Goal: Task Accomplishment & Management: Manage account settings

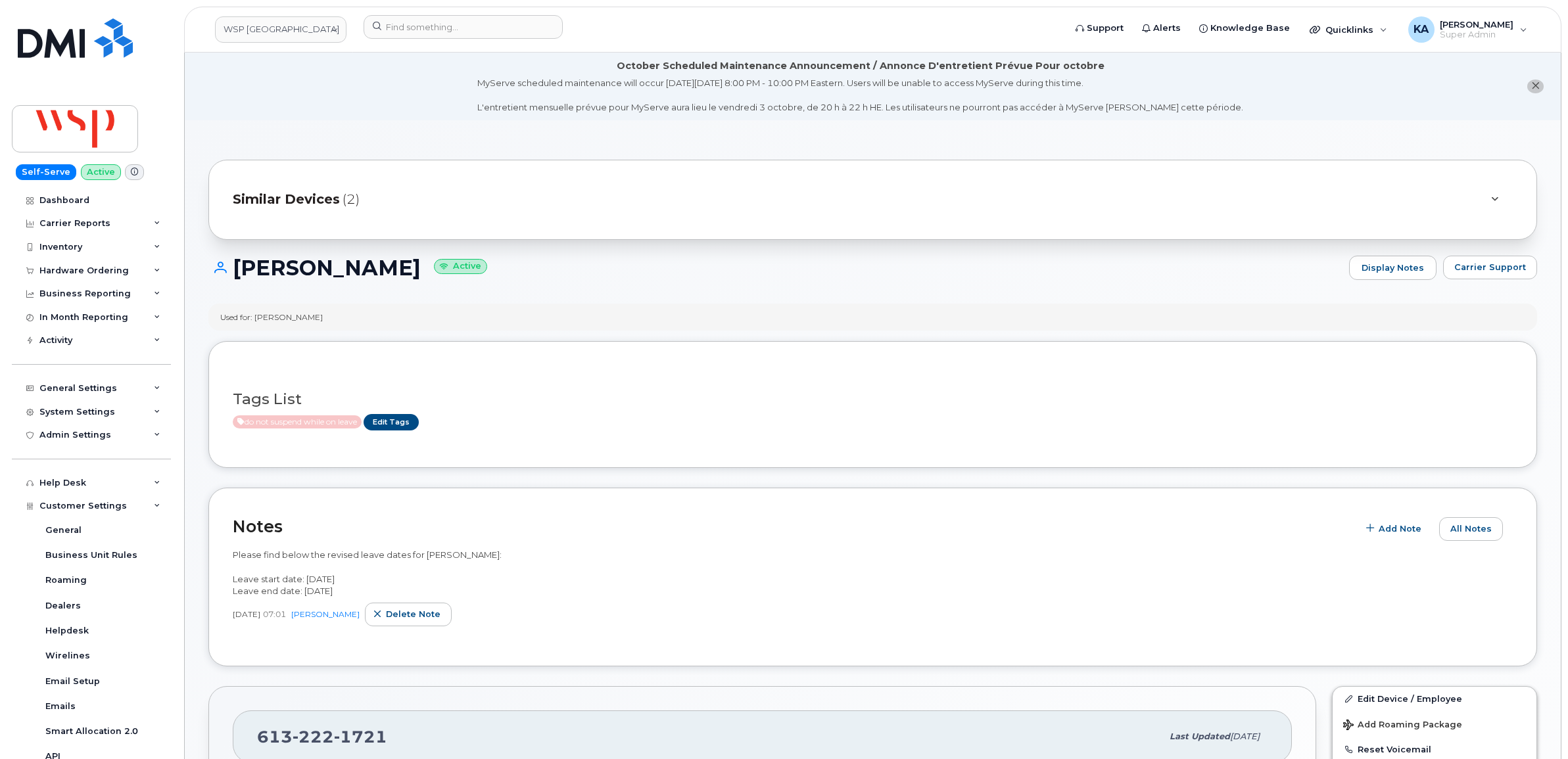
scroll to position [164, 0]
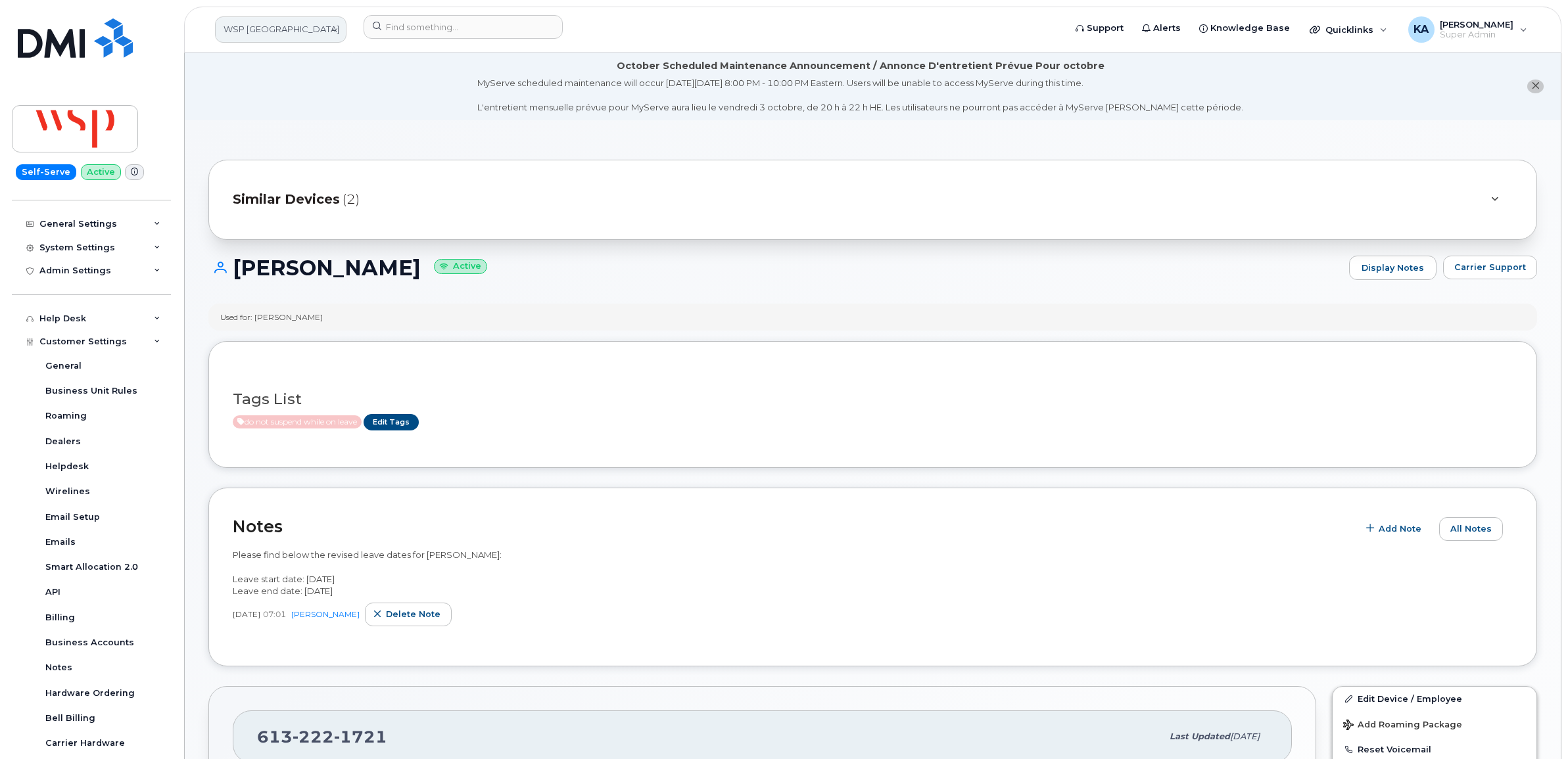
click at [265, 31] on link "WSP Canada" at bounding box center [280, 30] width 131 height 26
type input "kiew"
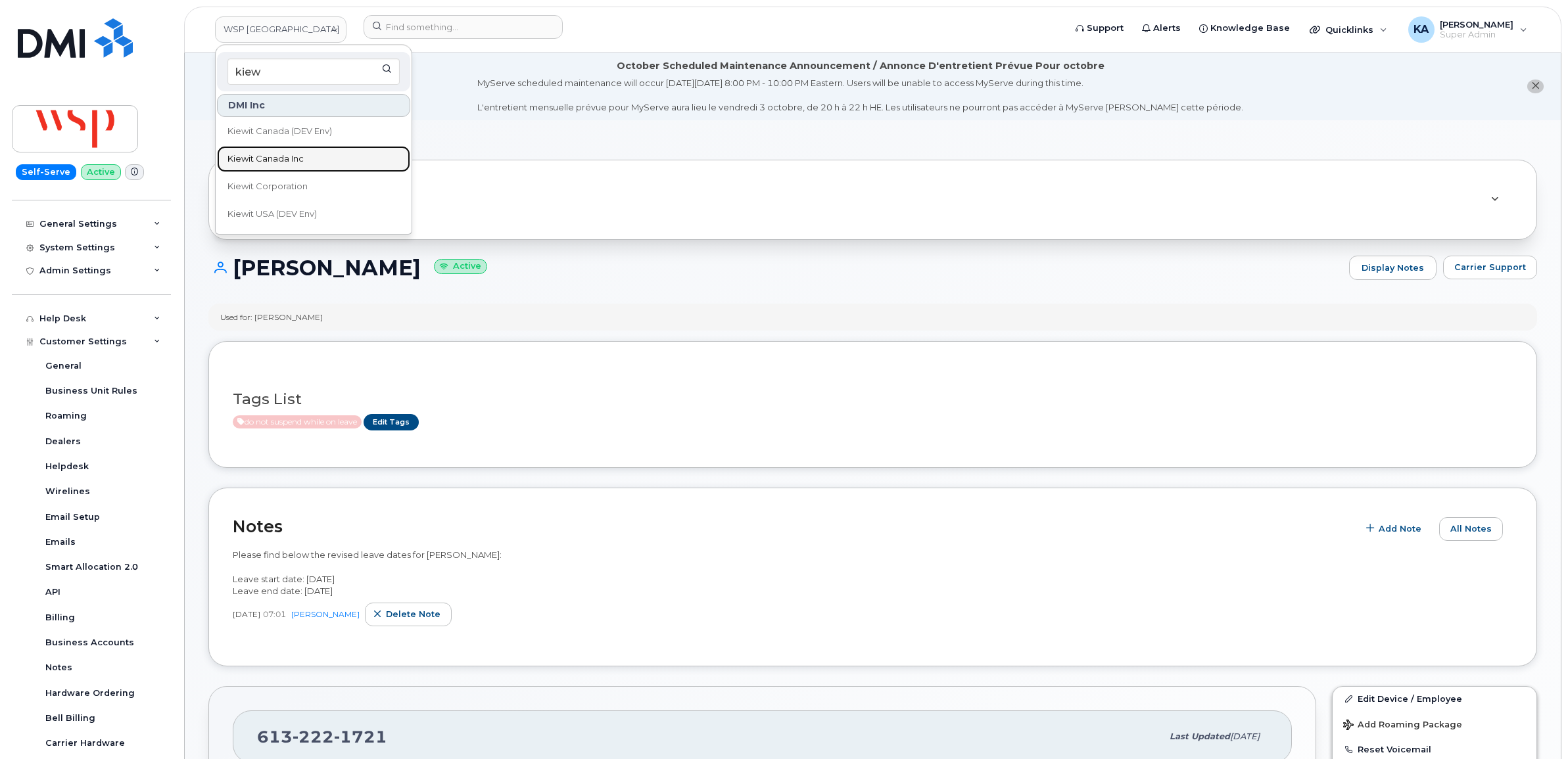
drag, startPoint x: 238, startPoint y: 152, endPoint x: 230, endPoint y: 155, distance: 8.5
click at [235, 153] on span "Kiewit Canada Inc" at bounding box center [265, 159] width 76 height 13
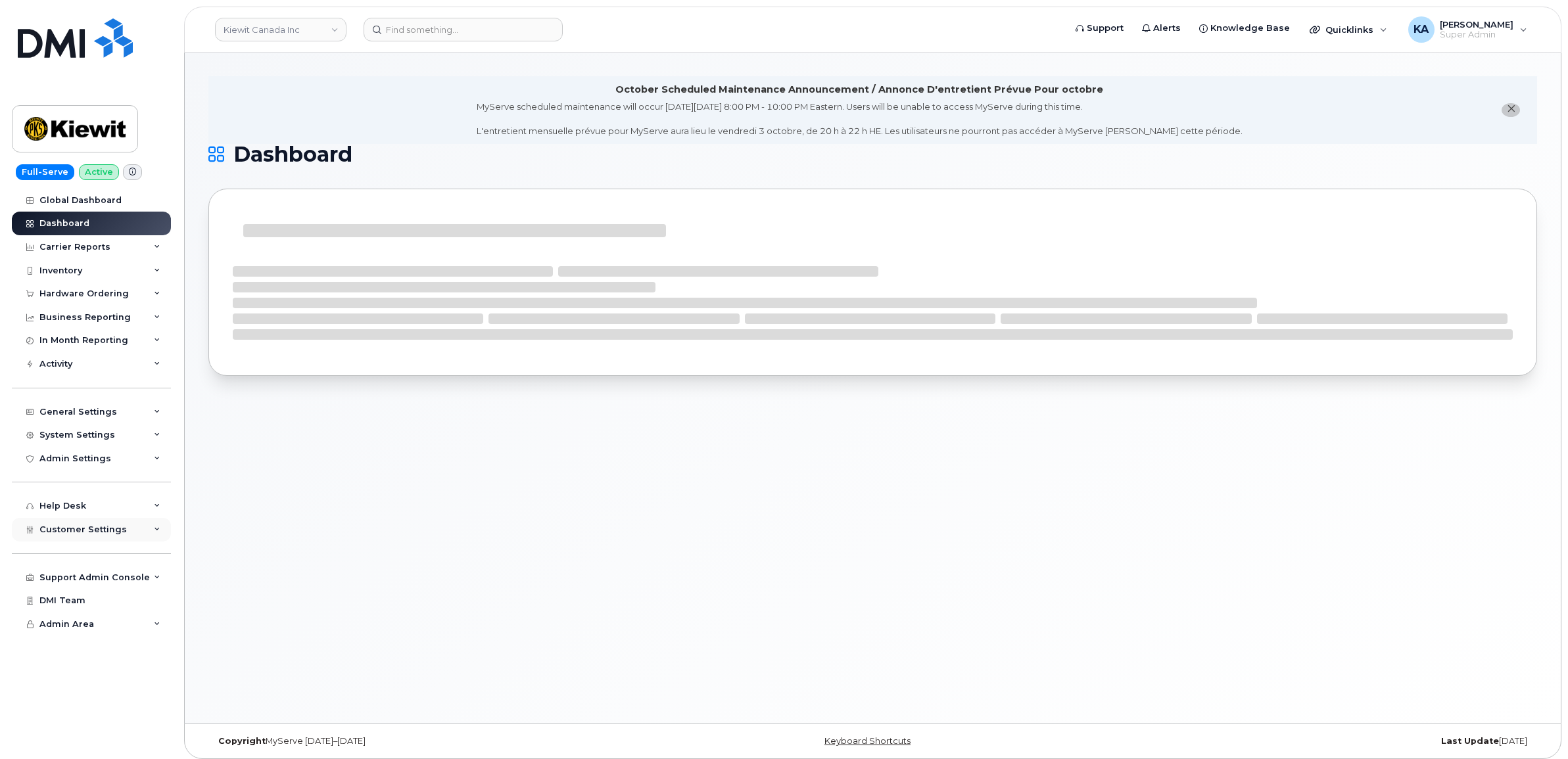
click at [54, 534] on span "Customer Settings" at bounding box center [82, 529] width 87 height 10
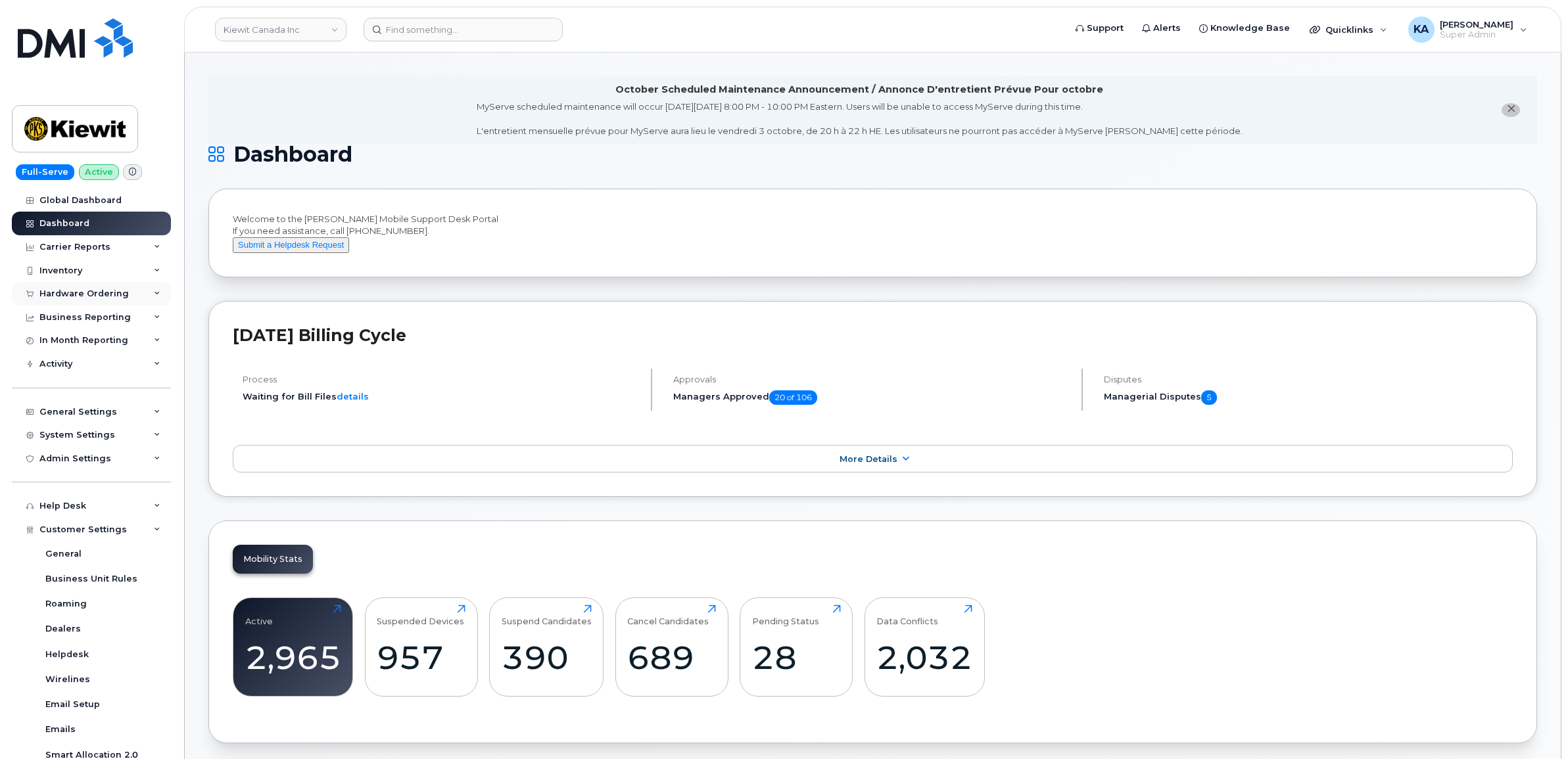
click at [66, 295] on div "Hardware Ordering" at bounding box center [84, 293] width 90 height 10
click at [61, 340] on div "Orders" at bounding box center [62, 343] width 32 height 12
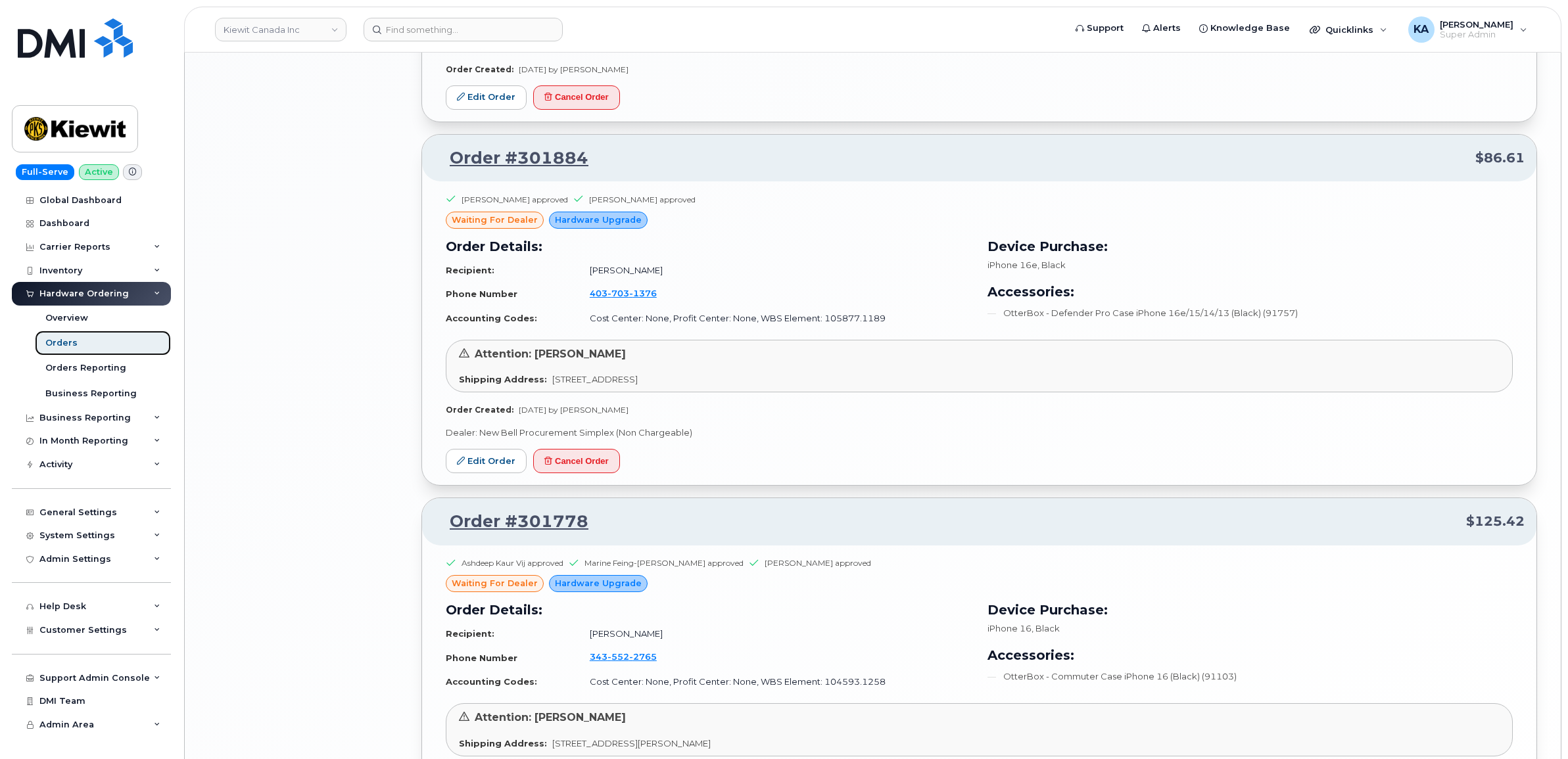
scroll to position [2054, 0]
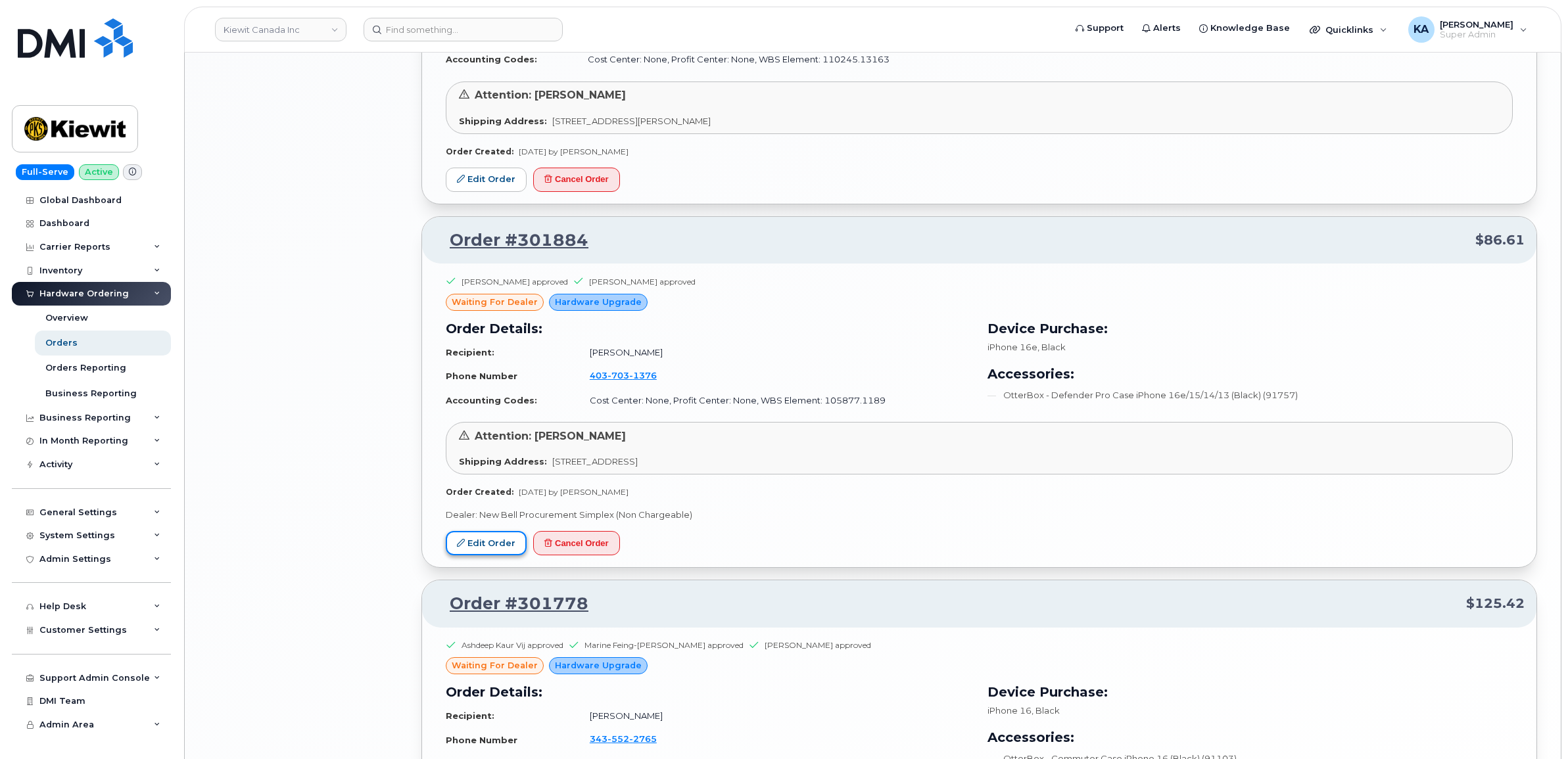
click at [472, 540] on link "Edit Order" at bounding box center [485, 543] width 81 height 24
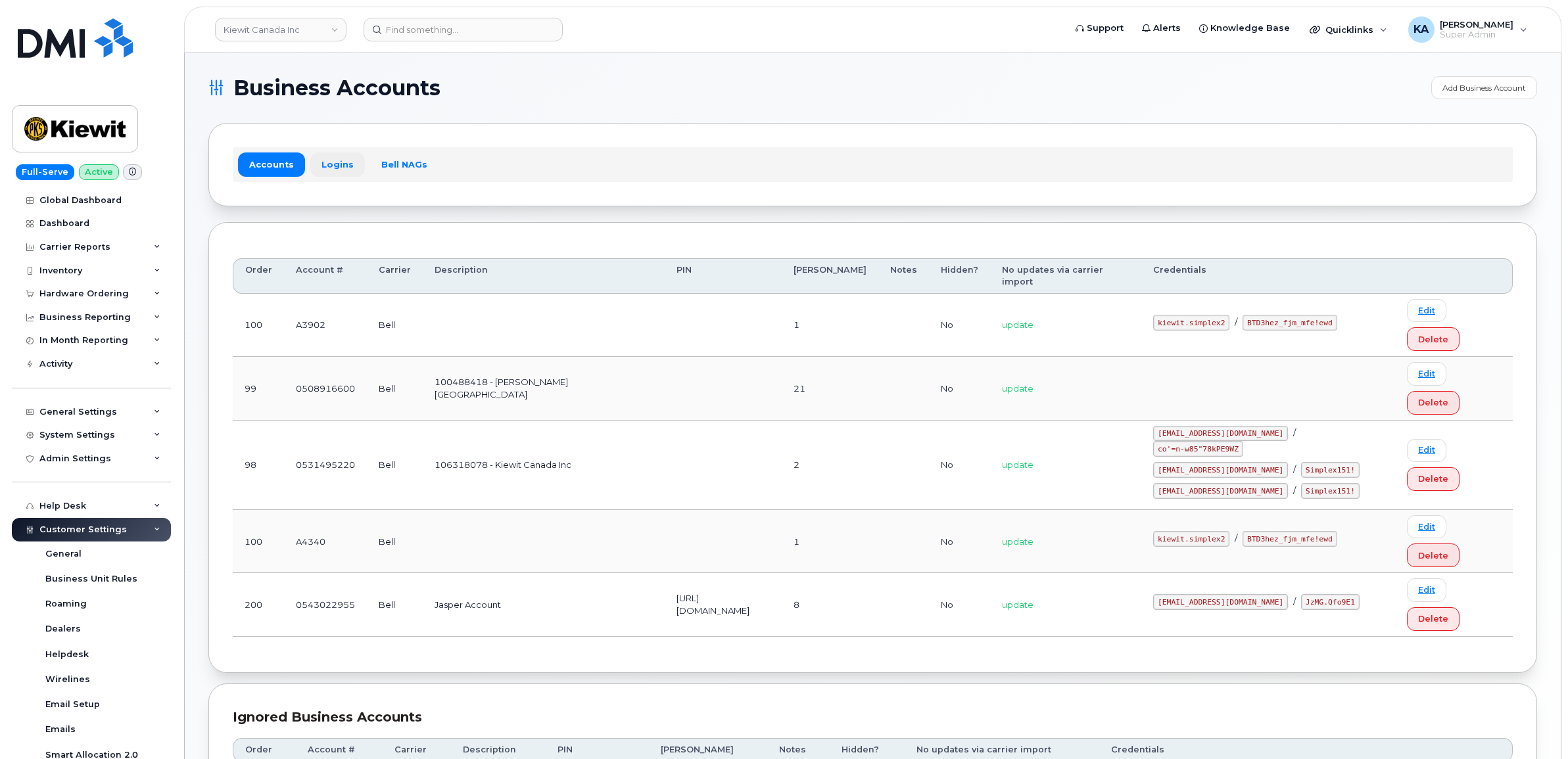
click at [332, 159] on link "Logins" at bounding box center [337, 164] width 54 height 24
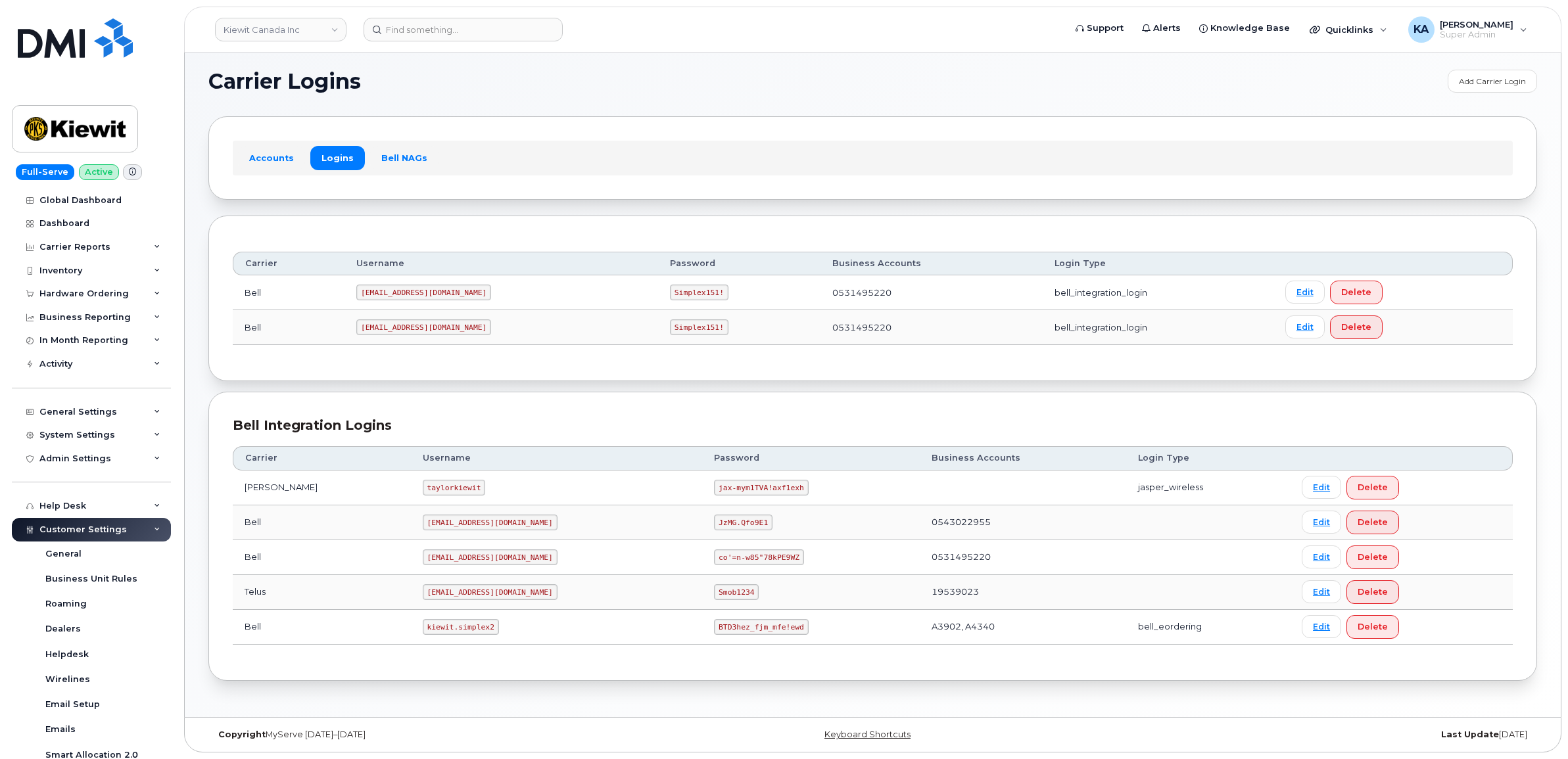
scroll to position [8, 0]
drag, startPoint x: 391, startPoint y: 628, endPoint x: 458, endPoint y: 637, distance: 67.6
click at [458, 637] on td "kiewit.simplex2" at bounding box center [557, 628] width 291 height 35
copy code "kiewit.simplex2"
drag, startPoint x: 655, startPoint y: 628, endPoint x: 730, endPoint y: 641, distance: 76.1
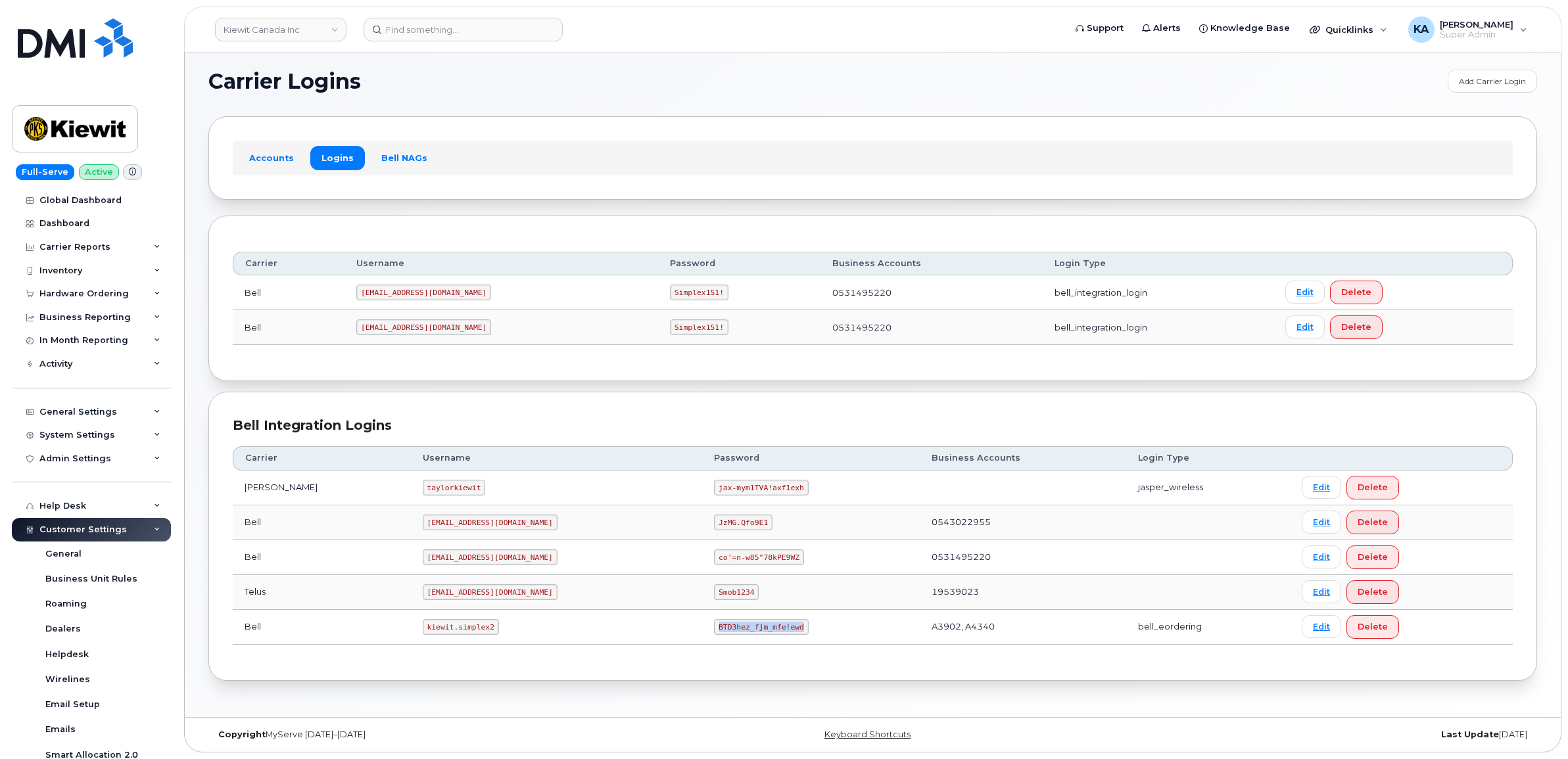
click at [730, 641] on td "BTD3hez_fjm_mfe!ewd" at bounding box center [810, 628] width 217 height 35
copy code "BTD3hez_fjm_mfe!ewd"
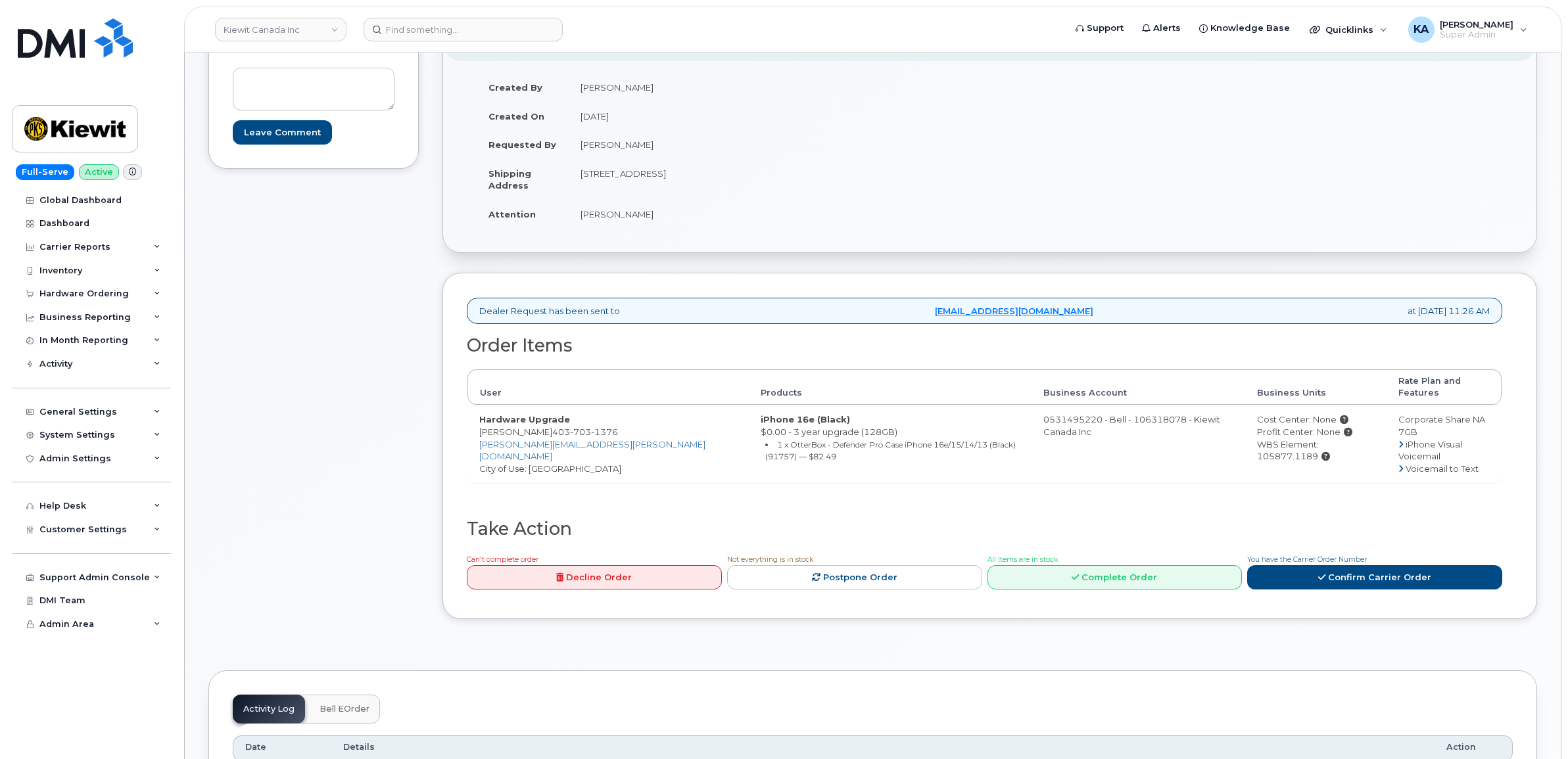
scroll to position [247, 0]
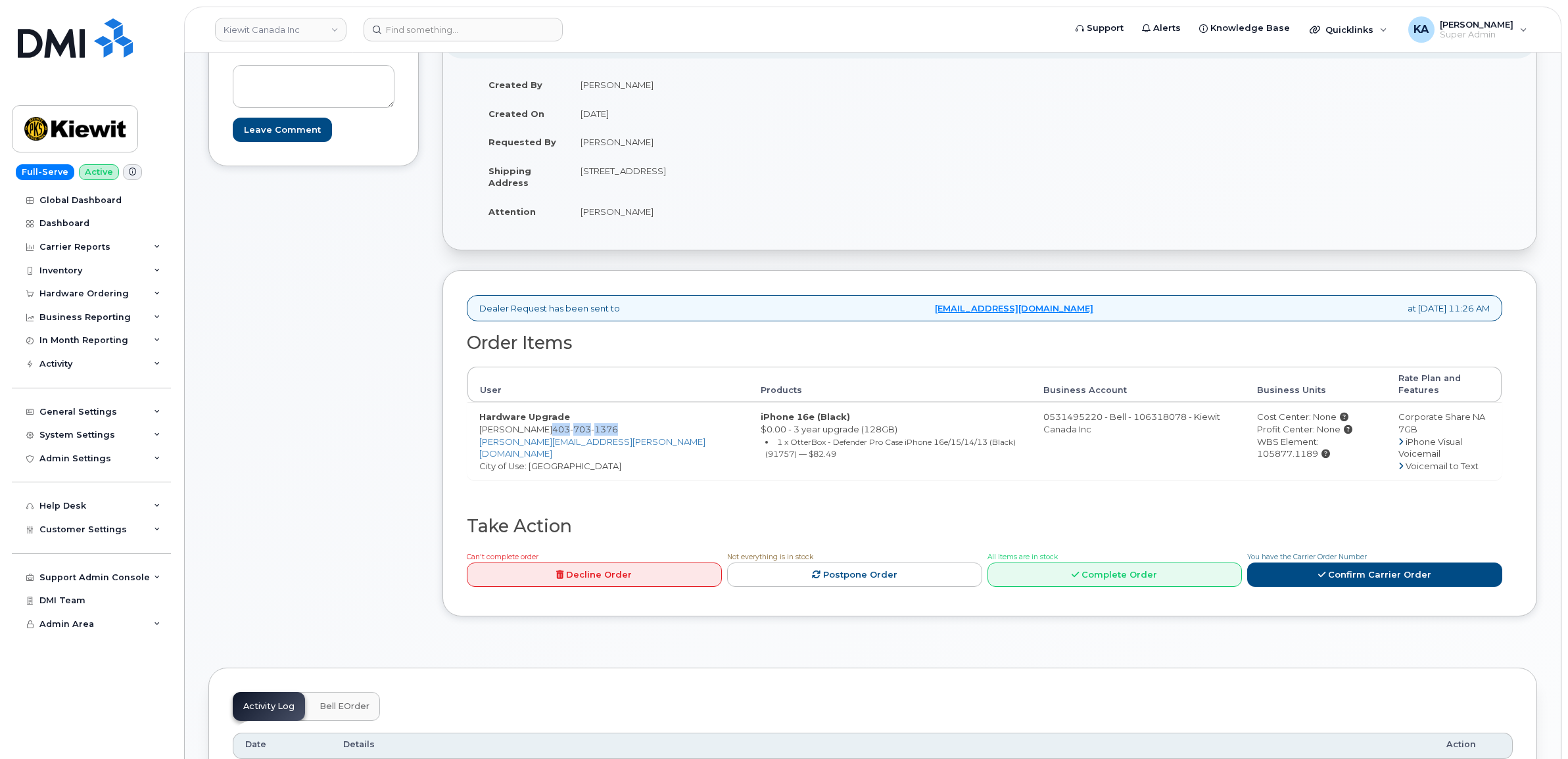
drag, startPoint x: 556, startPoint y: 420, endPoint x: 564, endPoint y: 432, distance: 14.4
click at [564, 432] on td "Hardware Upgrade Meghan Viglione 403 703 1376 MEGHAN.VIGLIONE@KLTP.CA City of U…" at bounding box center [608, 440] width 281 height 78
copy span "403 703 1376"
drag, startPoint x: 567, startPoint y: 171, endPoint x: 651, endPoint y: 181, distance: 84.6
click at [651, 181] on tr "Shipping Address 200-10333 Southport Rd SW CALGARY AB T2W 3X6 CANADA" at bounding box center [728, 176] width 504 height 41
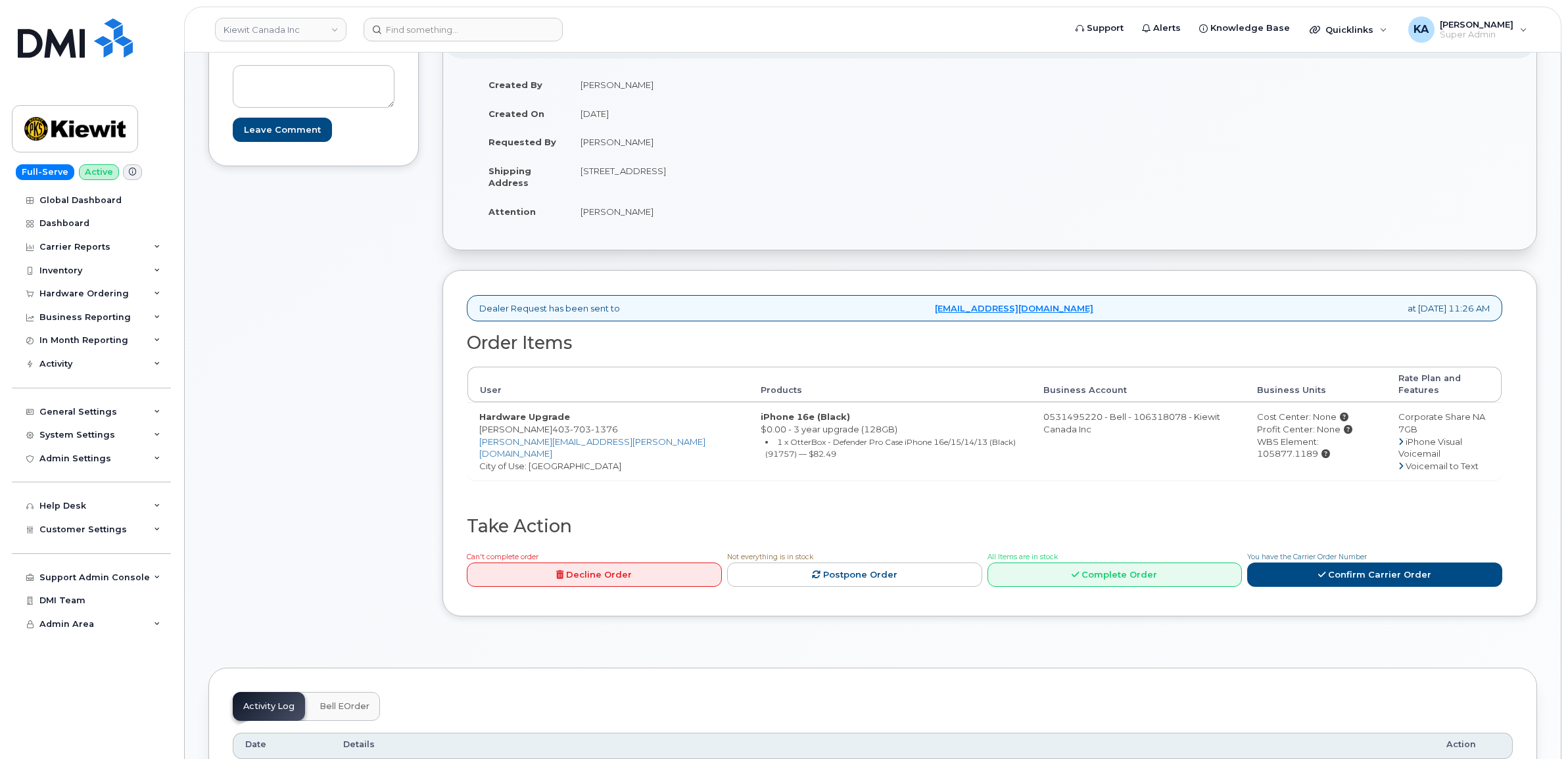
drag, startPoint x: 651, startPoint y: 181, endPoint x: 653, endPoint y: 196, distance: 15.1
click at [655, 198] on td "Meghan Viglione" at bounding box center [774, 211] width 412 height 29
drag, startPoint x: 580, startPoint y: 170, endPoint x: 708, endPoint y: 185, distance: 128.9
click at [708, 185] on td "200-10333 Southport Rd SW CALGARY AB T2W 3X6 CANADA" at bounding box center [774, 176] width 412 height 41
copy td "200-10333 Southport Rd SW"
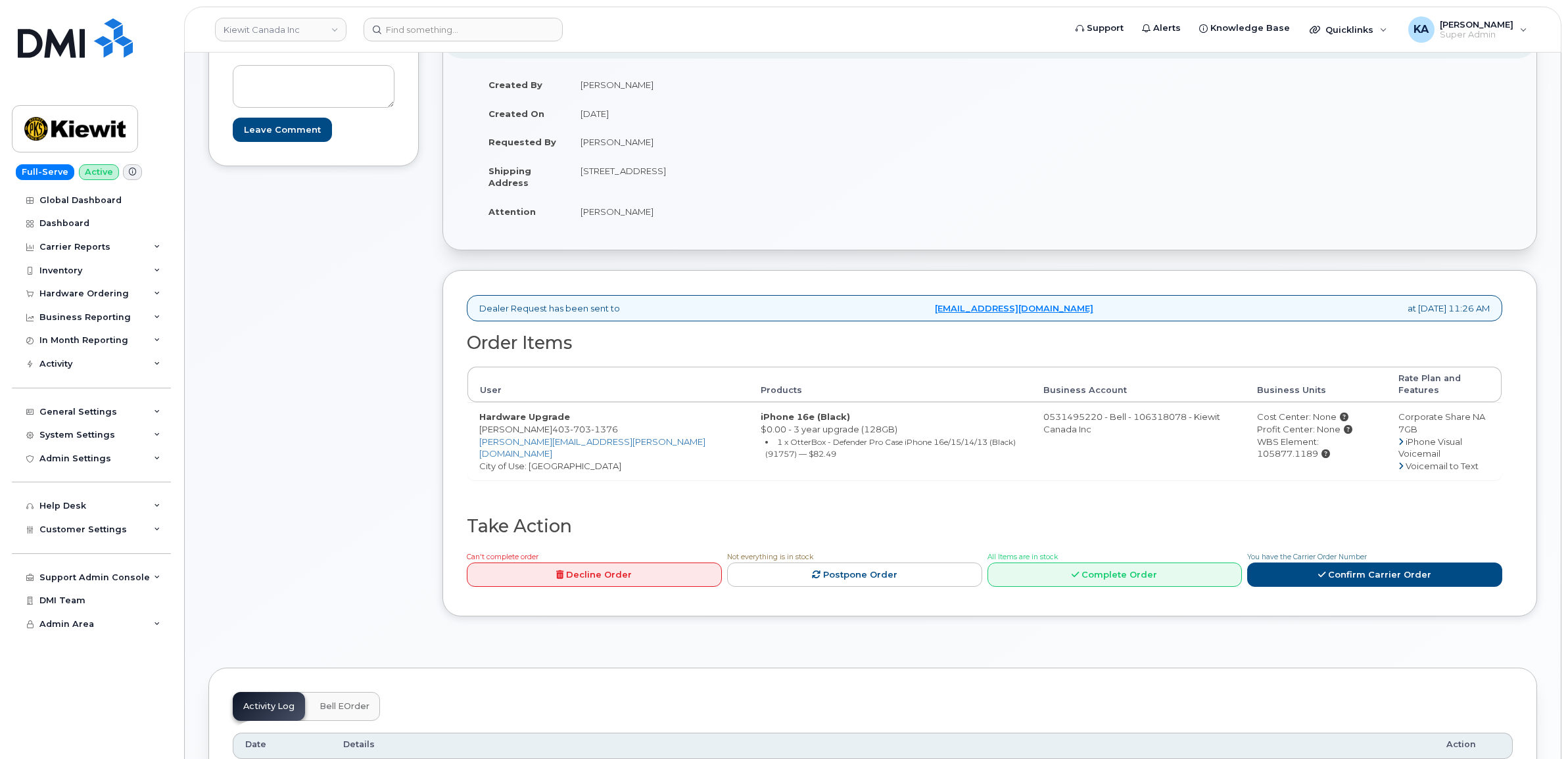
drag, startPoint x: 769, startPoint y: 167, endPoint x: 806, endPoint y: 171, distance: 37.2
click at [806, 171] on td "200-10333 Southport Rd SW CALGARY AB T2W 3X6 CANADA" at bounding box center [774, 176] width 412 height 41
copy td "T2W 3X6"
drag, startPoint x: 577, startPoint y: 212, endPoint x: 655, endPoint y: 223, distance: 78.8
click at [655, 223] on td "Meghan Viglione" at bounding box center [774, 211] width 412 height 29
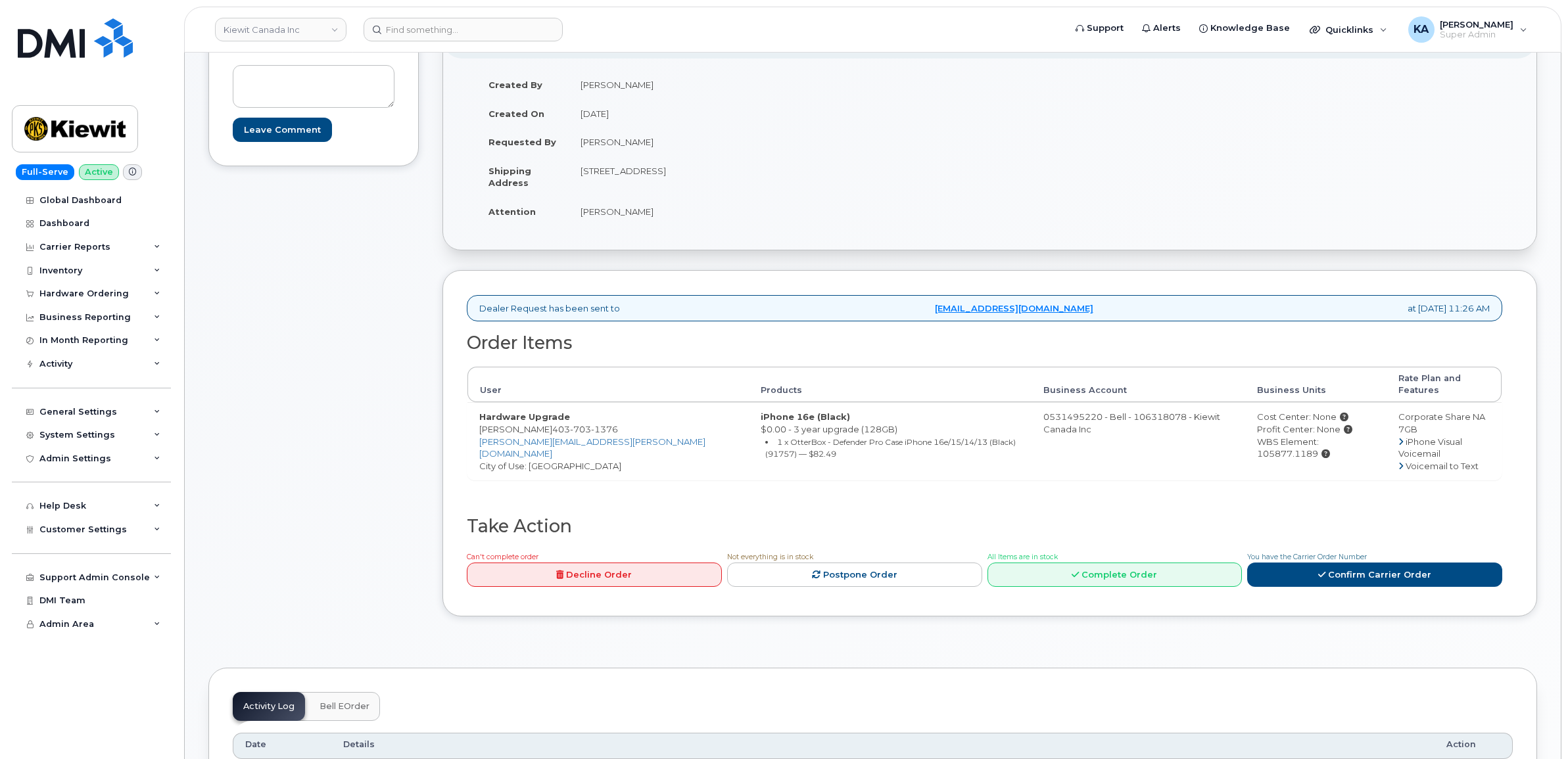
copy td "Meghan Viglione"
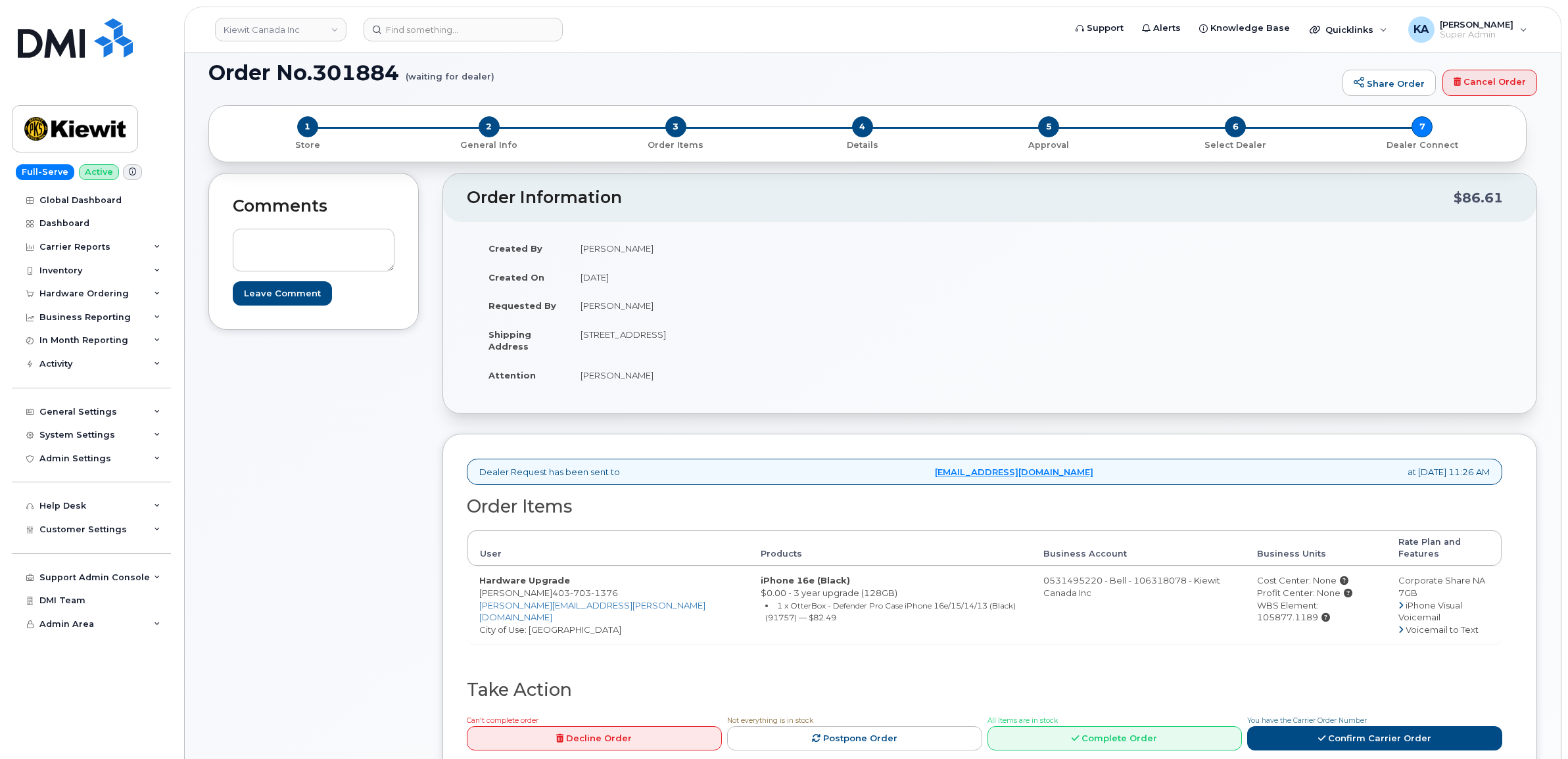
scroll to position [82, 0]
drag, startPoint x: 1221, startPoint y: 592, endPoint x: 1348, endPoint y: 604, distance: 127.6
click at [1348, 604] on td "Cost Center: None Profit Center: None WBS Element: 105877.1189" at bounding box center [1316, 605] width 141 height 78
copy div "WBS Element: 105877.1189"
click at [1290, 727] on link "Confirm Carrier Order" at bounding box center [1374, 739] width 255 height 24
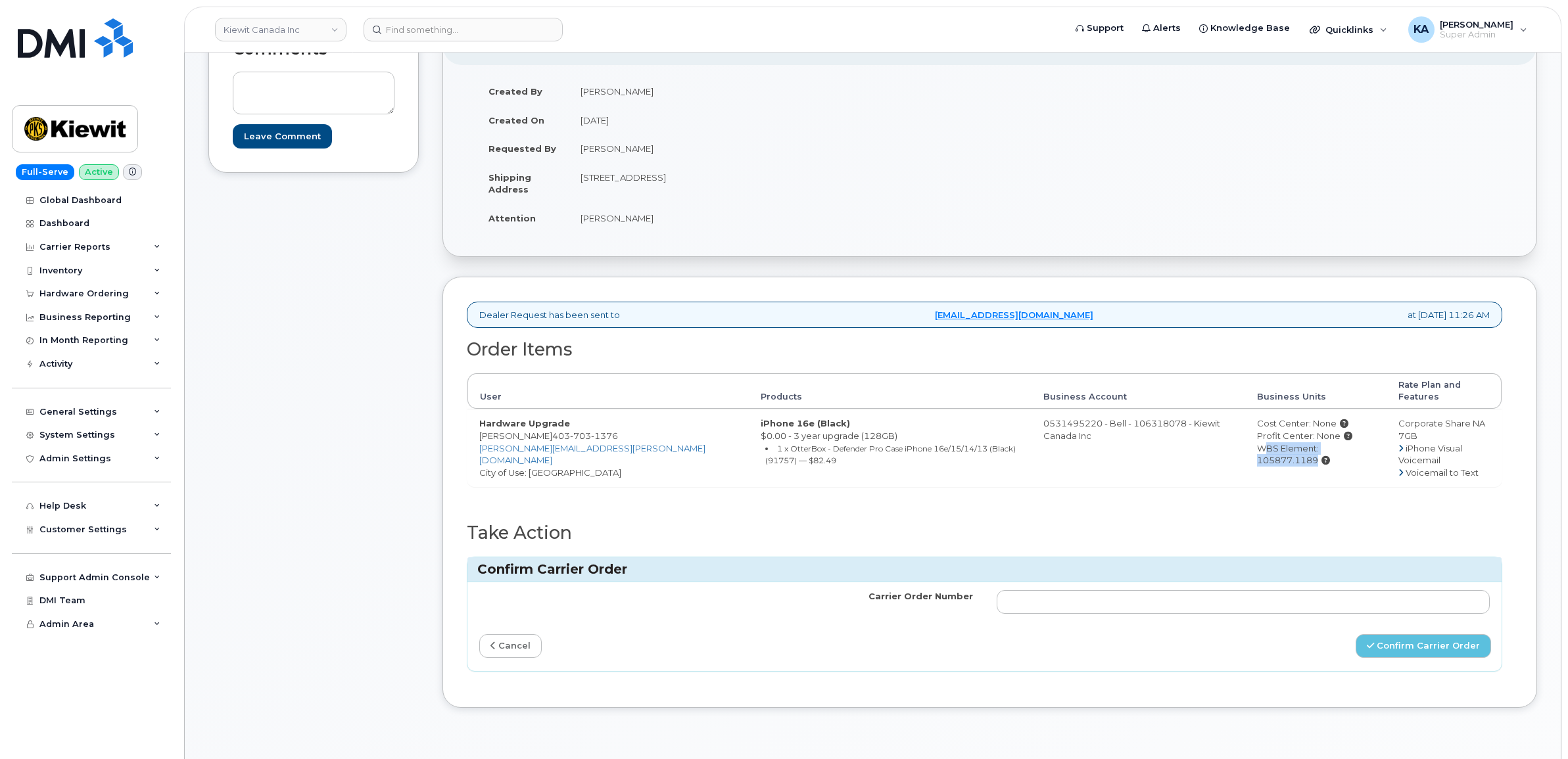
scroll to position [247, 0]
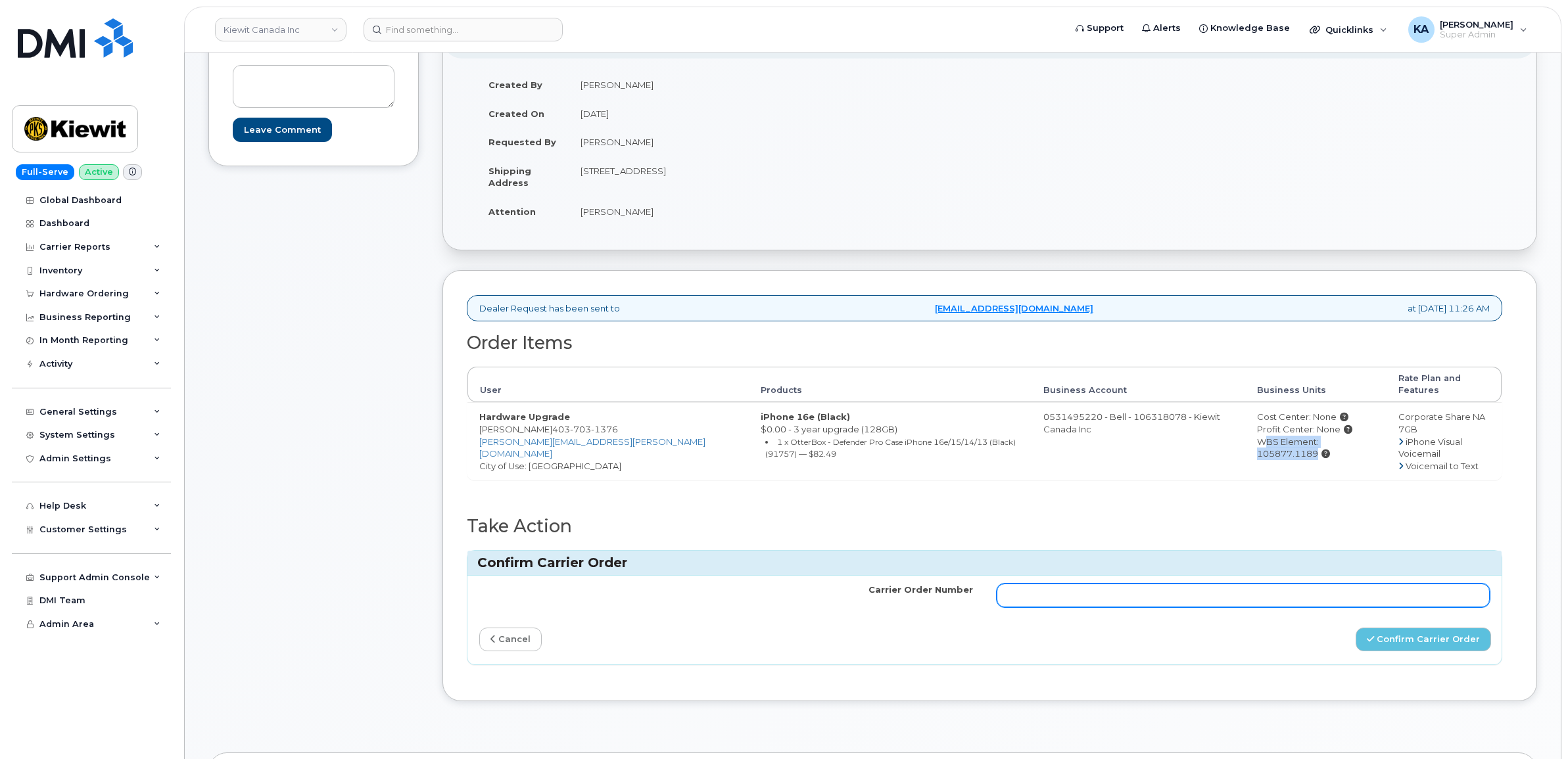
click at [1355, 592] on input "Carrier Order Number" at bounding box center [1243, 596] width 493 height 24
paste input "3022952"
type input "3022952"
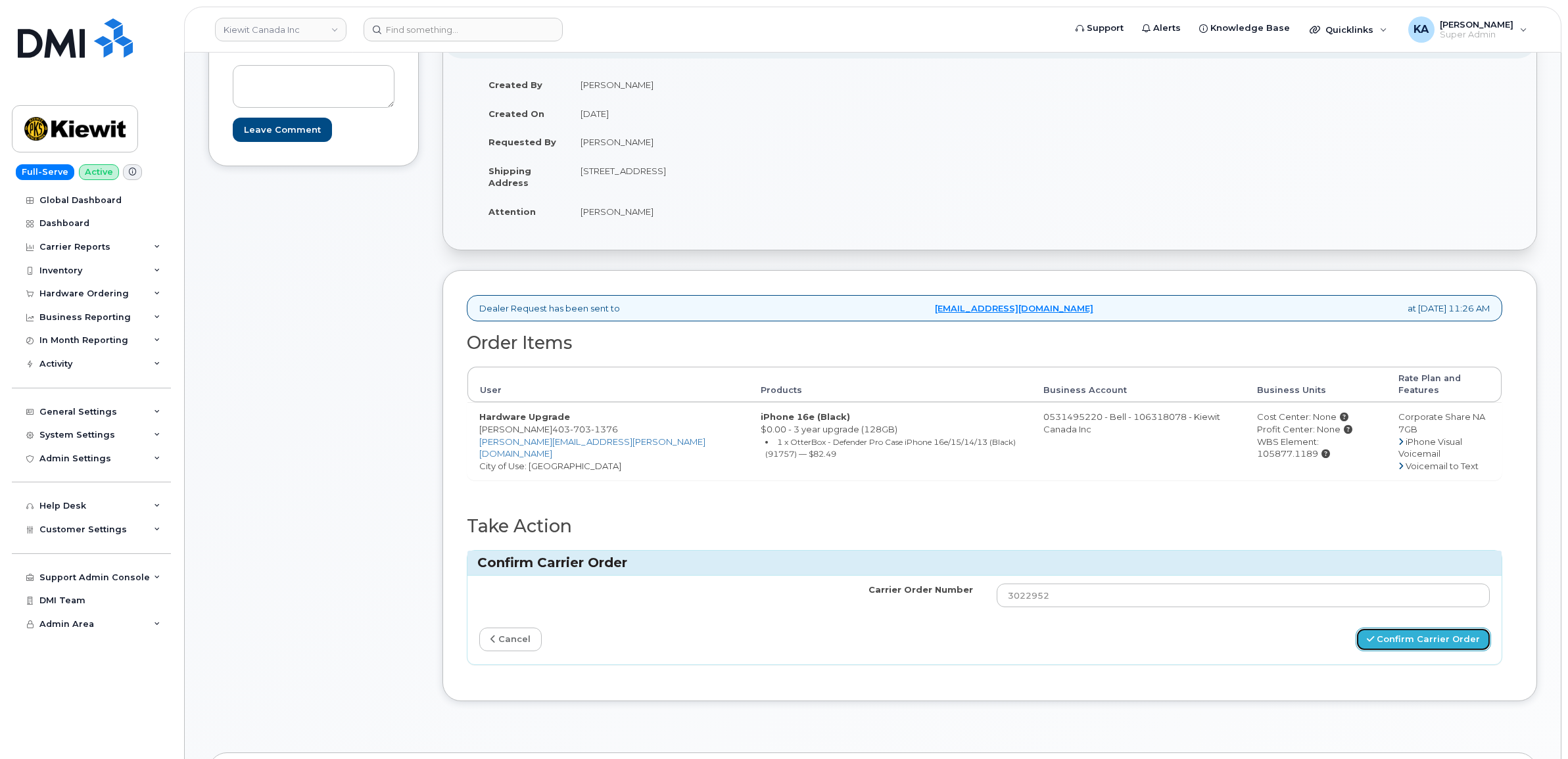
click at [1436, 628] on button "Confirm Carrier Order" at bounding box center [1422, 640] width 135 height 24
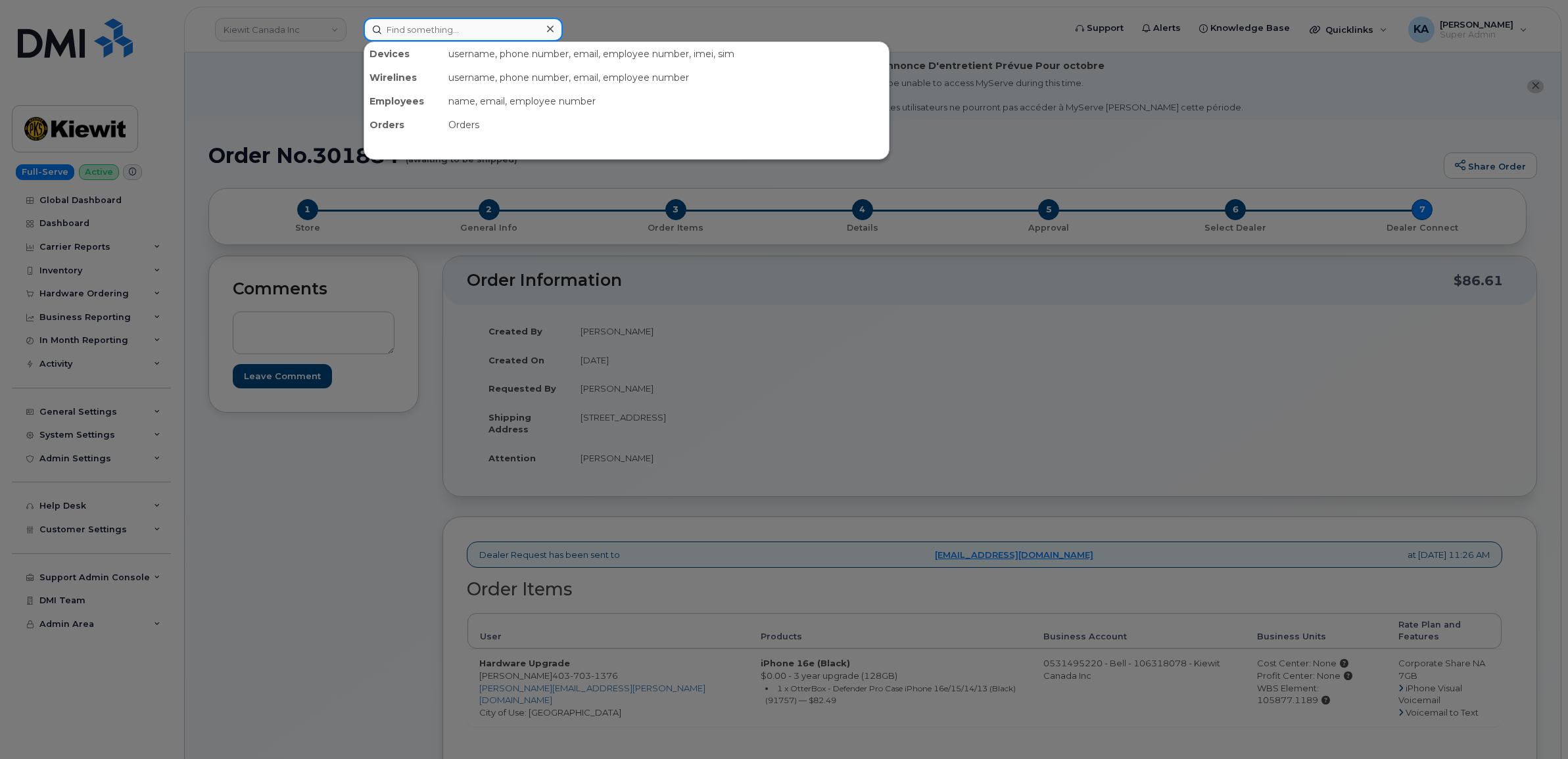
paste input "5142490639"
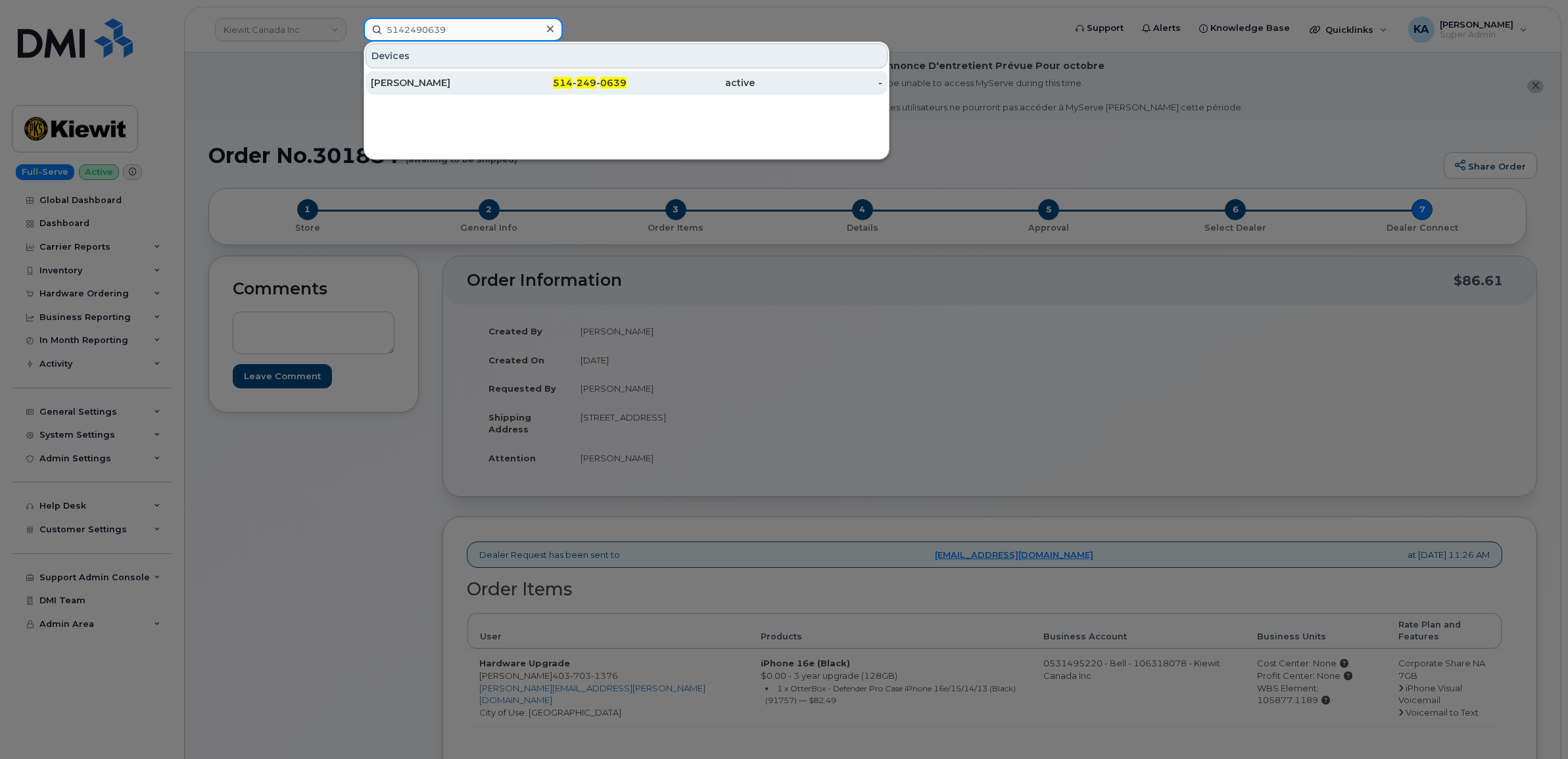
type input "5142490639"
click at [373, 78] on div "Danielle Sansoucy" at bounding box center [435, 82] width 128 height 13
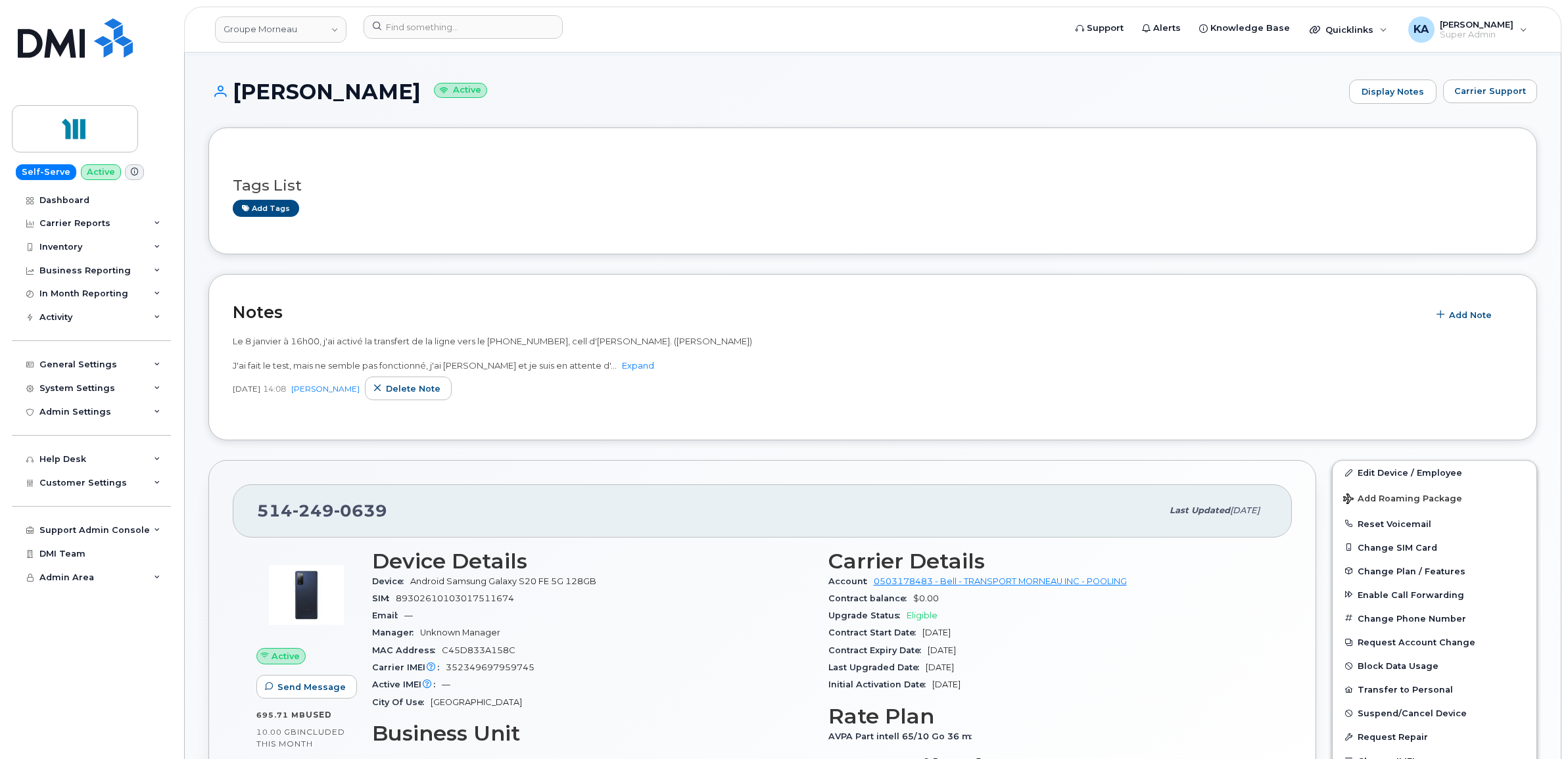
scroll to position [247, 0]
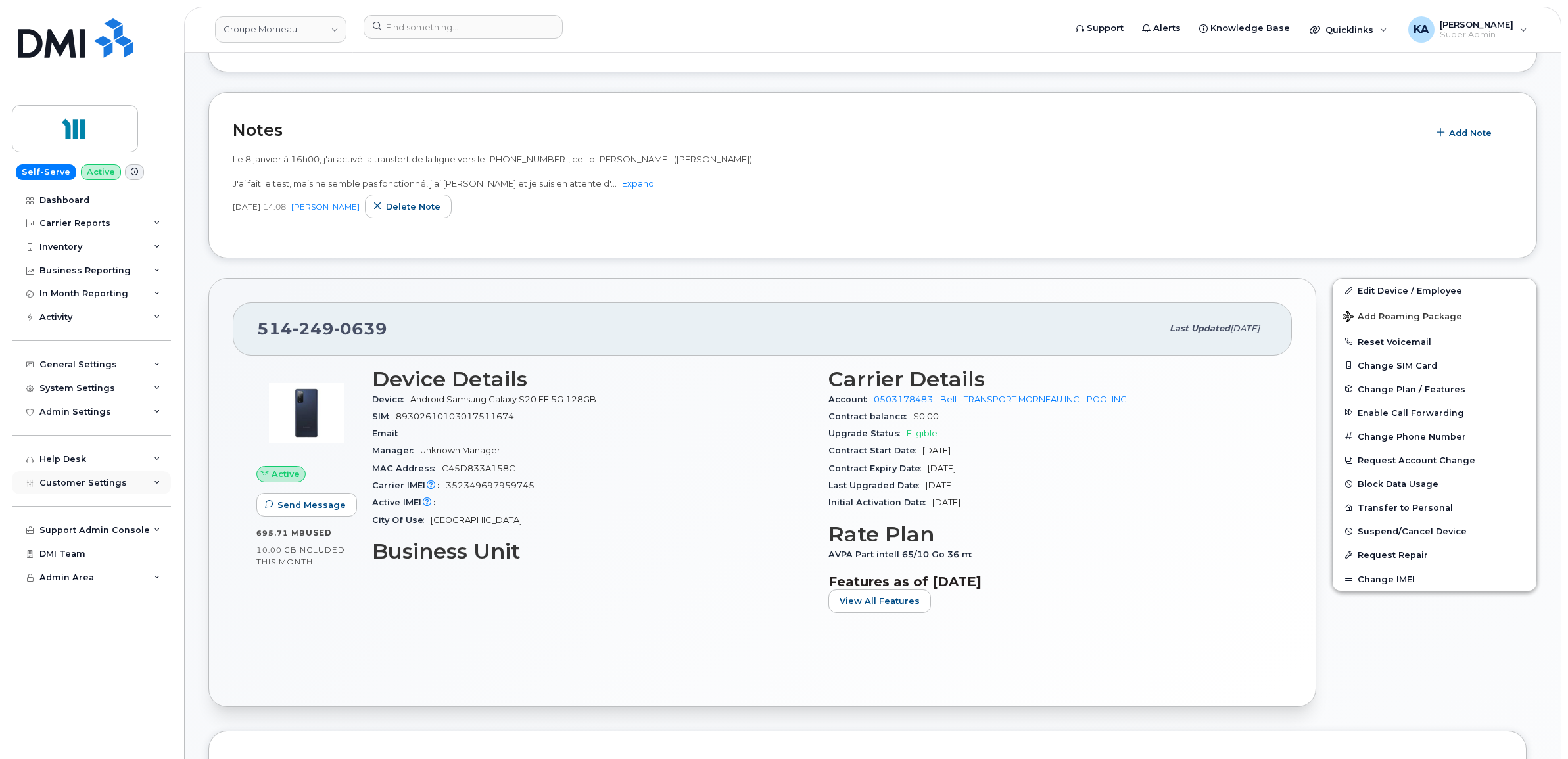
click at [54, 488] on span "Customer Settings" at bounding box center [82, 483] width 87 height 10
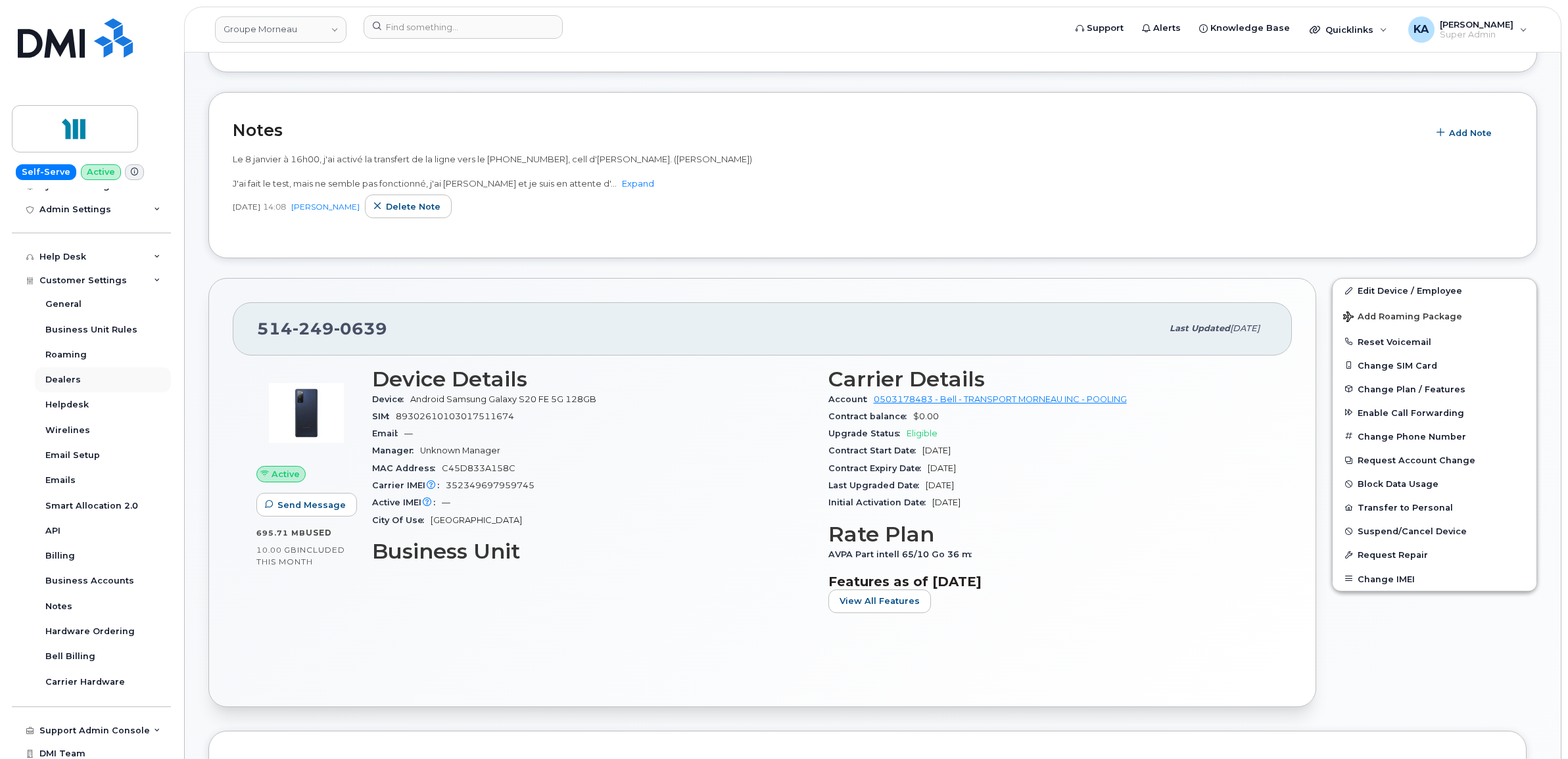
scroll to position [237, 0]
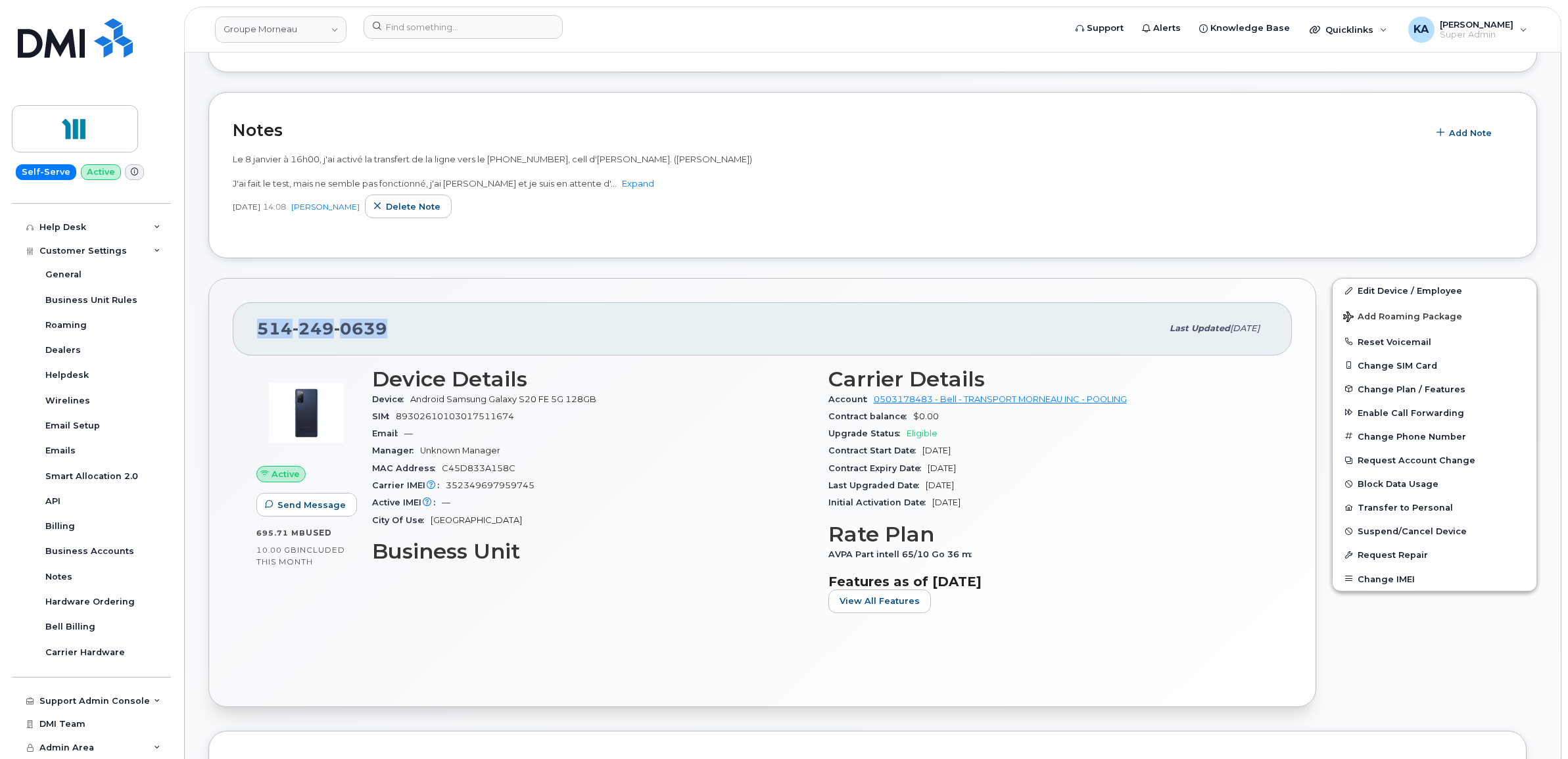
drag, startPoint x: 402, startPoint y: 332, endPoint x: 250, endPoint y: 331, distance: 152.0
click at [250, 331] on div "514 249 0639 Last updated Sep 06, 2025" at bounding box center [762, 329] width 1059 height 53
copy span "514 249 0639"
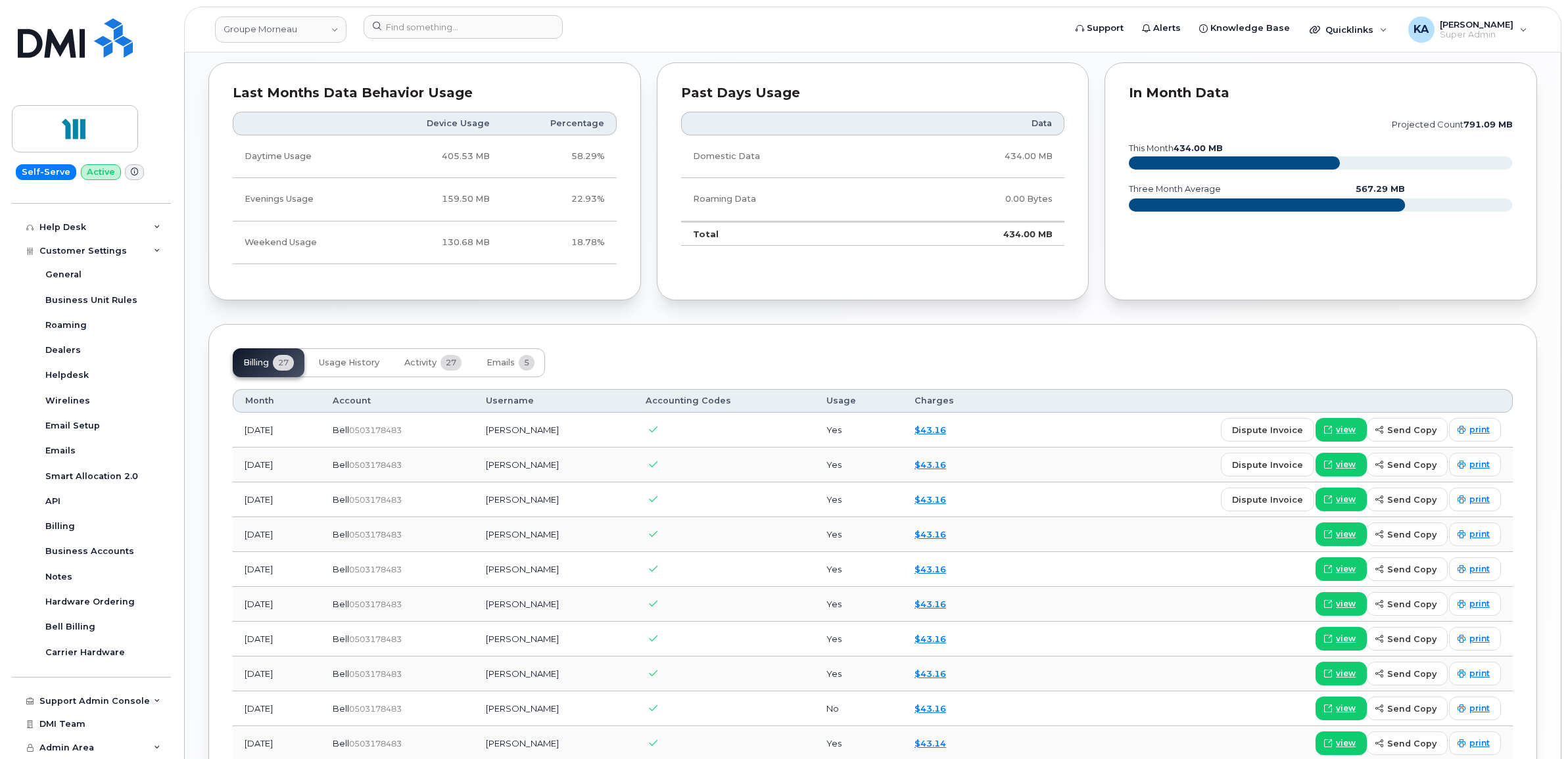
scroll to position [1150, 0]
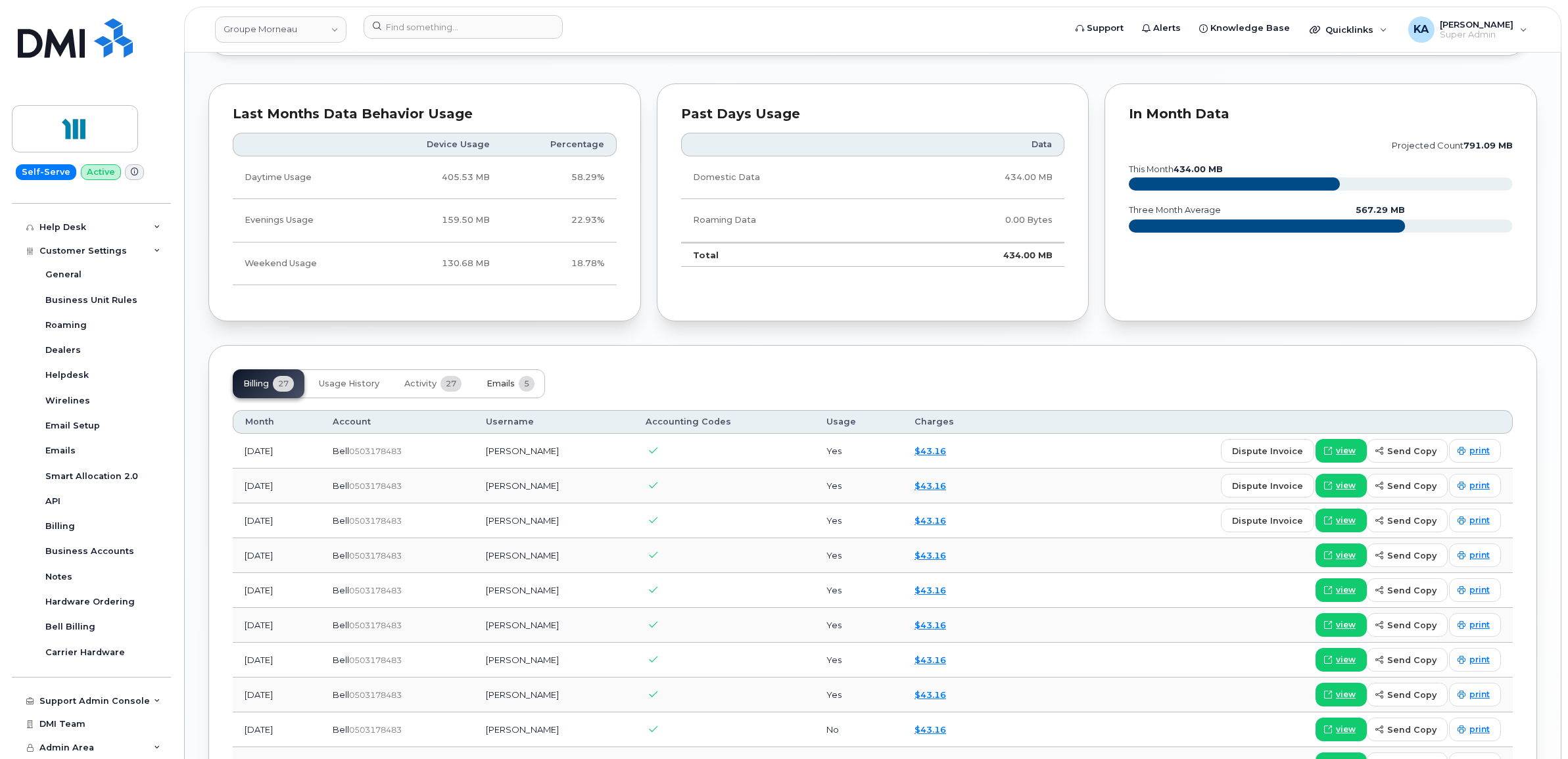
click at [494, 383] on span "Emails" at bounding box center [500, 384] width 28 height 10
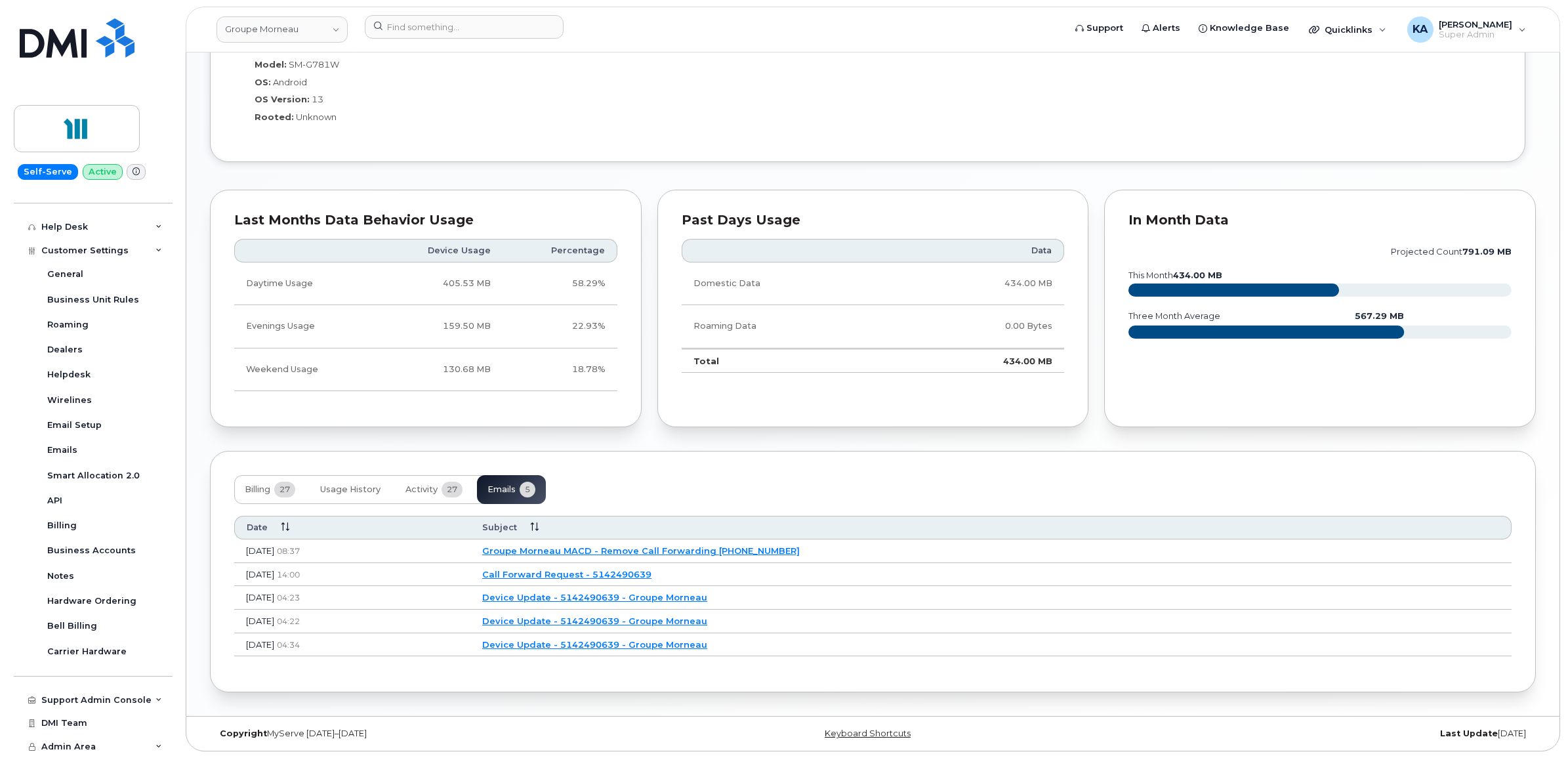
scroll to position [1047, 0]
click at [624, 548] on link "Groupe Morneau MACD - Remove Call Forwarding 5142490639" at bounding box center [639, 550] width 317 height 10
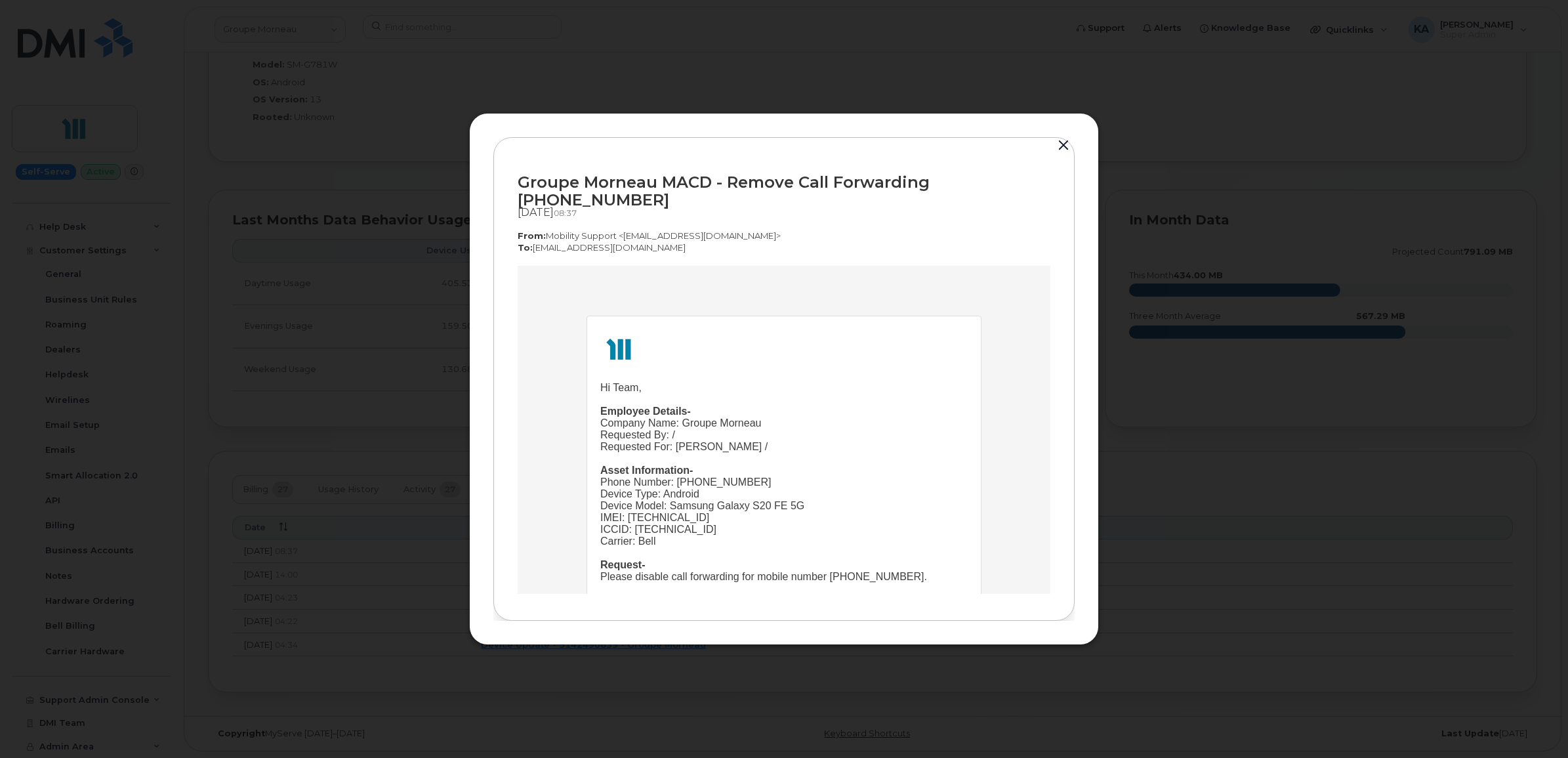
scroll to position [82, 0]
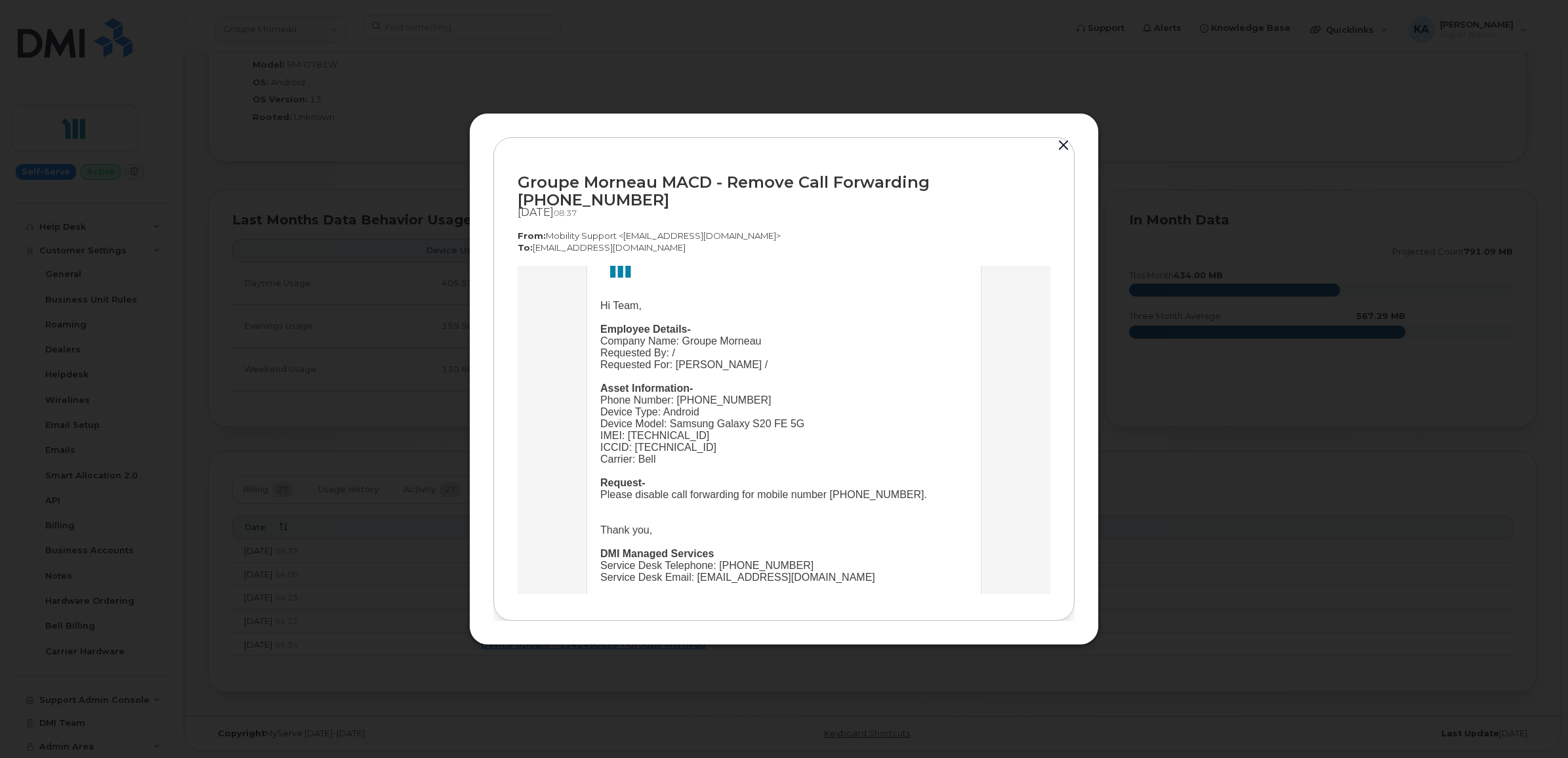
click at [1058, 152] on button "button" at bounding box center [1063, 146] width 20 height 18
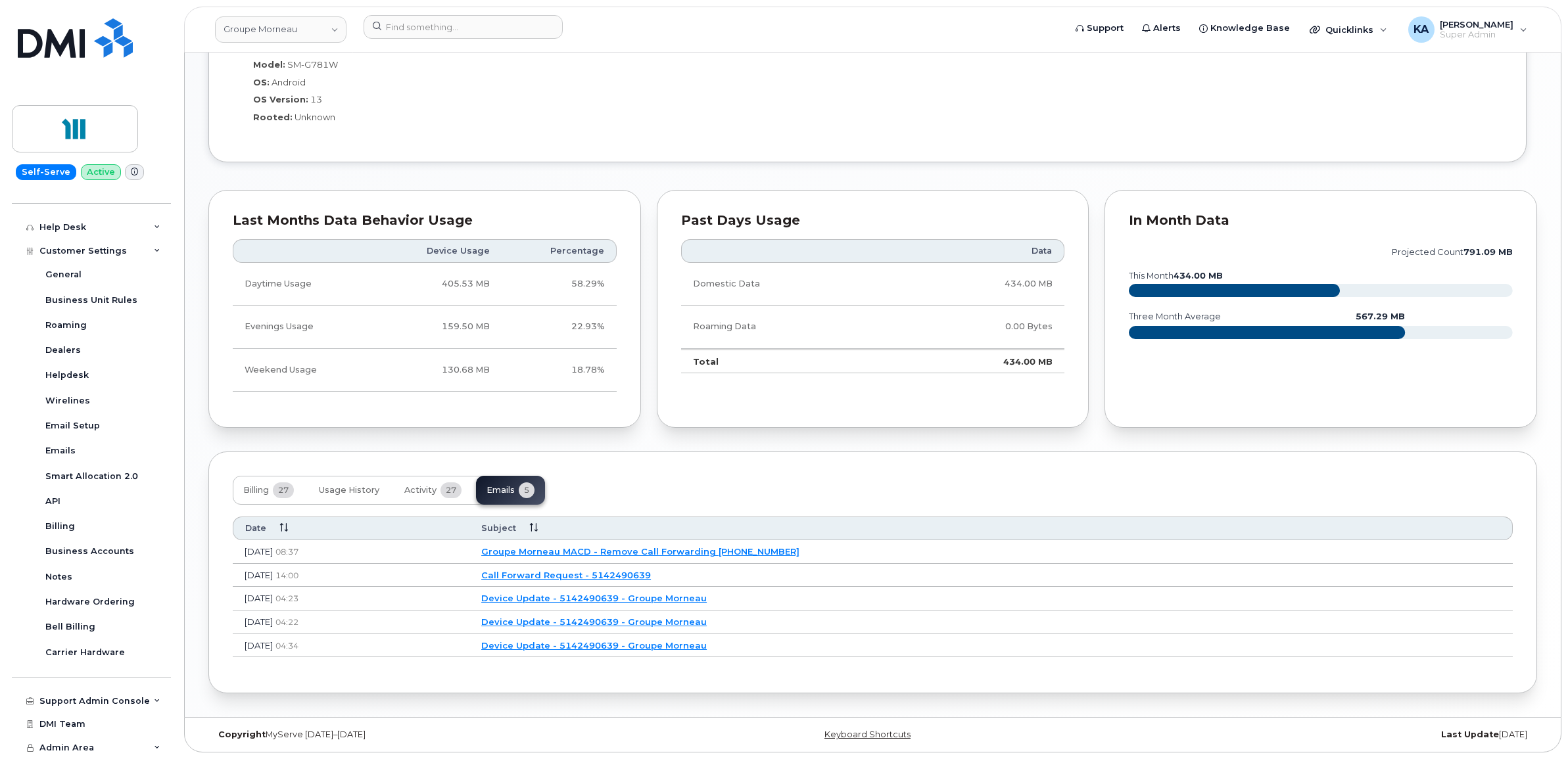
click at [640, 572] on link "Call Forward Request - 5142490639" at bounding box center [566, 575] width 170 height 10
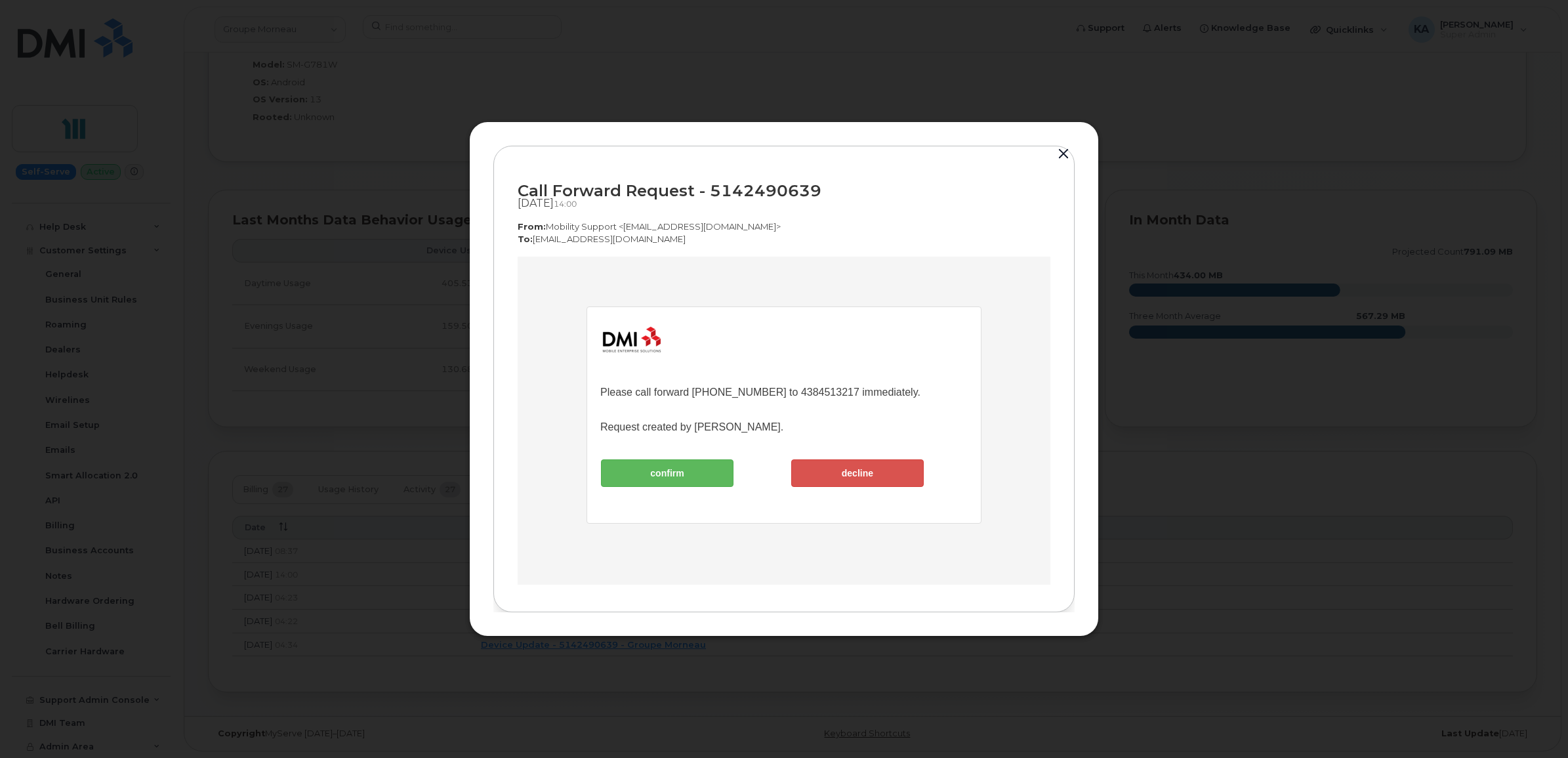
scroll to position [0, 0]
click at [1057, 152] on button "button" at bounding box center [1063, 154] width 20 height 18
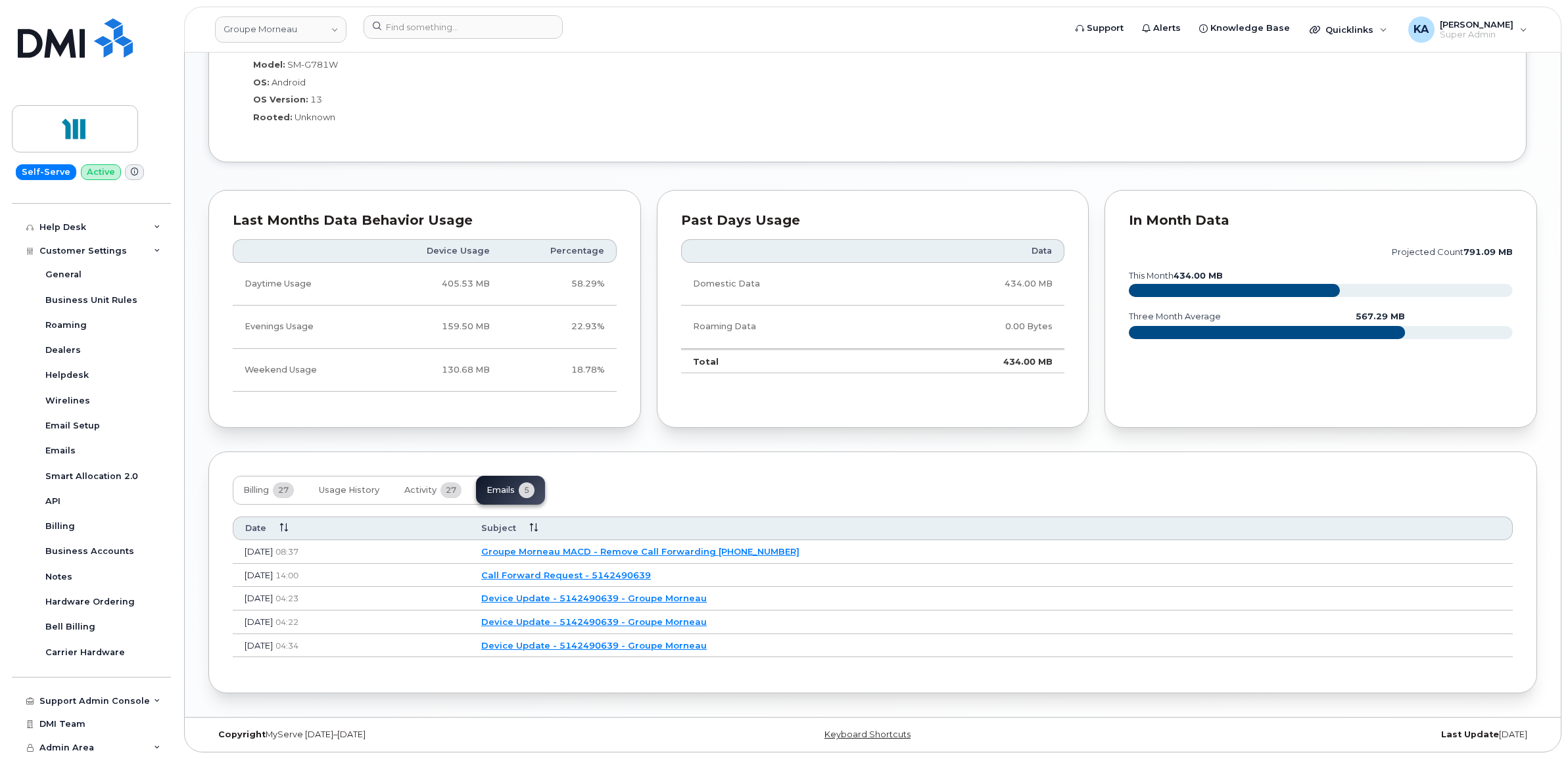
click at [694, 548] on link "Groupe Morneau MACD - Remove Call Forwarding 5142490639" at bounding box center [640, 551] width 318 height 10
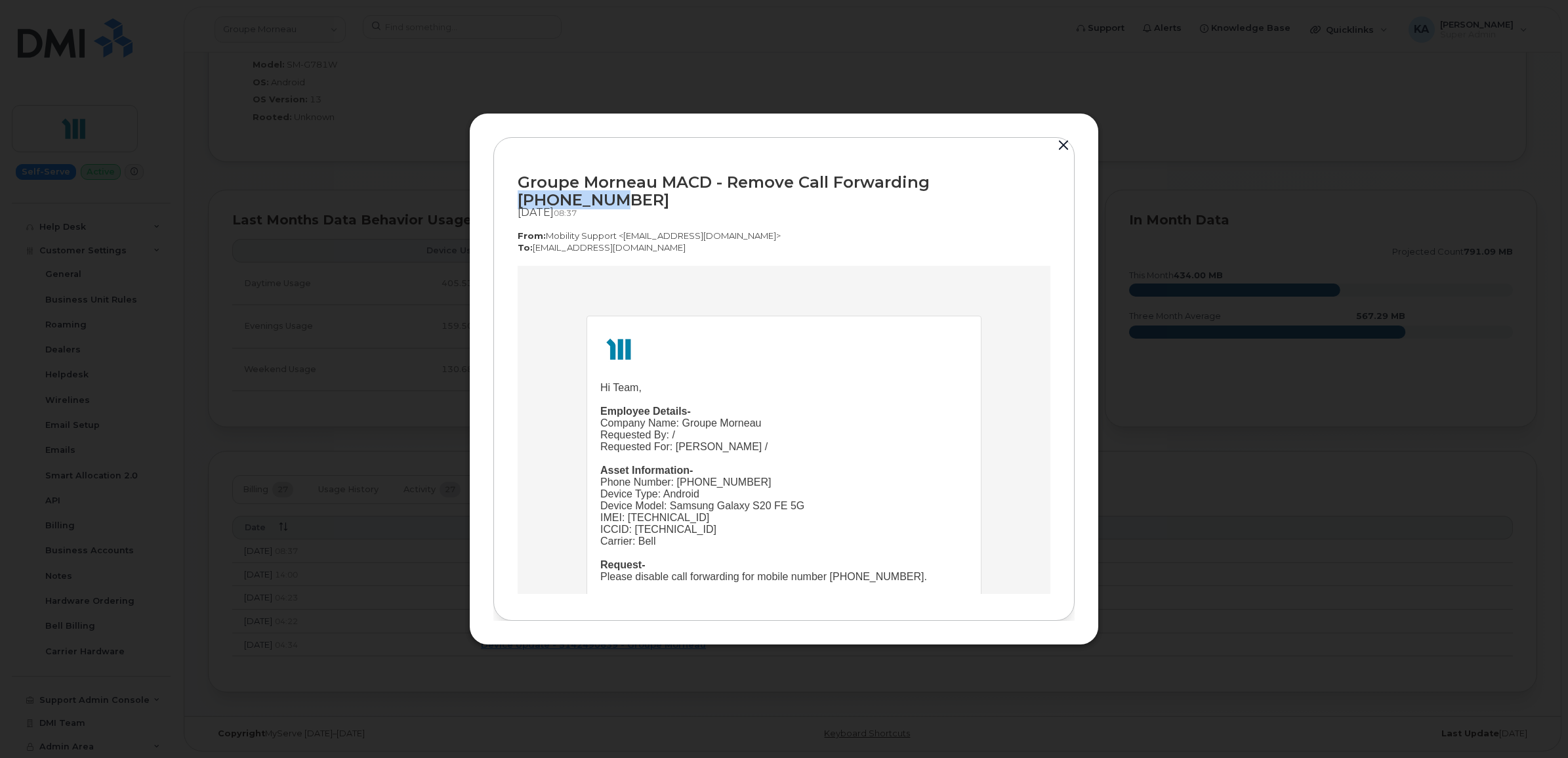
drag, startPoint x: 1037, startPoint y: 192, endPoint x: 932, endPoint y: 193, distance: 105.0
click at [932, 193] on div "Groupe Morneau MACD - Remove Call Forwarding 5142490639" at bounding box center [784, 191] width 532 height 35
copy div "5142490639"
click at [1063, 149] on button "button" at bounding box center [1063, 146] width 20 height 18
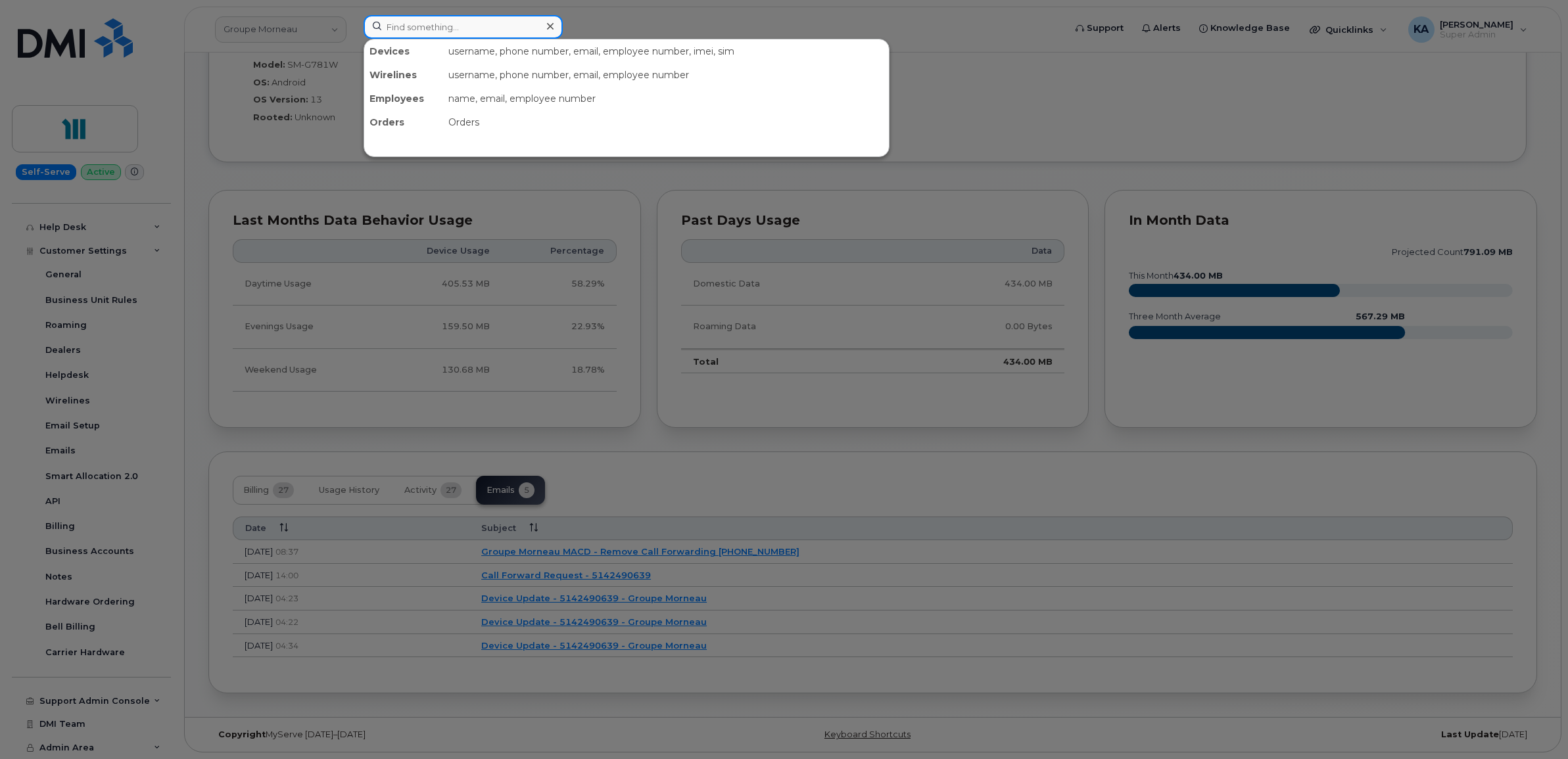
paste input "5062619736"
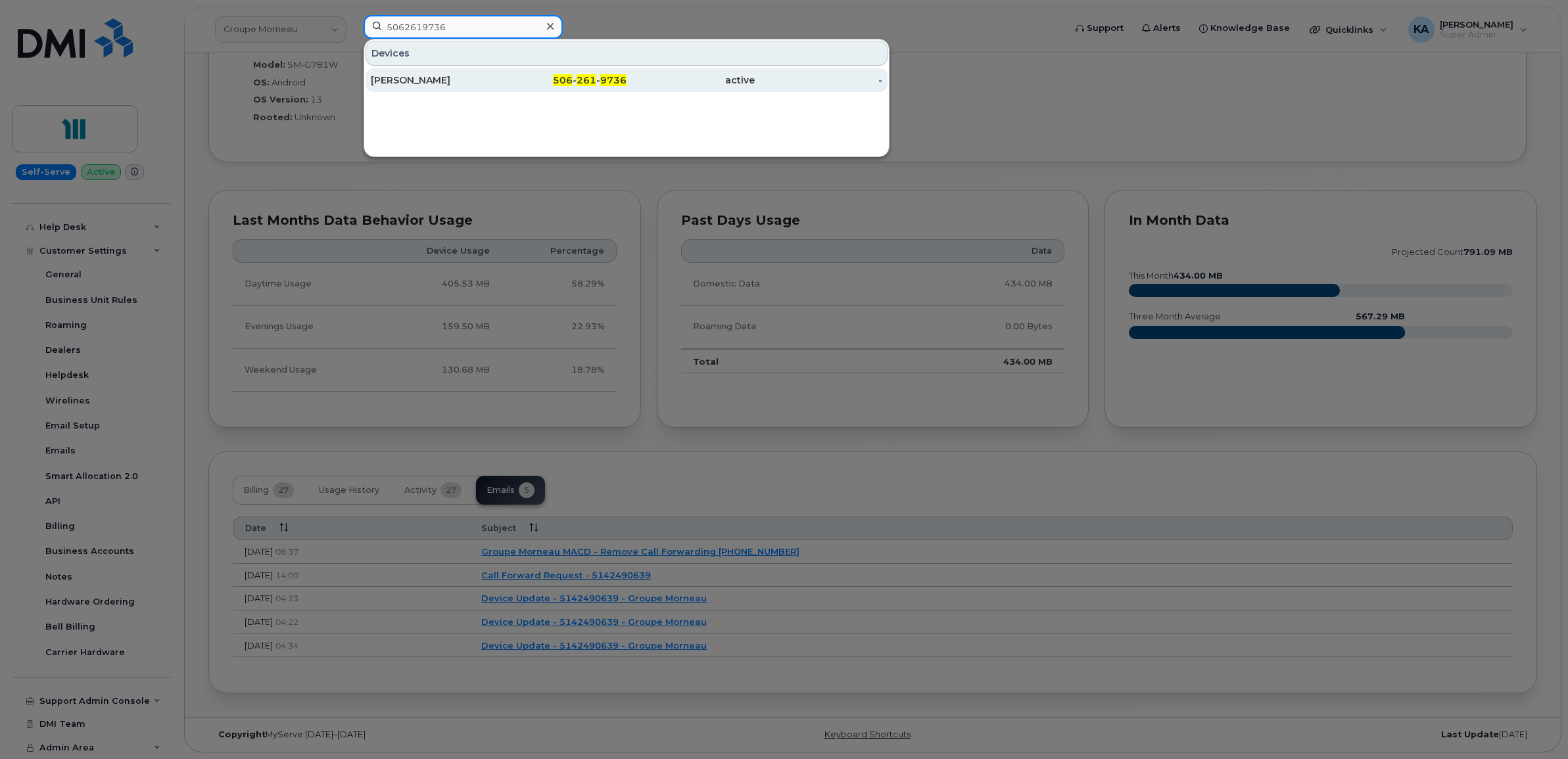
type input "5062619736"
drag, startPoint x: 415, startPoint y: 83, endPoint x: 420, endPoint y: 80, distance: 5.8
click at [415, 83] on div "Laura Giggie" at bounding box center [435, 80] width 128 height 13
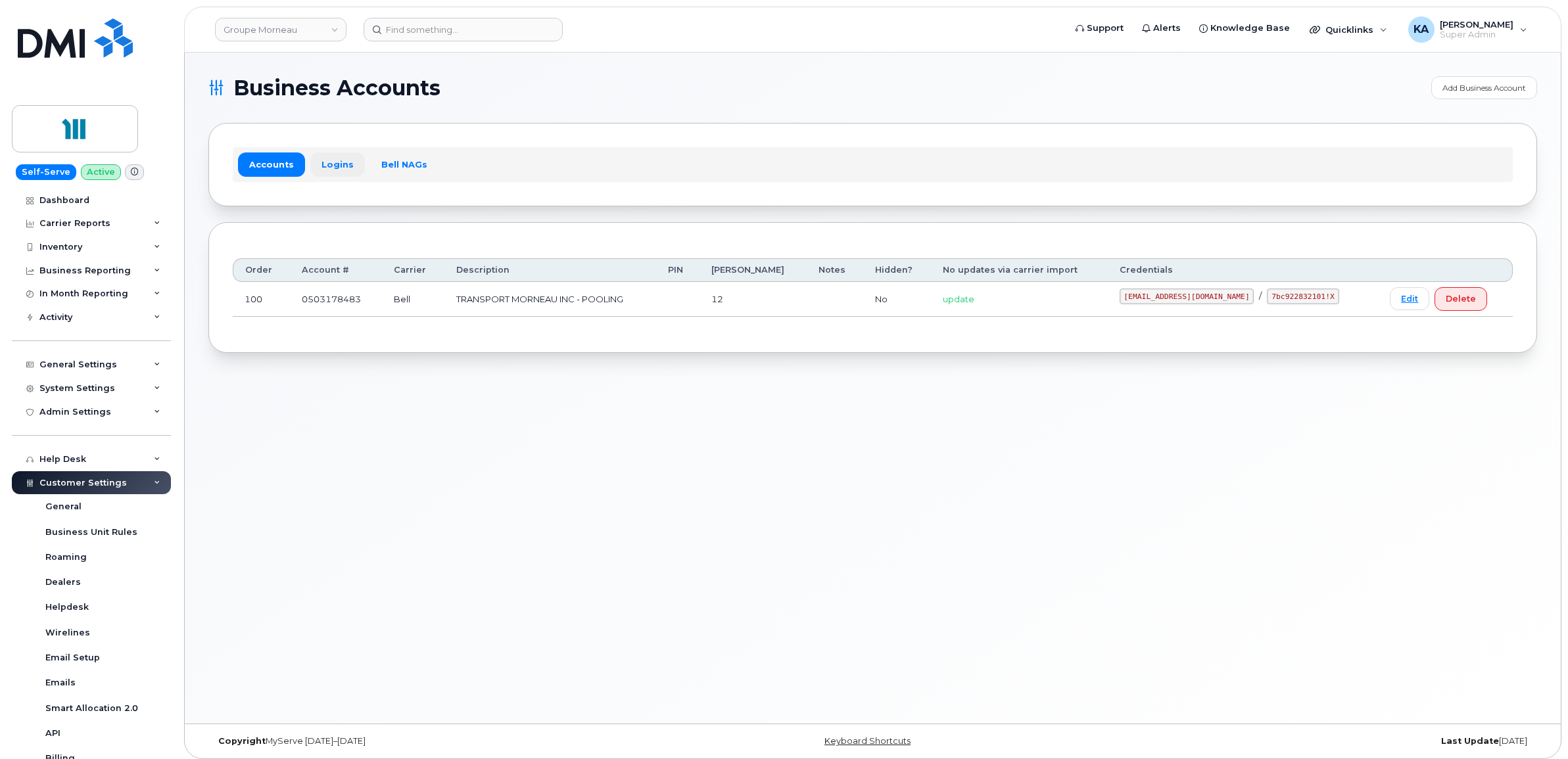
click at [337, 168] on link "Logins" at bounding box center [337, 164] width 54 height 24
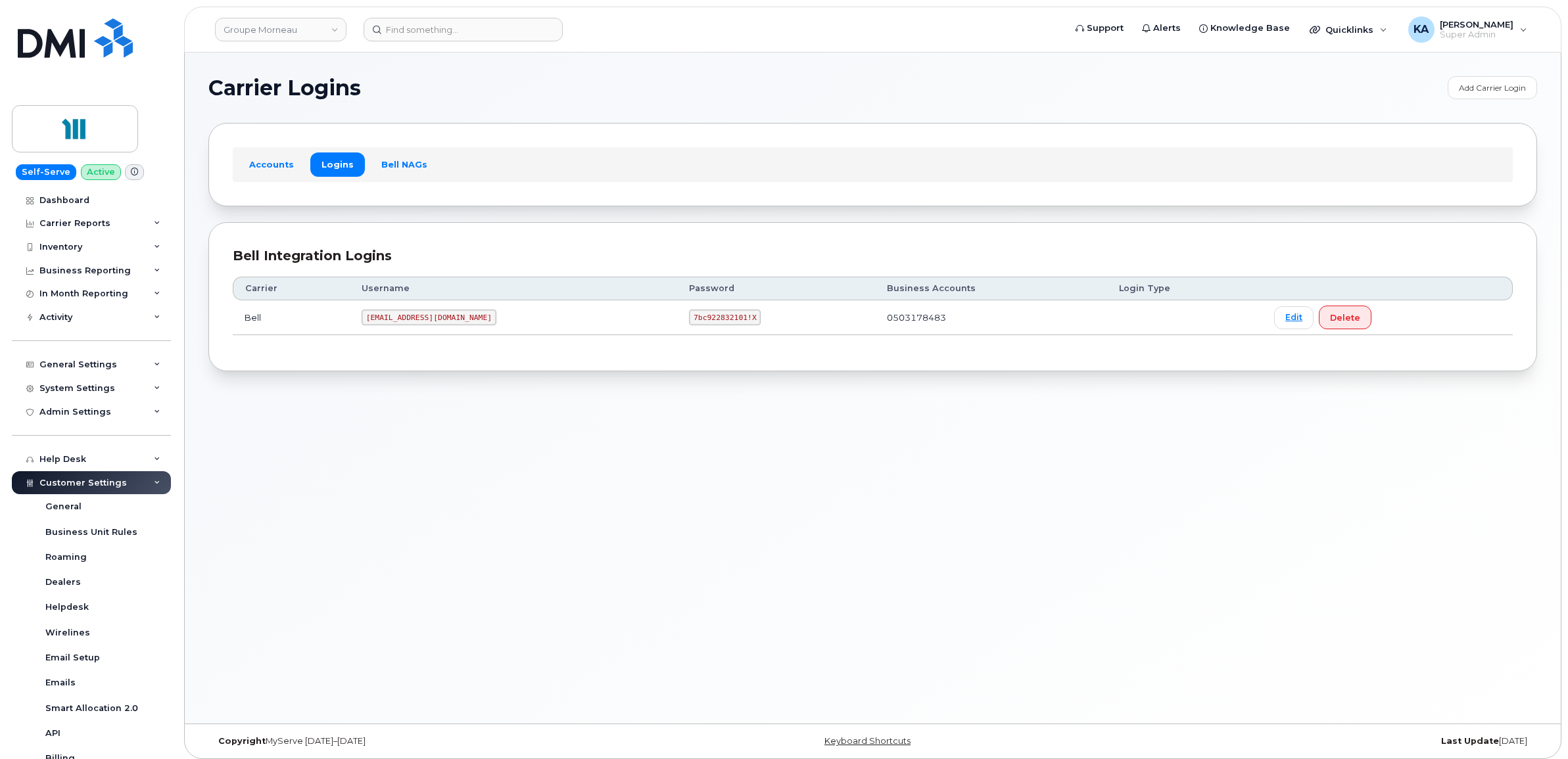
click at [376, 316] on code "[EMAIL_ADDRESS][DOMAIN_NAME]" at bounding box center [428, 318] width 135 height 16
drag, startPoint x: 376, startPoint y: 316, endPoint x: 456, endPoint y: 322, distance: 80.2
click at [456, 322] on td "[EMAIL_ADDRESS][DOMAIN_NAME]" at bounding box center [513, 318] width 328 height 35
copy code "[EMAIL_ADDRESS][DOMAIN_NAME]"
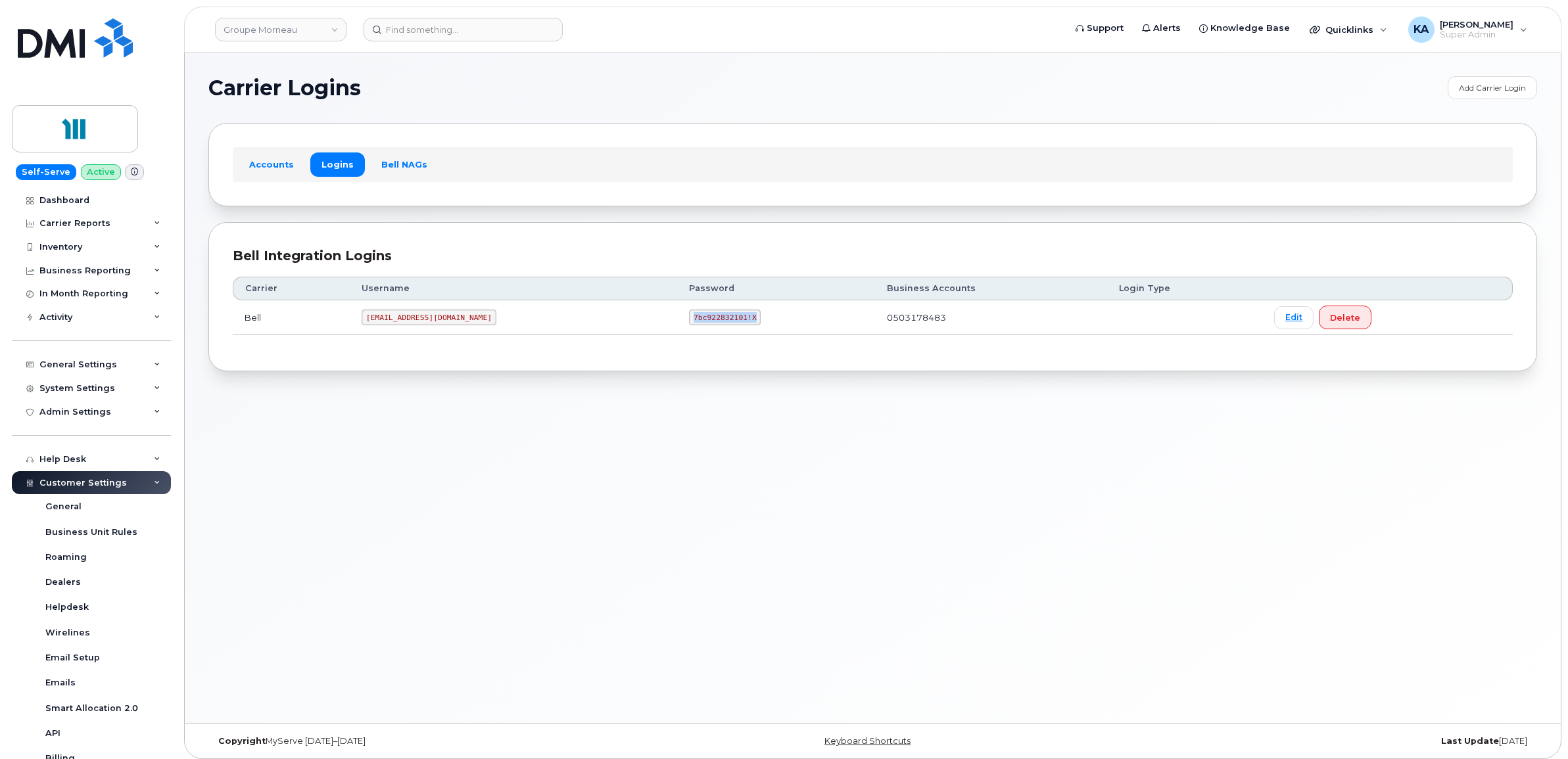
drag, startPoint x: 623, startPoint y: 319, endPoint x: 692, endPoint y: 327, distance: 69.5
click at [694, 327] on td "7bc922832101!X" at bounding box center [775, 318] width 197 height 35
copy code "7bc922832101!X"
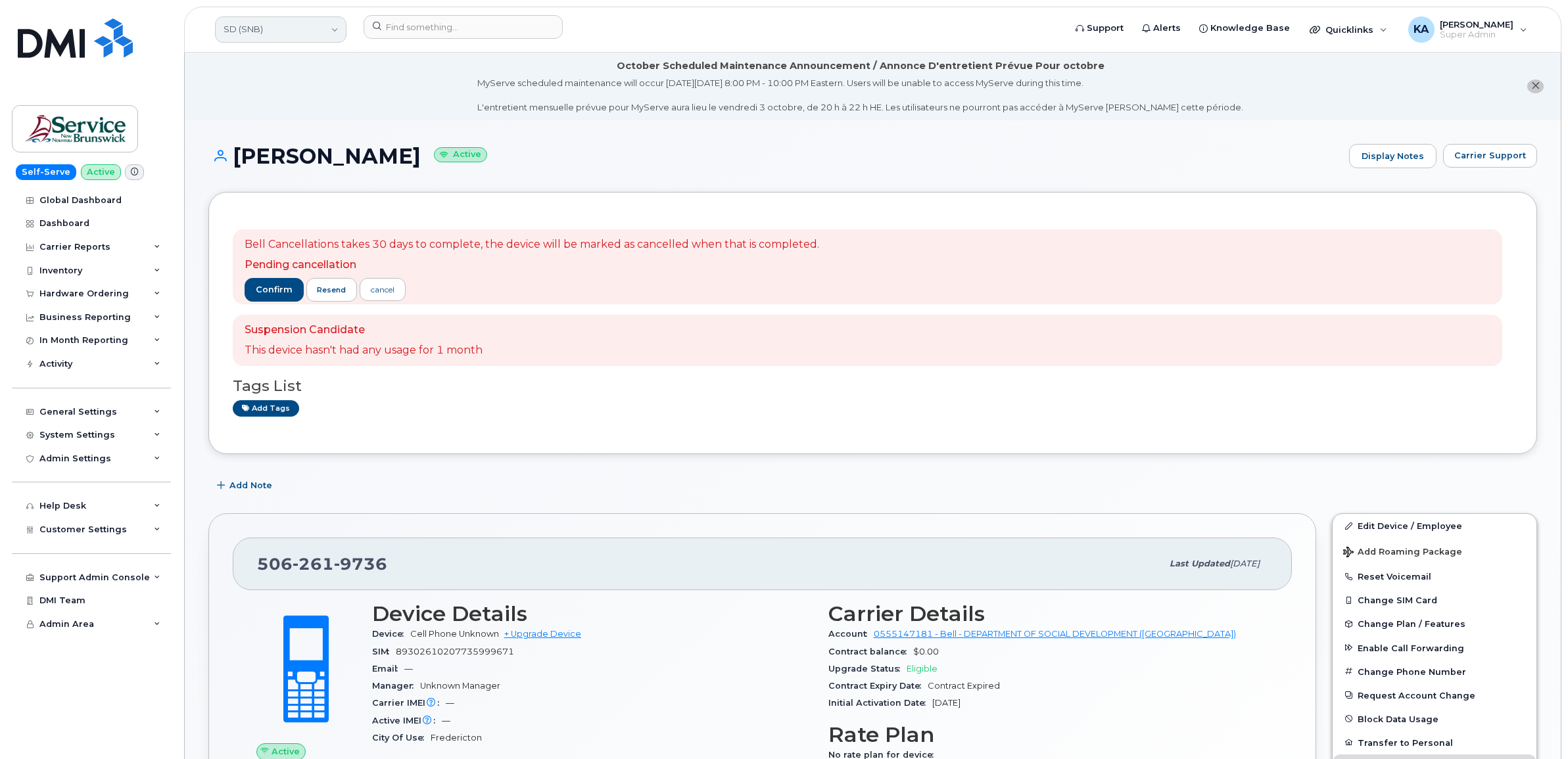
click at [298, 30] on link "SD (SNB)" at bounding box center [280, 30] width 131 height 26
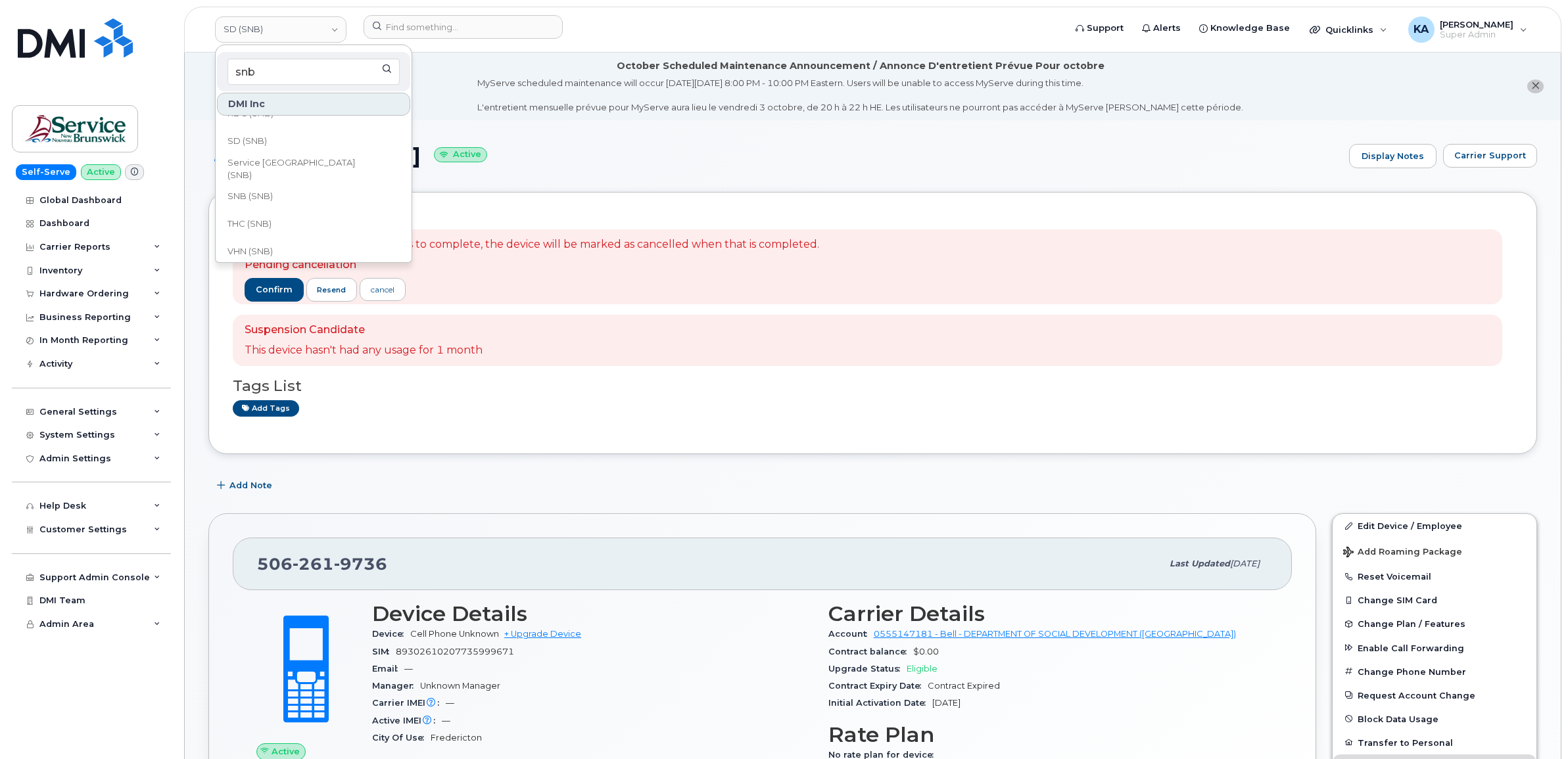
scroll to position [634, 0]
type input "snb"
click at [267, 236] on span "VHN (SNB)" at bounding box center [250, 243] width 46 height 13
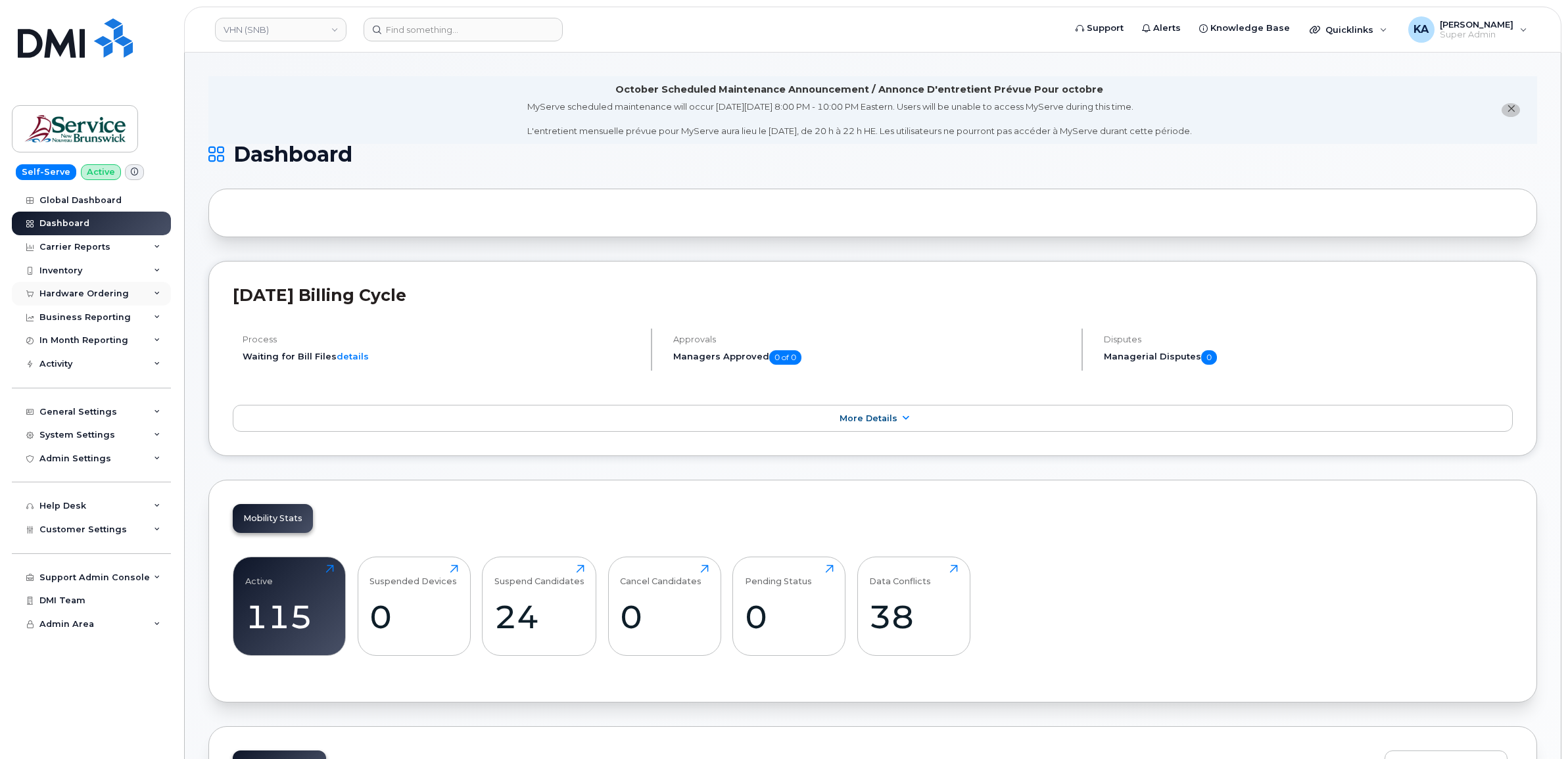
click at [95, 290] on div "Hardware Ordering" at bounding box center [84, 293] width 90 height 10
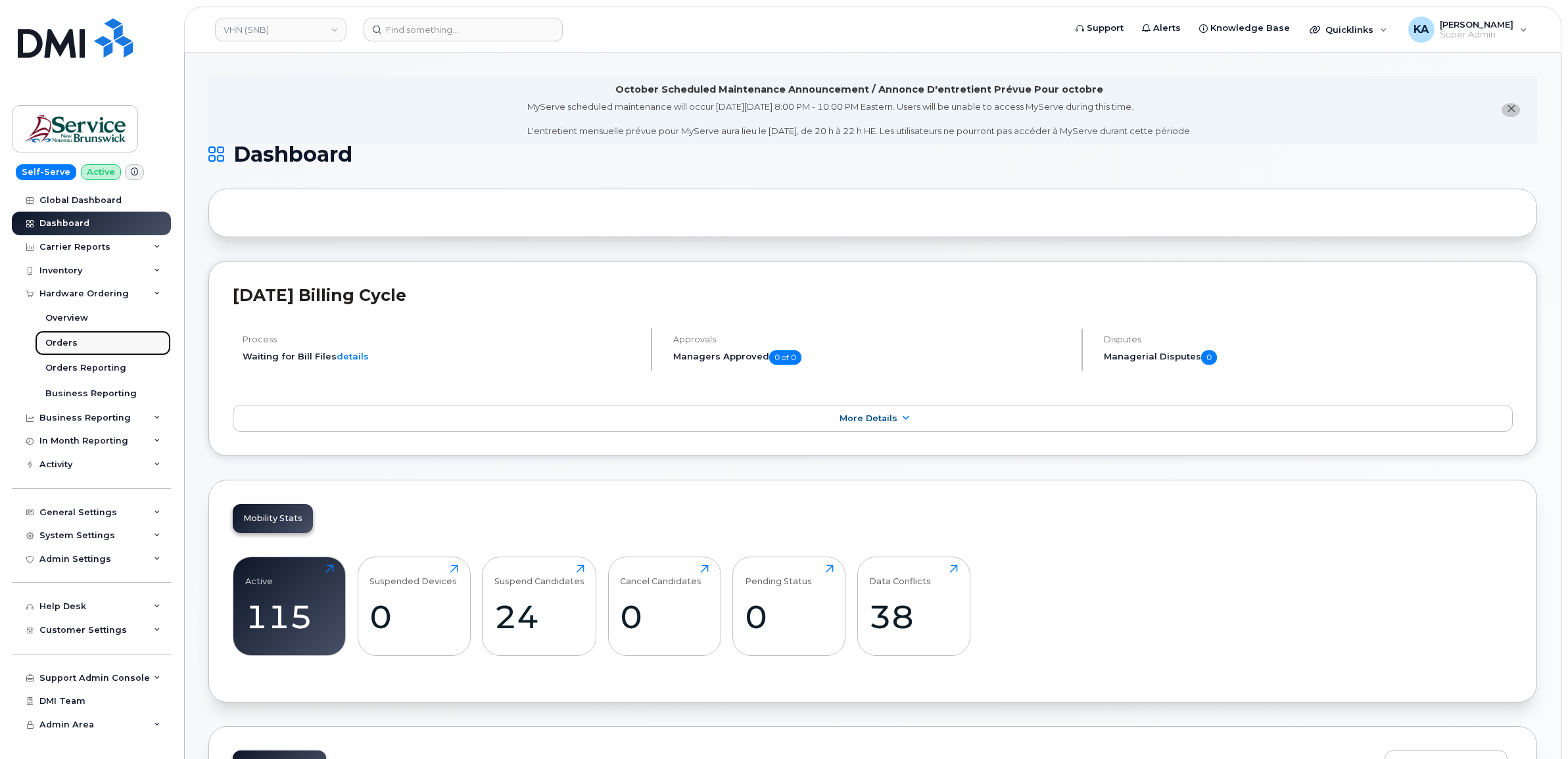
click at [62, 336] on link "Orders" at bounding box center [103, 343] width 136 height 25
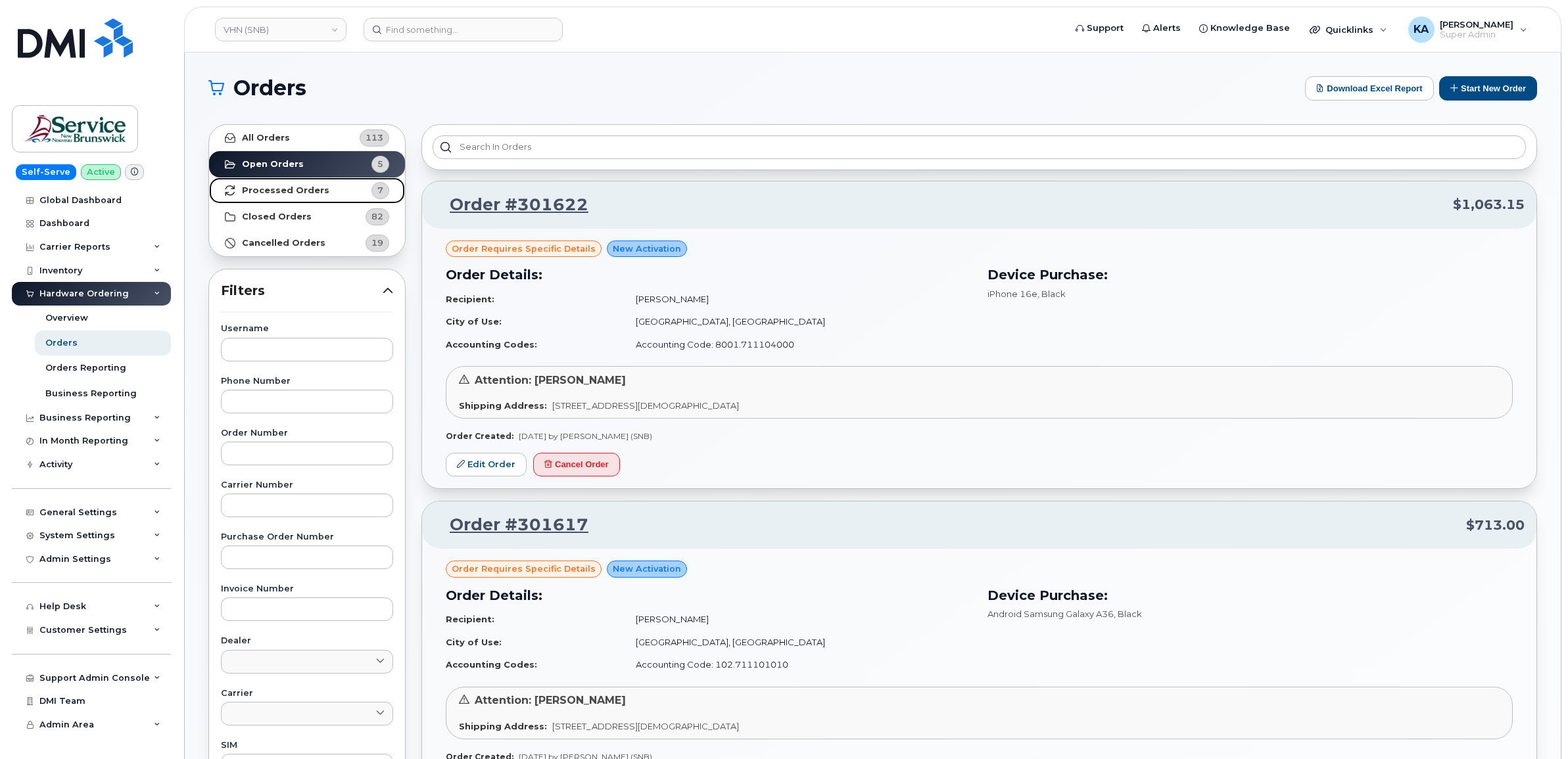
click at [275, 185] on strong "Processed Orders" at bounding box center [285, 190] width 87 height 10
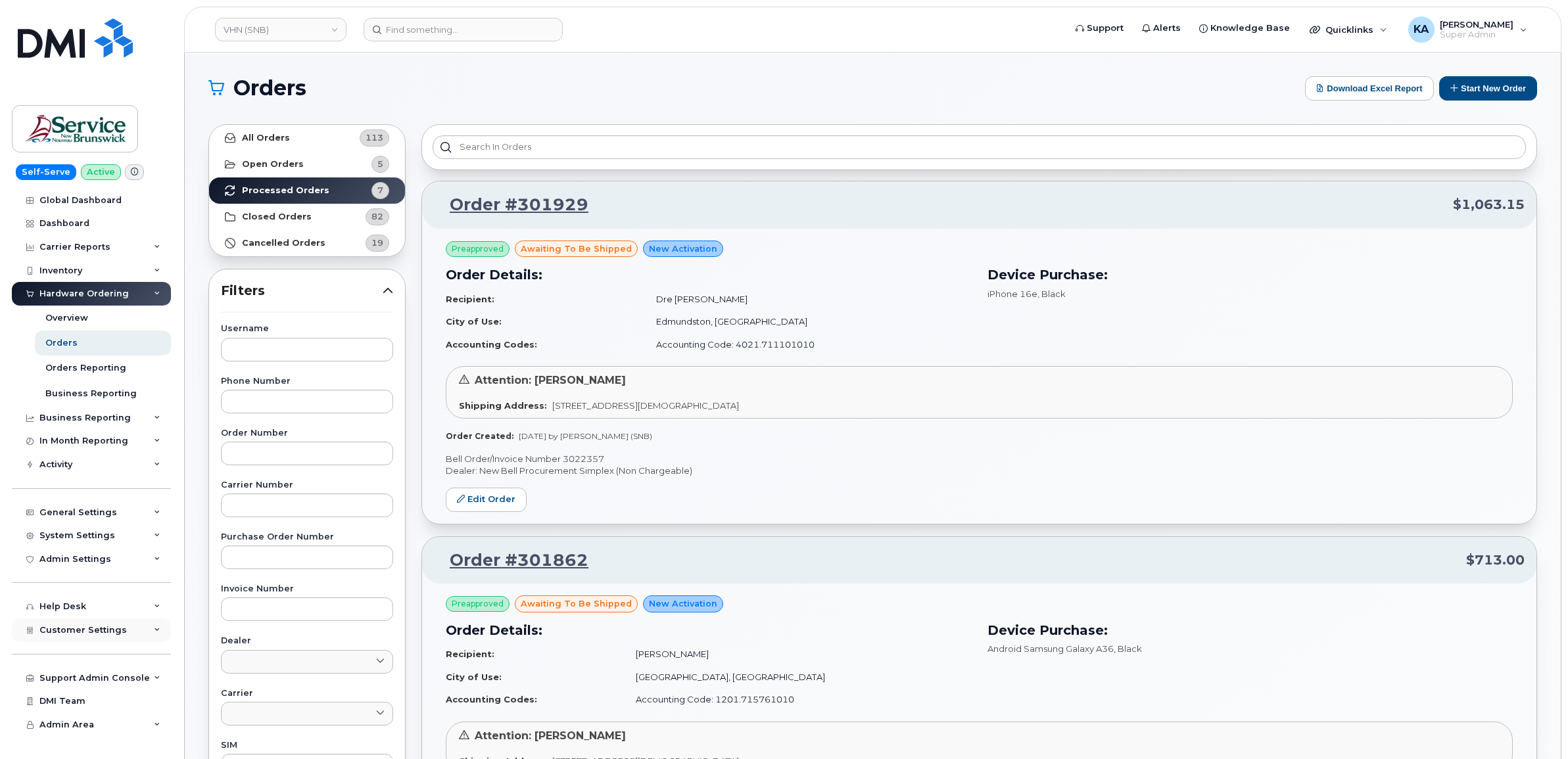
click at [77, 635] on span "Customer Settings" at bounding box center [82, 630] width 87 height 10
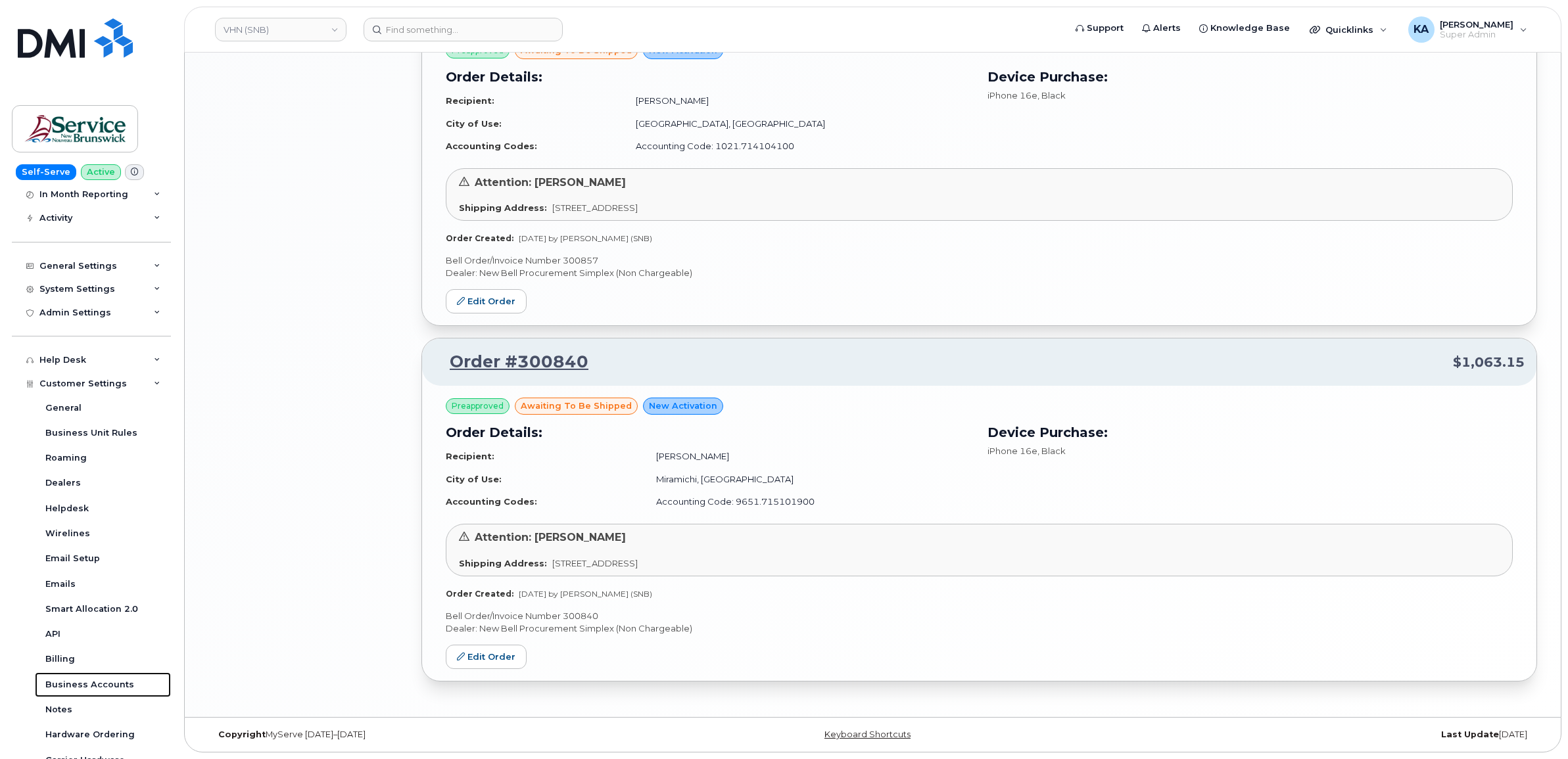
scroll to position [1982, 0]
click at [583, 612] on p "Bell Order/Invoice Number 300840" at bounding box center [979, 616] width 1067 height 13
copy p "300840"
click at [570, 255] on p "Bell Order/Invoice Number 300857" at bounding box center [979, 261] width 1067 height 13
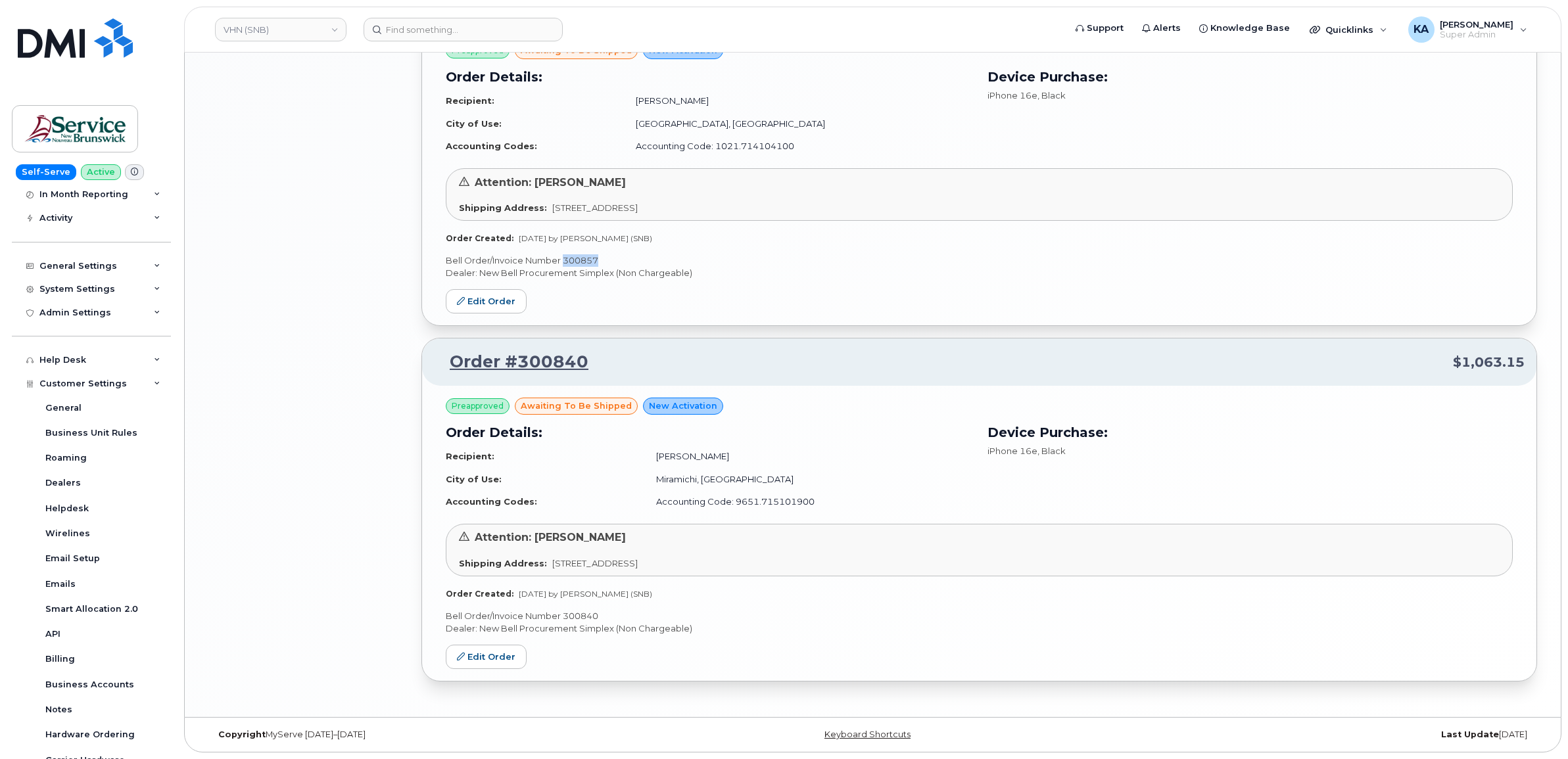
click at [570, 255] on p "Bell Order/Invoice Number 300857" at bounding box center [979, 261] width 1067 height 13
copy p "300857"
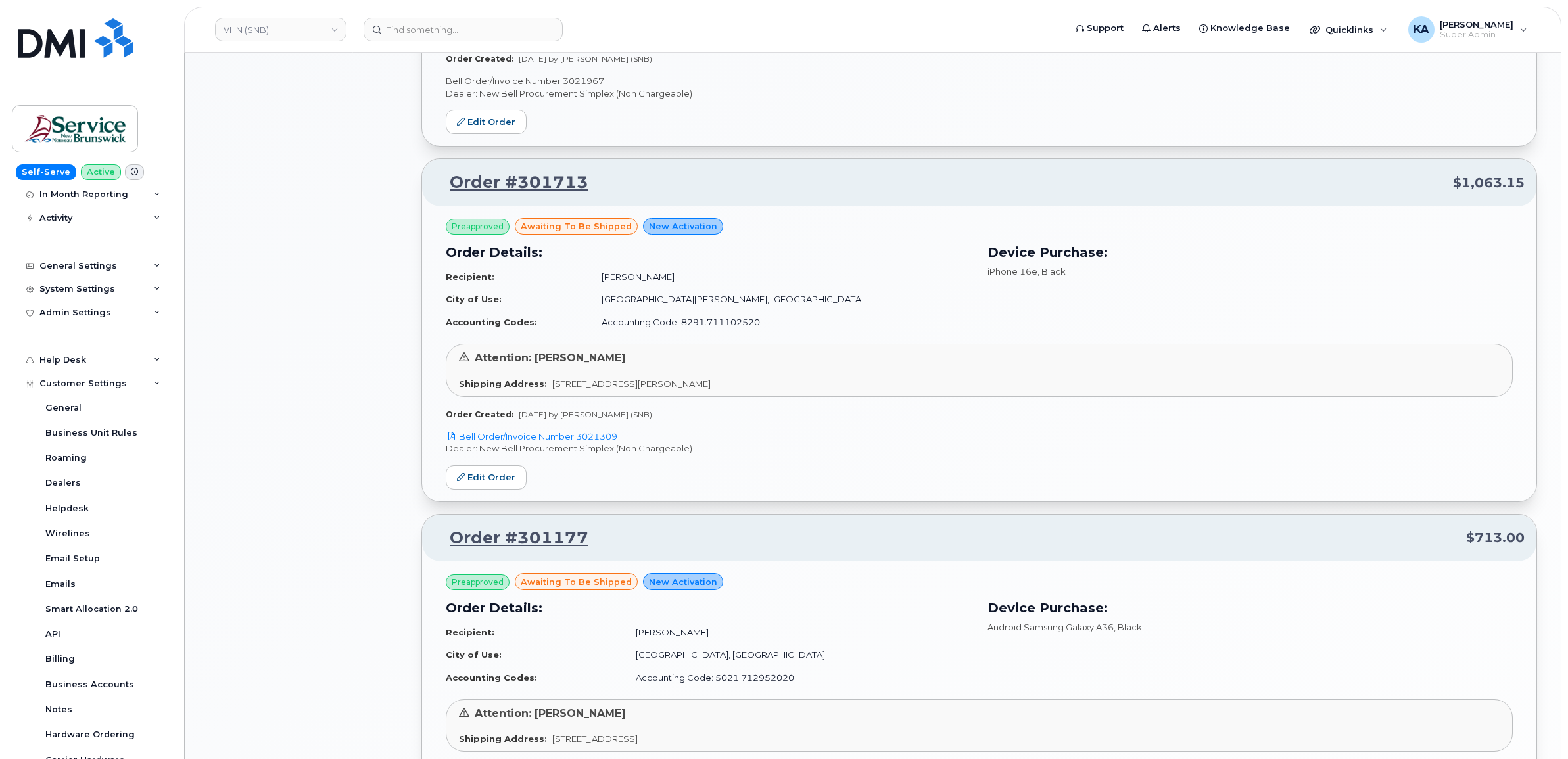
scroll to position [1078, 0]
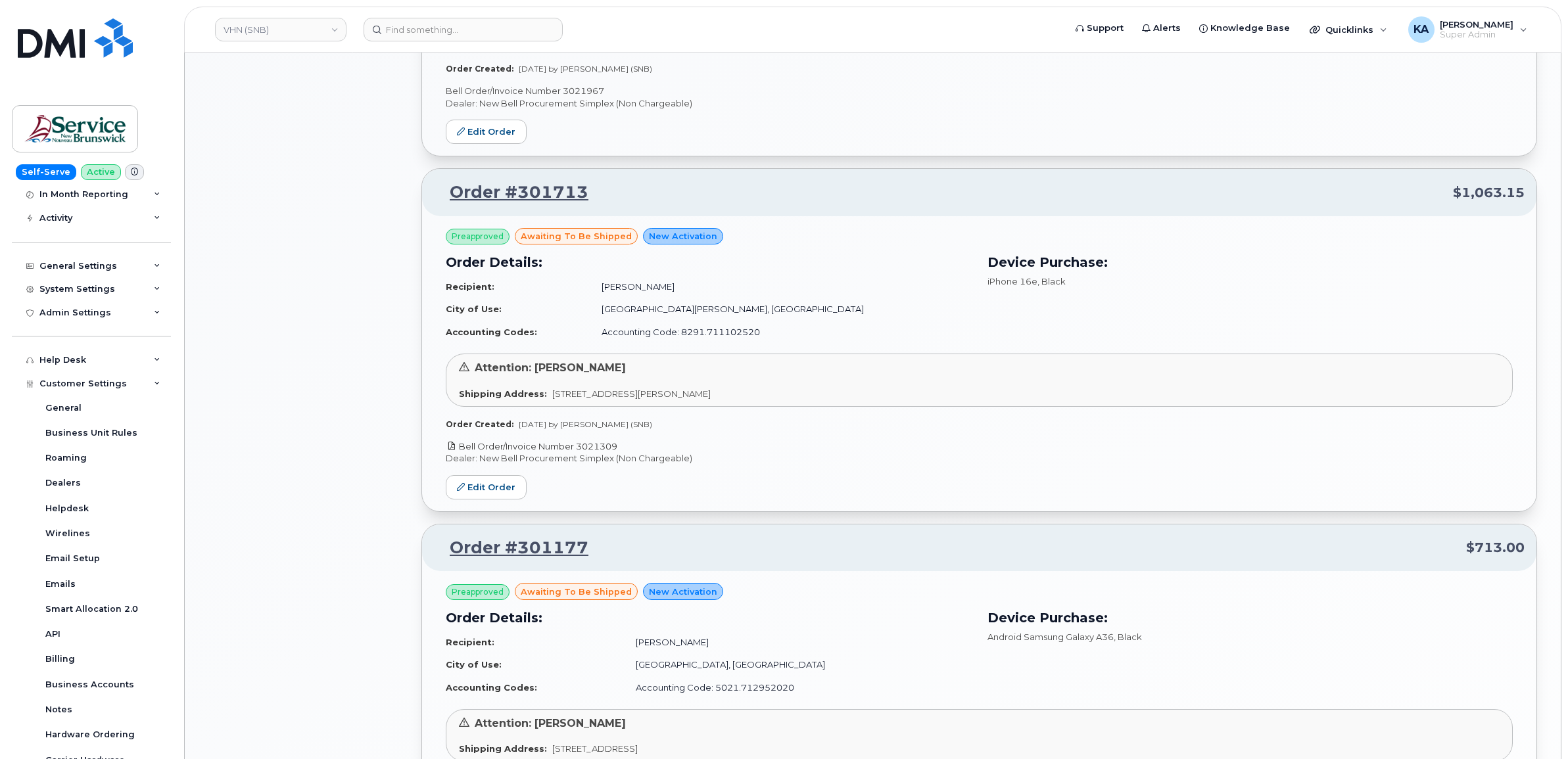
drag, startPoint x: 621, startPoint y: 449, endPoint x: 579, endPoint y: 447, distance: 42.0
click at [579, 447] on p "Bell Order/Invoice Number 3021309" at bounding box center [979, 447] width 1067 height 13
copy link "3021309"
click at [472, 489] on link "Edit Order" at bounding box center [485, 487] width 81 height 24
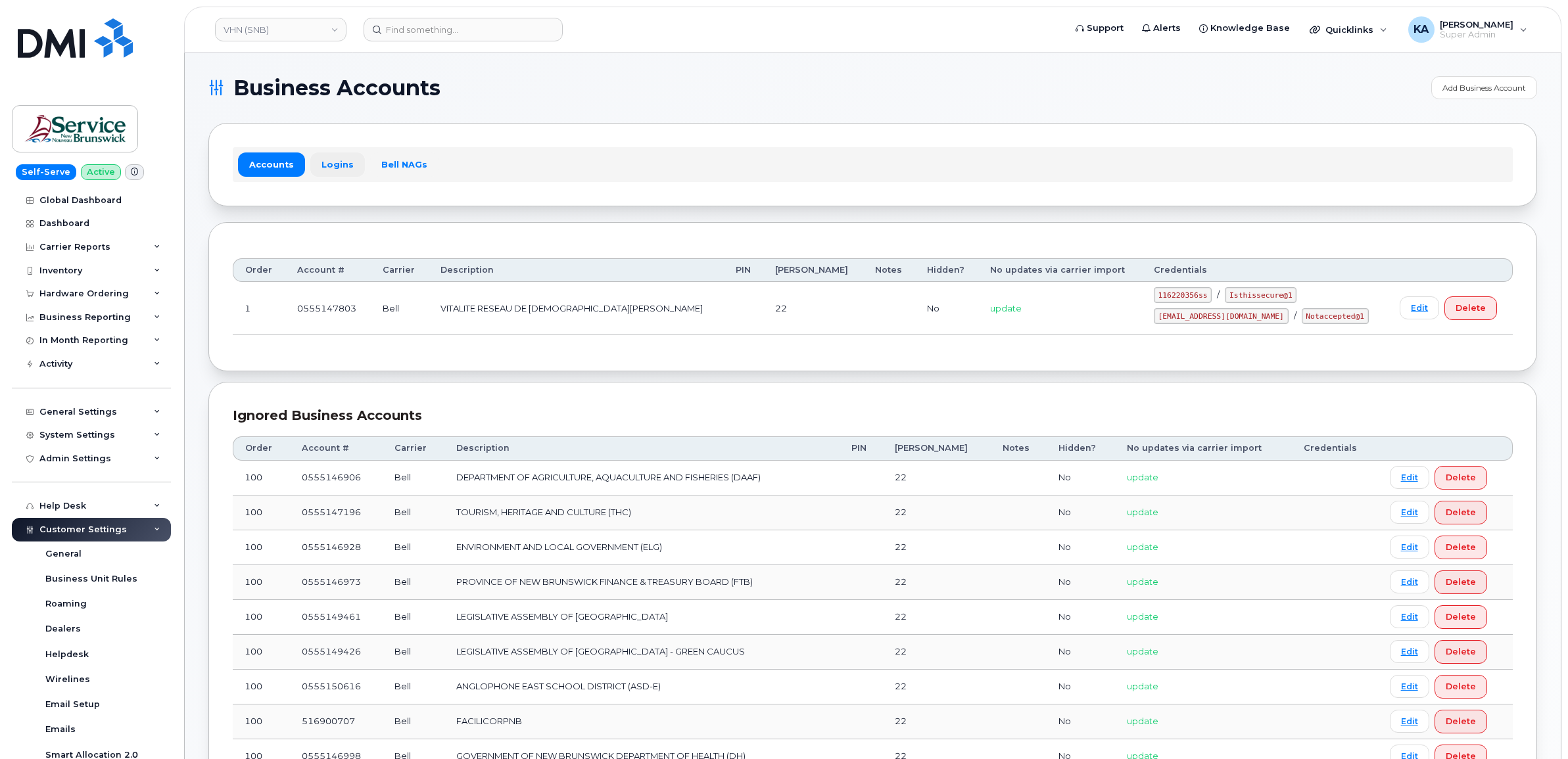
click at [332, 164] on link "Logins" at bounding box center [337, 164] width 54 height 24
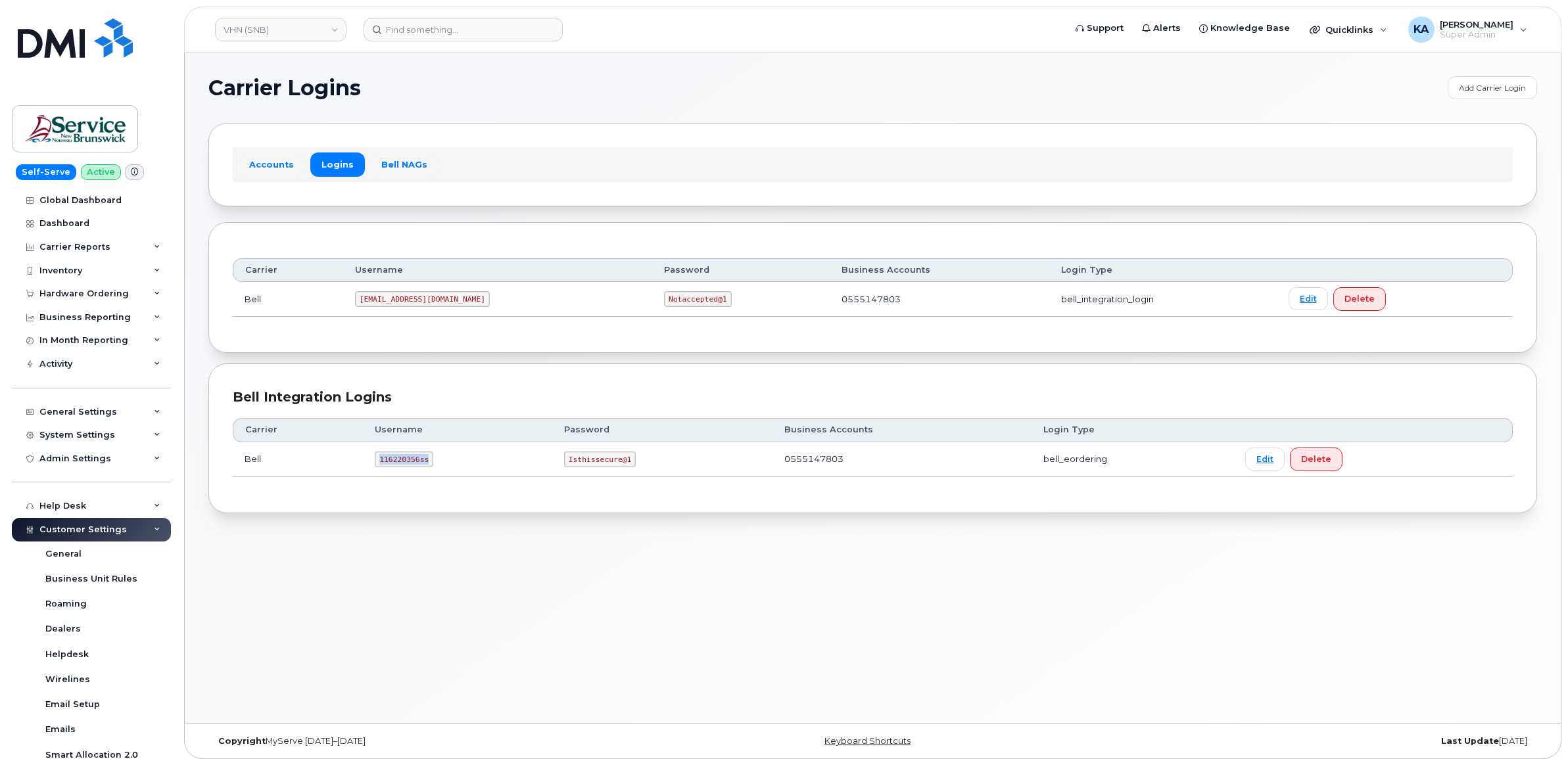
drag, startPoint x: 380, startPoint y: 464, endPoint x: 431, endPoint y: 468, distance: 51.2
click at [431, 468] on td "116220356ss" at bounding box center [457, 460] width 189 height 35
copy code "116220356ss"
drag, startPoint x: 565, startPoint y: 464, endPoint x: 629, endPoint y: 472, distance: 64.5
click at [629, 472] on td "Isthissecure@1" at bounding box center [661, 460] width 220 height 35
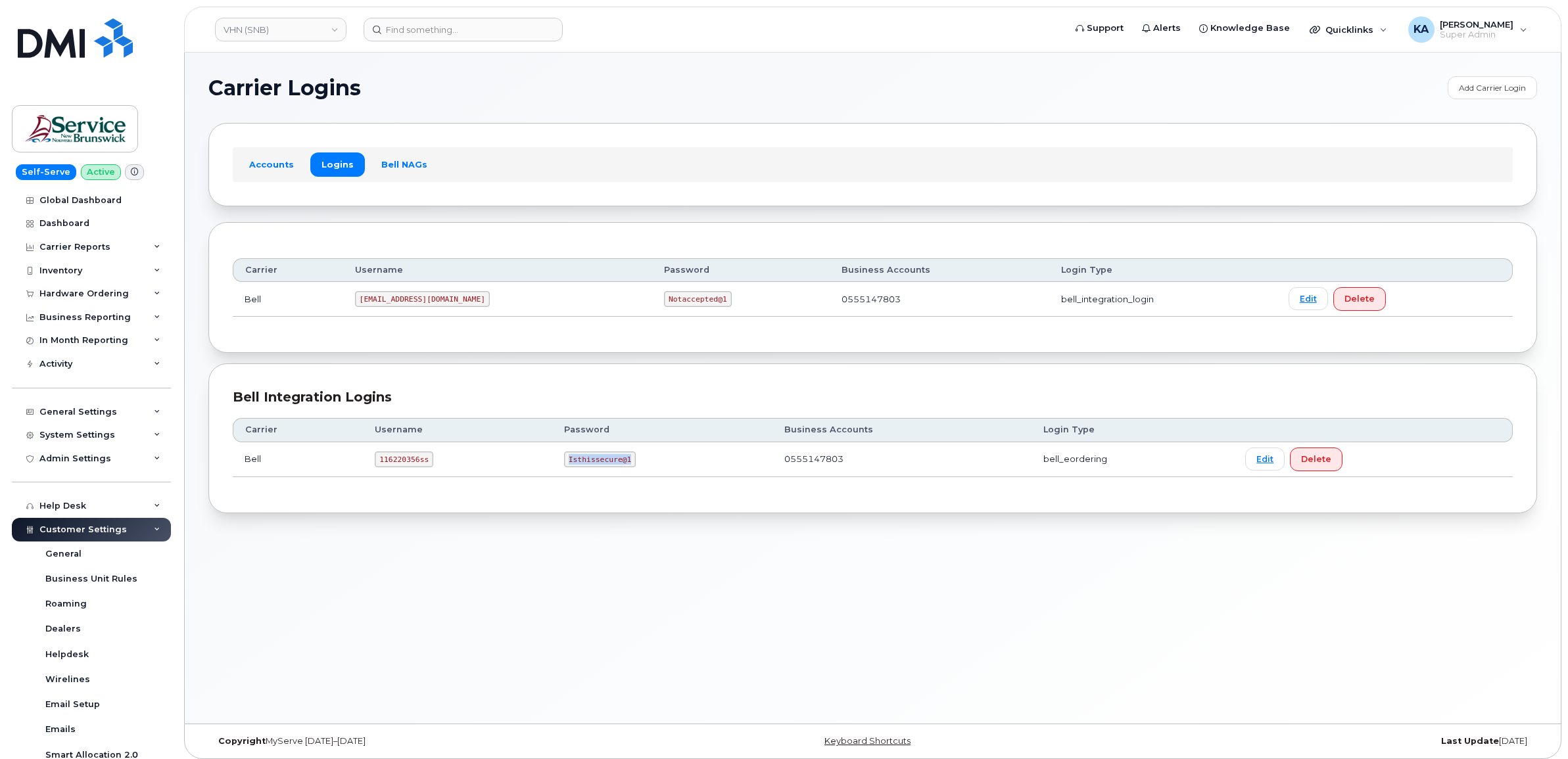
copy code "Isthissecure@1"
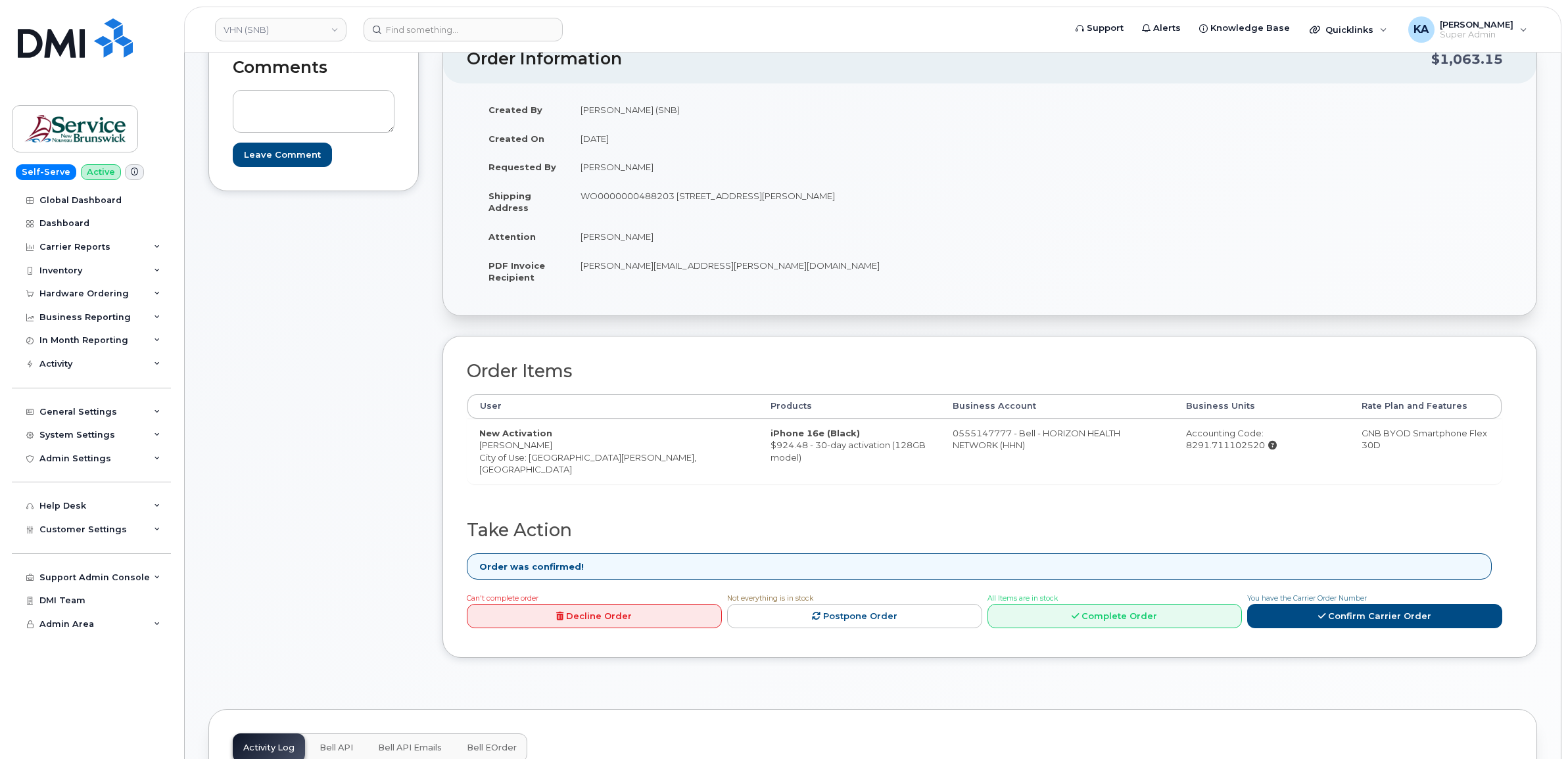
scroll to position [247, 0]
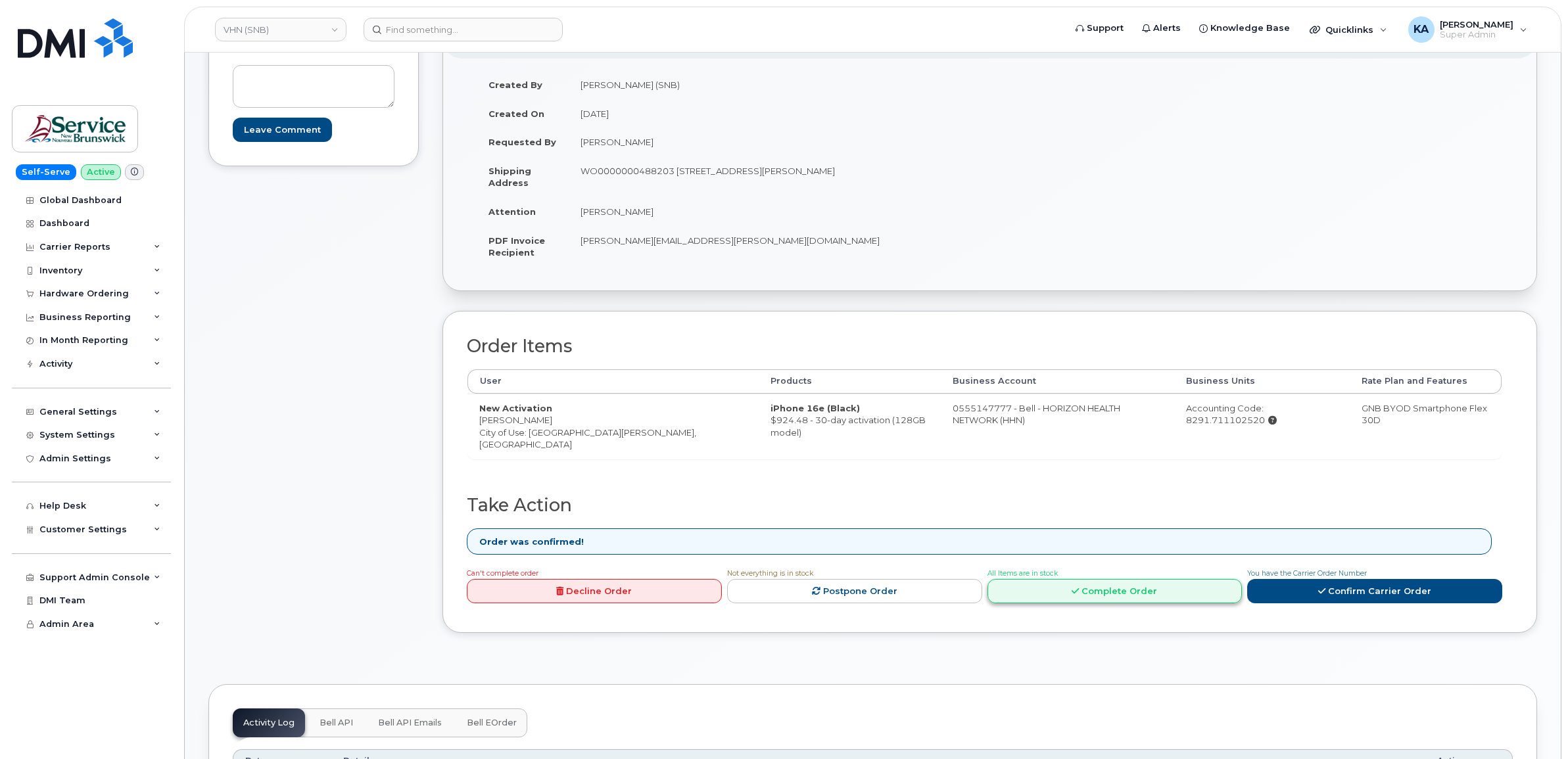
click at [1086, 592] on link "Complete Order" at bounding box center [1115, 591] width 255 height 24
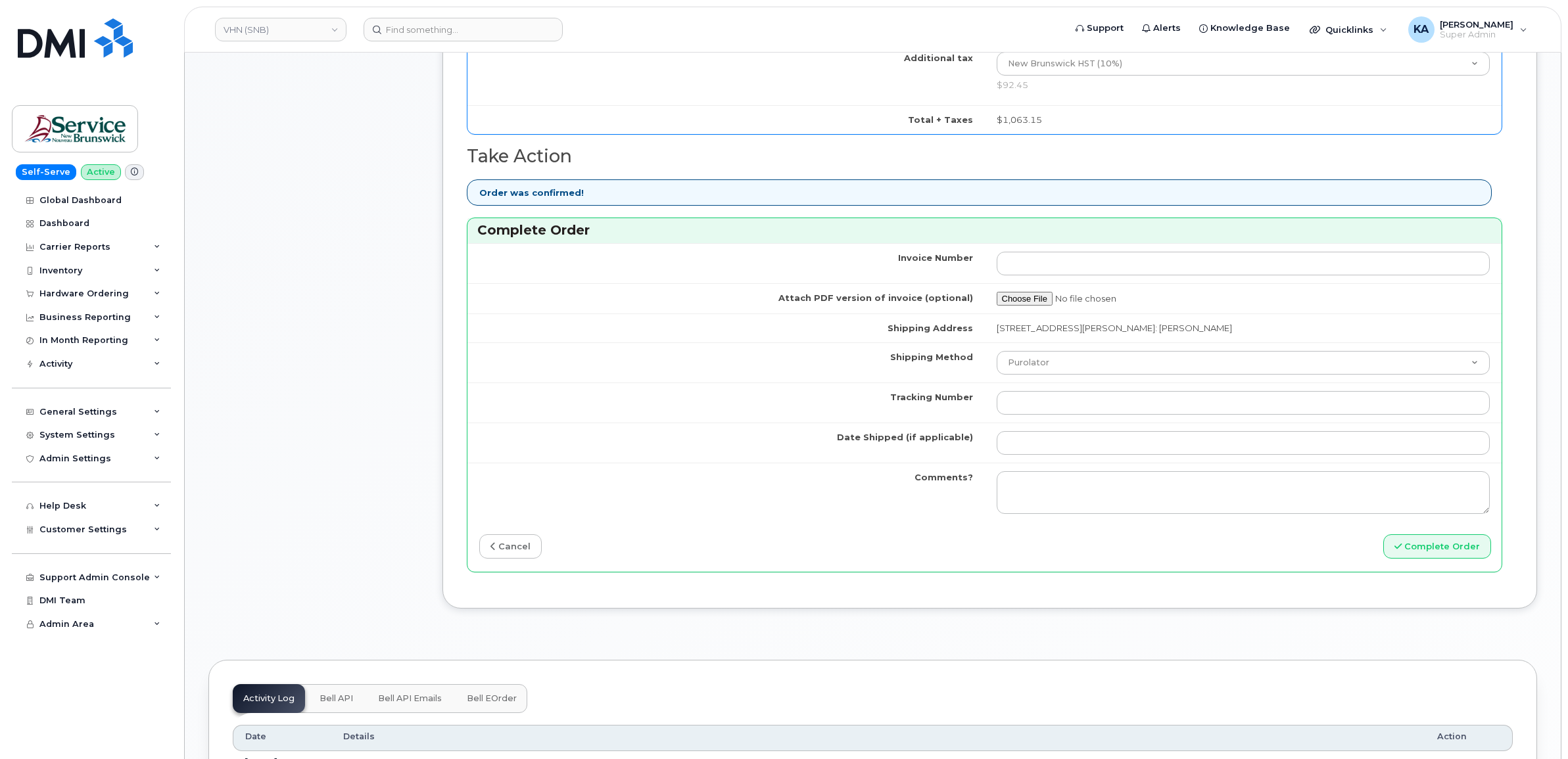
scroll to position [986, 0]
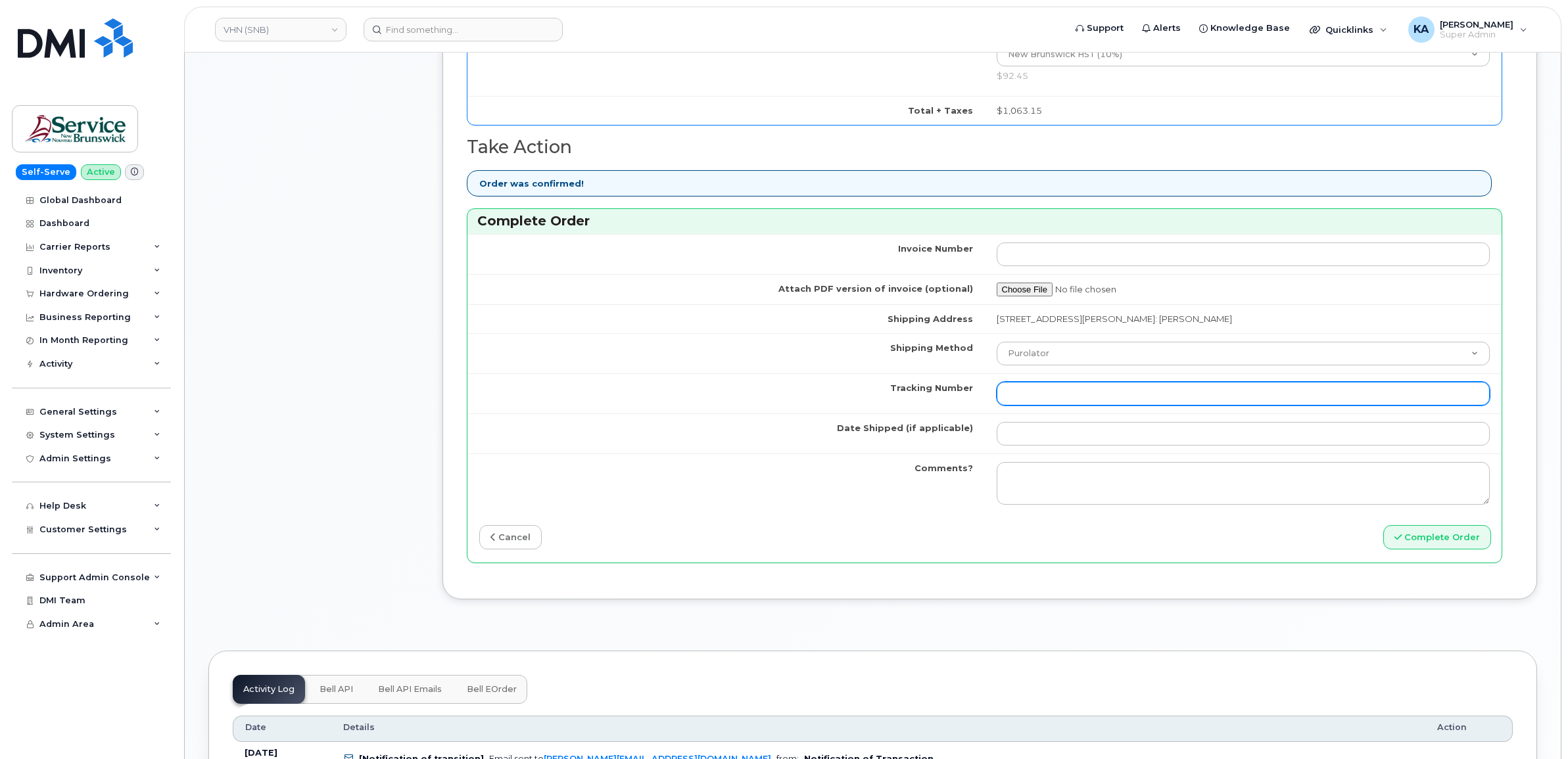
click at [1062, 396] on input "Tracking Number" at bounding box center [1243, 394] width 493 height 24
paste input "476303103336"
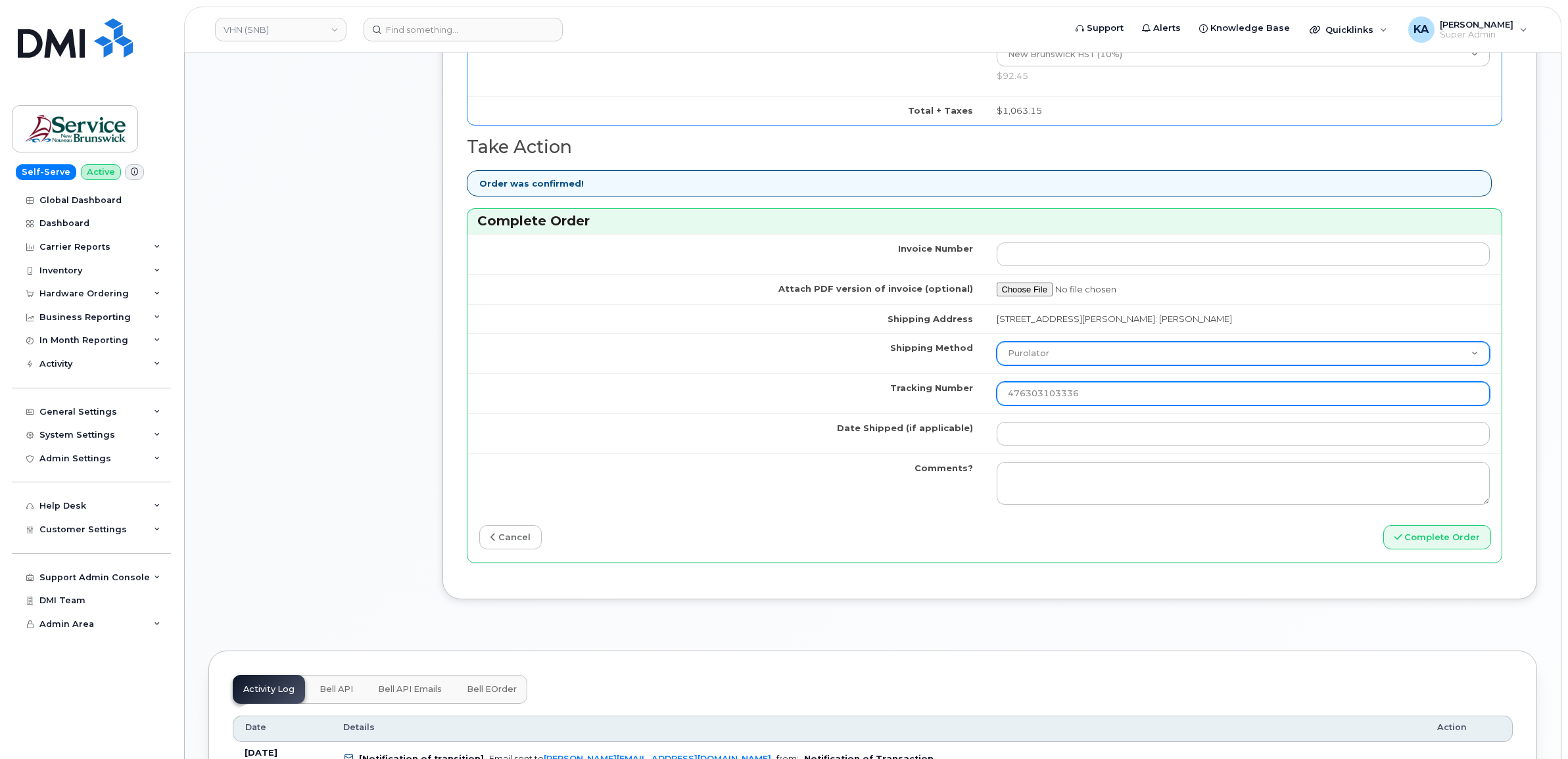
type input "476303103336"
click at [1092, 360] on select "Purolator UPS FedEx Canada Post Courier Other Drop Off Pick Up" at bounding box center [1243, 354] width 493 height 24
select select "FedEx"
click at [996, 345] on select "Purolator UPS FedEx Canada Post Courier Other Drop Off Pick Up" at bounding box center [1243, 354] width 493 height 24
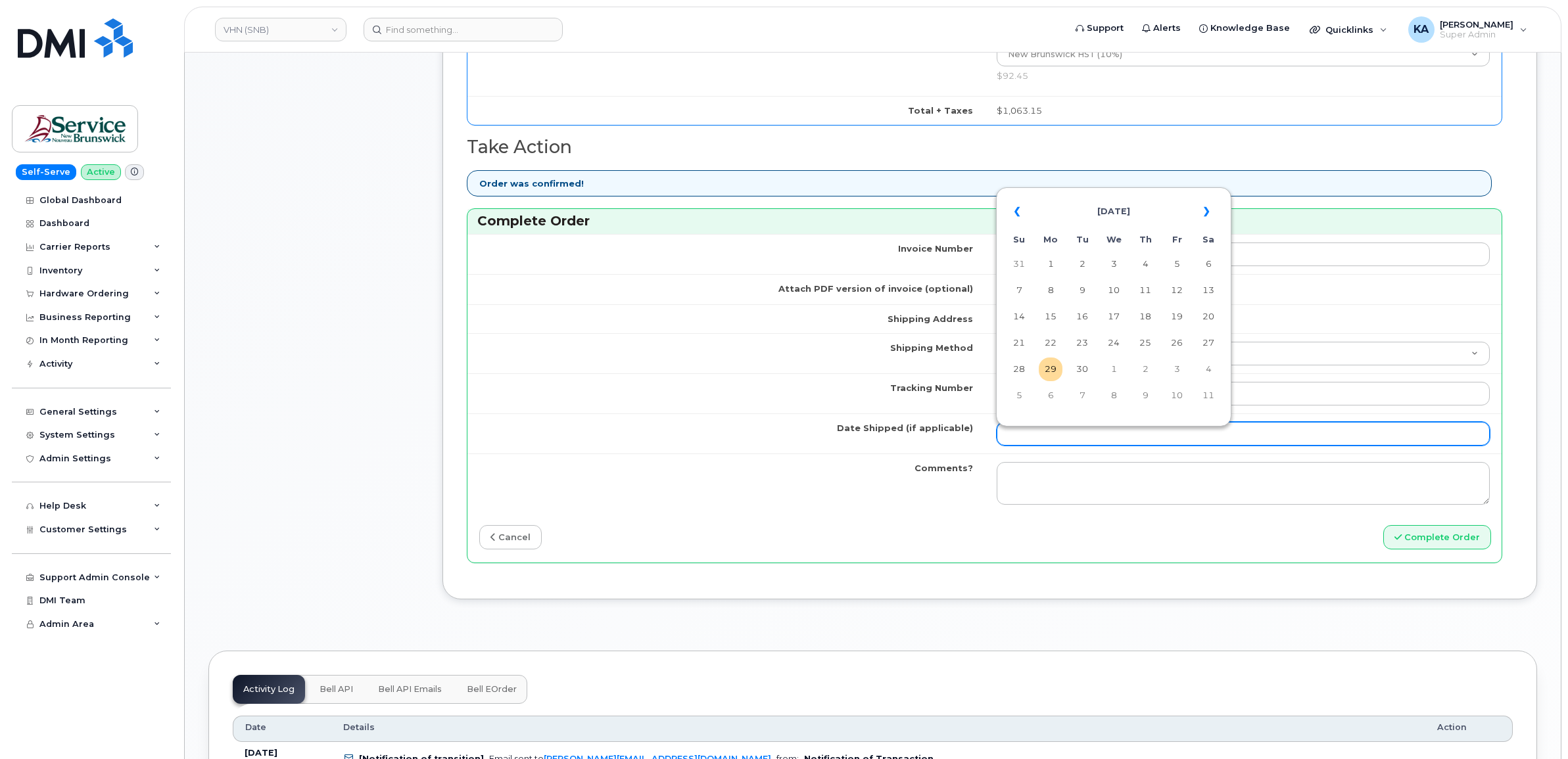
click at [1036, 438] on input "Date Shipped (if applicable)" at bounding box center [1243, 434] width 493 height 24
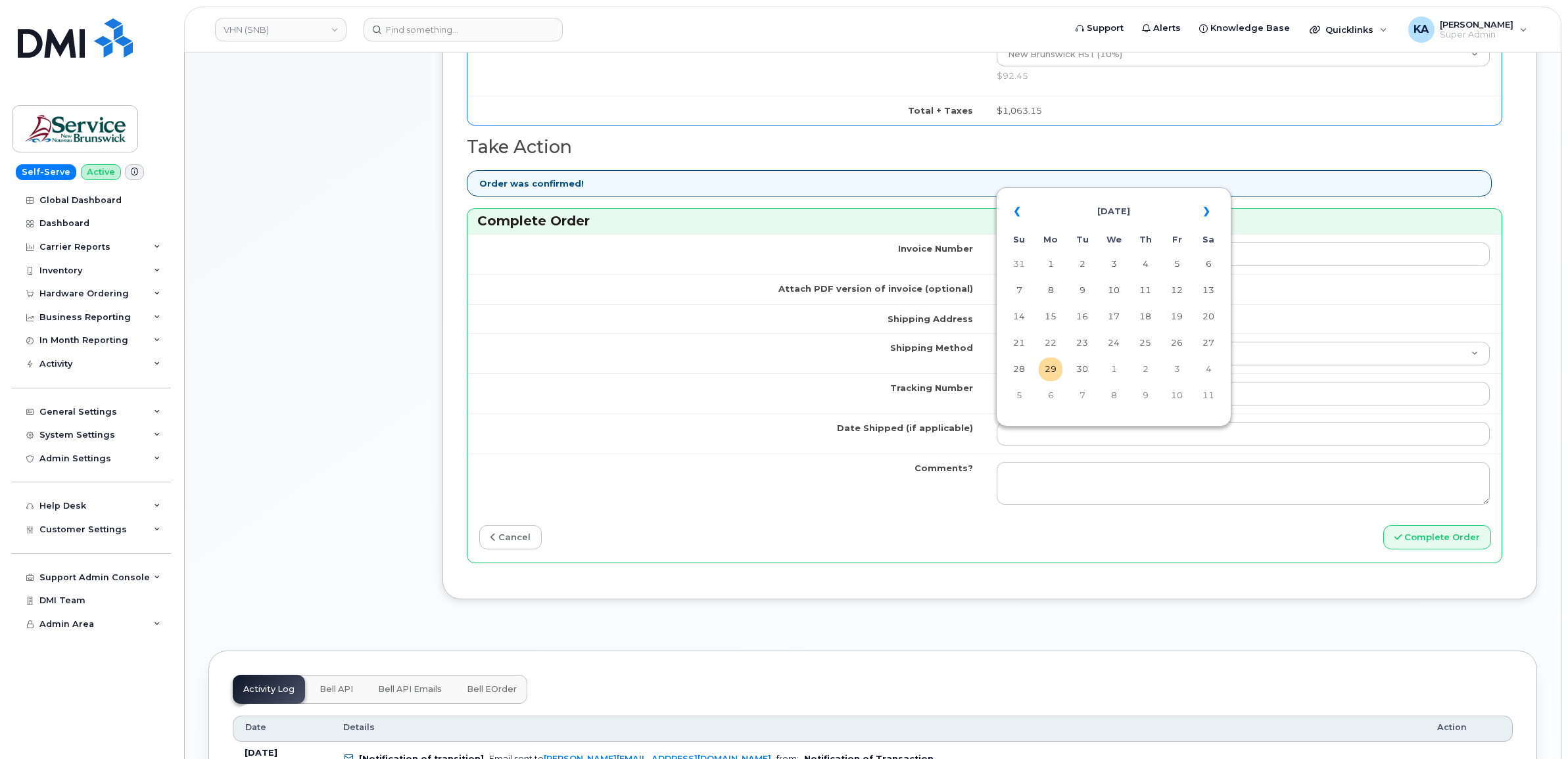
click at [1178, 340] on td "26" at bounding box center [1176, 343] width 24 height 24
type input "[DATE]"
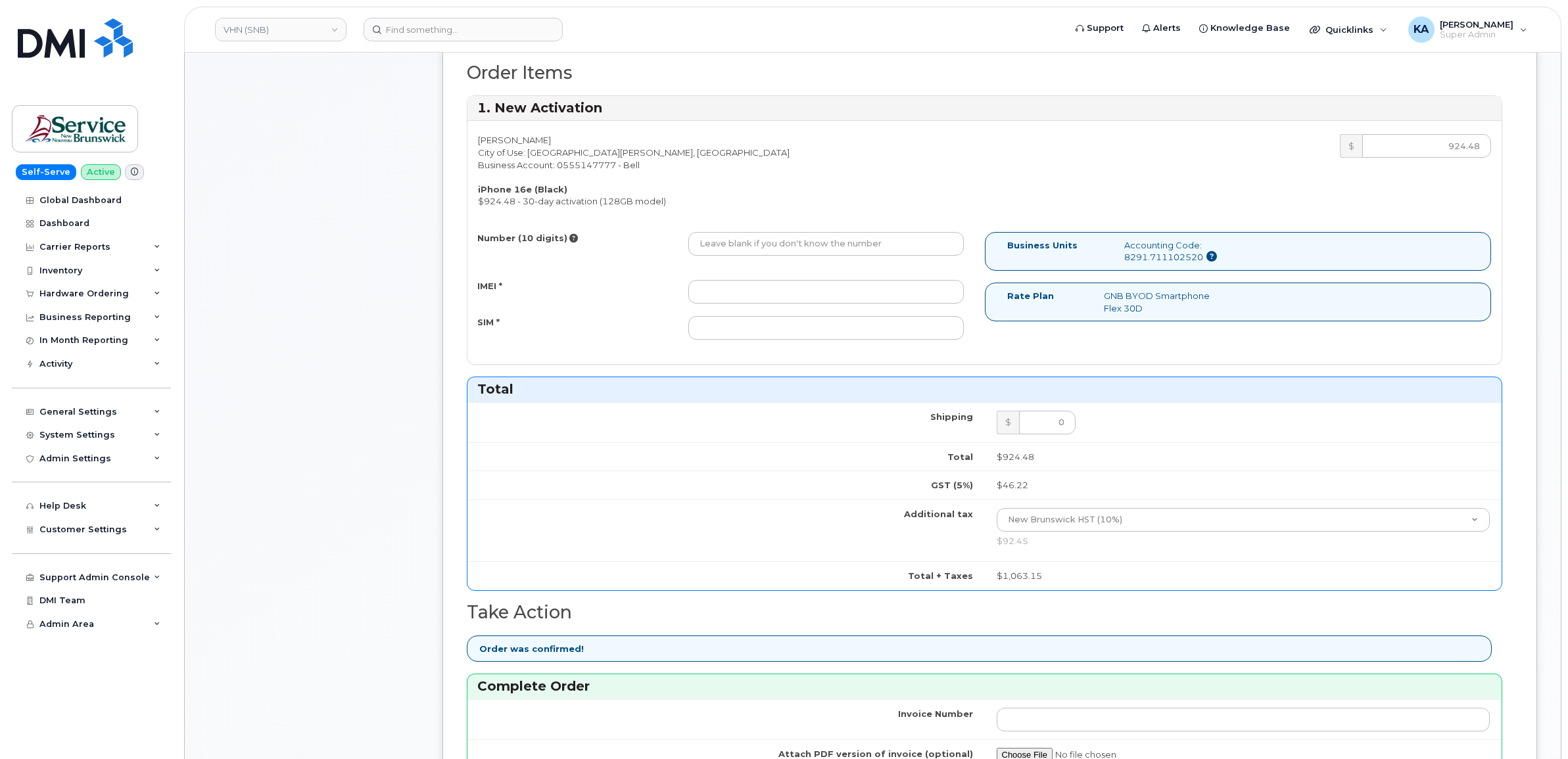
scroll to position [493, 0]
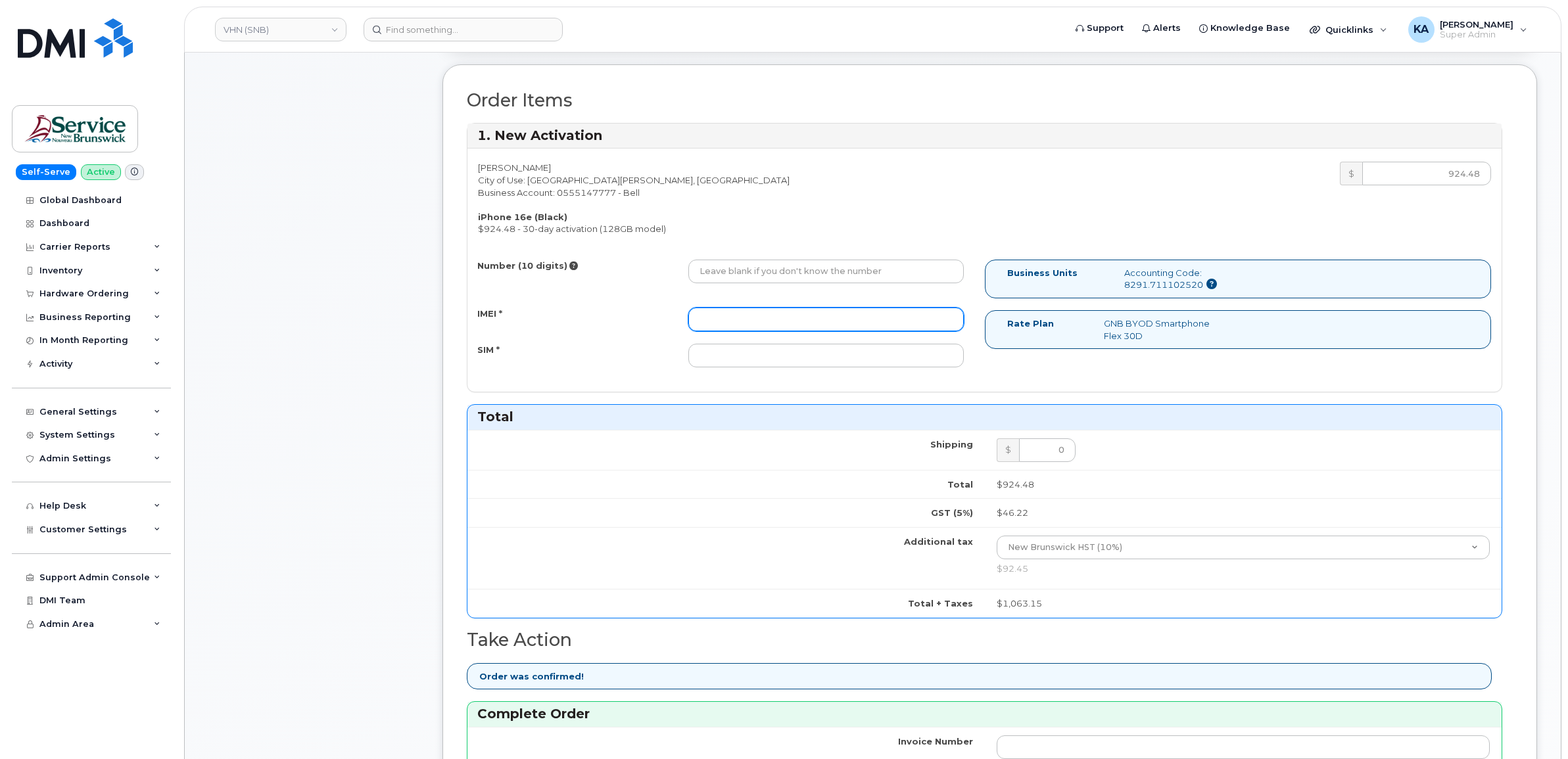
click at [891, 319] on input "IMEI *" at bounding box center [826, 319] width 275 height 24
paste input "354216331660096"
type input "354216331660096"
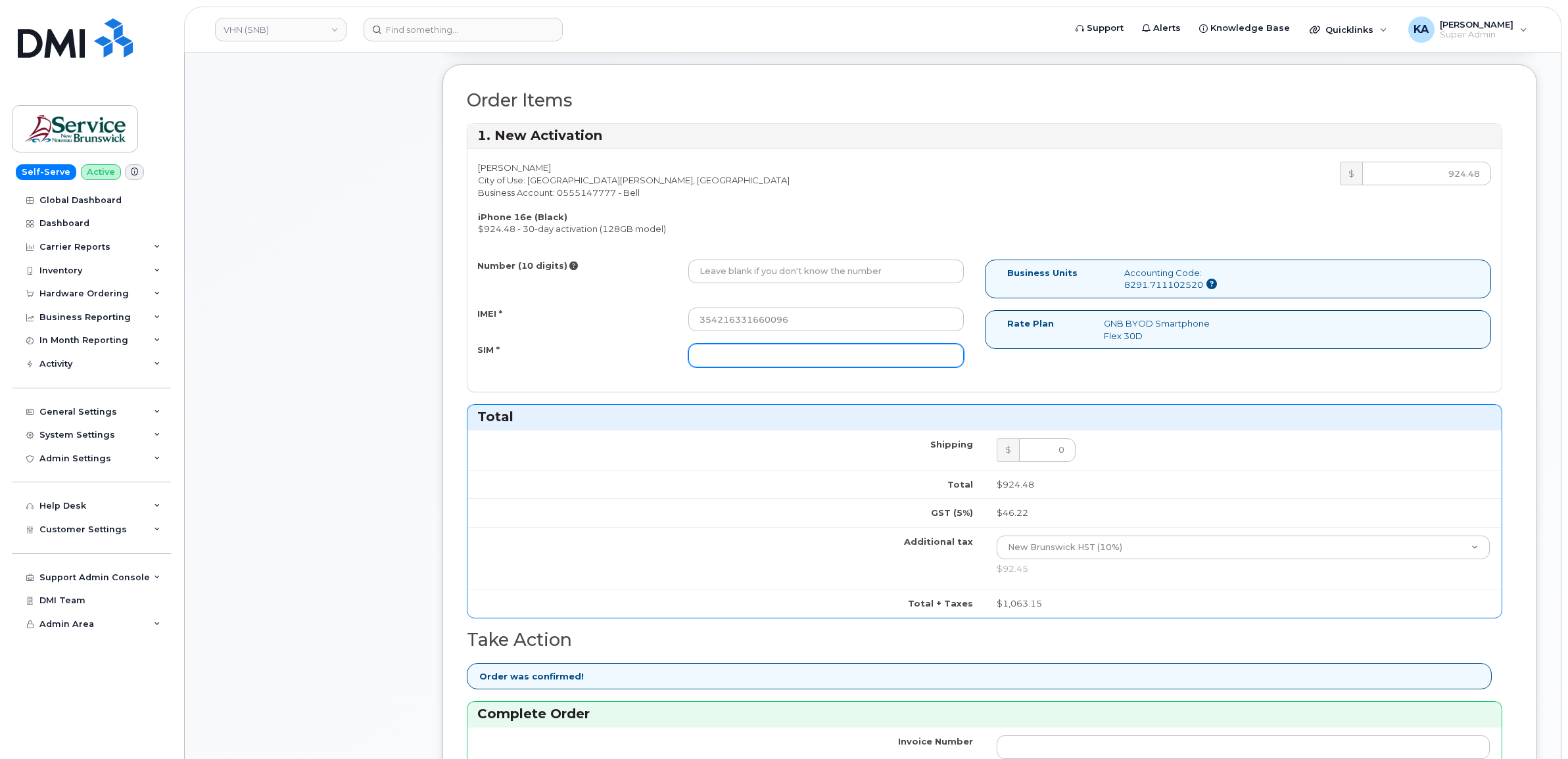
click at [846, 355] on input "SIM *" at bounding box center [826, 355] width 275 height 24
paste input "89302610207734213975"
type input "89302610207734213975"
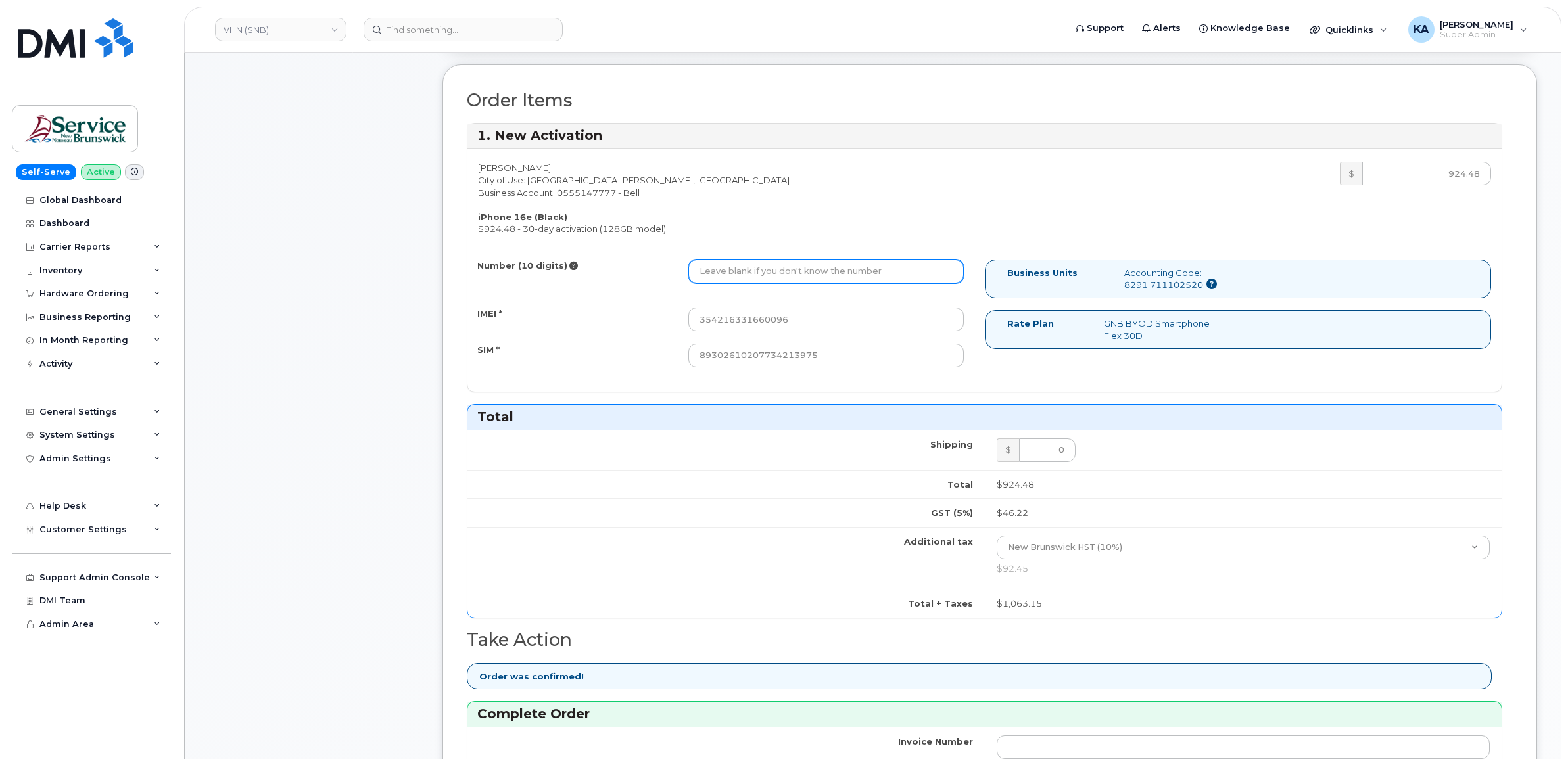
click at [742, 267] on input "Number (10 digits)" at bounding box center [826, 271] width 275 height 24
paste input "5063131879"
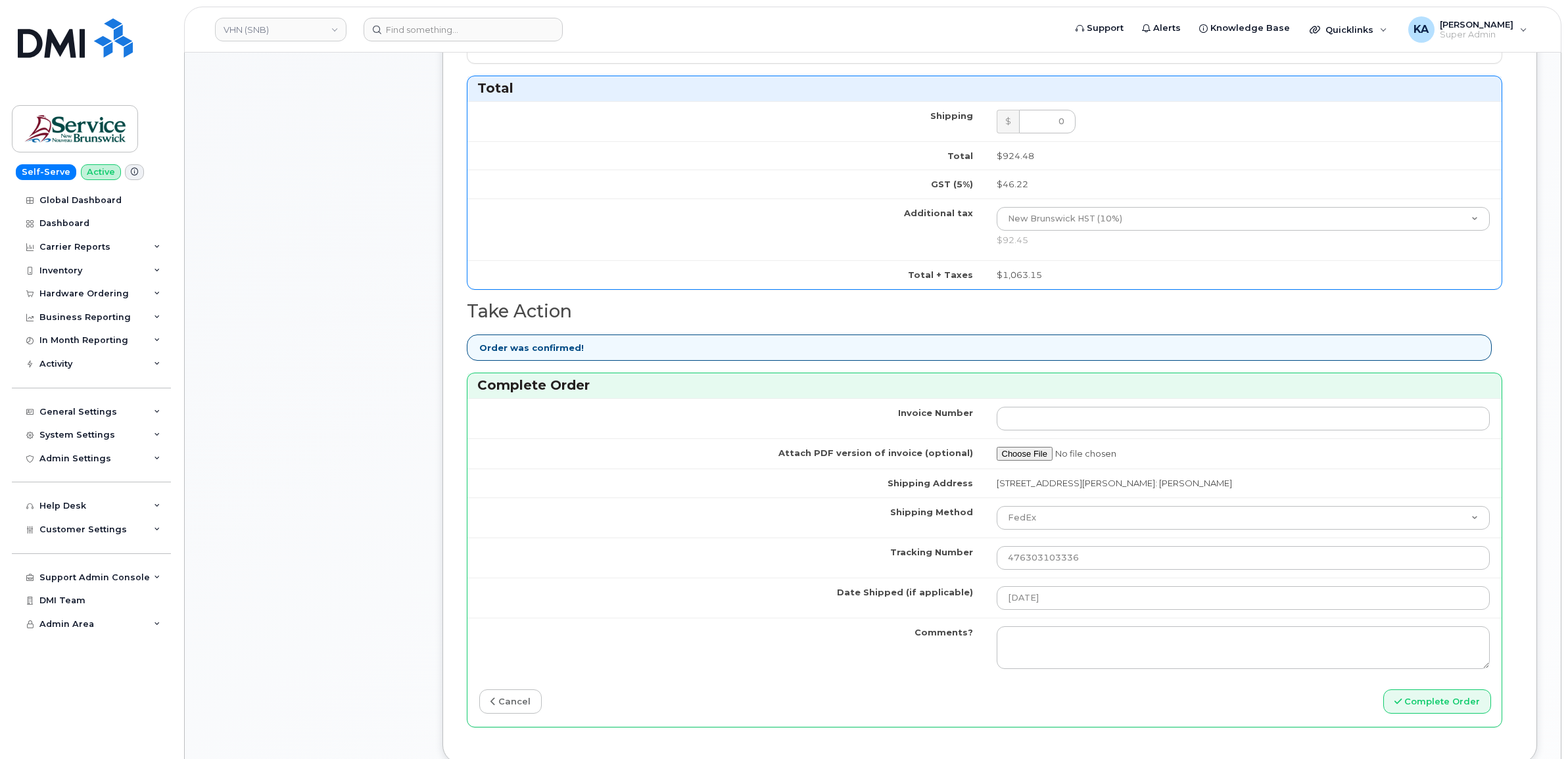
scroll to position [904, 0]
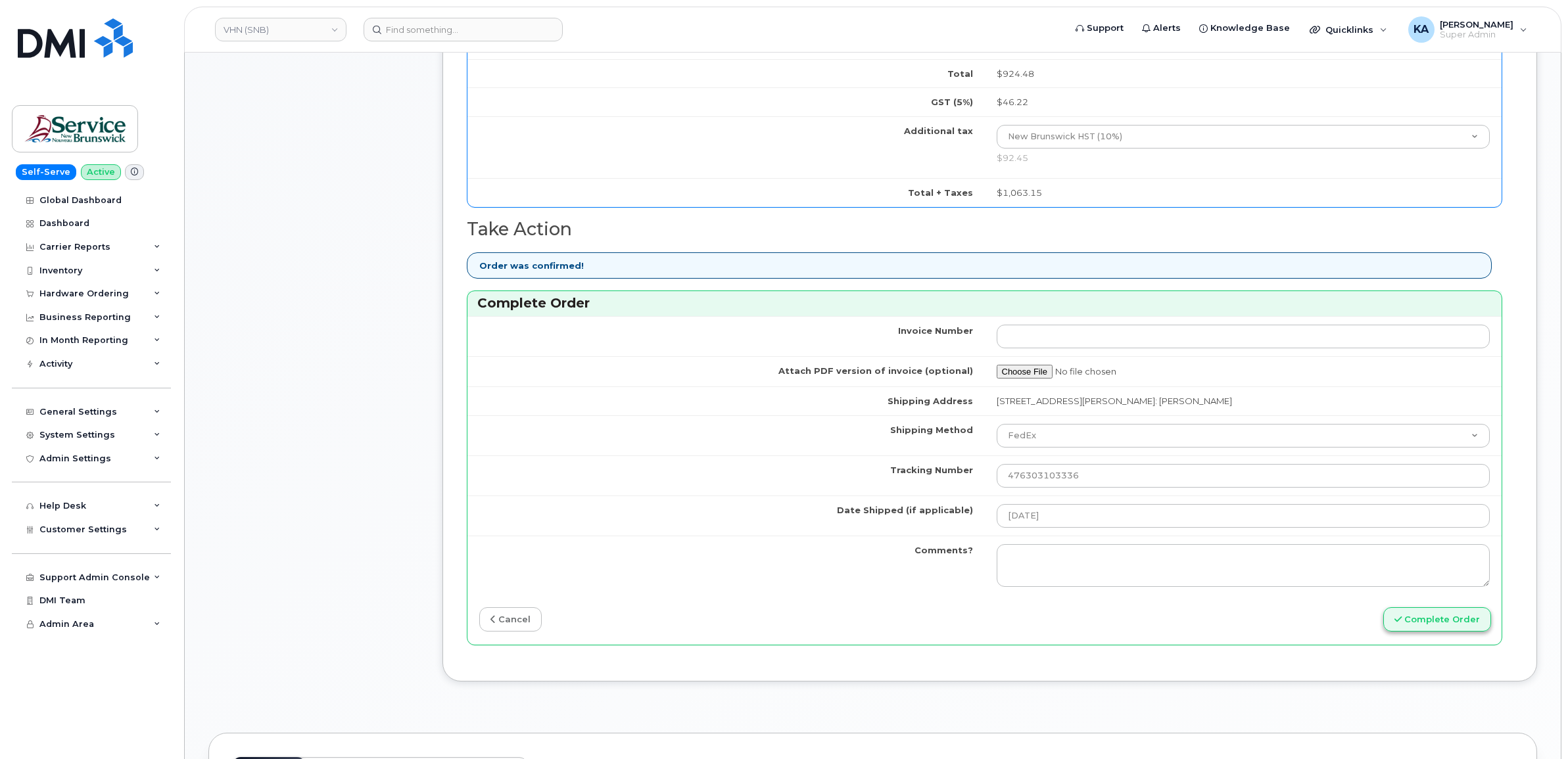
type input "5063131879"
click at [1460, 622] on button "Complete Order" at bounding box center [1437, 619] width 108 height 24
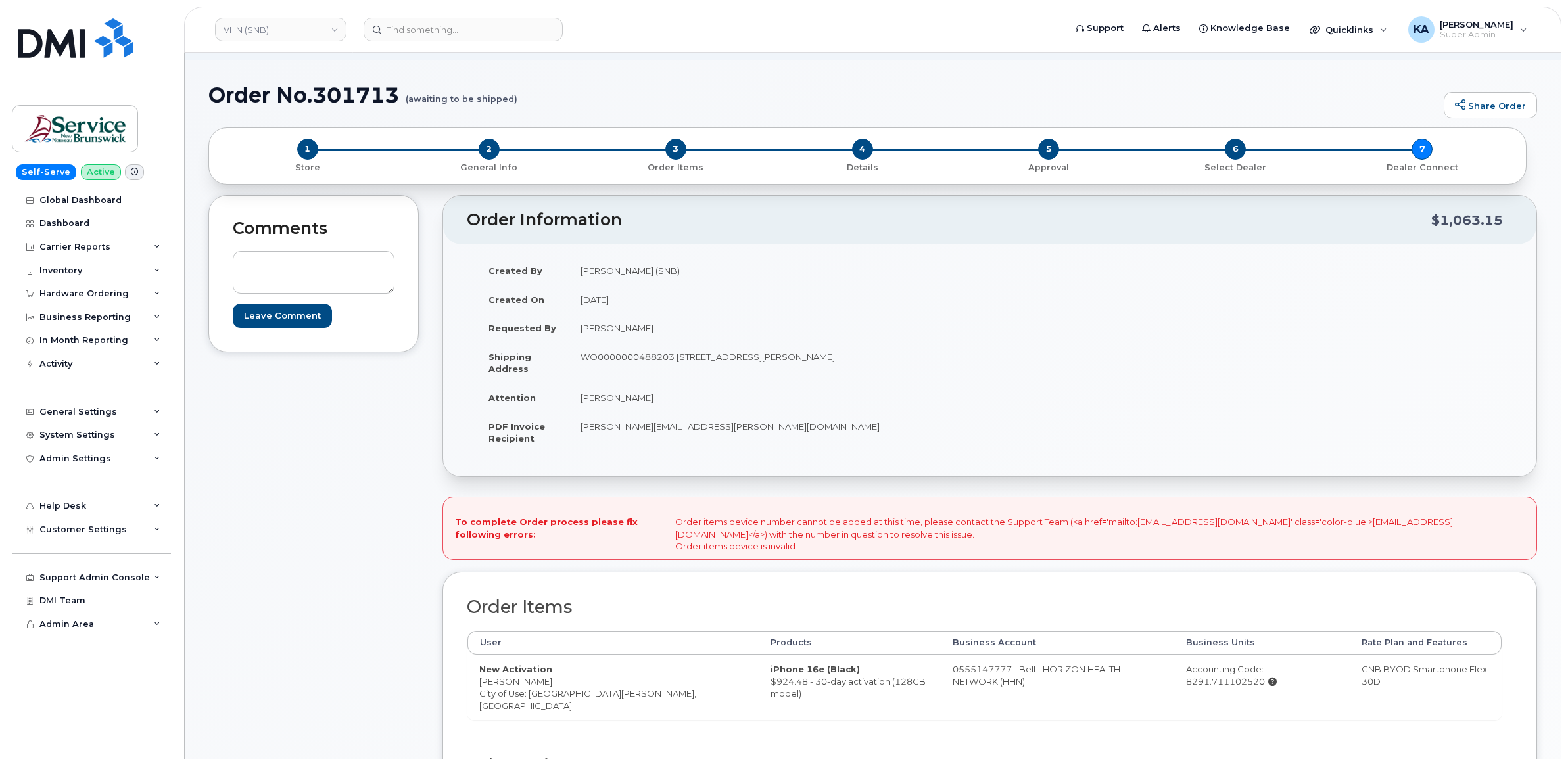
scroll to position [164, 0]
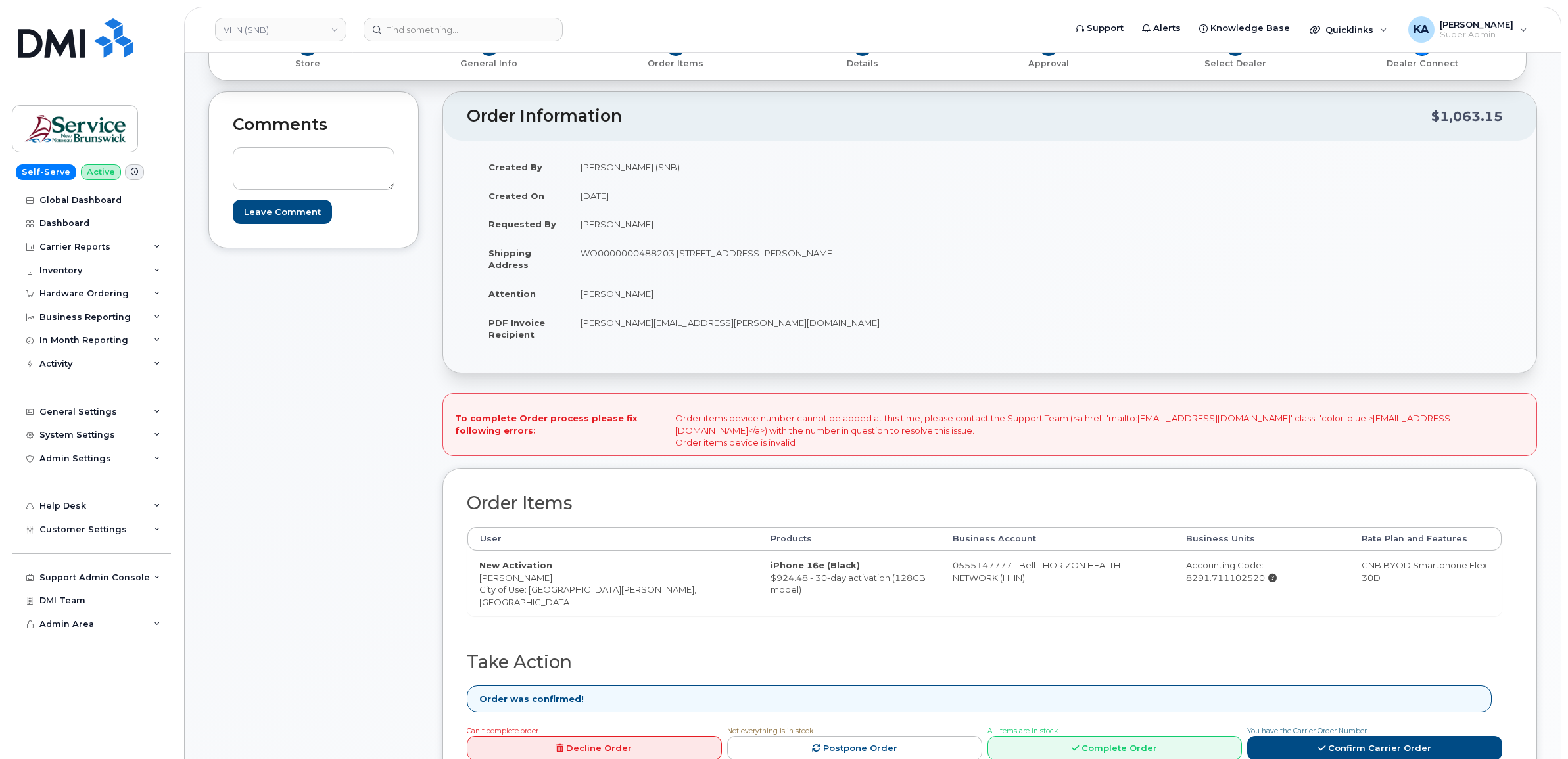
drag, startPoint x: 1310, startPoint y: 567, endPoint x: 1227, endPoint y: 570, distance: 83.1
click at [1227, 570] on div "Accounting Code: 8291.711102520" at bounding box center [1262, 571] width 152 height 24
copy div "8291.711102520"
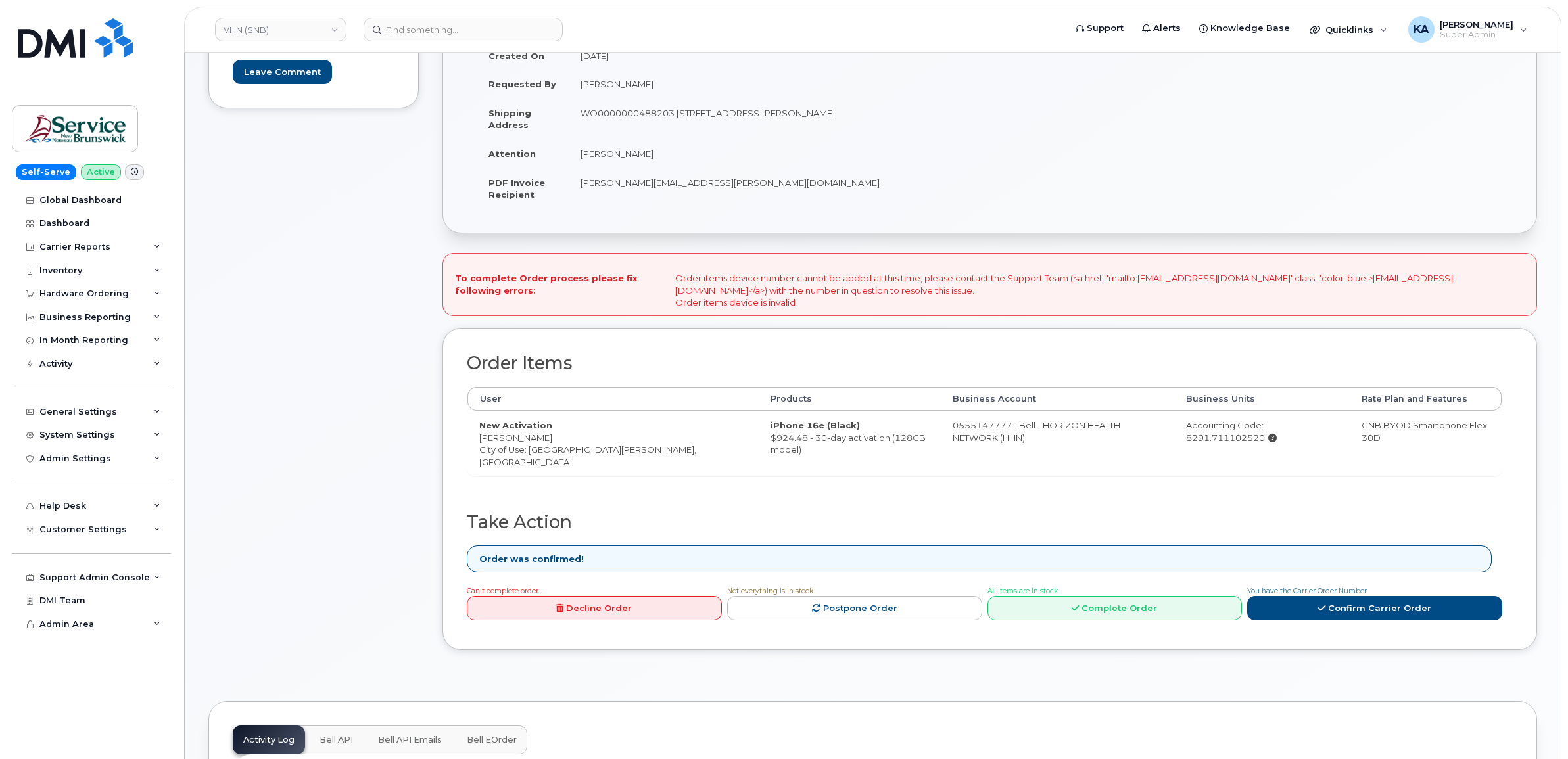
scroll to position [328, 0]
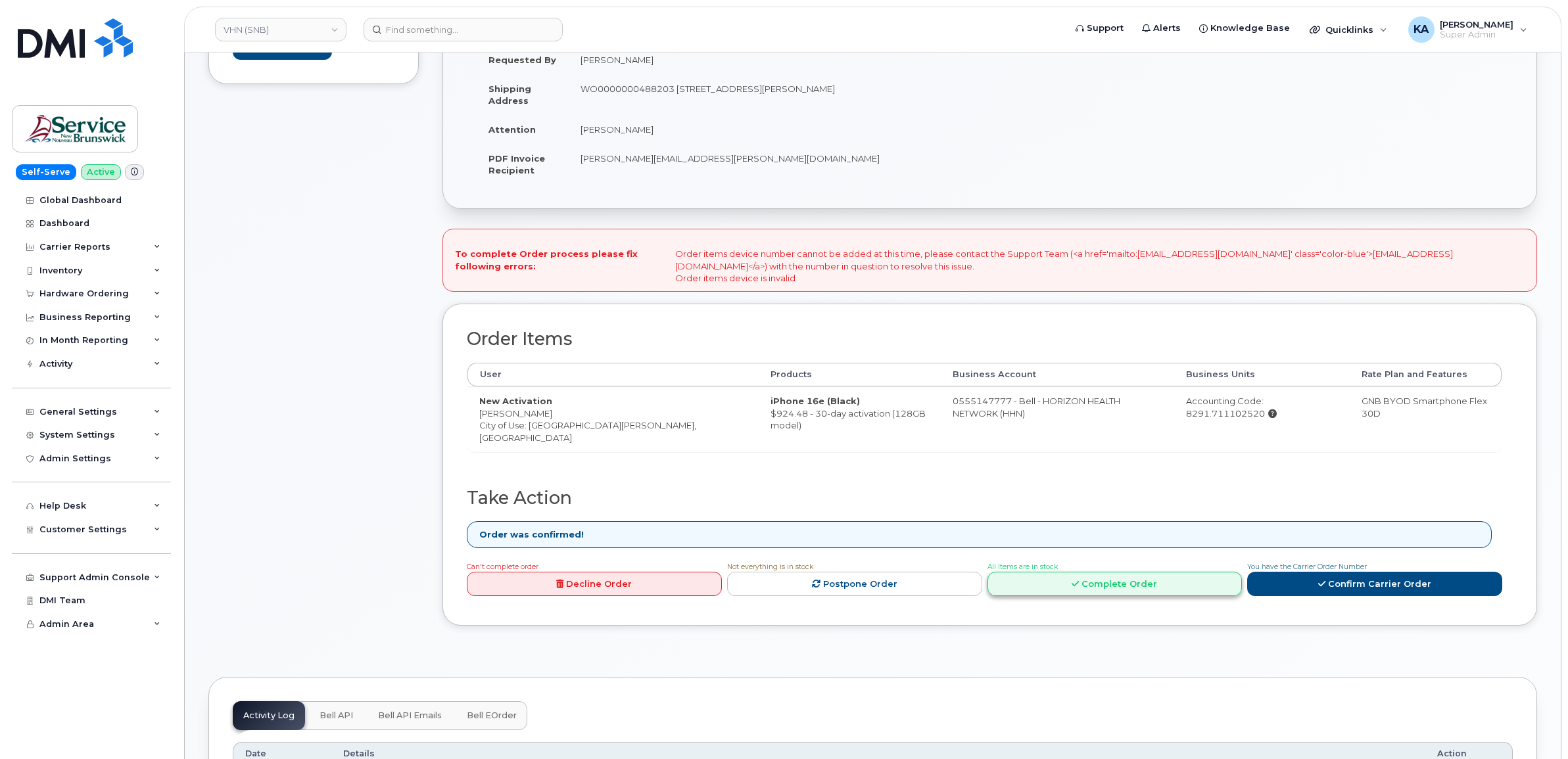
click at [1082, 577] on link "Complete Order" at bounding box center [1115, 584] width 255 height 24
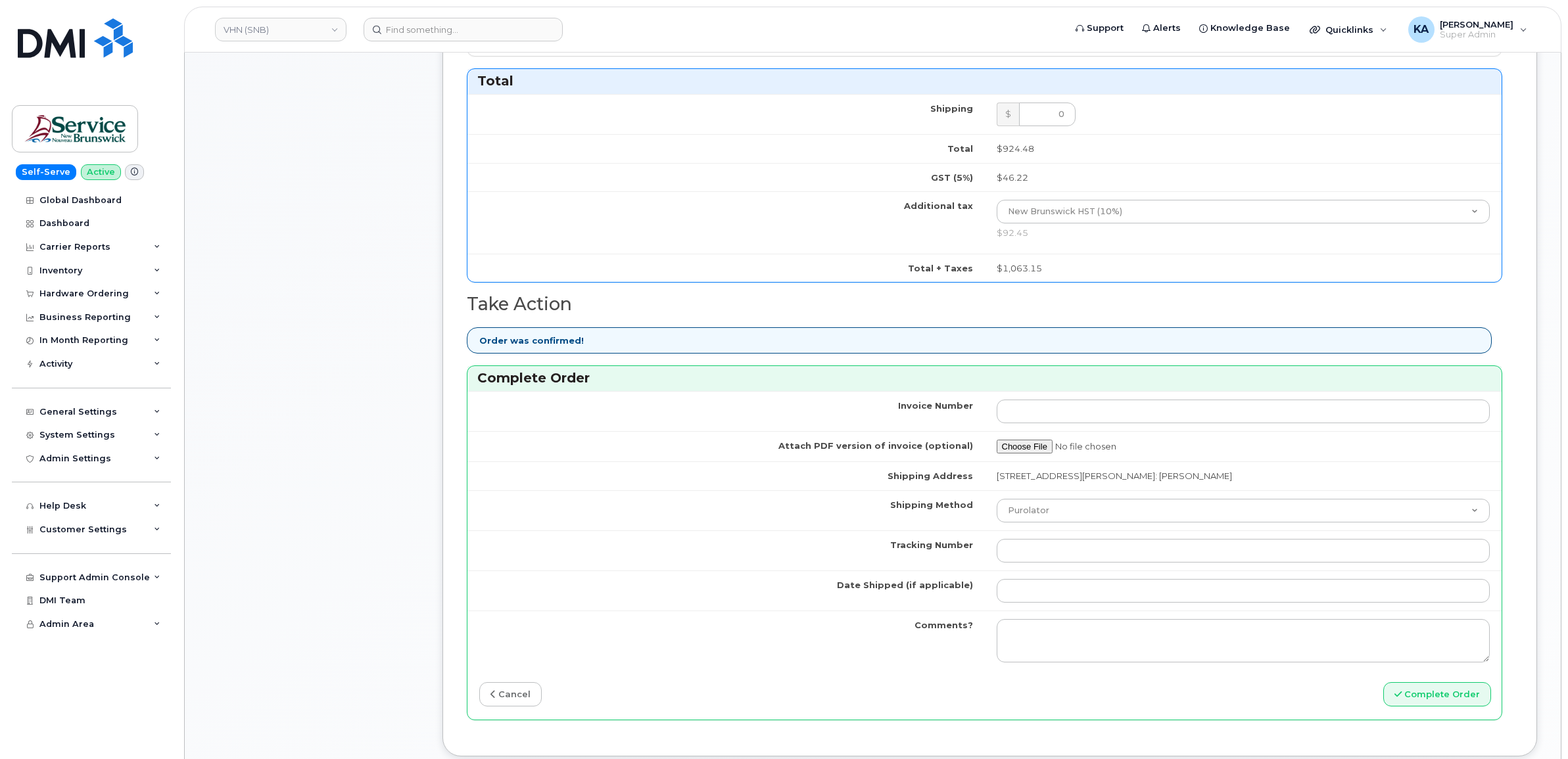
scroll to position [493, 0]
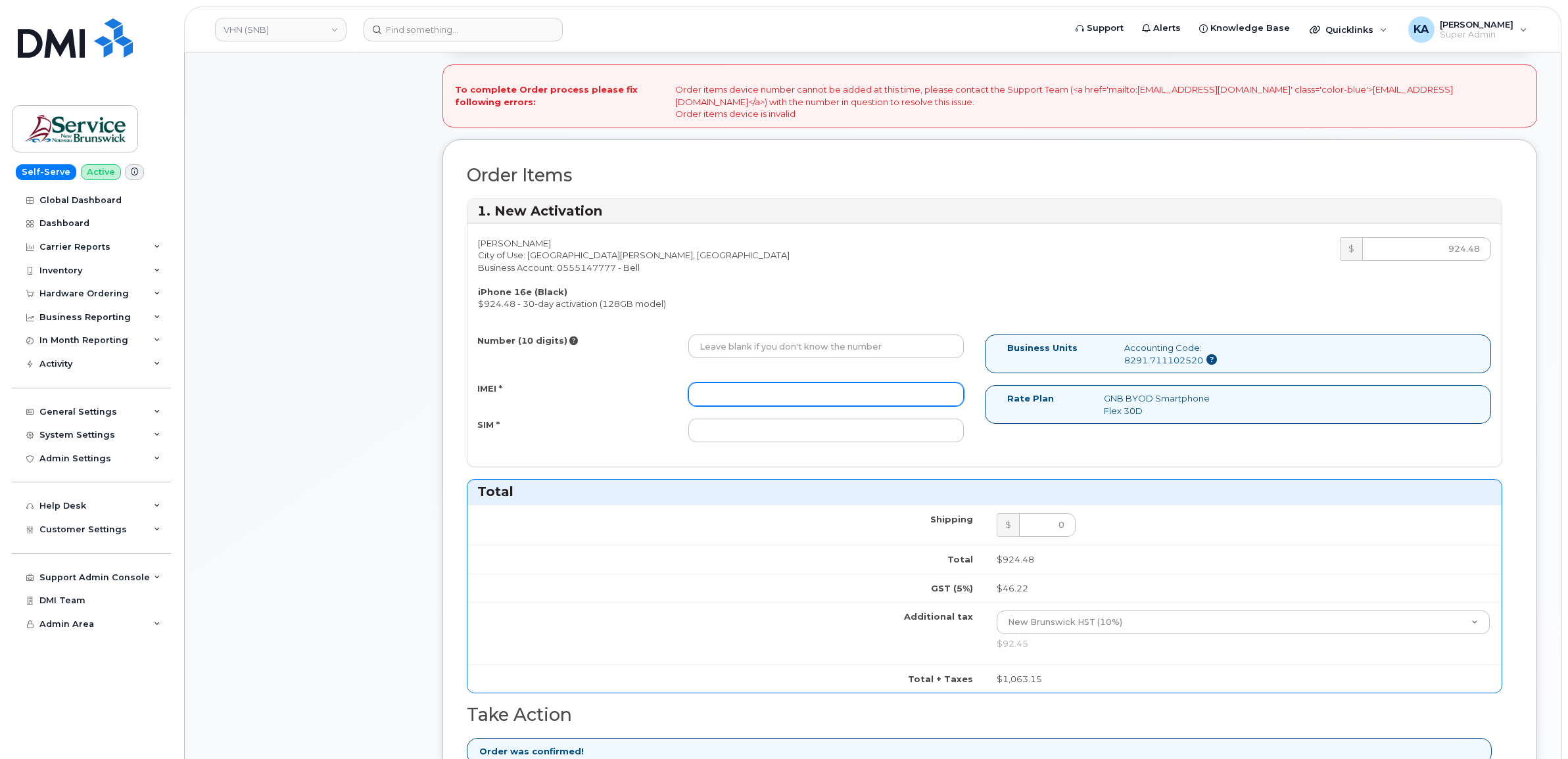
click at [739, 394] on input "IMEI *" at bounding box center [826, 395] width 275 height 24
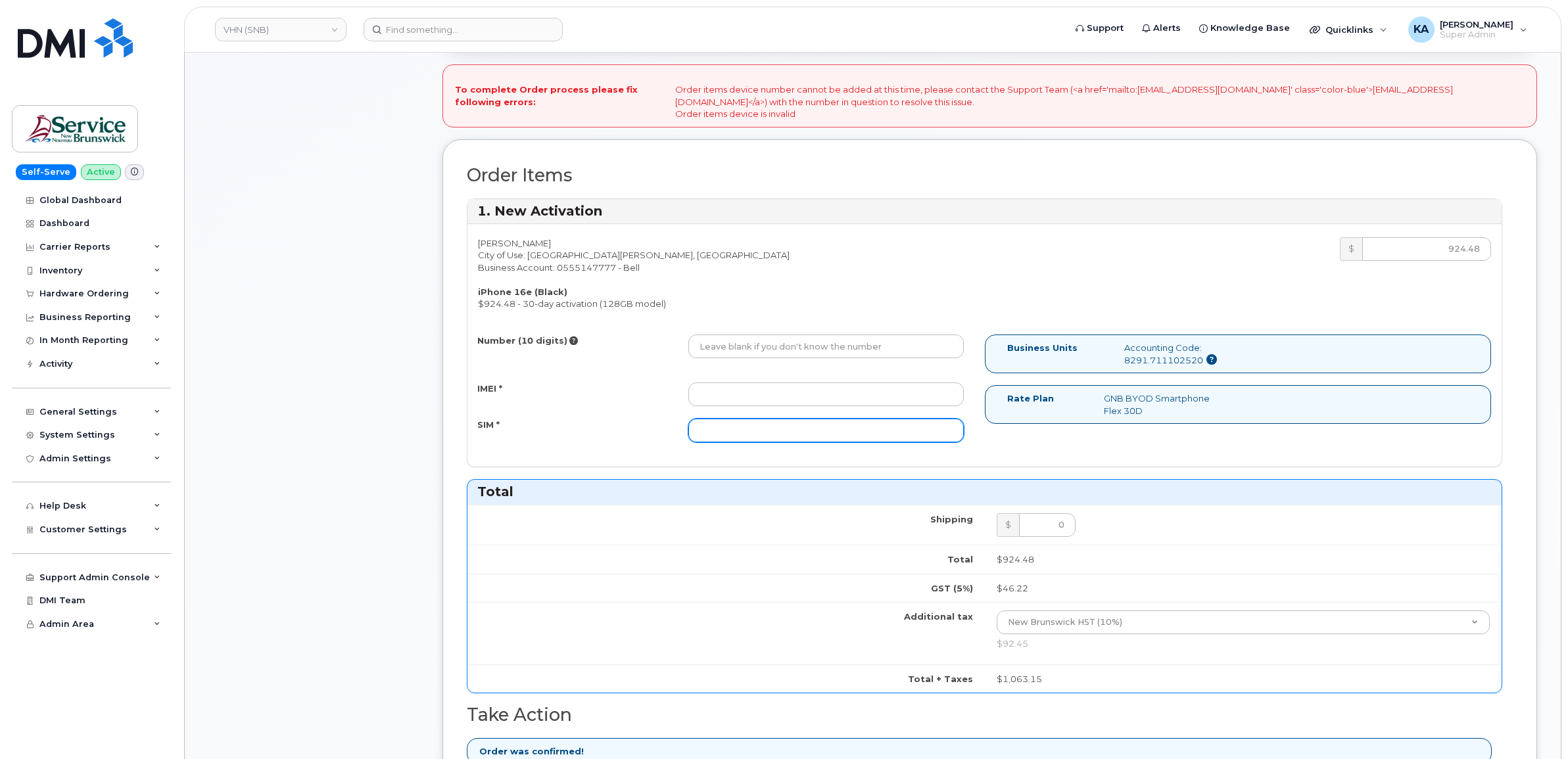
click at [711, 434] on input "SIM *" at bounding box center [826, 431] width 275 height 24
paste input "89302610207734213975"
type input "89302610207734213975"
click at [763, 400] on input "IMEI *" at bounding box center [826, 395] width 275 height 24
paste input "354216331660096"
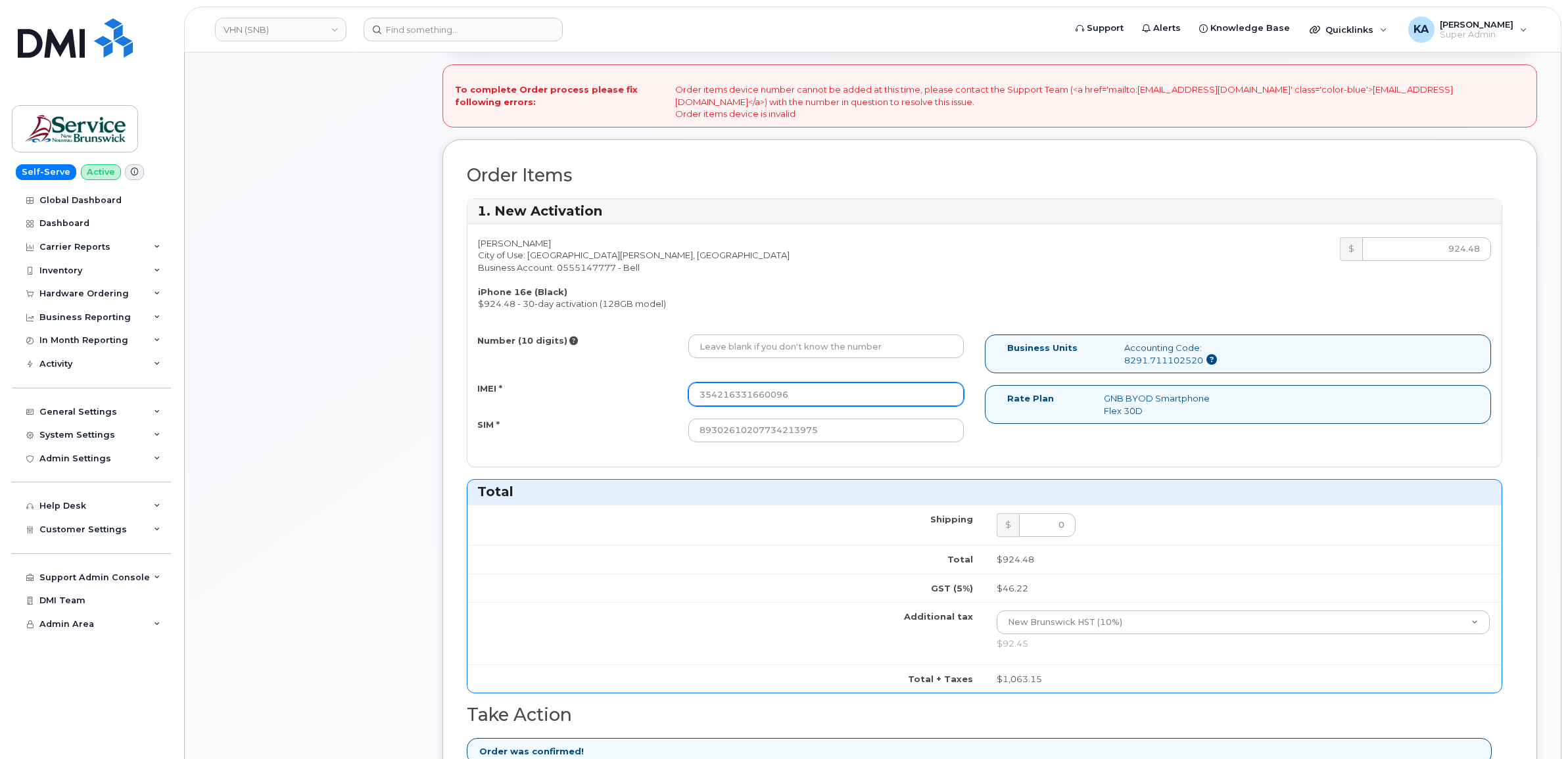
type input "354216331660096"
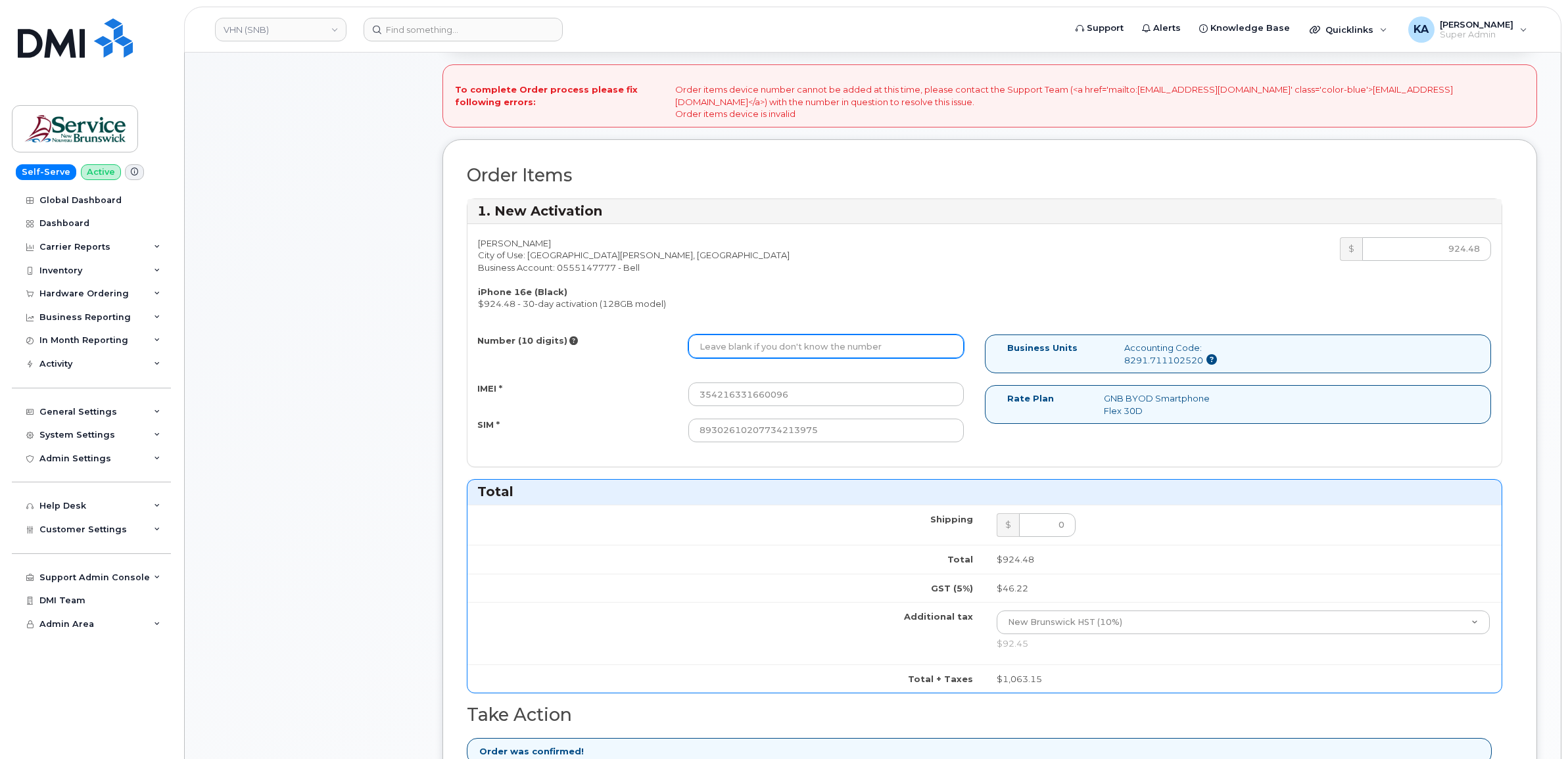
click at [827, 343] on input "Number (10 digits)" at bounding box center [826, 347] width 275 height 24
paste input "5063131879"
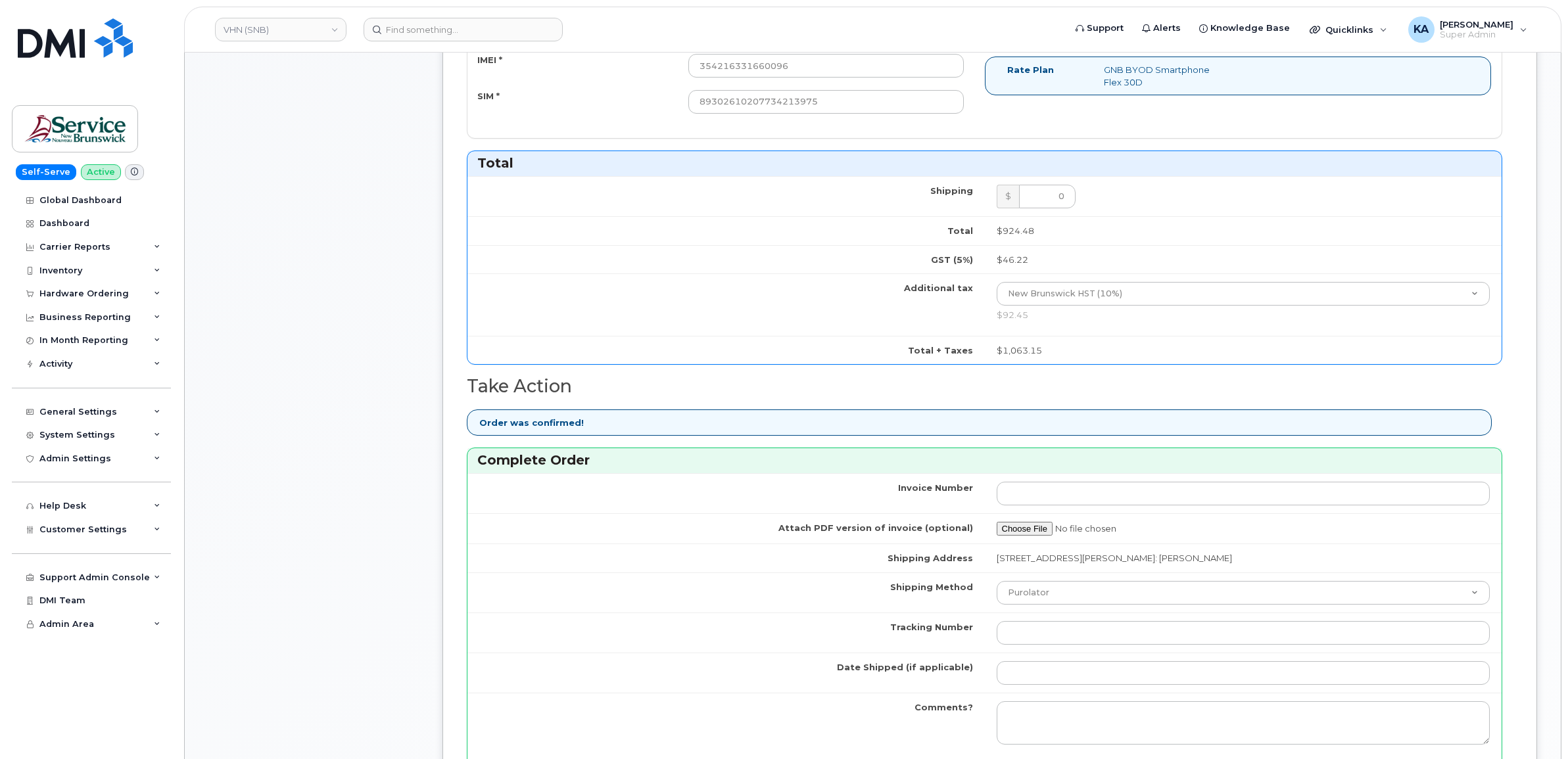
scroll to position [904, 0]
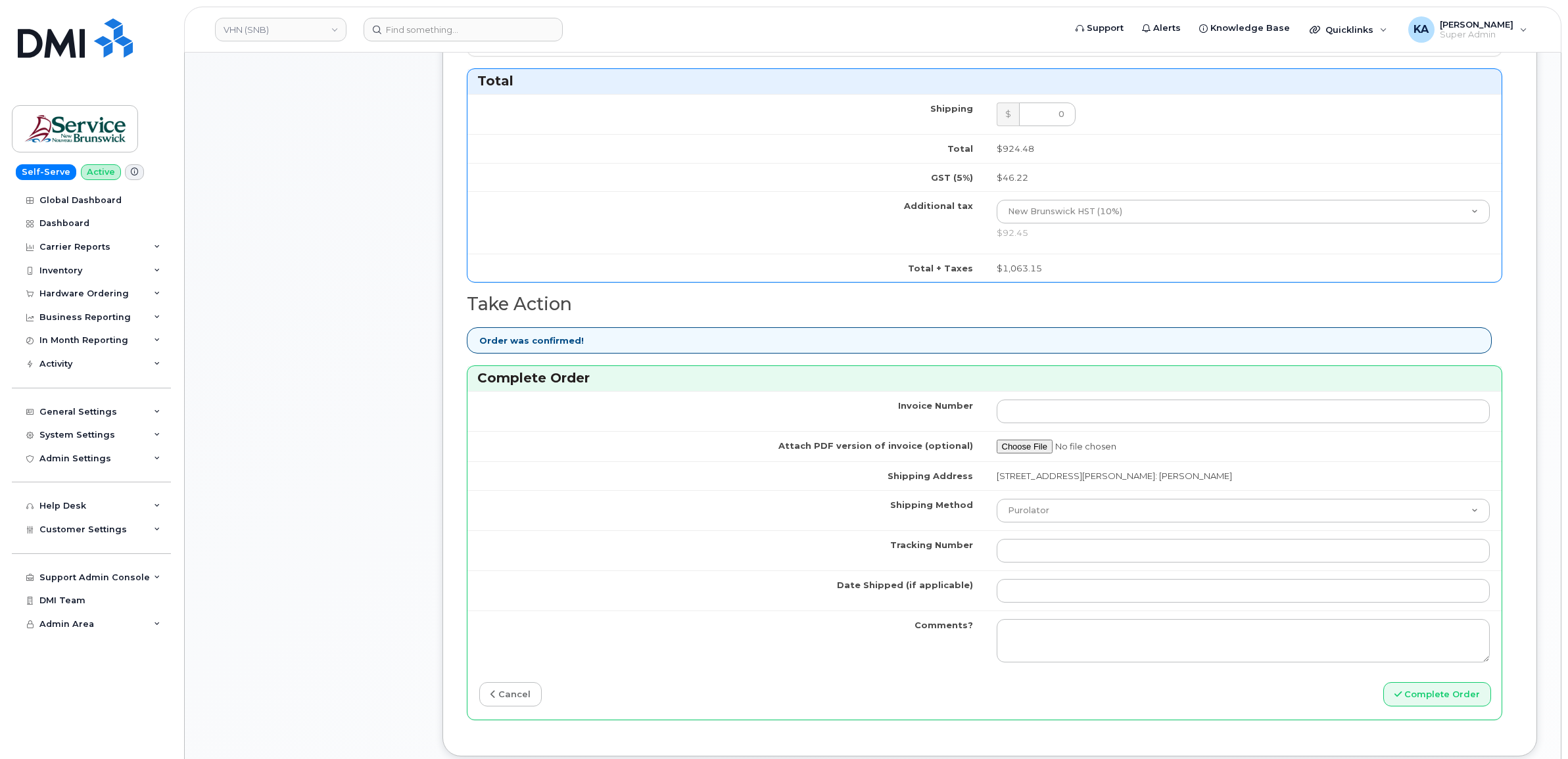
type input "5063131879"
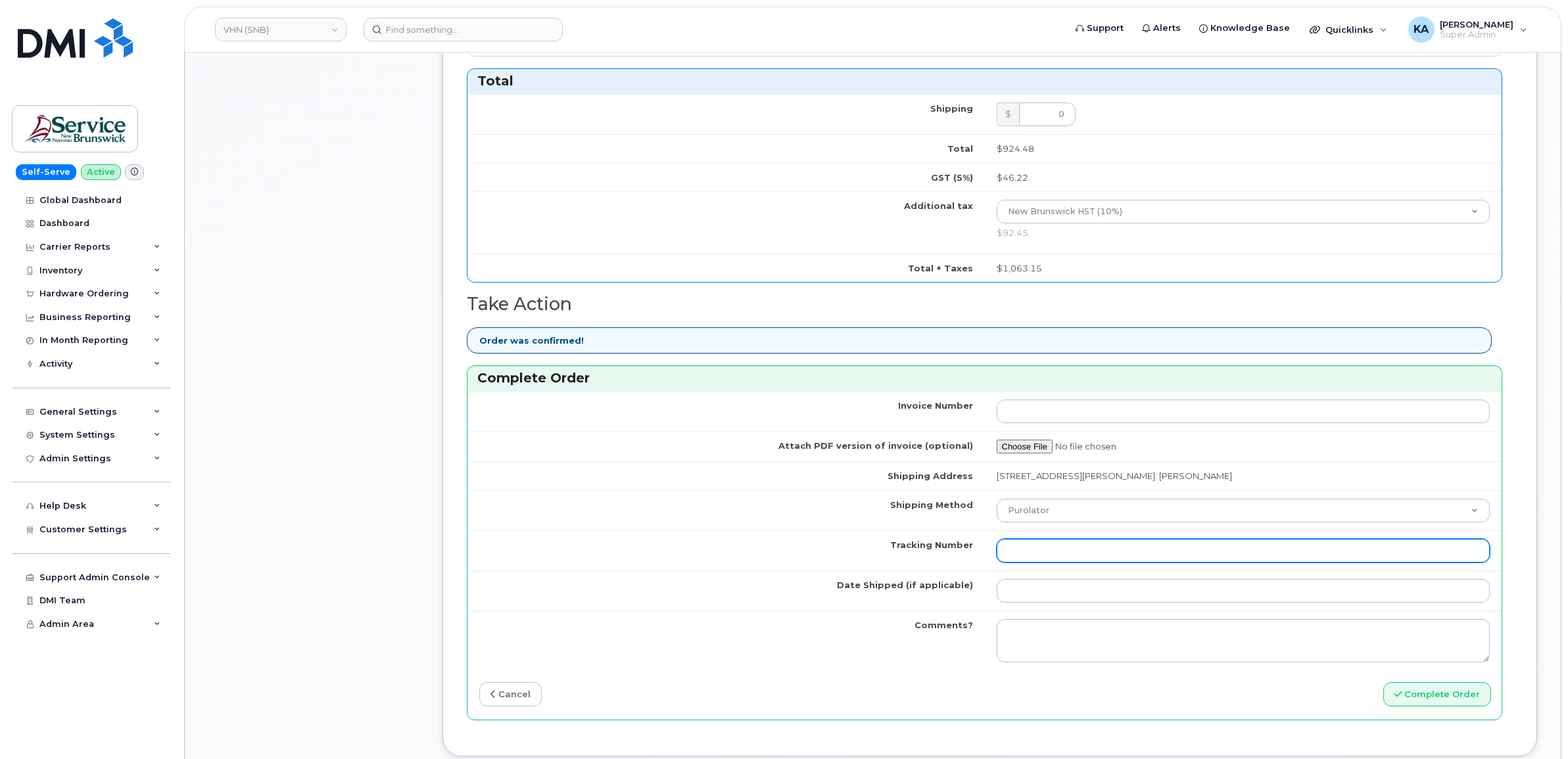
click at [1070, 552] on input "Tracking Number" at bounding box center [1243, 551] width 493 height 24
paste input "476303103336"
type input "476303103336"
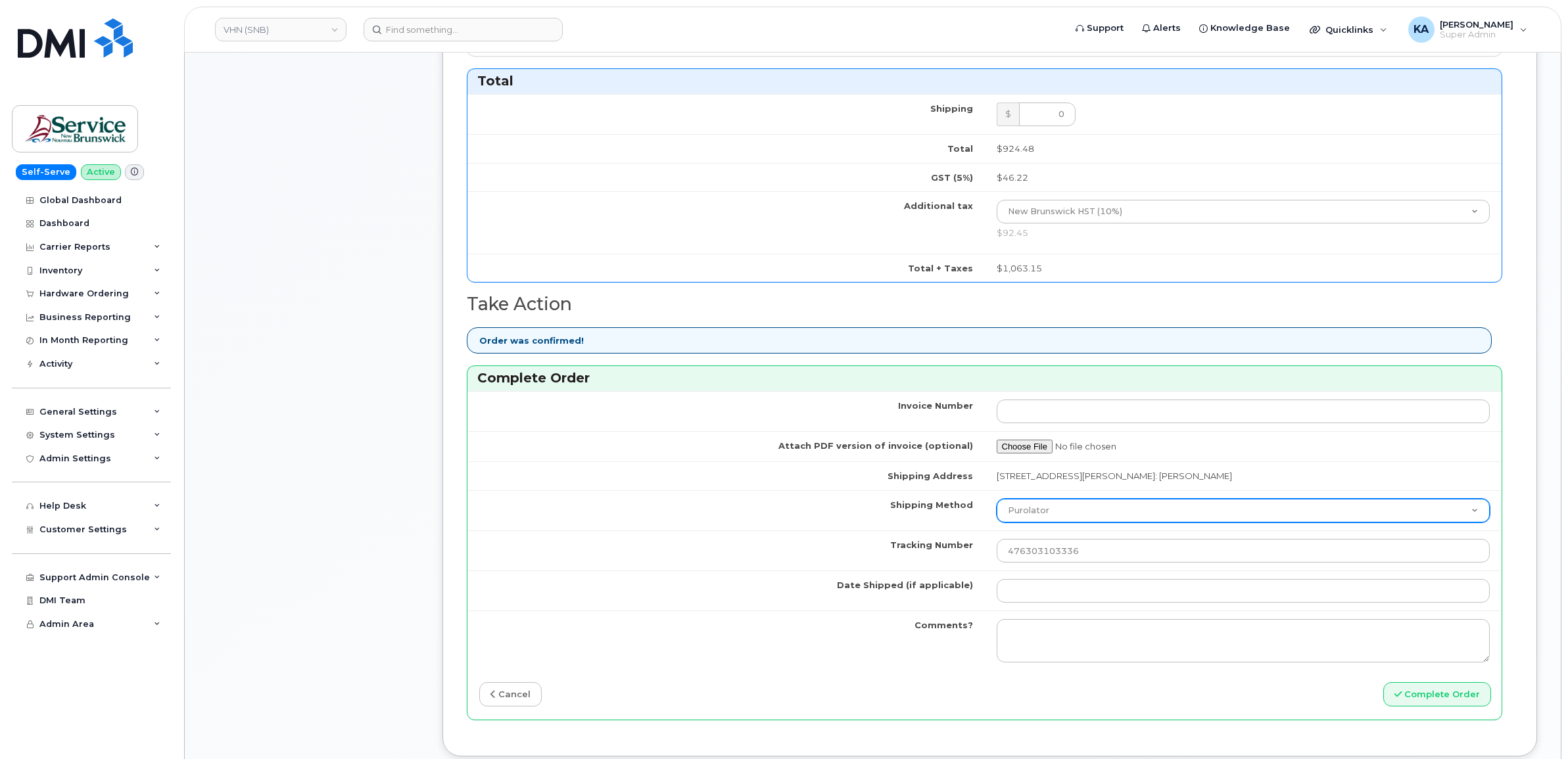
click at [1059, 514] on select "Purolator UPS FedEx Canada Post Courier Other Drop Off Pick Up" at bounding box center [1243, 511] width 493 height 24
select select "FedEx"
click at [996, 503] on select "Purolator UPS FedEx Canada Post Courier Other Drop Off Pick Up" at bounding box center [1243, 511] width 493 height 24
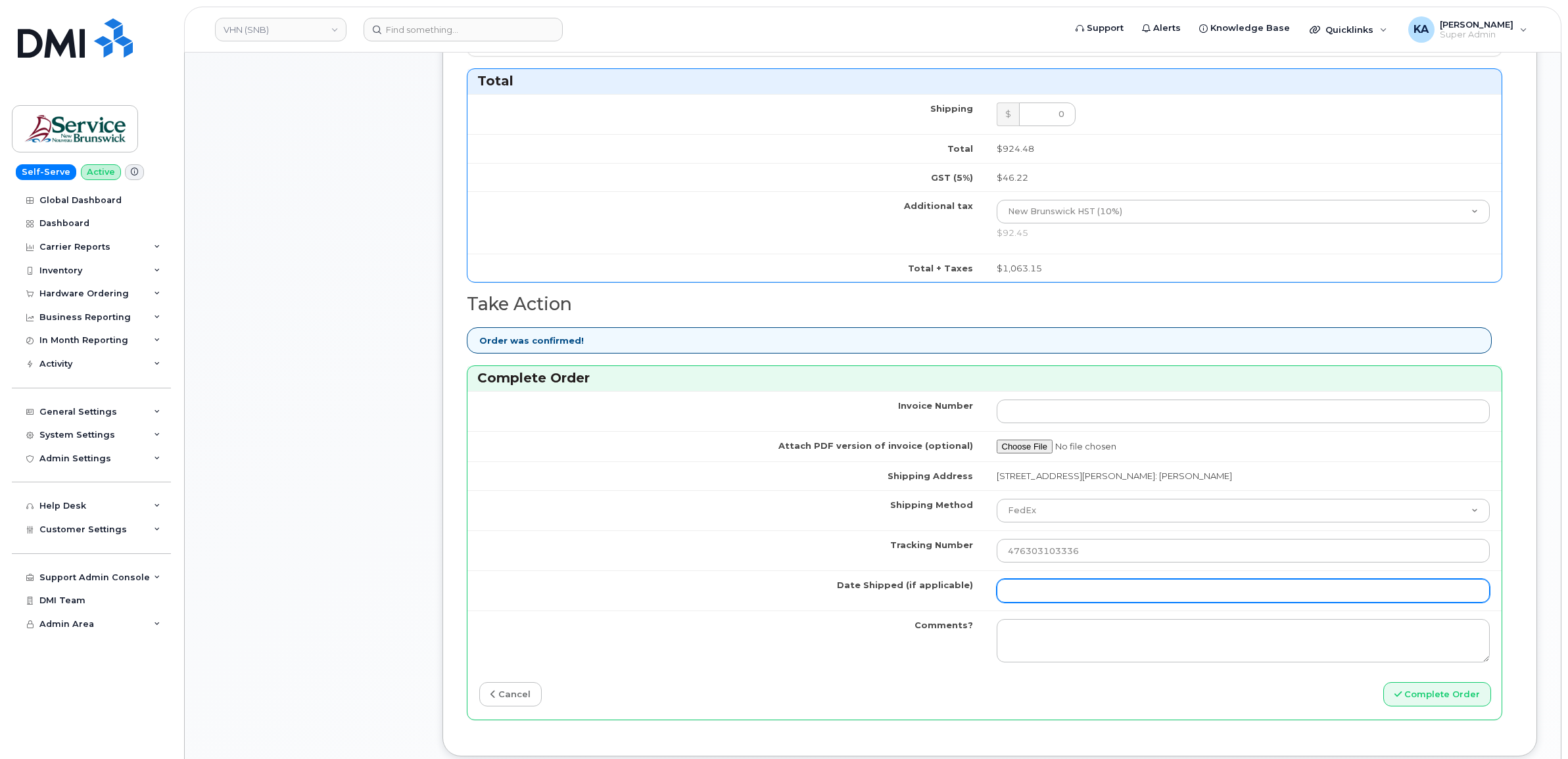
click at [1026, 596] on input "Date Shipped (if applicable)" at bounding box center [1243, 591] width 493 height 24
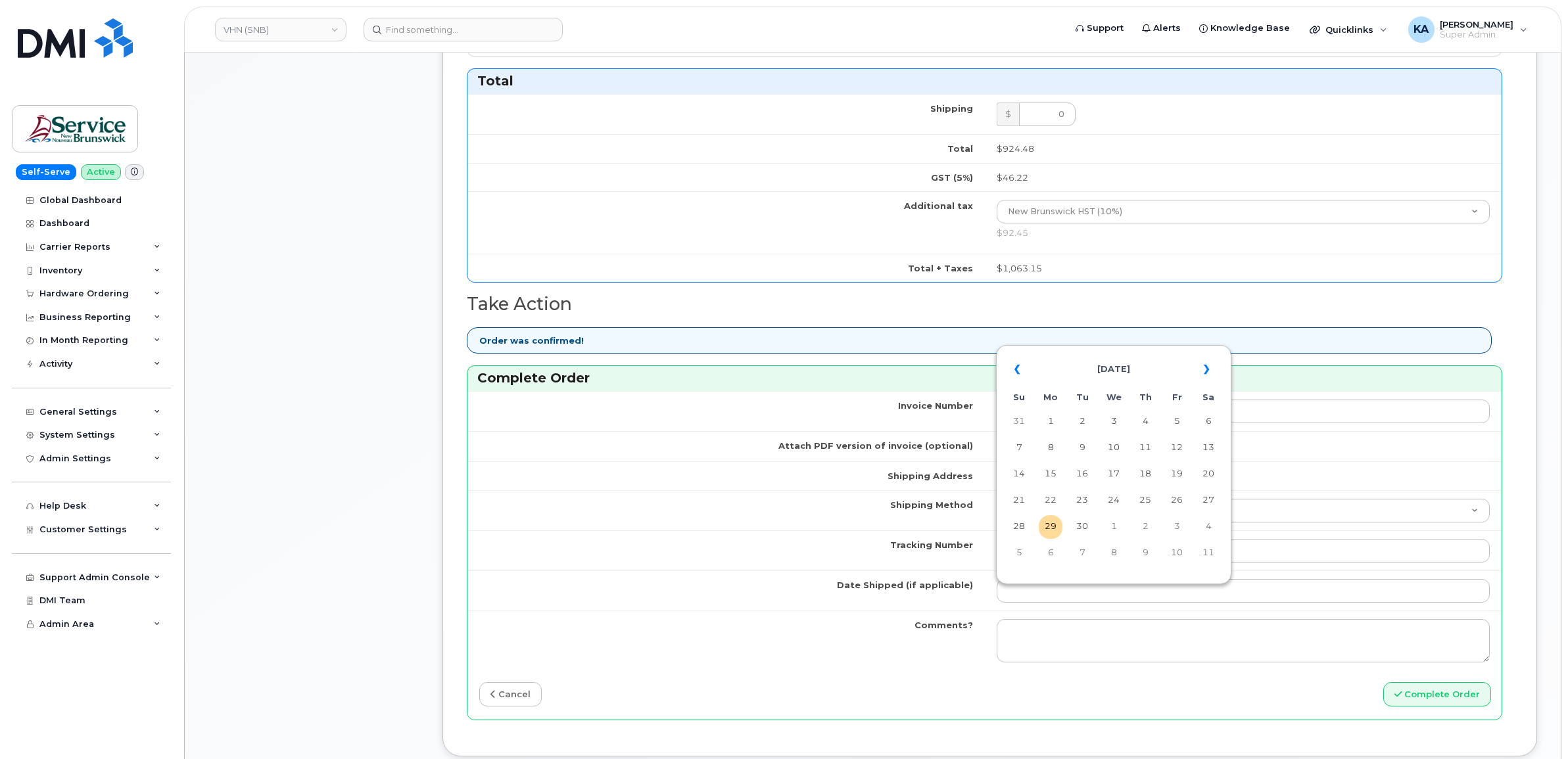
click at [1109, 352] on table "« September 2025 » Su Mo Tu We Th Fr Sa 31 1 2 3 4 5 6 7 8 9 10 11 12 13 14 15 …" at bounding box center [1114, 460] width 229 height 225
click at [1183, 498] on td "26" at bounding box center [1176, 501] width 24 height 24
type input "2025-09-26"
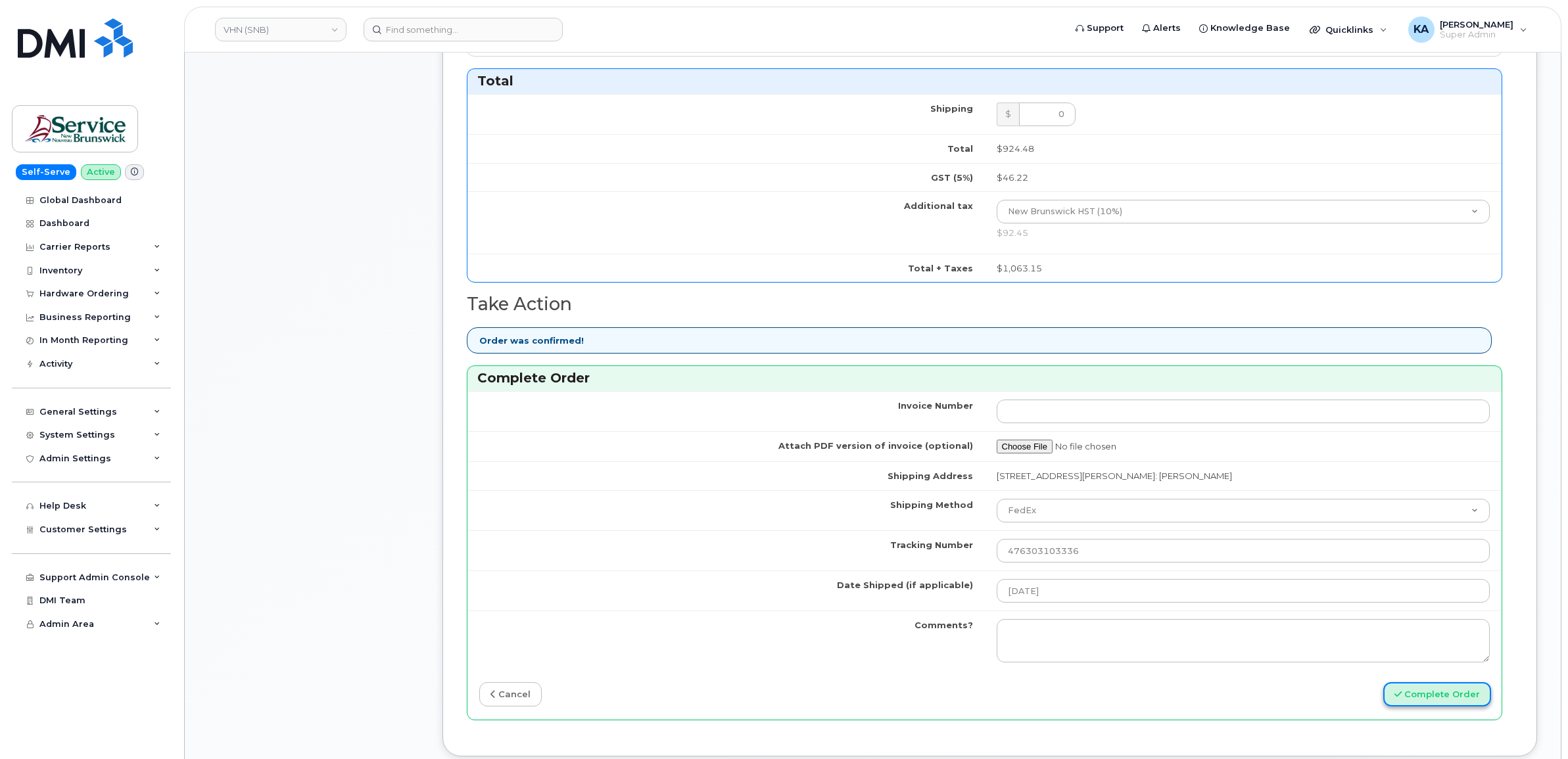
click at [1433, 701] on button "Complete Order" at bounding box center [1437, 694] width 108 height 24
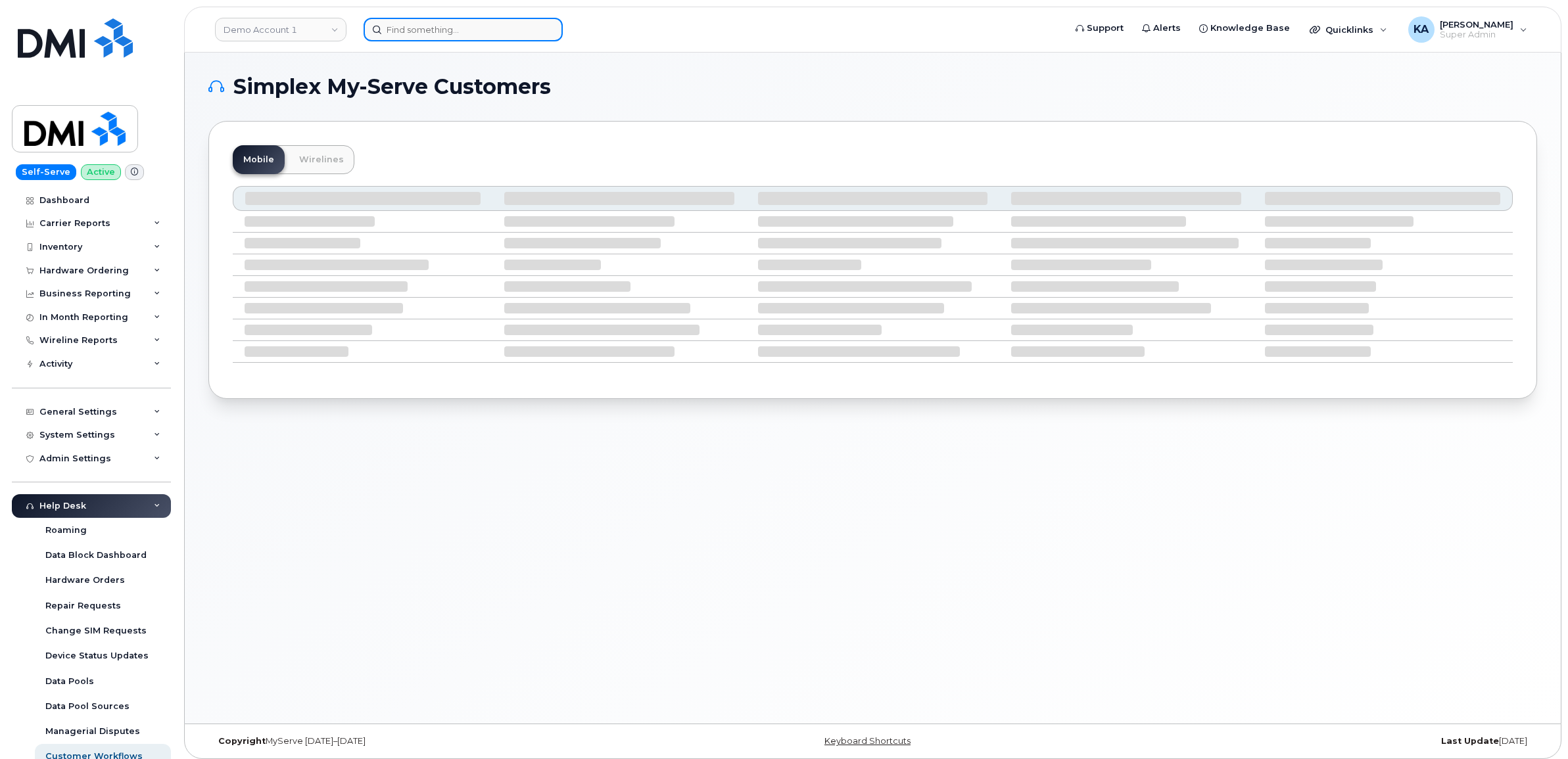
click at [455, 26] on input at bounding box center [463, 30] width 199 height 24
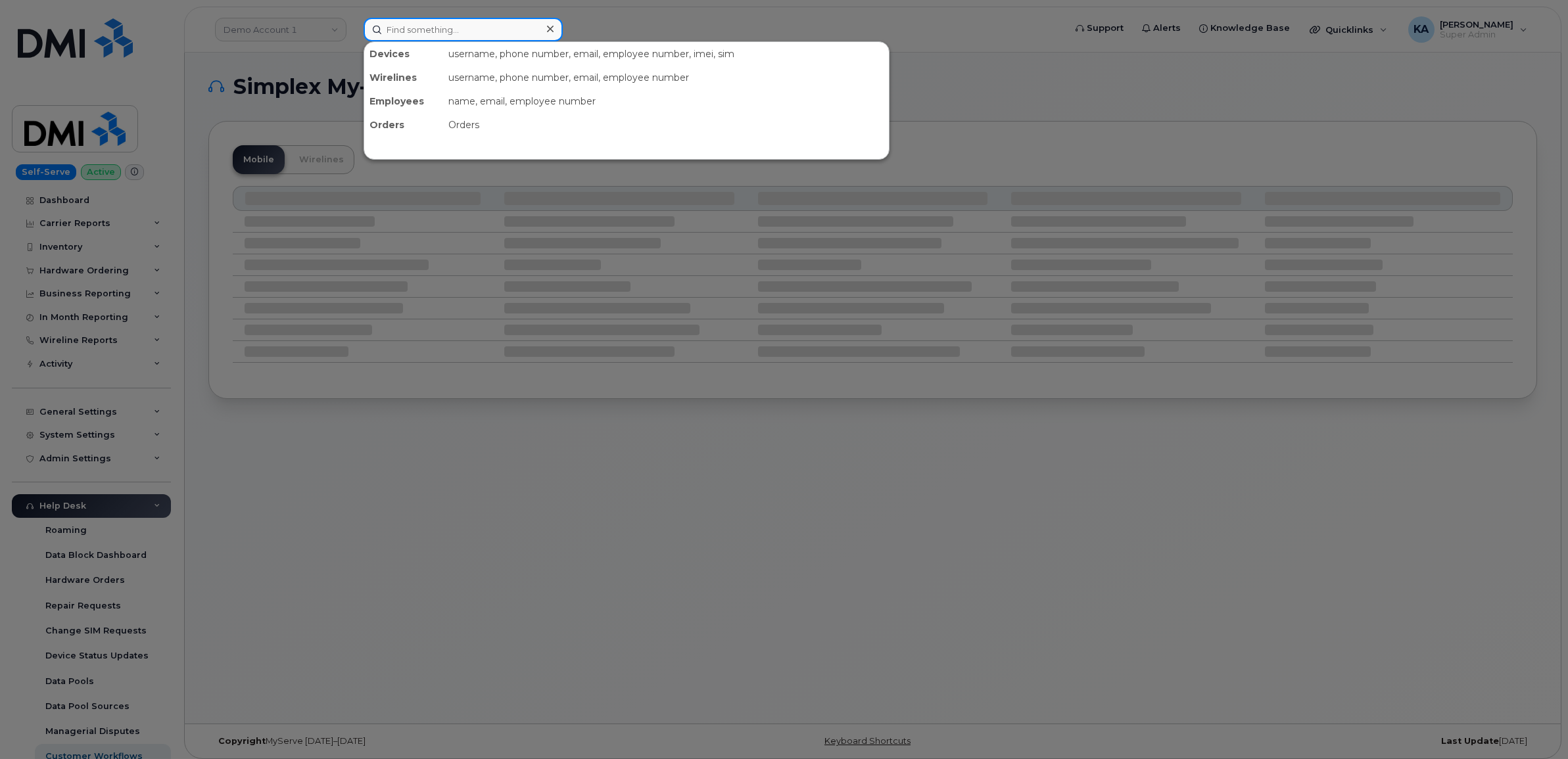
paste input "5063131879"
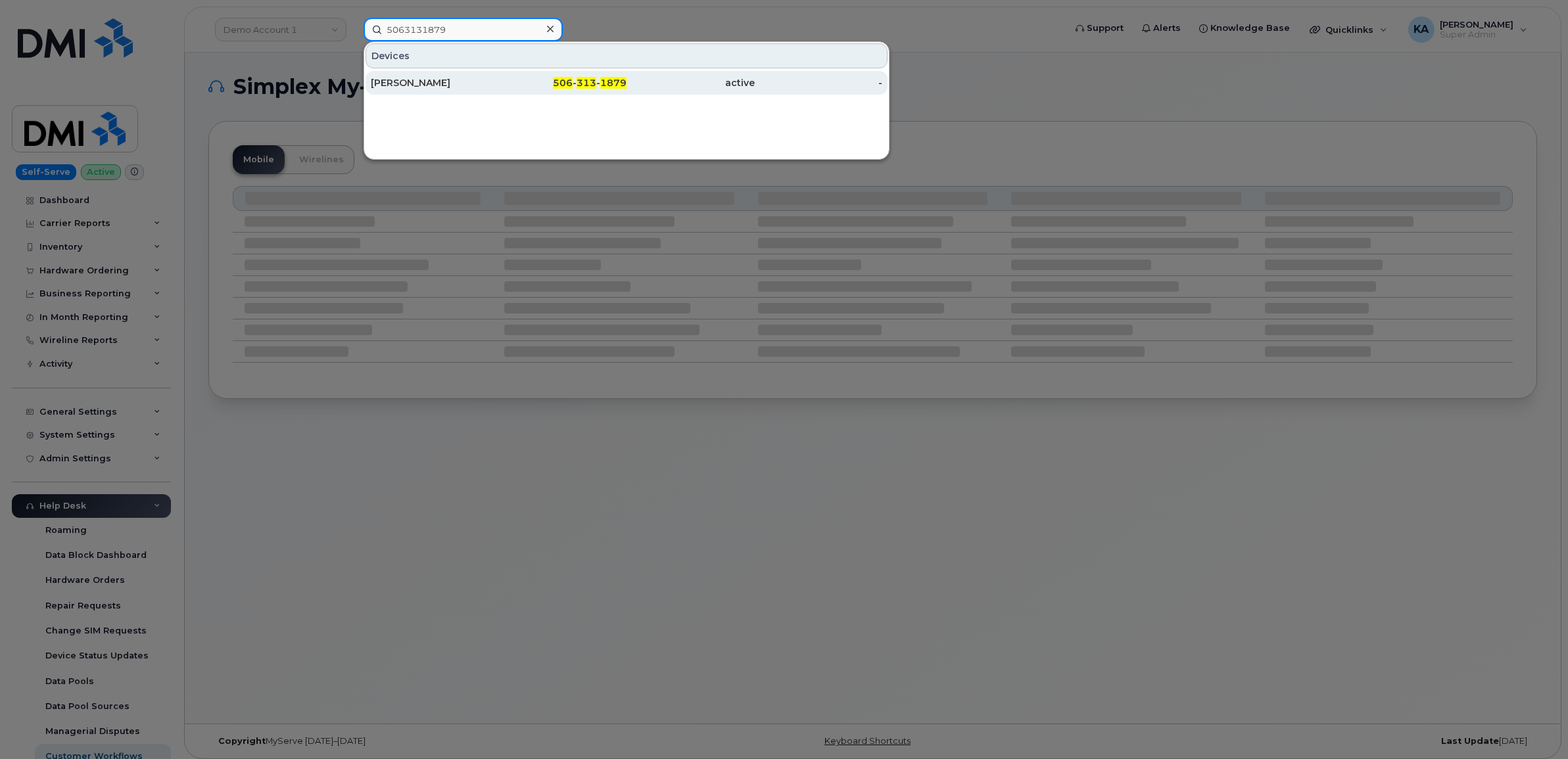
type input "5063131879"
click at [402, 78] on div "[PERSON_NAME]" at bounding box center [435, 82] width 128 height 13
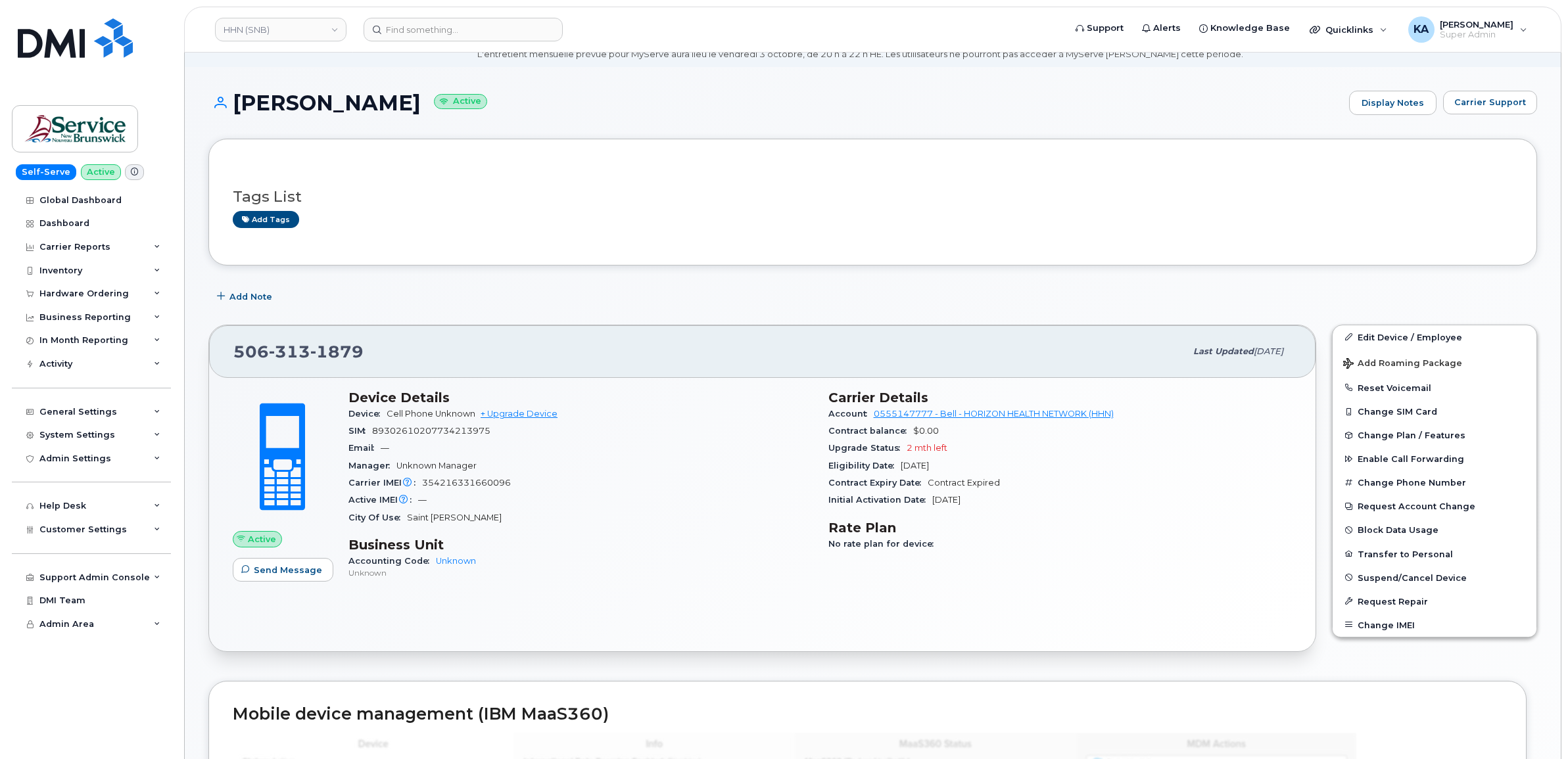
scroll to position [82, 0]
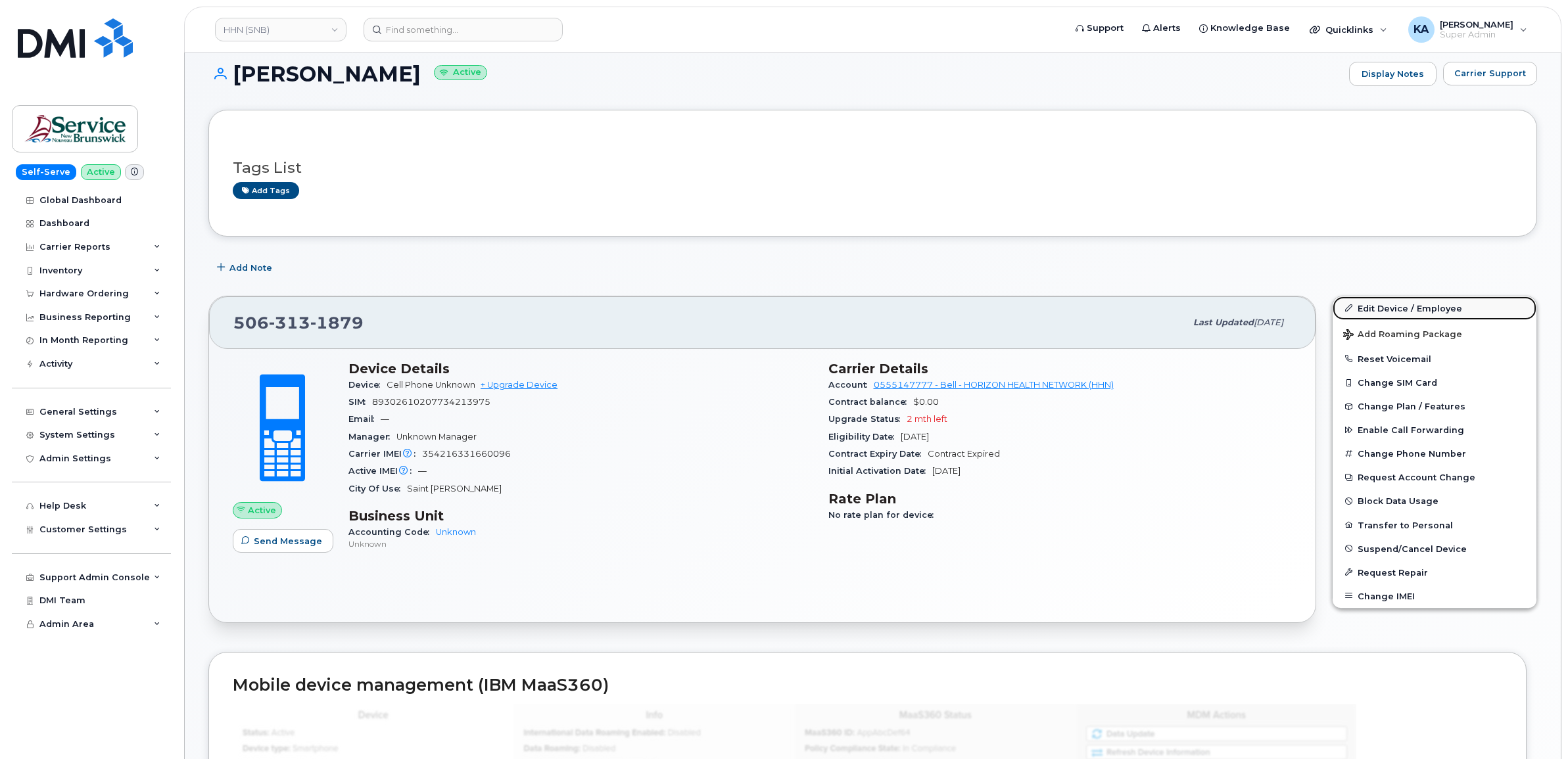
click at [1364, 303] on link "Edit Device / Employee" at bounding box center [1434, 308] width 203 height 24
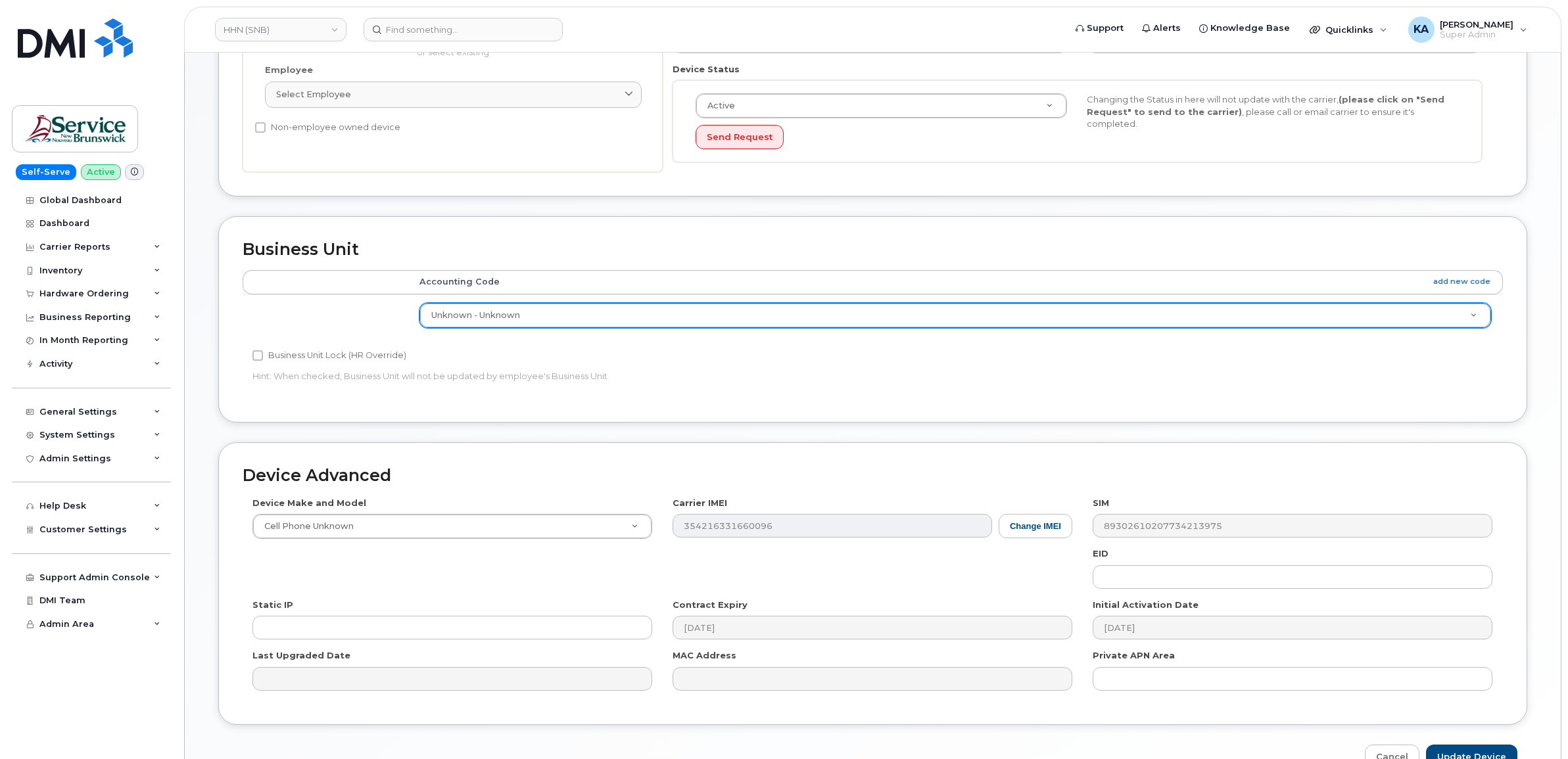
scroll to position [464, 0]
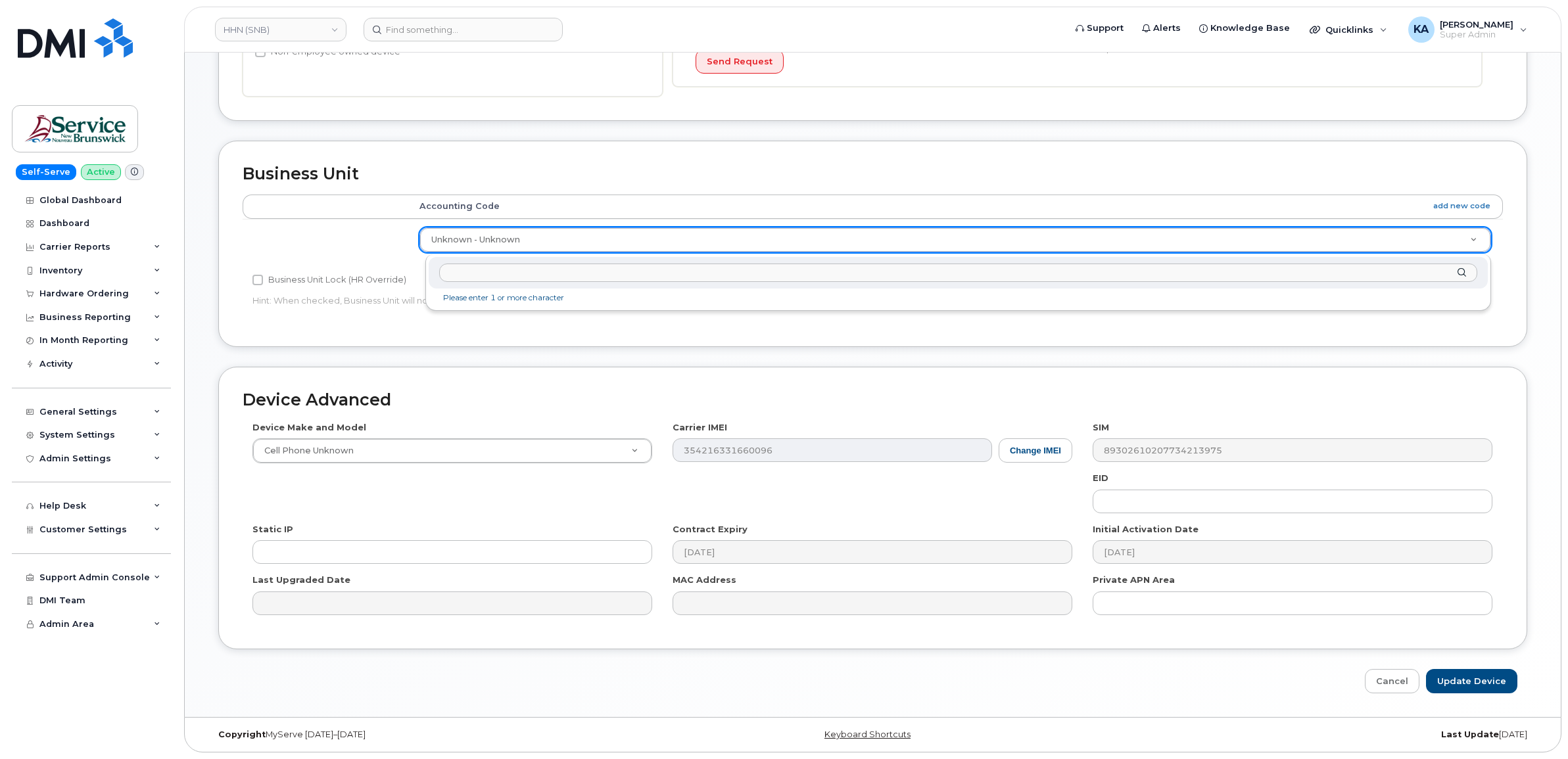
type input "8291.711102520"
click at [514, 273] on input "text" at bounding box center [957, 273] width 1037 height 19
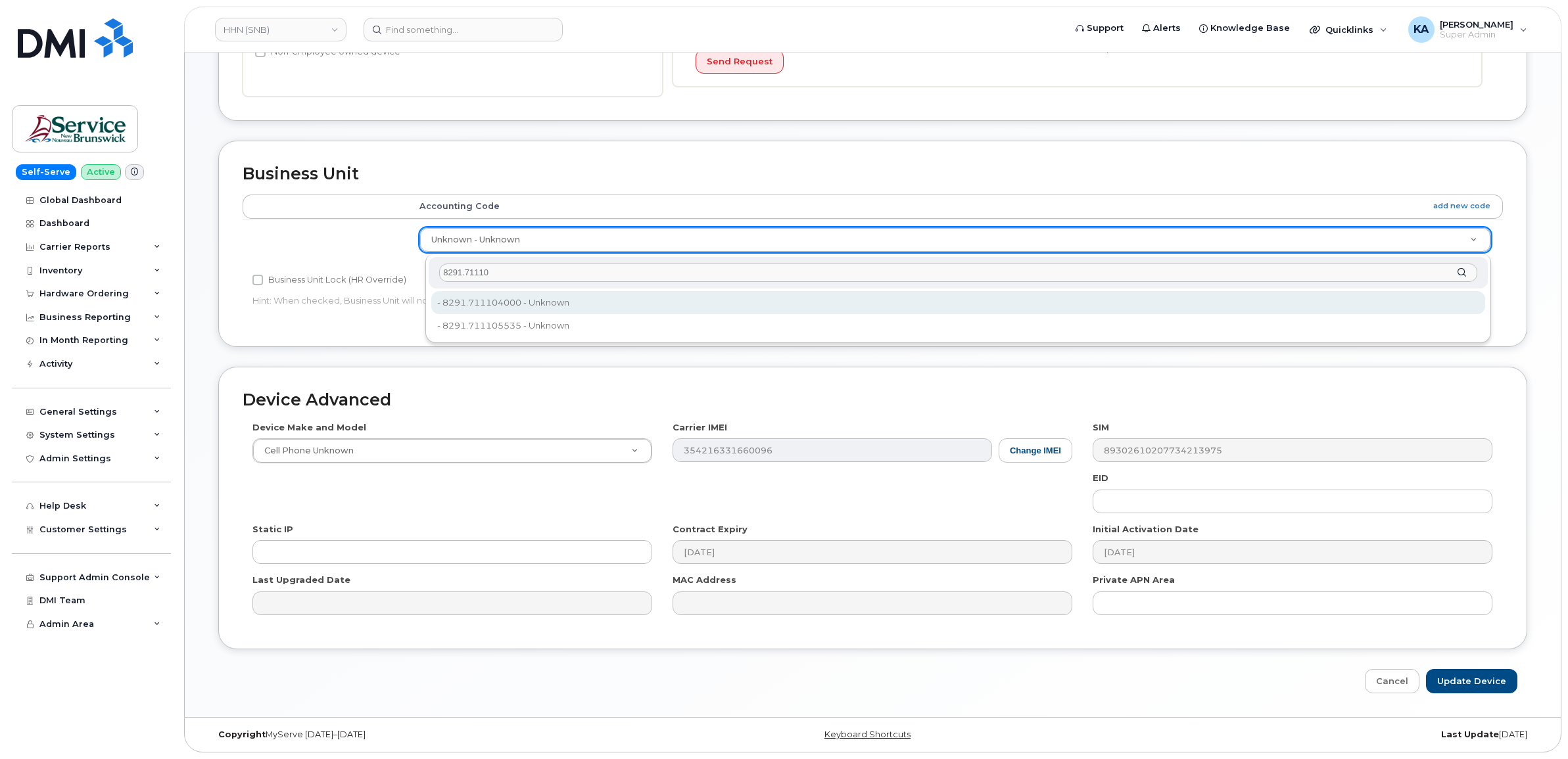
type input "8291.71110"
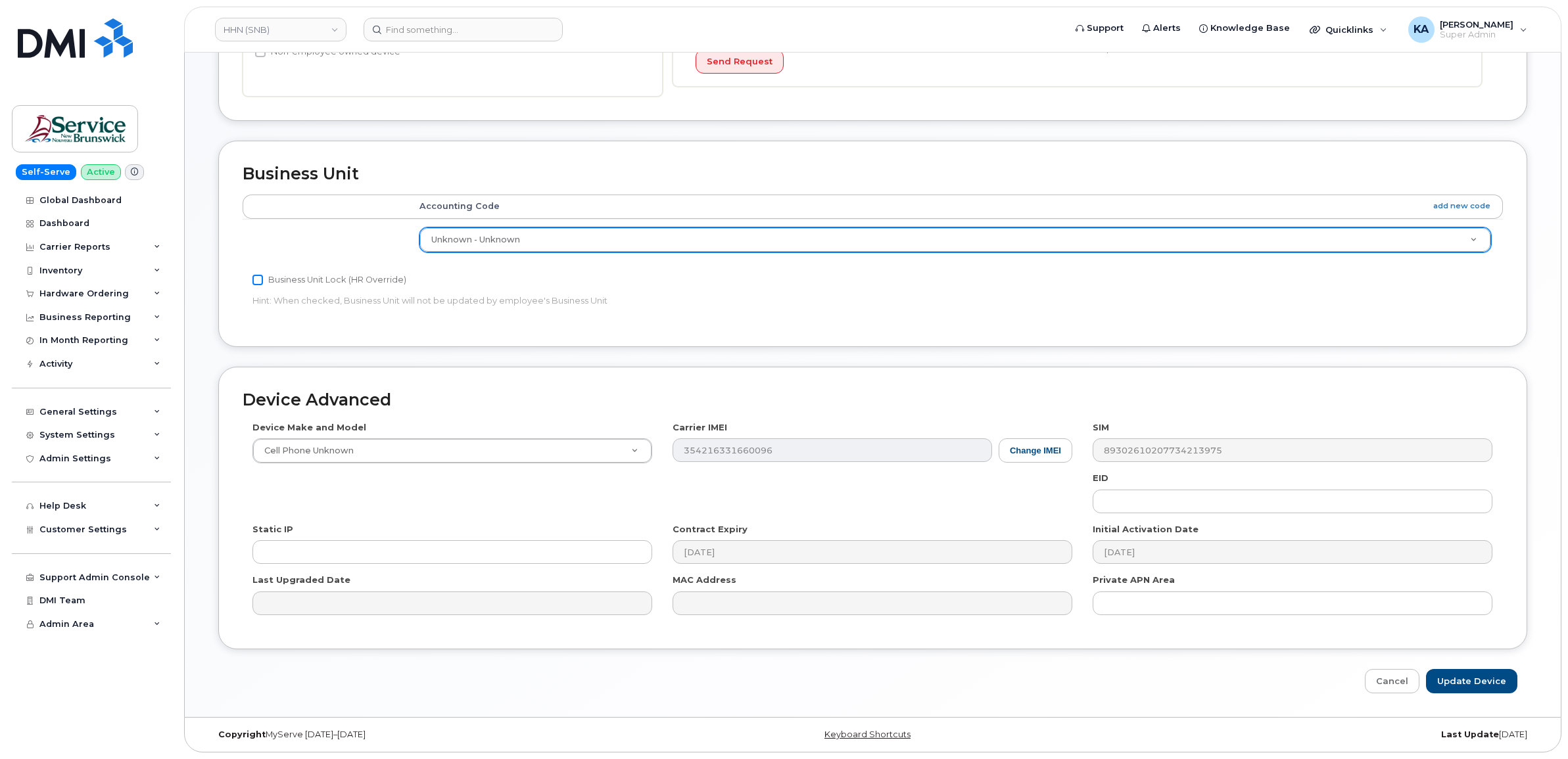
click at [258, 278] on input "Business Unit Lock (HR Override)" at bounding box center [257, 279] width 10 height 10
click at [258, 280] on input "Business Unit Lock (HR Override)" at bounding box center [257, 279] width 10 height 10
checkbox input "false"
click at [1465, 206] on link "add new code" at bounding box center [1461, 206] width 57 height 11
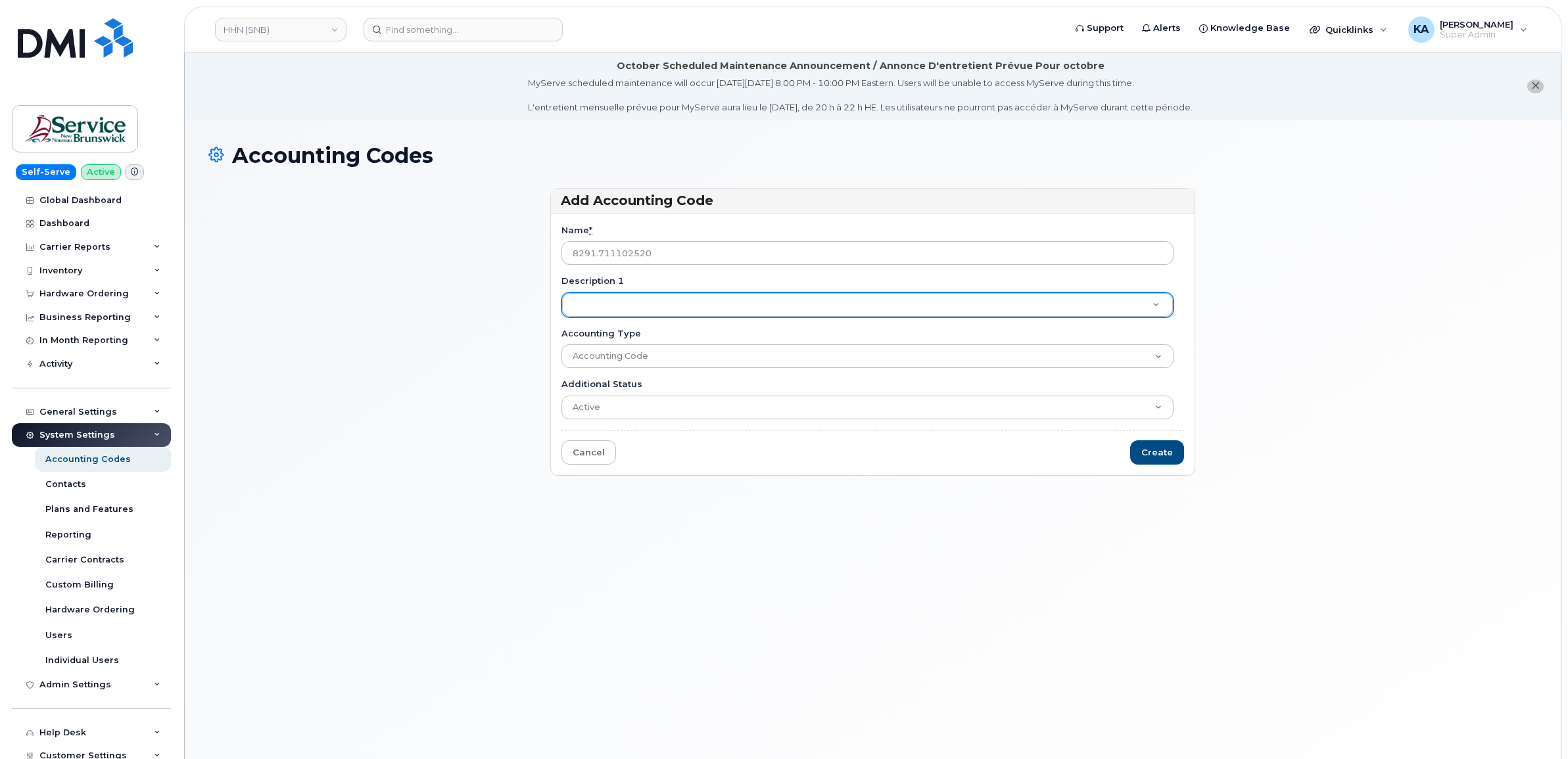
type input "8291.711102520"
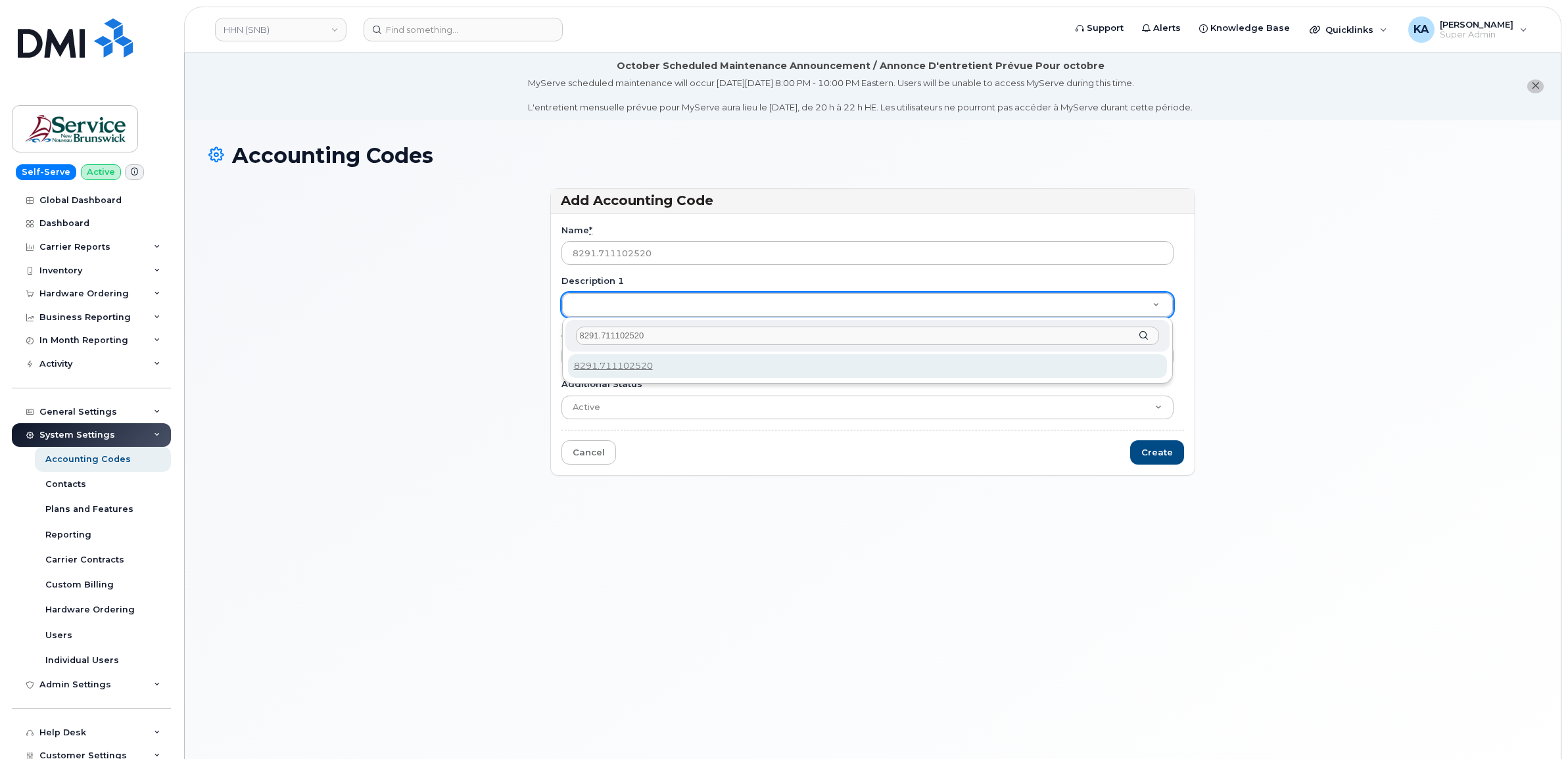
type input "8291.711102520"
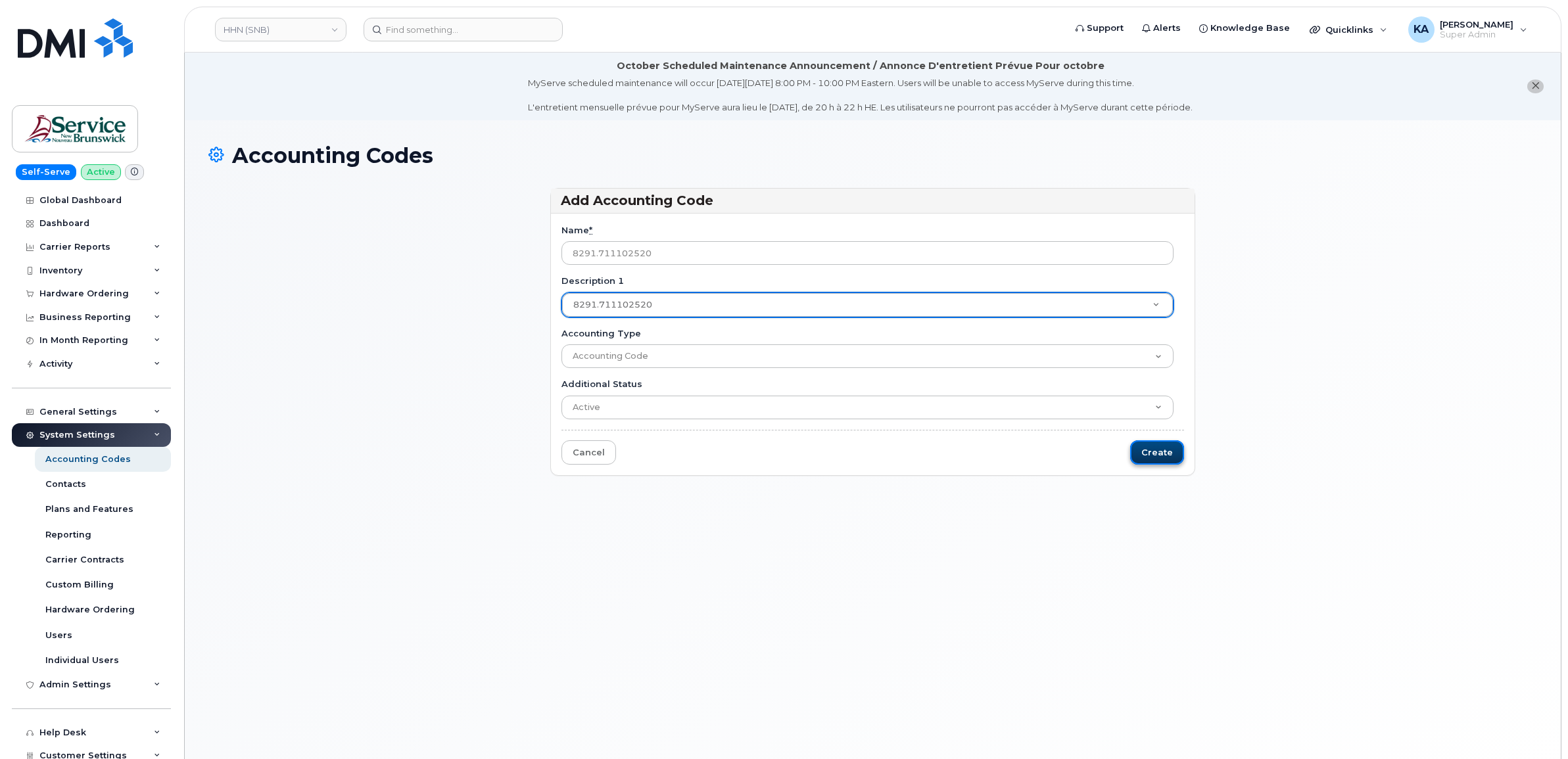
click at [1156, 449] on input "Create" at bounding box center [1156, 452] width 54 height 24
type input "Saving..."
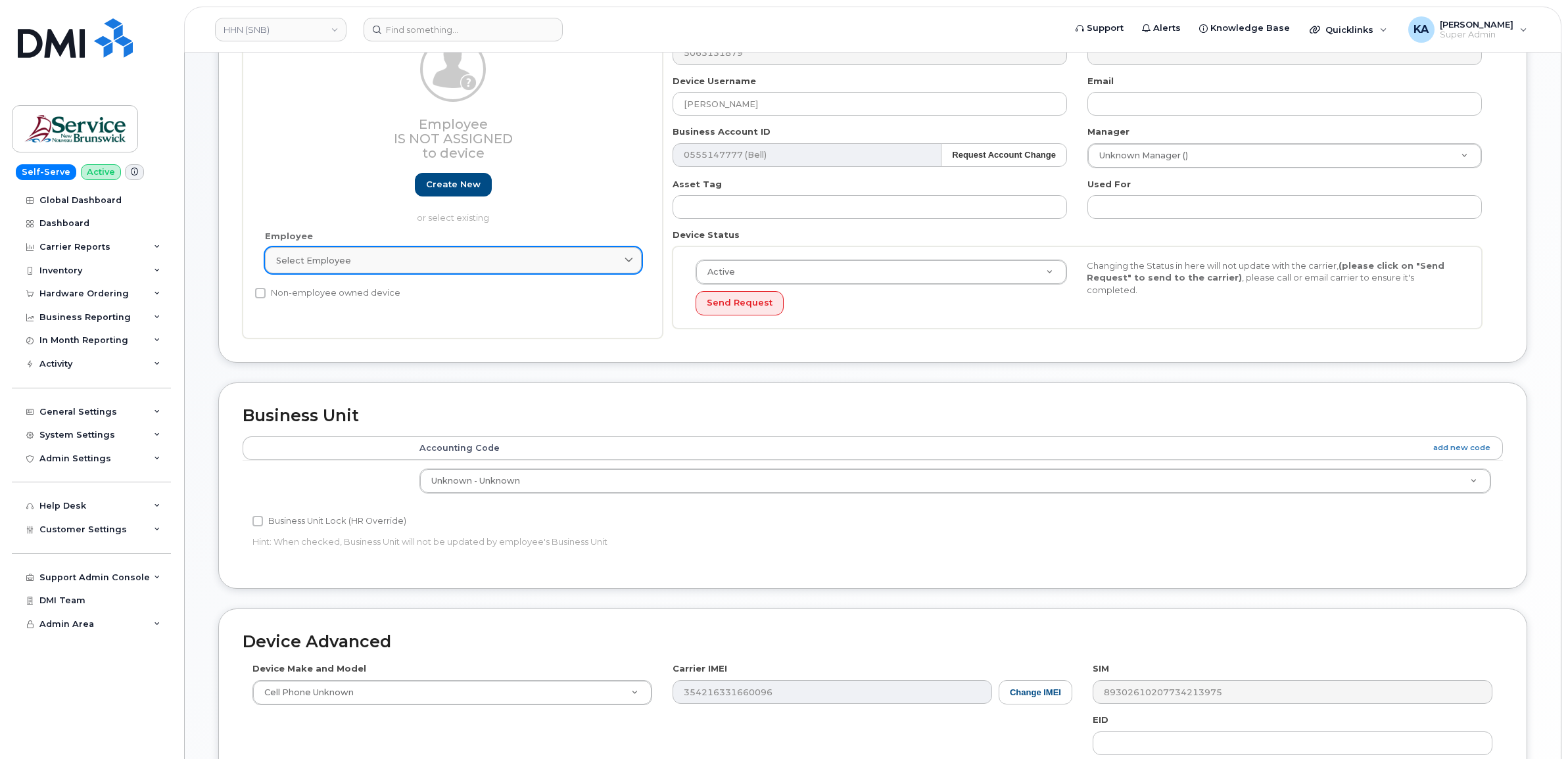
scroll to position [328, 0]
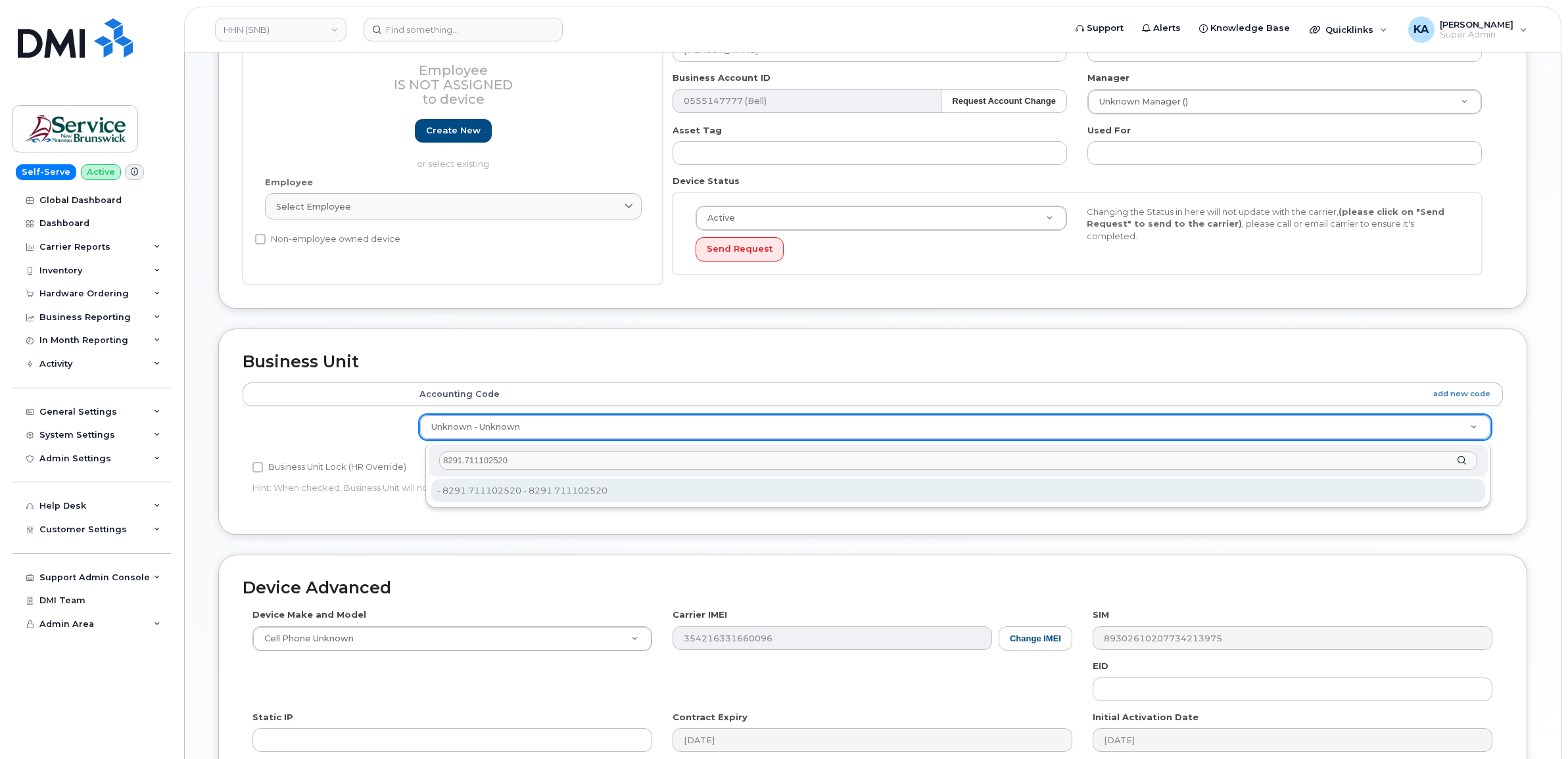
type input "8291.711102520"
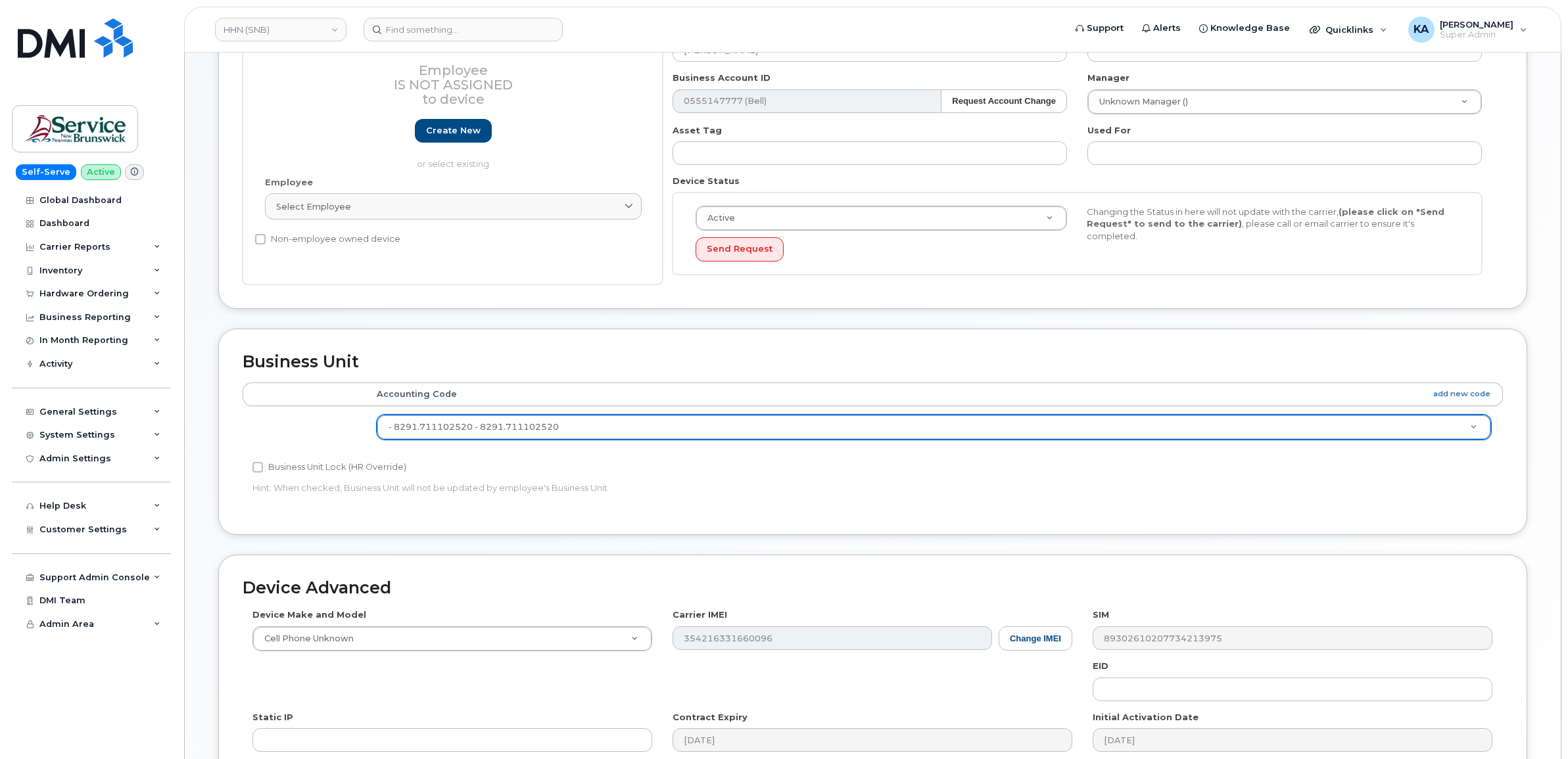
type input "36144994"
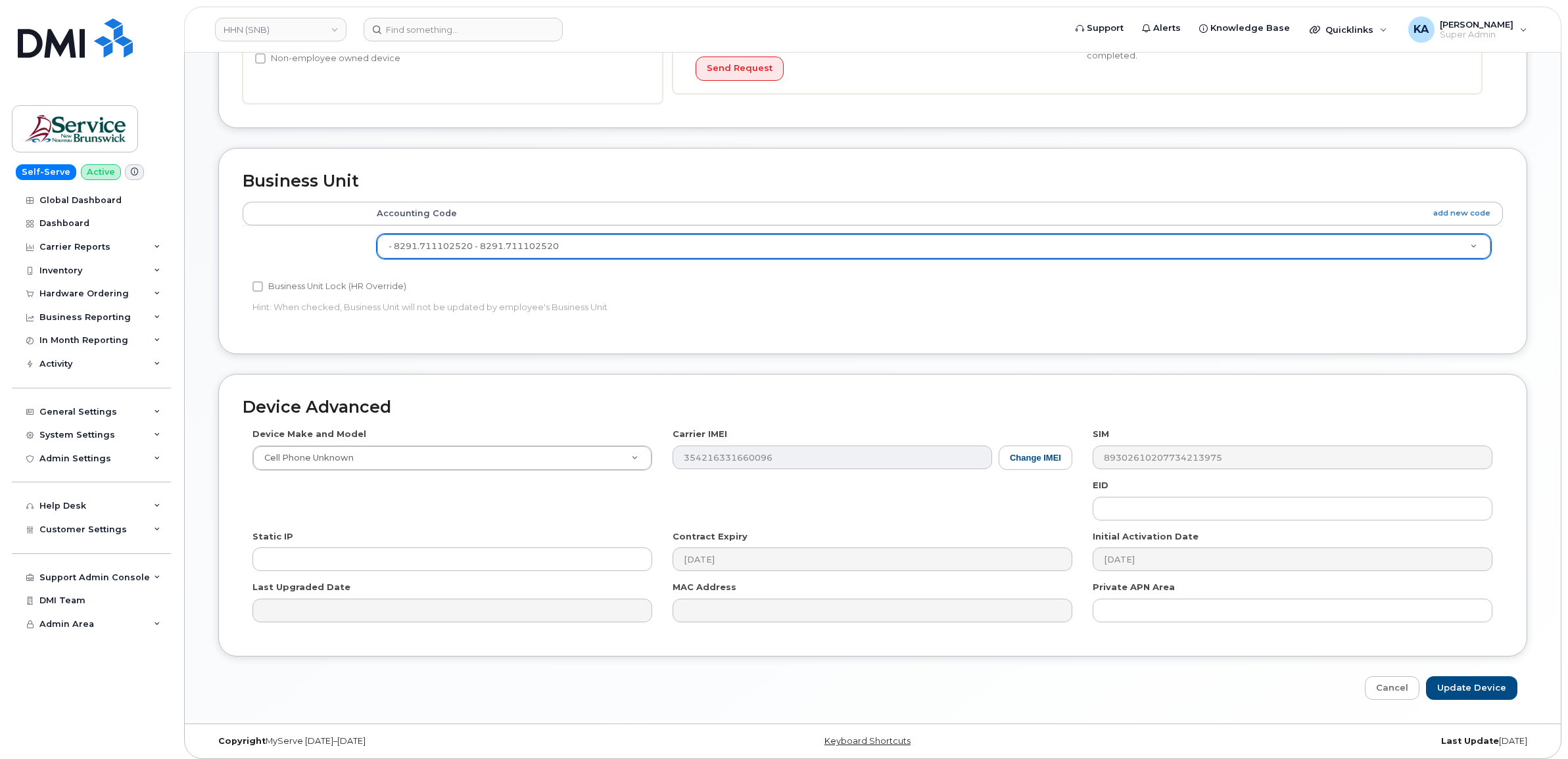
scroll to position [520, 0]
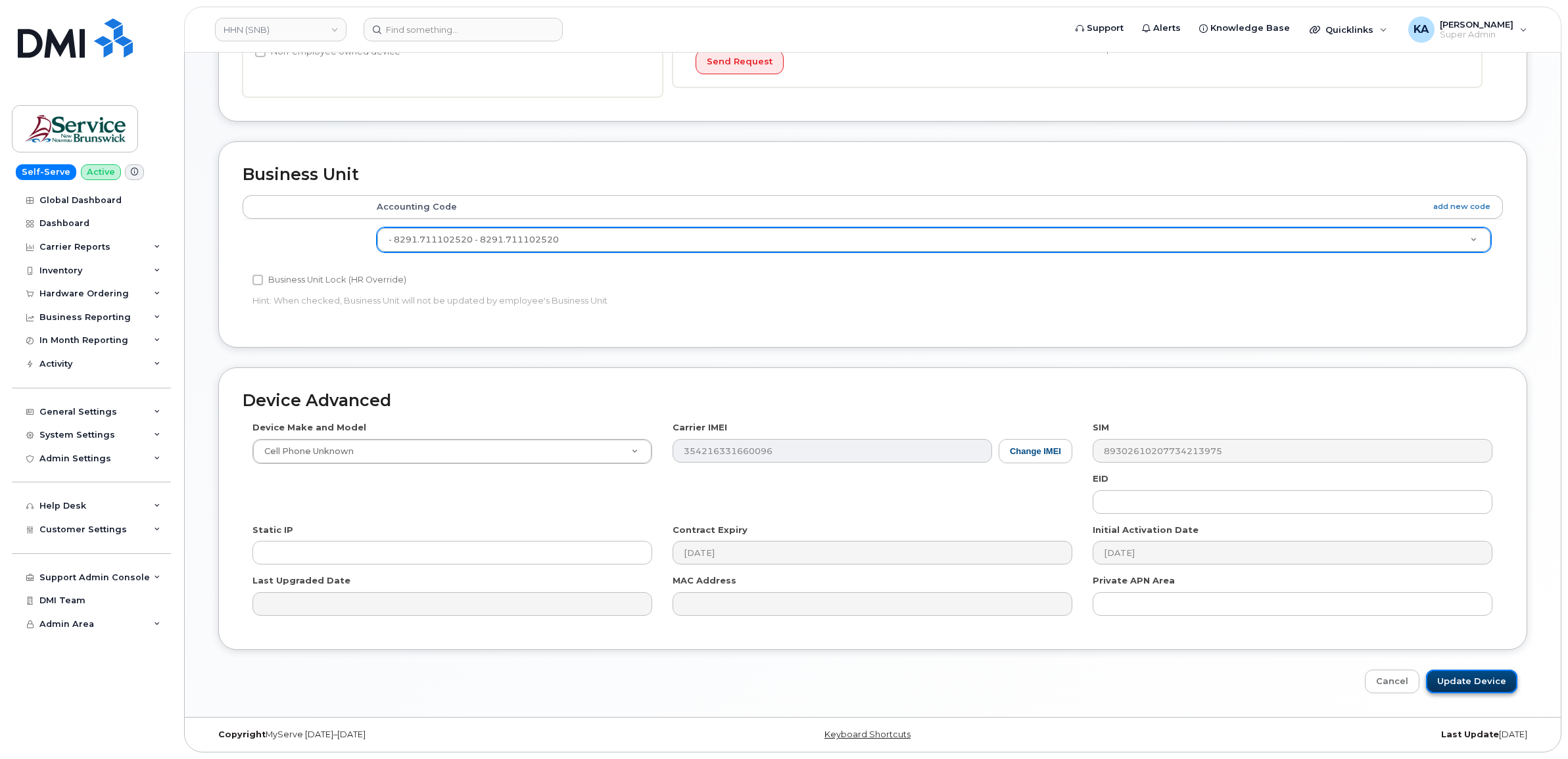
click at [1457, 677] on input "Update Device" at bounding box center [1471, 681] width 91 height 24
type input "Saving..."
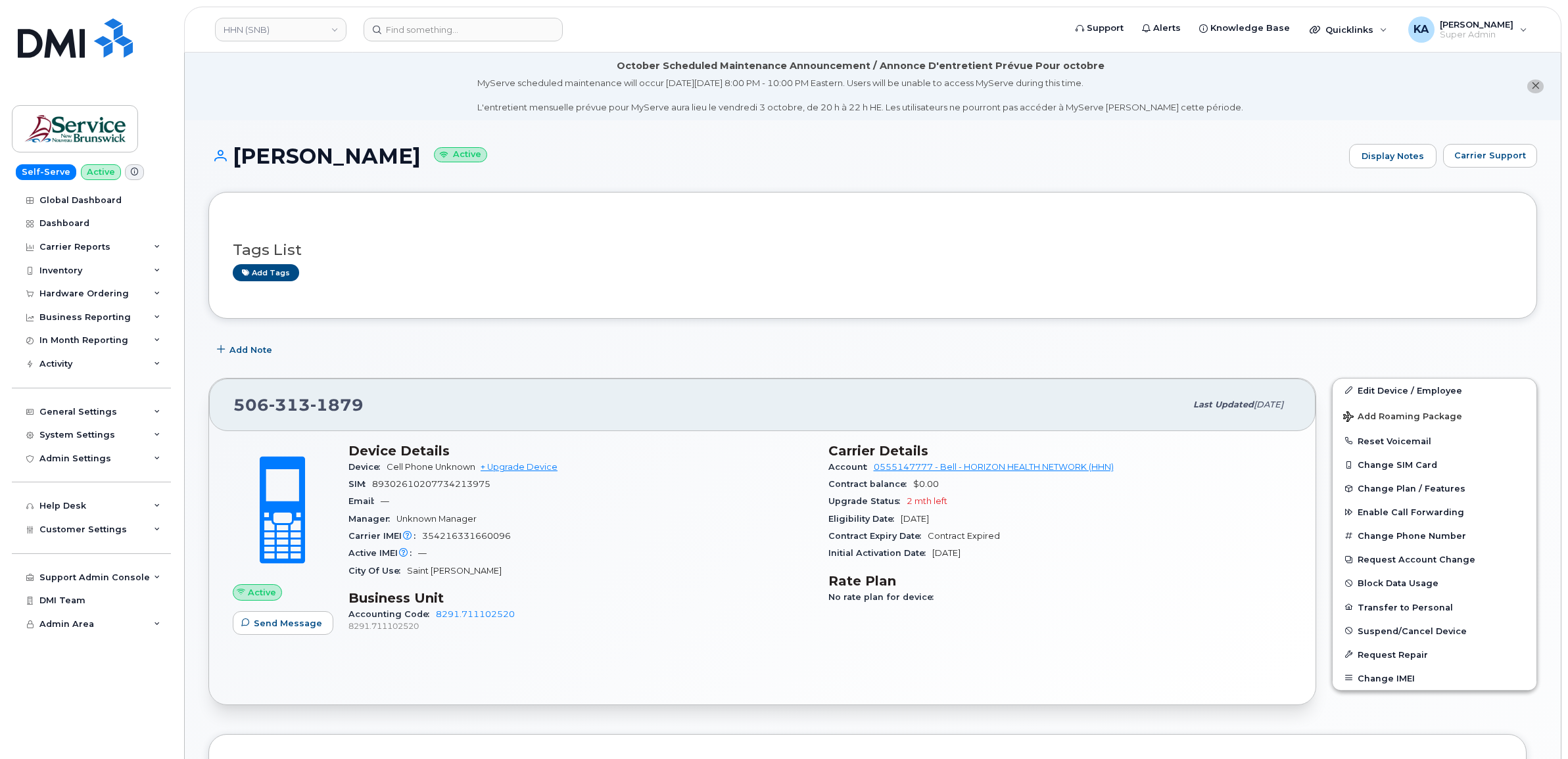
scroll to position [82, 0]
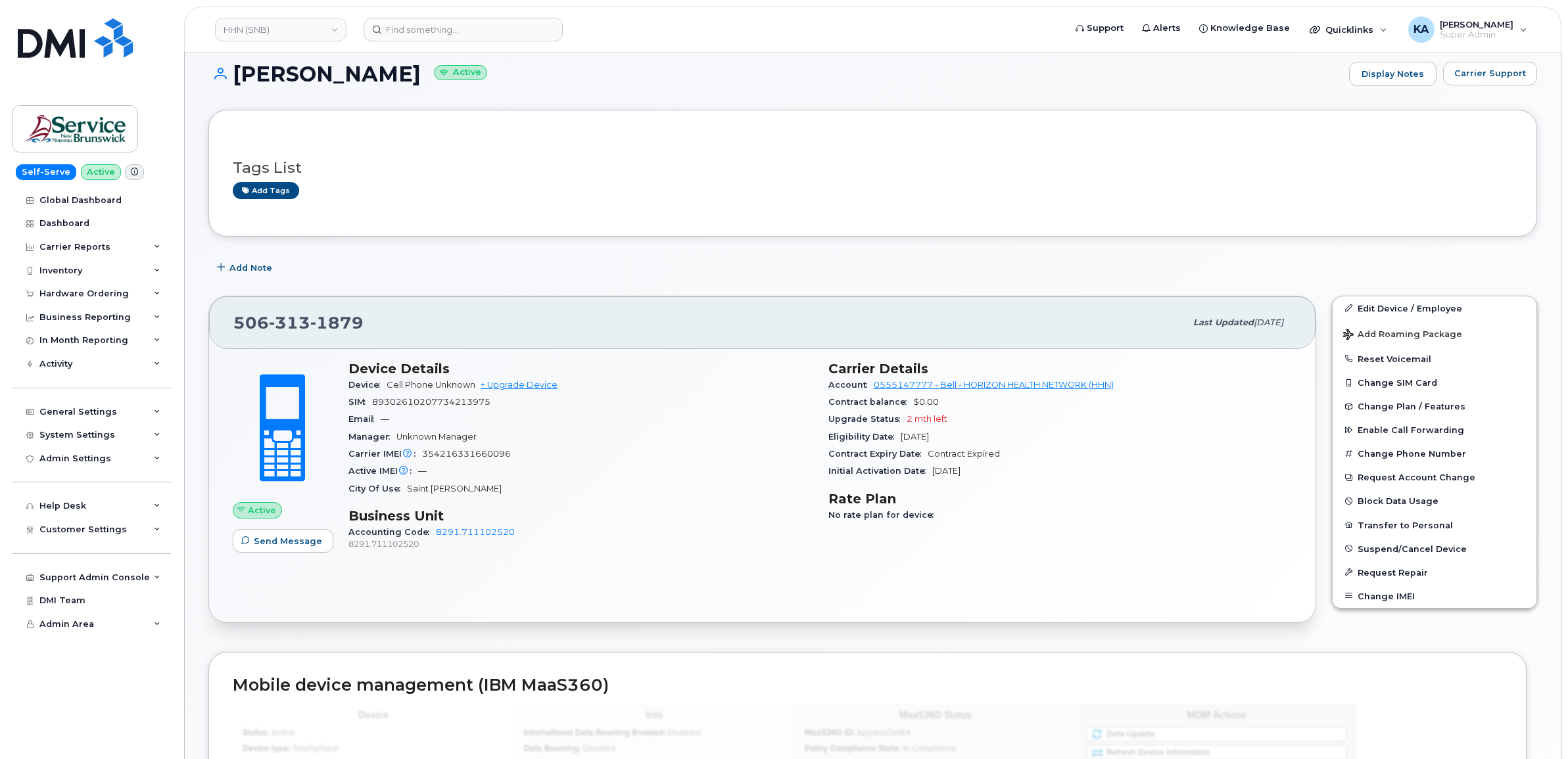
click at [404, 532] on span "Accounting Code" at bounding box center [392, 532] width 87 height 10
click at [1373, 310] on link "Edit Device / Employee" at bounding box center [1434, 308] width 203 height 24
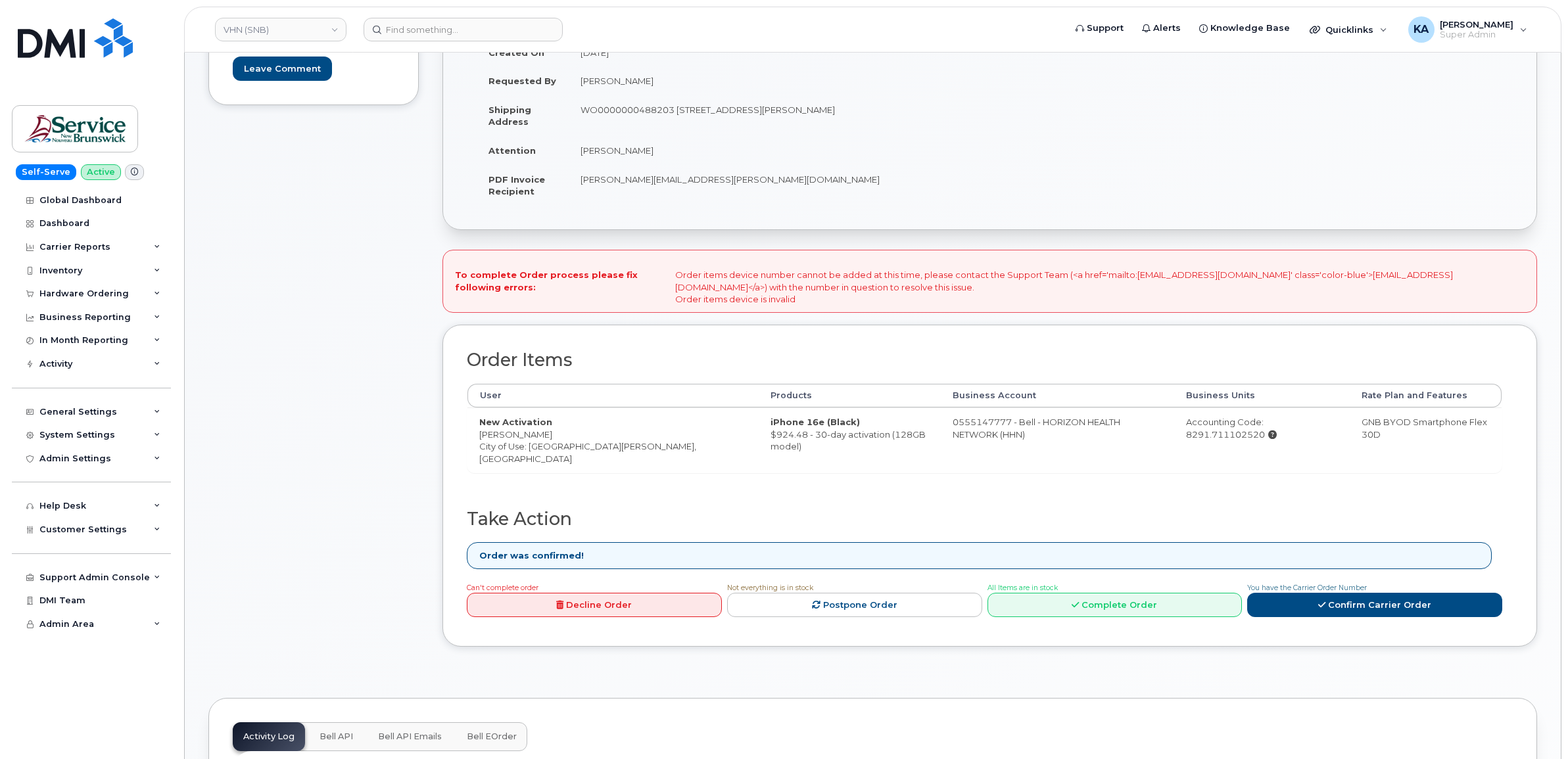
scroll to position [328, 0]
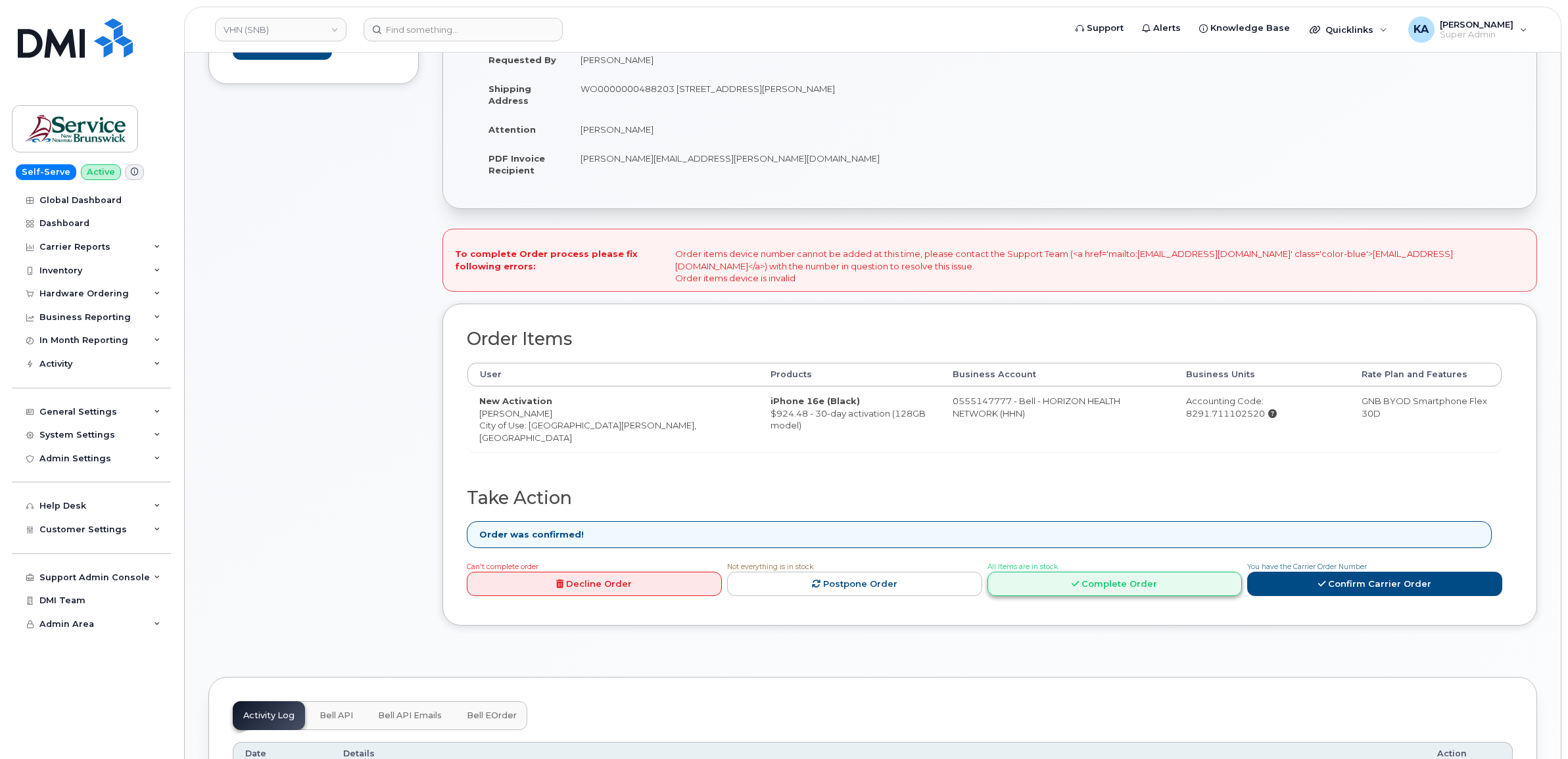
click at [1119, 592] on link "Complete Order" at bounding box center [1115, 584] width 255 height 24
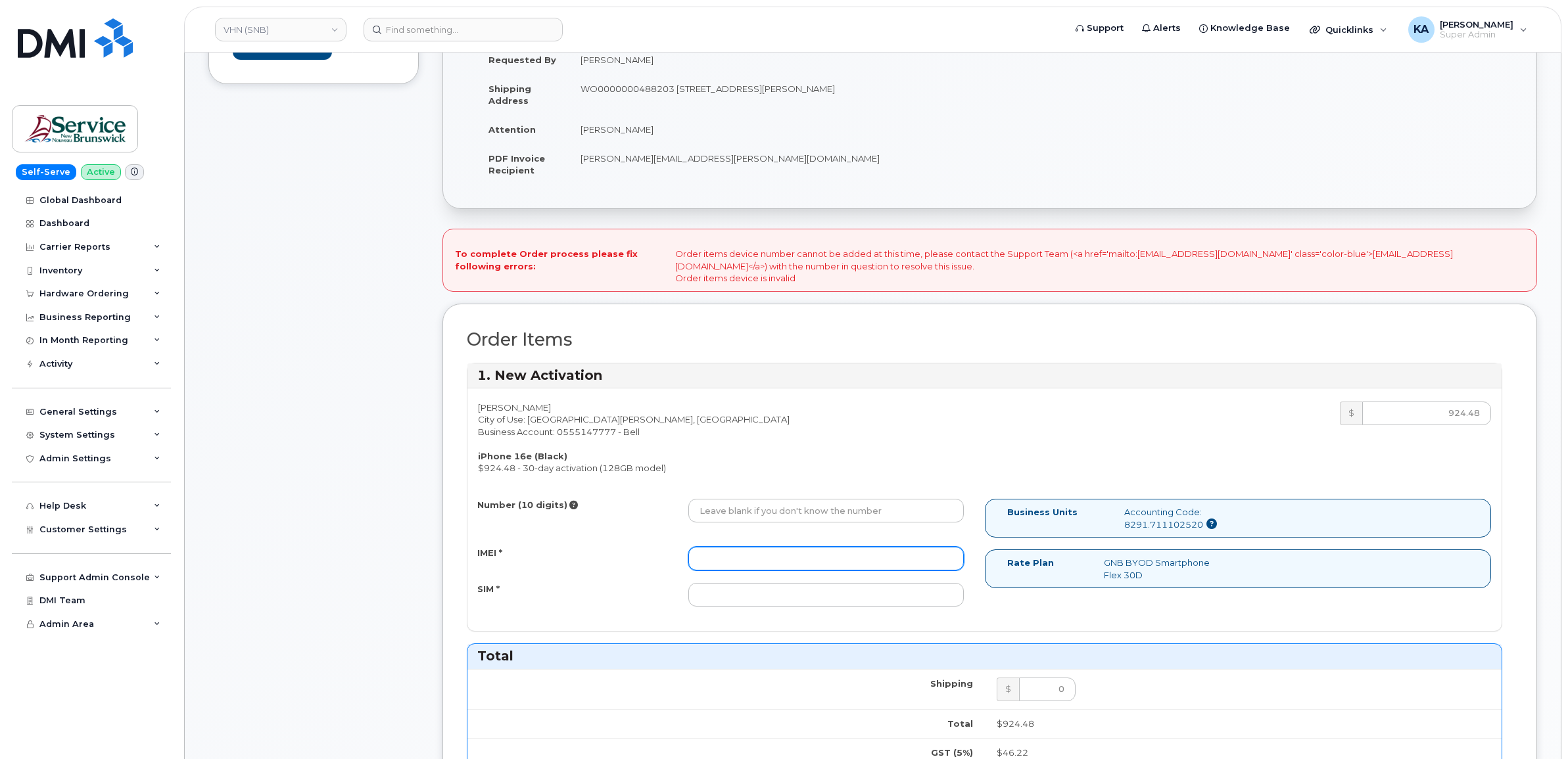
click at [781, 560] on input "IMEI *" at bounding box center [826, 559] width 275 height 24
paste input "354216331660096"
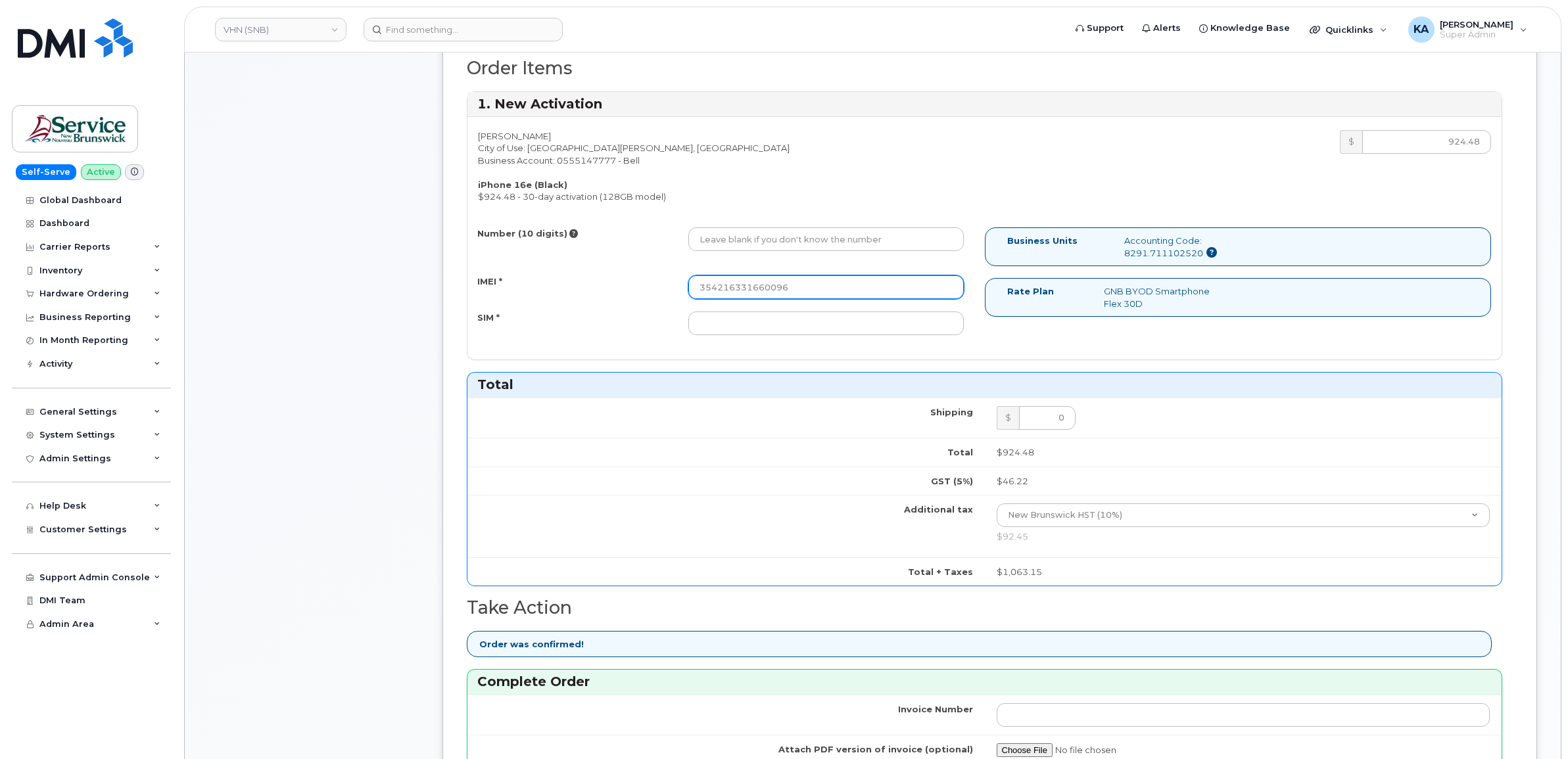
scroll to position [657, 0]
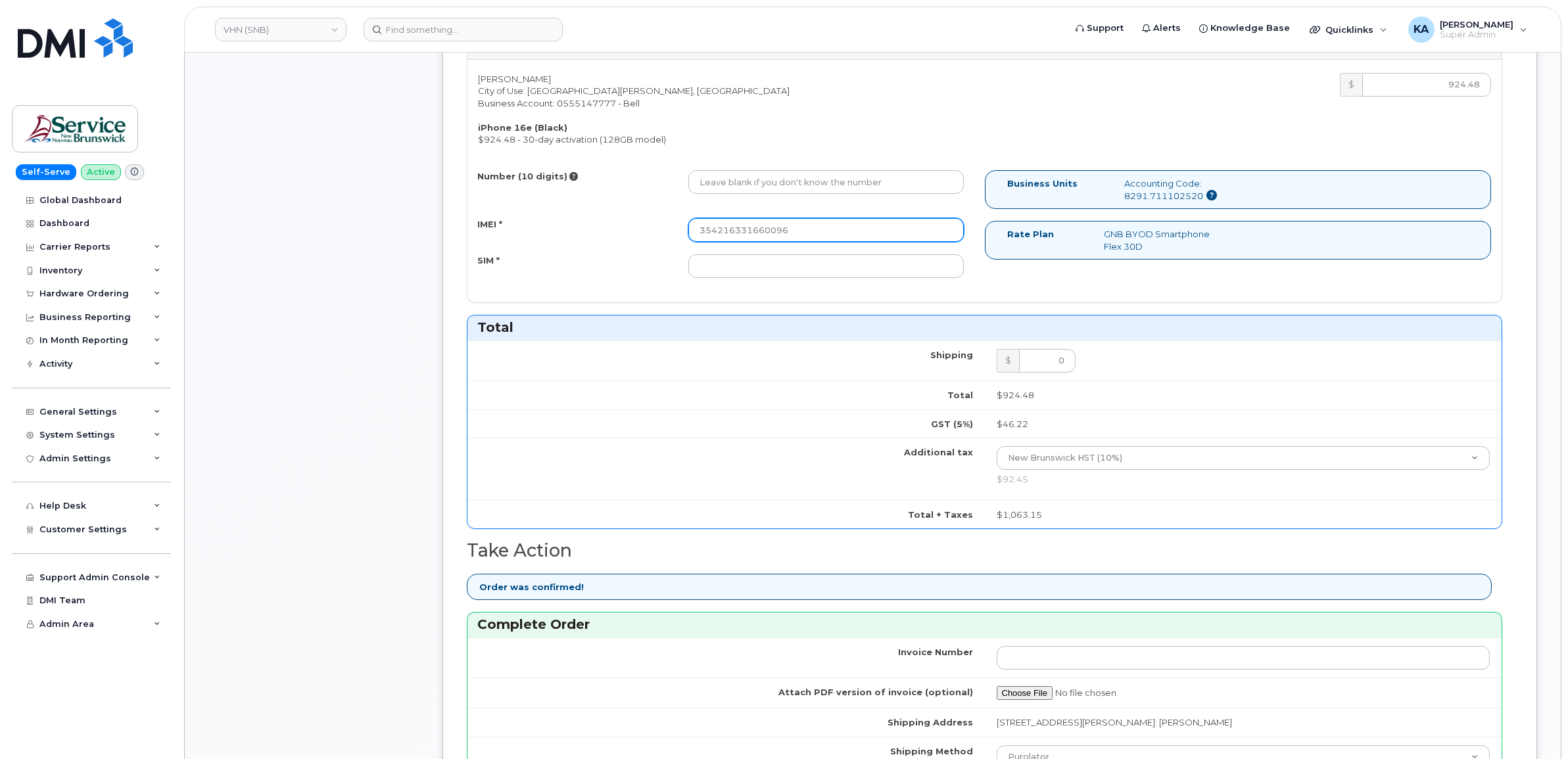
type input "354216331660096"
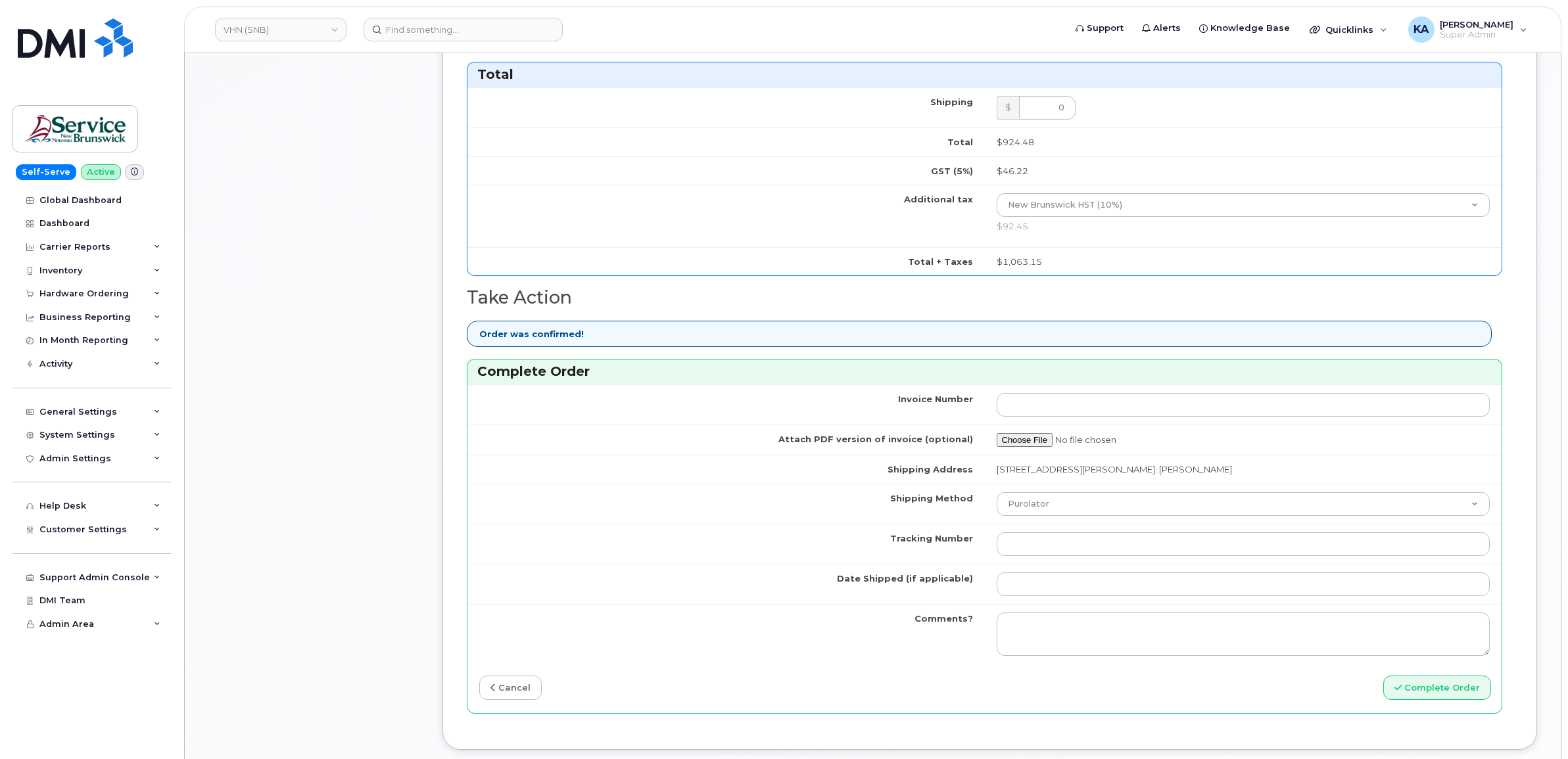
scroll to position [986, 0]
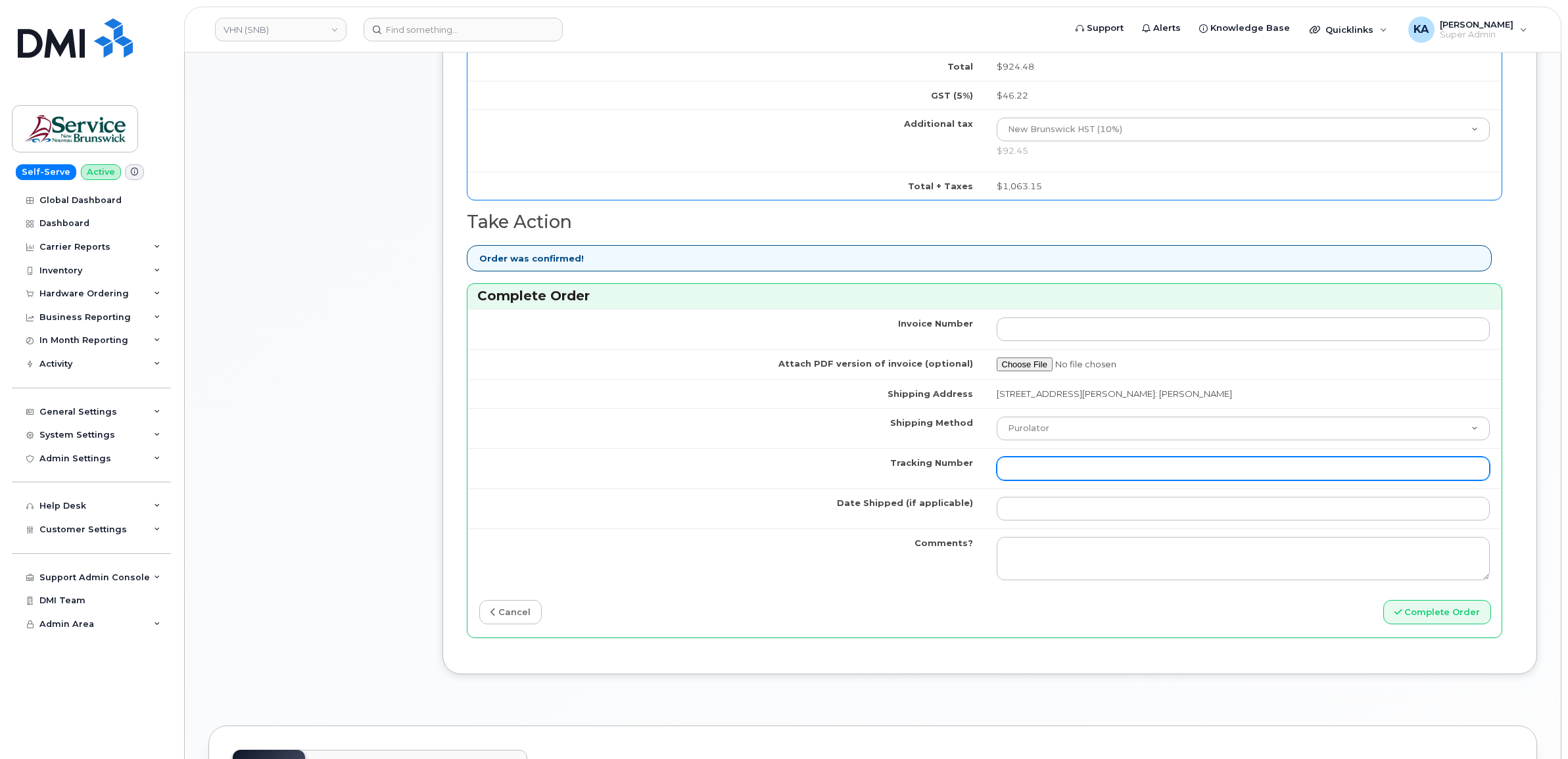
click at [1032, 467] on input "Tracking Number" at bounding box center [1243, 468] width 493 height 24
paste input "476303103336"
type input "476303103336"
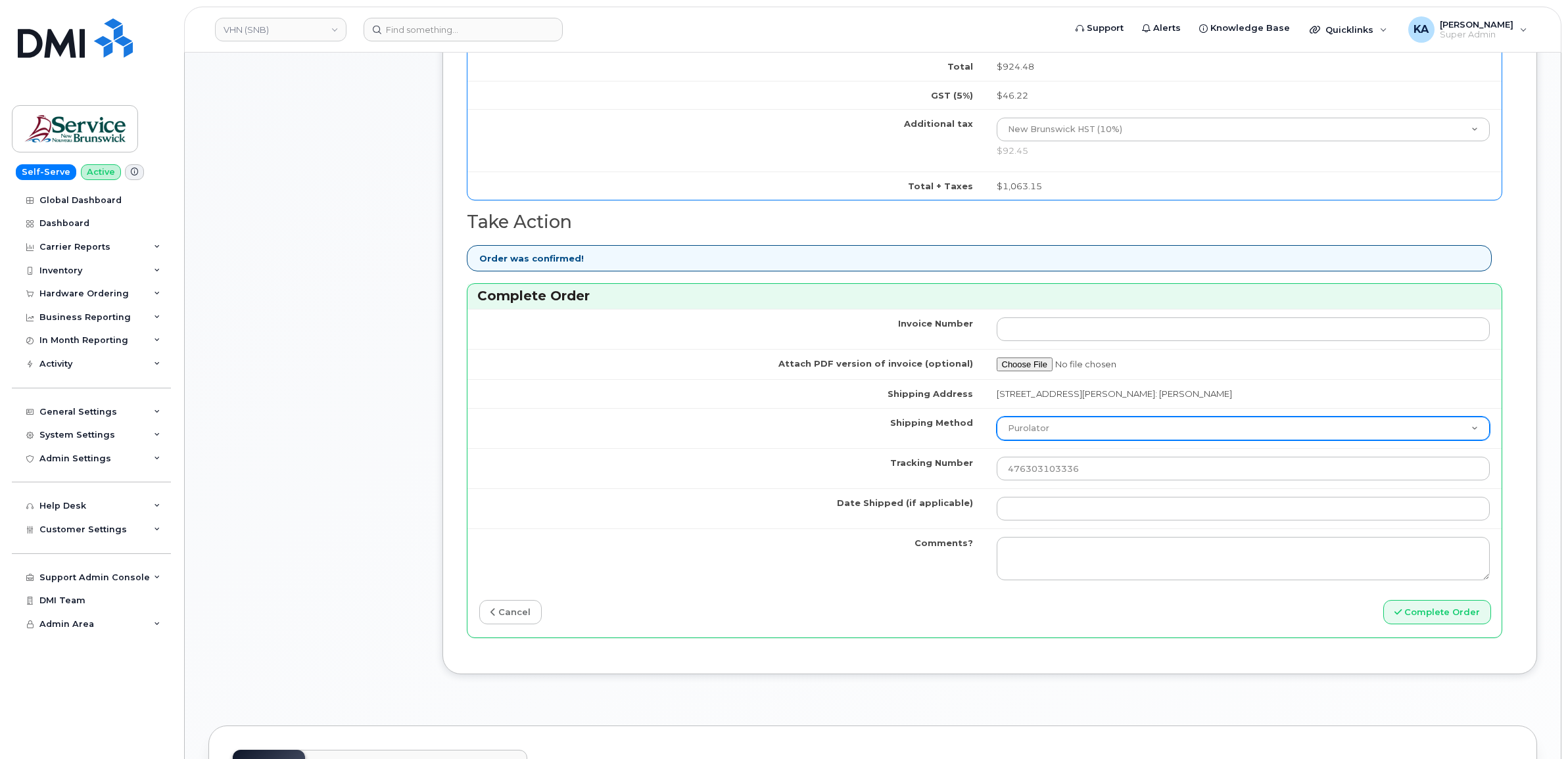
click at [1072, 435] on select "Purolator UPS FedEx Canada Post Courier Other Drop Off Pick Up" at bounding box center [1243, 428] width 493 height 24
select select "FedEx"
click at [996, 420] on select "Purolator UPS FedEx Canada Post Courier Other Drop Off Pick Up" at bounding box center [1243, 428] width 493 height 24
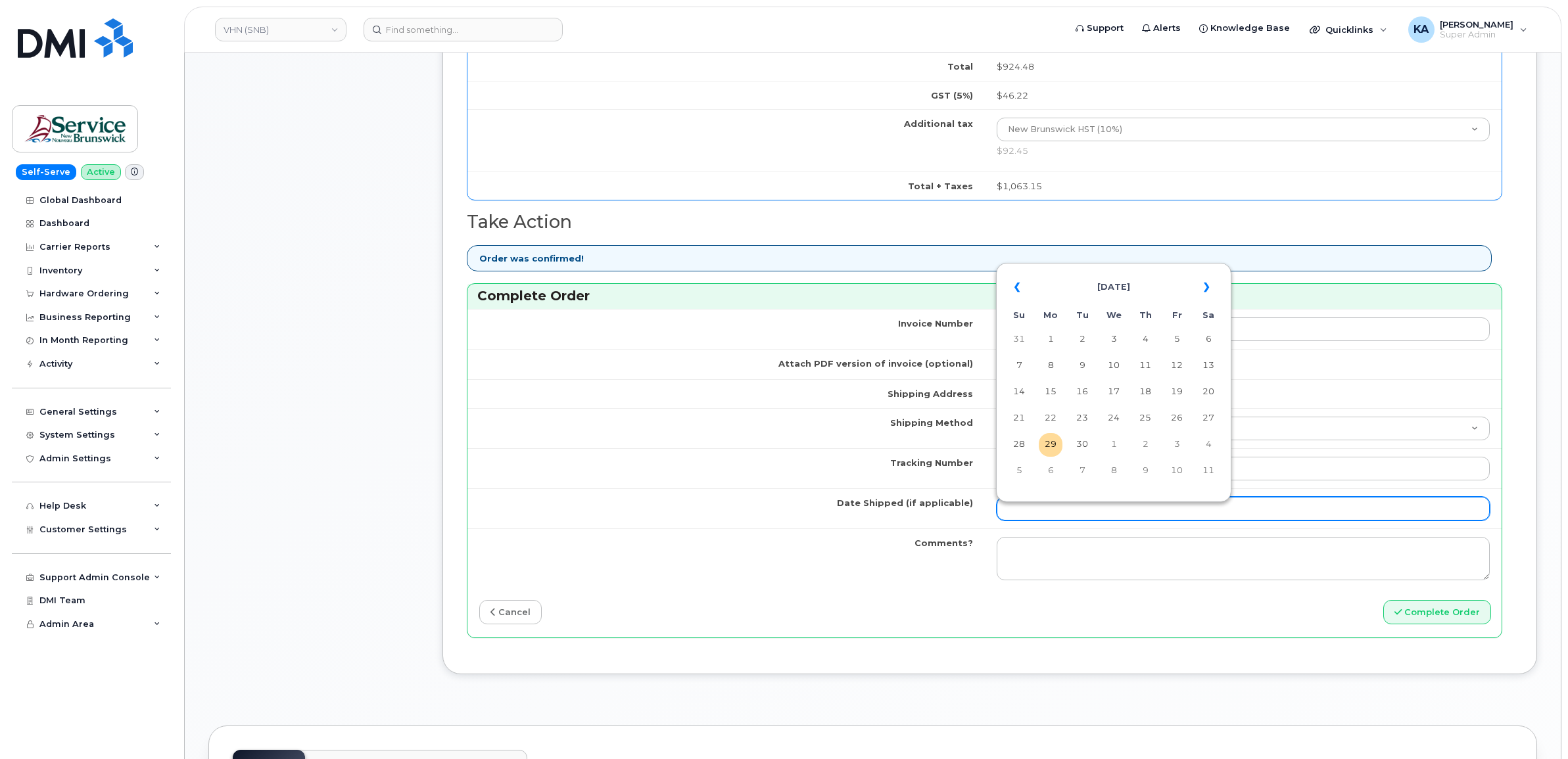
click at [1043, 519] on input "Date Shipped (if applicable)" at bounding box center [1243, 509] width 493 height 24
click at [1180, 420] on td "26" at bounding box center [1176, 419] width 24 height 24
type input "[DATE]"
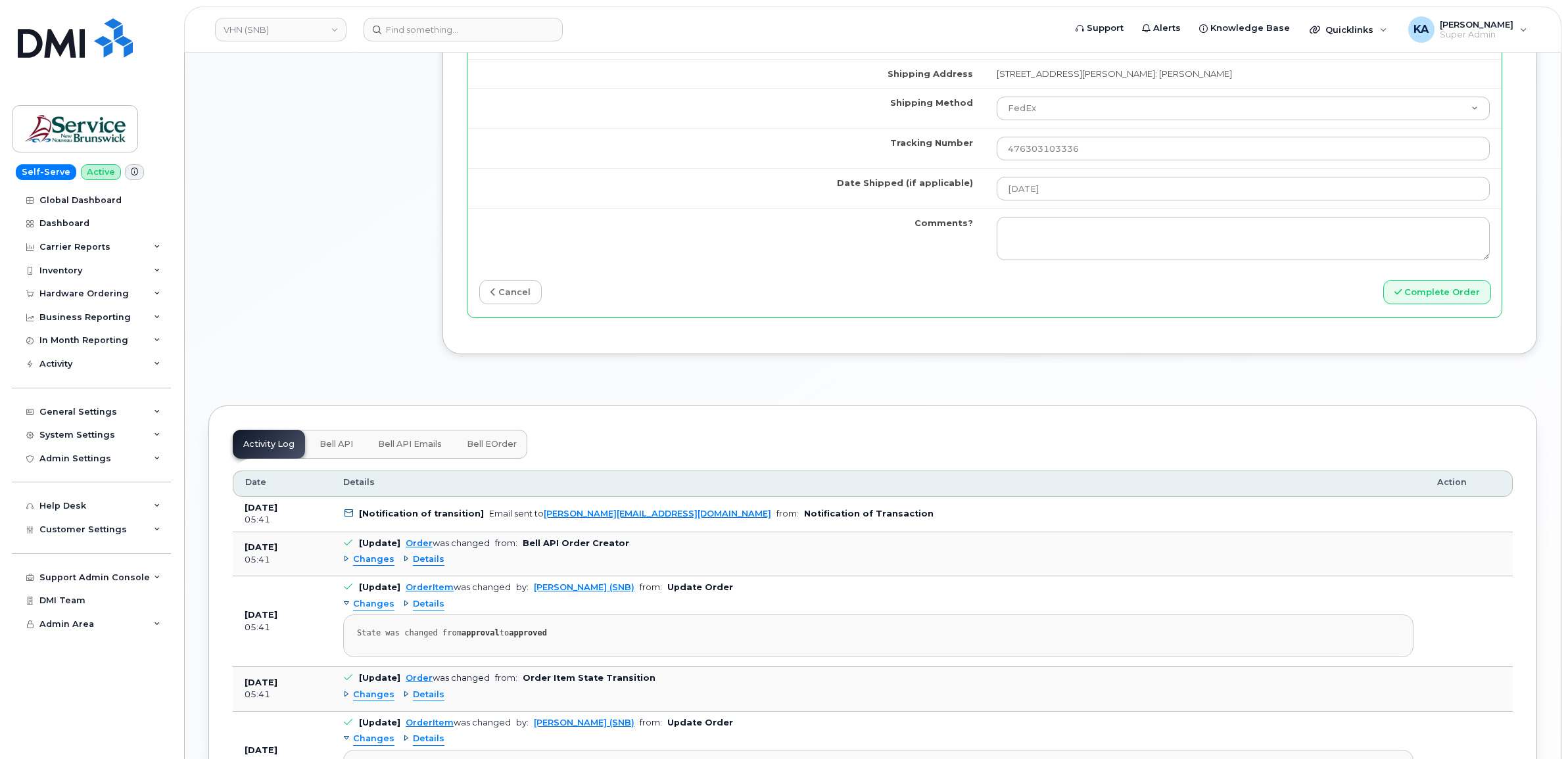
scroll to position [1315, 0]
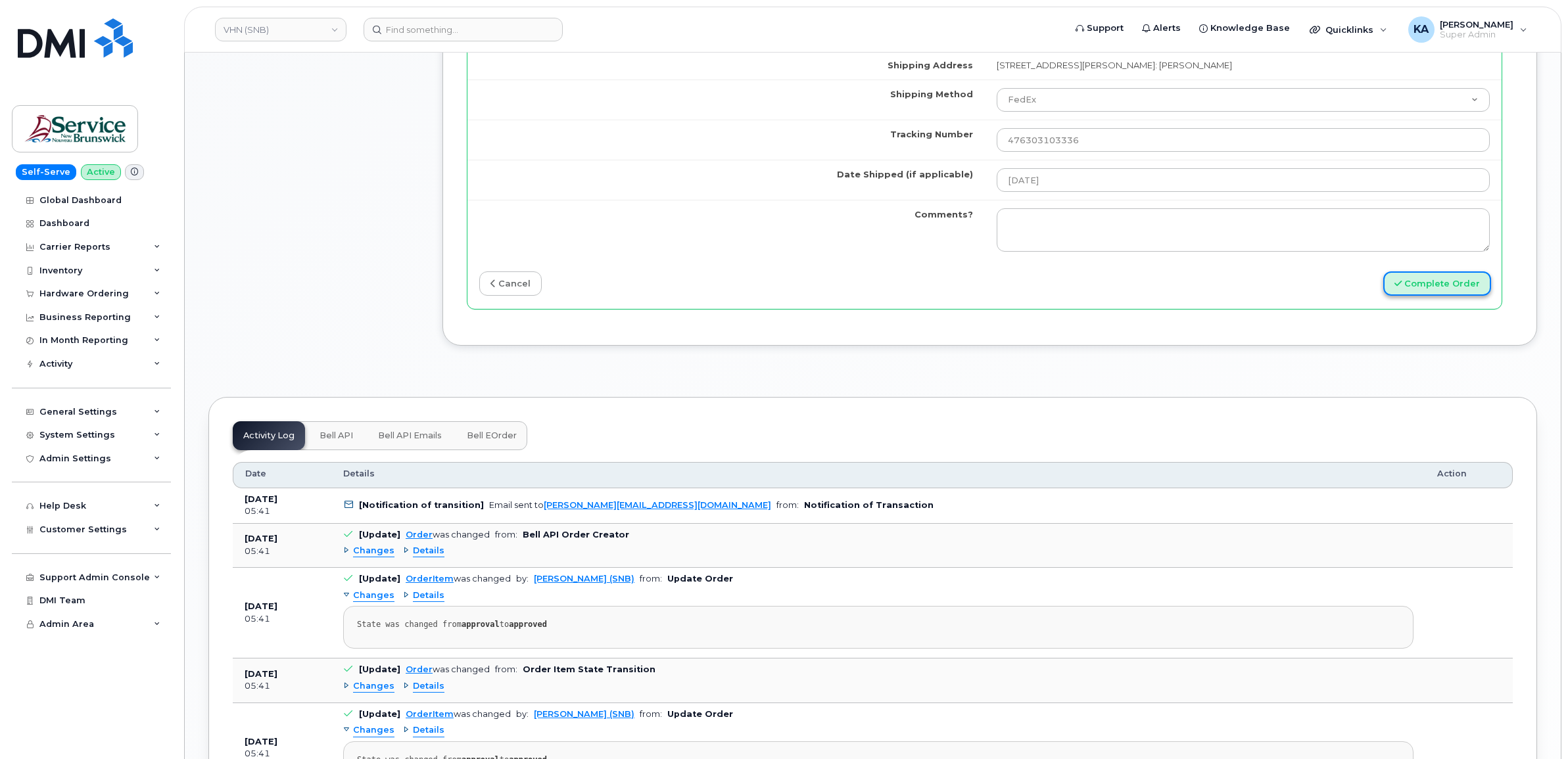
click at [1443, 286] on button "Complete Order" at bounding box center [1437, 283] width 108 height 24
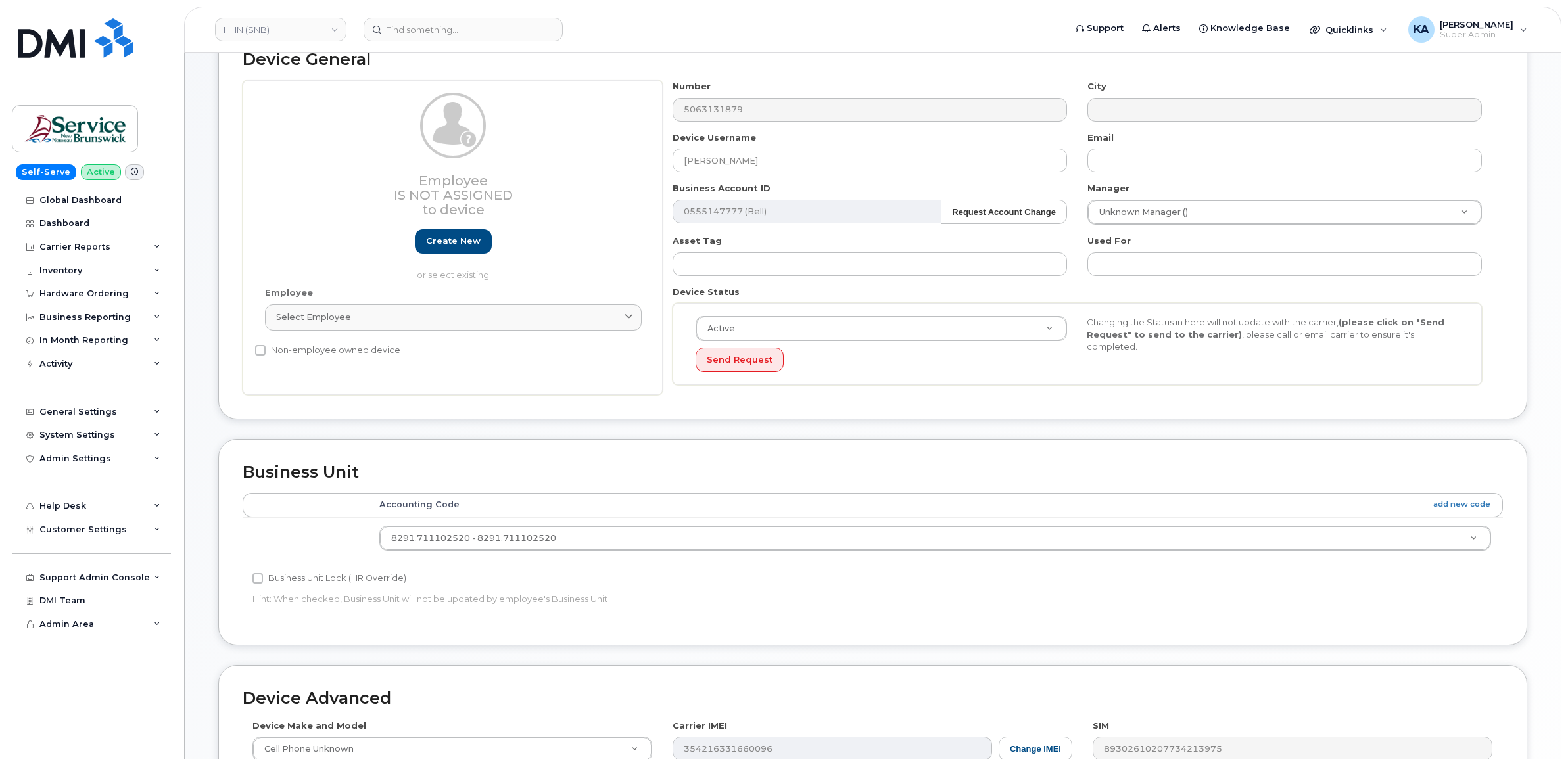
scroll to position [164, 0]
click at [259, 577] on input "Business Unit Lock (HR Override)" at bounding box center [257, 575] width 10 height 10
checkbox input "true"
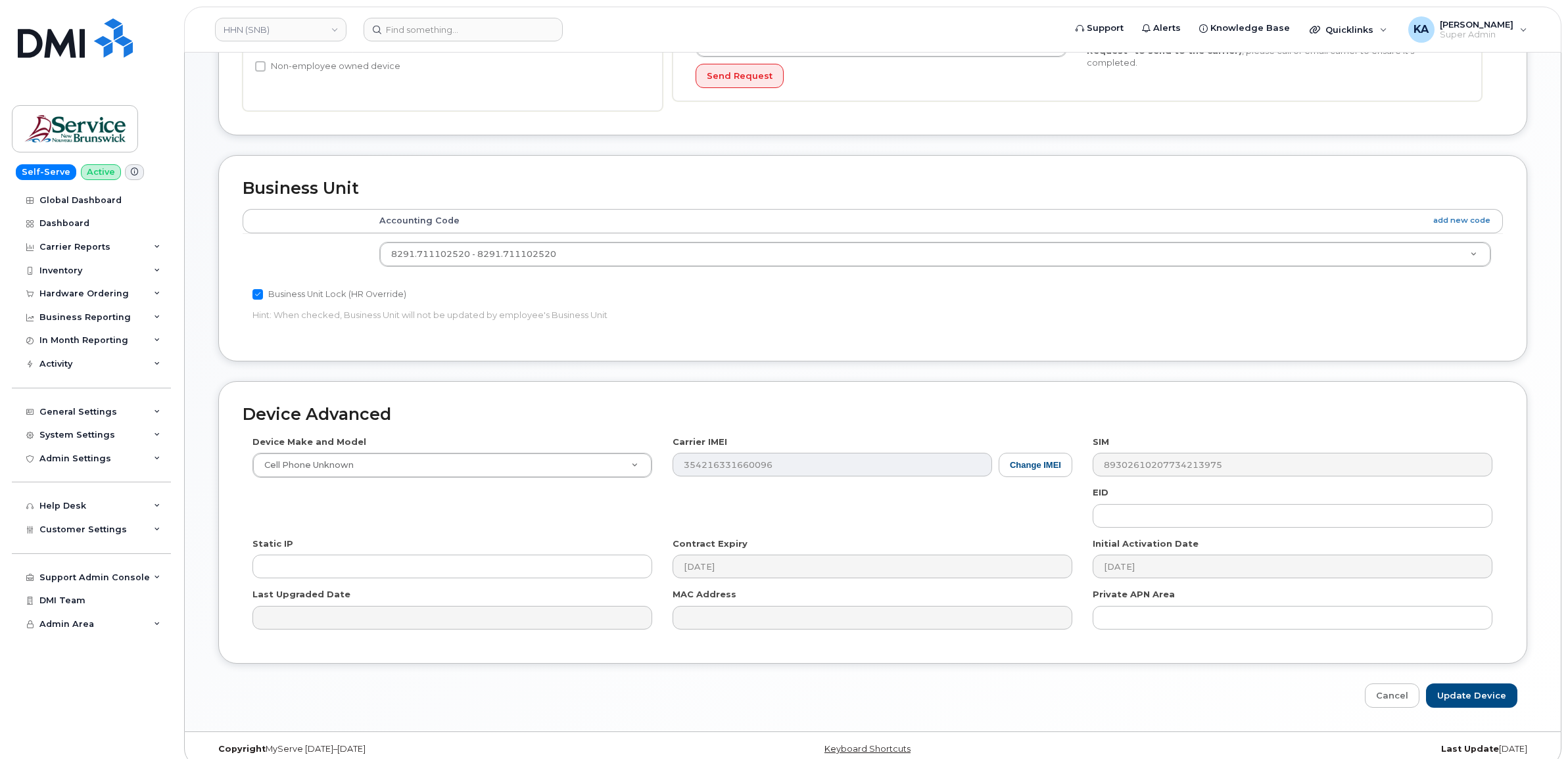
scroll to position [464, 0]
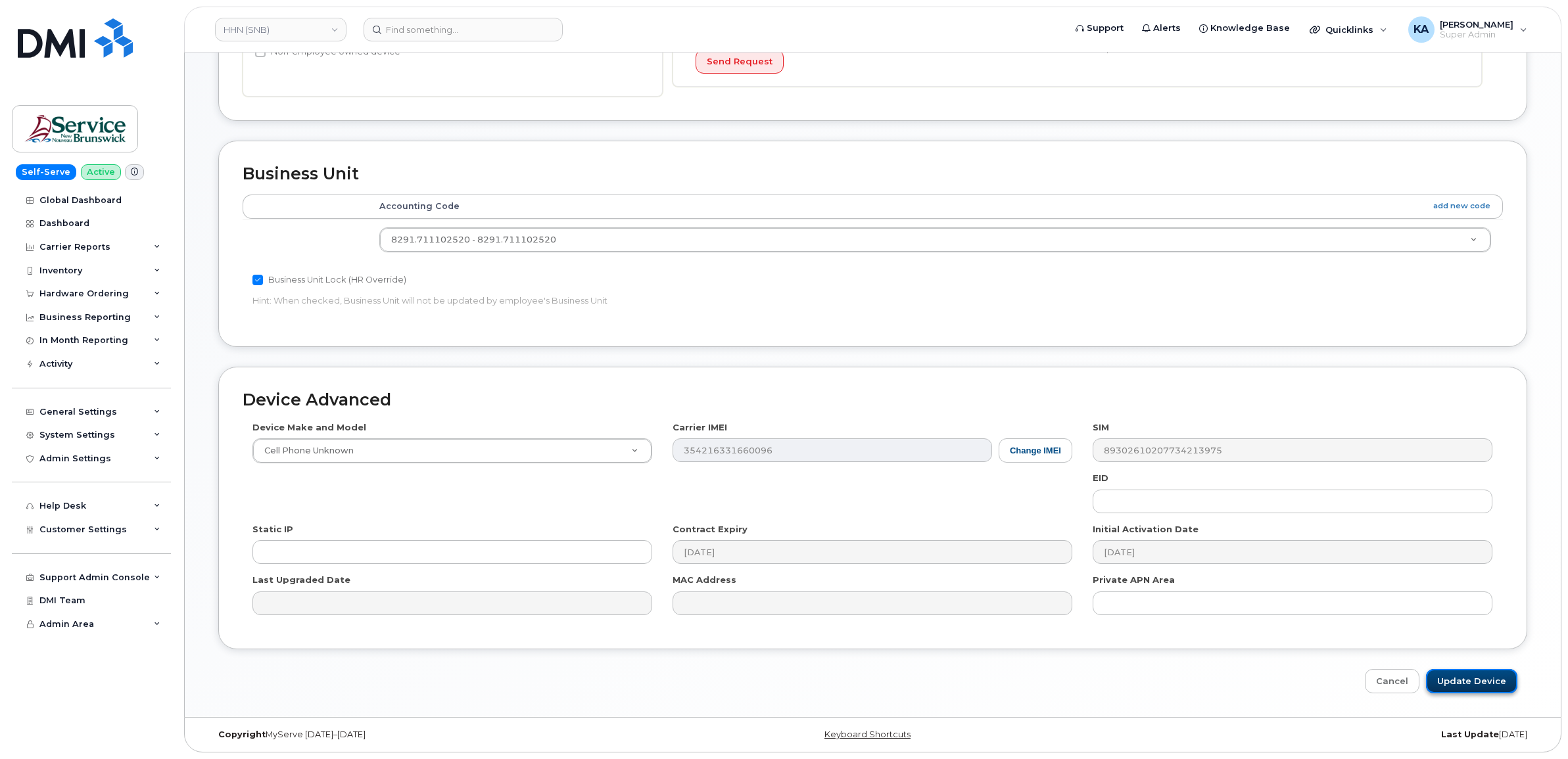
click at [1473, 678] on input "Update Device" at bounding box center [1471, 681] width 91 height 24
type input "Saving..."
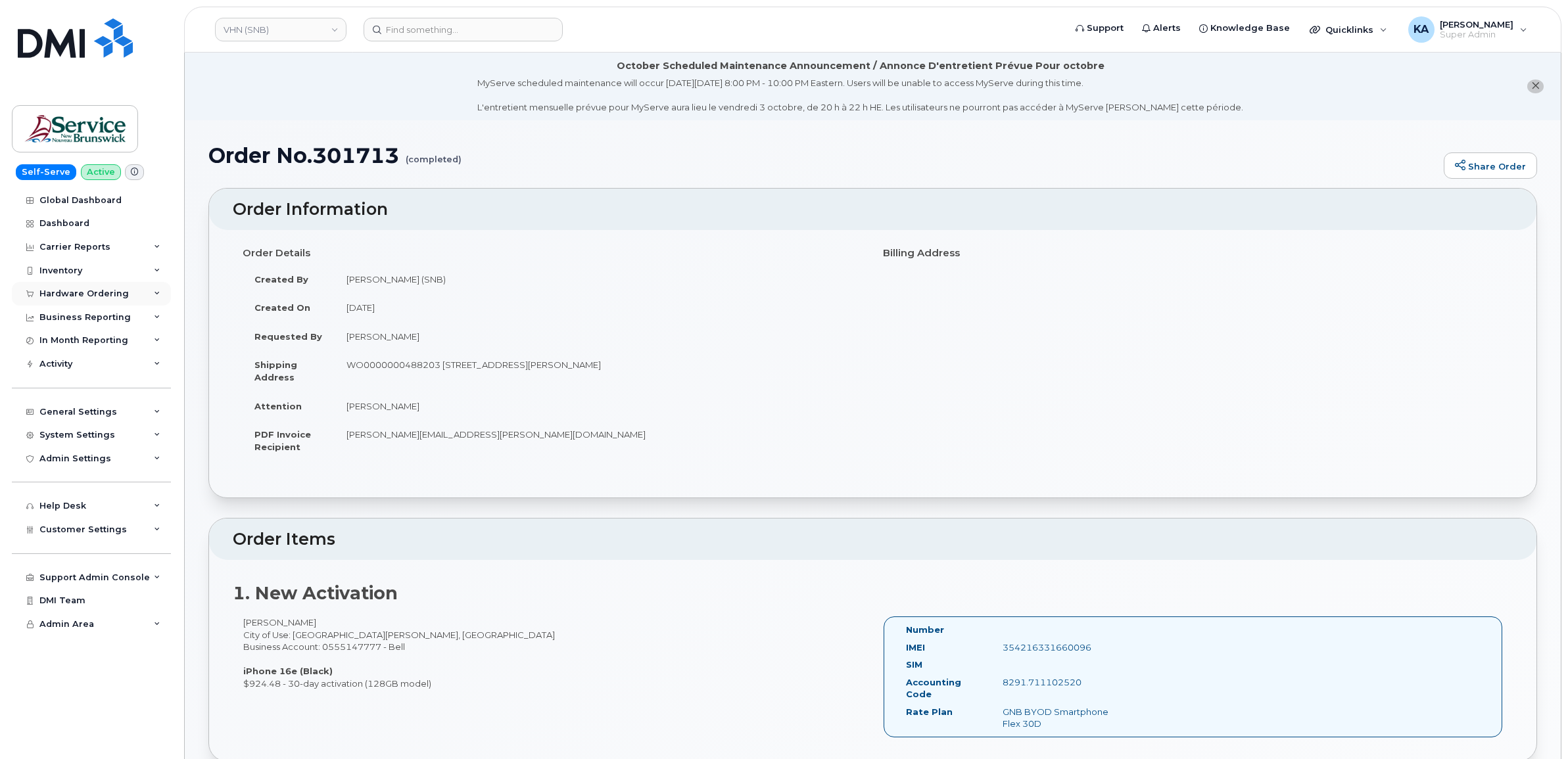
click at [77, 290] on div "Hardware Ordering" at bounding box center [84, 293] width 90 height 10
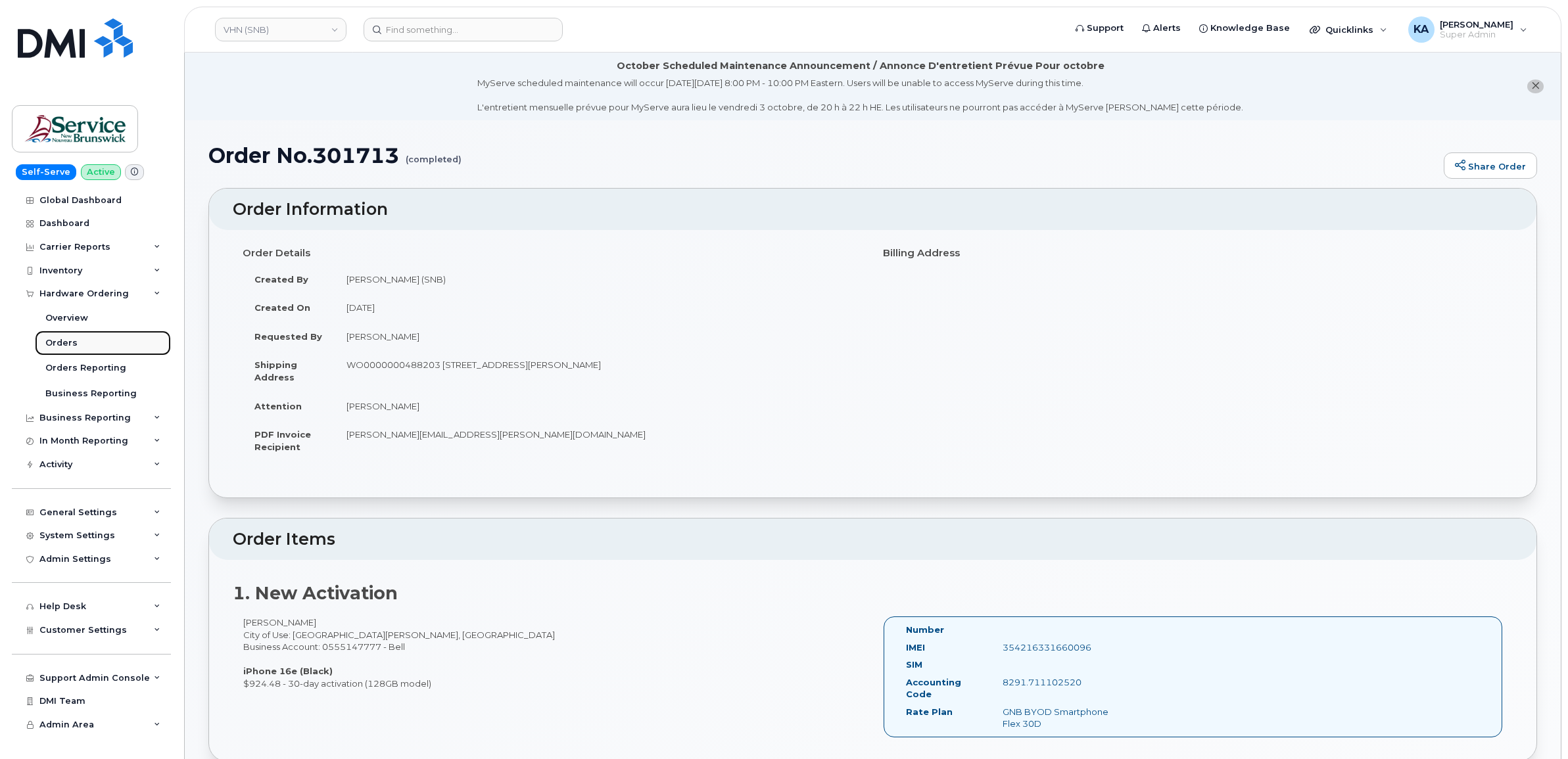
click at [57, 347] on div "Orders" at bounding box center [62, 343] width 32 height 12
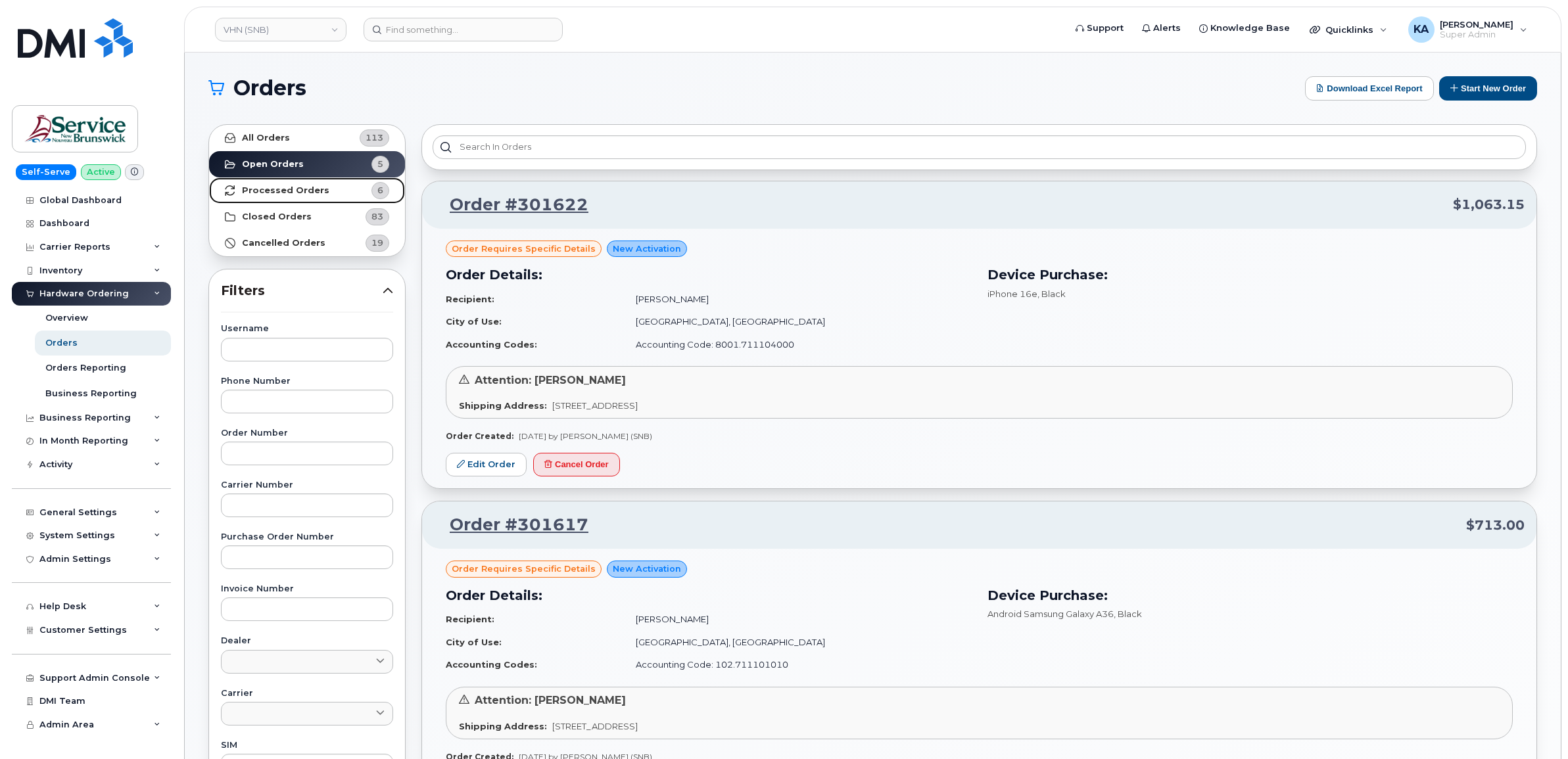
click at [292, 186] on strong "Processed Orders" at bounding box center [285, 190] width 87 height 10
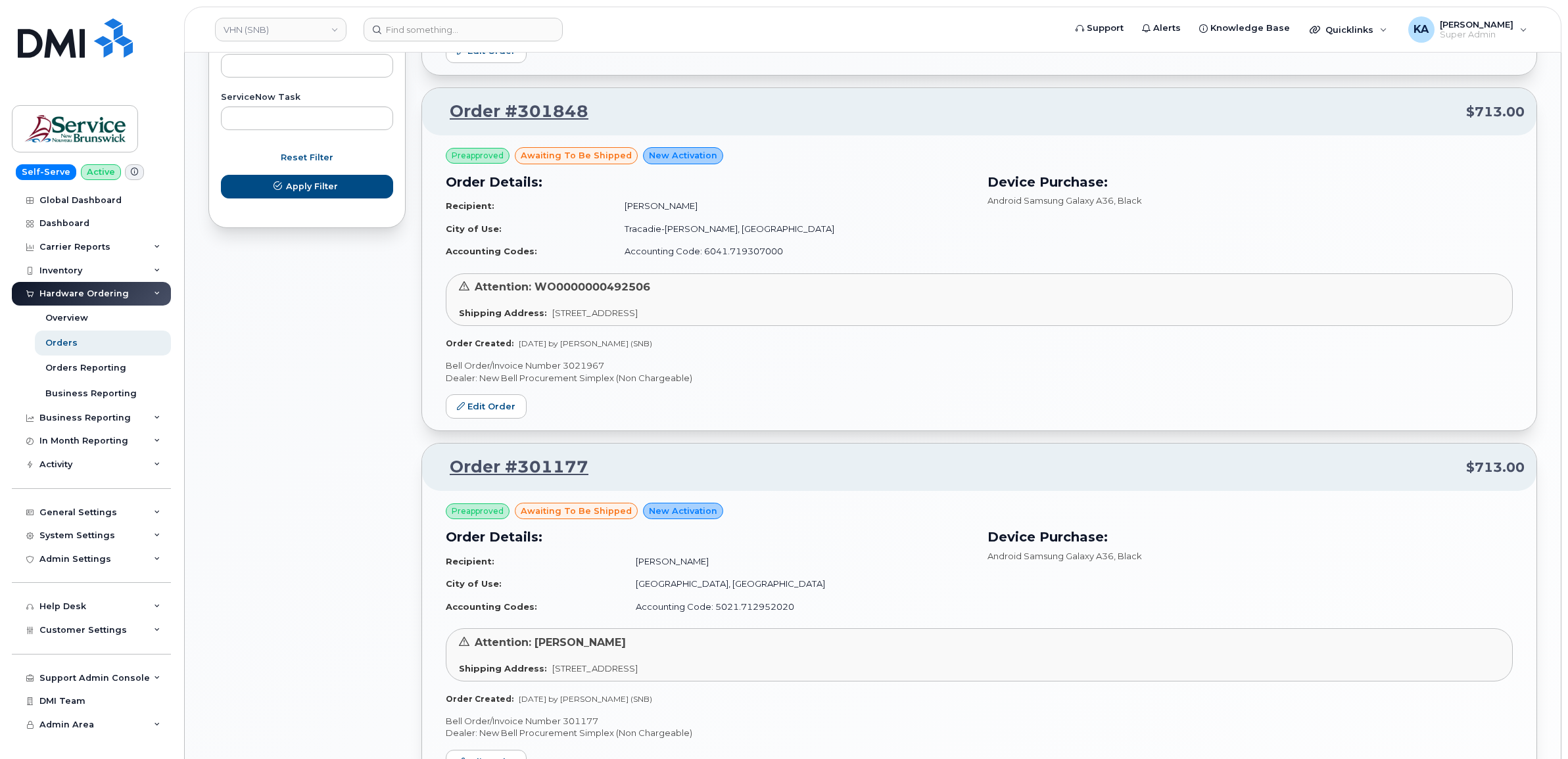
scroll to position [721, 0]
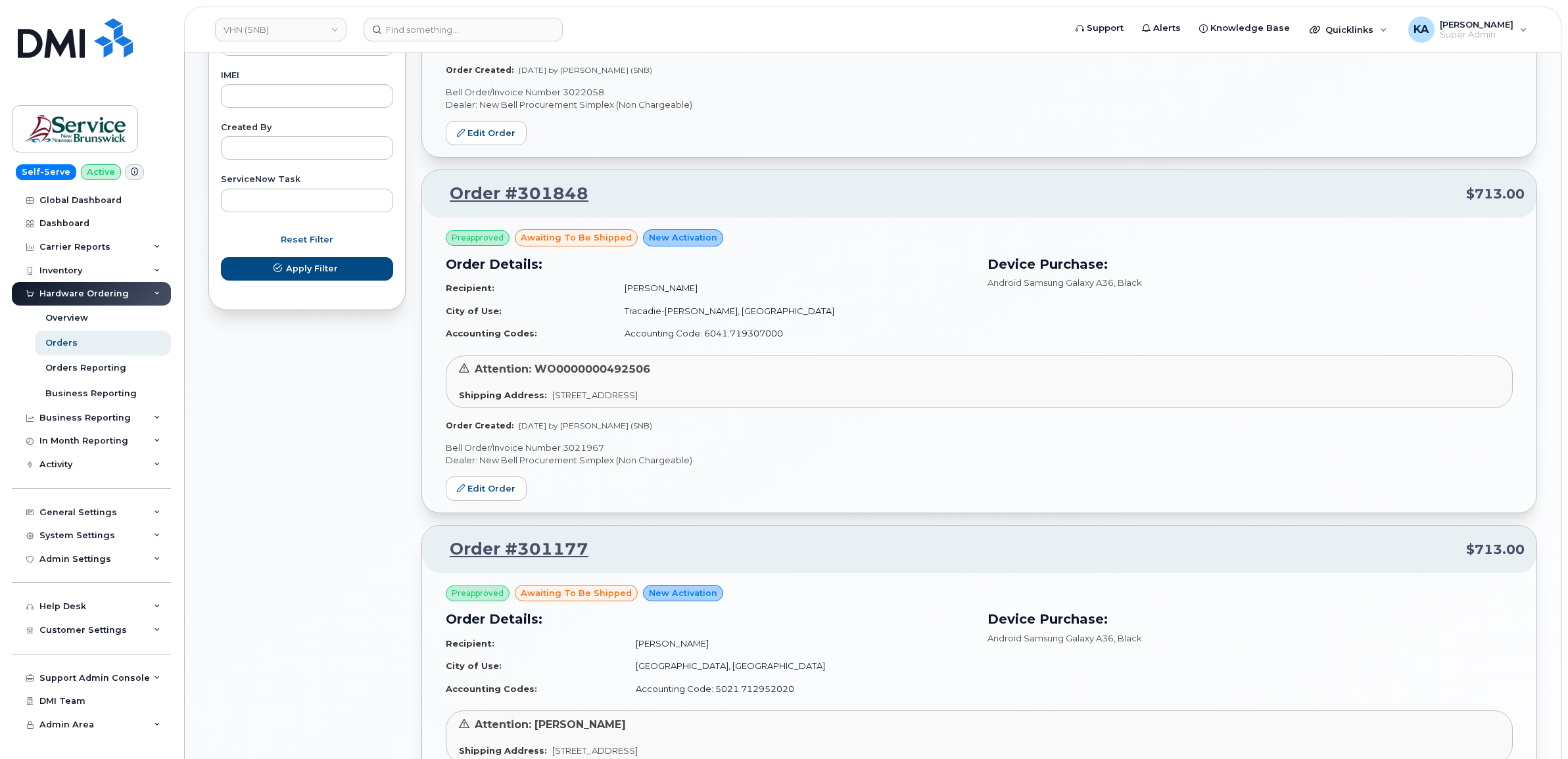
click at [584, 448] on p "Bell Order/Invoice Number 3021967" at bounding box center [979, 448] width 1067 height 13
copy p "3021967"
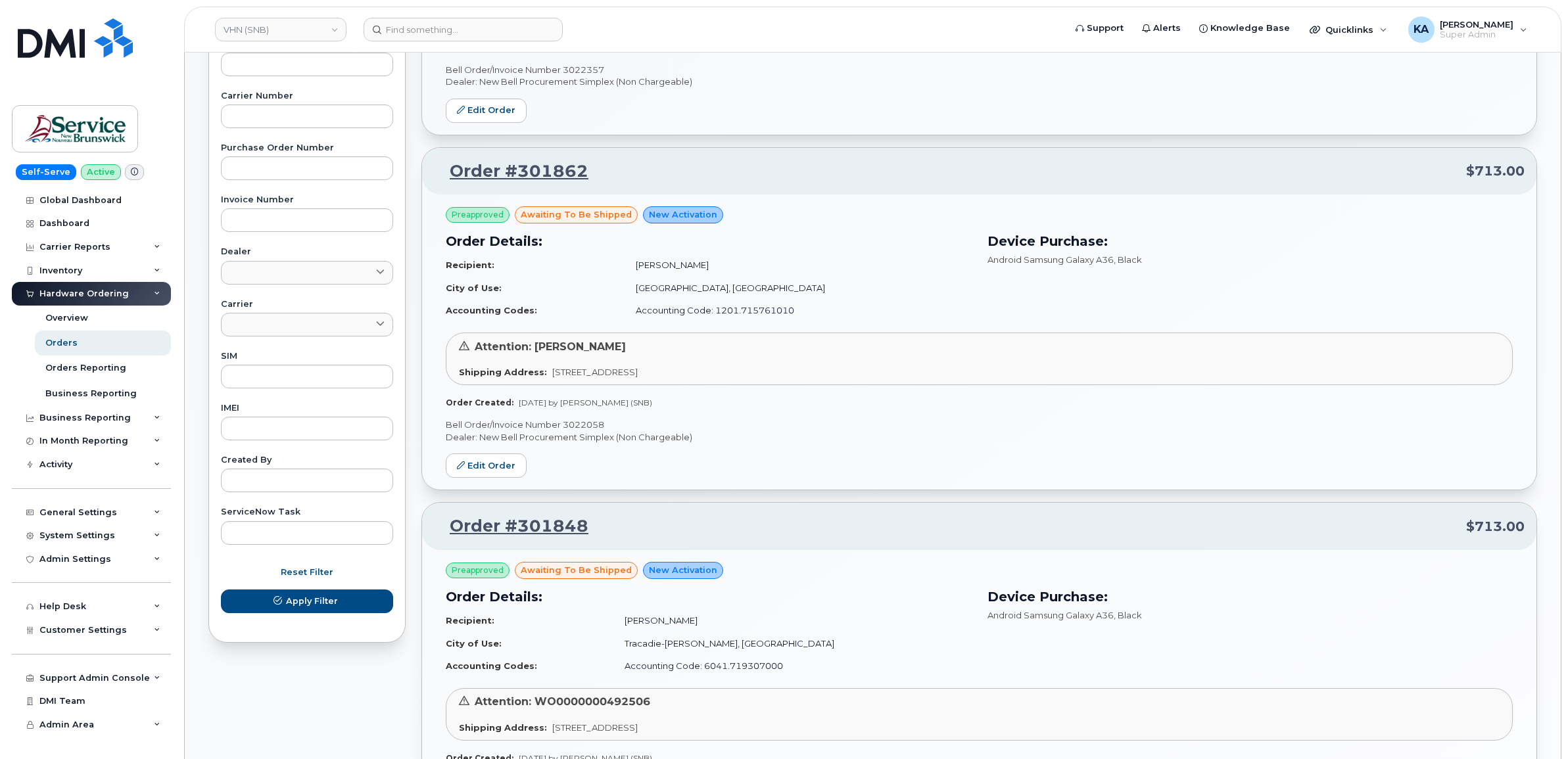
scroll to position [311, 0]
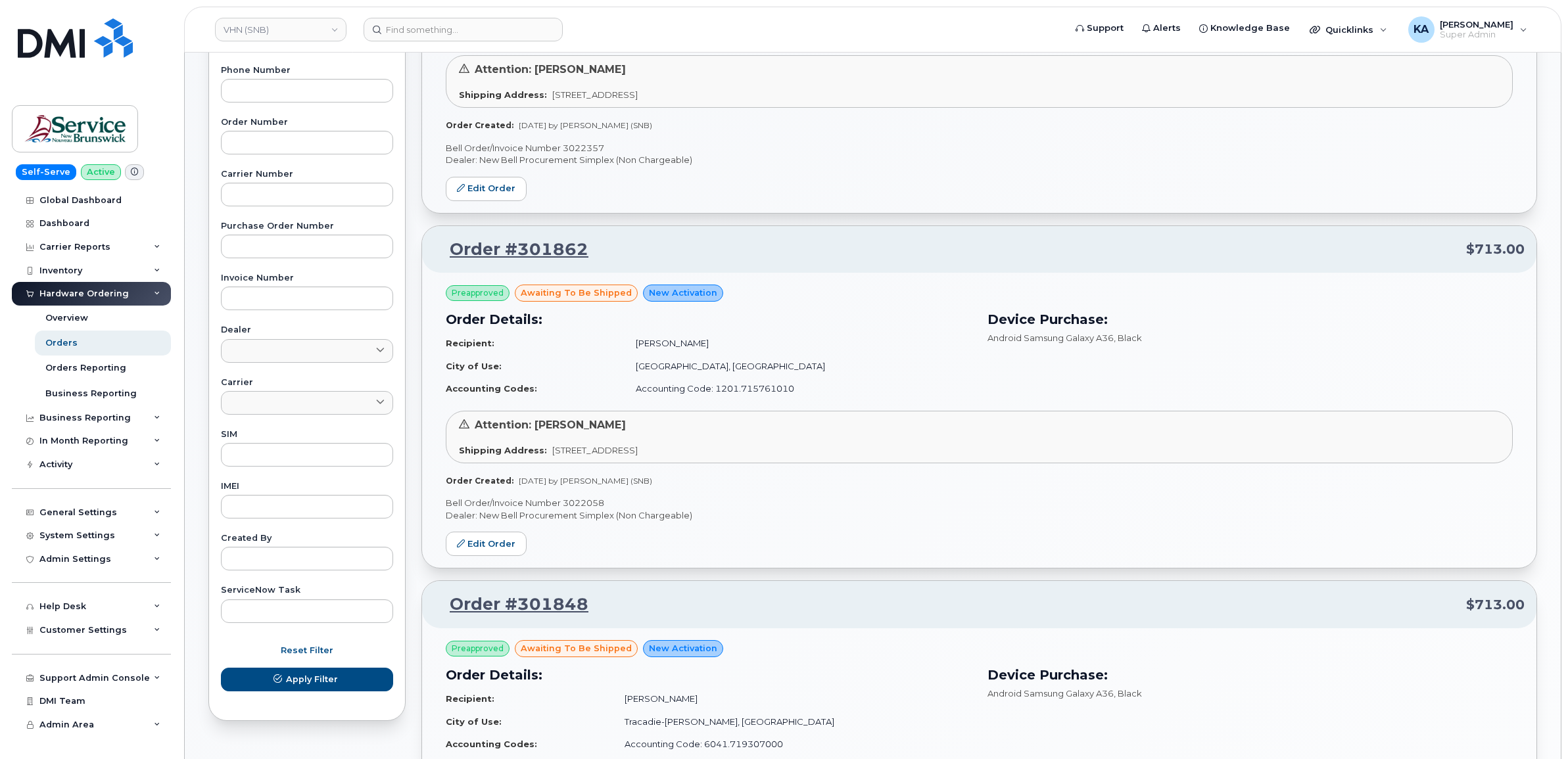
click at [585, 504] on p "Bell Order/Invoice Number 3022058" at bounding box center [979, 504] width 1067 height 13
drag, startPoint x: 585, startPoint y: 504, endPoint x: 703, endPoint y: 563, distance: 131.9
click at [703, 563] on div "Preapproved awaiting to be shipped New Activation Order Details: Recipient: [PE…" at bounding box center [979, 420] width 1114 height 295
click at [577, 503] on p "Bell Order/Invoice Number 3022058" at bounding box center [979, 504] width 1067 height 13
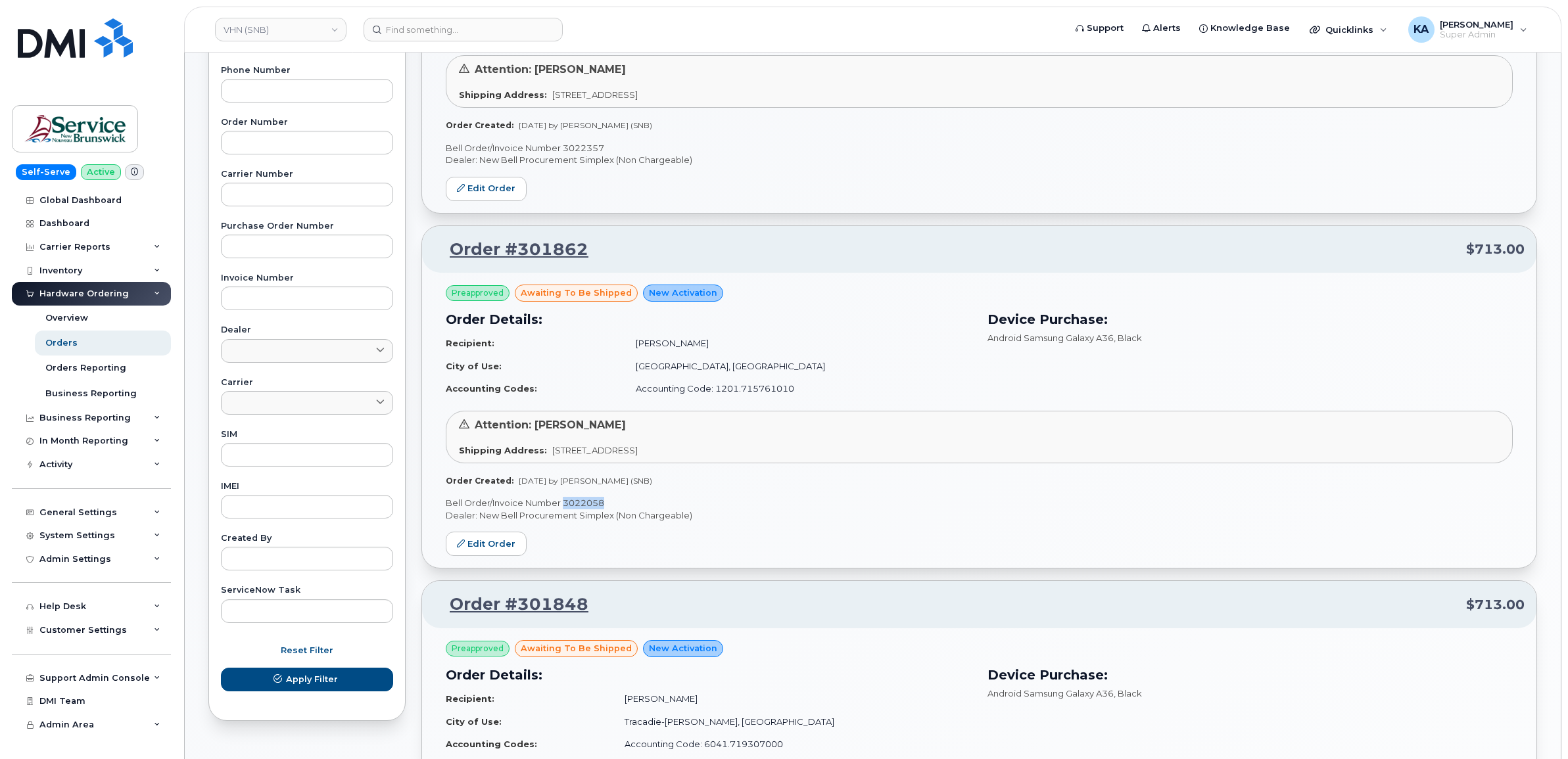
click at [577, 503] on p "Bell Order/Invoice Number 3022058" at bounding box center [979, 504] width 1067 height 13
copy p "3022058"
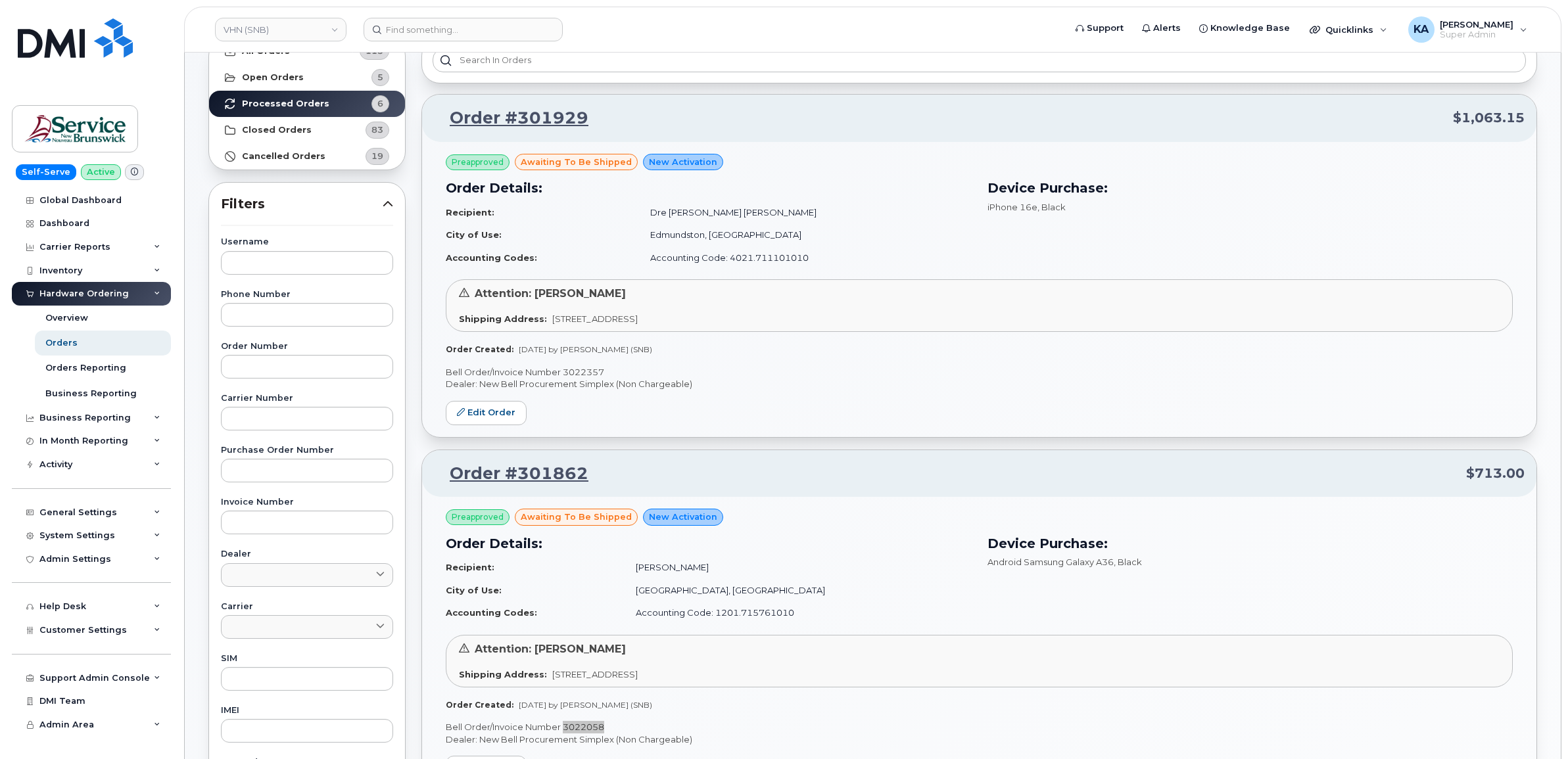
scroll to position [64, 0]
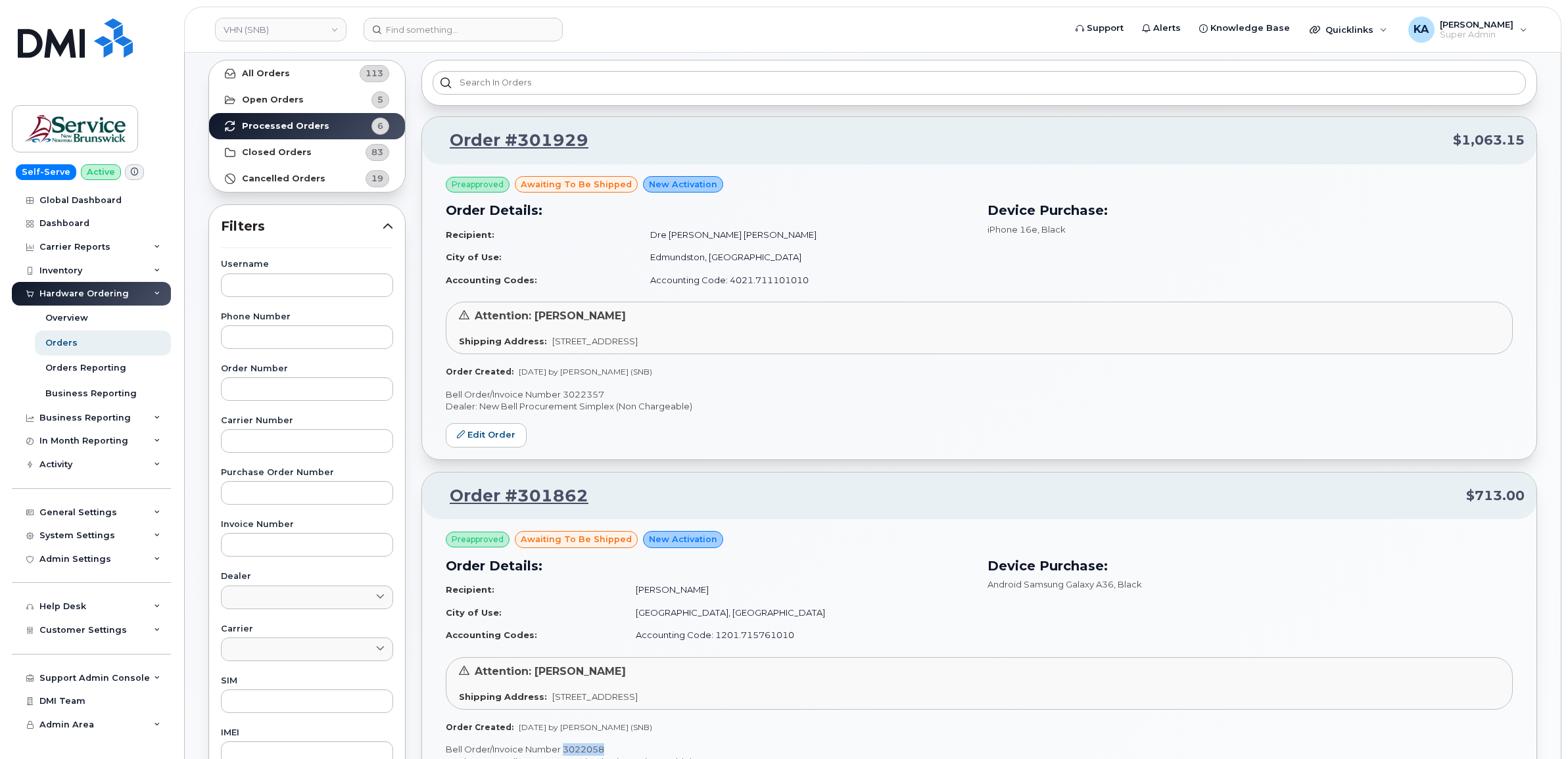
click at [582, 395] on p "Bell Order/Invoice Number 3022357" at bounding box center [979, 395] width 1067 height 13
copy p "3022357"
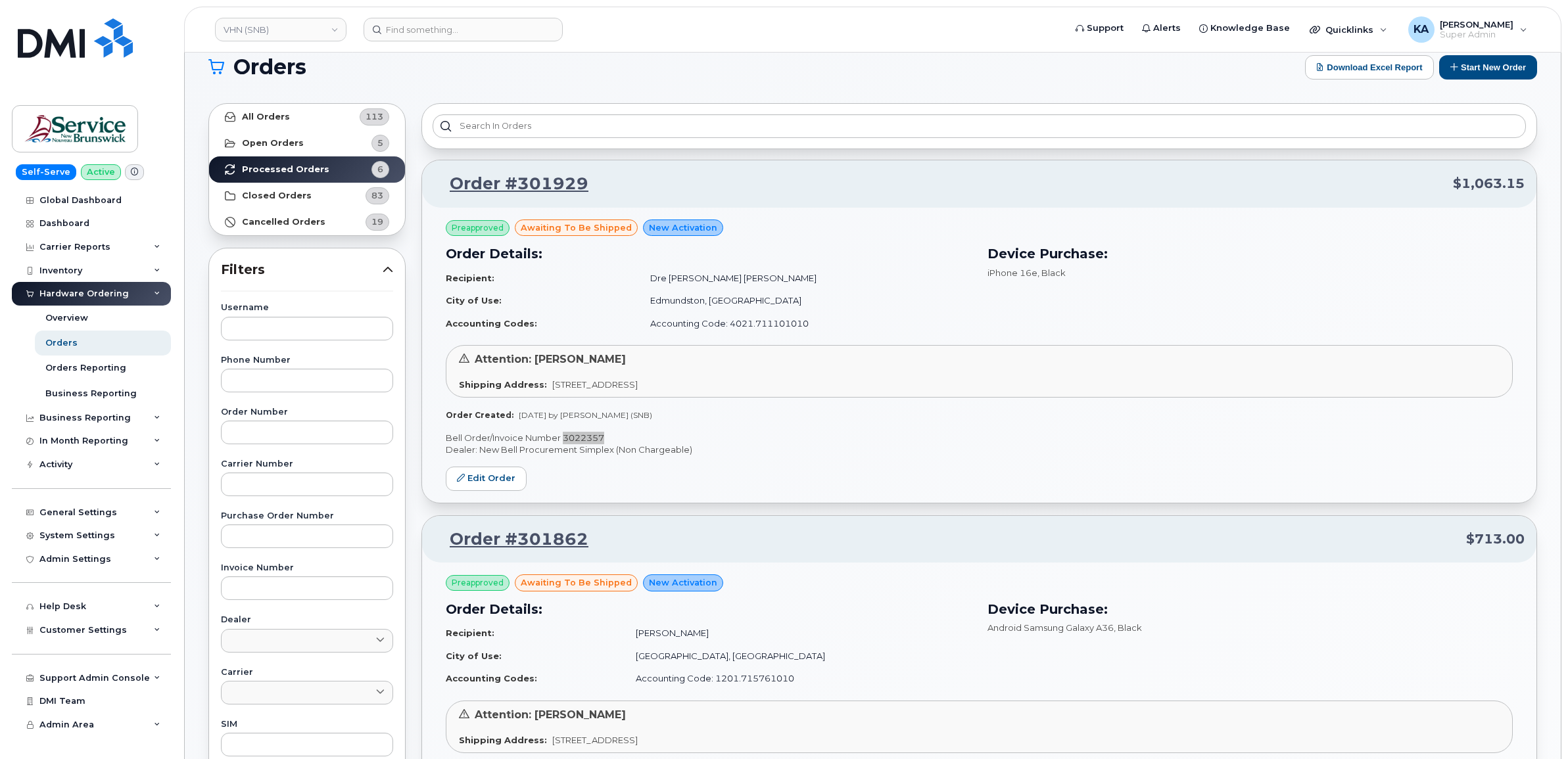
scroll to position [0, 0]
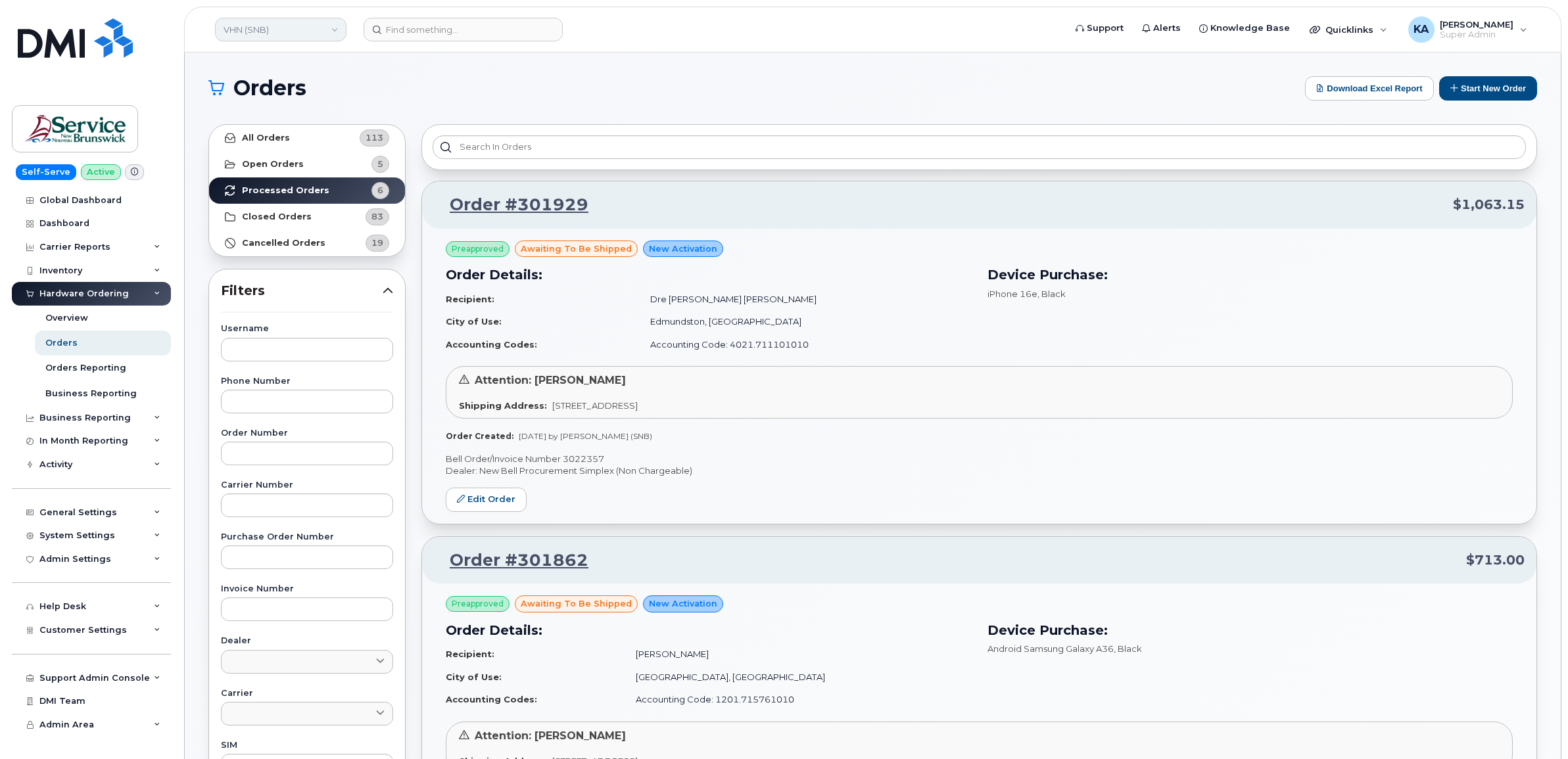
click at [289, 31] on link "VHN (SNB)" at bounding box center [280, 30] width 131 height 24
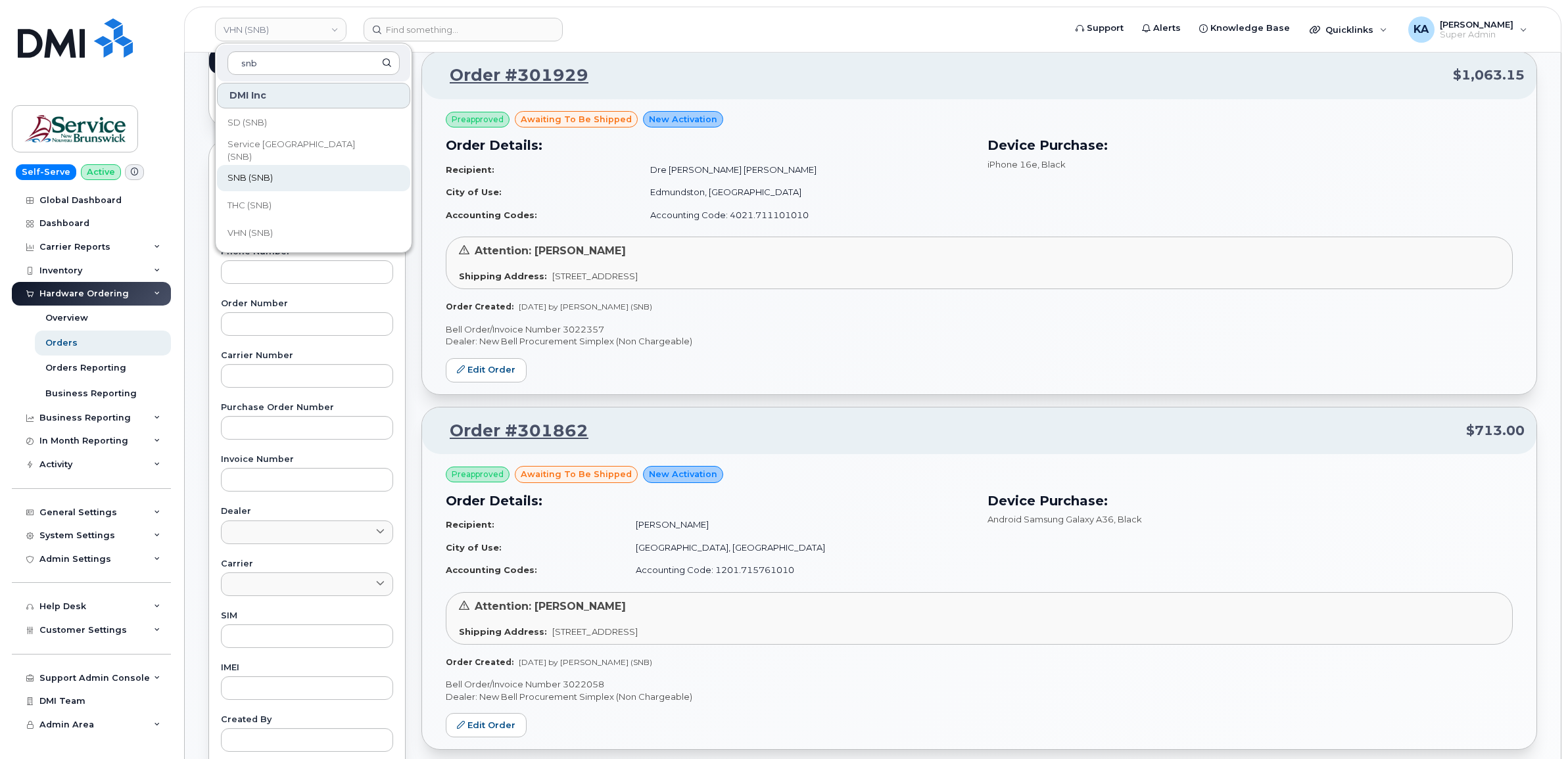
scroll to position [411, 0]
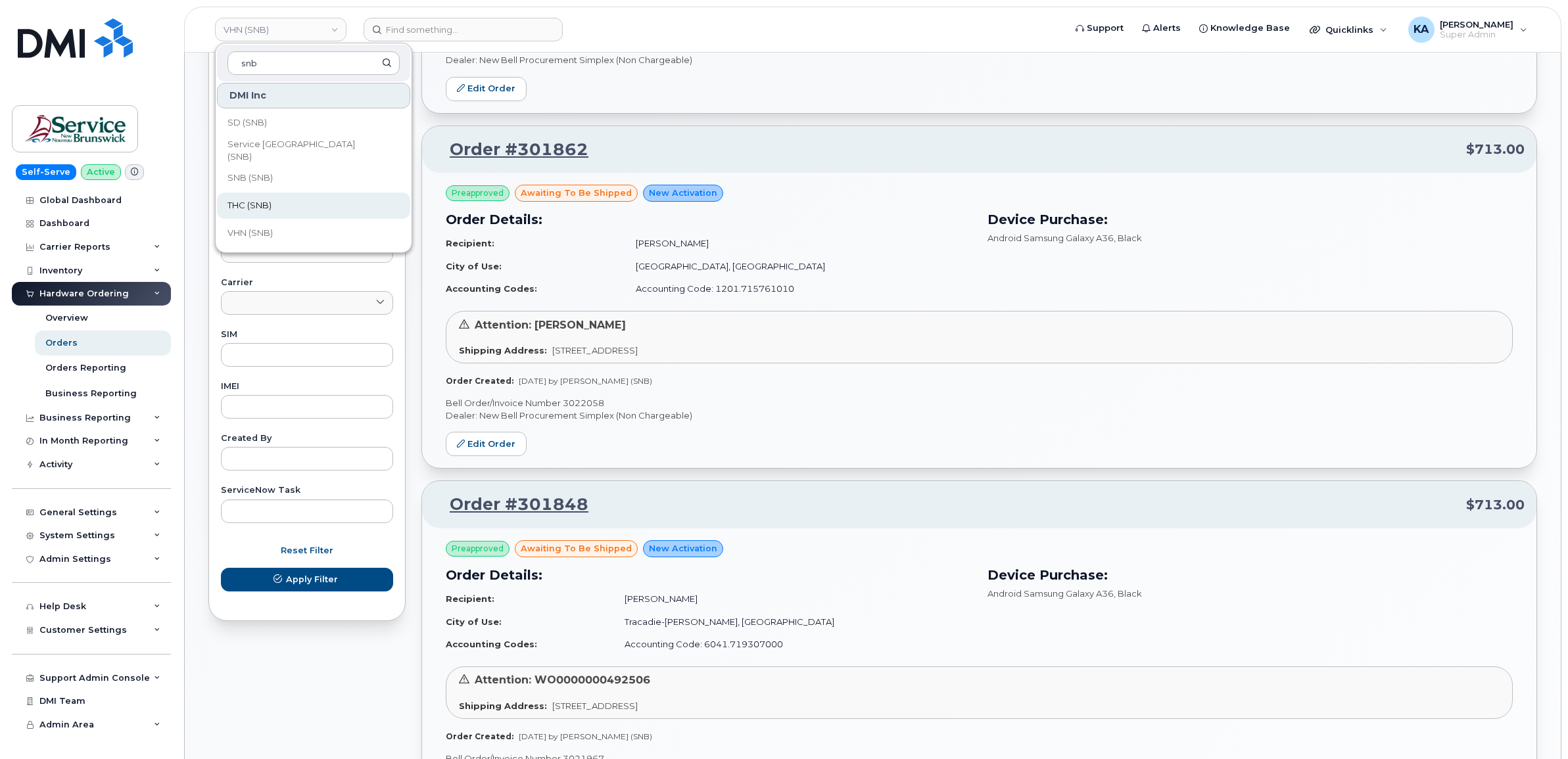
type input "snb"
click at [267, 207] on span "THC (SNB)" at bounding box center [249, 206] width 44 height 13
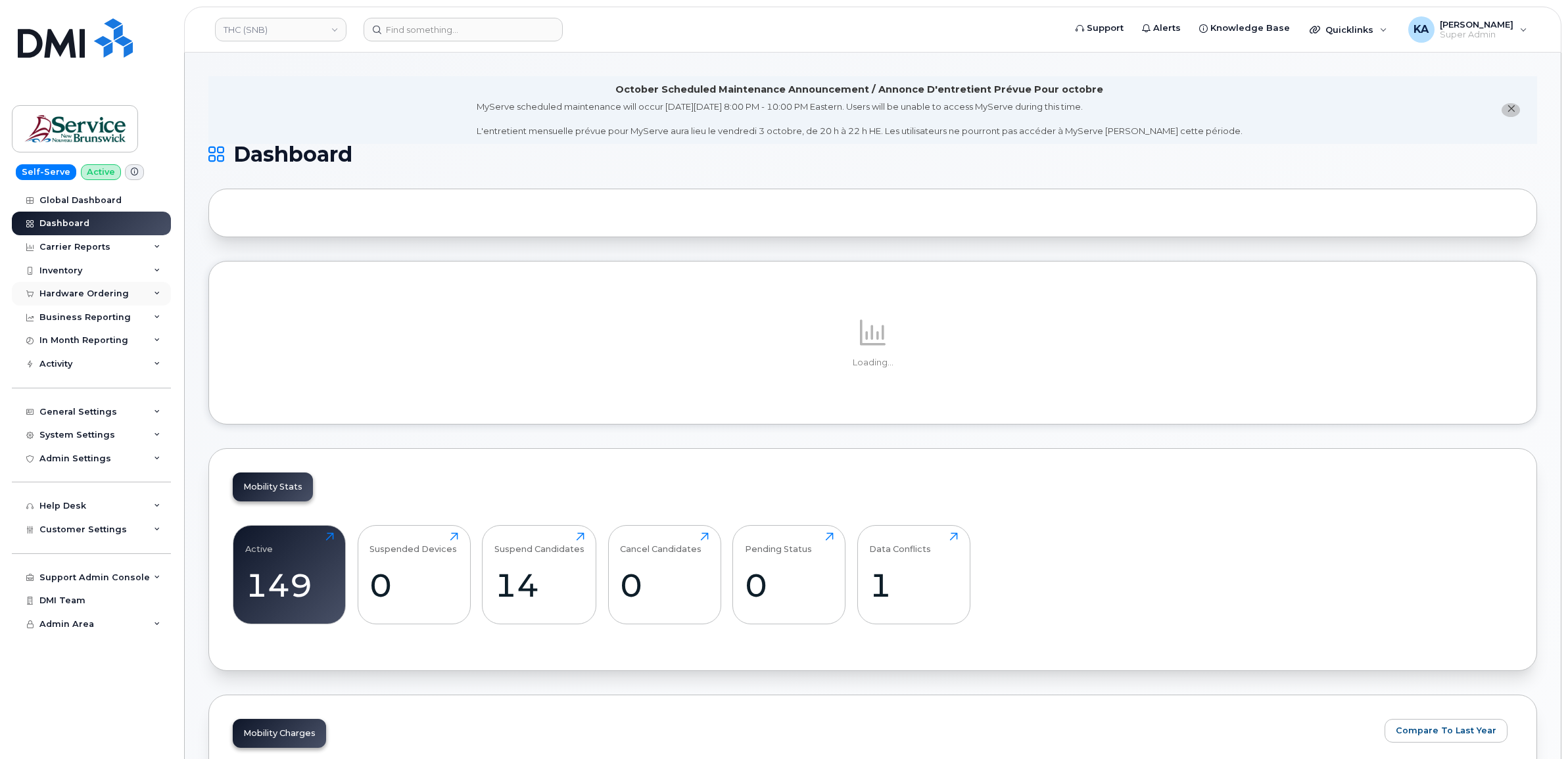
click at [92, 292] on div "Hardware Ordering" at bounding box center [84, 293] width 90 height 10
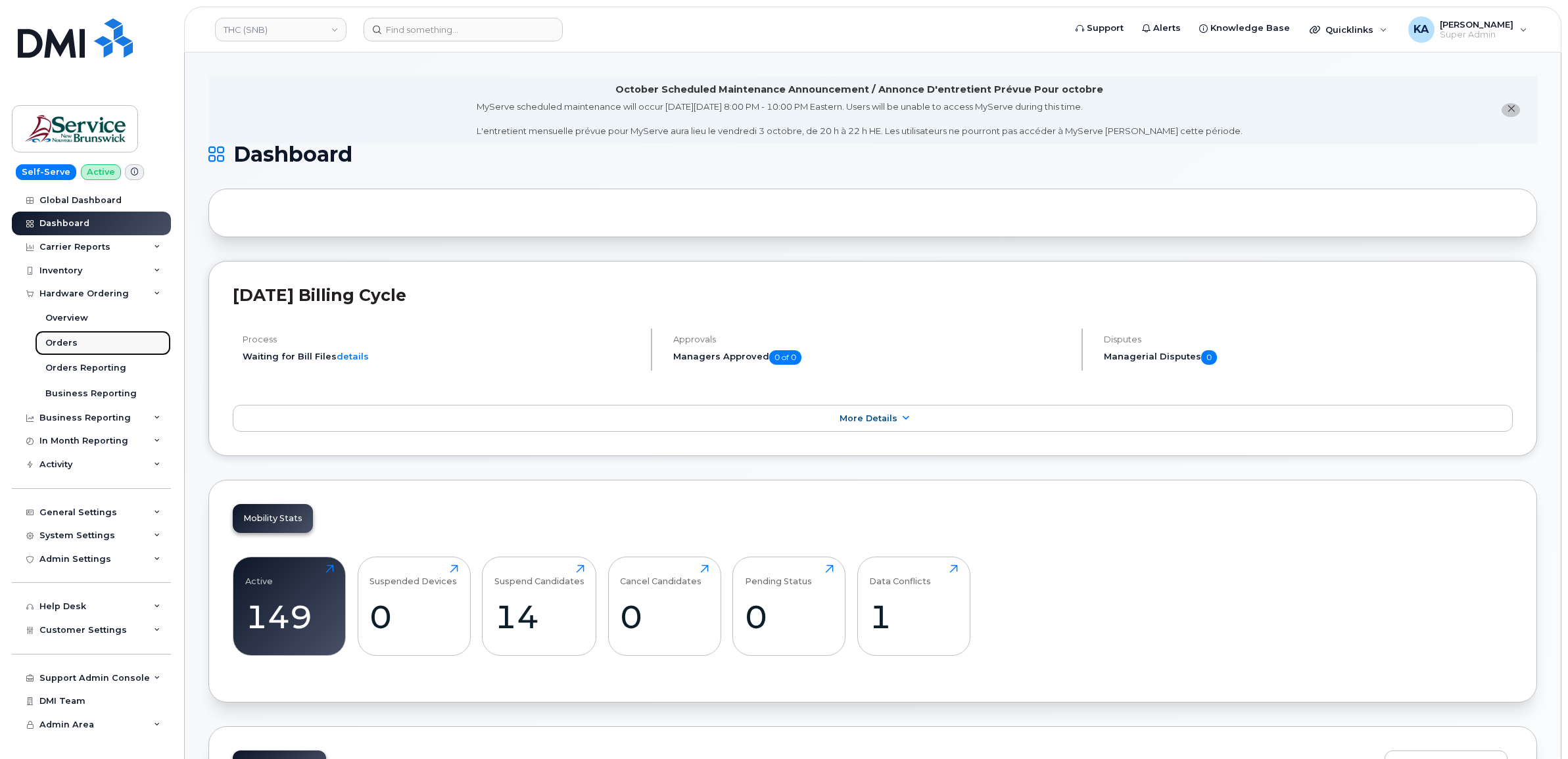
click at [56, 343] on div "Orders" at bounding box center [62, 343] width 32 height 12
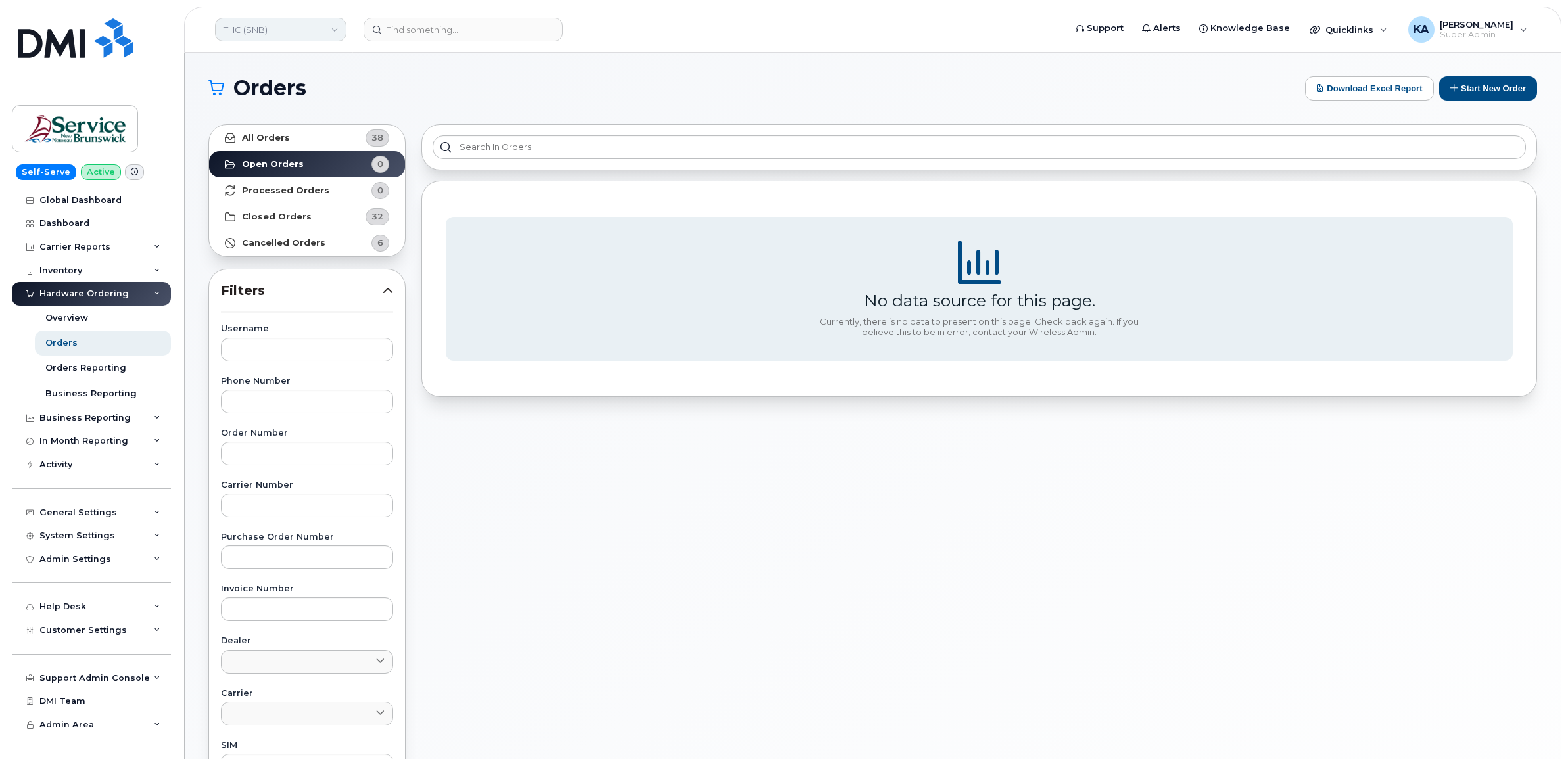
click at [284, 34] on link "THC (SNB)" at bounding box center [280, 30] width 131 height 24
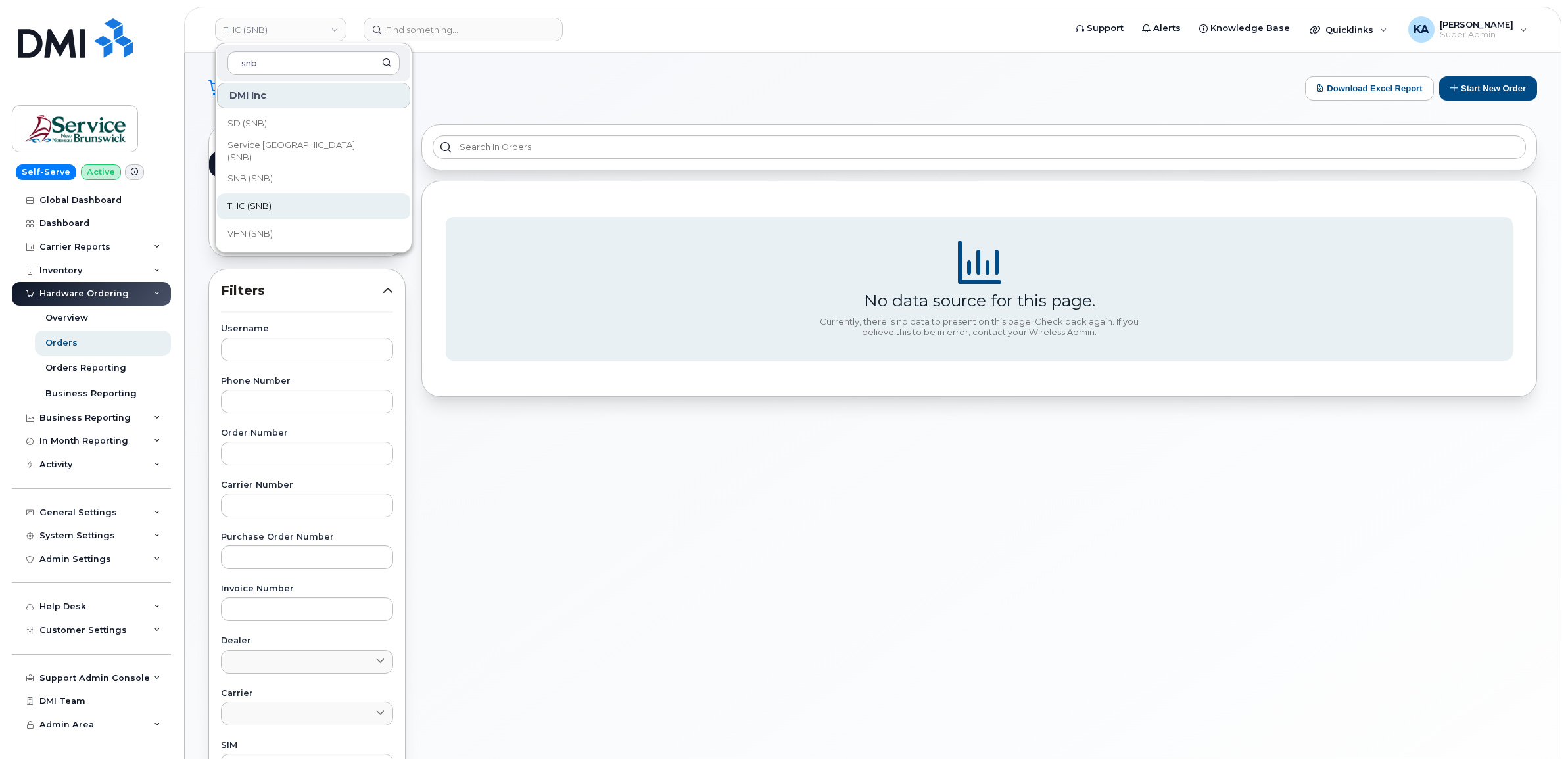
scroll to position [637, 0]
type input "snb"
click at [258, 178] on span "SNB (SNB)" at bounding box center [250, 178] width 46 height 13
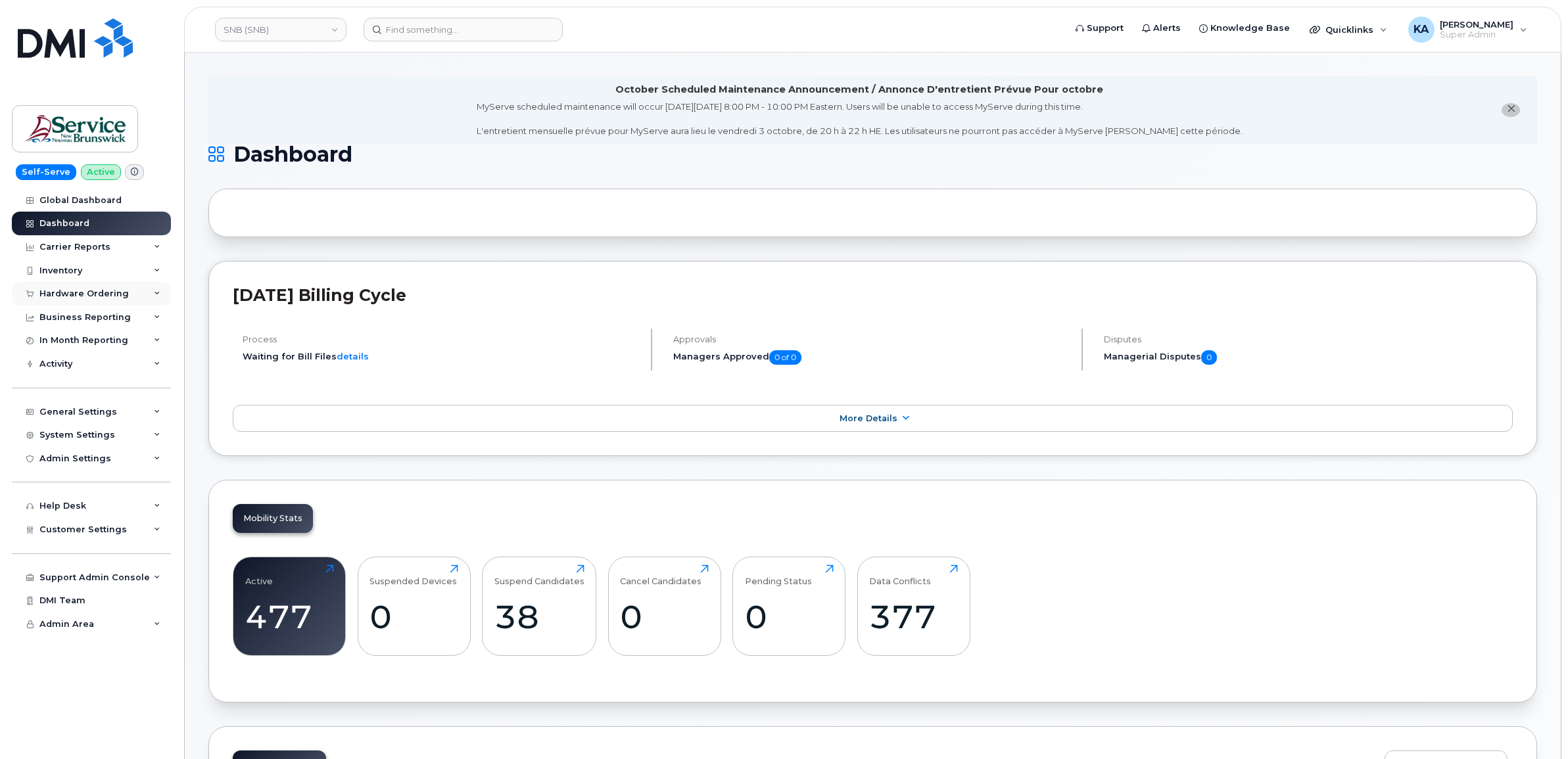
click at [82, 294] on div "Hardware Ordering" at bounding box center [84, 293] width 90 height 10
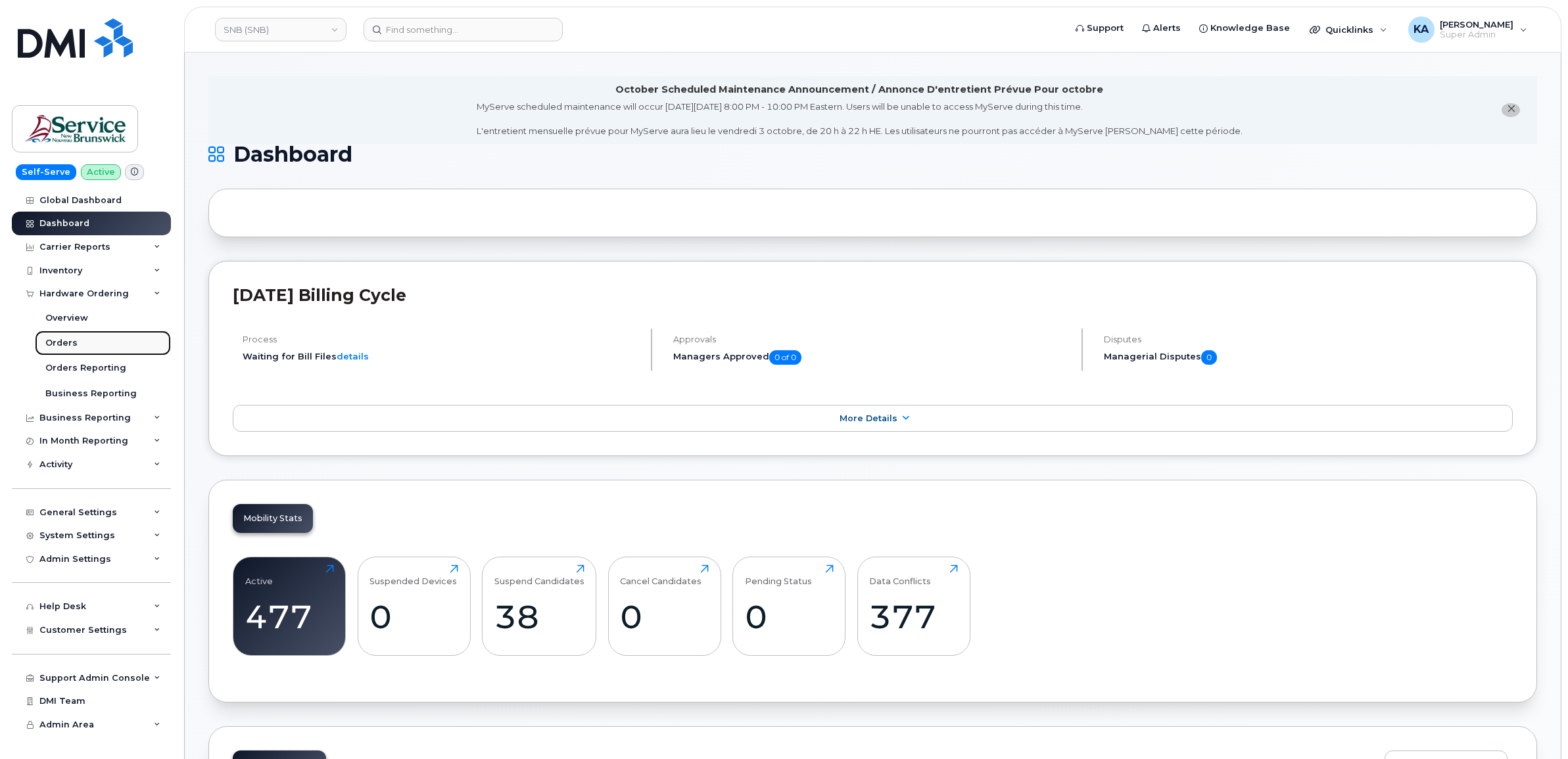
click at [57, 343] on div "Orders" at bounding box center [62, 343] width 32 height 12
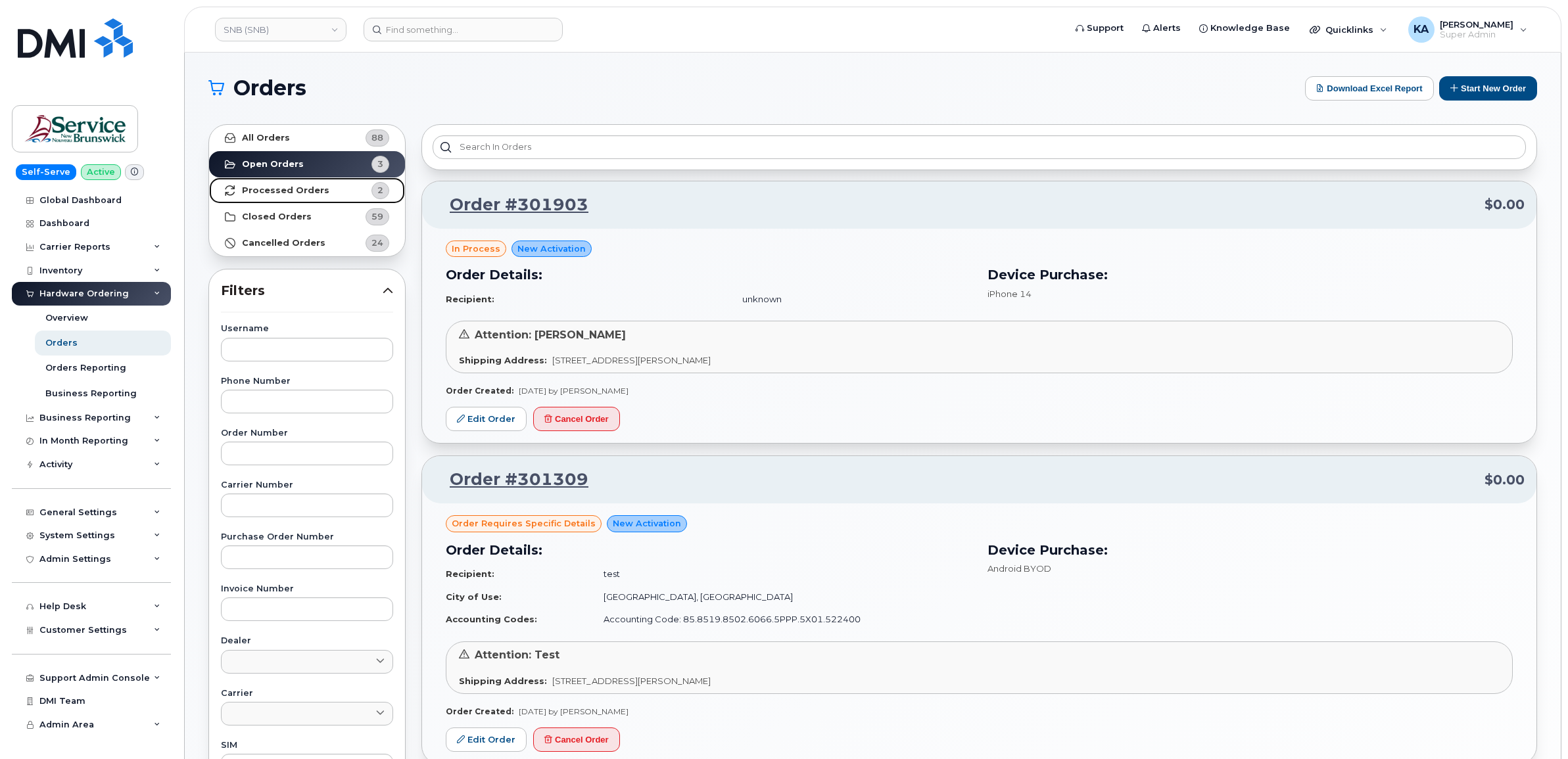
click at [316, 192] on strong "Processed Orders" at bounding box center [285, 190] width 87 height 10
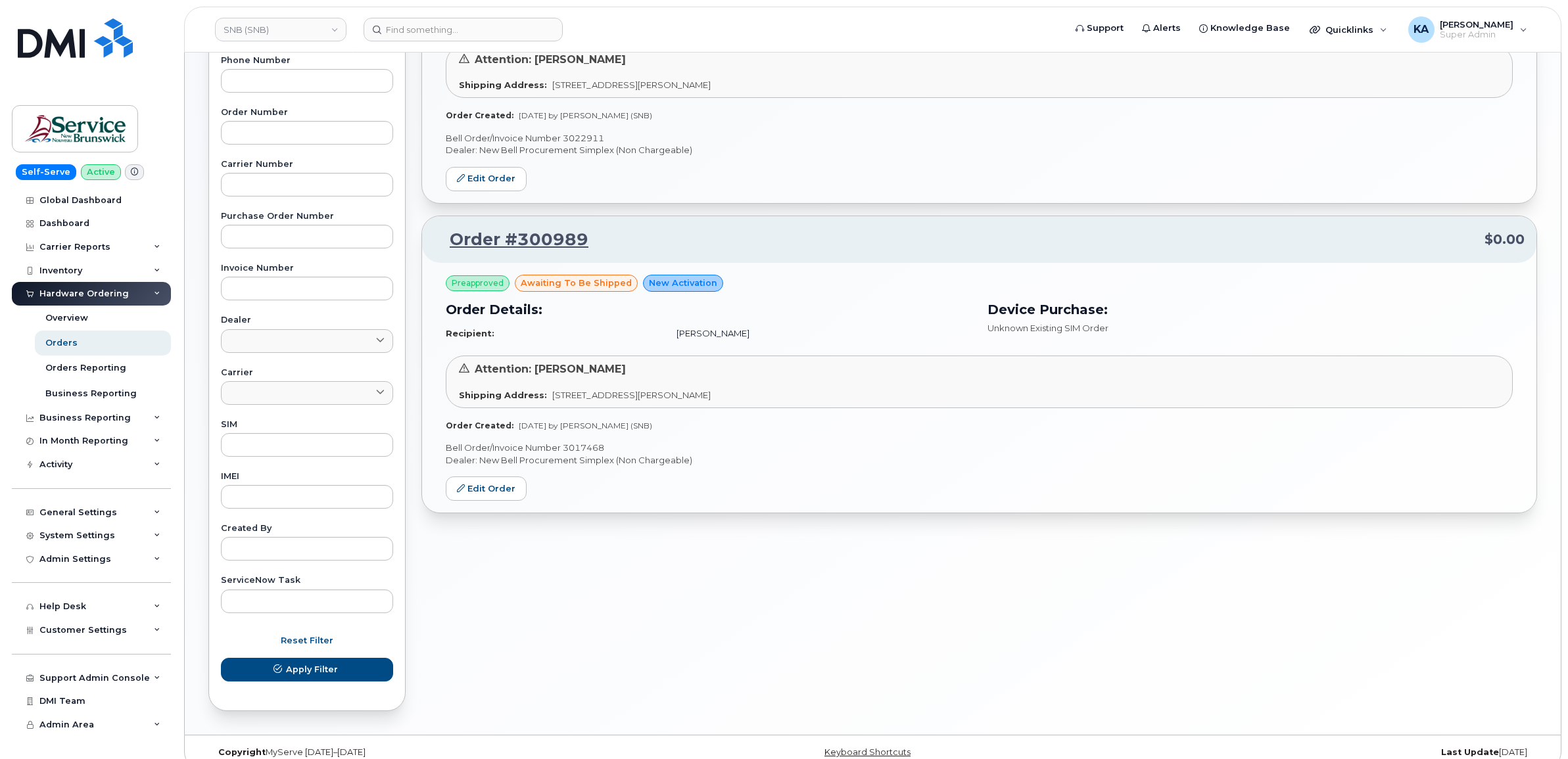
scroll to position [328, 0]
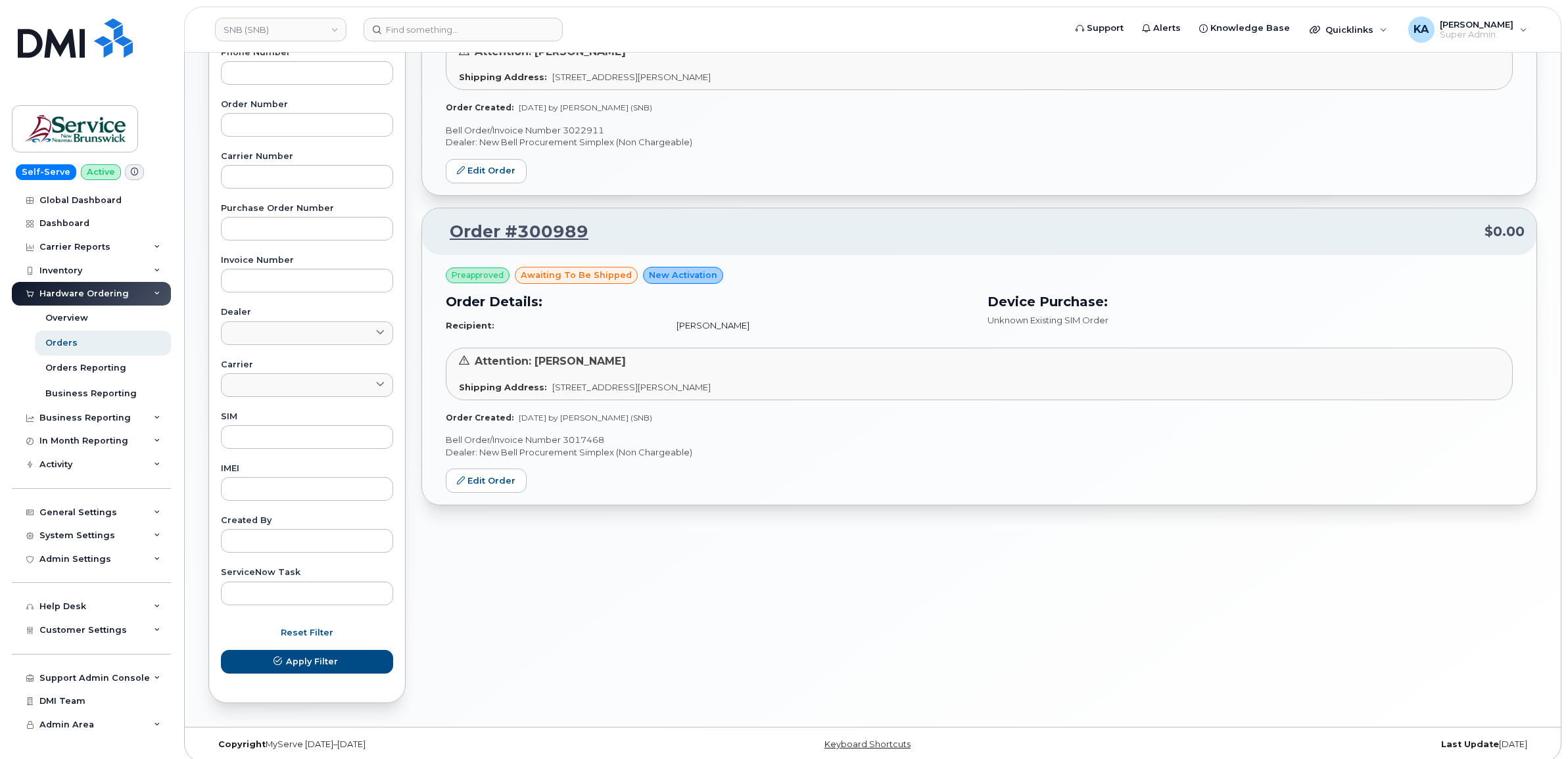
click at [584, 441] on p "Bell Order/Invoice Number 3017468" at bounding box center [979, 440] width 1067 height 13
copy p "3017468"
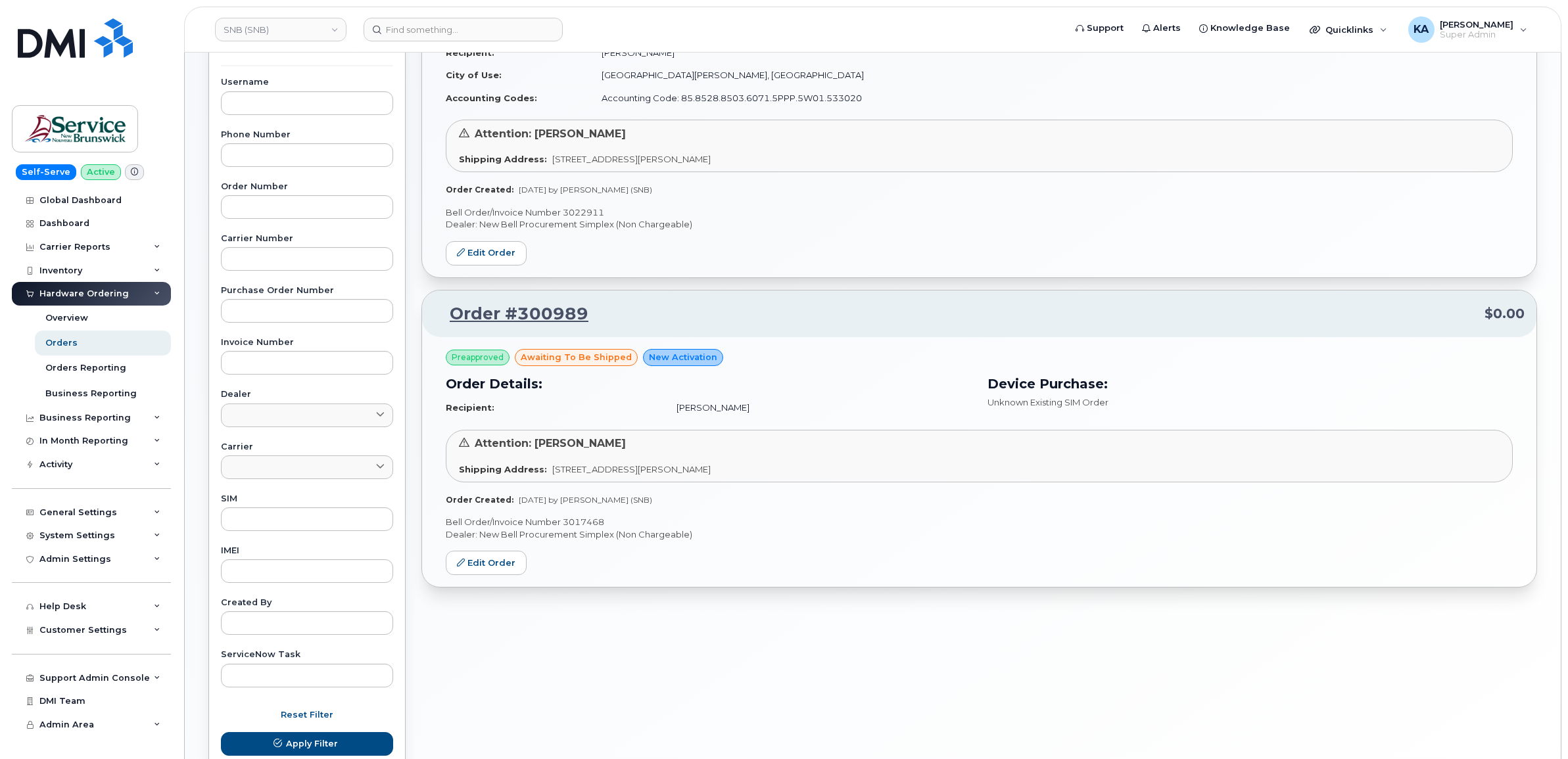
click at [582, 214] on p "Bell Order/Invoice Number 3022911" at bounding box center [979, 213] width 1067 height 13
copy p "3022911"
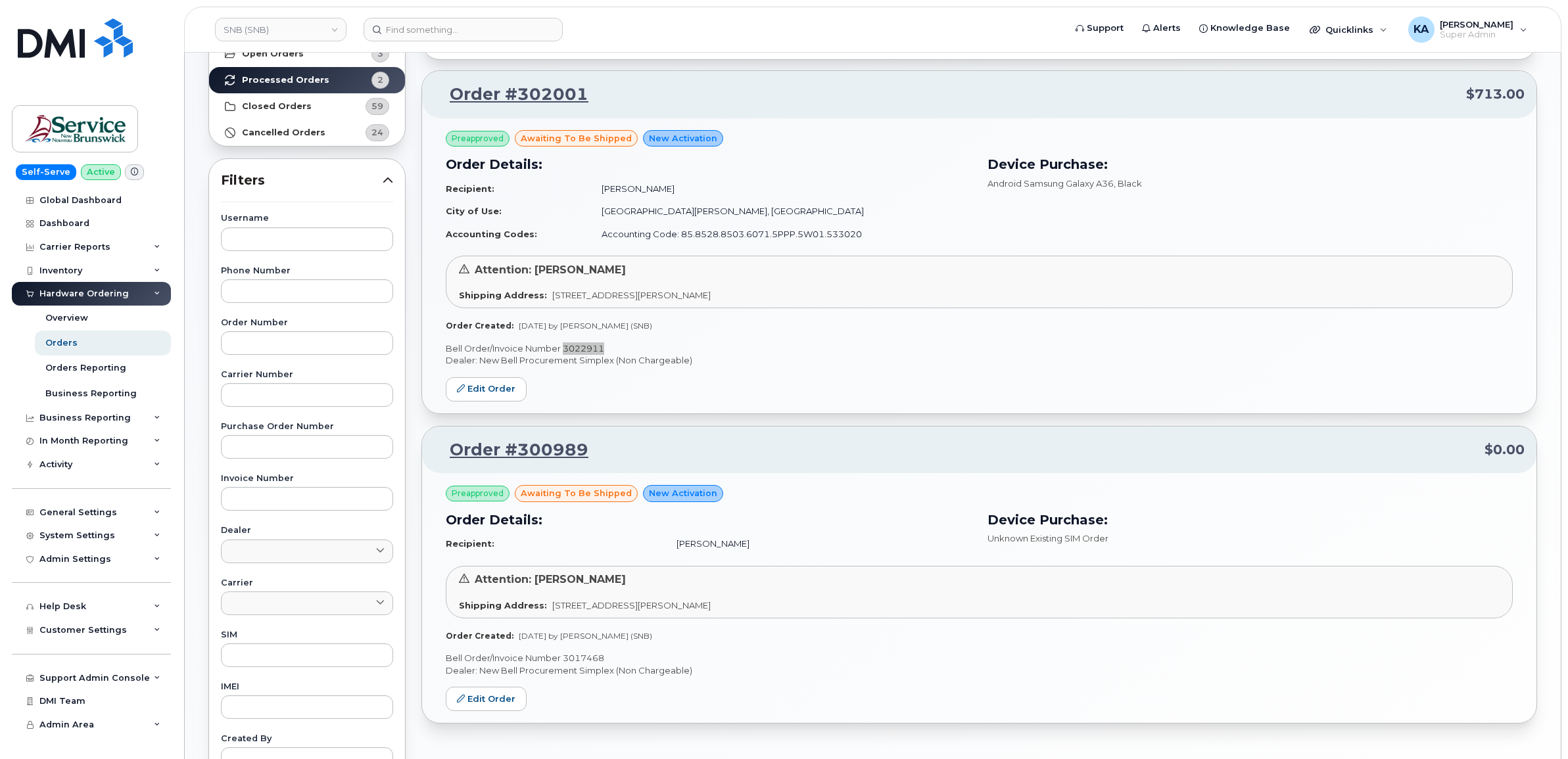
scroll to position [82, 0]
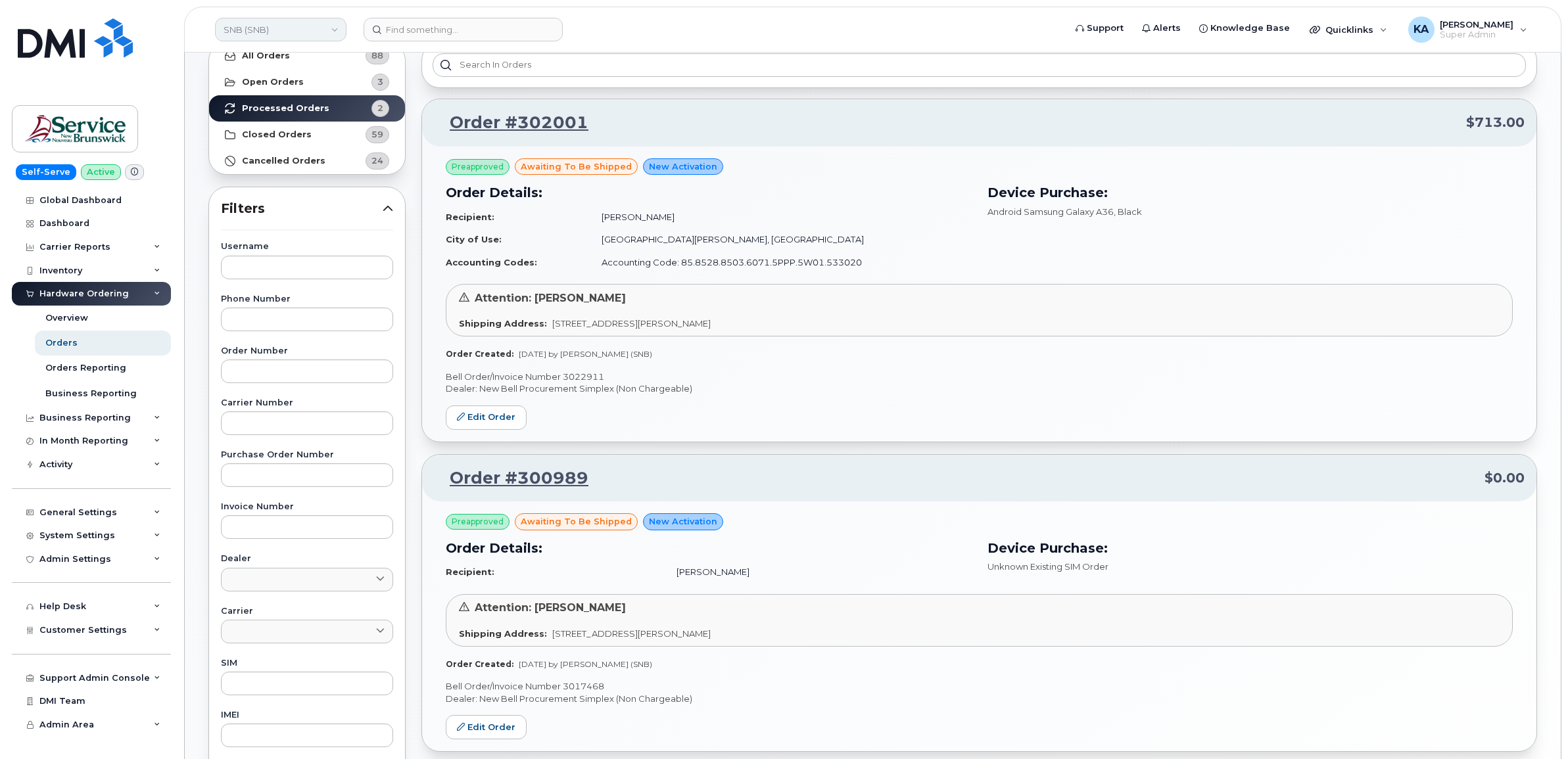
drag, startPoint x: 292, startPoint y: 31, endPoint x: 284, endPoint y: 20, distance: 13.6
click at [292, 31] on link "SNB (SNB)" at bounding box center [280, 30] width 131 height 24
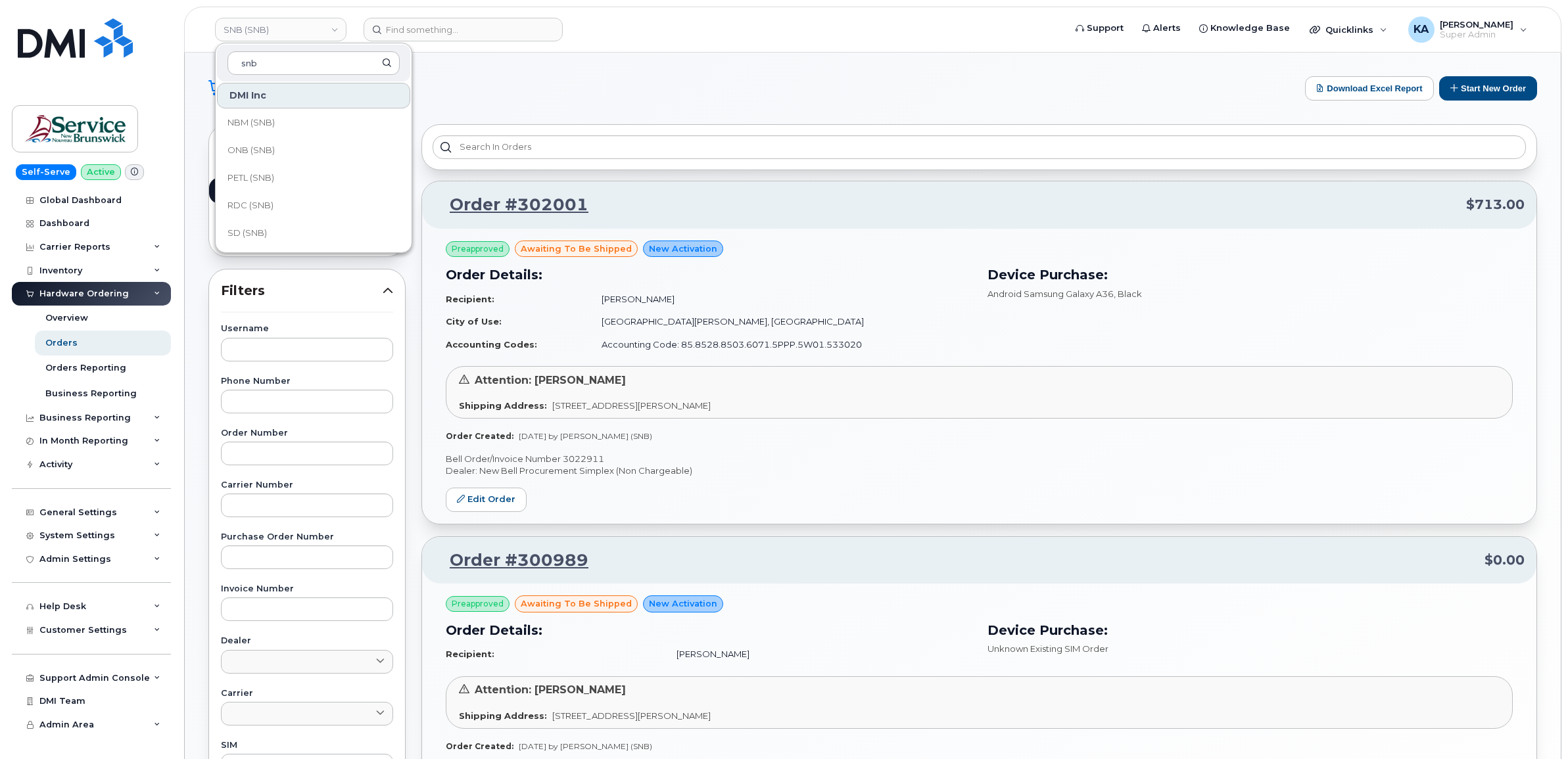
scroll to position [637, 0]
type input "snb"
click at [291, 151] on span "Service [GEOGRAPHIC_DATA] (SNB)" at bounding box center [303, 151] width 151 height 26
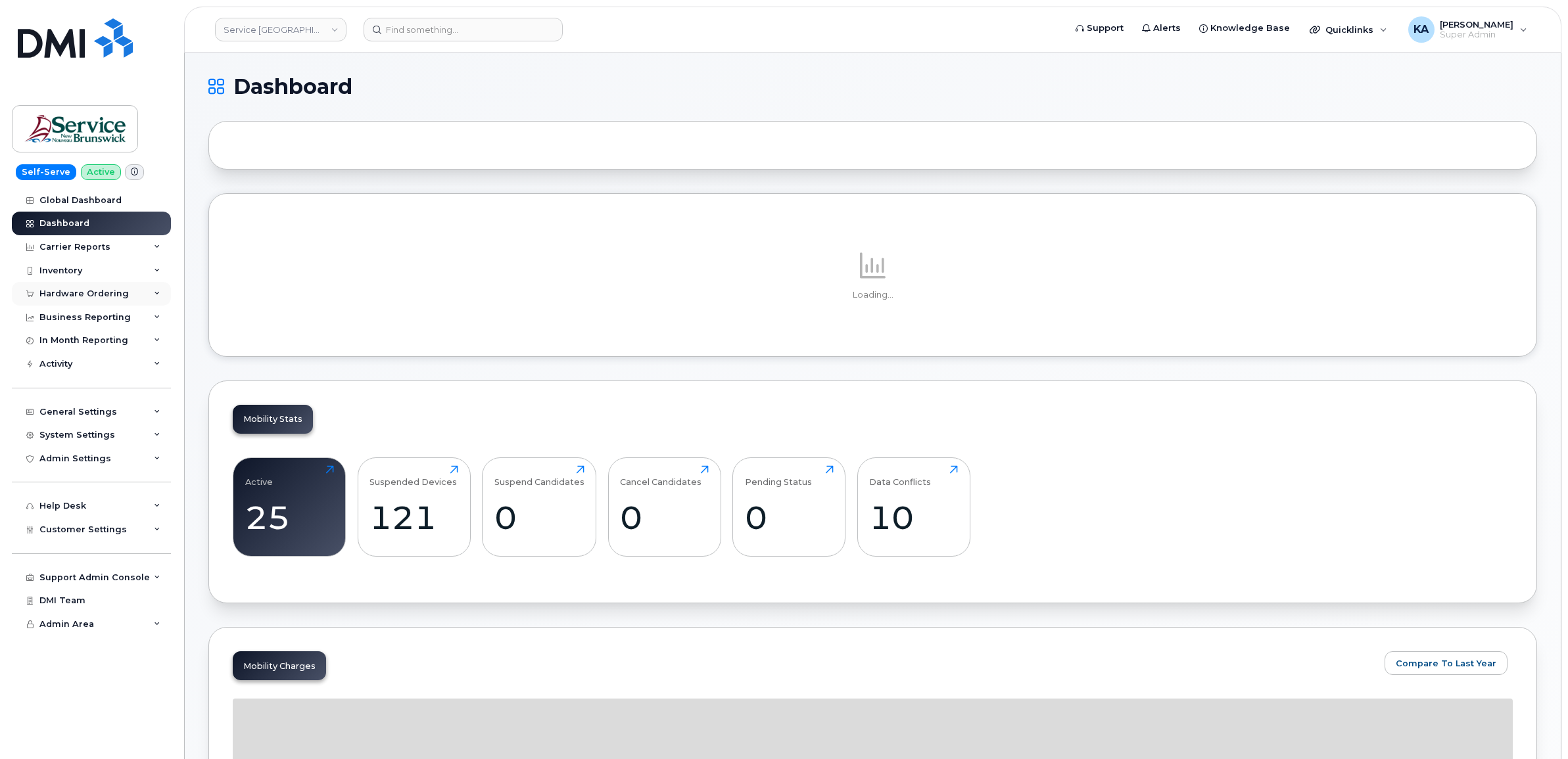
click at [99, 295] on div "Hardware Ordering" at bounding box center [84, 293] width 90 height 10
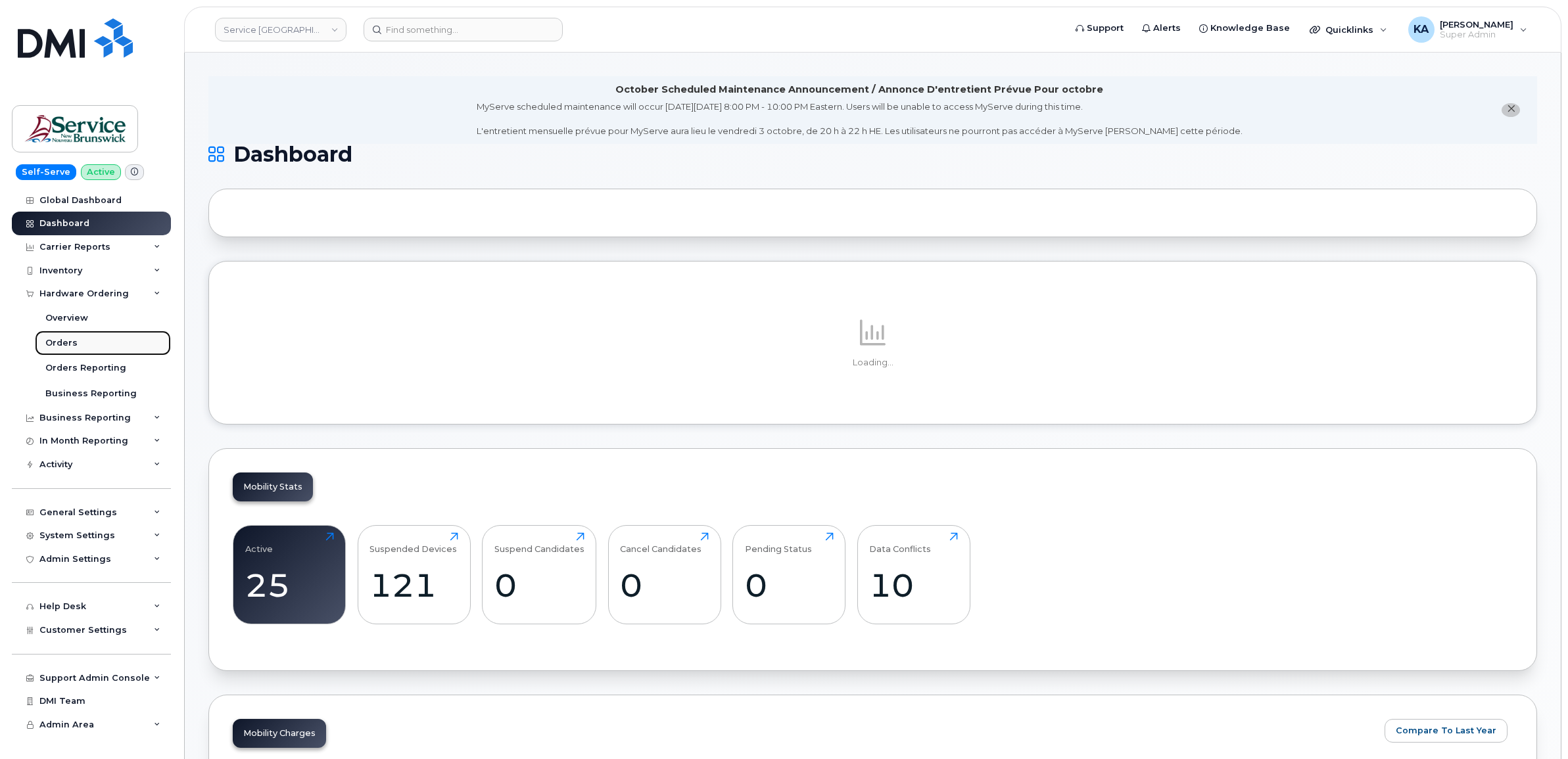
click at [67, 343] on div "Orders" at bounding box center [62, 343] width 32 height 12
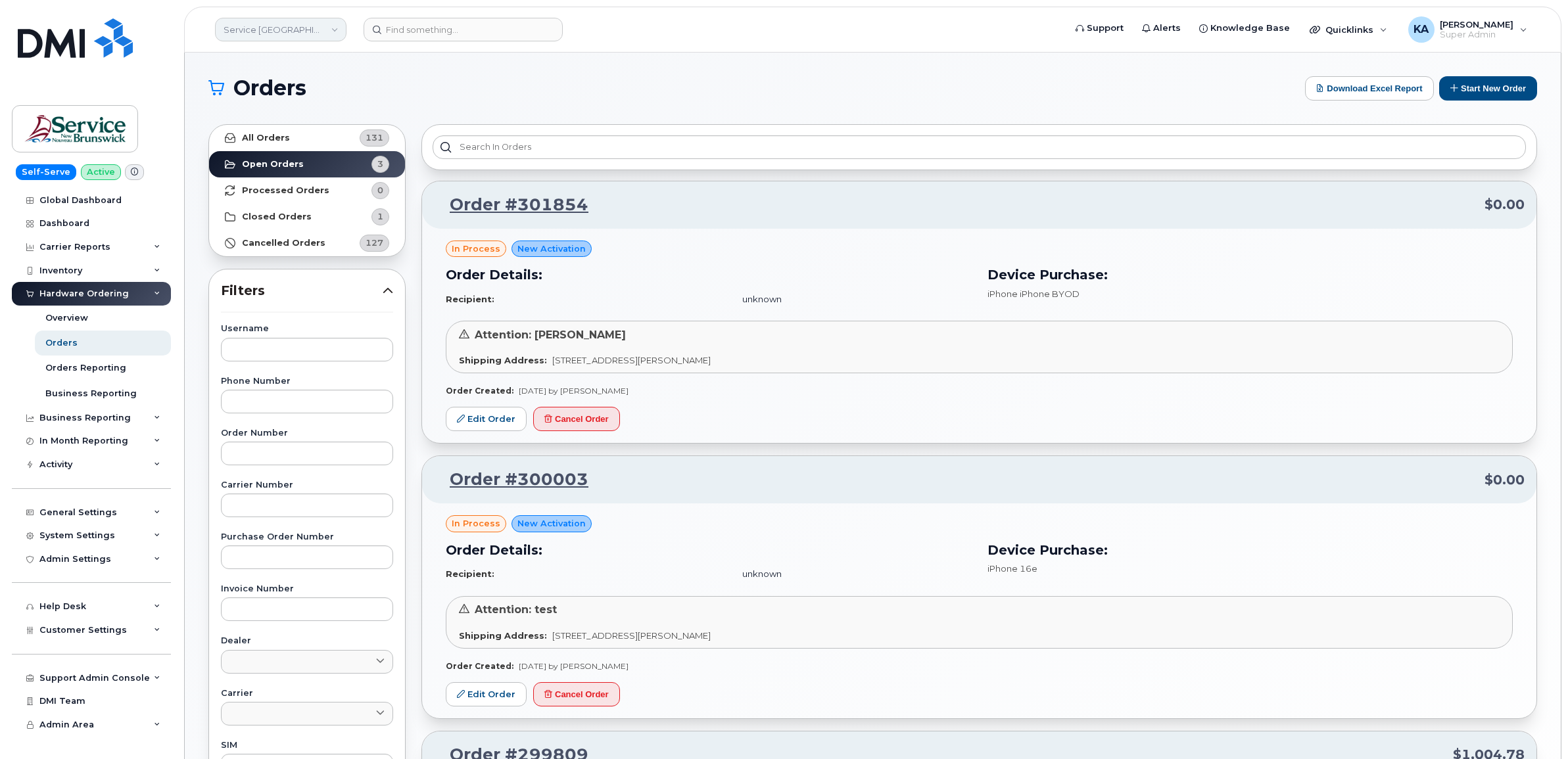
click at [296, 33] on link "Service [GEOGRAPHIC_DATA] (SNB)" at bounding box center [280, 30] width 131 height 24
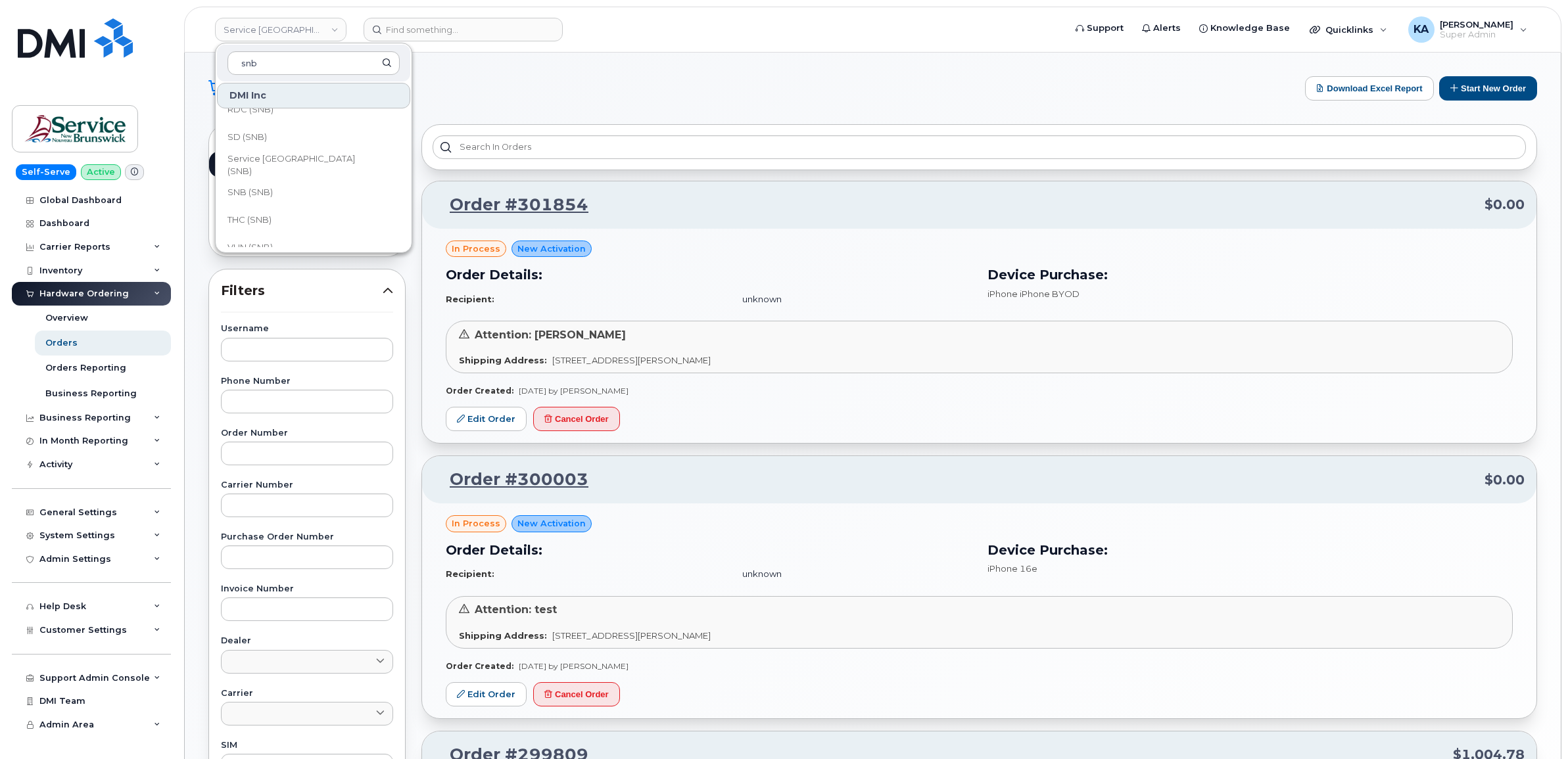
scroll to position [637, 0]
type input "snb"
click at [261, 122] on span "SD (SNB)" at bounding box center [247, 122] width 39 height 13
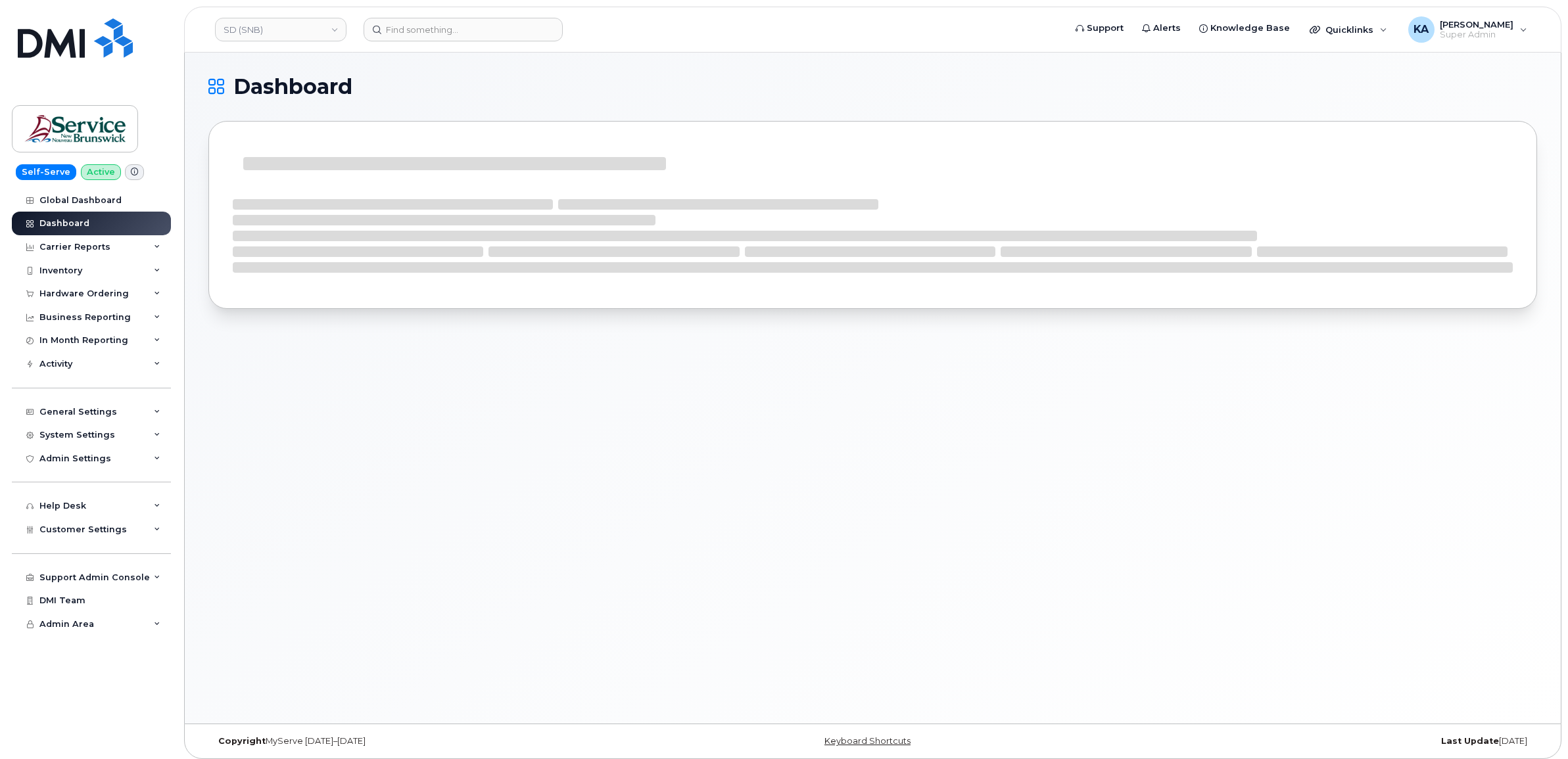
click at [108, 295] on div "Hardware Ordering" at bounding box center [84, 293] width 90 height 10
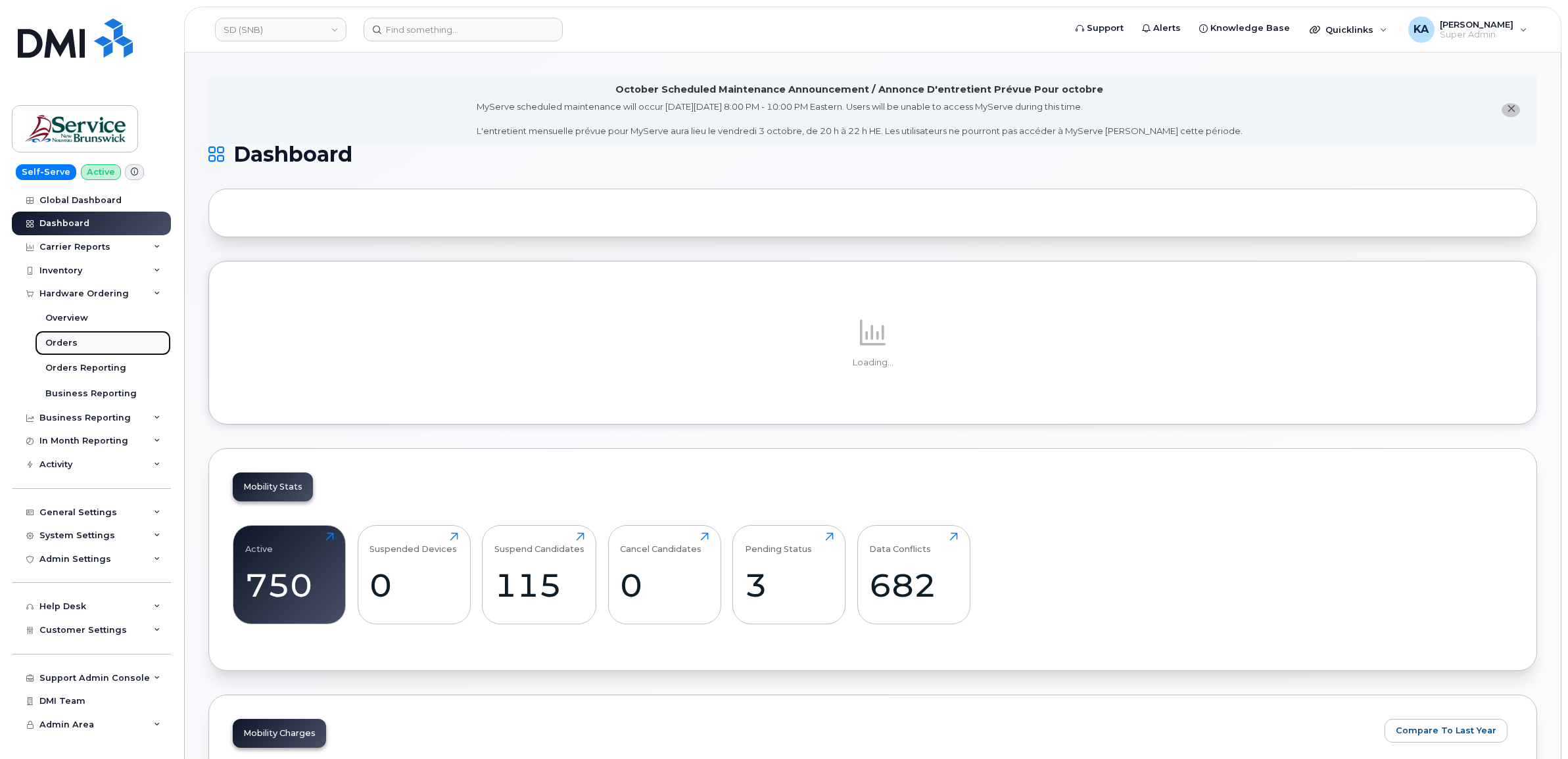
click at [61, 346] on div "Orders" at bounding box center [62, 343] width 32 height 12
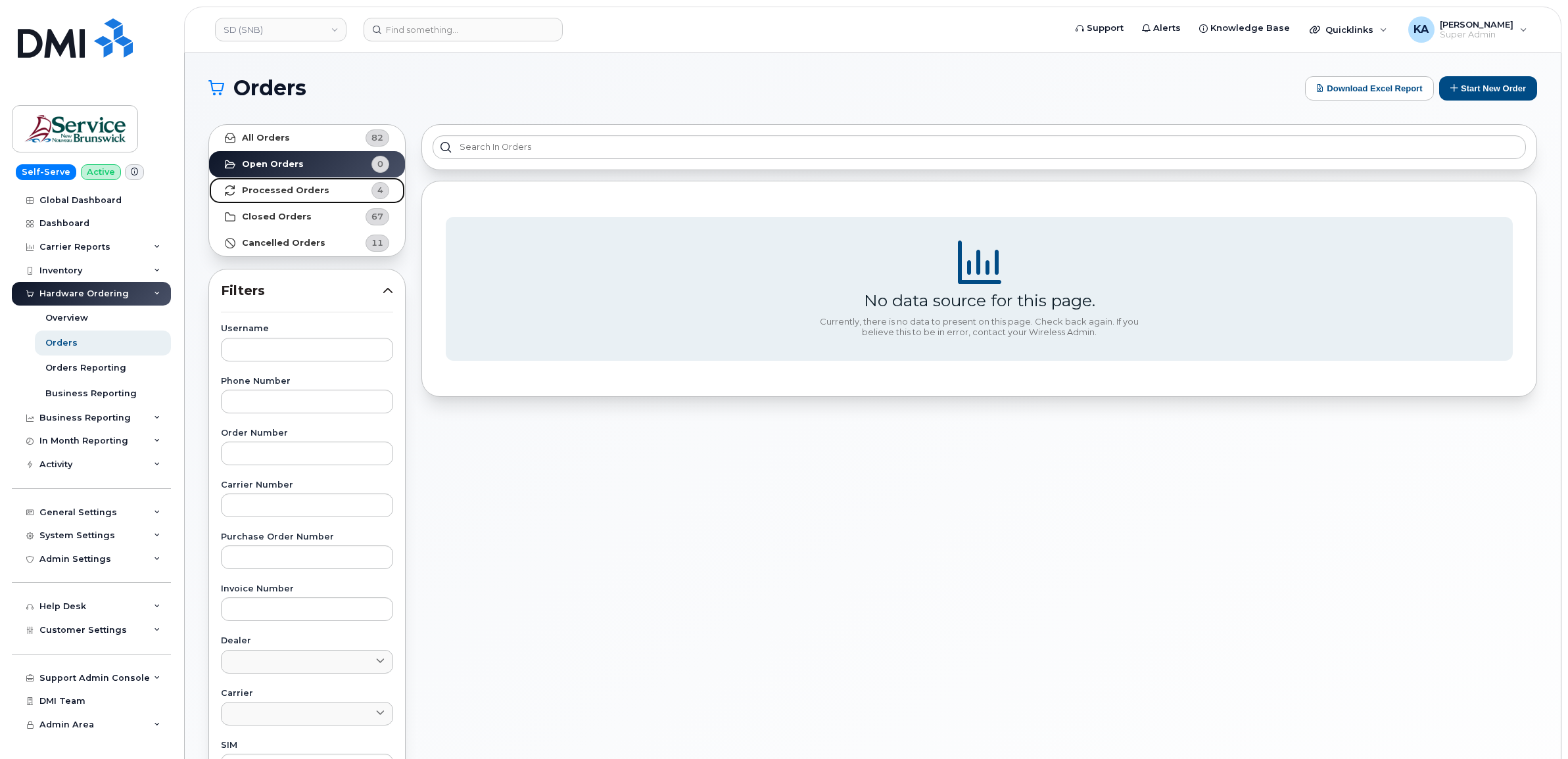
click at [293, 187] on strong "Processed Orders" at bounding box center [285, 190] width 87 height 10
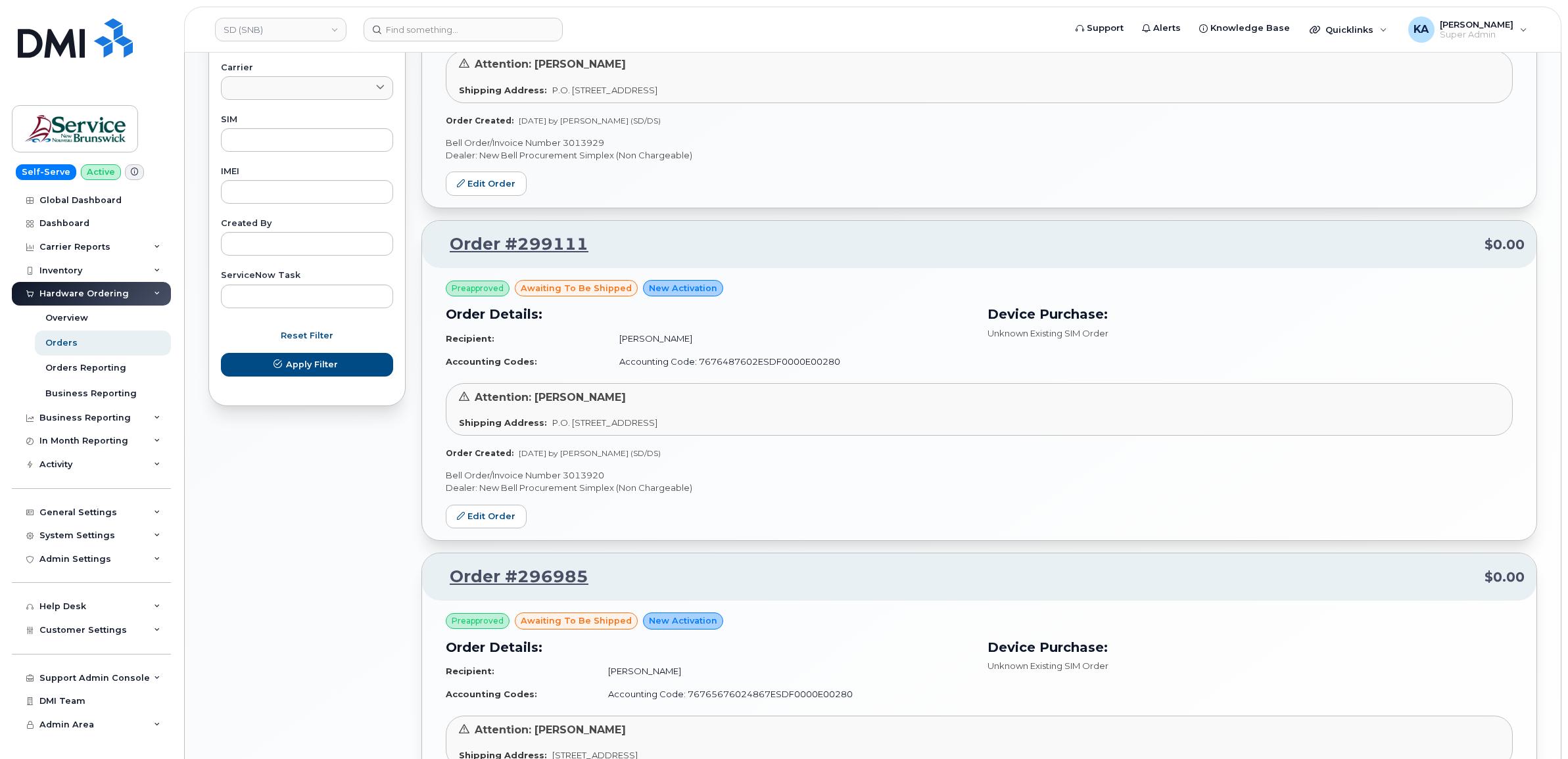
scroll to position [822, 0]
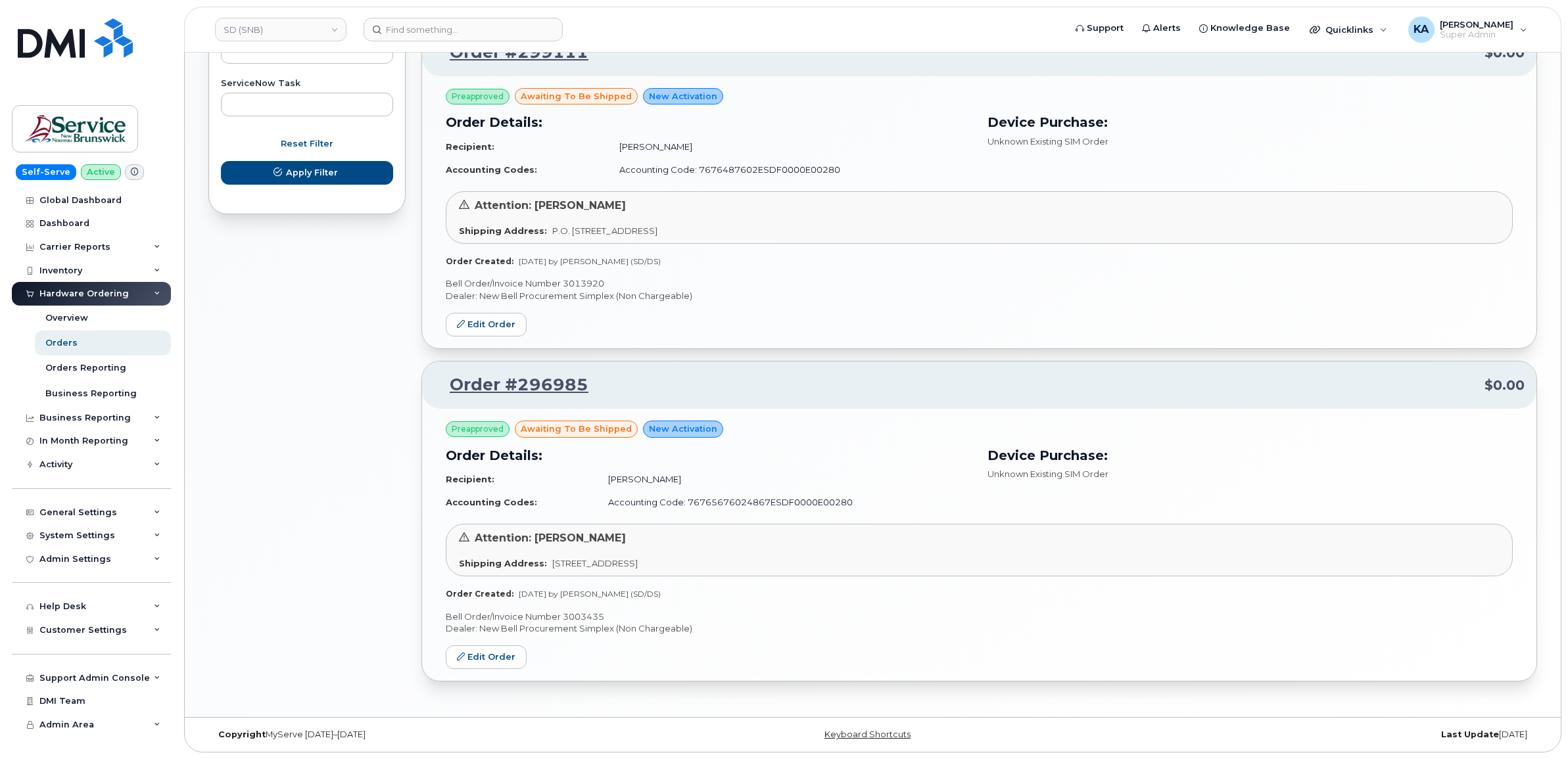
click at [581, 611] on p "Bell Order/Invoice Number 3003435" at bounding box center [979, 617] width 1067 height 13
copy p "3003435"
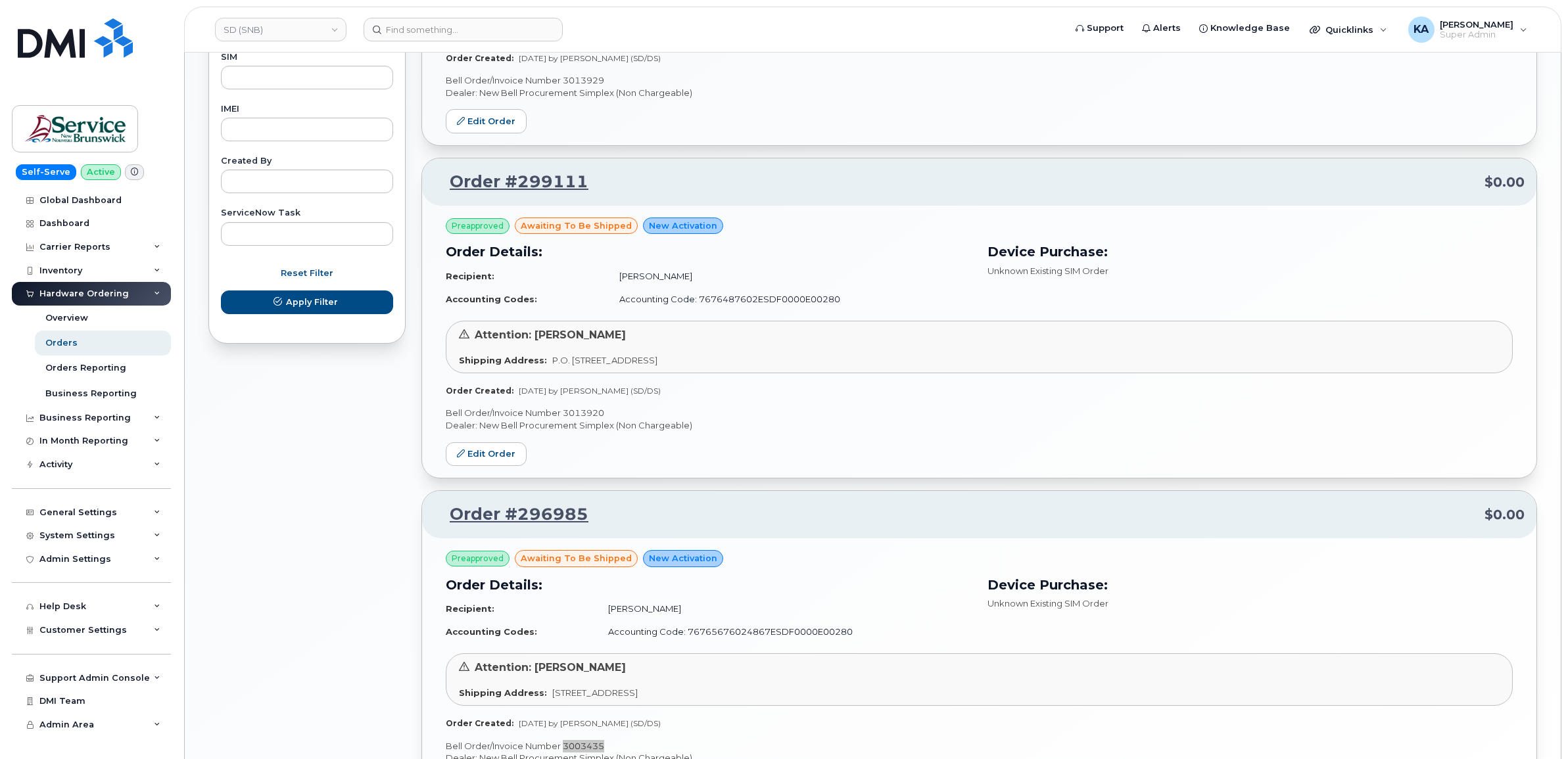
scroll to position [658, 0]
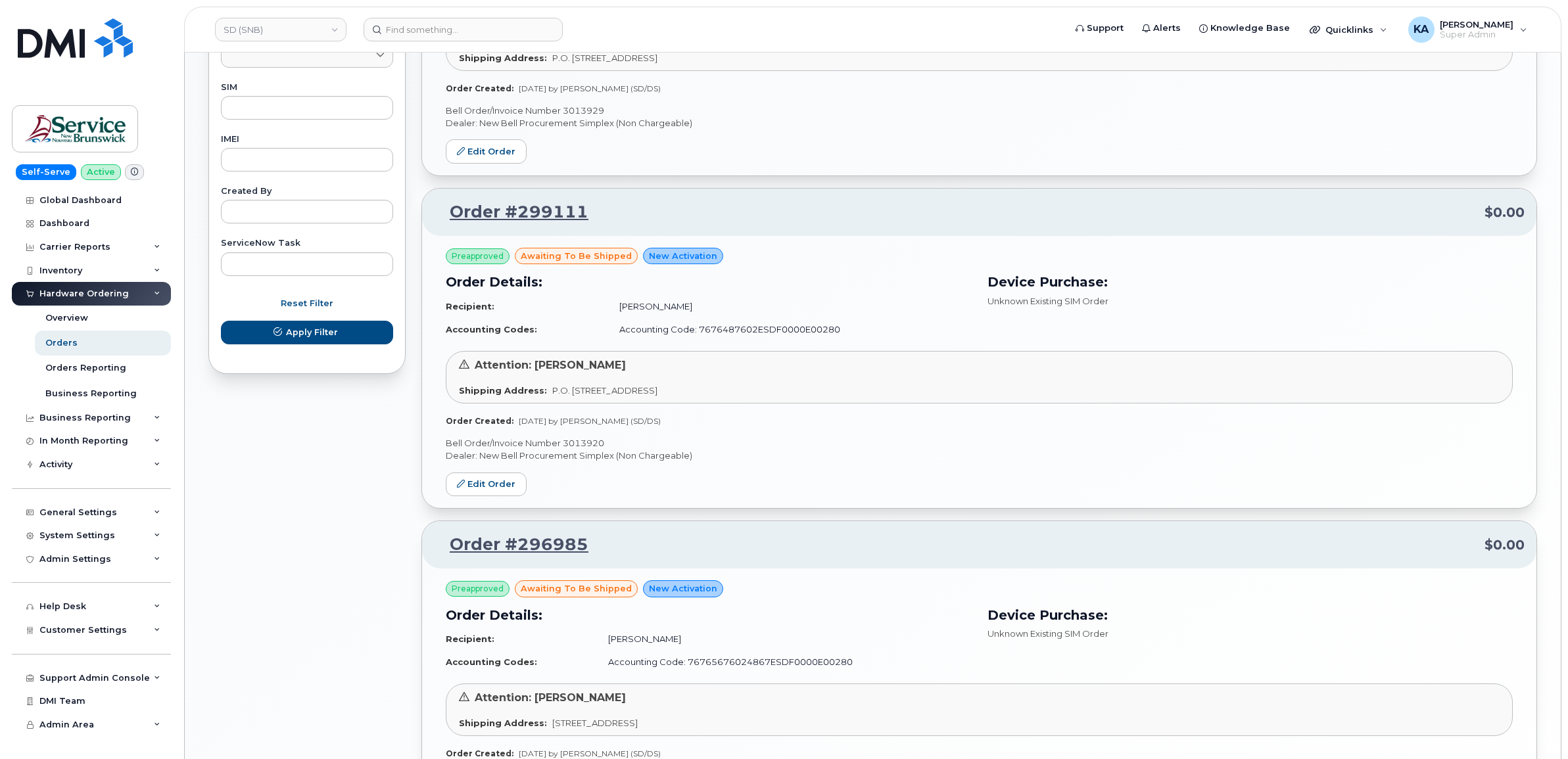
click at [577, 447] on p "Bell Order/Invoice Number 3013920" at bounding box center [979, 444] width 1067 height 13
copy p "3013920"
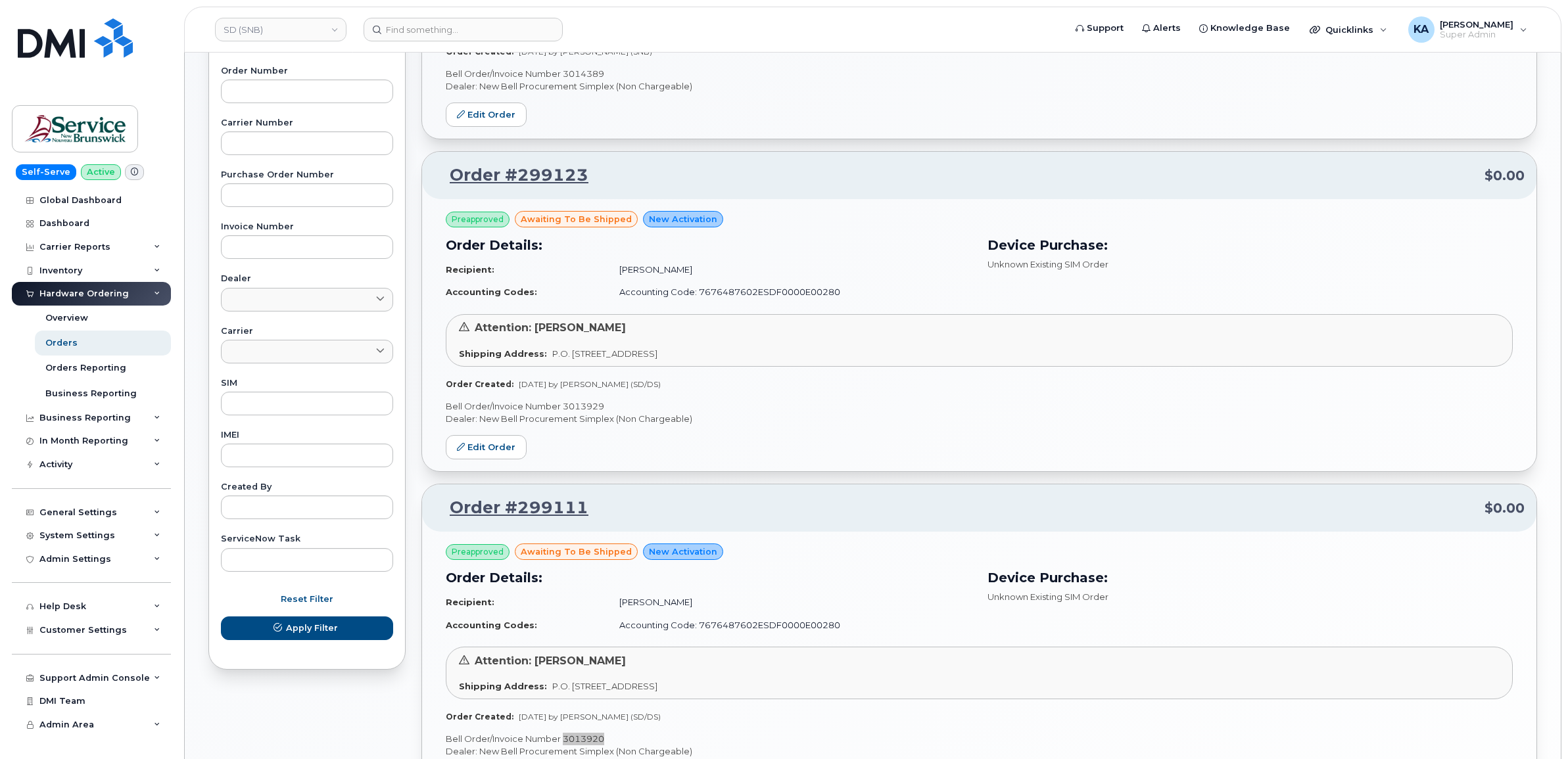
scroll to position [329, 0]
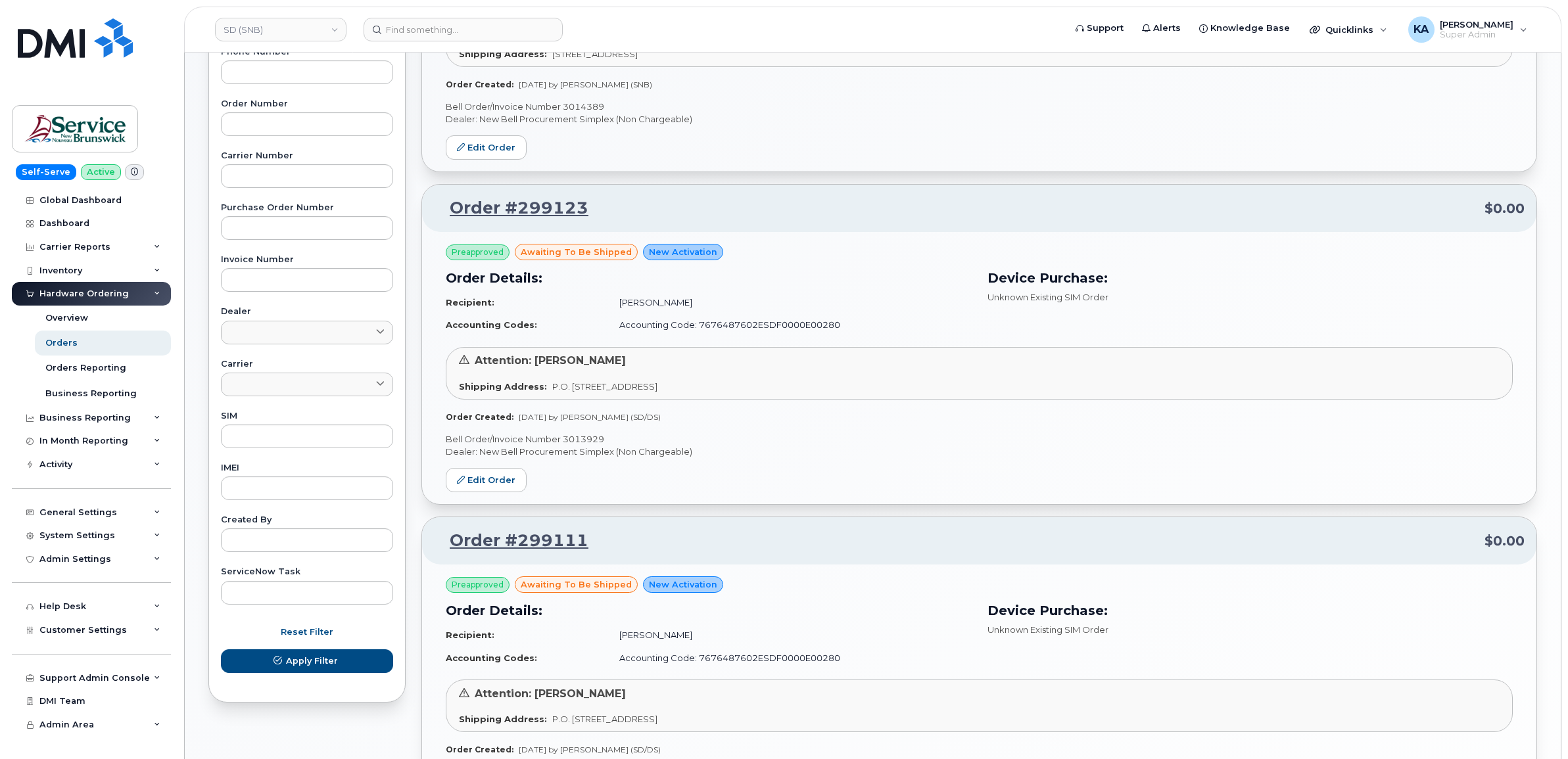
click at [579, 438] on p "Bell Order/Invoice Number 3013929" at bounding box center [979, 440] width 1067 height 13
click at [577, 438] on p "Bell Order/Invoice Number 3013929" at bounding box center [979, 440] width 1067 height 13
copy p "3013929"
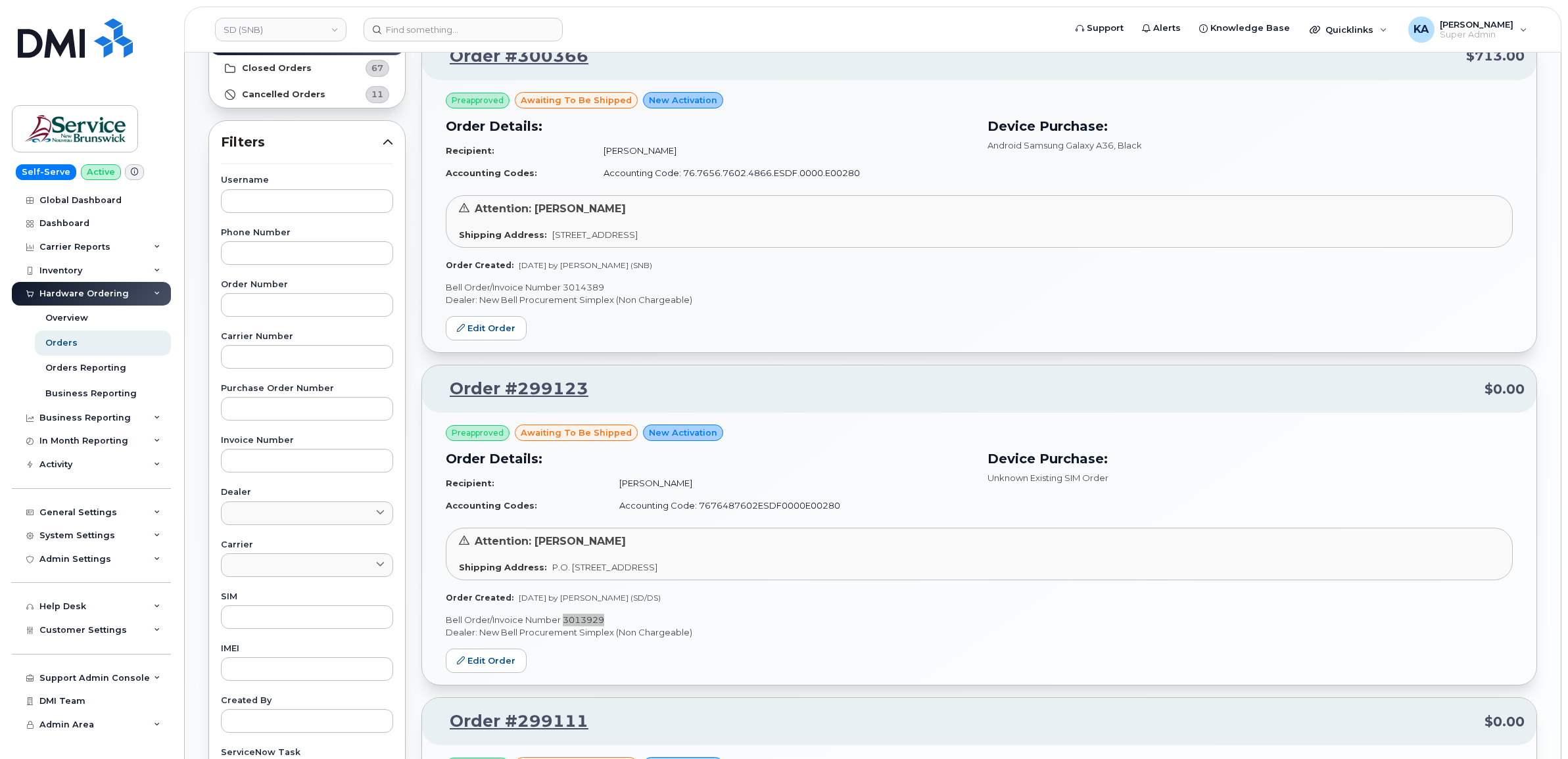
scroll to position [82, 0]
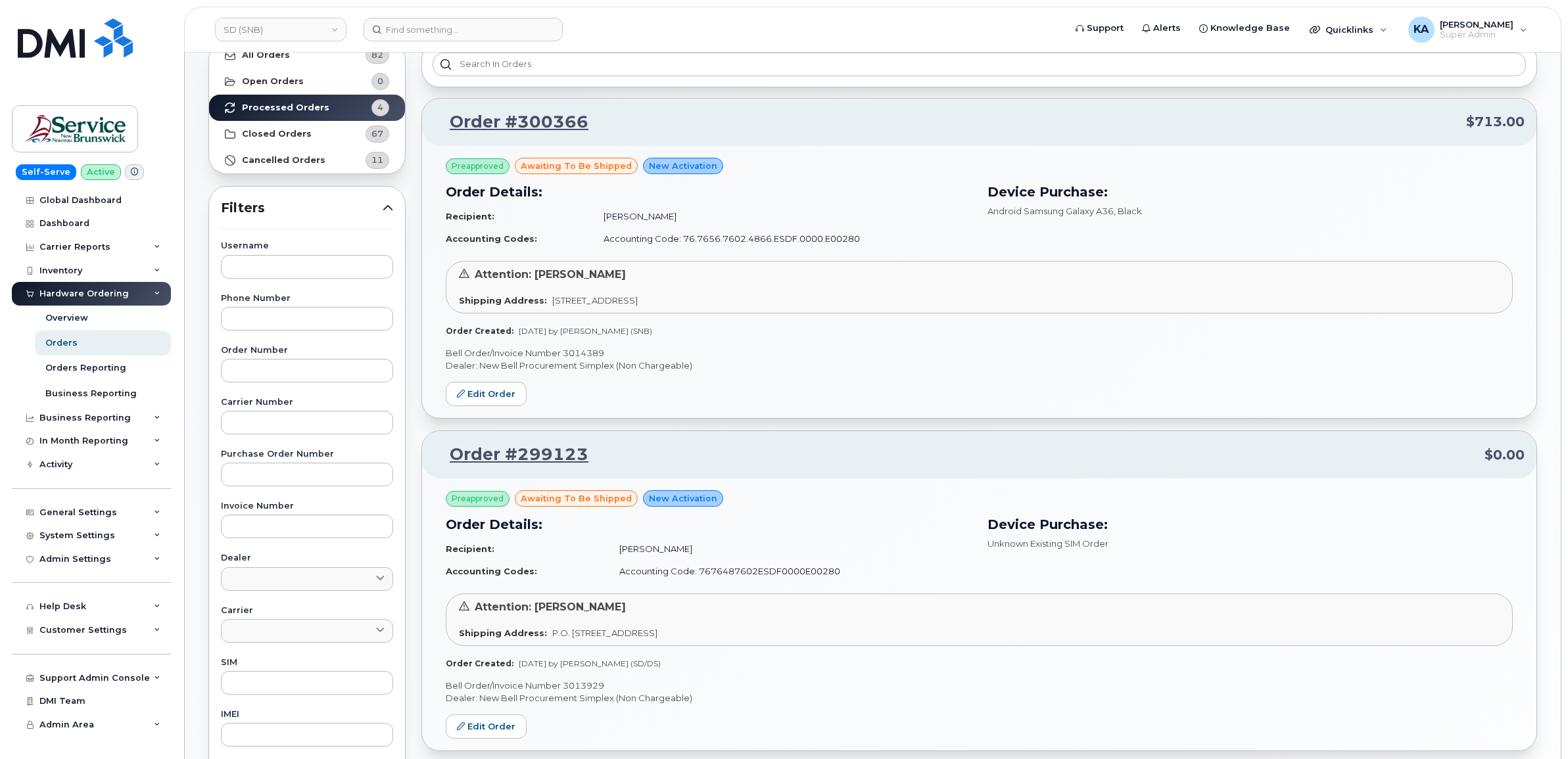
click at [583, 352] on p "Bell Order/Invoice Number 3014389" at bounding box center [979, 353] width 1067 height 13
copy p "3014389"
click at [261, 21] on link "SD (SNB)" at bounding box center [280, 30] width 131 height 24
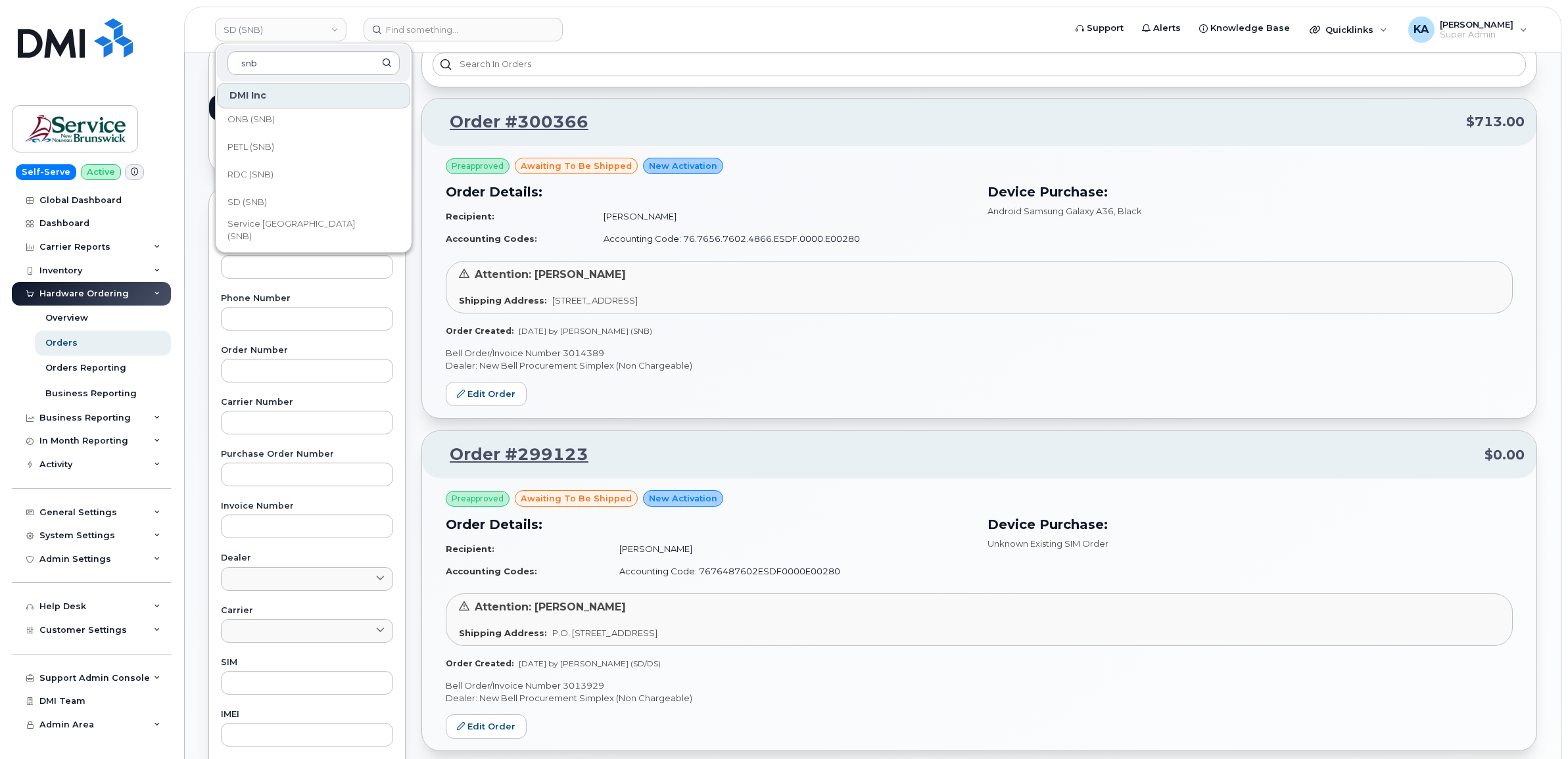
scroll to position [575, 0]
type input "snb"
click at [255, 153] on span "RDC (SNB)" at bounding box center [250, 156] width 46 height 13
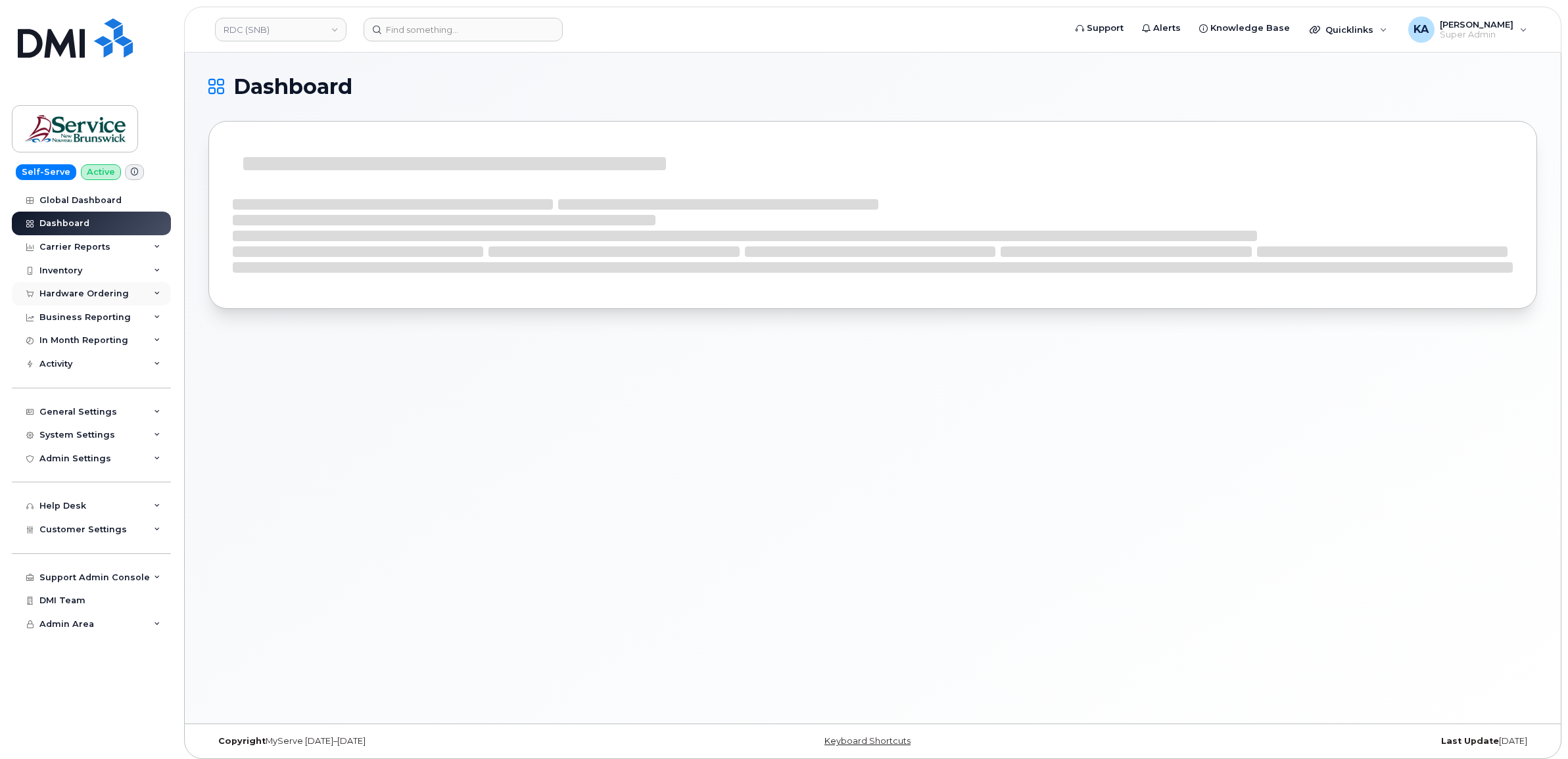
click at [99, 295] on div "Hardware Ordering" at bounding box center [84, 293] width 90 height 10
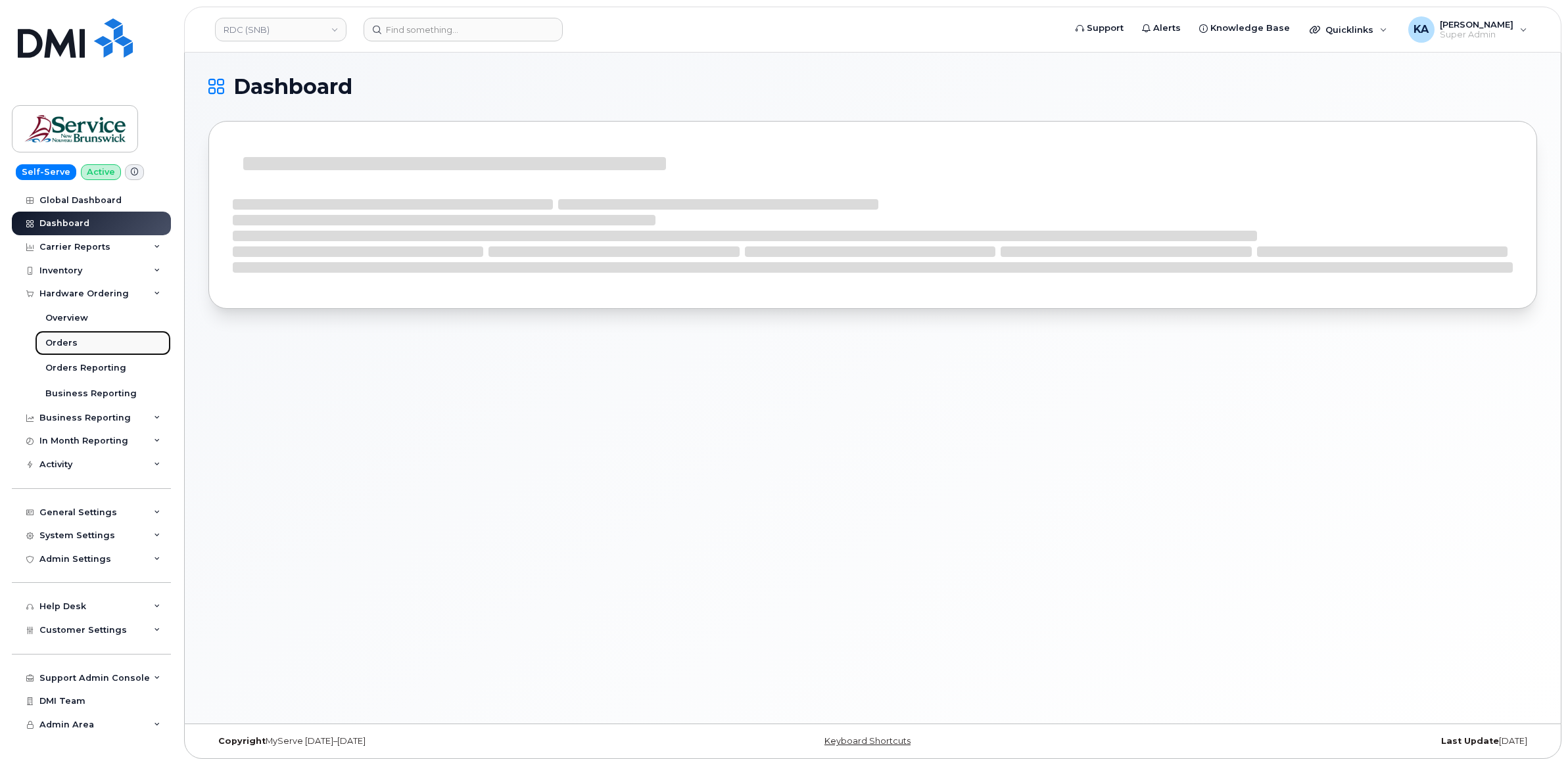
click at [48, 339] on div "Orders" at bounding box center [62, 343] width 32 height 12
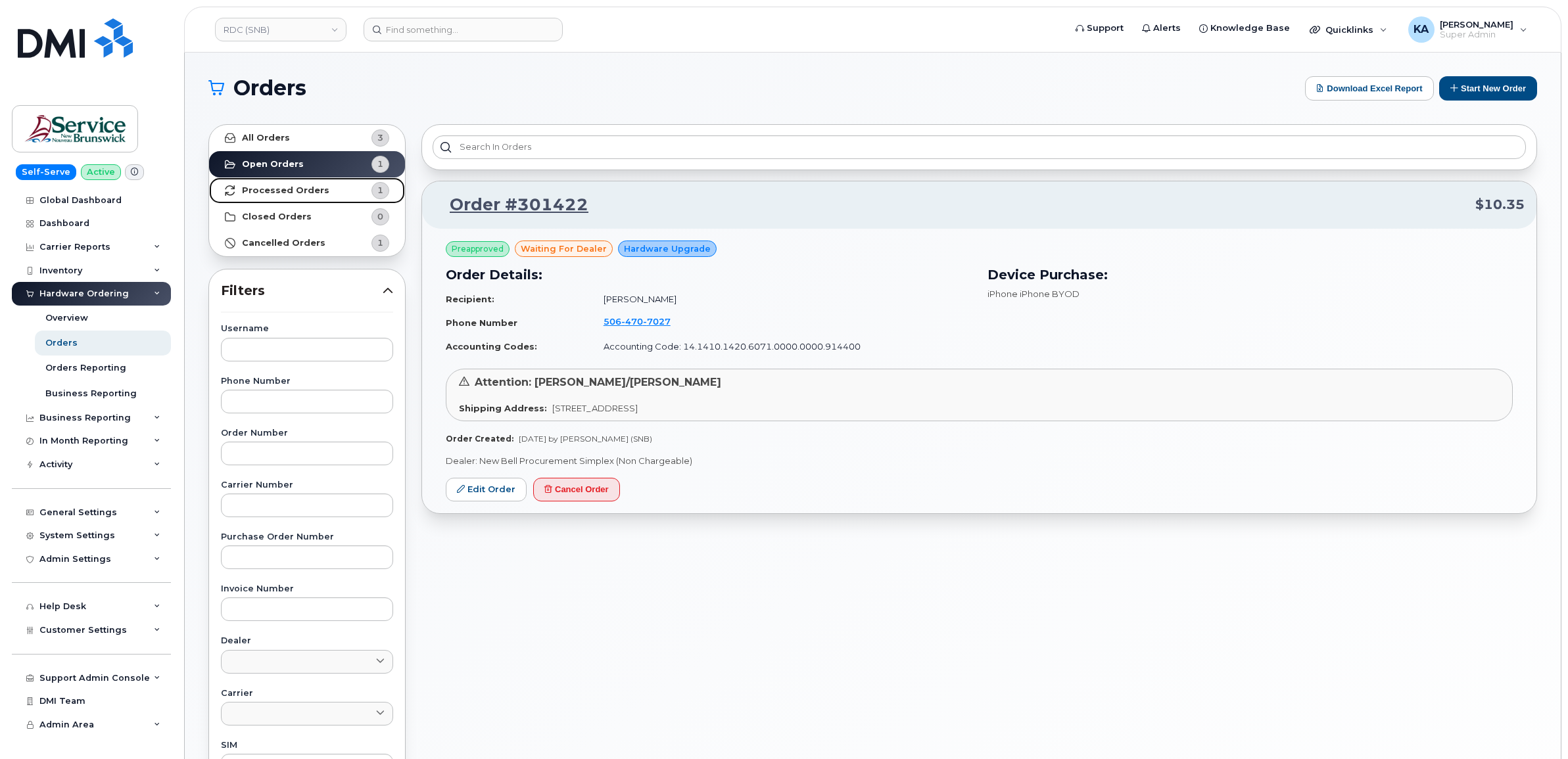
click at [288, 189] on strong "Processed Orders" at bounding box center [285, 190] width 87 height 10
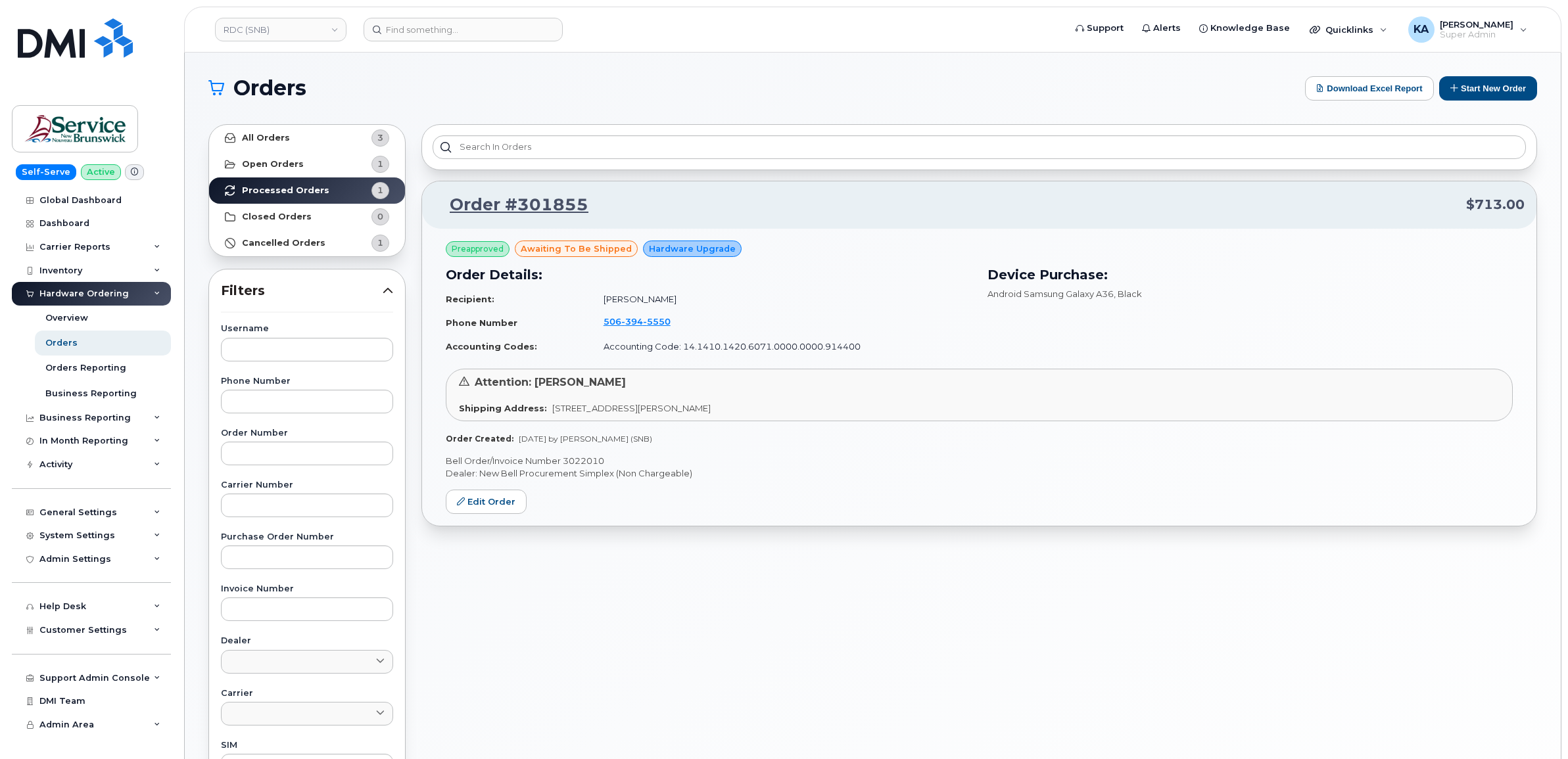
click at [576, 461] on p "Bell Order/Invoice Number 3022010" at bounding box center [979, 461] width 1067 height 13
copy p "3022010"
click at [256, 27] on link "RDC (SNB)" at bounding box center [280, 30] width 131 height 24
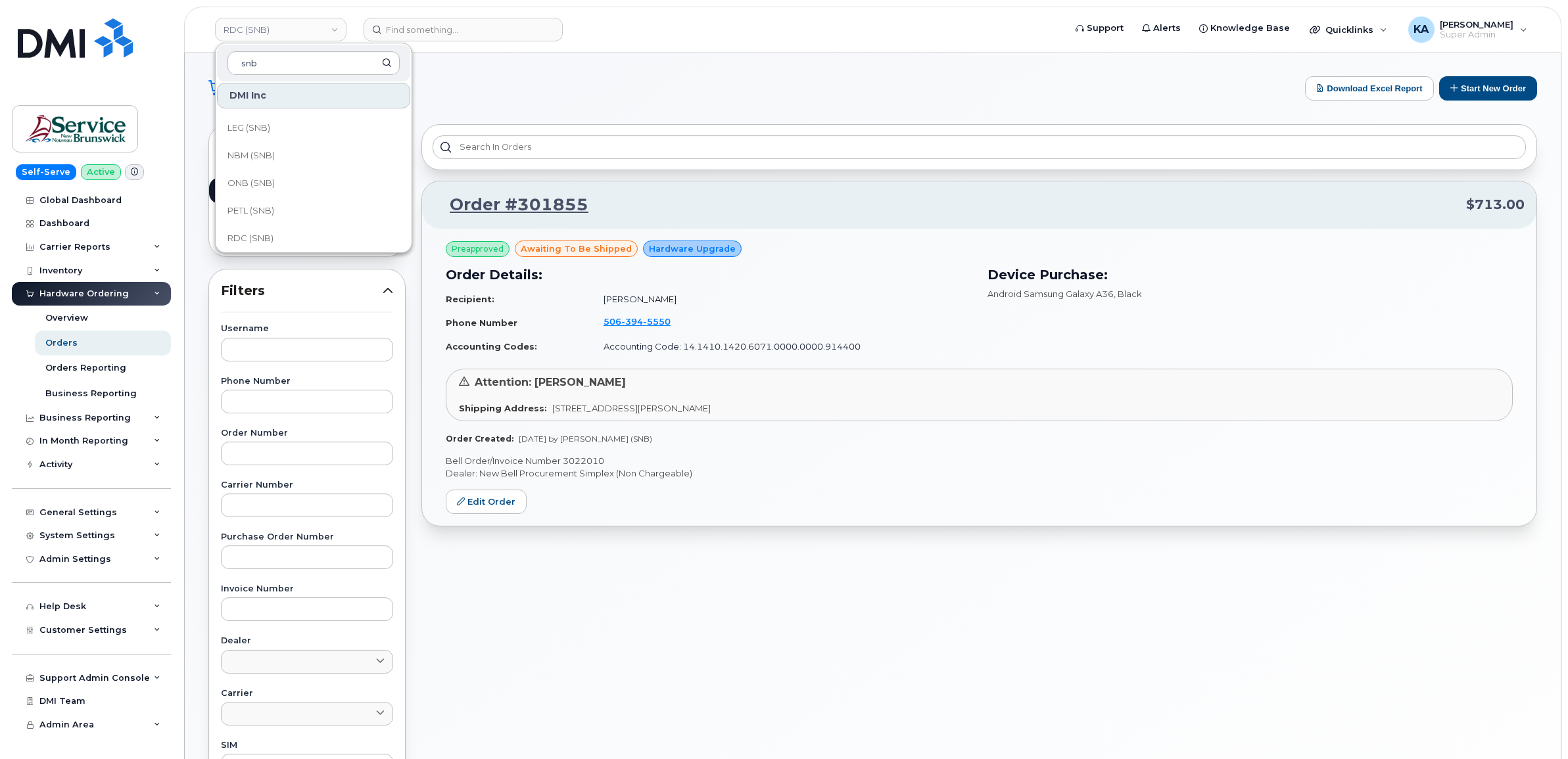
scroll to position [575, 0]
type input "snb"
click at [260, 132] on span "PETL (SNB)" at bounding box center [251, 129] width 46 height 13
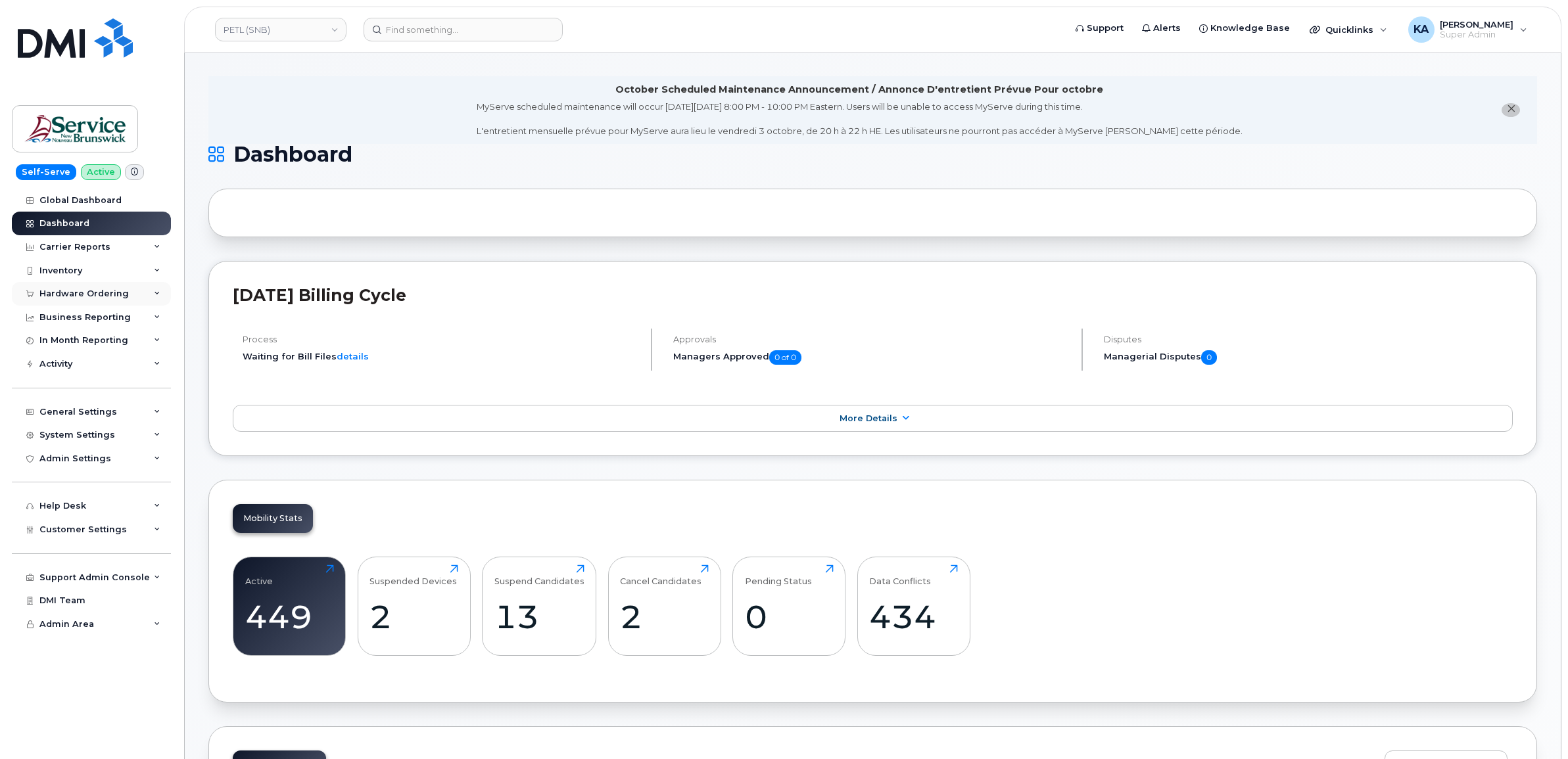
click at [110, 294] on div "Hardware Ordering" at bounding box center [84, 293] width 90 height 10
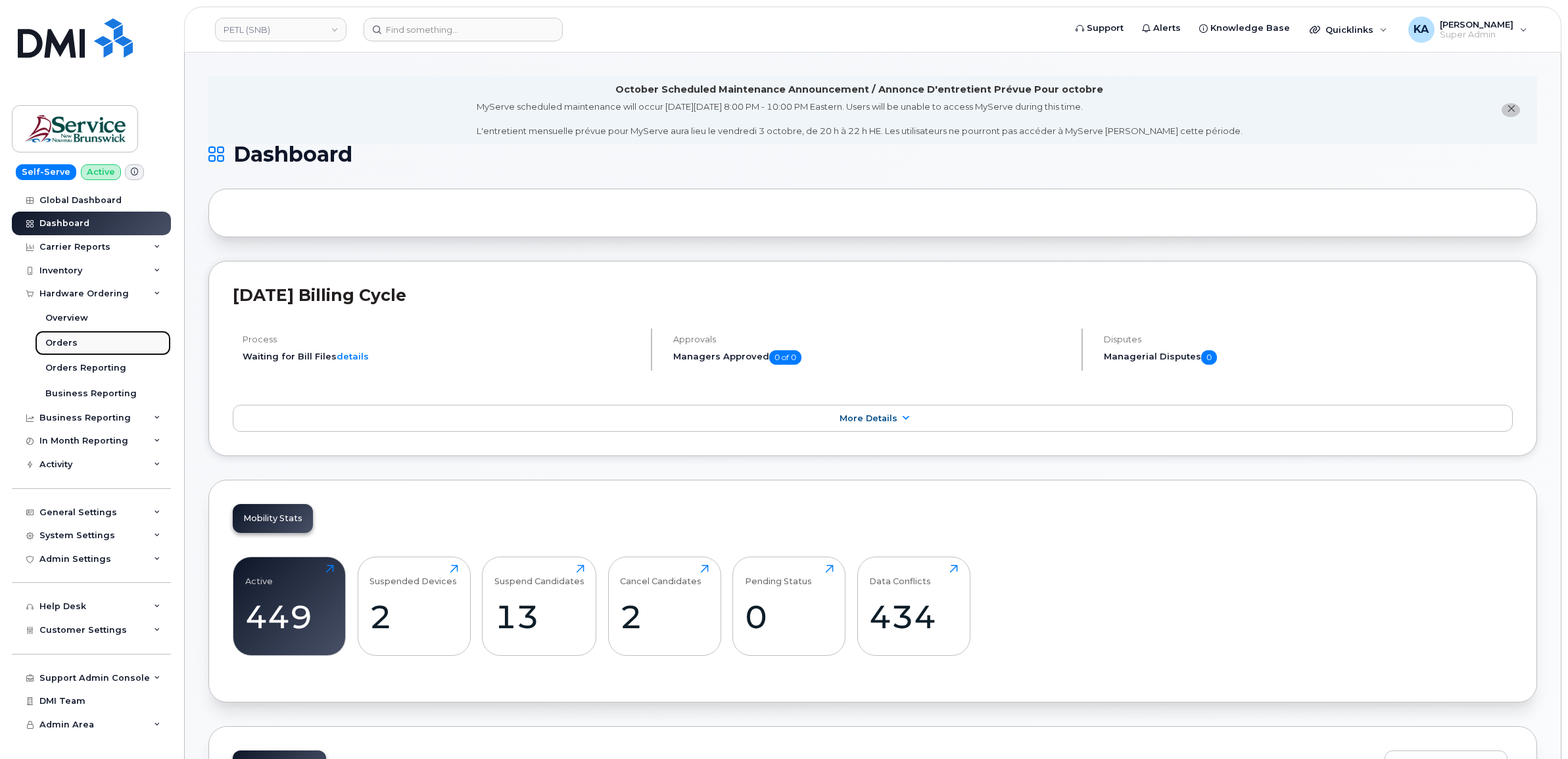
click at [66, 339] on div "Orders" at bounding box center [62, 343] width 32 height 12
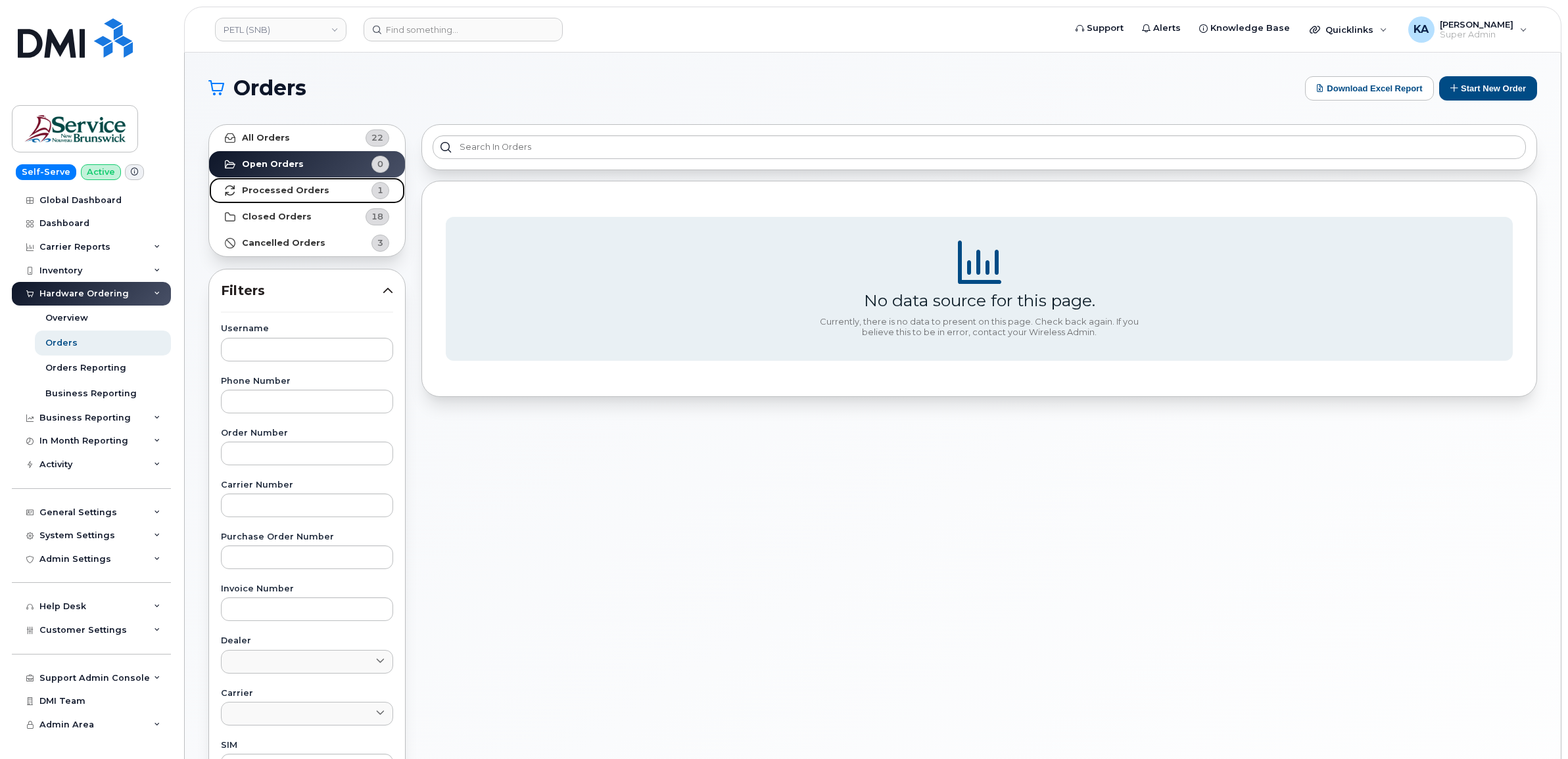
click at [300, 185] on strong "Processed Orders" at bounding box center [285, 190] width 87 height 10
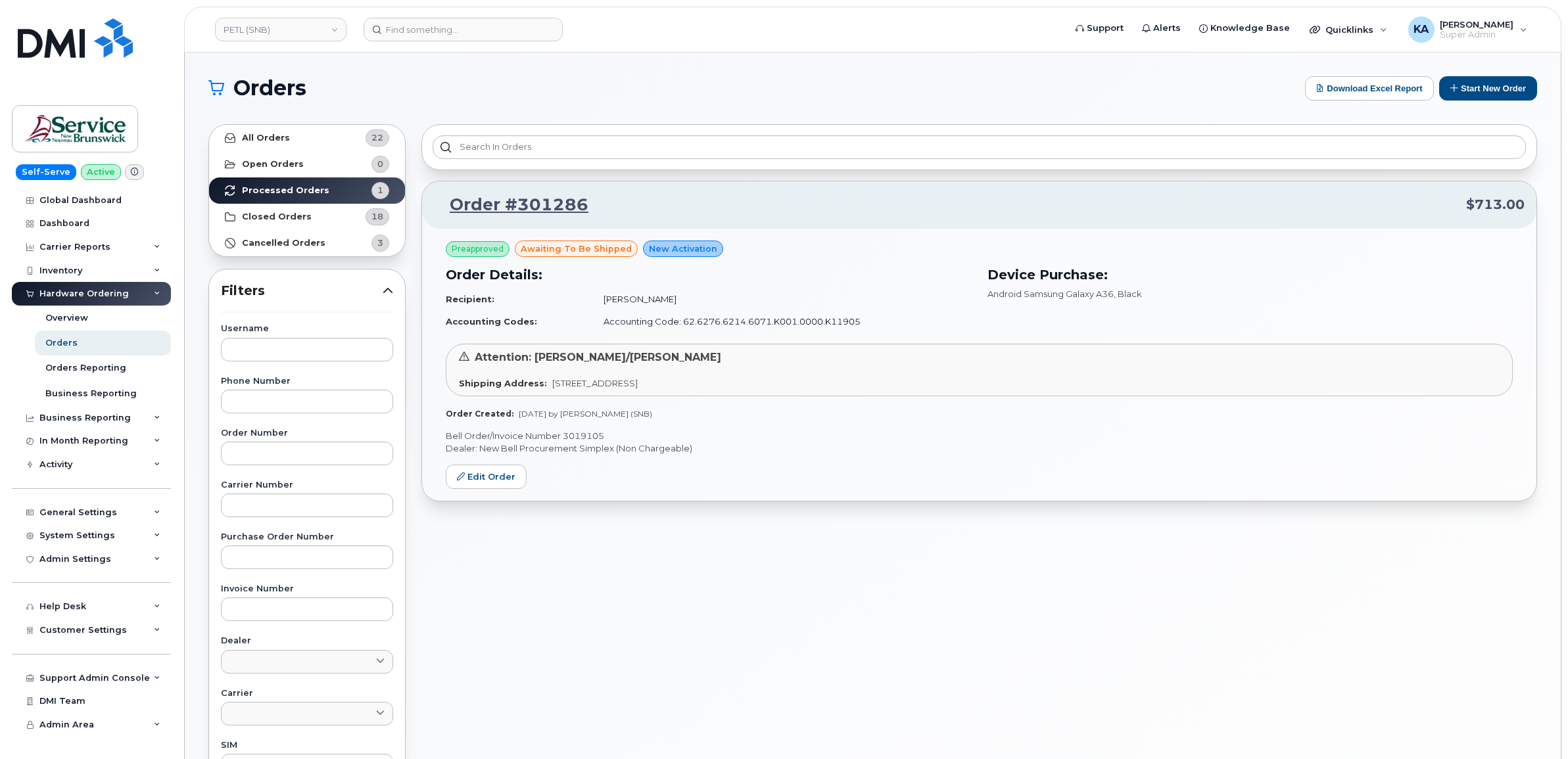
click at [581, 435] on p "Bell Order/Invoice Number 3019105" at bounding box center [979, 436] width 1067 height 13
copy p "3019105"
click at [276, 30] on link "PETL (SNB)" at bounding box center [280, 30] width 131 height 24
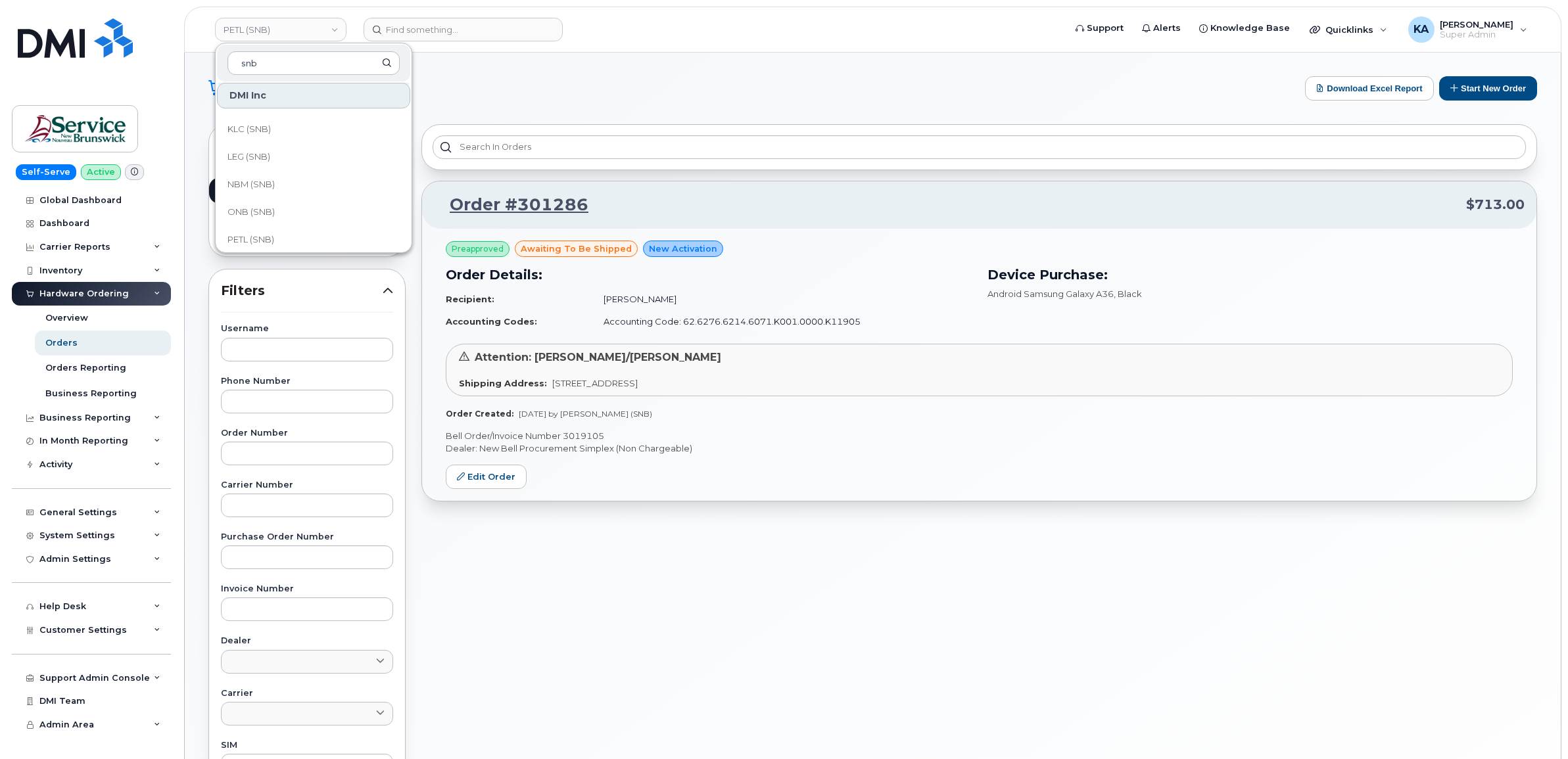
scroll to position [493, 0]
type input "snb"
click at [262, 183] on span "ONB (SNB)" at bounding box center [251, 183] width 47 height 13
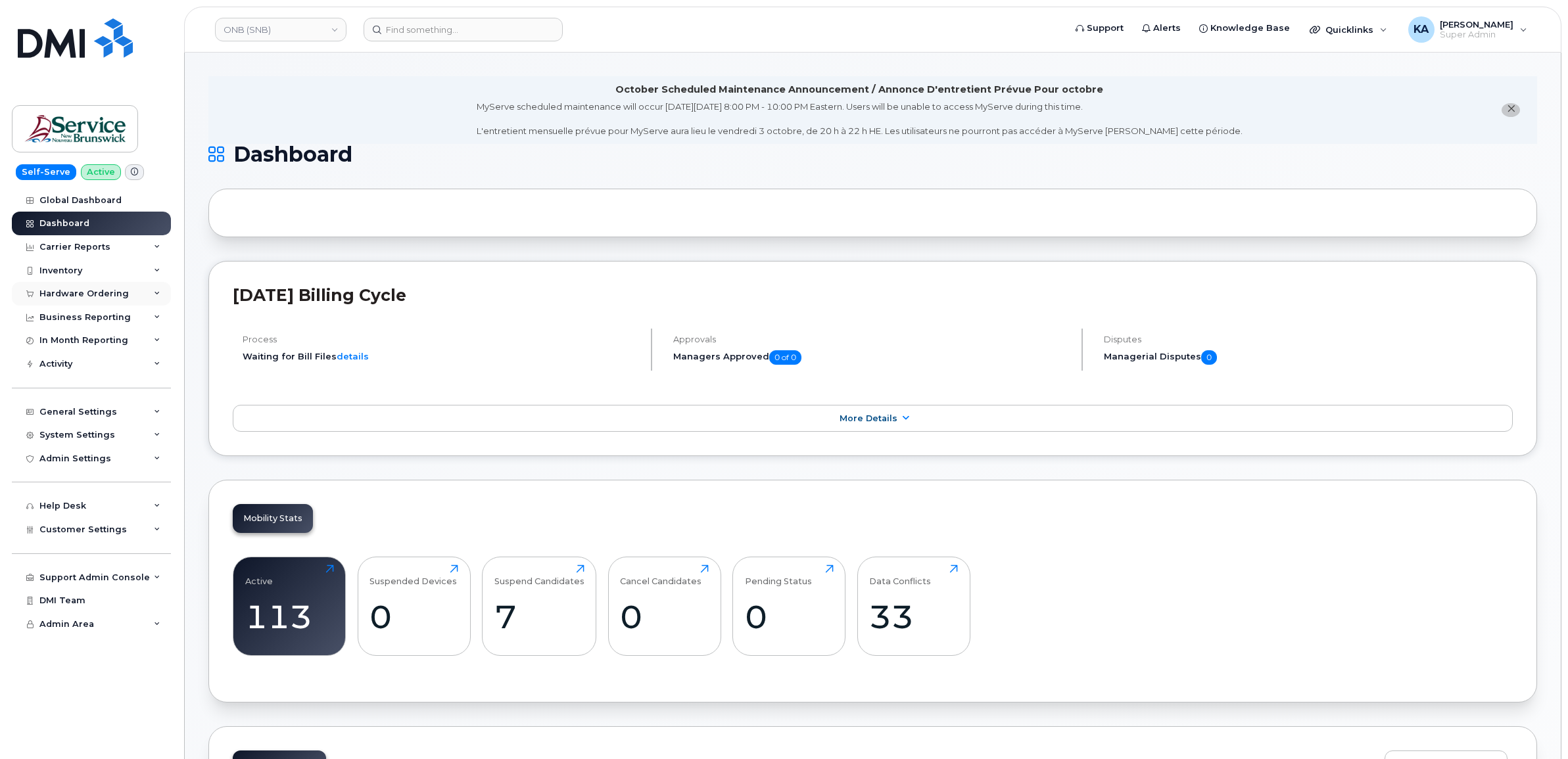
click at [90, 290] on div "Hardware Ordering" at bounding box center [84, 293] width 90 height 10
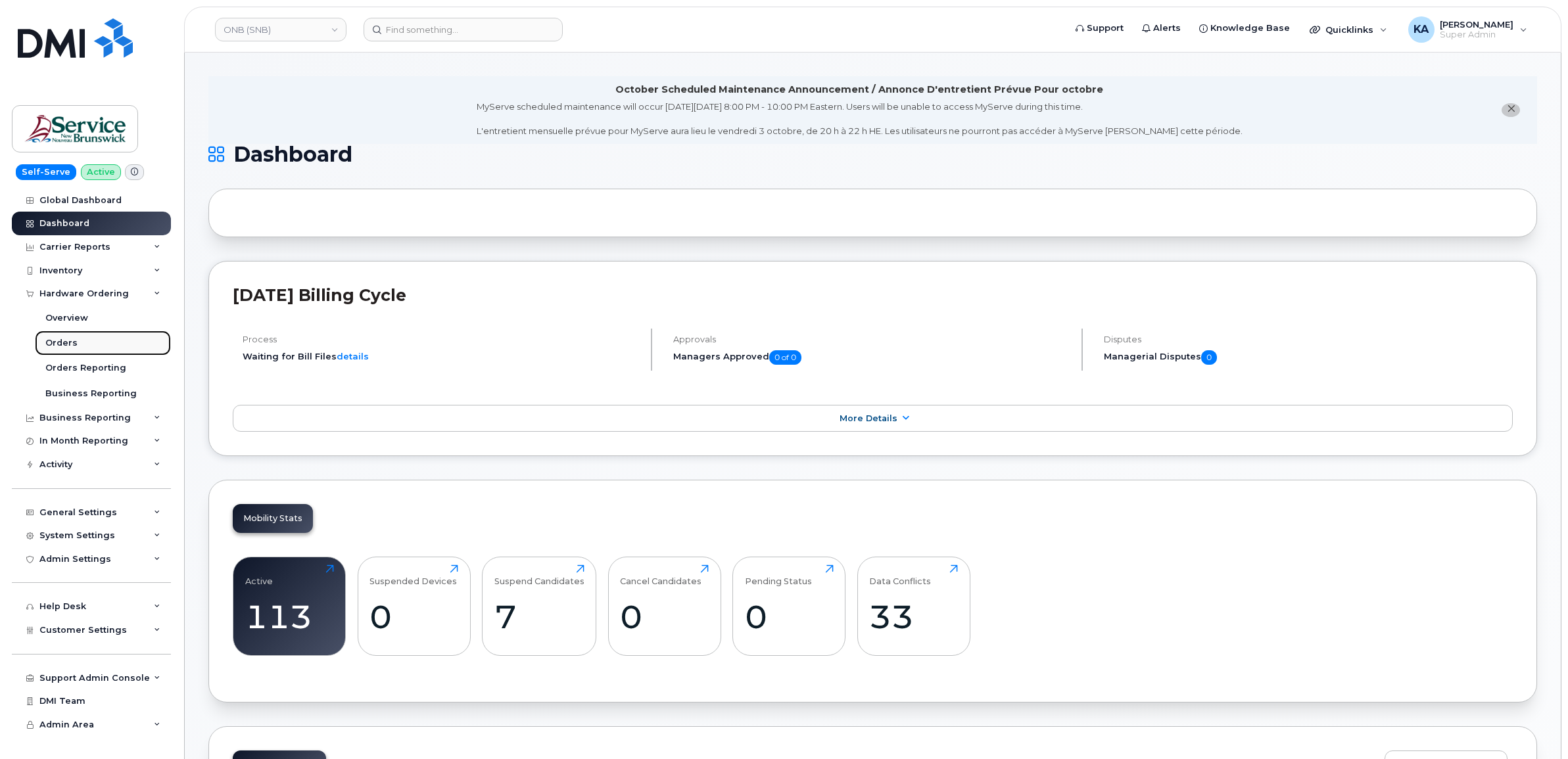
click at [60, 340] on div "Orders" at bounding box center [62, 343] width 32 height 12
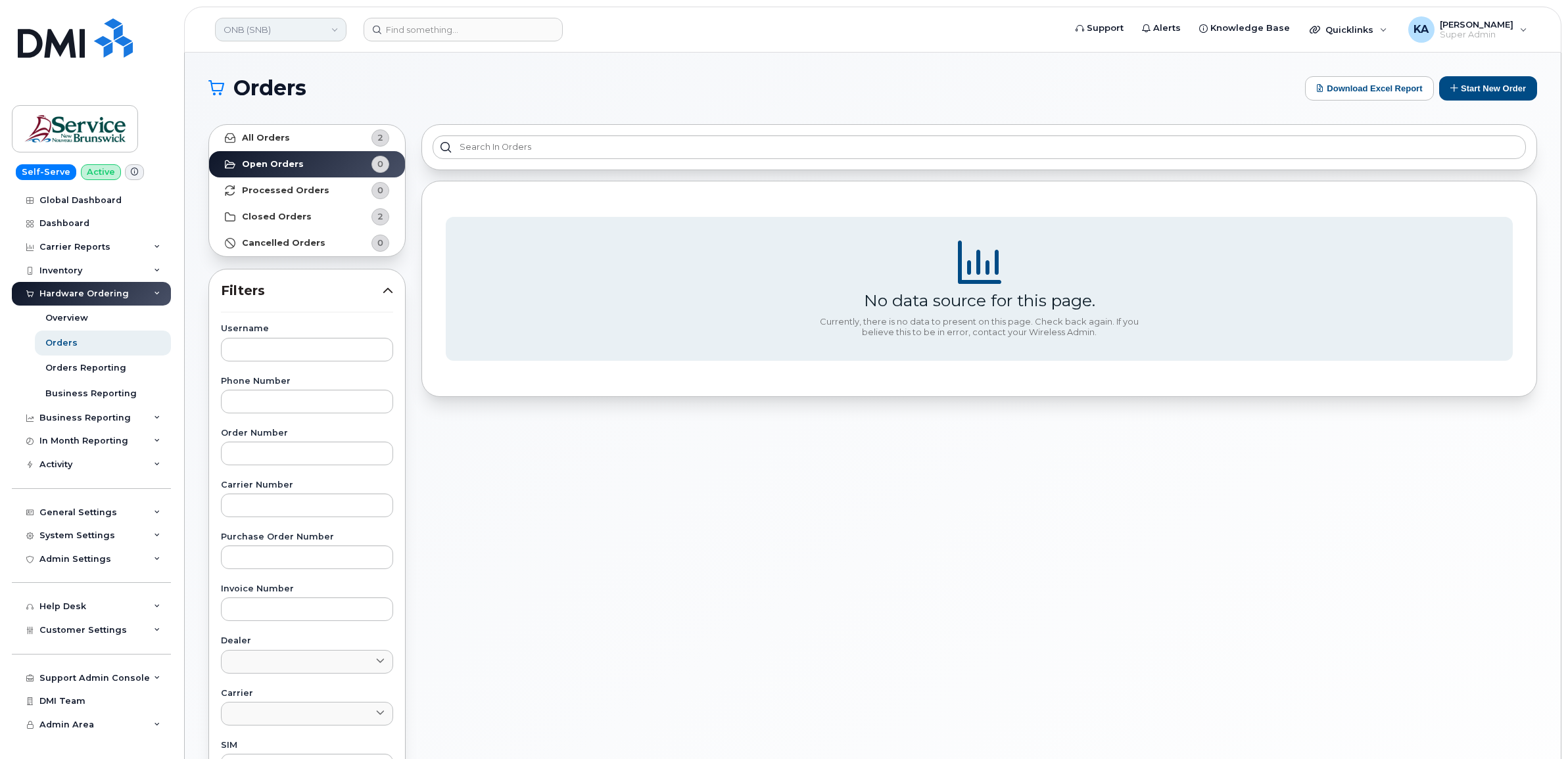
click at [295, 31] on link "ONB (SNB)" at bounding box center [280, 30] width 131 height 24
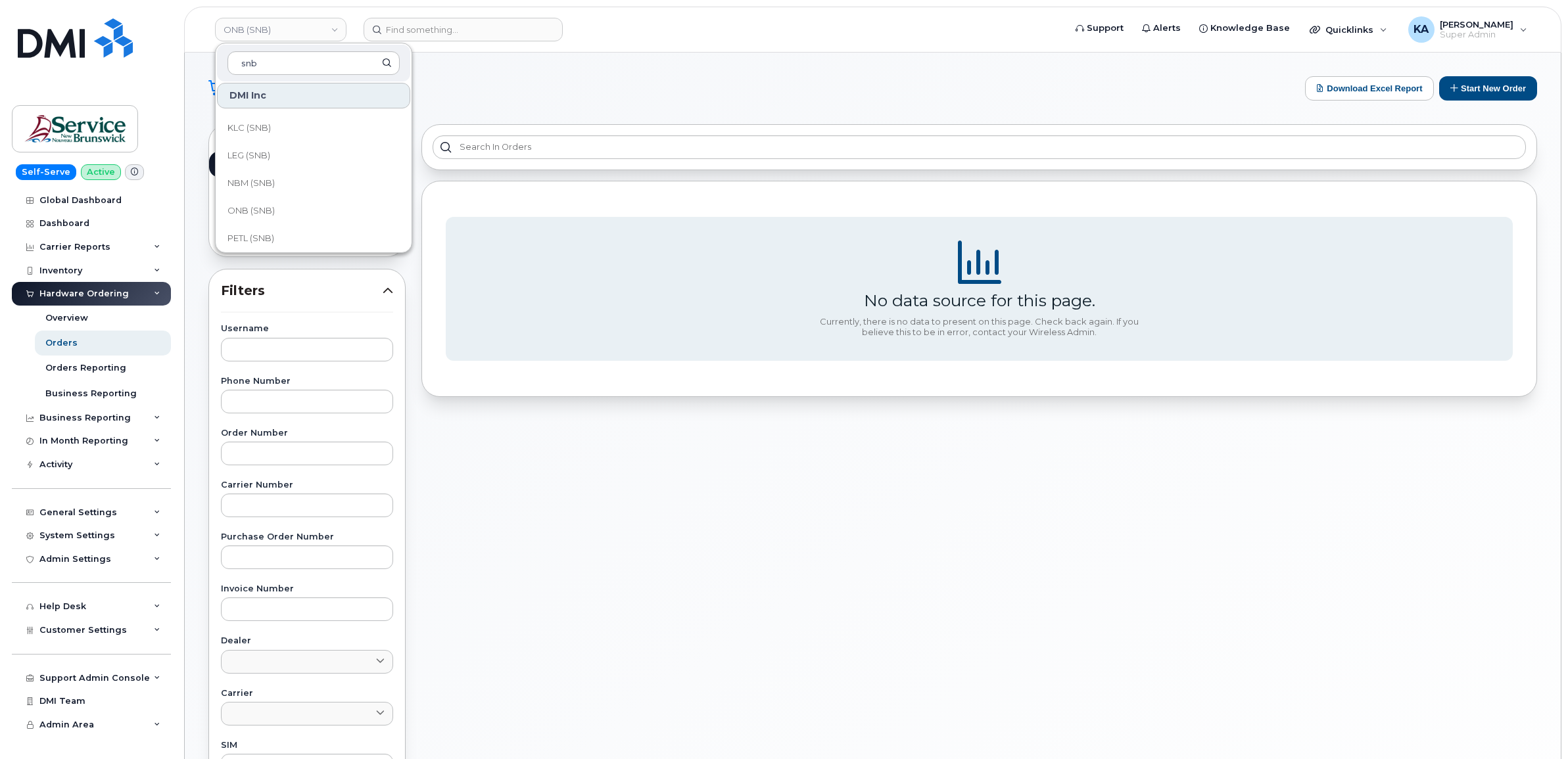
scroll to position [493, 0]
type input "snb"
click at [270, 152] on span "NBM (SNB)" at bounding box center [251, 155] width 47 height 13
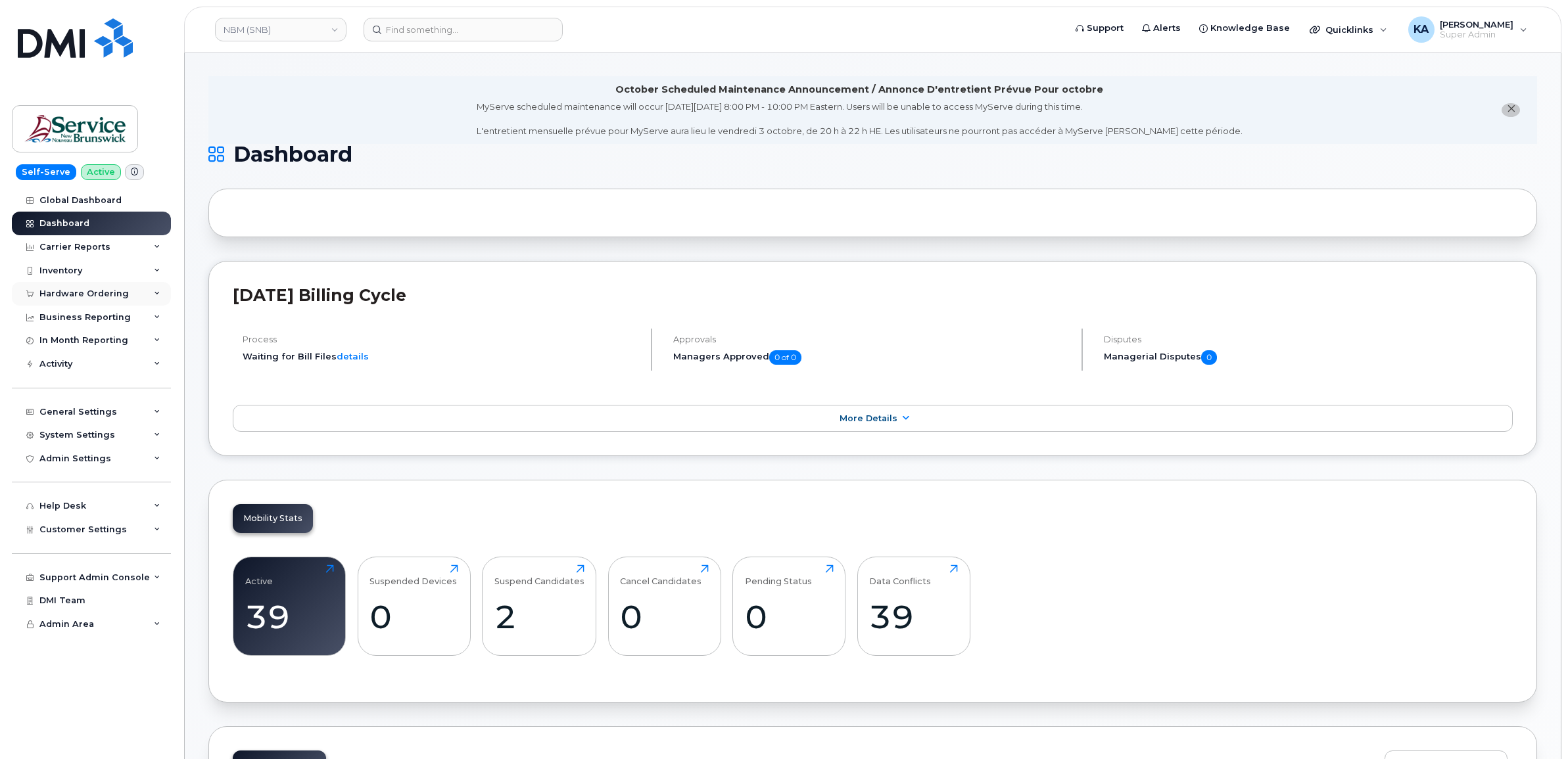
click at [90, 295] on div "Hardware Ordering" at bounding box center [84, 293] width 90 height 10
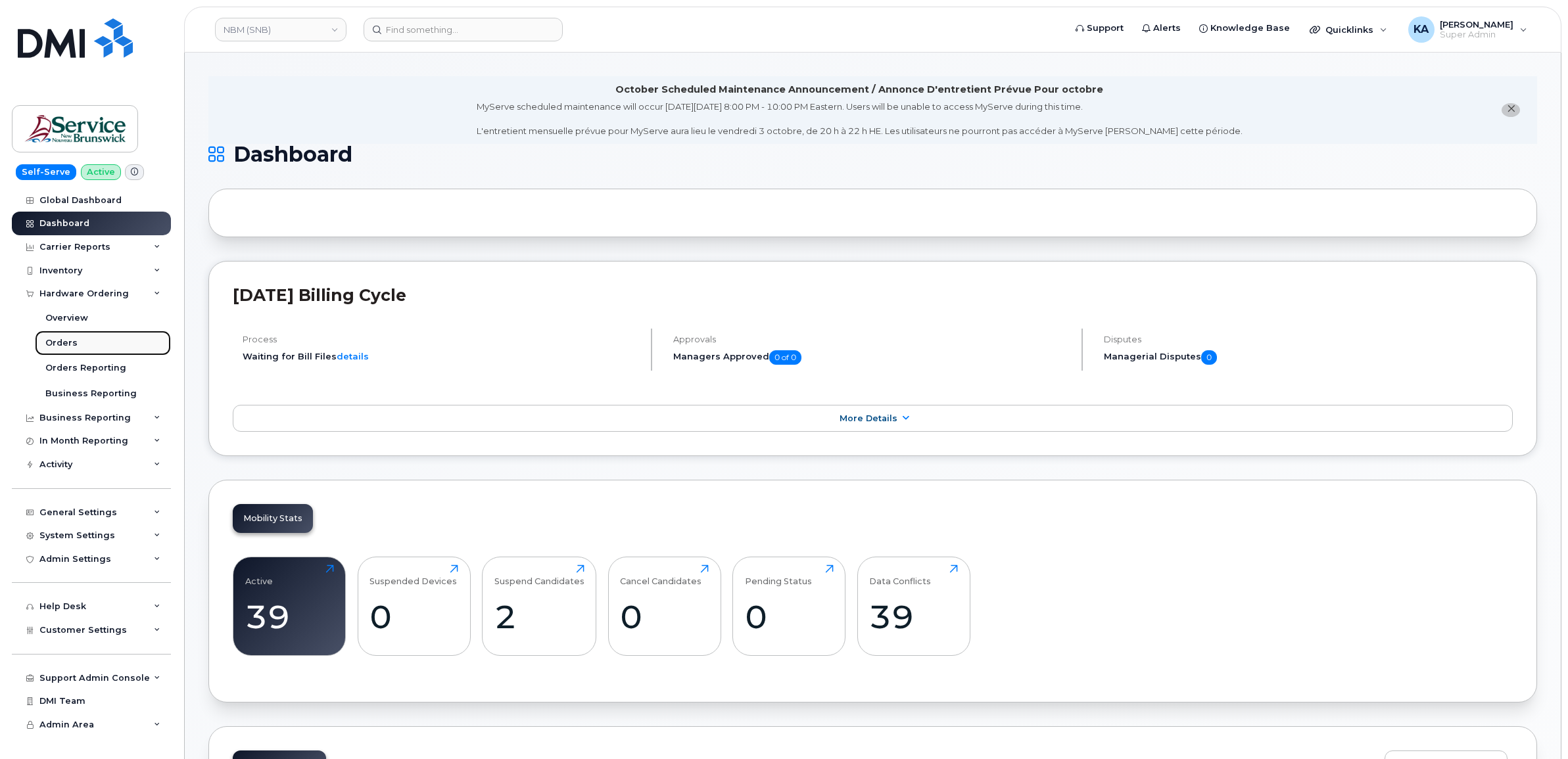
click at [53, 339] on div "Orders" at bounding box center [62, 343] width 32 height 12
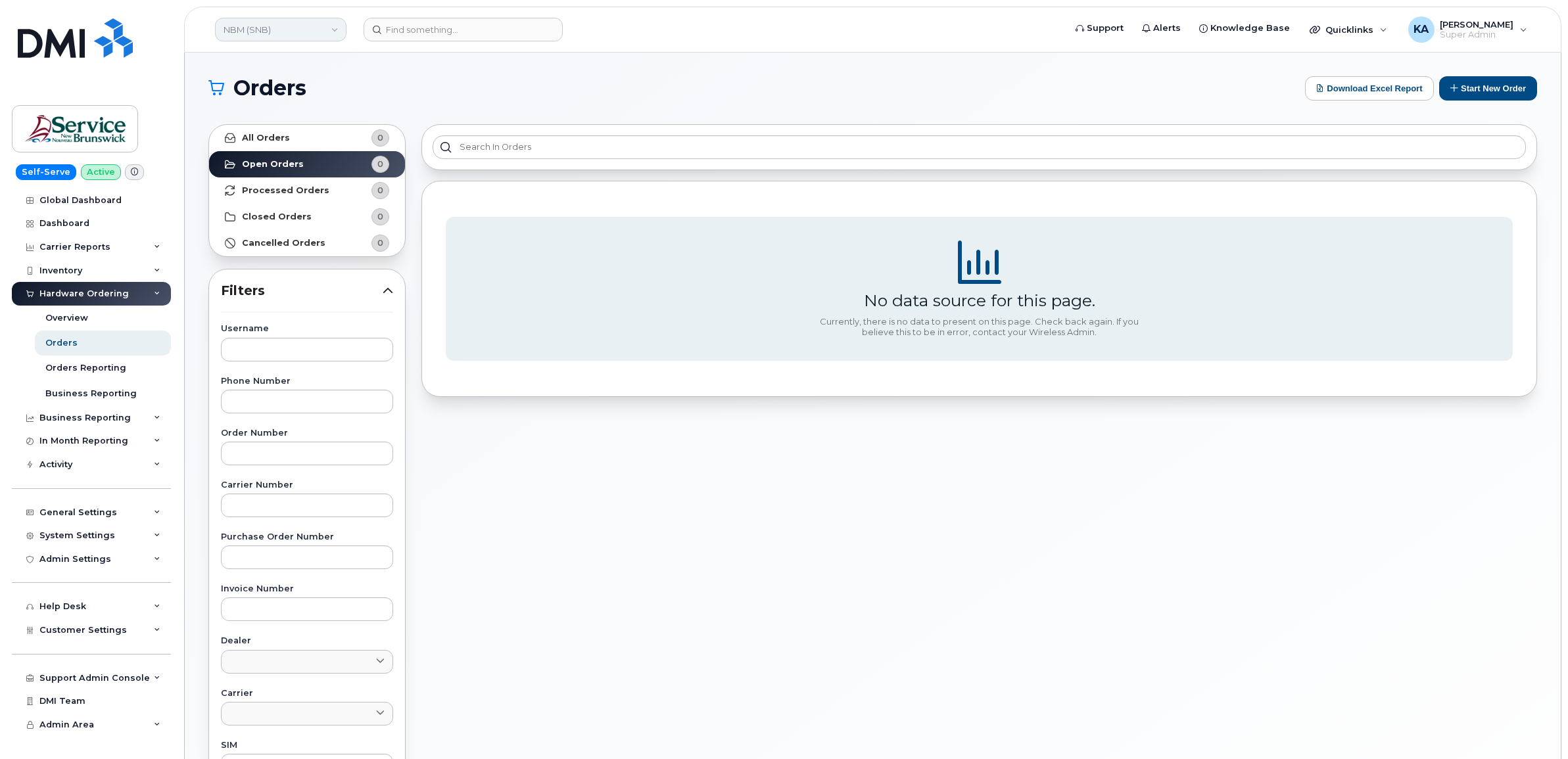
click at [280, 34] on link "NBM (SNB)" at bounding box center [280, 30] width 131 height 24
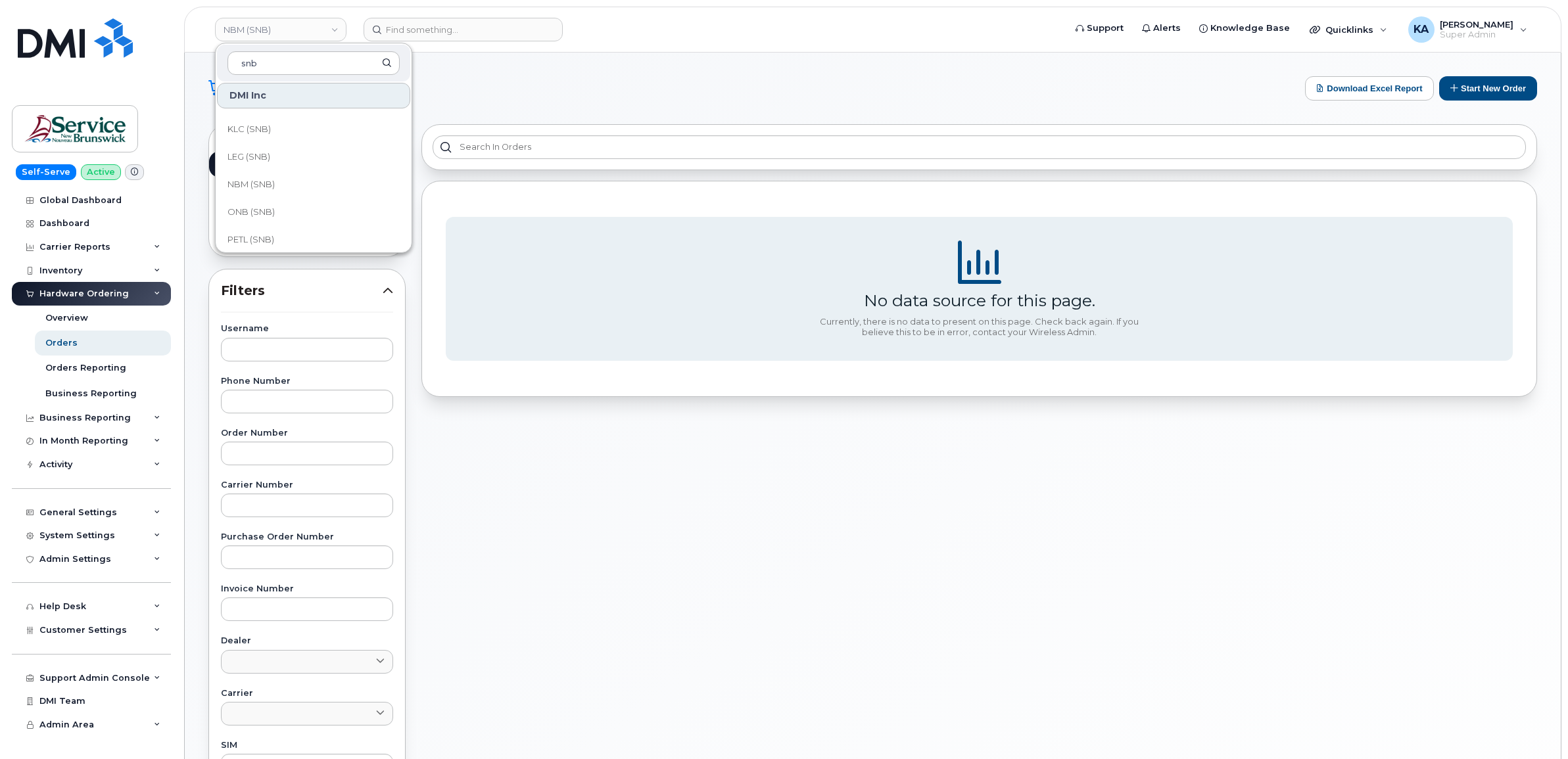
scroll to position [493, 0]
type input "snb"
click at [262, 122] on span "LEG (SNB)" at bounding box center [248, 128] width 42 height 13
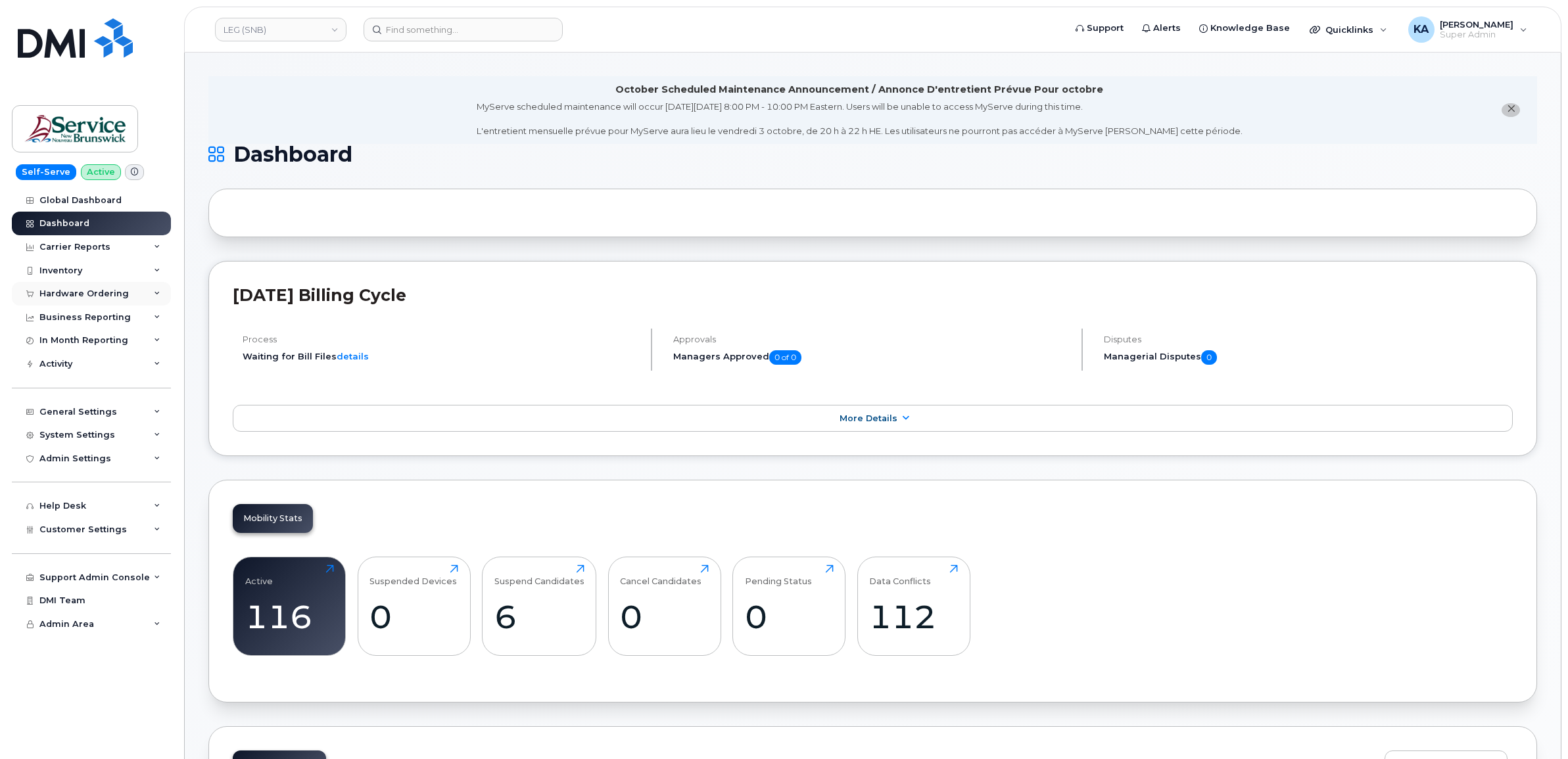
click at [99, 295] on div "Hardware Ordering" at bounding box center [84, 293] width 90 height 10
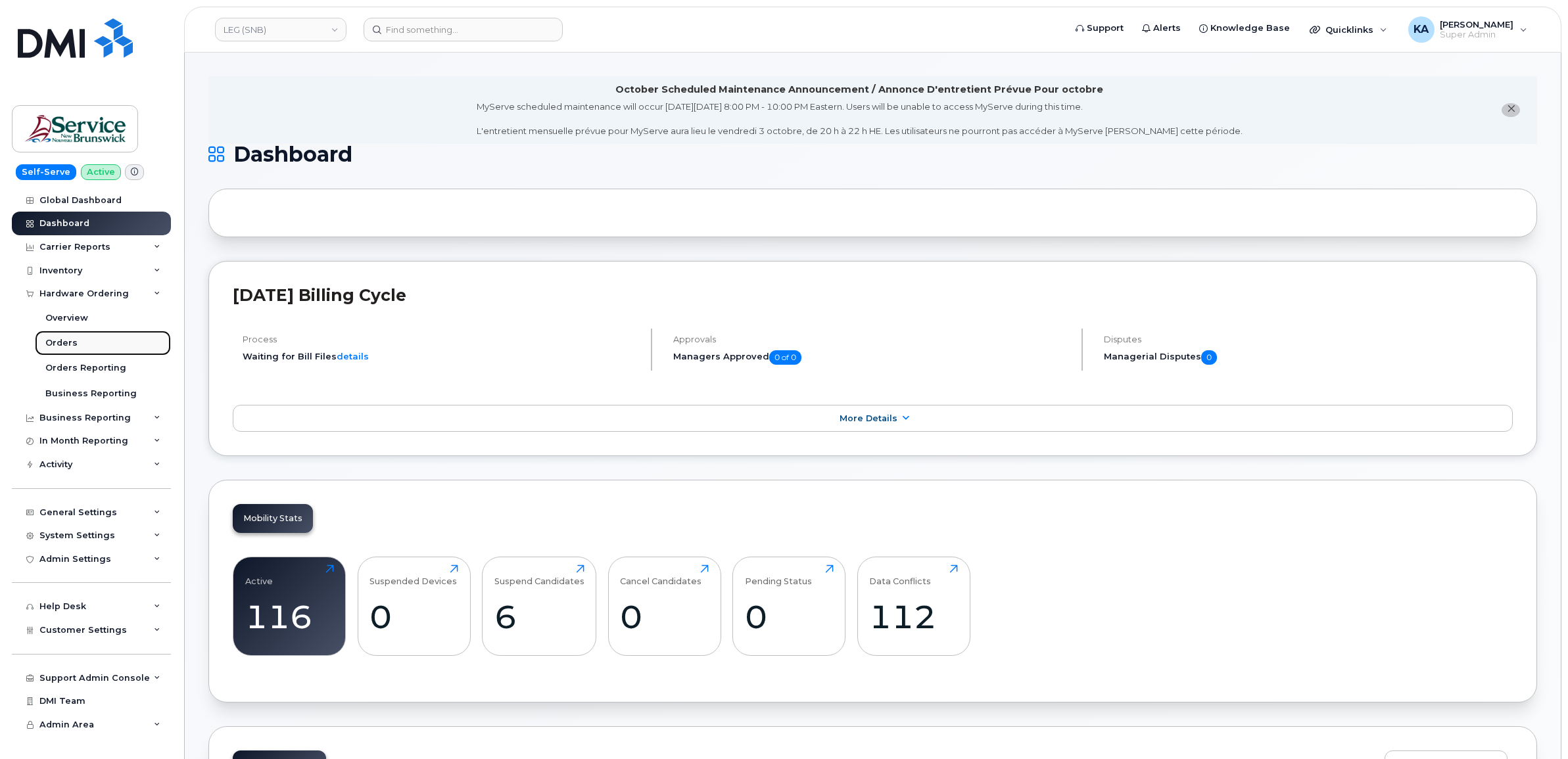
click at [72, 340] on div "Orders" at bounding box center [62, 343] width 32 height 12
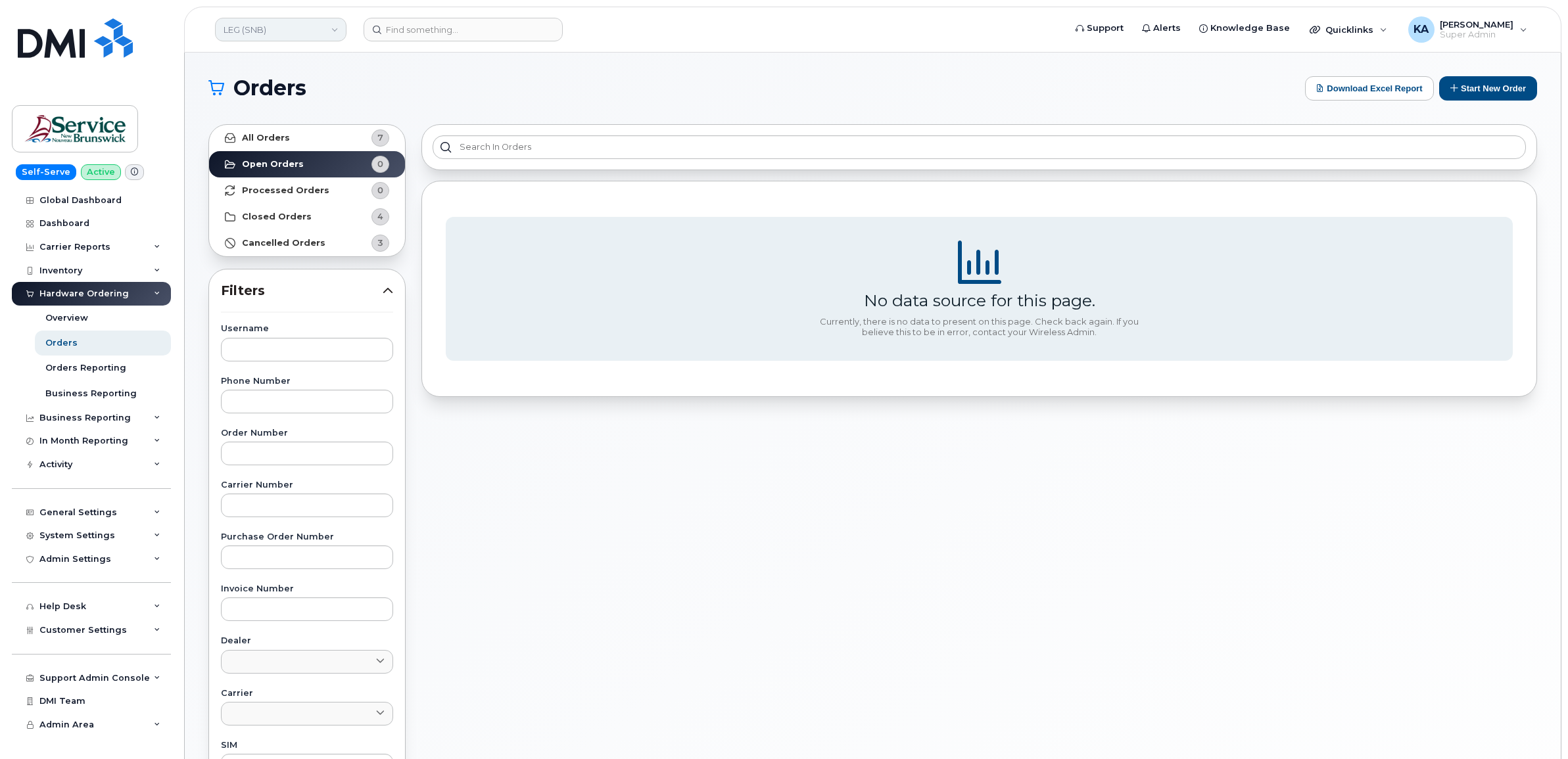
click at [270, 27] on link "LEG (SNB)" at bounding box center [280, 30] width 131 height 24
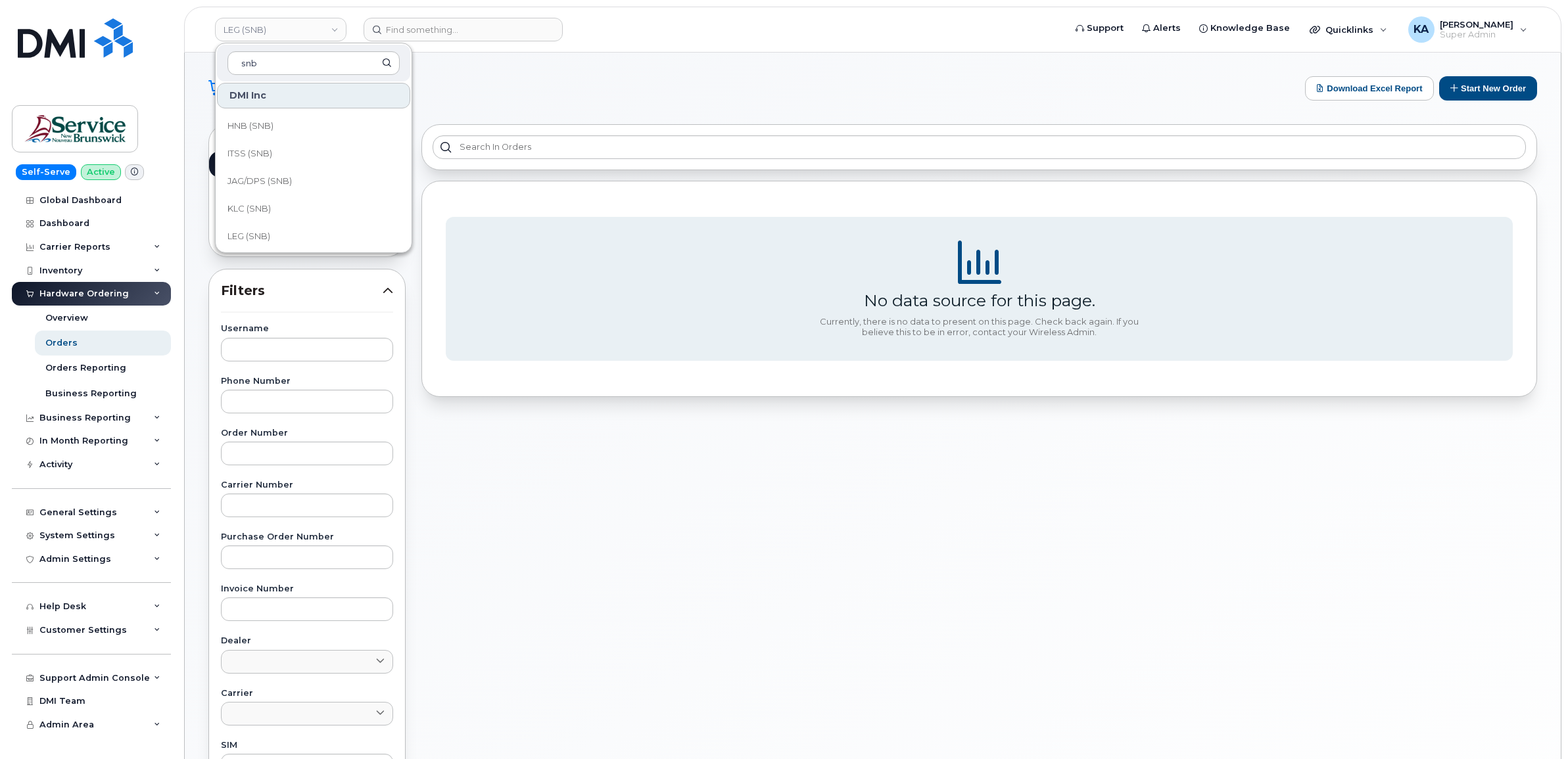
scroll to position [411, 0]
type input "snb"
click at [270, 179] on span "KLC (SNB)" at bounding box center [249, 183] width 43 height 13
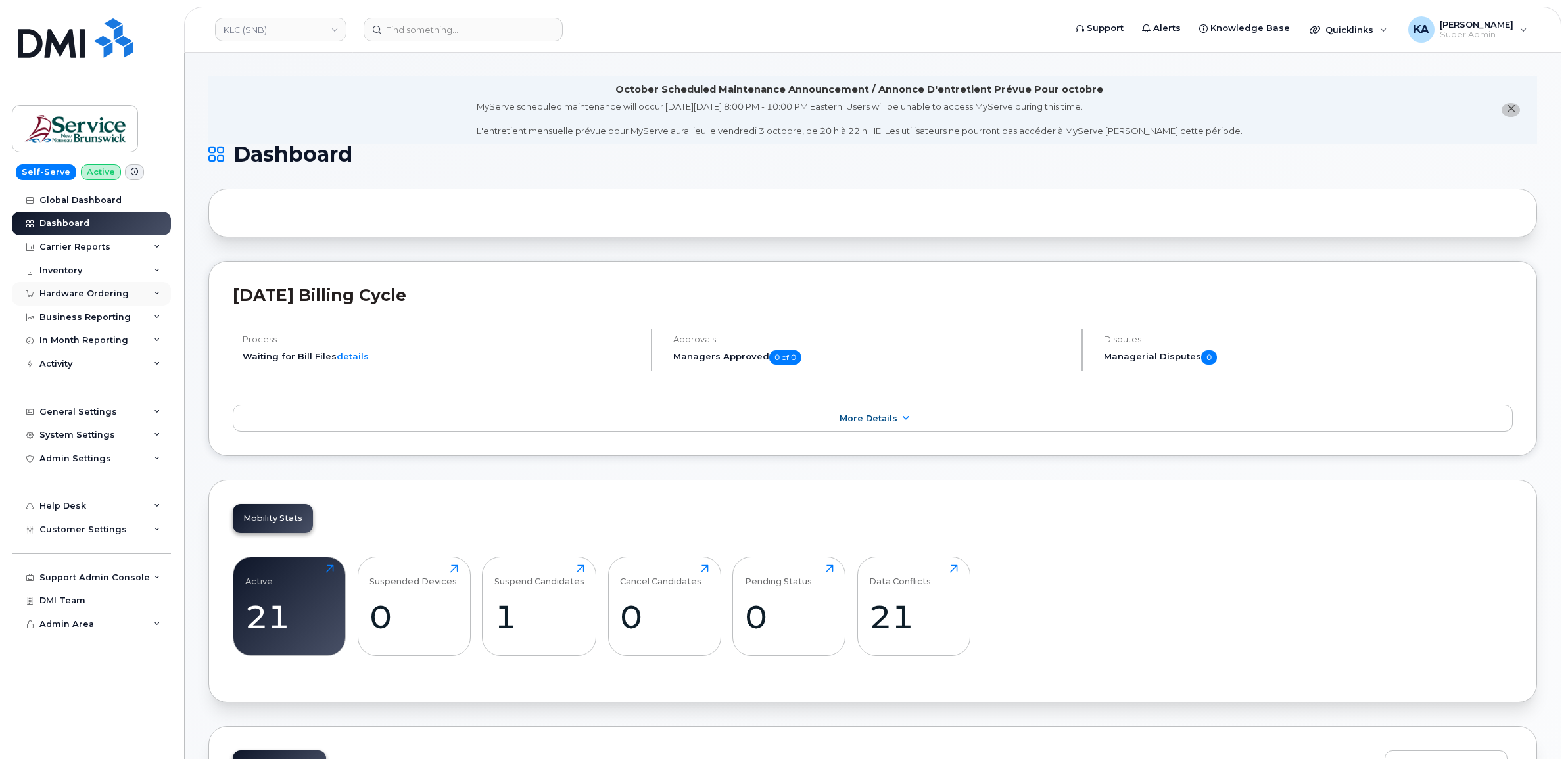
click at [107, 290] on div "Hardware Ordering" at bounding box center [84, 293] width 90 height 10
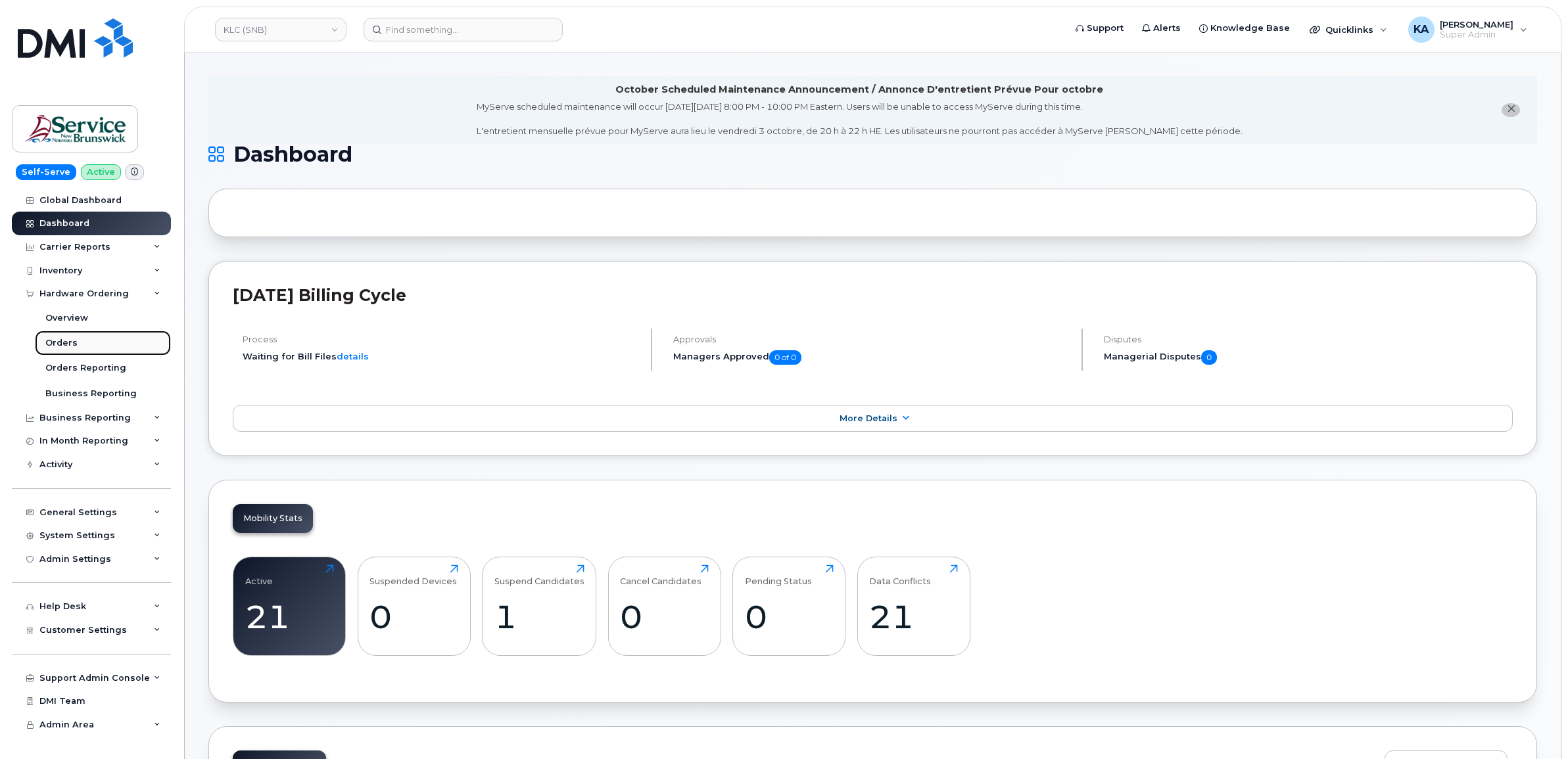
click at [63, 345] on div "Orders" at bounding box center [62, 343] width 32 height 12
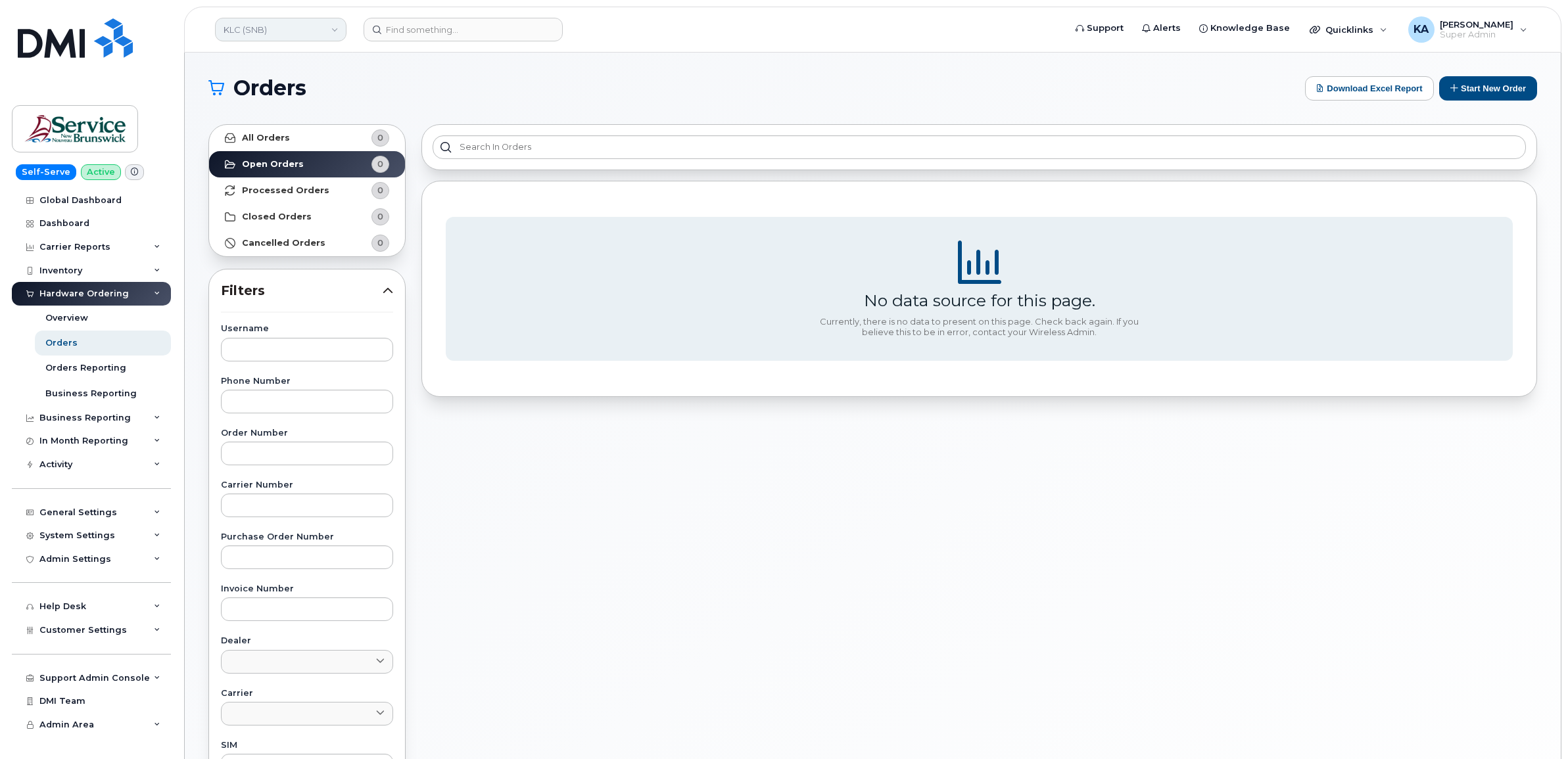
click at [292, 31] on link "KLC (SNB)" at bounding box center [280, 30] width 131 height 24
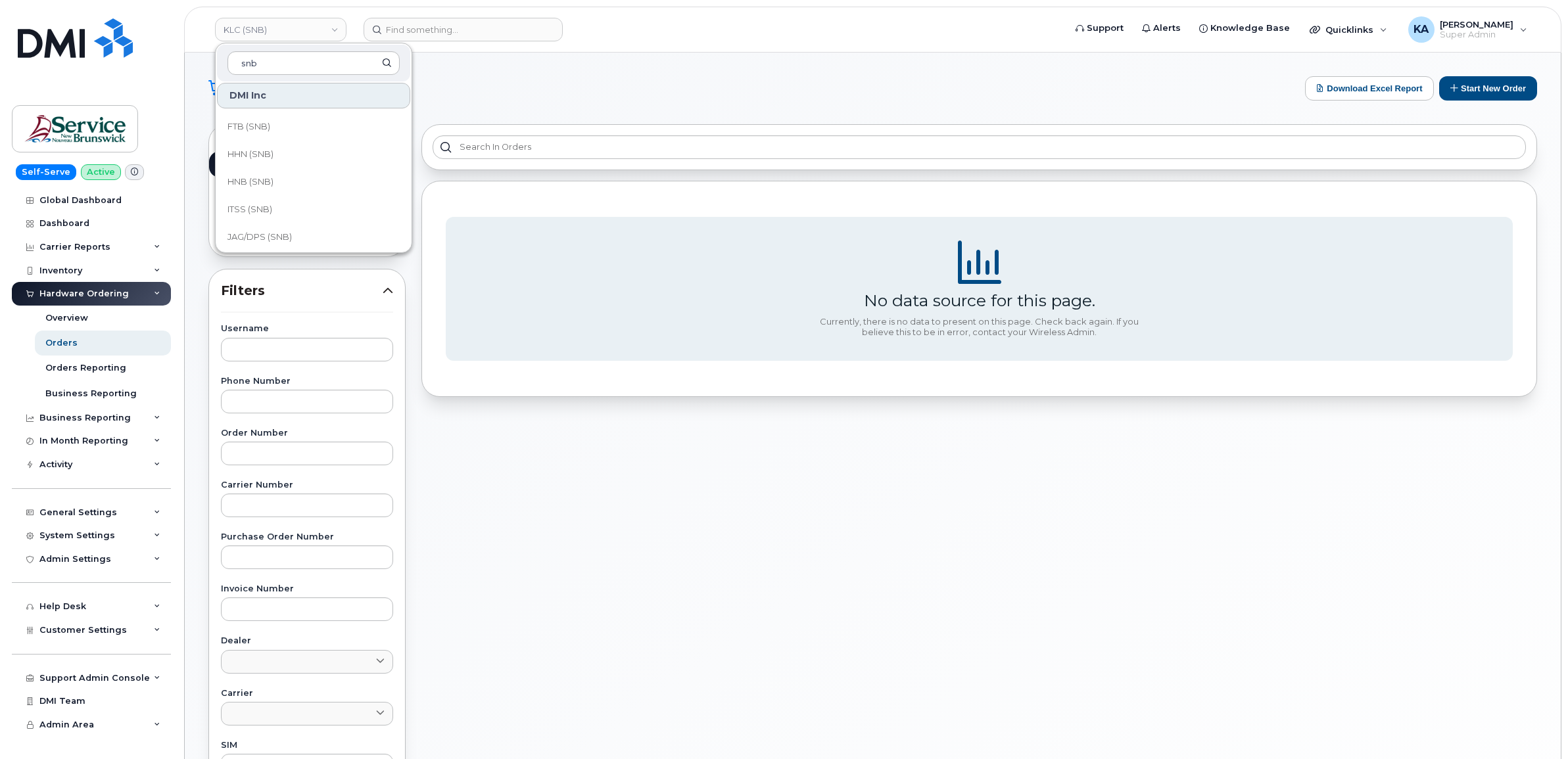
scroll to position [411, 0]
type input "snb"
click at [276, 158] on span "JAG/DPS (SNB)" at bounding box center [259, 155] width 64 height 13
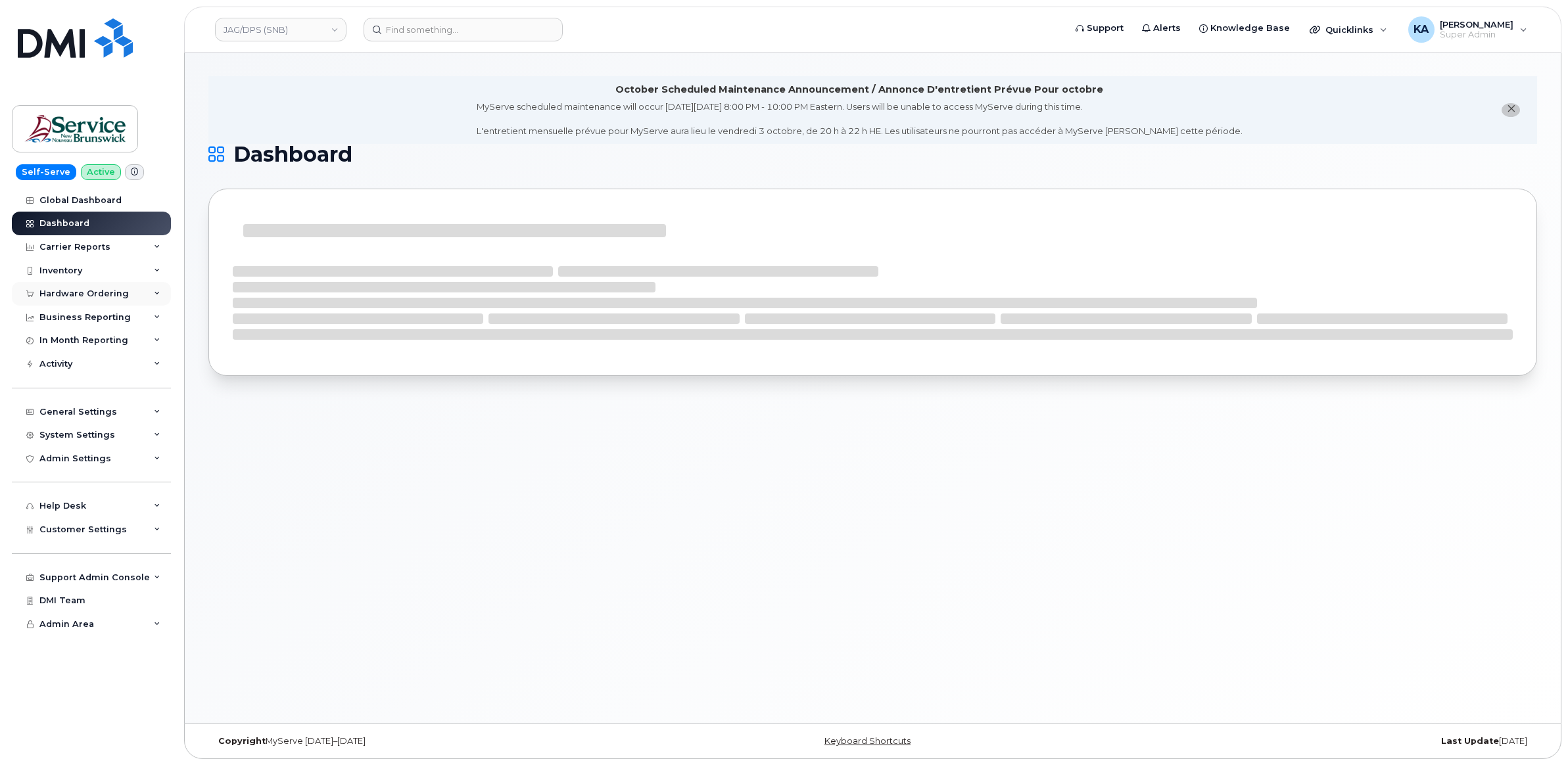
click at [104, 289] on div "Hardware Ordering" at bounding box center [91, 294] width 159 height 24
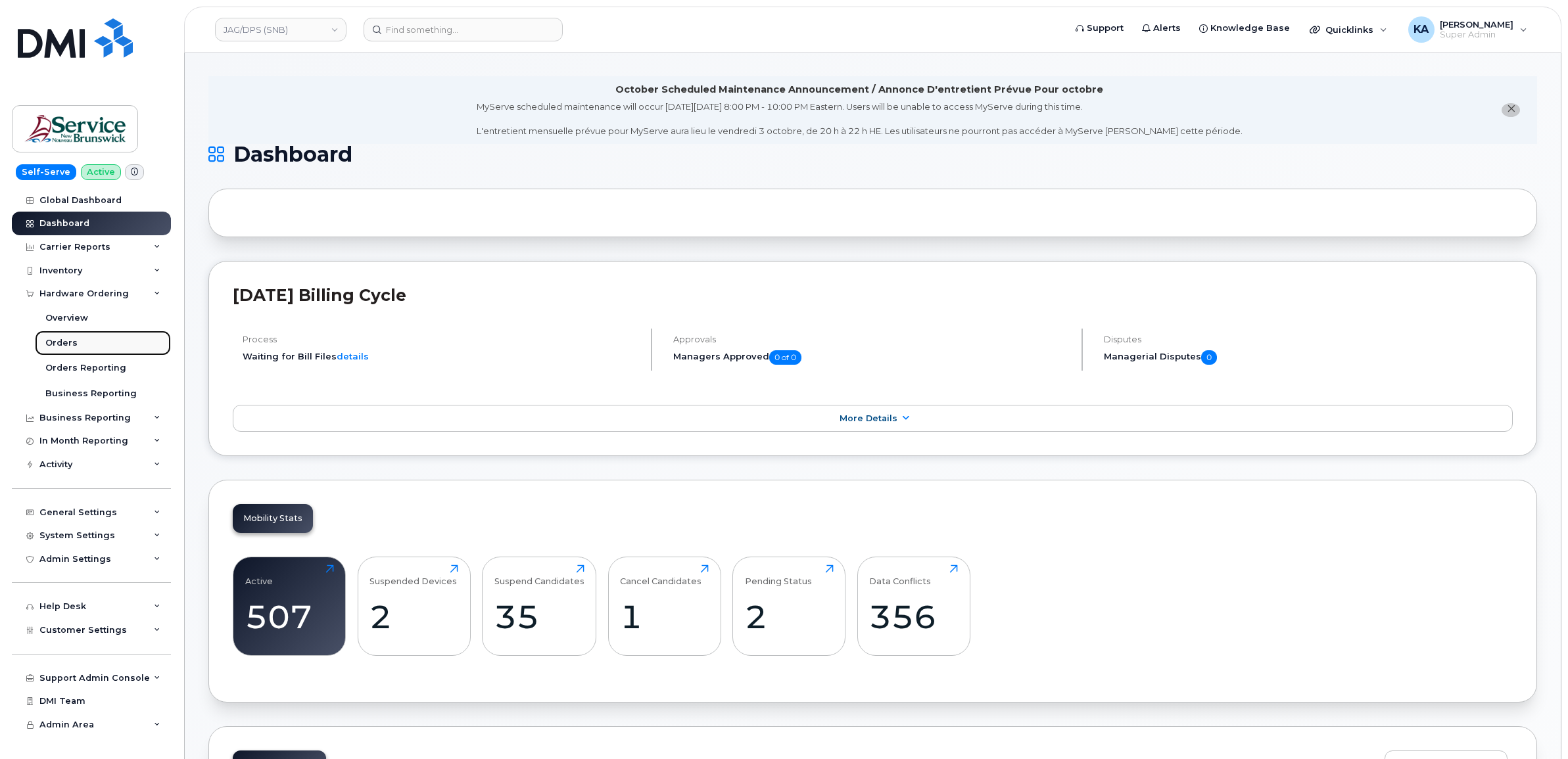
click at [68, 335] on link "Orders" at bounding box center [103, 343] width 136 height 25
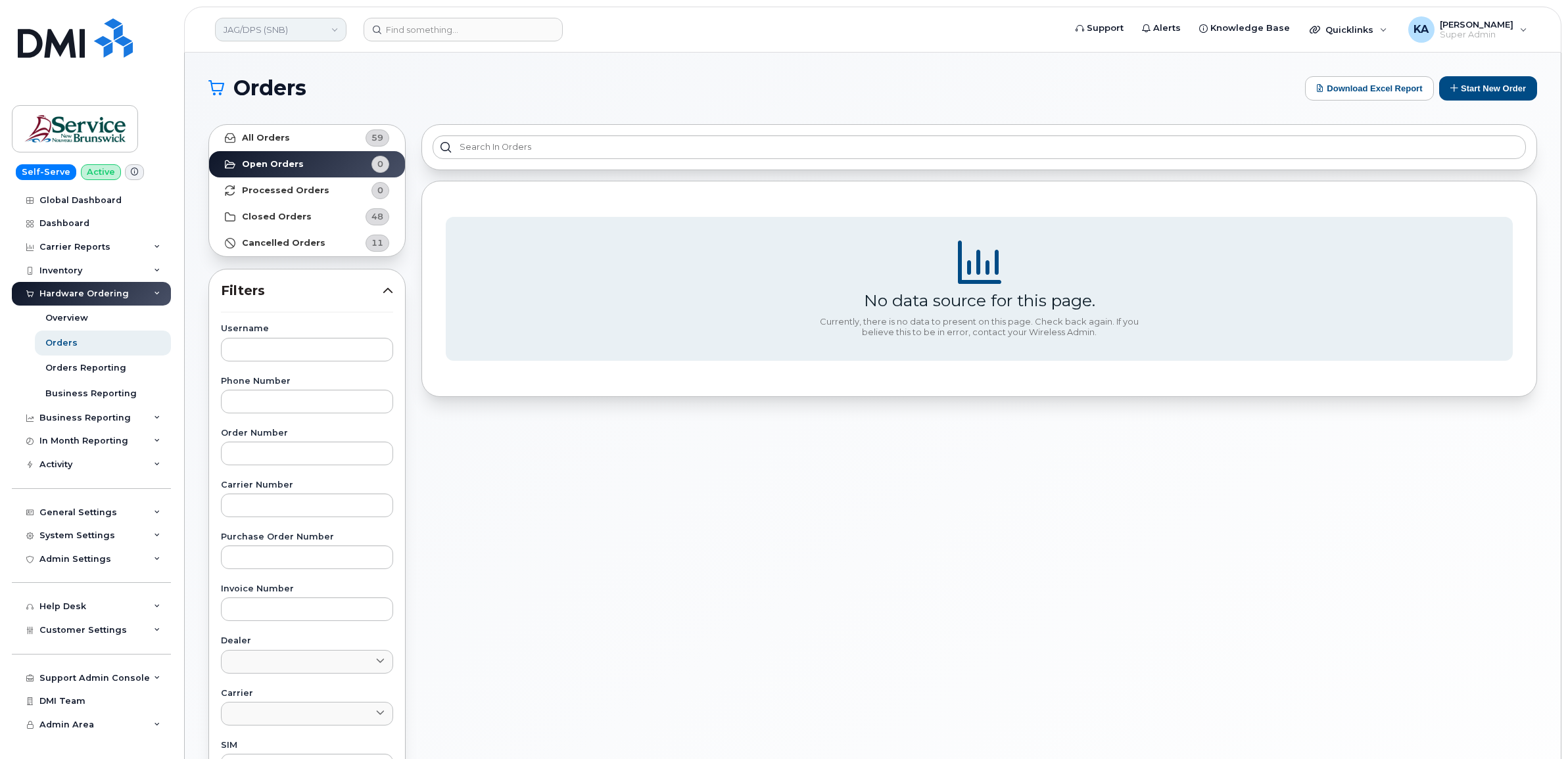
click at [299, 31] on link "JAG/DPS (SNB)" at bounding box center [280, 30] width 131 height 24
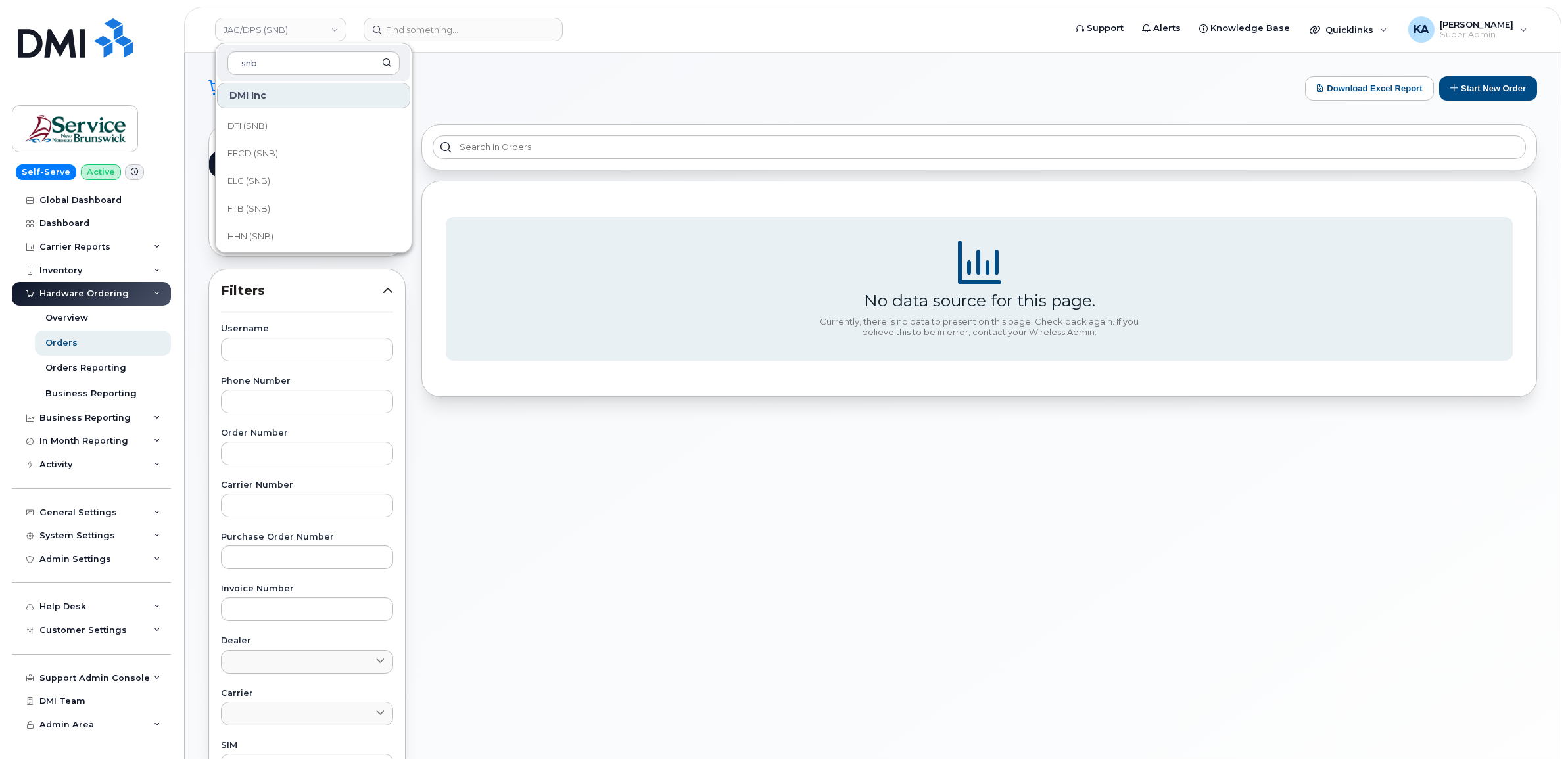
scroll to position [328, 0]
type input "snb"
click at [256, 211] on span "ITSS (SNB)" at bounding box center [250, 210] width 45 height 13
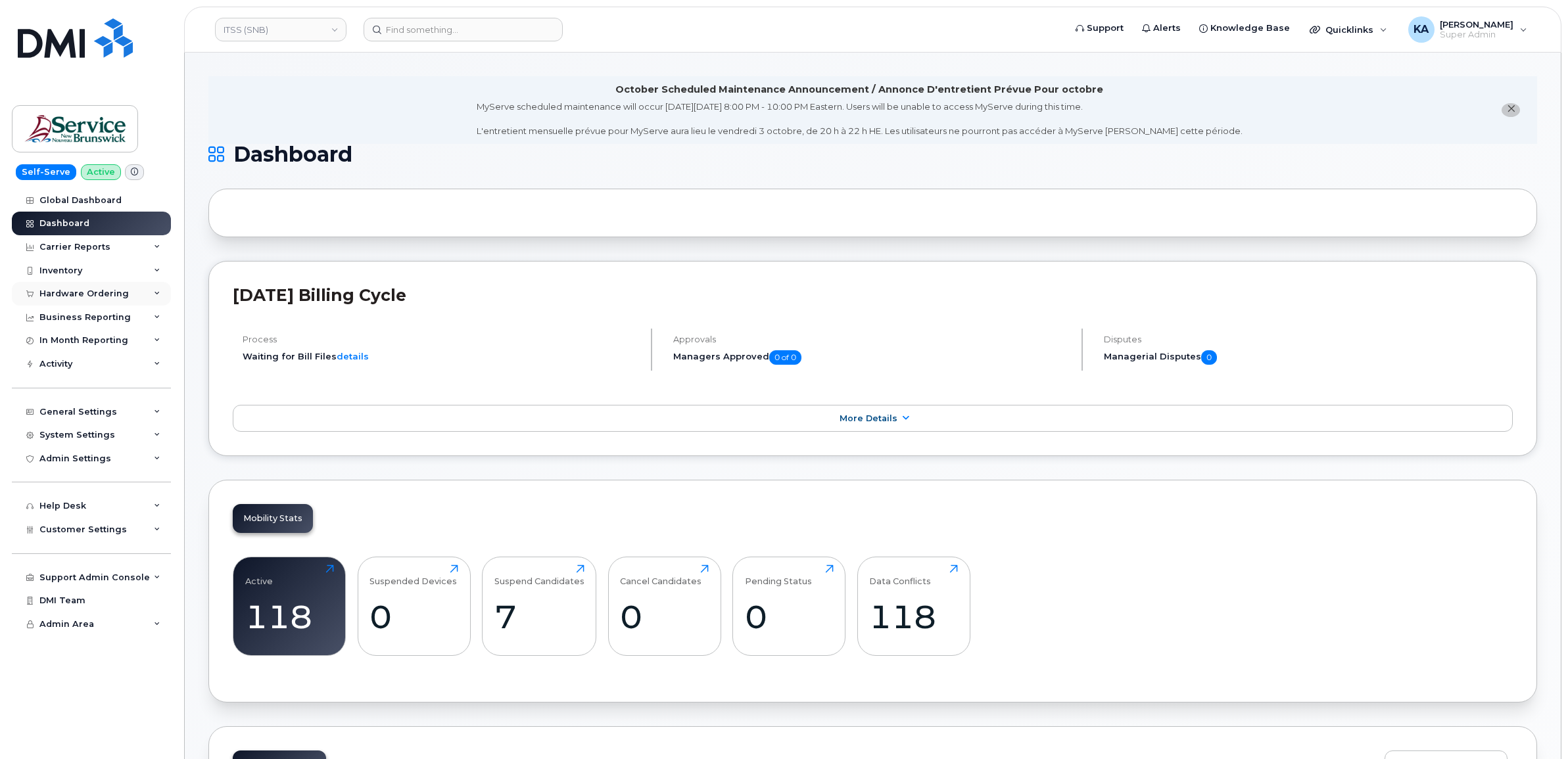
click at [97, 291] on div "Hardware Ordering" at bounding box center [84, 293] width 90 height 10
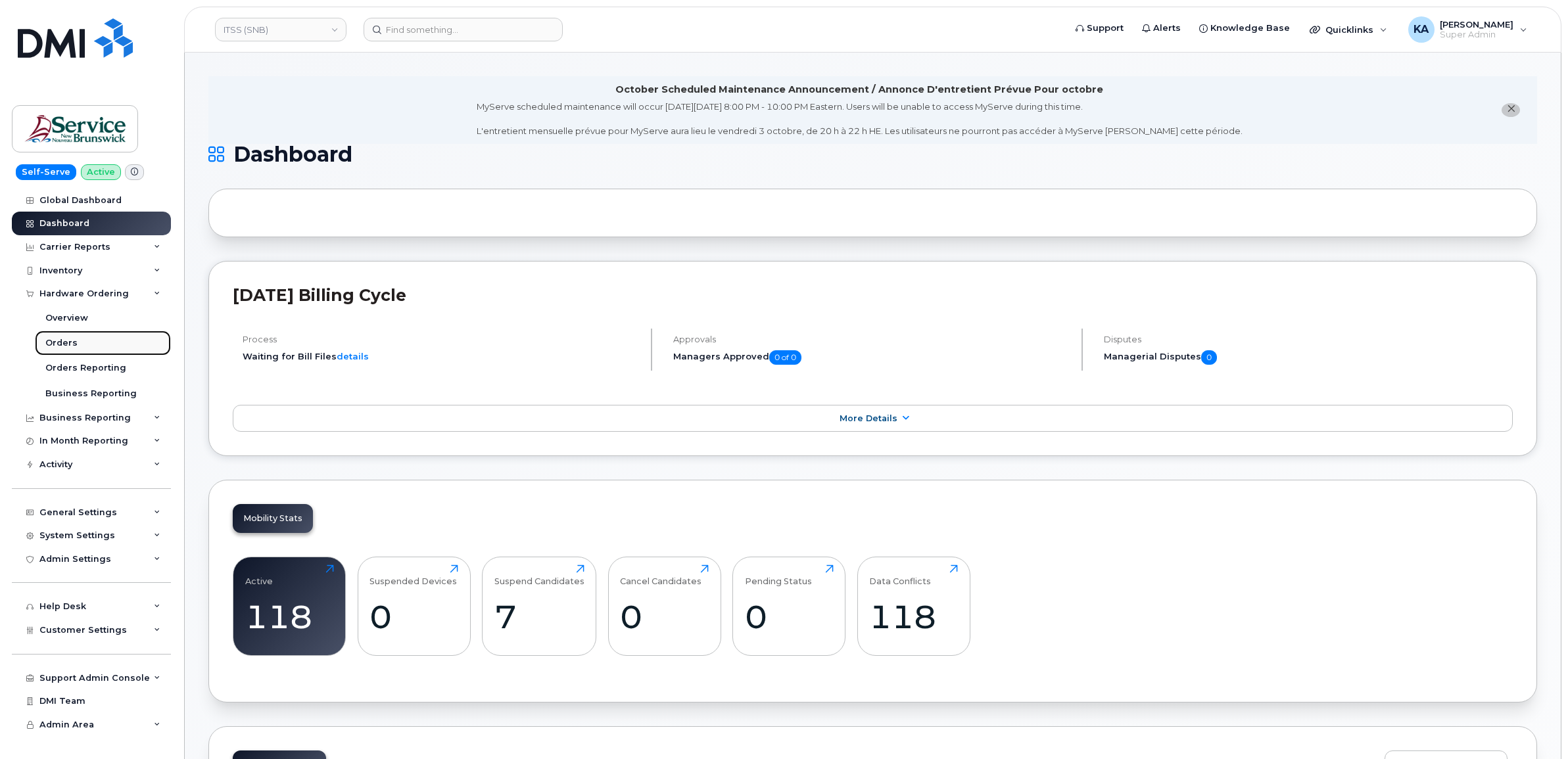
click at [66, 342] on div "Orders" at bounding box center [62, 343] width 32 height 12
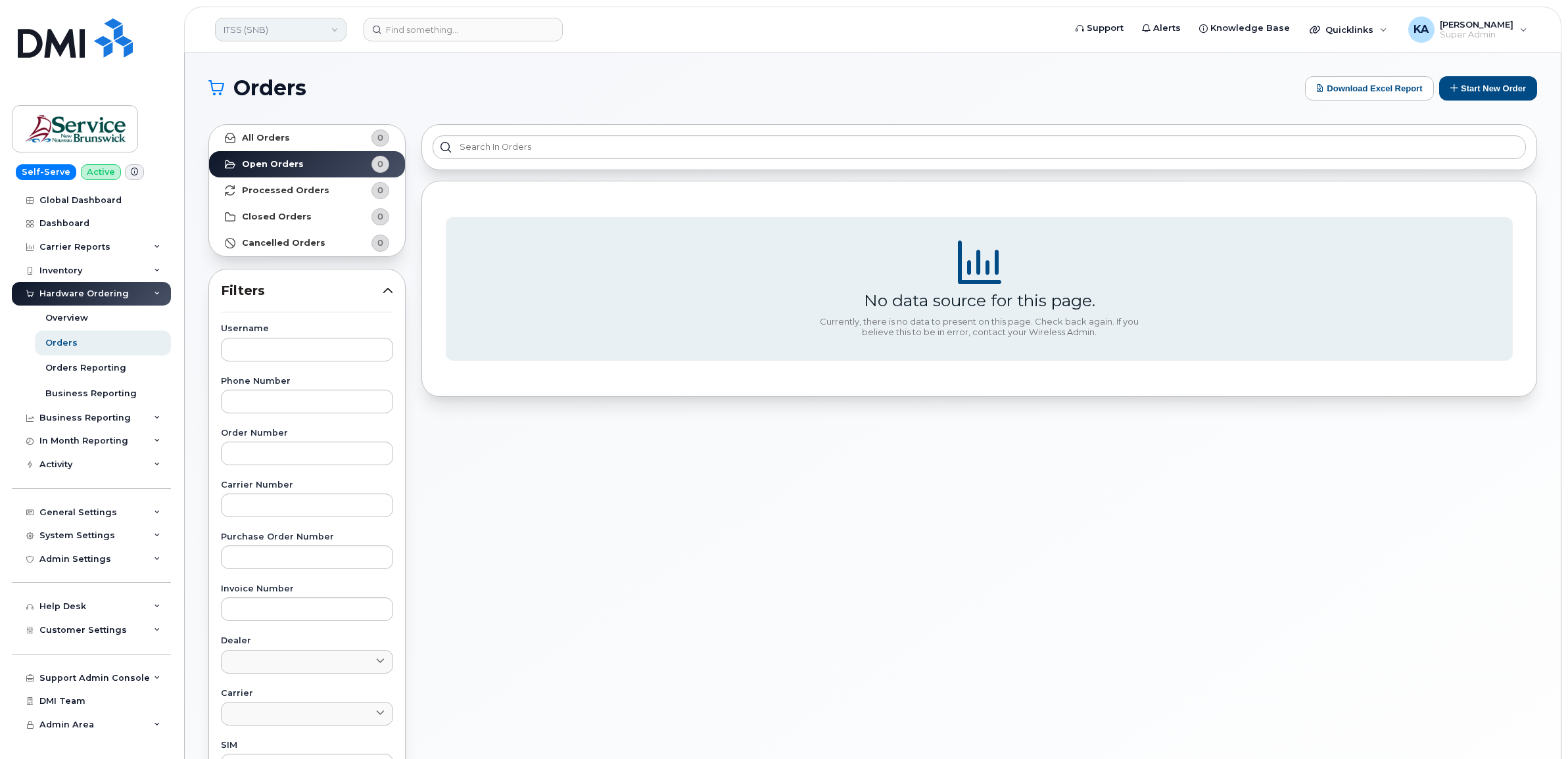
click at [310, 27] on link "ITSS (SNB)" at bounding box center [280, 30] width 131 height 24
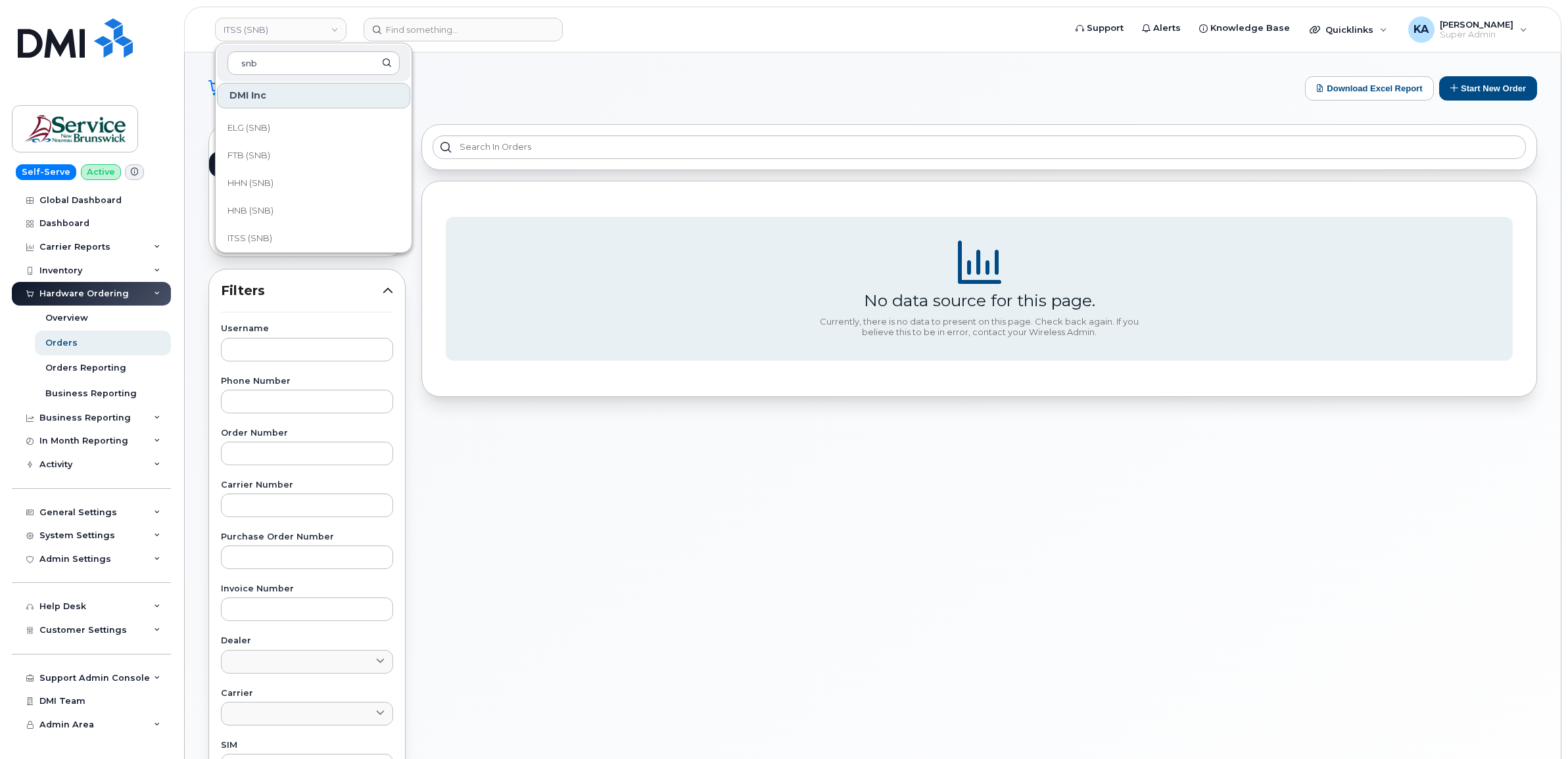
scroll to position [328, 0]
type input "snb"
click at [263, 179] on span "HNB (SNB)" at bounding box center [250, 182] width 46 height 13
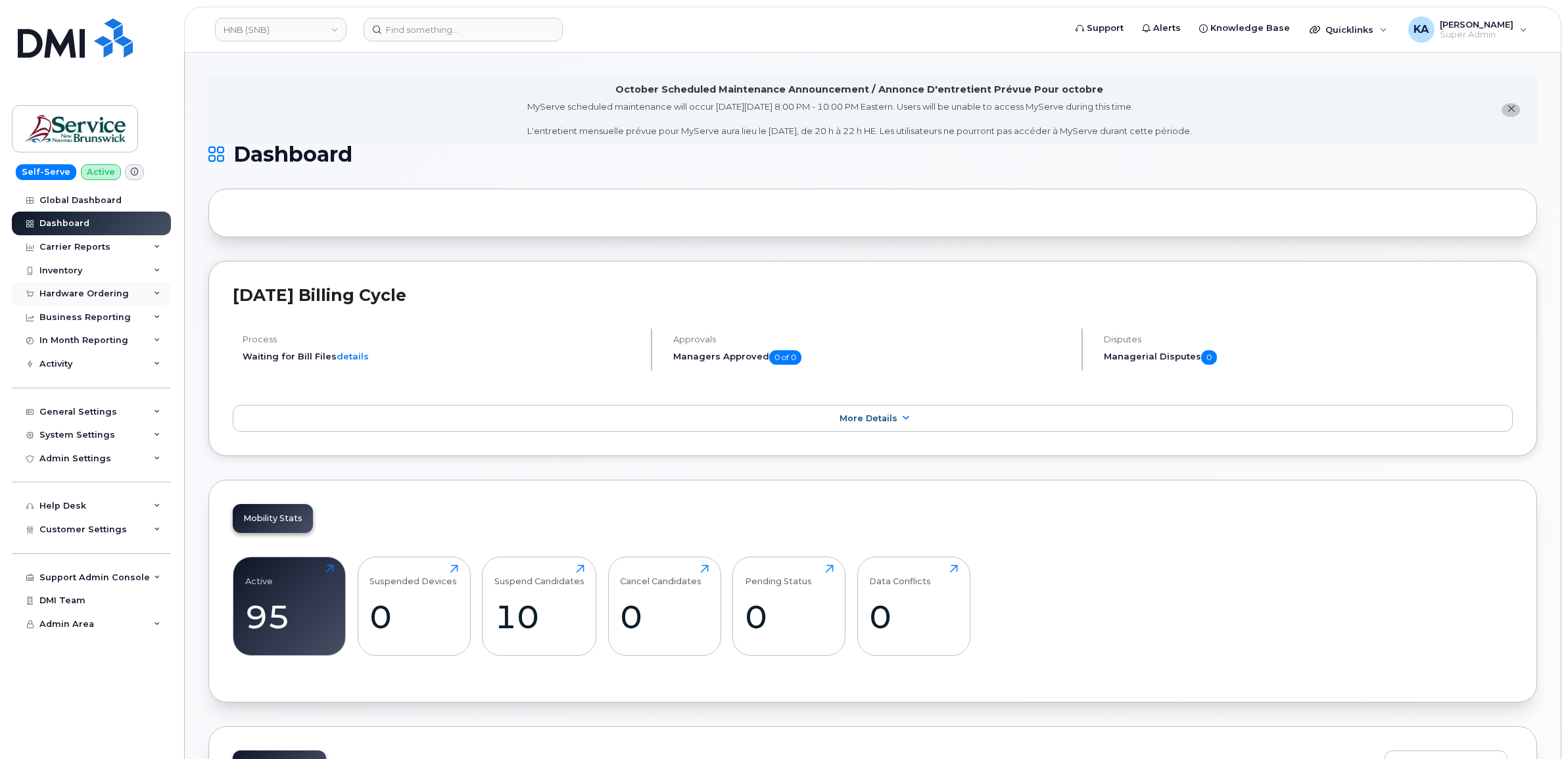
click at [93, 292] on div "Hardware Ordering" at bounding box center [84, 293] width 90 height 10
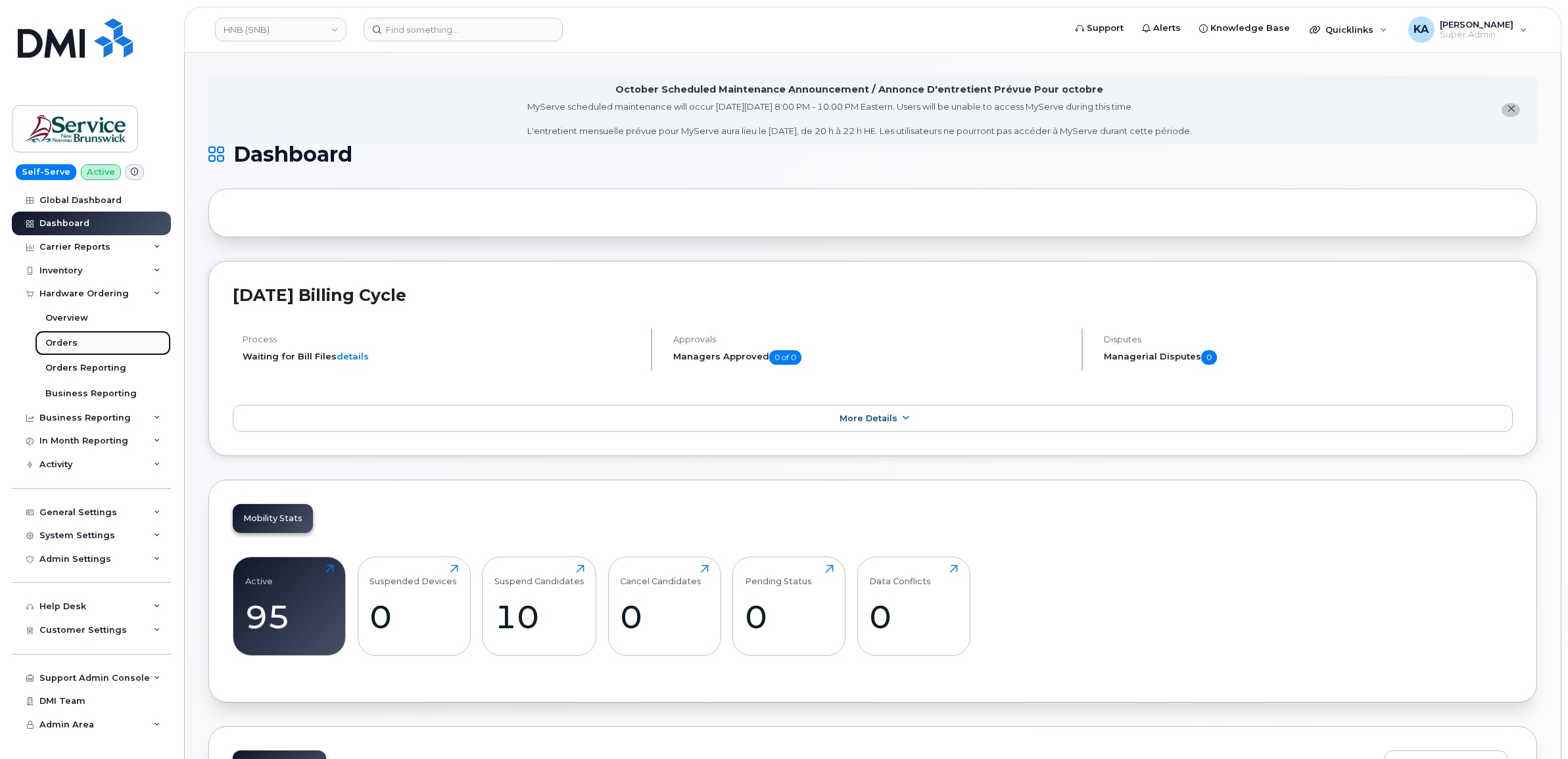
click at [50, 339] on div "Orders" at bounding box center [62, 343] width 32 height 12
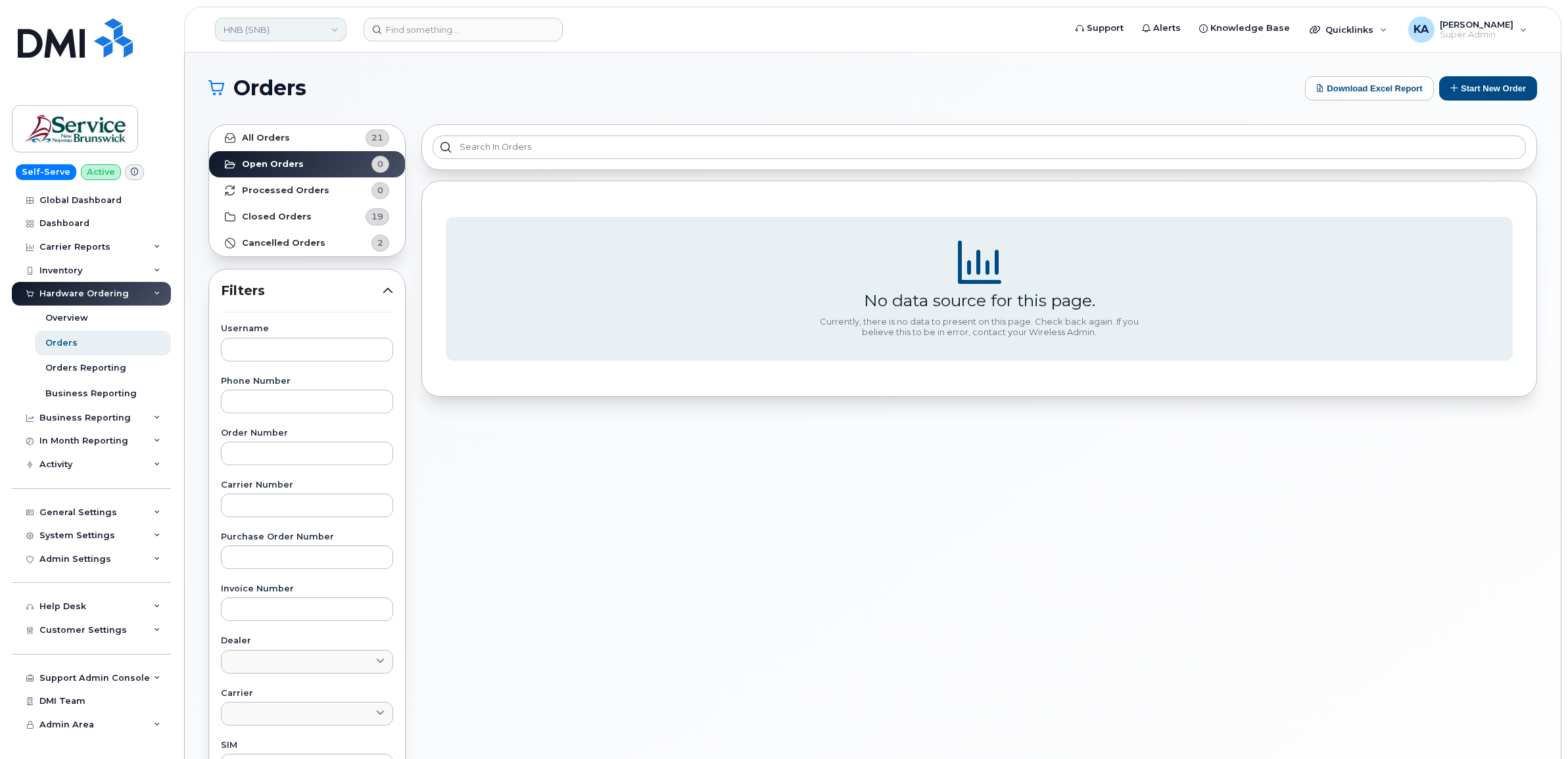
click at [292, 27] on link "HNB (SNB)" at bounding box center [280, 30] width 131 height 24
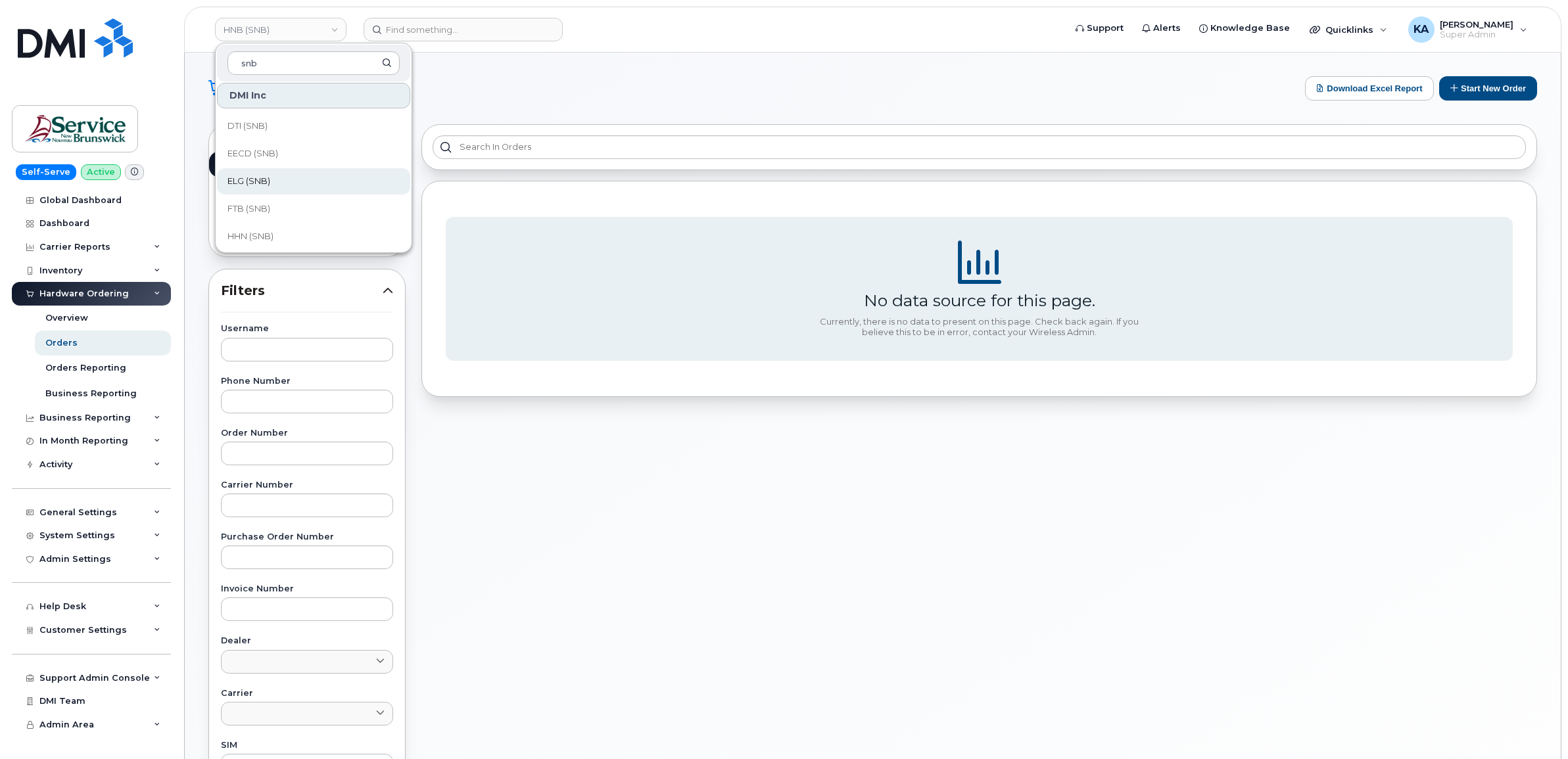
scroll to position [328, 0]
type input "snb"
click at [266, 150] on span "HHN (SNB)" at bounding box center [250, 155] width 46 height 13
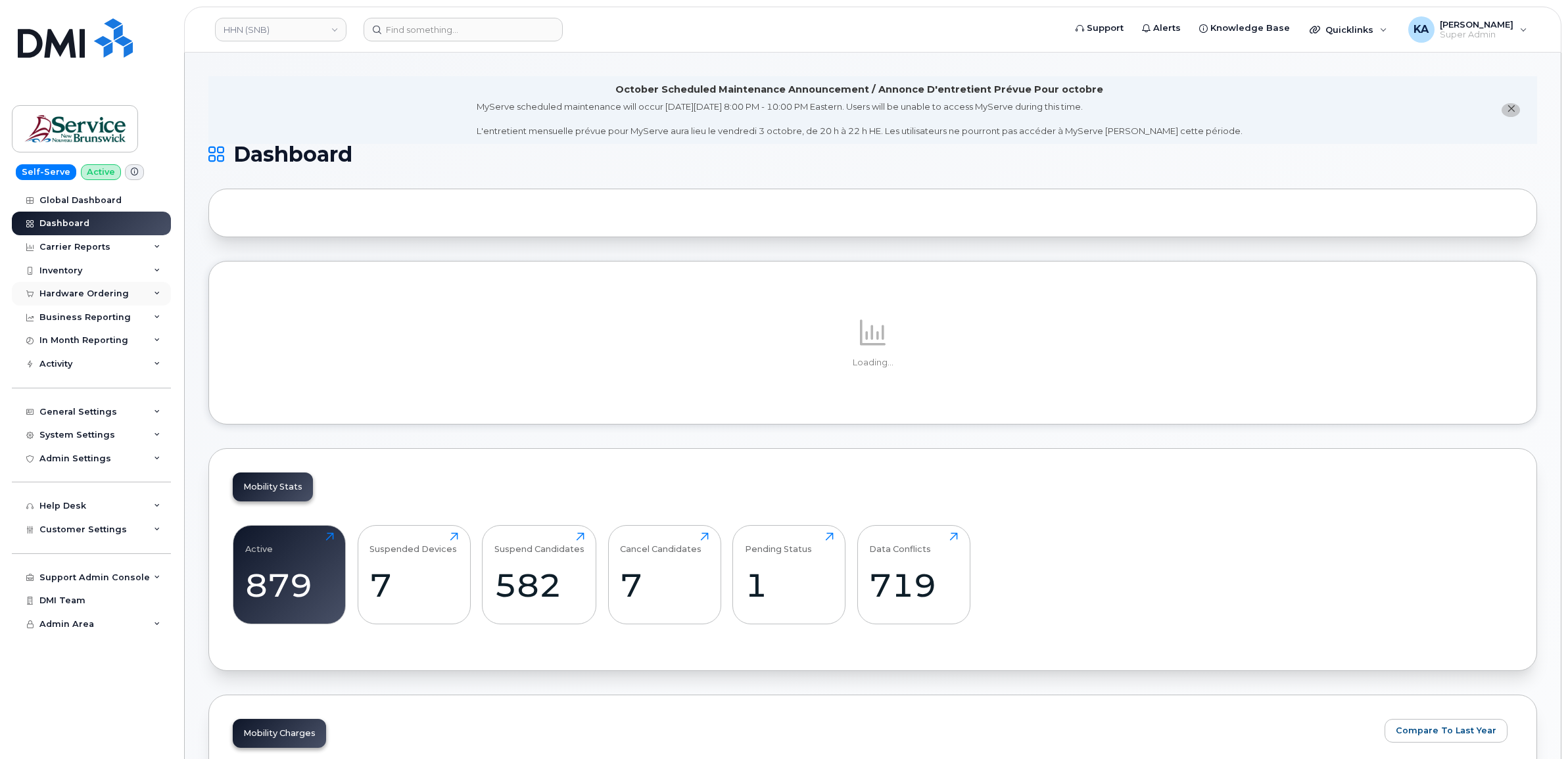
click at [82, 293] on div "Hardware Ordering" at bounding box center [84, 293] width 90 height 10
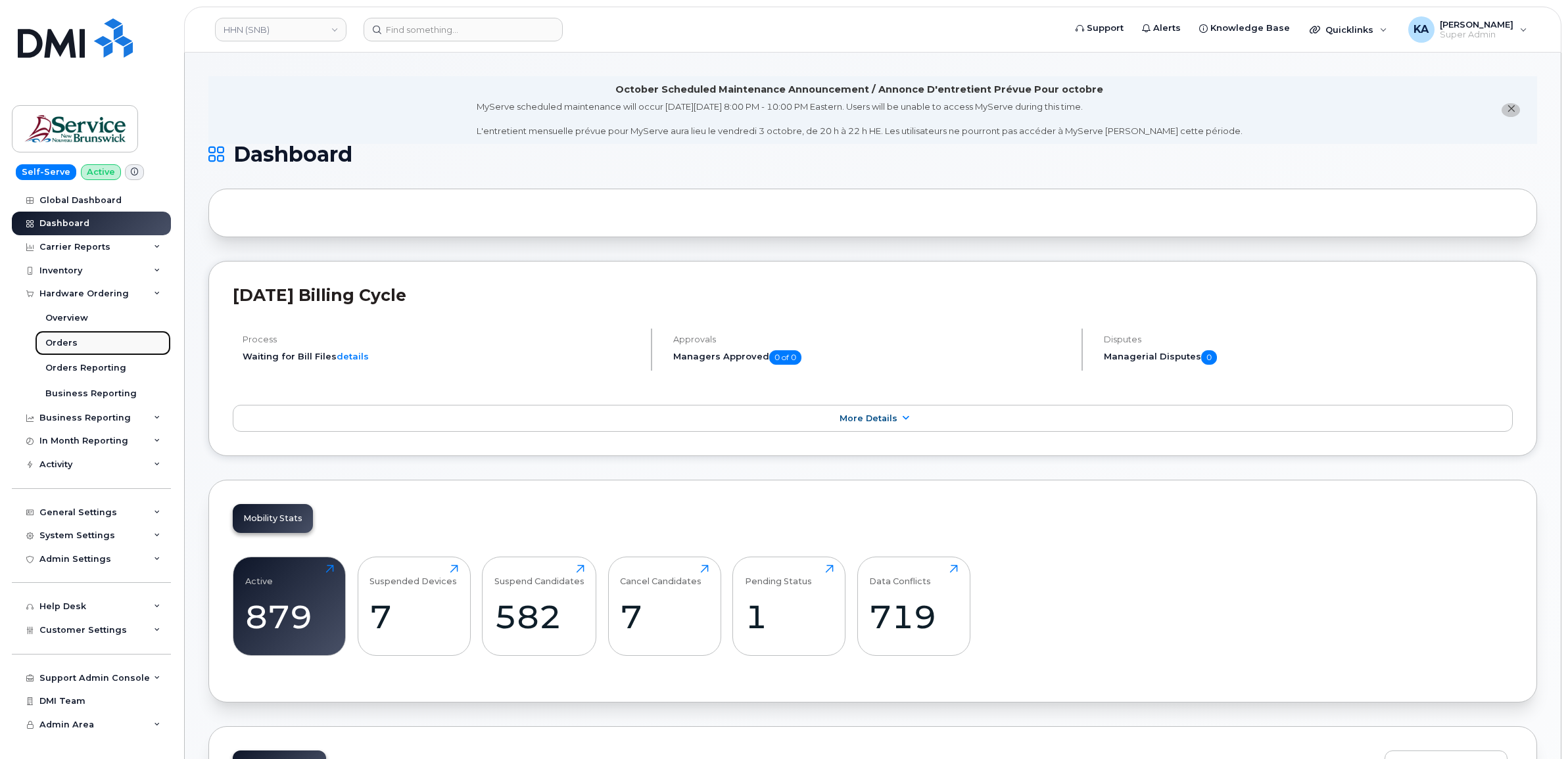
click at [59, 345] on div "Orders" at bounding box center [62, 343] width 32 height 12
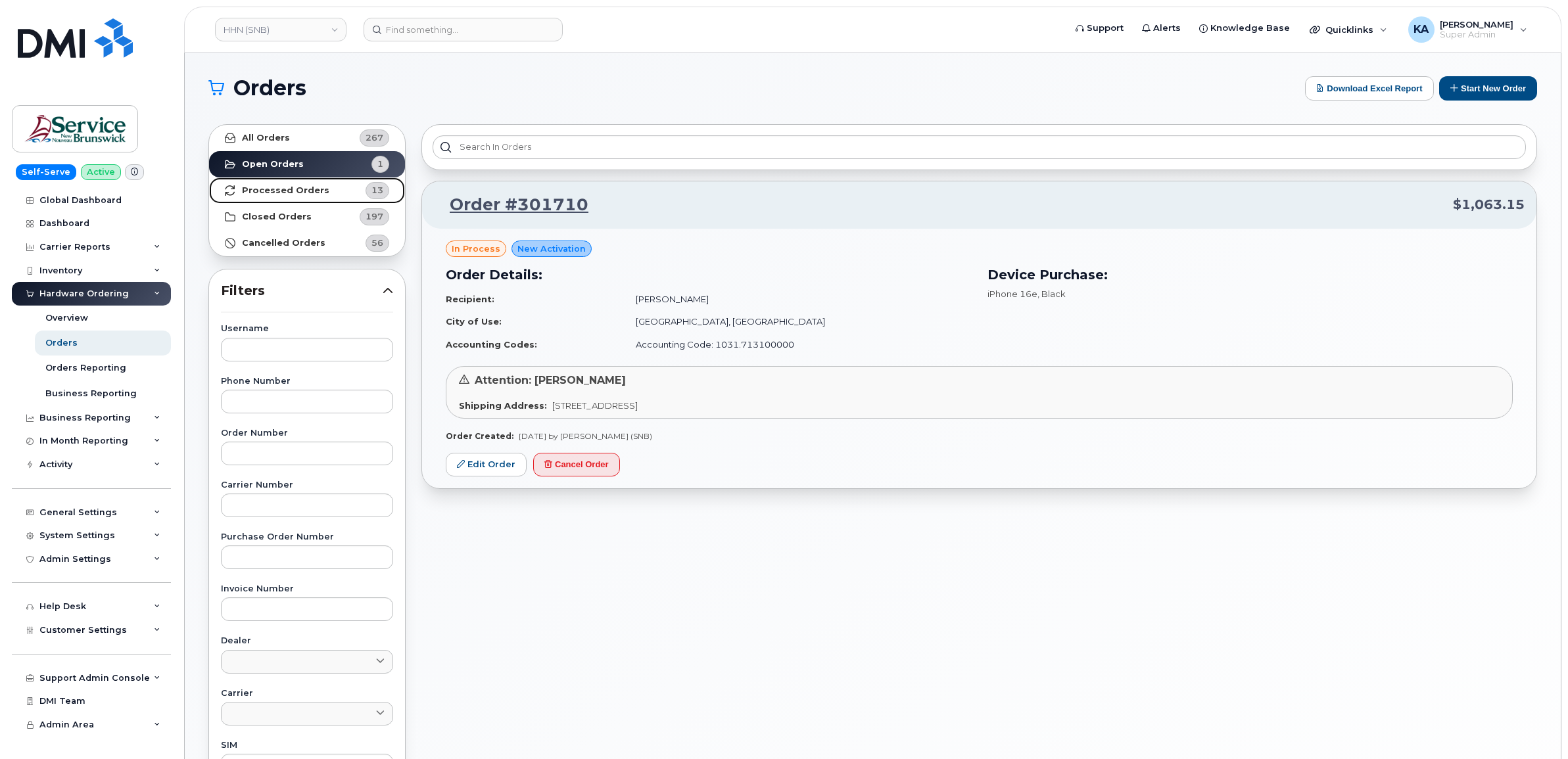
click at [277, 187] on strong "Processed Orders" at bounding box center [285, 190] width 87 height 10
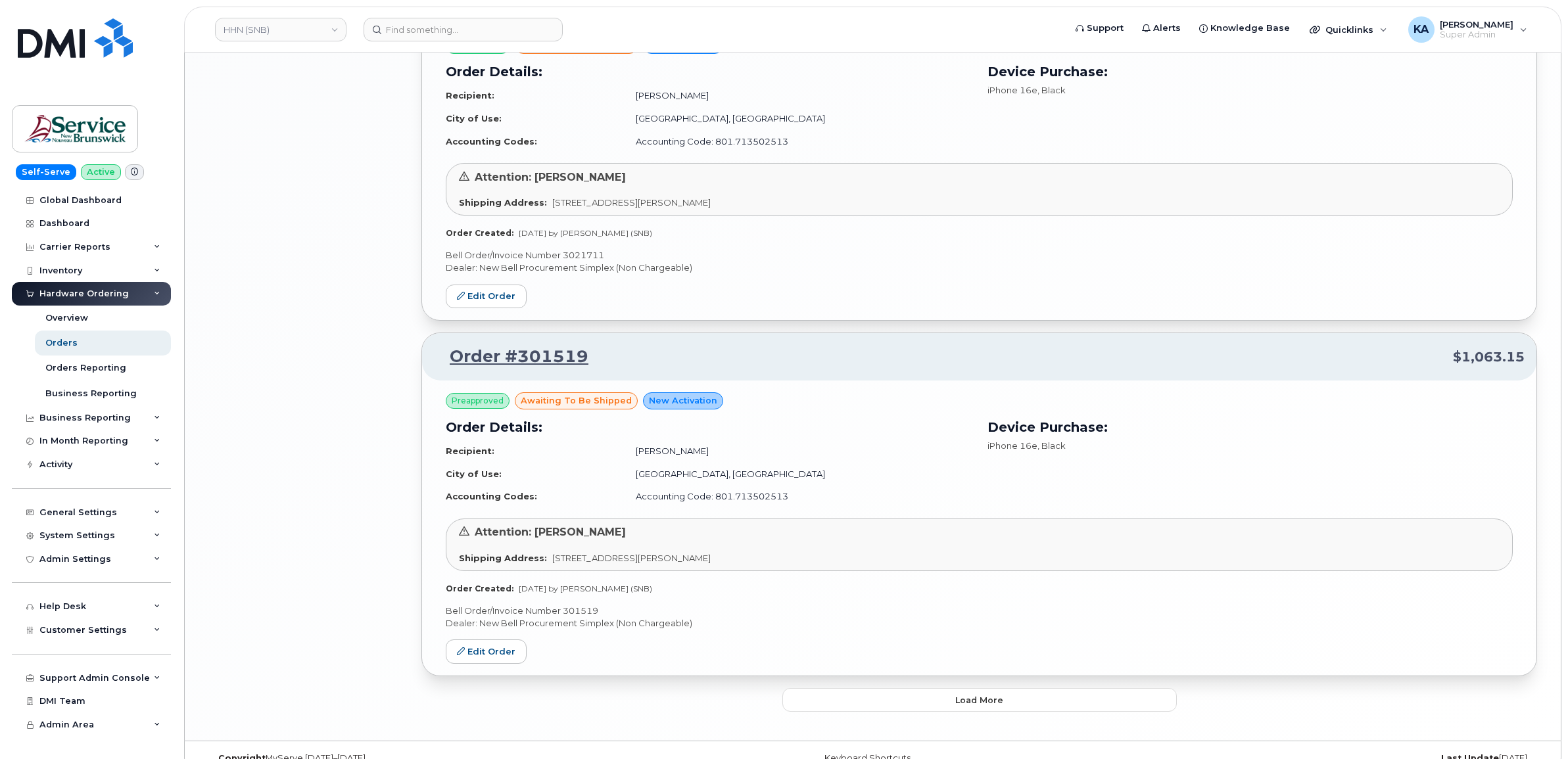
scroll to position [2367, 0]
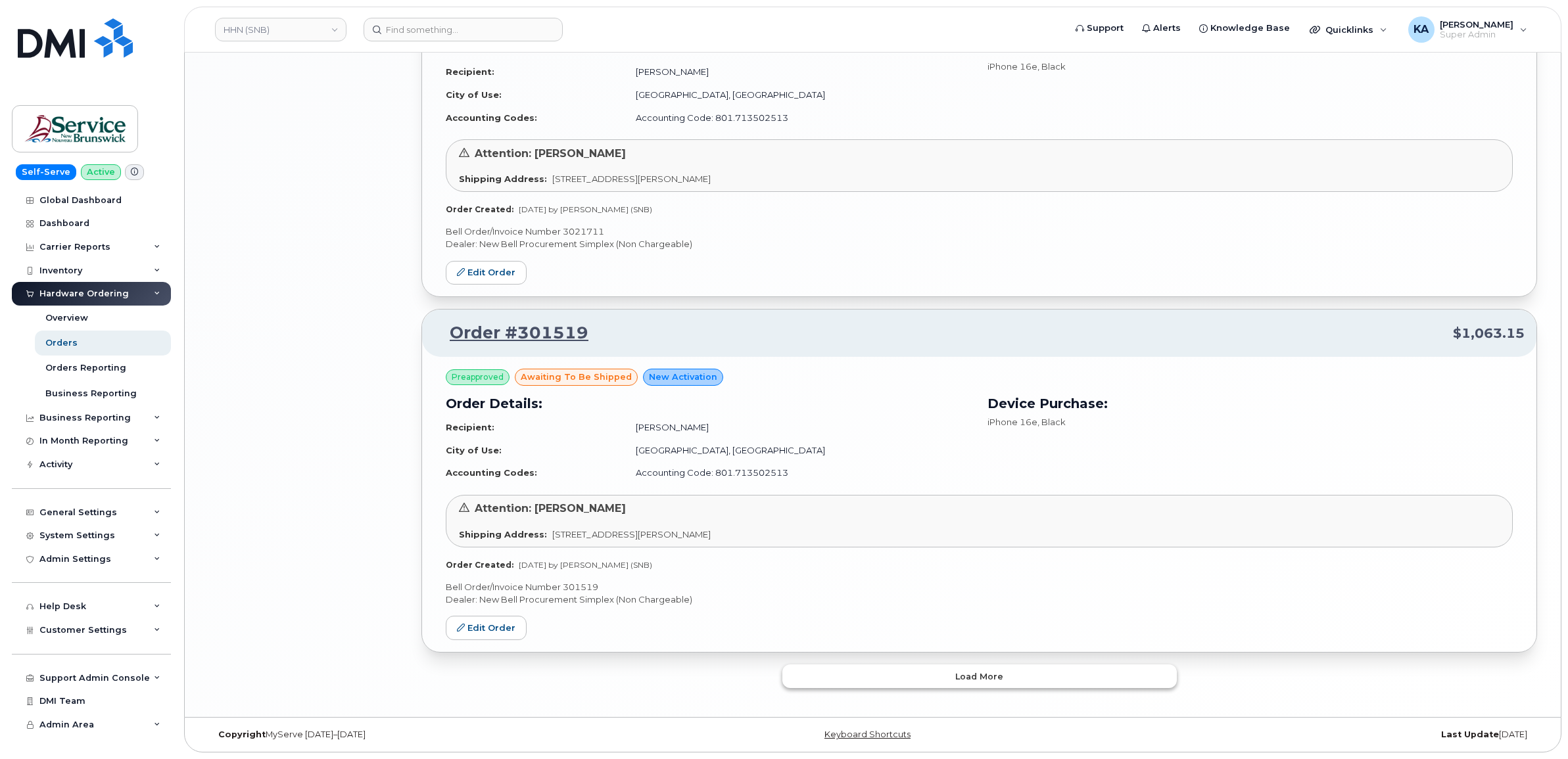
click at [822, 676] on button "Load more" at bounding box center [979, 677] width 394 height 24
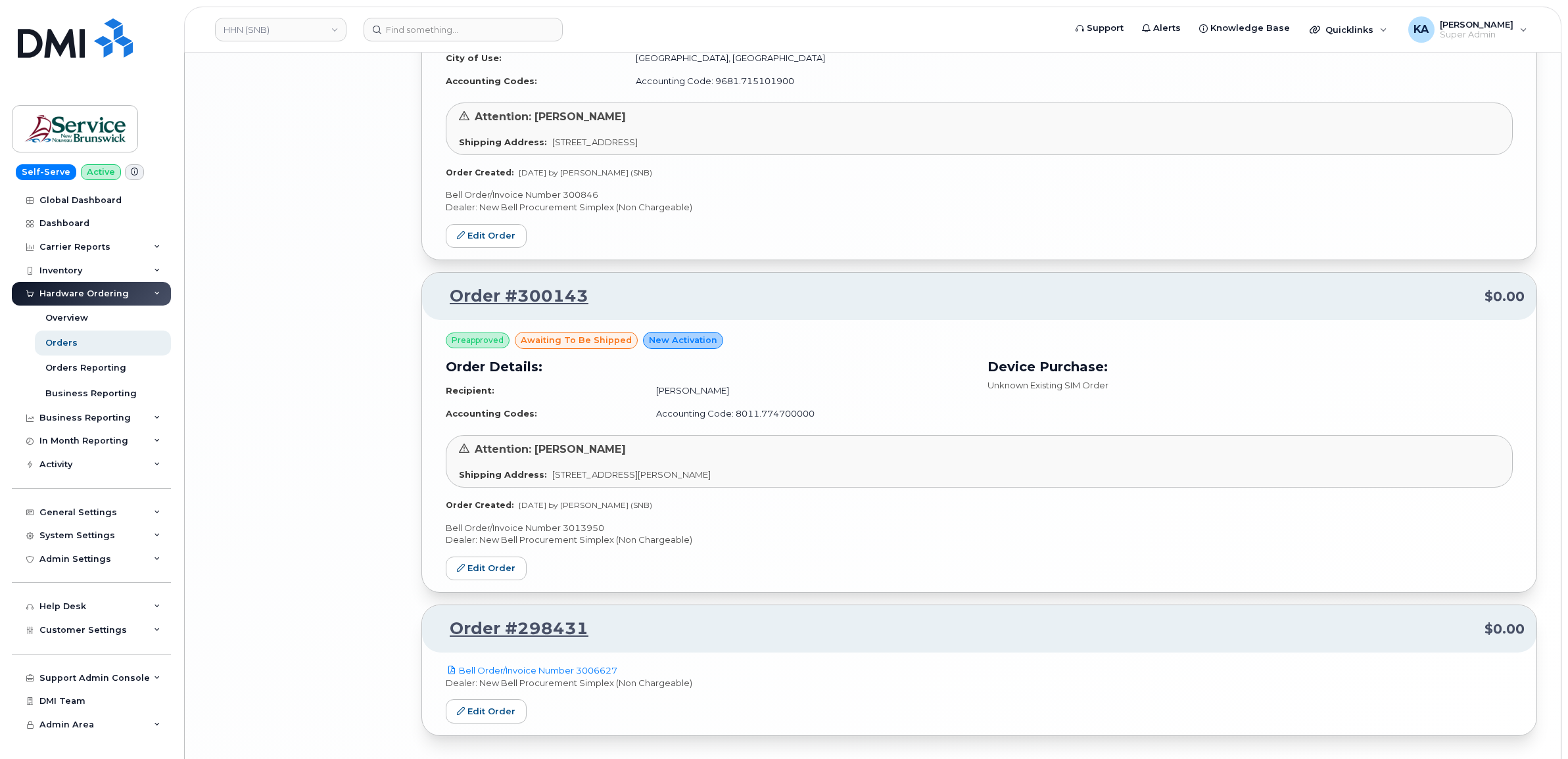
scroll to position [3885, 0]
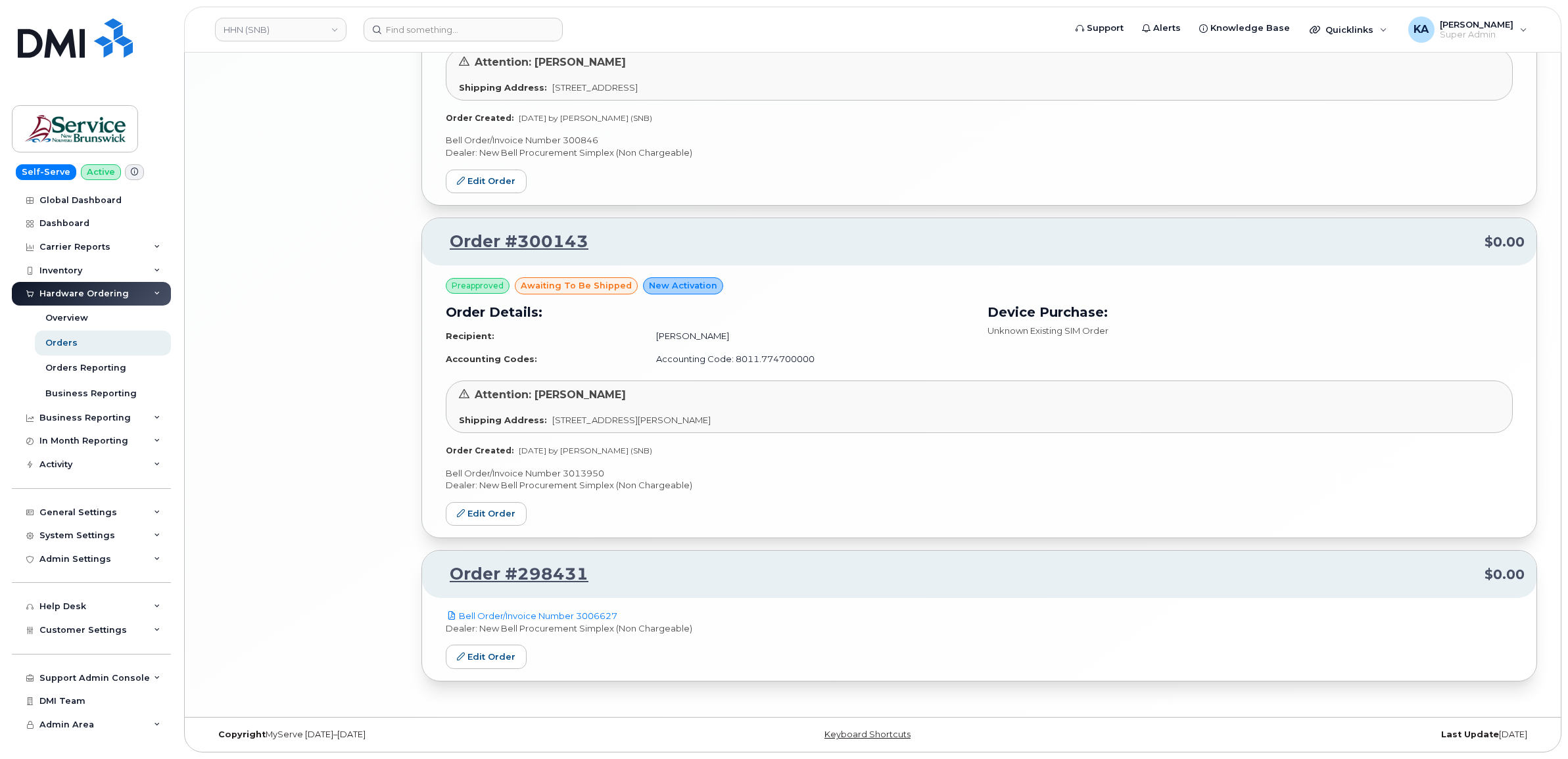
click at [584, 468] on p "Bell Order/Invoice Number 3013950" at bounding box center [979, 474] width 1067 height 13
copy p "3013950"
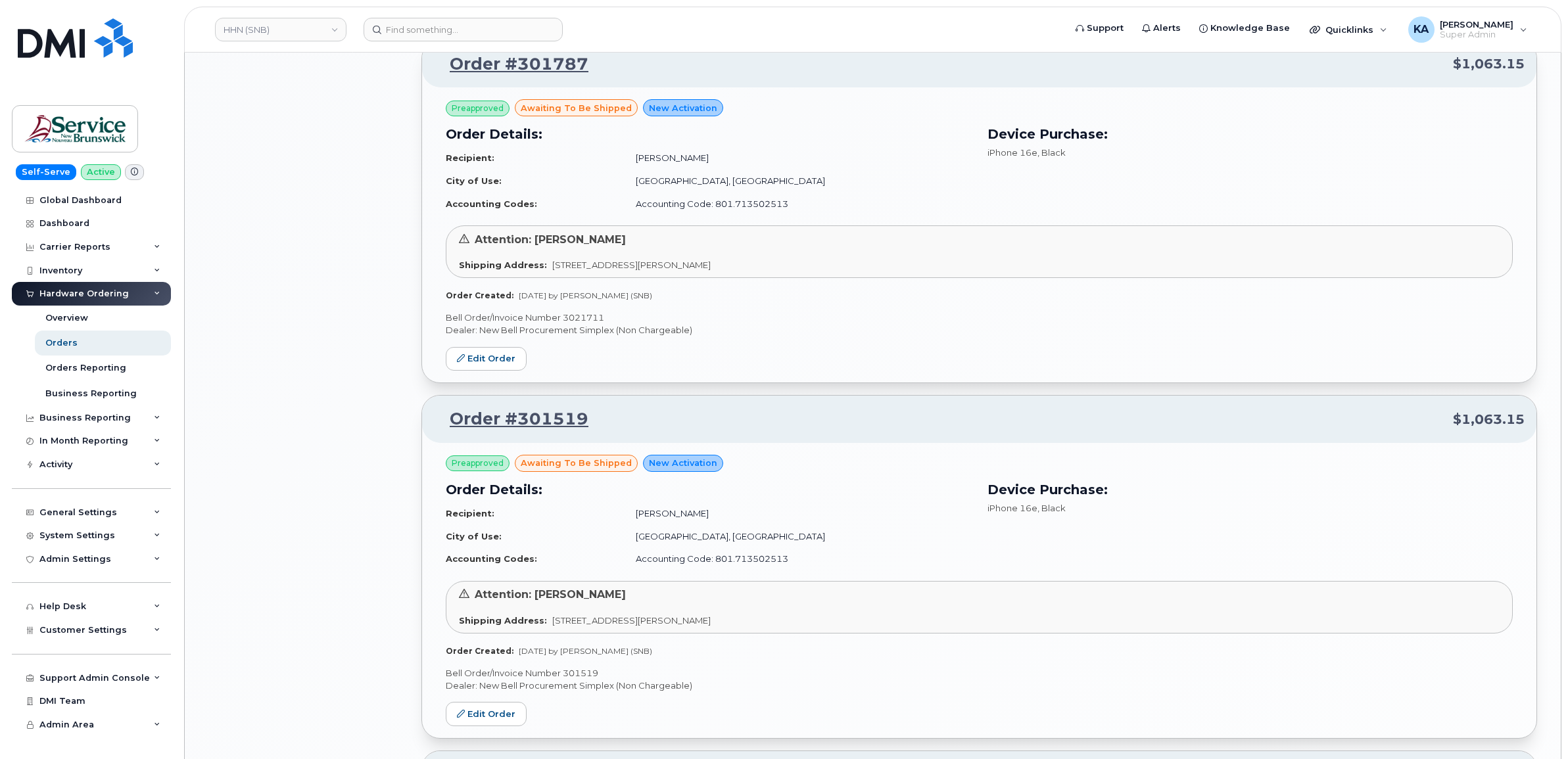
scroll to position [2243, 0]
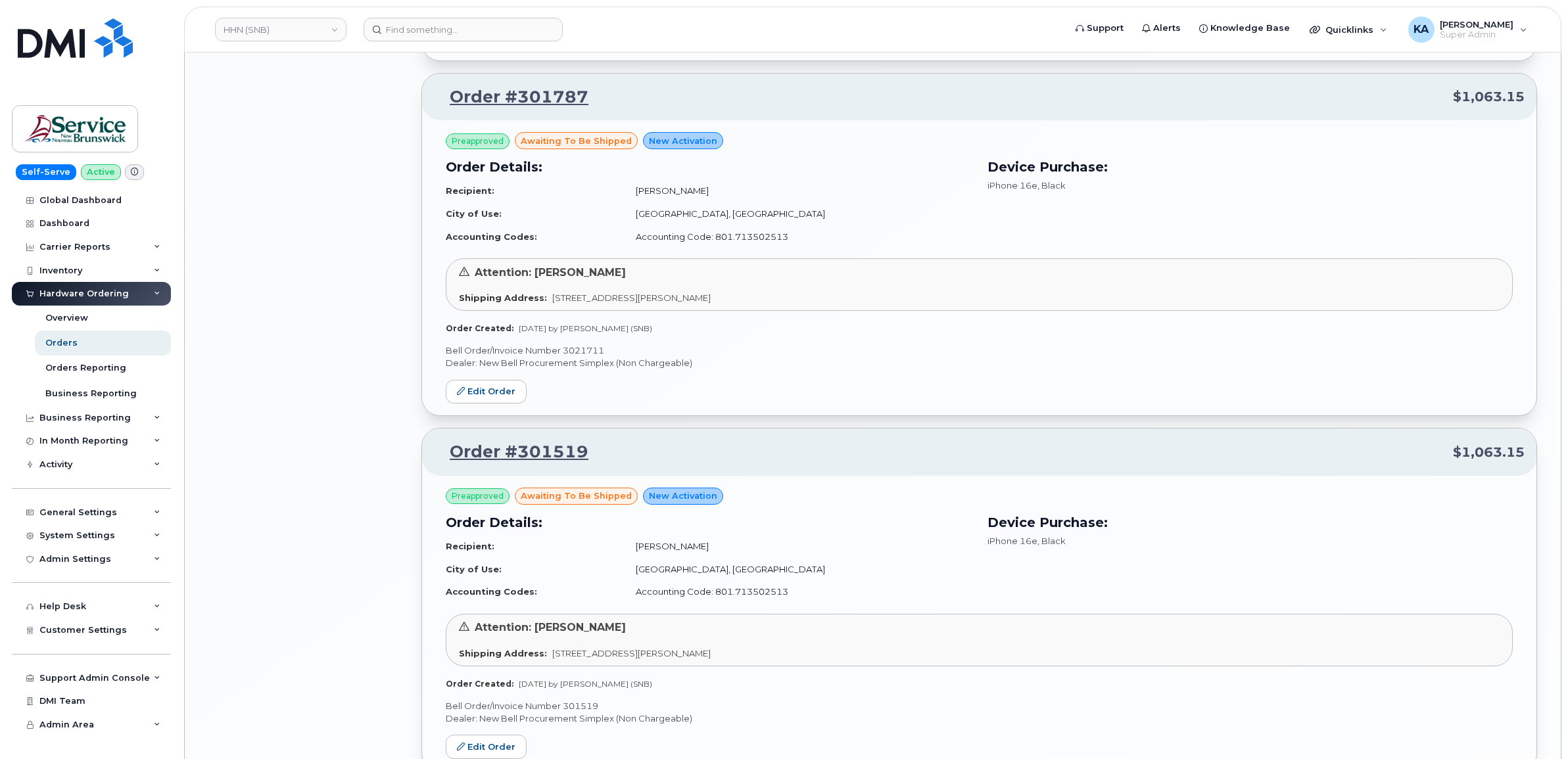
click at [577, 355] on p "Bell Order/Invoice Number 3021711" at bounding box center [979, 351] width 1067 height 13
copy p "3021711"
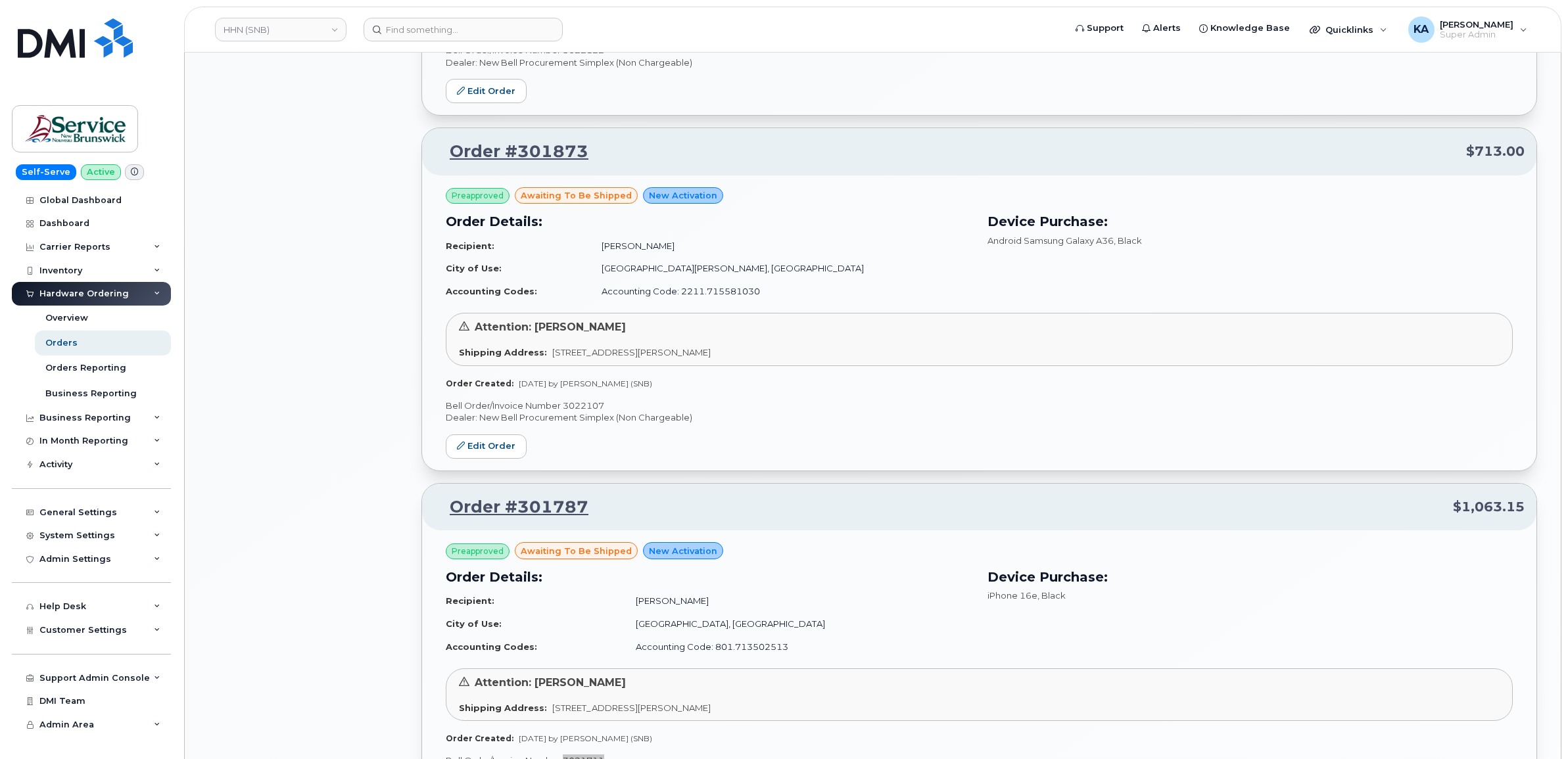
scroll to position [1832, 0]
click at [578, 411] on p "Bell Order/Invoice Number 3022107" at bounding box center [979, 407] width 1067 height 13
copy p "3022107"
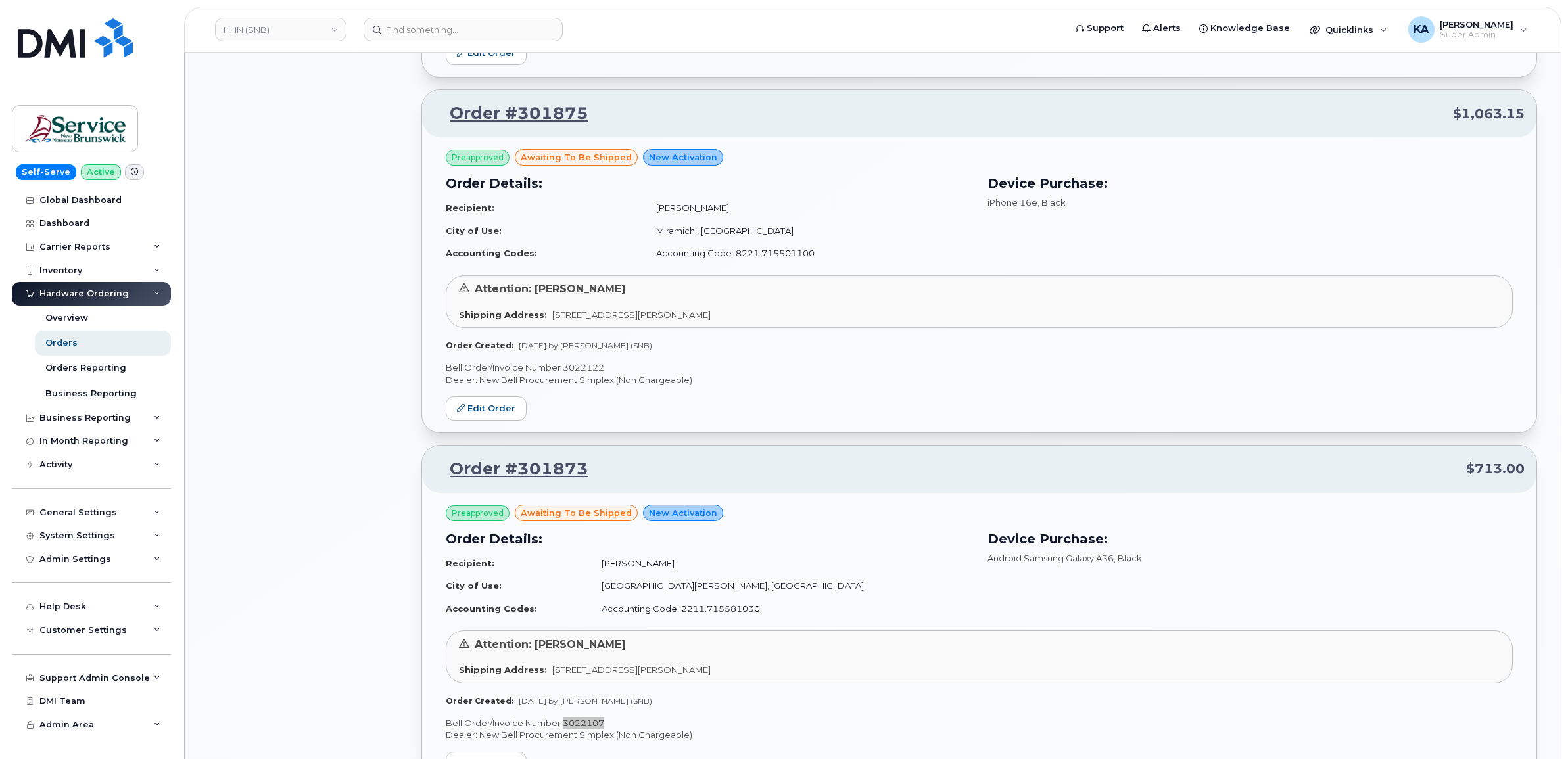
scroll to position [1503, 0]
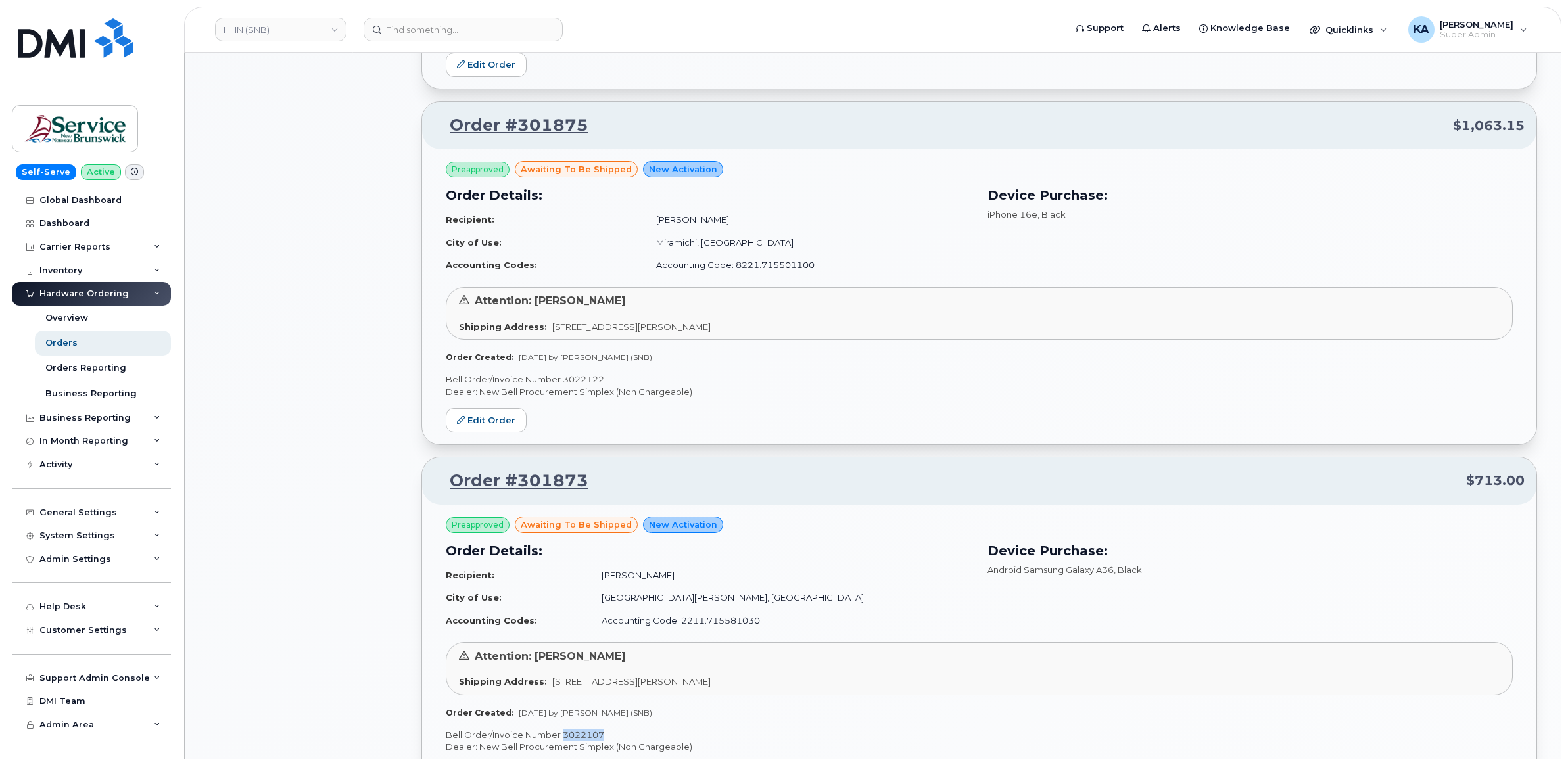
click at [583, 378] on p "Bell Order/Invoice Number 3022122" at bounding box center [979, 380] width 1067 height 13
copy p "3022122"
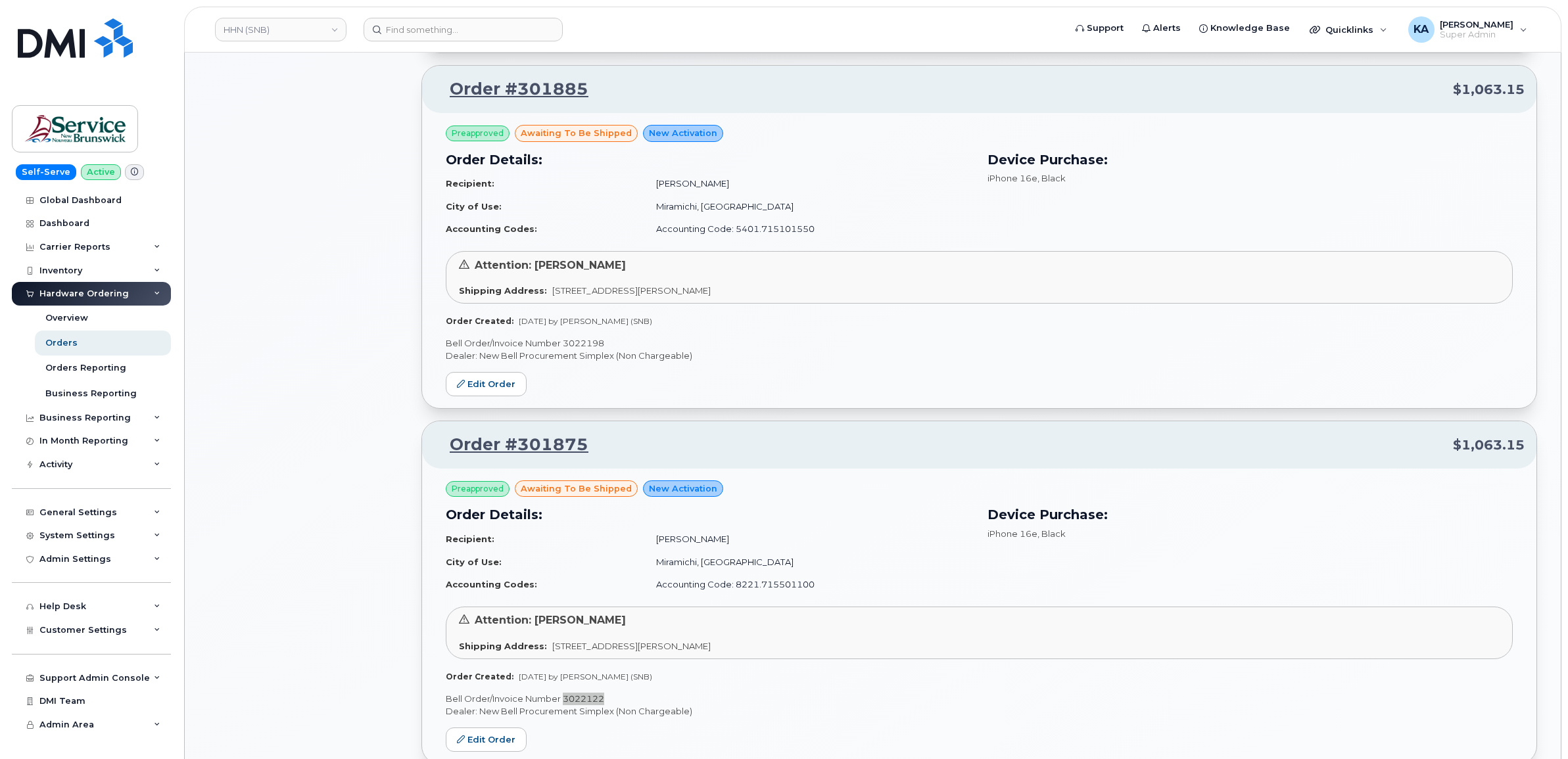
scroll to position [1175, 0]
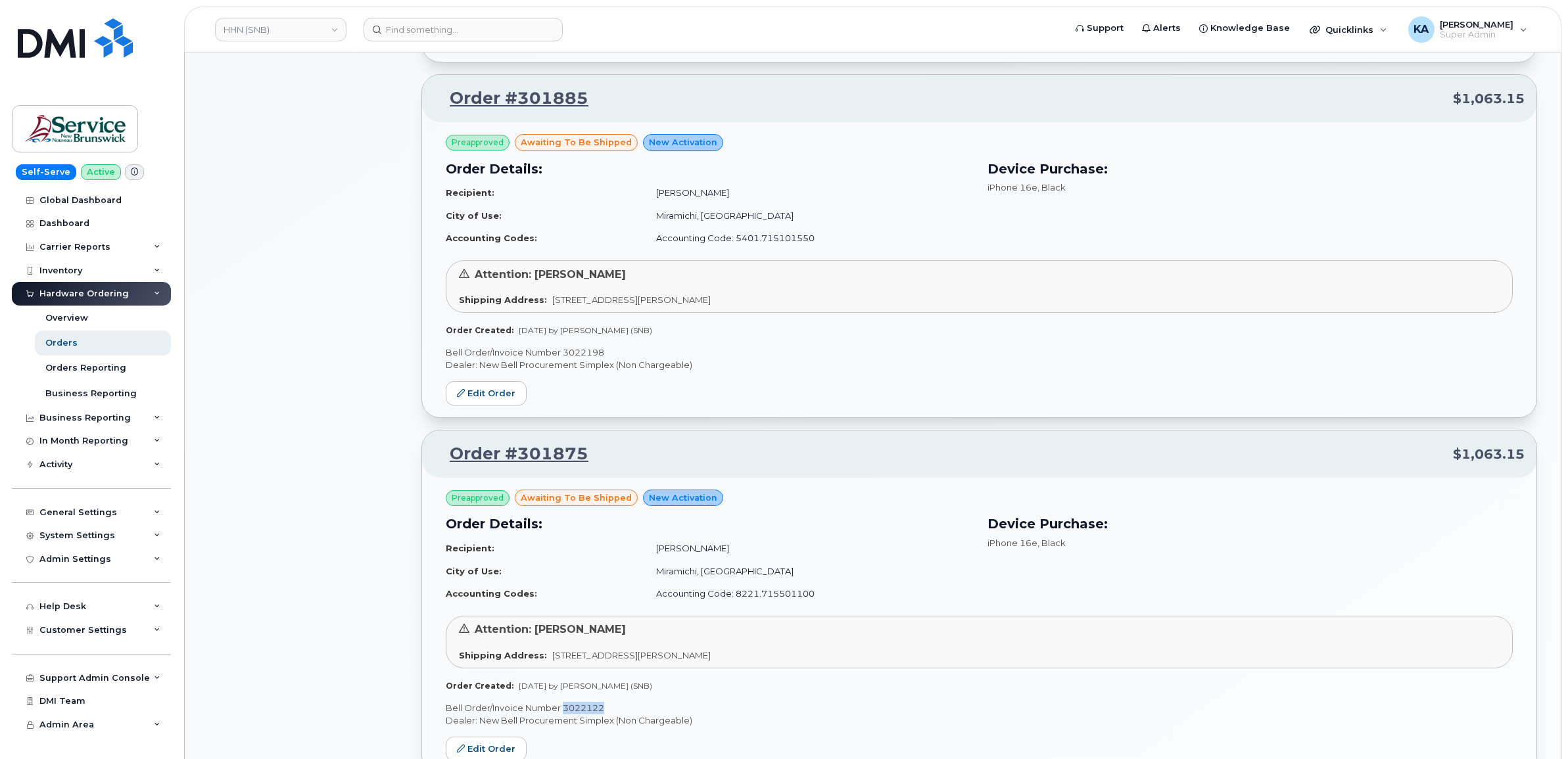
click at [581, 354] on p "Bell Order/Invoice Number 3022198" at bounding box center [979, 353] width 1067 height 13
copy p "3022198"
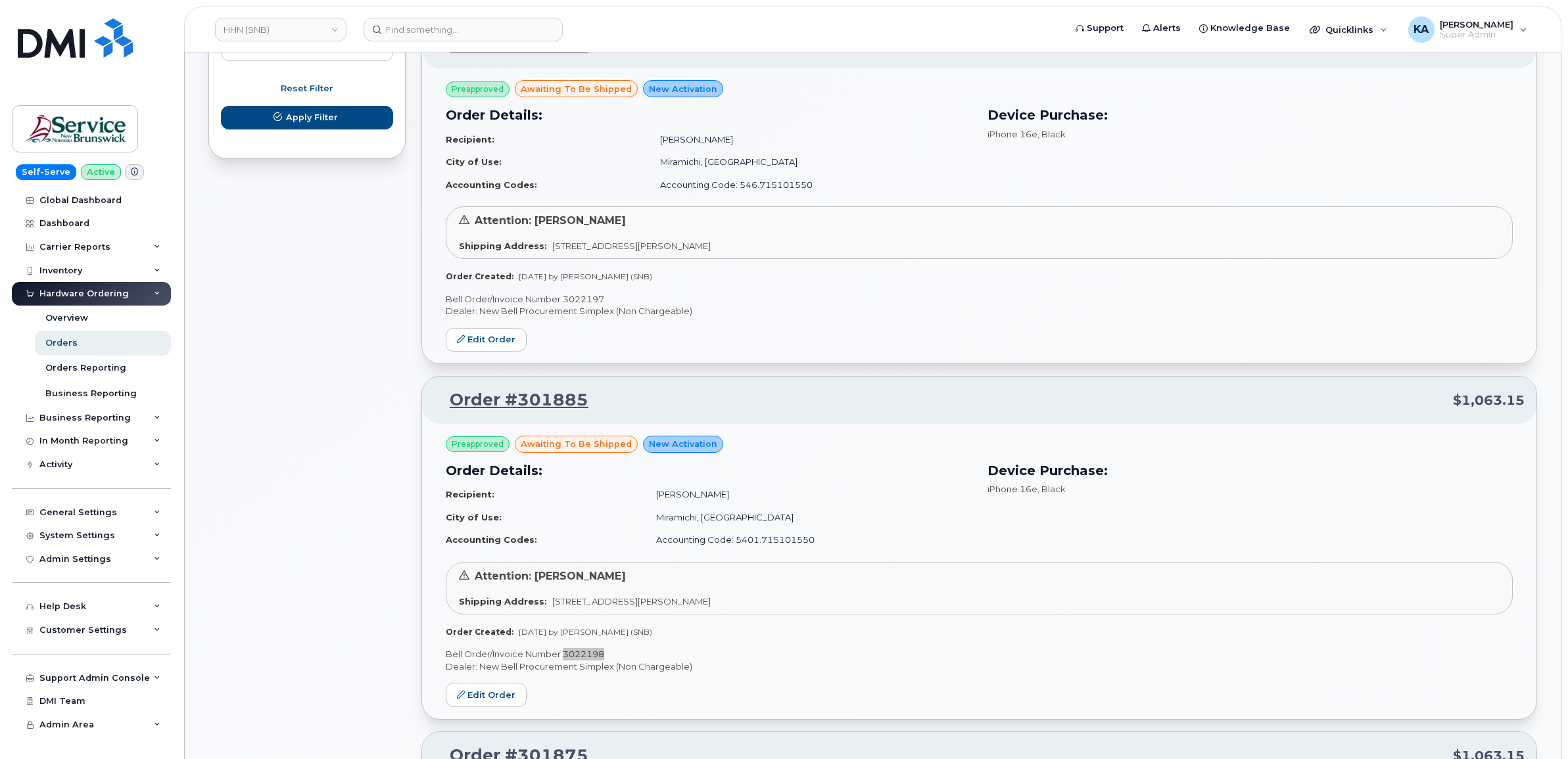
scroll to position [845, 0]
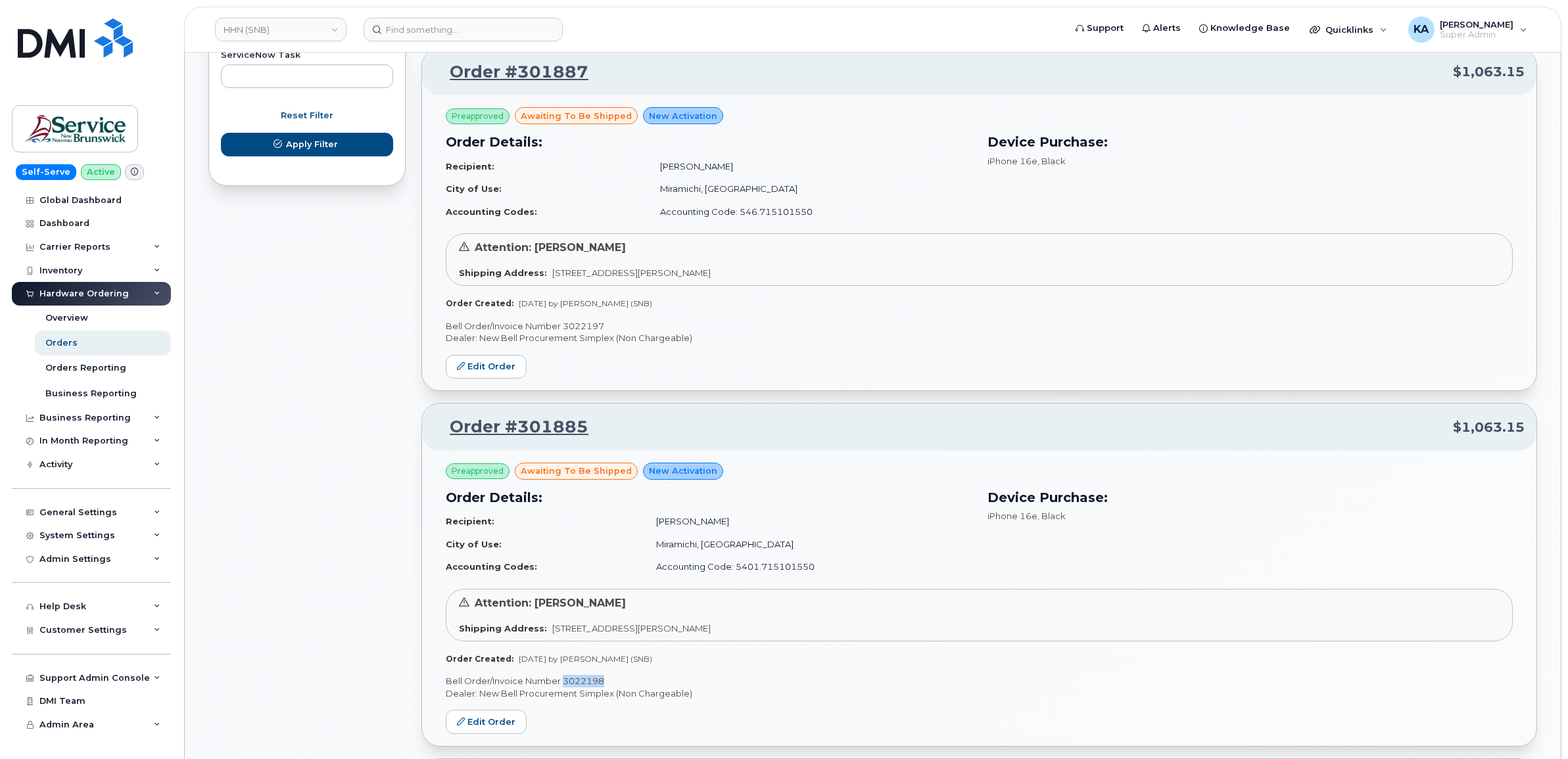
click at [574, 325] on p "Bell Order/Invoice Number 3022197" at bounding box center [979, 327] width 1067 height 13
copy p "3022197"
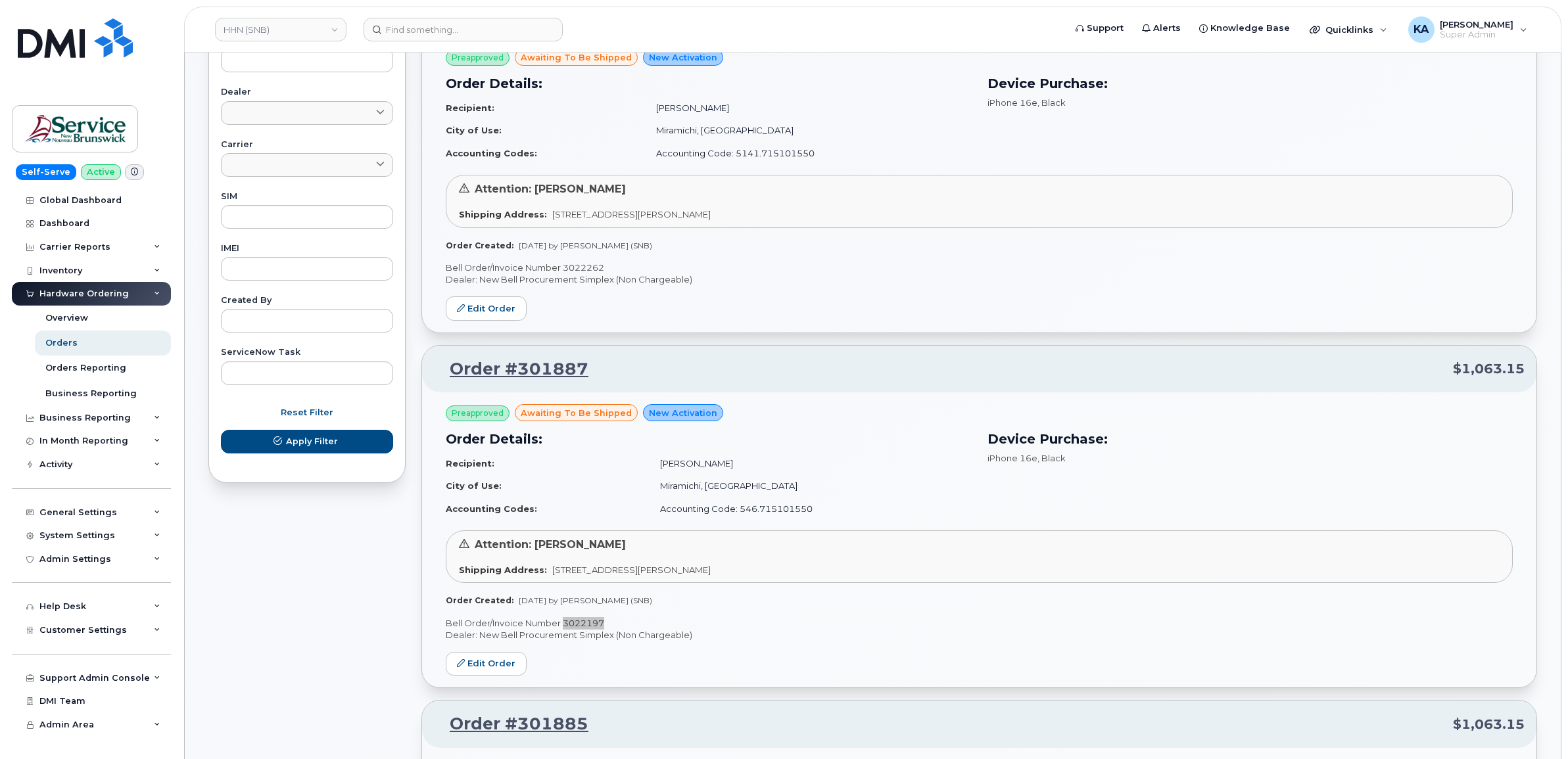
scroll to position [435, 0]
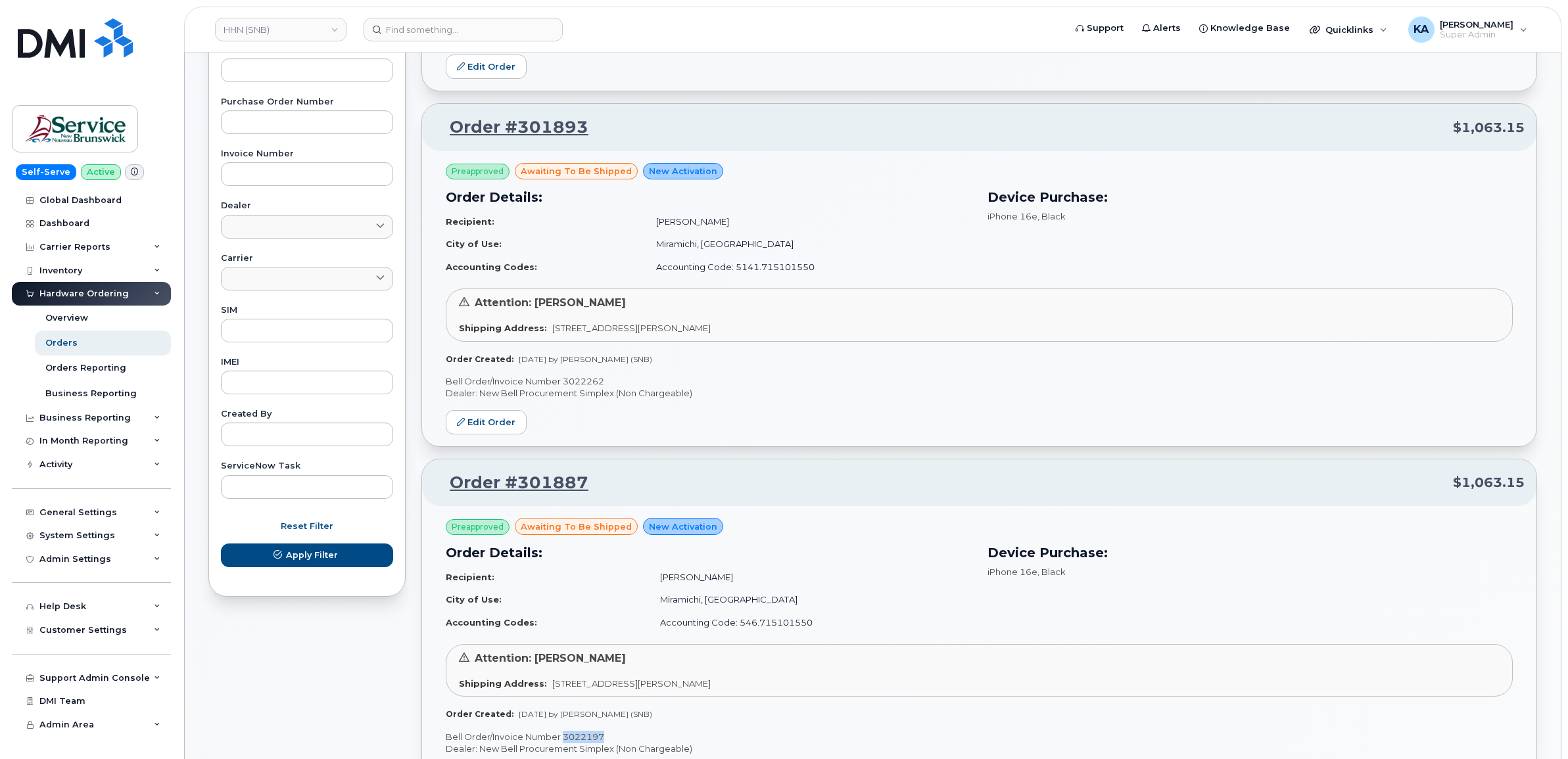
click at [578, 379] on p "Bell Order/Invoice Number 3022262" at bounding box center [979, 382] width 1067 height 13
copy p "3022262"
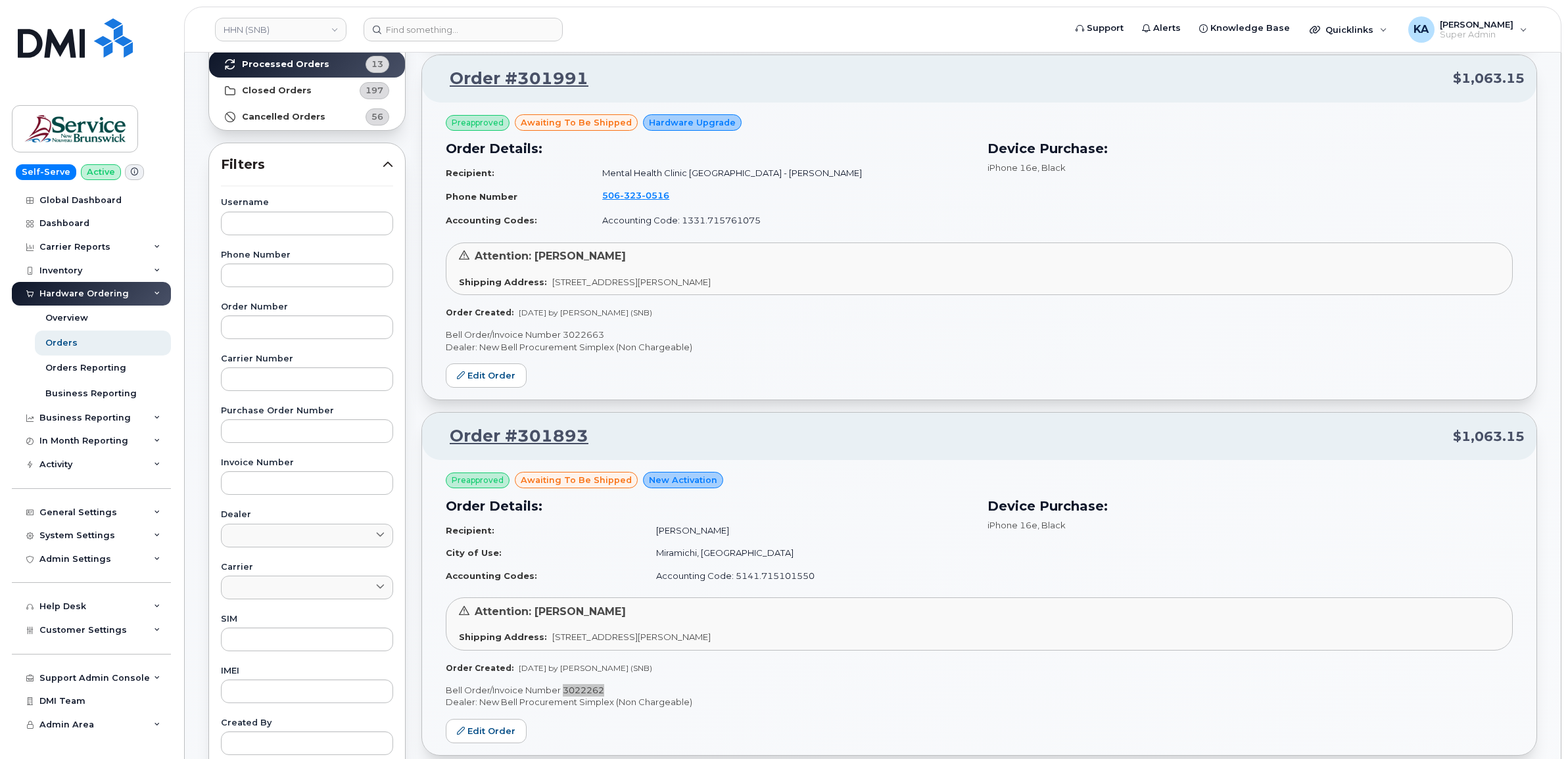
scroll to position [106, 0]
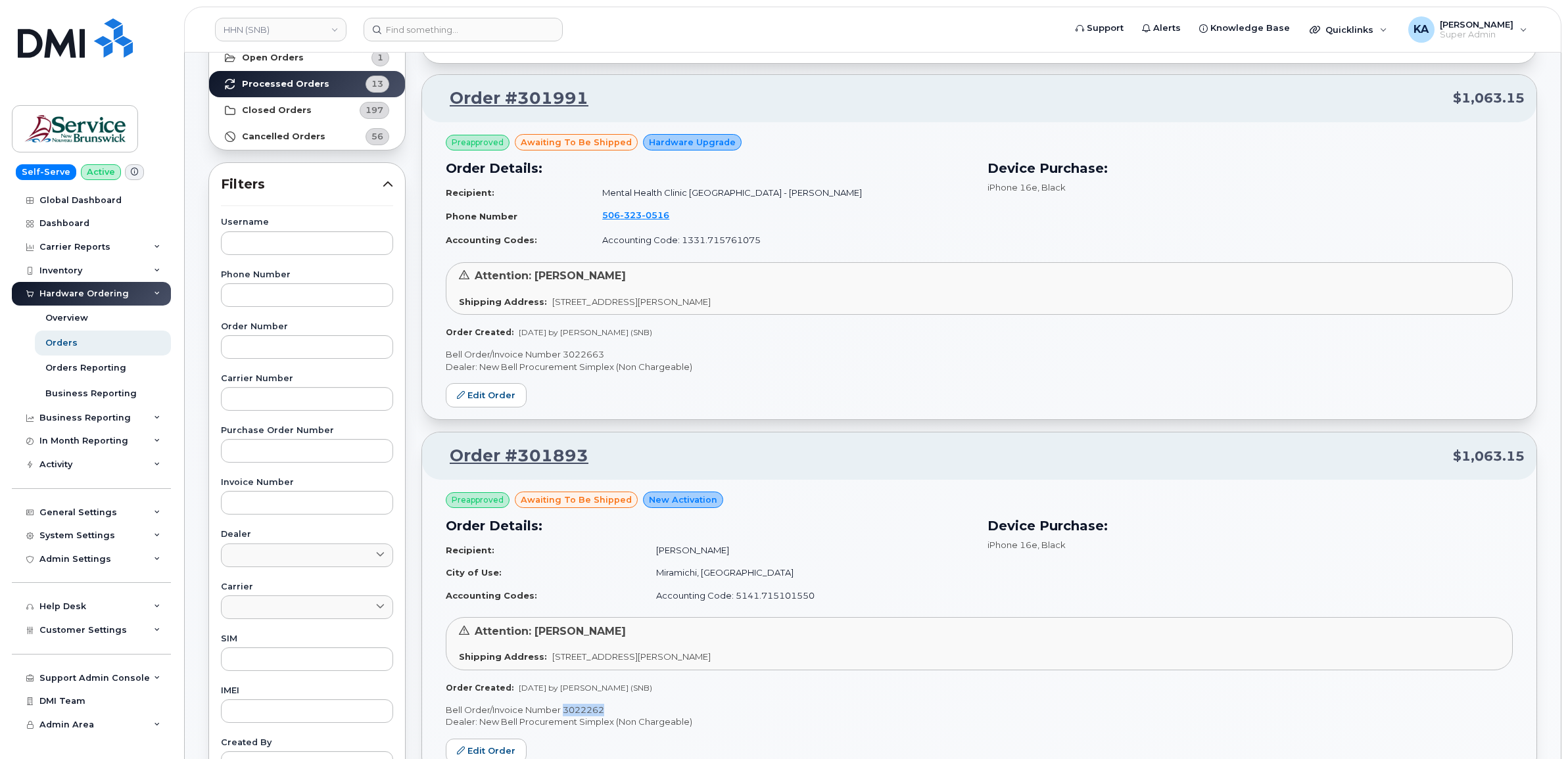
click at [586, 352] on p "Bell Order/Invoice Number 3022663" at bounding box center [979, 355] width 1067 height 13
copy p "3022663"
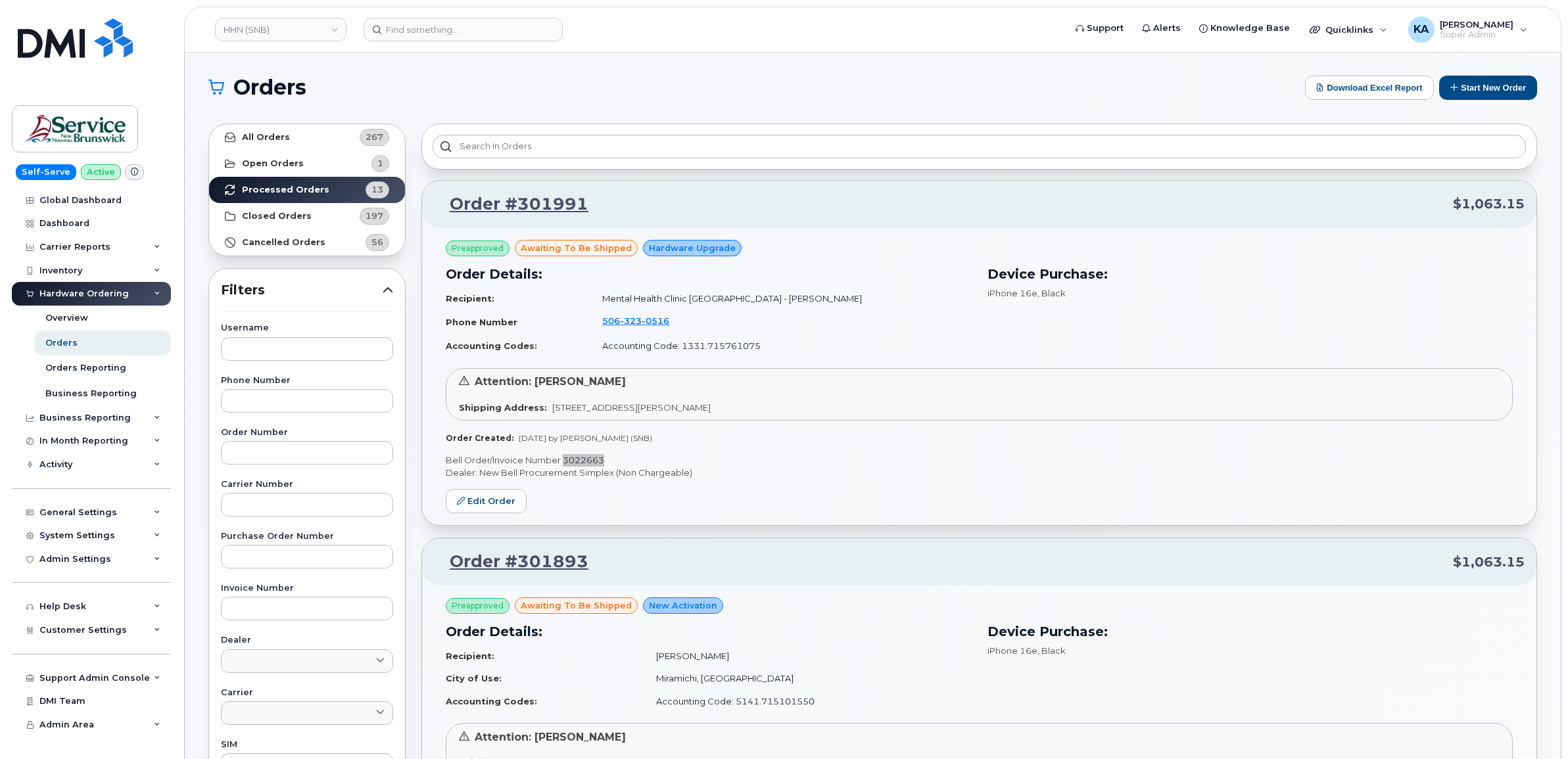
scroll to position [0, 0]
click at [301, 31] on link "HHN (SNB)" at bounding box center [280, 30] width 131 height 24
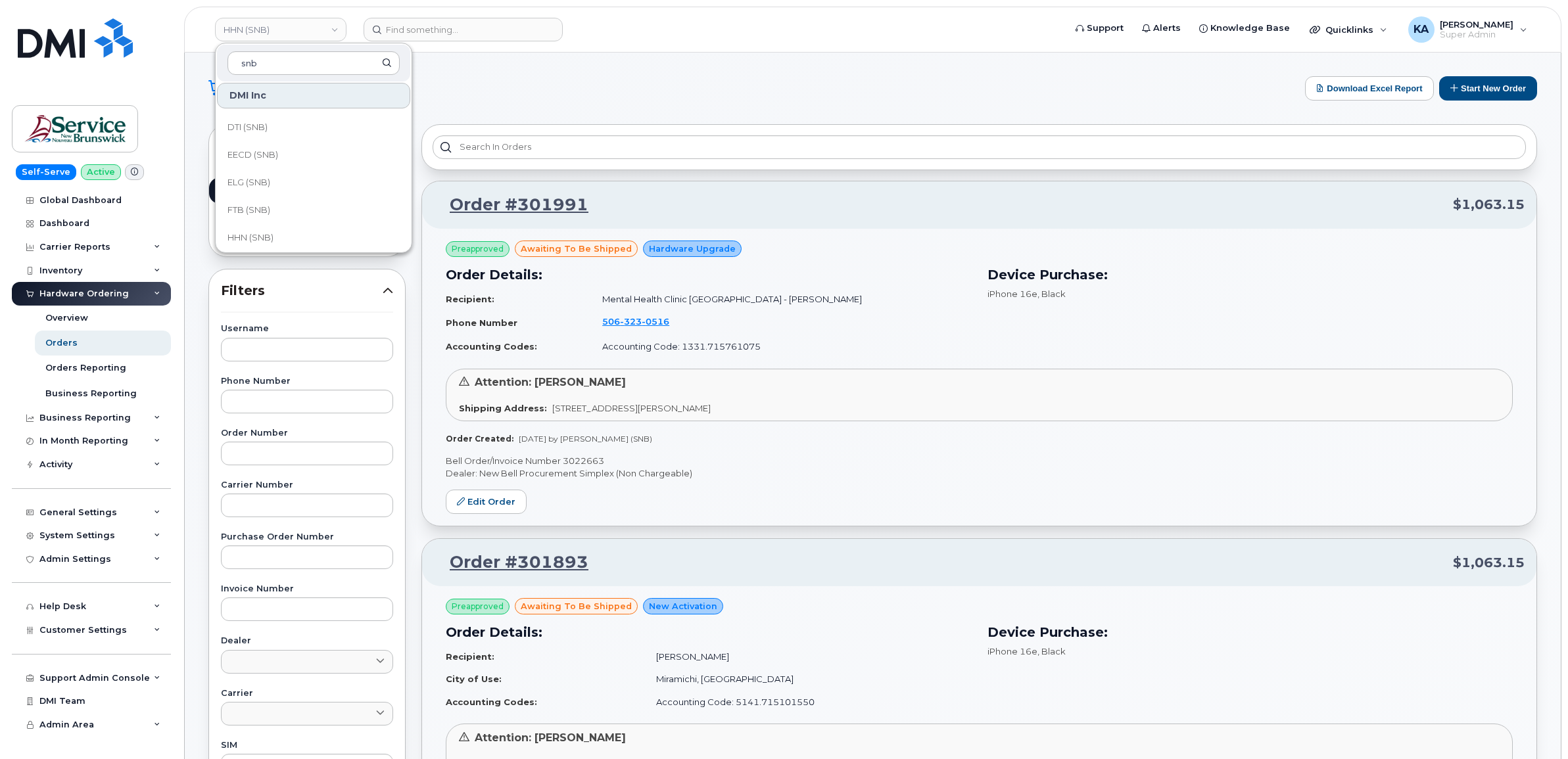
scroll to position [247, 0]
type input "snb"
click at [271, 208] on link "FTB (SNB)" at bounding box center [313, 209] width 193 height 26
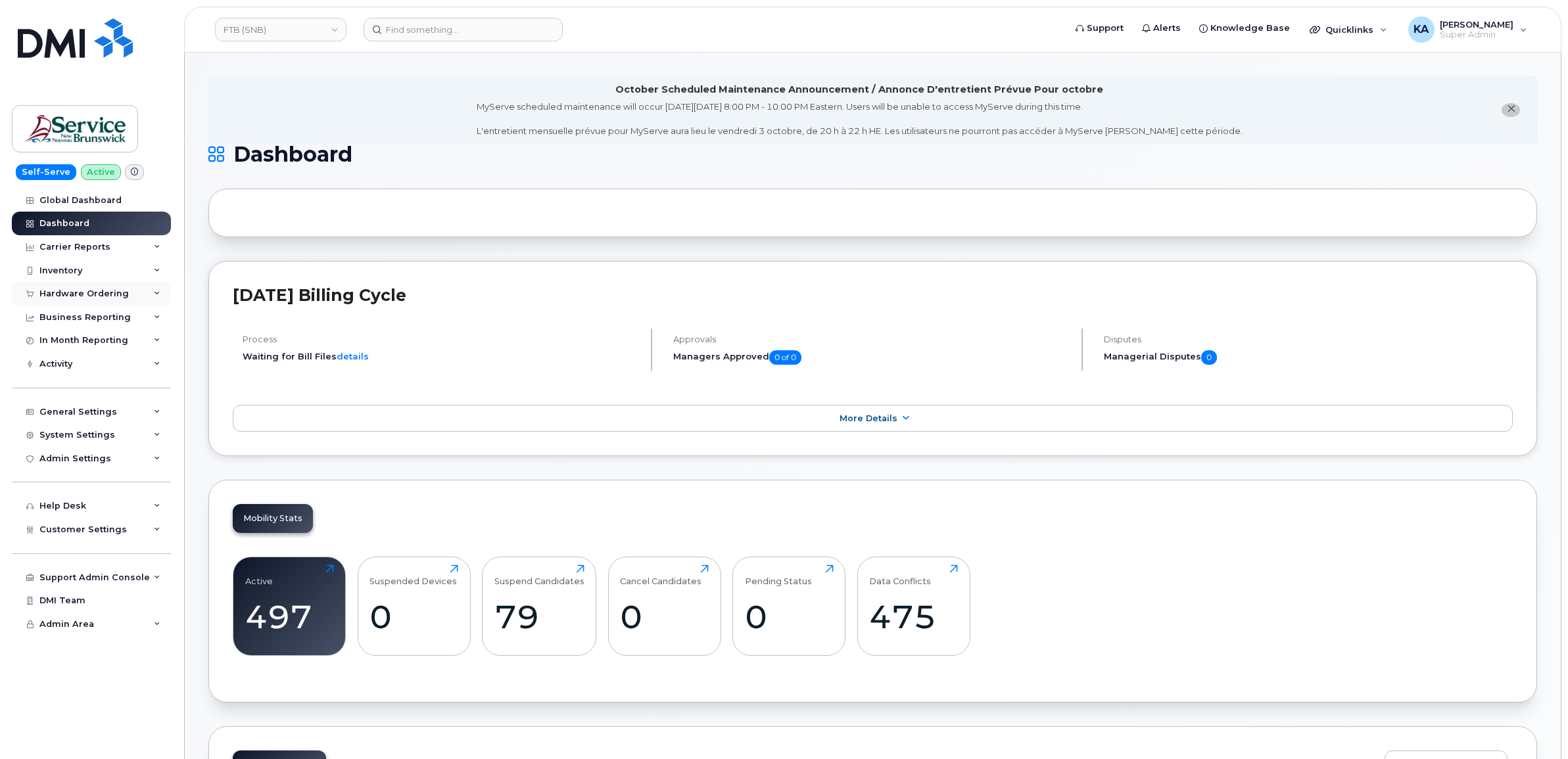
click at [84, 292] on div "Hardware Ordering" at bounding box center [84, 293] width 90 height 10
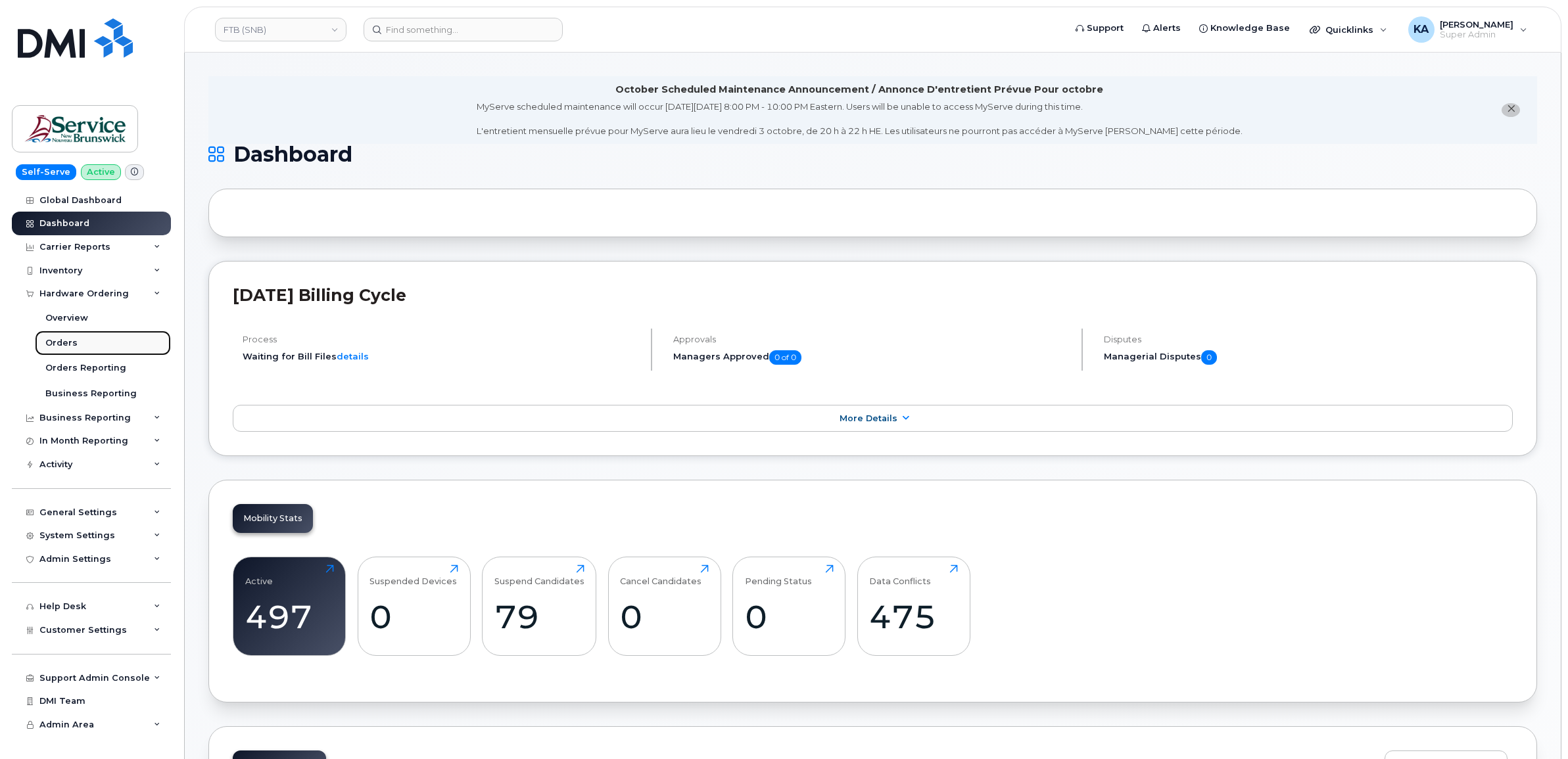
click at [57, 345] on div "Orders" at bounding box center [62, 343] width 32 height 12
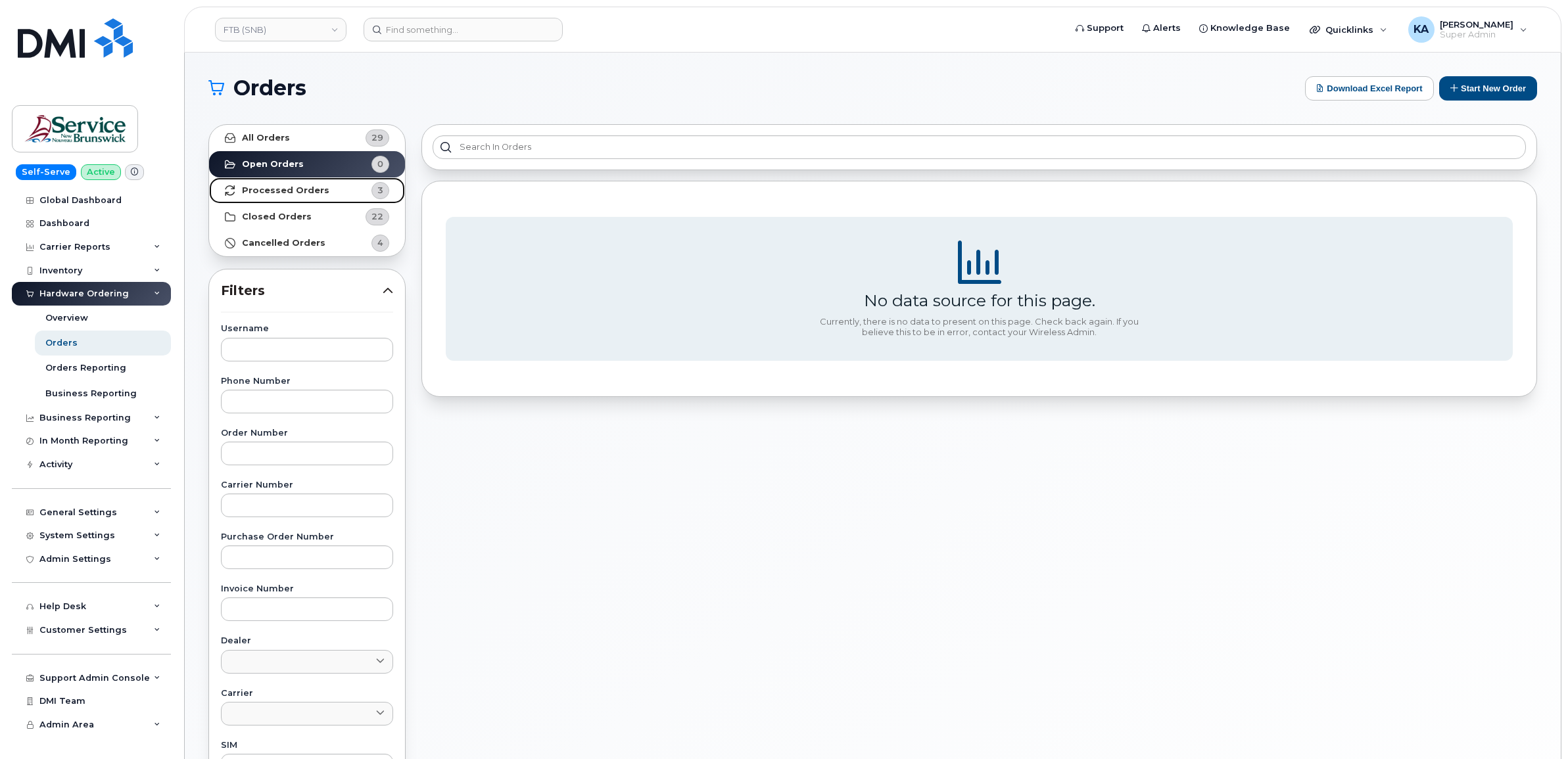
click at [289, 191] on strong "Processed Orders" at bounding box center [285, 190] width 87 height 10
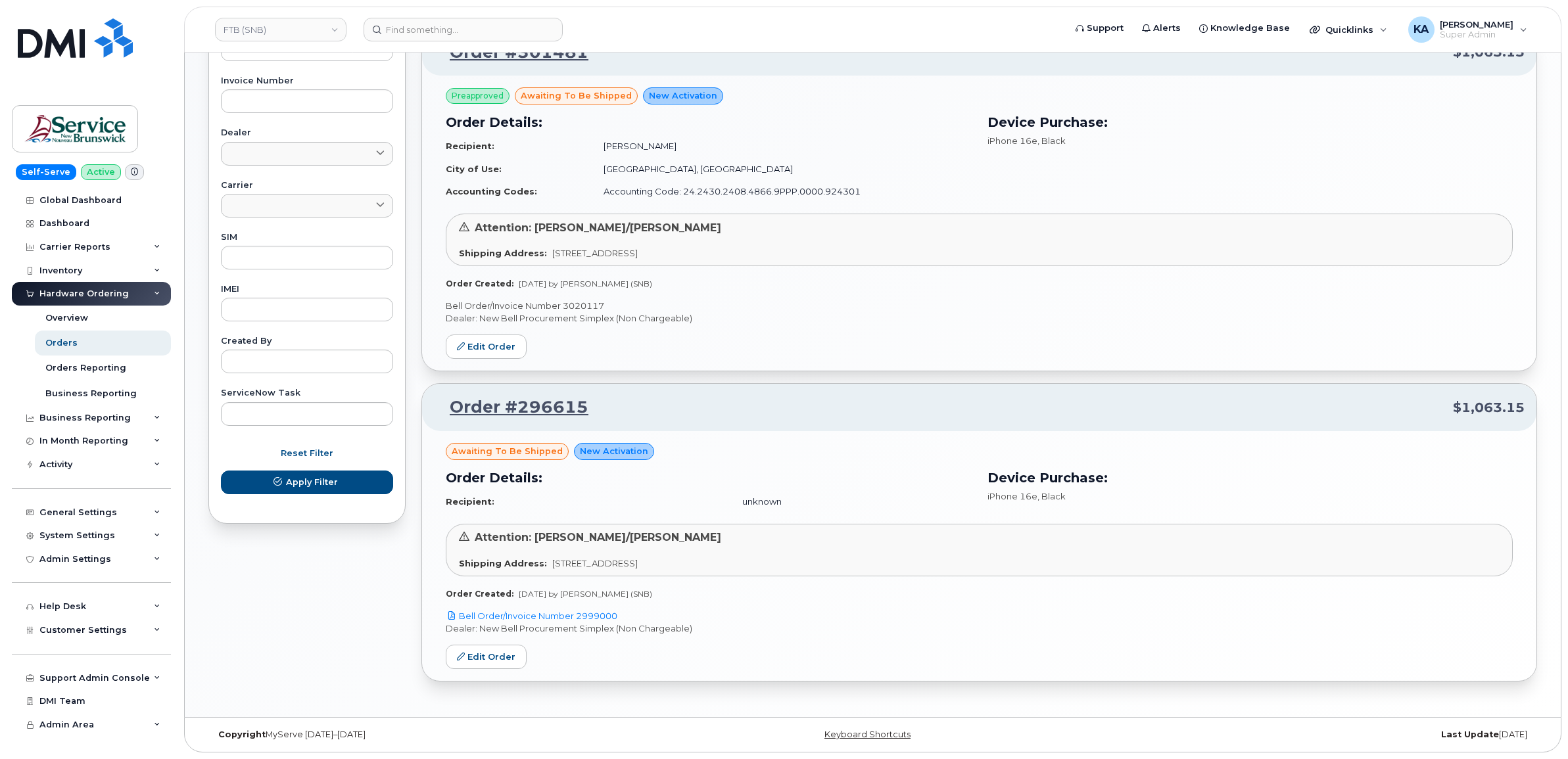
scroll to position [512, 0]
drag, startPoint x: 620, startPoint y: 611, endPoint x: 580, endPoint y: 613, distance: 40.0
click at [580, 613] on p "Bell Order/Invoice Number 2999000" at bounding box center [979, 616] width 1067 height 13
copy link "2999000"
drag, startPoint x: 609, startPoint y: 303, endPoint x: 563, endPoint y: 307, distance: 46.2
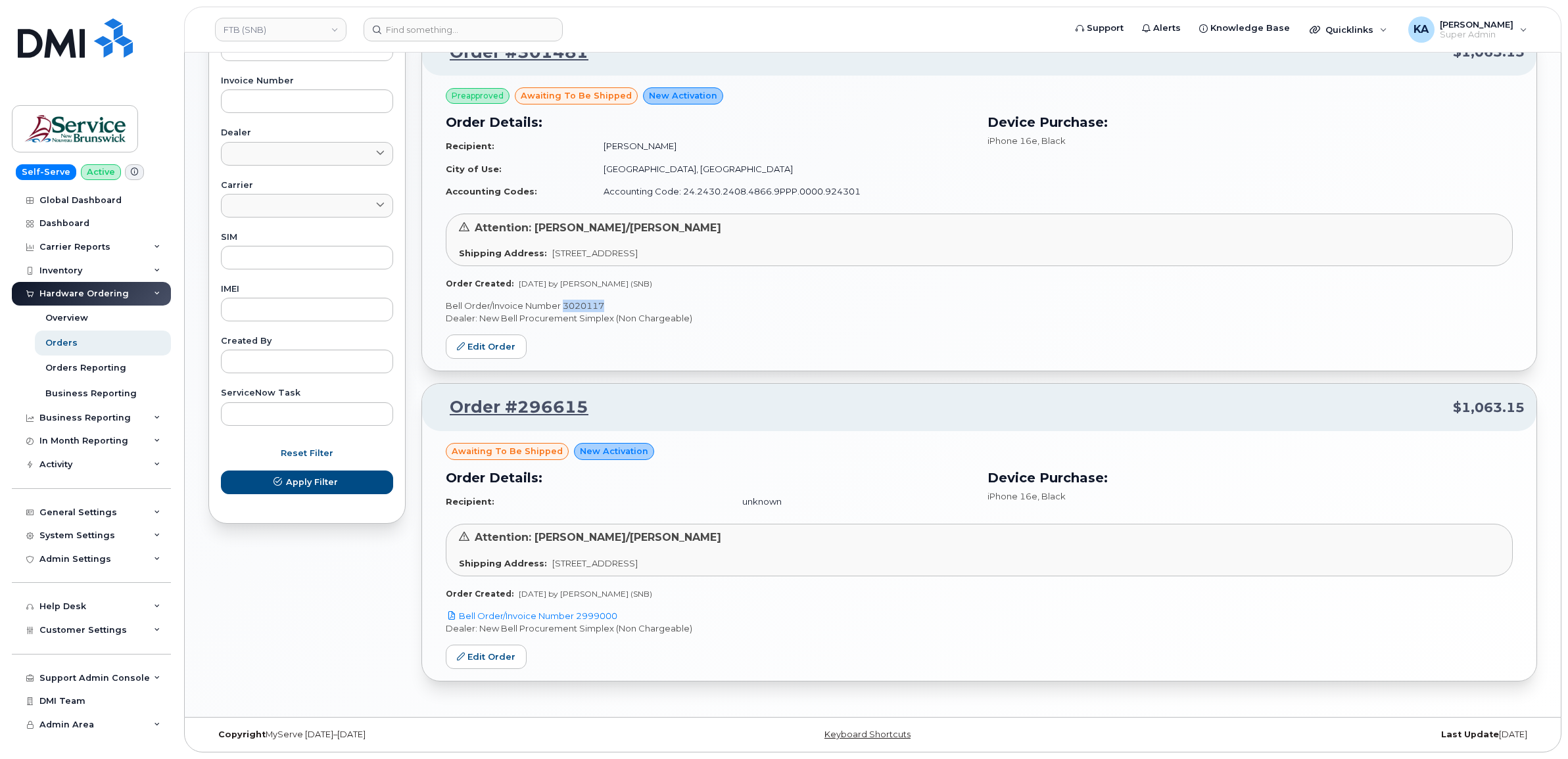
click at [563, 307] on p "Bell Order/Invoice Number 3020117" at bounding box center [979, 306] width 1067 height 13
copy p "3020117"
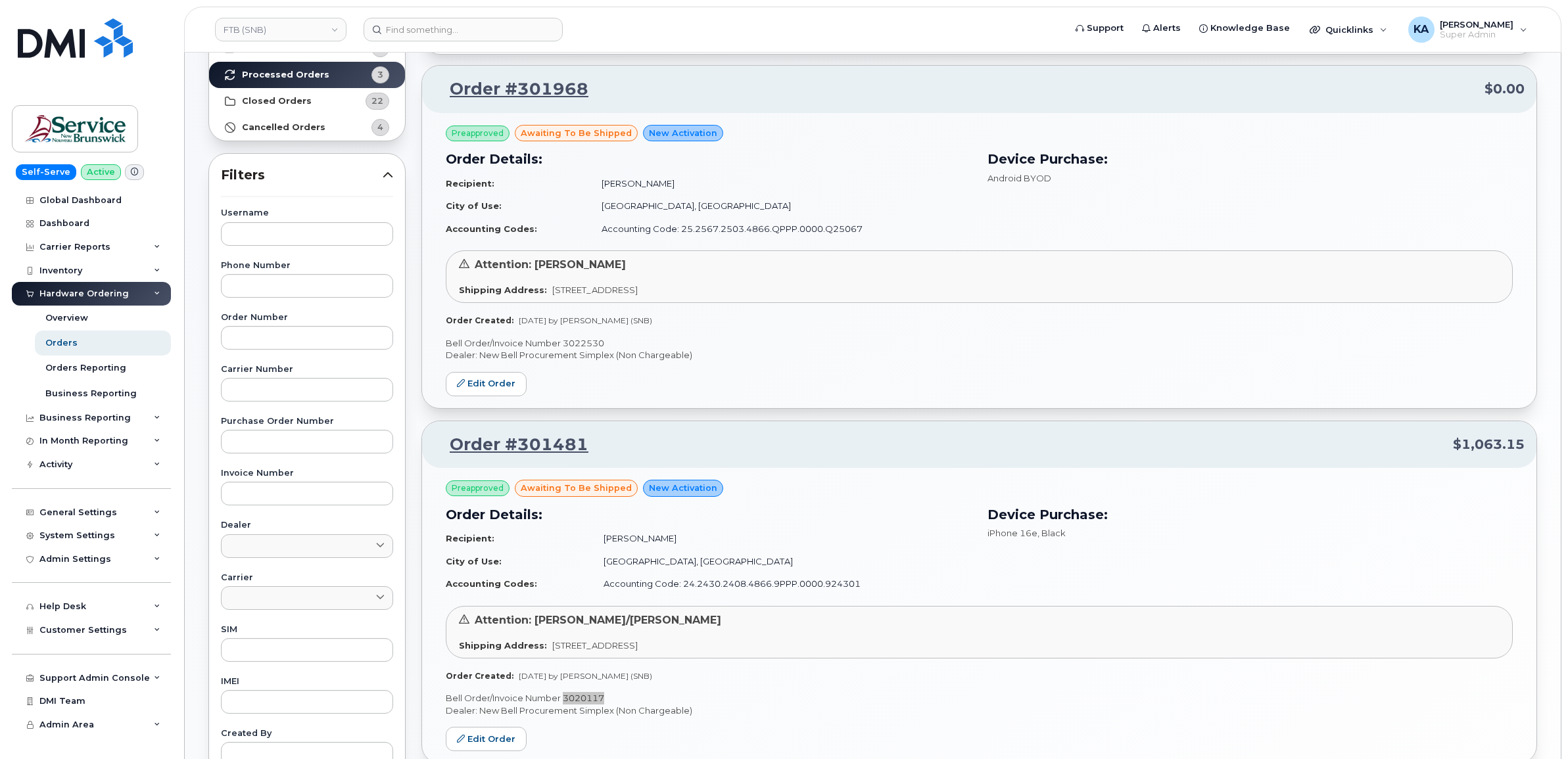
scroll to position [101, 0]
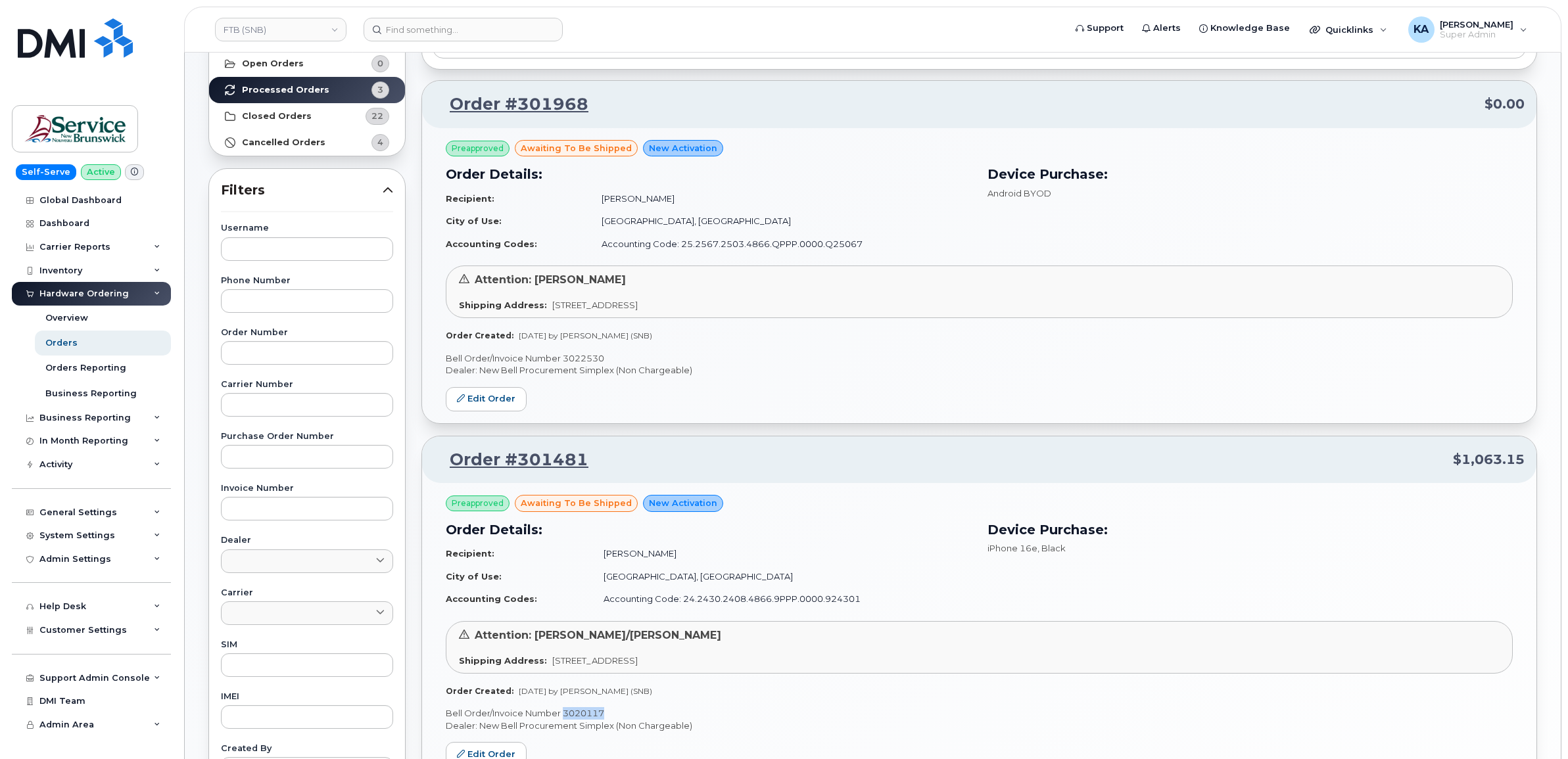
click at [581, 355] on p "Bell Order/Invoice Number 3022530" at bounding box center [979, 359] width 1067 height 13
copy p "3022530"
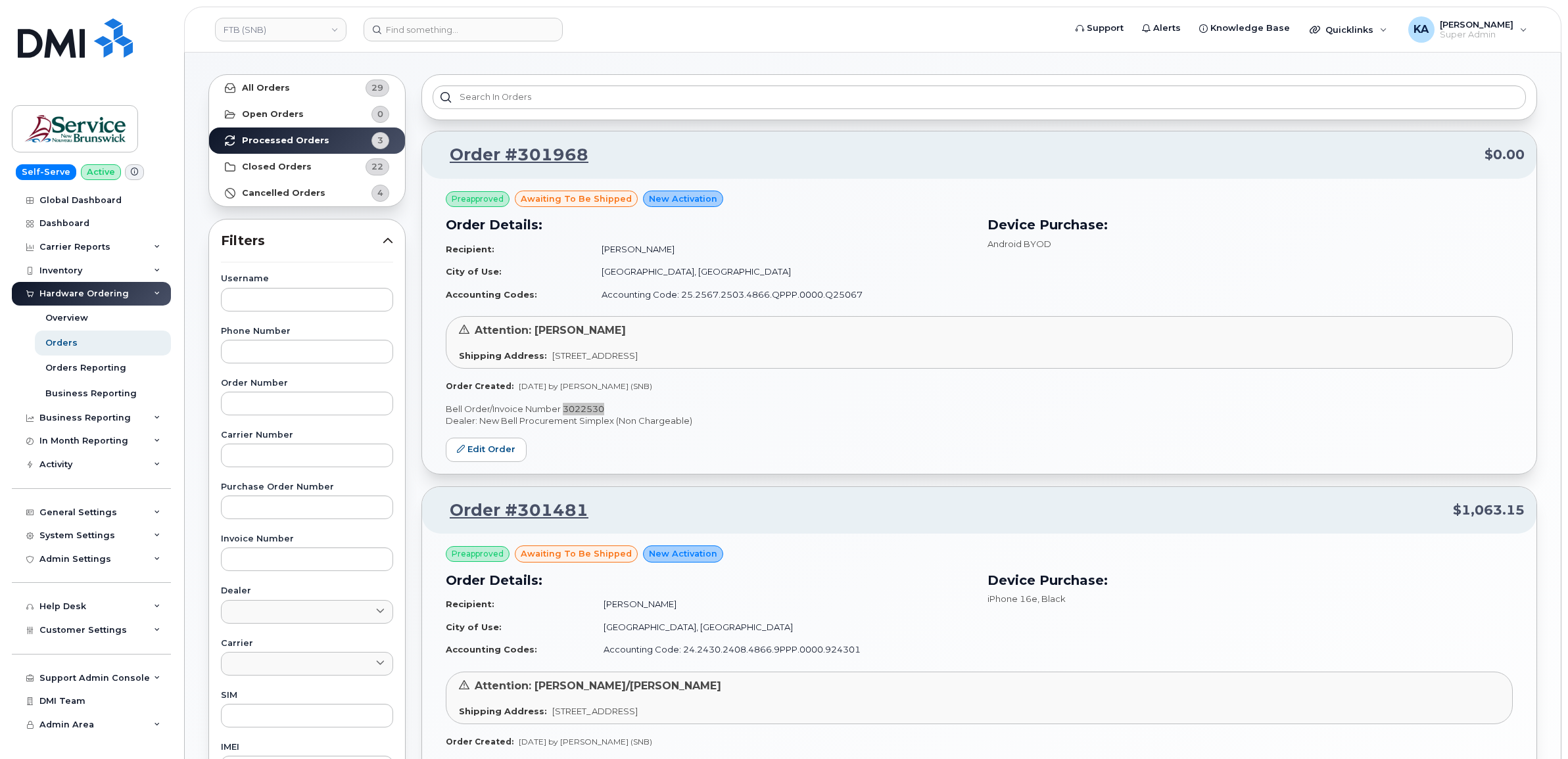
scroll to position [0, 0]
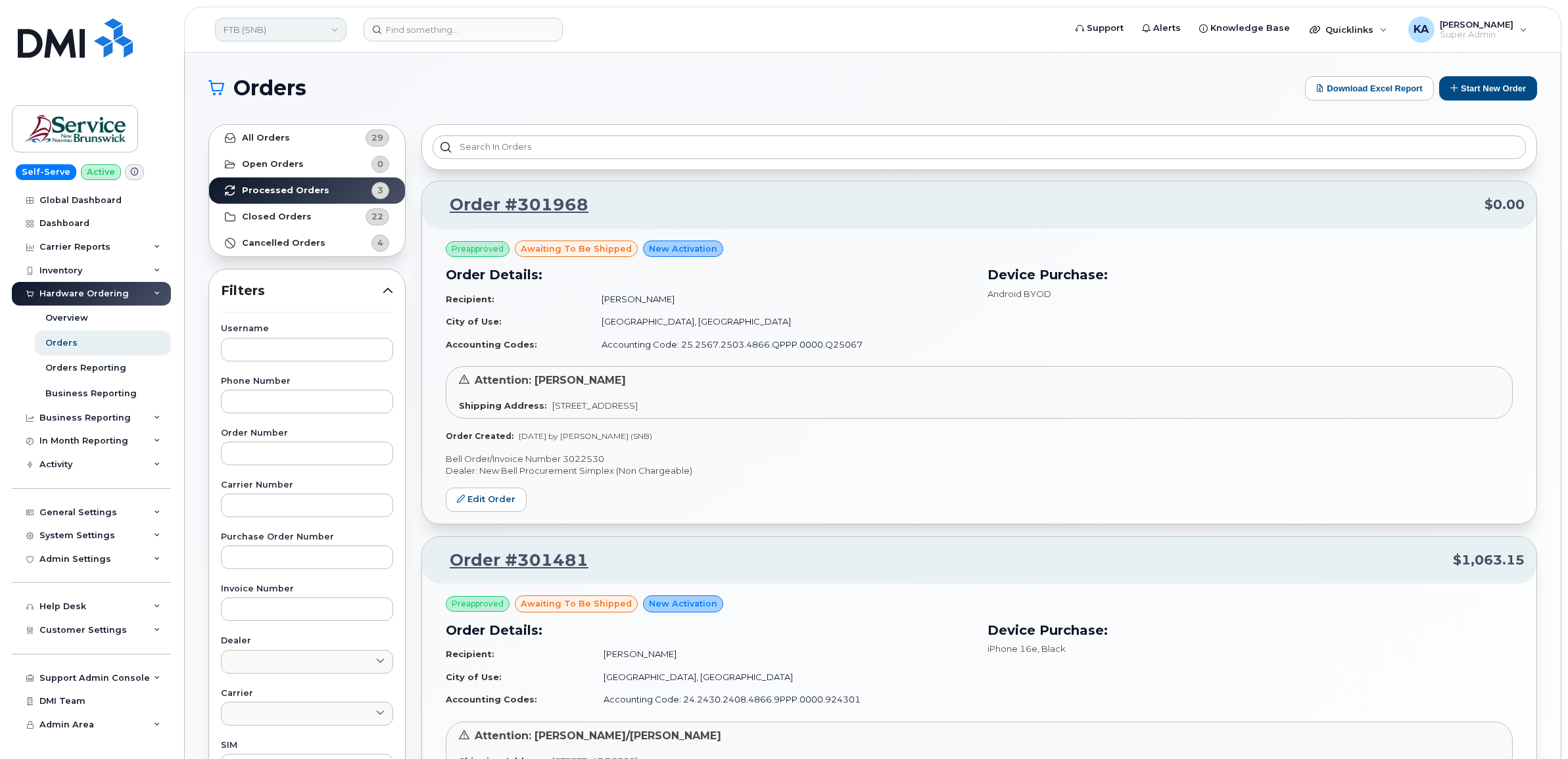
click at [304, 35] on link "FTB (SNB)" at bounding box center [280, 30] width 131 height 24
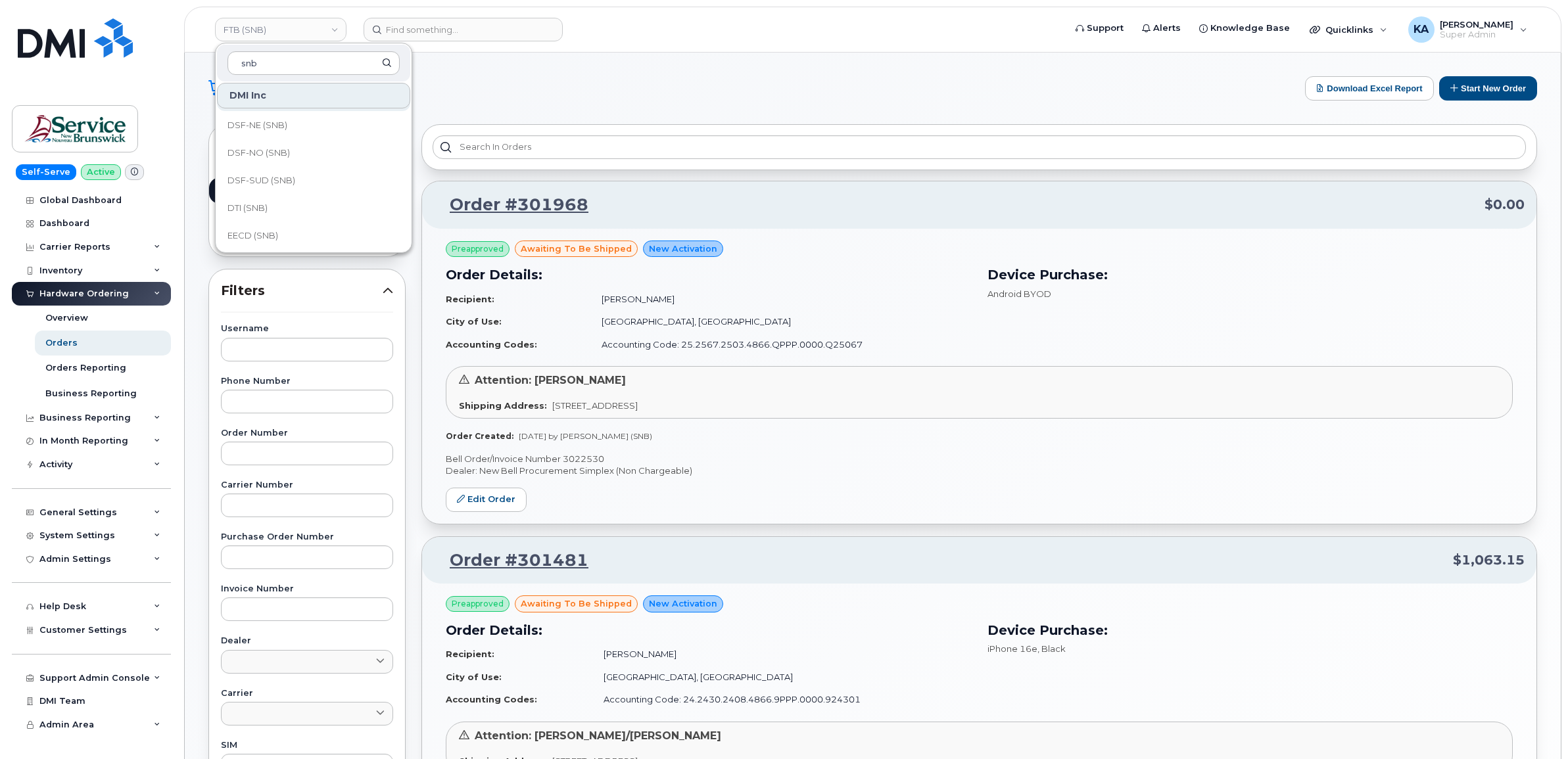
scroll to position [247, 0]
type input "snb"
click at [261, 184] on span "ELG (SNB)" at bounding box center [248, 181] width 42 height 13
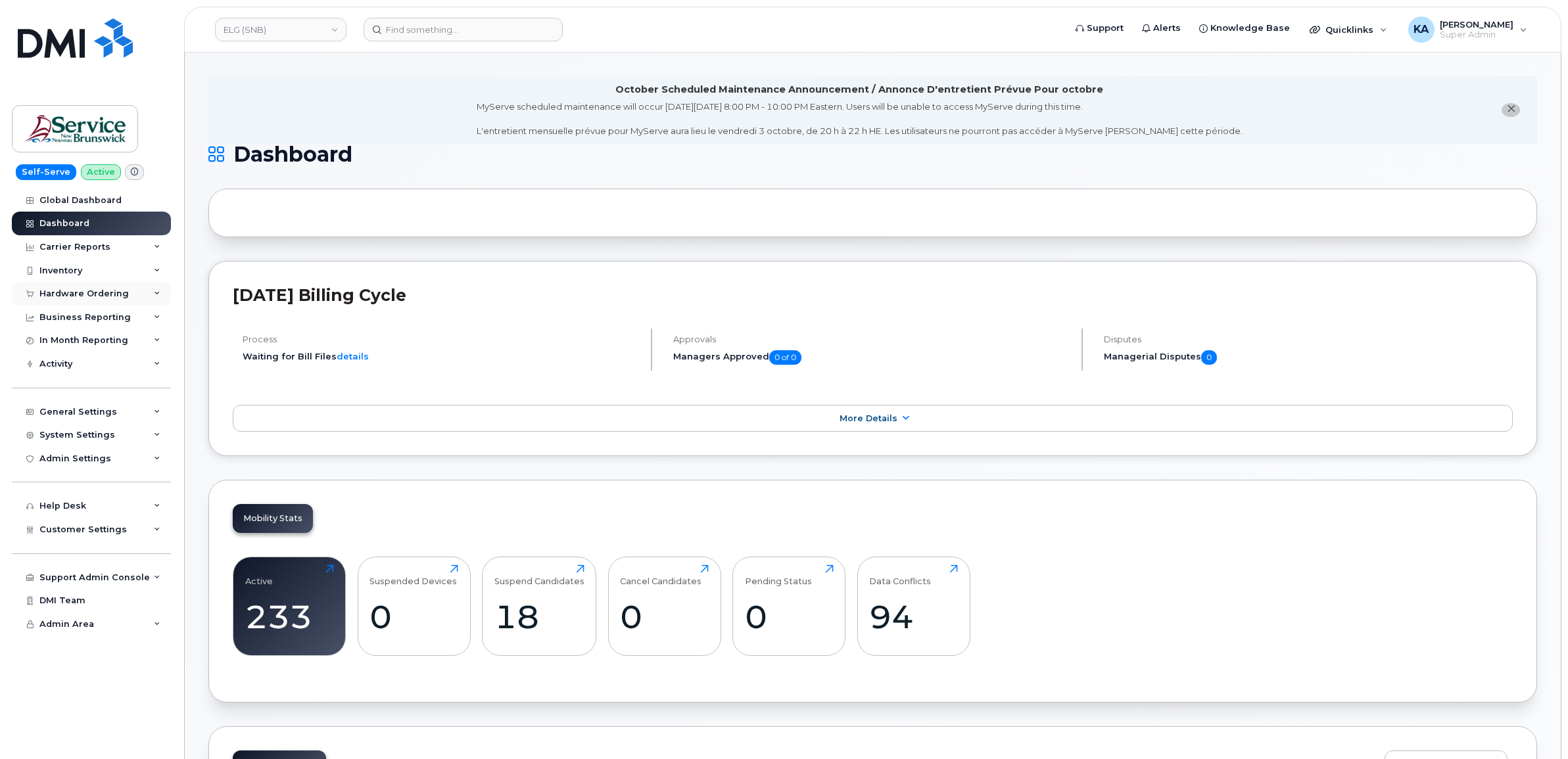
click at [100, 295] on div "Hardware Ordering" at bounding box center [84, 293] width 90 height 10
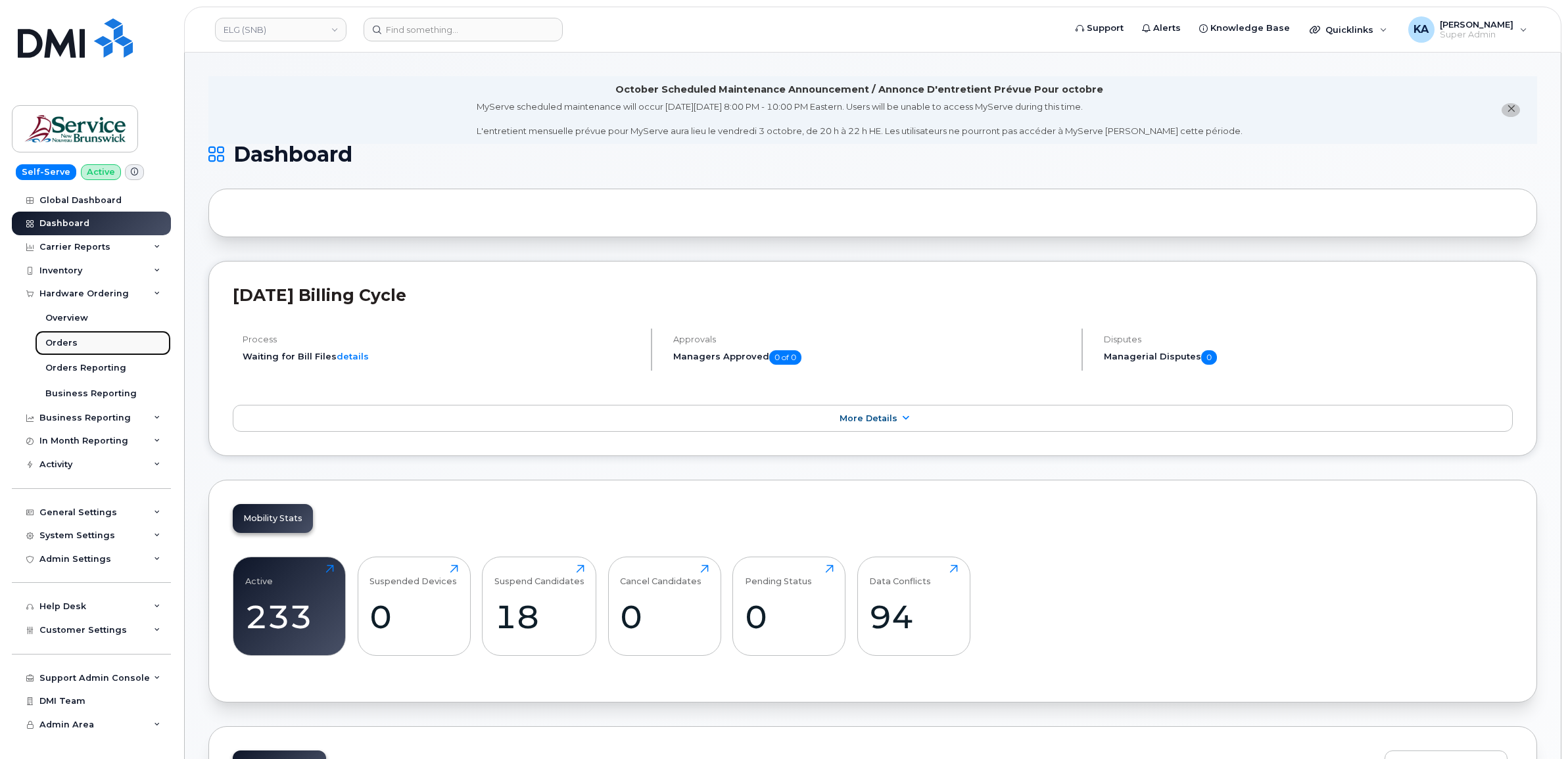
click at [66, 339] on div "Orders" at bounding box center [62, 343] width 32 height 12
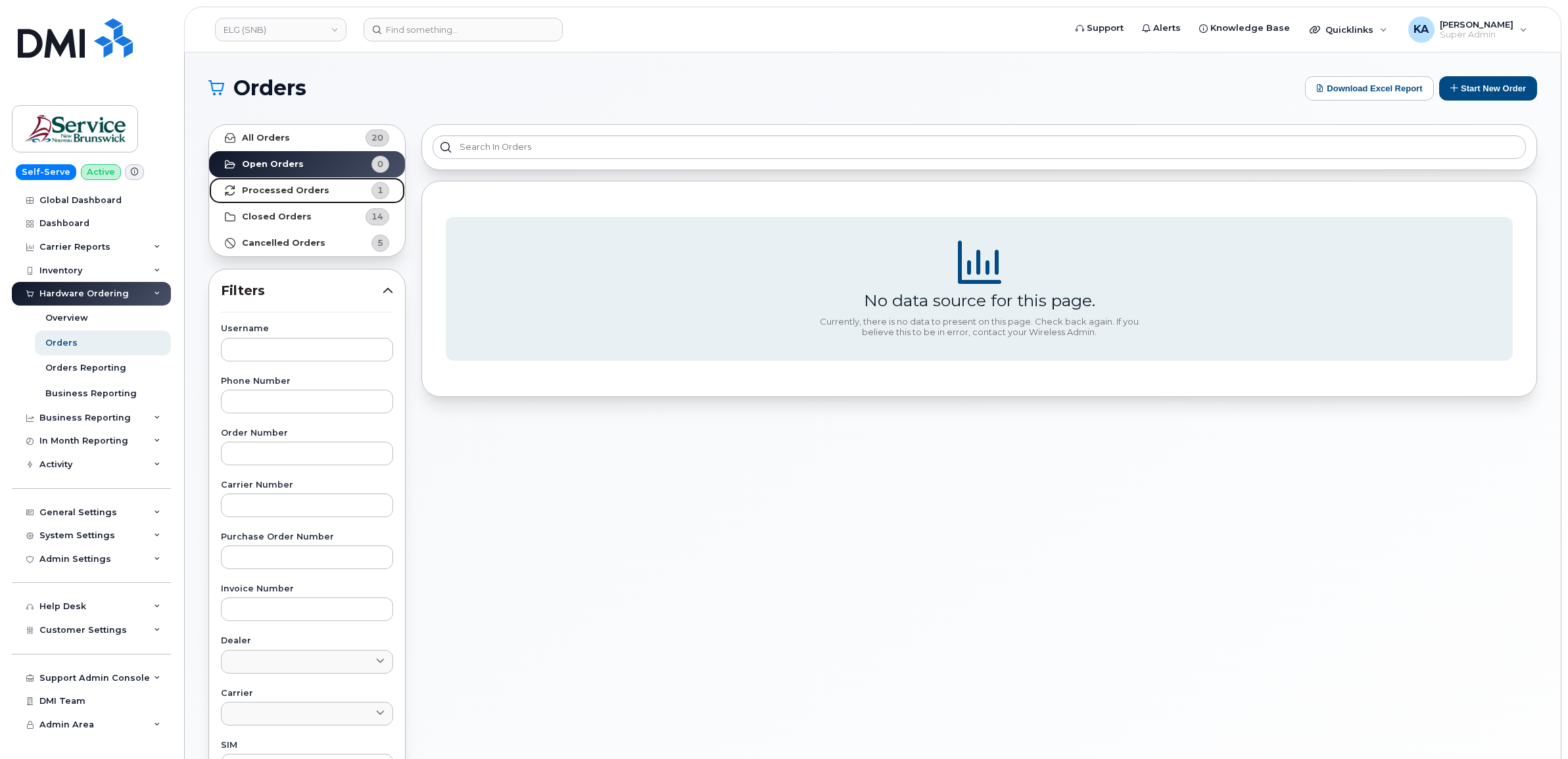
click at [266, 189] on strong "Processed Orders" at bounding box center [285, 190] width 87 height 10
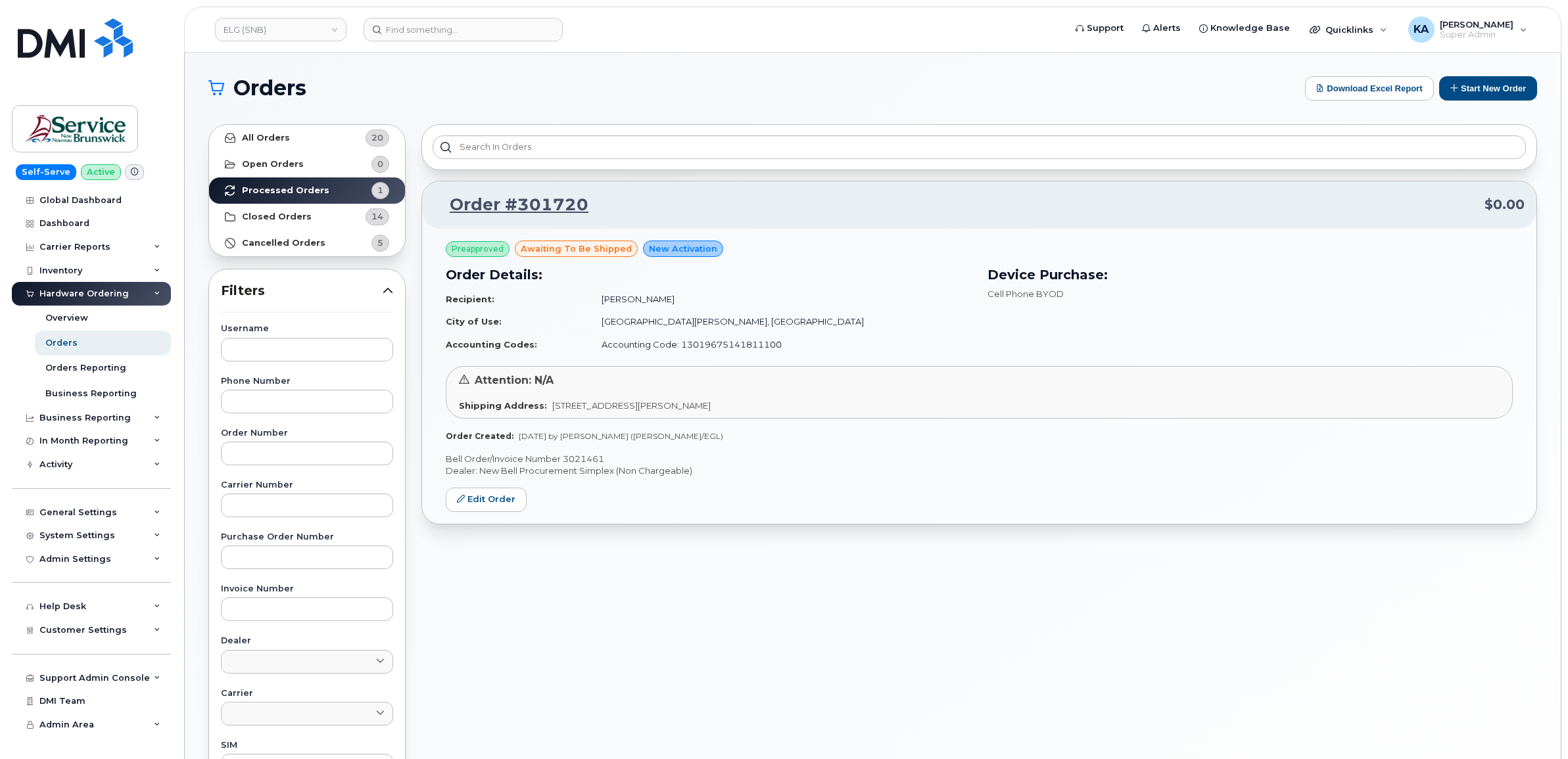
click at [581, 456] on p "Bell Order/Invoice Number 3021461" at bounding box center [979, 460] width 1067 height 13
copy p "3021461"
click at [310, 30] on link "ELG (SNB)" at bounding box center [280, 30] width 131 height 24
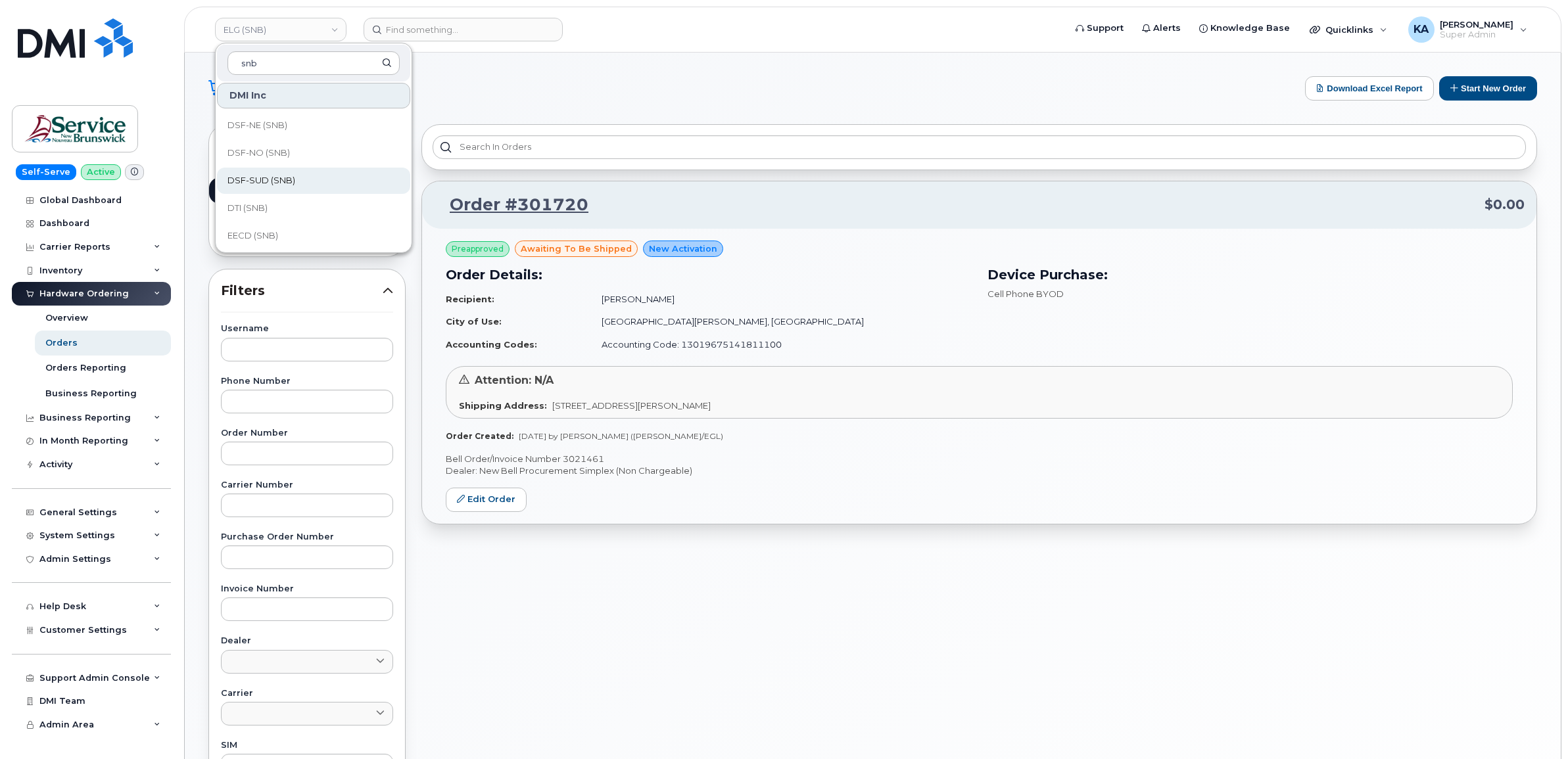
scroll to position [247, 0]
type input "snb"
click at [262, 148] on span "EECD (SNB)" at bounding box center [252, 154] width 50 height 13
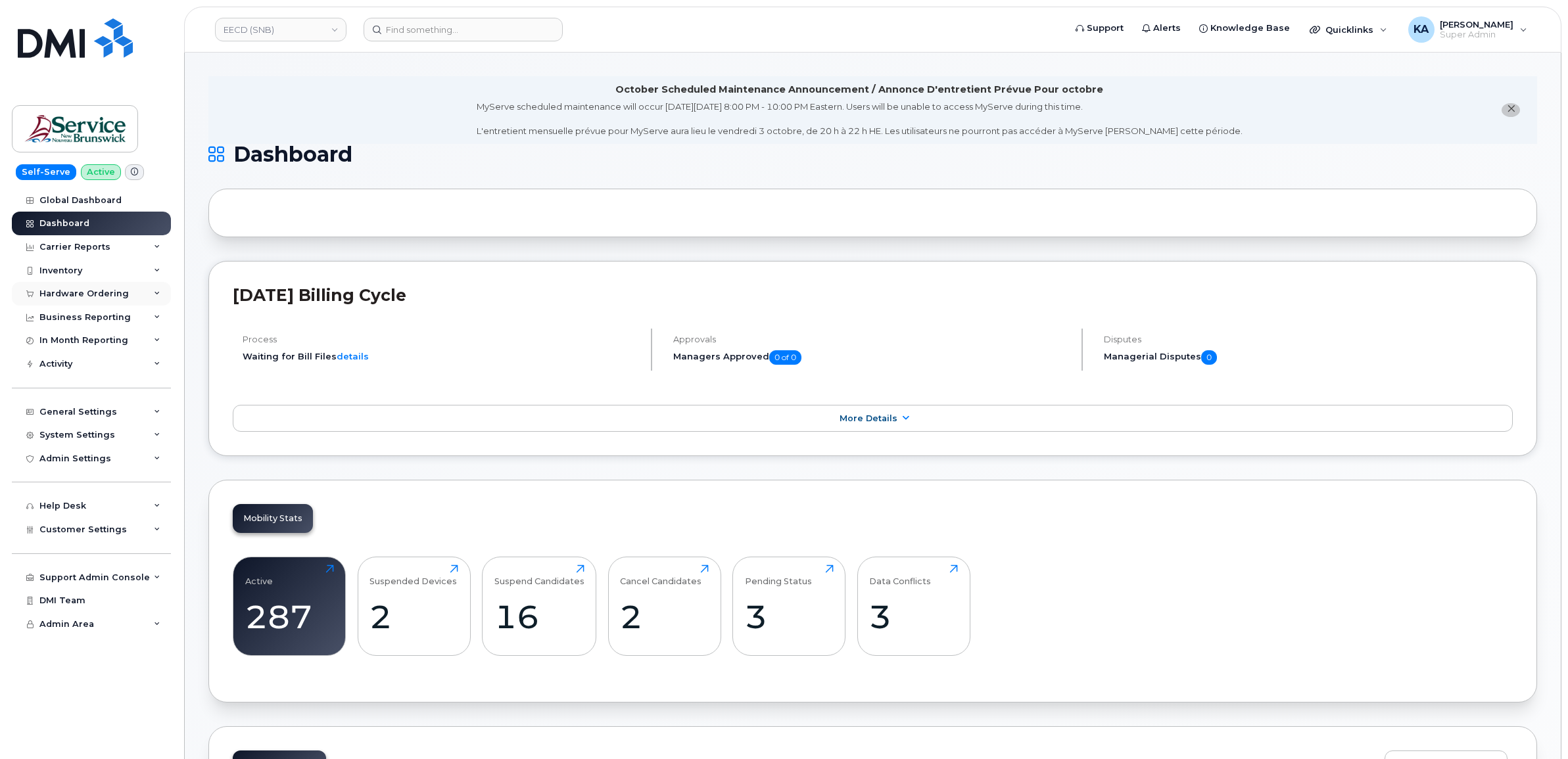
click at [86, 291] on div "Hardware Ordering" at bounding box center [84, 293] width 90 height 10
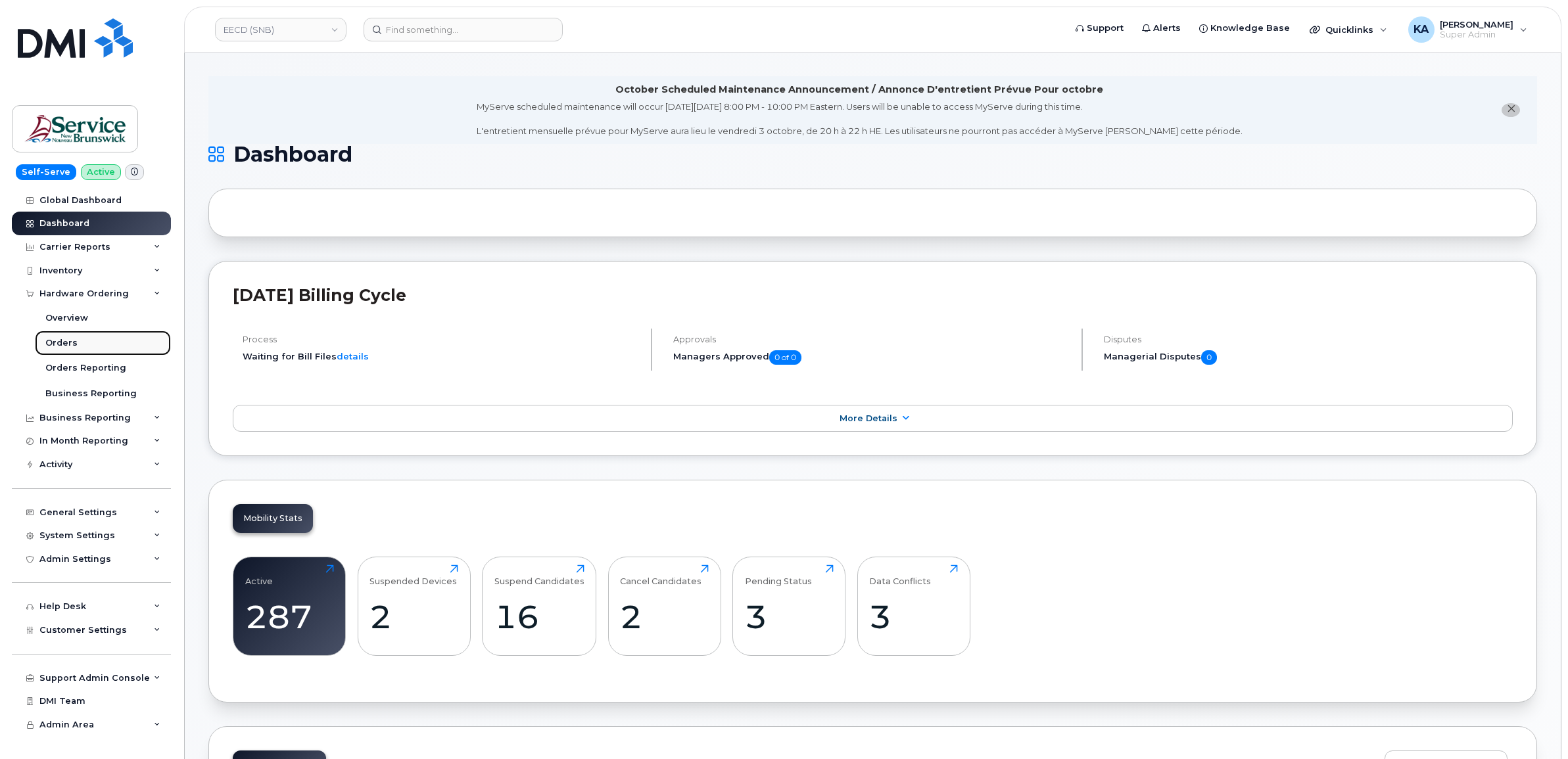
click at [61, 339] on div "Orders" at bounding box center [62, 343] width 32 height 12
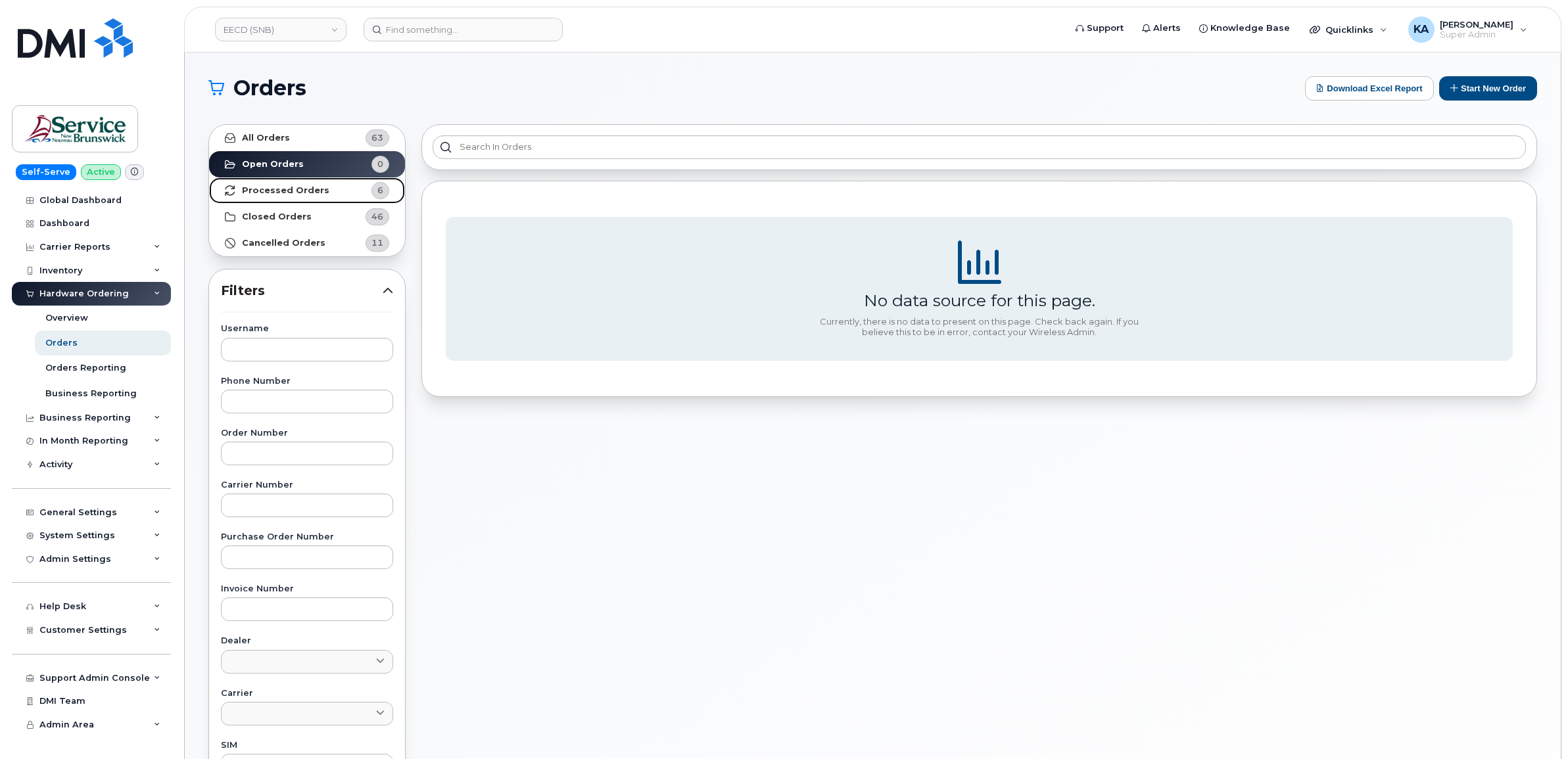
click at [308, 182] on link "Processed Orders 6" at bounding box center [307, 191] width 196 height 26
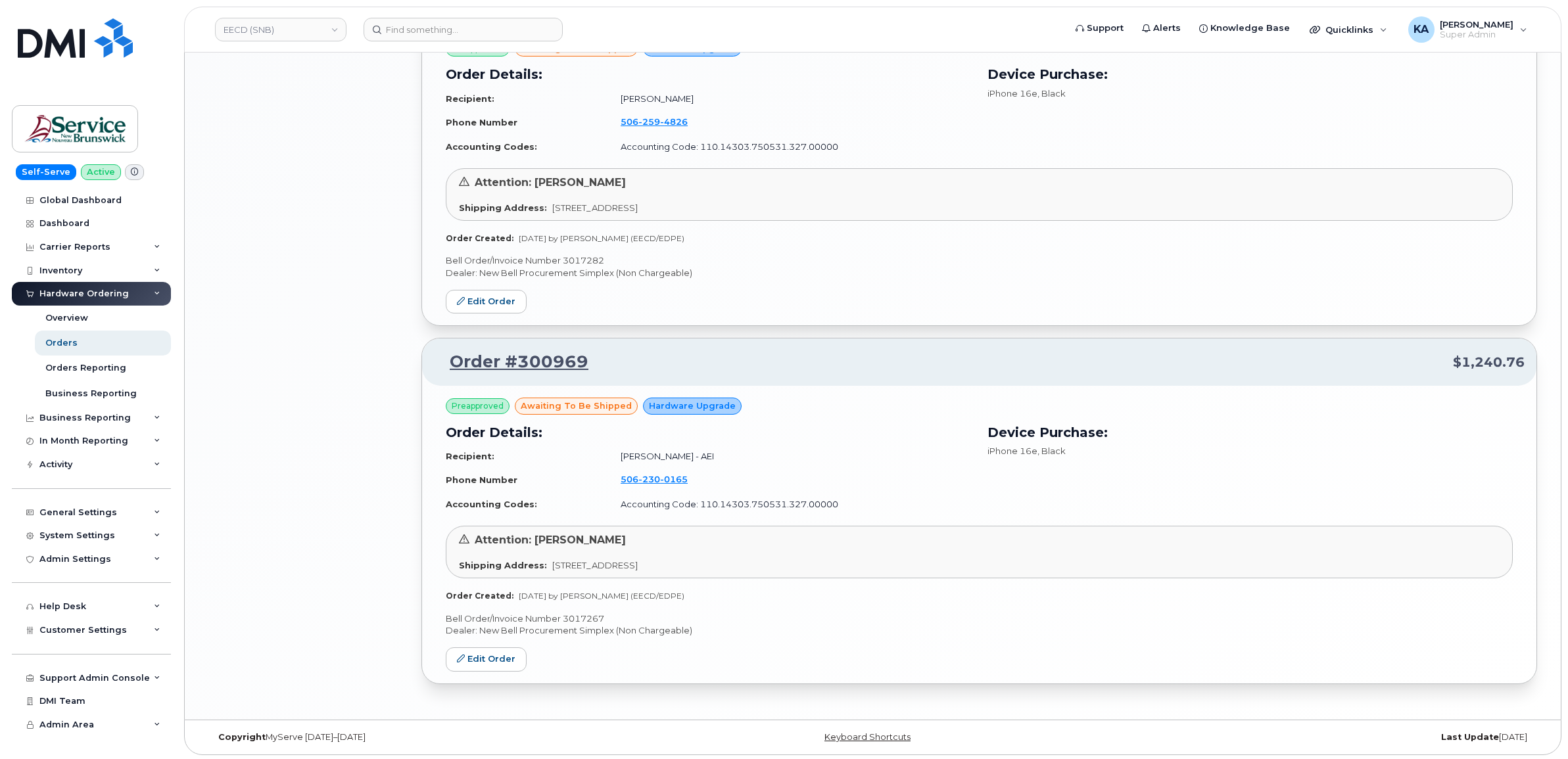
scroll to position [1630, 0]
click at [583, 612] on p "Bell Order/Invoice Number 3017267" at bounding box center [979, 616] width 1067 height 13
copy p "3017267"
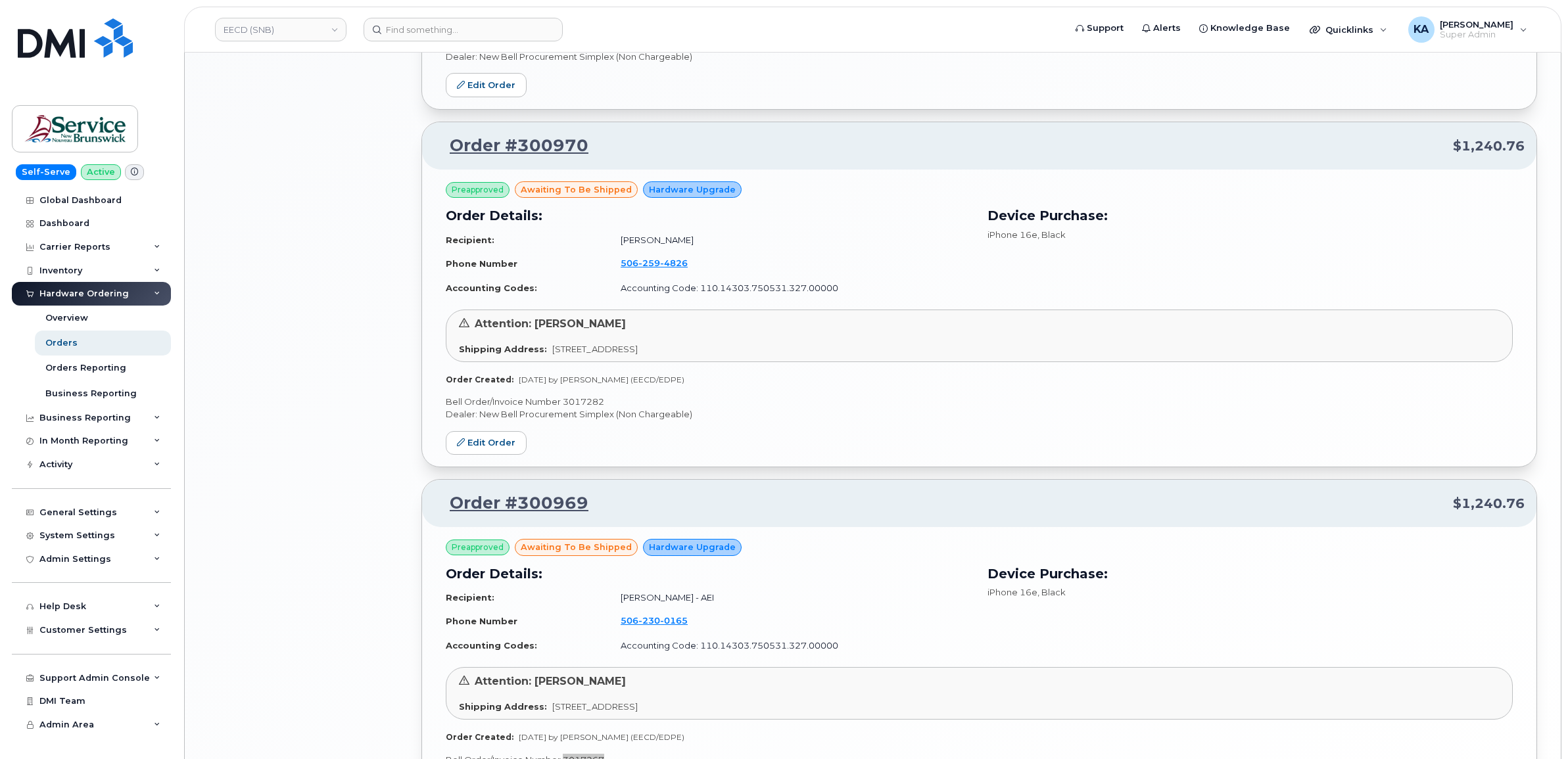
scroll to position [1383, 0]
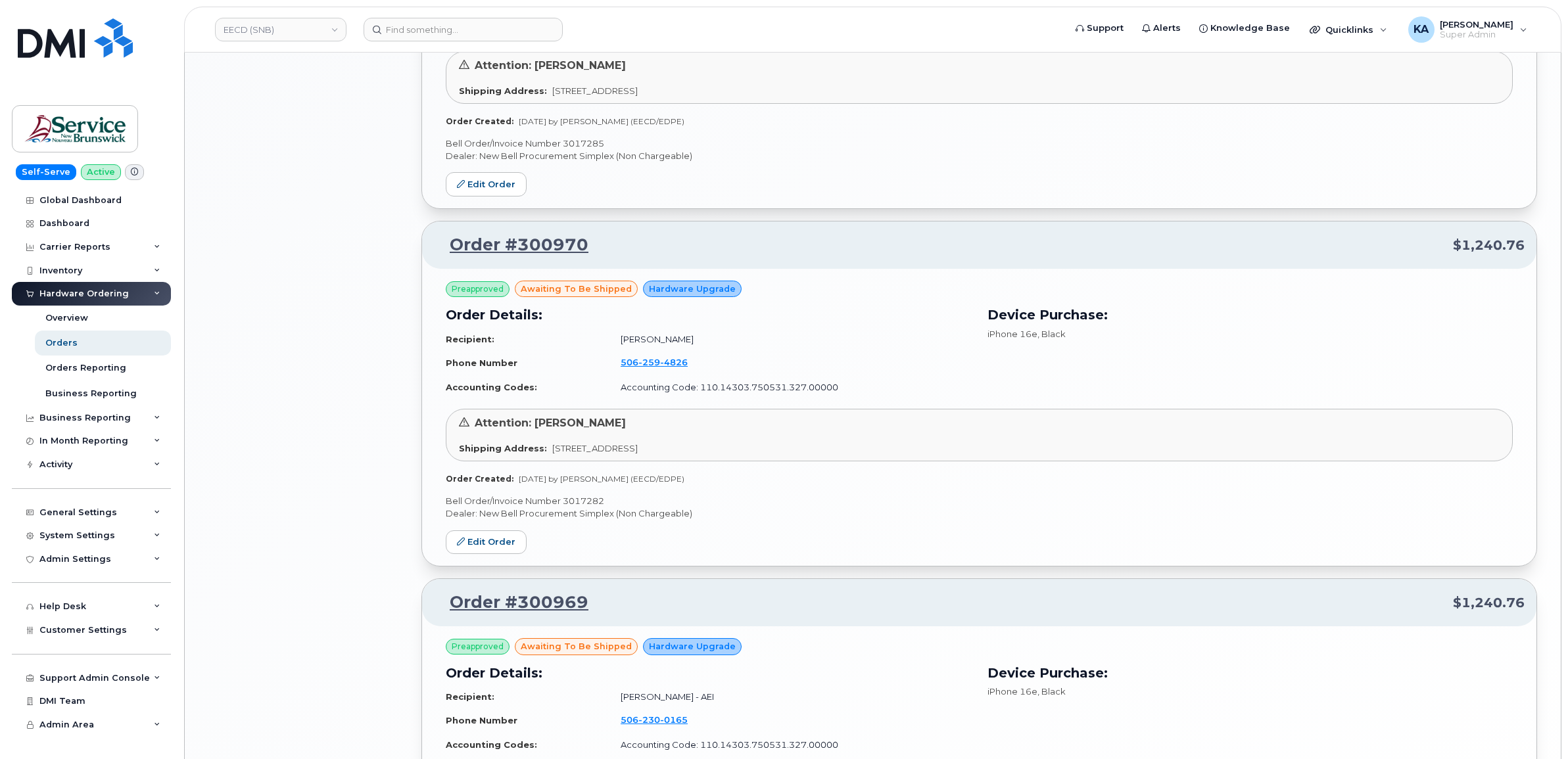
click at [582, 497] on p "Bell Order/Invoice Number 3017282" at bounding box center [979, 501] width 1067 height 13
copy p "3017282"
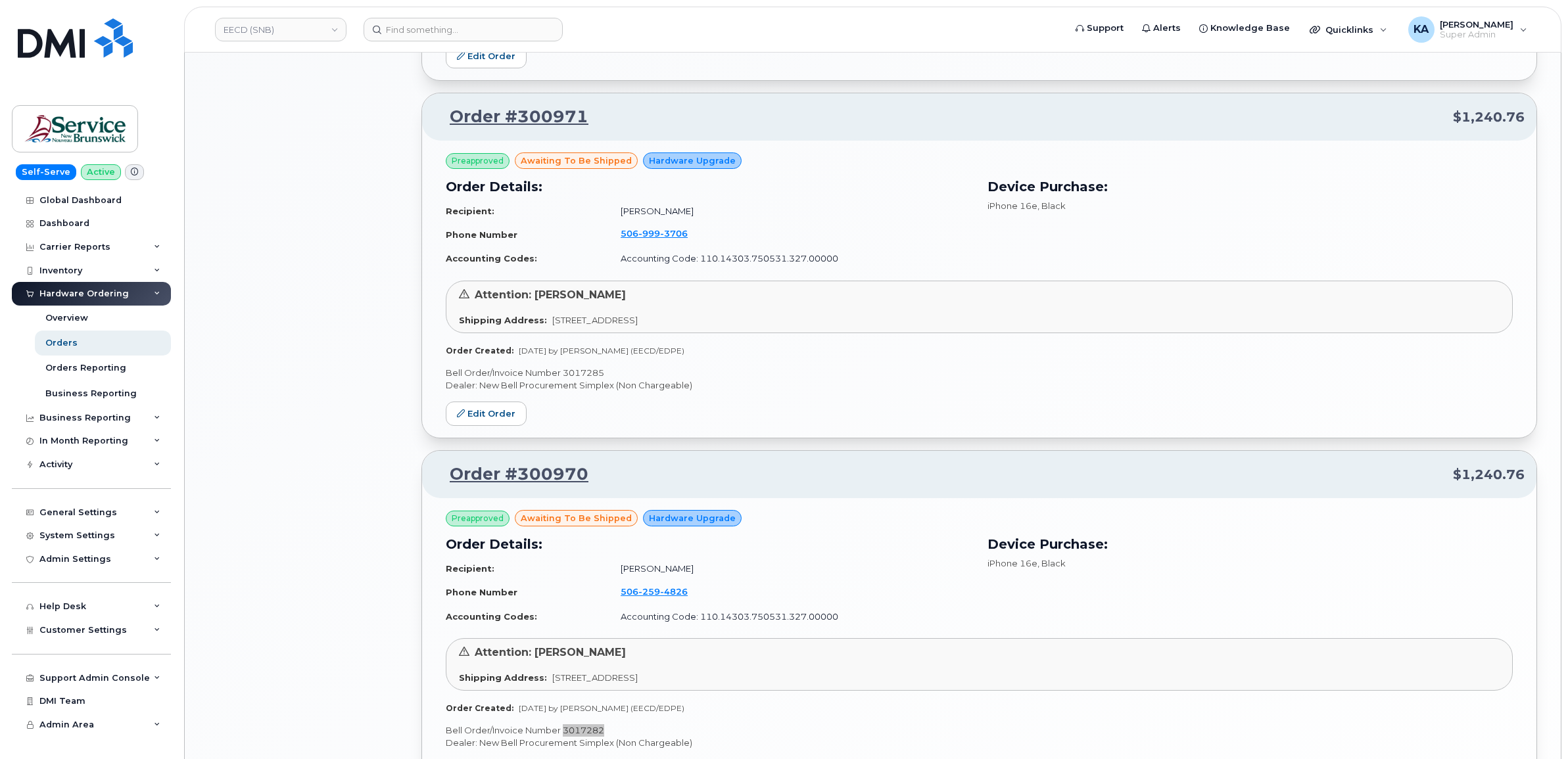
scroll to position [1137, 0]
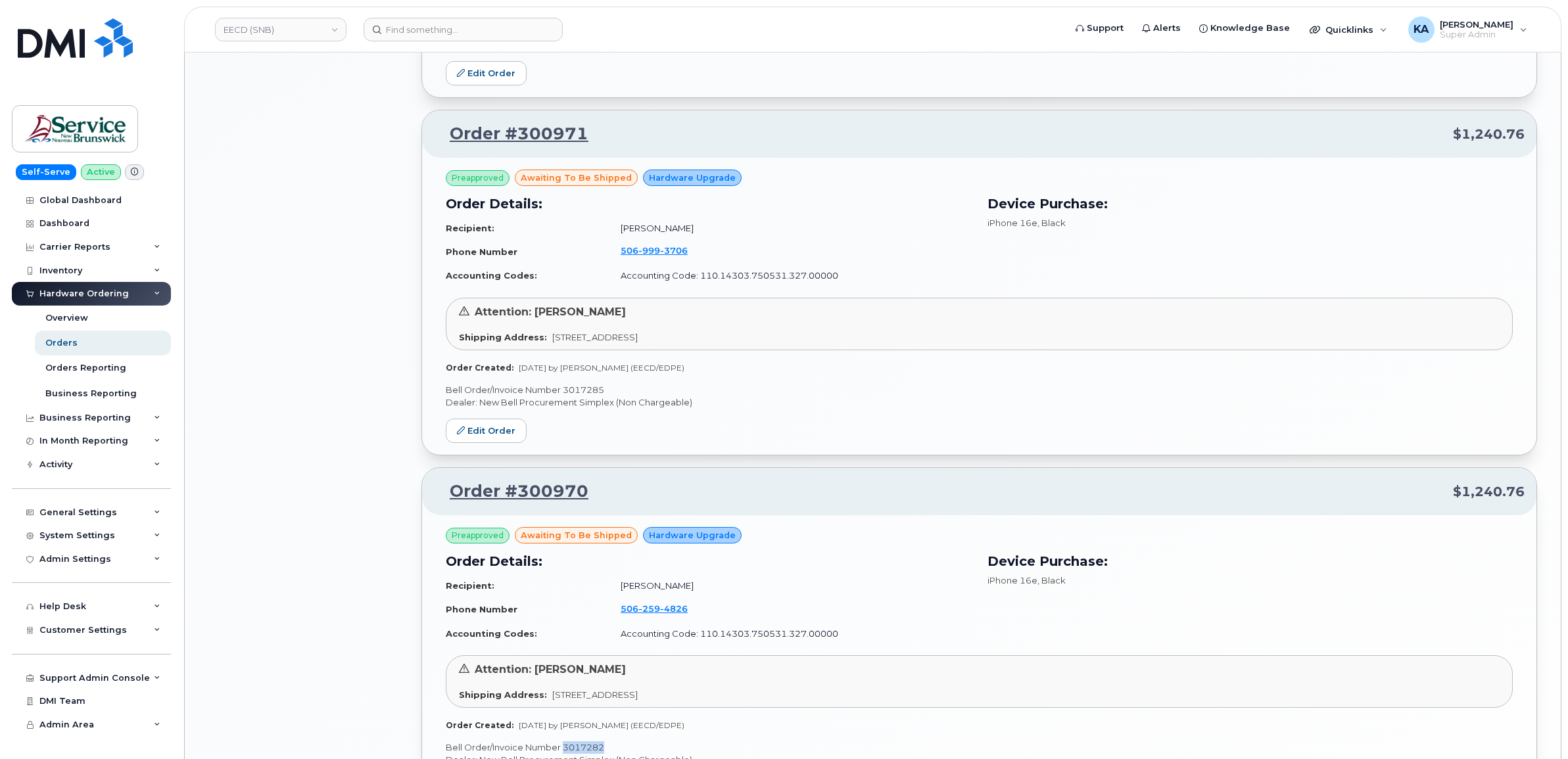
click at [593, 393] on p "Bell Order/Invoice Number 3017285" at bounding box center [979, 390] width 1067 height 13
copy p "3017285"
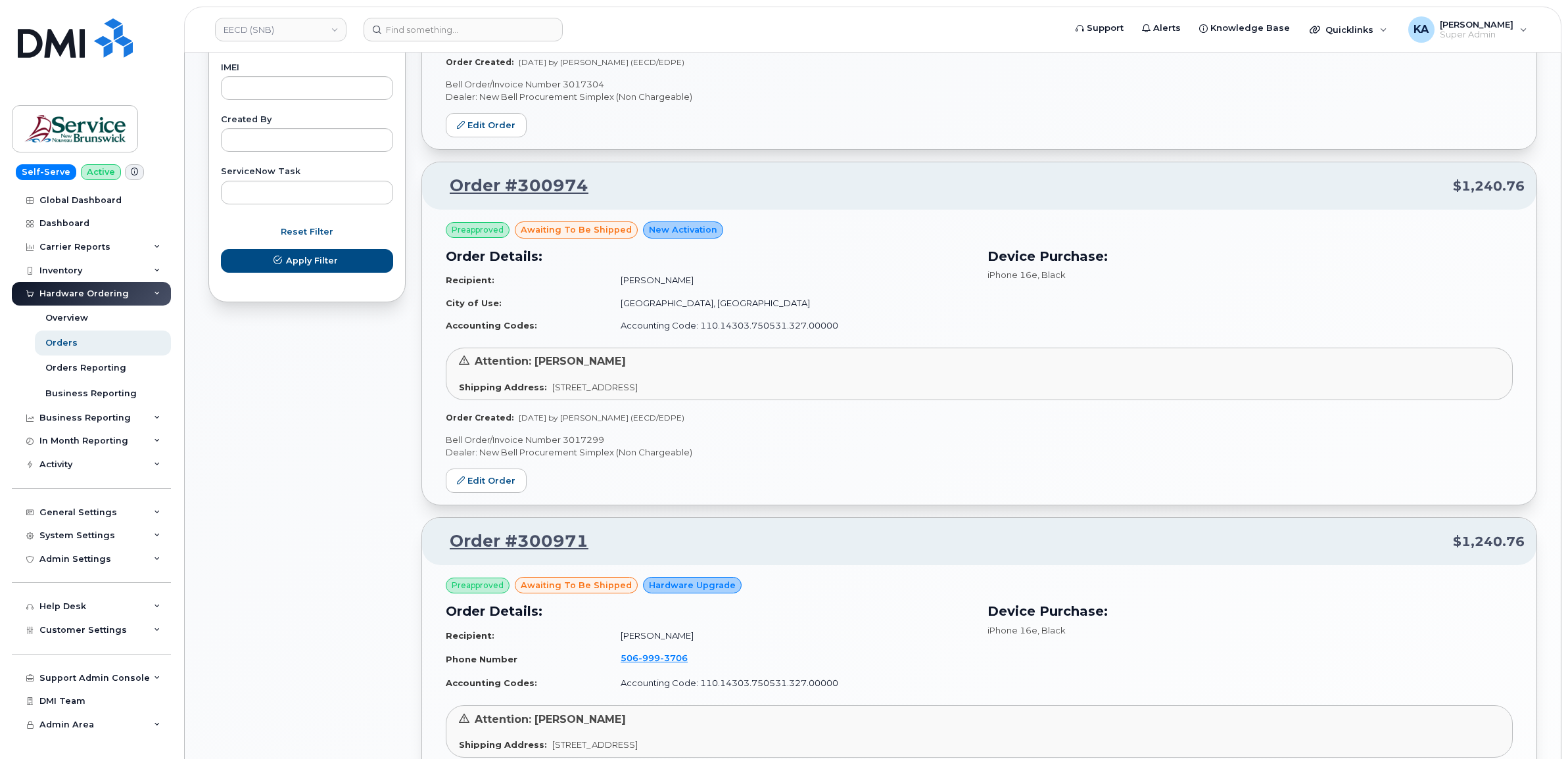
scroll to position [726, 0]
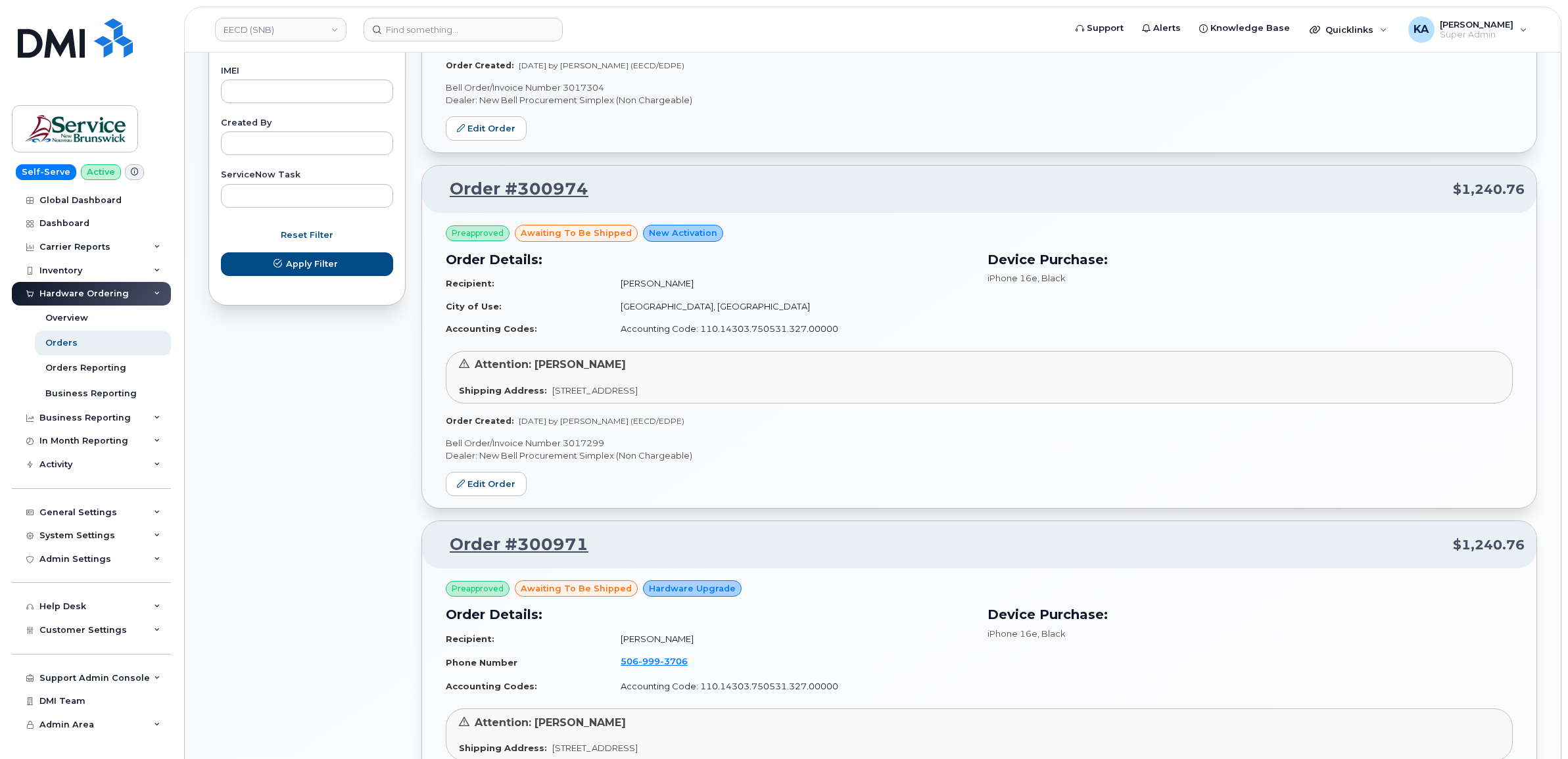
click at [586, 442] on p "Bell Order/Invoice Number 3017299" at bounding box center [979, 444] width 1067 height 13
click at [585, 442] on p "Bell Order/Invoice Number 3017299" at bounding box center [979, 444] width 1067 height 13
copy p "3017299"
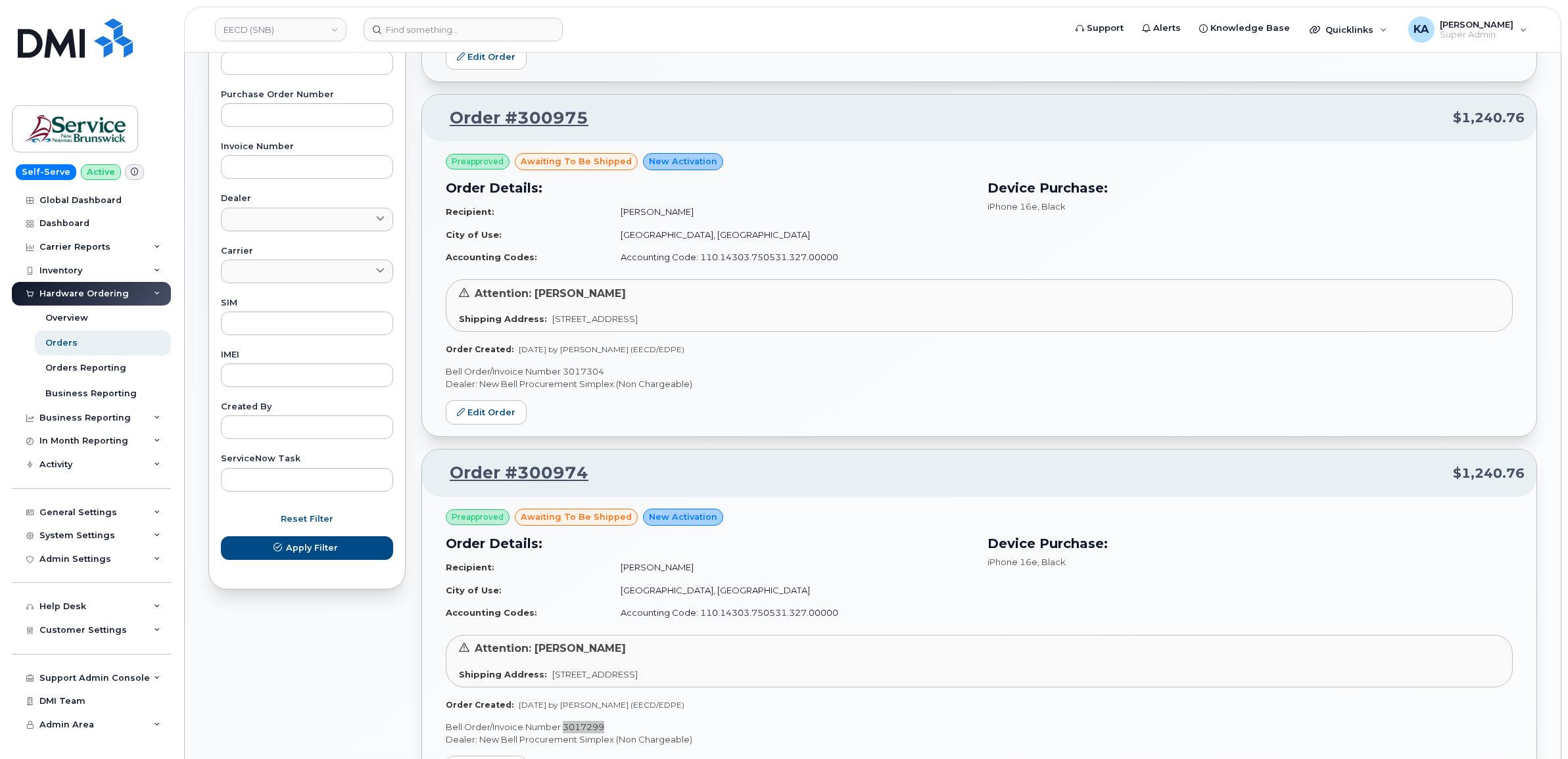
scroll to position [398, 0]
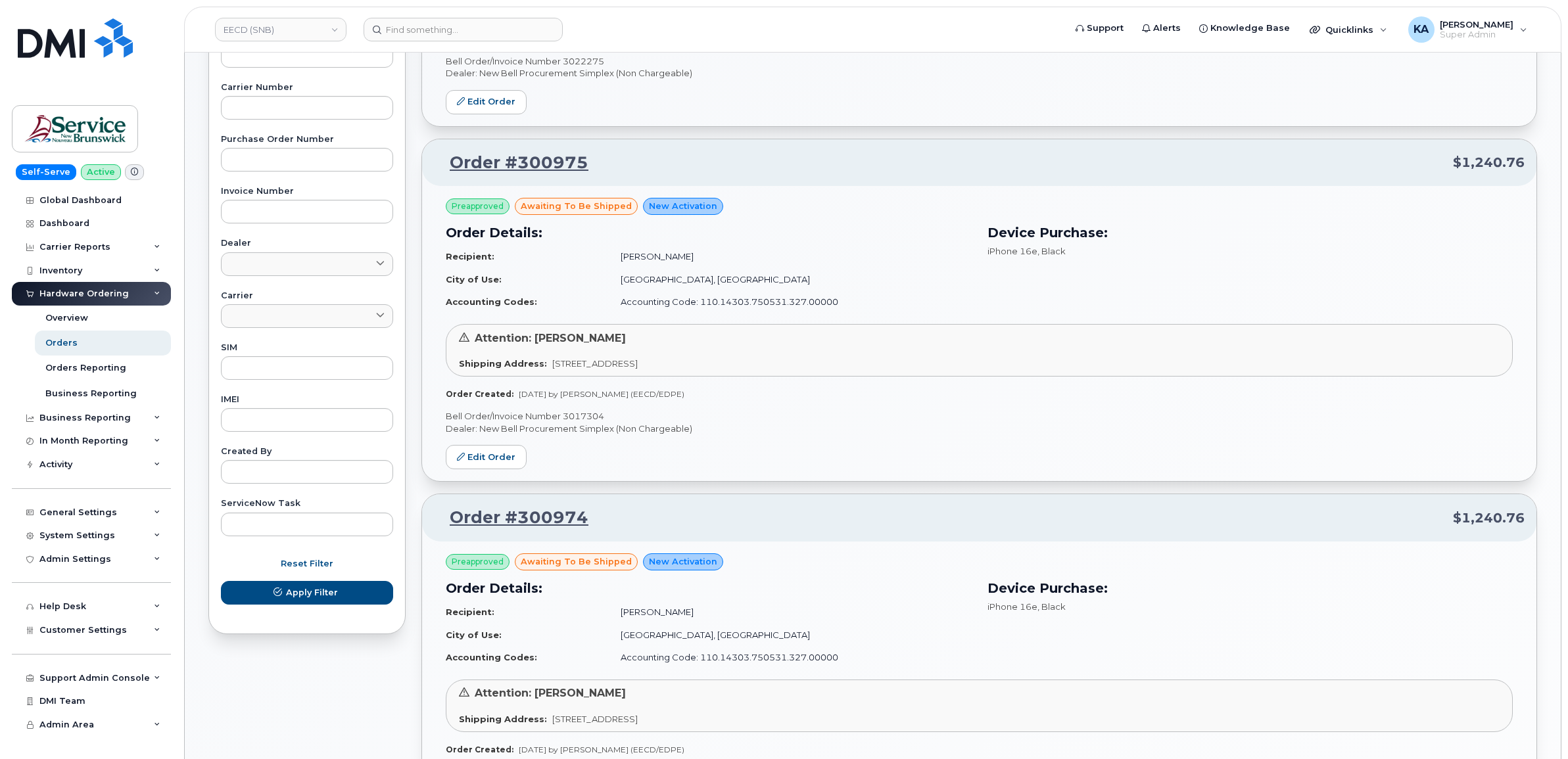
click at [590, 416] on p "Bell Order/Invoice Number 3017304" at bounding box center [979, 416] width 1067 height 13
copy p "3017304"
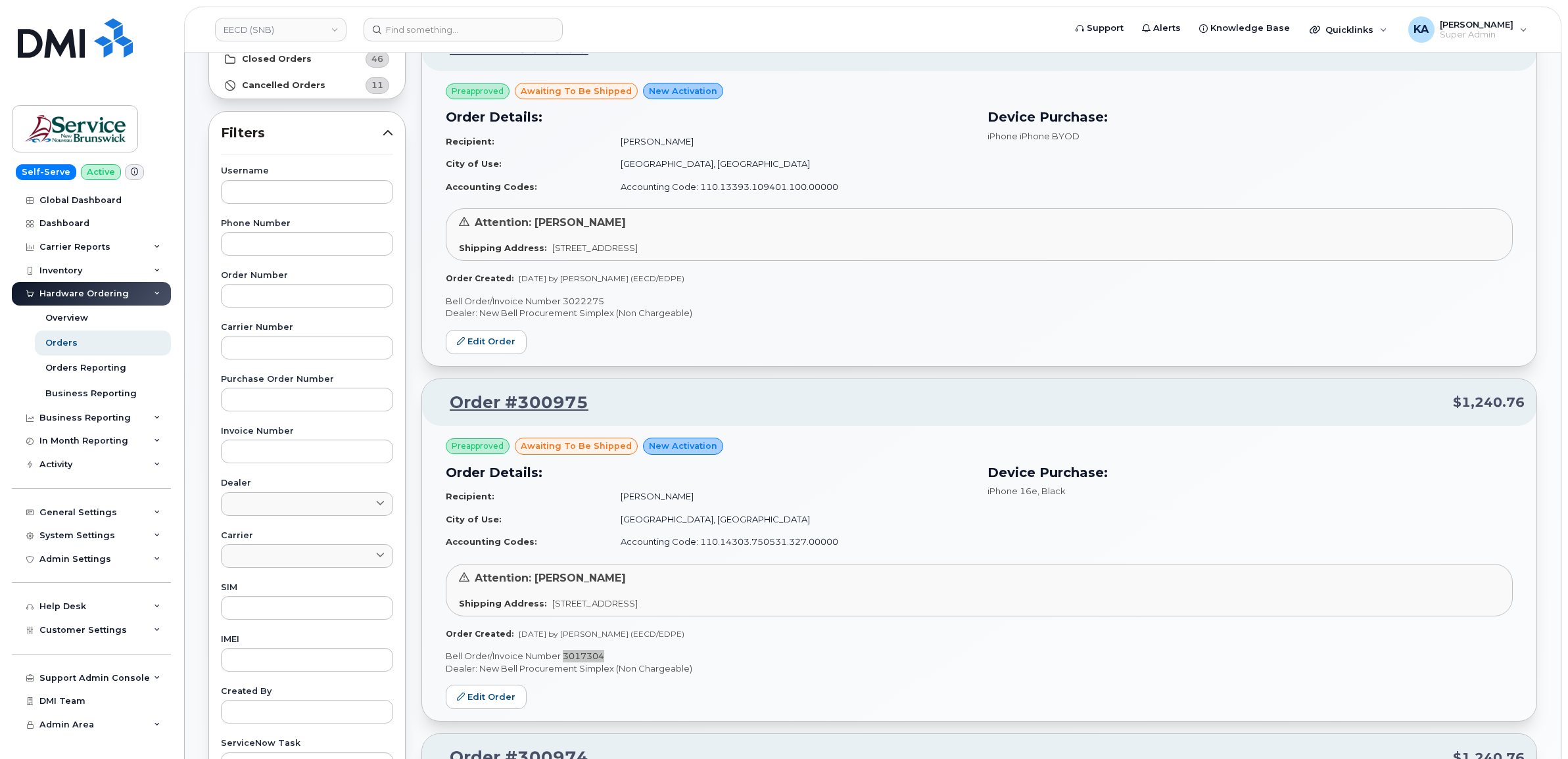
scroll to position [69, 0]
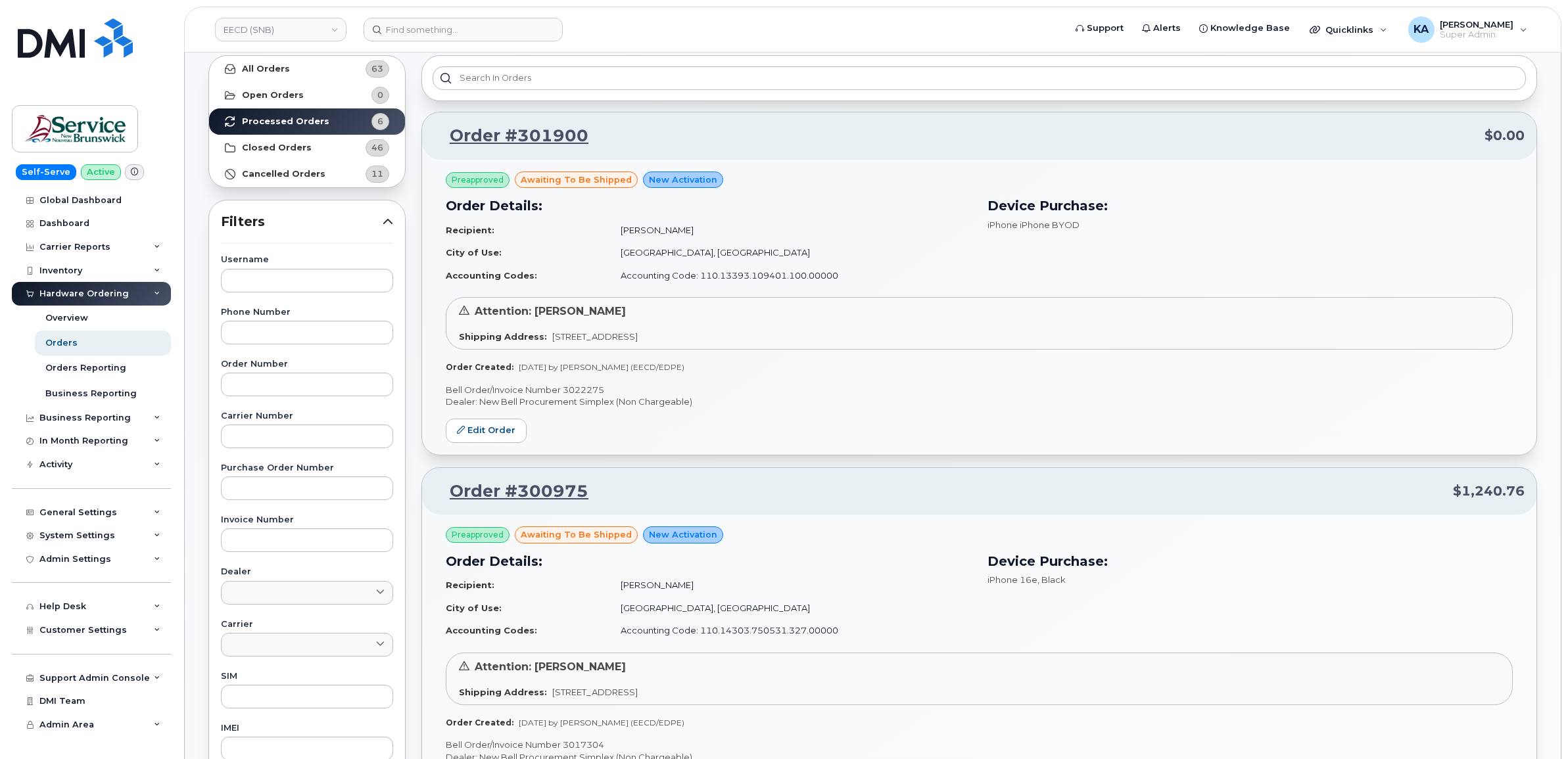
click at [575, 385] on p "Bell Order/Invoice Number 3022275" at bounding box center [979, 390] width 1067 height 13
click at [576, 385] on p "Bell Order/Invoice Number 3022275" at bounding box center [979, 390] width 1067 height 13
copy p "3022275"
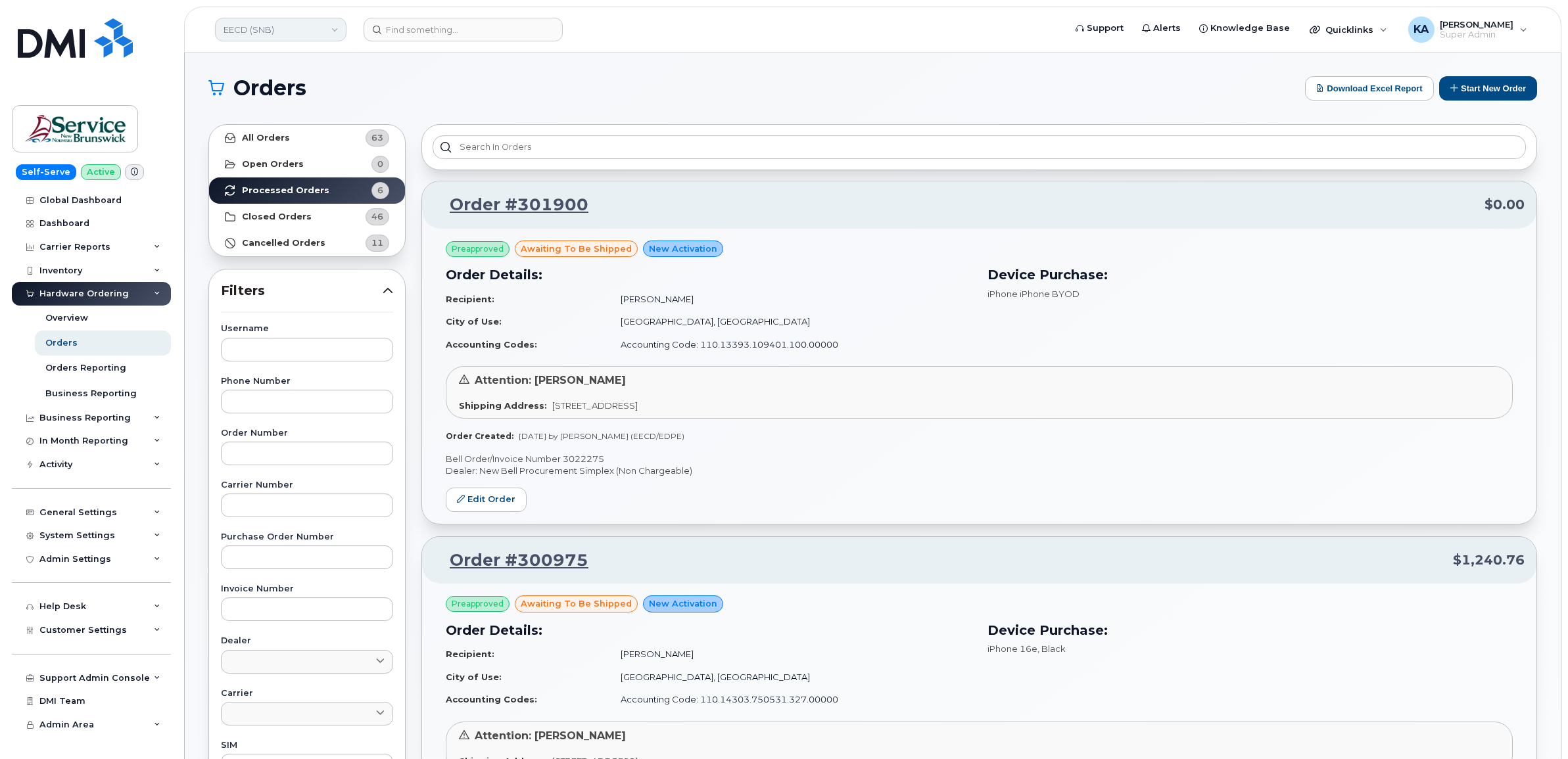
click at [283, 27] on link "EECD (SNB)" at bounding box center [280, 30] width 131 height 24
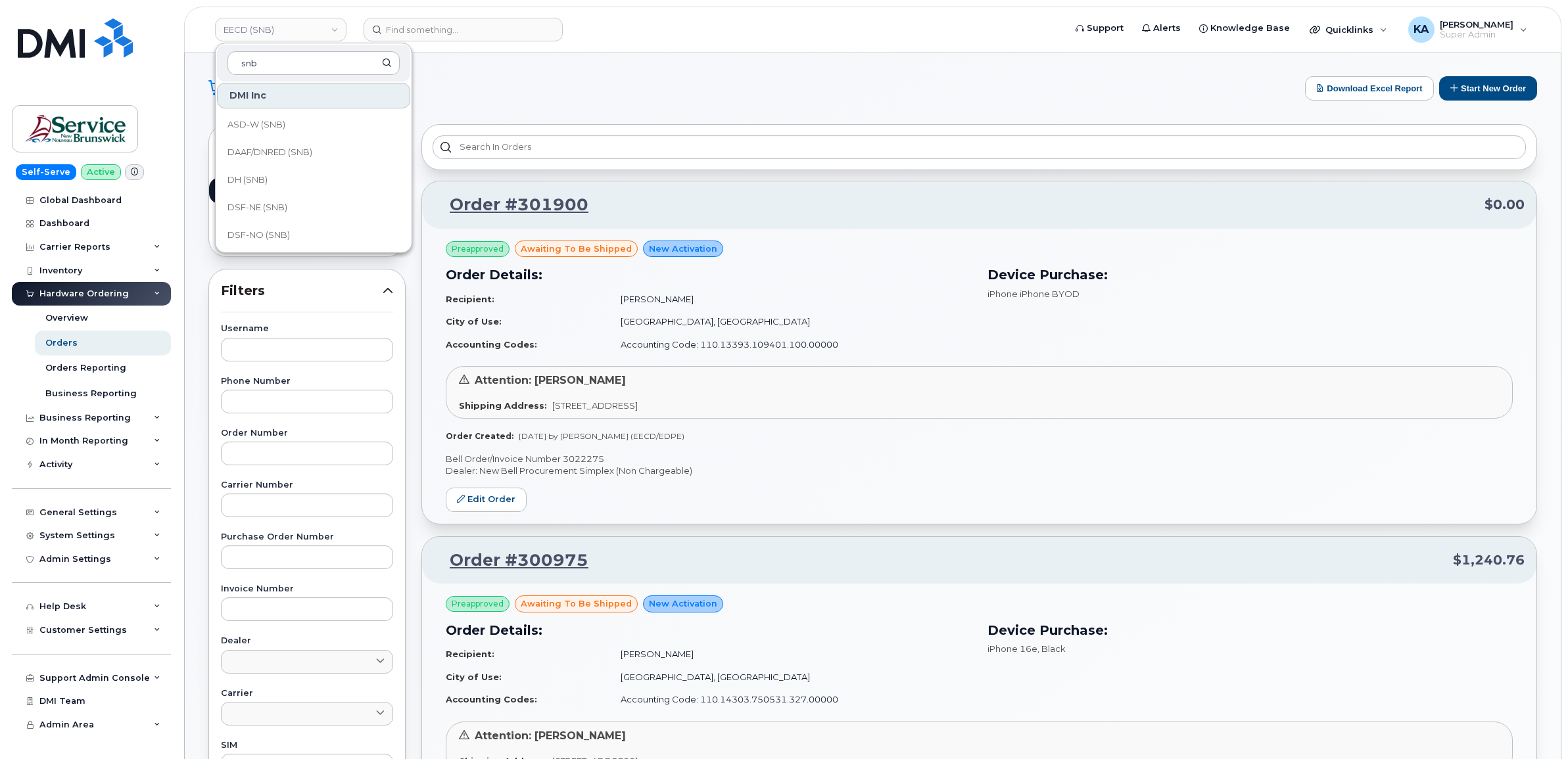
scroll to position [164, 0]
type input "snb"
click at [240, 205] on span "DTI (SNB)" at bounding box center [247, 208] width 40 height 13
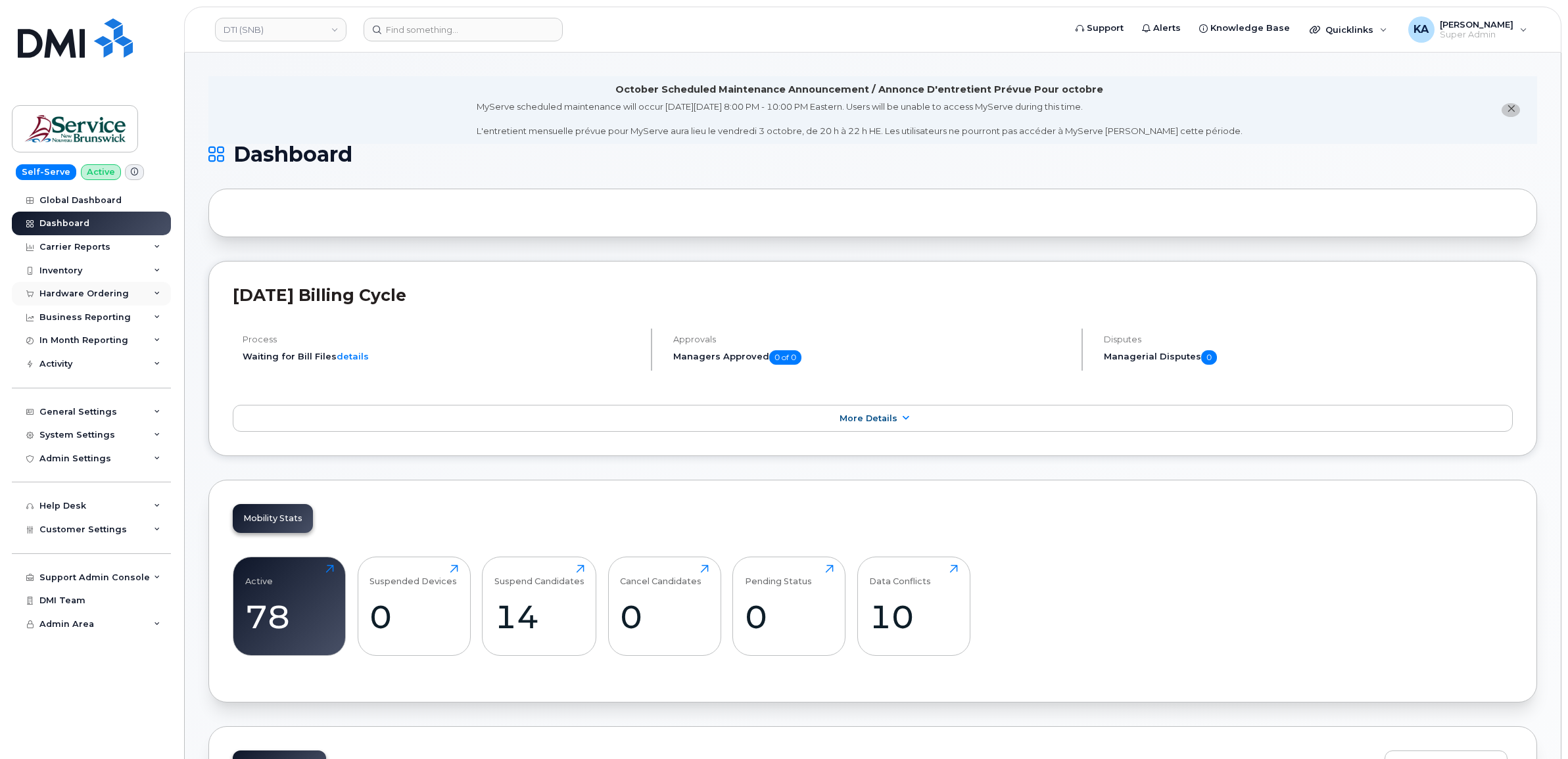
click at [100, 297] on div "Hardware Ordering" at bounding box center [84, 293] width 90 height 10
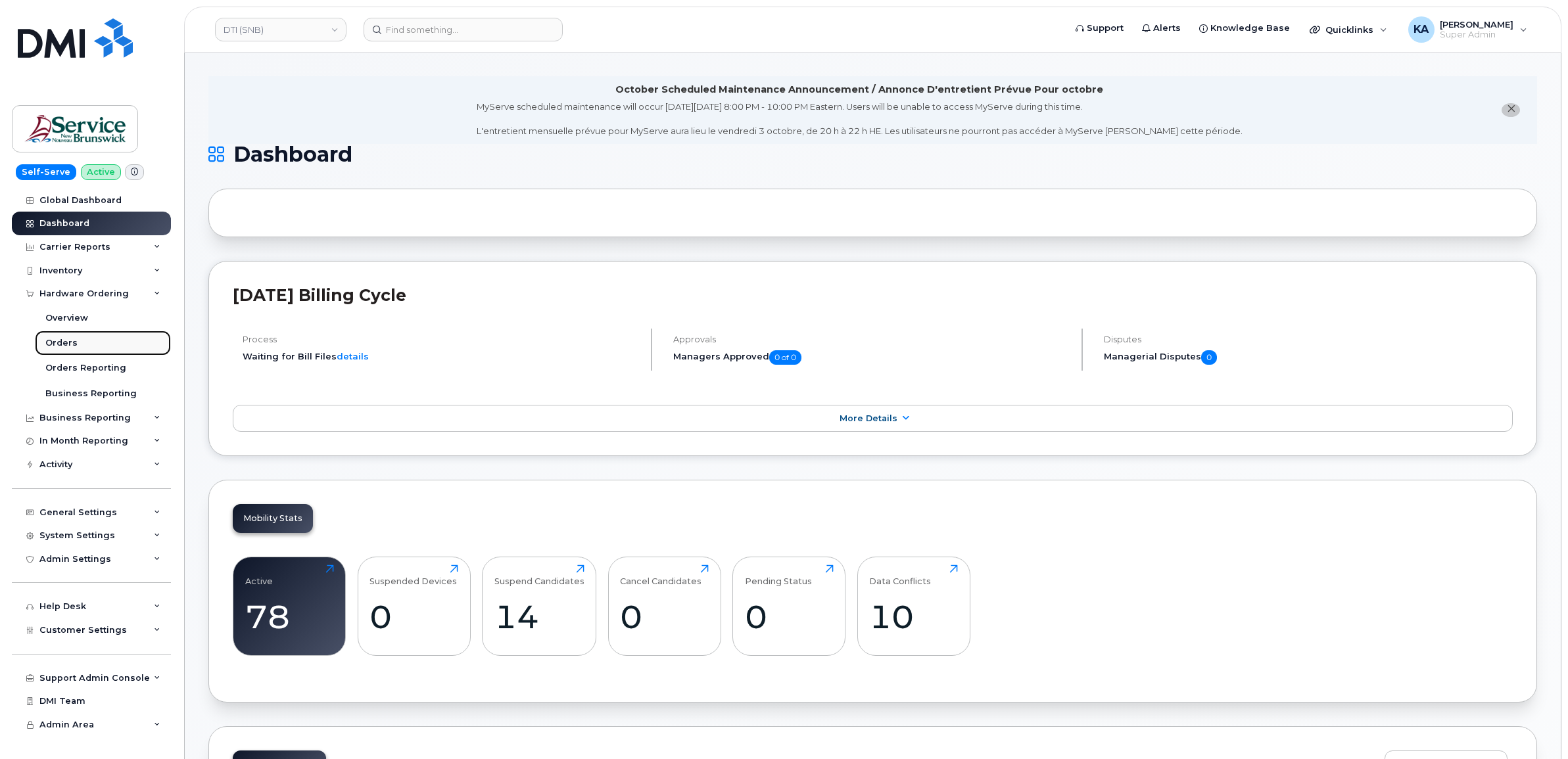
click at [64, 343] on div "Orders" at bounding box center [62, 343] width 32 height 12
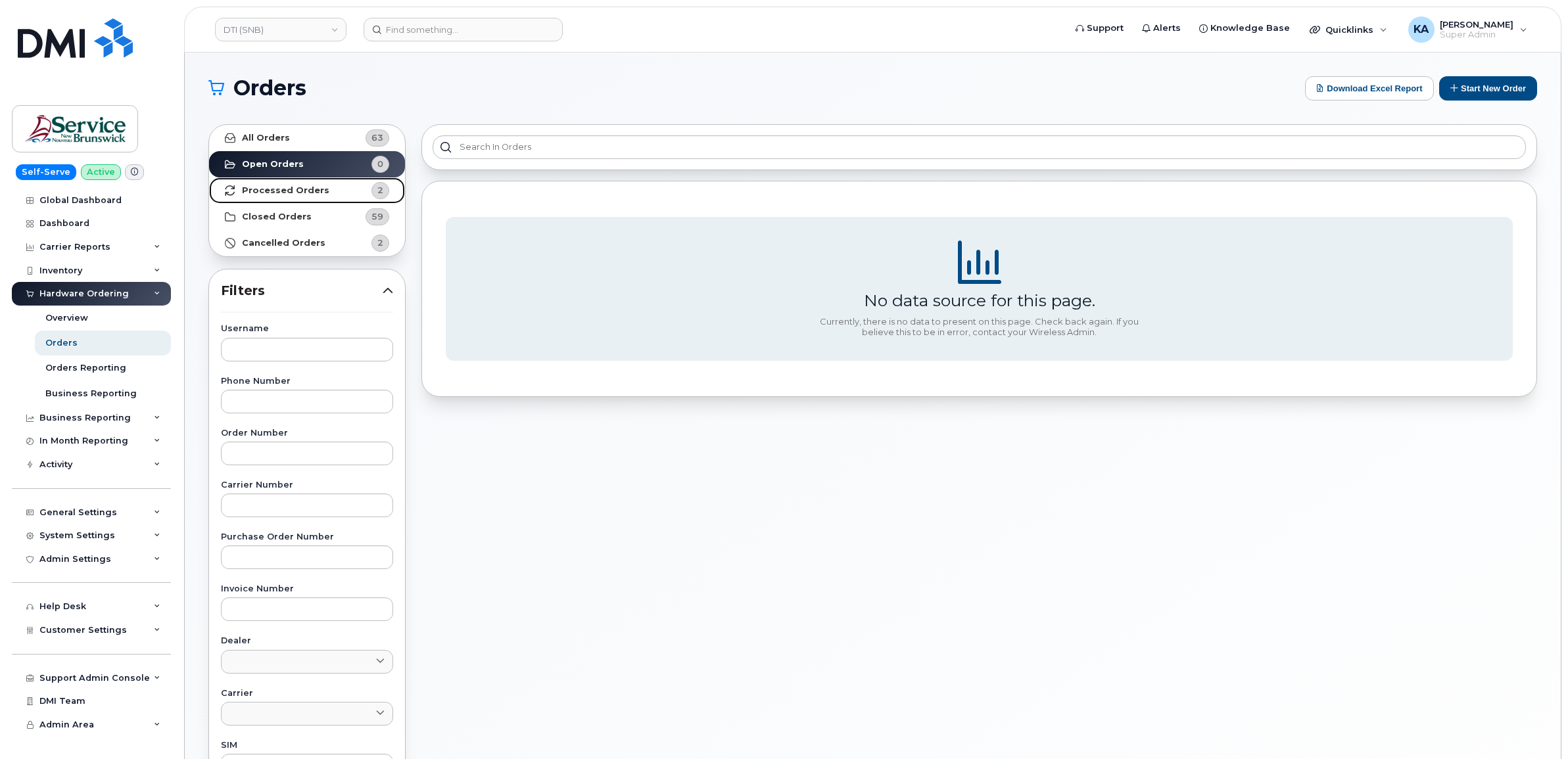
click at [278, 189] on strong "Processed Orders" at bounding box center [285, 190] width 87 height 10
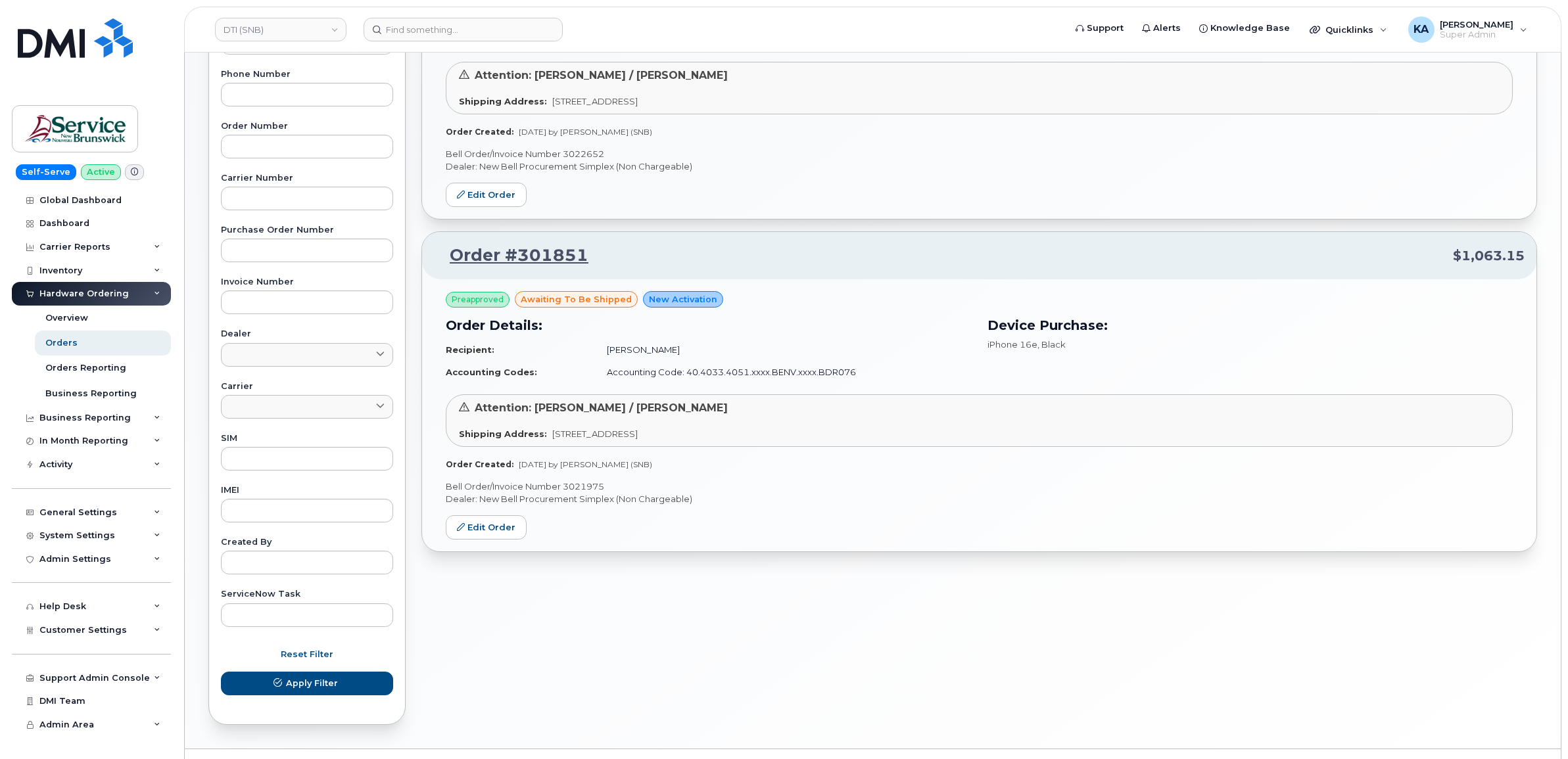
scroll to position [328, 0]
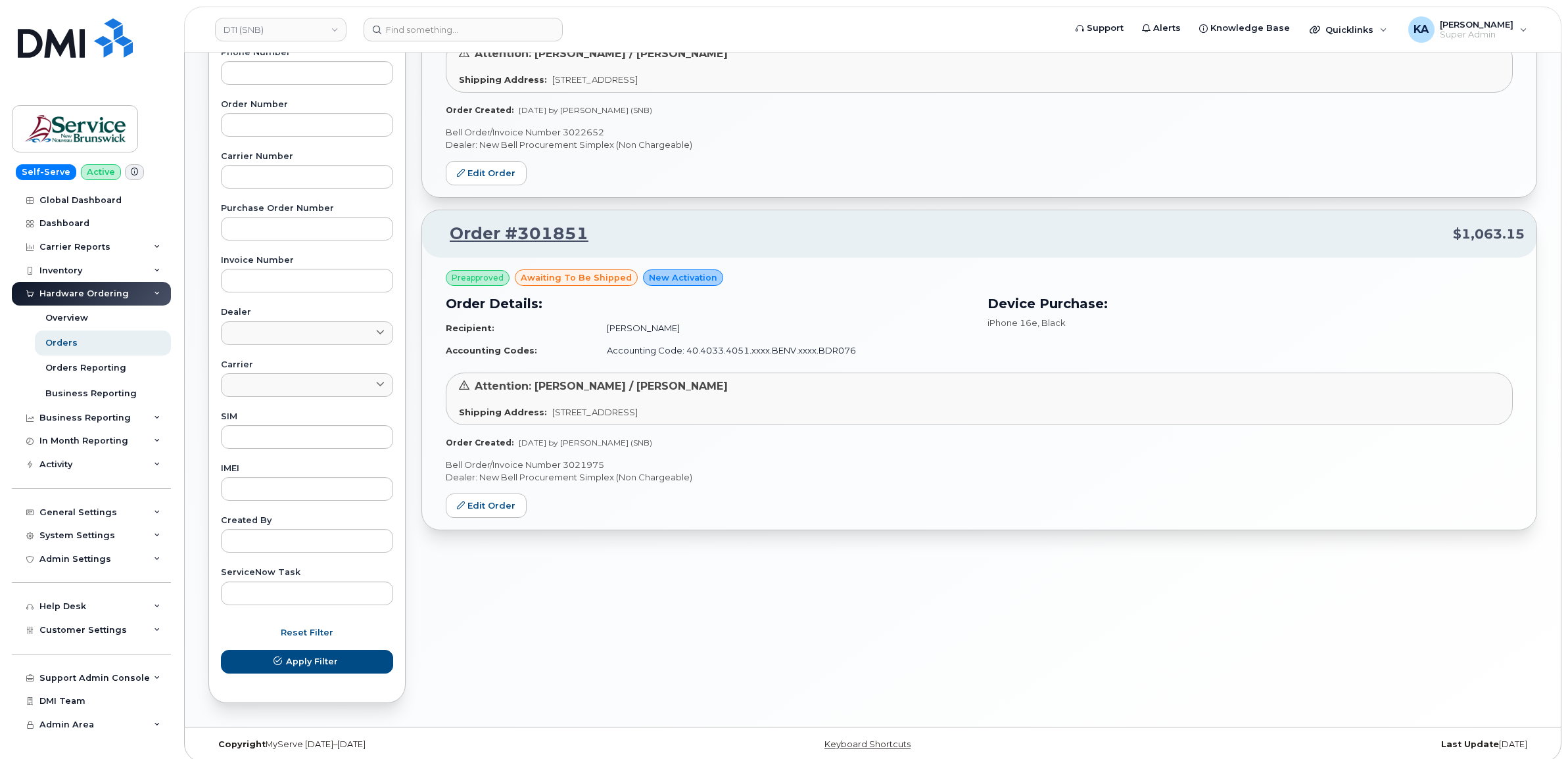
click at [585, 465] on p "Bell Order/Invoice Number 3021975" at bounding box center [979, 465] width 1067 height 13
copy p "3021975"
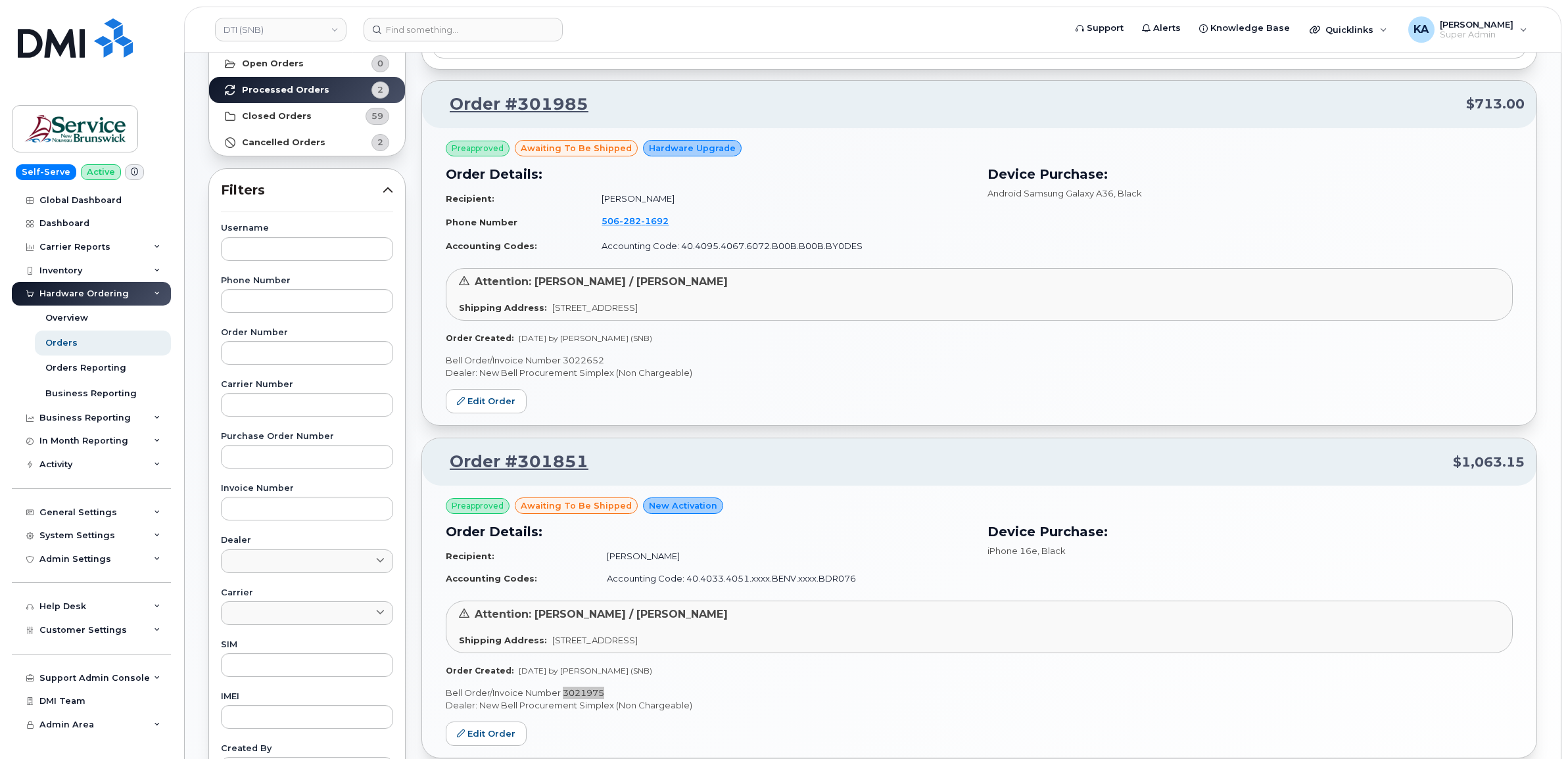
scroll to position [82, 0]
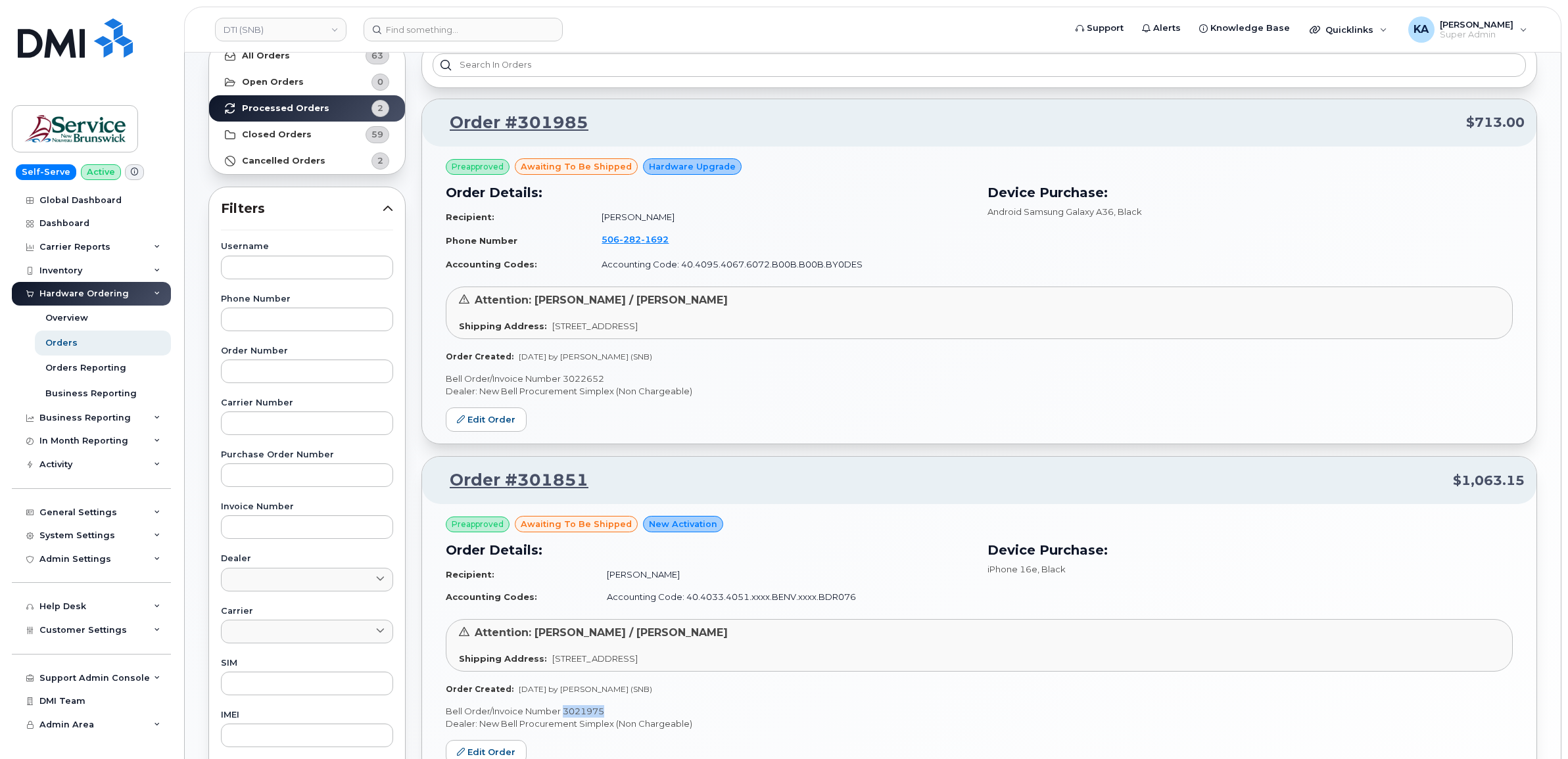
click at [585, 375] on p "Bell Order/Invoice Number 3022652" at bounding box center [979, 379] width 1067 height 13
copy p "3022652"
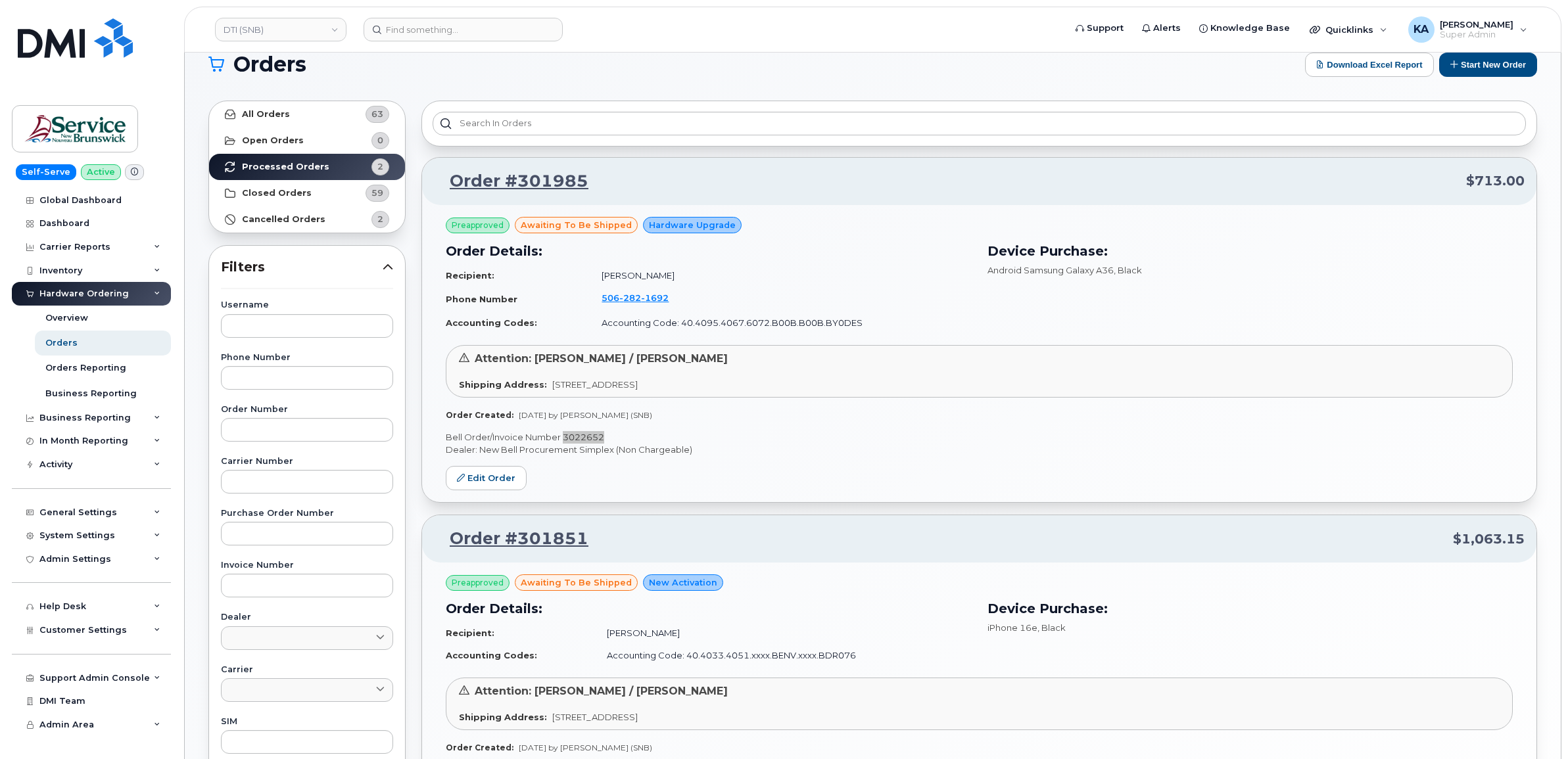
scroll to position [0, 0]
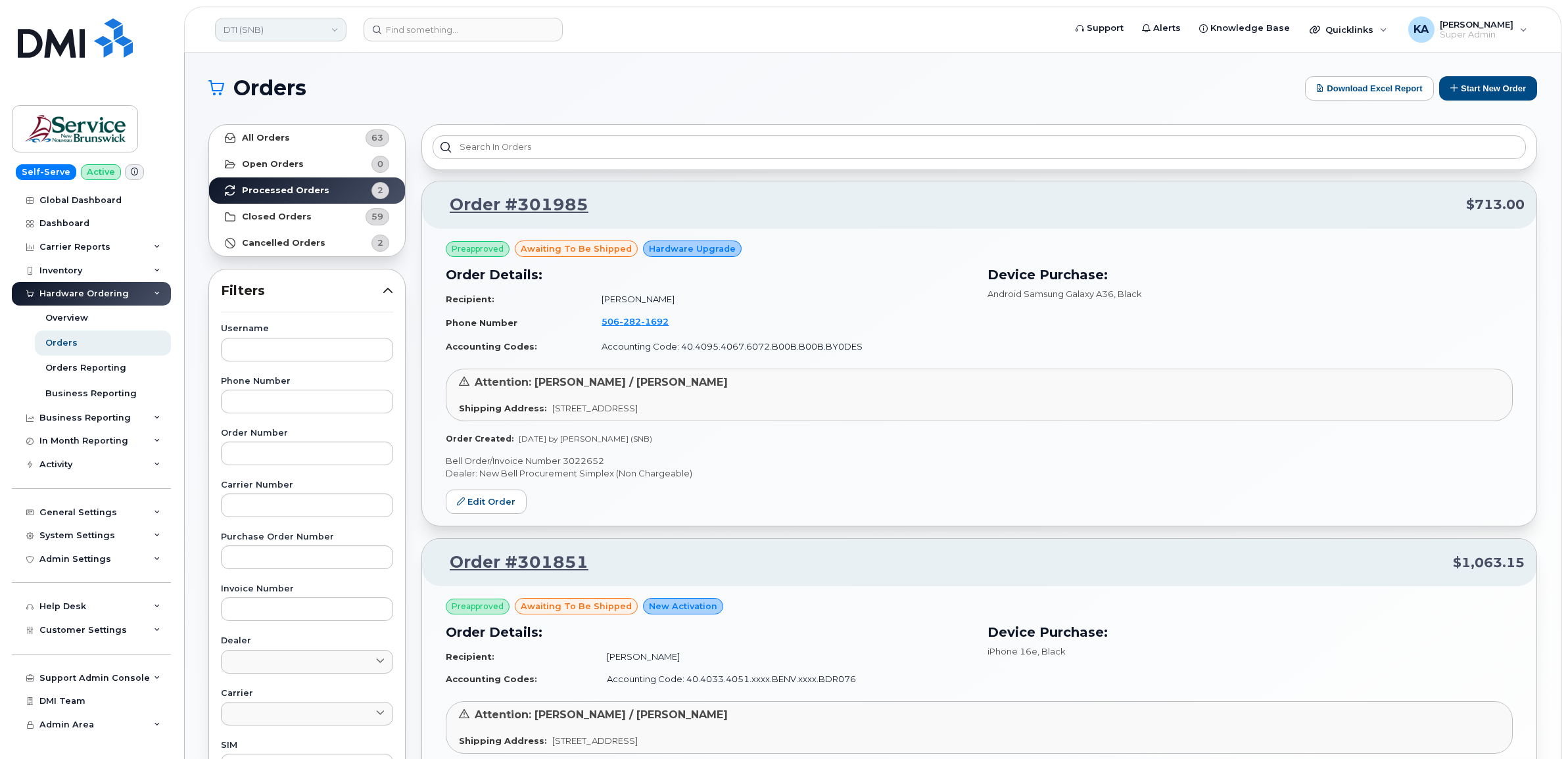
click at [297, 31] on link "DTI (SNB)" at bounding box center [280, 30] width 131 height 24
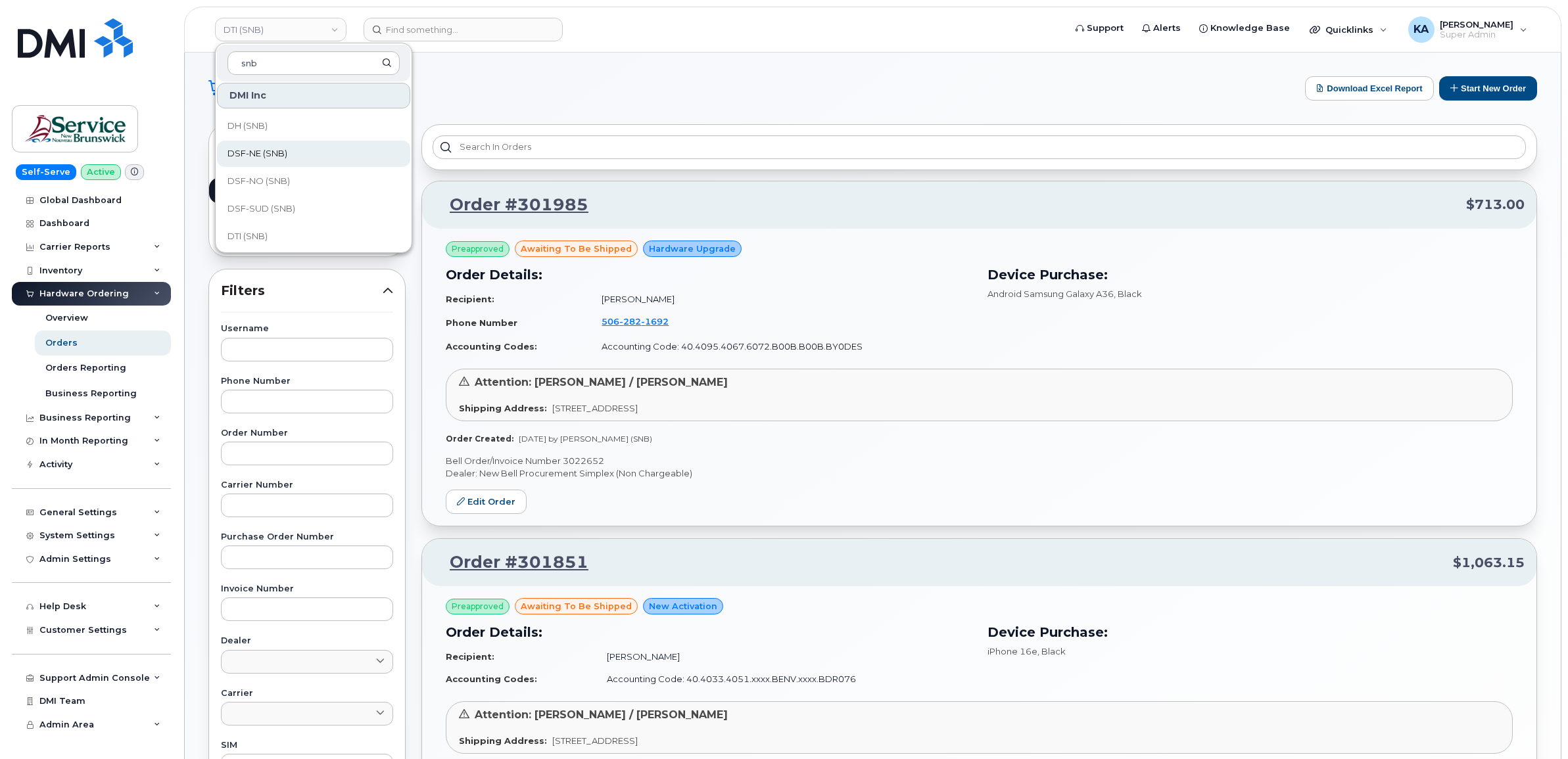
scroll to position [164, 0]
type input "snb"
click at [256, 176] on span "DSF-SUD (SNB)" at bounding box center [261, 181] width 68 height 13
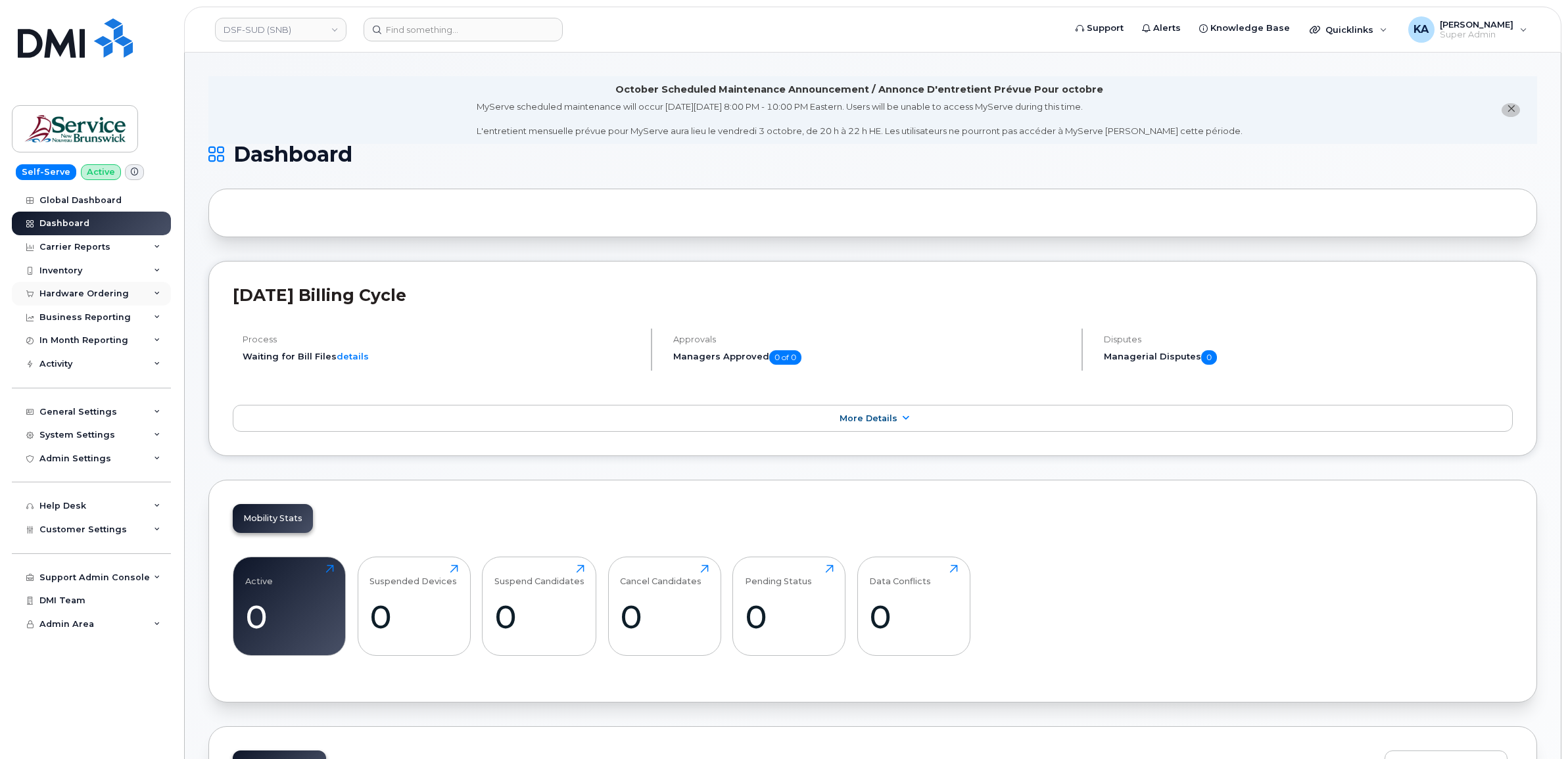
click at [99, 291] on div "Hardware Ordering" at bounding box center [84, 293] width 90 height 10
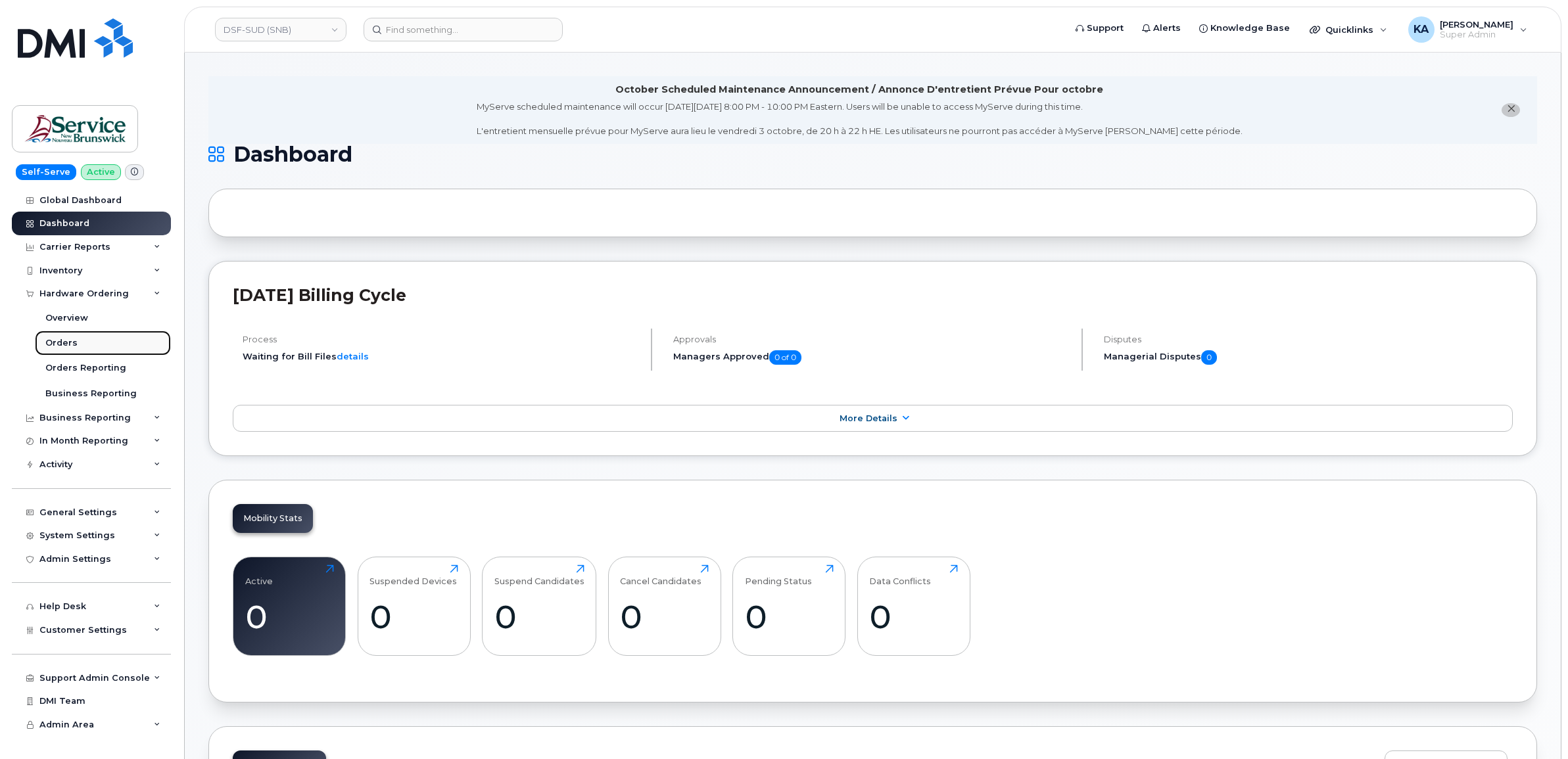
click at [62, 339] on div "Orders" at bounding box center [62, 343] width 32 height 12
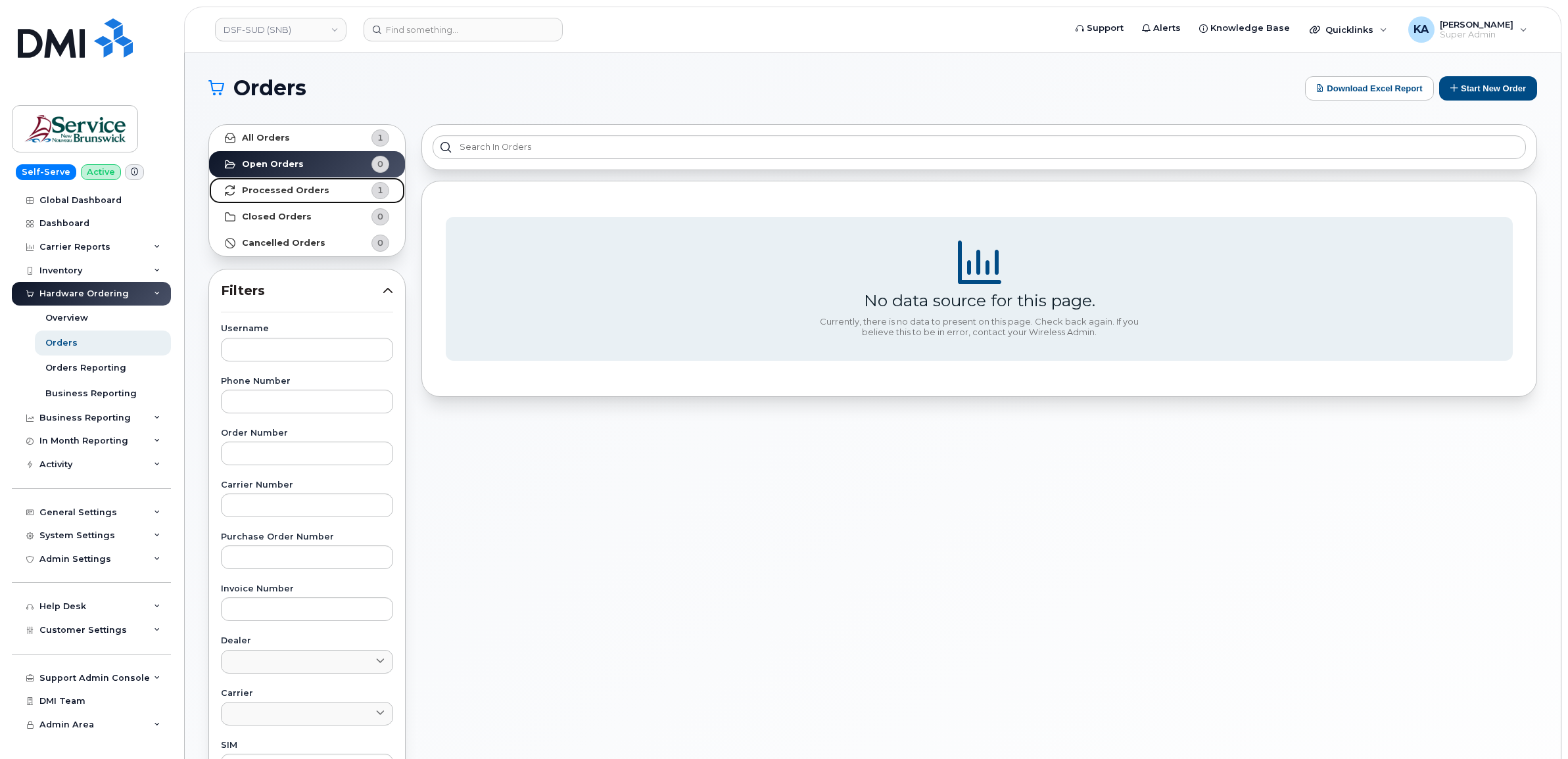
click at [281, 189] on strong "Processed Orders" at bounding box center [285, 190] width 87 height 10
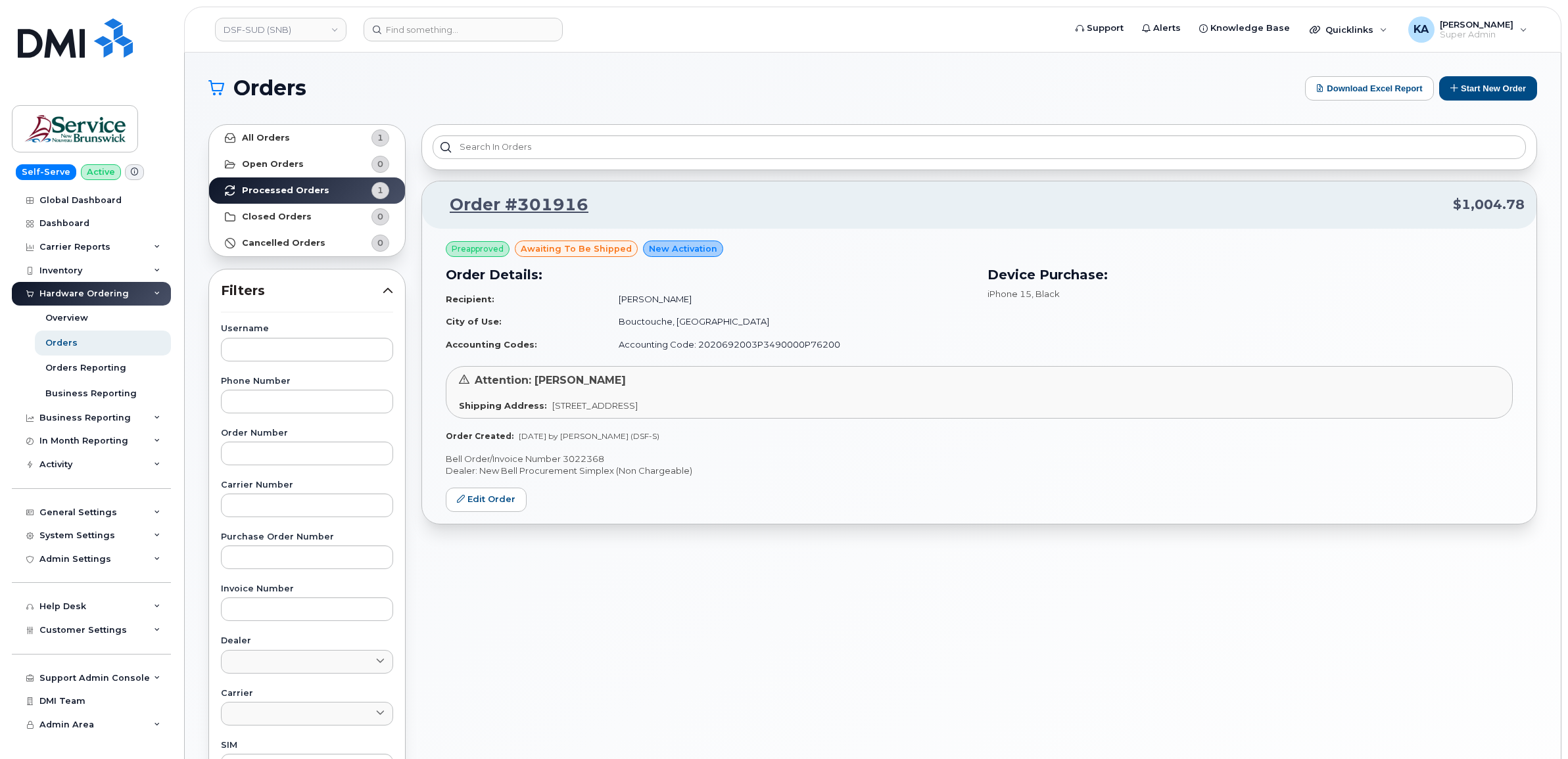
click at [597, 459] on p "Bell Order/Invoice Number 3022368" at bounding box center [979, 460] width 1067 height 13
click at [596, 458] on p "Bell Order/Invoice Number 3022368" at bounding box center [979, 460] width 1067 height 13
copy p "3022368"
click at [257, 27] on link "DSF-SUD (SNB)" at bounding box center [280, 30] width 131 height 24
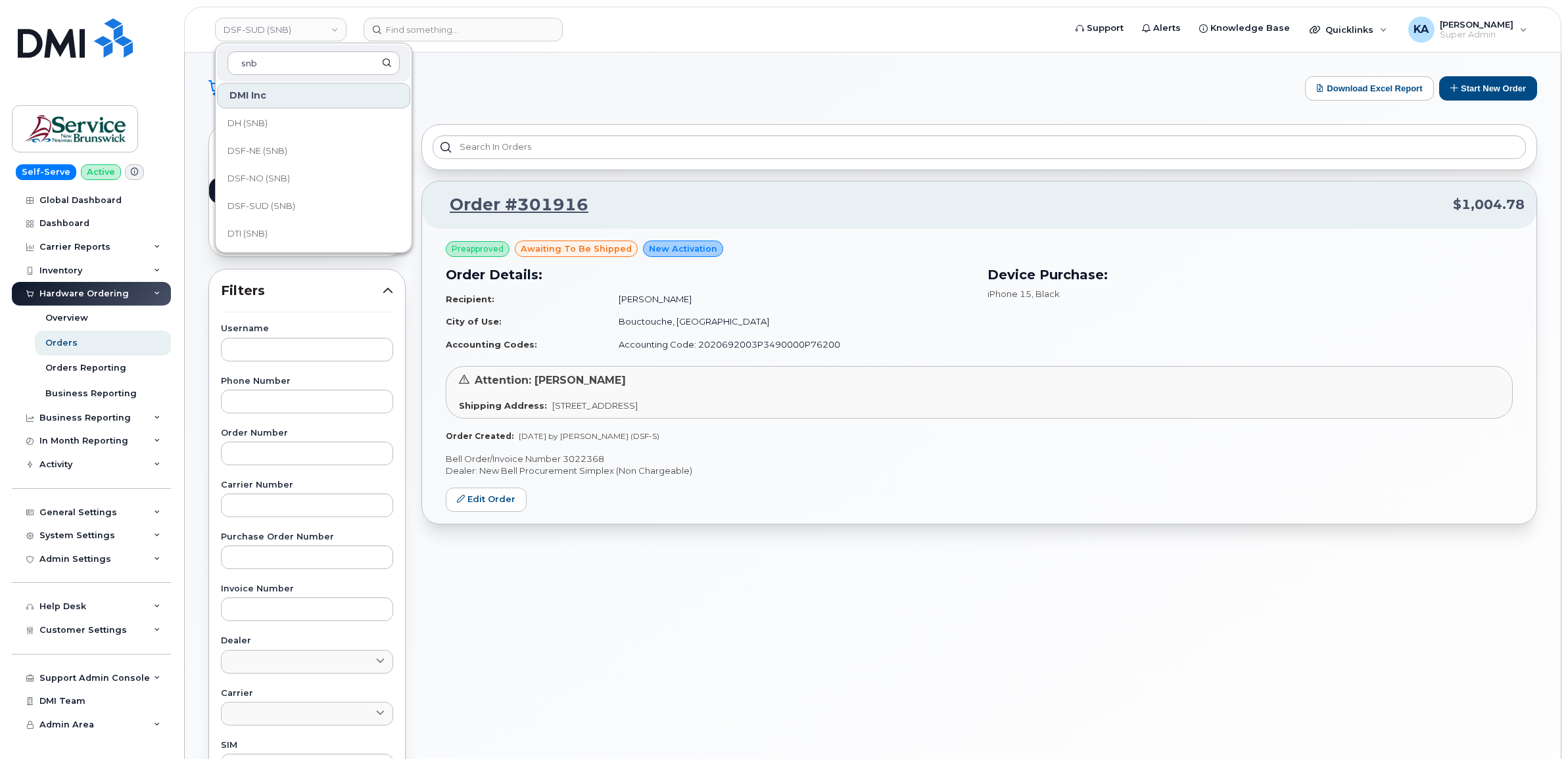
scroll to position [164, 0]
type input "snb"
click at [268, 152] on span "DSF-NO (SNB)" at bounding box center [259, 153] width 62 height 13
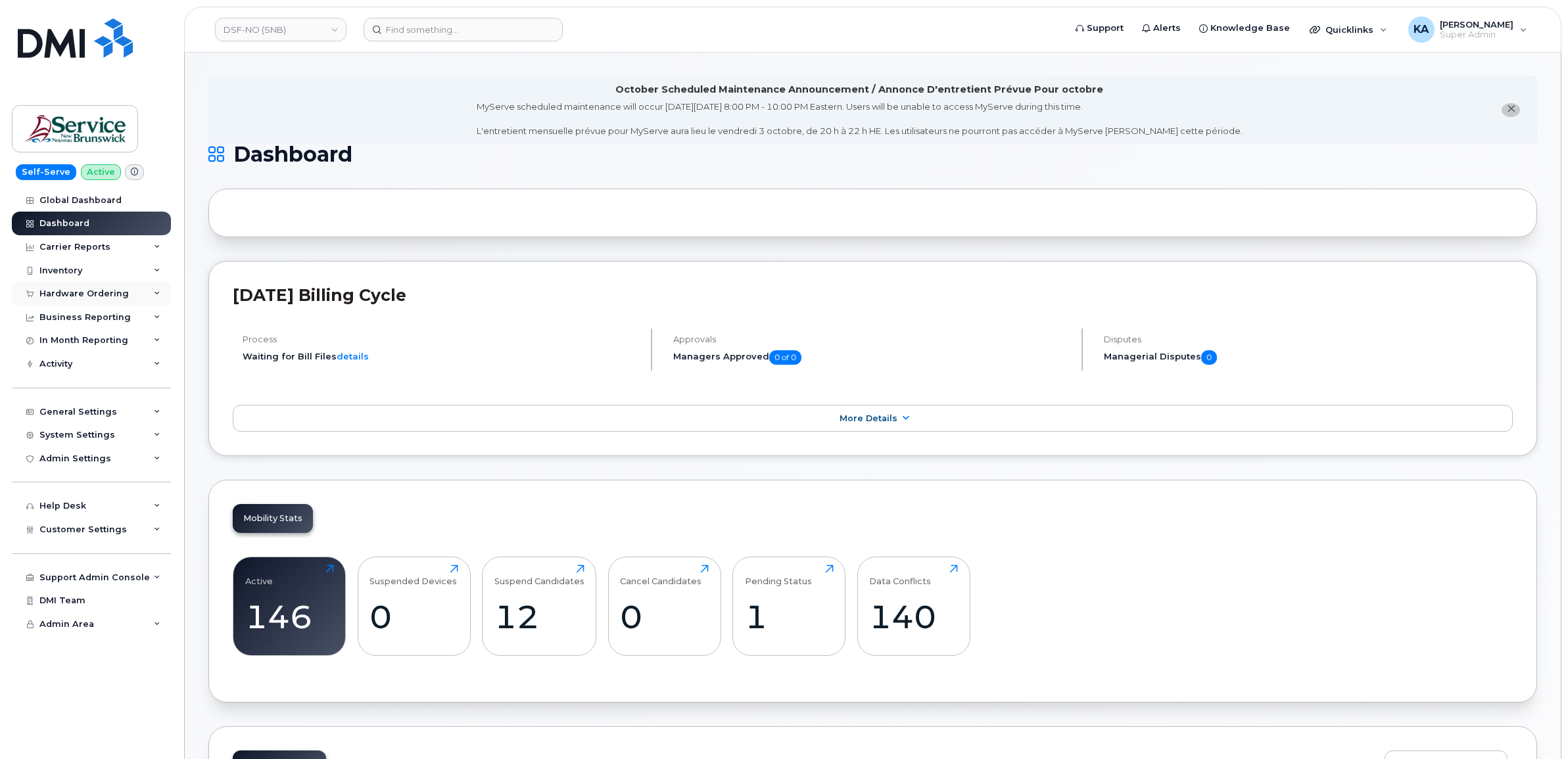
click at [115, 291] on div "Hardware Ordering" at bounding box center [84, 293] width 90 height 10
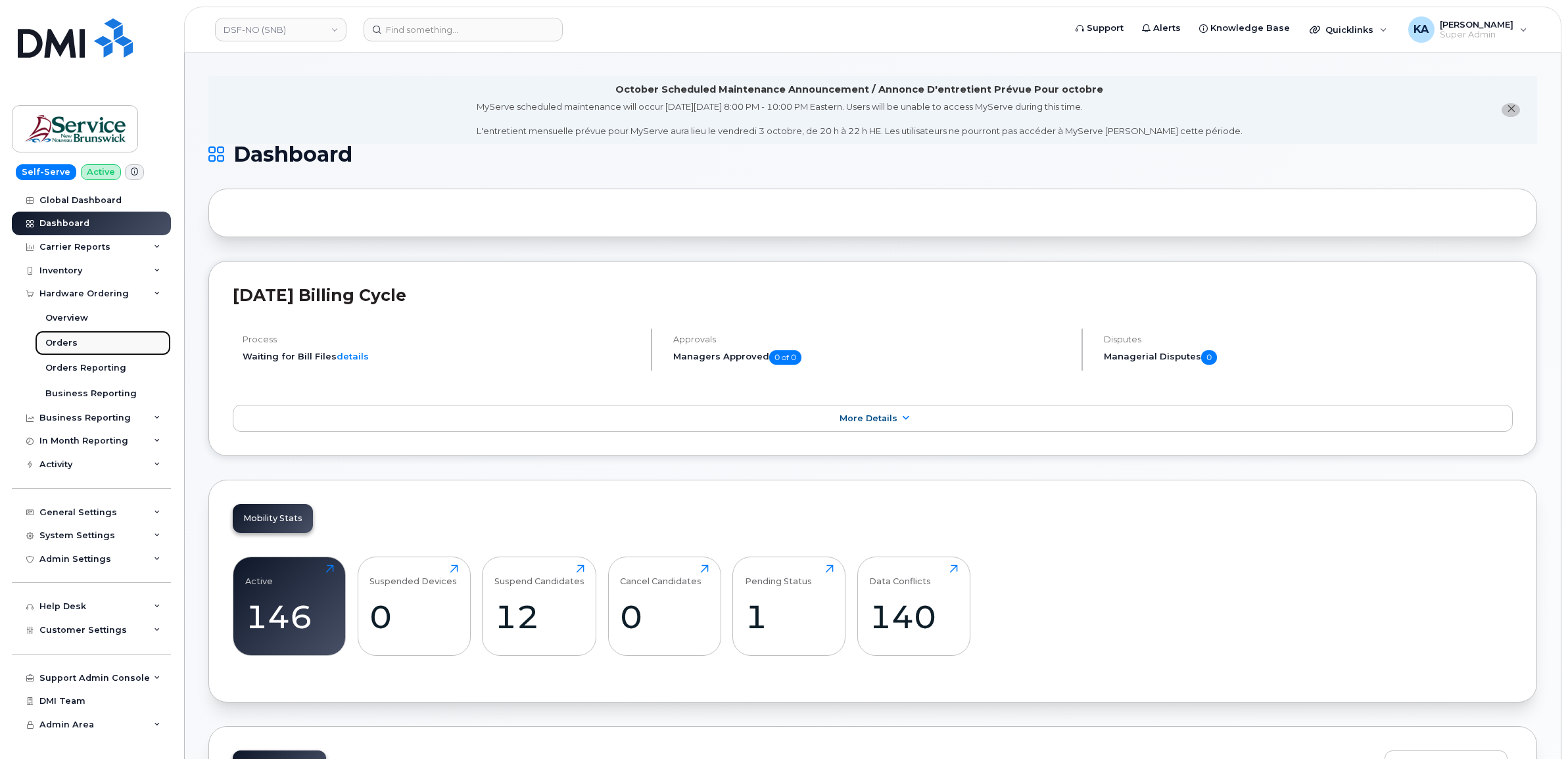
click at [60, 339] on div "Orders" at bounding box center [62, 343] width 32 height 12
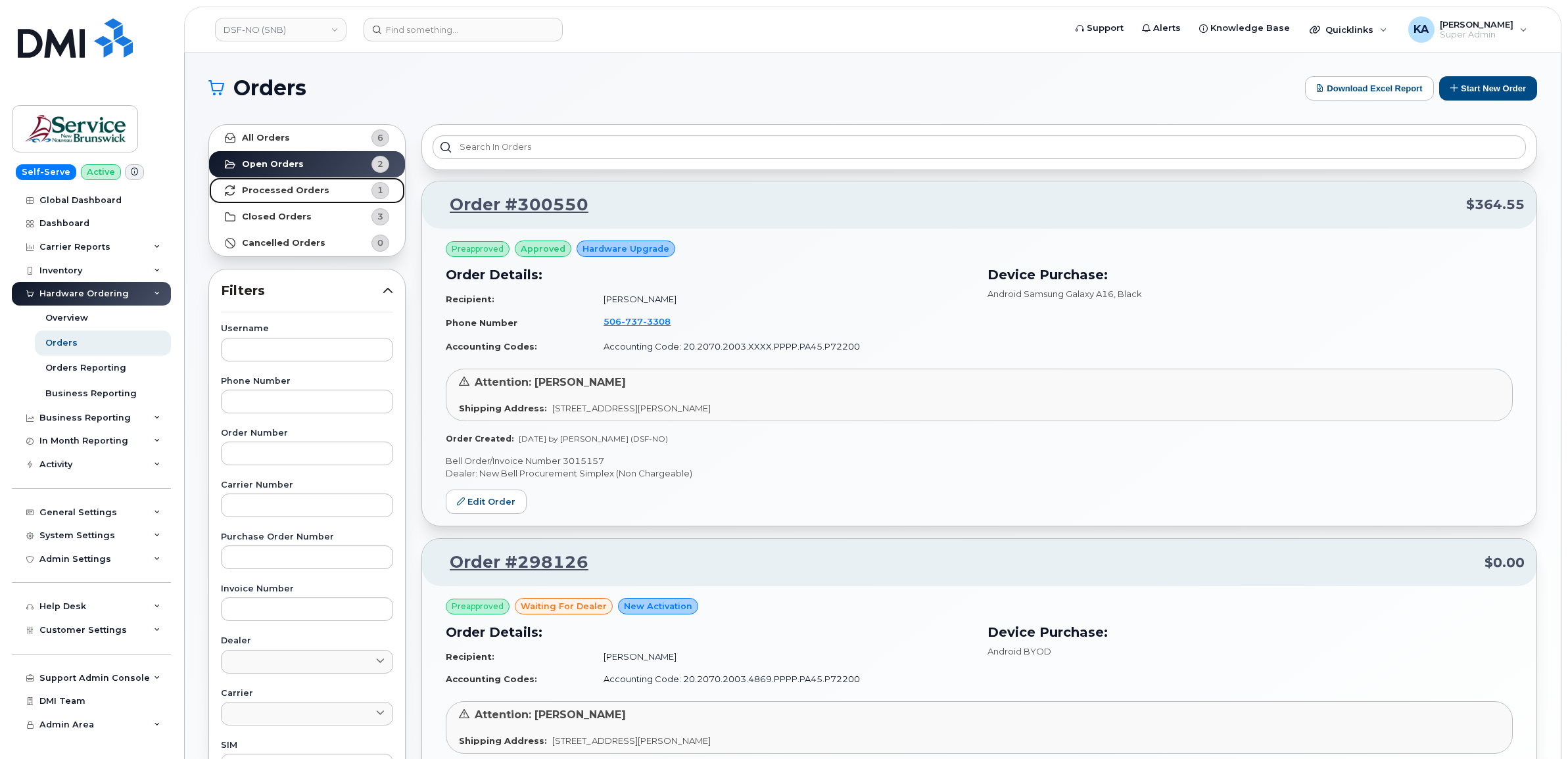
click at [279, 189] on strong "Processed Orders" at bounding box center [285, 190] width 87 height 10
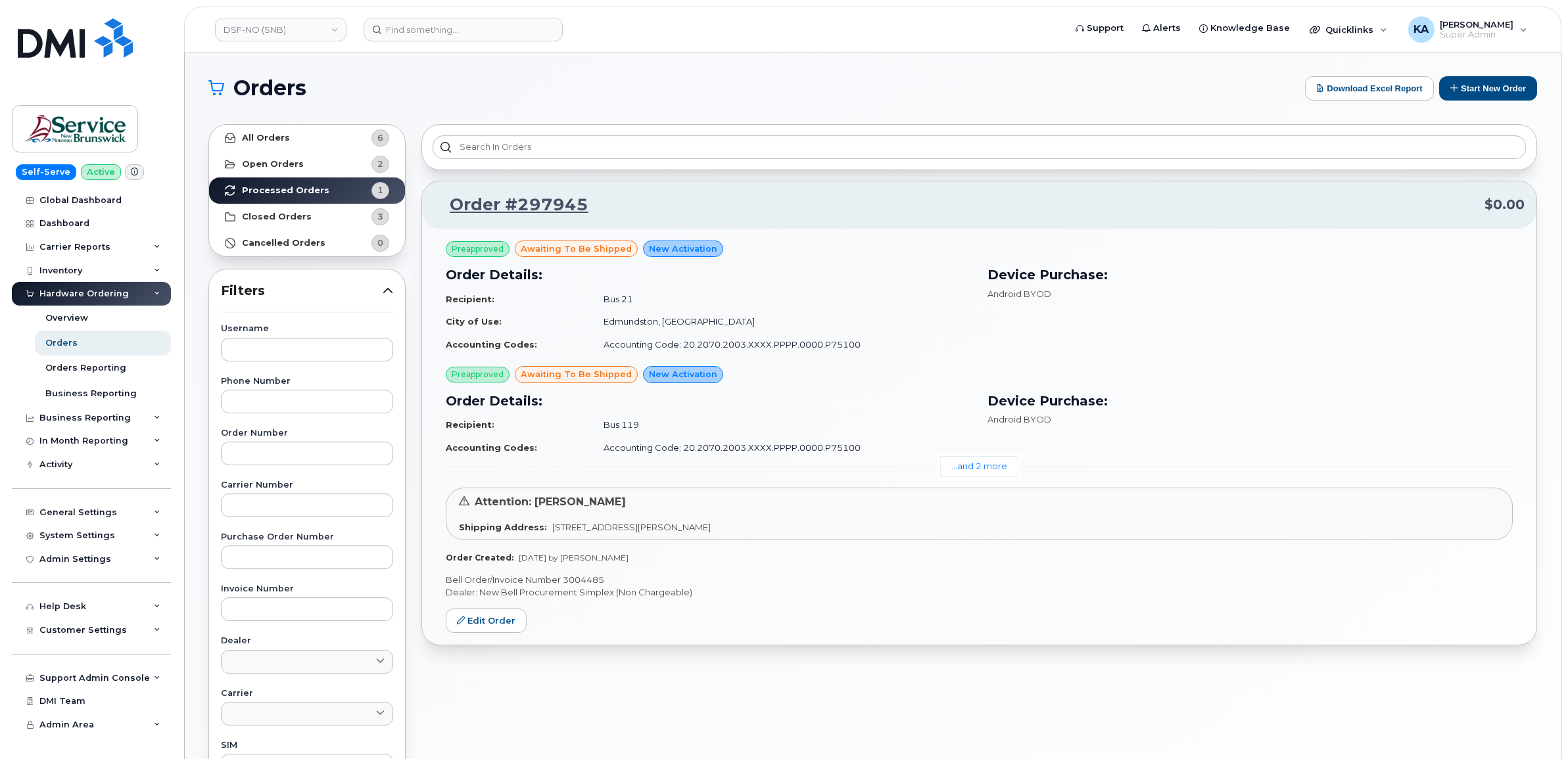
click at [579, 578] on p "Bell Order/Invoice Number 3004485" at bounding box center [979, 580] width 1067 height 13
copy p "3004485"
click at [283, 34] on link "DSF-NO (SNB)" at bounding box center [280, 30] width 131 height 24
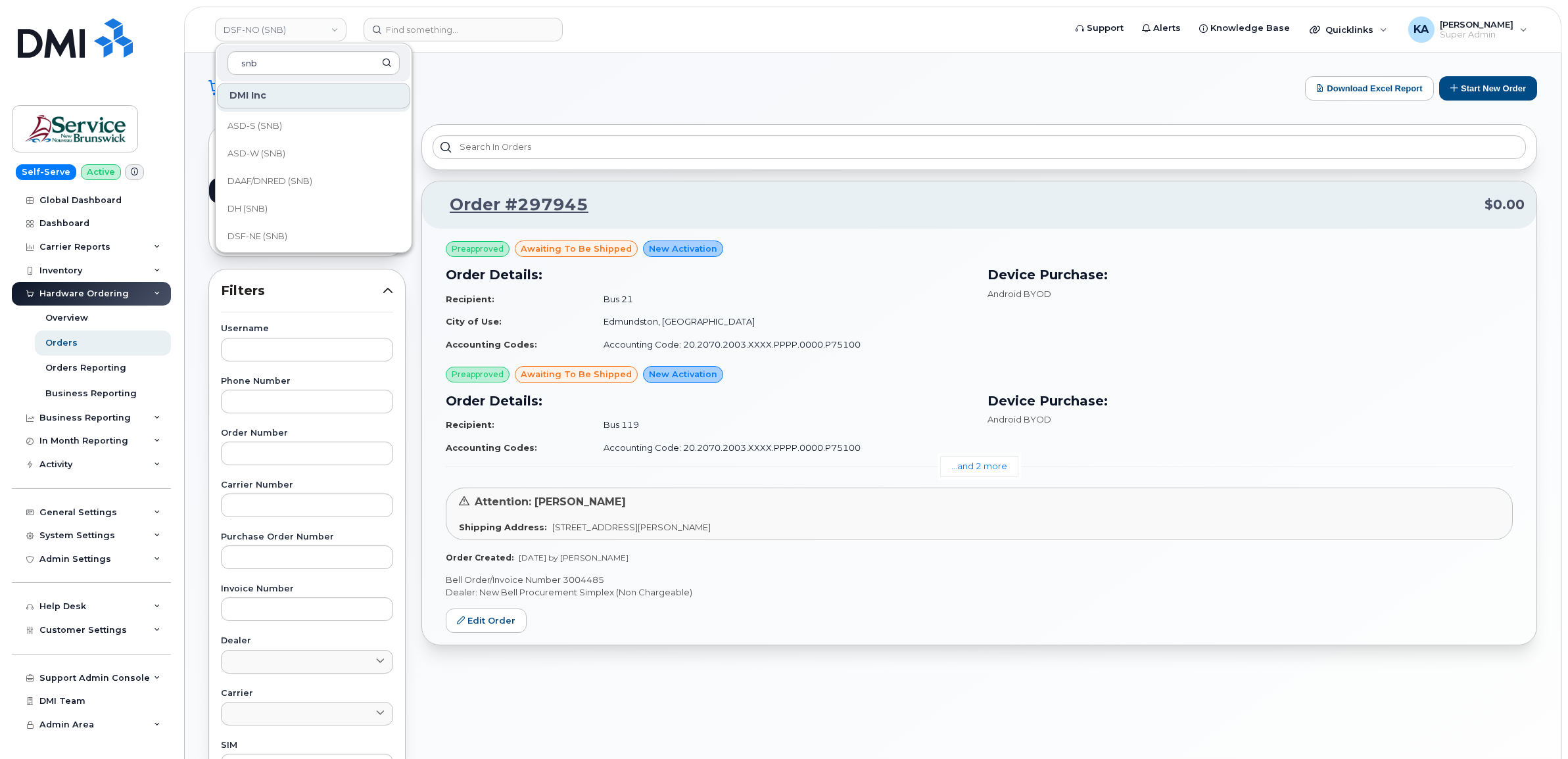
scroll to position [82, 0]
type input "snb"
click at [266, 203] on span "DSF-NE (SNB)" at bounding box center [257, 207] width 60 height 13
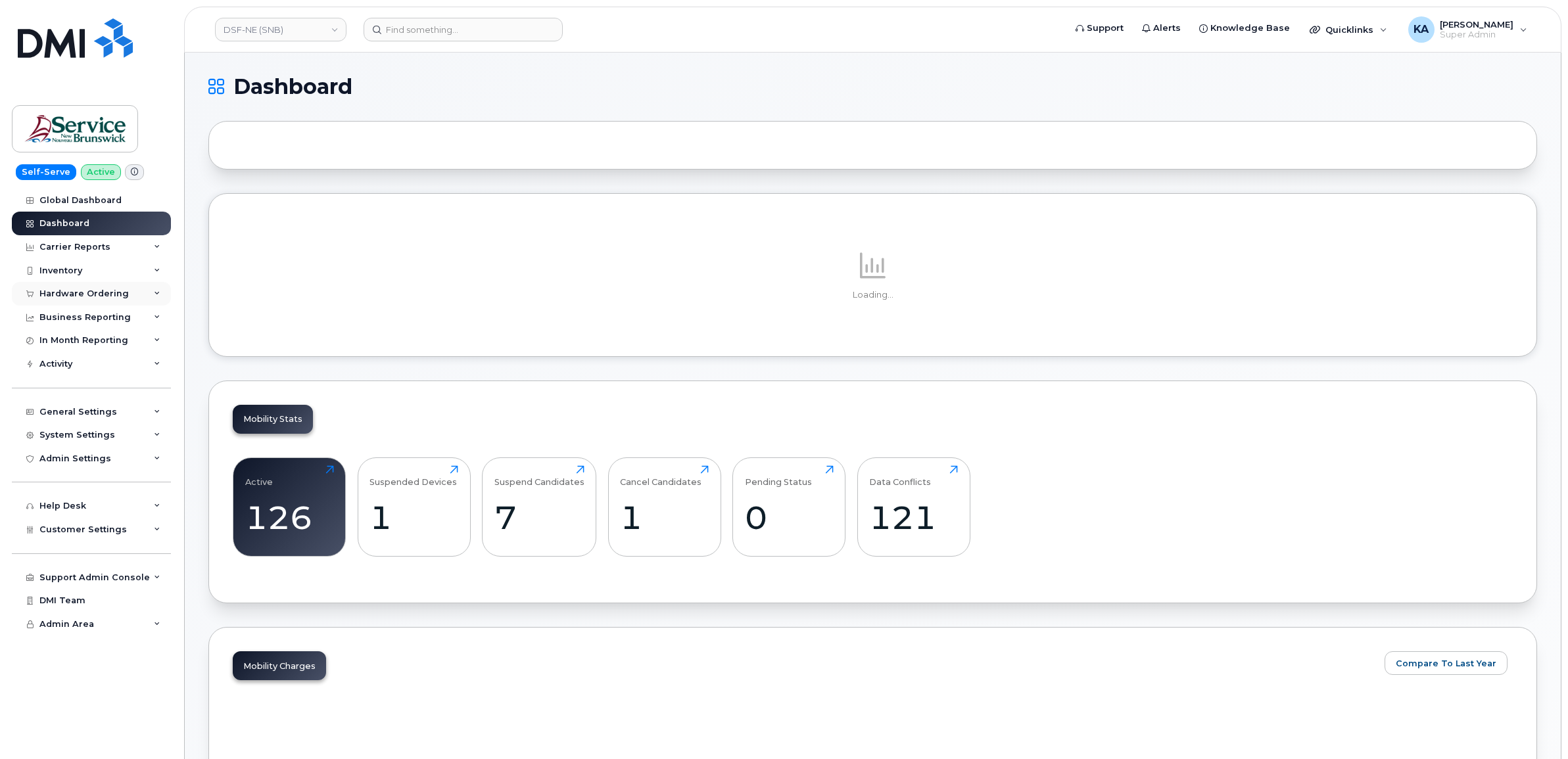
click at [99, 291] on div "Hardware Ordering" at bounding box center [84, 293] width 90 height 10
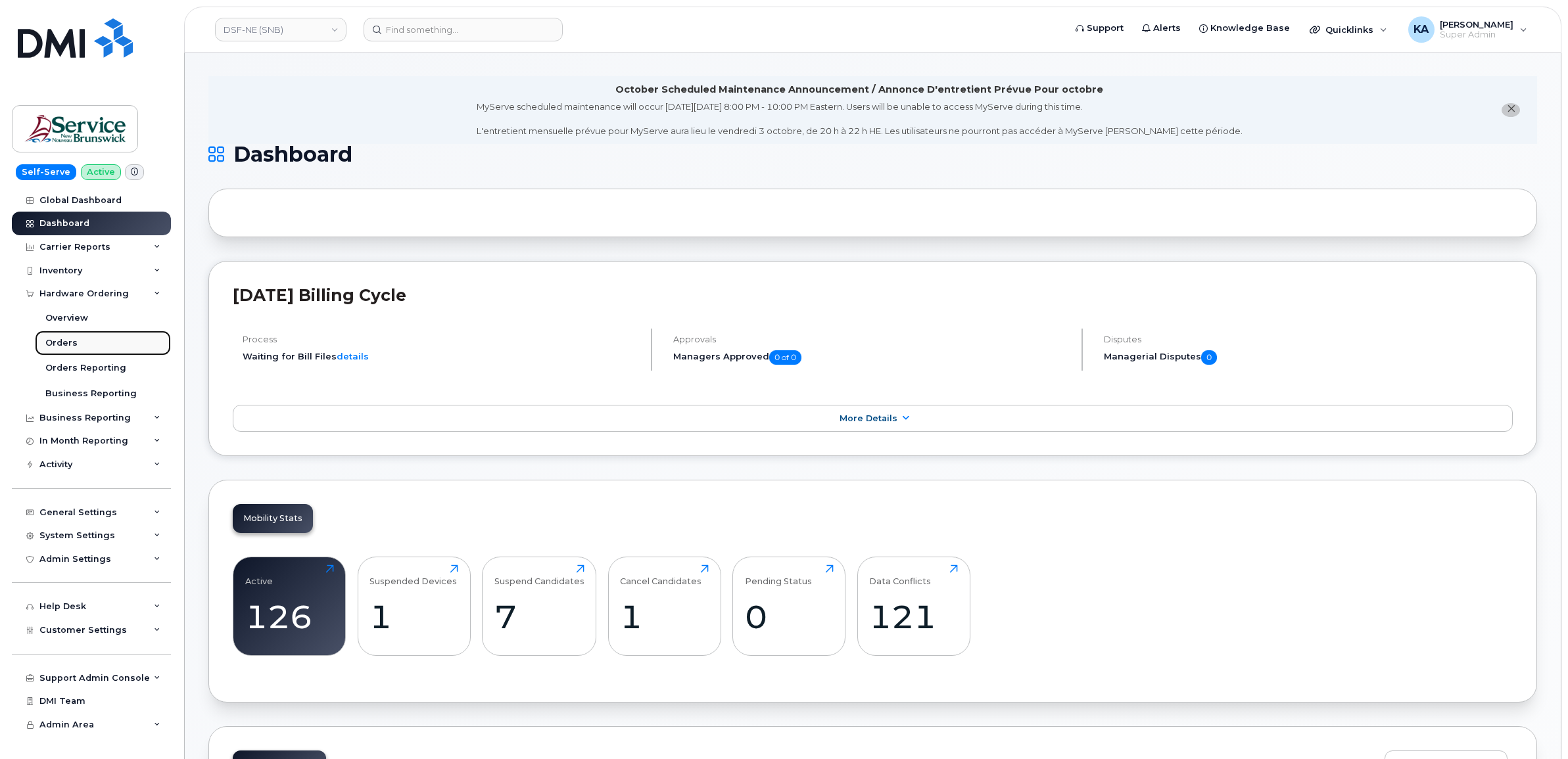
click at [61, 339] on div "Orders" at bounding box center [62, 343] width 32 height 12
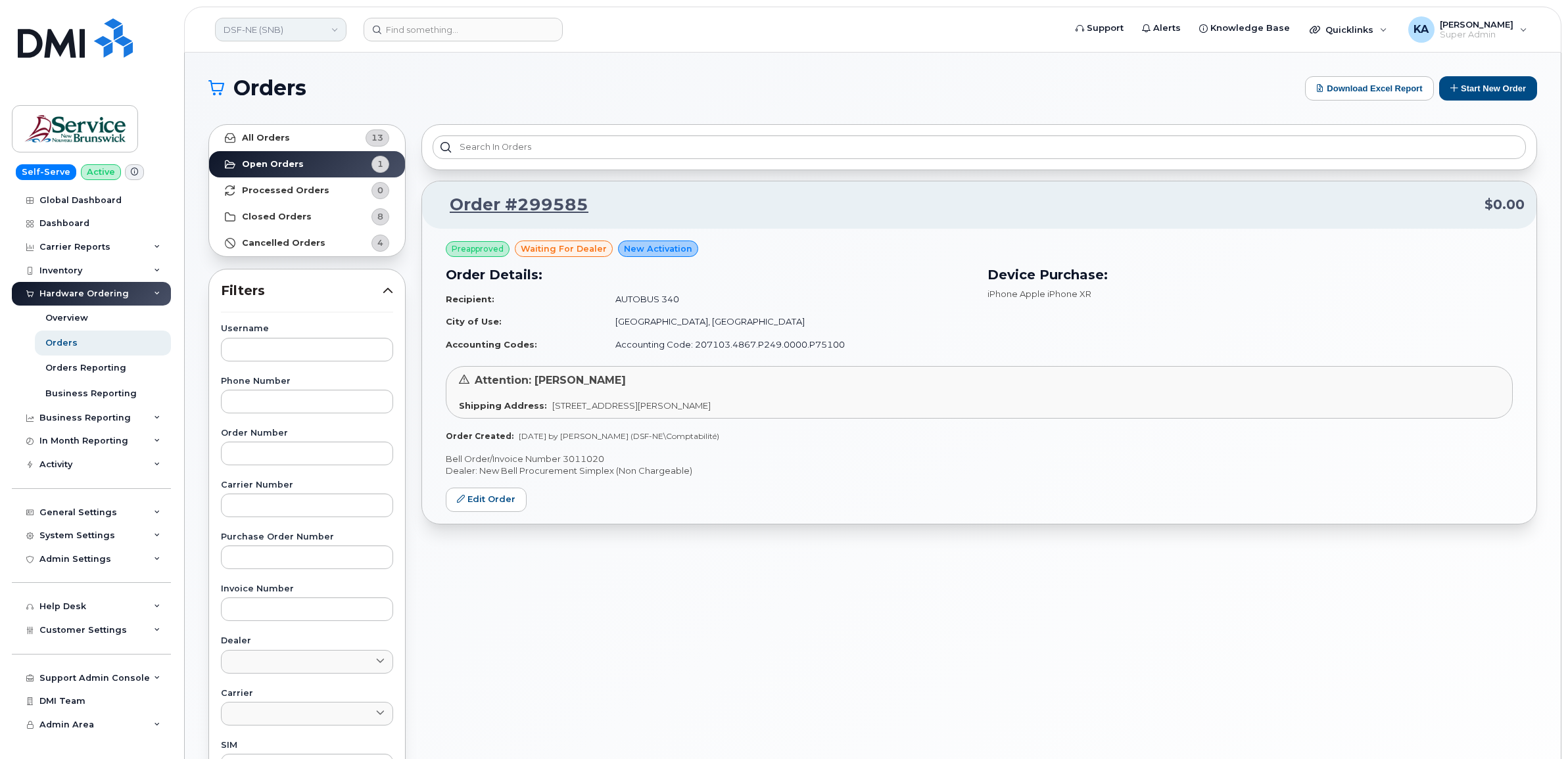
click at [284, 26] on link "DSF-NE (SNB)" at bounding box center [280, 30] width 131 height 24
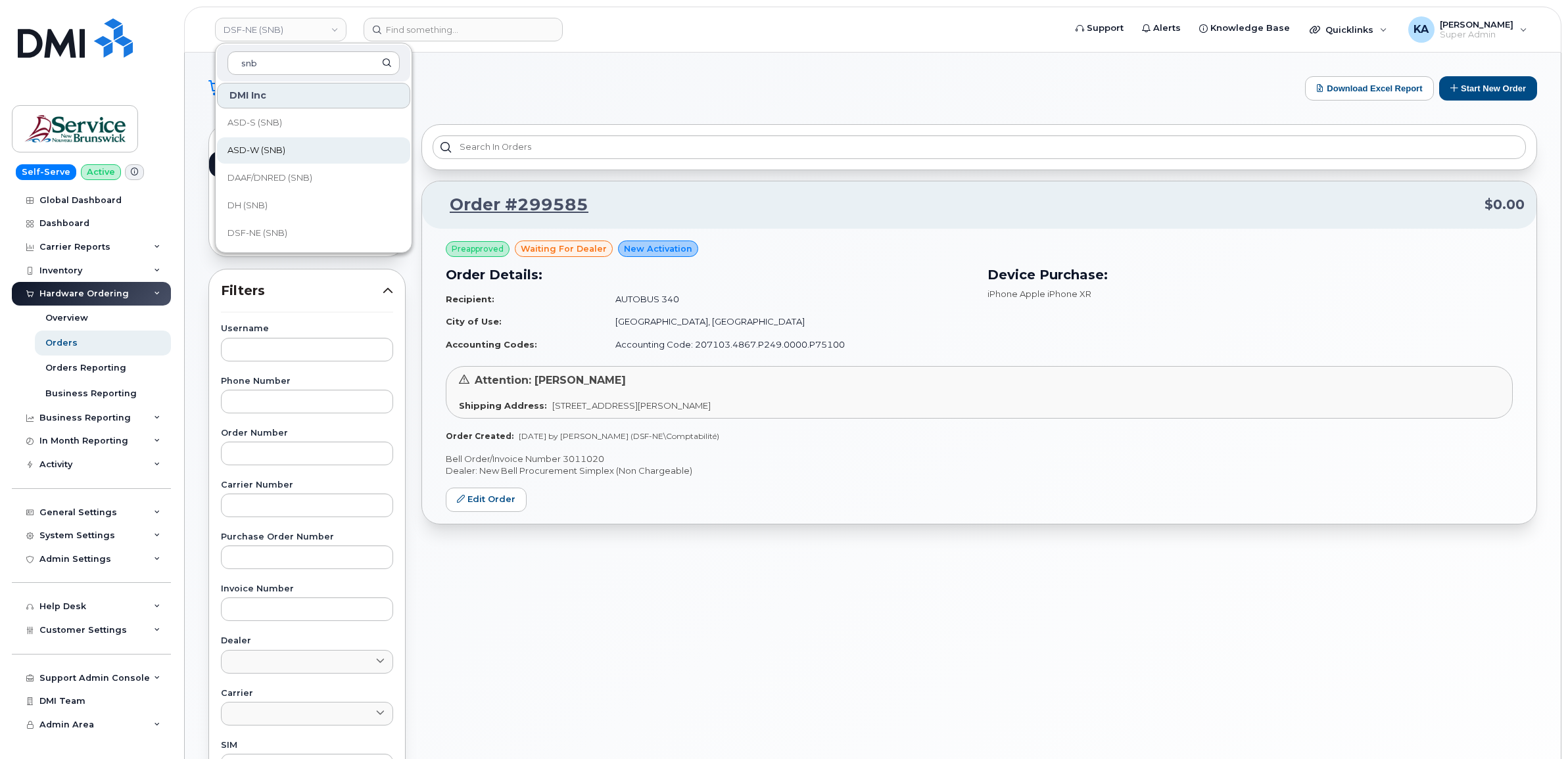
scroll to position [82, 0]
type input "snb"
click at [259, 178] on span "DH (SNB)" at bounding box center [247, 180] width 40 height 13
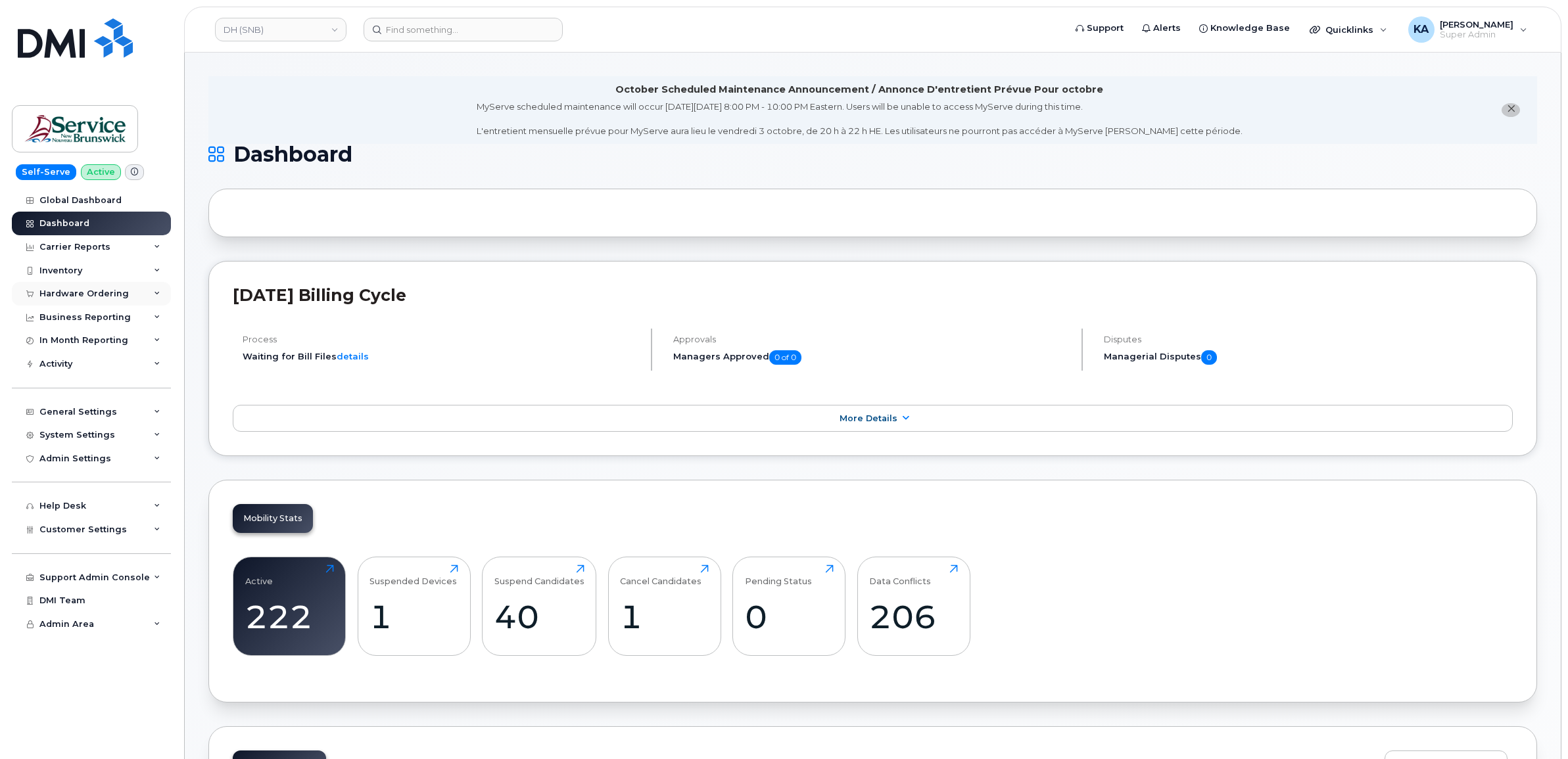
click at [97, 295] on div "Hardware Ordering" at bounding box center [84, 293] width 90 height 10
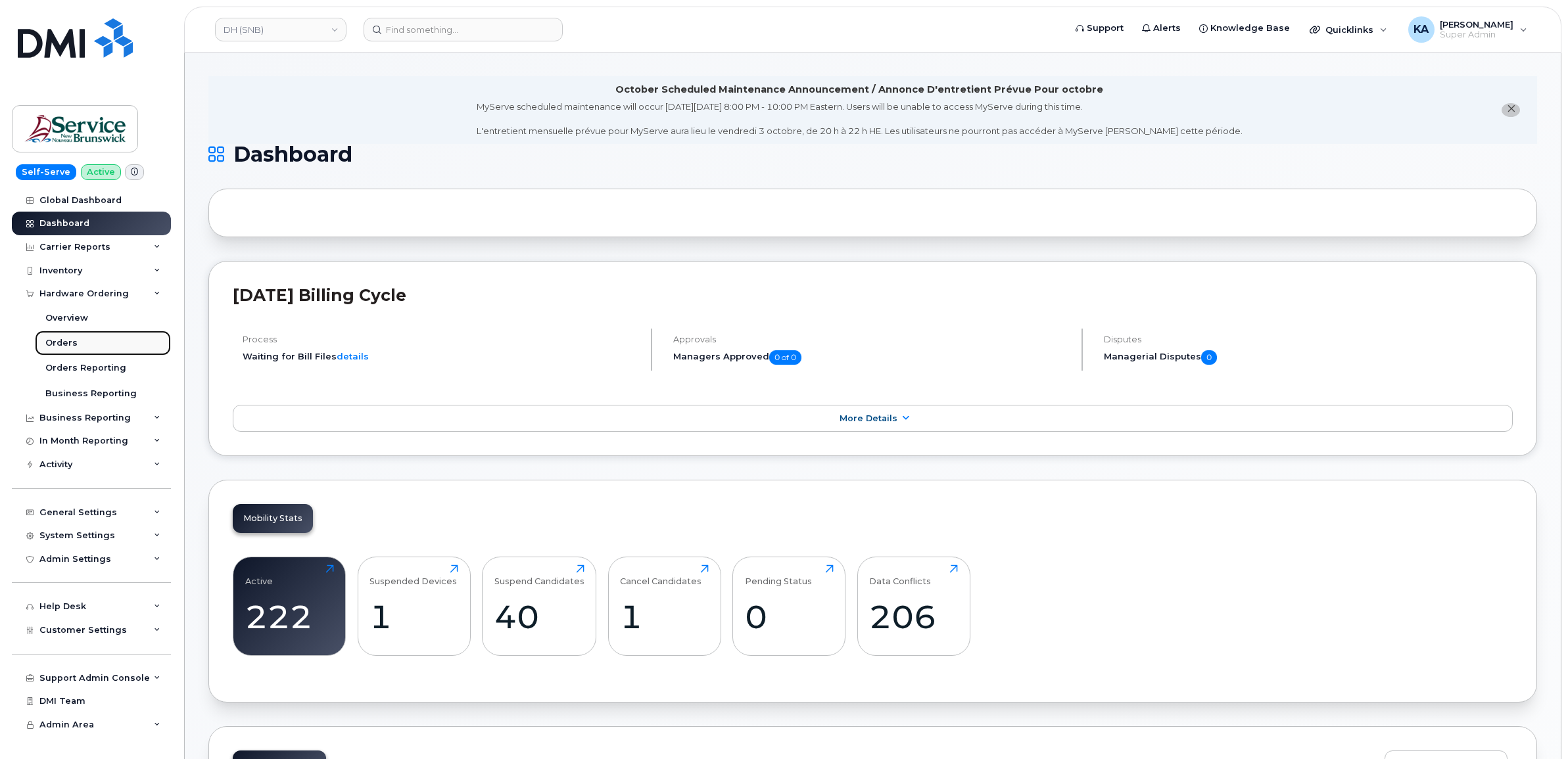
click at [64, 340] on div "Orders" at bounding box center [62, 343] width 32 height 12
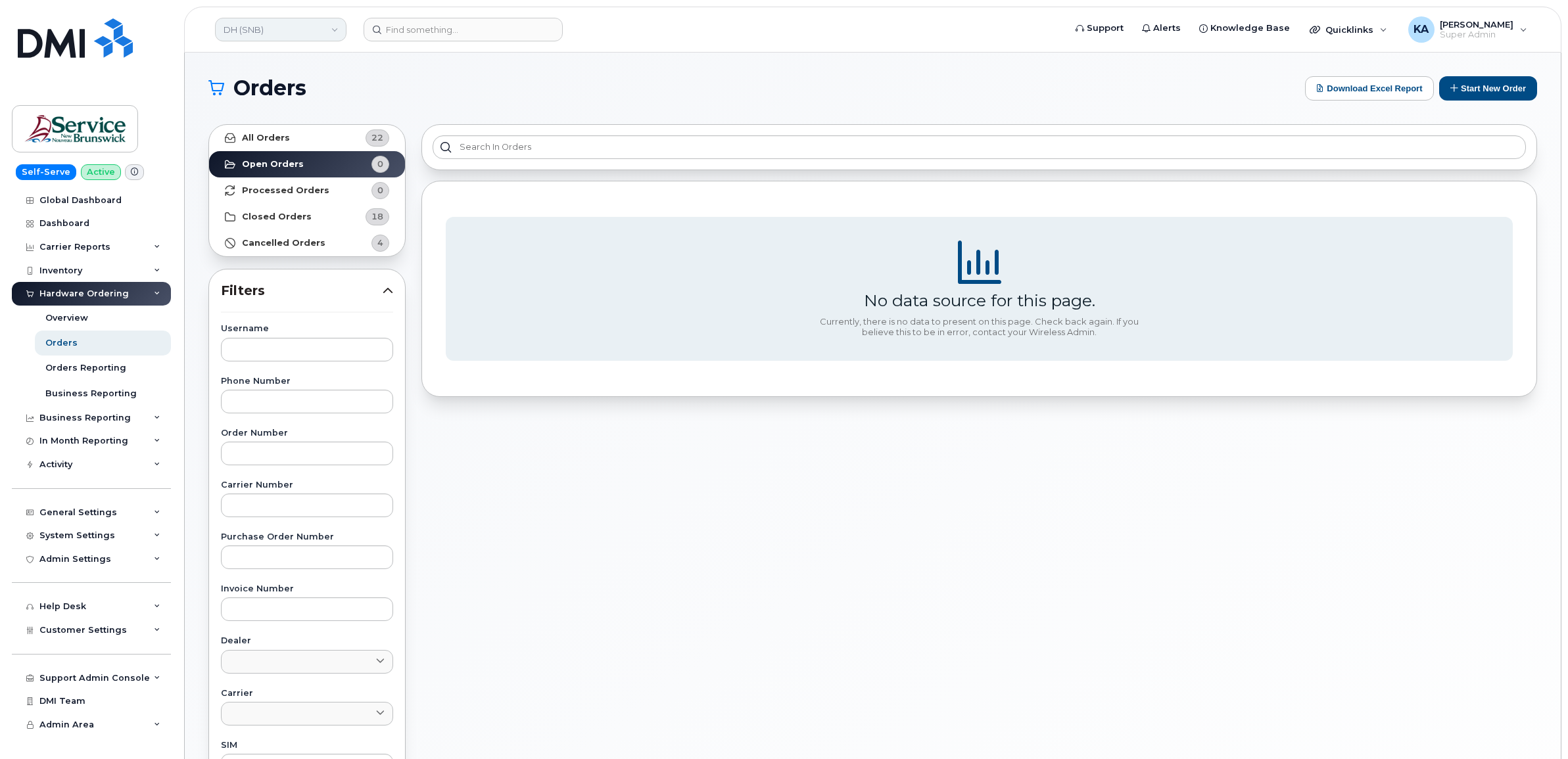
click at [308, 26] on link "DH (SNB)" at bounding box center [280, 30] width 131 height 24
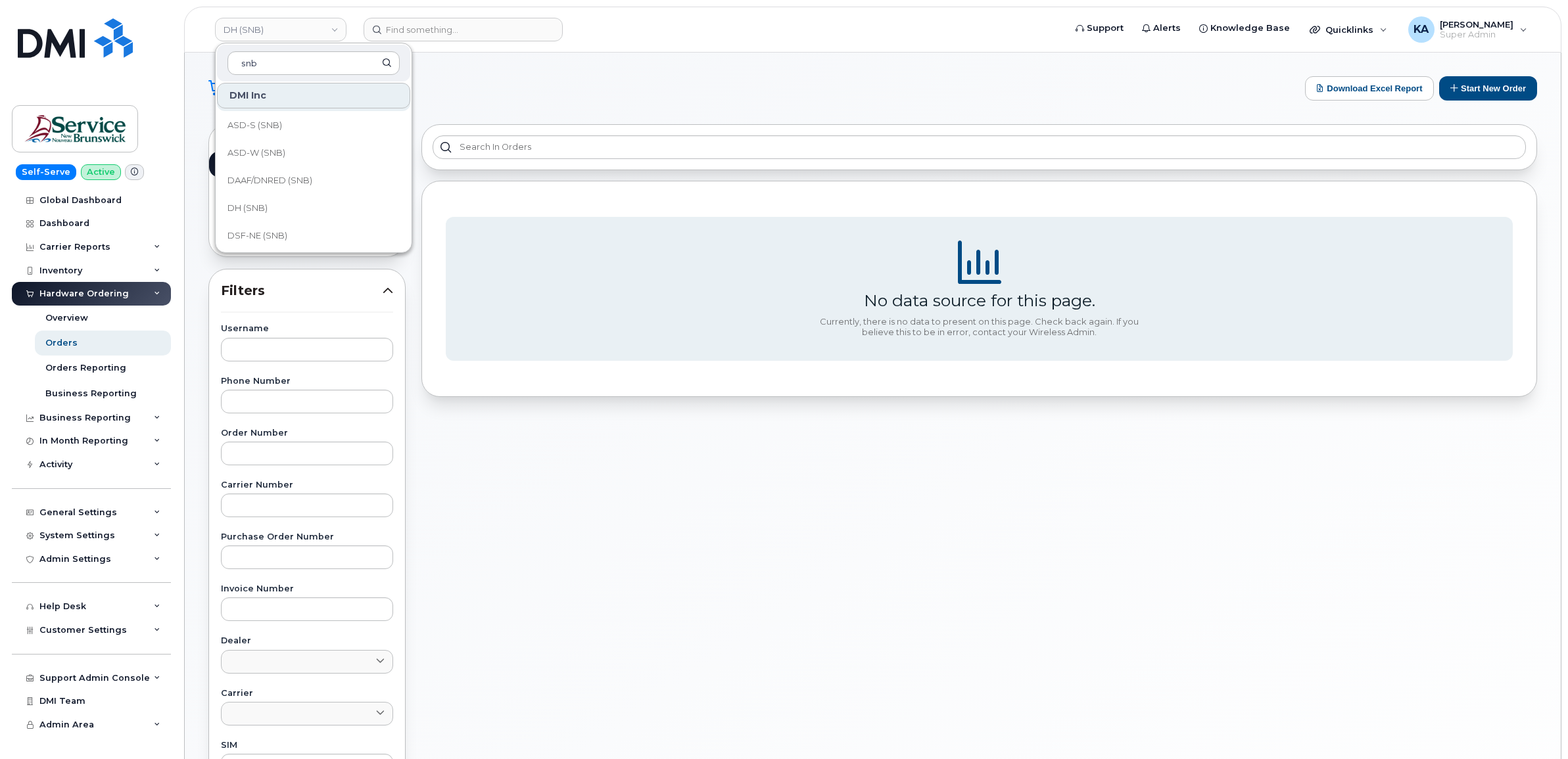
scroll to position [82, 0]
type input "snb"
click at [276, 152] on span "DAAF/DNRED (SNB)" at bounding box center [270, 152] width 85 height 13
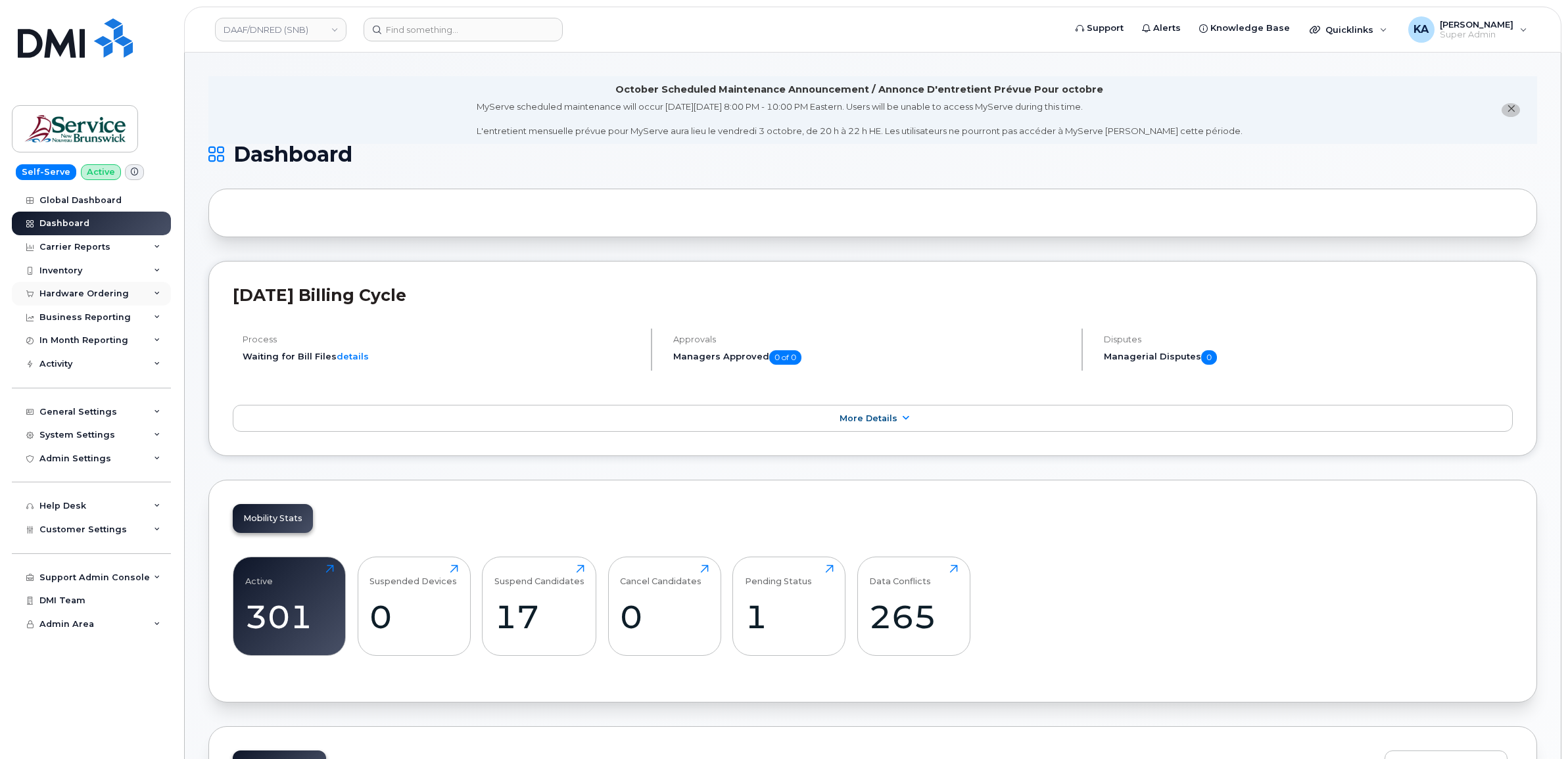
click at [92, 293] on div "Hardware Ordering" at bounding box center [84, 293] width 90 height 10
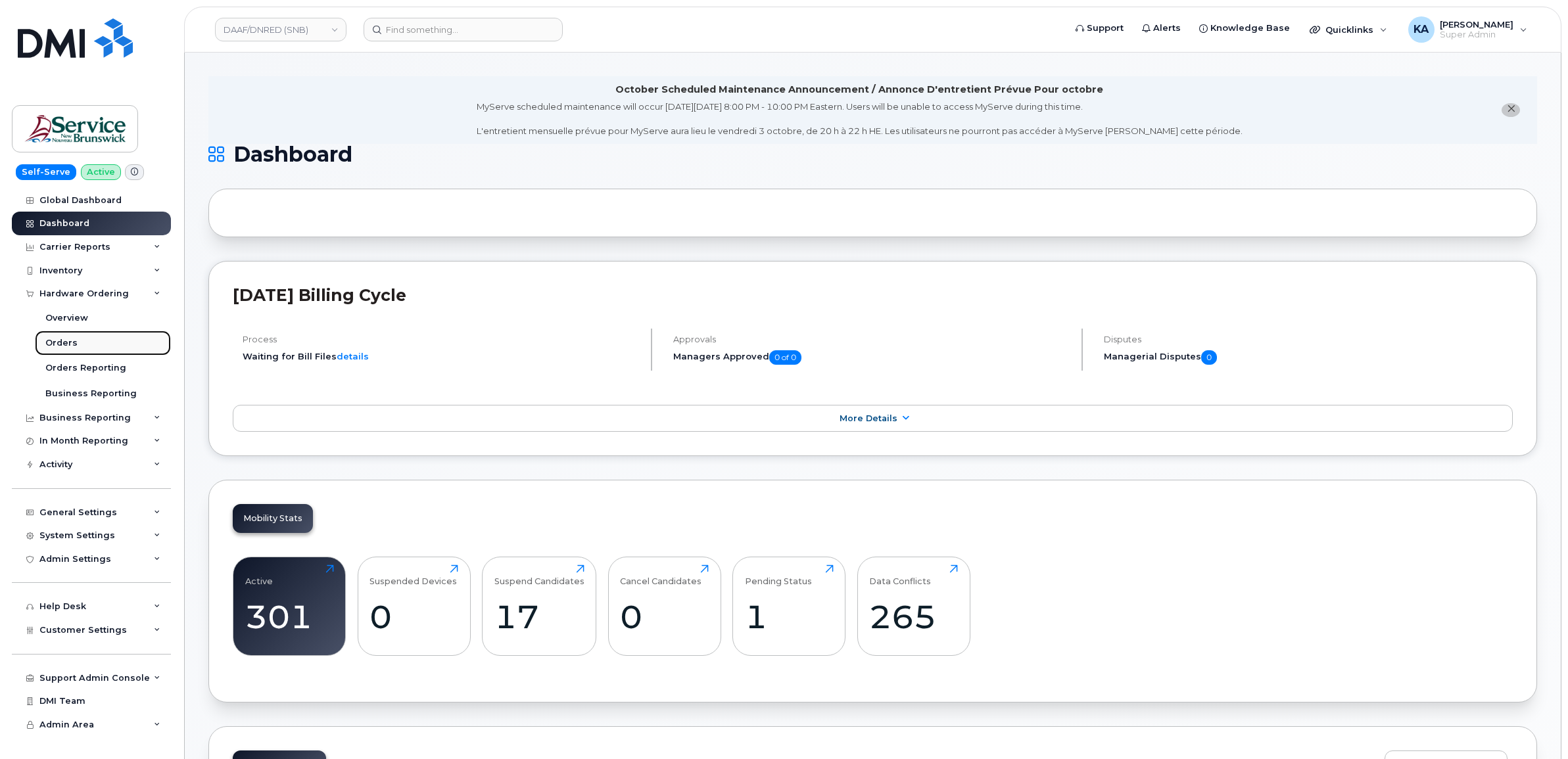
click at [57, 340] on div "Orders" at bounding box center [62, 343] width 32 height 12
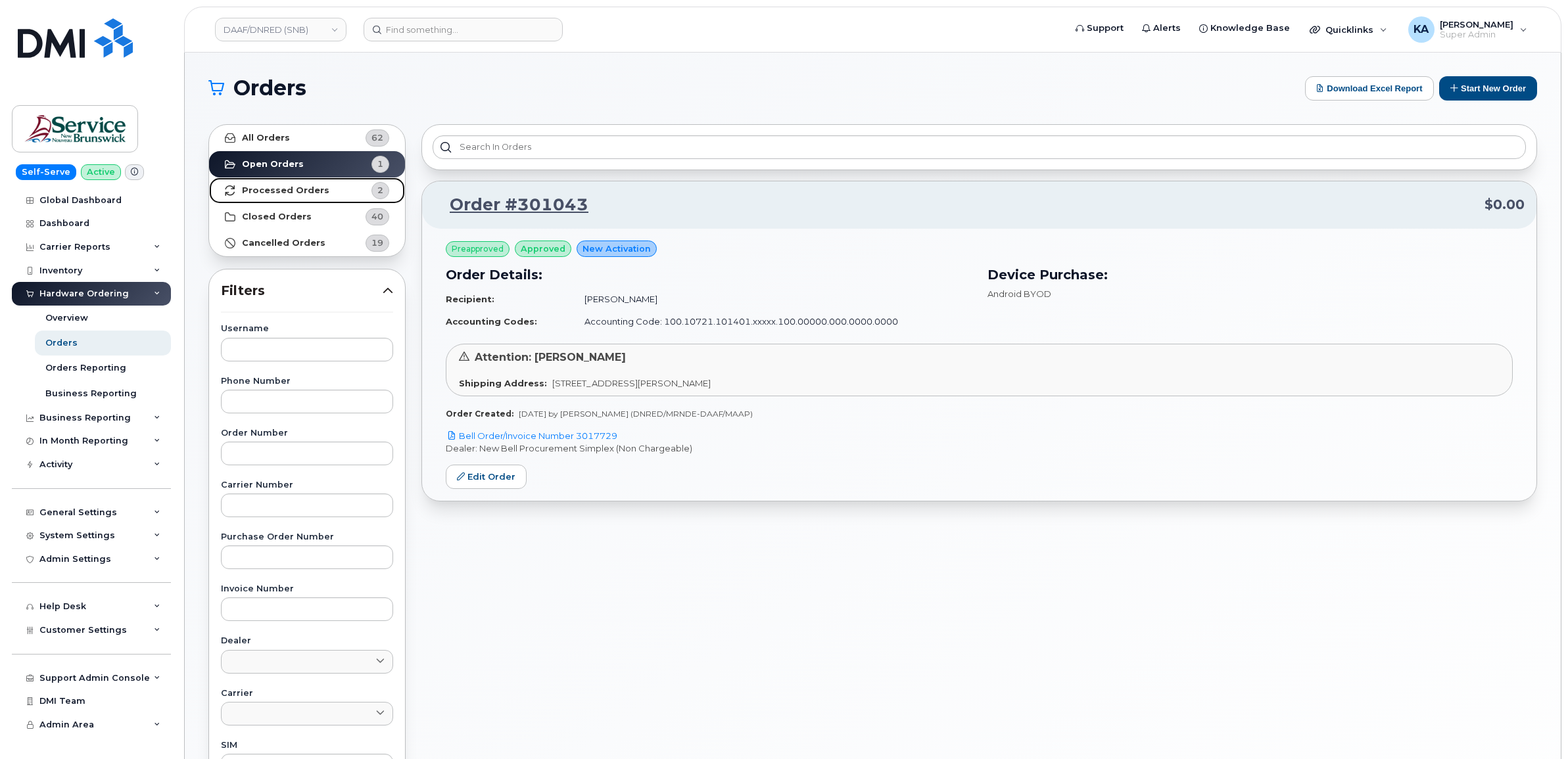
click at [277, 187] on strong "Processed Orders" at bounding box center [285, 190] width 87 height 10
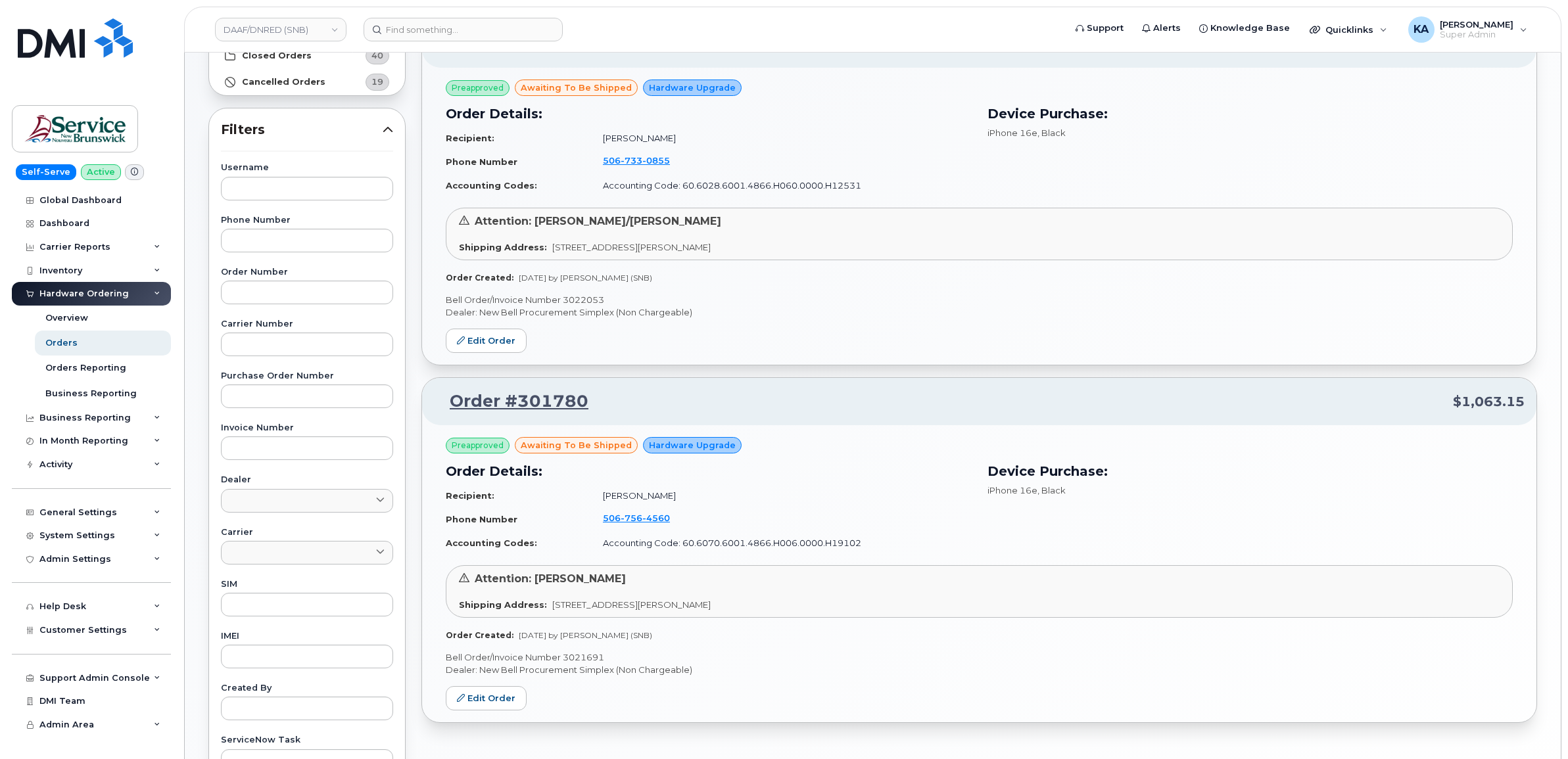
scroll to position [164, 0]
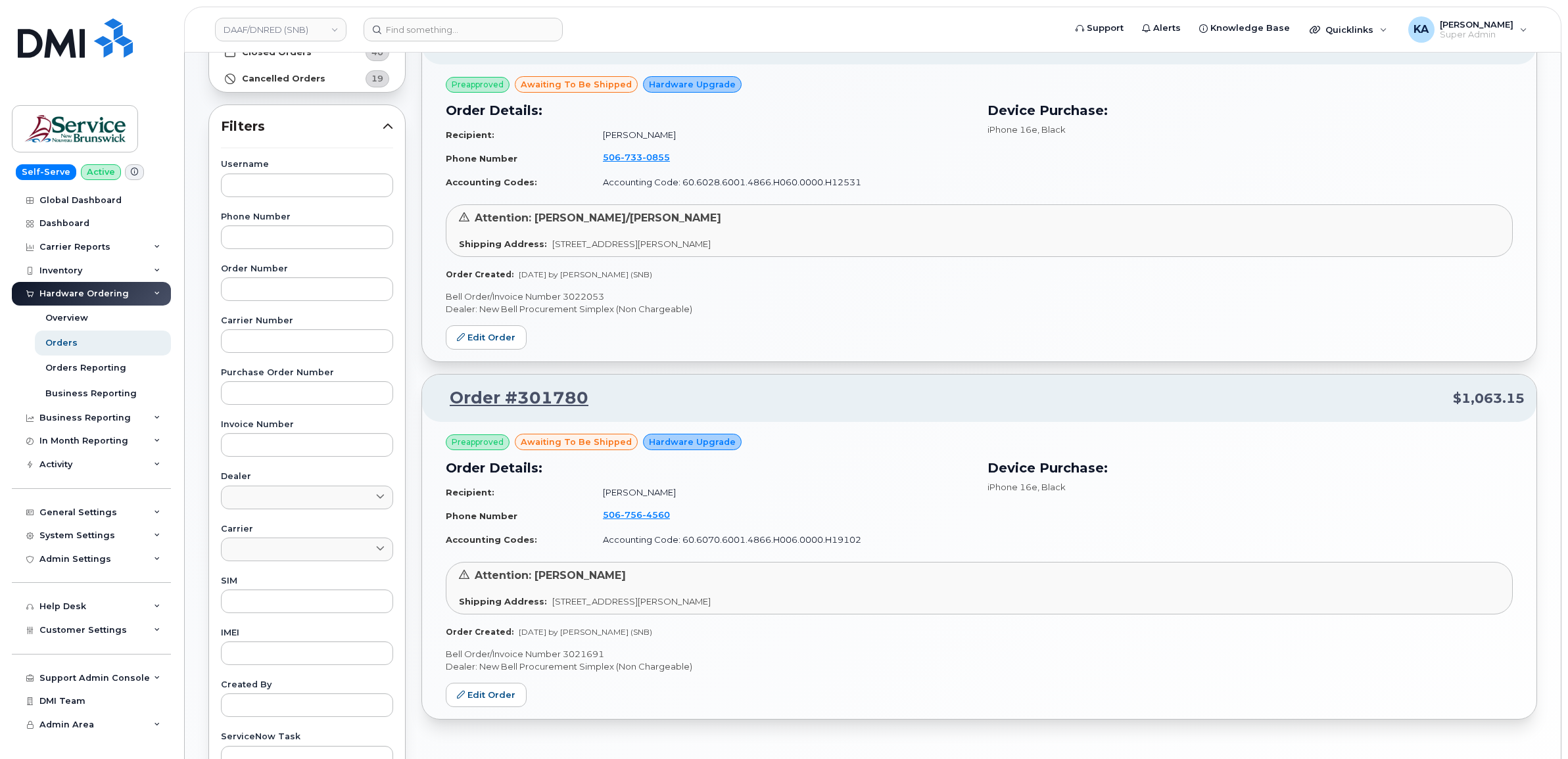
click at [581, 652] on p "Bell Order/Invoice Number 3021691" at bounding box center [979, 654] width 1067 height 13
copy p "3021691"
click at [582, 295] on p "Bell Order/Invoice Number 3022053" at bounding box center [979, 297] width 1067 height 13
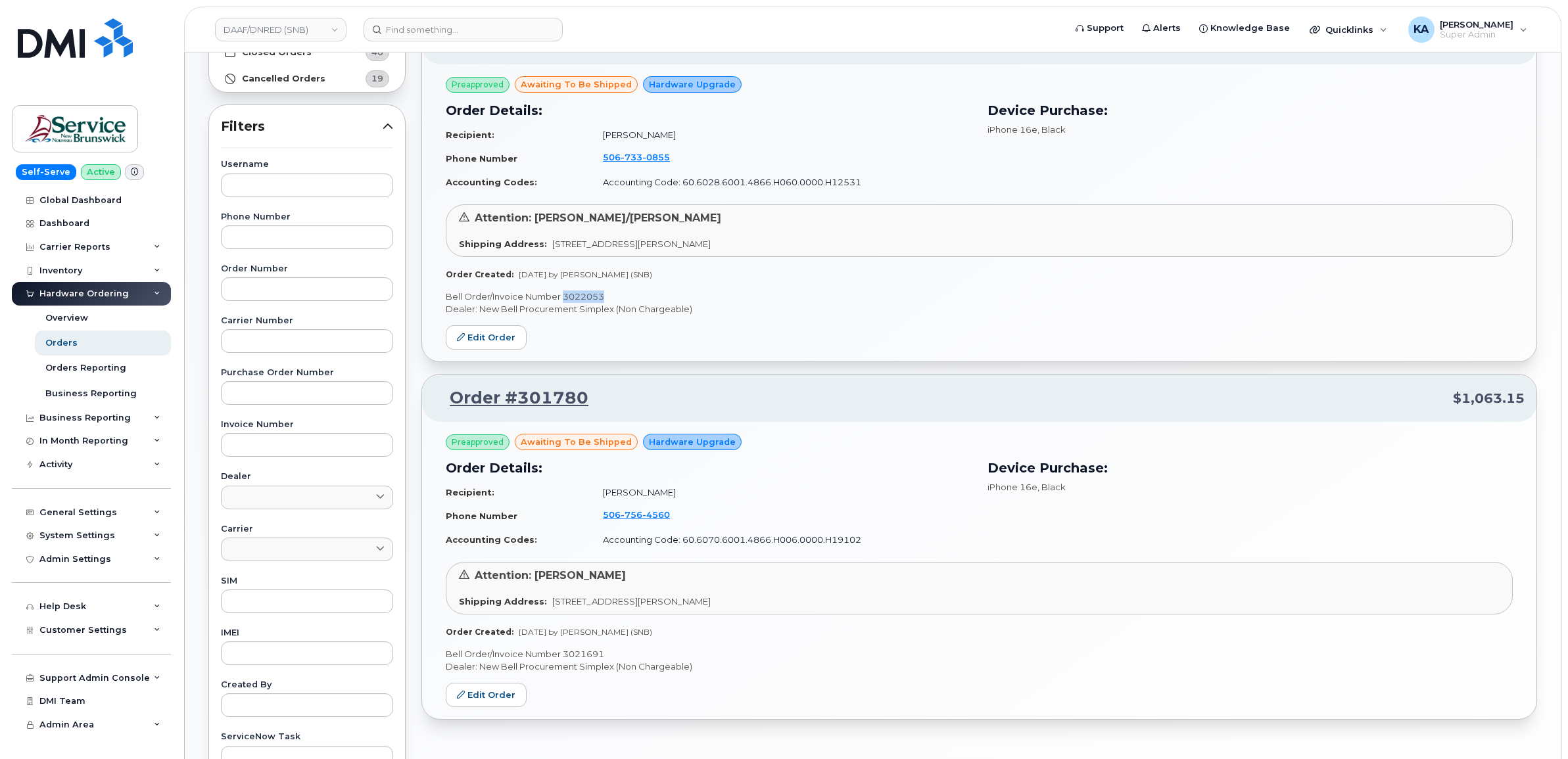
copy p "3022053"
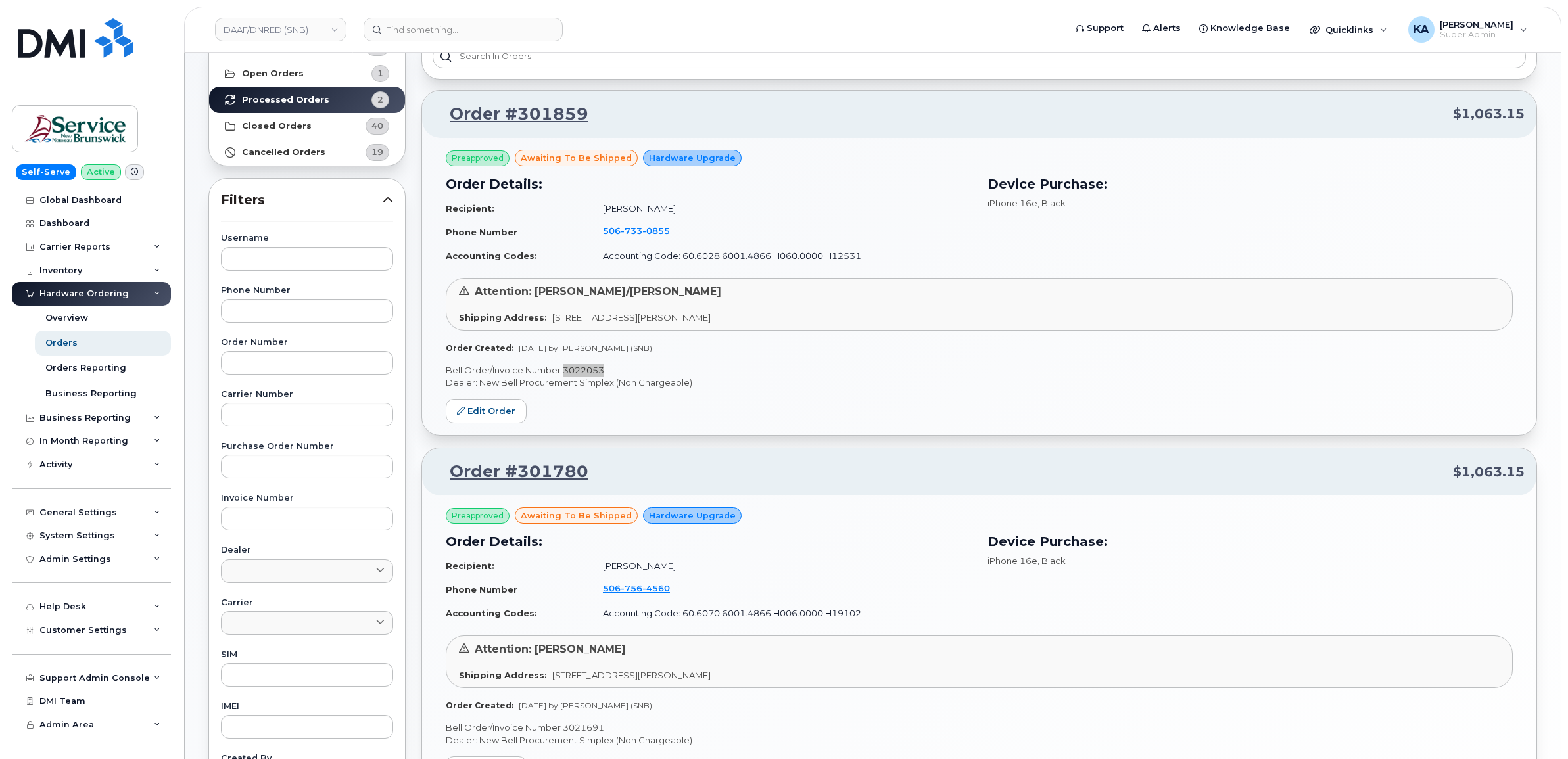
scroll to position [0, 0]
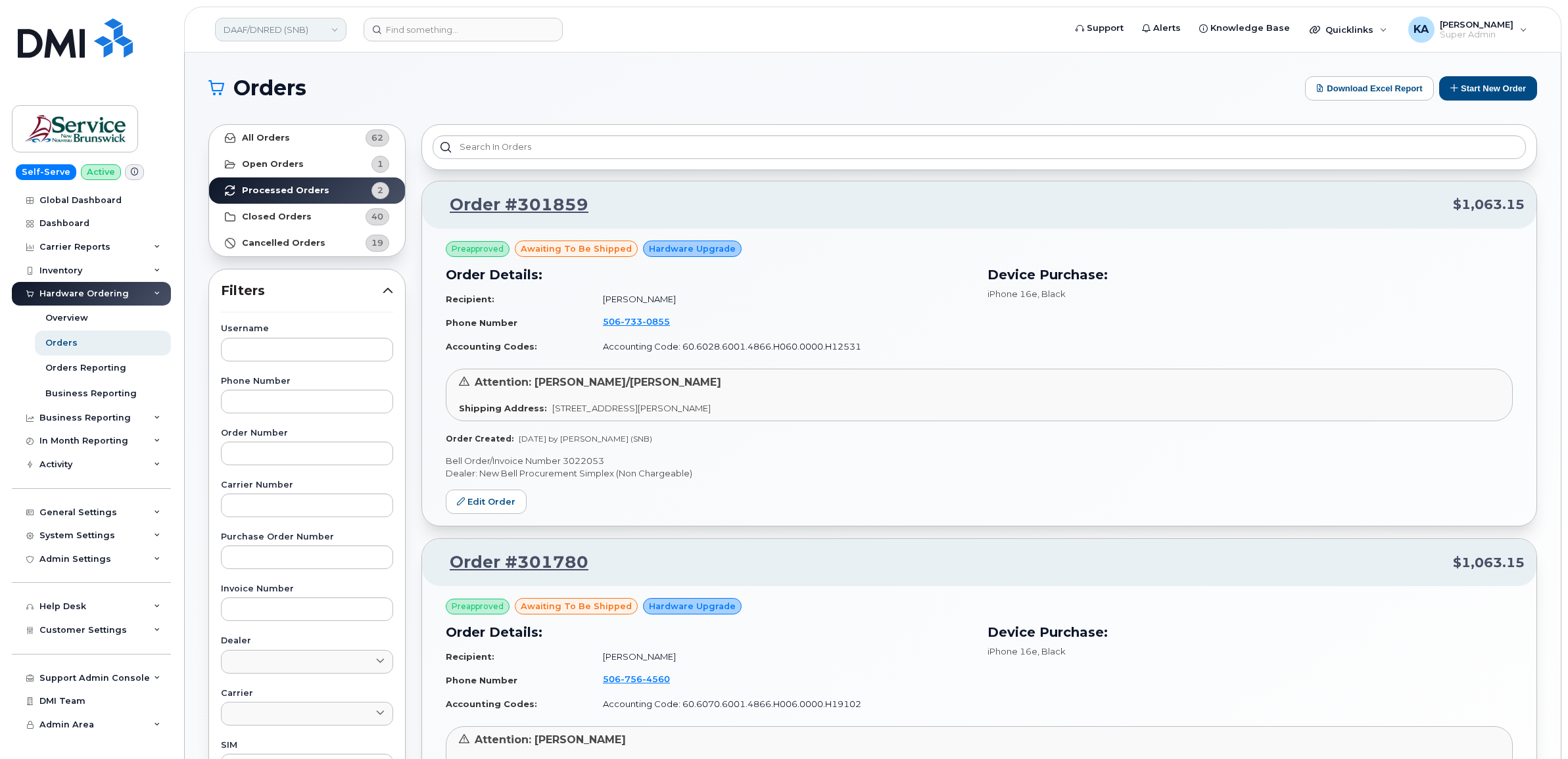
drag, startPoint x: 277, startPoint y: 26, endPoint x: 293, endPoint y: 26, distance: 16.0
click at [277, 26] on link "DAAF/DNRED (SNB)" at bounding box center [280, 30] width 131 height 24
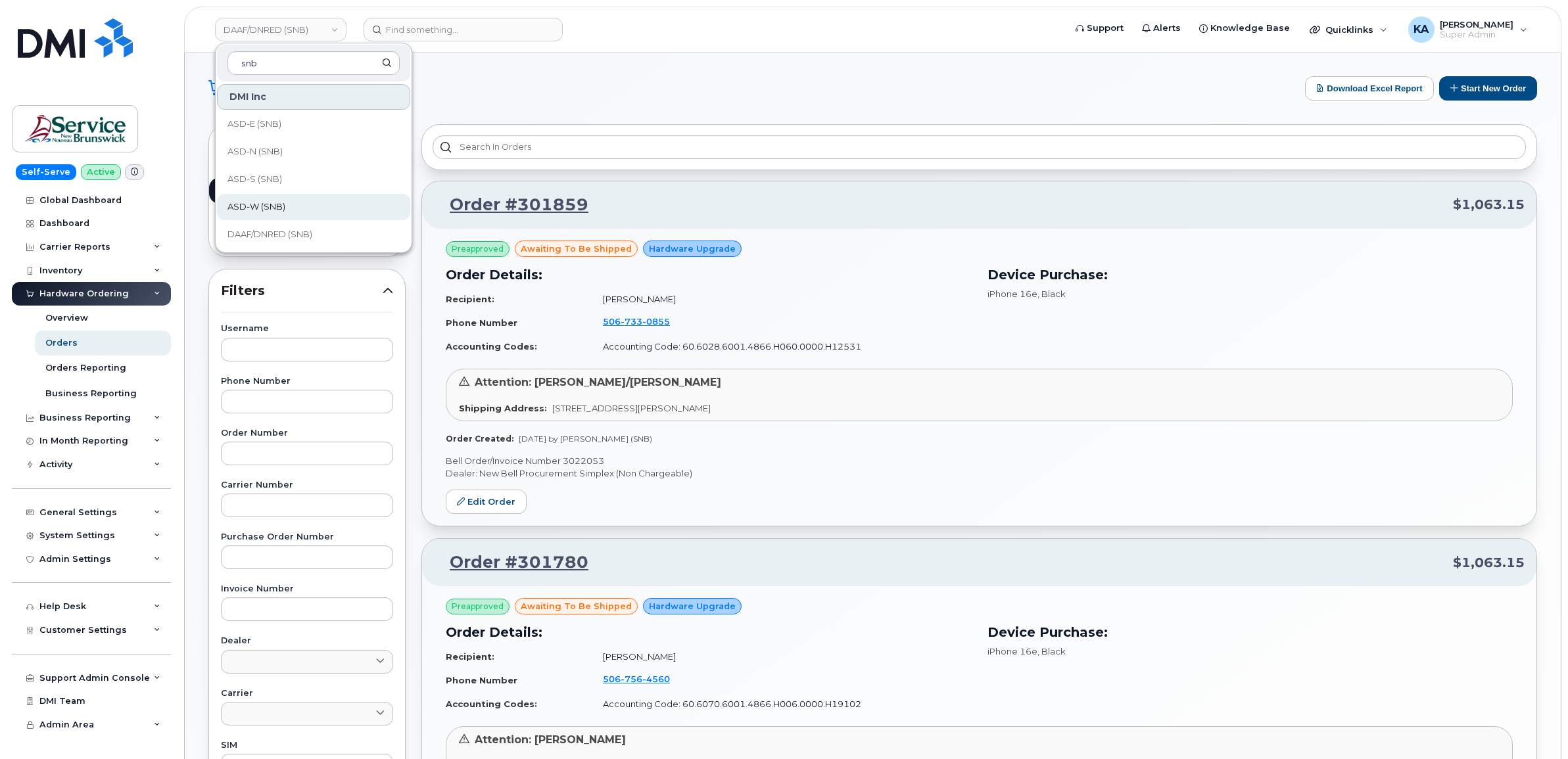
type input "snb"
click at [261, 207] on span "ASD-W (SNB)" at bounding box center [256, 207] width 58 height 13
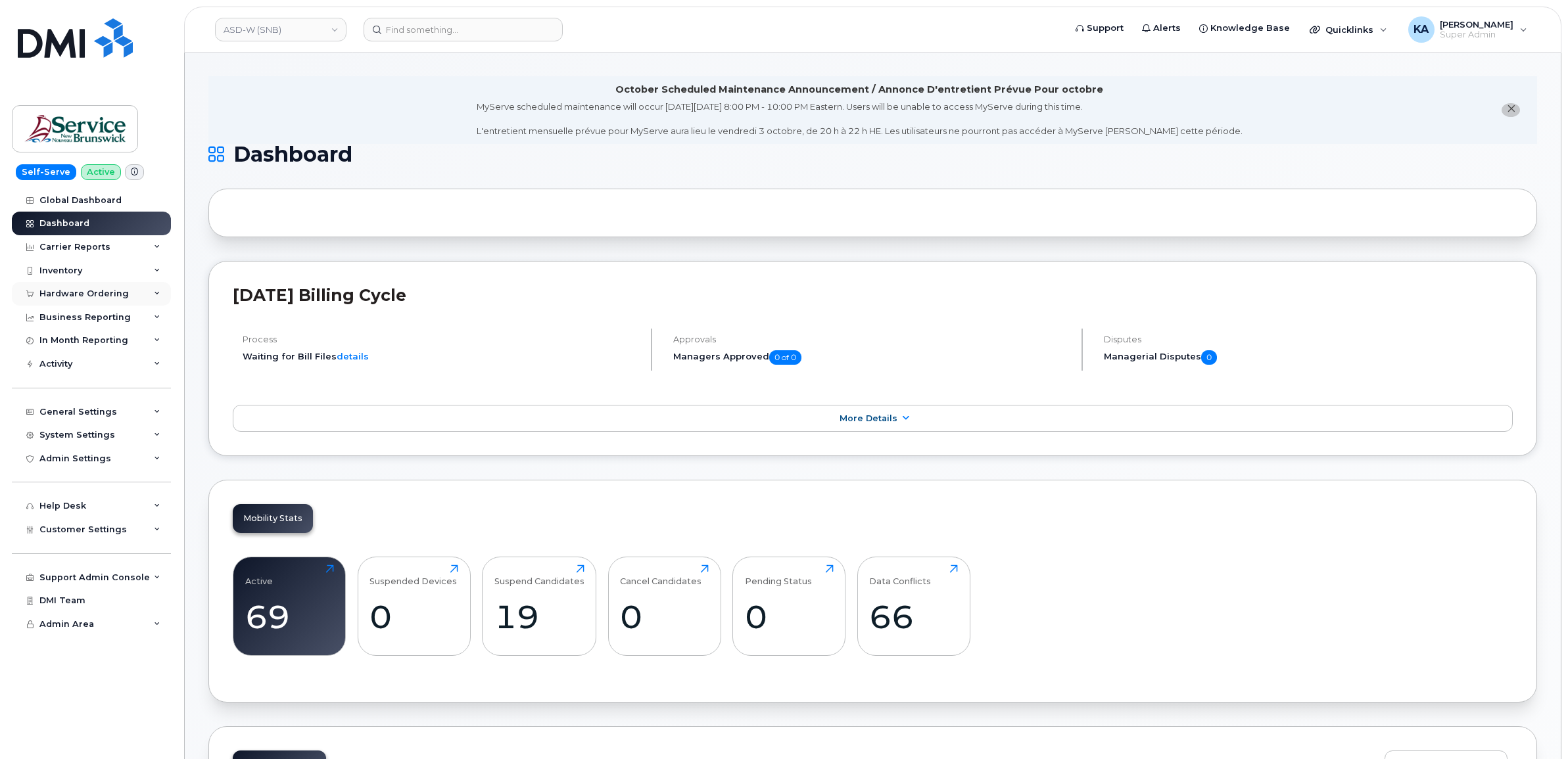
click at [104, 294] on div "Hardware Ordering" at bounding box center [84, 293] width 90 height 10
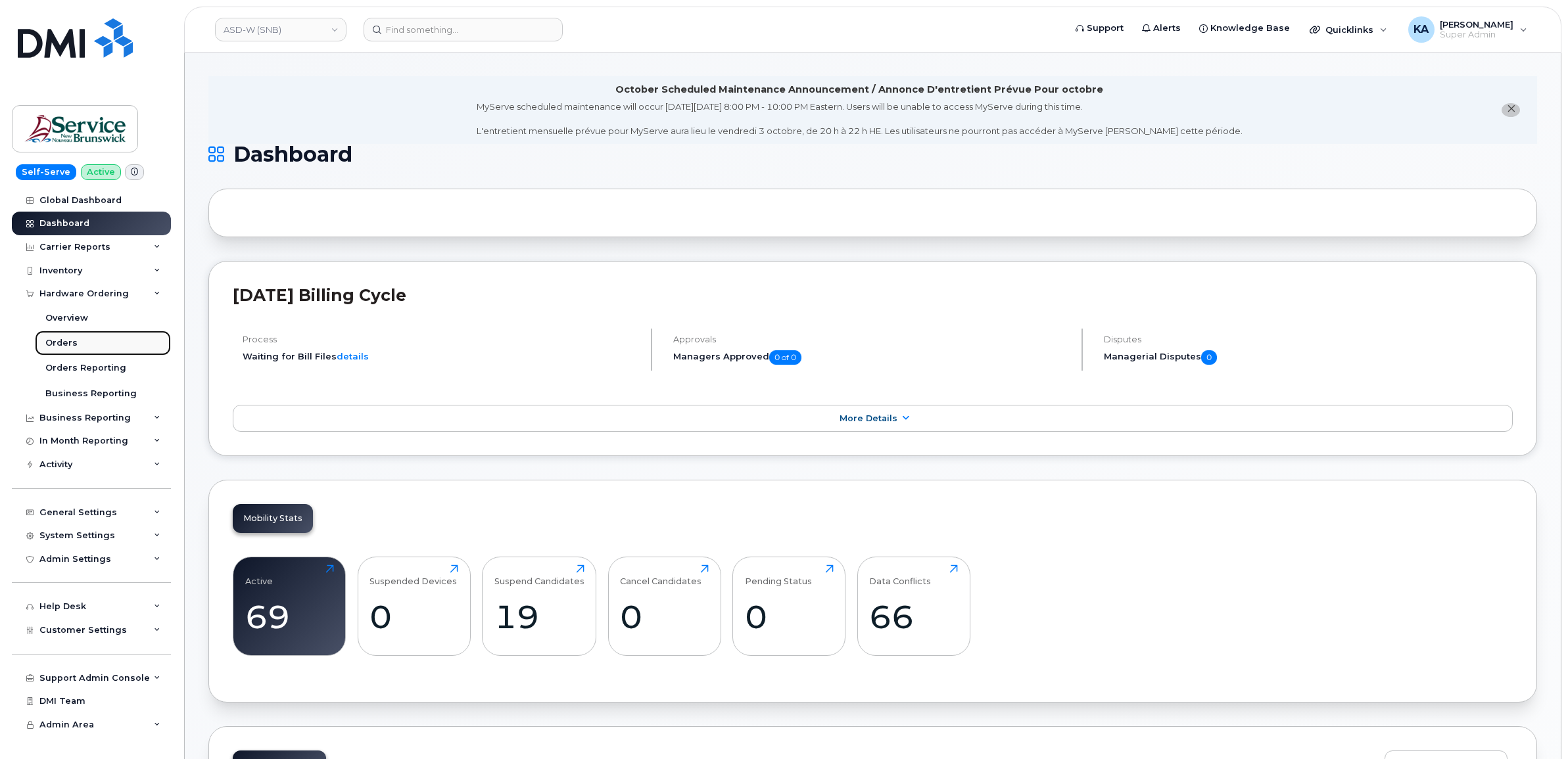
click at [61, 343] on div "Orders" at bounding box center [62, 343] width 32 height 12
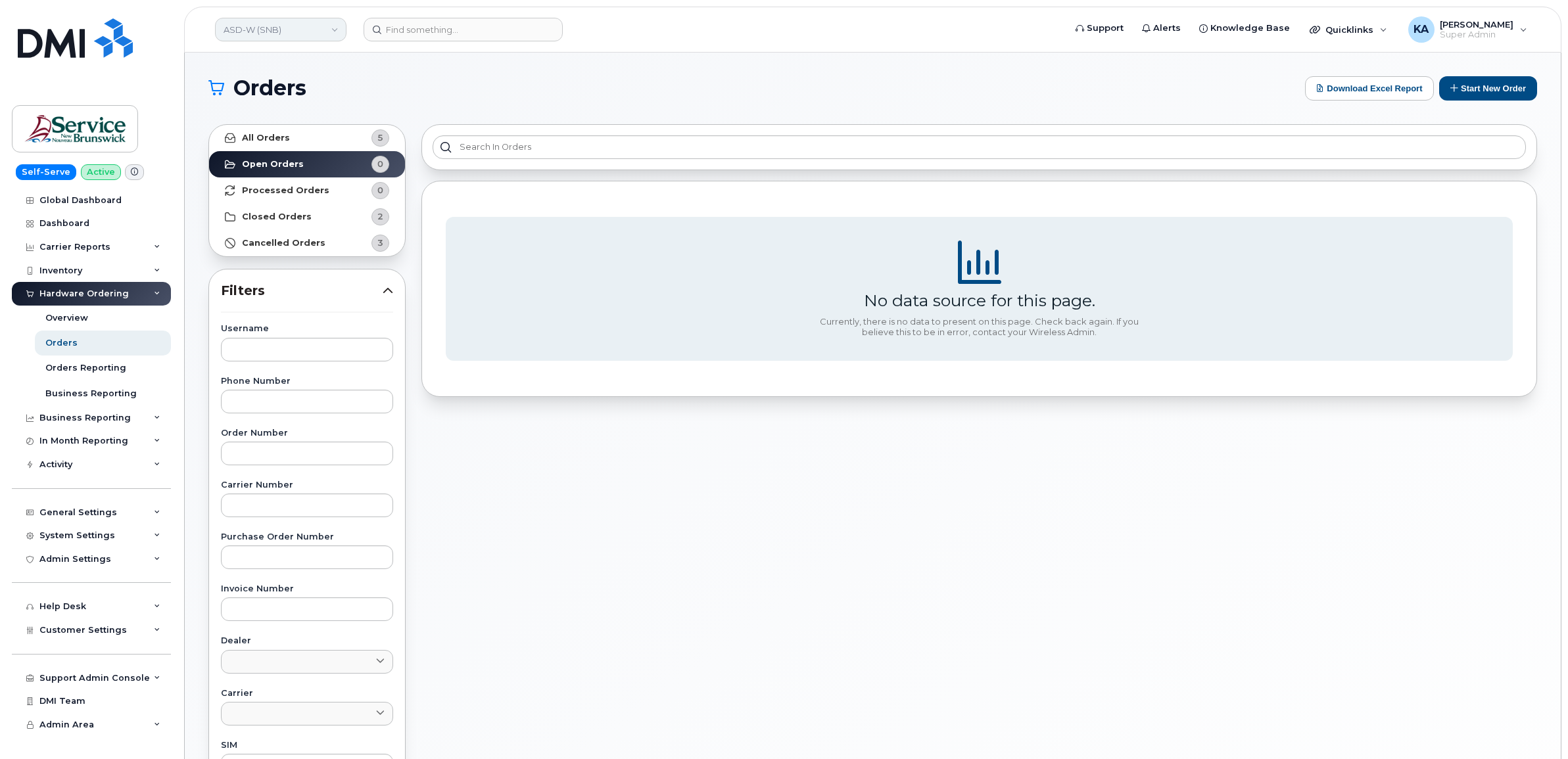
click at [307, 31] on link "ASD-W (SNB)" at bounding box center [280, 30] width 131 height 24
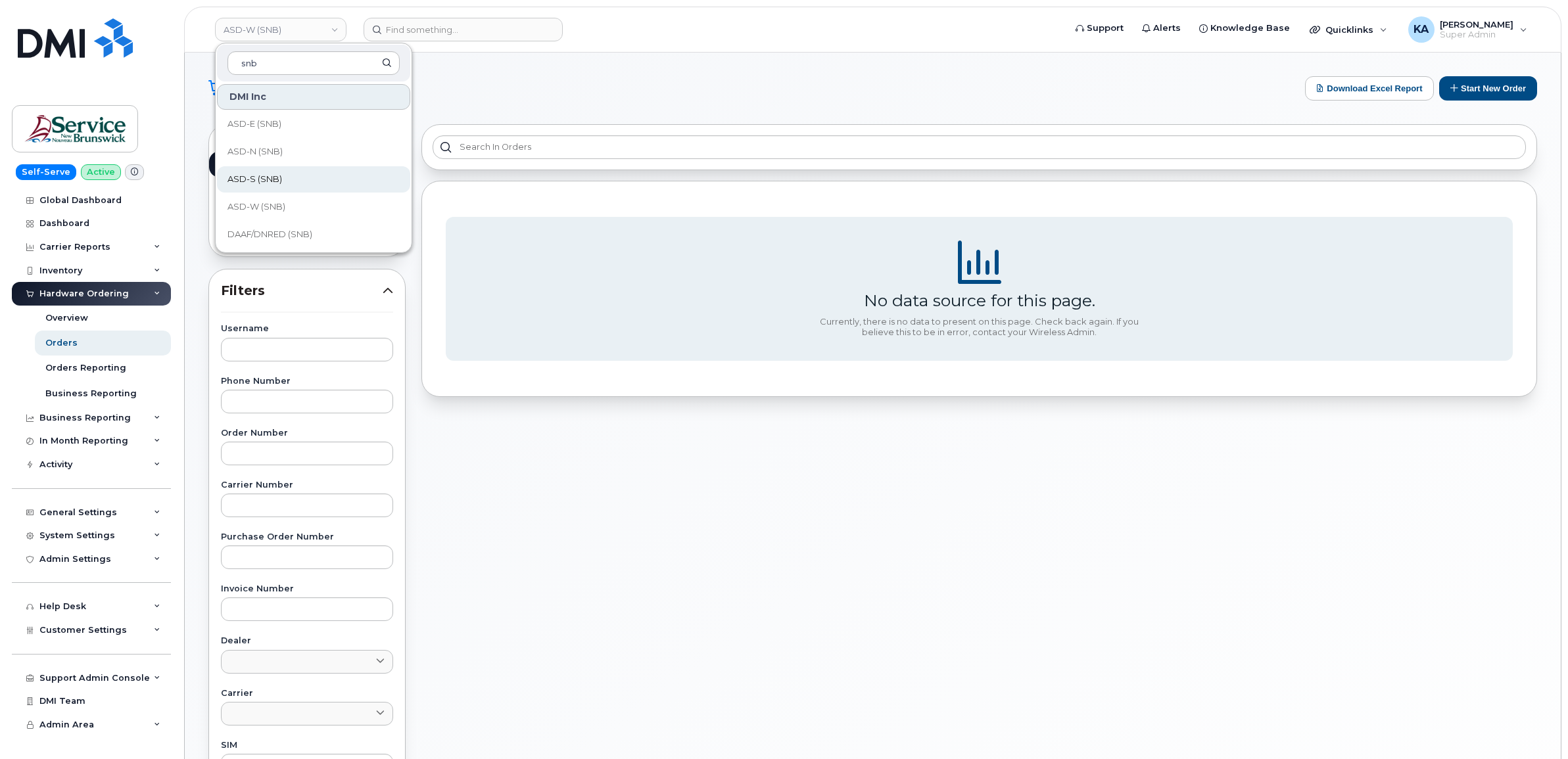
type input "snb"
click at [273, 178] on span "ASD-S (SNB)" at bounding box center [255, 179] width 54 height 13
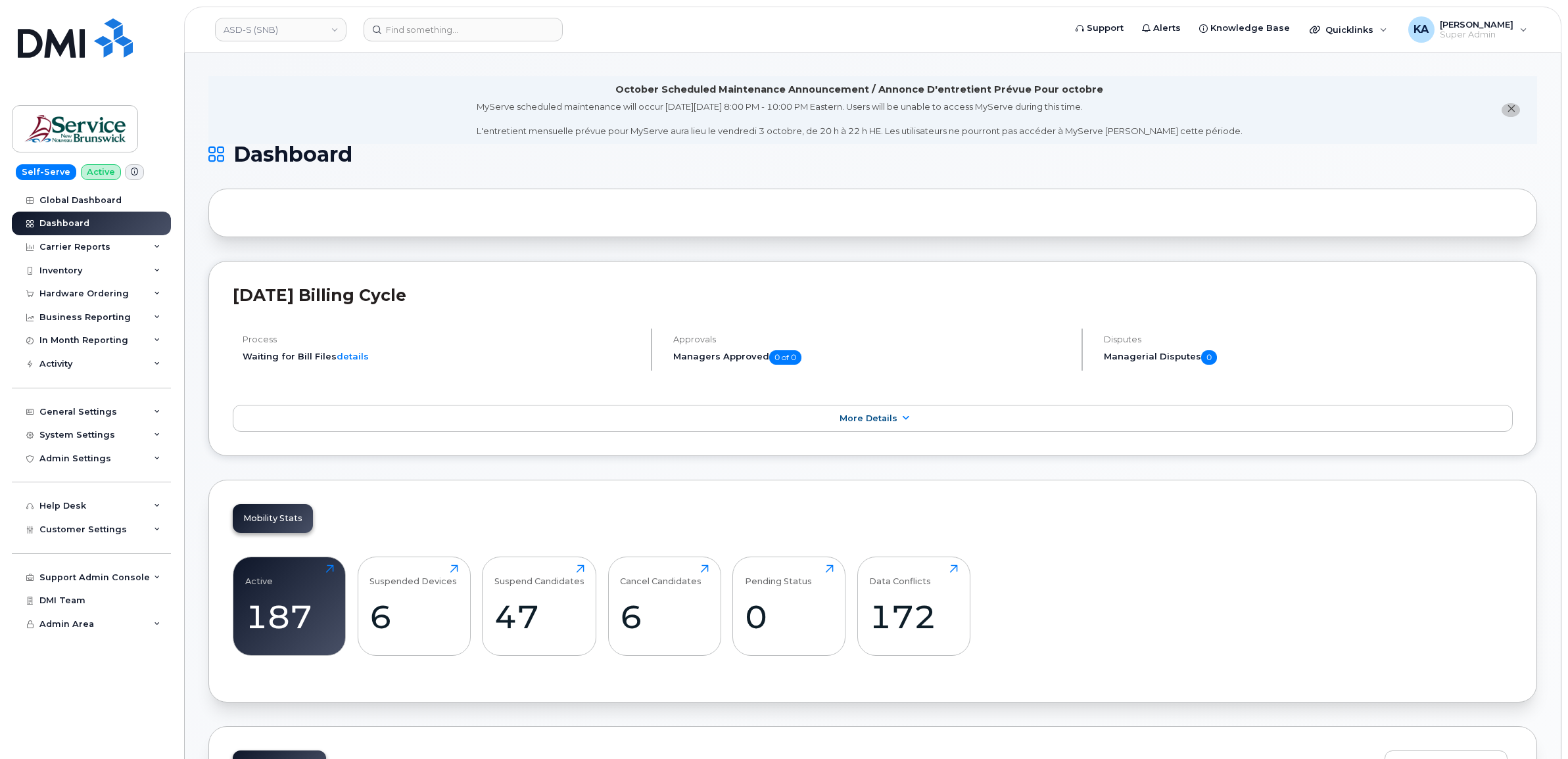
click at [95, 293] on div "Hardware Ordering" at bounding box center [84, 293] width 90 height 10
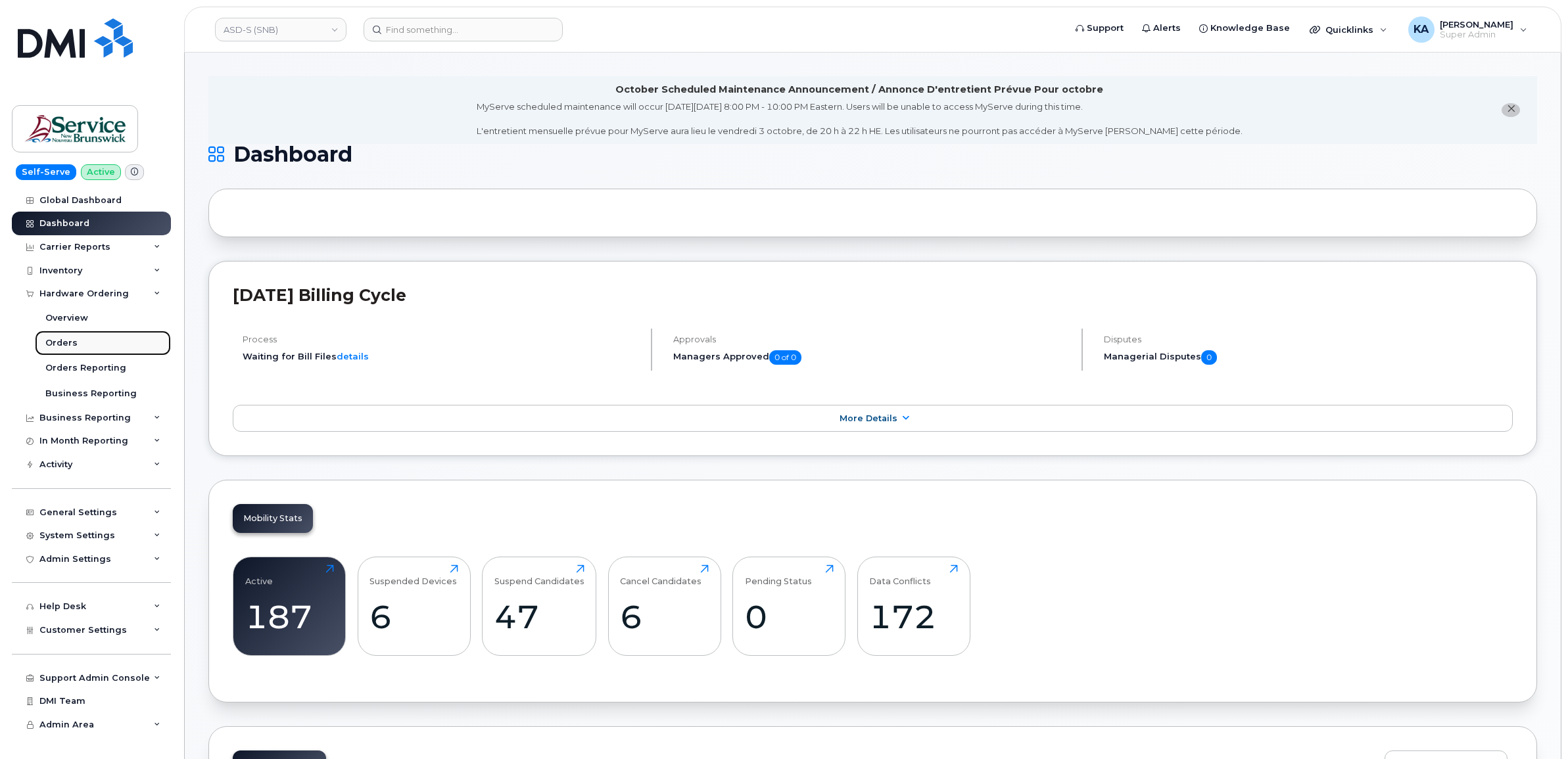
click at [58, 337] on link "Orders" at bounding box center [103, 343] width 136 height 25
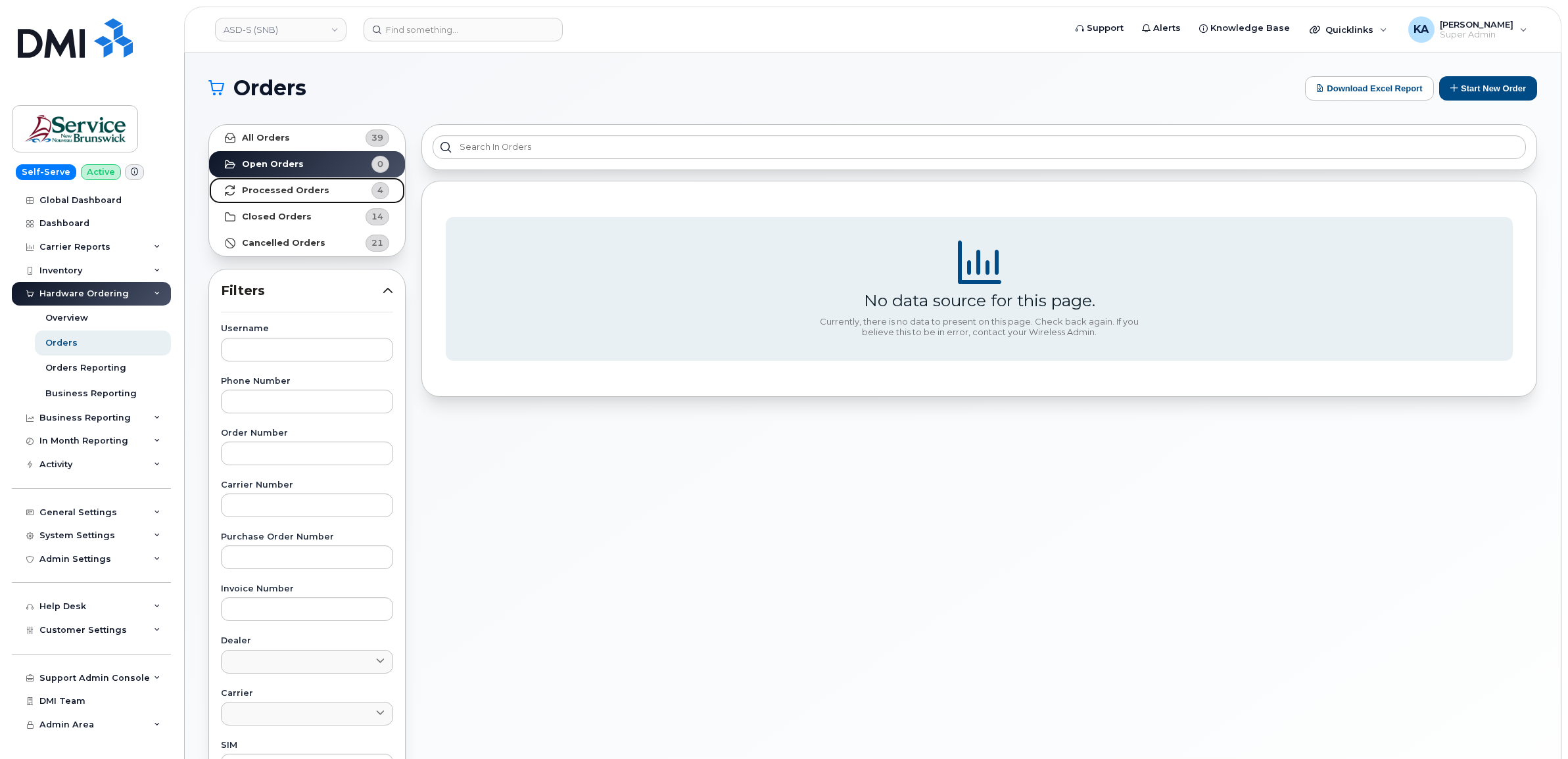
click at [288, 187] on strong "Processed Orders" at bounding box center [285, 190] width 87 height 10
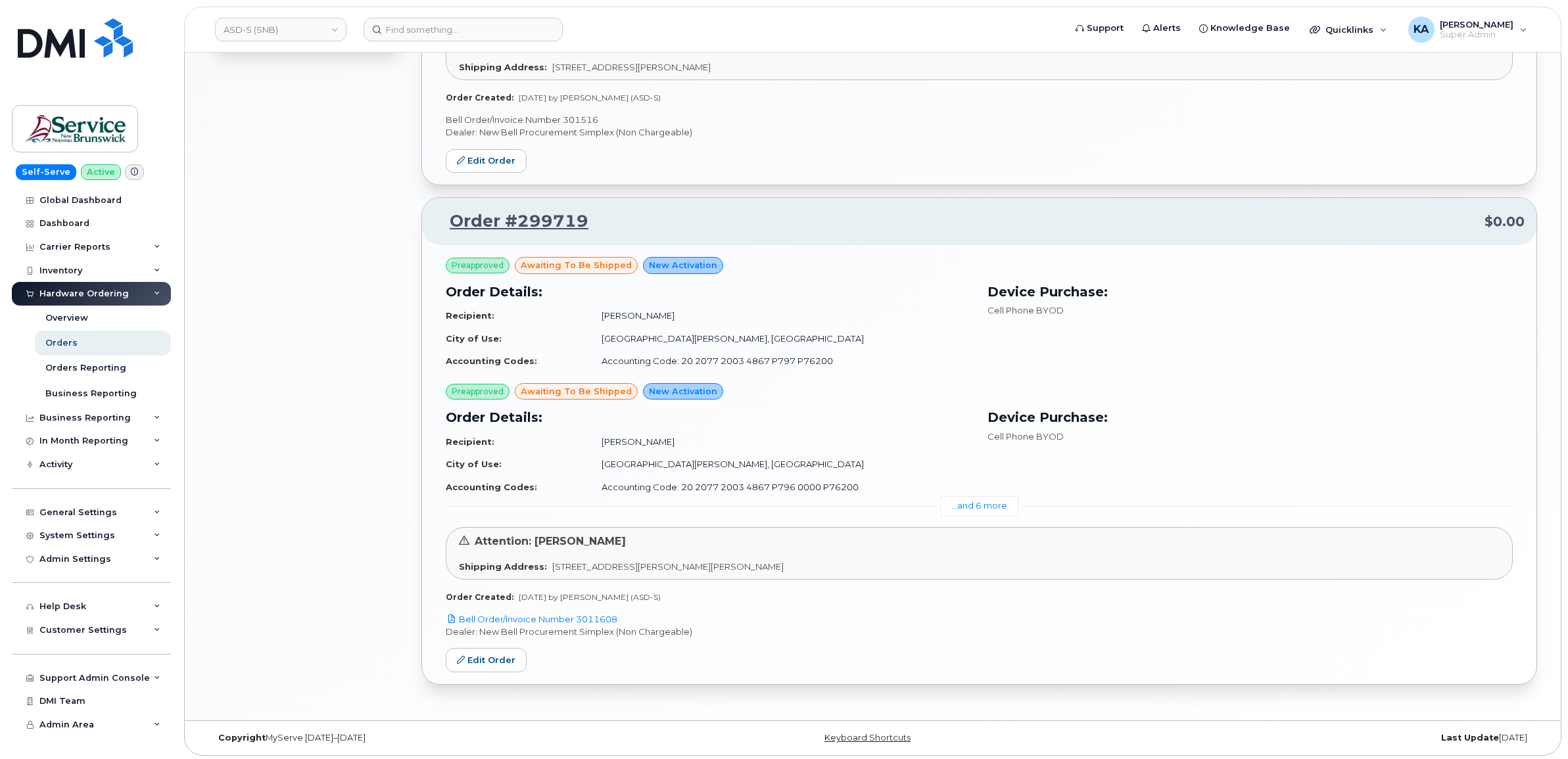
scroll to position [990, 0]
drag, startPoint x: 625, startPoint y: 612, endPoint x: 579, endPoint y: 618, distance: 46.4
click at [579, 618] on p "Bell Order/Invoice Number 3011608" at bounding box center [979, 616] width 1067 height 13
copy link "3011608"
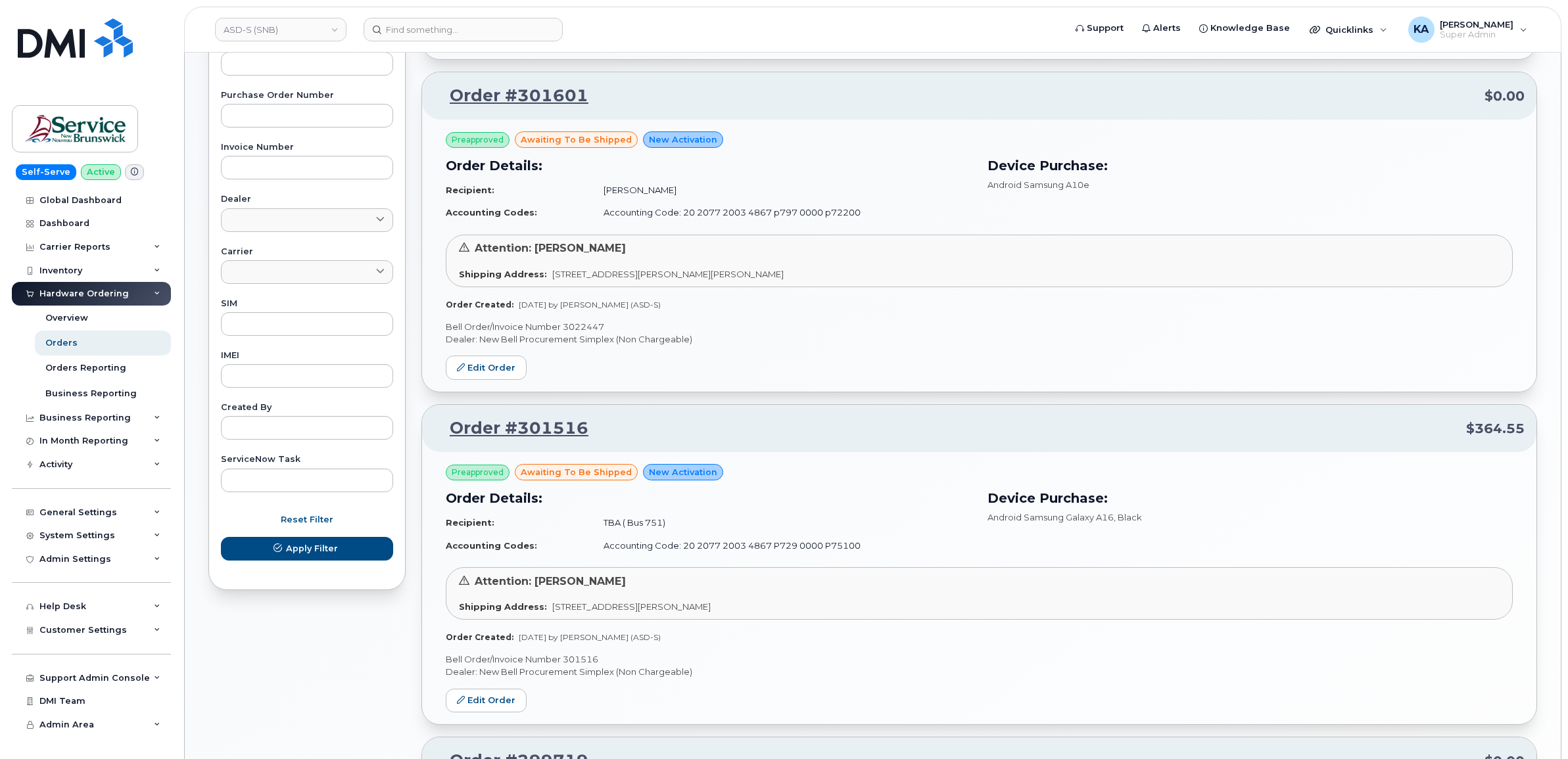
scroll to position [415, 0]
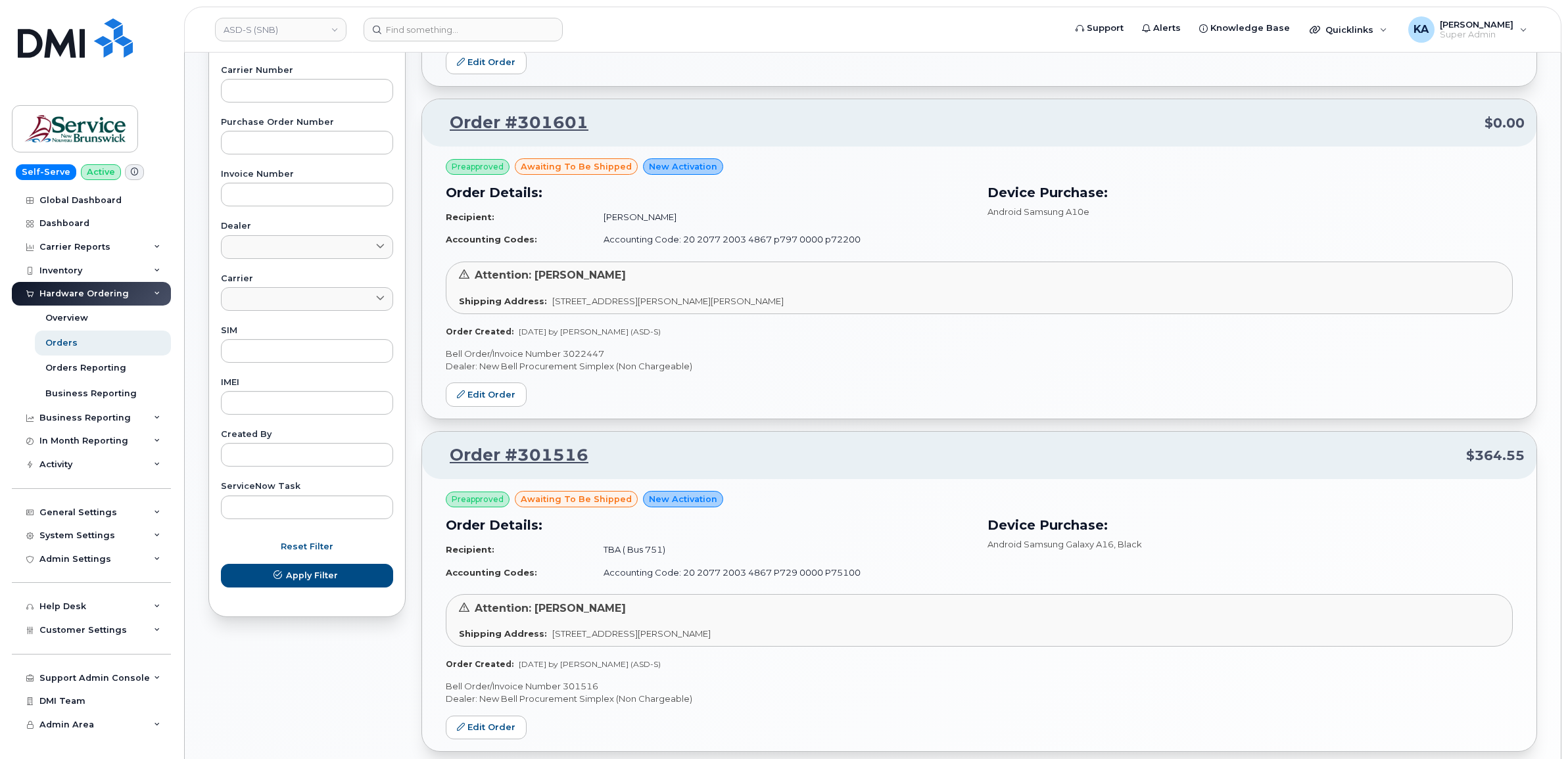
click at [589, 353] on p "Bell Order/Invoice Number 3022447" at bounding box center [979, 354] width 1067 height 13
copy p "3022447"
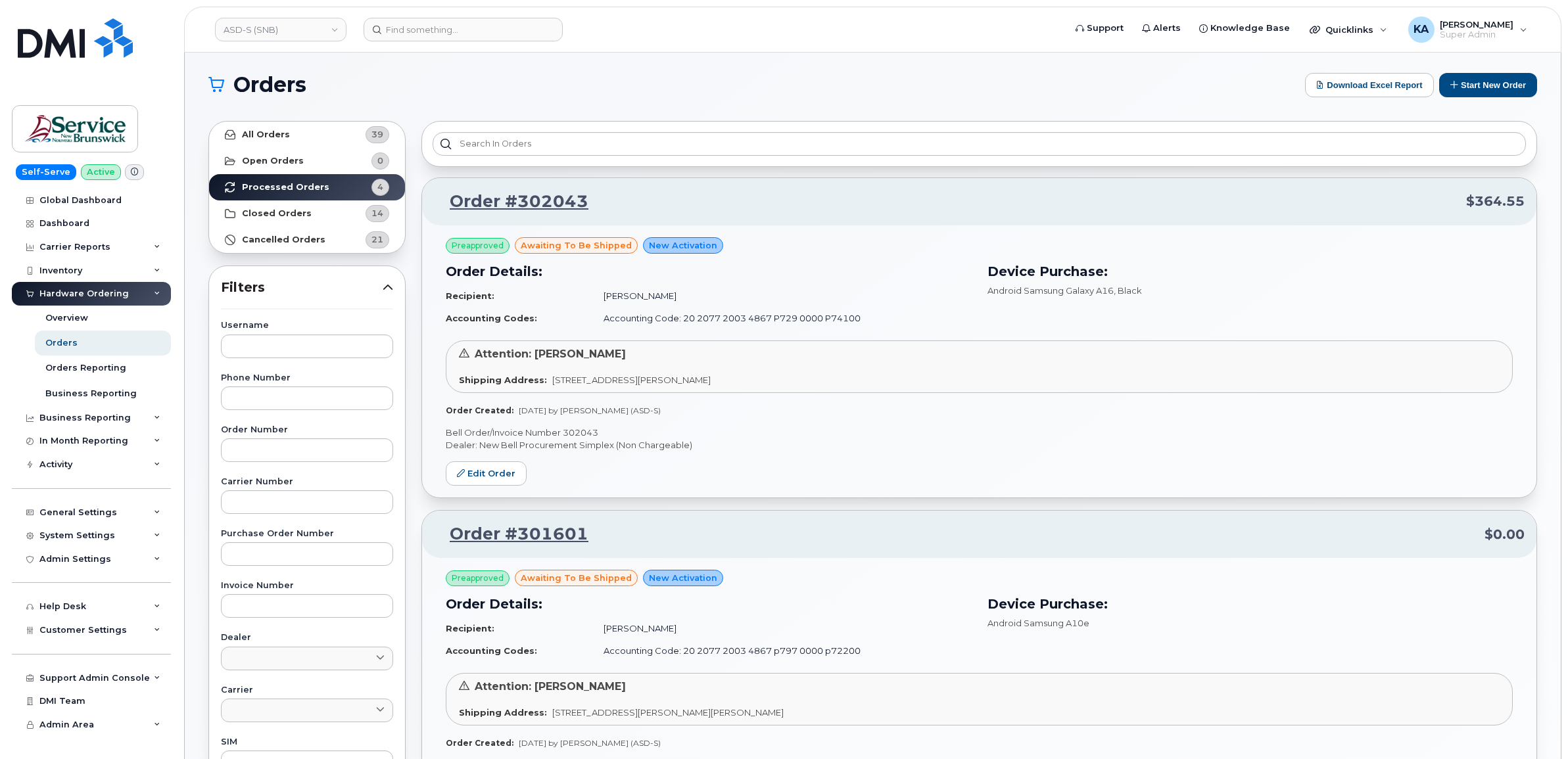
scroll to position [0, 0]
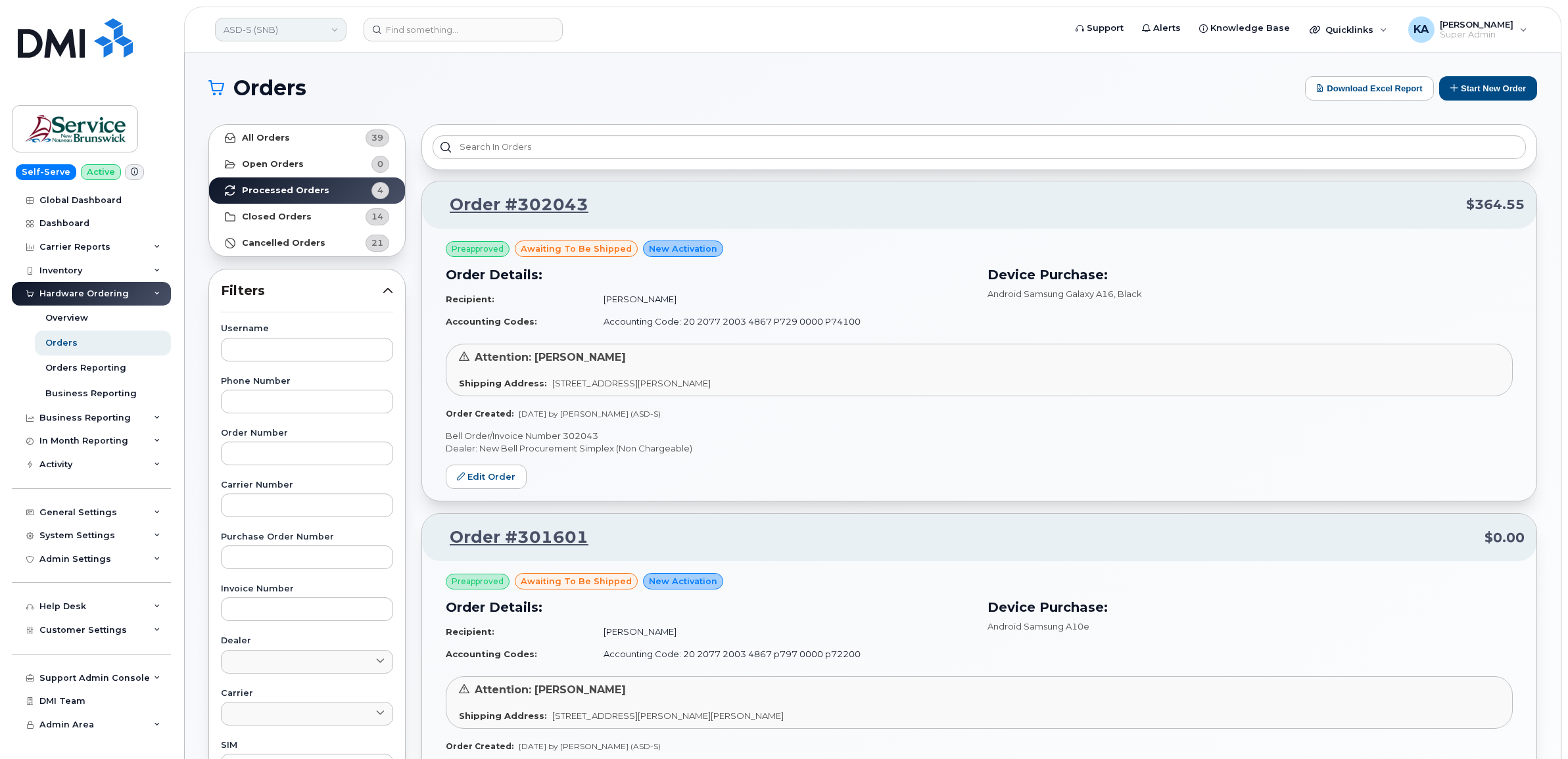
click at [307, 34] on link "ASD-S (SNB)" at bounding box center [280, 30] width 131 height 24
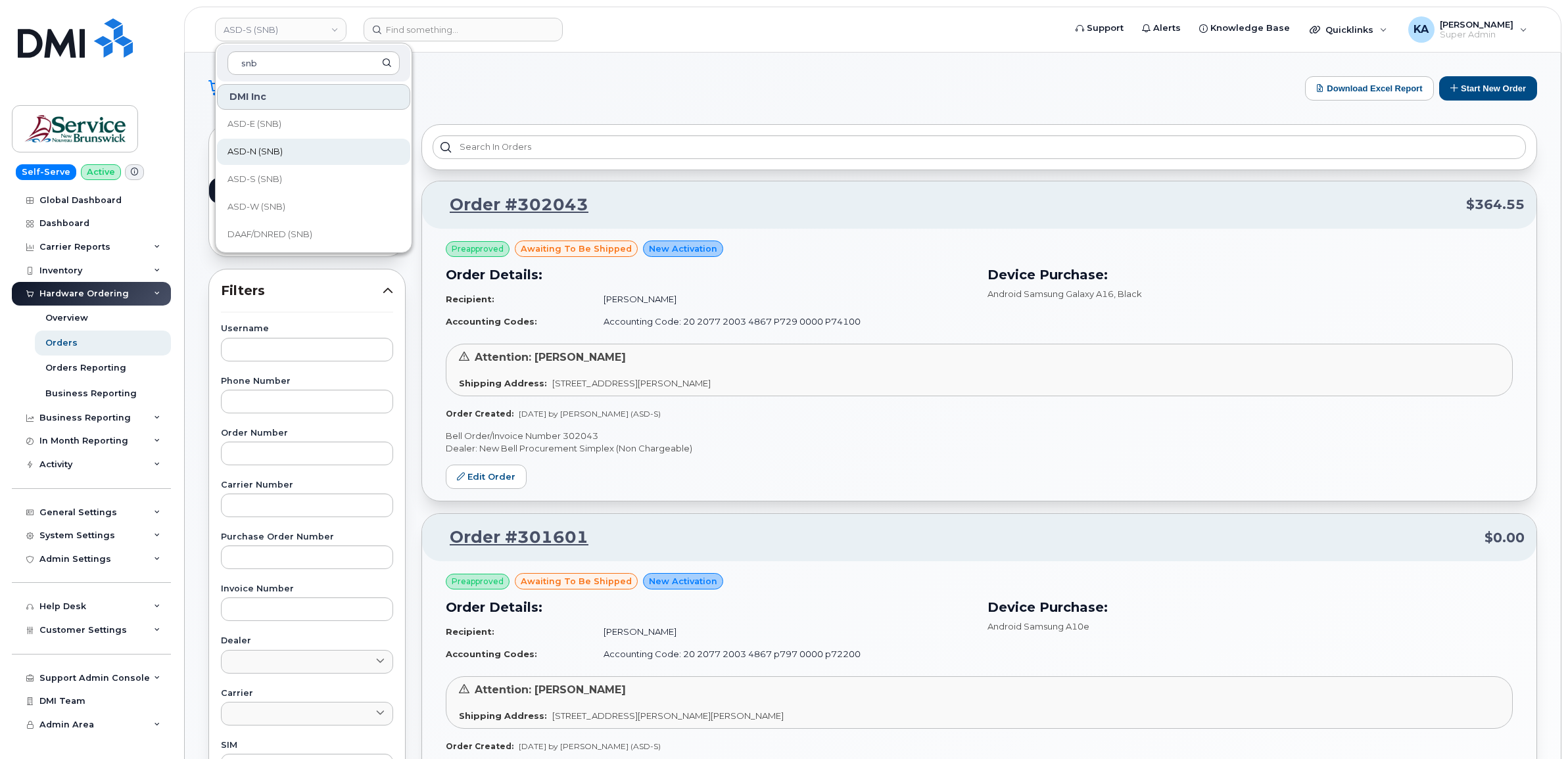
type input "snb"
click at [247, 151] on span "ASD-N (SNB)" at bounding box center [255, 151] width 55 height 13
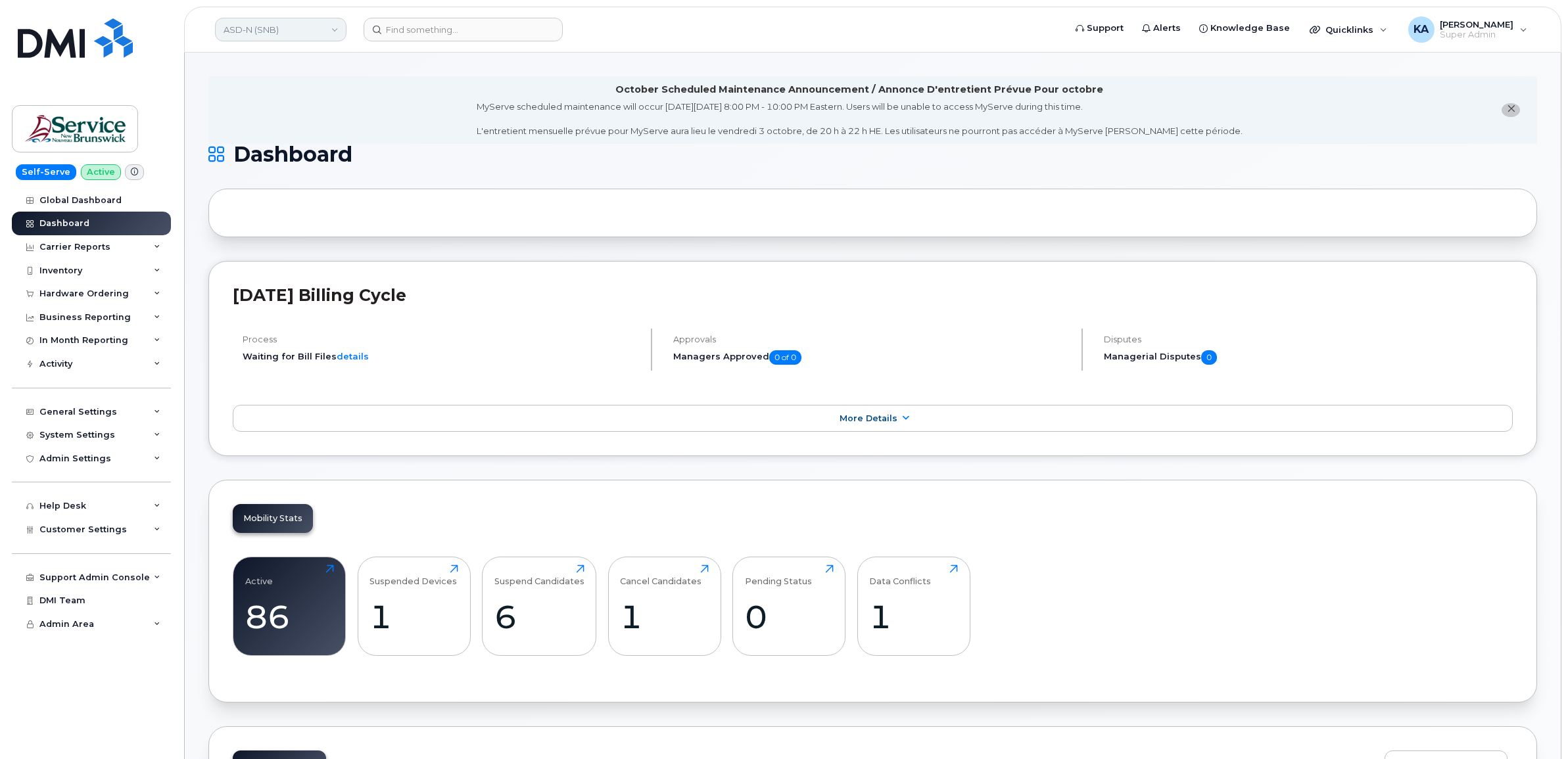
click at [299, 34] on link "ASD-N (SNB)" at bounding box center [280, 30] width 131 height 24
type input "snb"
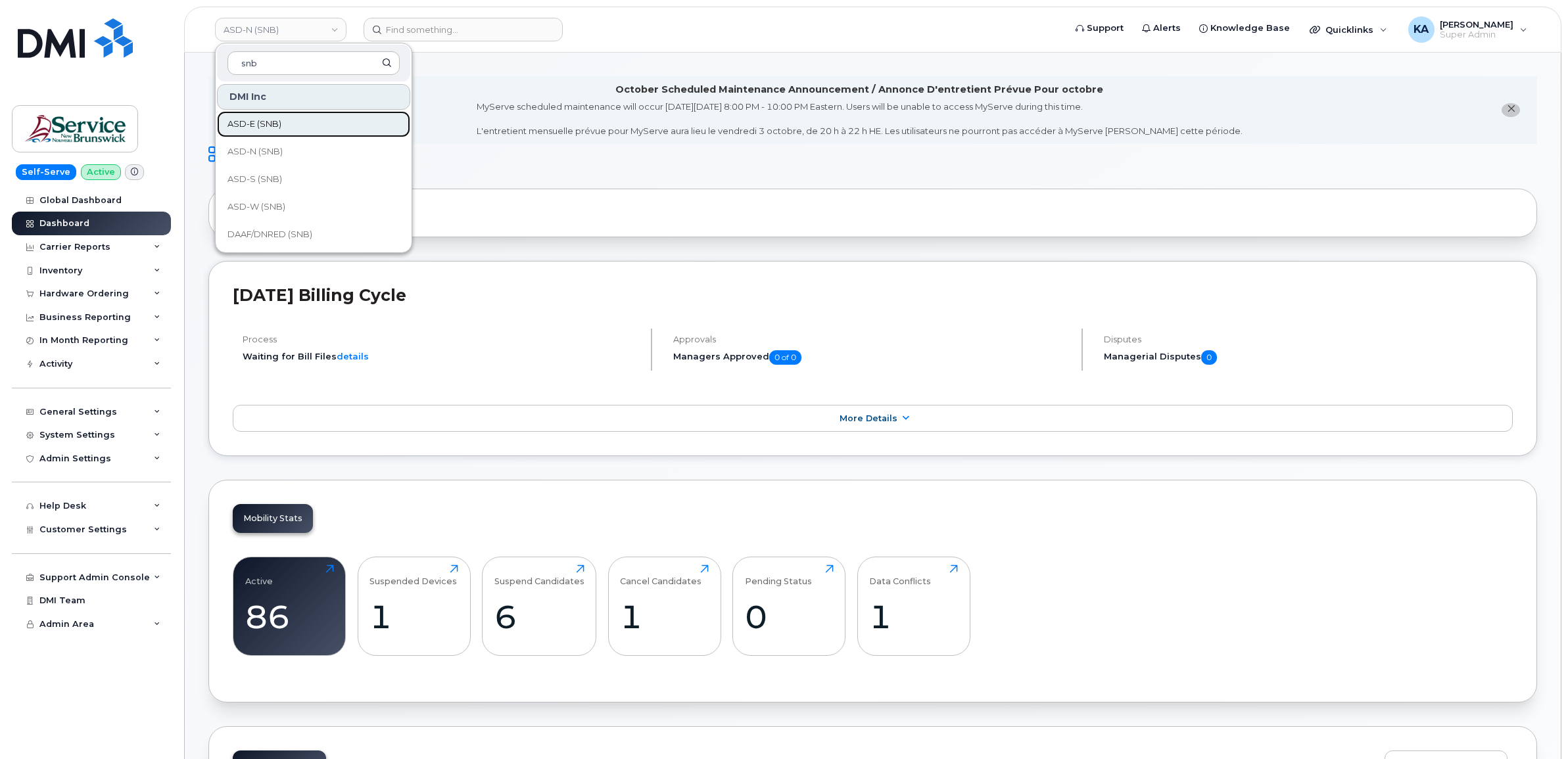
click at [263, 123] on span "ASD-E (SNB)" at bounding box center [254, 124] width 54 height 13
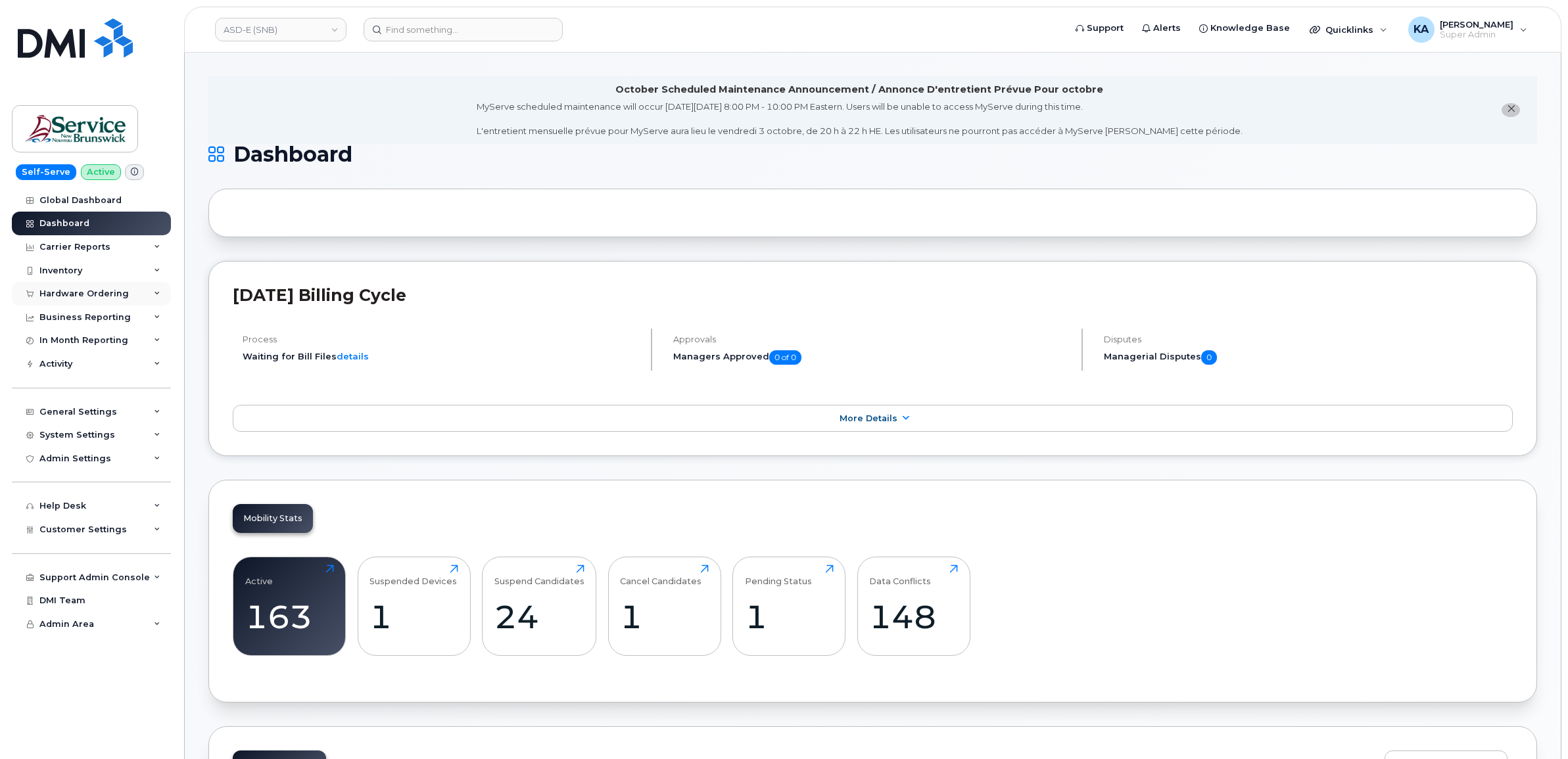
click at [75, 291] on div "Hardware Ordering" at bounding box center [84, 293] width 90 height 10
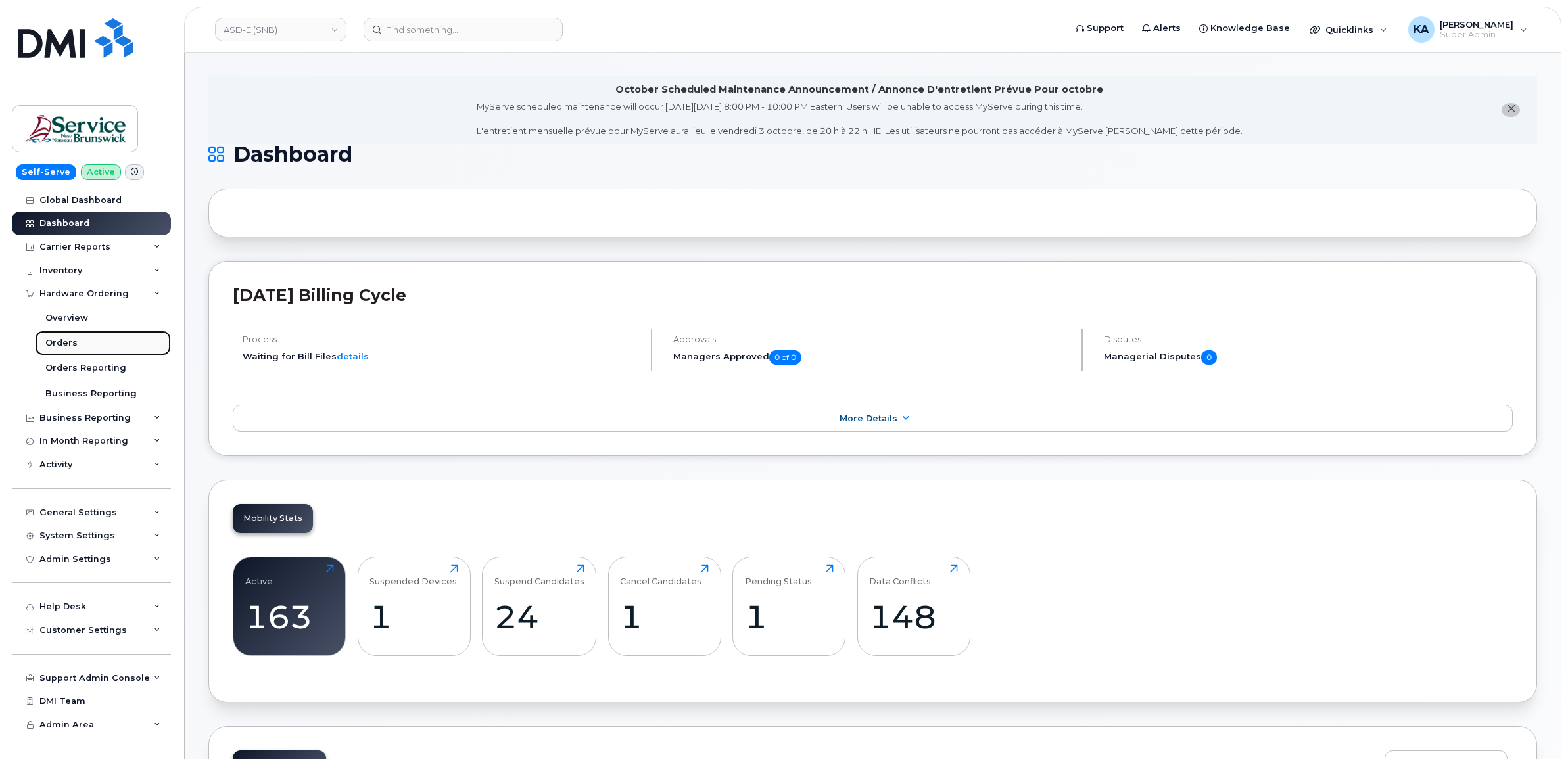
click at [54, 339] on div "Orders" at bounding box center [62, 343] width 32 height 12
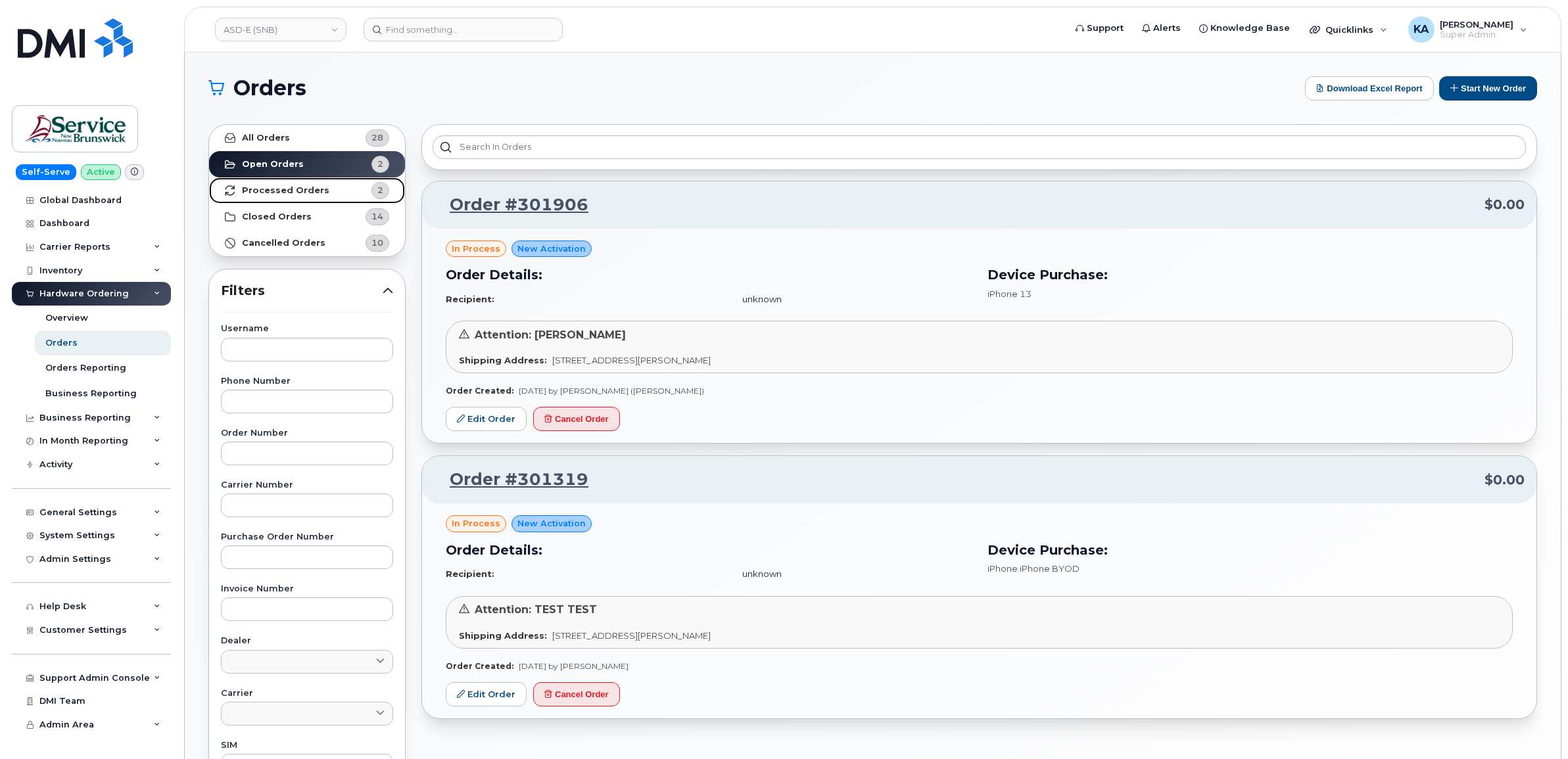
click at [297, 191] on strong "Processed Orders" at bounding box center [285, 190] width 87 height 10
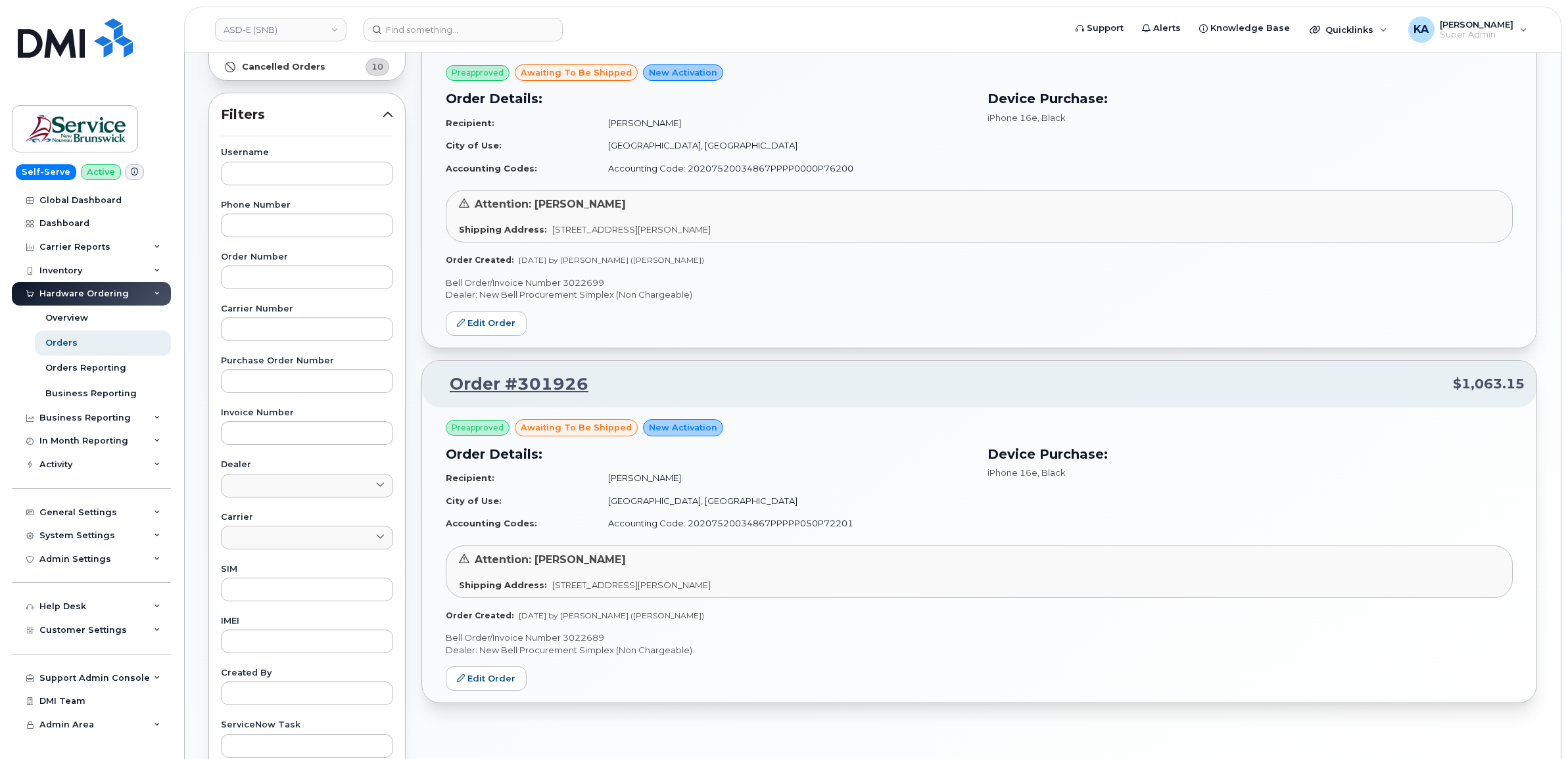
scroll to position [175, 0]
click at [577, 638] on p "Bell Order/Invoice Number 3022689" at bounding box center [979, 639] width 1067 height 13
copy p "3022689"
click at [578, 283] on p "Bell Order/Invoice Number 3022699" at bounding box center [979, 284] width 1067 height 13
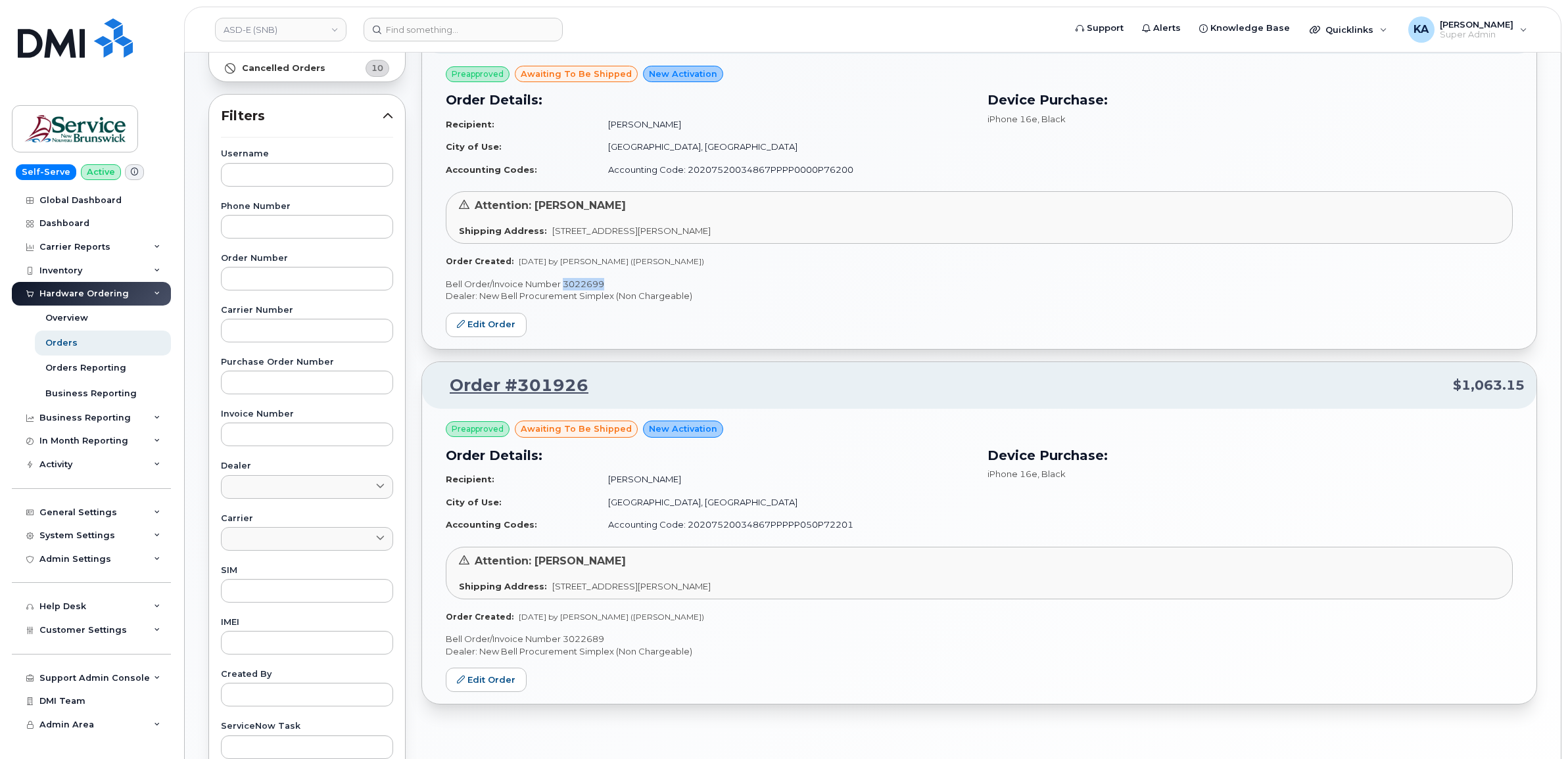
click at [578, 283] on p "Bell Order/Invoice Number 3022699" at bounding box center [979, 284] width 1067 height 13
copy p "3022699"
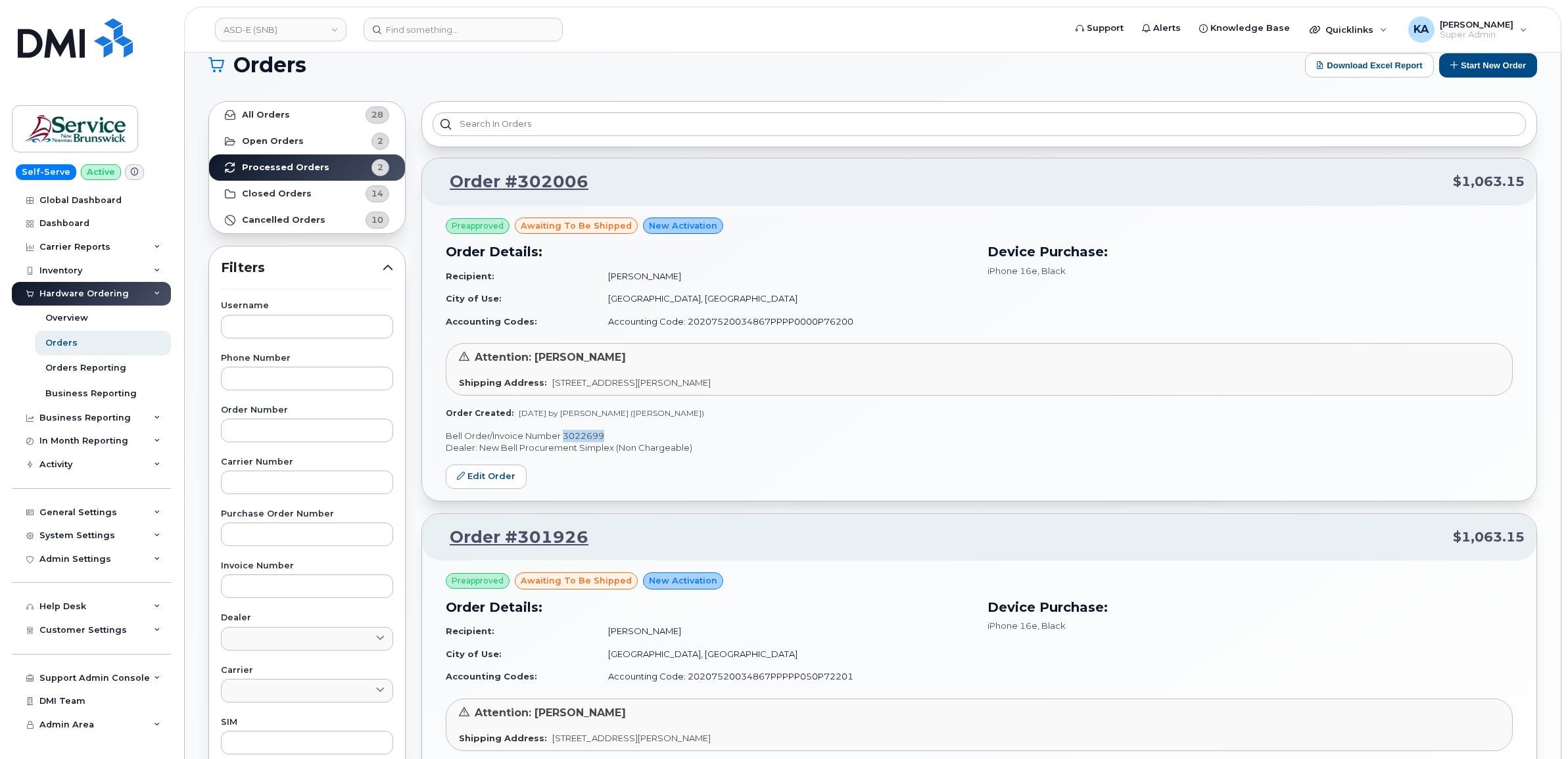
scroll to position [0, 0]
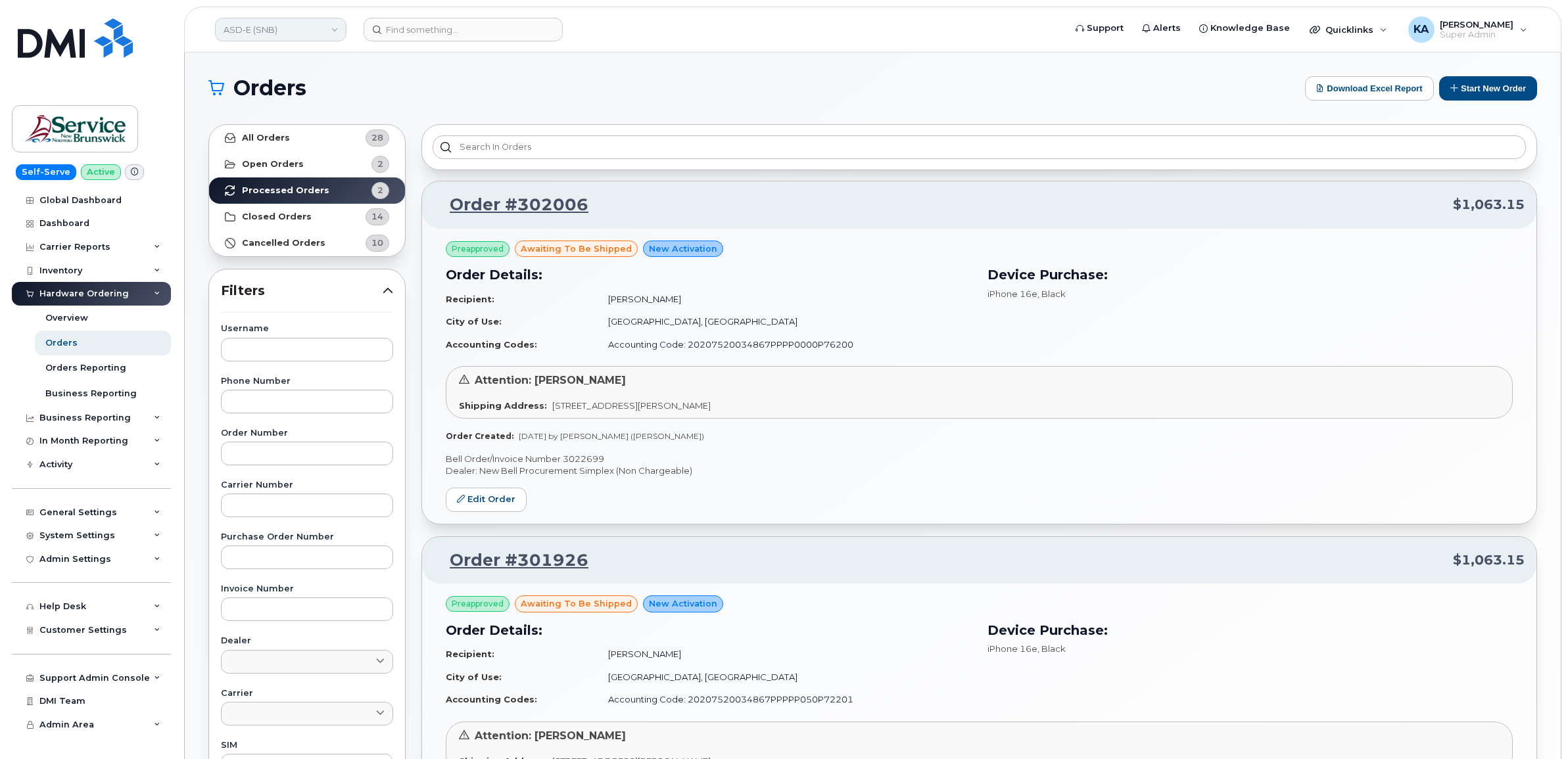
click at [235, 35] on link "ASD-E (SNB)" at bounding box center [280, 30] width 131 height 24
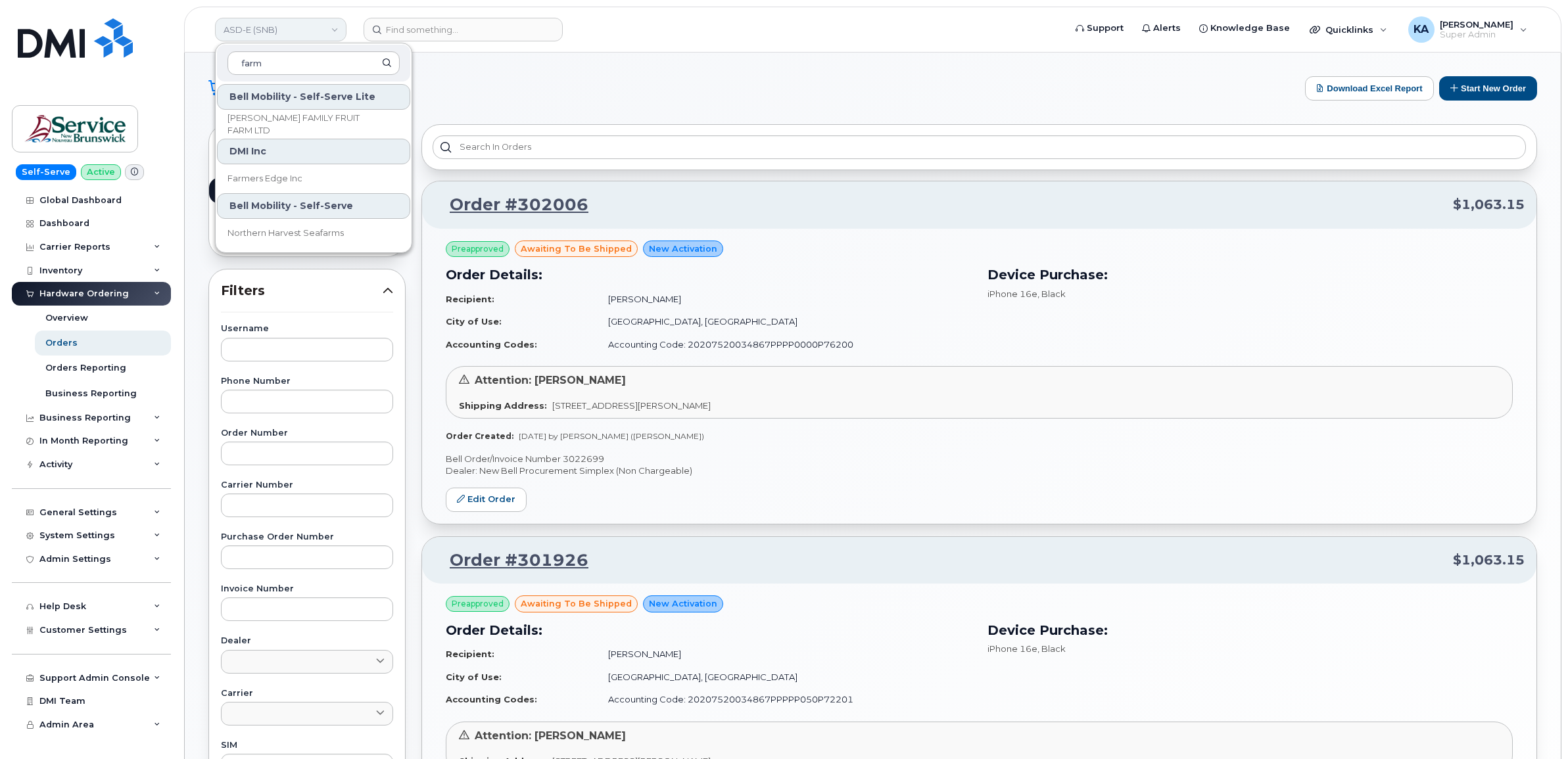
type input "farm"
click at [297, 24] on link "ASD-E (SNB)" at bounding box center [280, 30] width 131 height 24
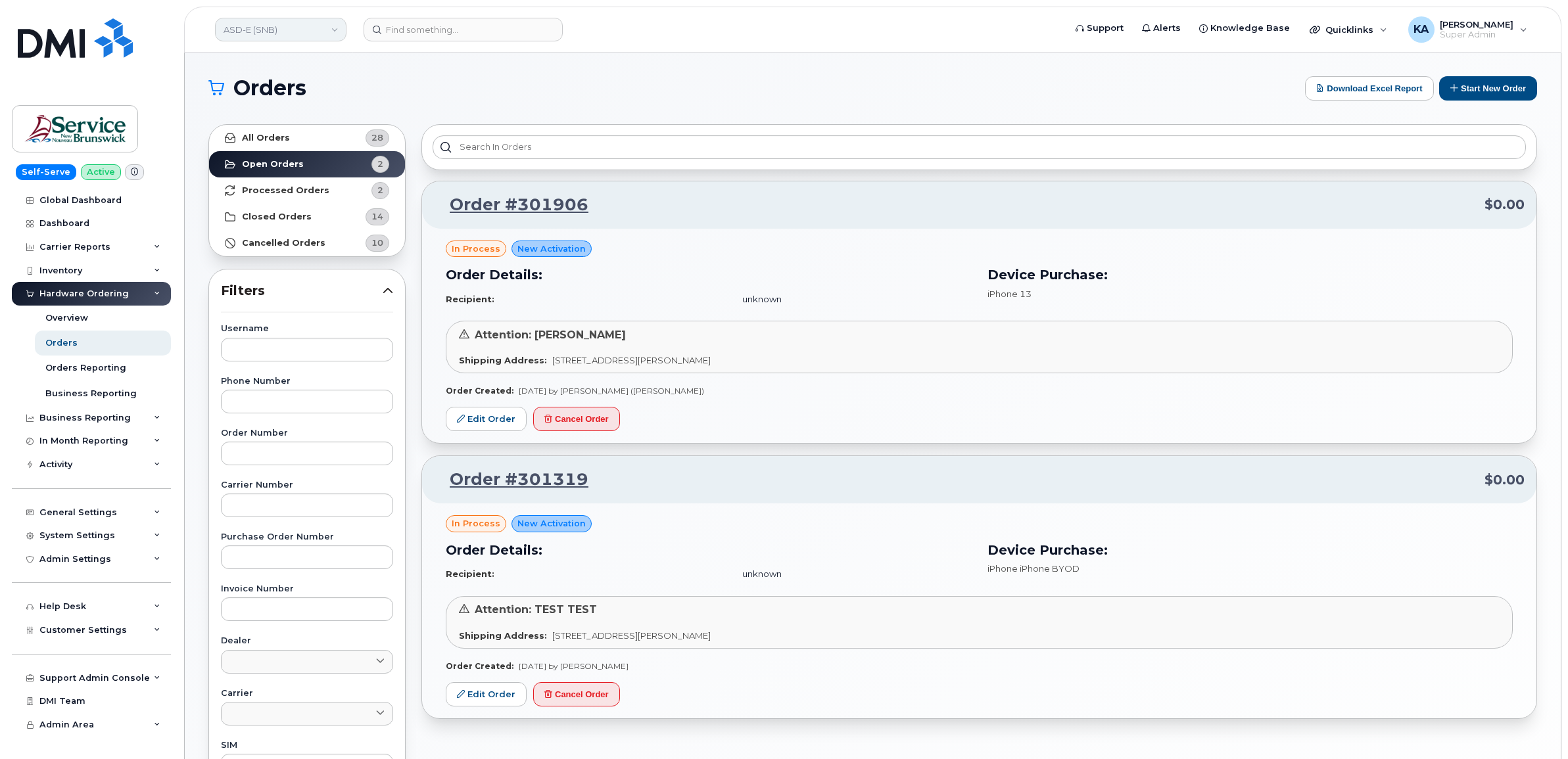
click at [289, 34] on link "ASD-E (SNB)" at bounding box center [280, 30] width 131 height 24
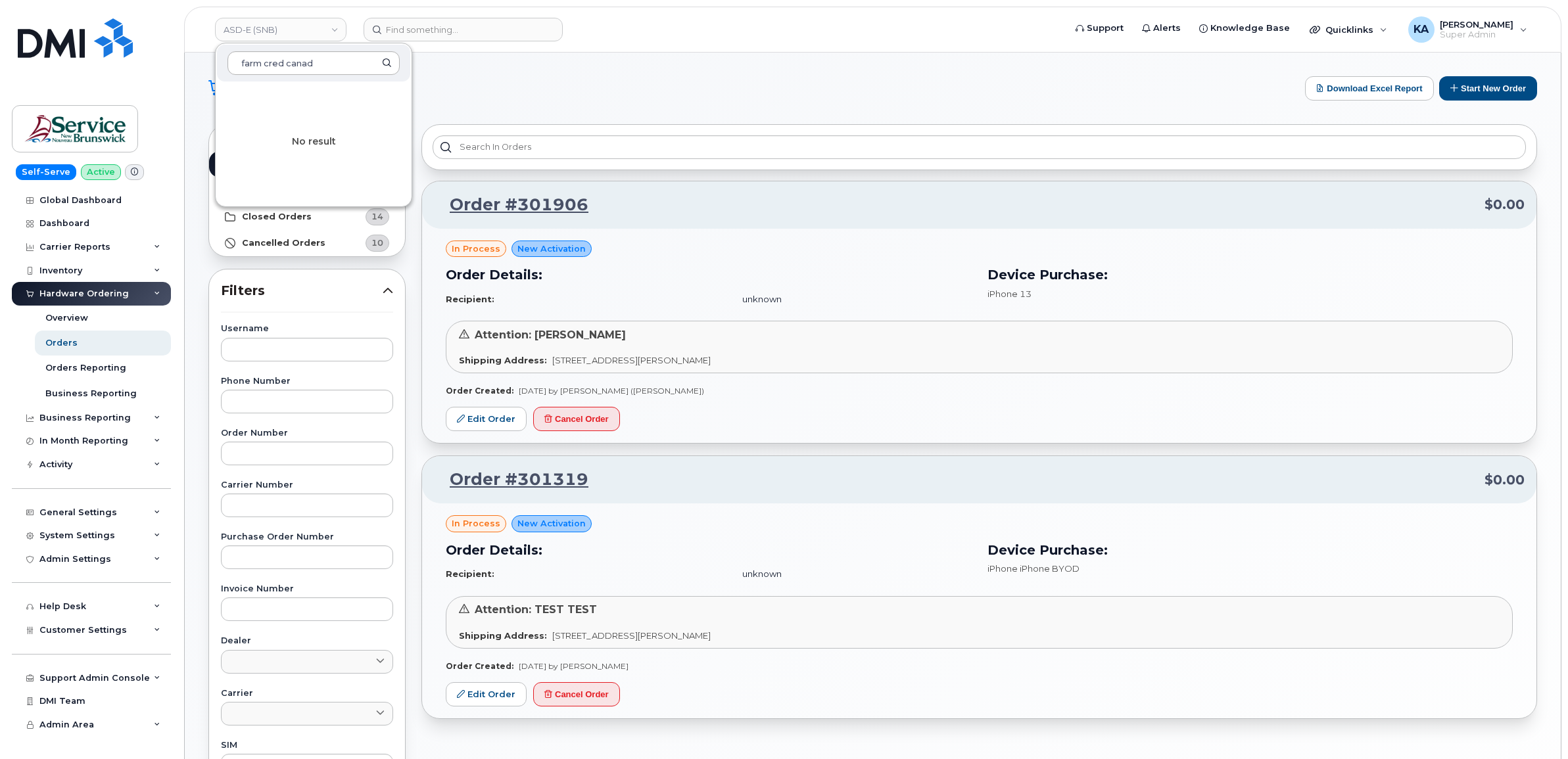
type input "farm cred canada"
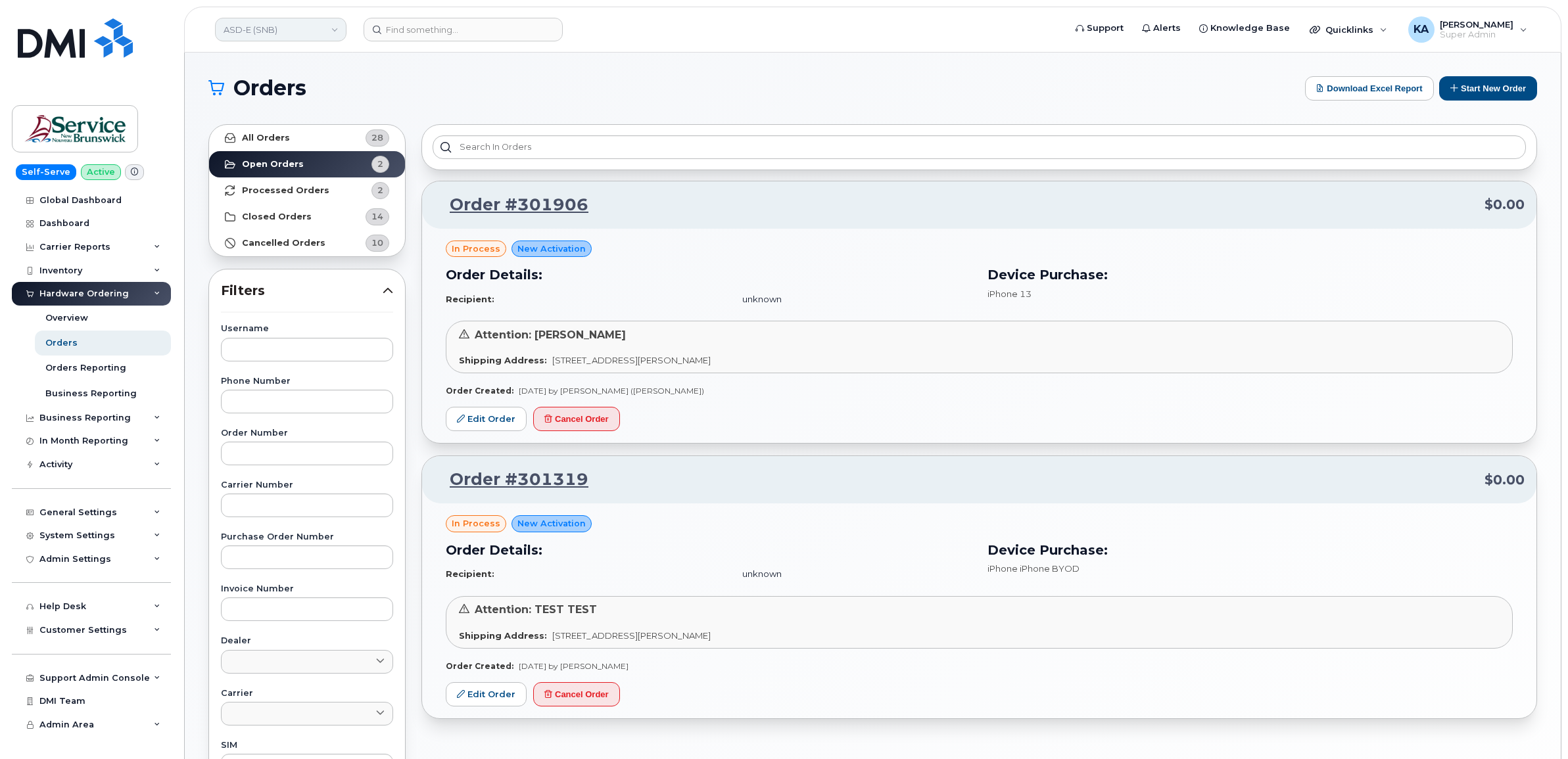
click at [292, 26] on link "ASD-E (SNB)" at bounding box center [280, 30] width 131 height 24
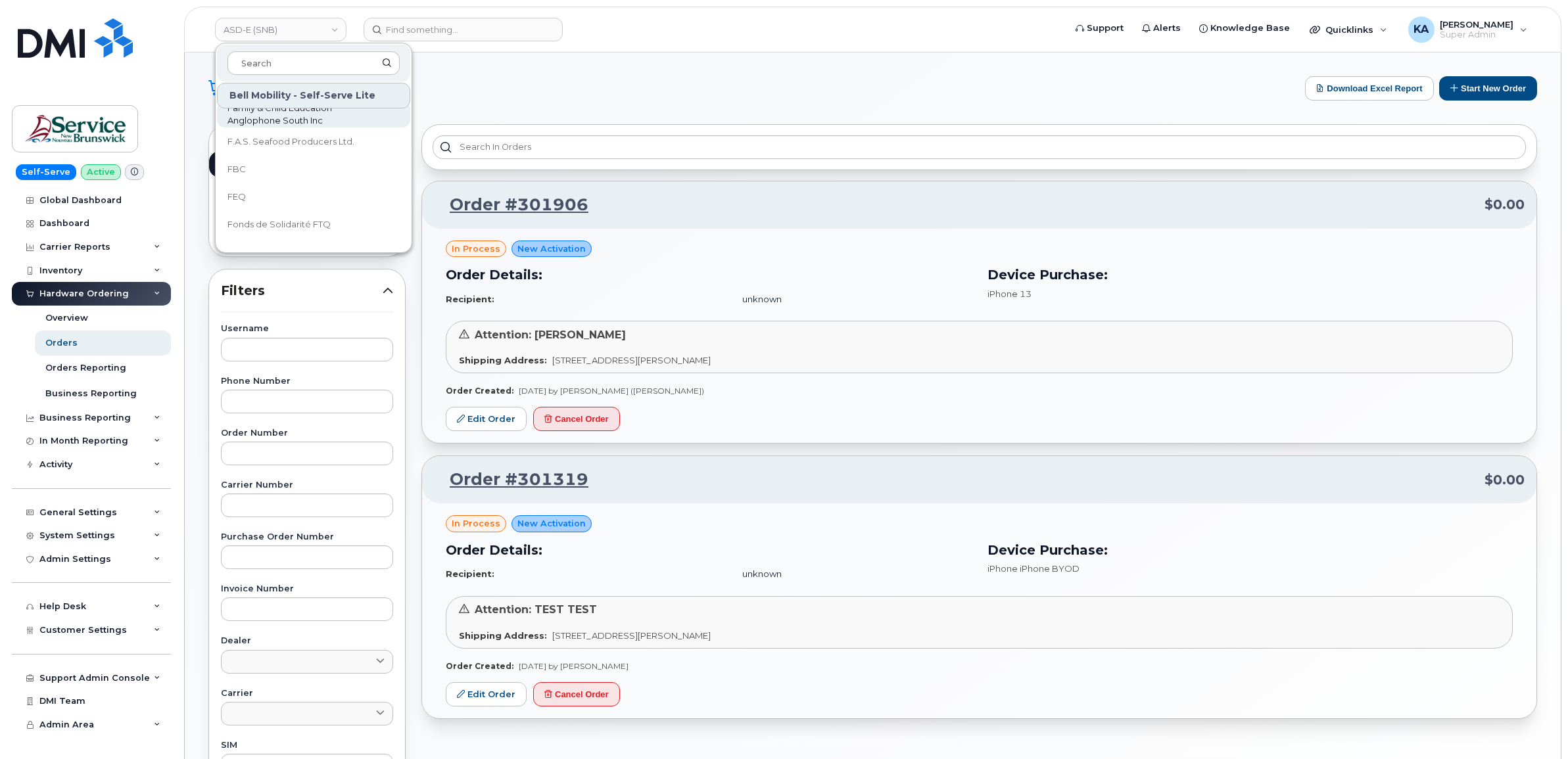
scroll to position [2136, 0]
click at [283, 63] on input at bounding box center [313, 63] width 172 height 24
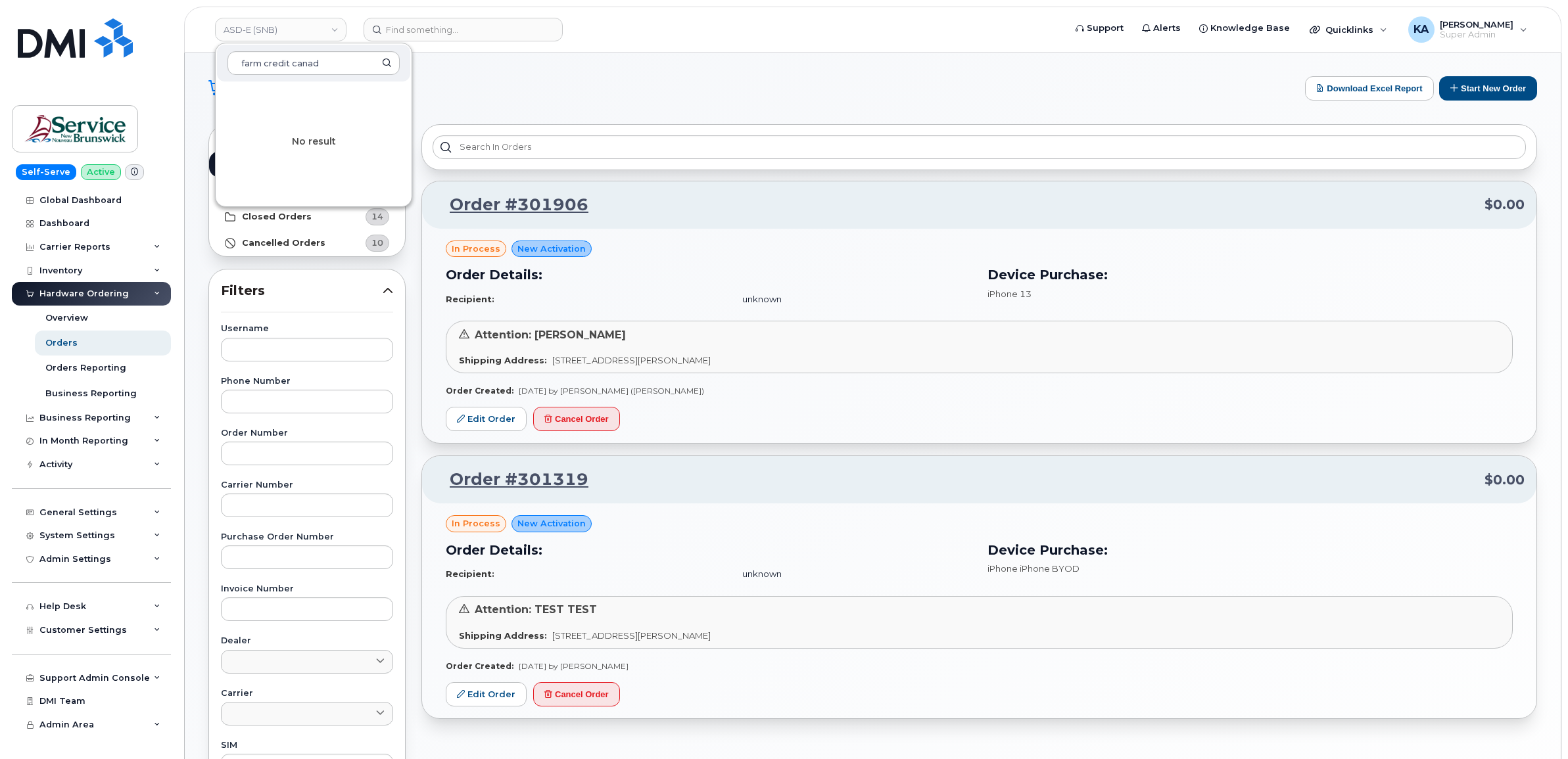
type input "farm credit canad"
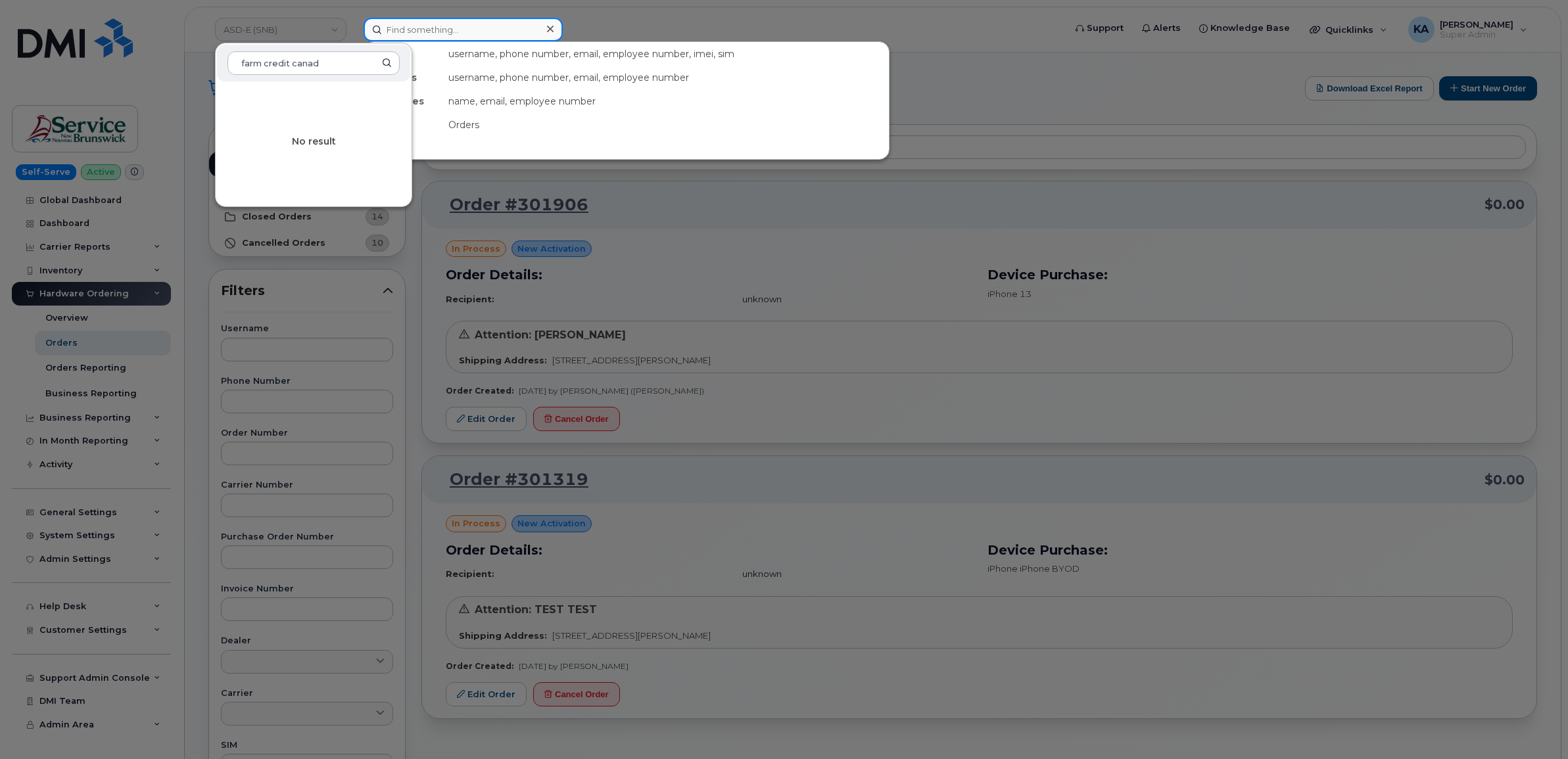
paste input "2267246573"
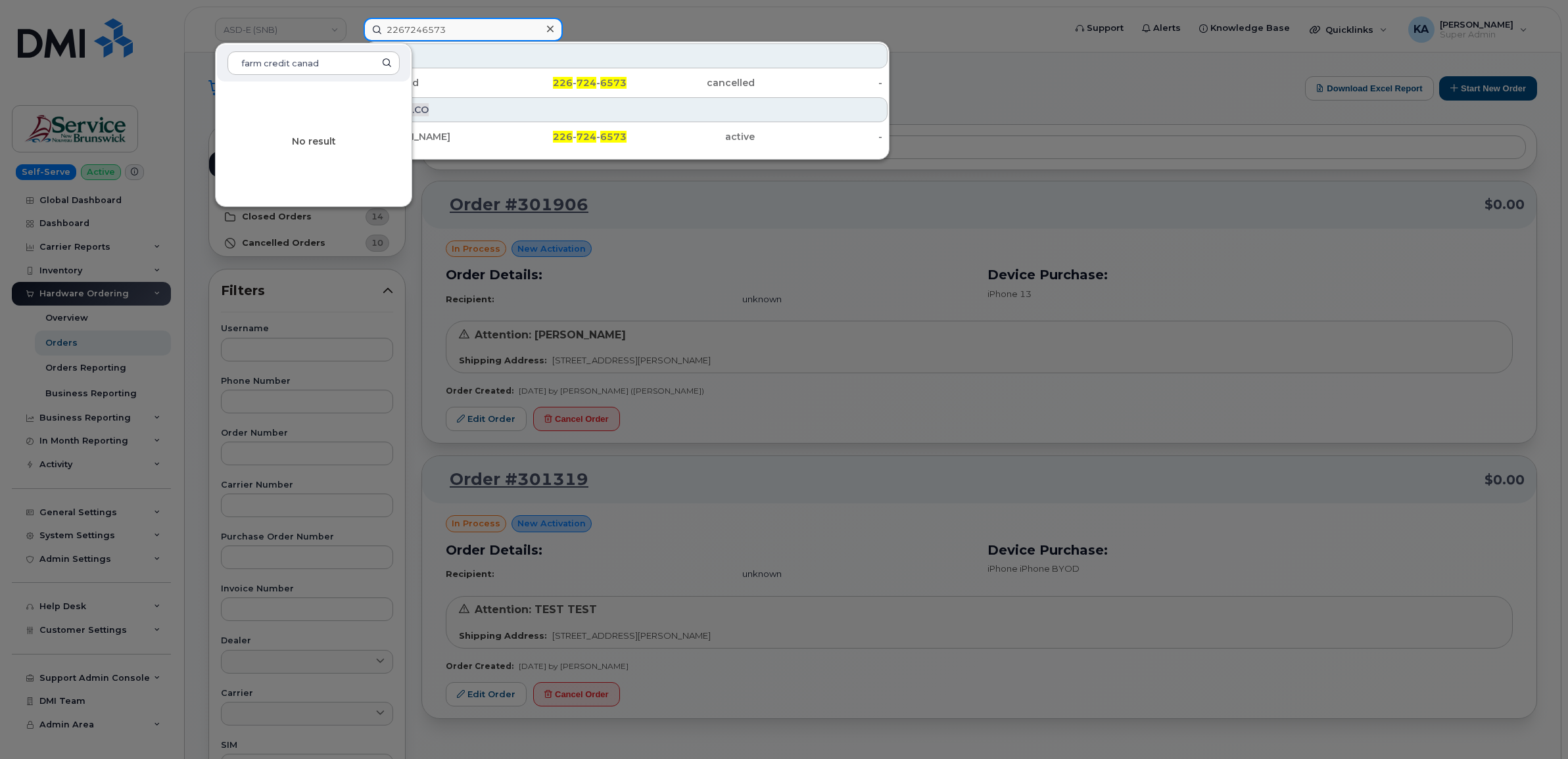
type input "2267246573"
click at [705, 35] on div at bounding box center [784, 380] width 1568 height 759
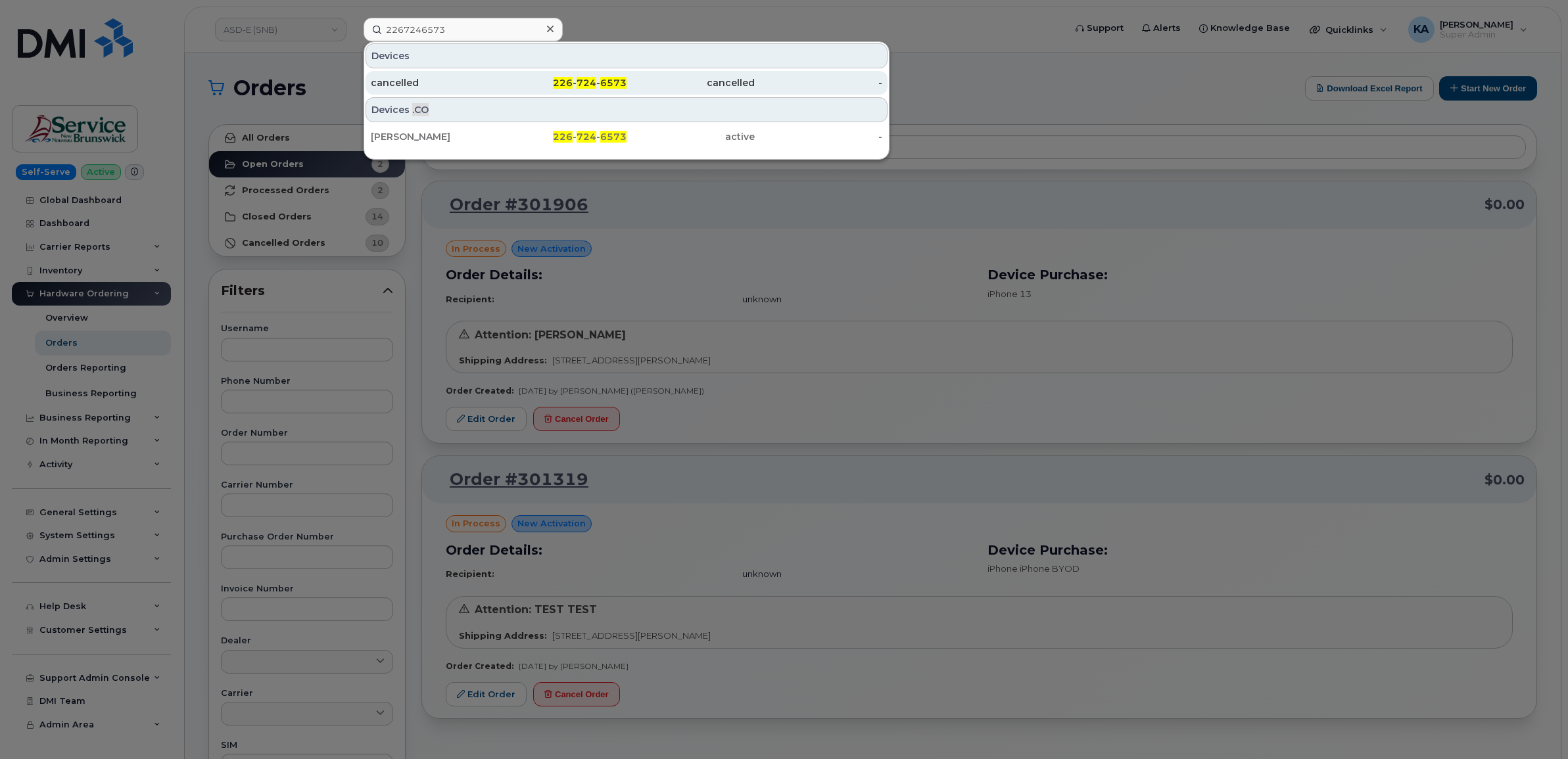
drag, startPoint x: 475, startPoint y: 34, endPoint x: 404, endPoint y: 82, distance: 85.7
click at [404, 82] on div "cancelled" at bounding box center [435, 82] width 128 height 13
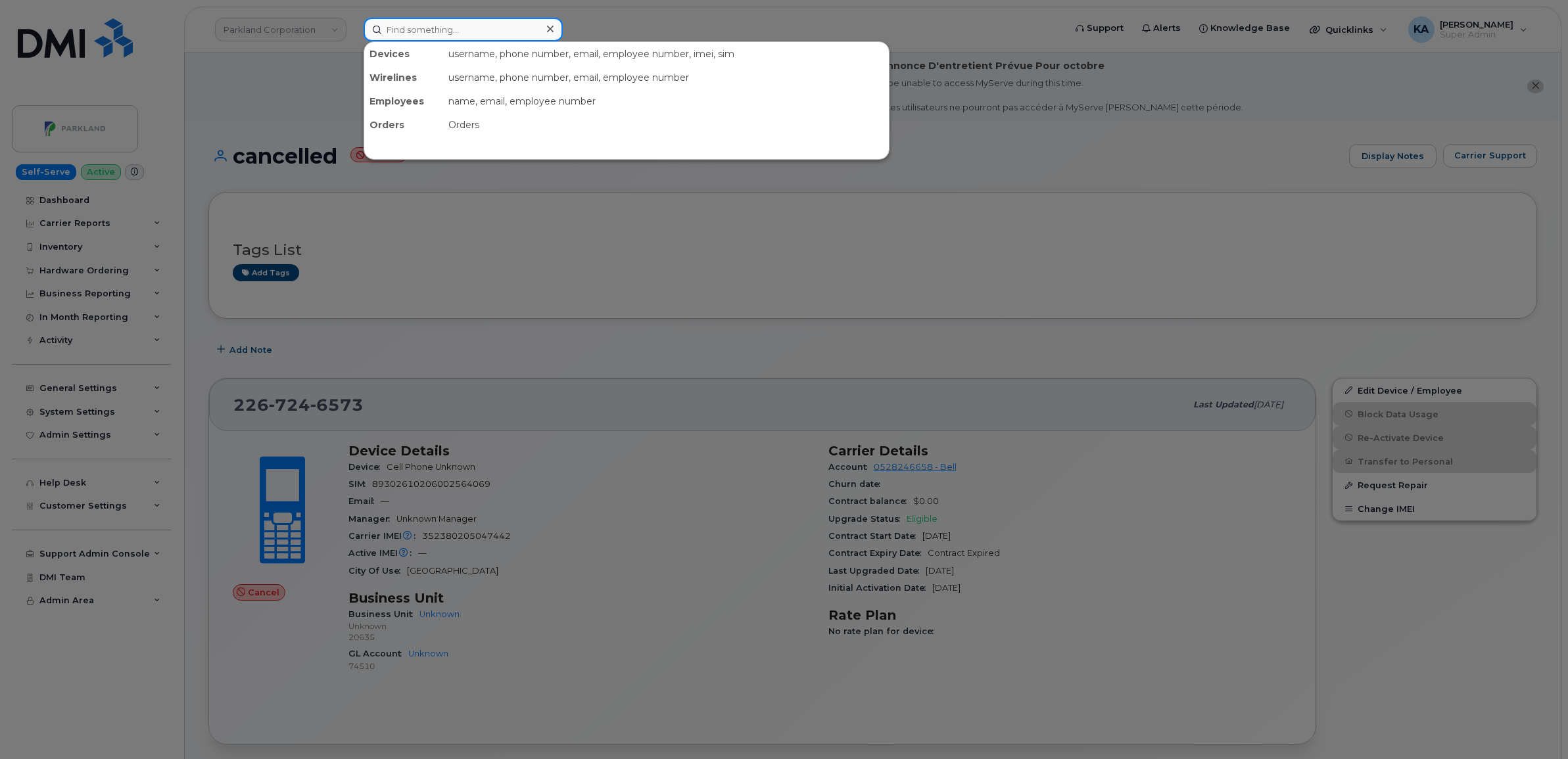
paste input "2267246573"
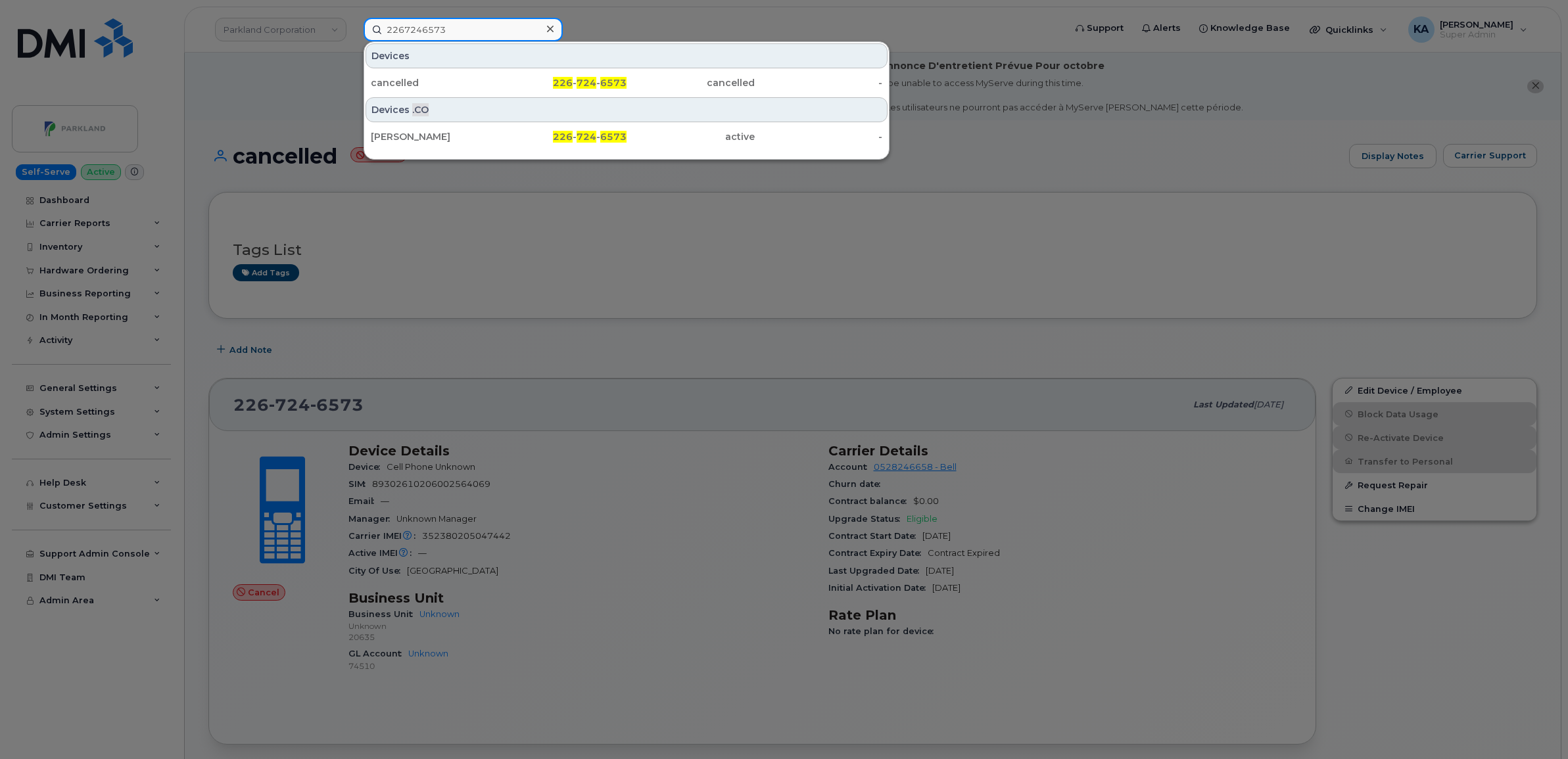
type input "2267246573"
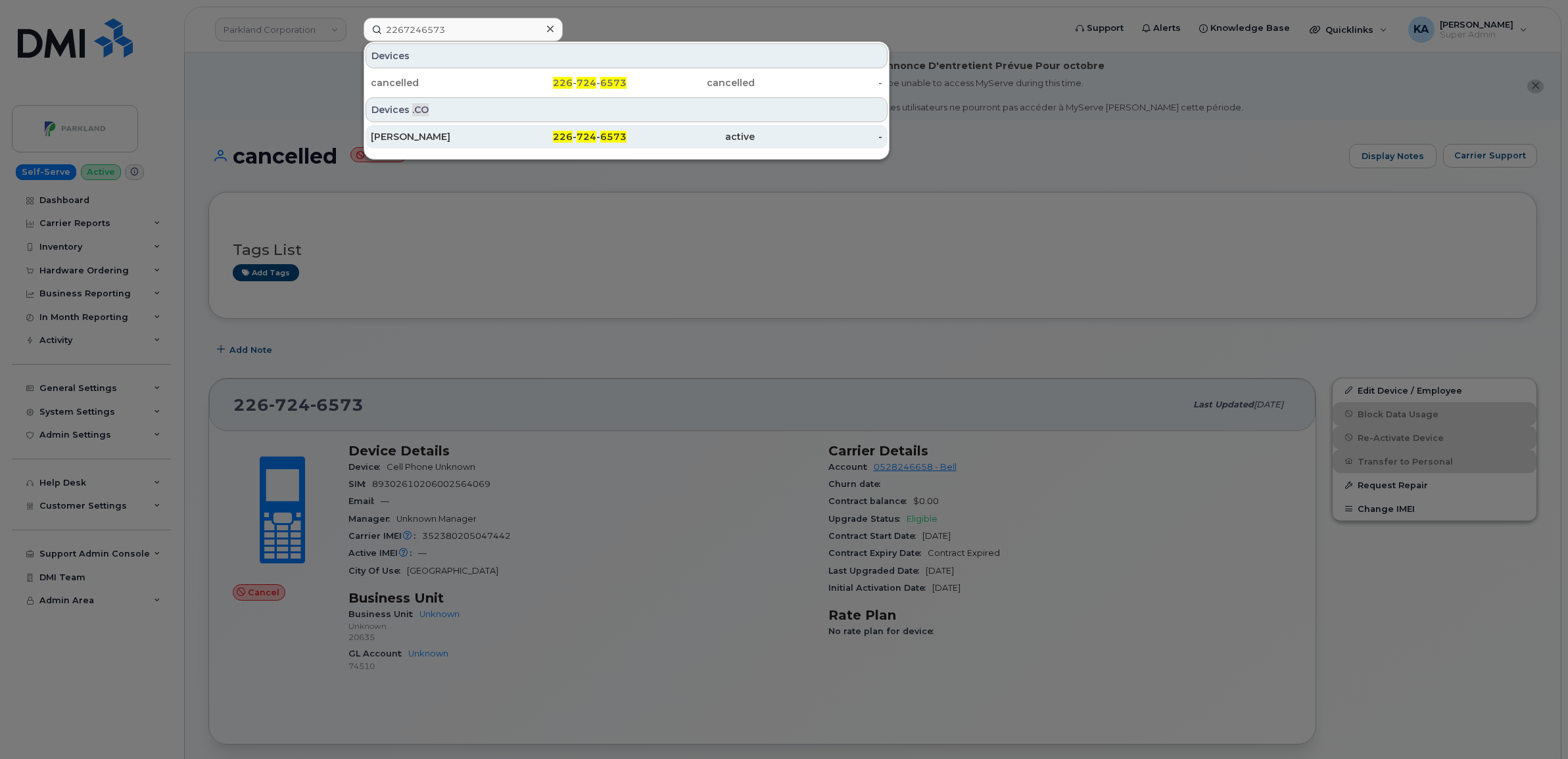
click at [384, 138] on div "[PERSON_NAME]" at bounding box center [435, 137] width 128 height 13
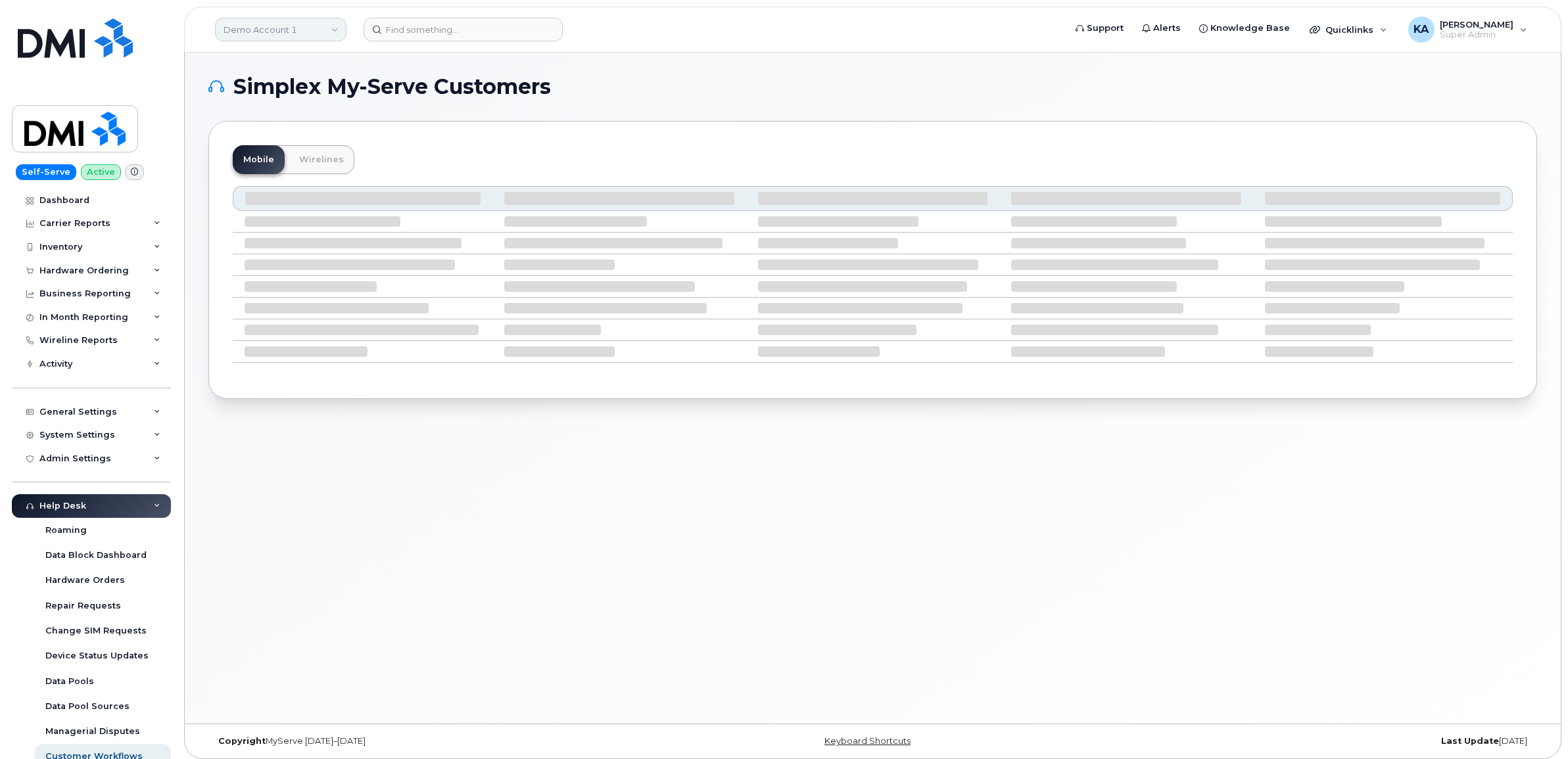
click at [328, 30] on link "Demo Account 1" at bounding box center [280, 30] width 131 height 24
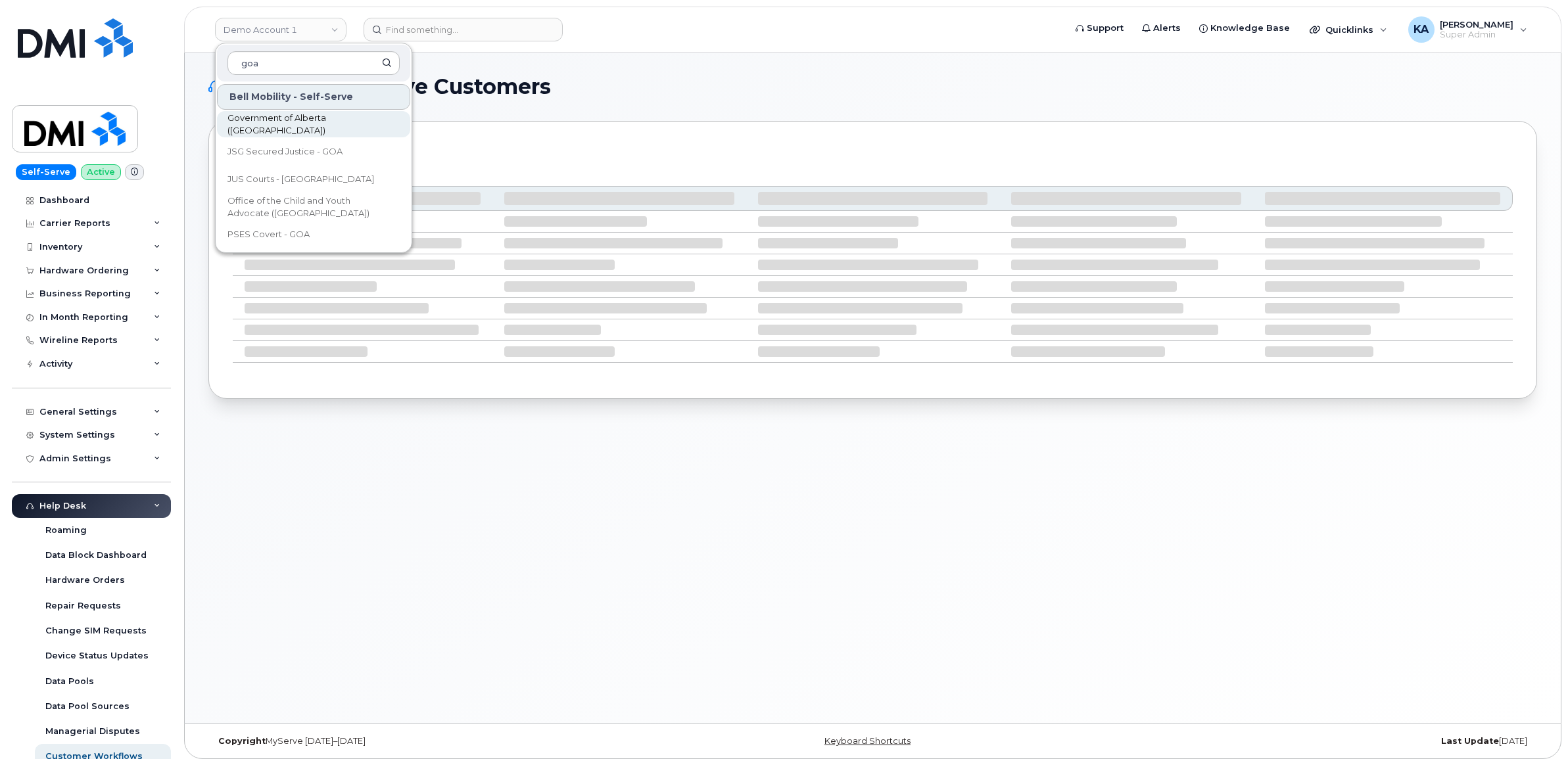
type input "goa"
click at [300, 123] on span "Government of Alberta ([GEOGRAPHIC_DATA])" at bounding box center [303, 125] width 151 height 26
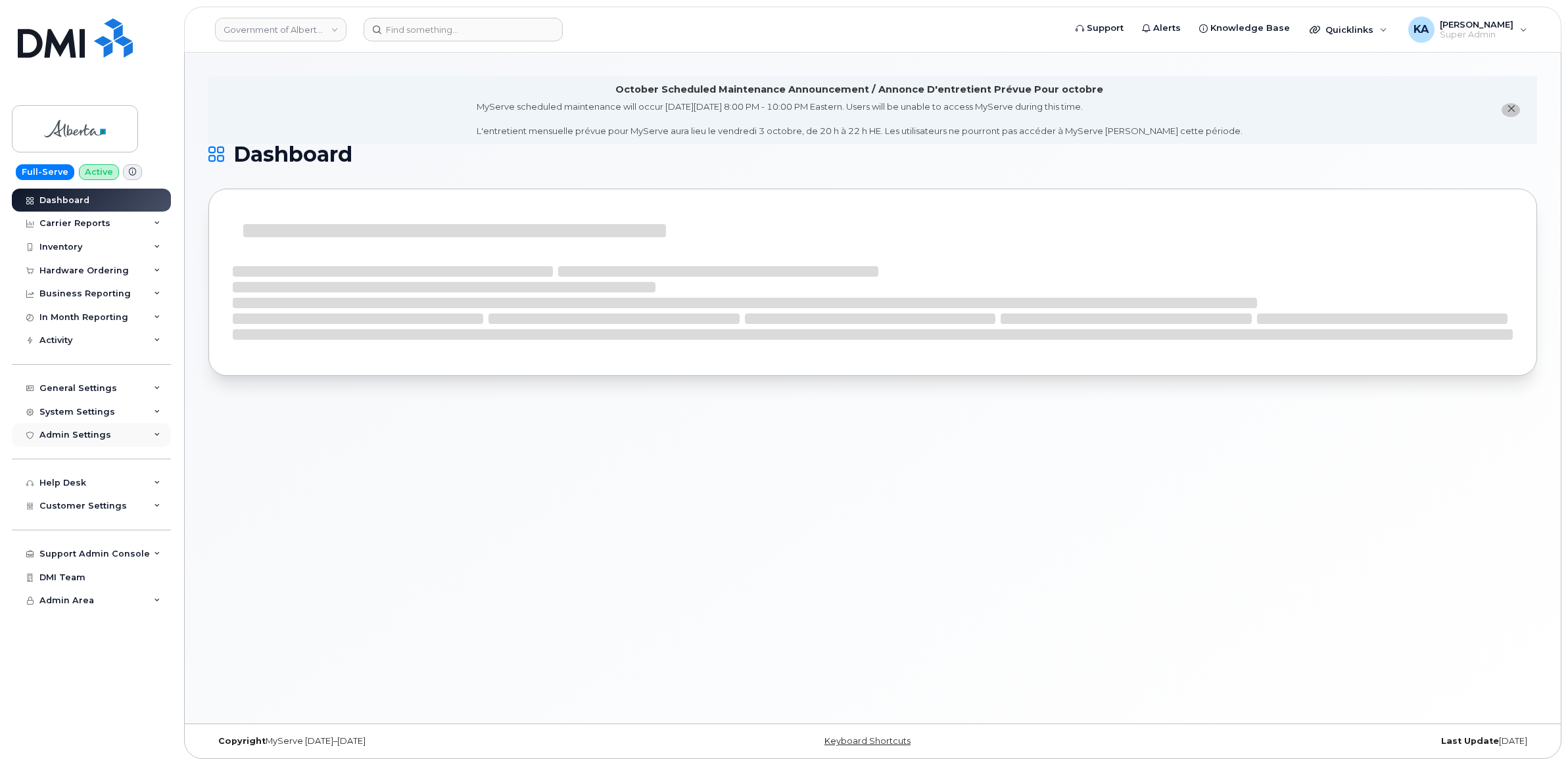
click at [71, 439] on div "Admin Settings" at bounding box center [74, 435] width 71 height 10
click at [75, 511] on span "Customer Settings" at bounding box center [82, 505] width 87 height 10
click at [56, 273] on div "Hardware Ordering" at bounding box center [84, 271] width 90 height 10
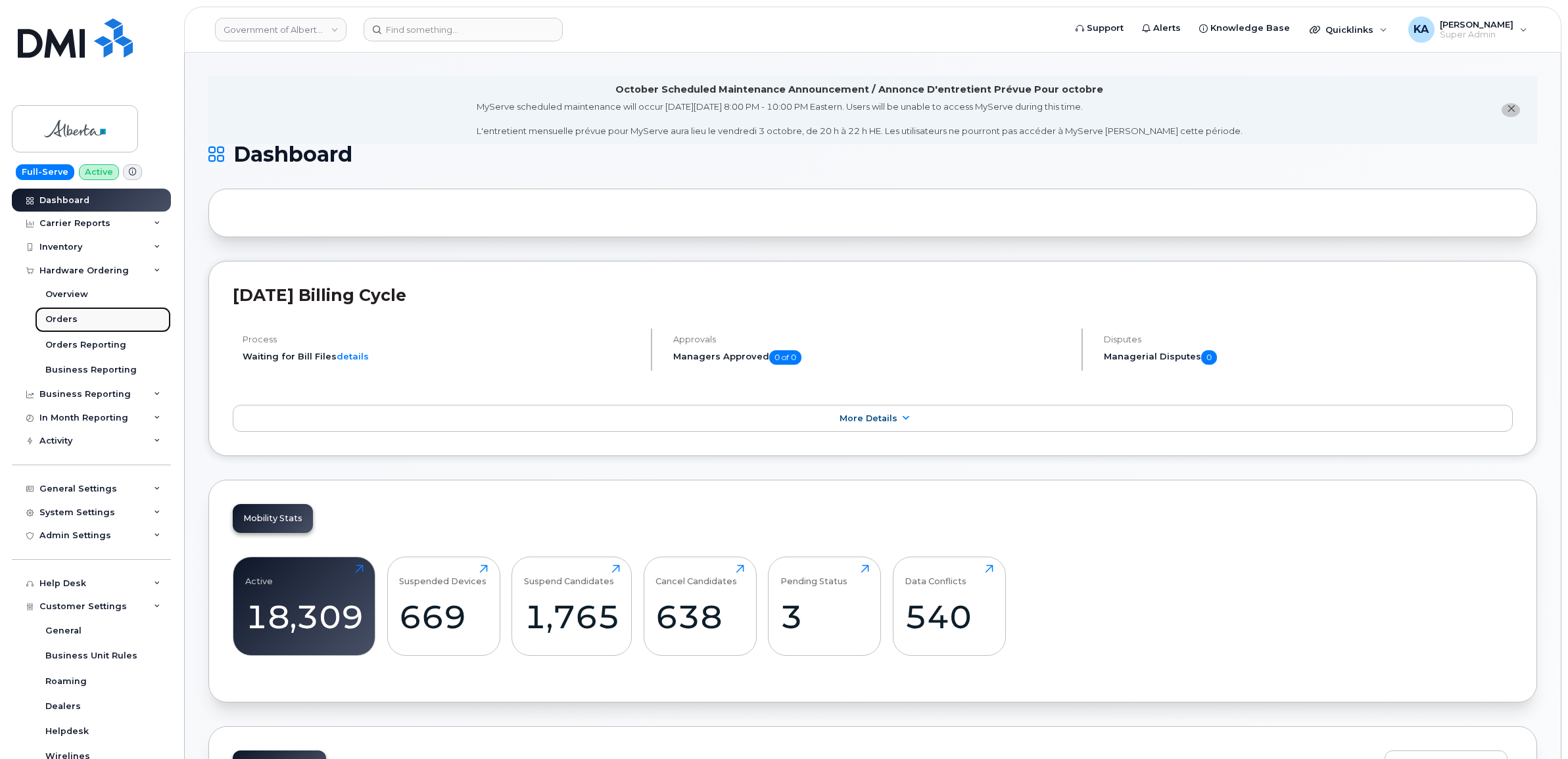
click at [61, 317] on div "Orders" at bounding box center [62, 319] width 32 height 12
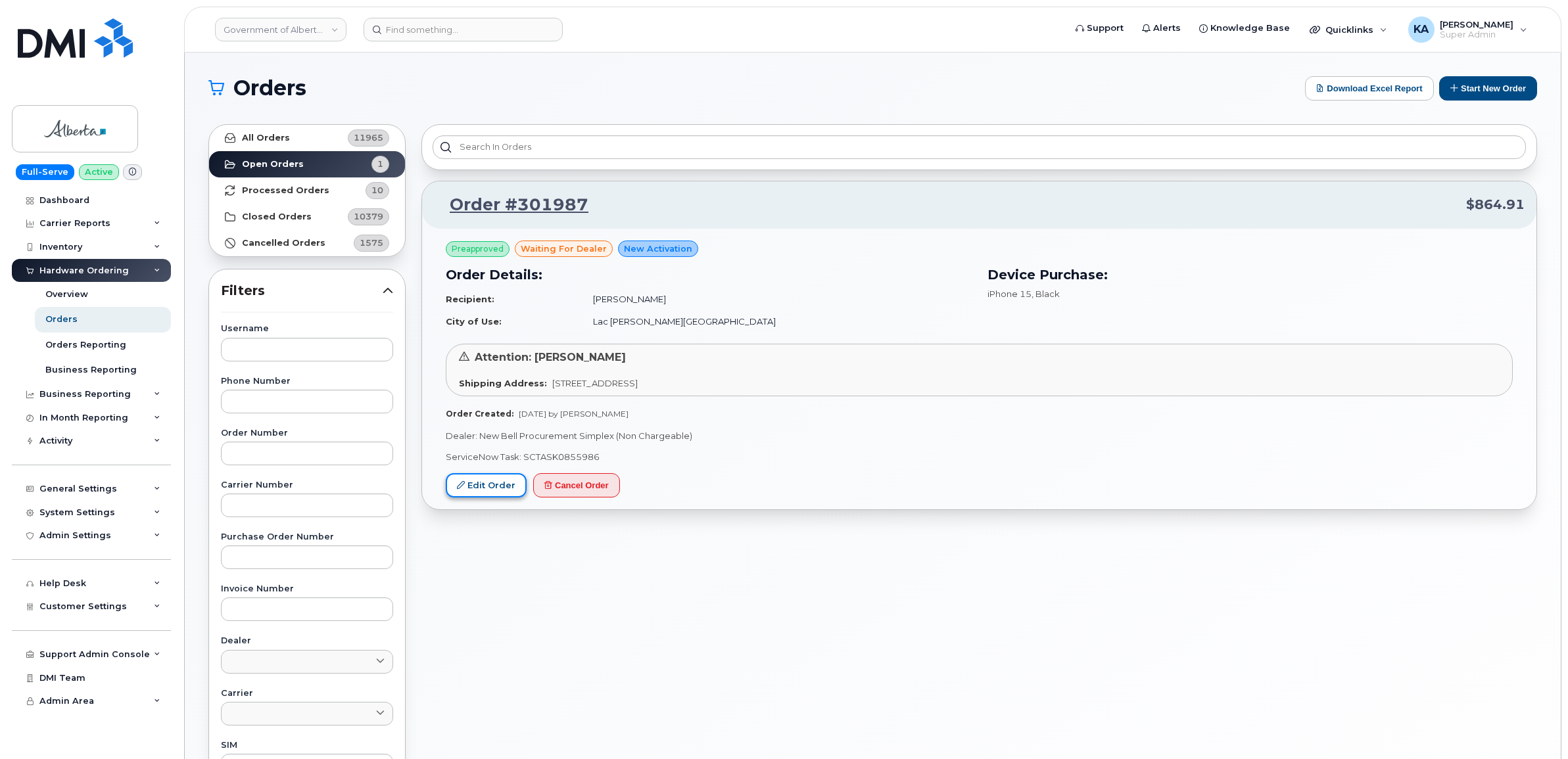
click at [497, 485] on link "Edit Order" at bounding box center [485, 485] width 81 height 24
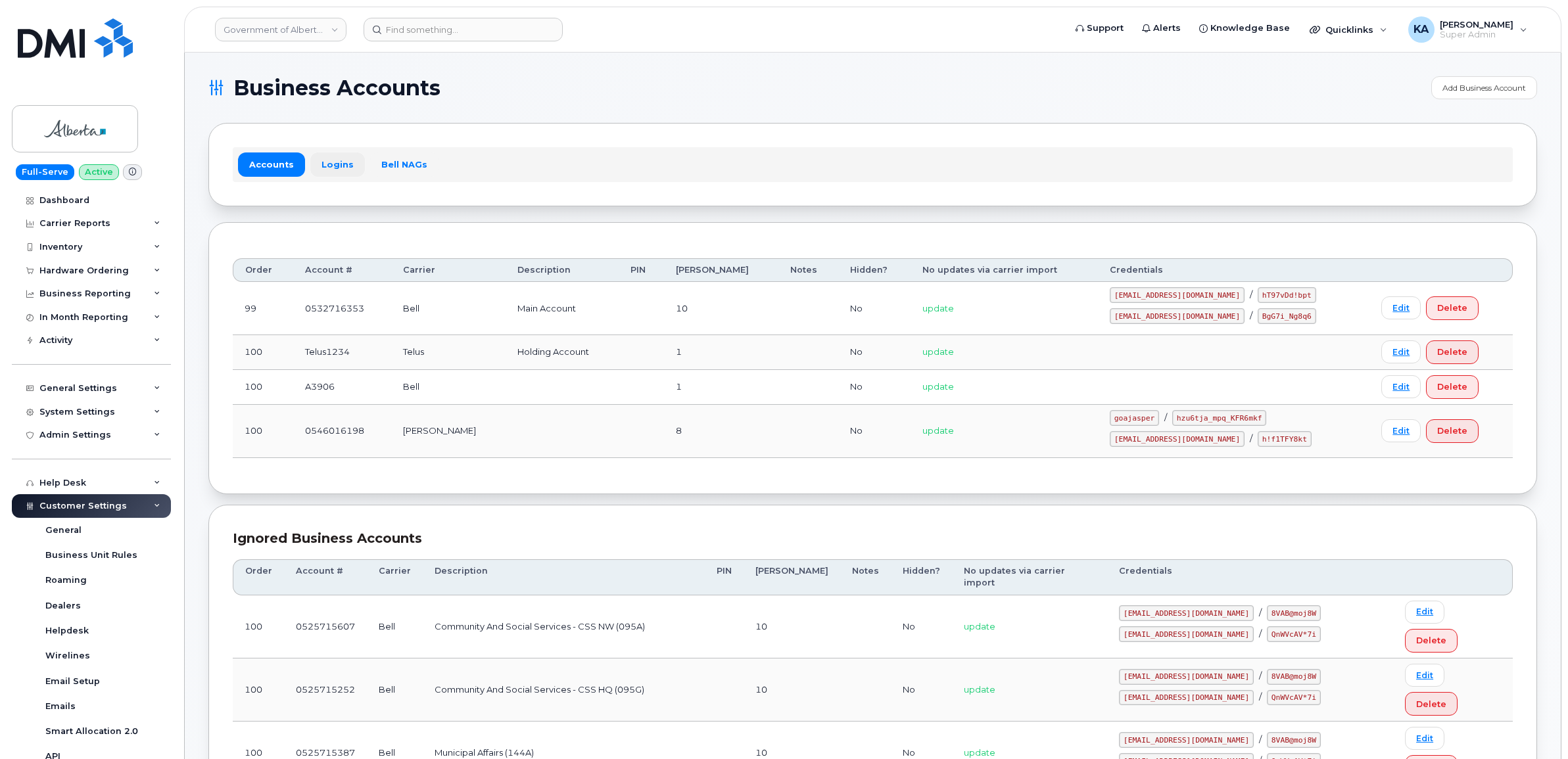
click at [332, 161] on link "Logins" at bounding box center [337, 164] width 54 height 24
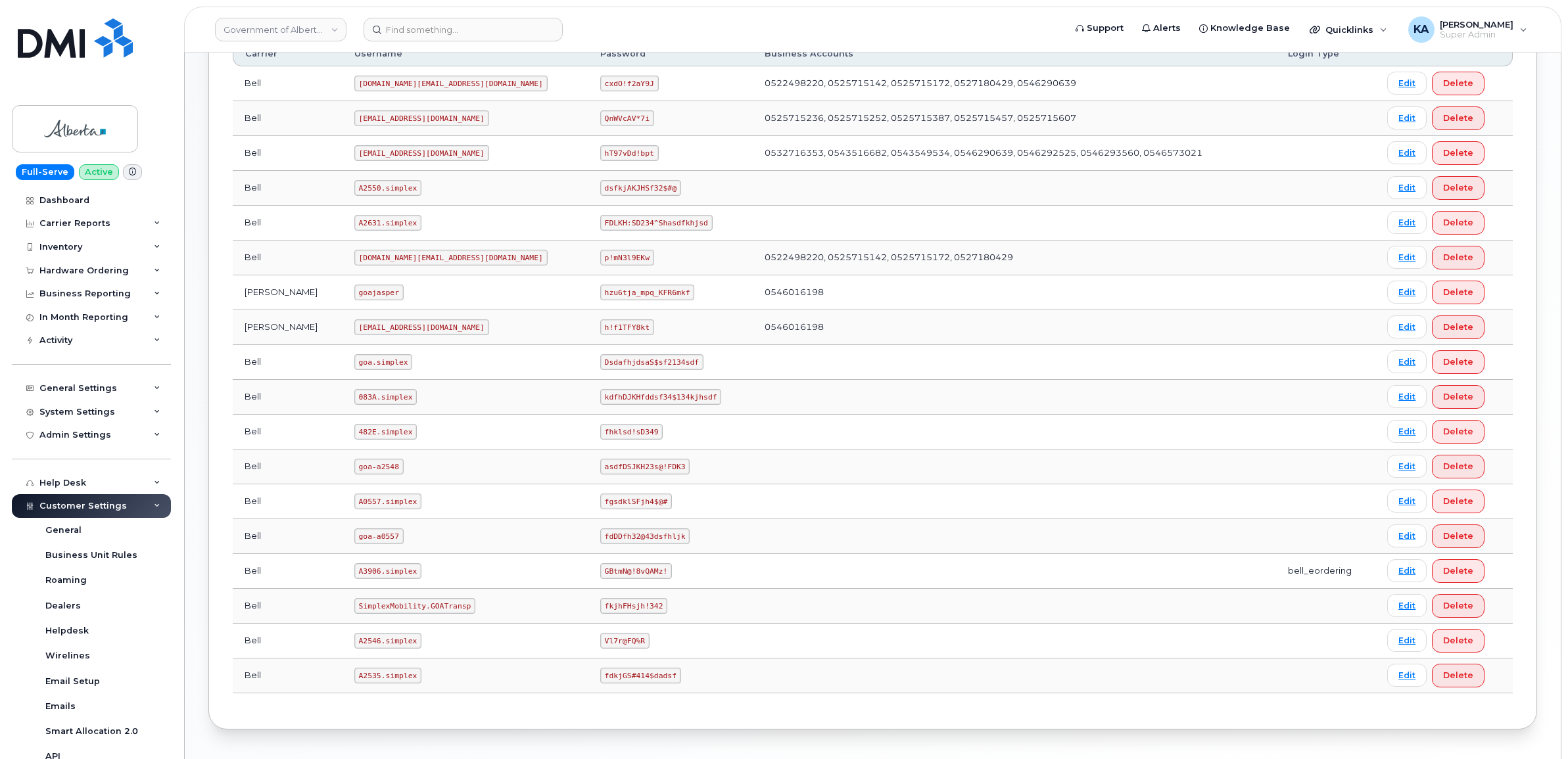
scroll to position [575, 0]
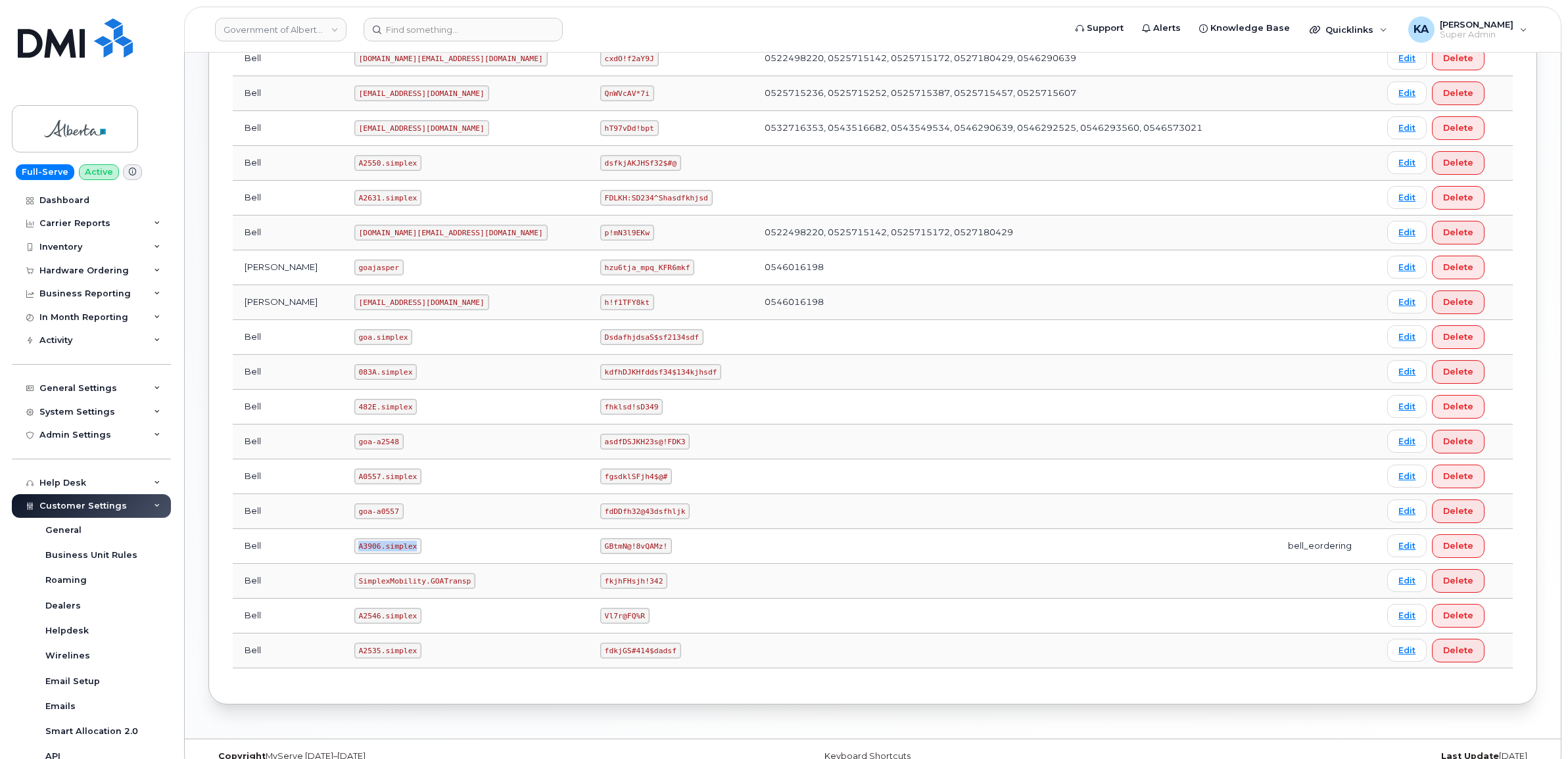
drag, startPoint x: 336, startPoint y: 550, endPoint x: 398, endPoint y: 560, distance: 62.8
click at [398, 560] on td "A3906.simplex" at bounding box center [465, 547] width 246 height 35
copy code "A3906.simplex"
drag, startPoint x: 507, startPoint y: 551, endPoint x: 583, endPoint y: 565, distance: 77.3
click at [589, 564] on td "GBtmN@!8vQAMz!" at bounding box center [670, 547] width 164 height 35
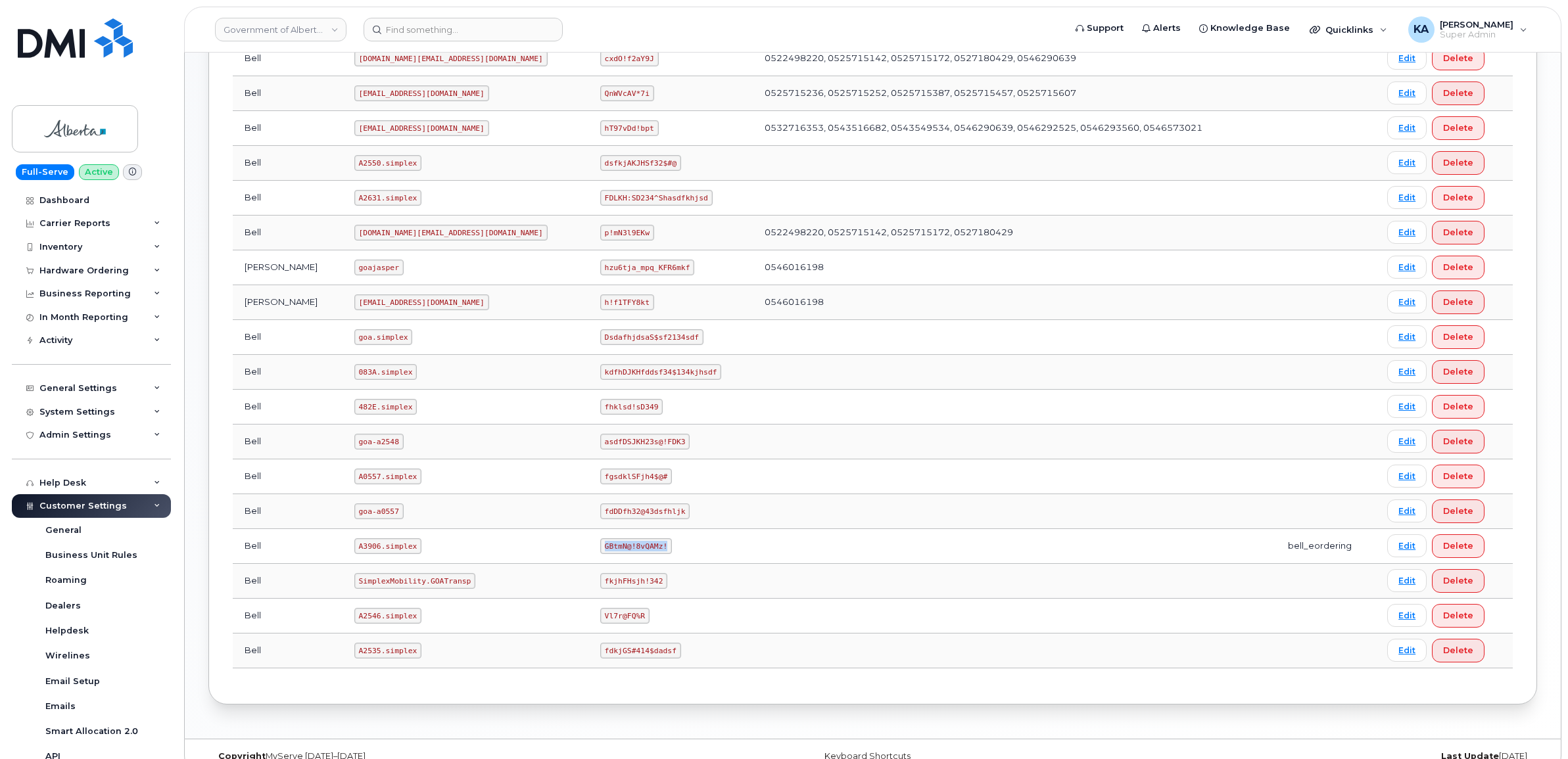
copy code "GBtmN@!8vQAMz!"
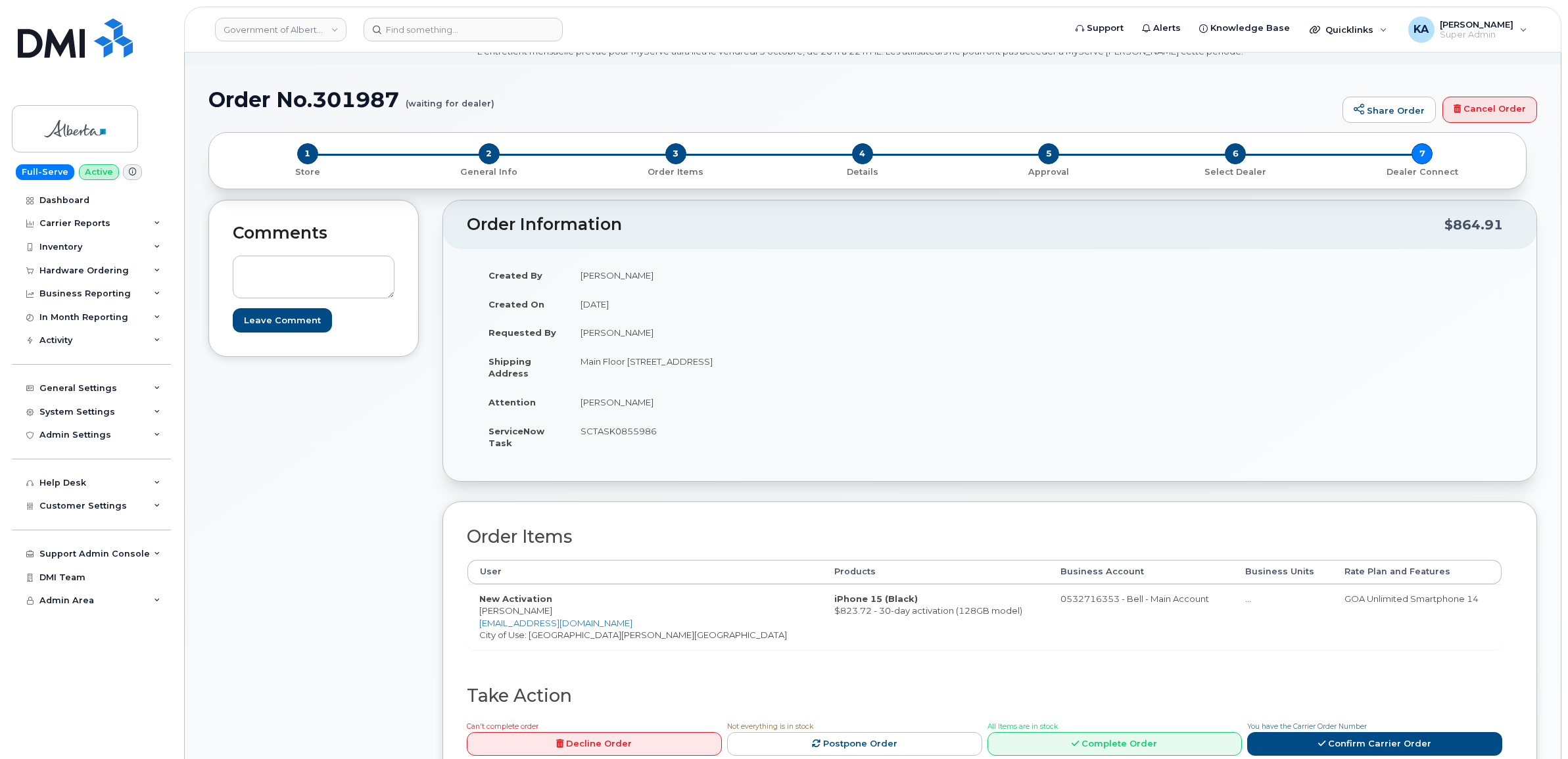
scroll to position [82, 0]
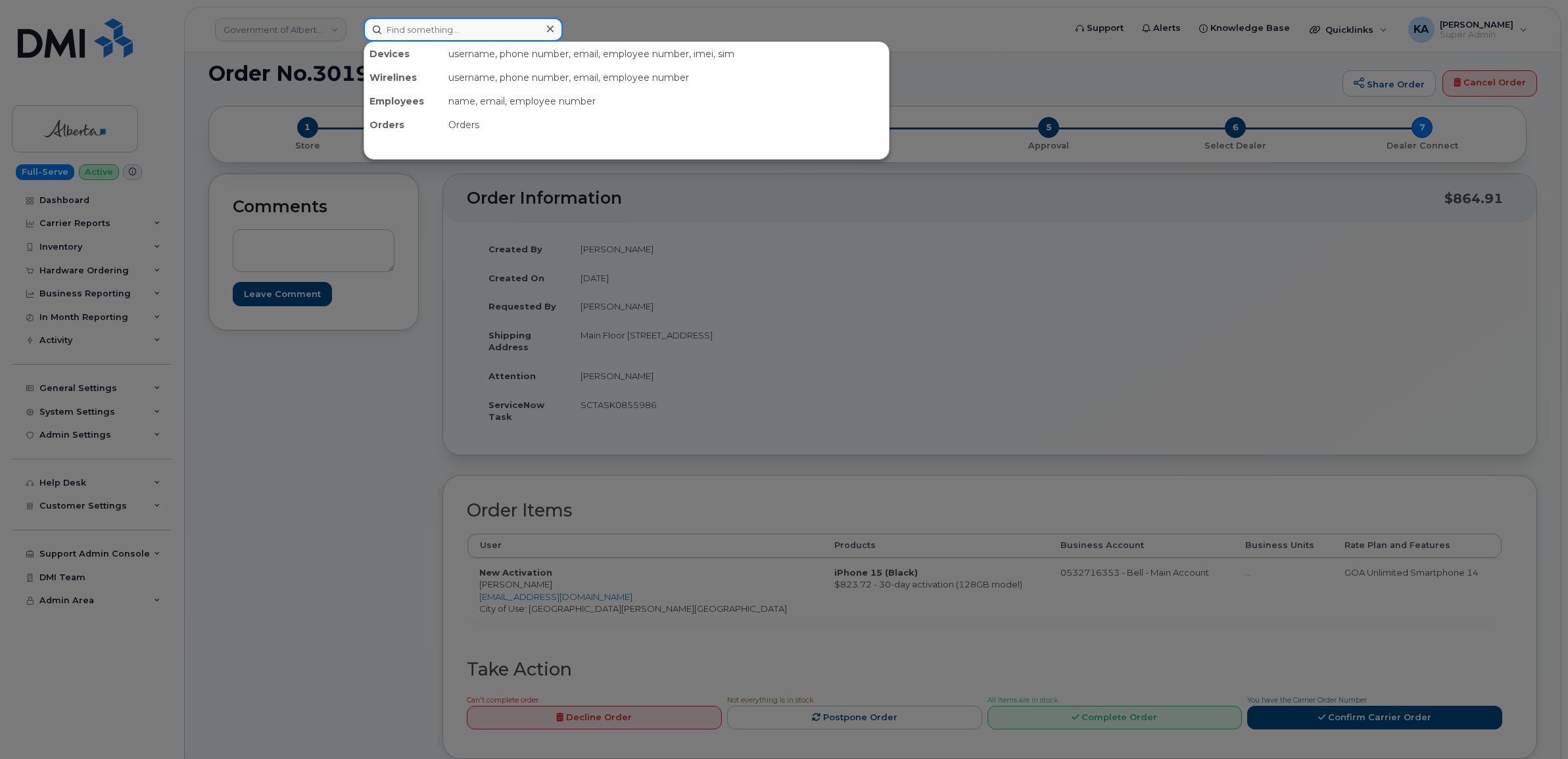
paste input "204) 471-7754"
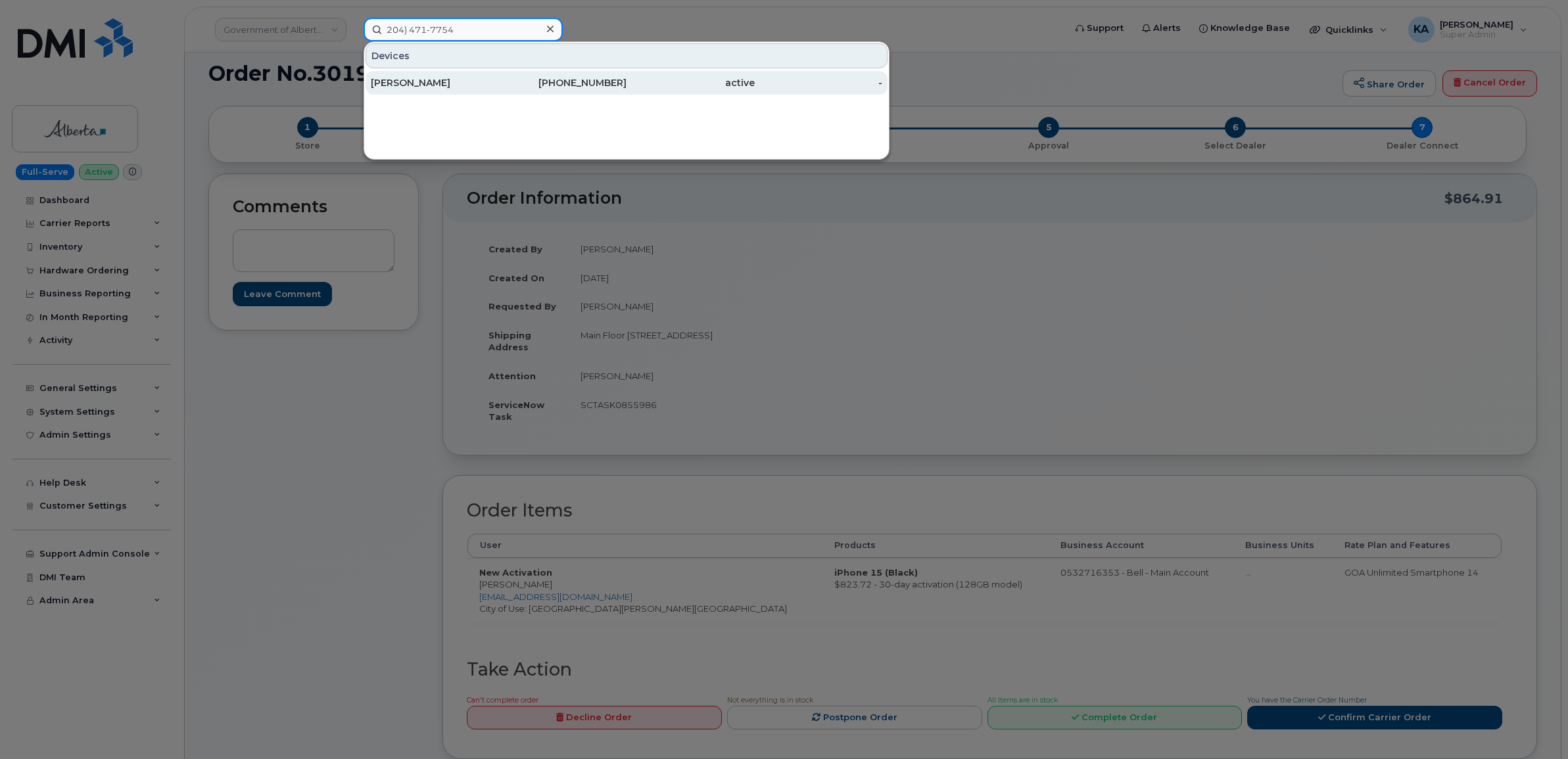
type input "204) 471-7754"
click at [415, 79] on div "[PERSON_NAME]" at bounding box center [435, 82] width 128 height 13
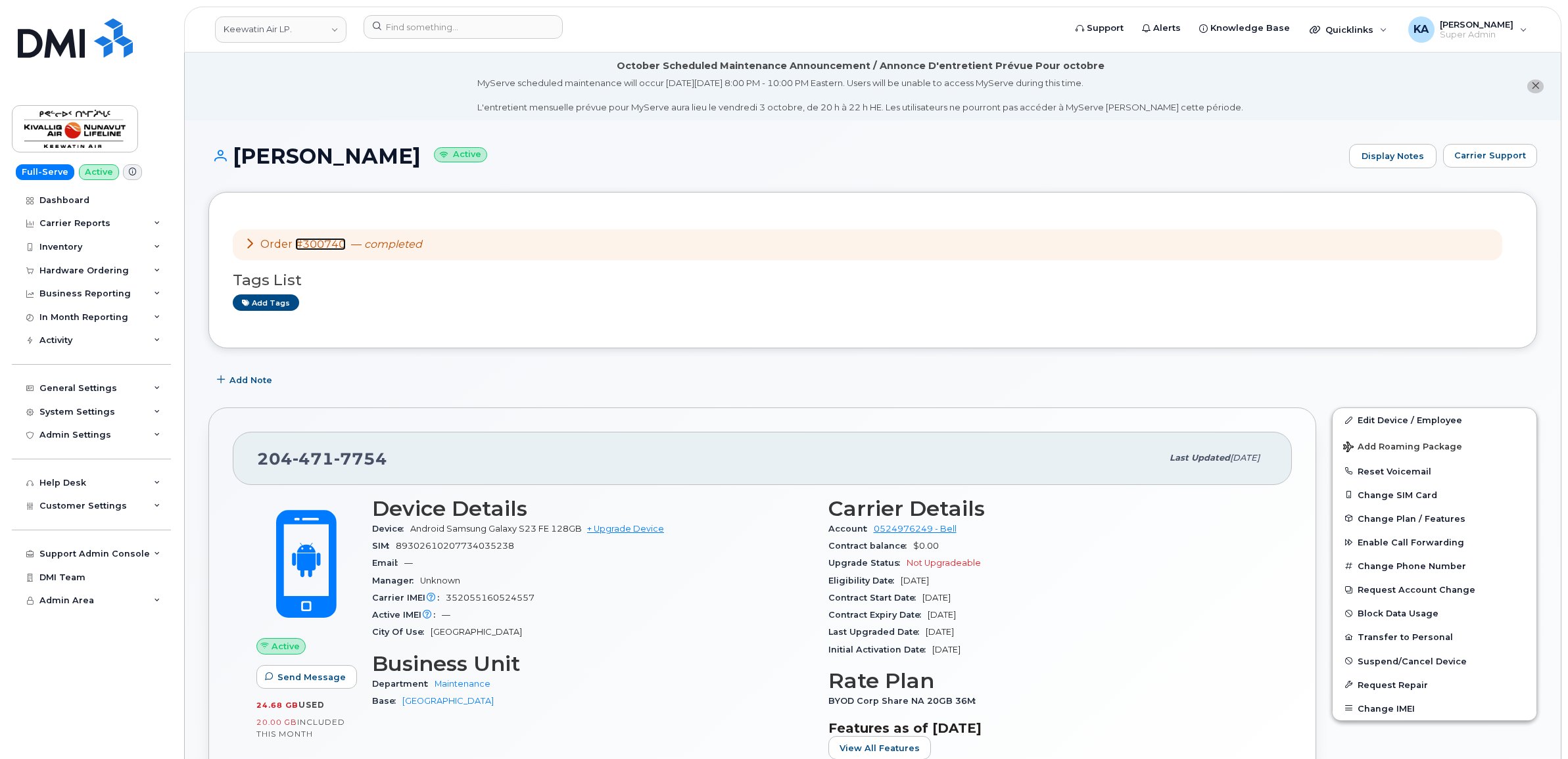
click at [317, 243] on link "#300740" at bounding box center [320, 244] width 50 height 13
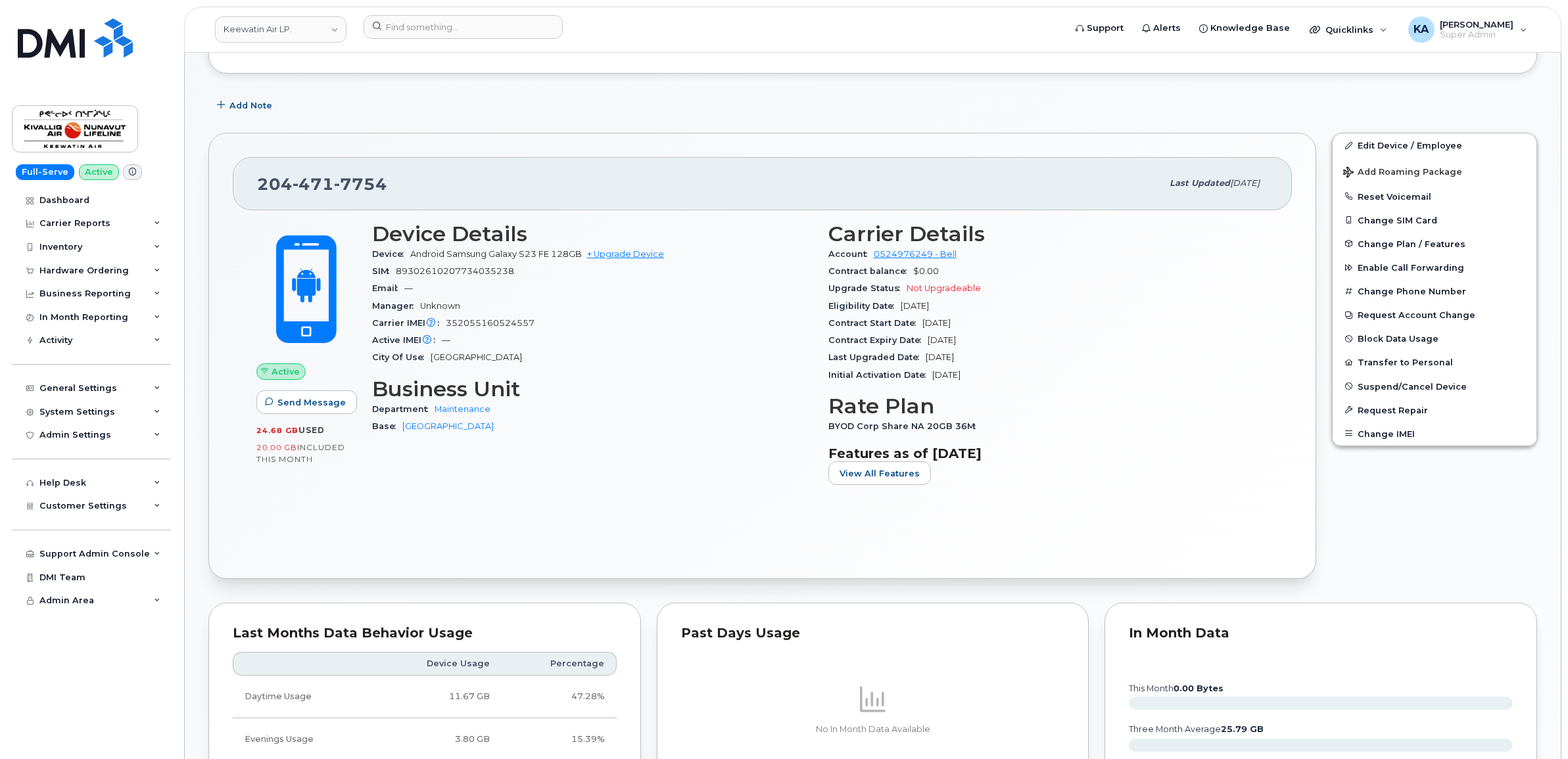
scroll to position [247, 0]
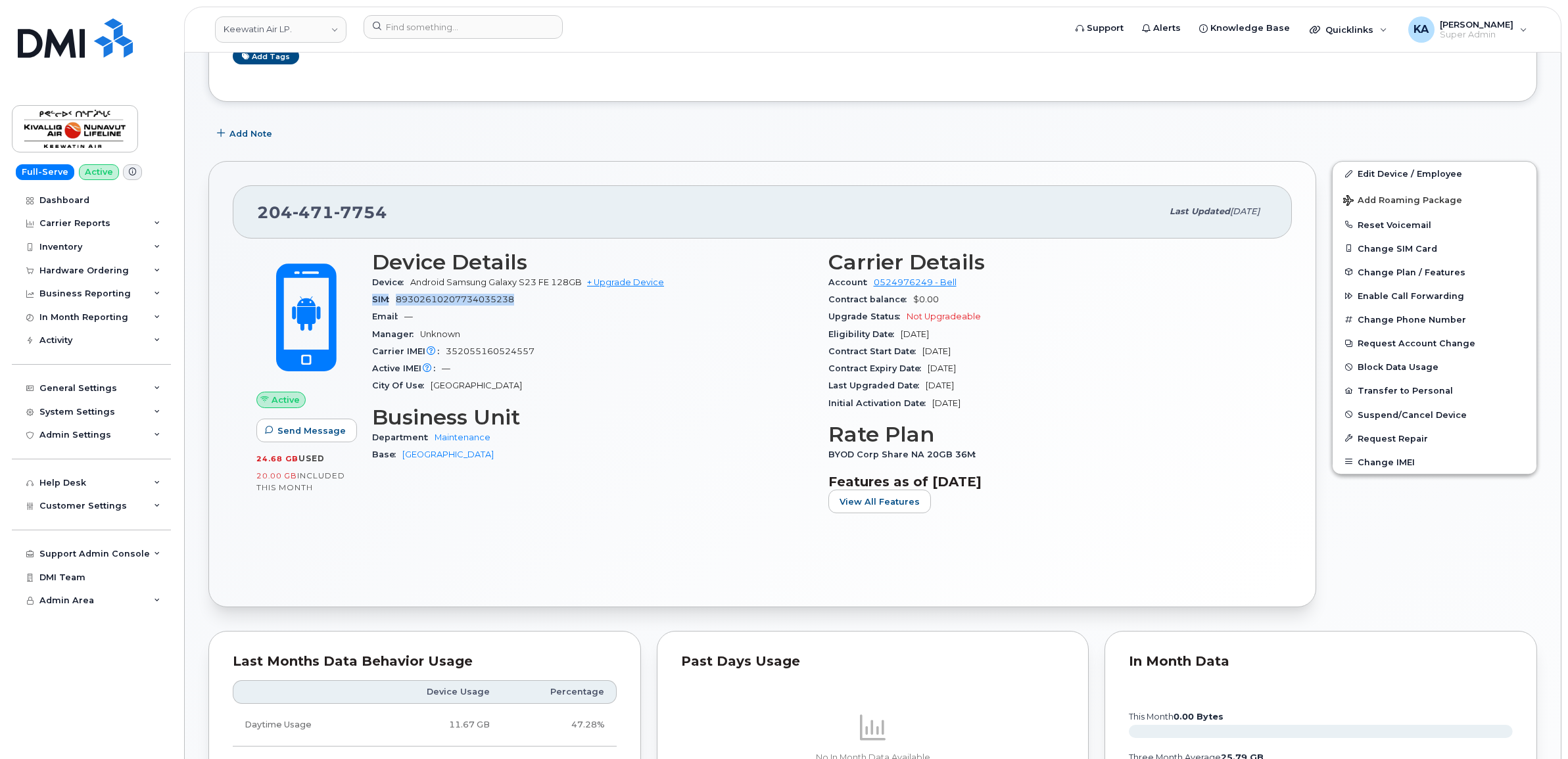
drag, startPoint x: 366, startPoint y: 298, endPoint x: 526, endPoint y: 306, distance: 160.2
click at [526, 306] on div "Device Details Device Android Samsung Galaxy S23 FE 128GB + Upgrade Device SIM …" at bounding box center [593, 388] width 456 height 290
copy div "SIM [TECHNICAL_ID]"
drag, startPoint x: 367, startPoint y: 352, endPoint x: 540, endPoint y: 357, distance: 173.1
click at [540, 357] on div "Device Details Device Android Samsung Galaxy S23 FE 128GB + Upgrade Device SIM …" at bounding box center [593, 388] width 456 height 290
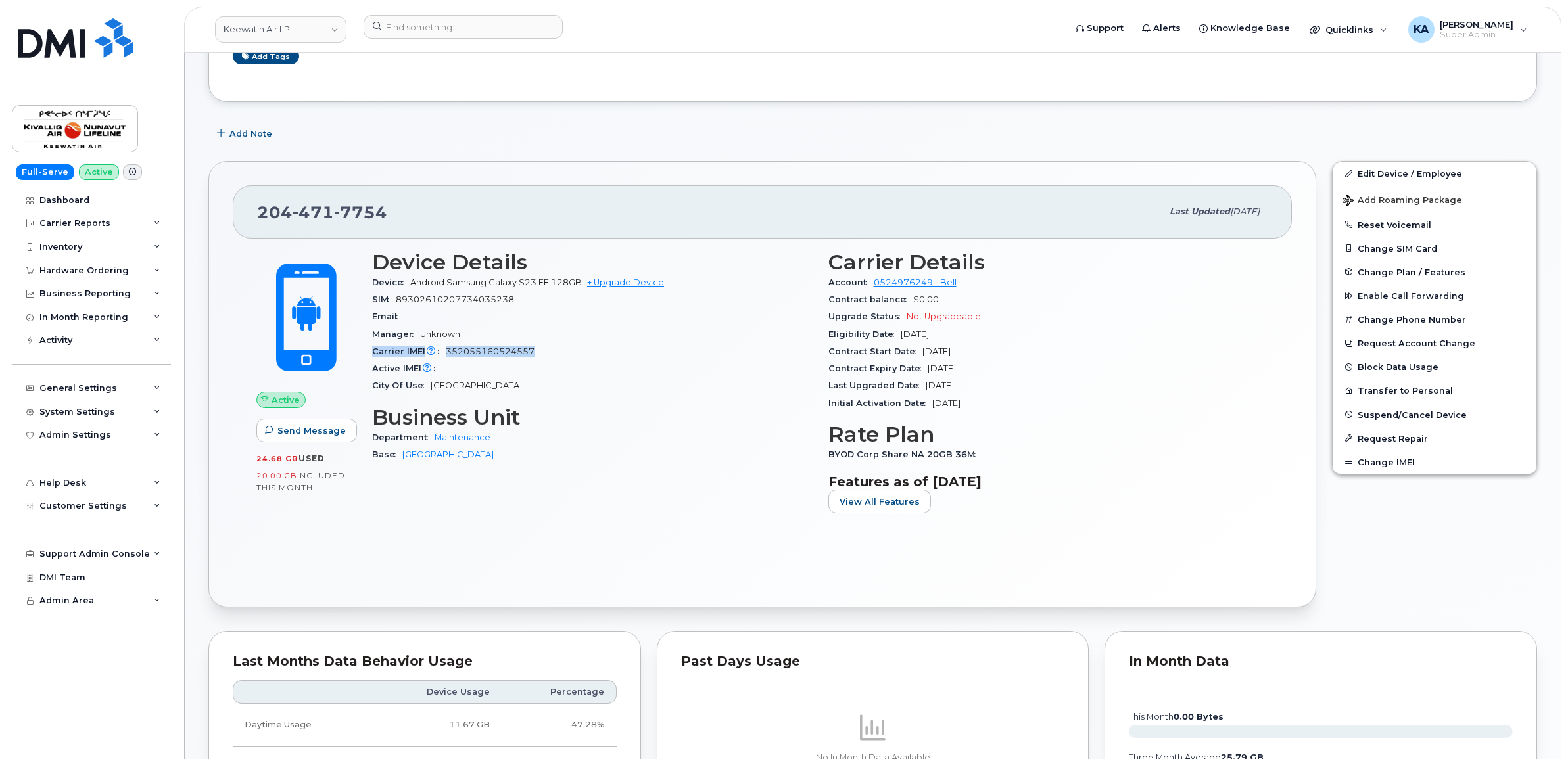
copy div "Carrier IMEI Carrier IMEI is reported during the last billing cycle or change o…"
drag, startPoint x: 254, startPoint y: 212, endPoint x: 436, endPoint y: 219, distance: 182.1
click at [436, 219] on div "204 471 7754 Last updated Sep 26, 2025" at bounding box center [762, 211] width 1059 height 53
copy span "204 471 7754"
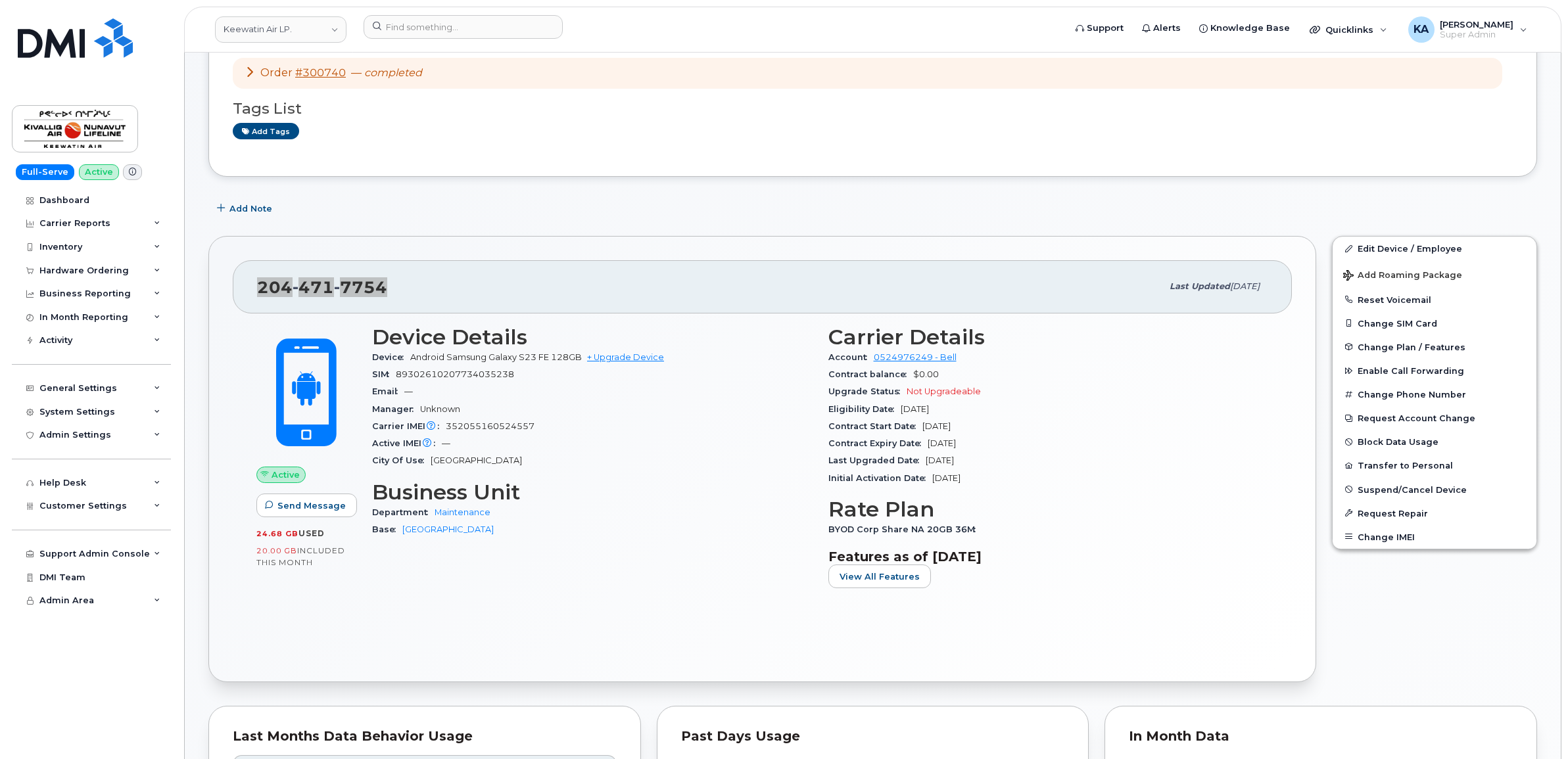
scroll to position [0, 0]
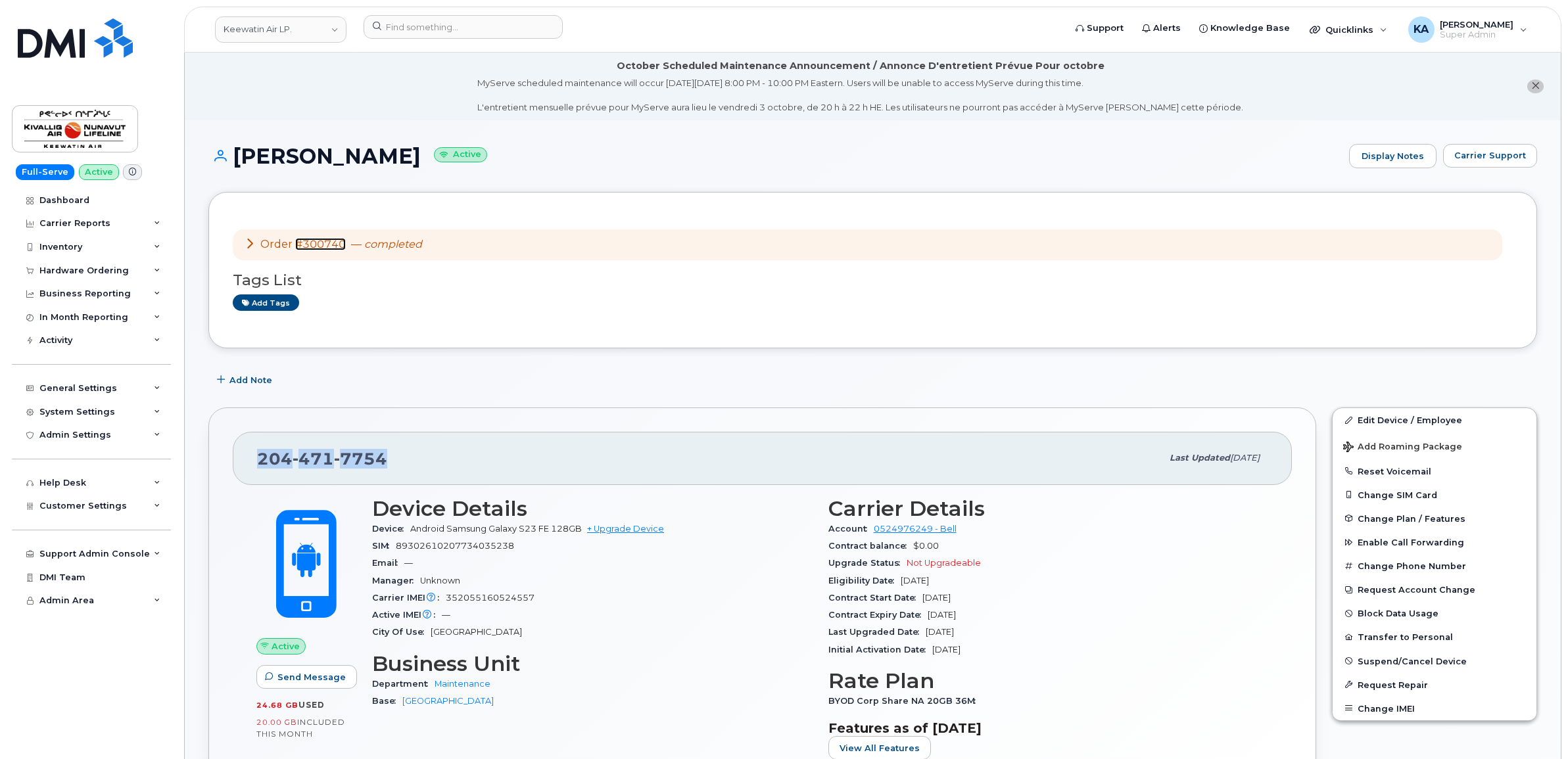
click at [312, 244] on link "#300740" at bounding box center [320, 244] width 50 height 13
click at [70, 270] on div "Hardware Ordering" at bounding box center [84, 271] width 90 height 10
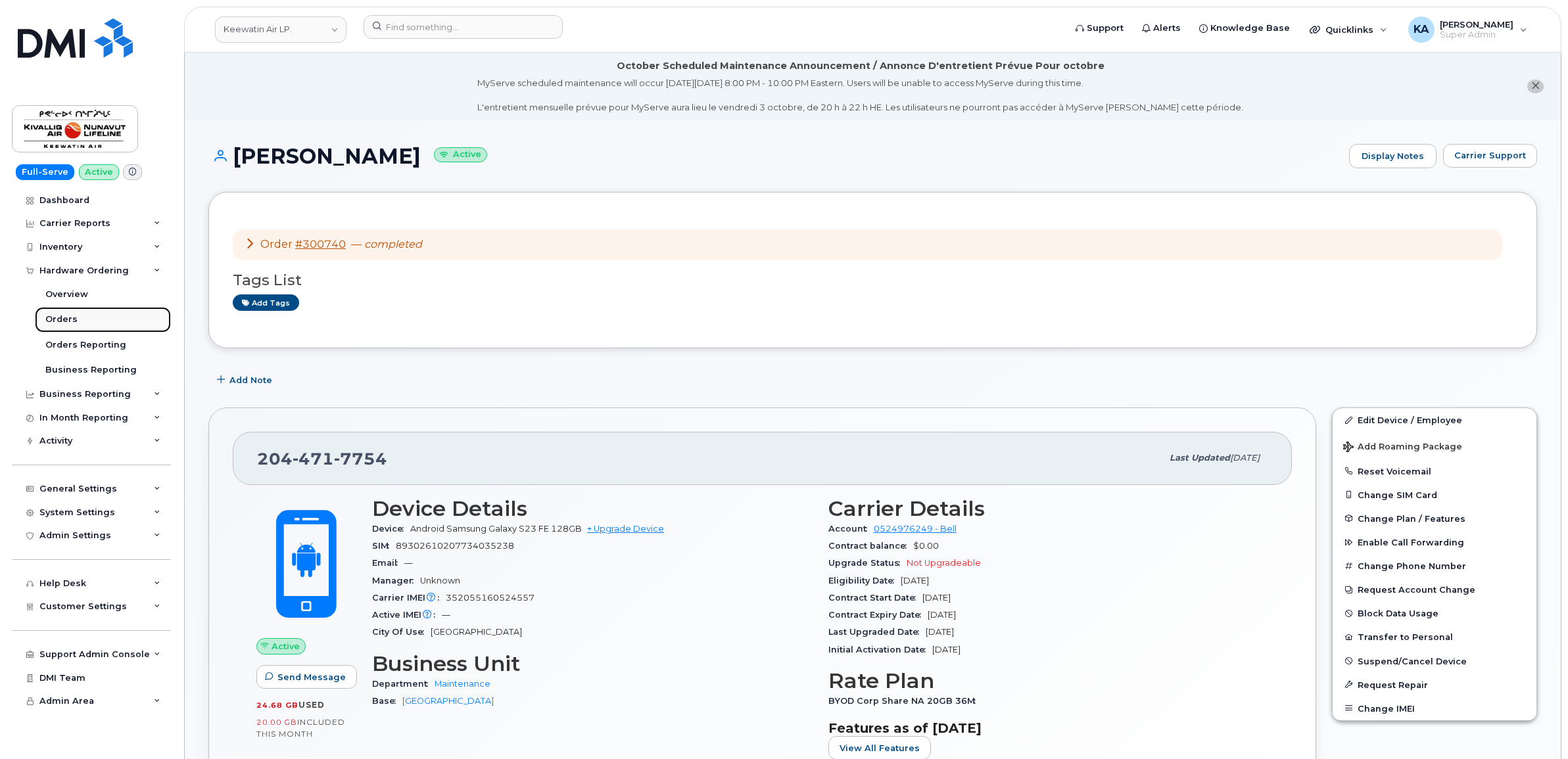
click at [58, 320] on div "Orders" at bounding box center [62, 319] width 32 height 12
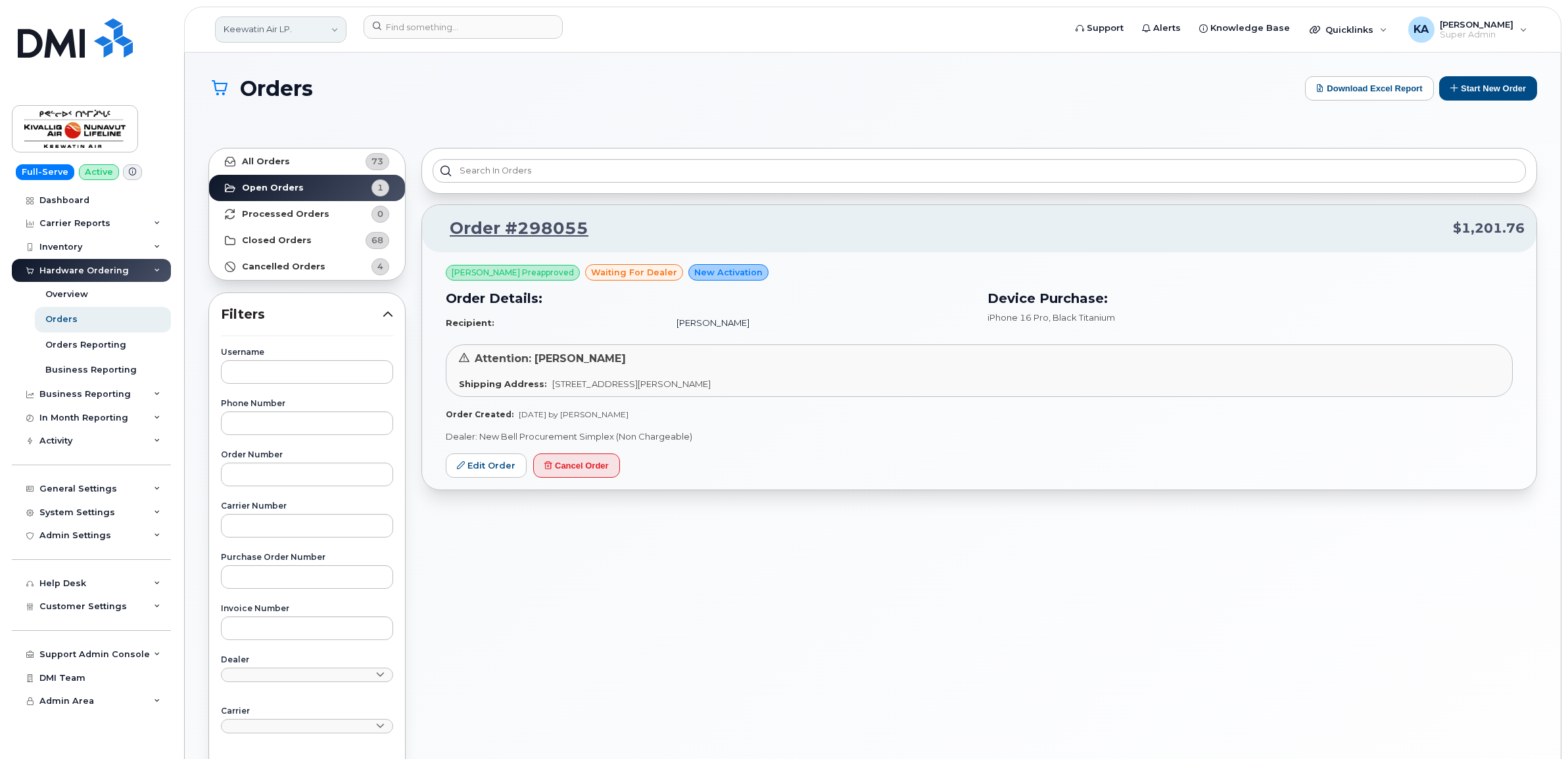
click at [291, 27] on link "Keewatin Air LP." at bounding box center [280, 30] width 131 height 26
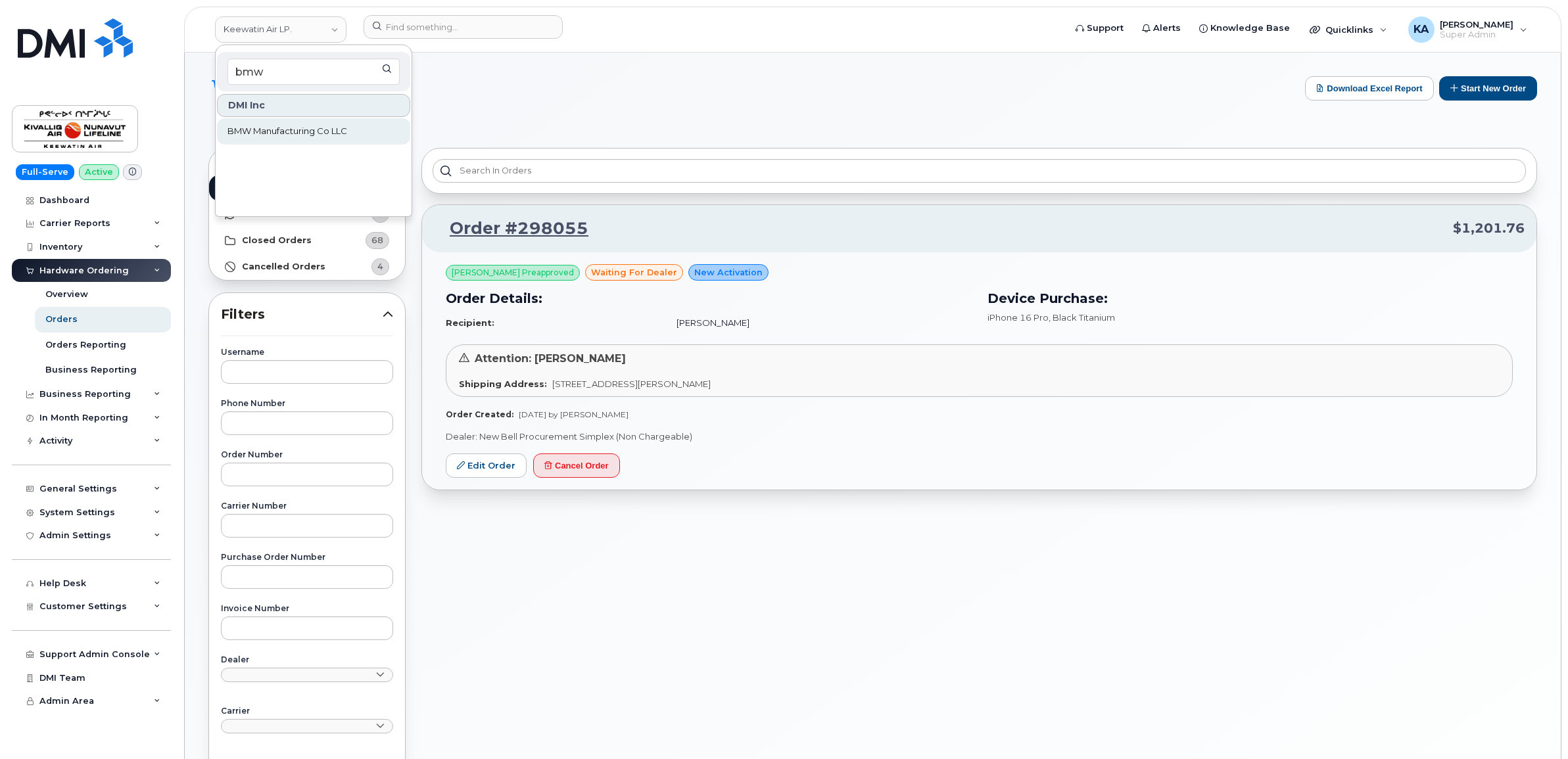
type input "bmw"
click at [274, 132] on span "BMW Manufacturing Co LLC" at bounding box center [287, 131] width 119 height 13
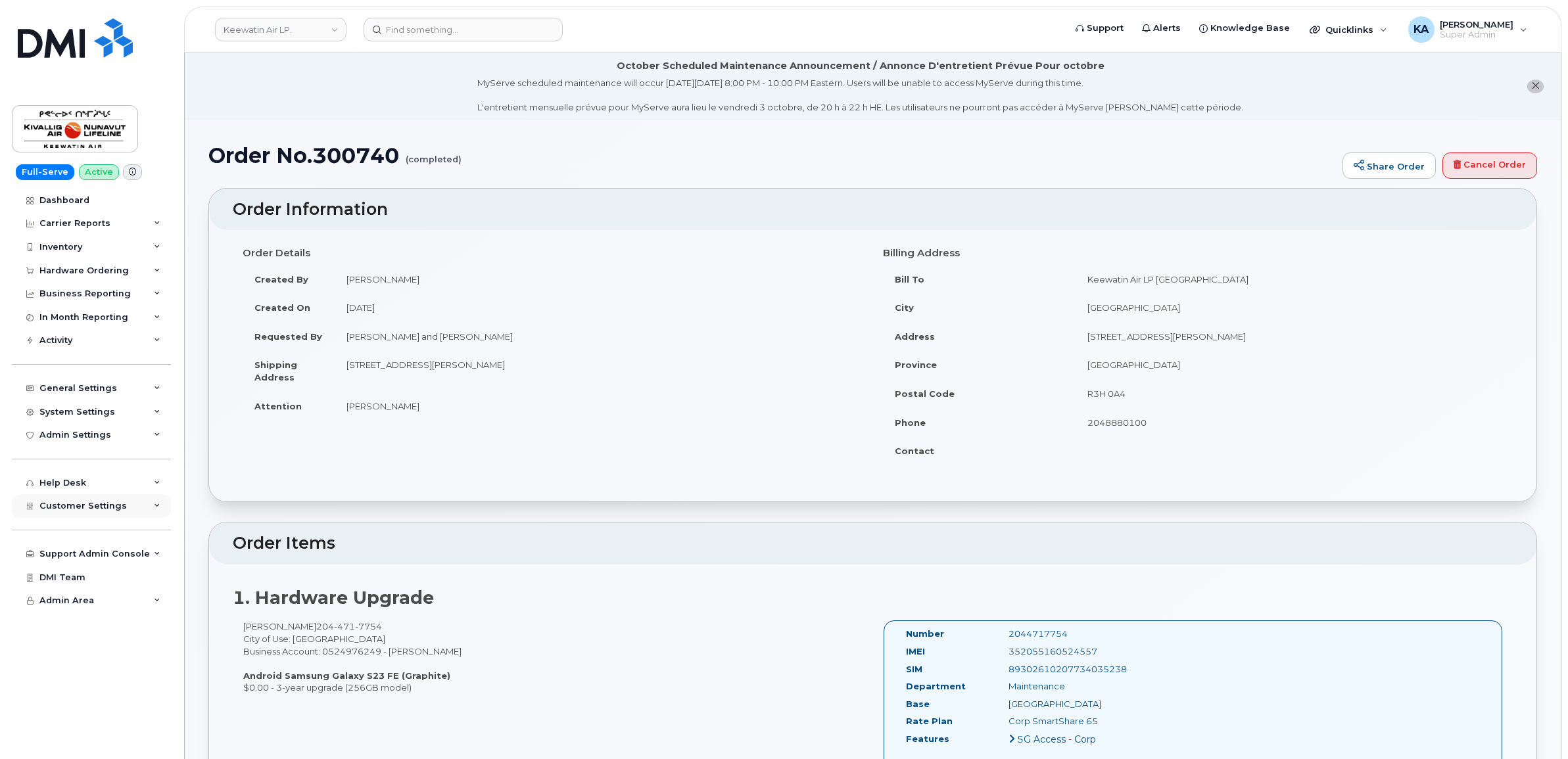
click at [56, 509] on span "Customer Settings" at bounding box center [82, 505] width 87 height 10
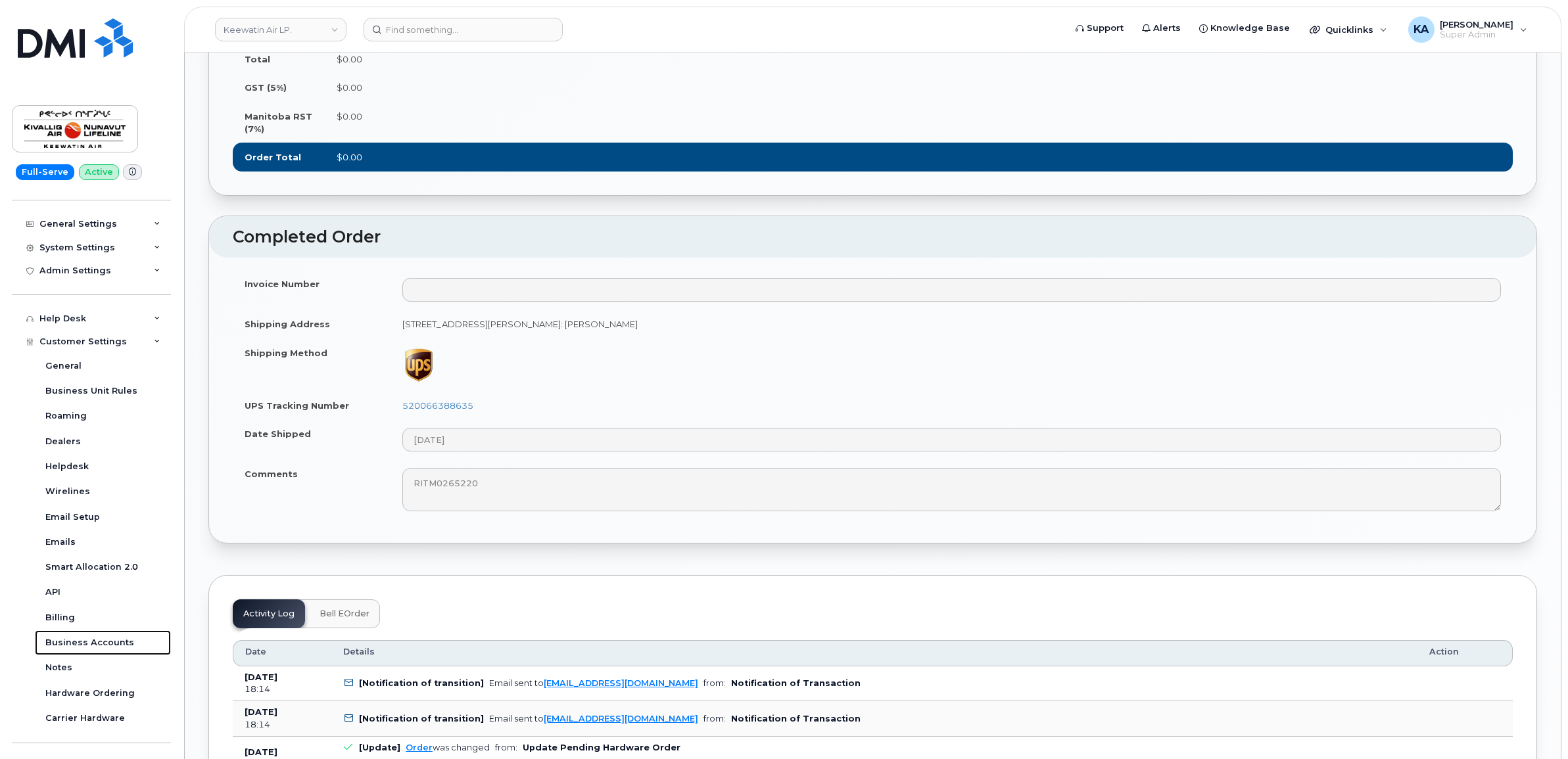
scroll to position [1479, 0]
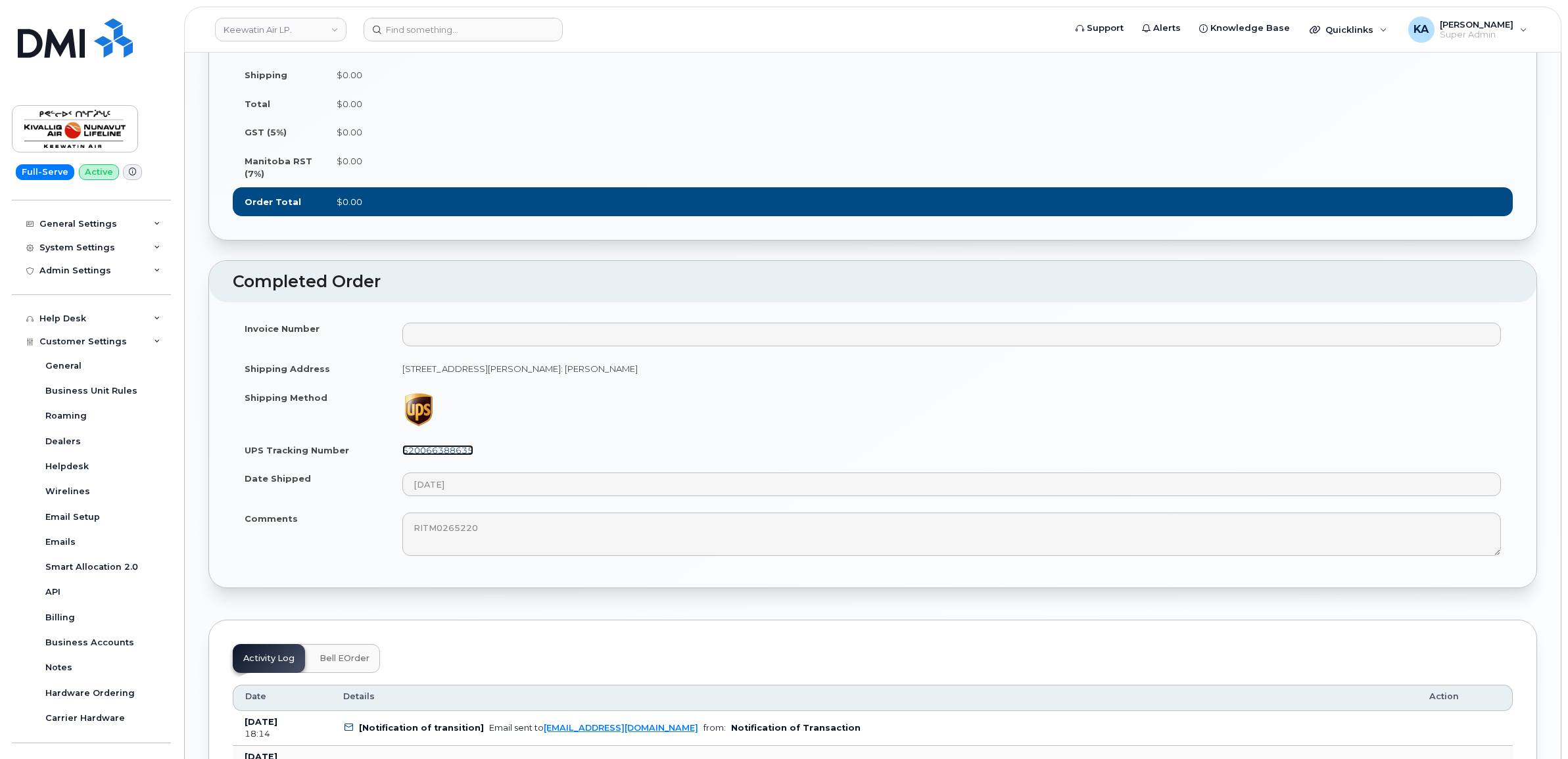
click at [429, 456] on link "520066388635" at bounding box center [437, 450] width 71 height 10
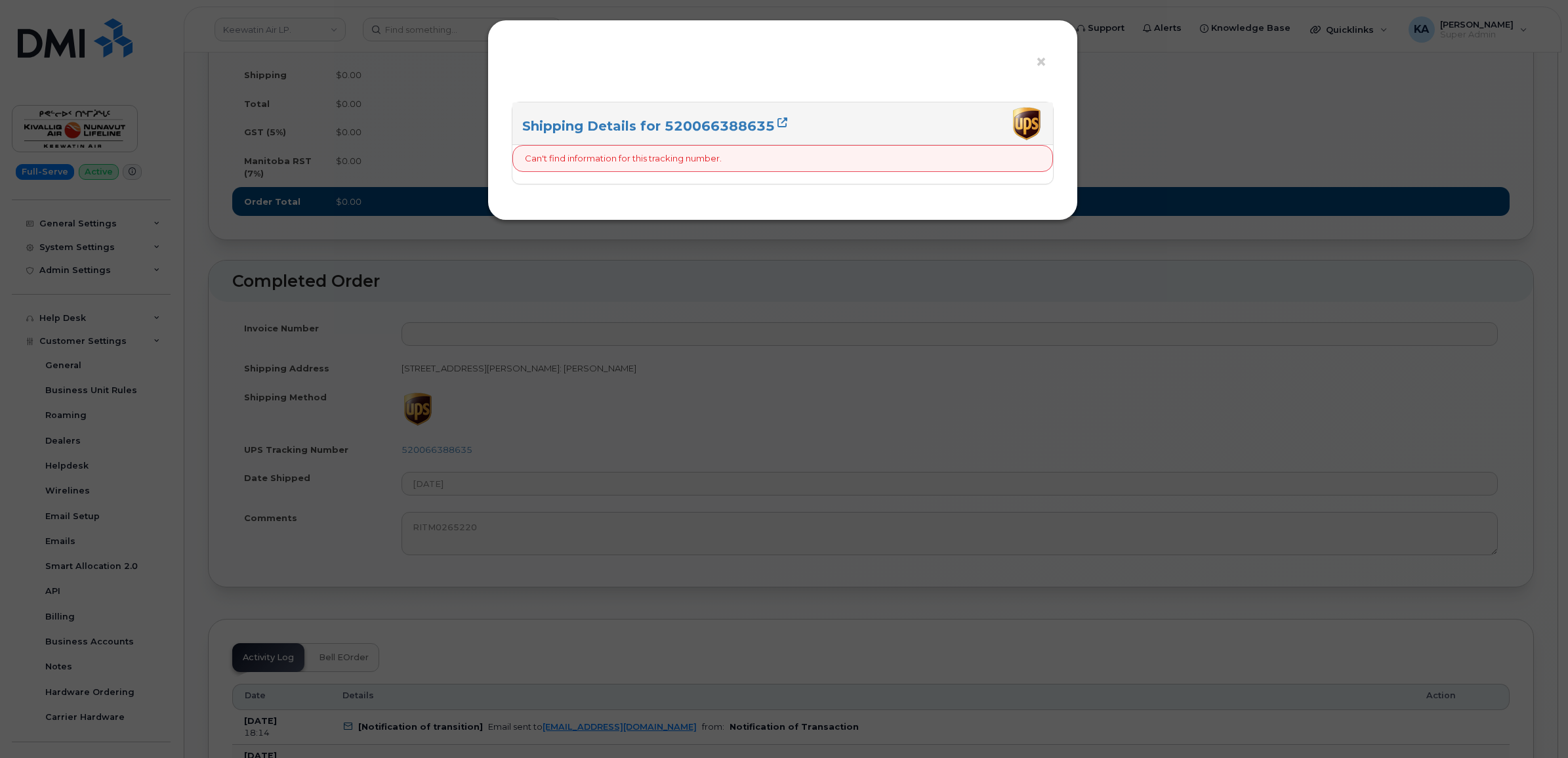
click at [589, 486] on div "× Shipping Details for 520066388635 Can't find information for this tracking nu…" at bounding box center [784, 379] width 1568 height 758
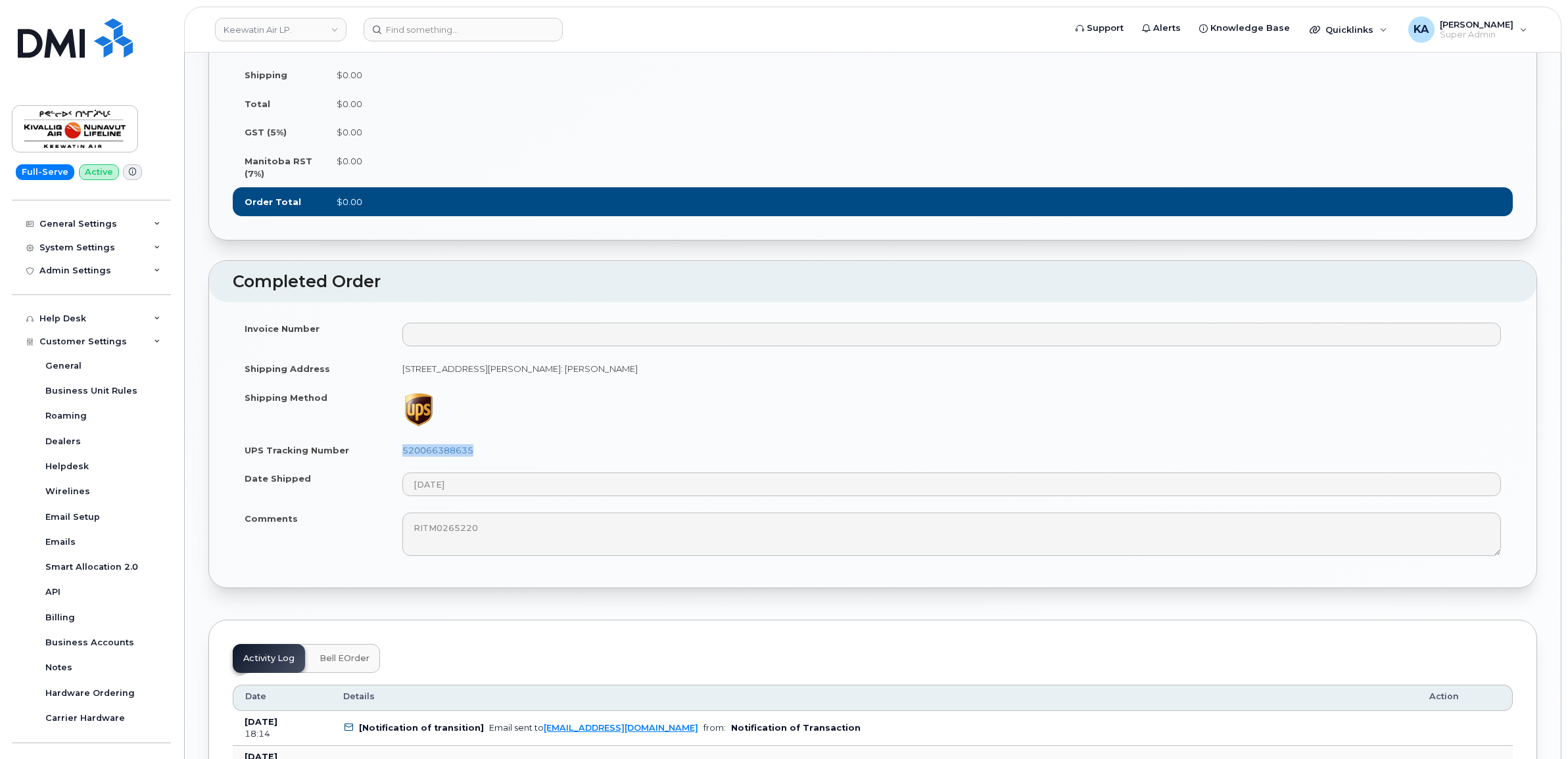
drag, startPoint x: 475, startPoint y: 475, endPoint x: 401, endPoint y: 478, distance: 74.1
click at [401, 464] on td "520066388635" at bounding box center [951, 450] width 1122 height 29
drag, startPoint x: 401, startPoint y: 478, endPoint x: 411, endPoint y: 475, distance: 10.4
drag, startPoint x: 411, startPoint y: 475, endPoint x: 944, endPoint y: 390, distance: 539.7
click at [944, 384] on td "50 Morberg Way Winnipeg Manitoba R3H 0A4, attention: Mark Scharien" at bounding box center [951, 368] width 1122 height 29
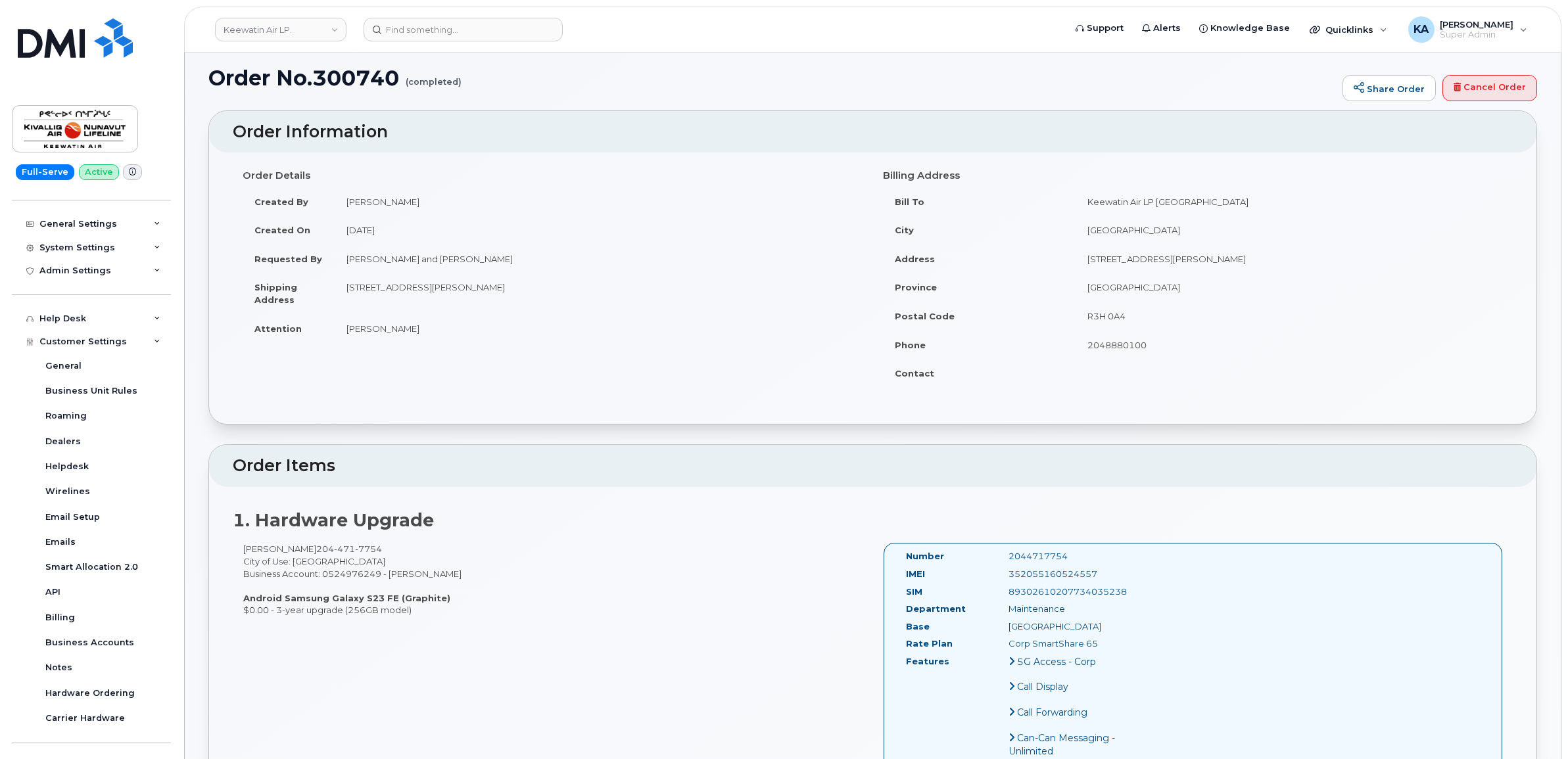
scroll to position [0, 0]
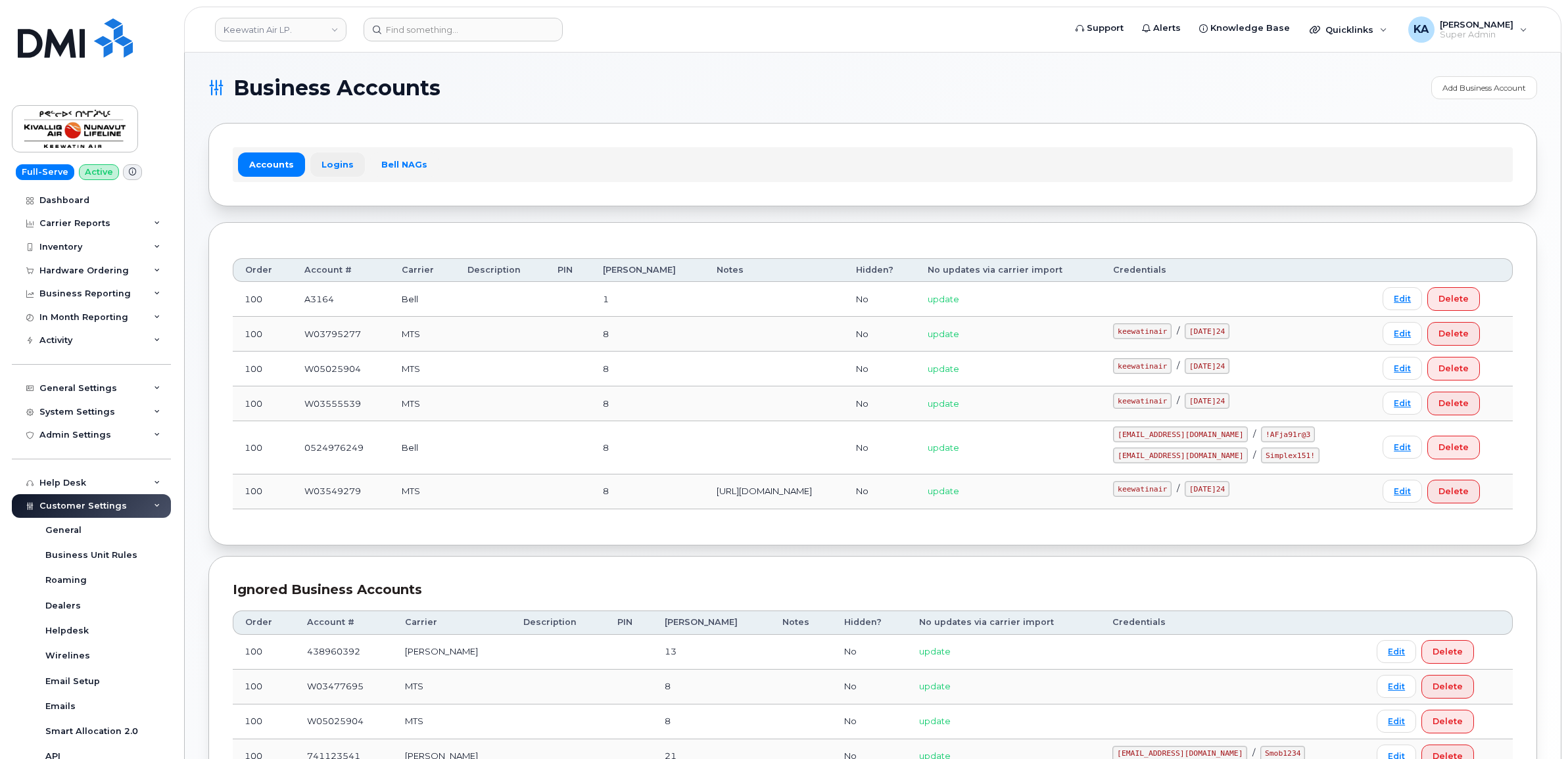
click at [332, 165] on link "Logins" at bounding box center [337, 164] width 54 height 24
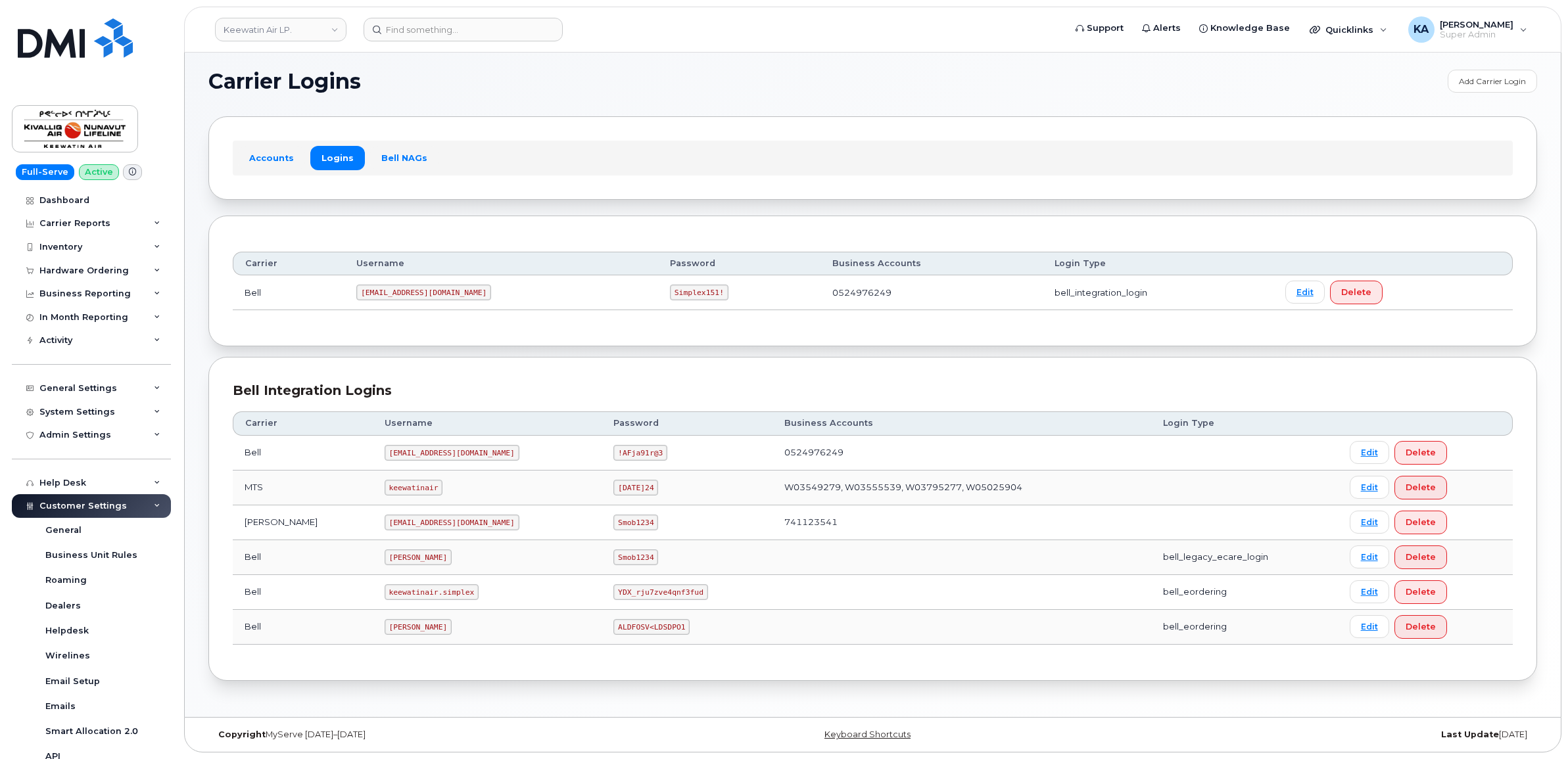
scroll to position [8, 0]
drag, startPoint x: 332, startPoint y: 631, endPoint x: 378, endPoint y: 637, distance: 46.4
click at [378, 637] on td "[PERSON_NAME]" at bounding box center [487, 628] width 229 height 35
copy code "[PERSON_NAME]"
drag, startPoint x: 514, startPoint y: 626, endPoint x: 592, endPoint y: 638, distance: 78.9
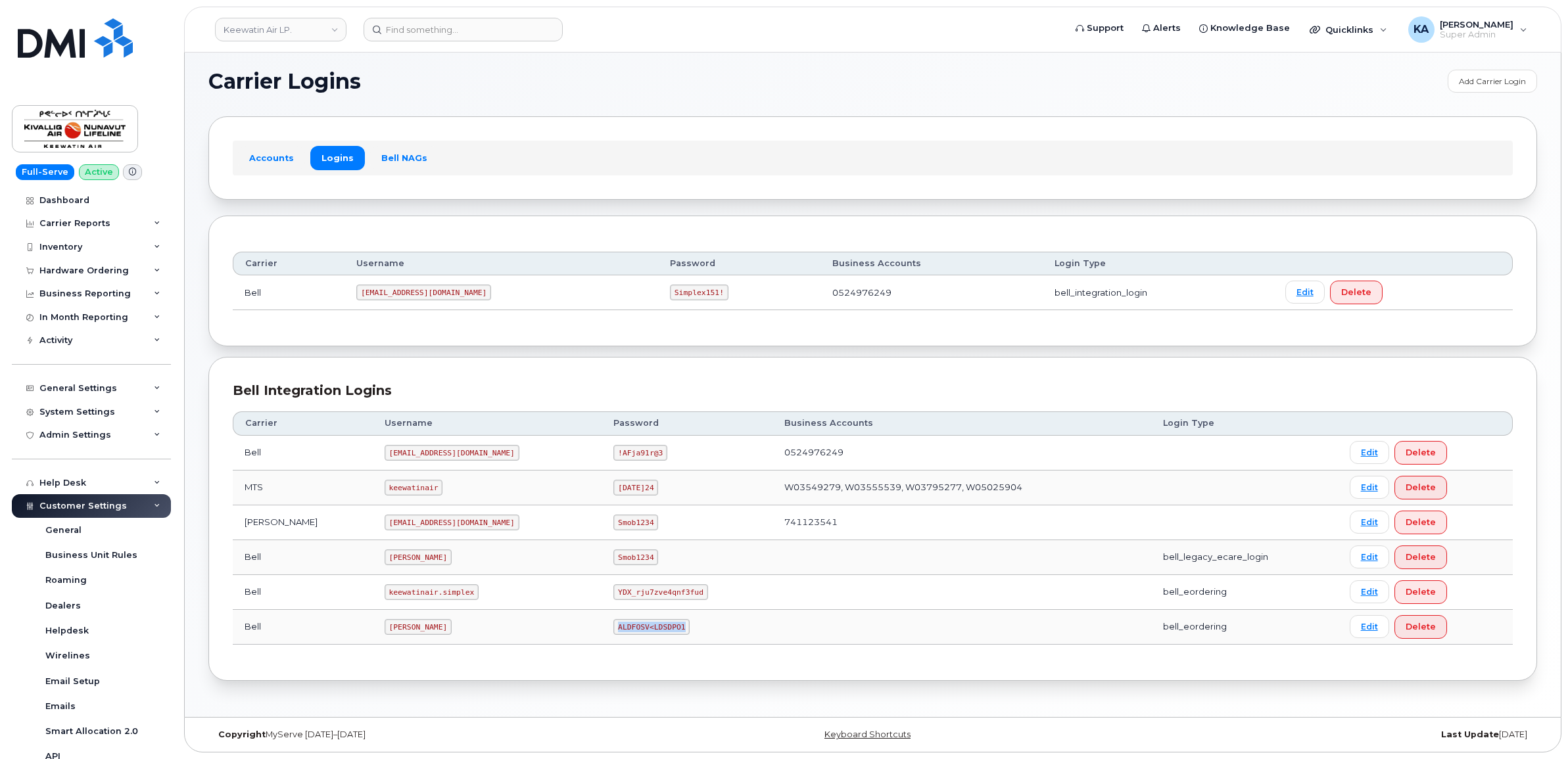
click at [601, 638] on td "ALDFOSV<LDSDPO1" at bounding box center [686, 628] width 171 height 35
copy code "ALDFOSV<LDSDPO1"
drag, startPoint x: 336, startPoint y: 592, endPoint x: 418, endPoint y: 592, distance: 82.0
click at [418, 592] on code "keewatinair.simplex" at bounding box center [431, 592] width 94 height 16
copy code "keewatinair.simplex"
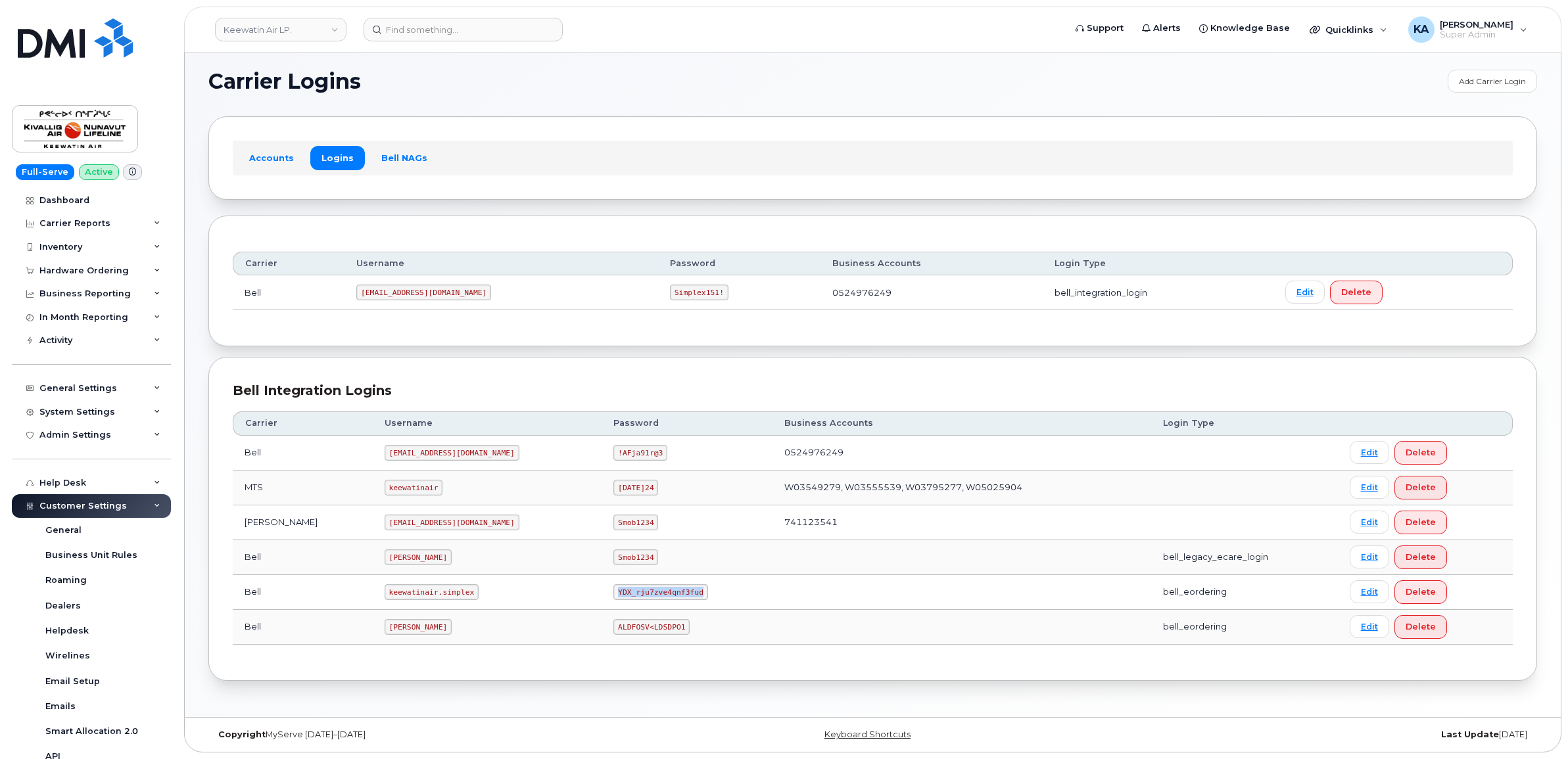
drag, startPoint x: 516, startPoint y: 592, endPoint x: 616, endPoint y: 596, distance: 100.1
click at [616, 596] on td "YDX_rju7zve4qnf3fud" at bounding box center [686, 592] width 171 height 35
copy code "YDX_rju7zve4qnf3fud"
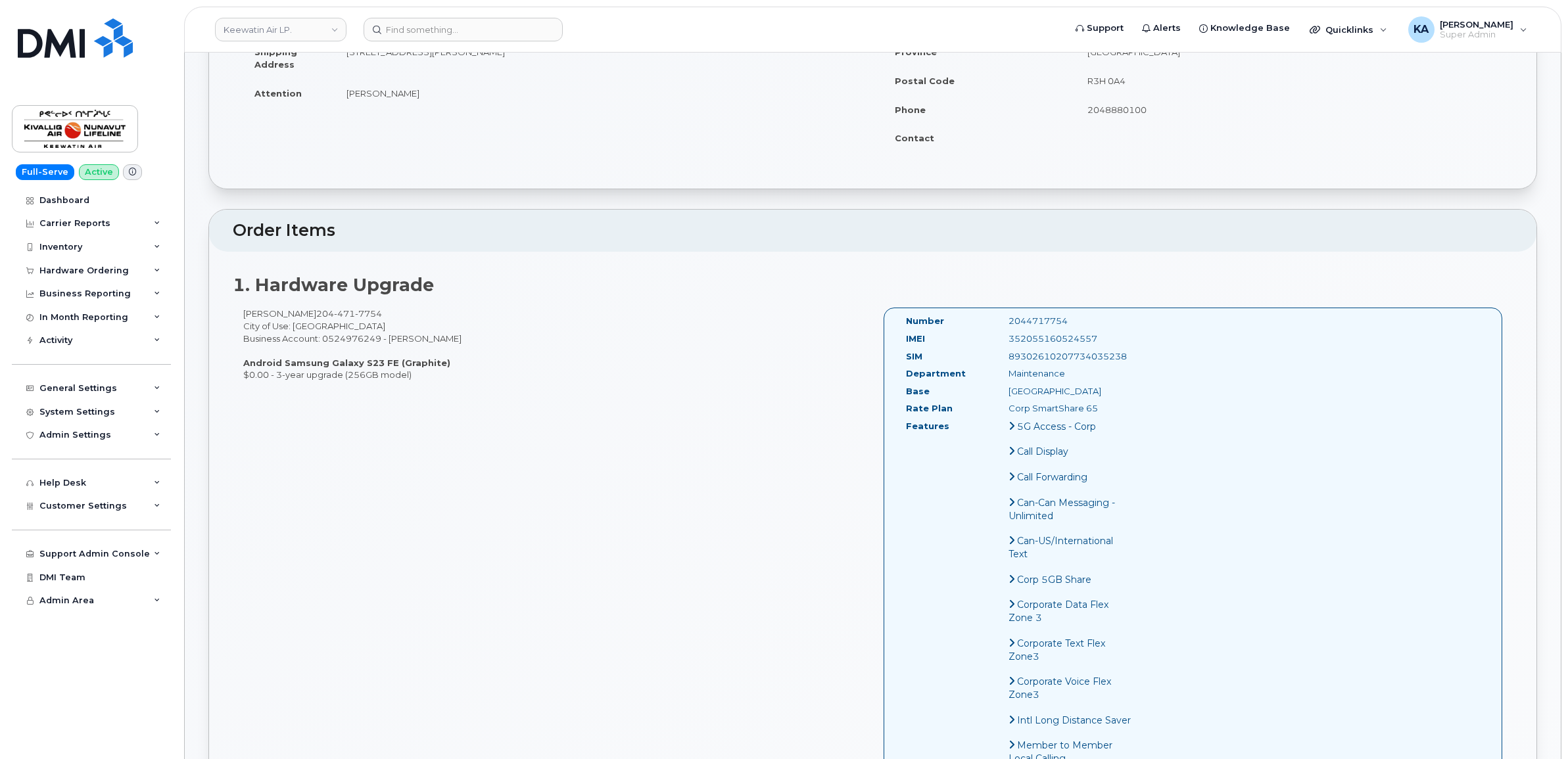
scroll to position [328, 0]
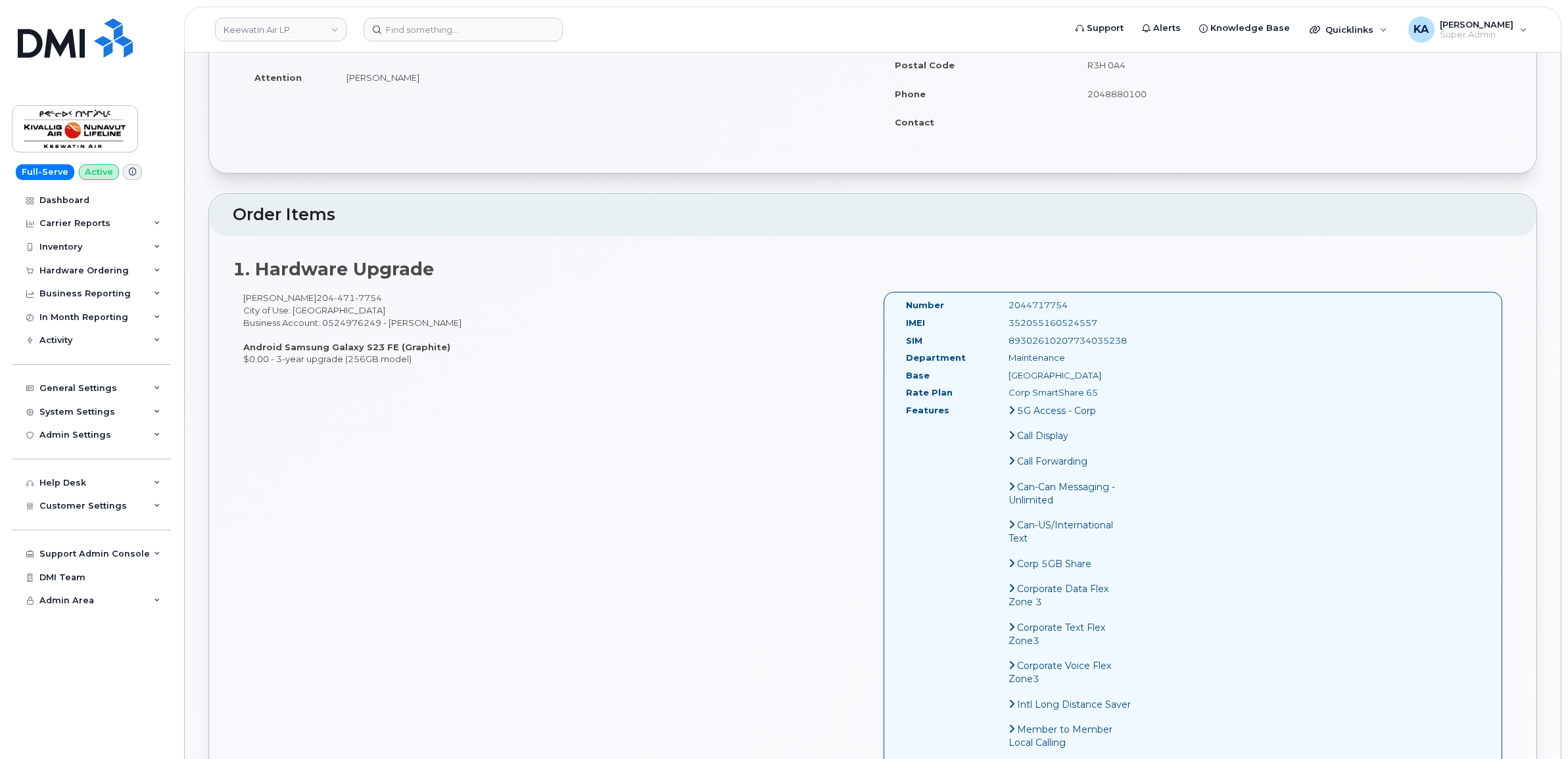
drag, startPoint x: 900, startPoint y: 306, endPoint x: 1132, endPoint y: 401, distance: 250.7
click at [1132, 401] on div "Number 2044717754 IMEI [TECHNICAL_ID] SIM [TECHNICAL_ID] Department Maintenance…" at bounding box center [1019, 701] width 247 height 805
copy div "Number 2044717754 IMEI [TECHNICAL_ID] SIM [TECHNICAL_ID] Department Maintenance…"
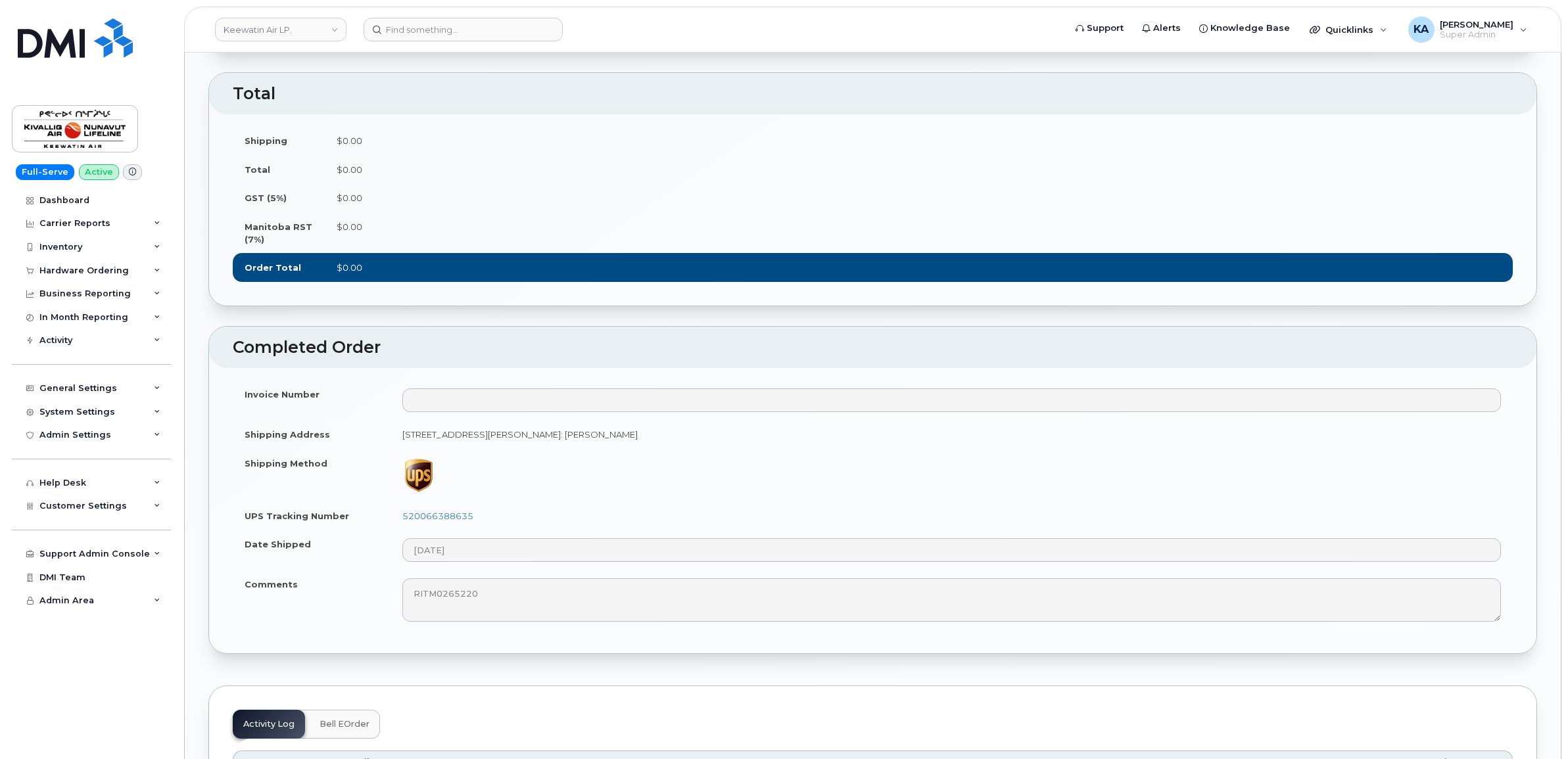
scroll to position [1560, 0]
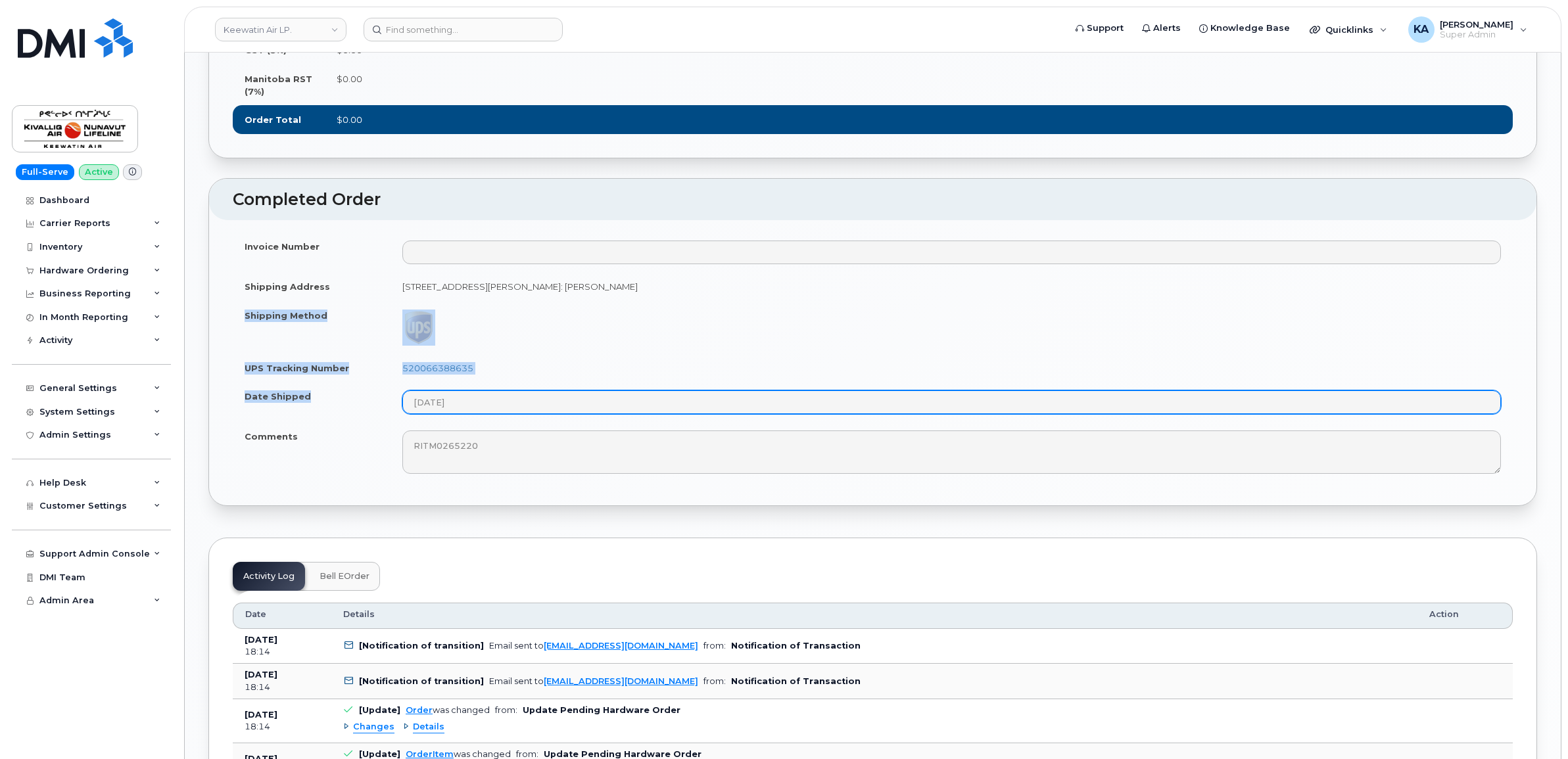
click at [484, 438] on tbody "Invoice Number Shipping Address [STREET_ADDRESS][PERSON_NAME]: [PERSON_NAME] Sh…" at bounding box center [873, 357] width 1280 height 250
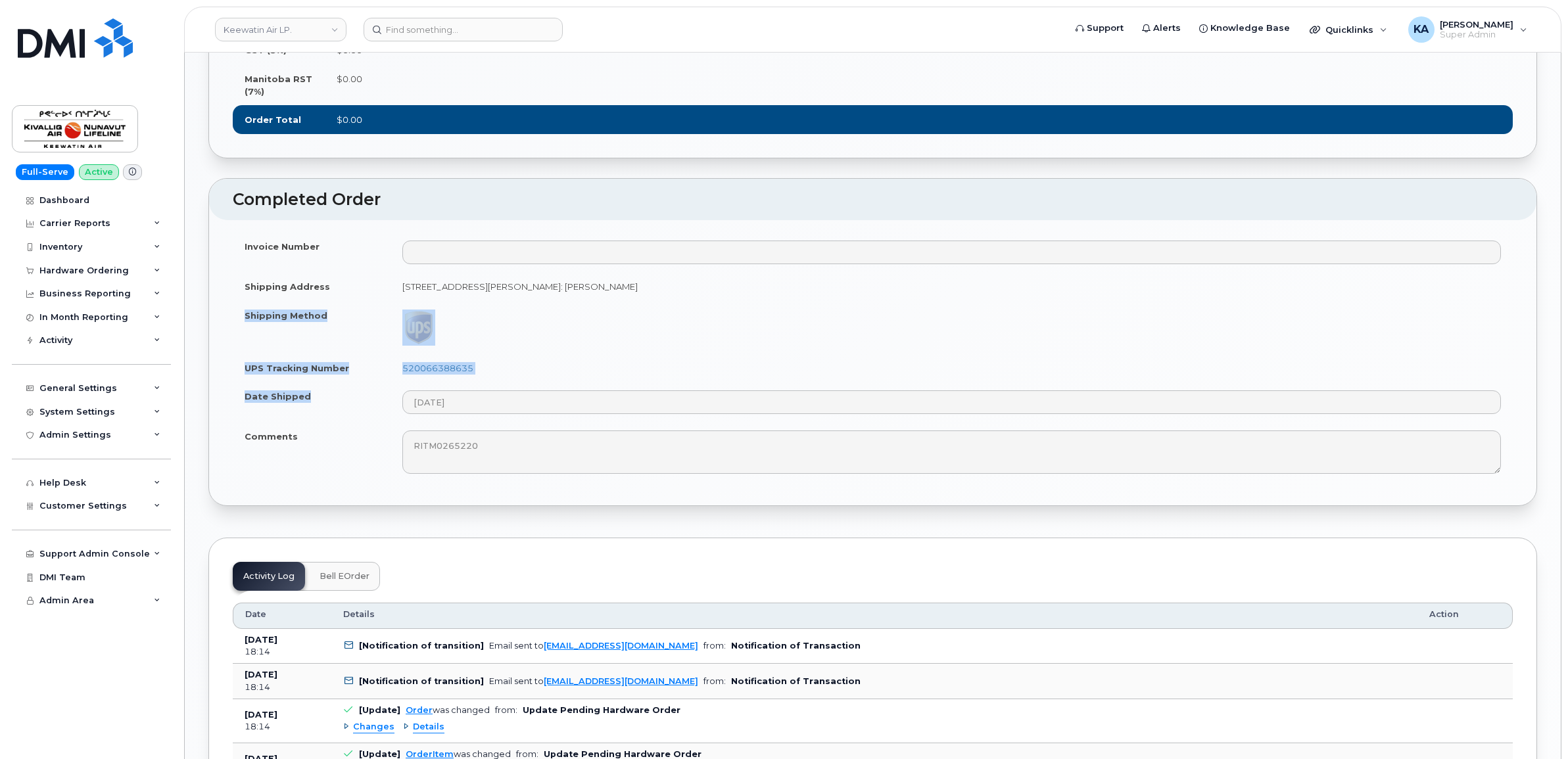
copy tbody "Shipping Method UPS Tracking Number 520066388635 Date Shipped"
click at [489, 383] on td "520066388635" at bounding box center [951, 368] width 1122 height 29
drag, startPoint x: 480, startPoint y: 393, endPoint x: 400, endPoint y: 396, distance: 80.1
click at [400, 383] on td "520066388635" at bounding box center [951, 368] width 1122 height 29
drag, startPoint x: 400, startPoint y: 396, endPoint x: 414, endPoint y: 393, distance: 14.3
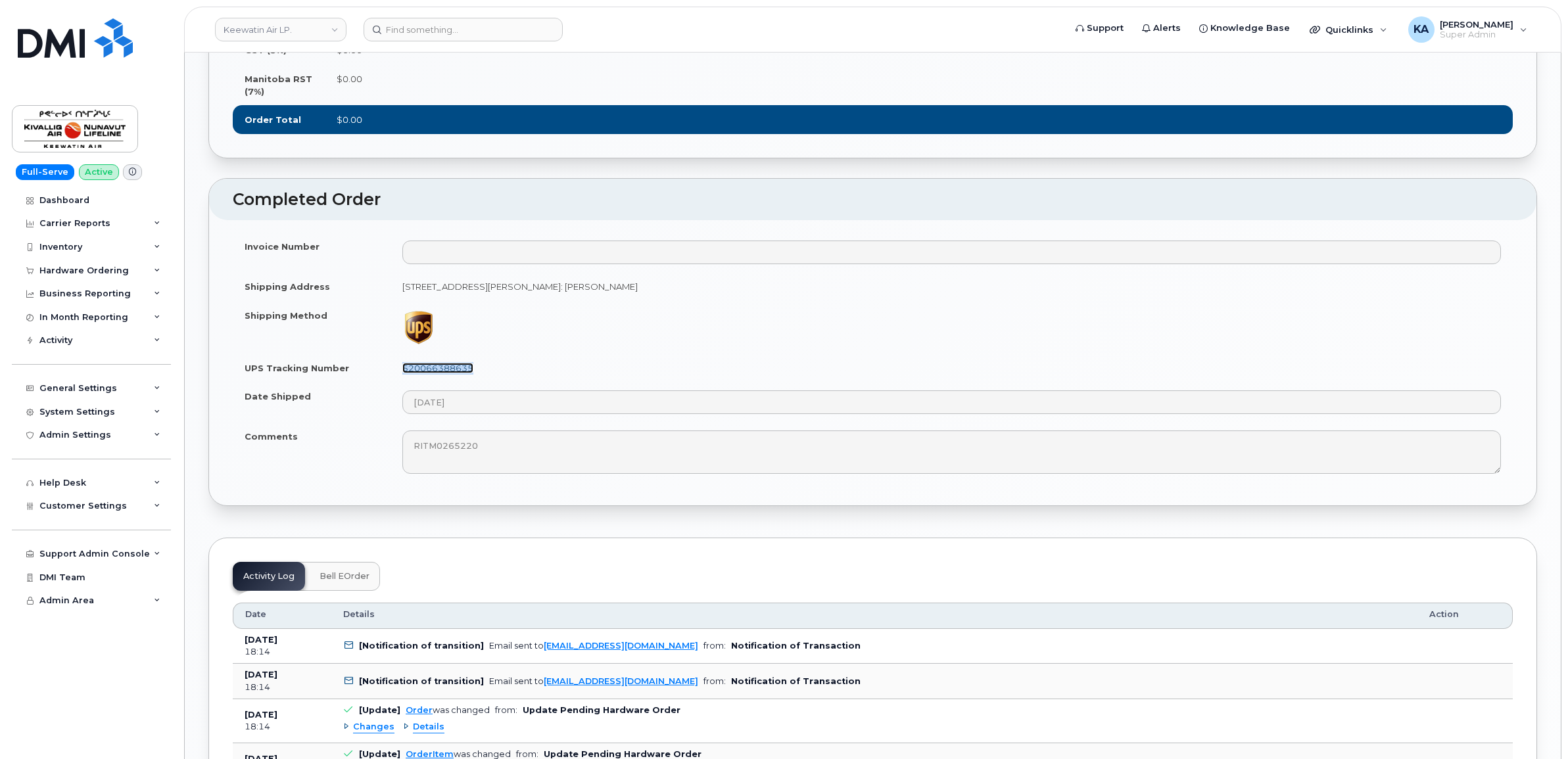
copy link "520066388635"
click at [395, 475] on td "RITM0265220" at bounding box center [951, 452] width 1122 height 60
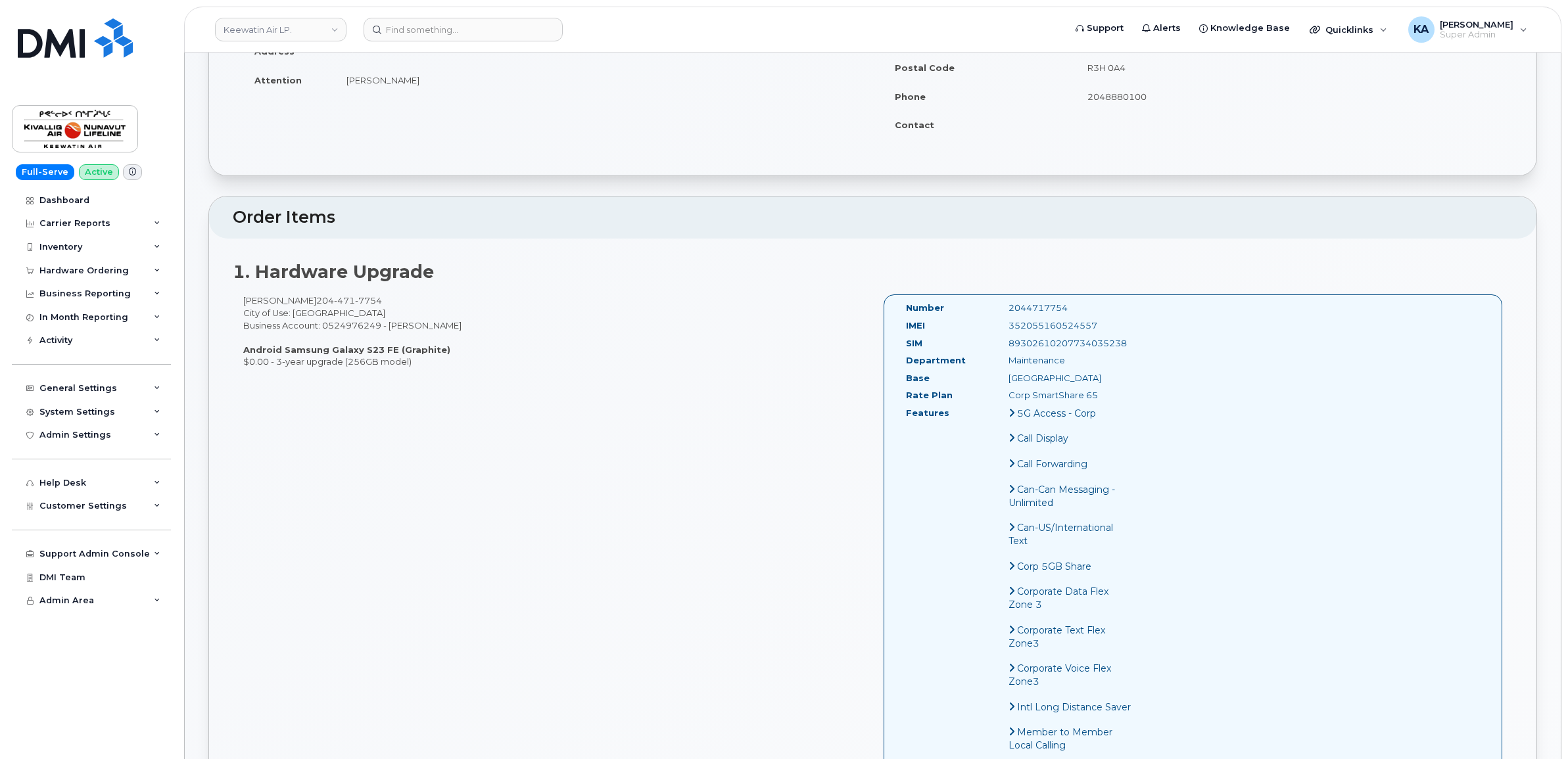
scroll to position [247, 0]
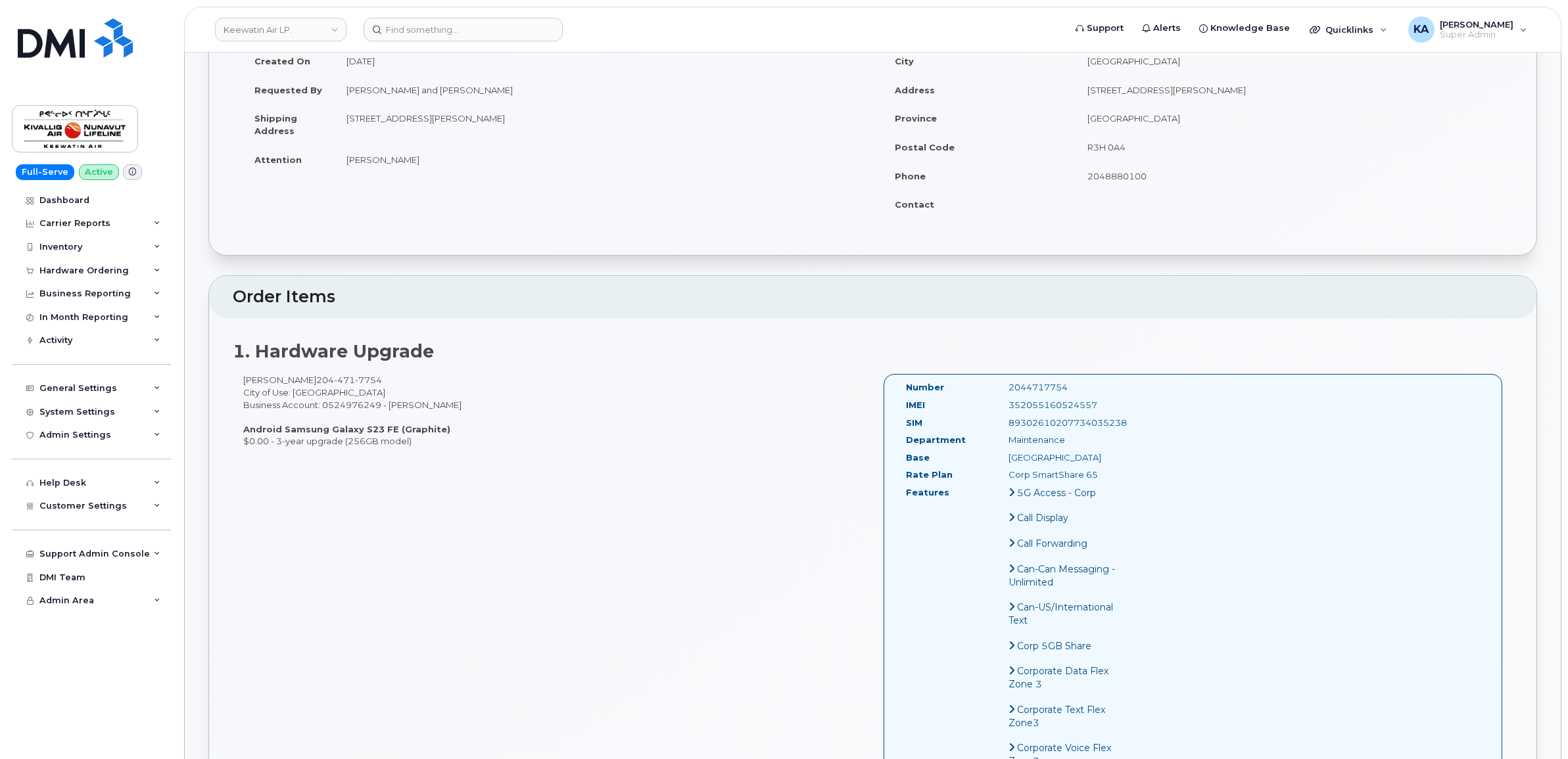
drag, startPoint x: 1069, startPoint y: 385, endPoint x: 994, endPoint y: 385, distance: 75.0
click at [994, 385] on div "Number 2044717754" at bounding box center [1019, 390] width 247 height 18
copy div "2044717754"
drag, startPoint x: 1101, startPoint y: 404, endPoint x: 1007, endPoint y: 408, distance: 94.1
click at [1007, 408] on div "352055160524557" at bounding box center [1071, 405] width 144 height 13
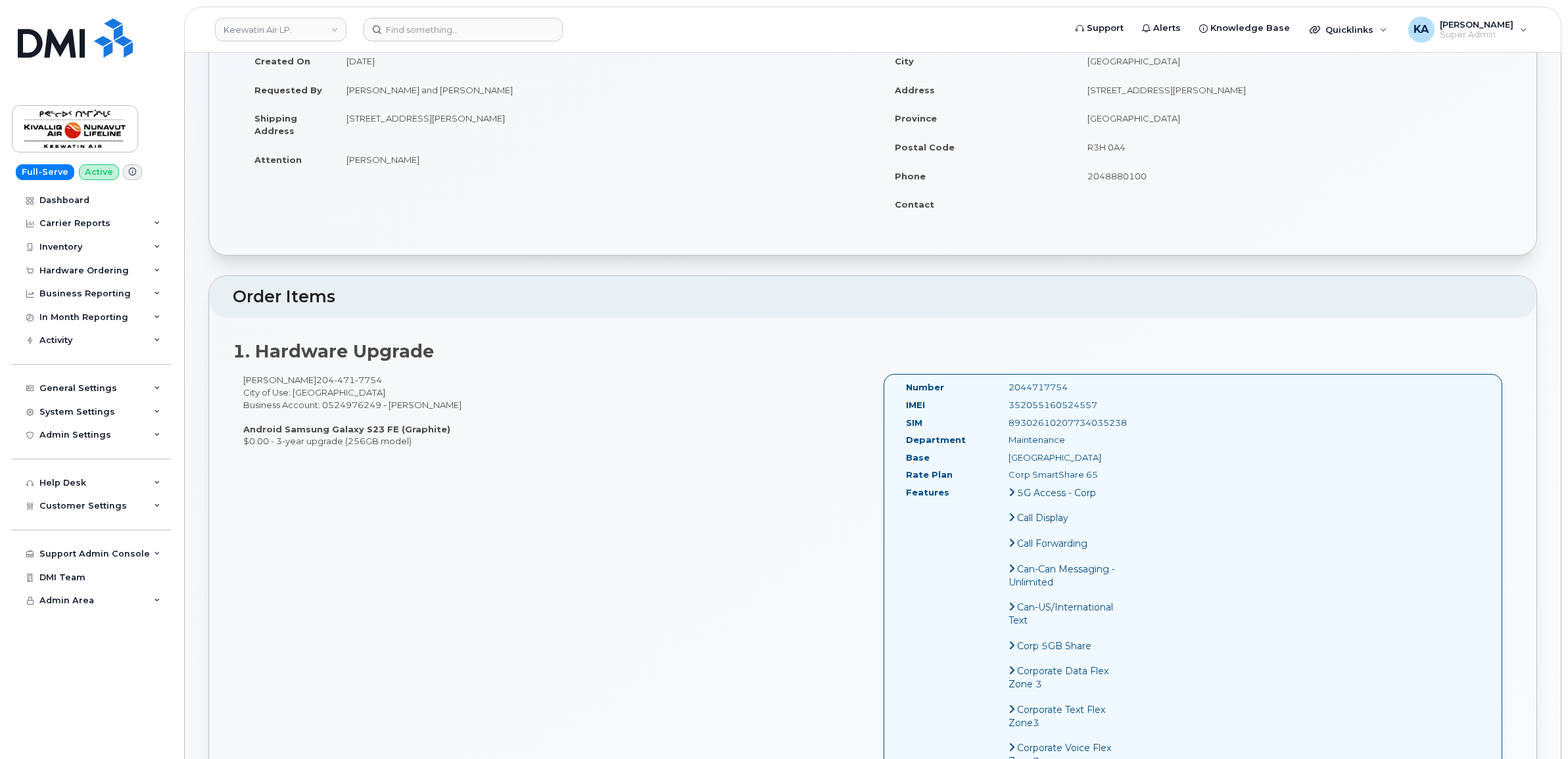
copy div "352055160524557"
drag, startPoint x: 1132, startPoint y: 421, endPoint x: 1003, endPoint y: 431, distance: 129.4
click at [1003, 431] on div "SIM 89302610207734035238" at bounding box center [1019, 425] width 247 height 18
copy div "89302610207734035238"
drag, startPoint x: 306, startPoint y: 381, endPoint x: 372, endPoint y: 384, distance: 66.1
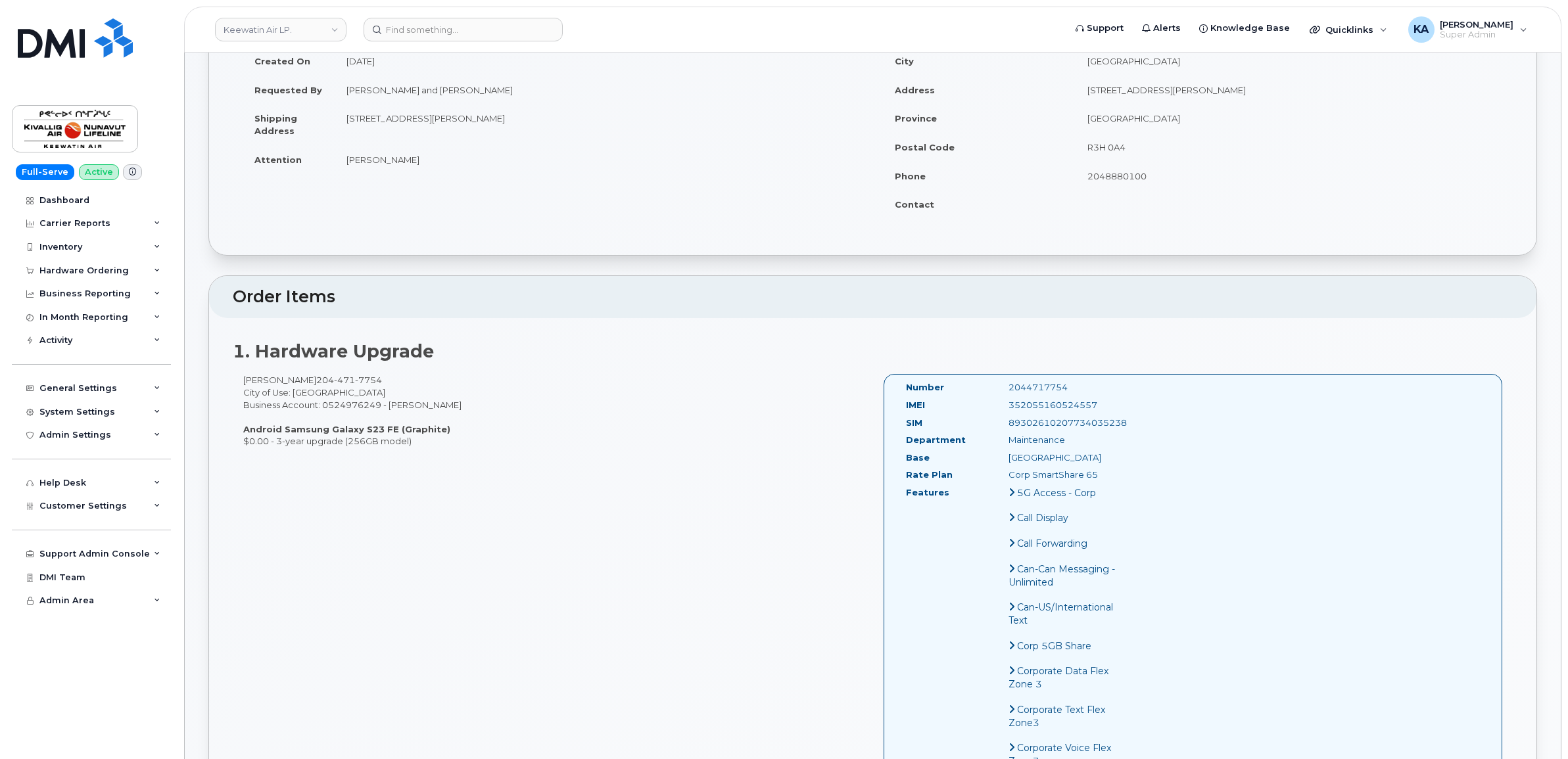
click at [372, 384] on div "Mark Scharien 204 471 7754 City of Use: Winnipeg Business Account: 0524976249 -…" at bounding box center [553, 410] width 640 height 73
copy div "204 471 7754"
drag, startPoint x: 244, startPoint y: 382, endPoint x: 303, endPoint y: 386, distance: 59.1
click at [303, 386] on div "Mark Scharien 204 471 7754 City of Use: Winnipeg Business Account: 0524976249 -…" at bounding box center [553, 410] width 640 height 73
copy div "Mark Scharien"
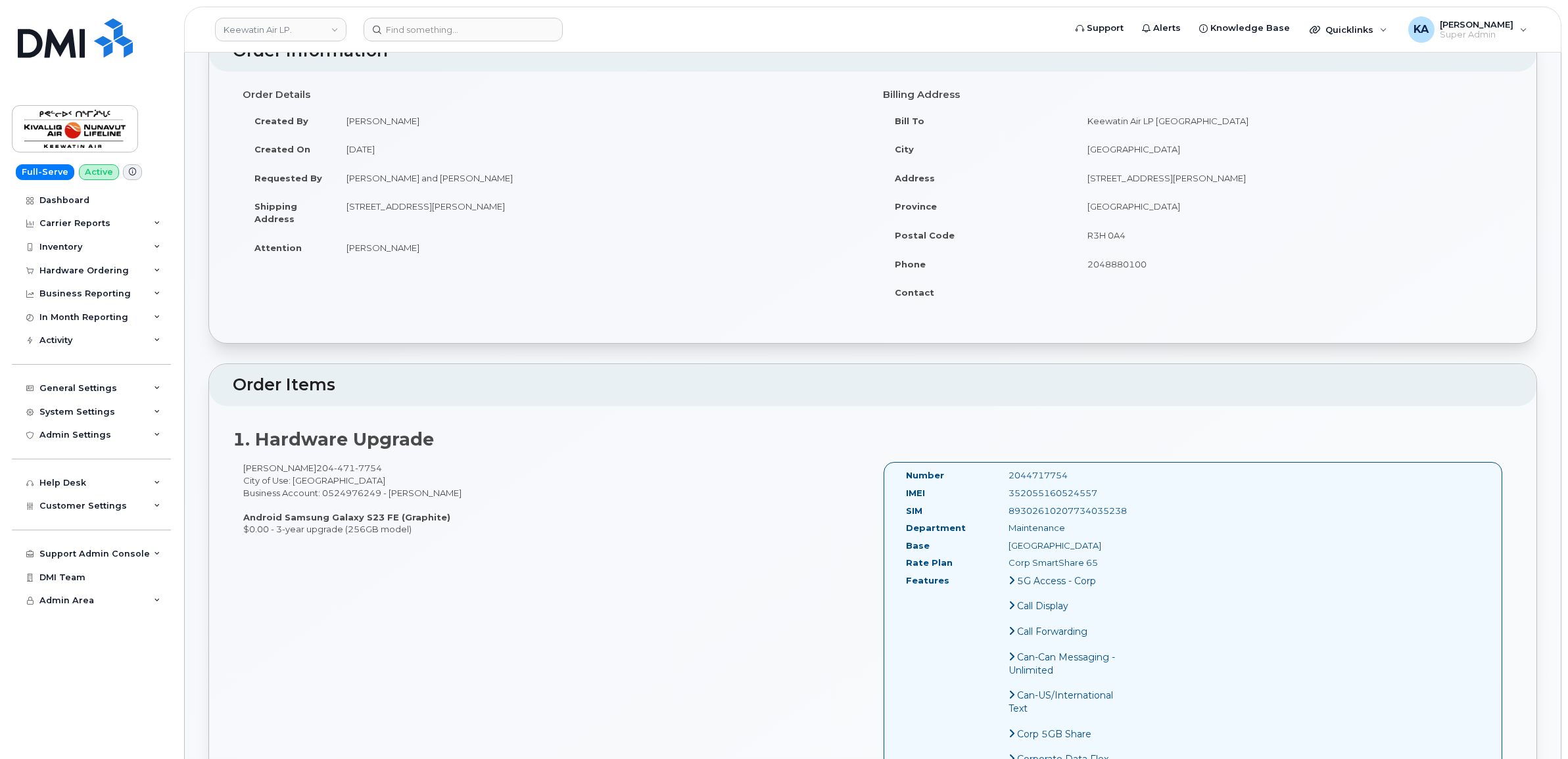
scroll to position [0, 0]
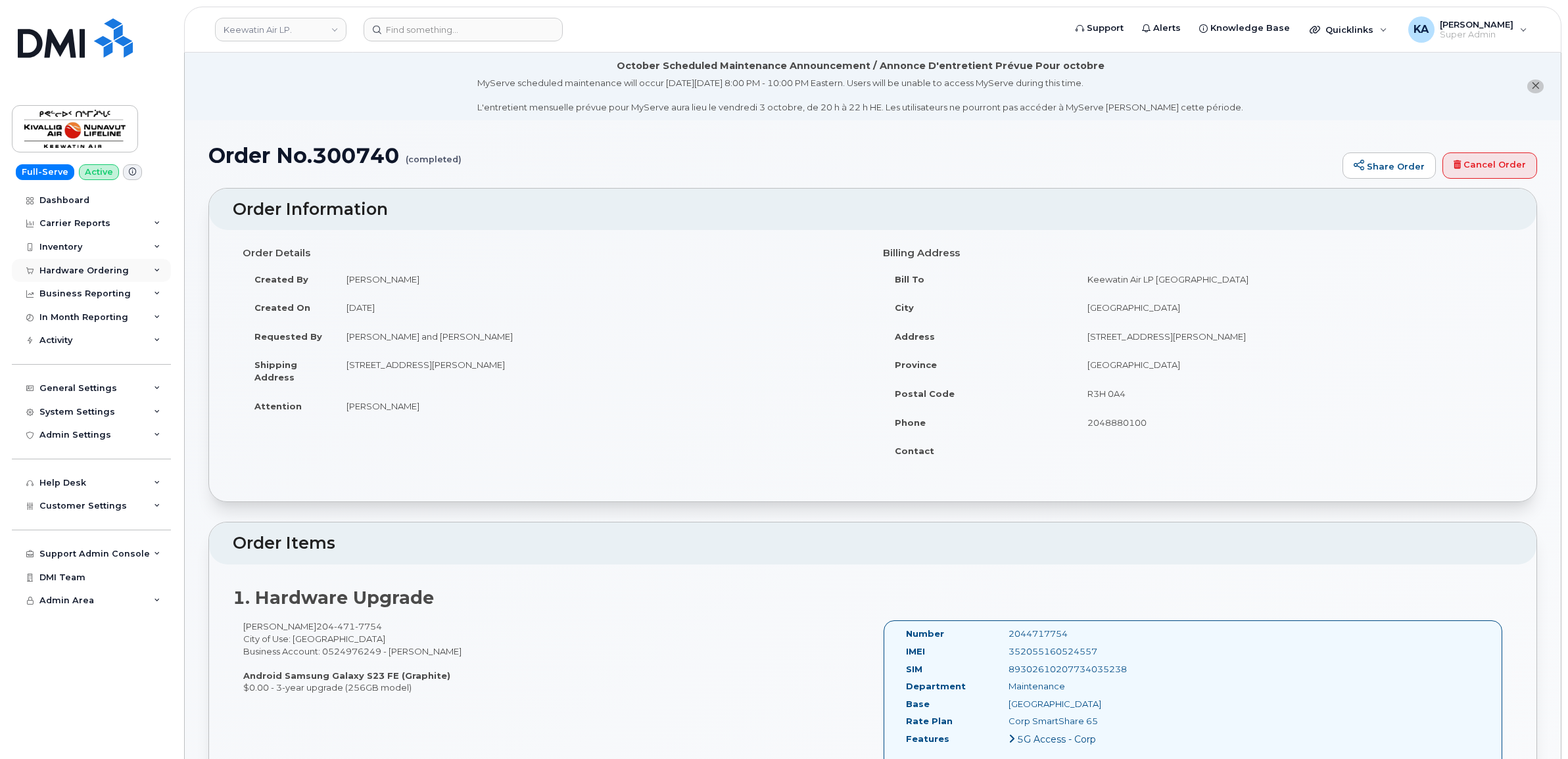
click at [82, 276] on div "Hardware Ordering" at bounding box center [84, 271] width 90 height 10
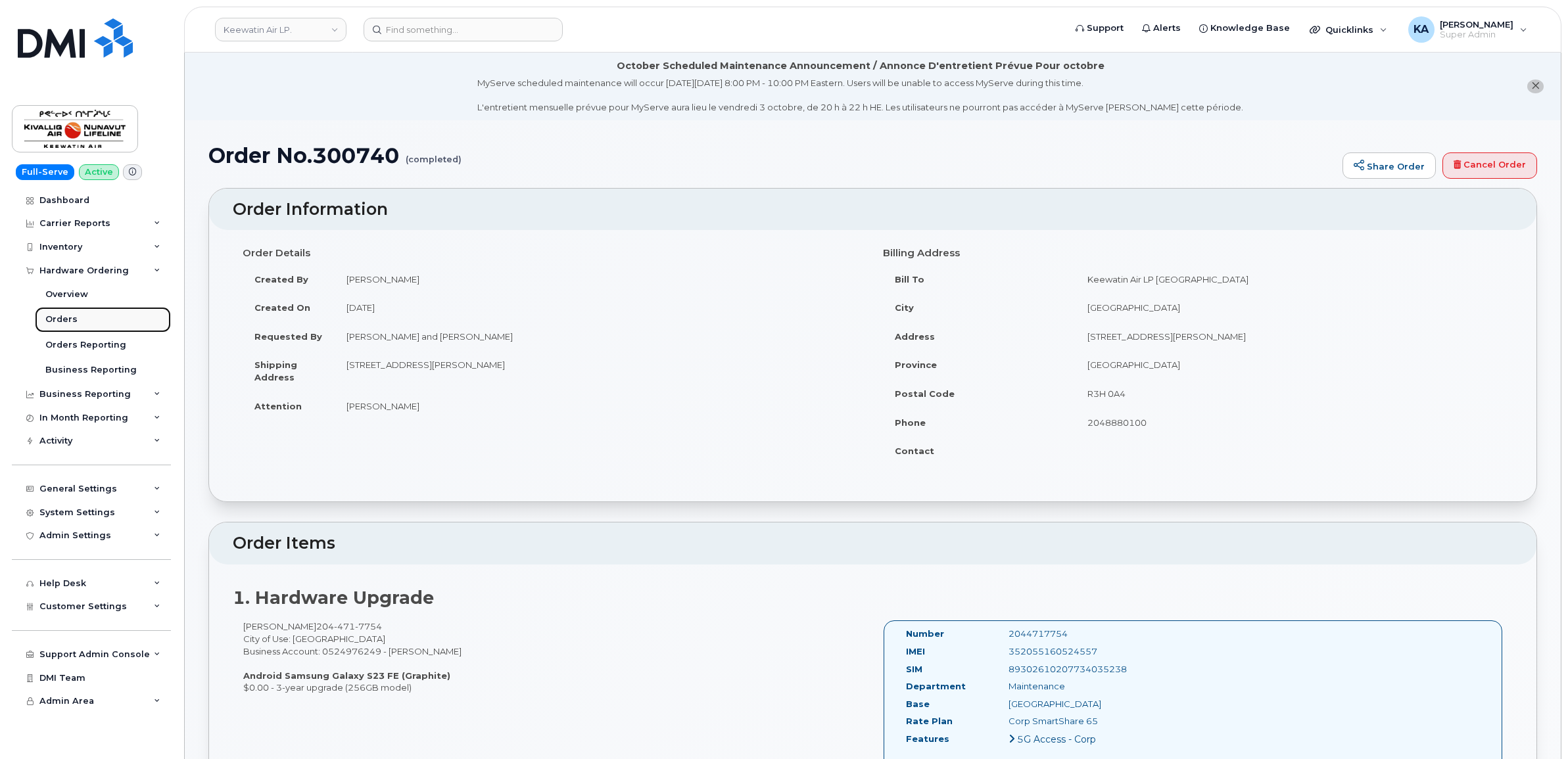
click at [56, 319] on div "Orders" at bounding box center [62, 319] width 32 height 12
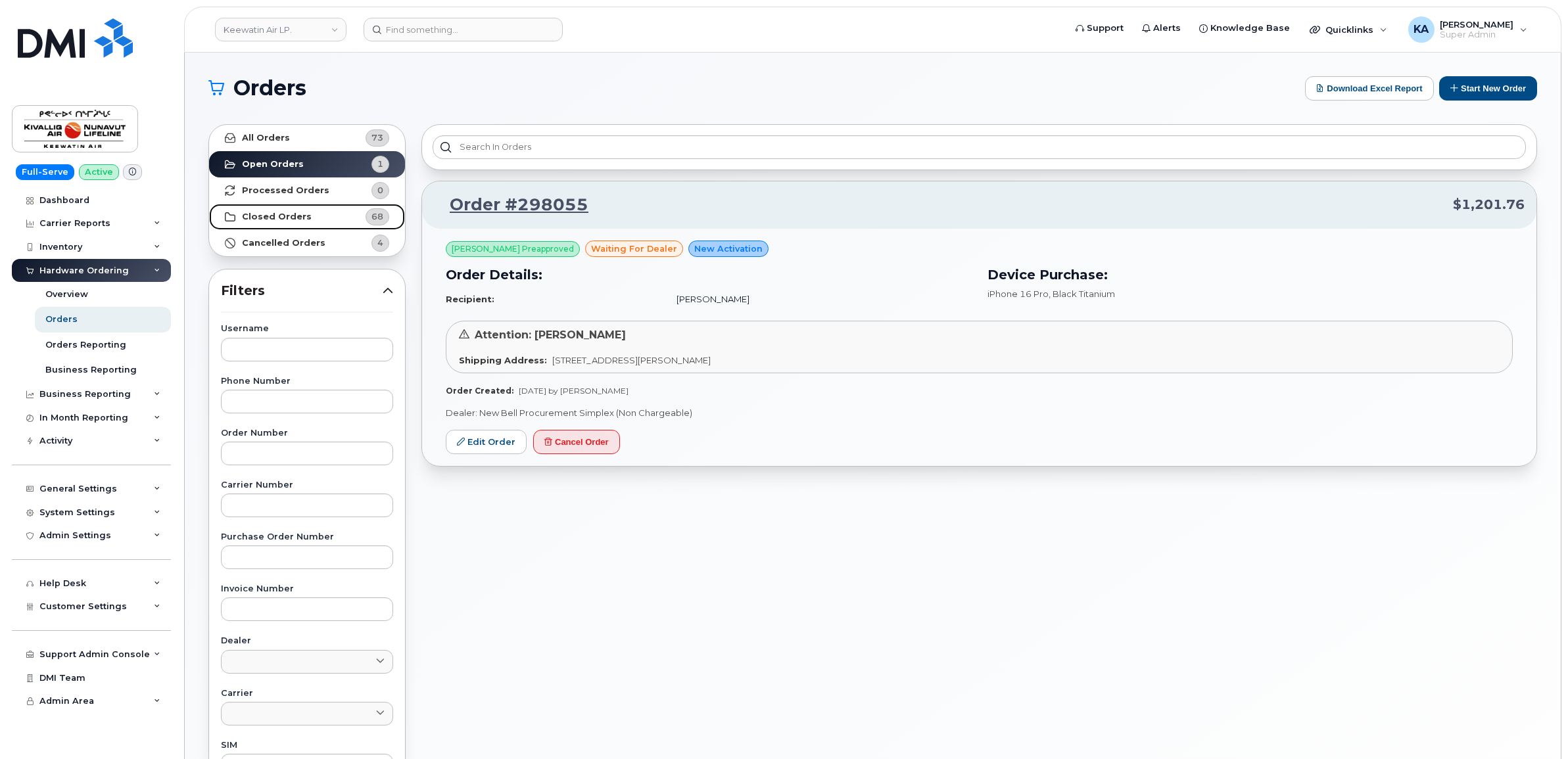
click at [263, 211] on strong "Closed Orders" at bounding box center [276, 216] width 70 height 10
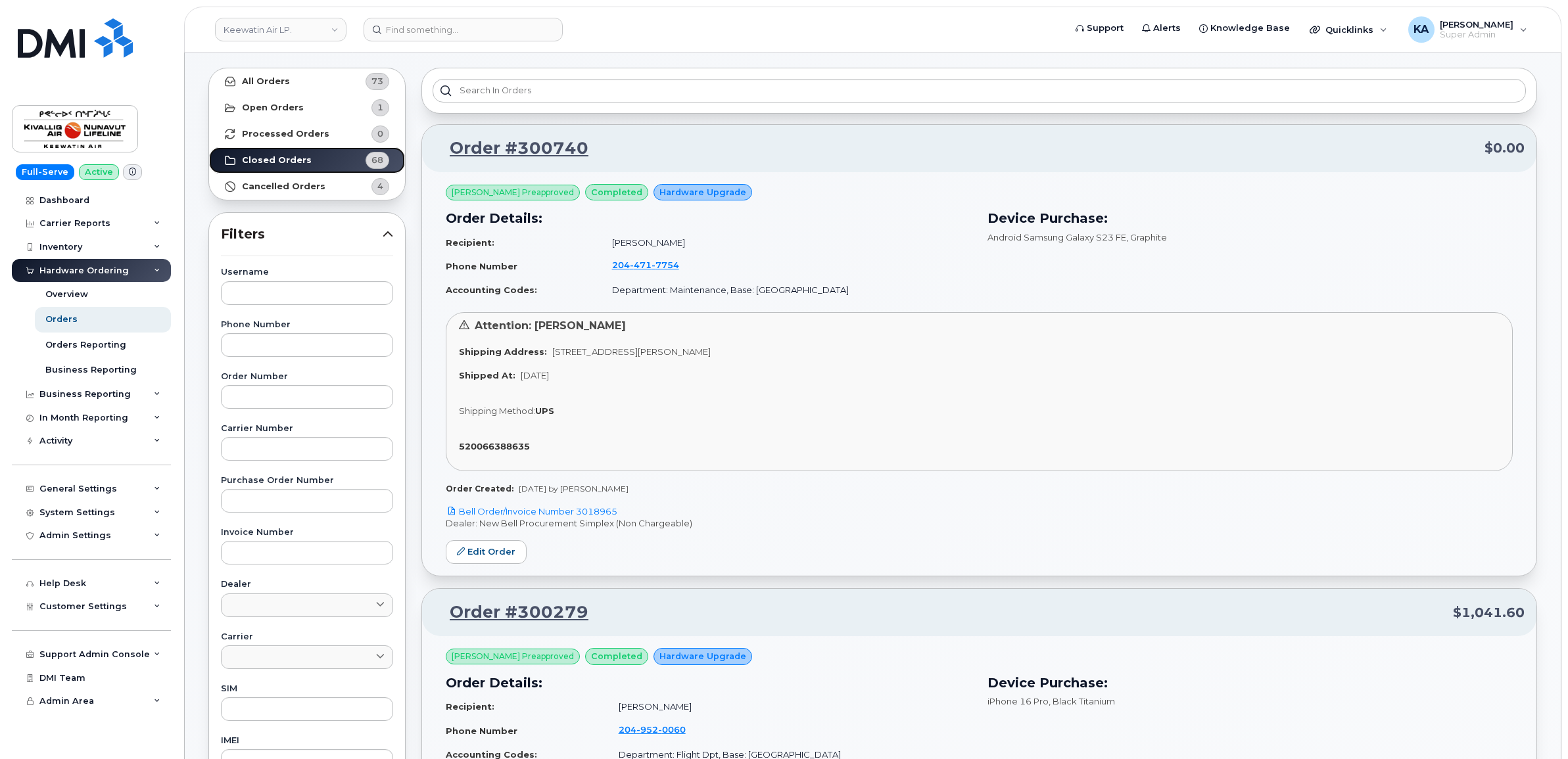
scroll to position [82, 0]
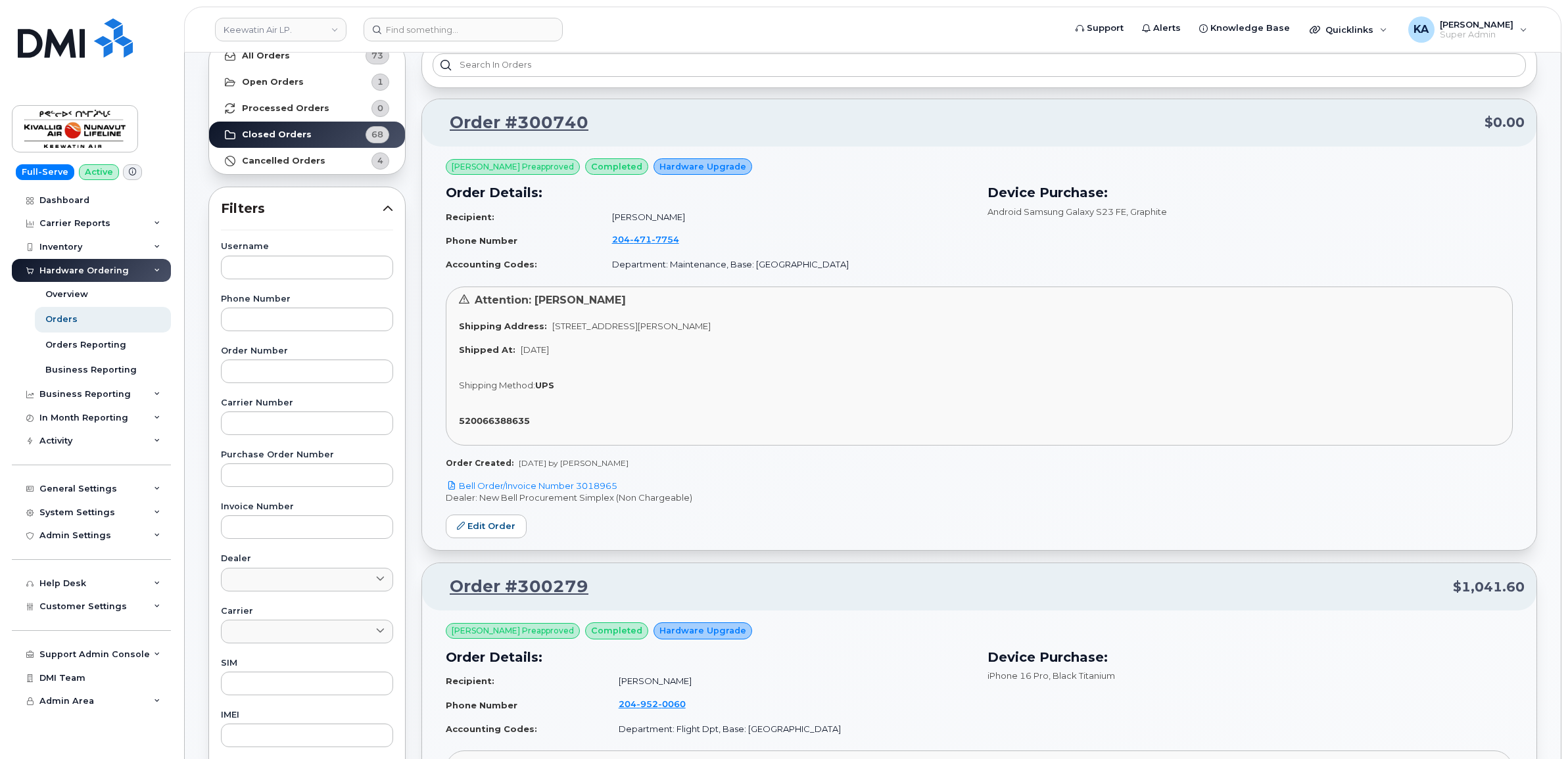
drag, startPoint x: 456, startPoint y: 324, endPoint x: 750, endPoint y: 336, distance: 294.2
click at [750, 336] on div "Attention: Mark Scharien Shipping Address: 50 Morberg Way Winnipeg Manitoba R3H…" at bounding box center [979, 366] width 1067 height 159
drag, startPoint x: 750, startPoint y: 336, endPoint x: 721, endPoint y: 328, distance: 30.1
copy div "Shipping Address: 50 Morberg Way Winnipeg Manitoba R3H 0A4"
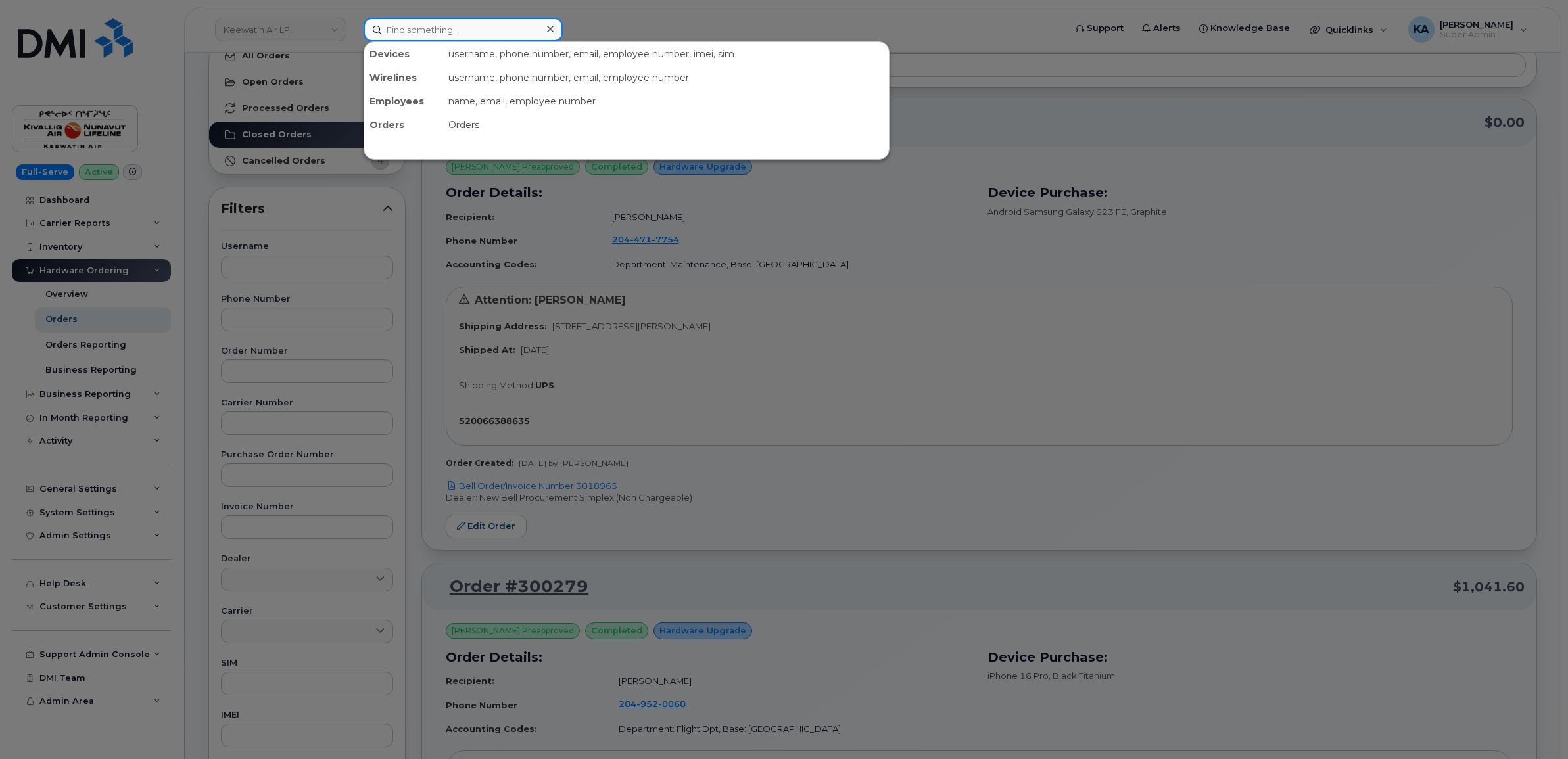
click at [441, 24] on input at bounding box center [463, 30] width 199 height 24
paste input "5064786491"
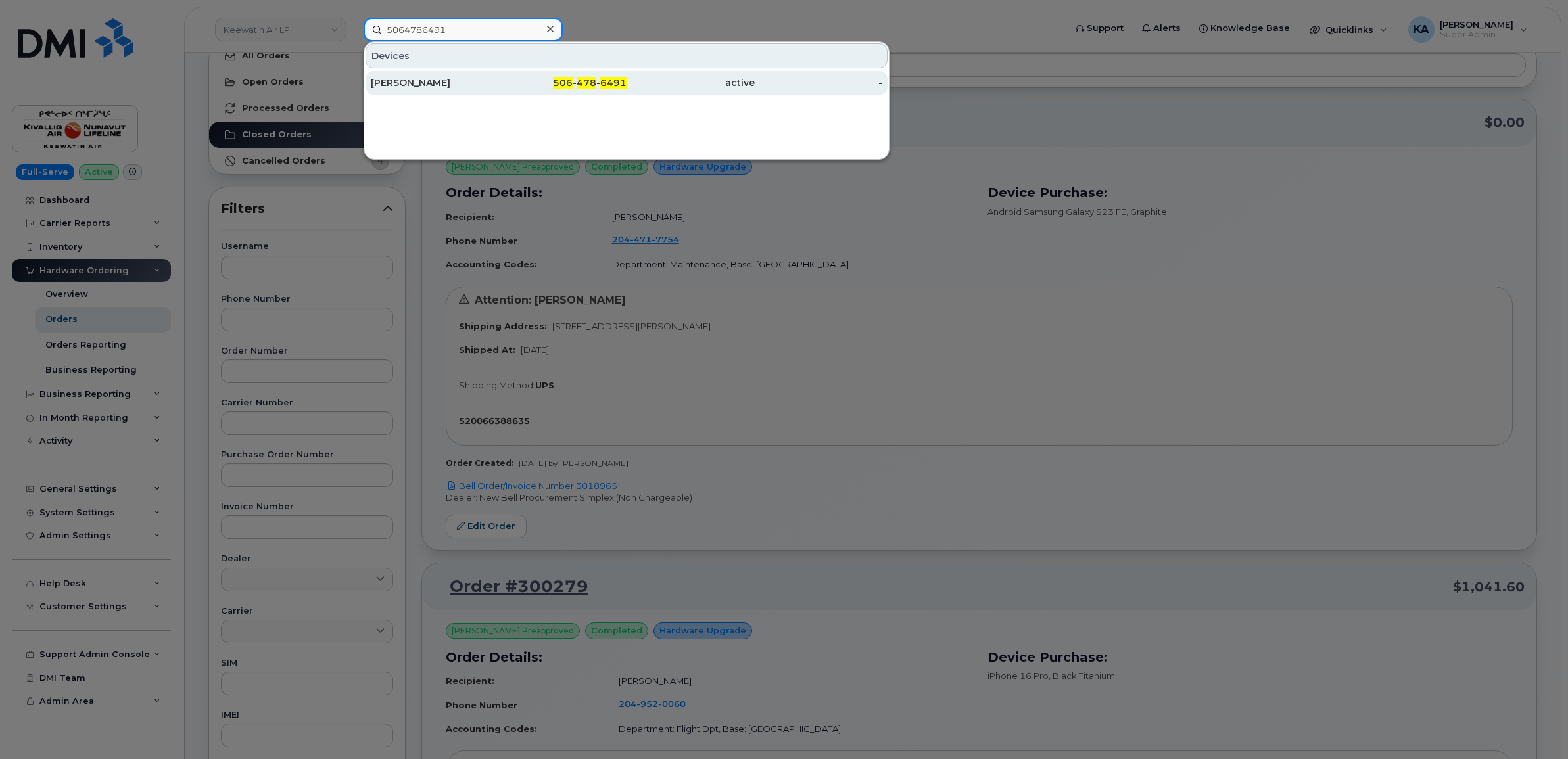
type input "5064786491"
click at [418, 86] on div "Marie-Josée Lagacé" at bounding box center [435, 82] width 128 height 13
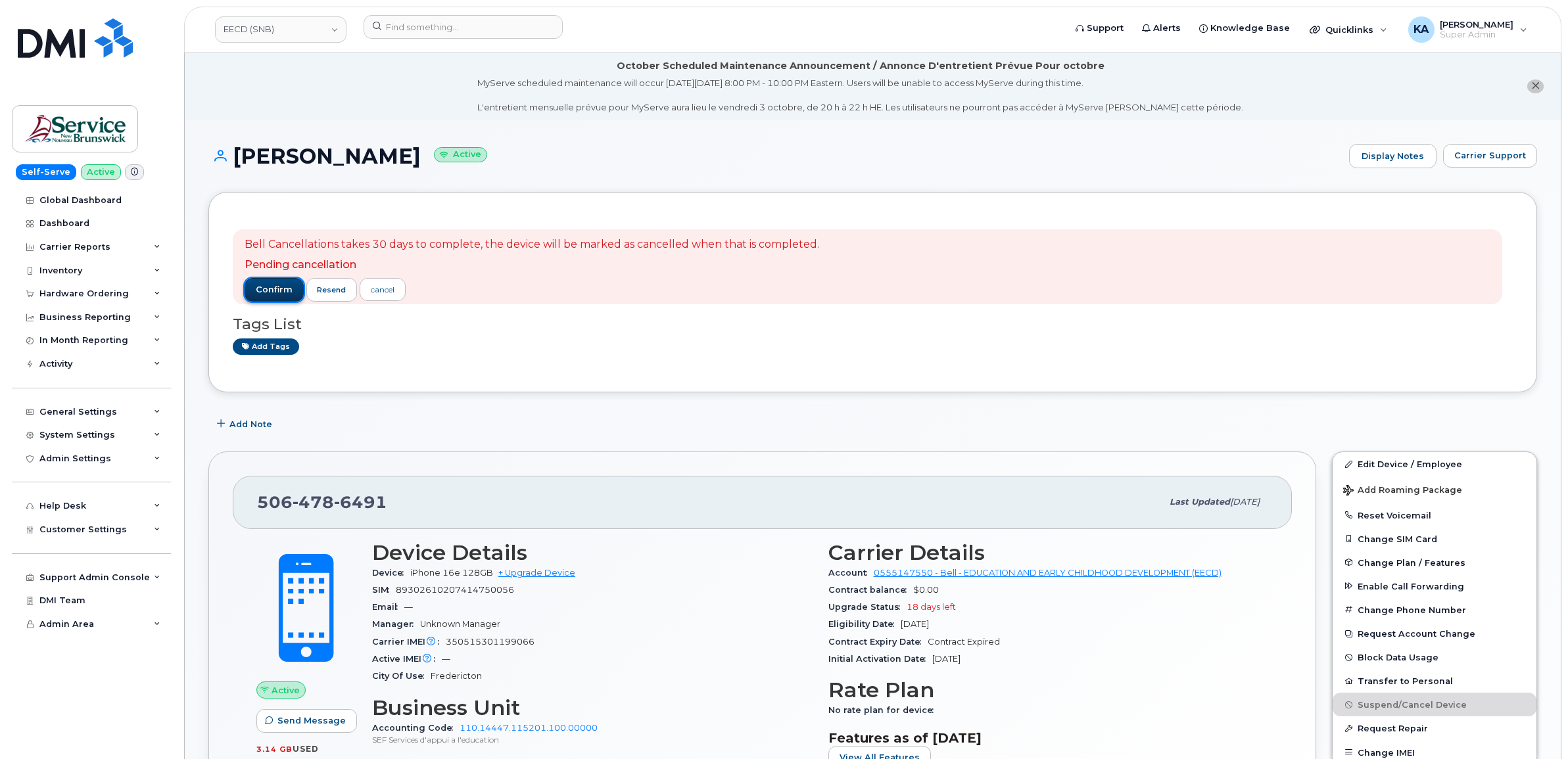
click at [266, 288] on span "confirm" at bounding box center [274, 290] width 37 height 12
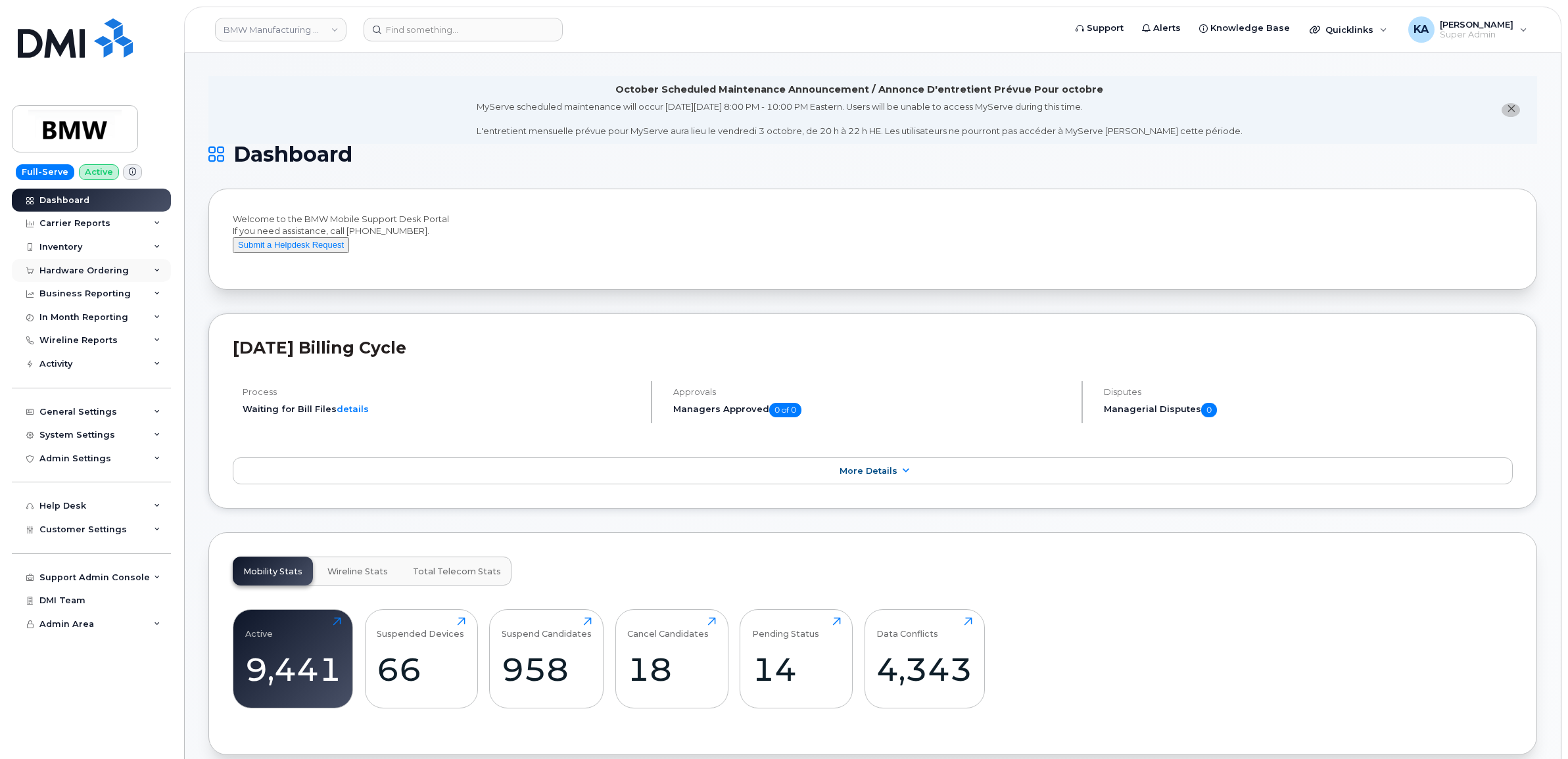
click at [84, 273] on div "Hardware Ordering" at bounding box center [84, 271] width 90 height 10
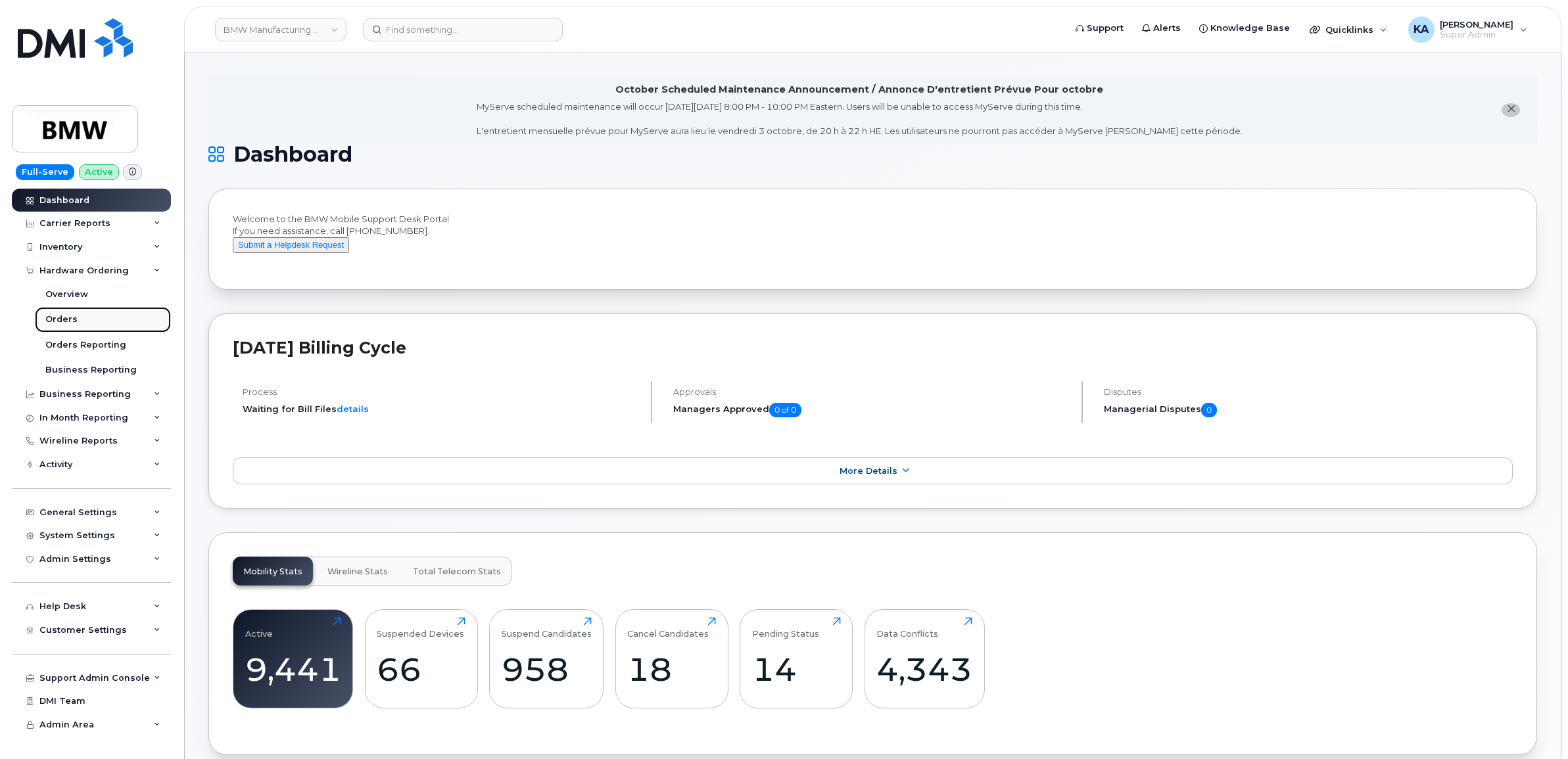
click at [60, 316] on div "Orders" at bounding box center [62, 319] width 32 height 12
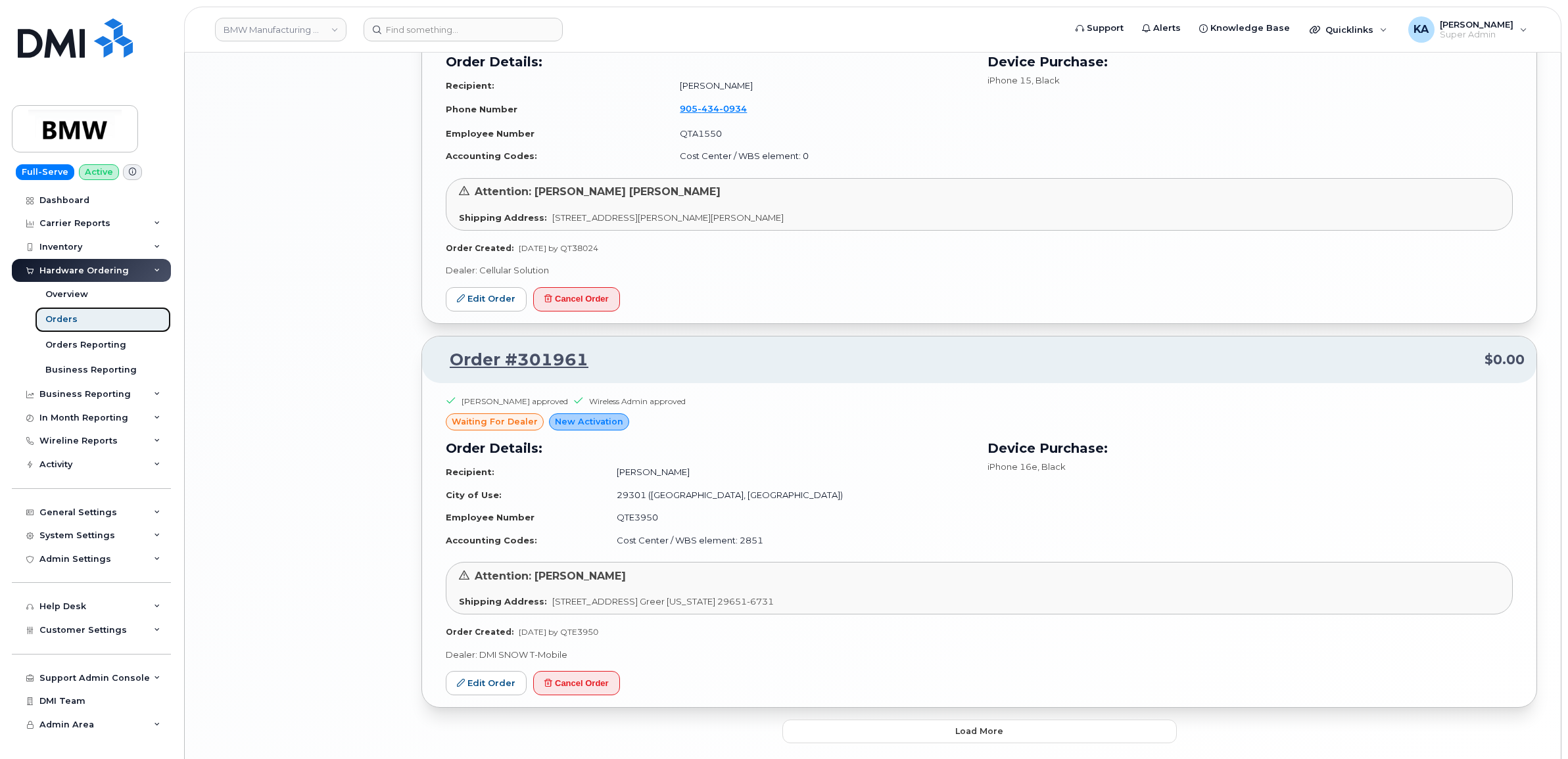
scroll to position [2233, 0]
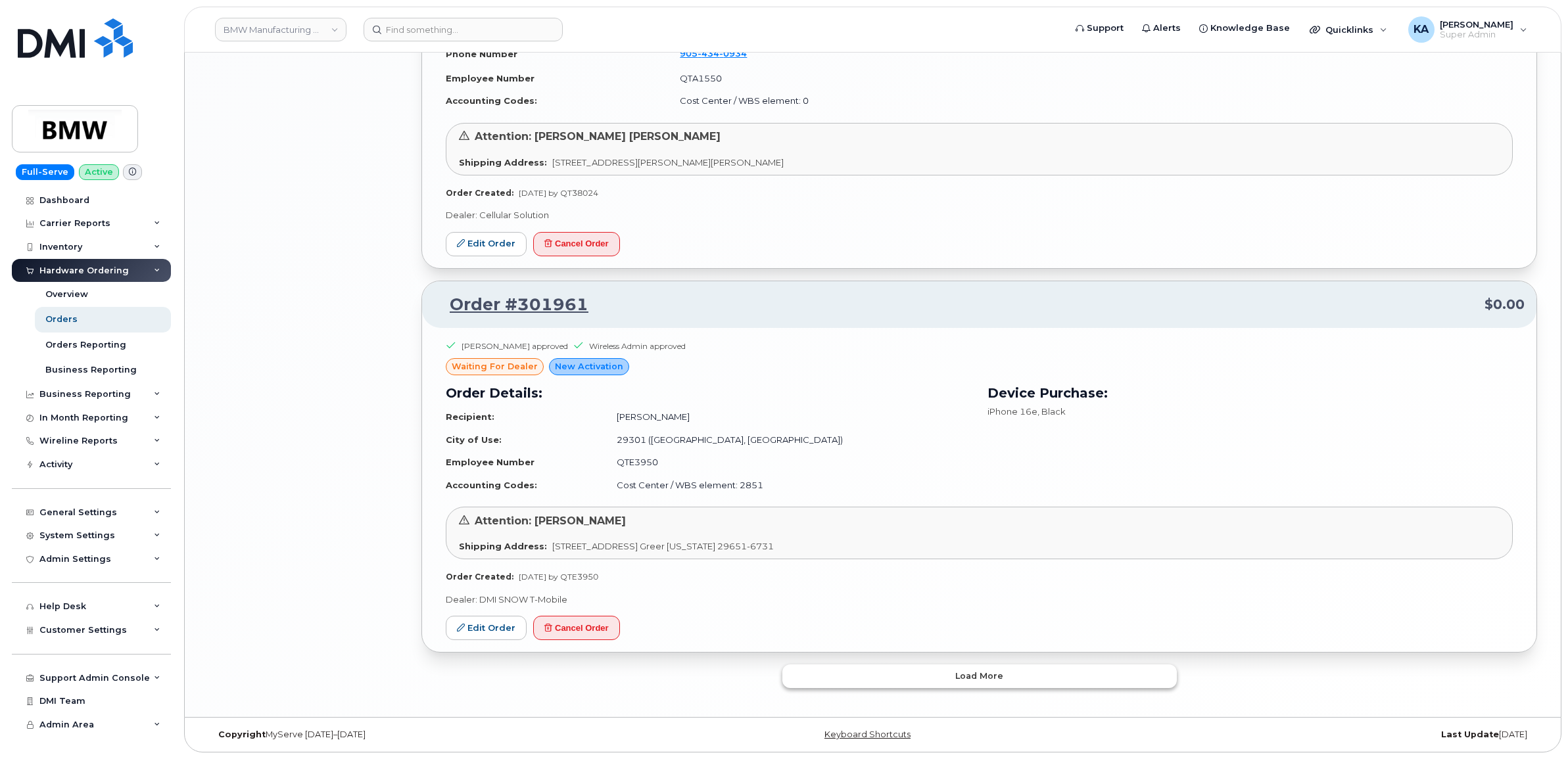
click at [826, 669] on button "Load more" at bounding box center [979, 677] width 394 height 24
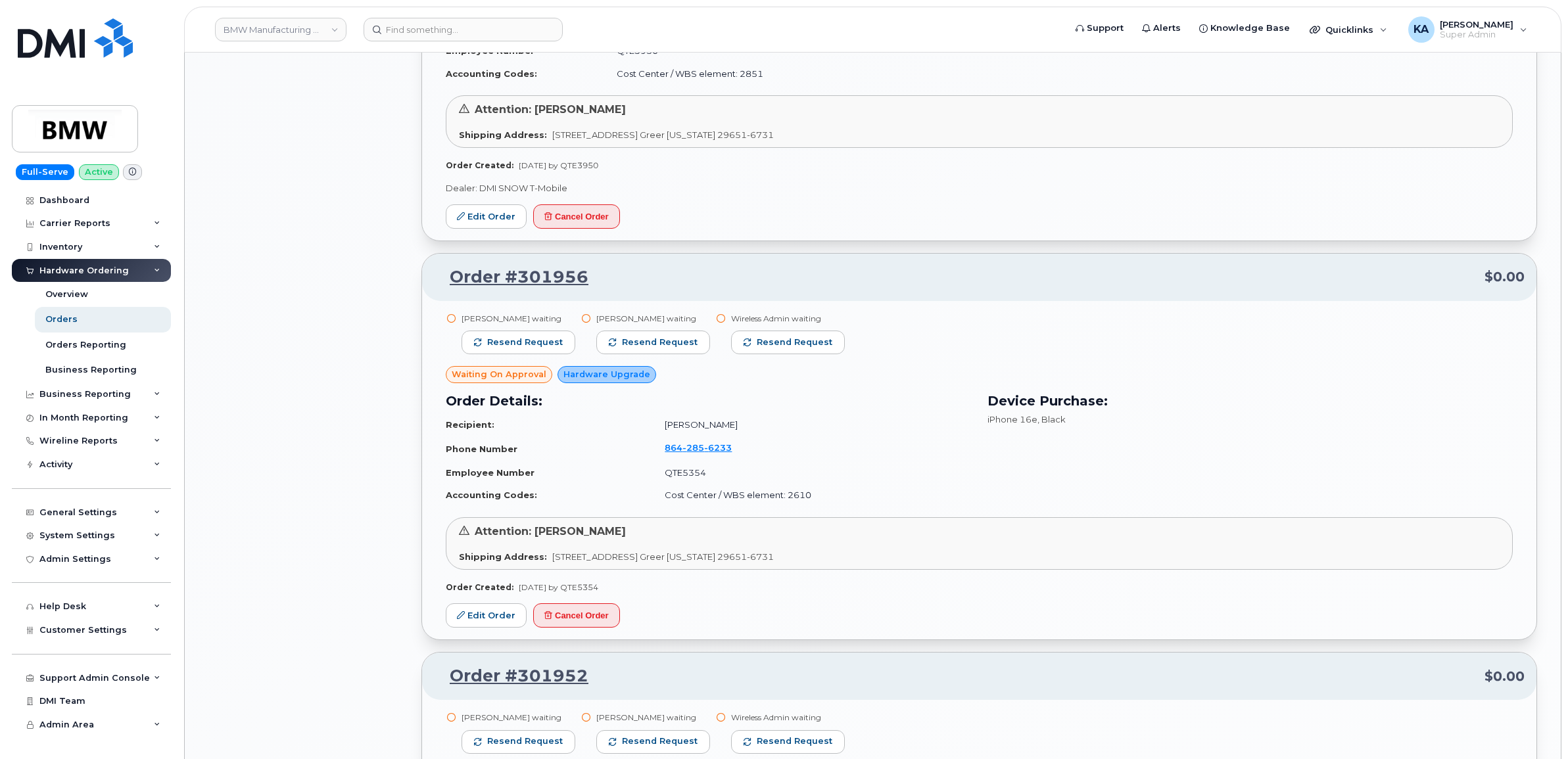
scroll to position [2644, 0]
drag, startPoint x: 529, startPoint y: 339, endPoint x: 541, endPoint y: 337, distance: 12.2
click at [533, 339] on span "Resend request" at bounding box center [525, 341] width 75 height 12
click at [639, 335] on span "Resend request" at bounding box center [660, 341] width 75 height 12
click at [758, 342] on span "Resend request" at bounding box center [795, 341] width 75 height 12
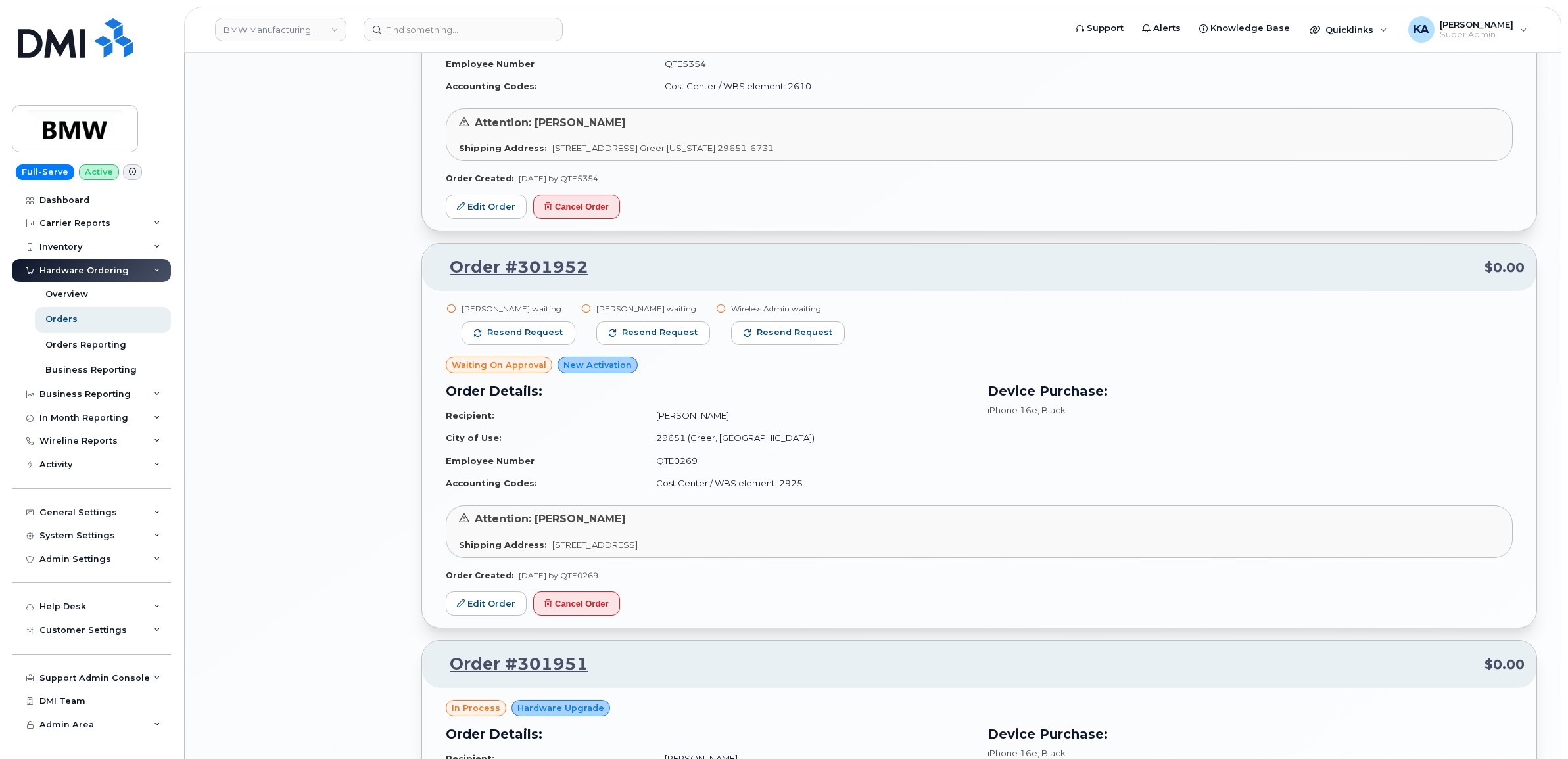
scroll to position [3054, 0]
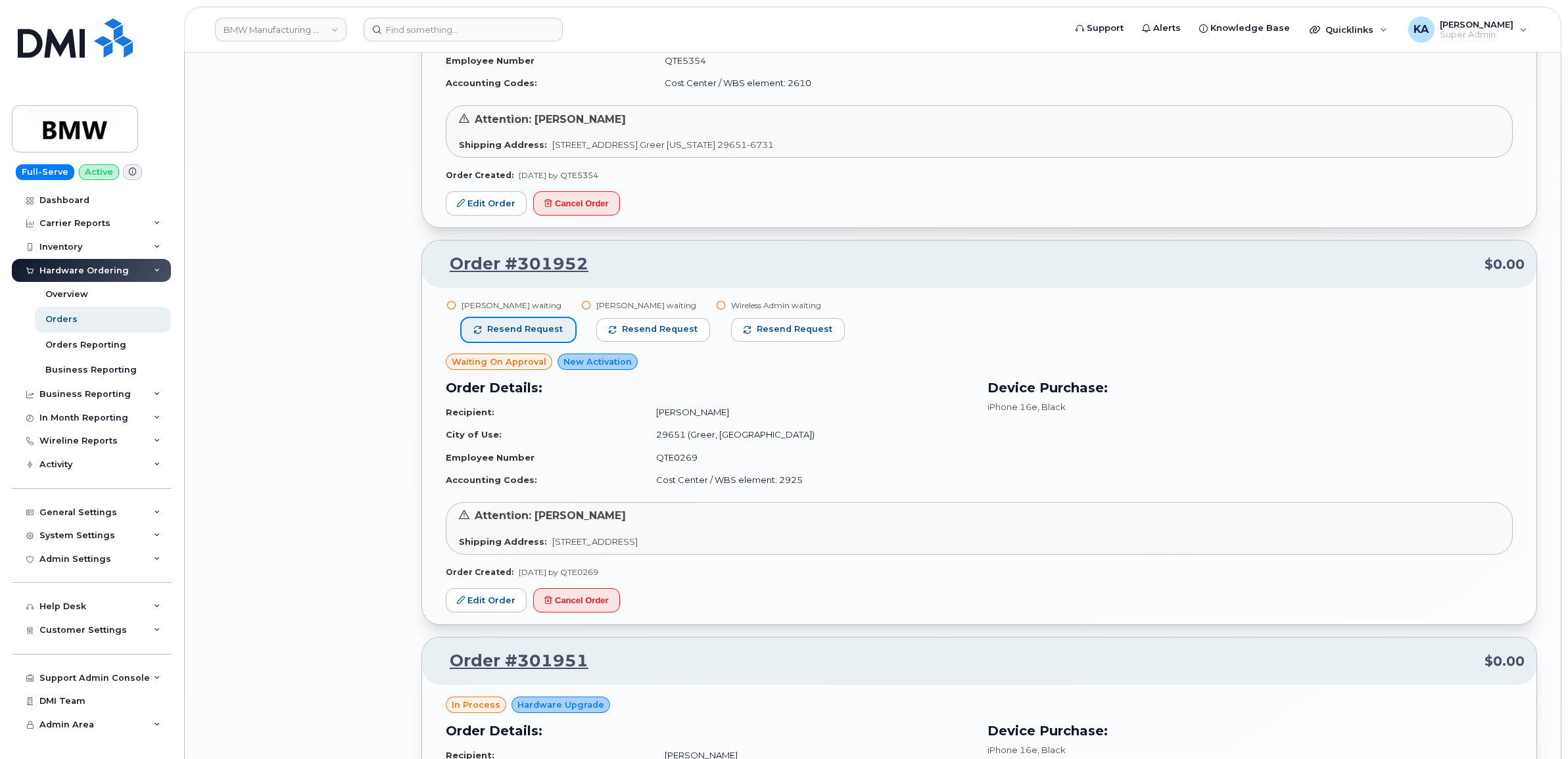
click at [547, 333] on span "Resend request" at bounding box center [525, 329] width 75 height 12
click at [642, 332] on span "Resend request" at bounding box center [660, 329] width 75 height 12
click at [758, 326] on span "Resend request" at bounding box center [795, 329] width 75 height 12
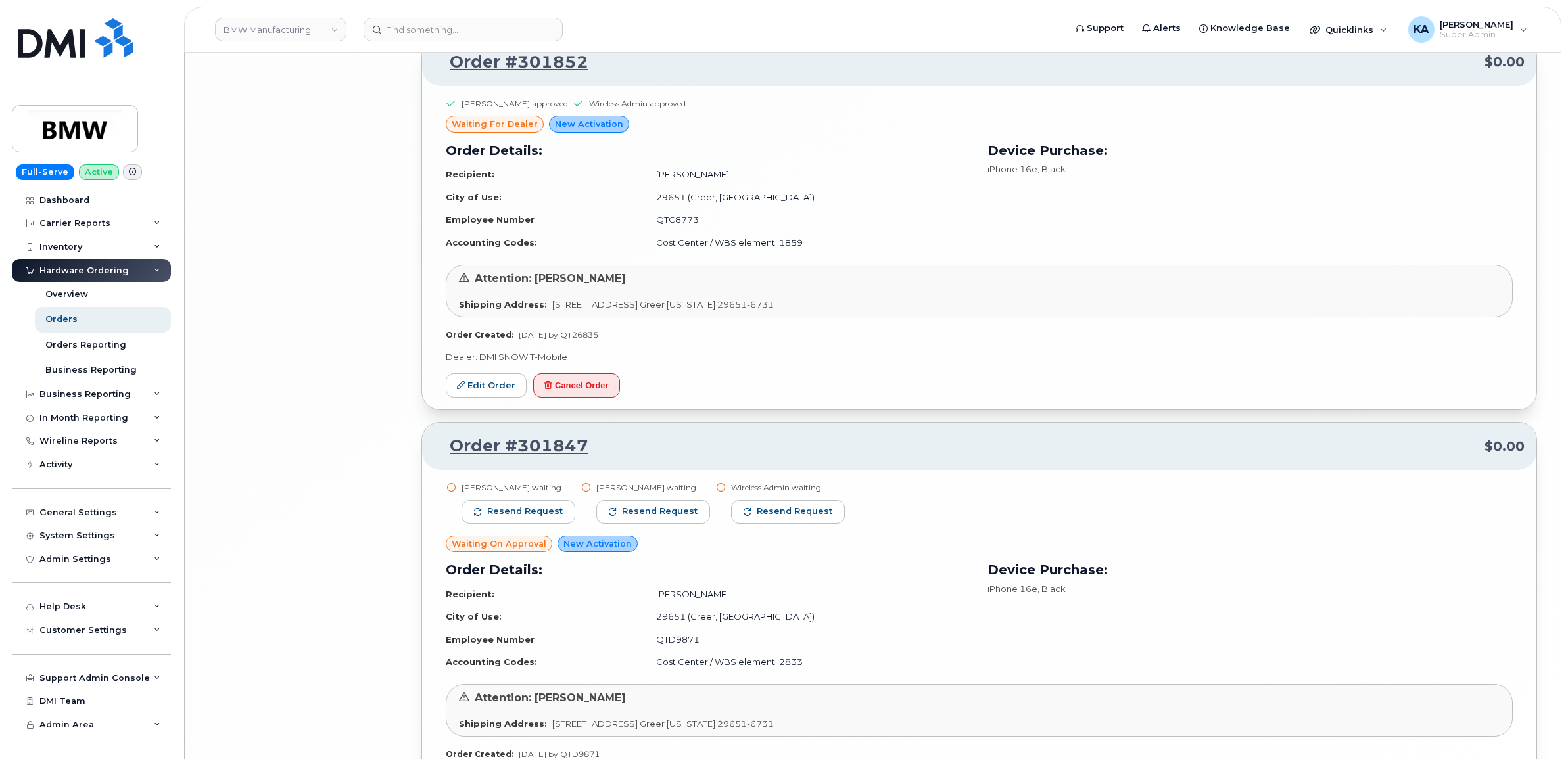
scroll to position [5026, 0]
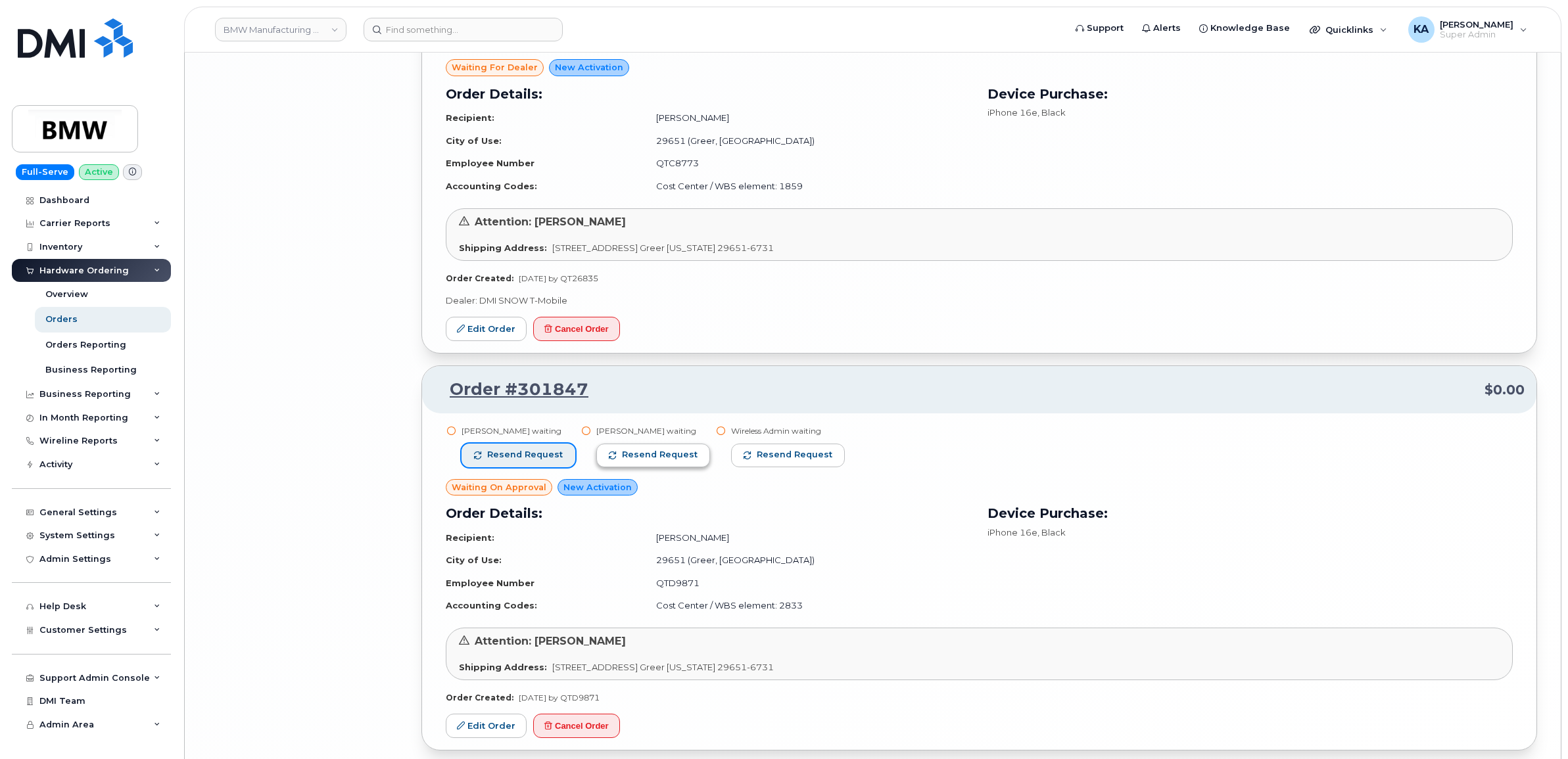
drag, startPoint x: 549, startPoint y: 455, endPoint x: 639, endPoint y: 452, distance: 90.0
click at [549, 455] on span "Resend request" at bounding box center [525, 455] width 75 height 12
click at [644, 452] on span "Resend request" at bounding box center [660, 455] width 75 height 12
click at [758, 448] on button "Resend request" at bounding box center [789, 456] width 114 height 24
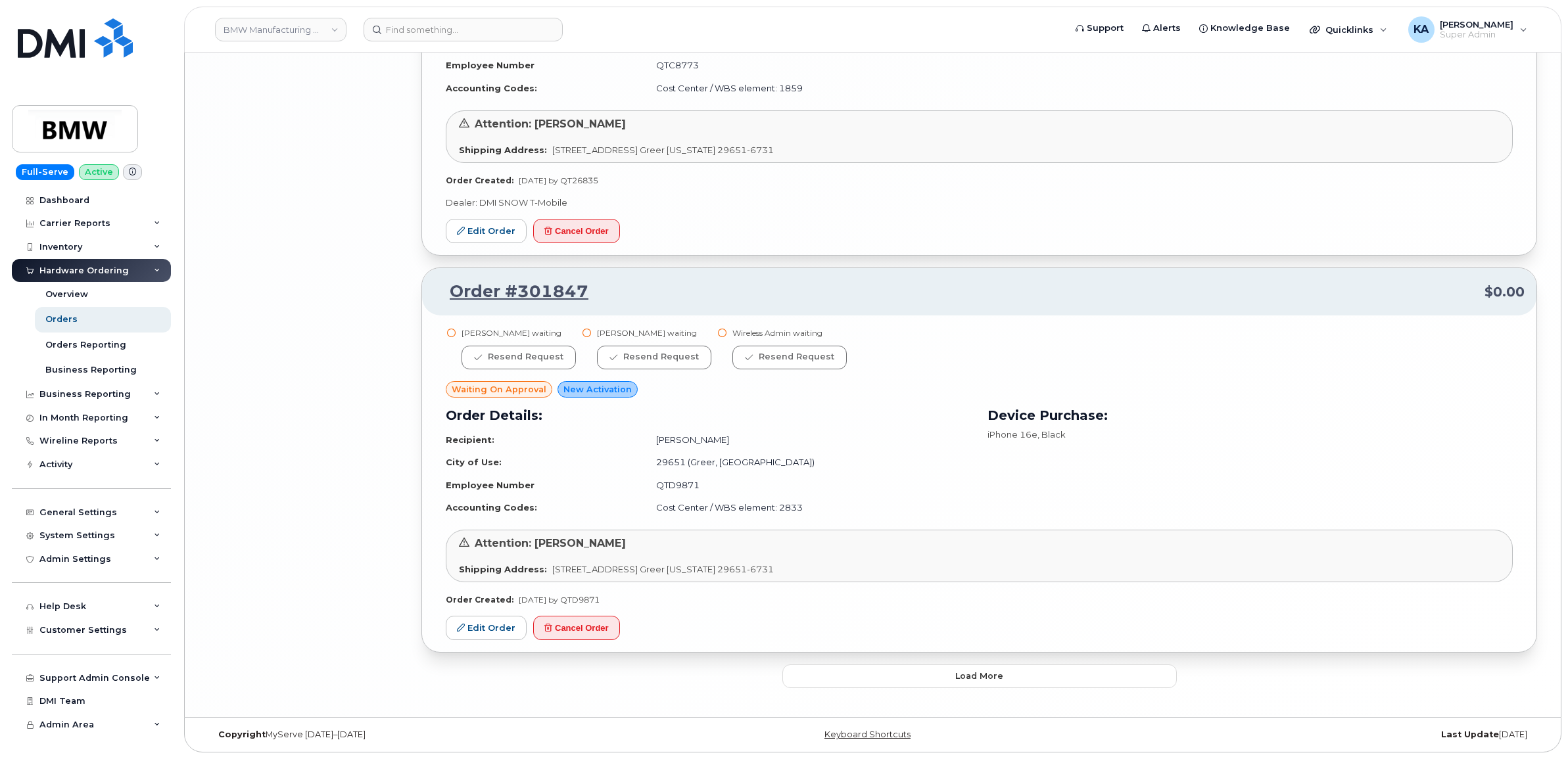
scroll to position [5126, 0]
click at [871, 668] on button "Load more" at bounding box center [979, 677] width 394 height 24
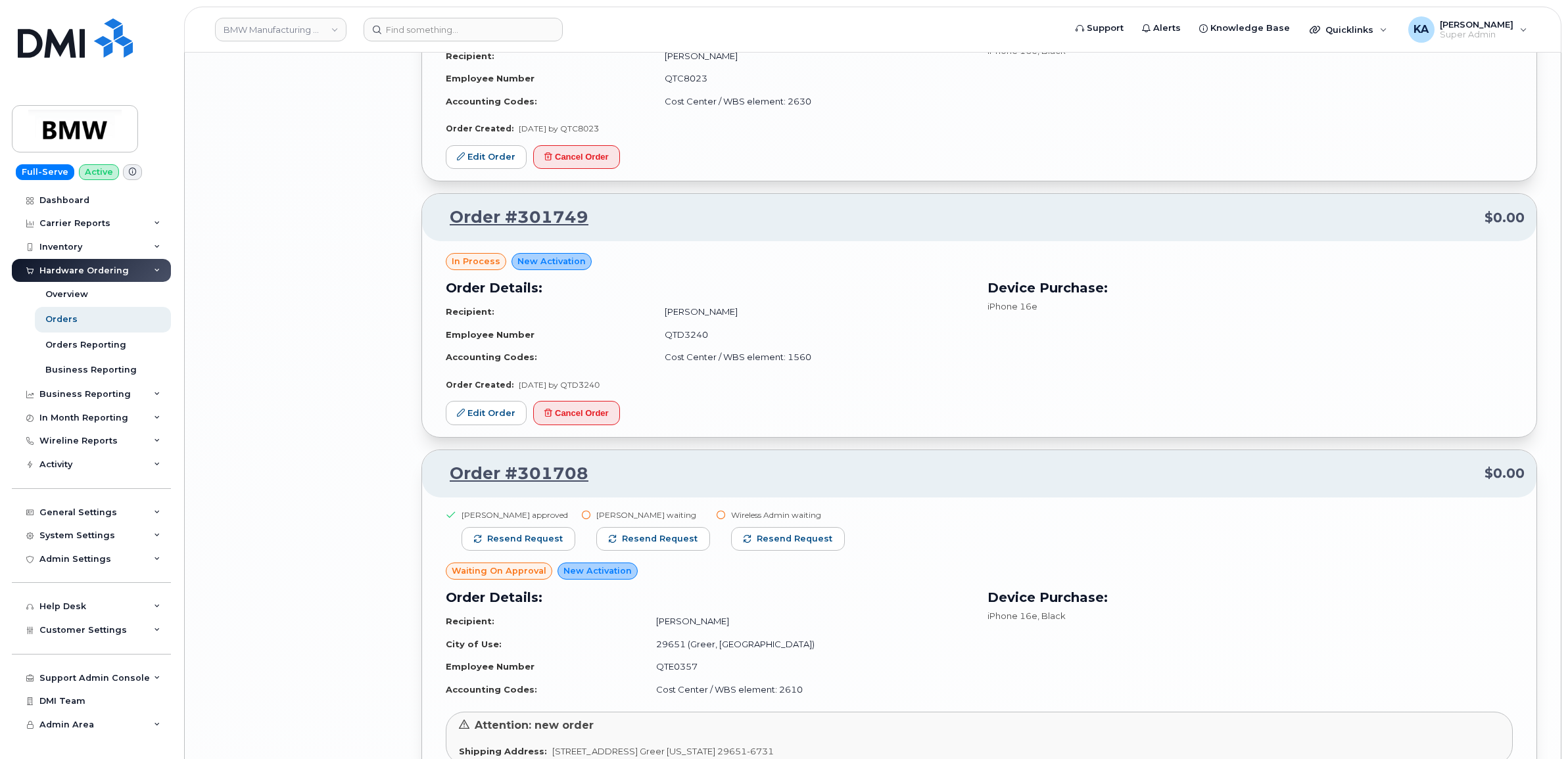
scroll to position [5865, 0]
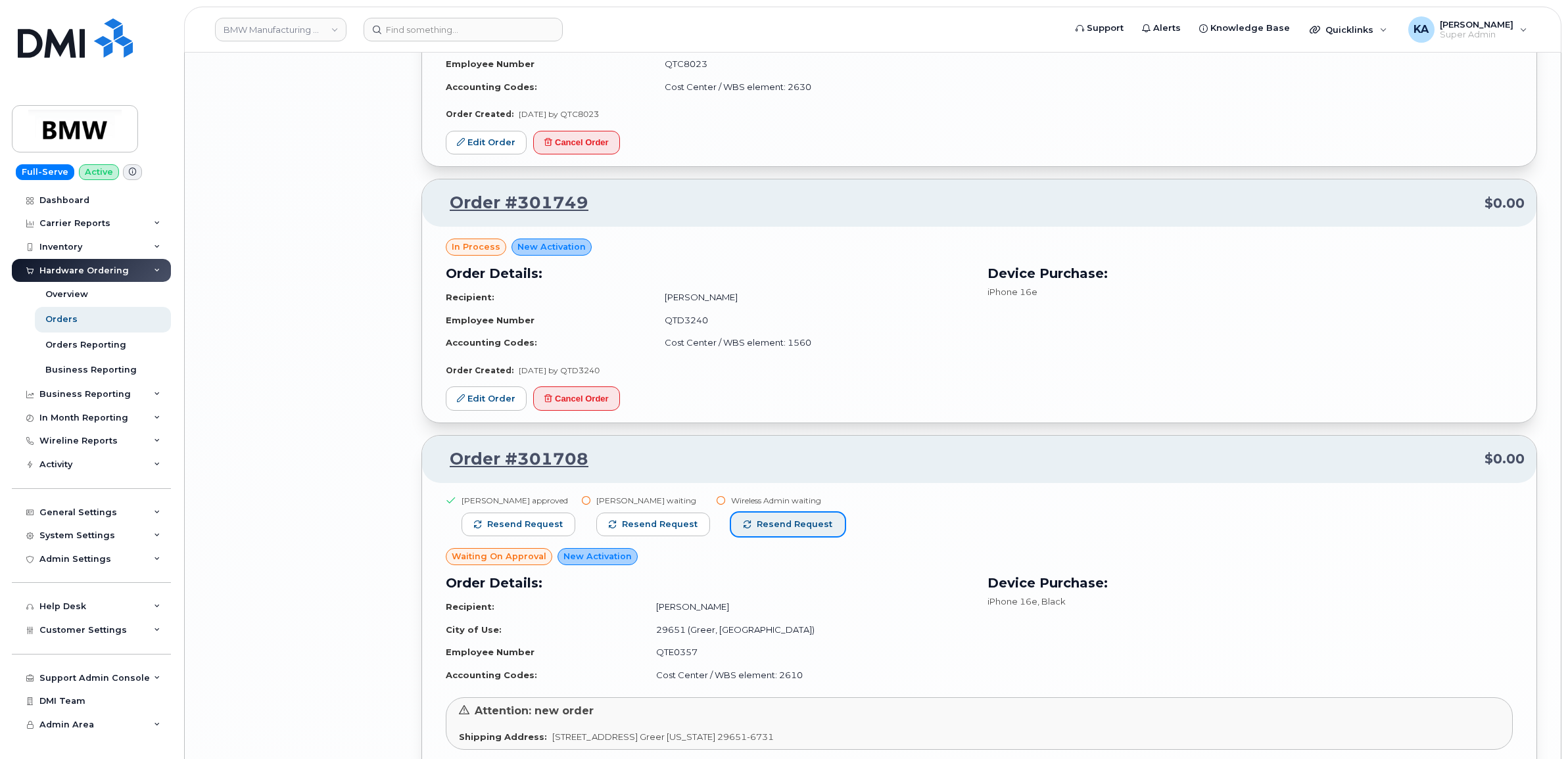
click at [784, 536] on button "Resend request" at bounding box center [788, 524] width 114 height 24
click at [689, 527] on button "Resend request" at bounding box center [653, 524] width 114 height 24
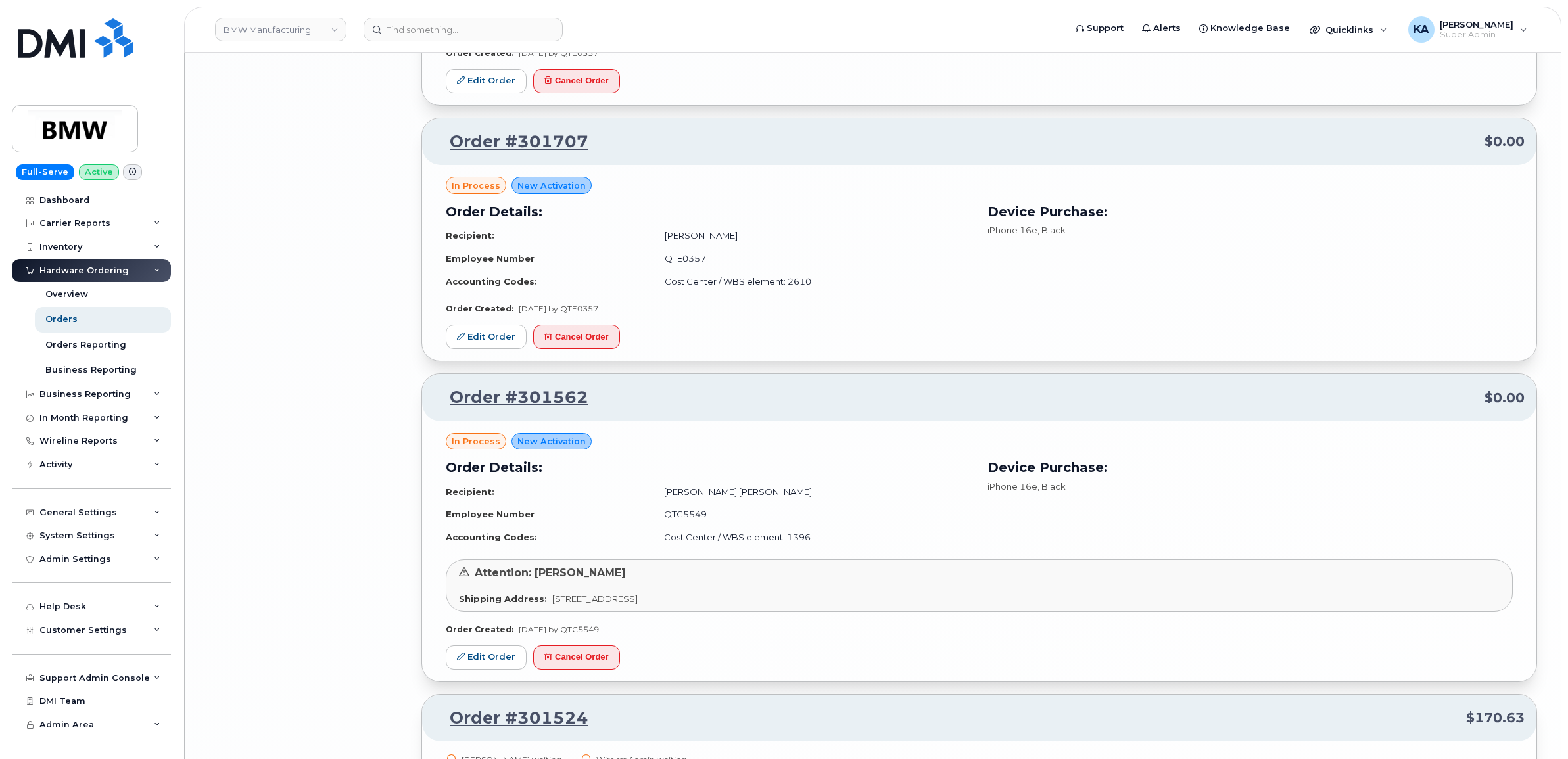
scroll to position [6769, 0]
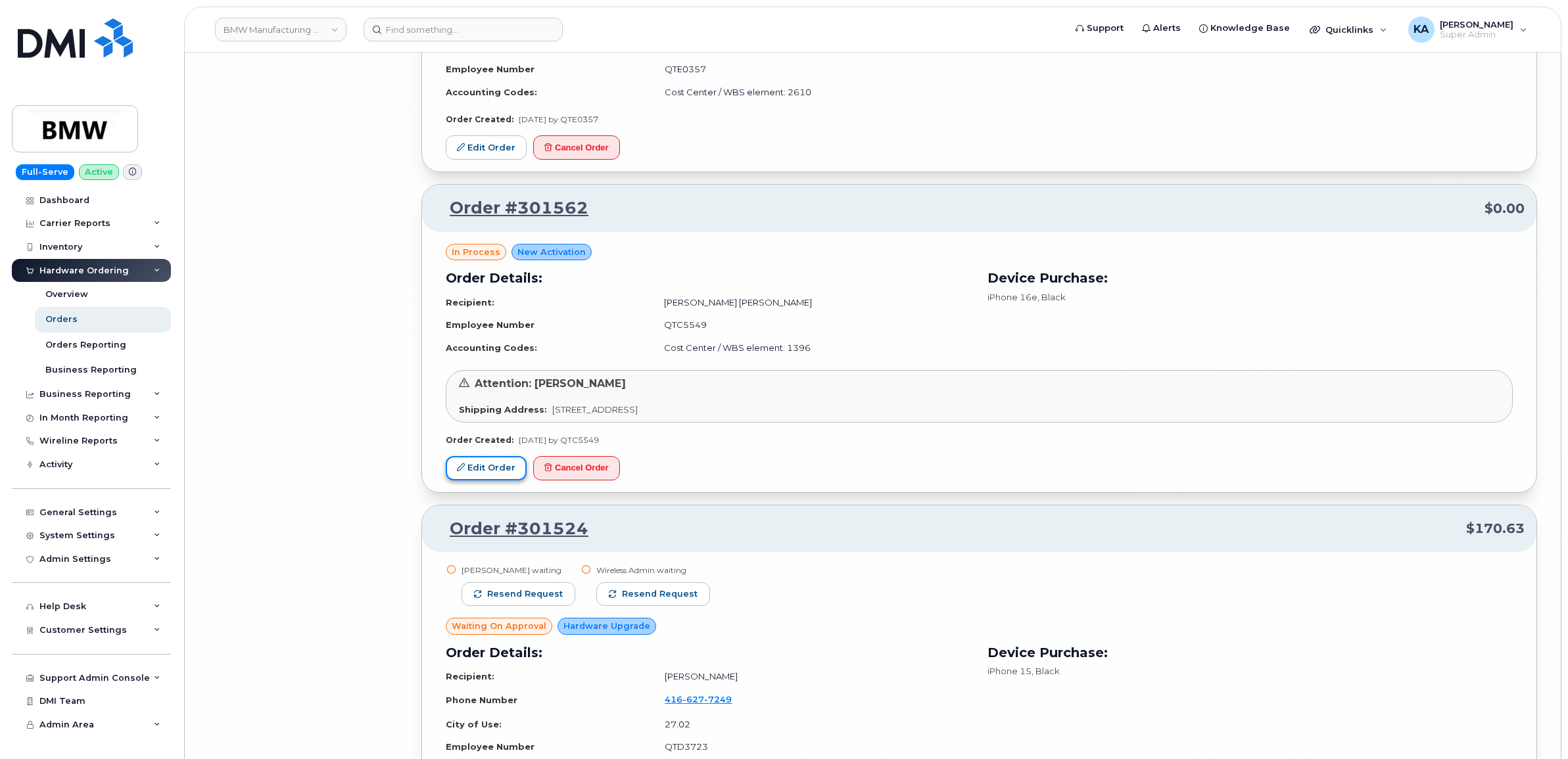
drag, startPoint x: 490, startPoint y: 475, endPoint x: 497, endPoint y: 472, distance: 7.6
click at [490, 475] on link "Edit Order" at bounding box center [485, 468] width 81 height 24
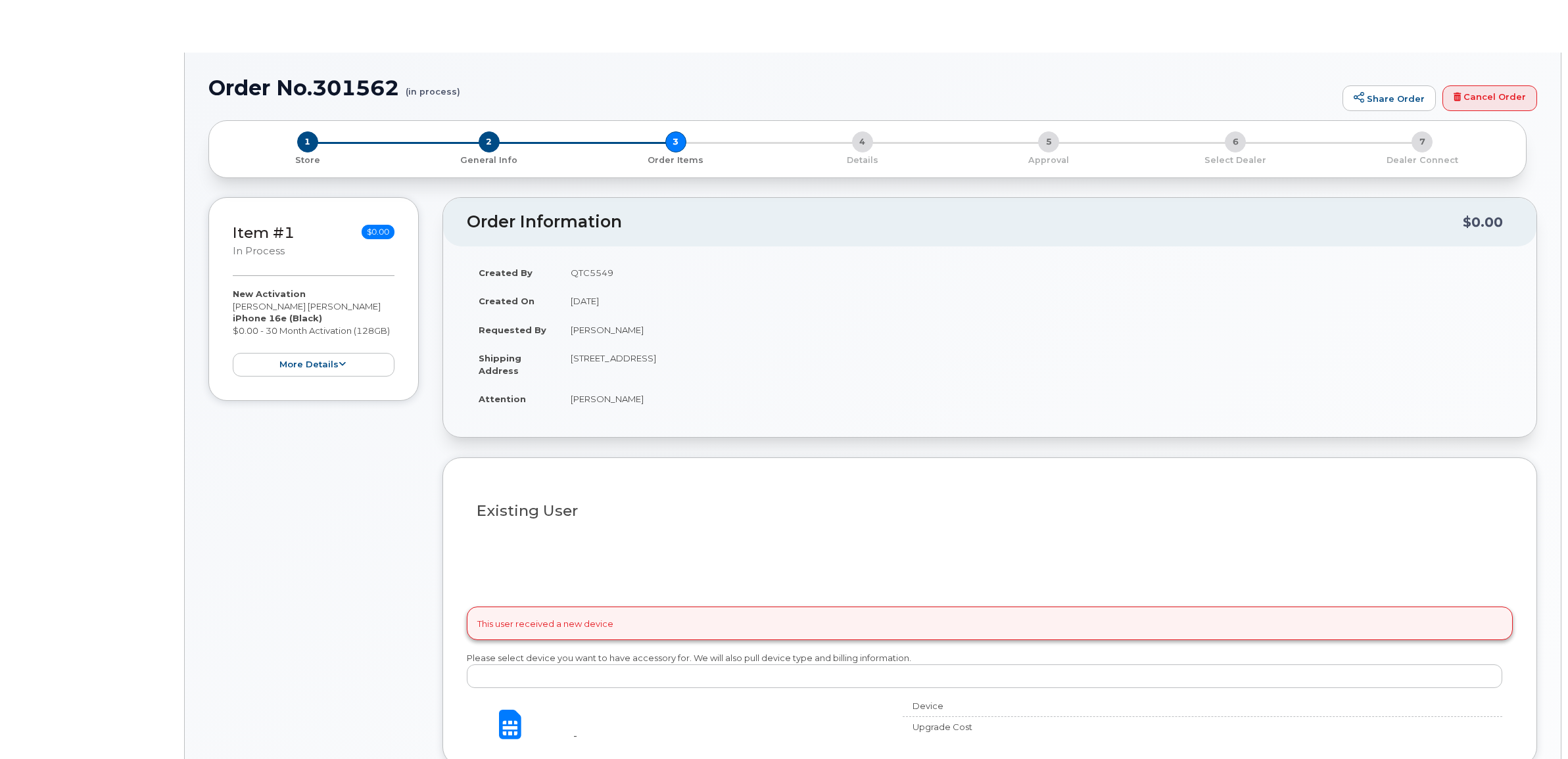
type input "1902333"
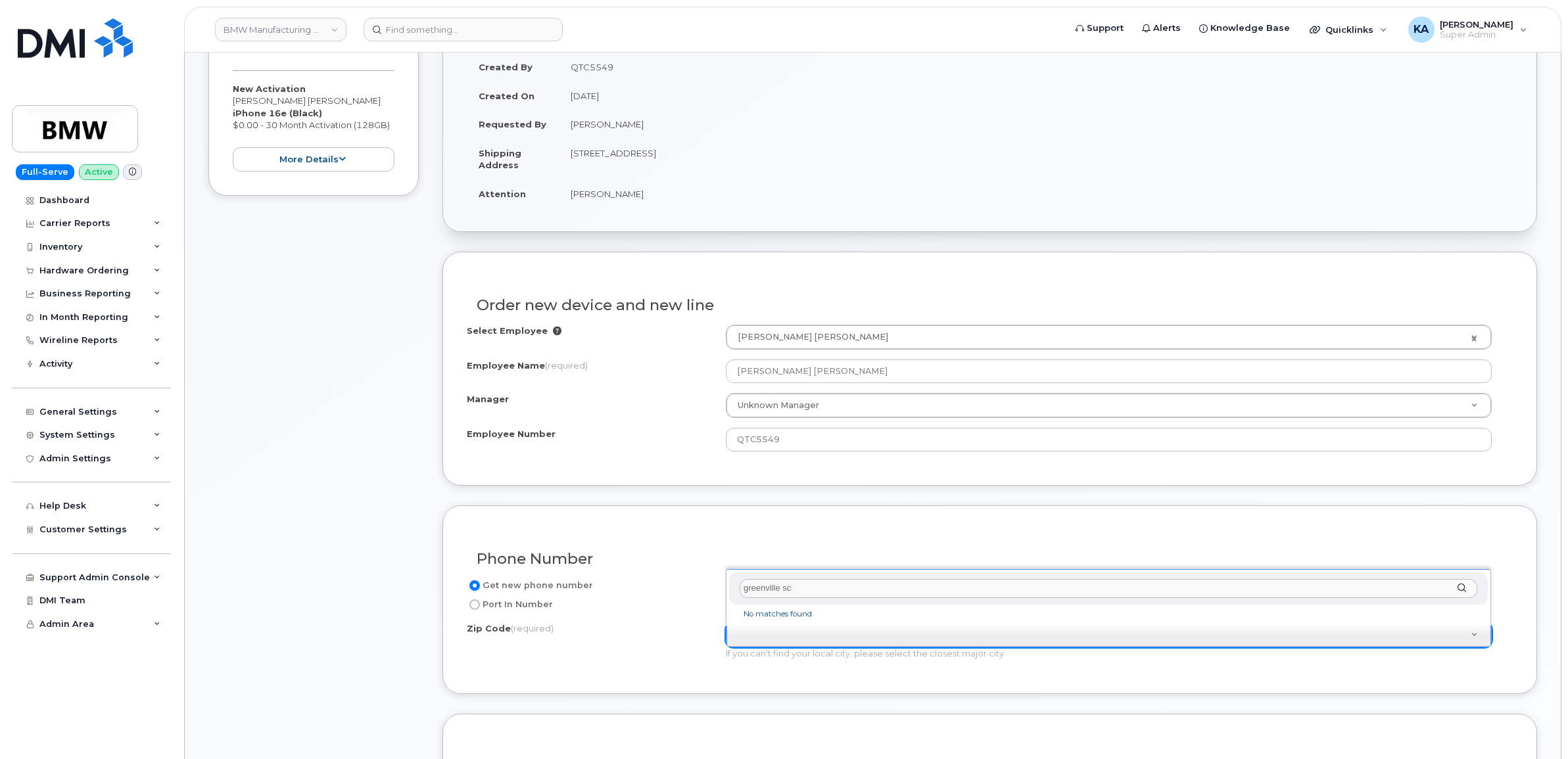
scroll to position [231, 0]
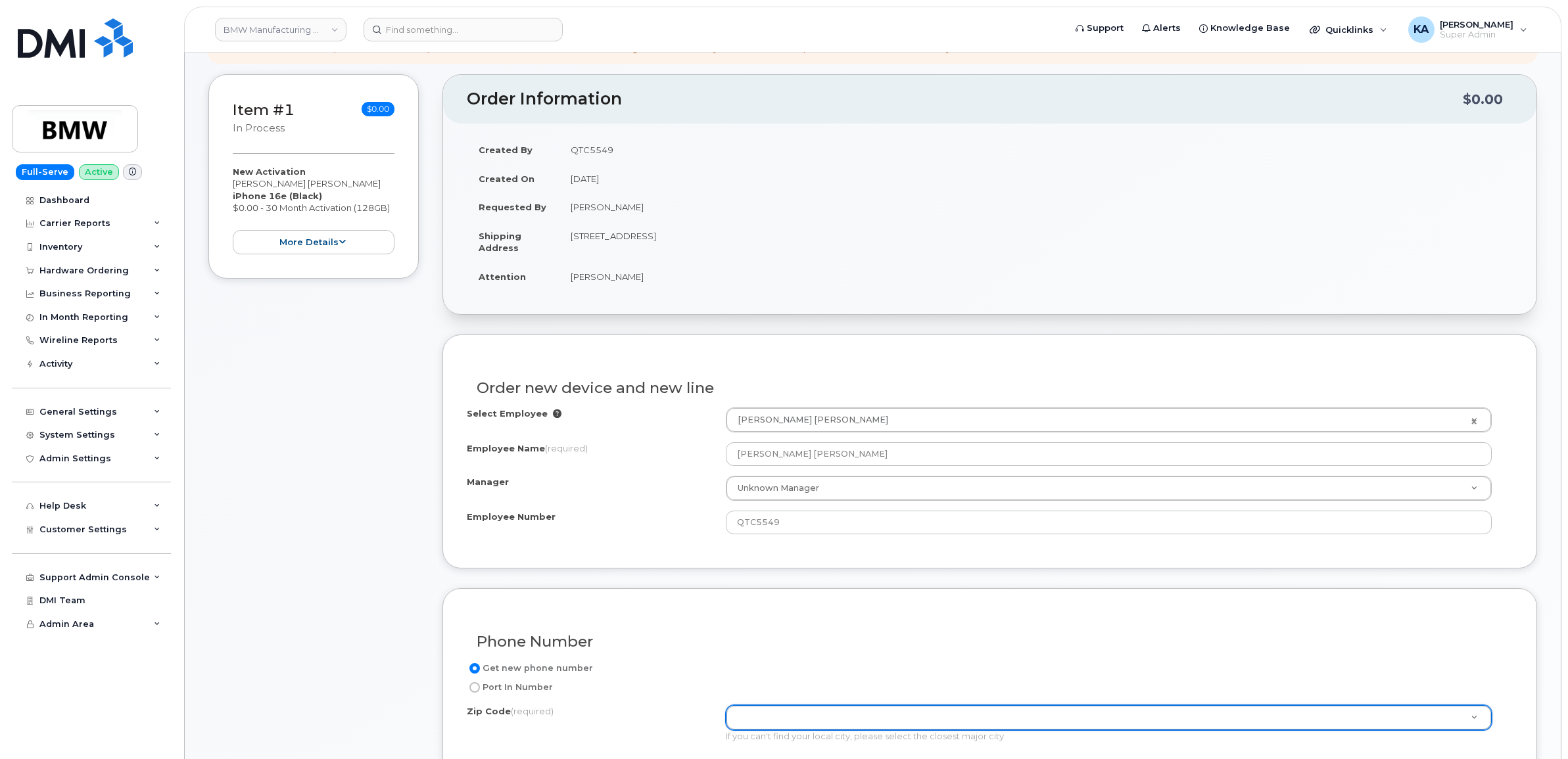
drag, startPoint x: 651, startPoint y: 239, endPoint x: 688, endPoint y: 237, distance: 37.1
drag, startPoint x: 652, startPoint y: 235, endPoint x: 742, endPoint y: 242, distance: 90.3
click at [742, 242] on td "[STREET_ADDRESS]" at bounding box center [1035, 242] width 954 height 41
drag, startPoint x: 742, startPoint y: 242, endPoint x: 732, endPoint y: 237, distance: 11.2
copy td "greenville, SC, 29605"
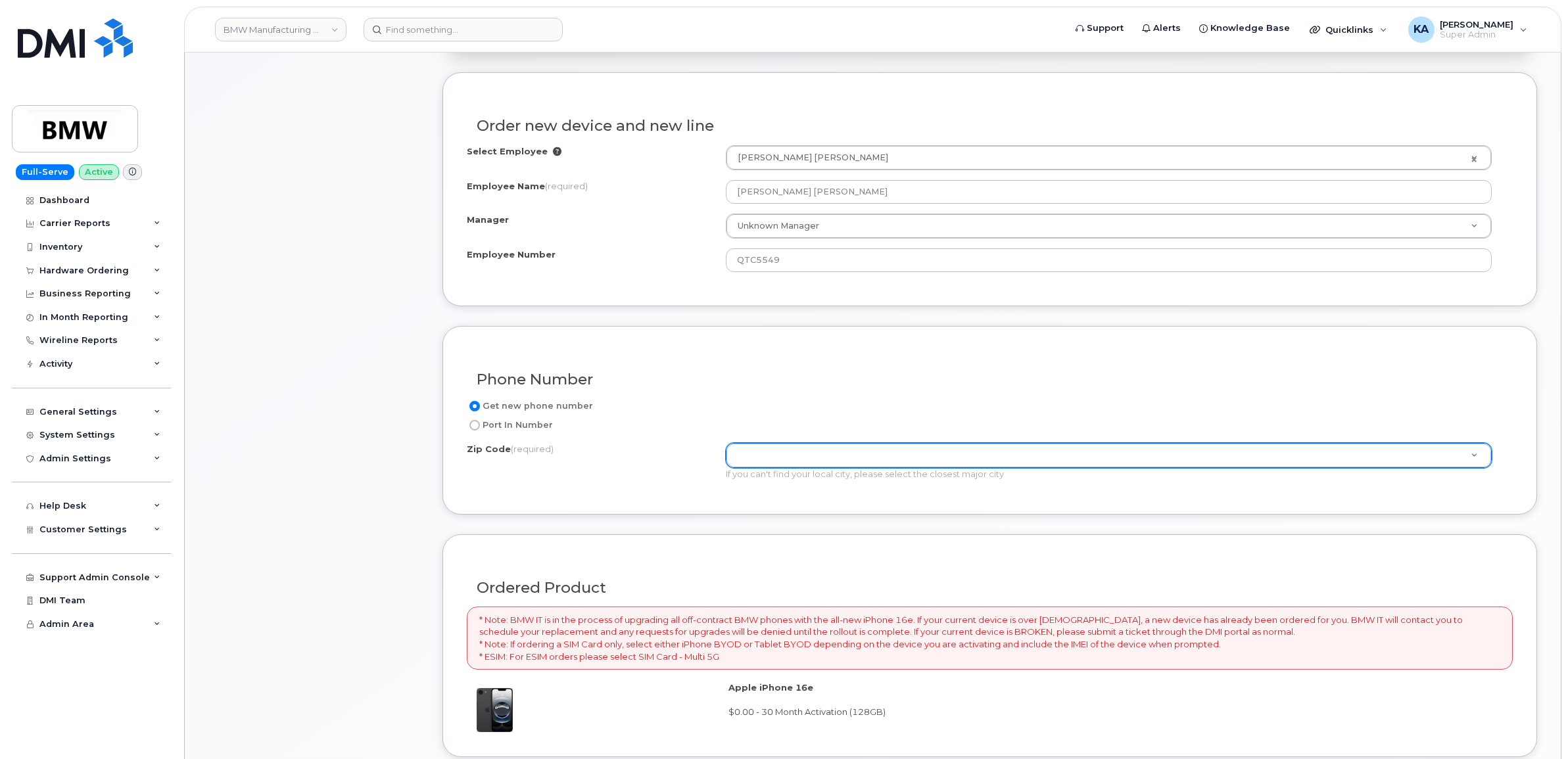
scroll to position [560, 0]
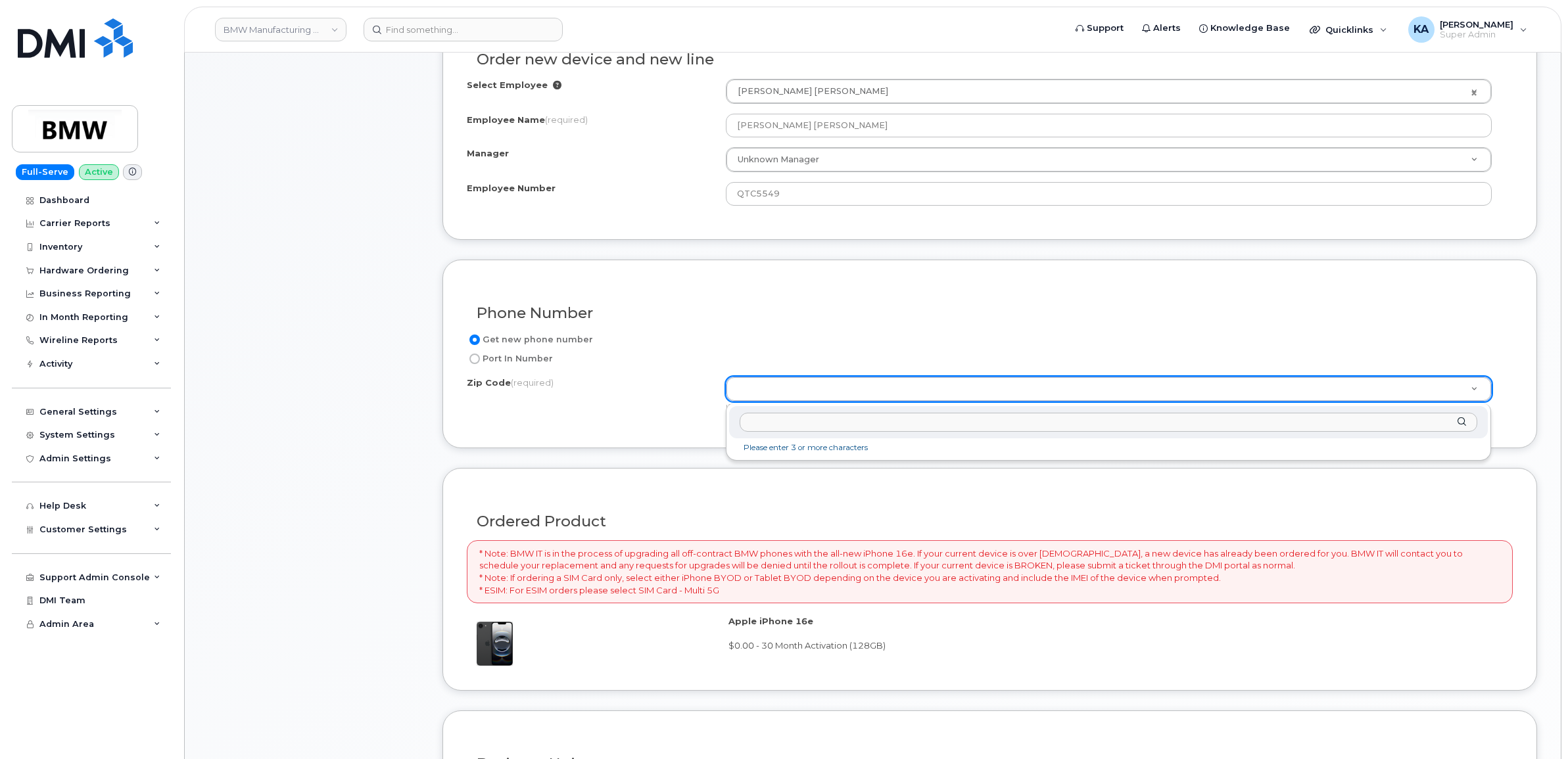
paste input "greenville, SC, 29605"
drag, startPoint x: 838, startPoint y: 421, endPoint x: 744, endPoint y: 422, distance: 94.0
click at [744, 422] on input "greenville, SC, 29605" at bounding box center [1108, 422] width 738 height 19
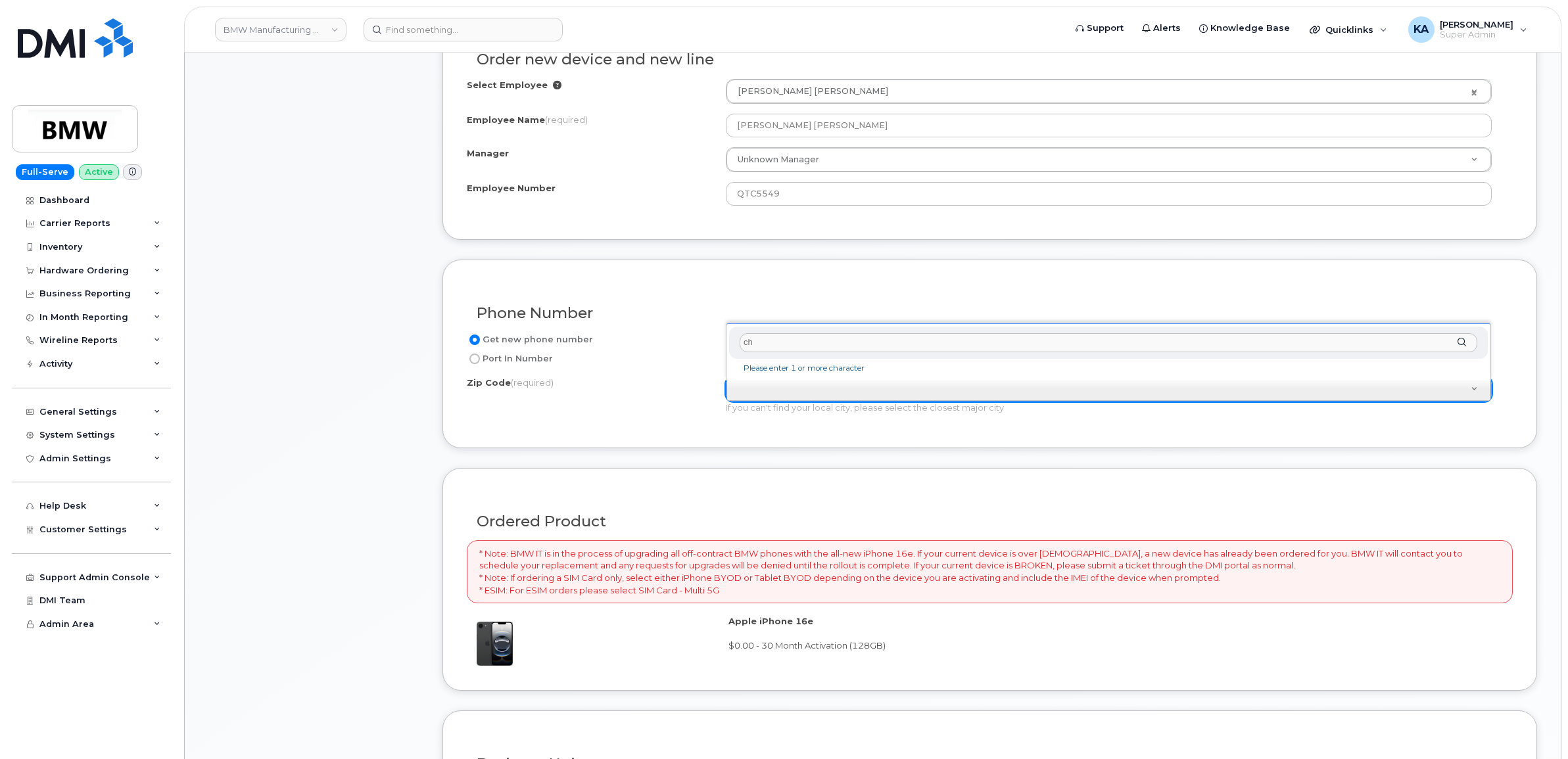
type input "c"
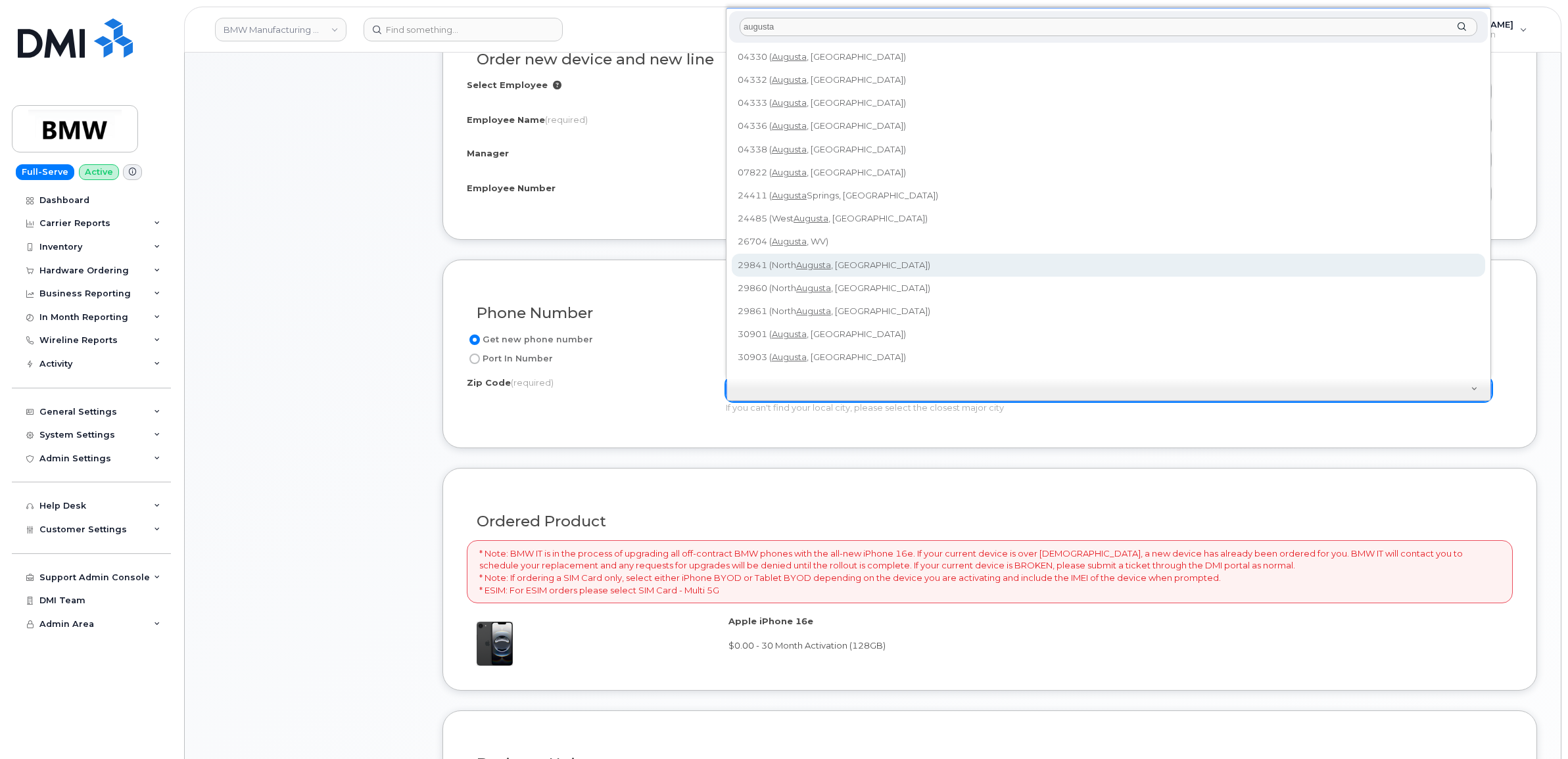
type input "augusta"
type input "29841 ([GEOGRAPHIC_DATA], [GEOGRAPHIC_DATA])"
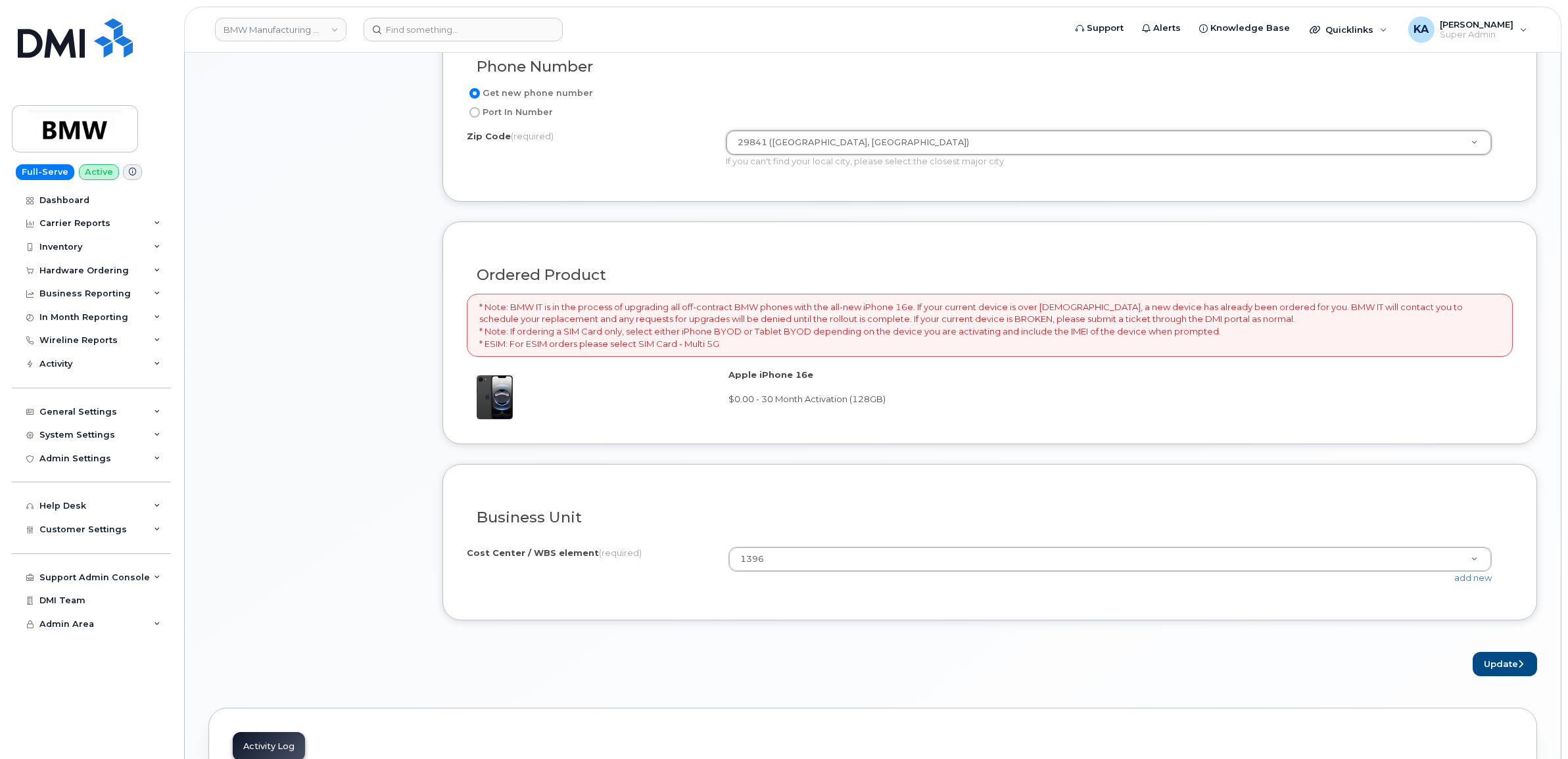
scroll to position [889, 0]
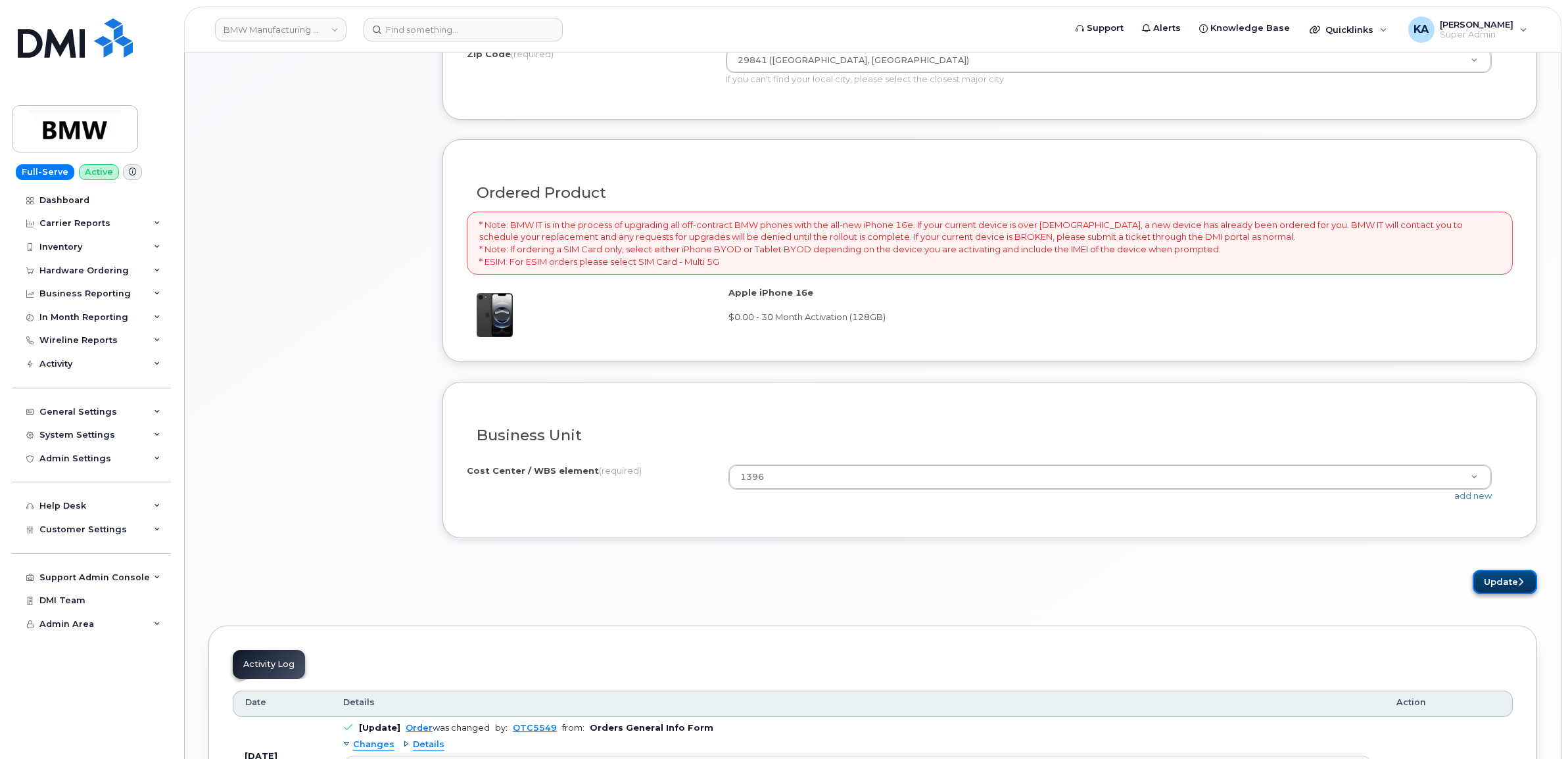
click at [1498, 582] on button "Update" at bounding box center [1505, 582] width 64 height 24
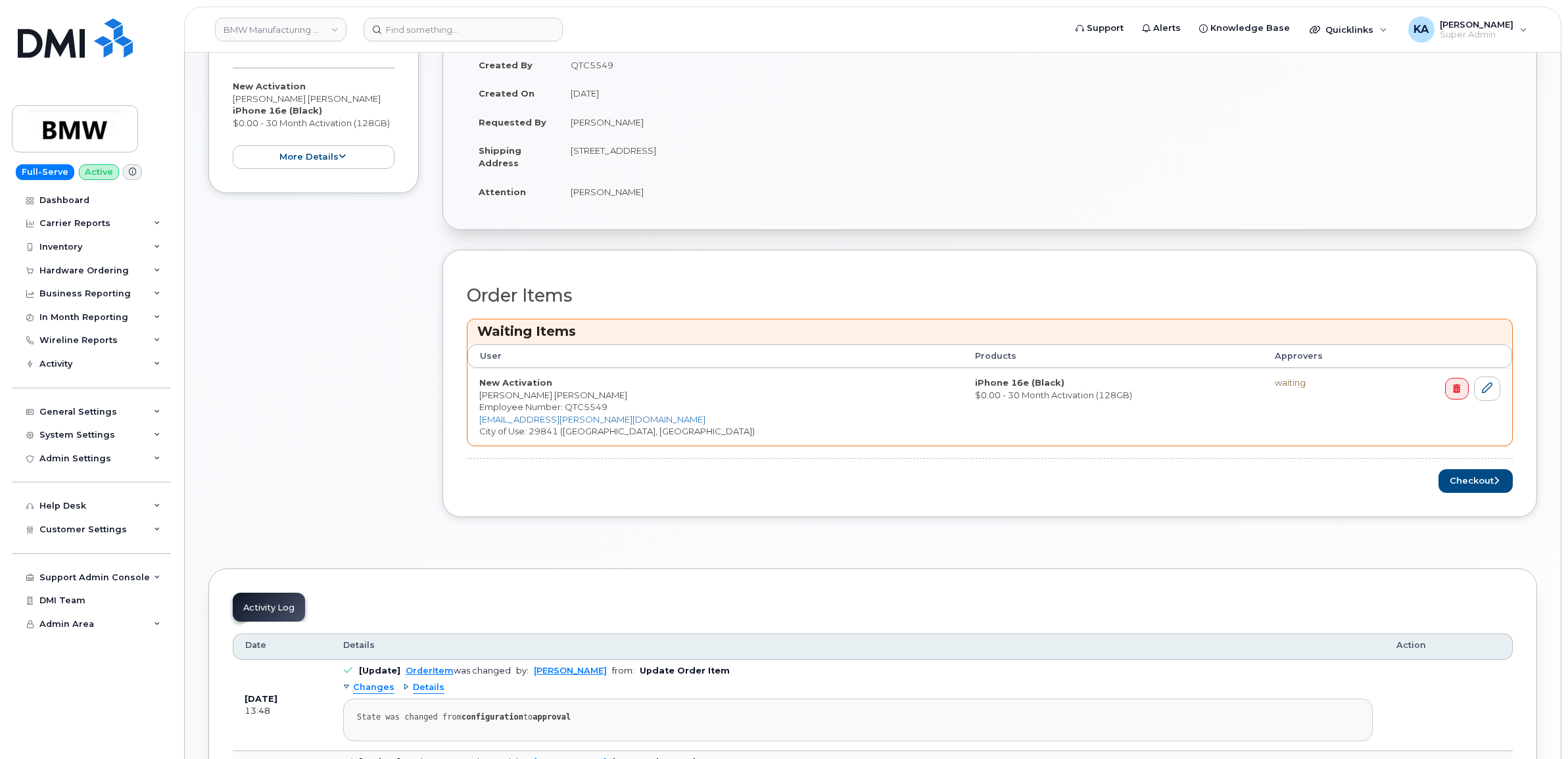
scroll to position [411, 0]
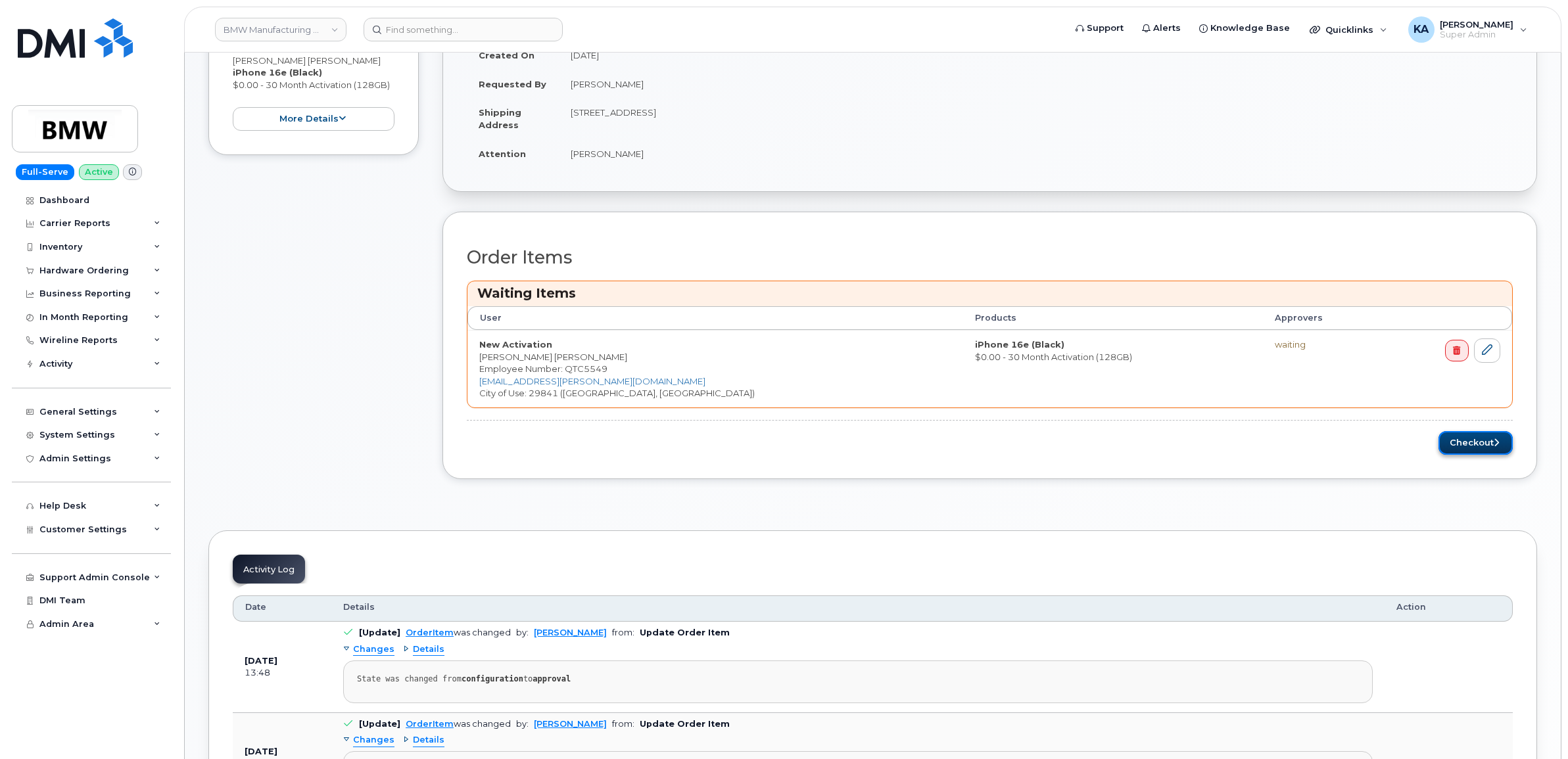
click at [1460, 448] on button "Checkout" at bounding box center [1475, 443] width 74 height 24
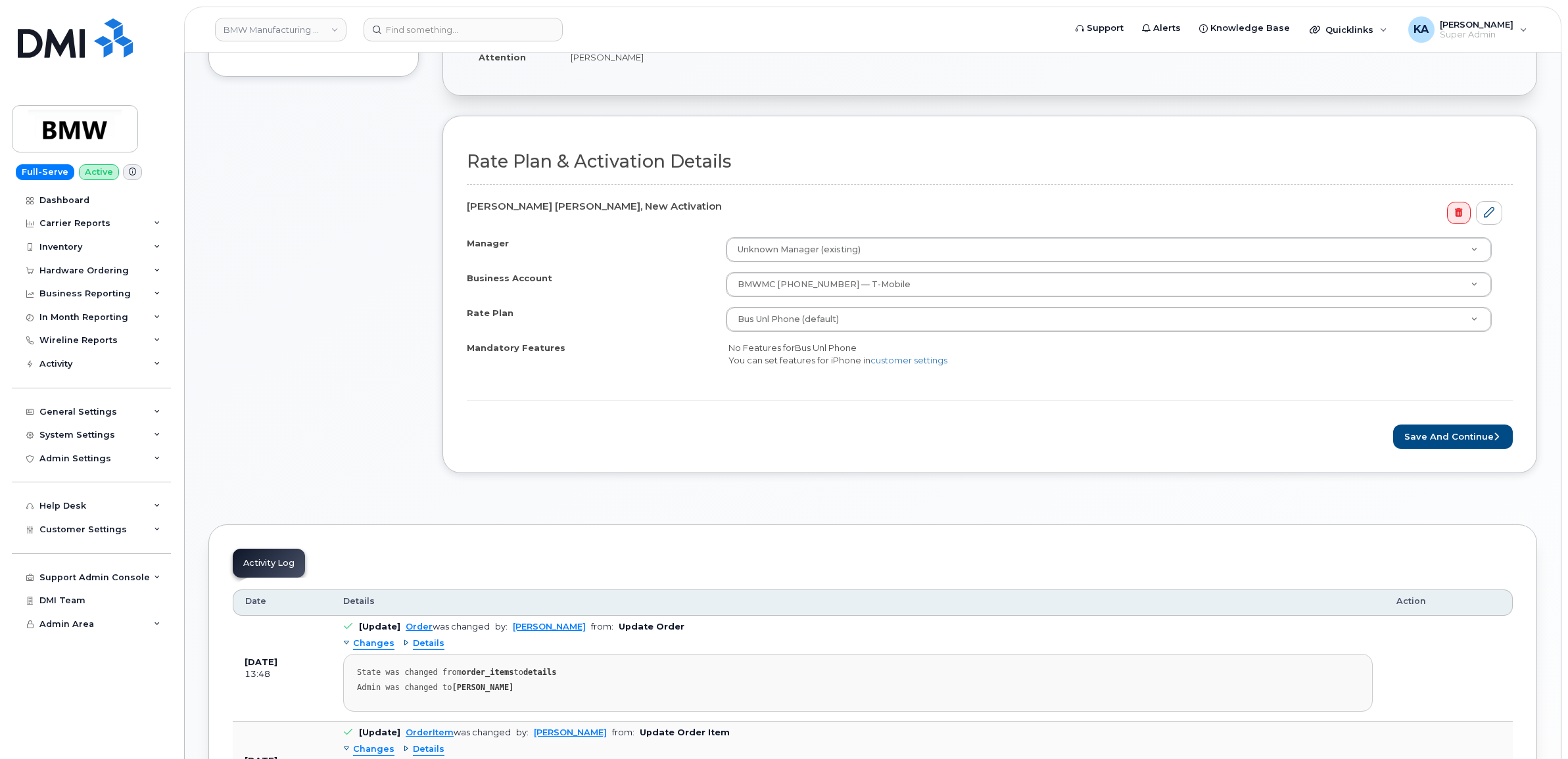
scroll to position [411, 0]
click at [1427, 432] on button "Save and Continue" at bounding box center [1452, 436] width 119 height 24
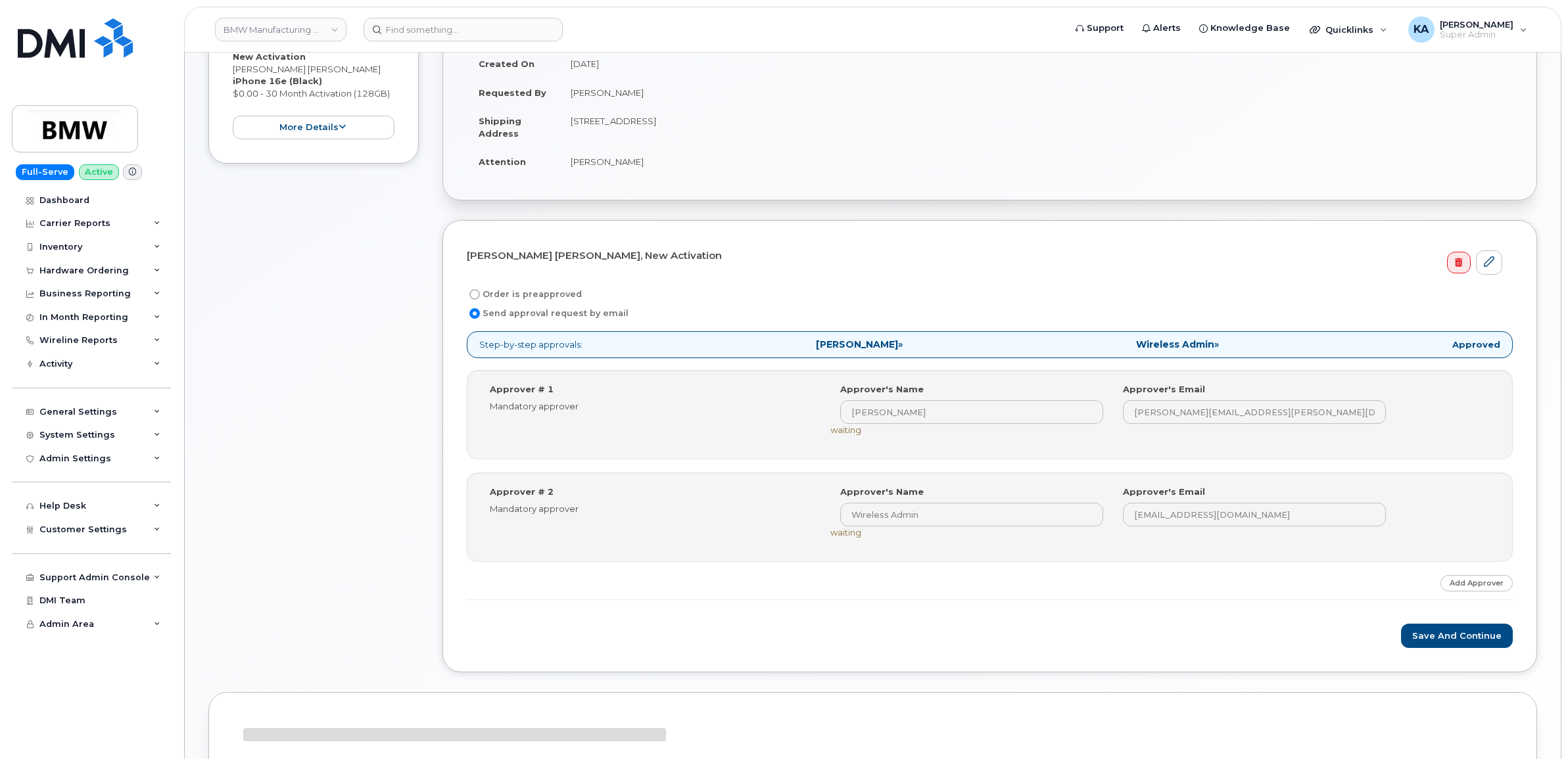
scroll to position [396, 0]
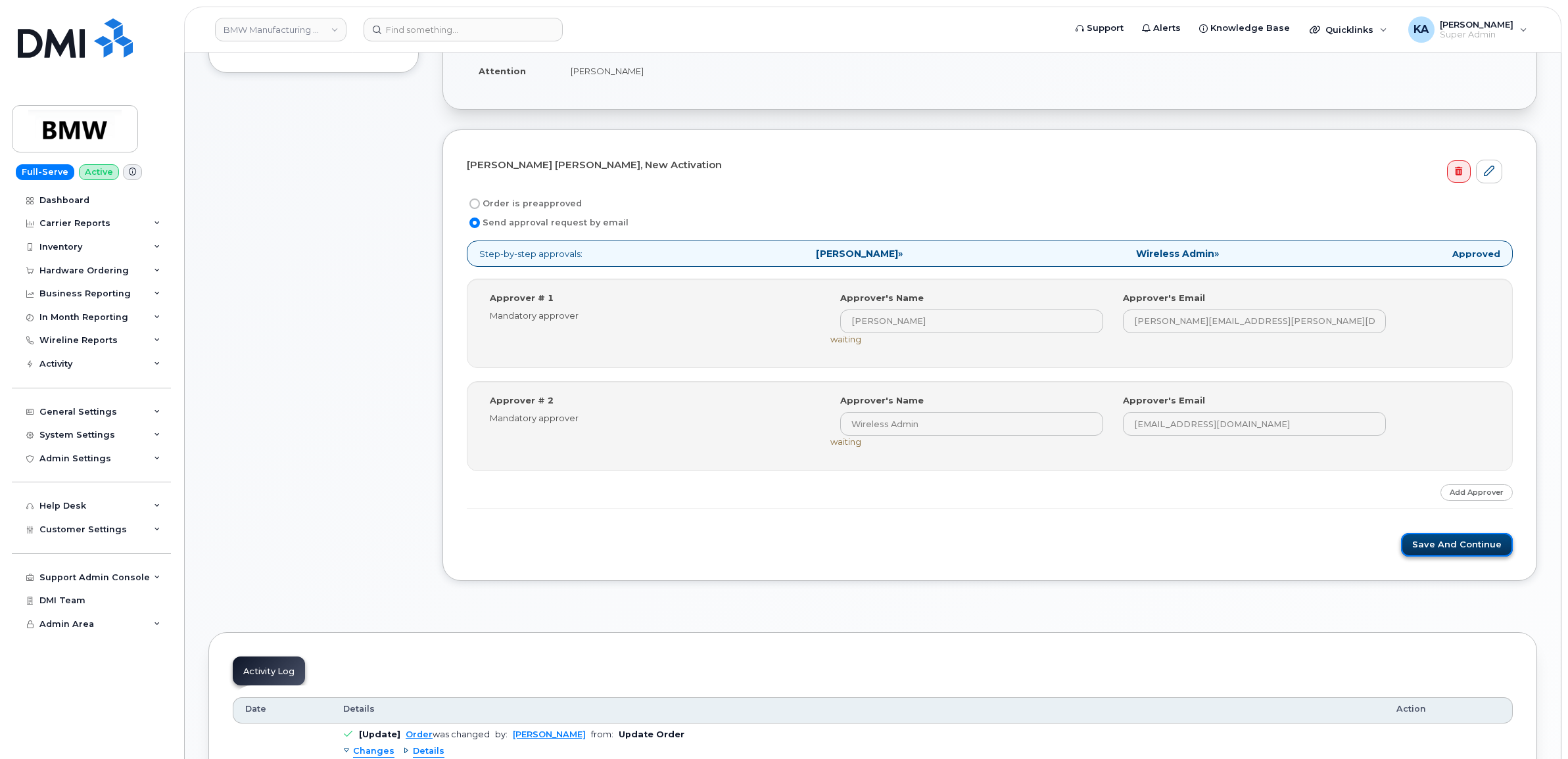
click at [1445, 545] on button "Save and Continue" at bounding box center [1457, 545] width 112 height 24
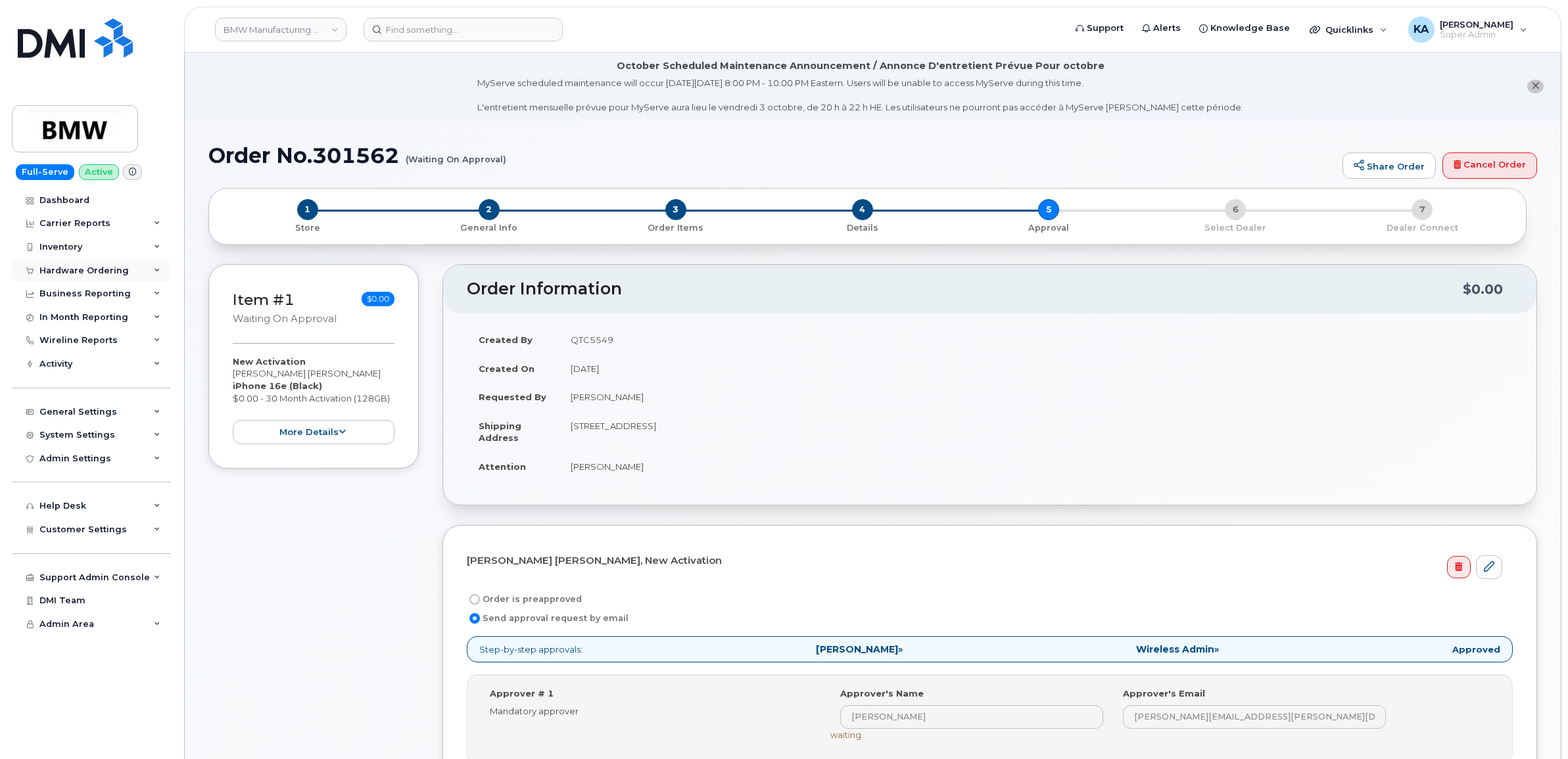
click at [66, 261] on div "Hardware Ordering" at bounding box center [91, 271] width 159 height 24
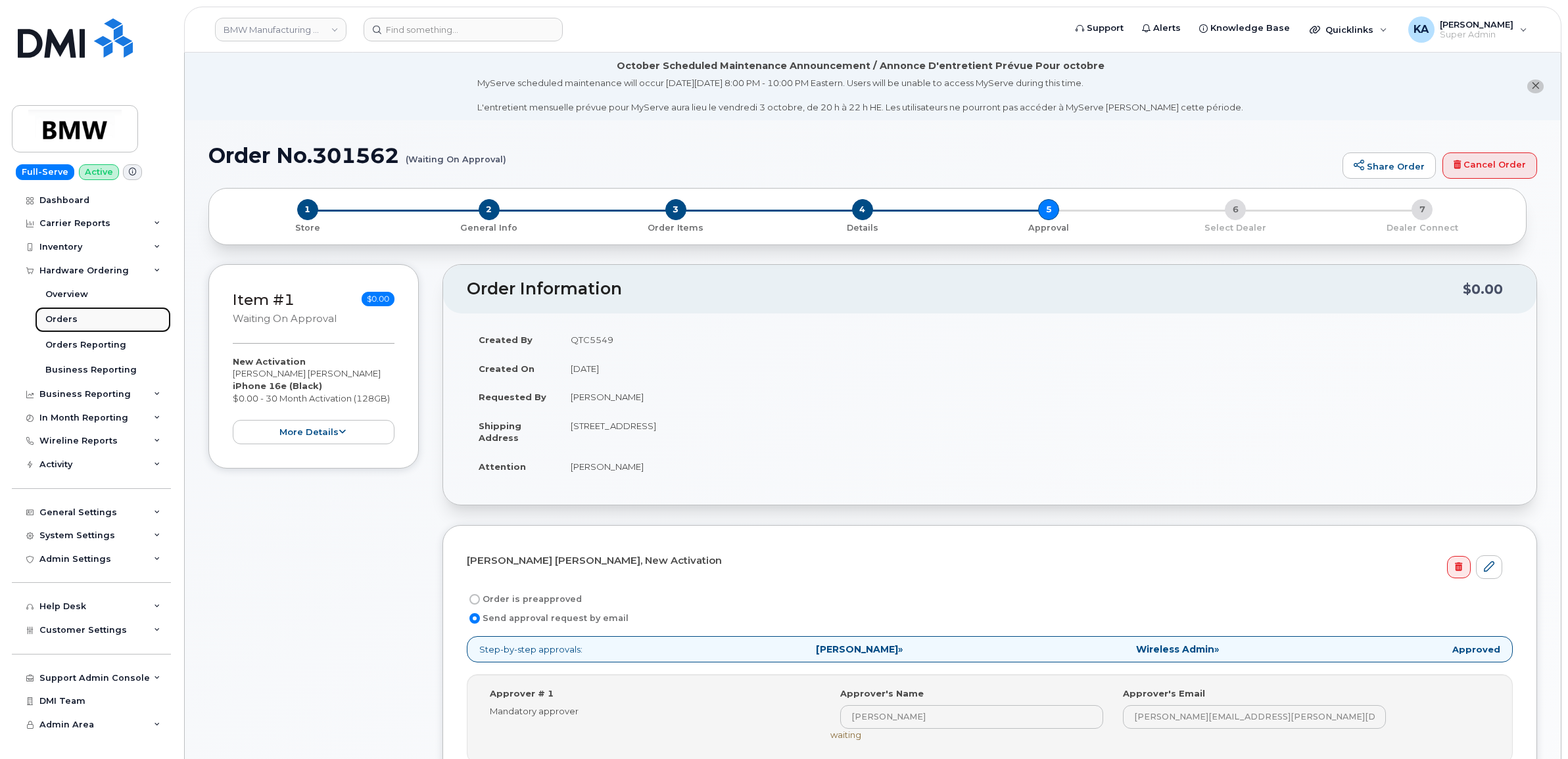
click at [59, 319] on div "Orders" at bounding box center [62, 319] width 32 height 12
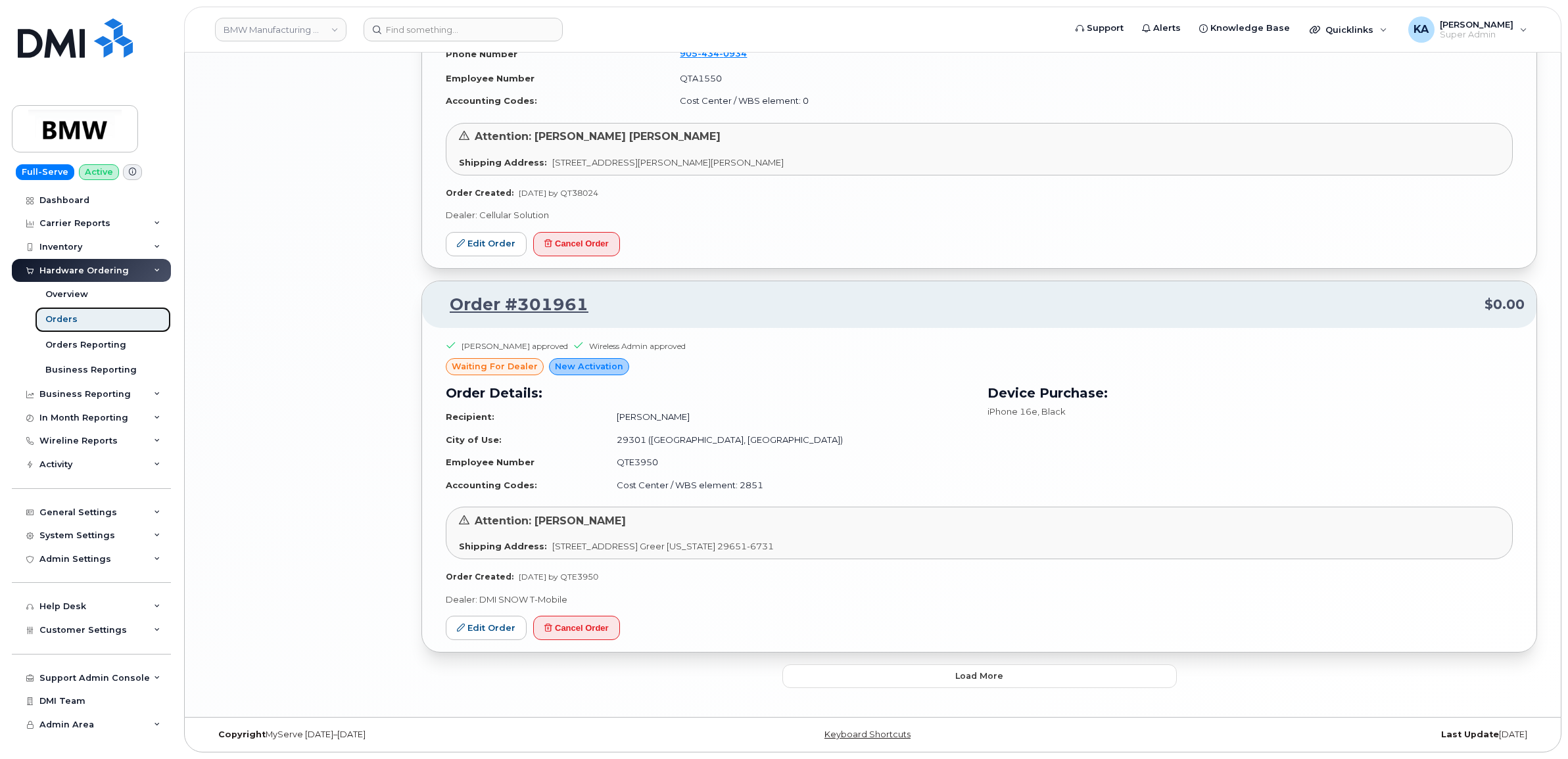
scroll to position [2233, 0]
click at [855, 669] on button "Load more" at bounding box center [979, 677] width 394 height 24
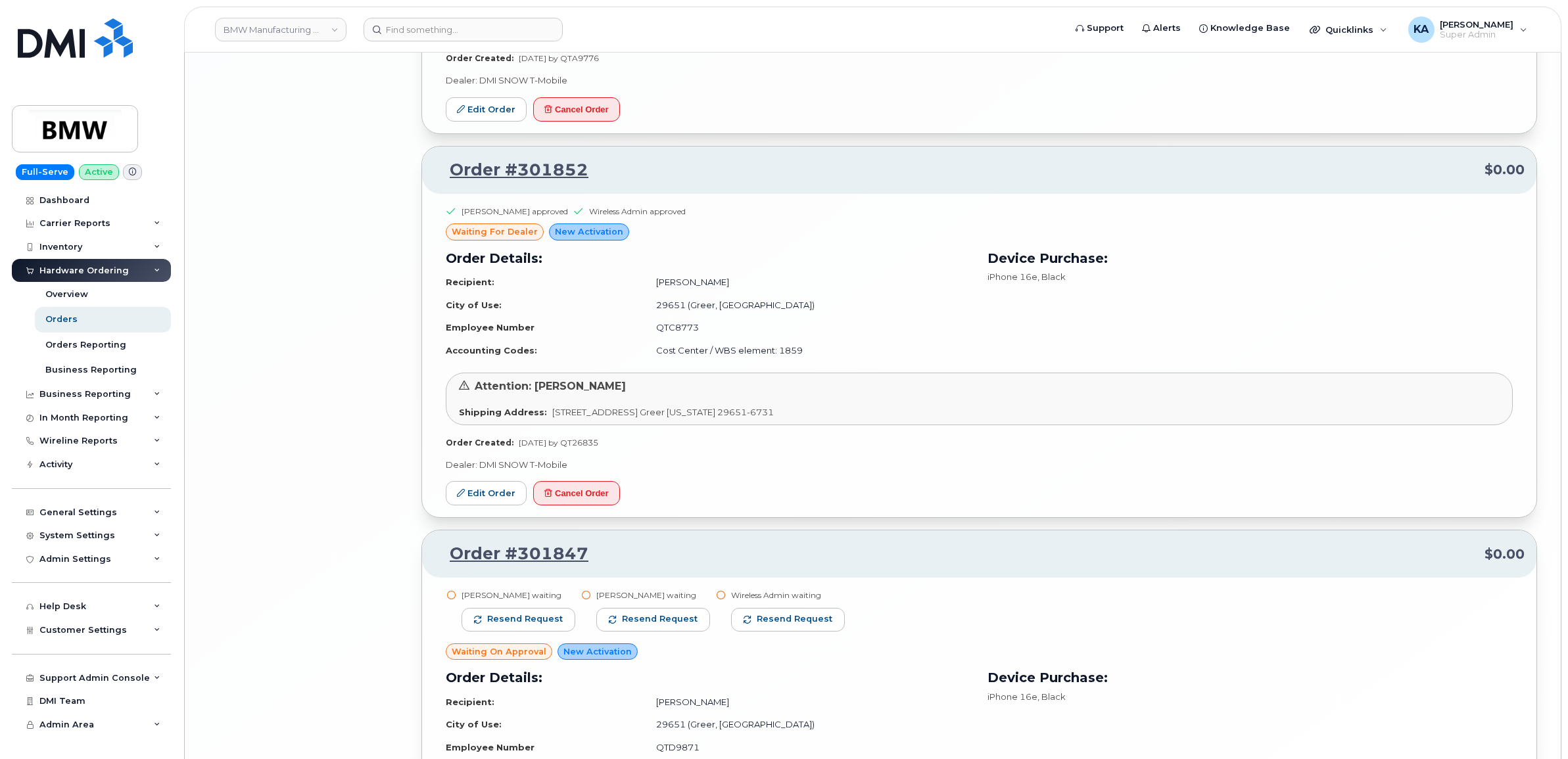
scroll to position [5126, 0]
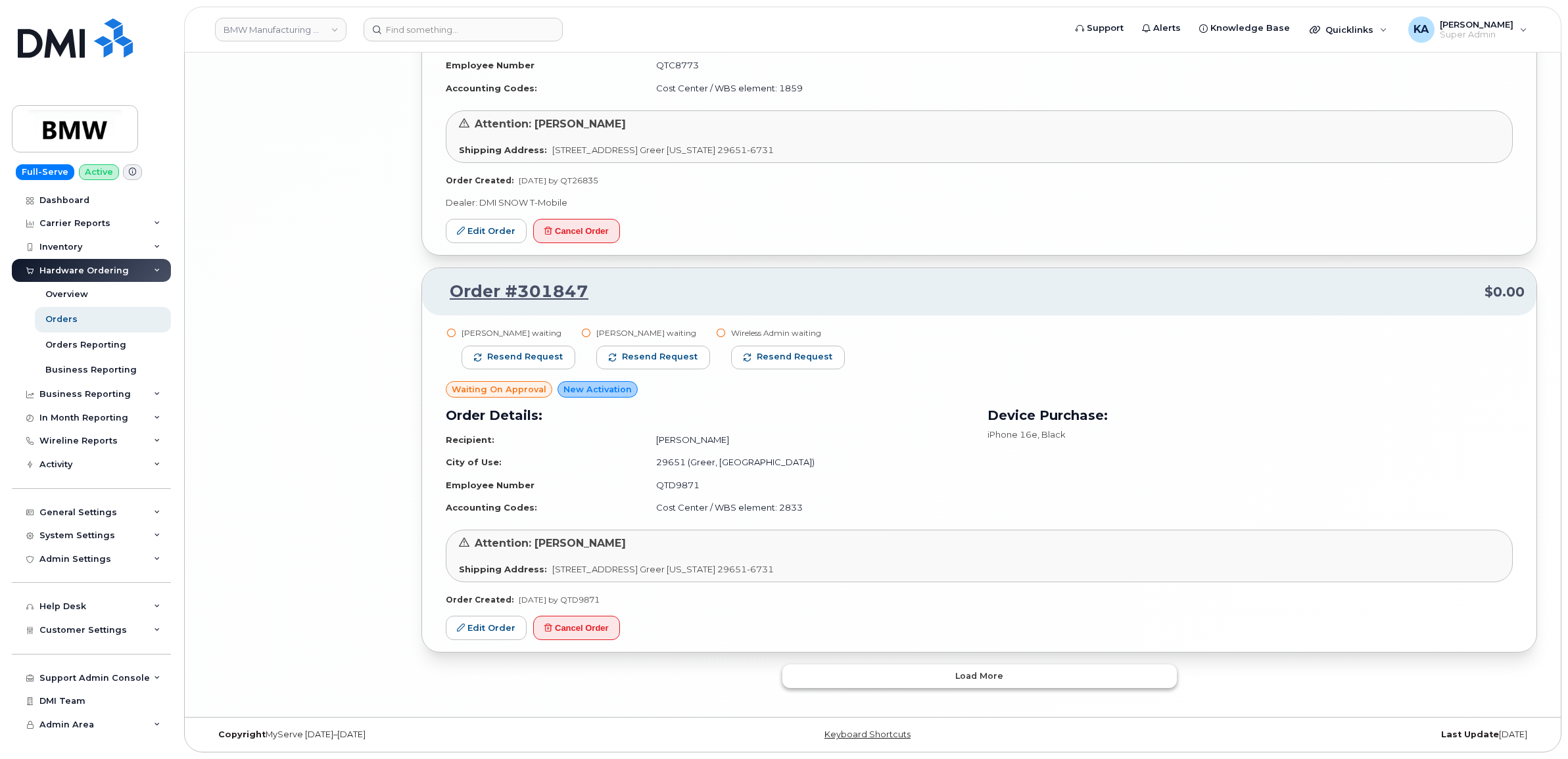
click at [884, 669] on button "Load more" at bounding box center [979, 677] width 394 height 24
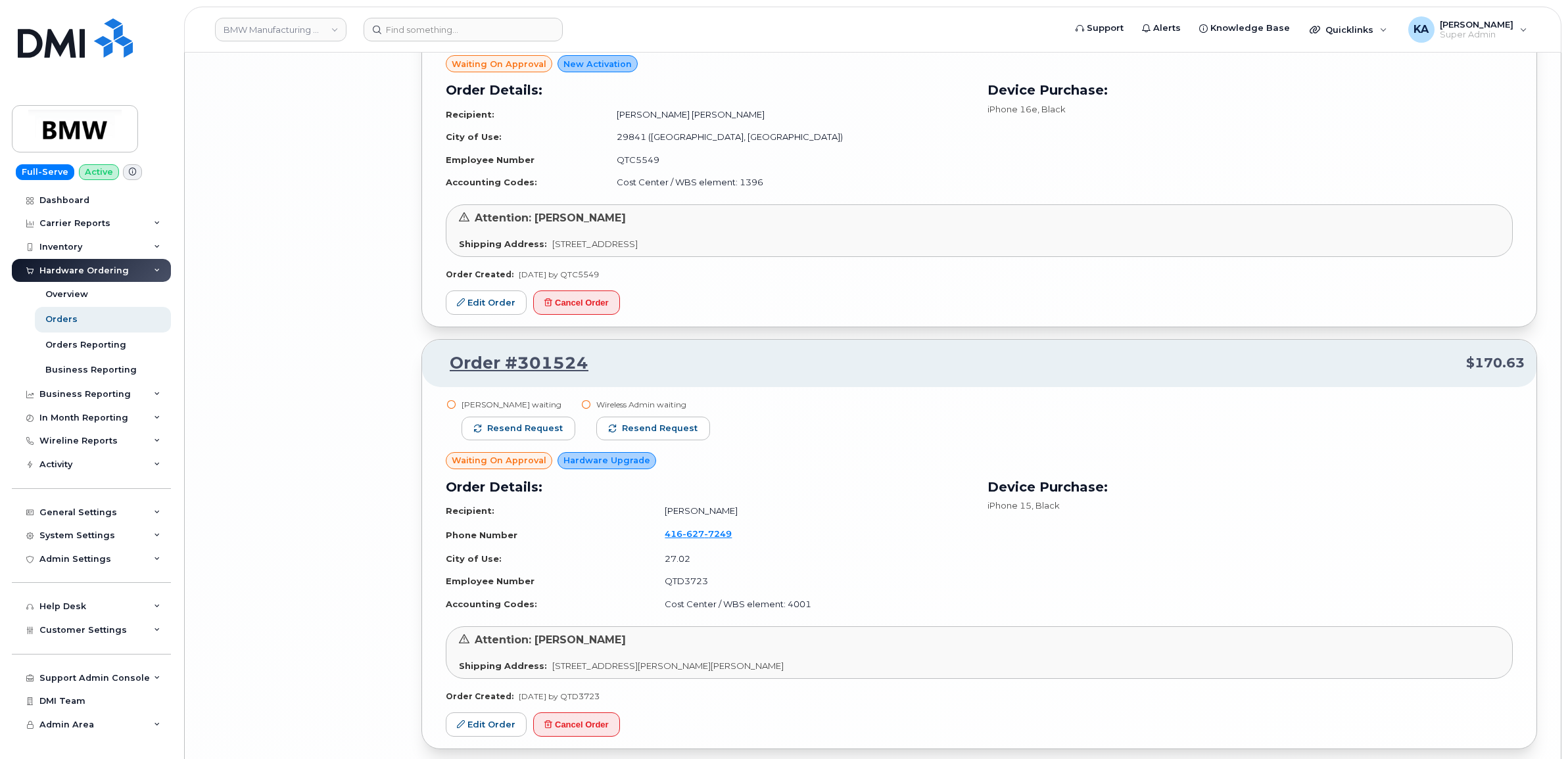
scroll to position [7015, 0]
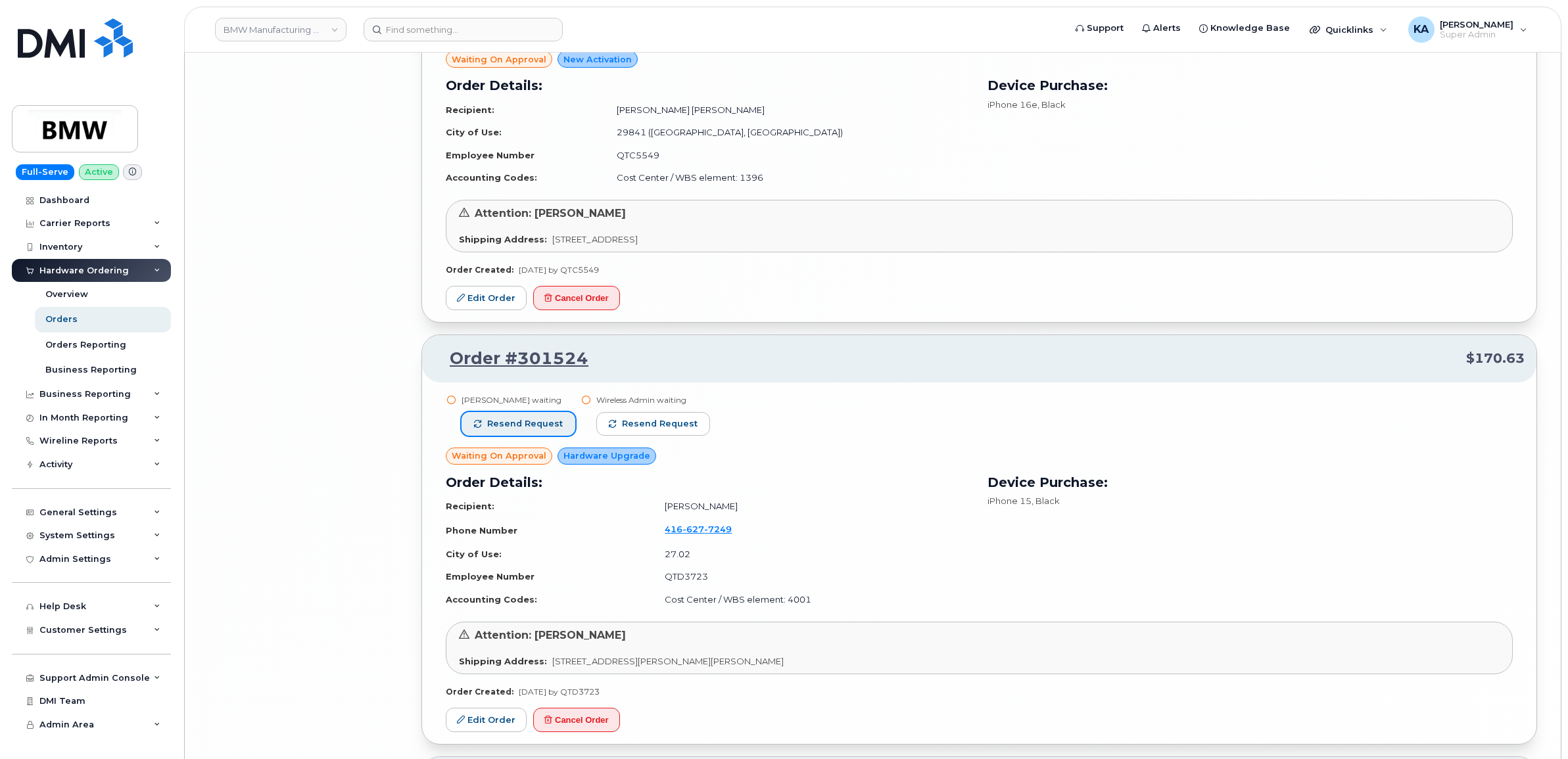
click at [514, 417] on button "Resend request" at bounding box center [518, 424] width 114 height 24
click at [633, 422] on span "Resend request" at bounding box center [660, 424] width 75 height 12
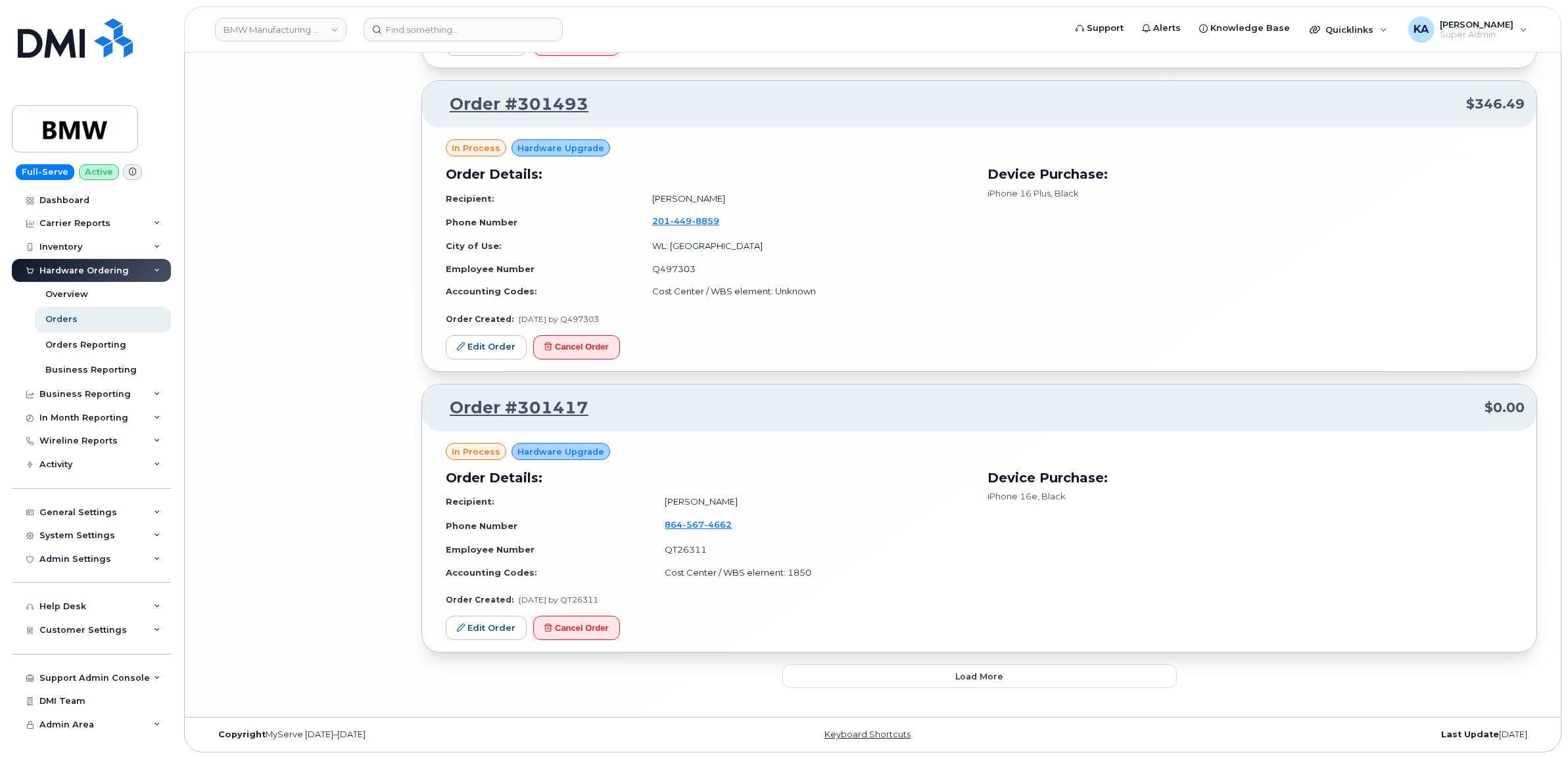
scroll to position [7694, 0]
click at [823, 665] on button "Load more" at bounding box center [979, 677] width 394 height 24
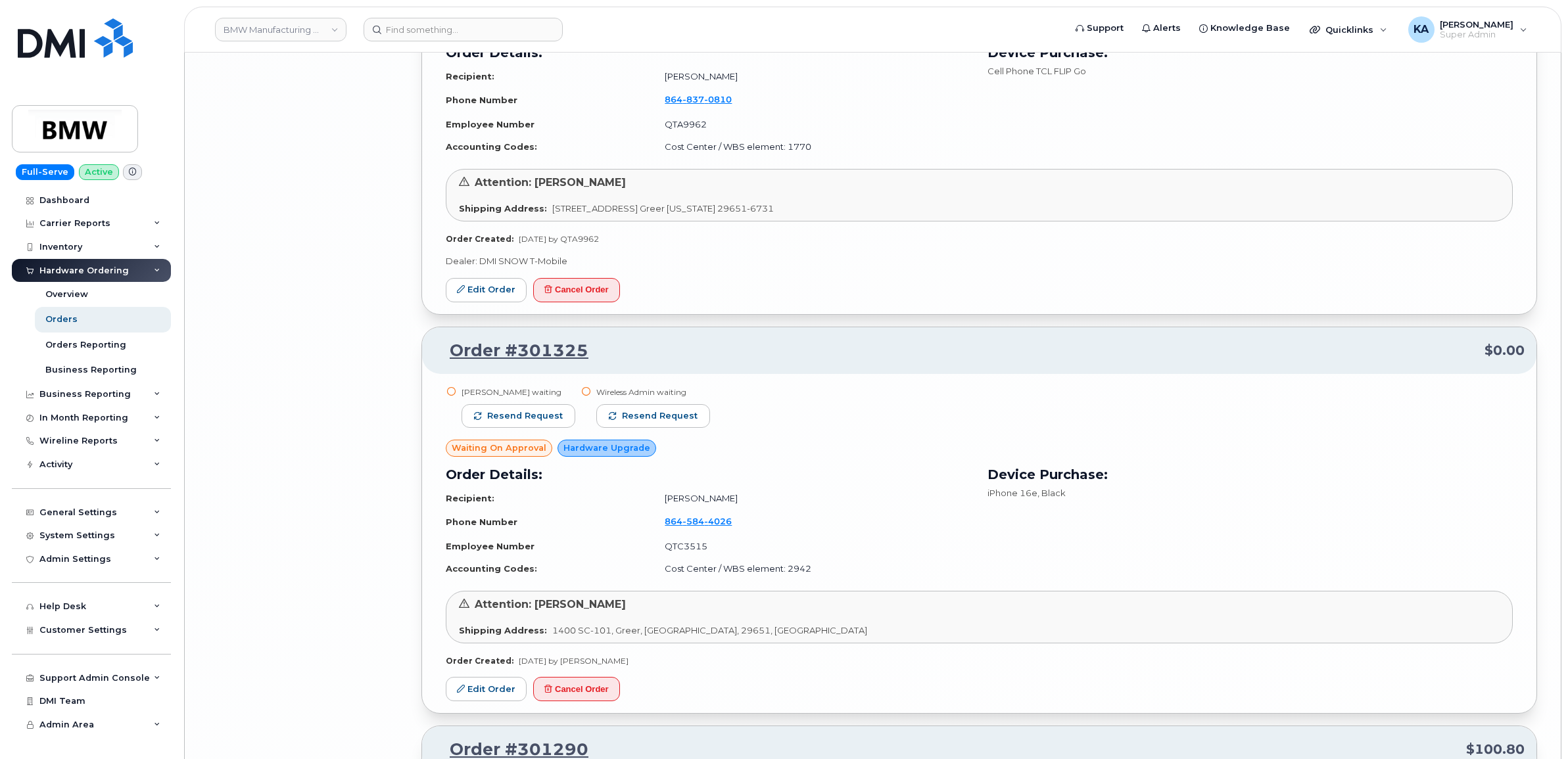
scroll to position [9255, 0]
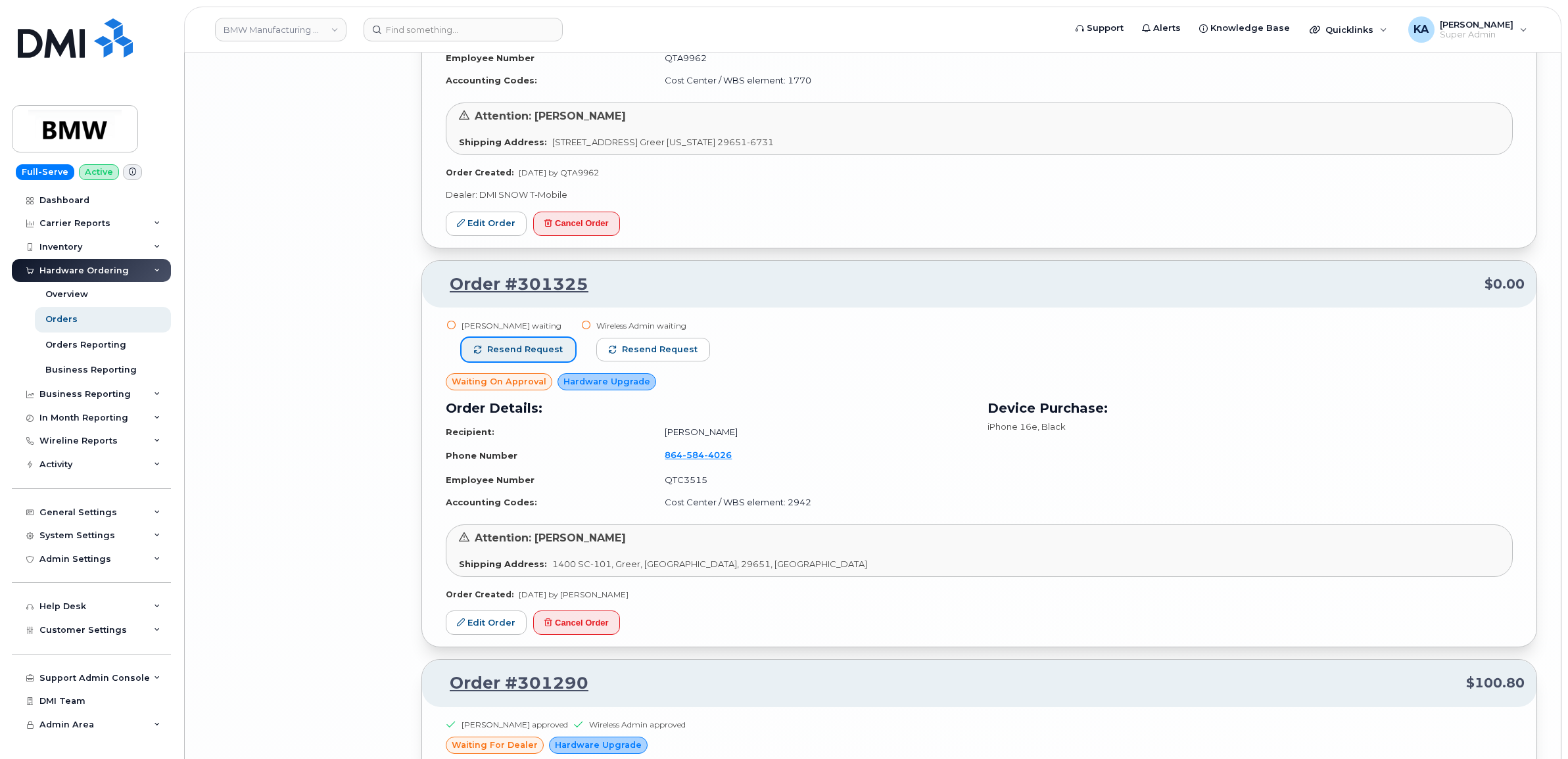
click at [541, 353] on span "Resend request" at bounding box center [525, 349] width 75 height 12
click at [623, 354] on span "Resend request" at bounding box center [660, 349] width 75 height 12
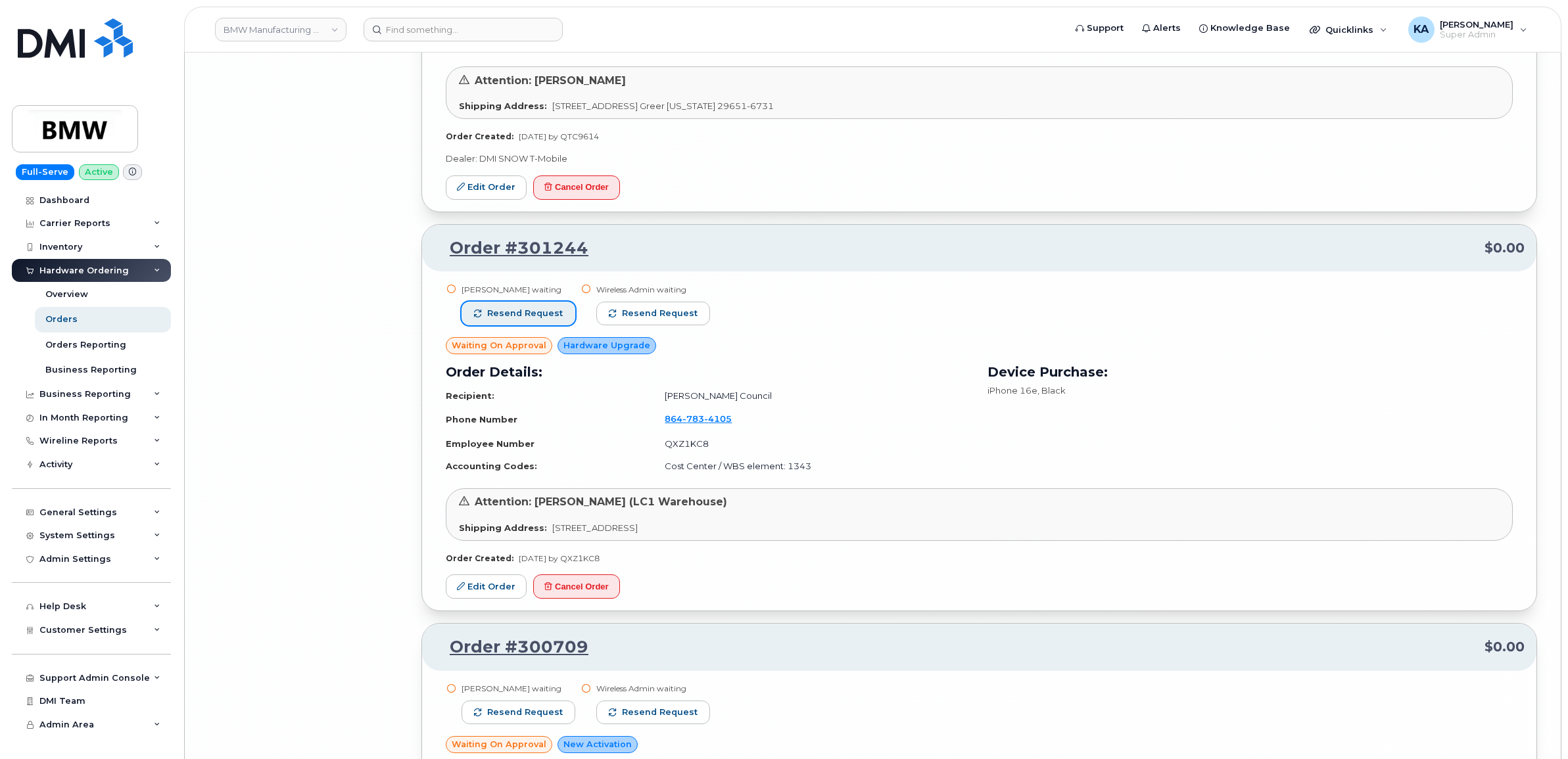
click at [537, 310] on span "Resend request" at bounding box center [525, 313] width 75 height 12
click at [642, 310] on span "Resend request" at bounding box center [660, 313] width 75 height 12
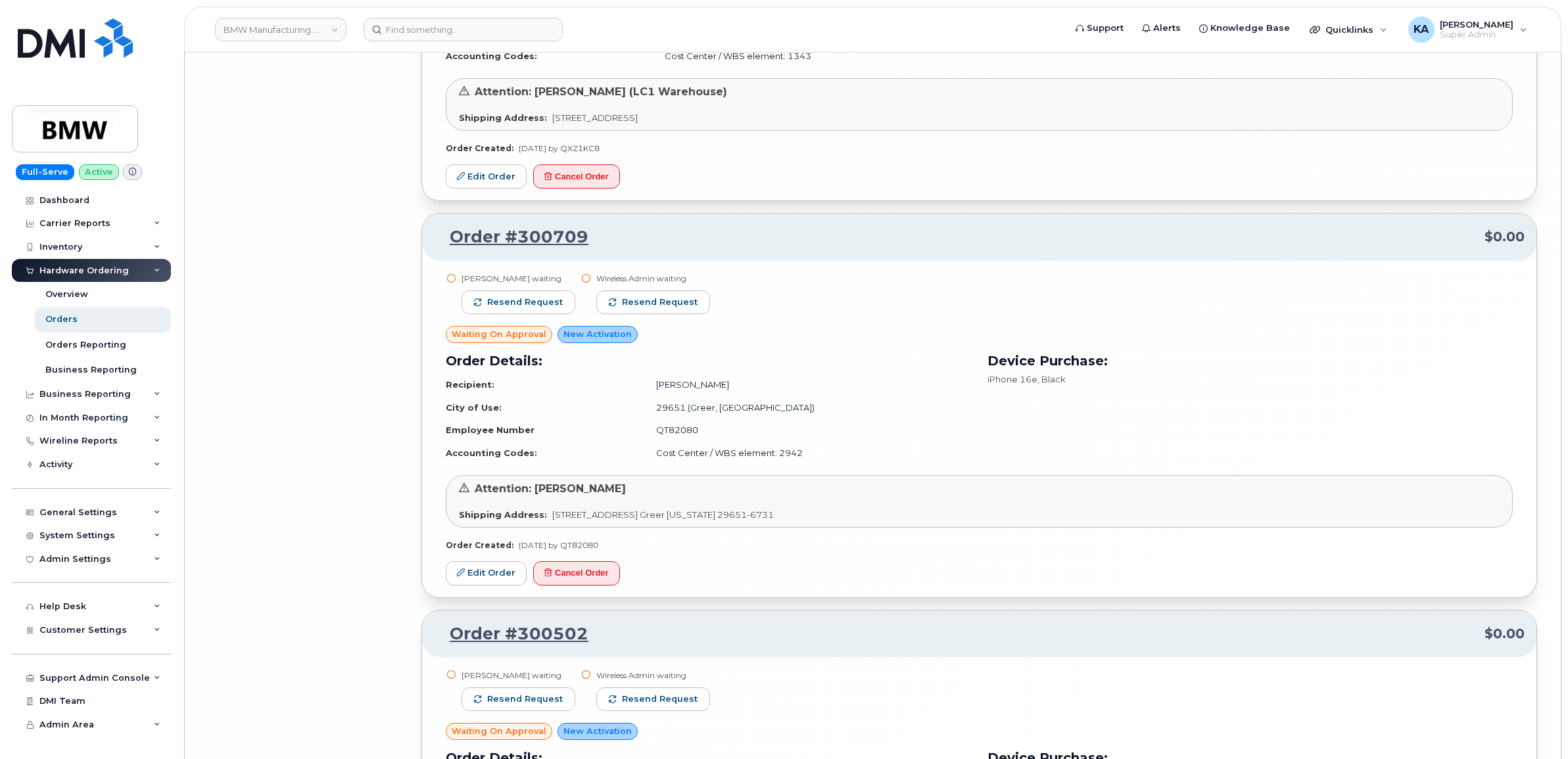
scroll to position [10487, 0]
click at [543, 306] on span "Resend request" at bounding box center [525, 301] width 75 height 12
click at [645, 303] on span "Resend request" at bounding box center [660, 301] width 75 height 12
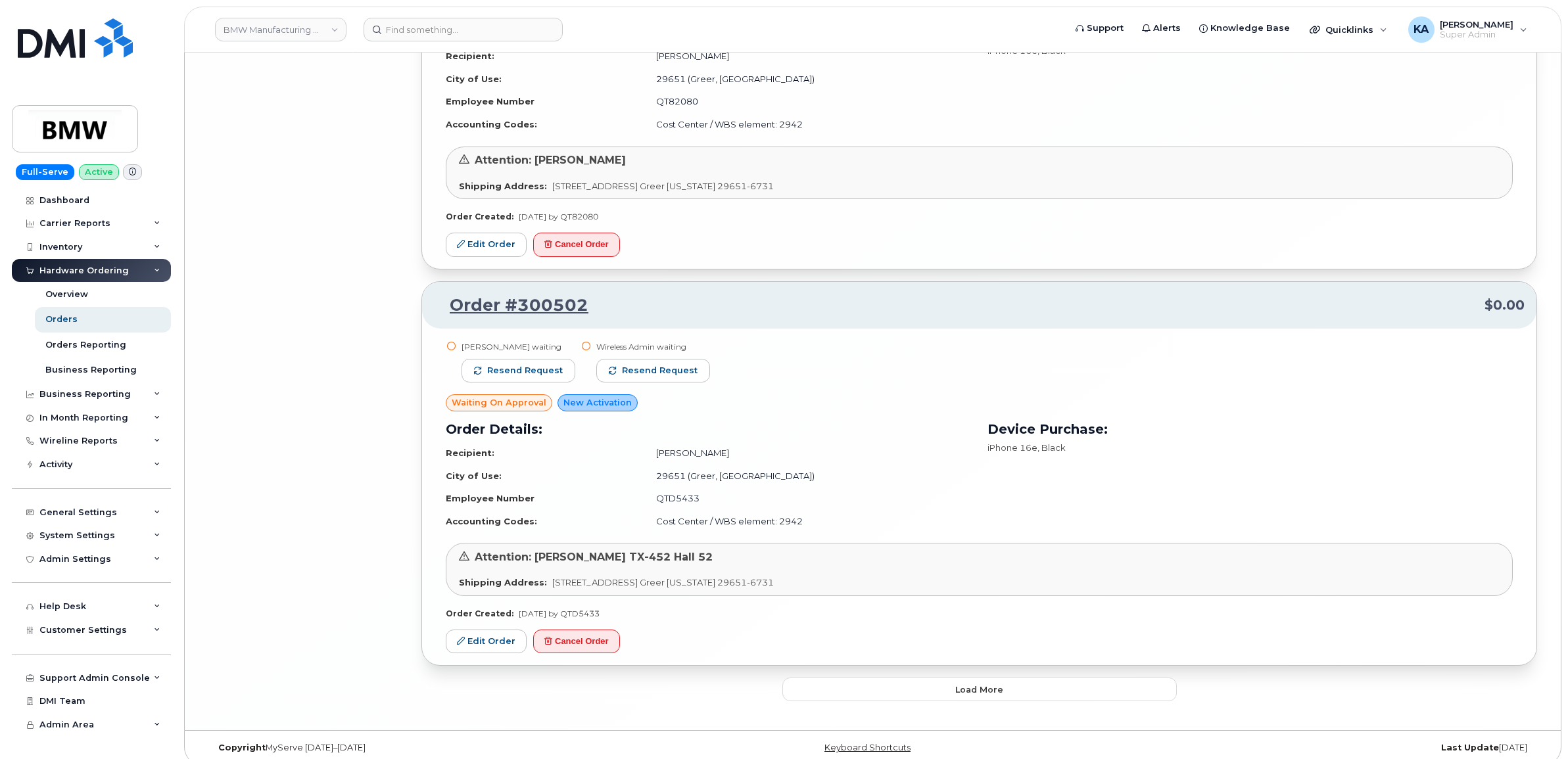
scroll to position [10816, 0]
click at [548, 365] on span "Resend request" at bounding box center [525, 370] width 75 height 12
click at [653, 354] on div "Wireless Admin waiting Resend request" at bounding box center [653, 367] width 114 height 53
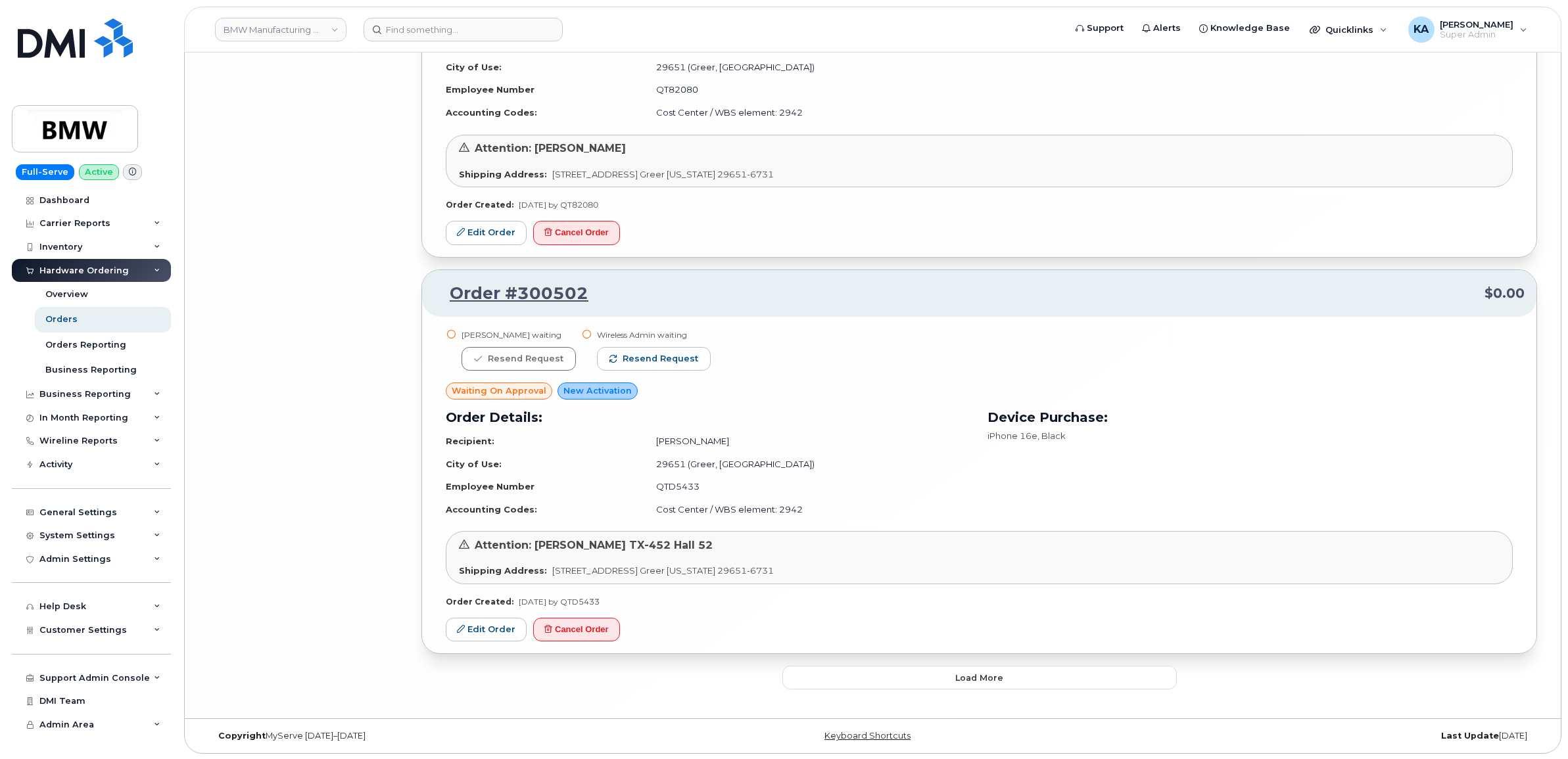
scroll to position [10830, 0]
click at [896, 674] on button "Load more" at bounding box center [979, 677] width 394 height 24
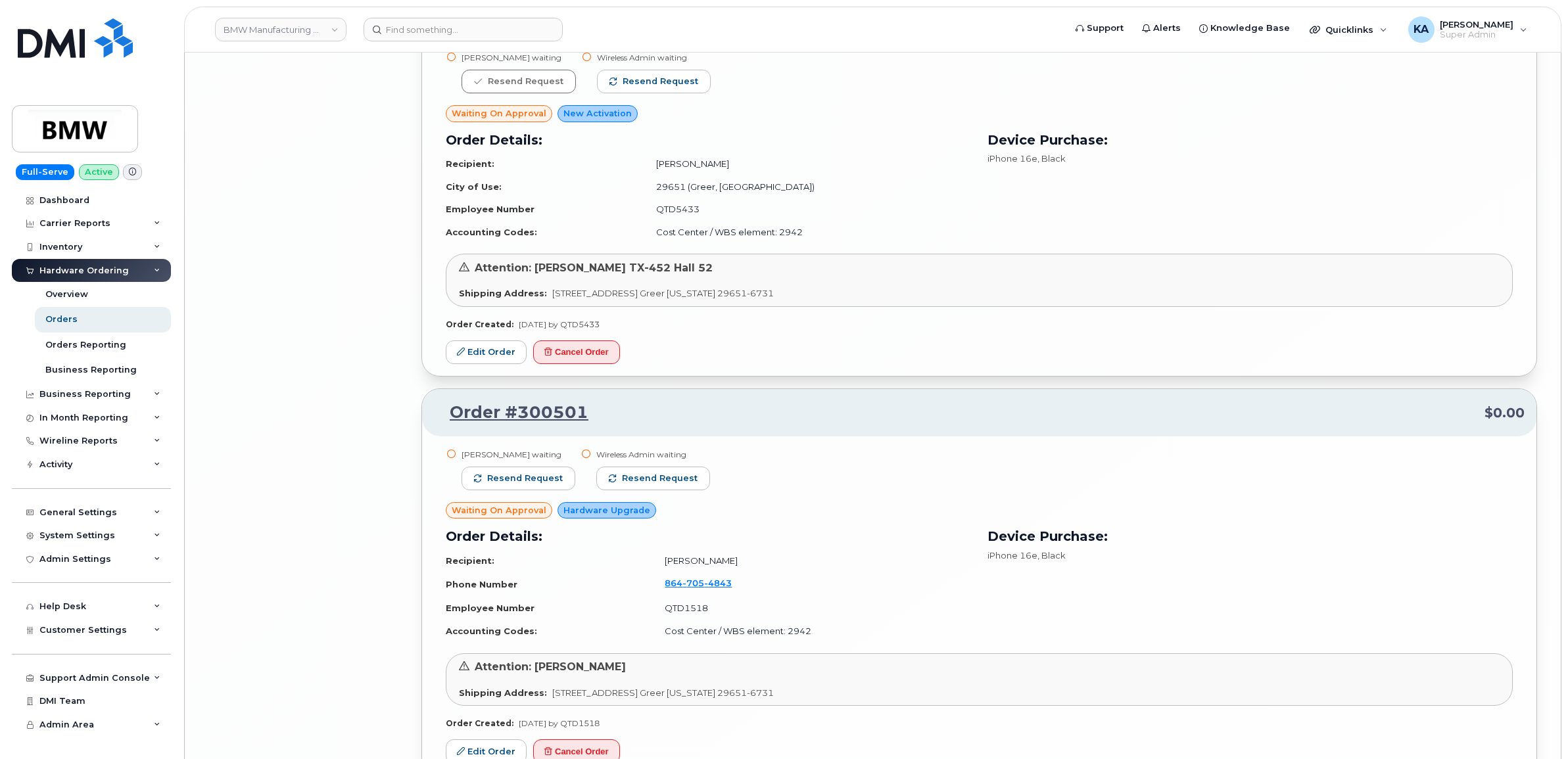
scroll to position [11158, 0]
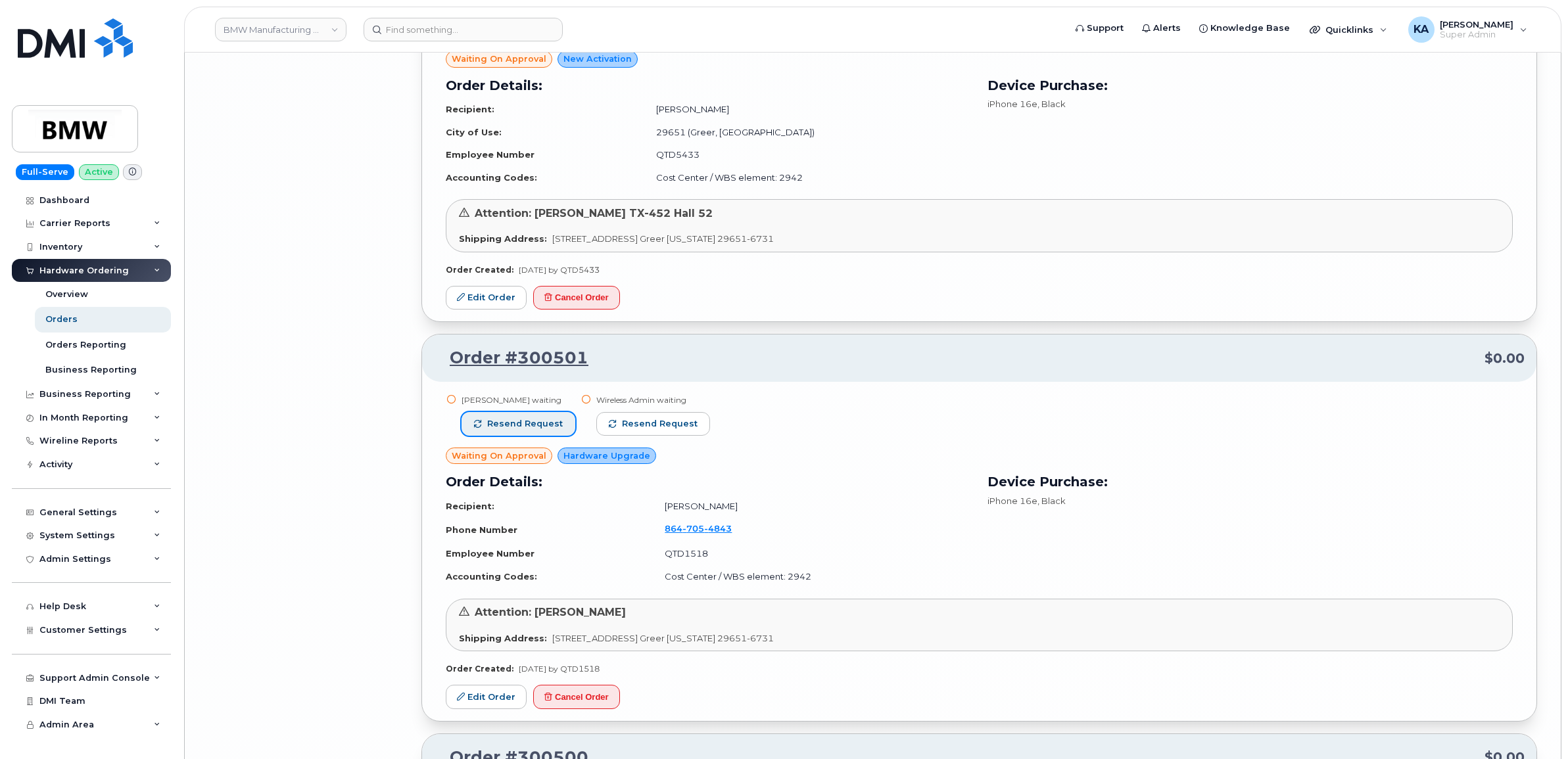
click at [563, 432] on button "Resend request" at bounding box center [518, 424] width 114 height 24
click at [614, 428] on button "Resend request" at bounding box center [653, 424] width 114 height 24
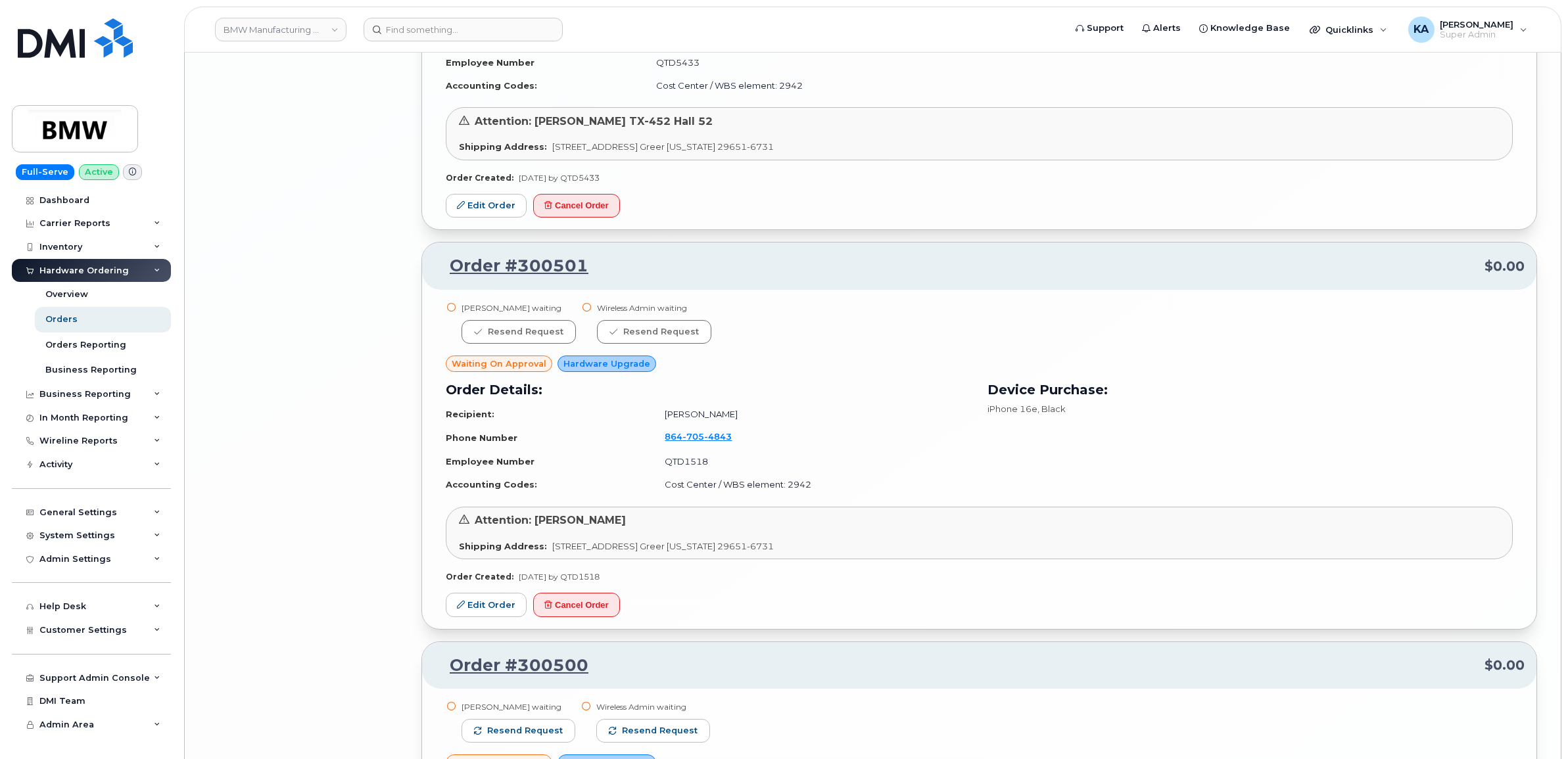
scroll to position [11487, 0]
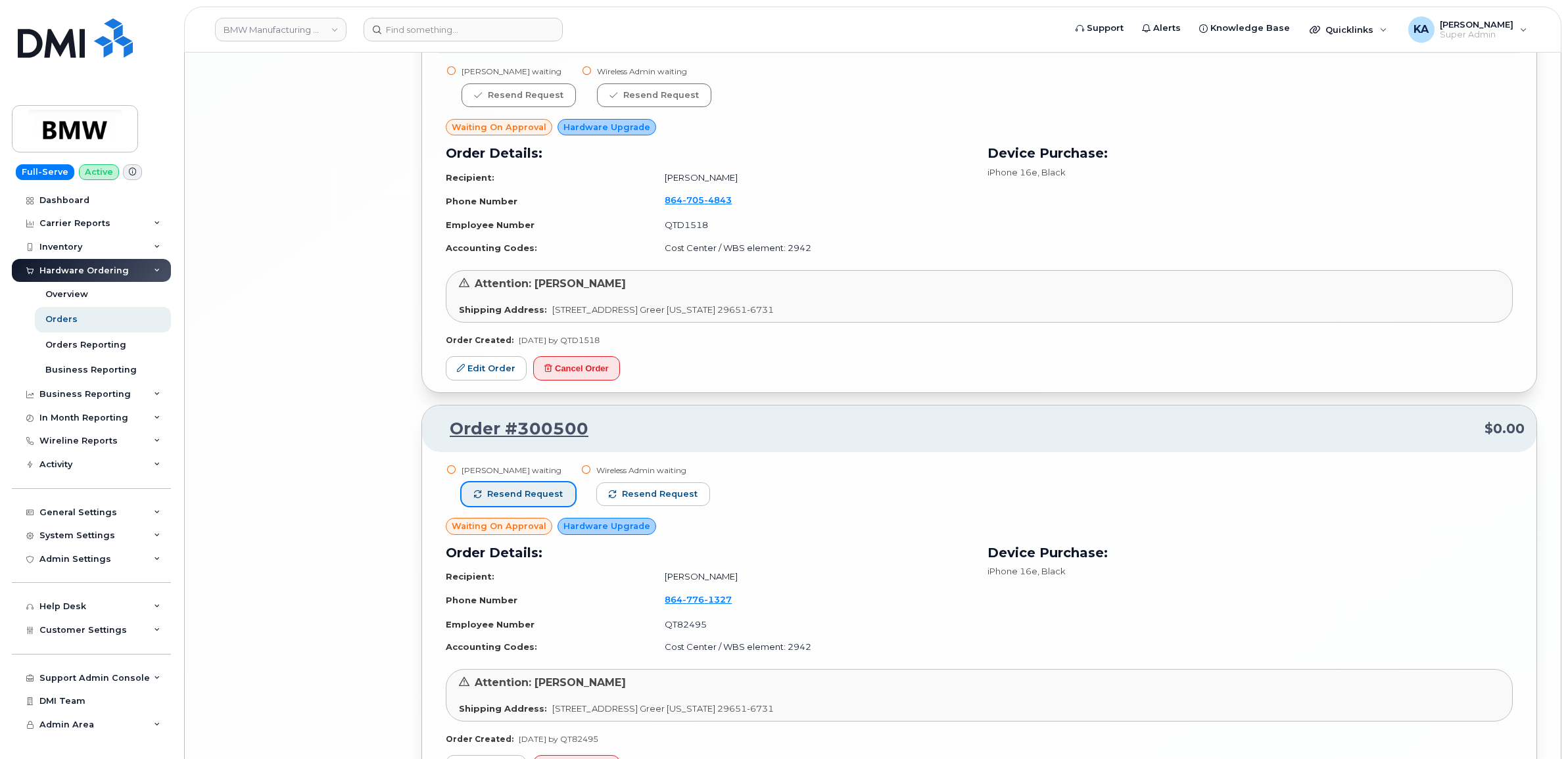
click at [549, 495] on span "Resend request" at bounding box center [525, 494] width 75 height 12
click at [646, 495] on span "Resend request" at bounding box center [660, 494] width 75 height 12
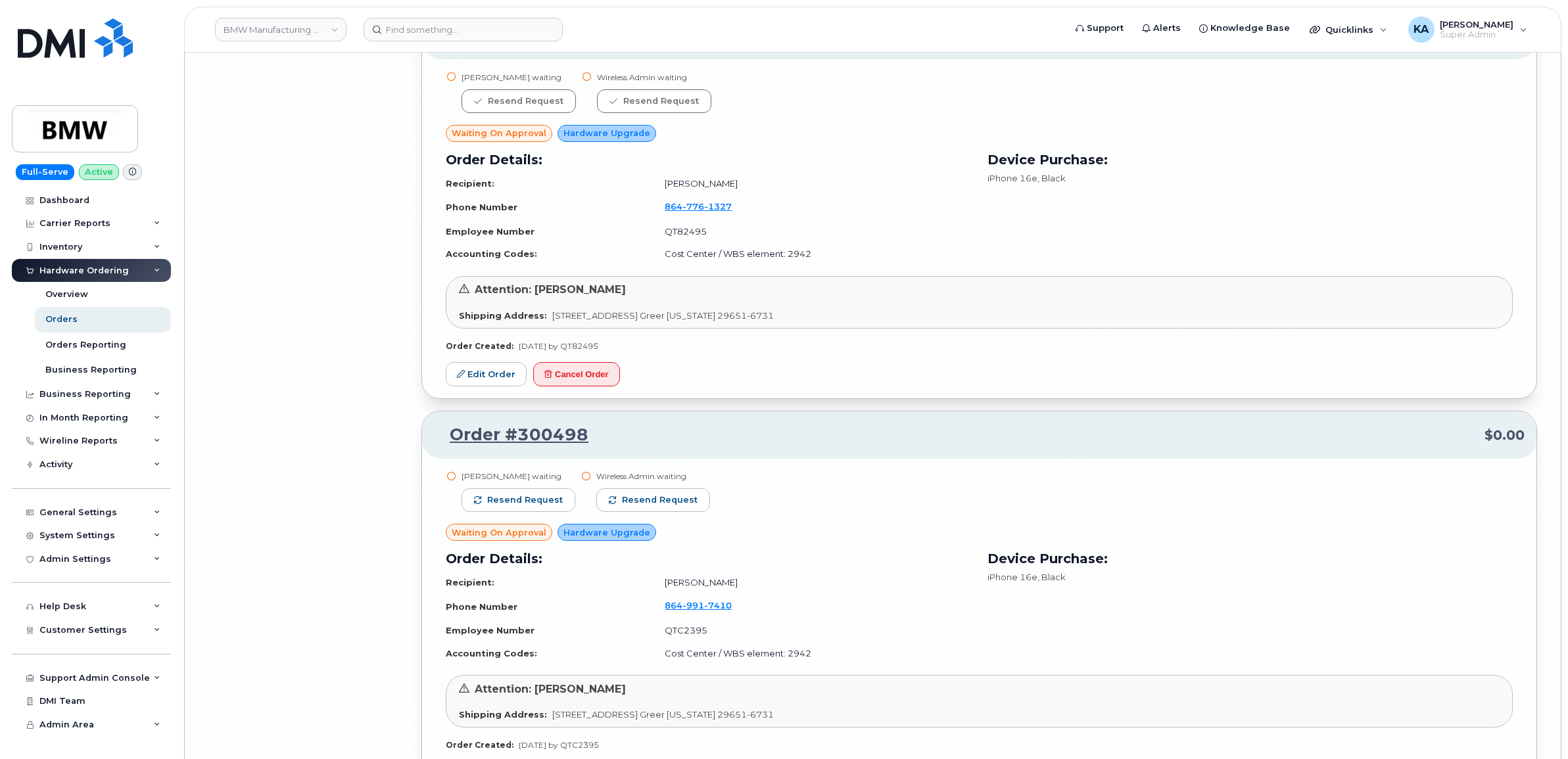
scroll to position [11897, 0]
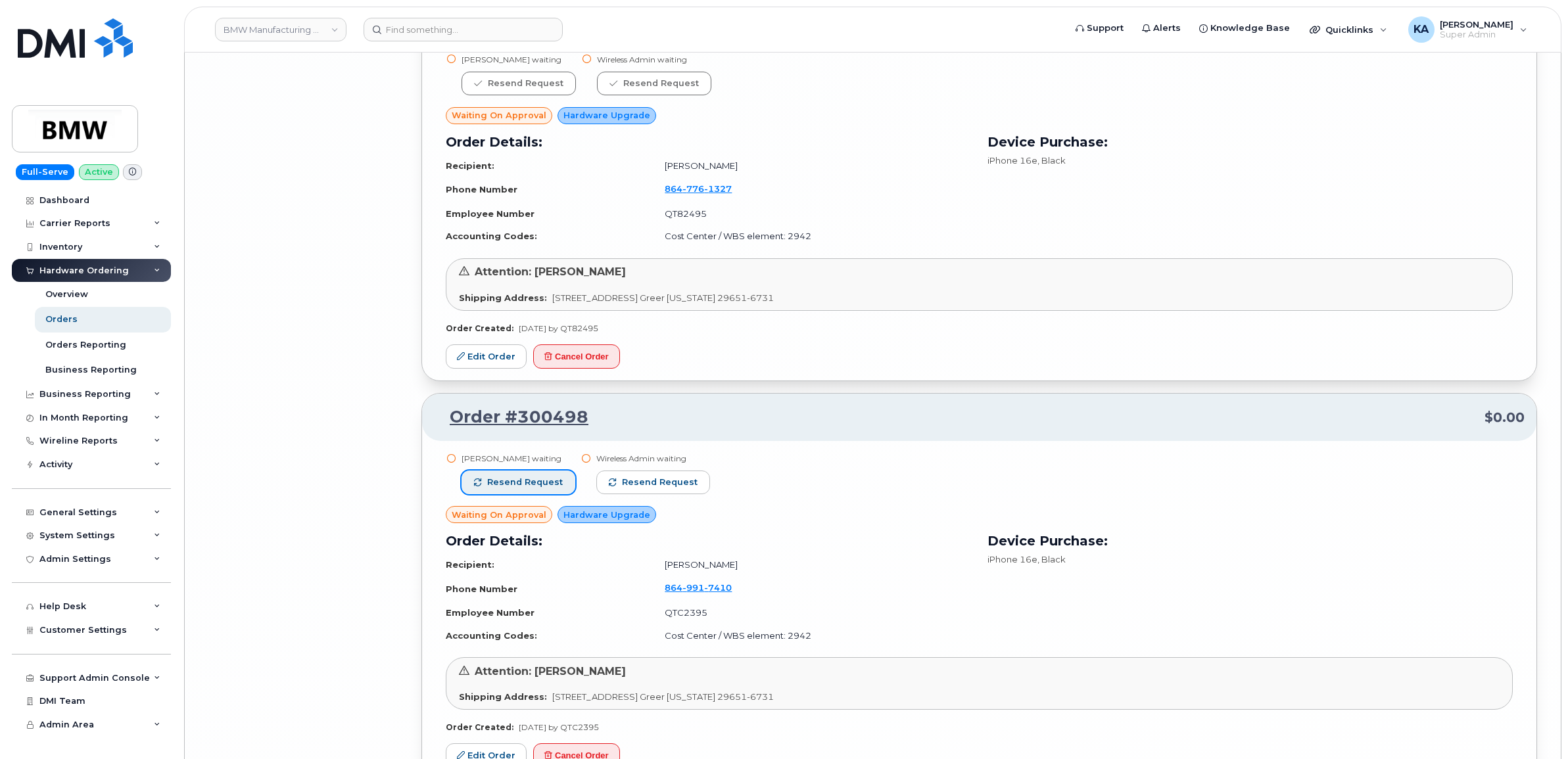
click at [537, 483] on span "Resend request" at bounding box center [525, 482] width 75 height 12
click at [626, 481] on span "Resend request" at bounding box center [660, 482] width 75 height 12
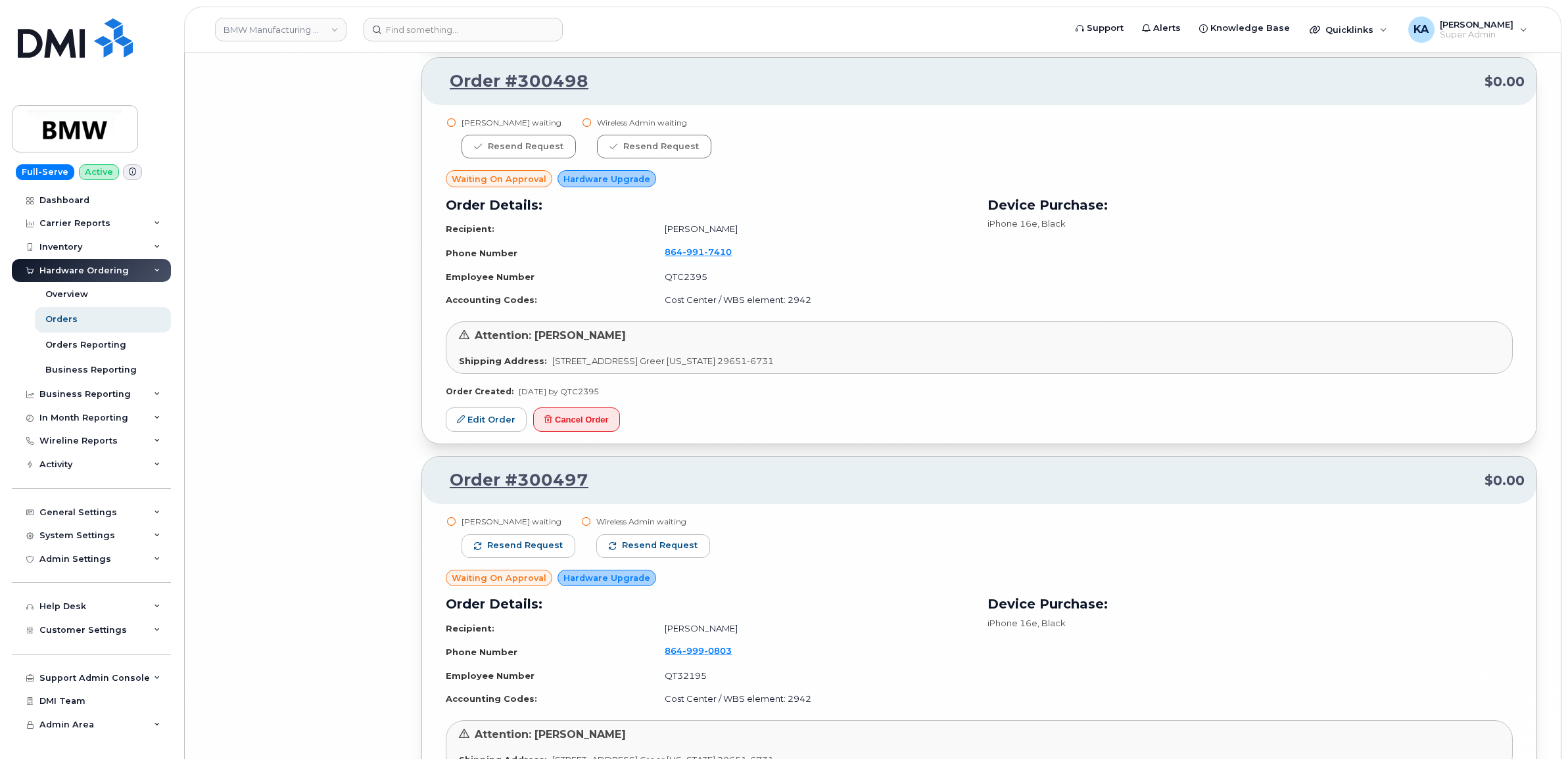
scroll to position [12308, 0]
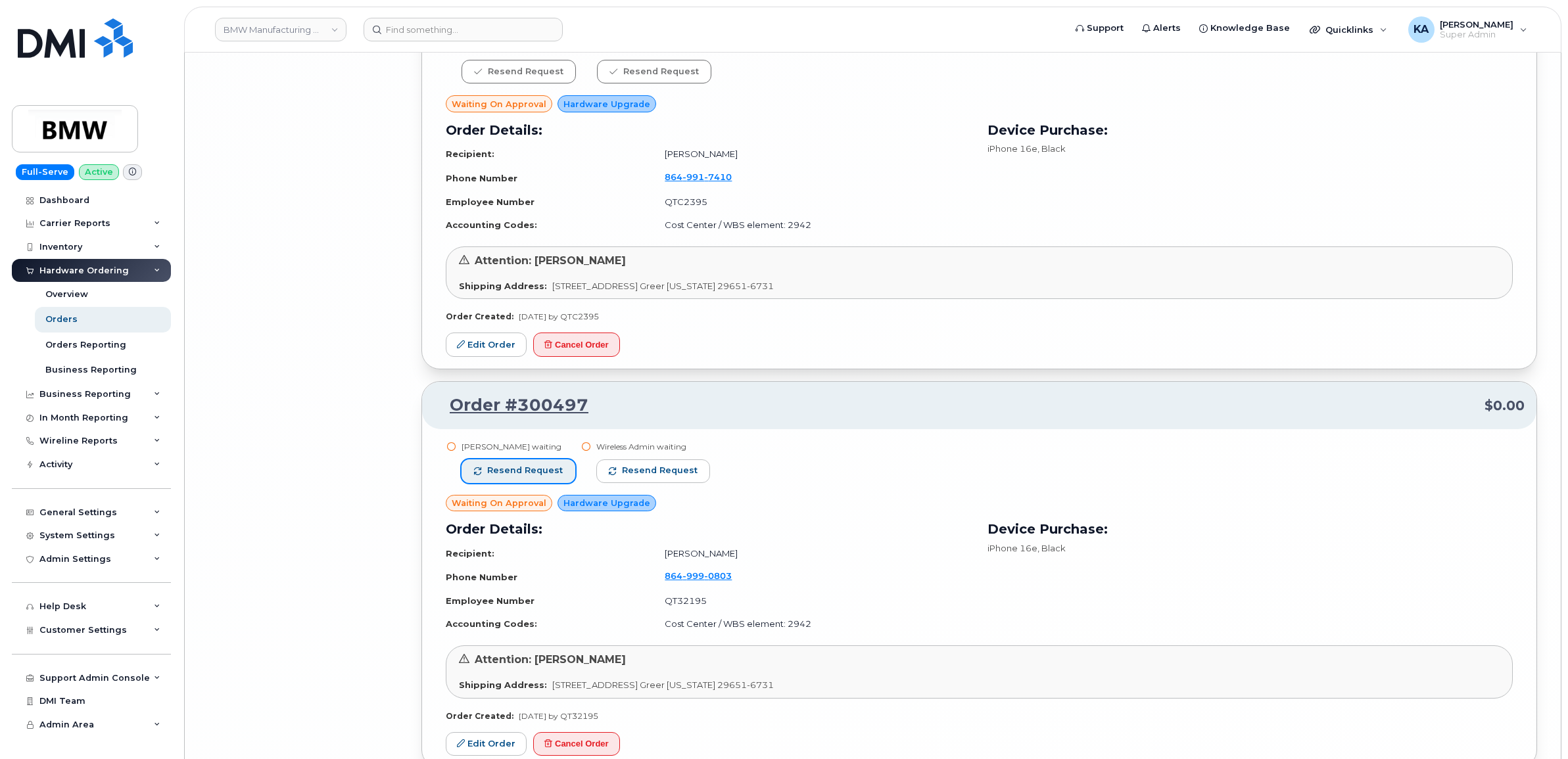
click at [539, 472] on span "Resend request" at bounding box center [525, 470] width 75 height 12
click at [622, 472] on span "Resend request" at bounding box center [660, 470] width 75 height 12
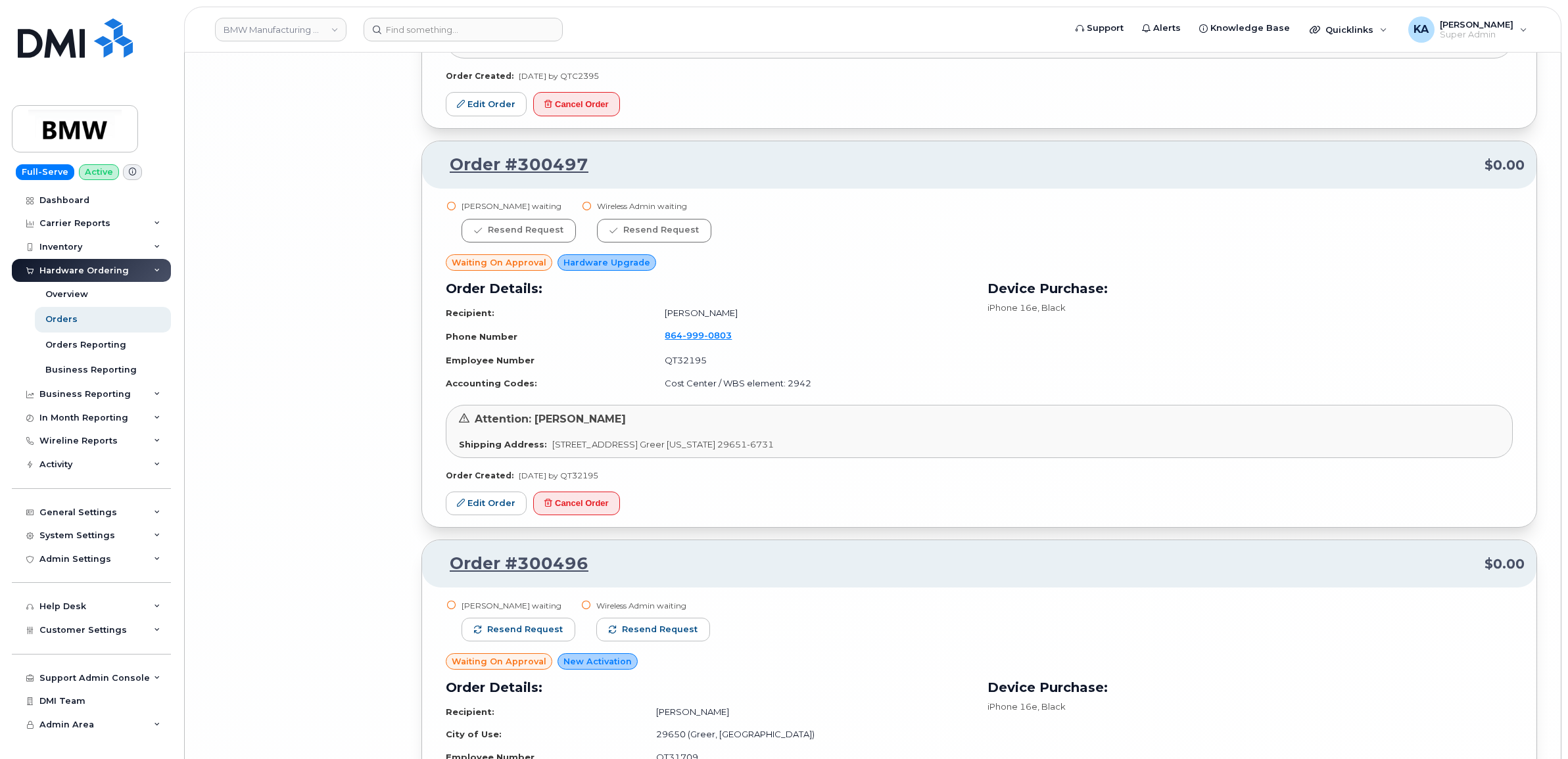
scroll to position [12719, 0]
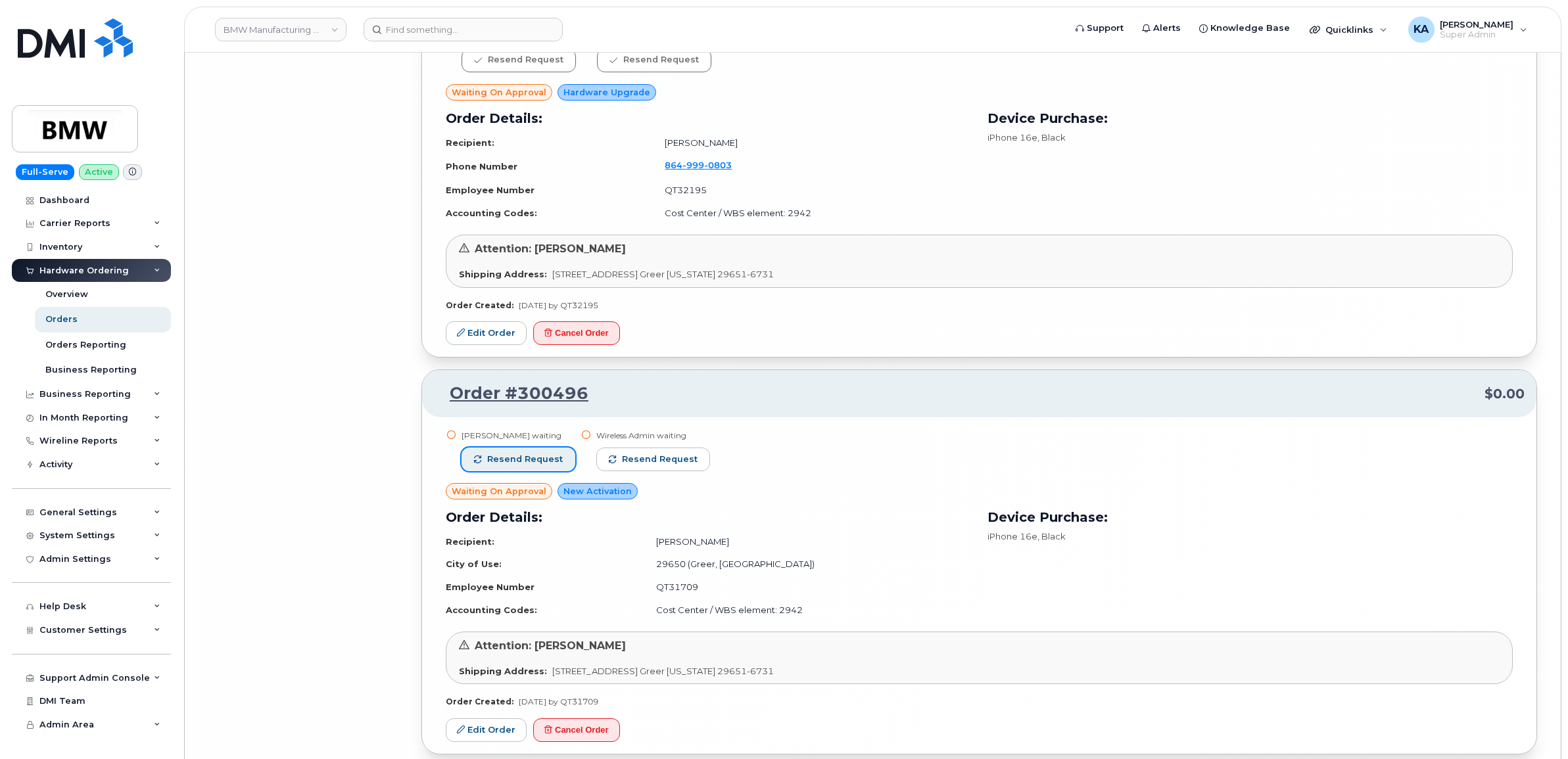
click at [545, 458] on span "Resend request" at bounding box center [525, 459] width 75 height 12
click at [674, 458] on span "Resend request" at bounding box center [660, 459] width 75 height 12
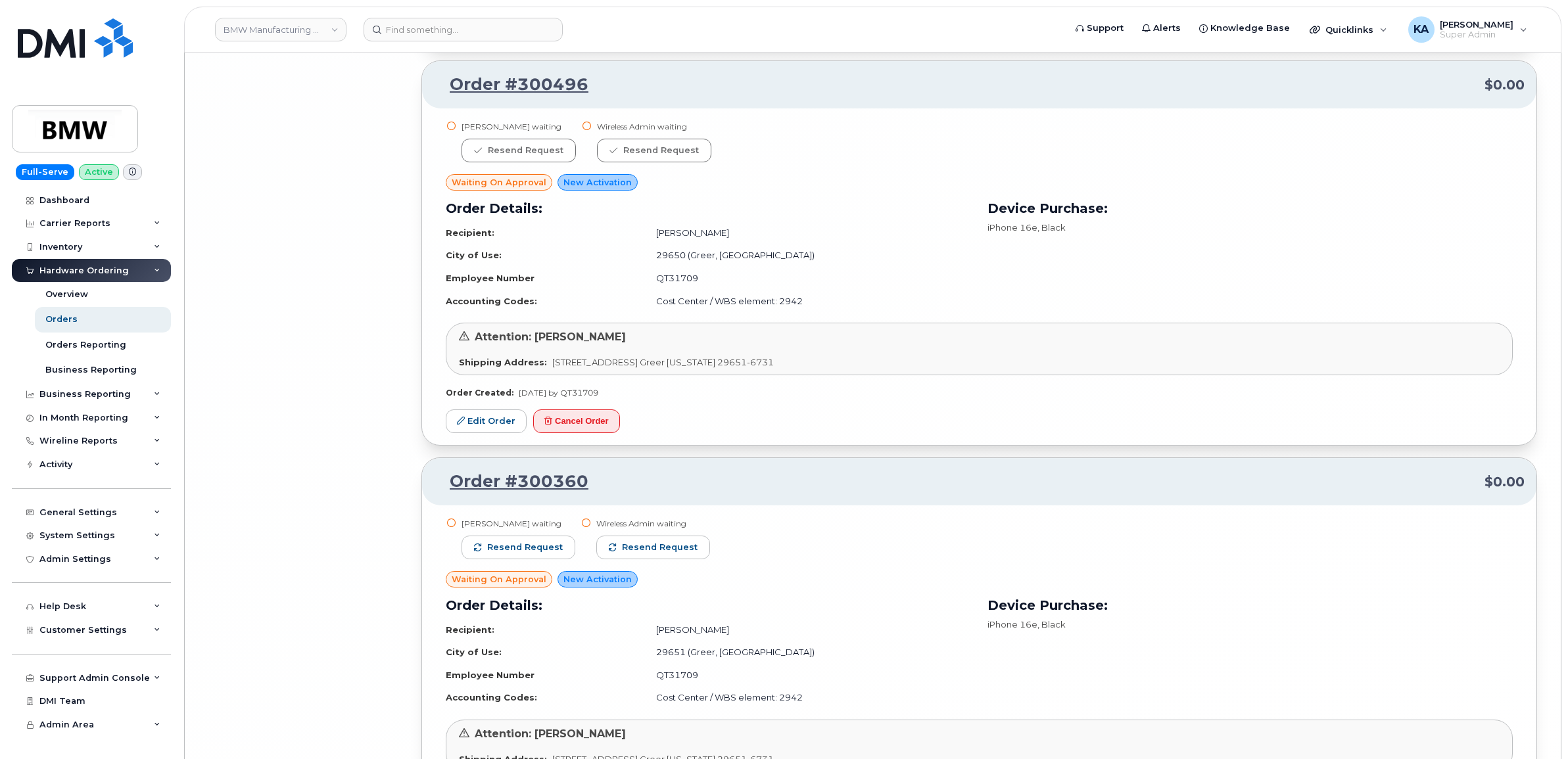
scroll to position [13048, 0]
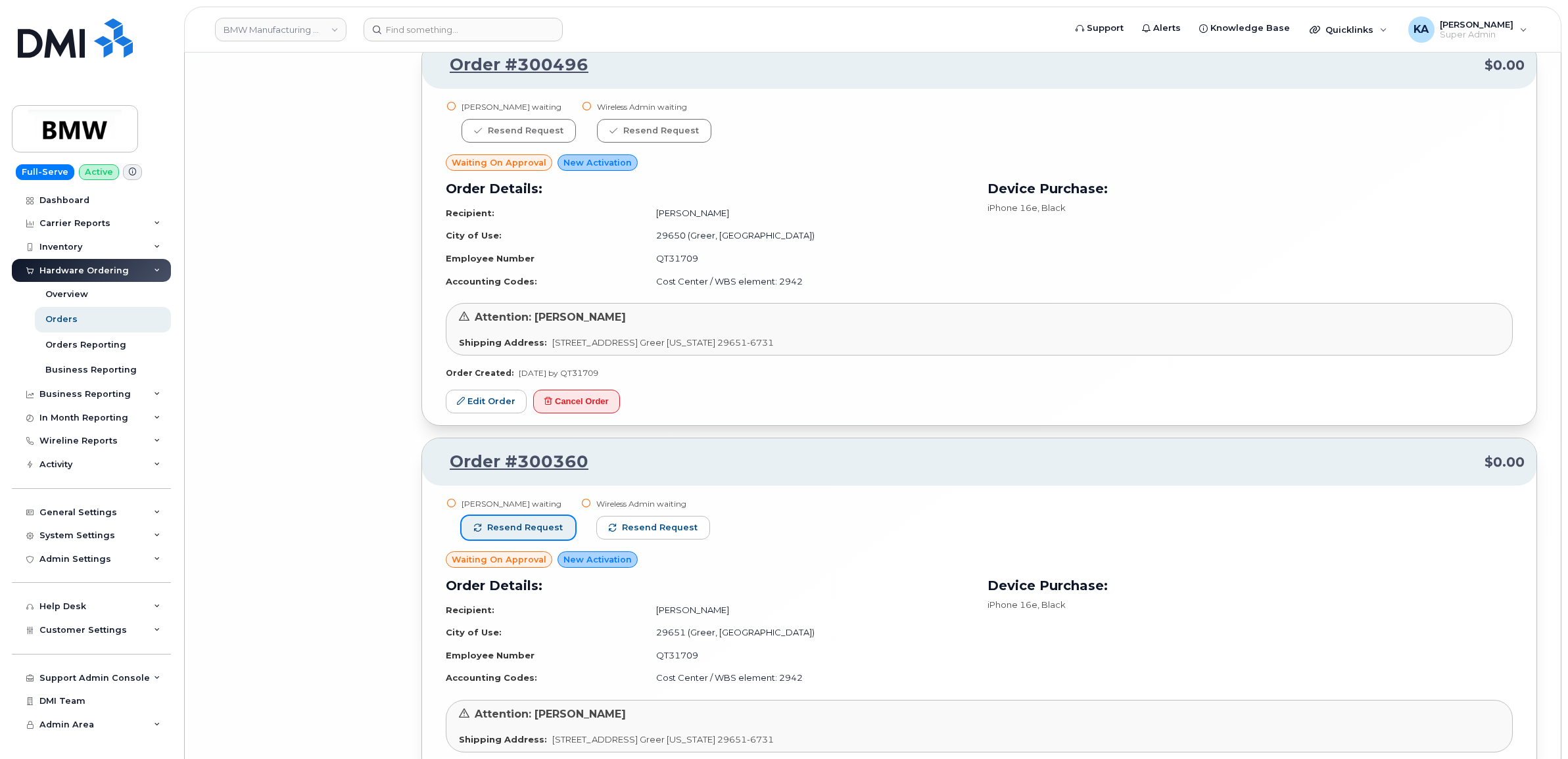
click at [550, 522] on span "Resend request" at bounding box center [525, 528] width 75 height 12
click at [631, 523] on span "Resend request" at bounding box center [660, 528] width 75 height 12
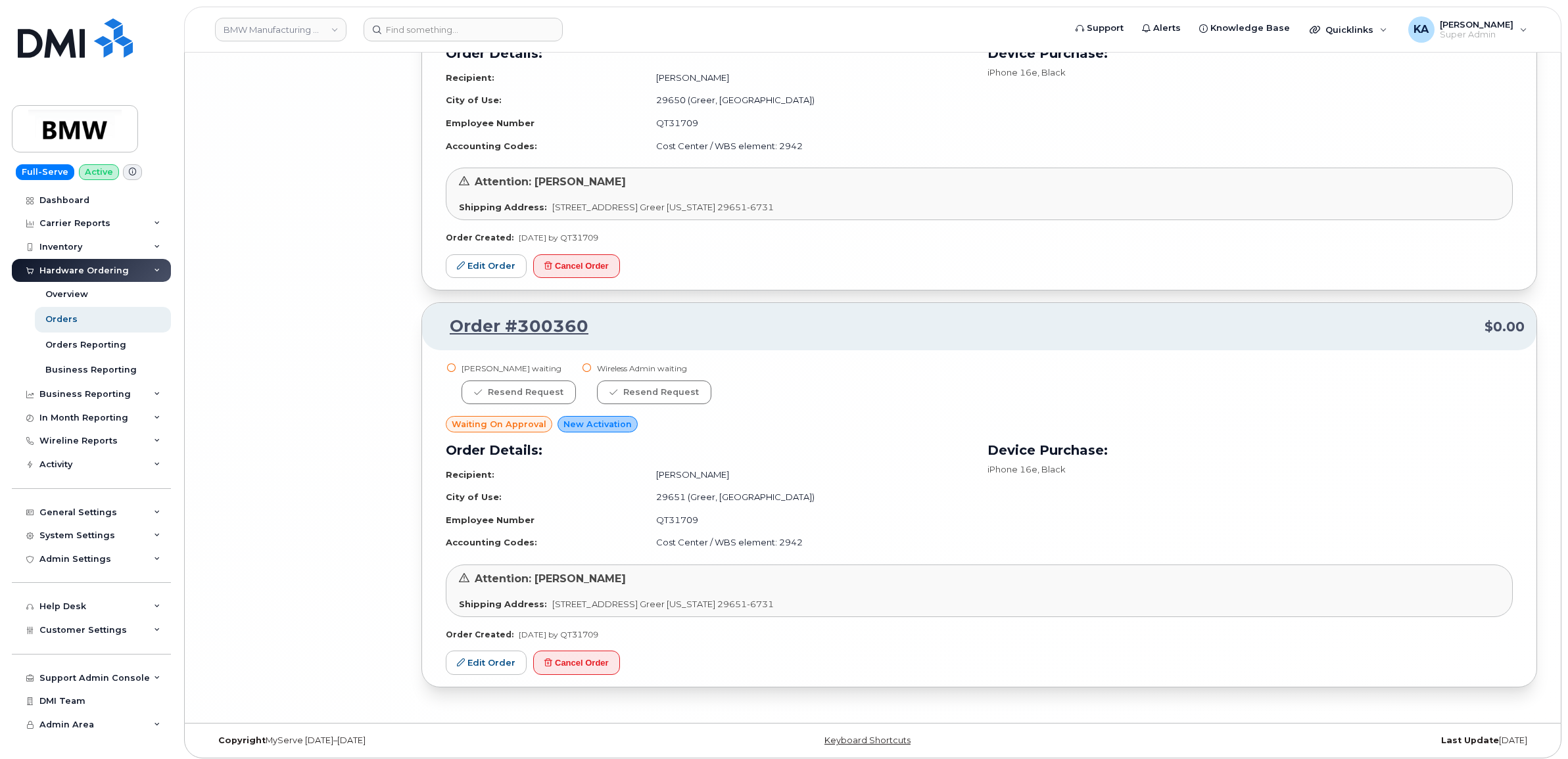
scroll to position [13190, 0]
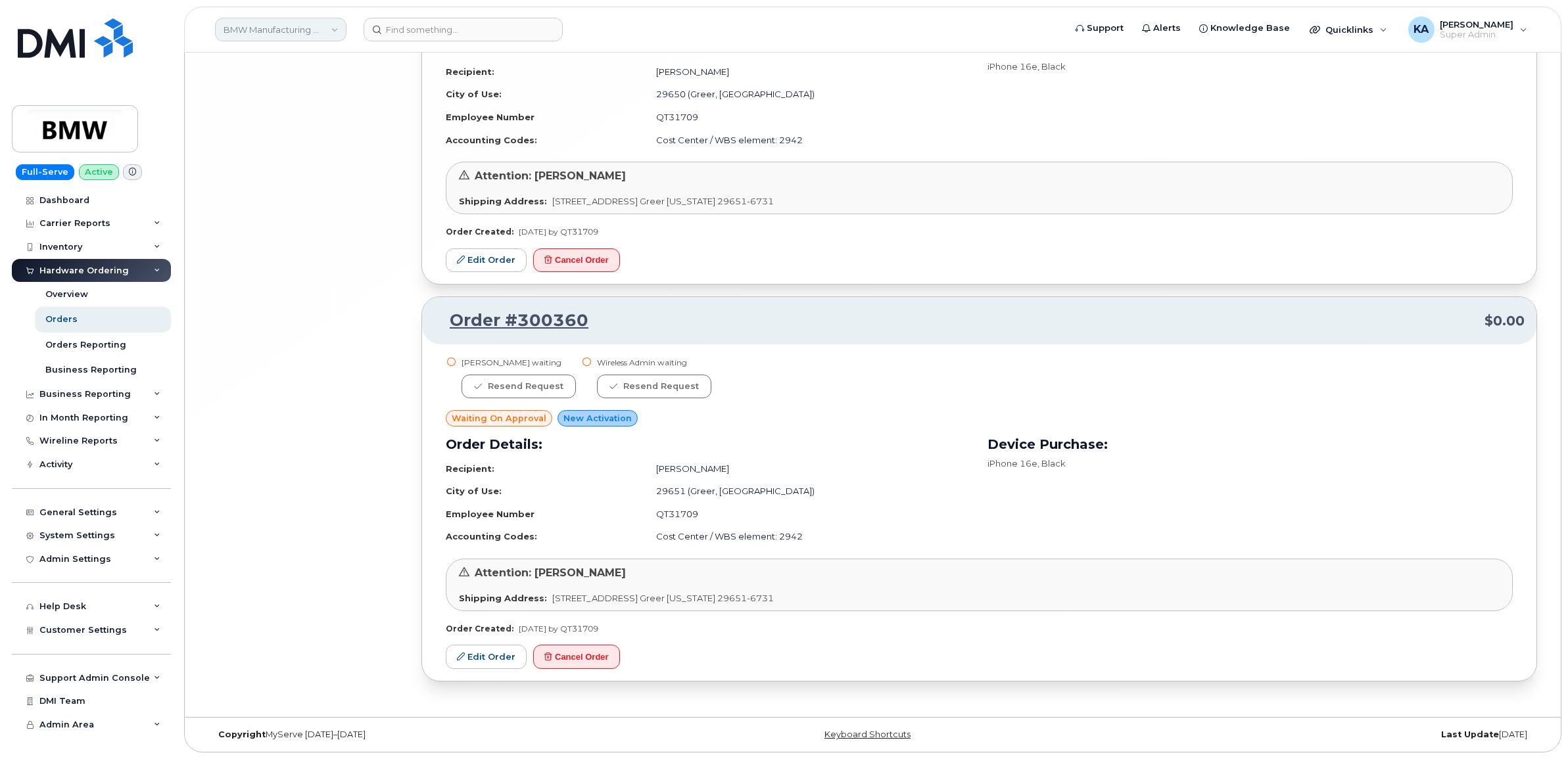
click at [247, 25] on link "BMW Manufacturing Co LLC" at bounding box center [280, 30] width 131 height 24
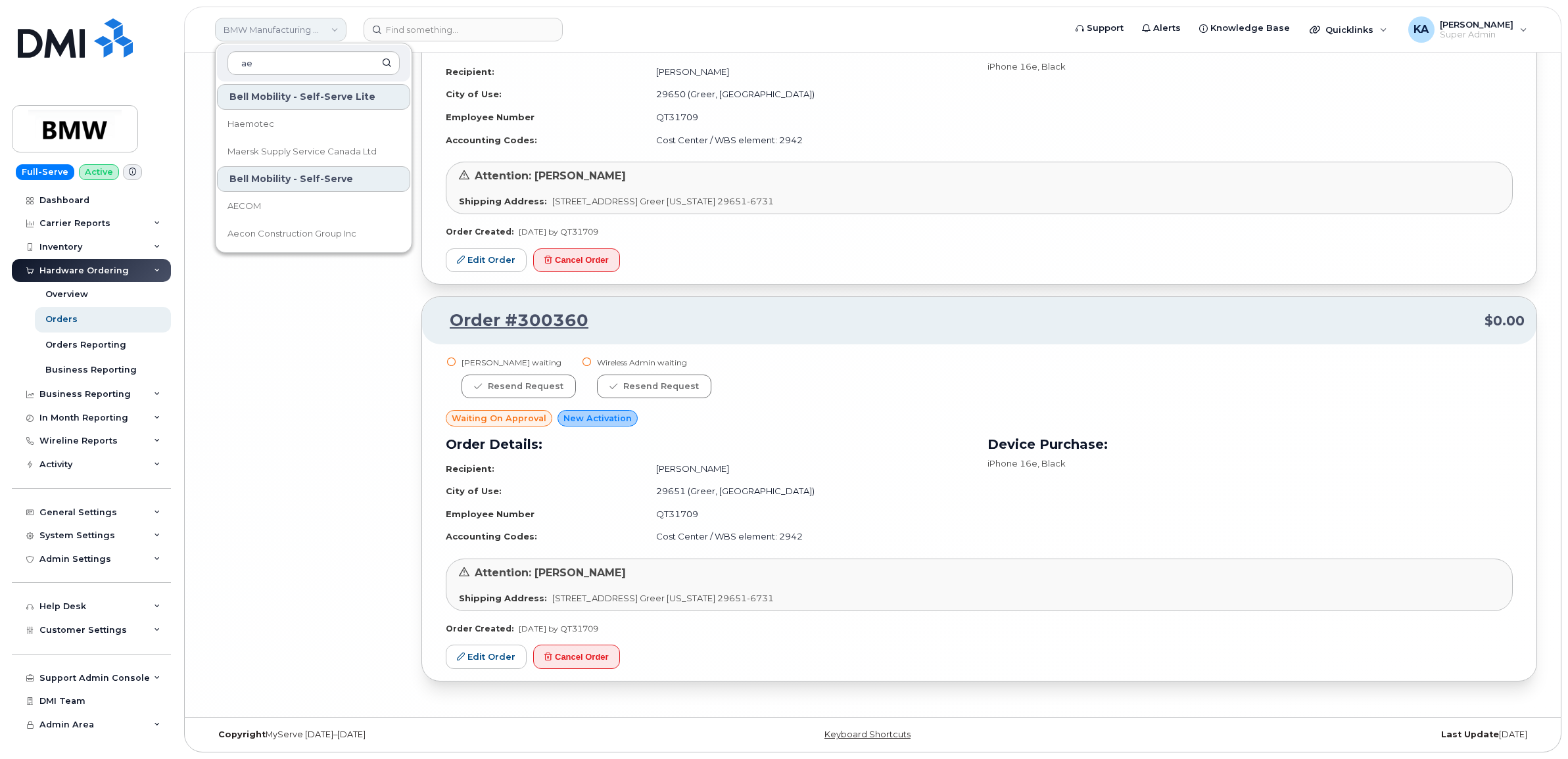
type input "a"
type input "kiew"
click at [251, 171] on link "Kiewit Corporation" at bounding box center [313, 179] width 193 height 26
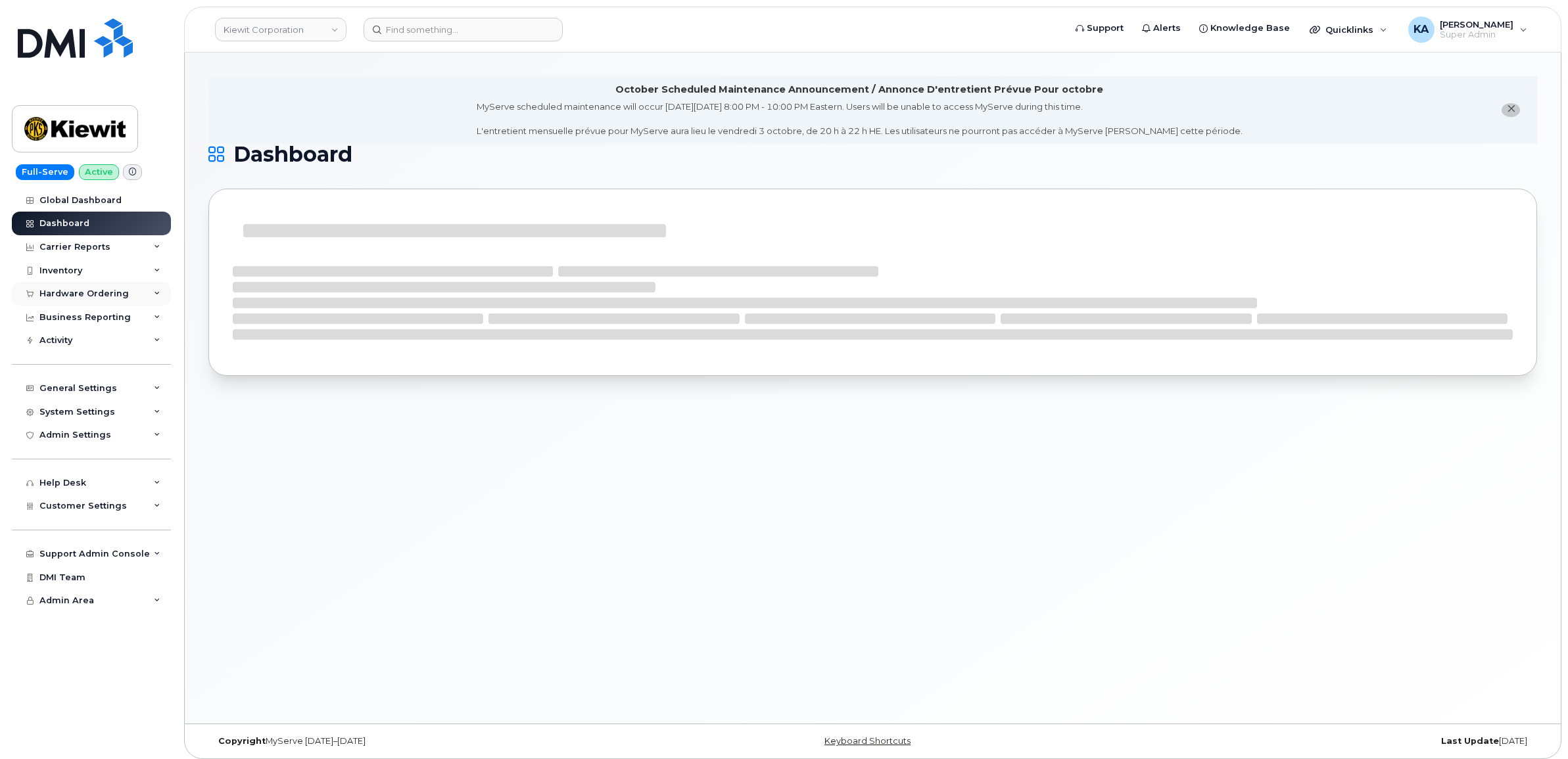
click at [78, 293] on div "Hardware Ordering" at bounding box center [84, 293] width 90 height 10
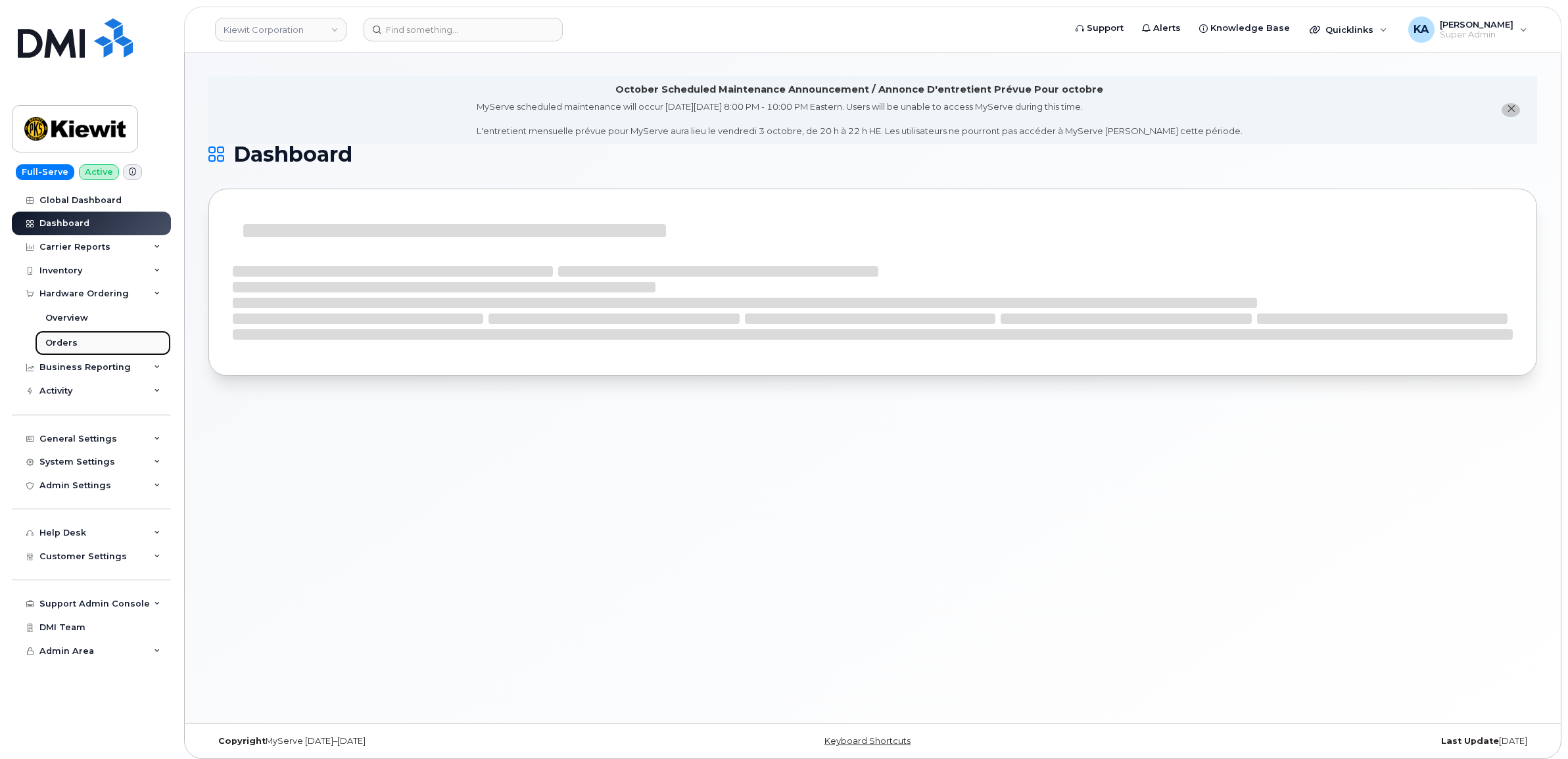
click at [53, 339] on div "Orders" at bounding box center [62, 343] width 32 height 12
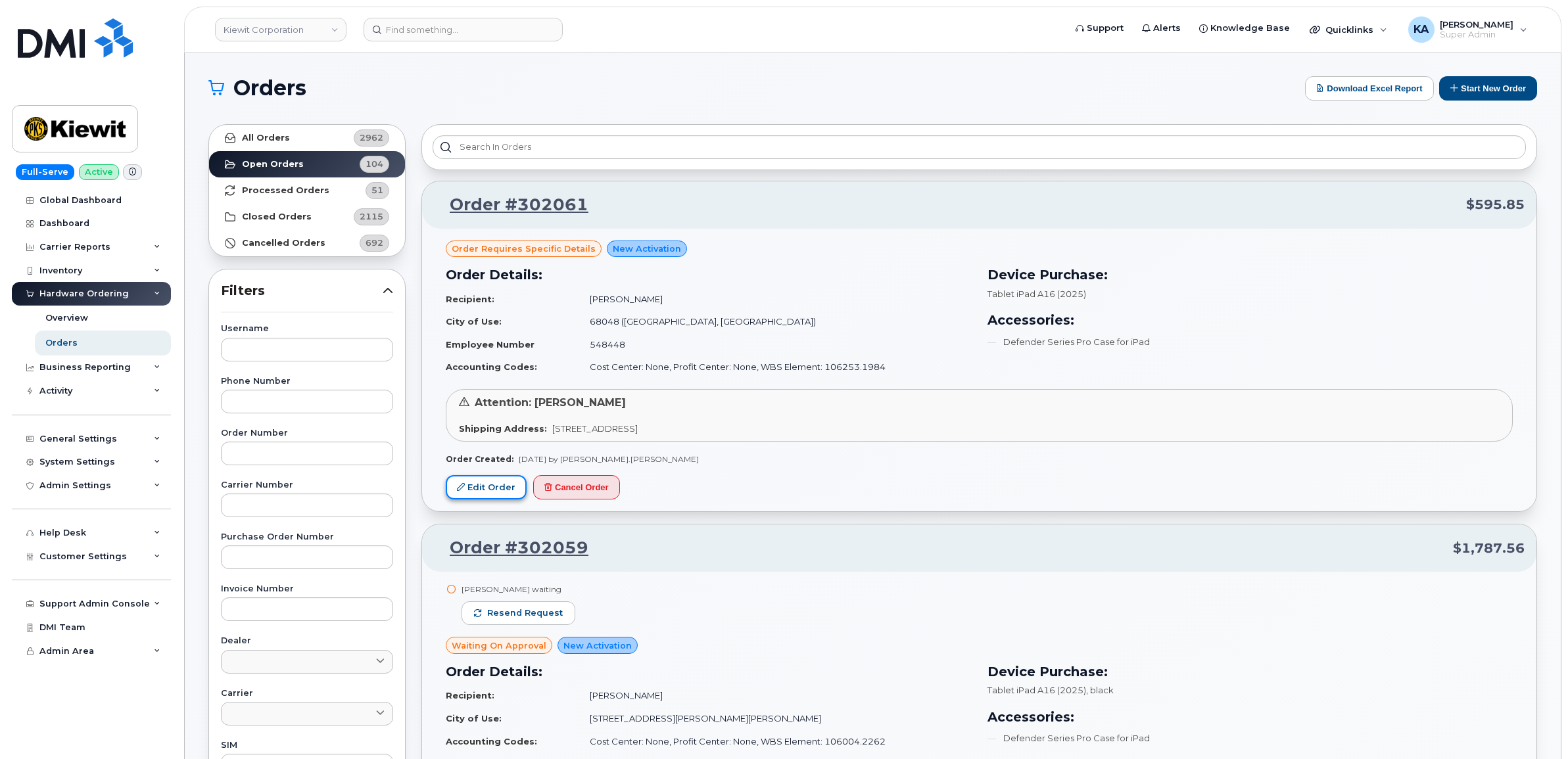
click at [494, 487] on link "Edit Order" at bounding box center [485, 487] width 81 height 24
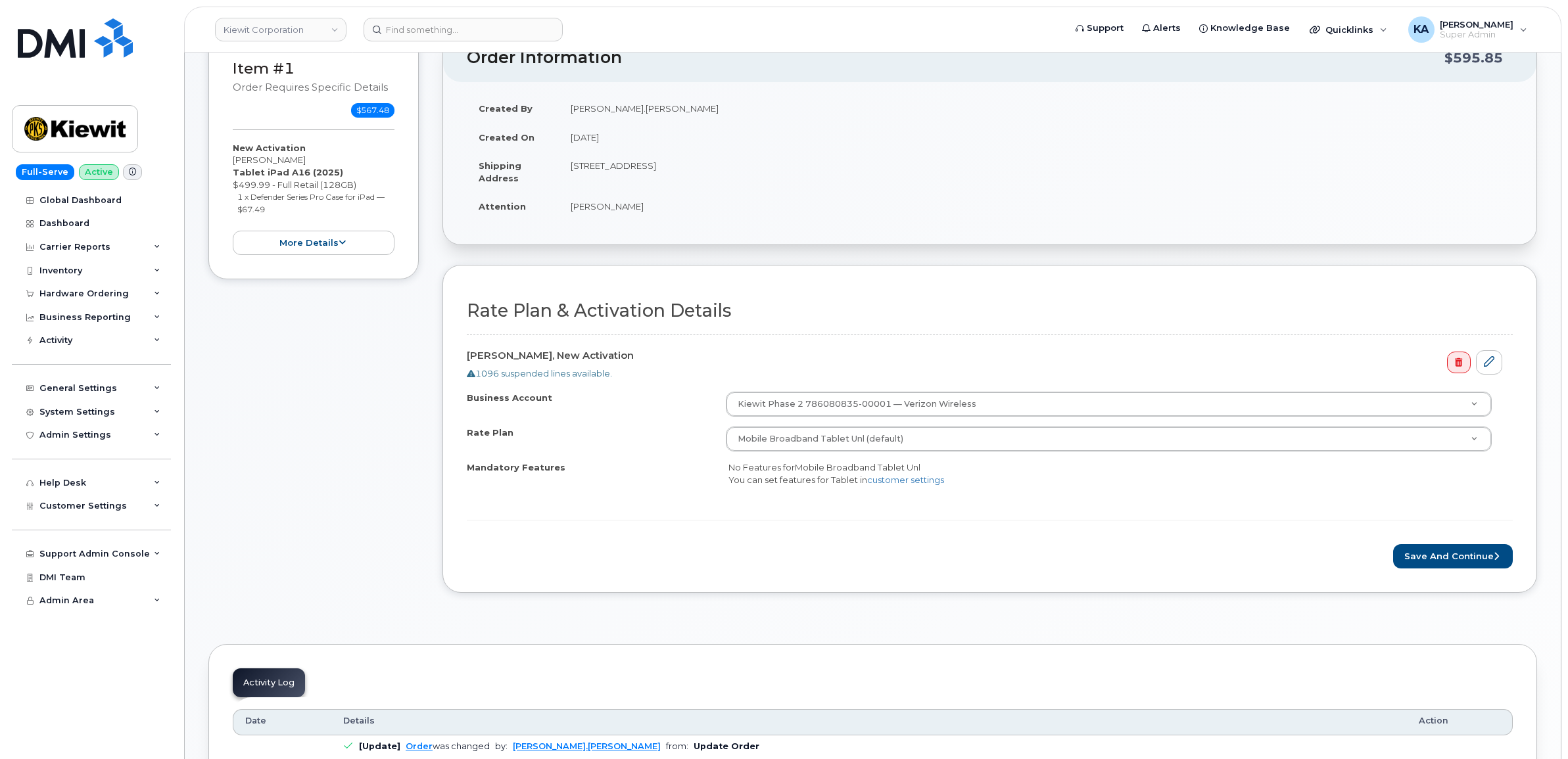
scroll to position [247, 0]
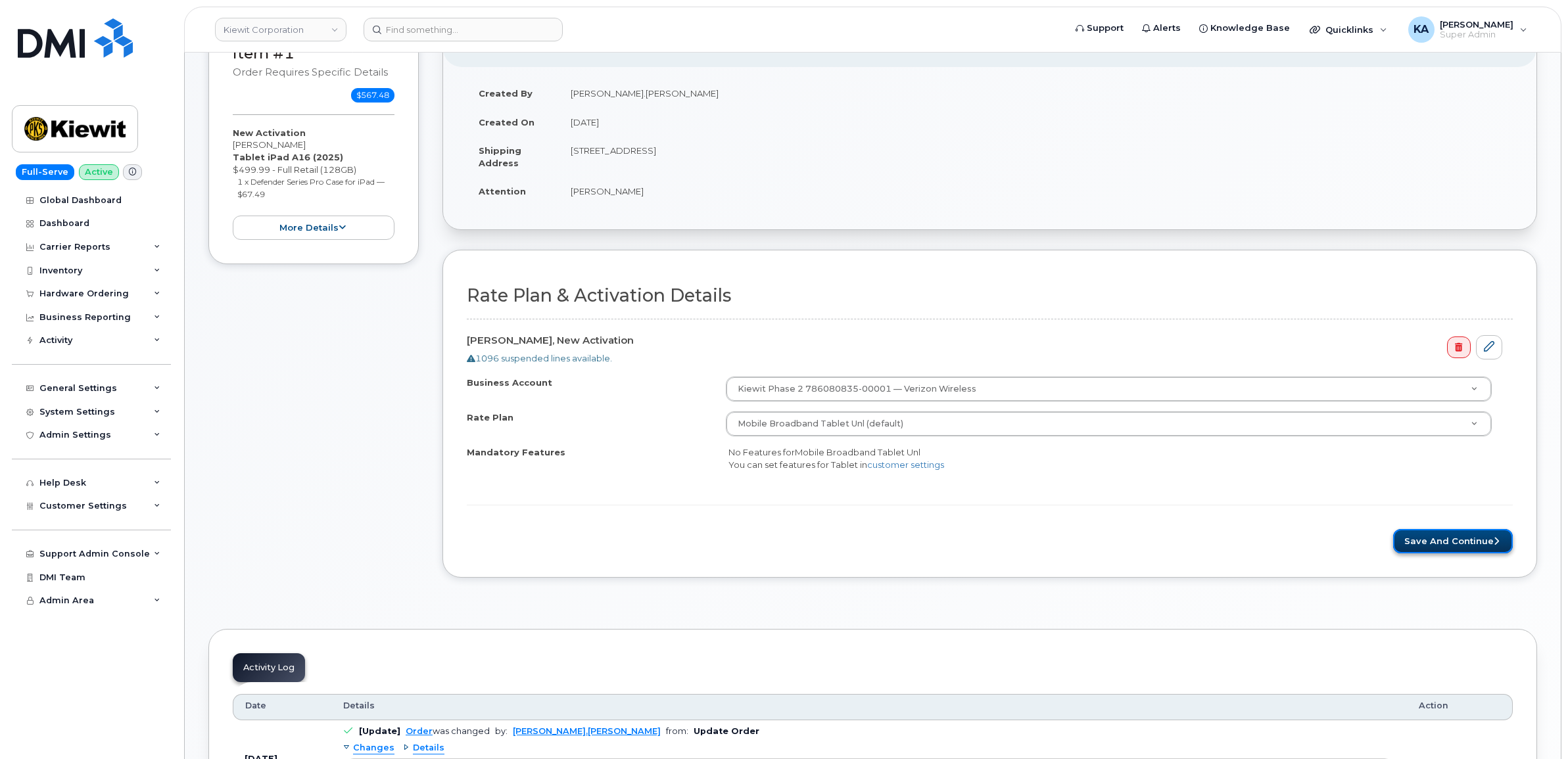
click at [1437, 540] on button "Save and Continue" at bounding box center [1452, 541] width 119 height 24
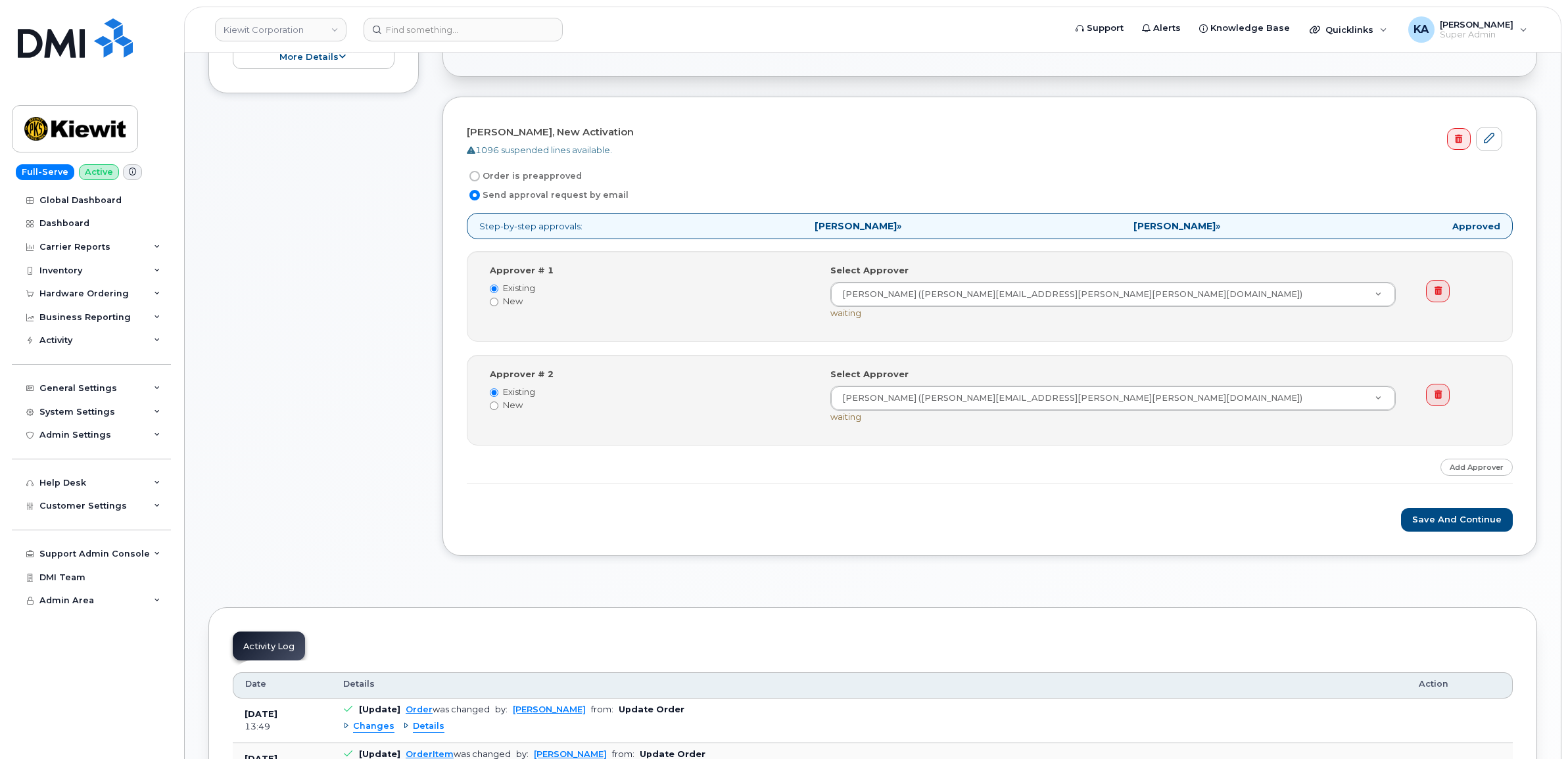
scroll to position [411, 0]
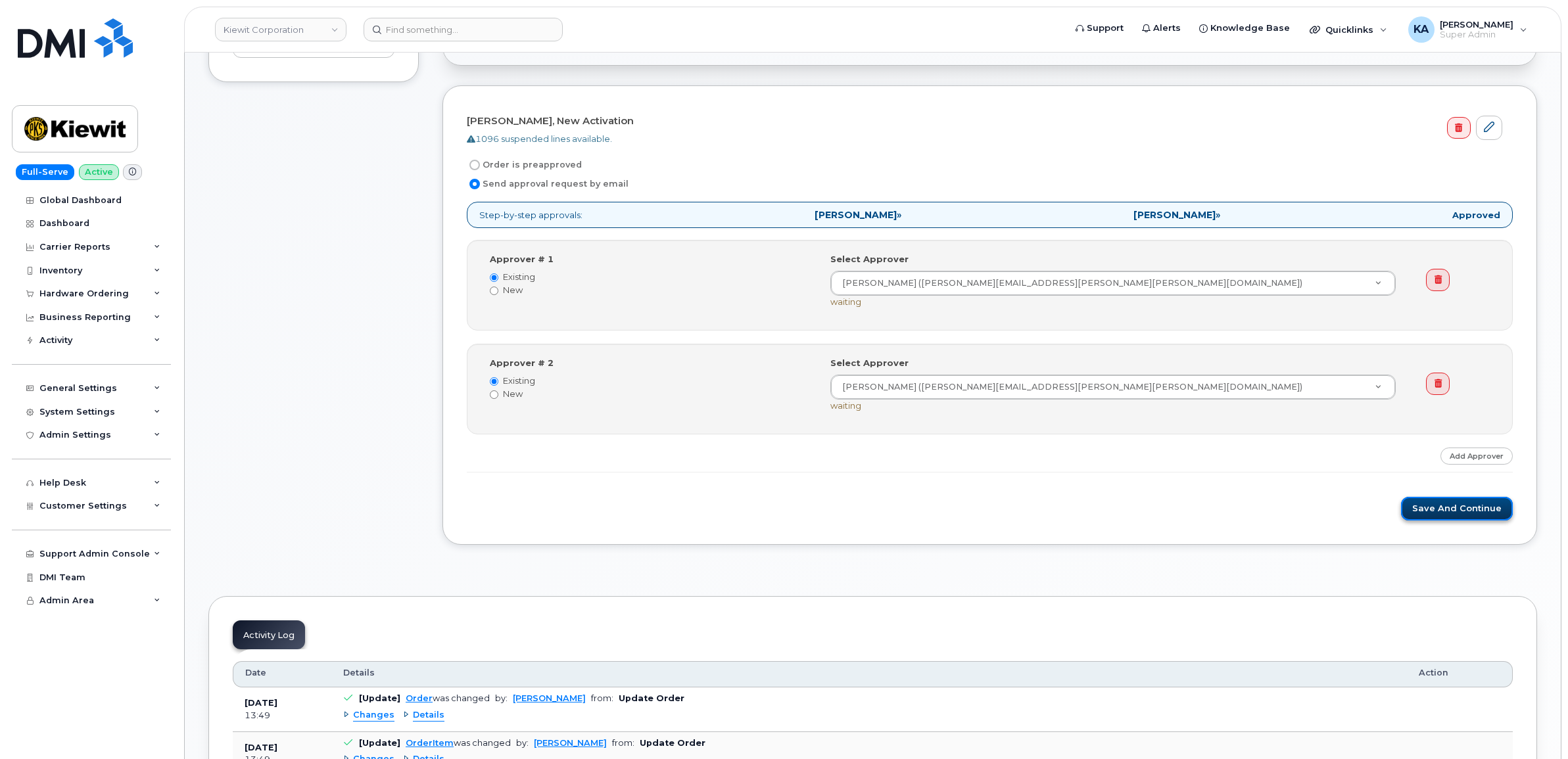
click at [1434, 510] on button "Save and Continue" at bounding box center [1457, 509] width 112 height 24
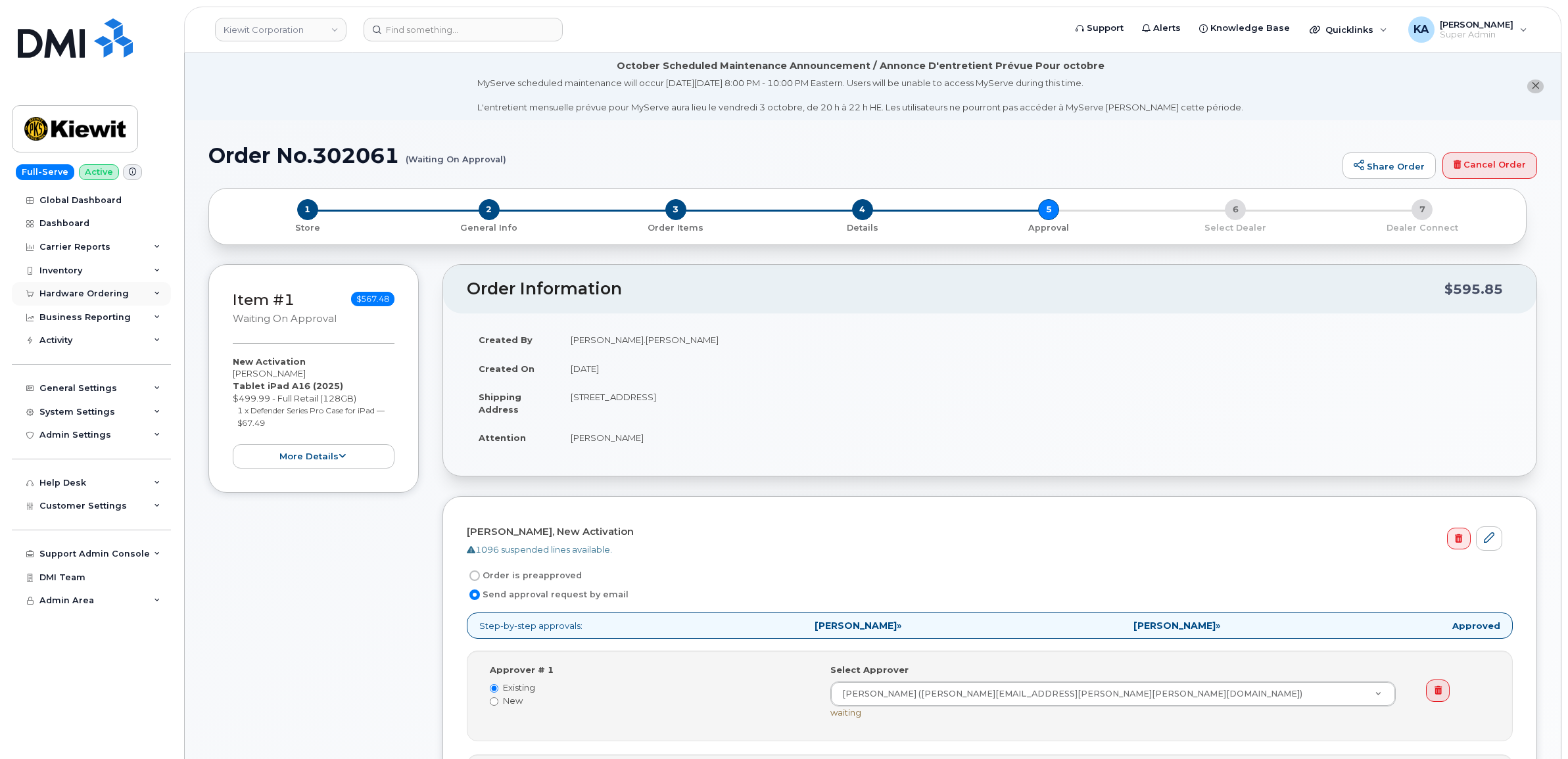
click at [100, 295] on div "Hardware Ordering" at bounding box center [84, 293] width 90 height 10
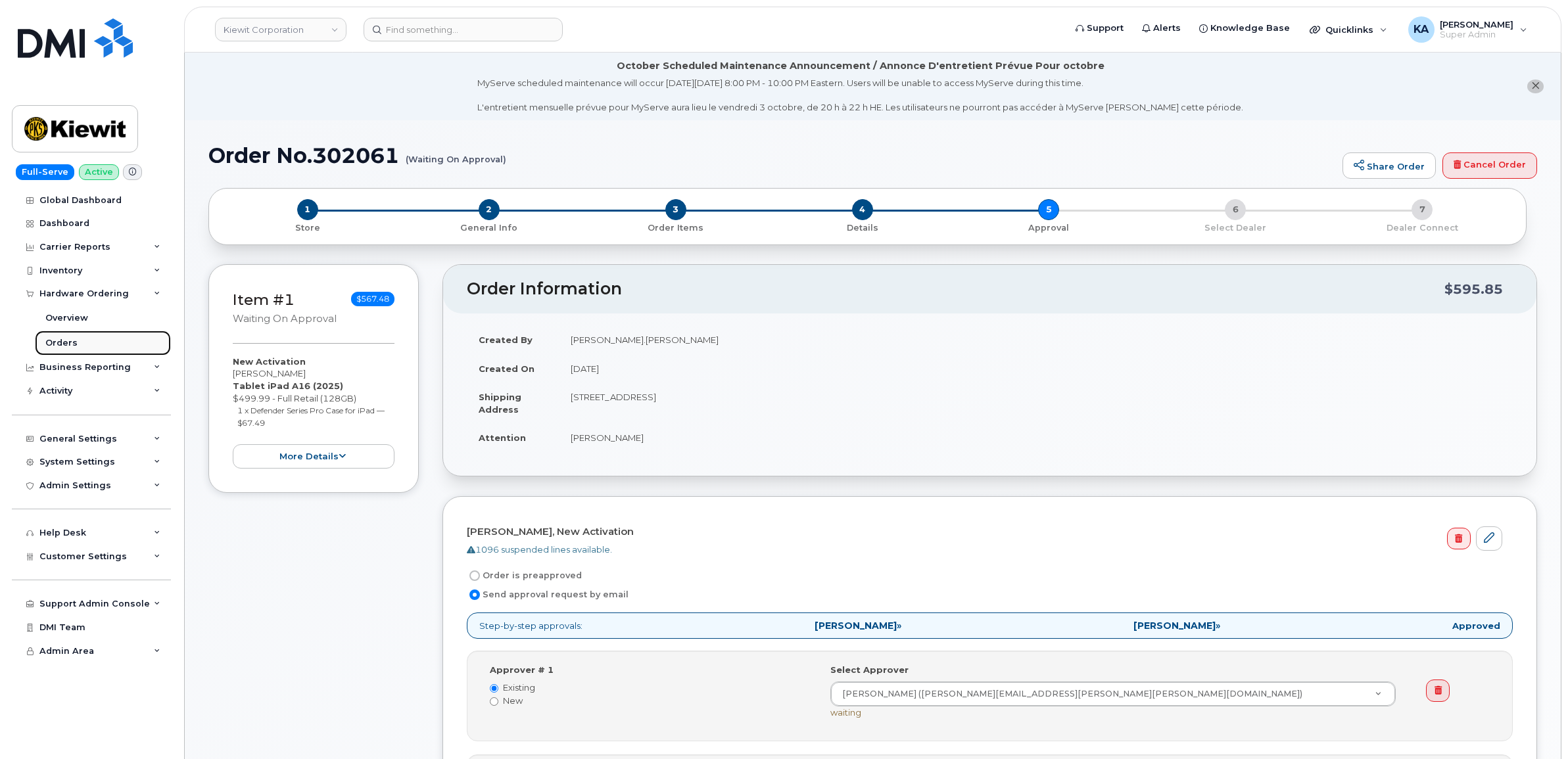
click at [58, 339] on div "Orders" at bounding box center [62, 343] width 32 height 12
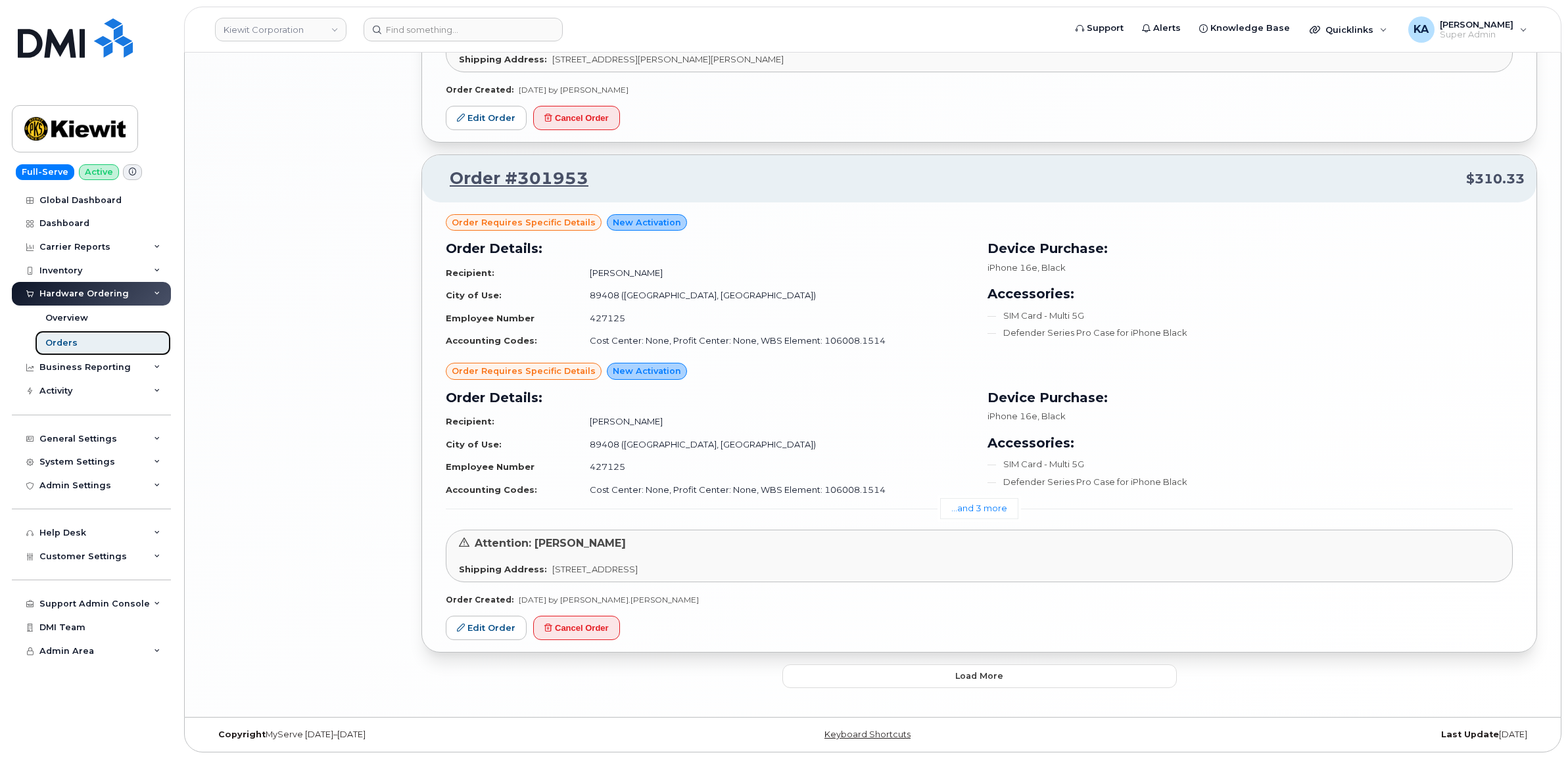
scroll to position [2964, 0]
click at [489, 622] on link "Edit Order" at bounding box center [485, 628] width 81 height 24
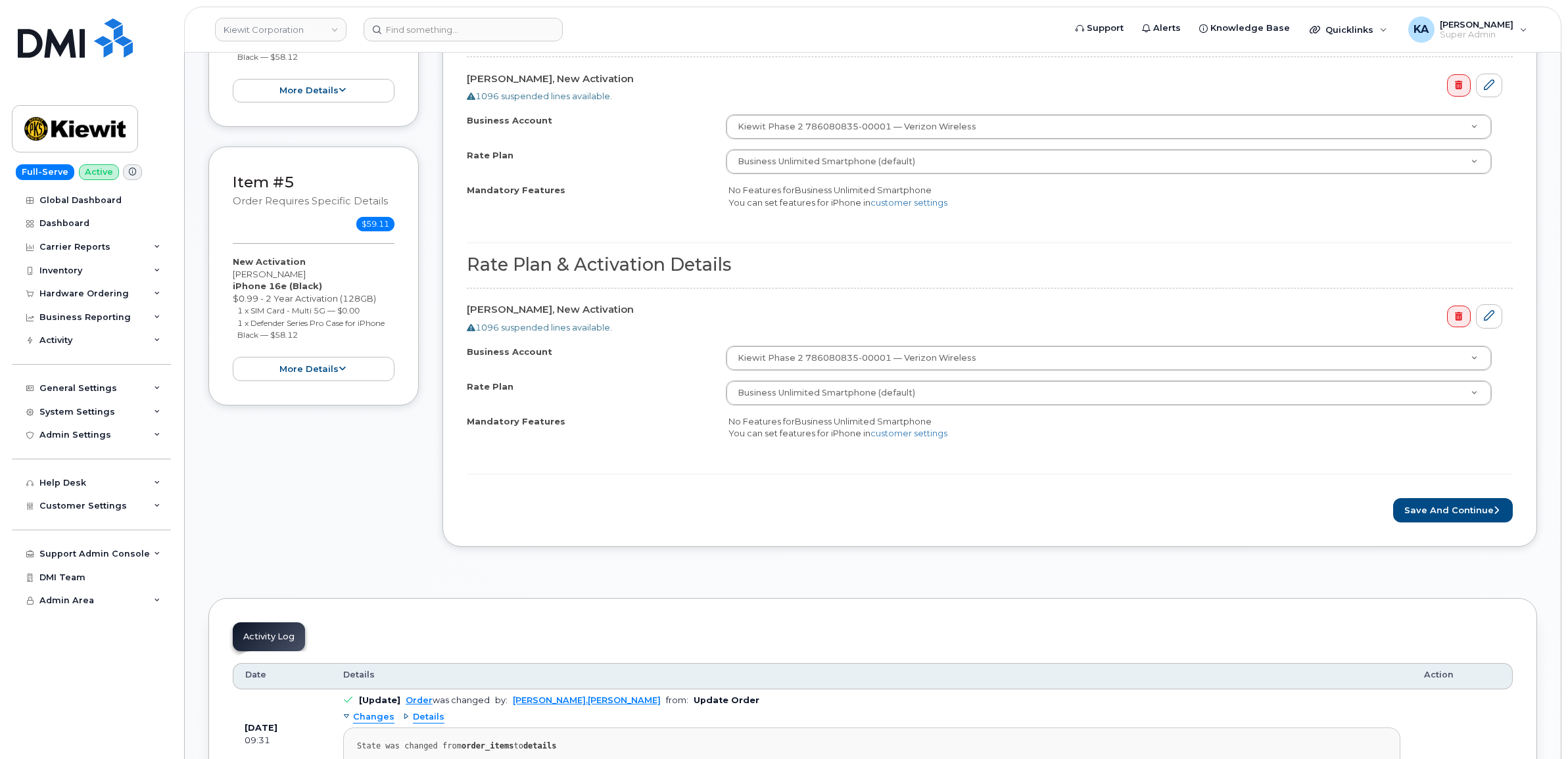
scroll to position [1232, 0]
click at [1436, 519] on button "Save and Continue" at bounding box center [1452, 508] width 119 height 24
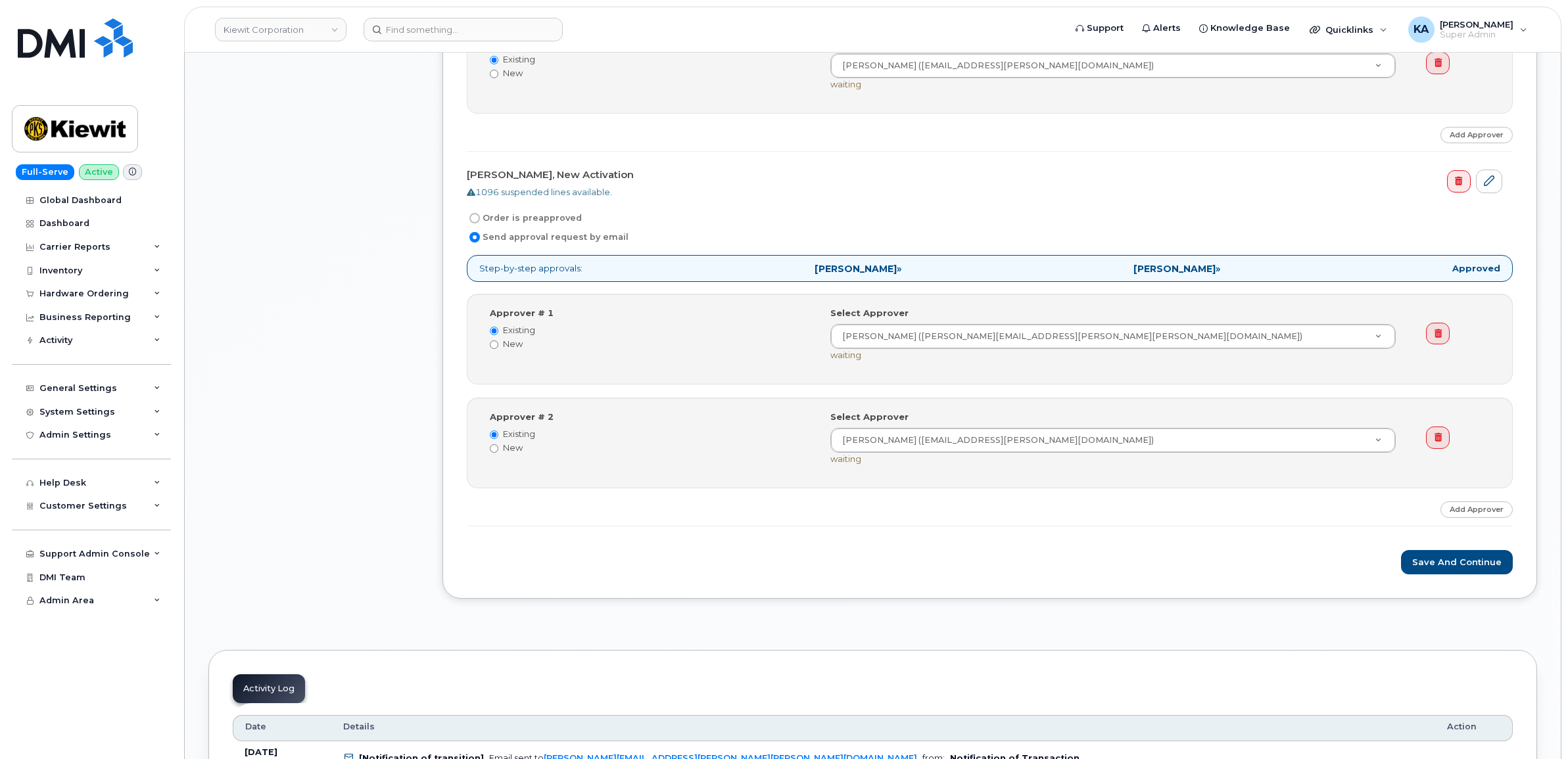
scroll to position [1889, 0]
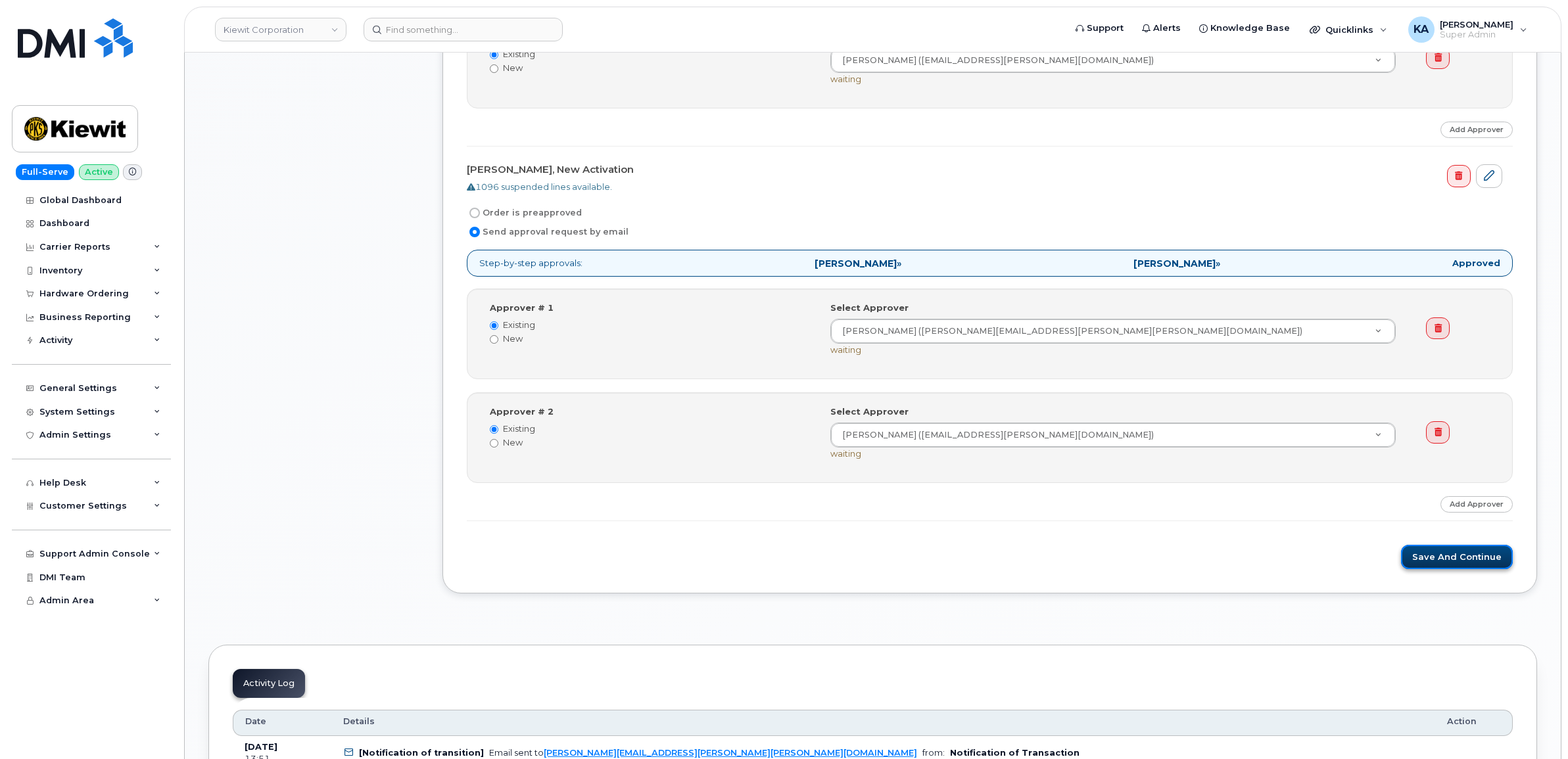
click at [1437, 566] on button "Save and Continue" at bounding box center [1457, 556] width 112 height 24
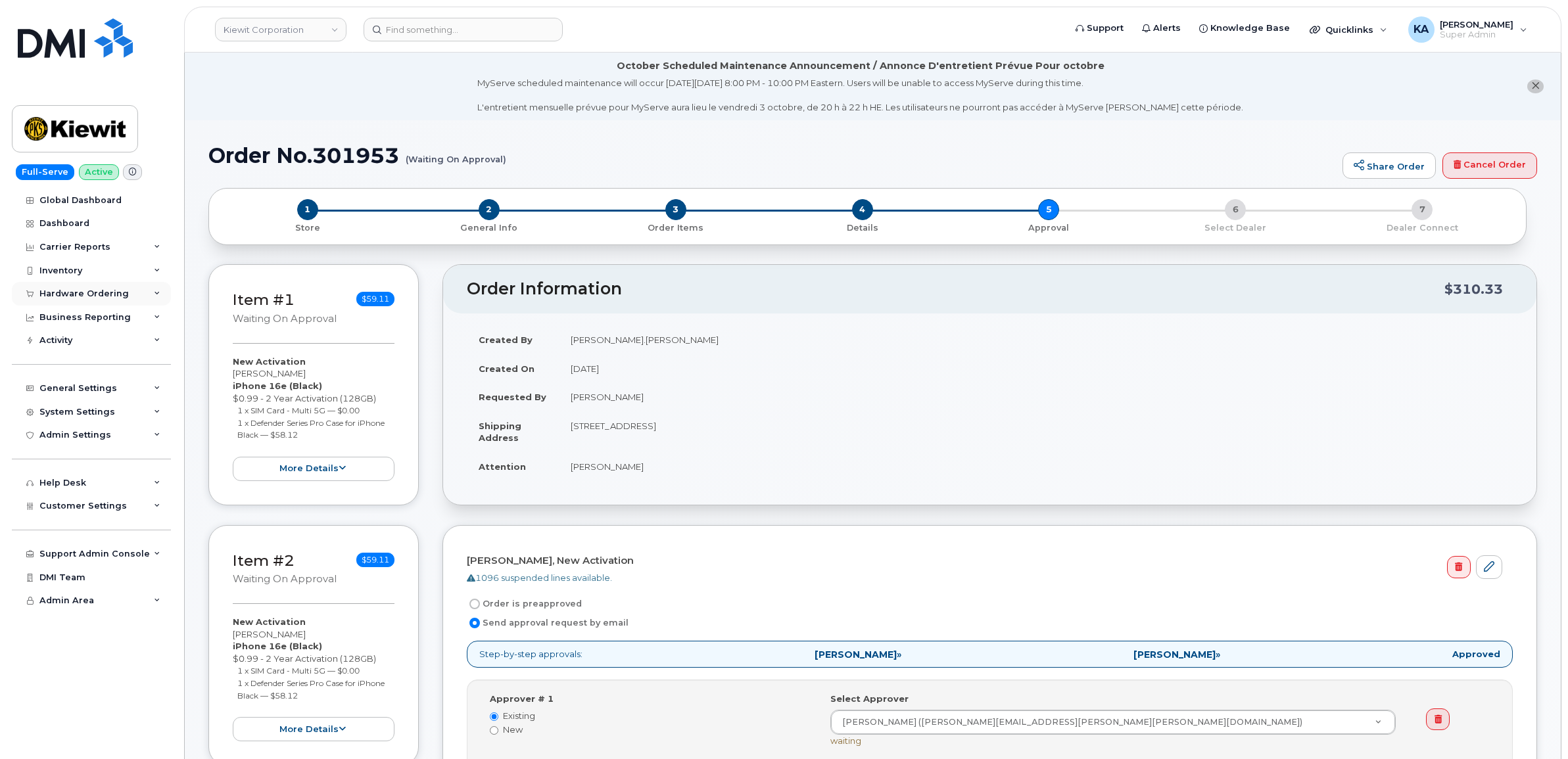
click at [97, 294] on div "Hardware Ordering" at bounding box center [84, 293] width 90 height 10
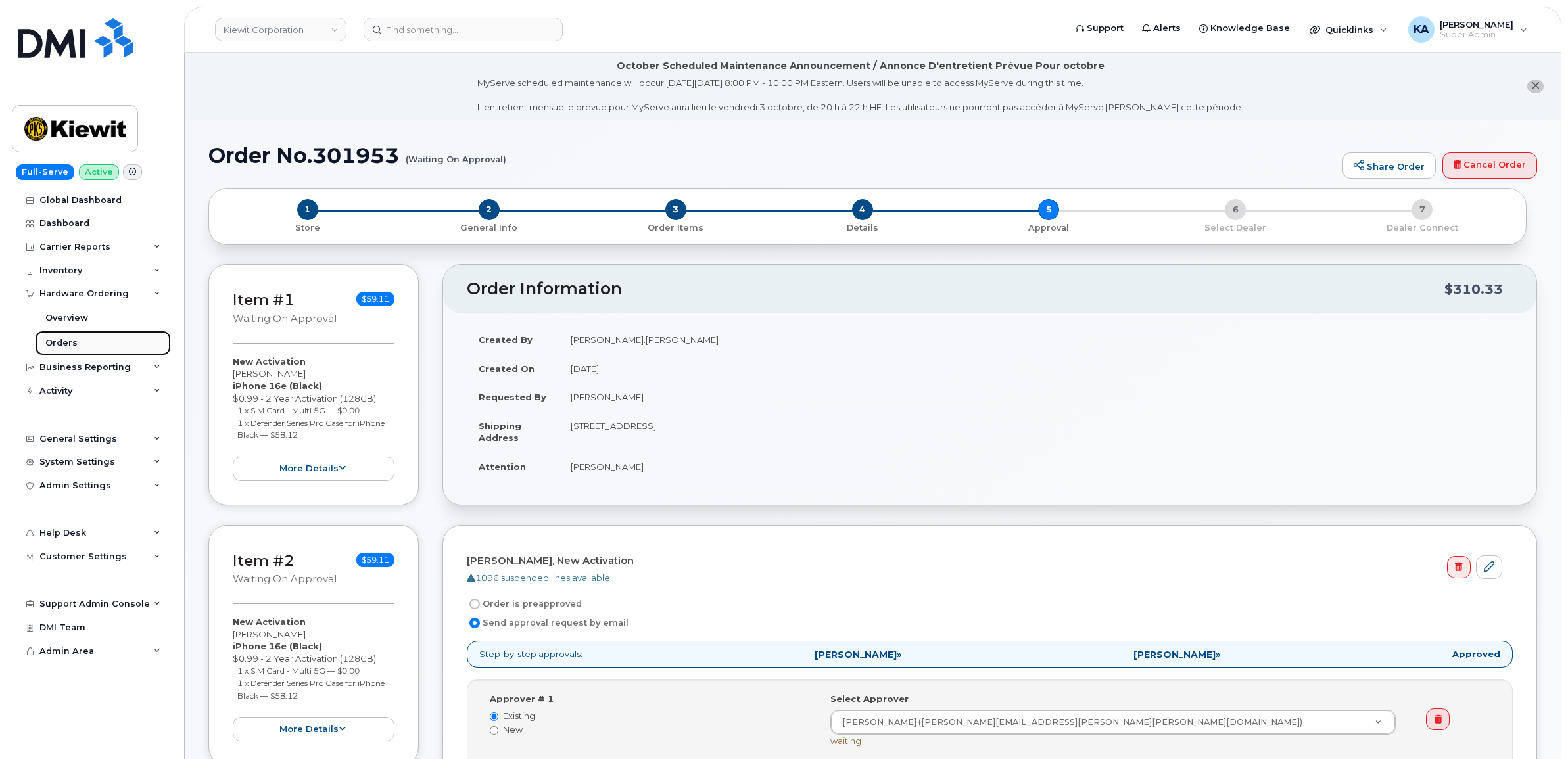
click at [61, 345] on div "Orders" at bounding box center [62, 343] width 32 height 12
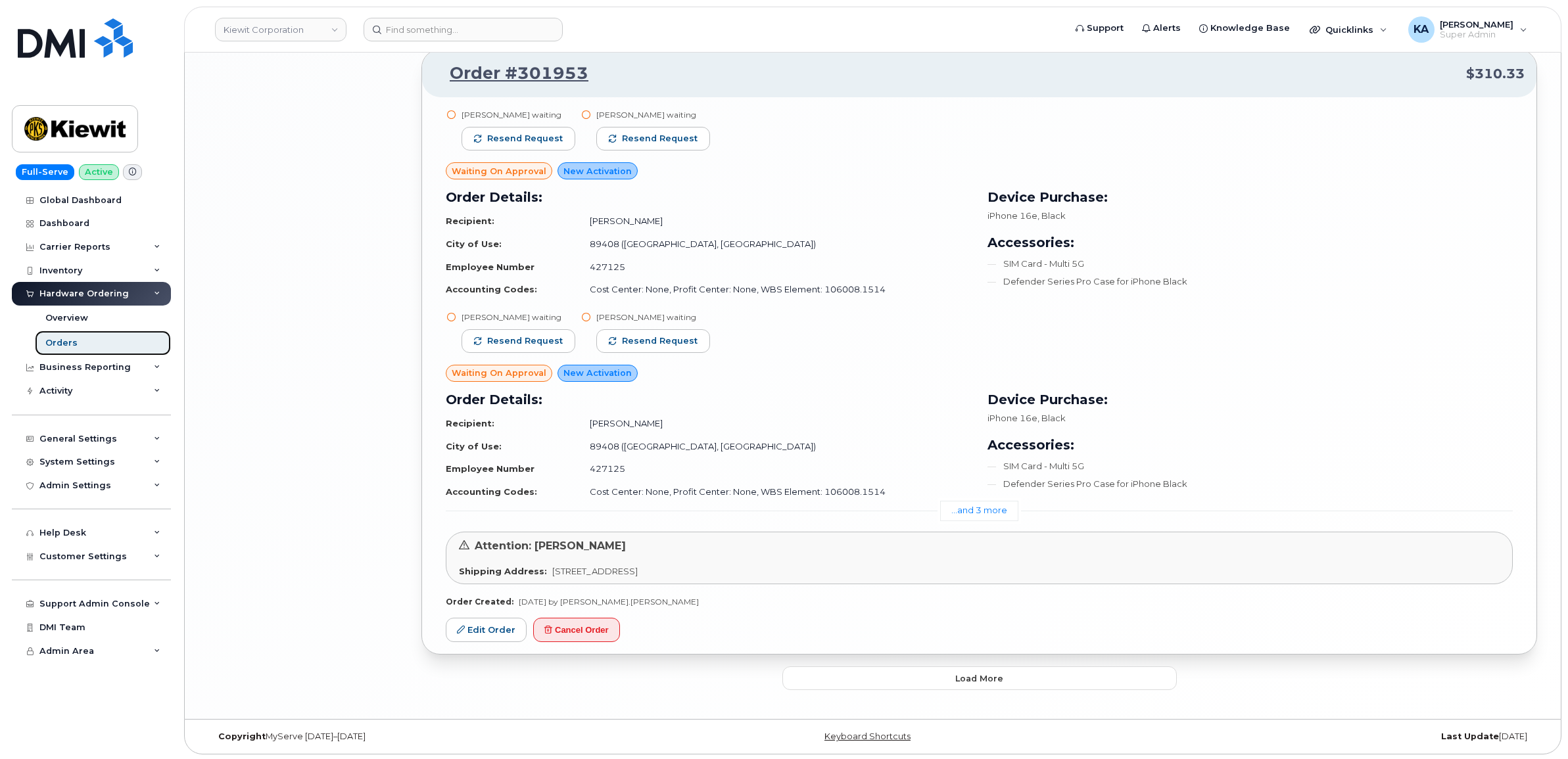
scroll to position [3070, 0]
click at [971, 668] on button "Load more" at bounding box center [979, 677] width 394 height 24
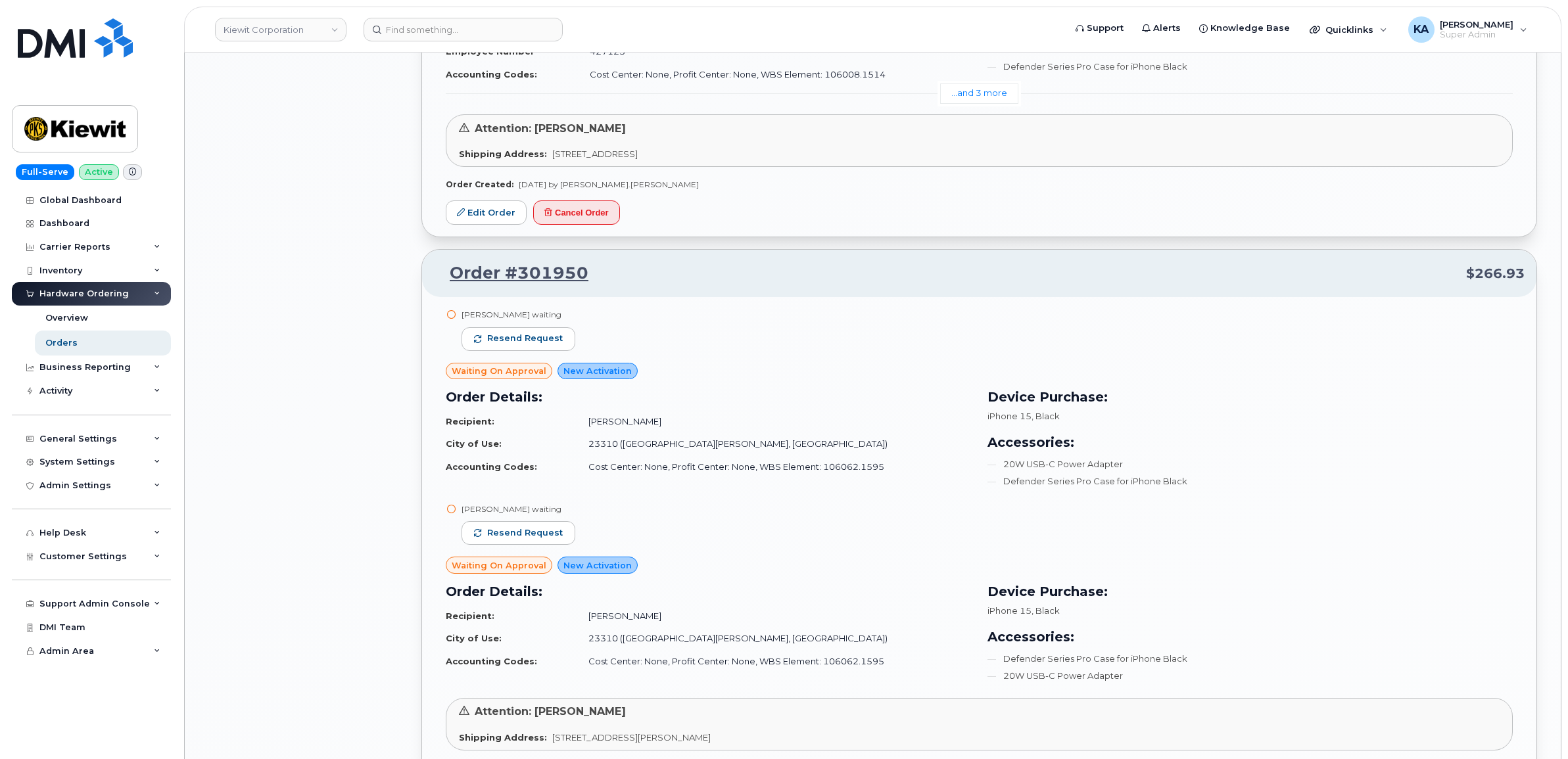
scroll to position [3563, 0]
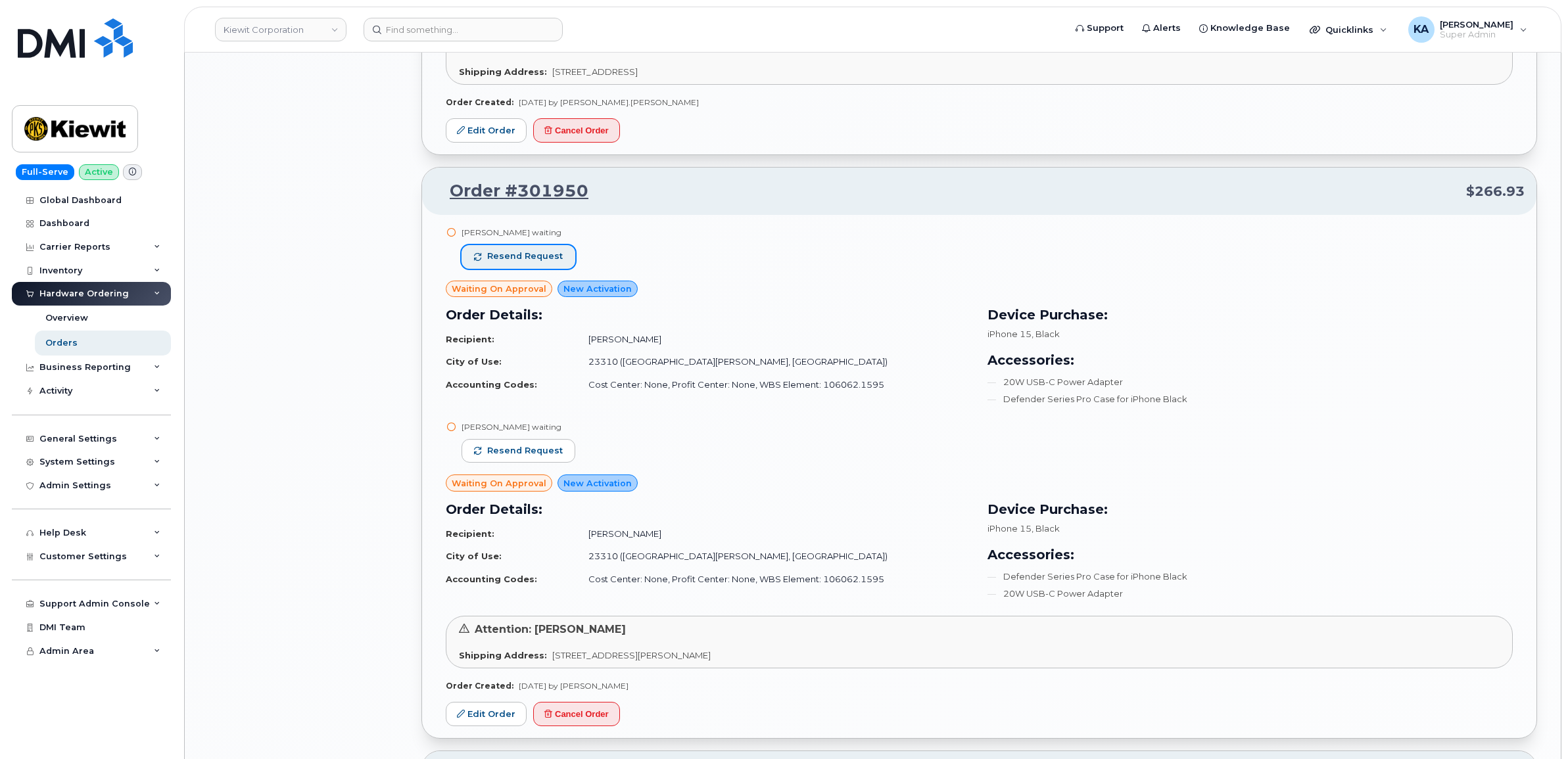
click at [531, 262] on span "Resend request" at bounding box center [525, 256] width 75 height 12
click at [513, 450] on span "Resend request" at bounding box center [525, 451] width 75 height 12
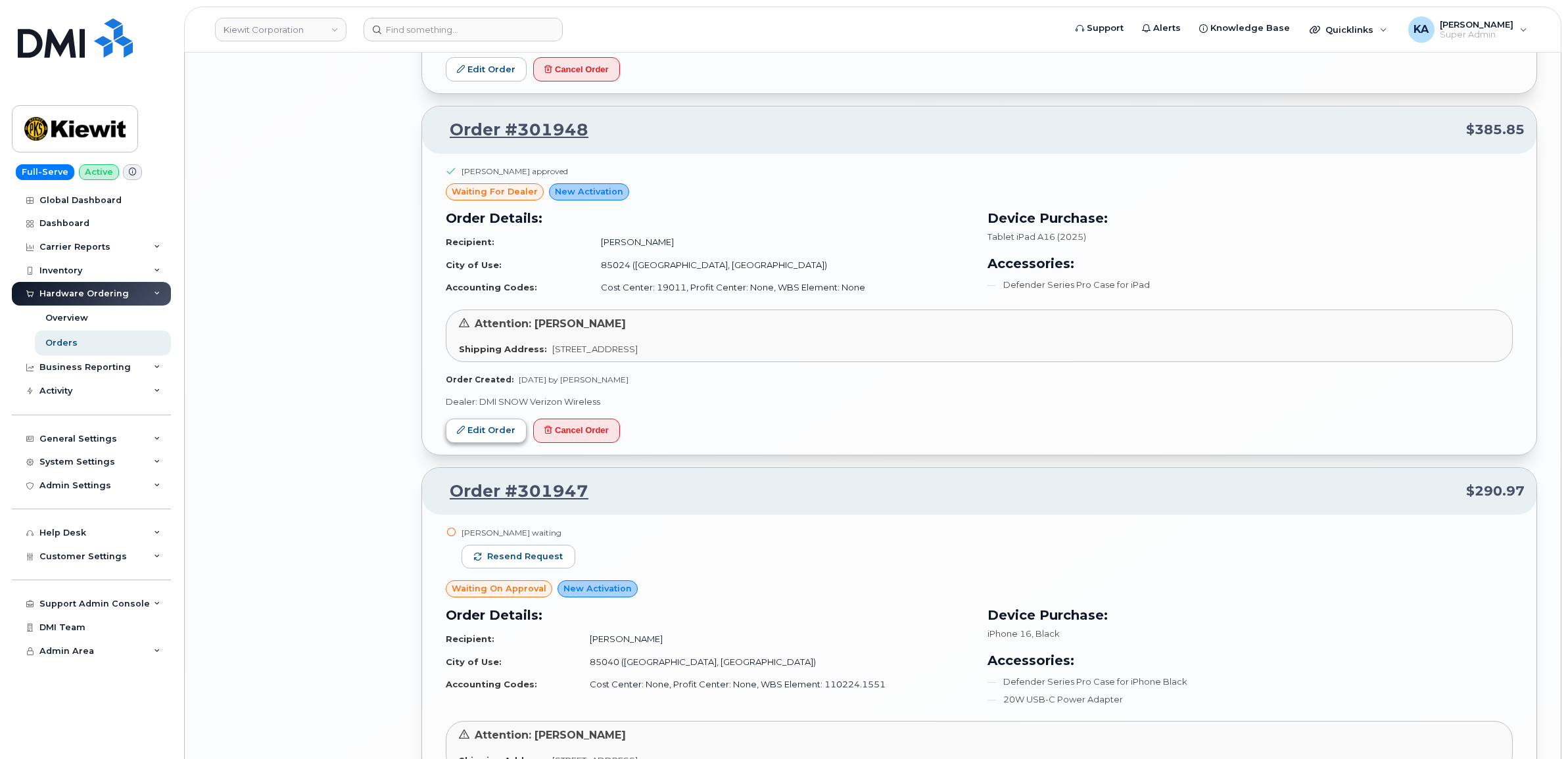
scroll to position [4303, 0]
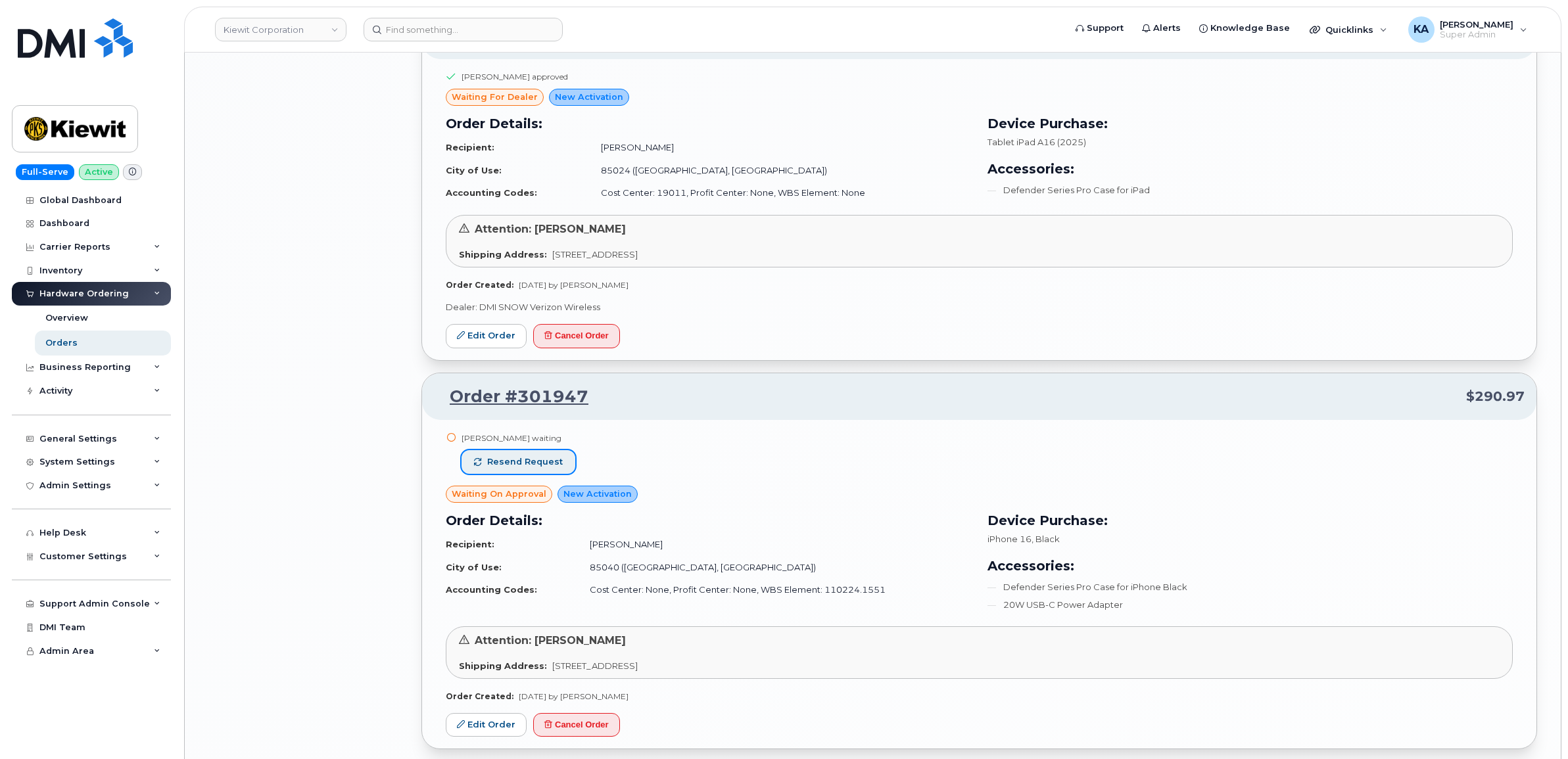
click at [517, 468] on span "Resend request" at bounding box center [525, 462] width 75 height 12
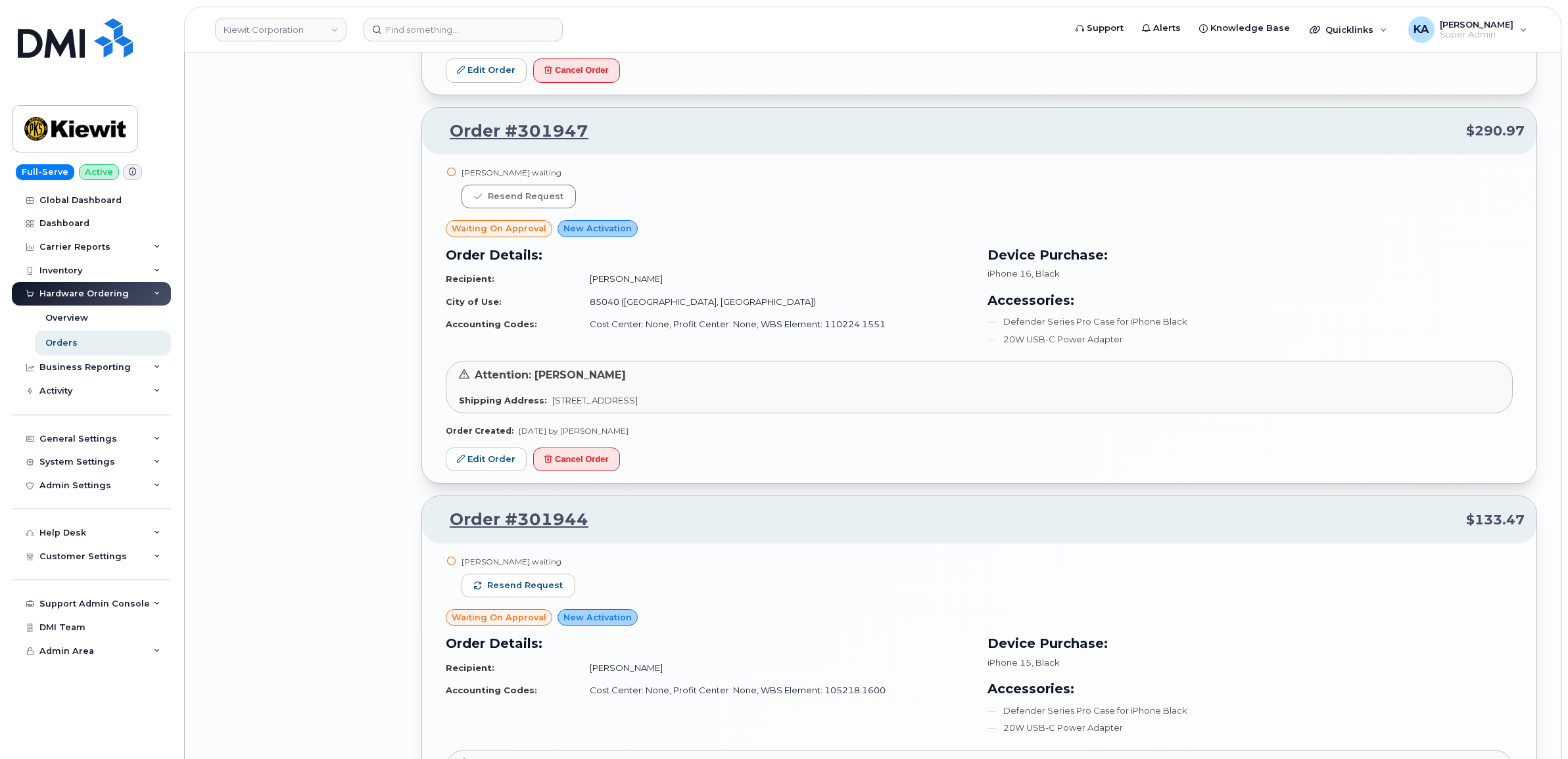
scroll to position [4631, 0]
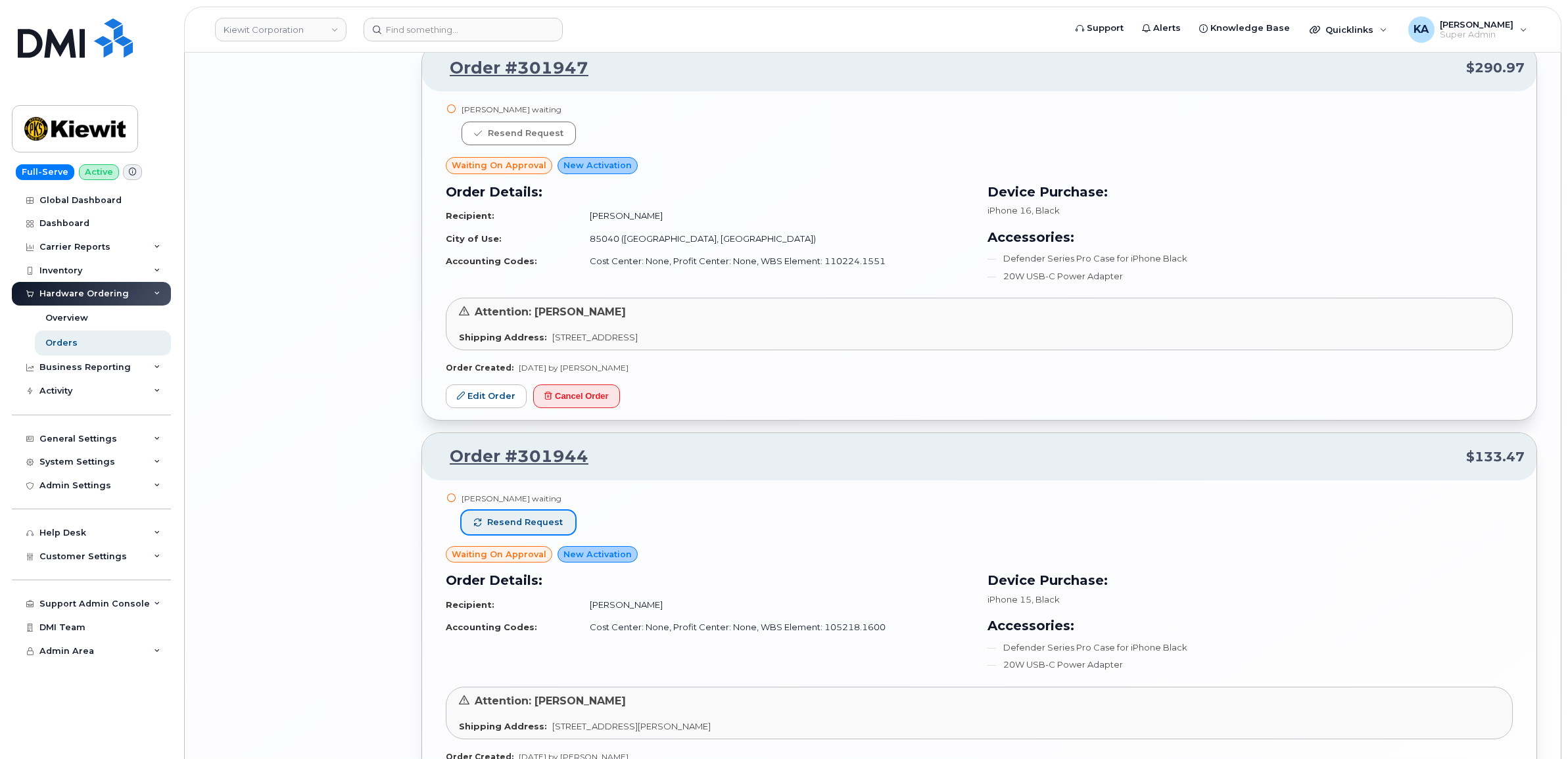
click at [541, 520] on span "Resend request" at bounding box center [525, 522] width 75 height 12
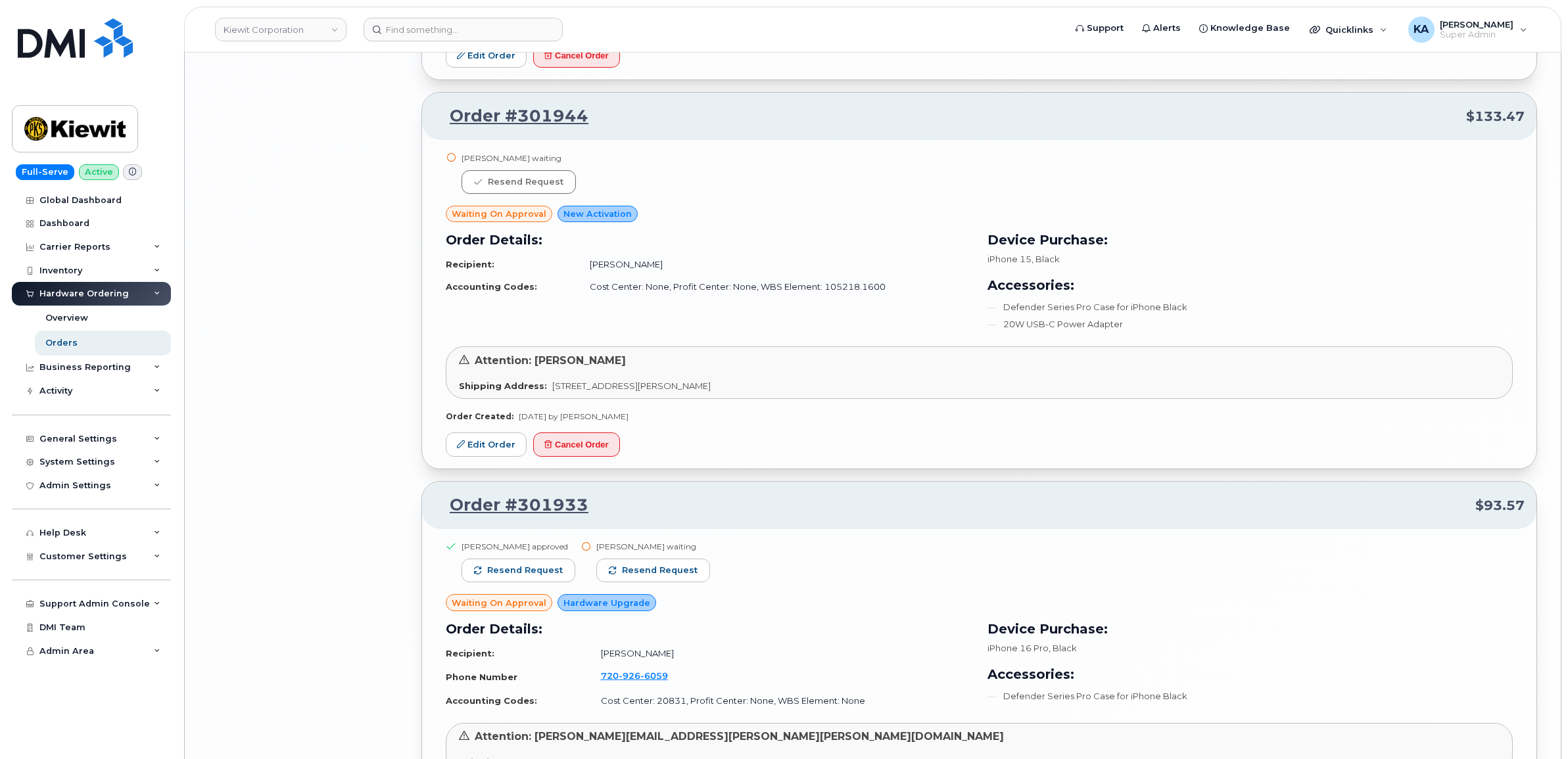
scroll to position [5042, 0]
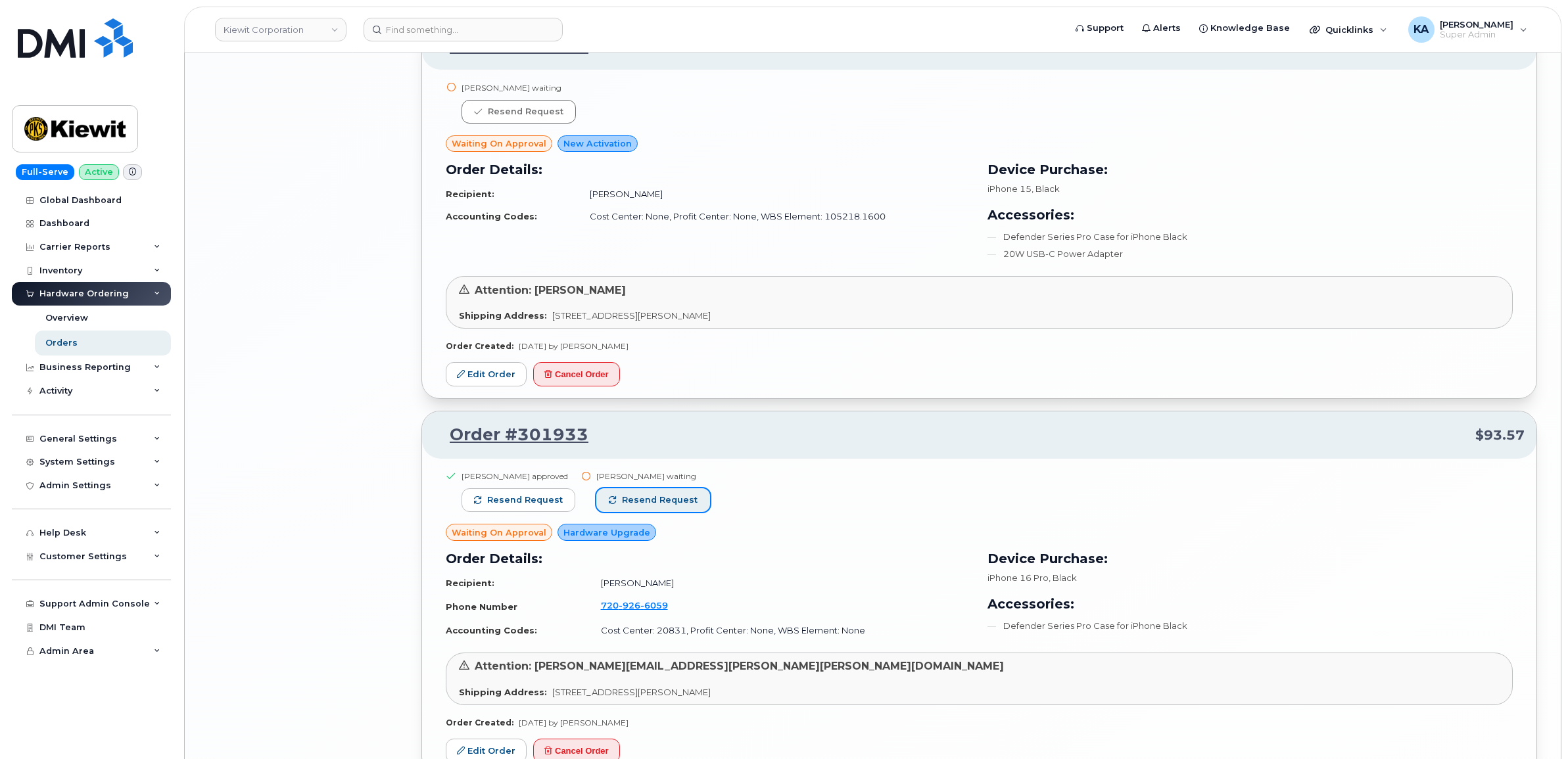
click at [641, 500] on span "Resend request" at bounding box center [659, 500] width 75 height 12
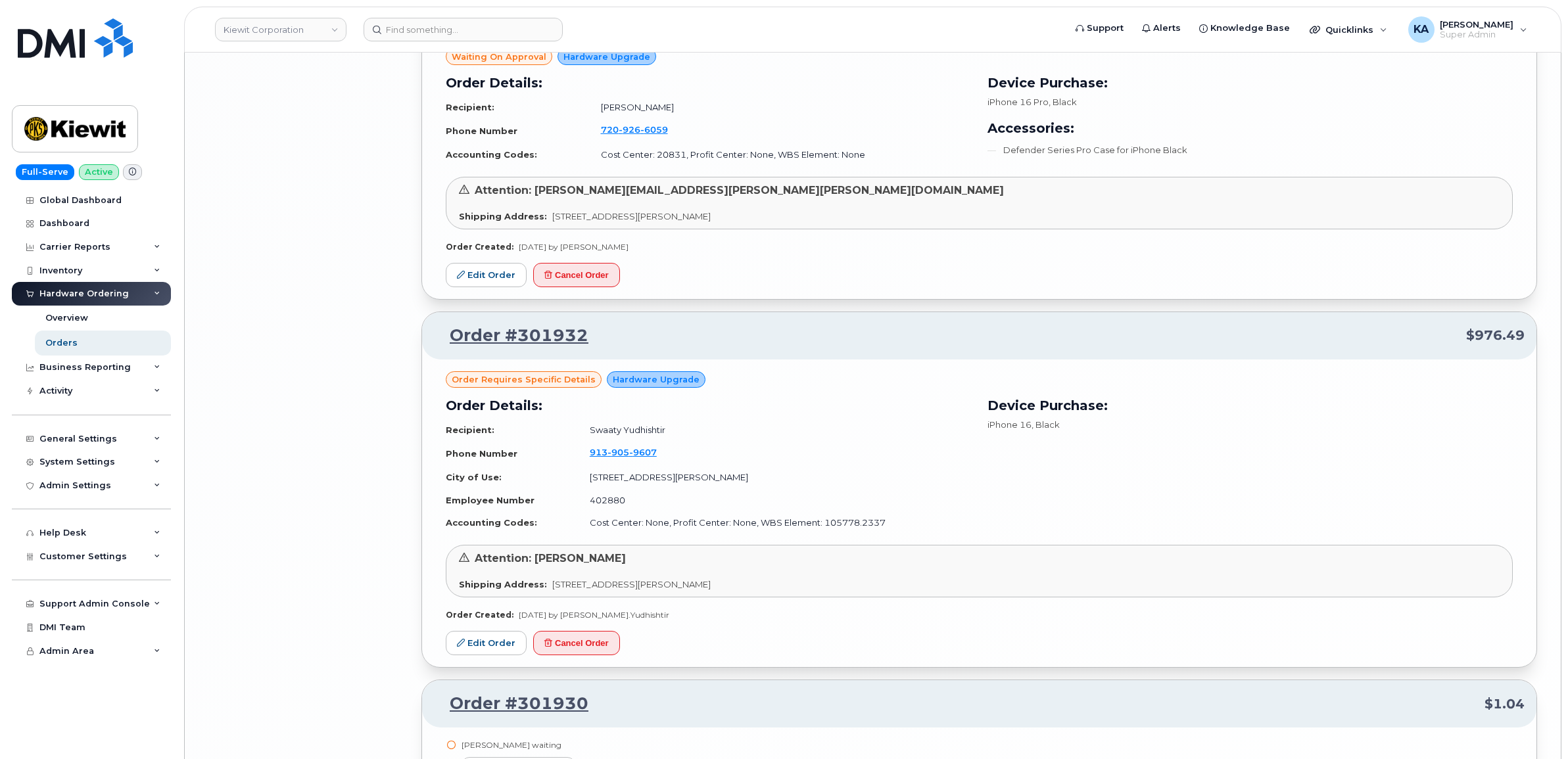
scroll to position [5535, 0]
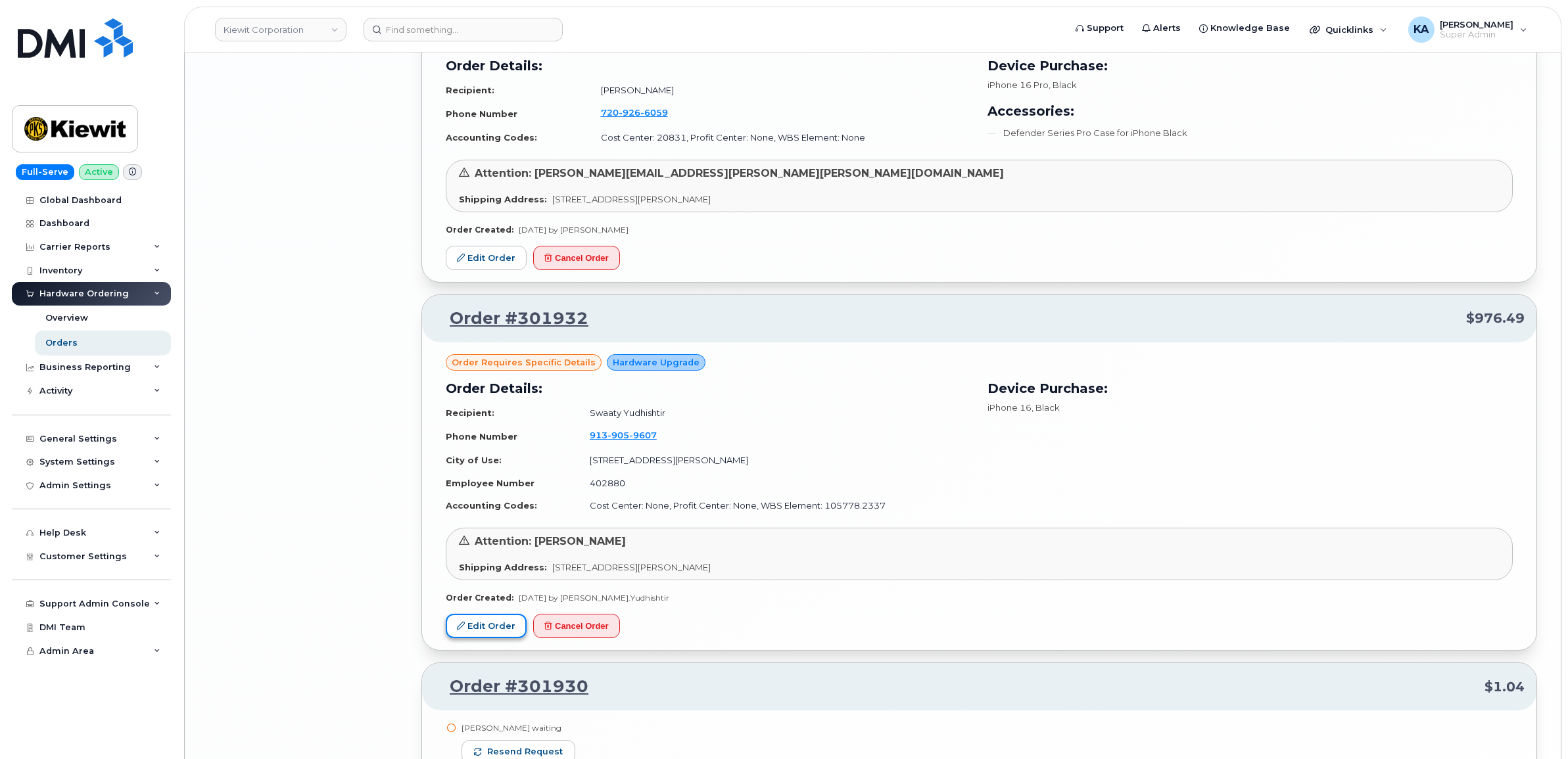
click at [493, 632] on link "Edit Order" at bounding box center [485, 626] width 81 height 24
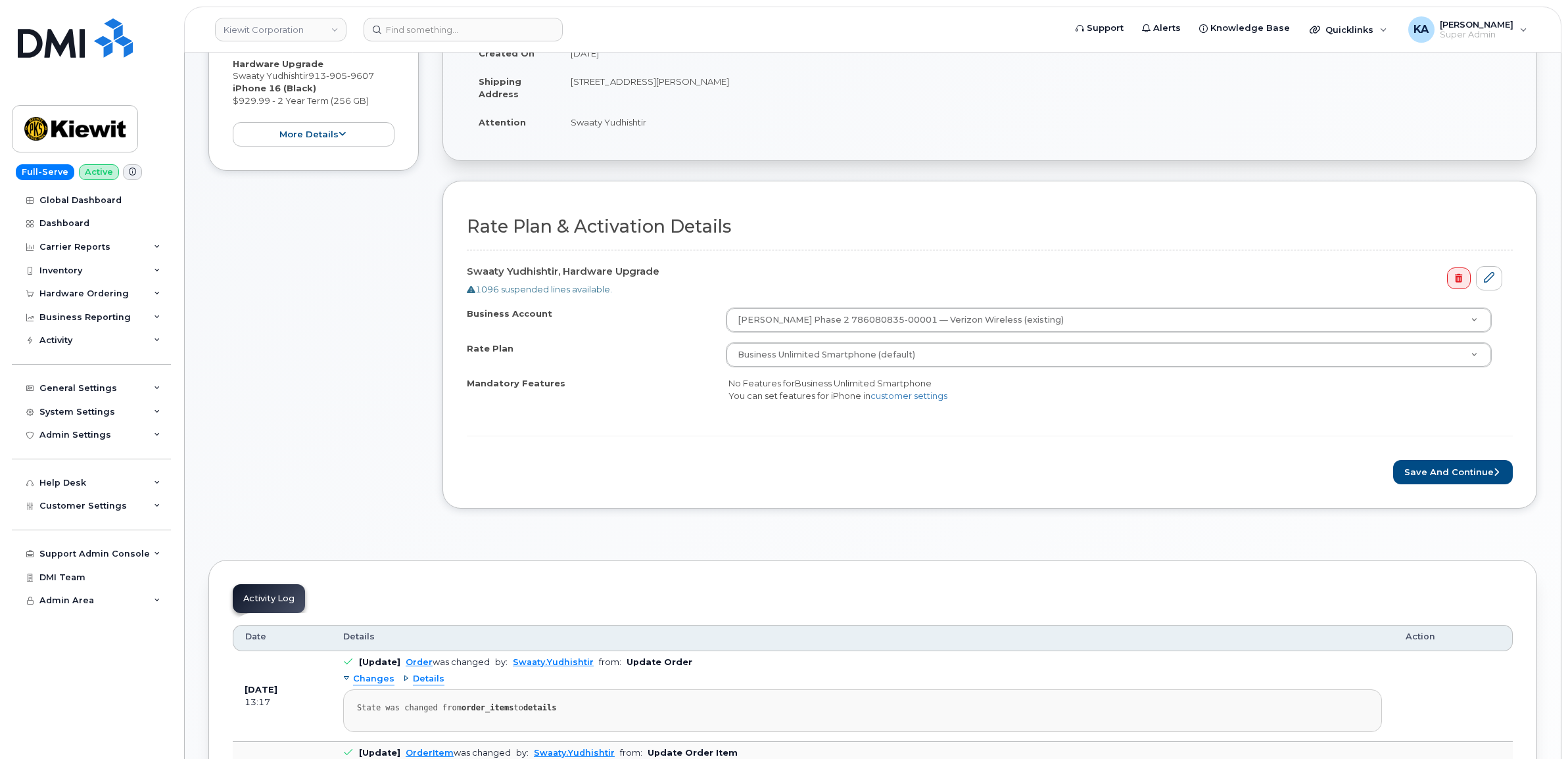
scroll to position [328, 0]
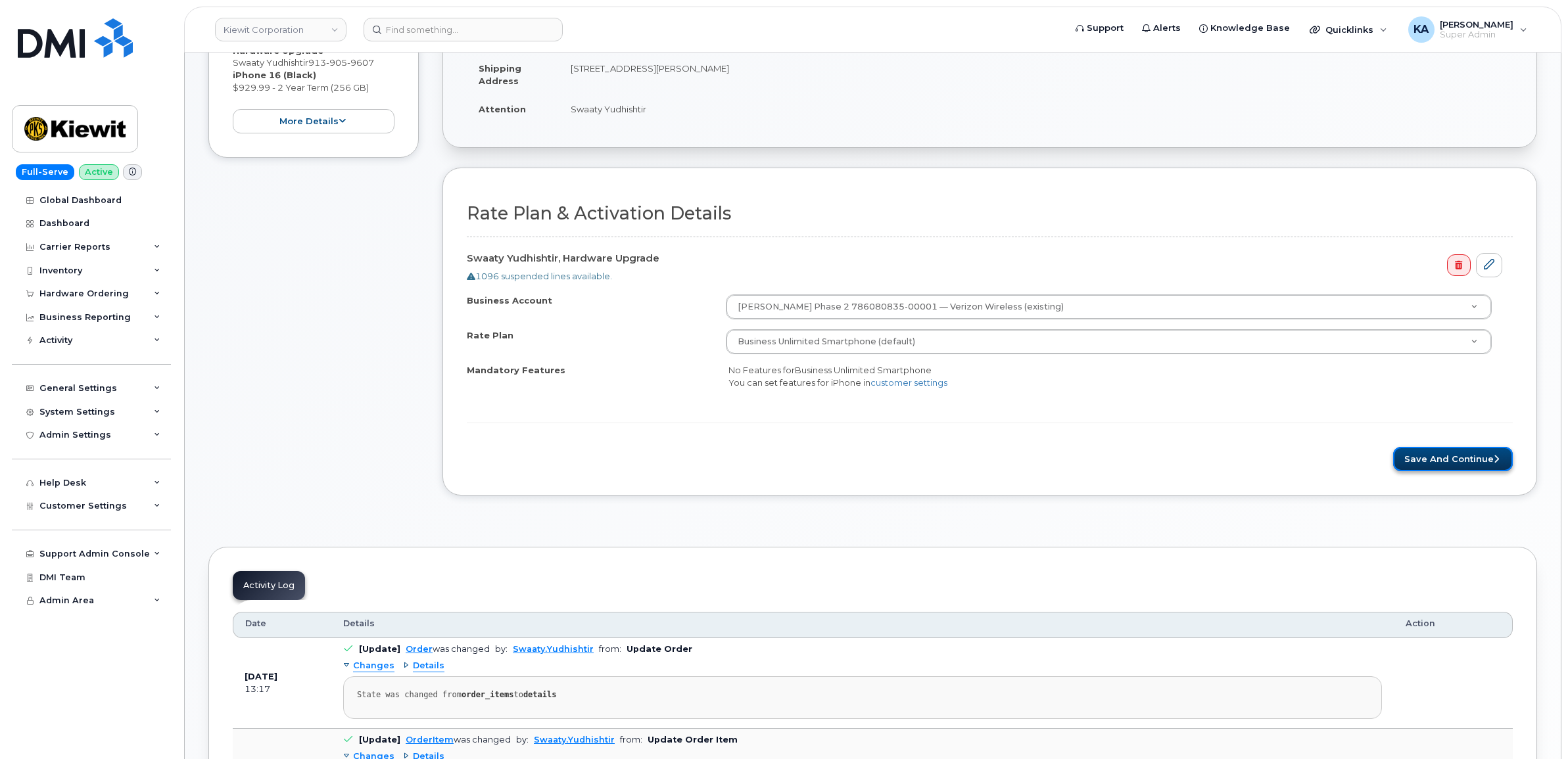
click at [1423, 460] on button "Save and Continue" at bounding box center [1452, 459] width 119 height 24
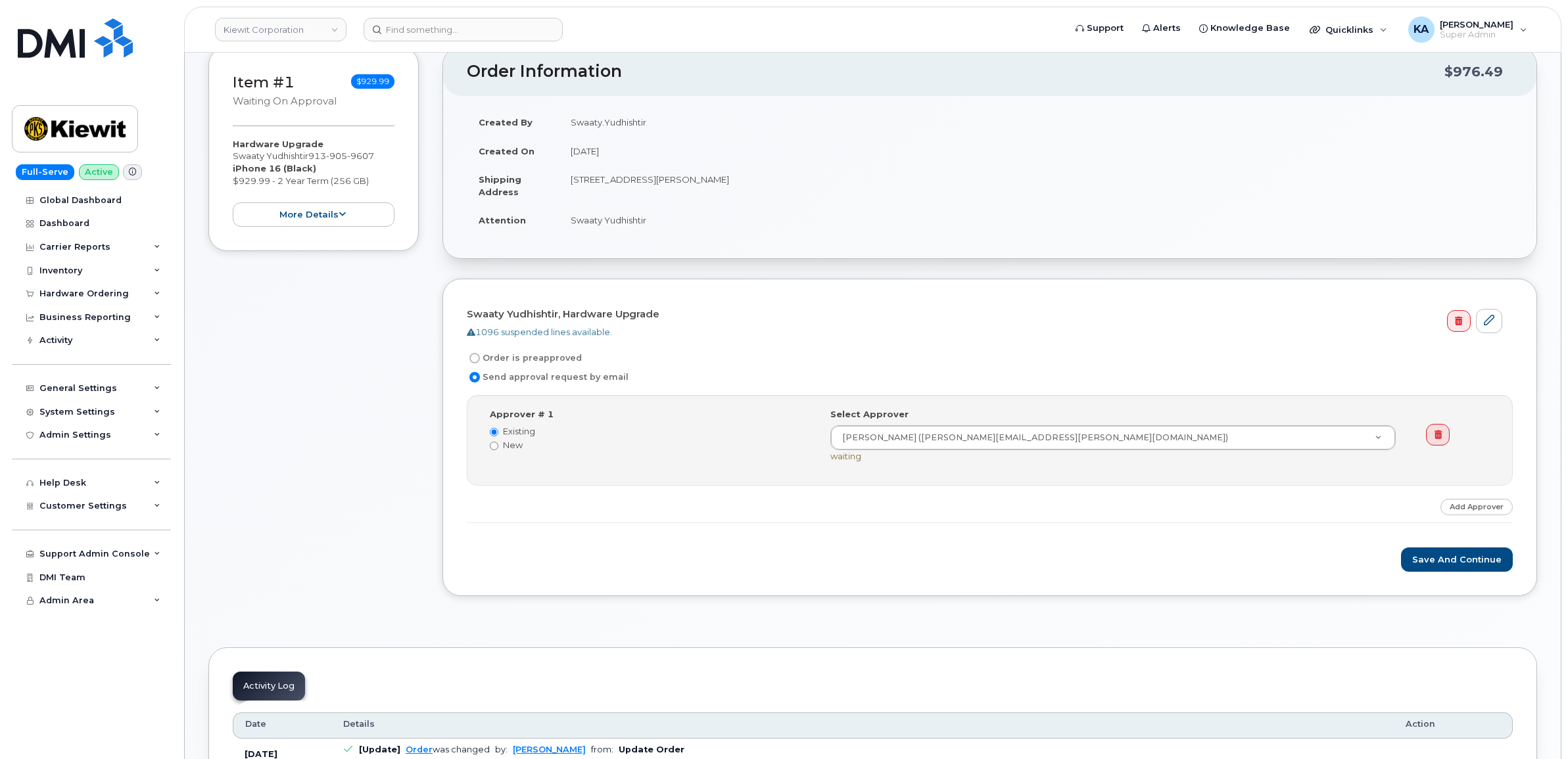
scroll to position [247, 0]
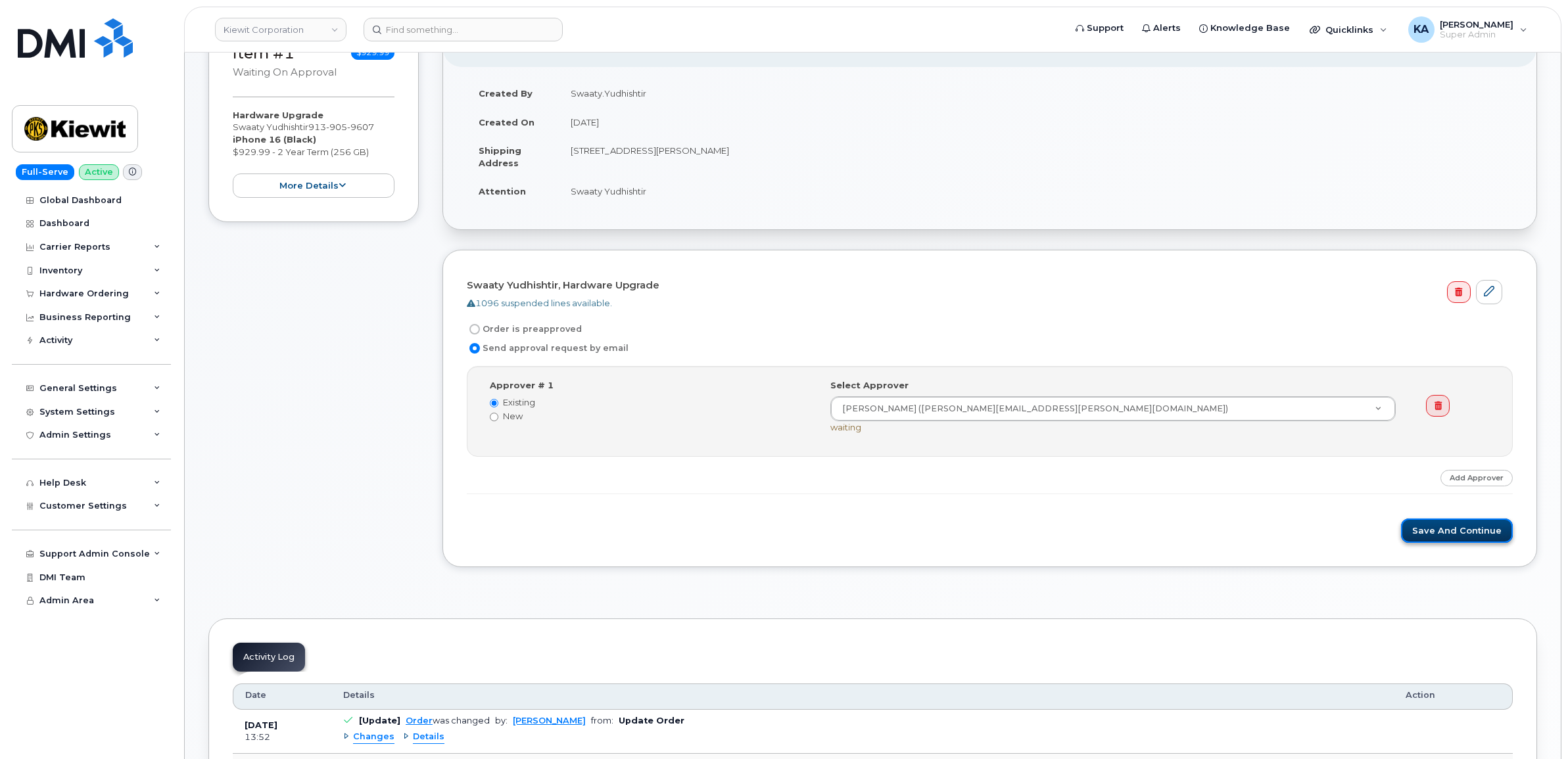
click at [1437, 528] on button "Save and Continue" at bounding box center [1457, 531] width 112 height 24
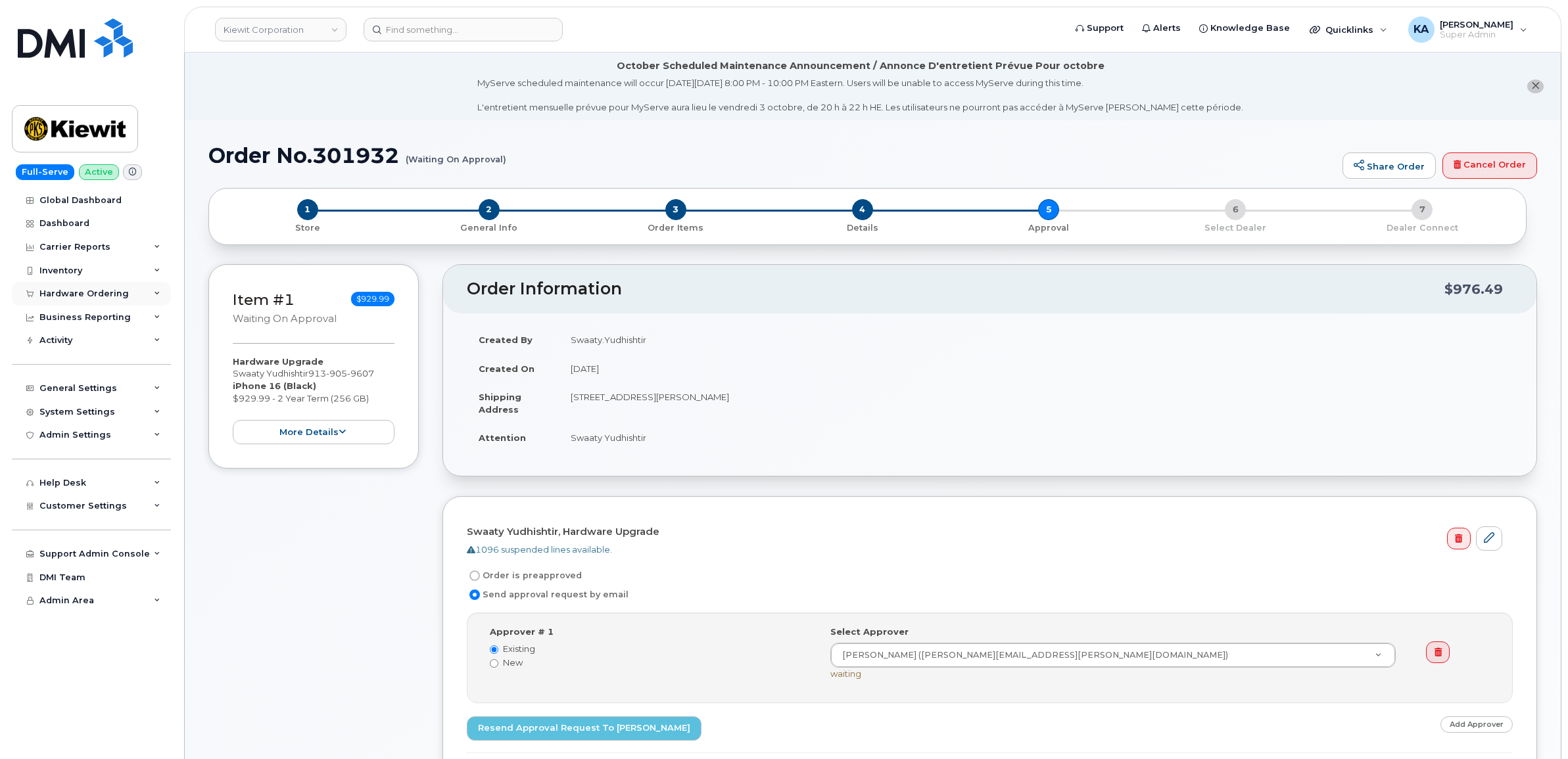
click at [80, 293] on div "Hardware Ordering" at bounding box center [84, 293] width 90 height 10
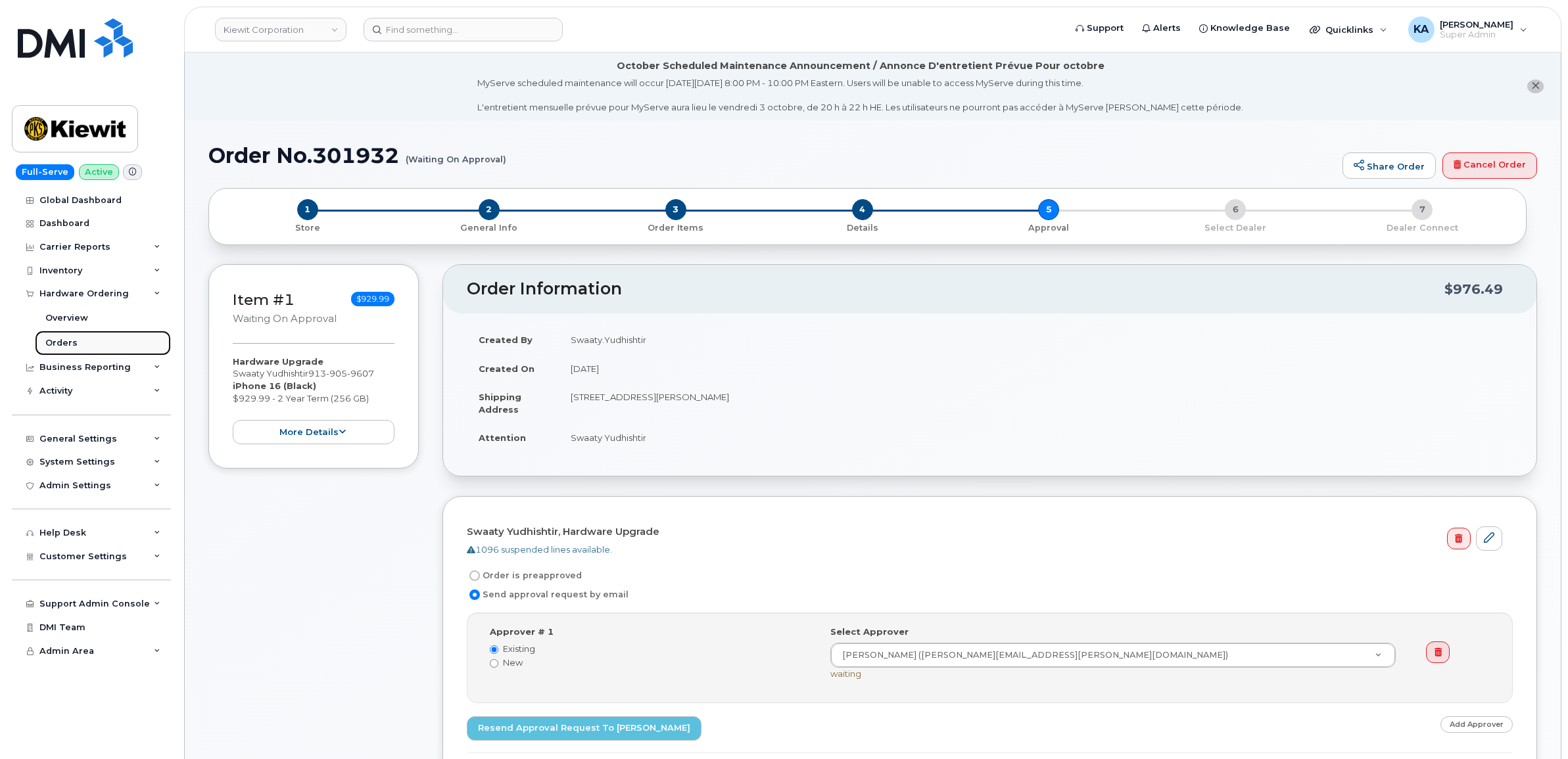
click at [58, 343] on div "Orders" at bounding box center [62, 343] width 32 height 12
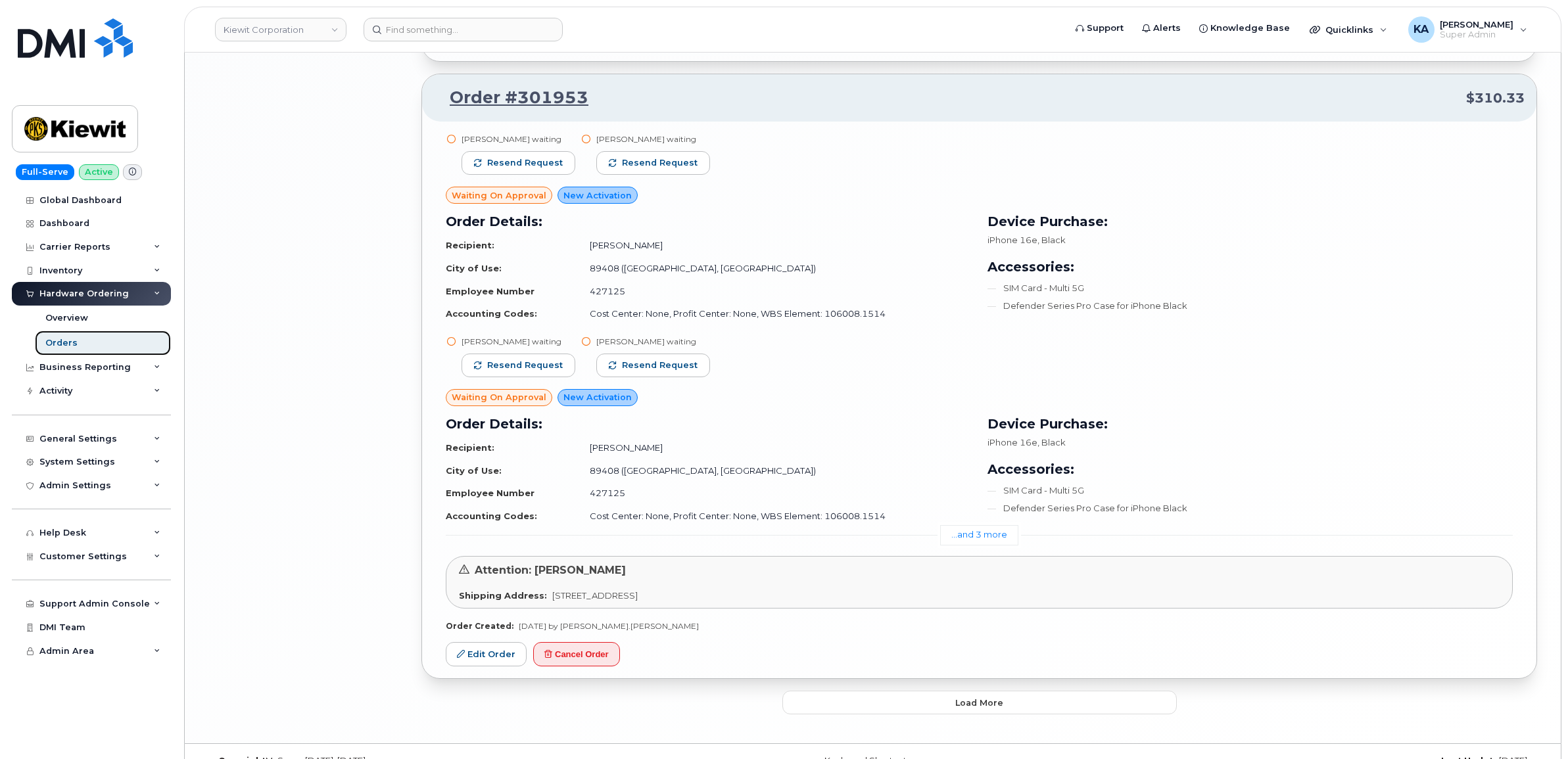
scroll to position [3070, 0]
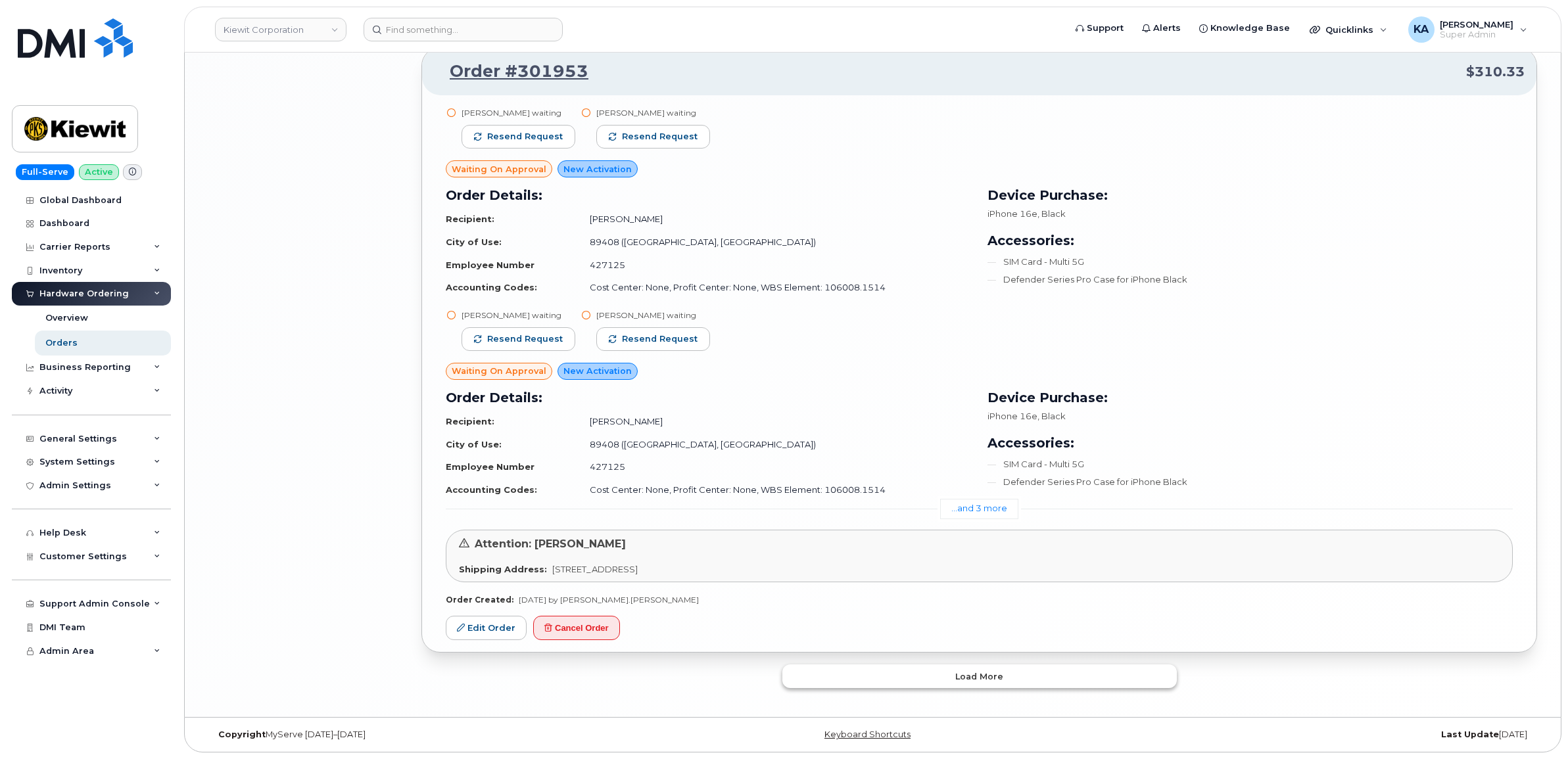
click at [941, 670] on button "Load more" at bounding box center [979, 677] width 394 height 24
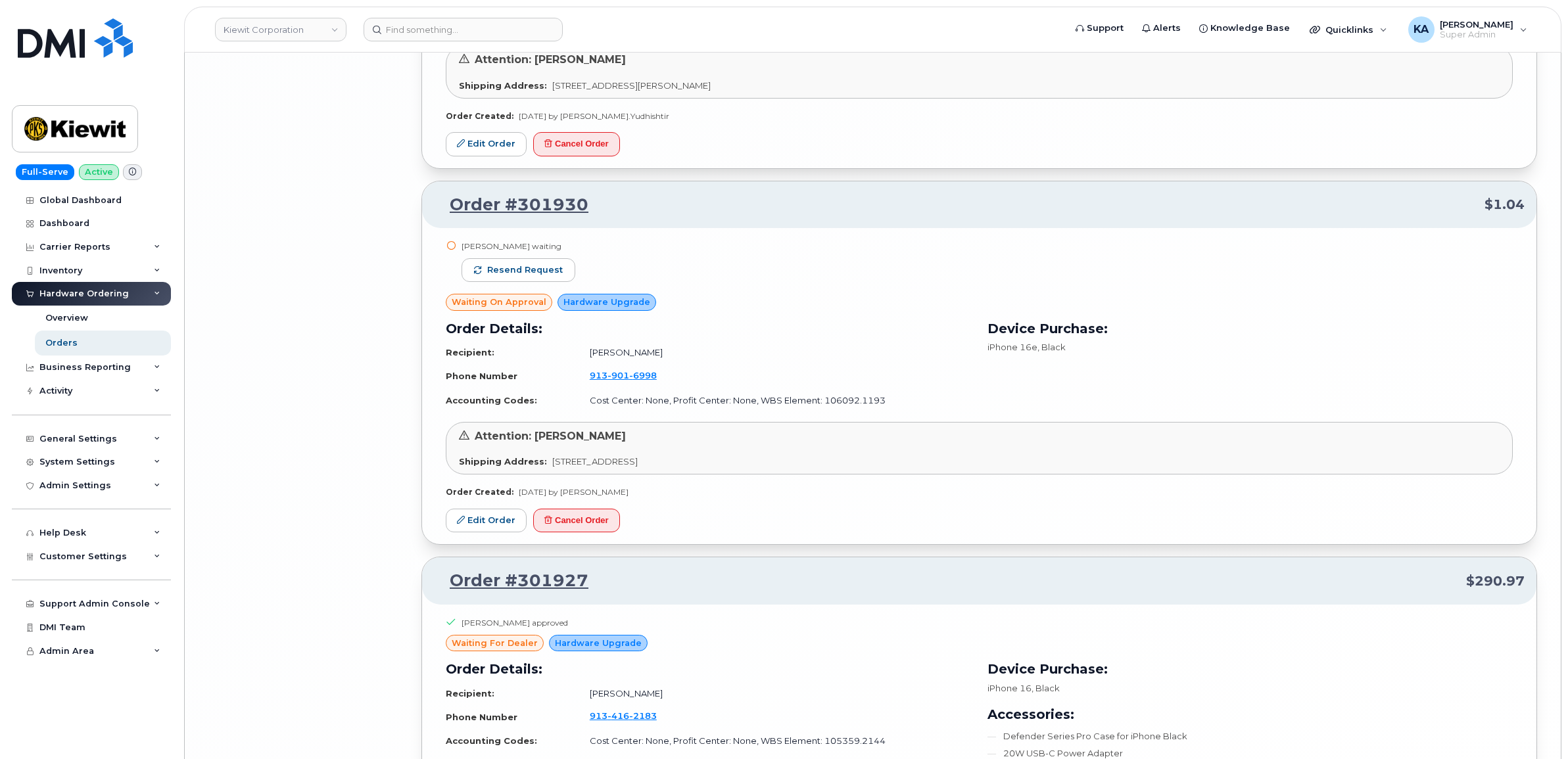
scroll to position [6110, 0]
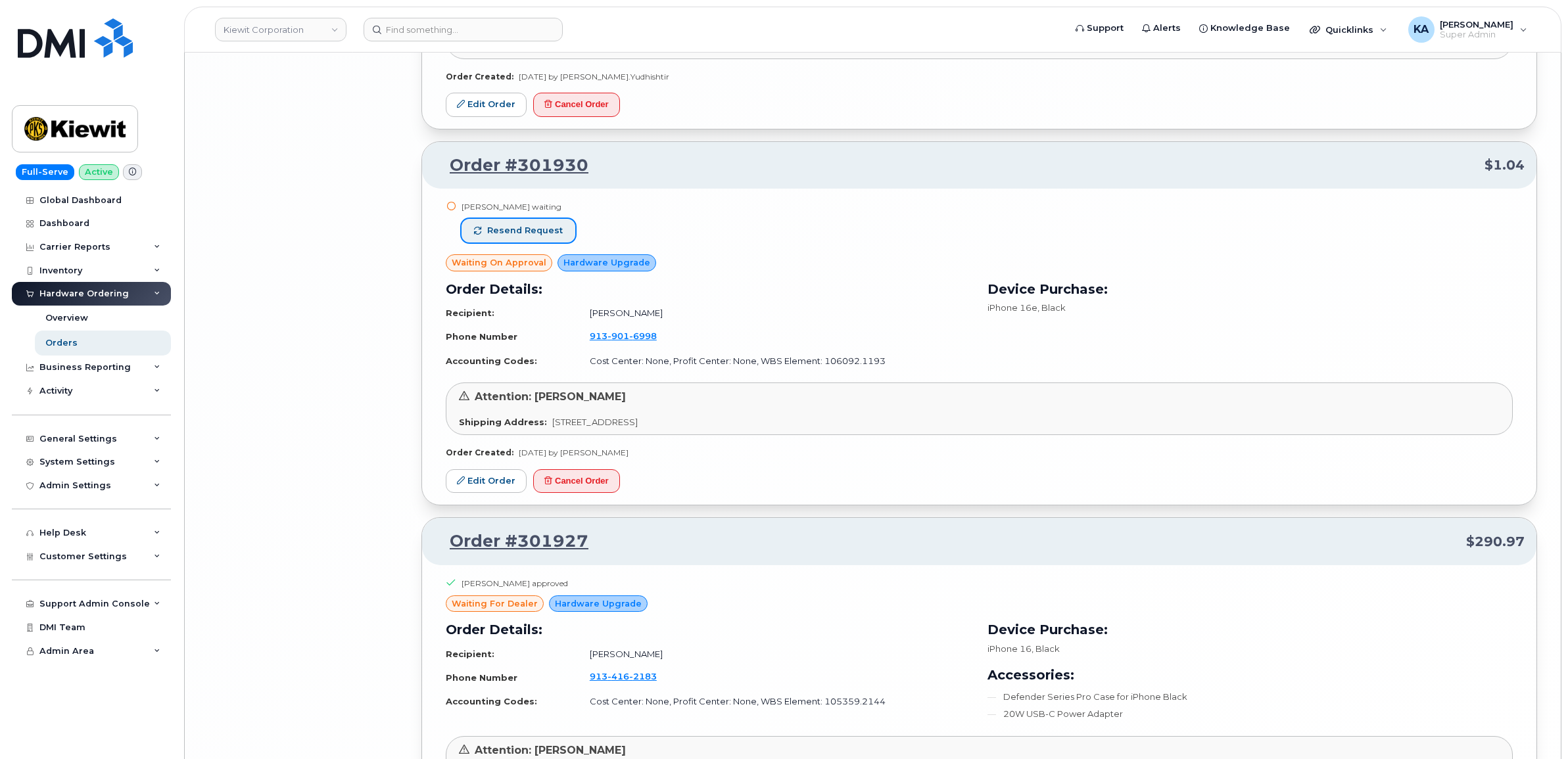
click at [527, 233] on span "Resend request" at bounding box center [525, 231] width 75 height 12
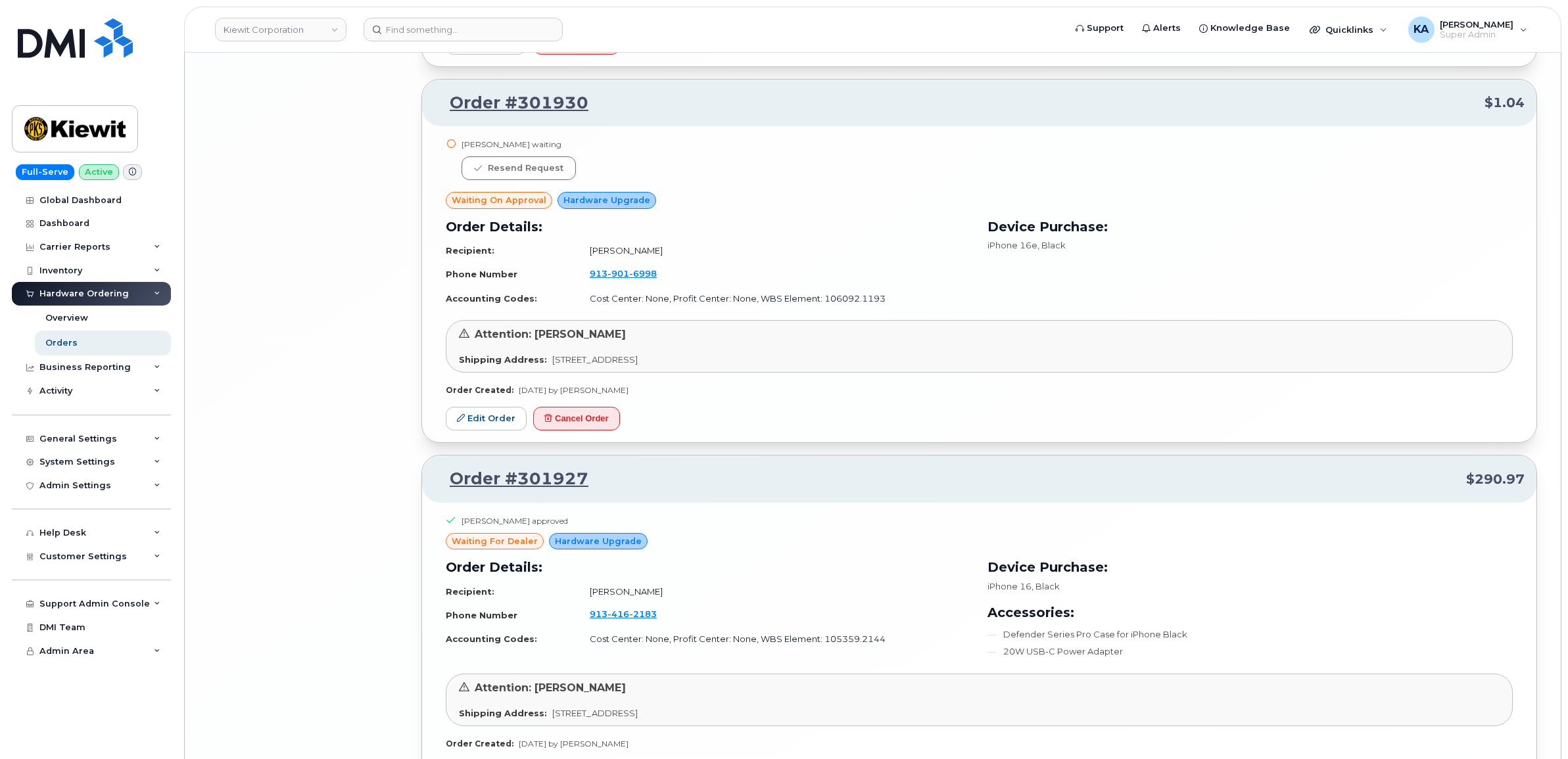
scroll to position [6345, 0]
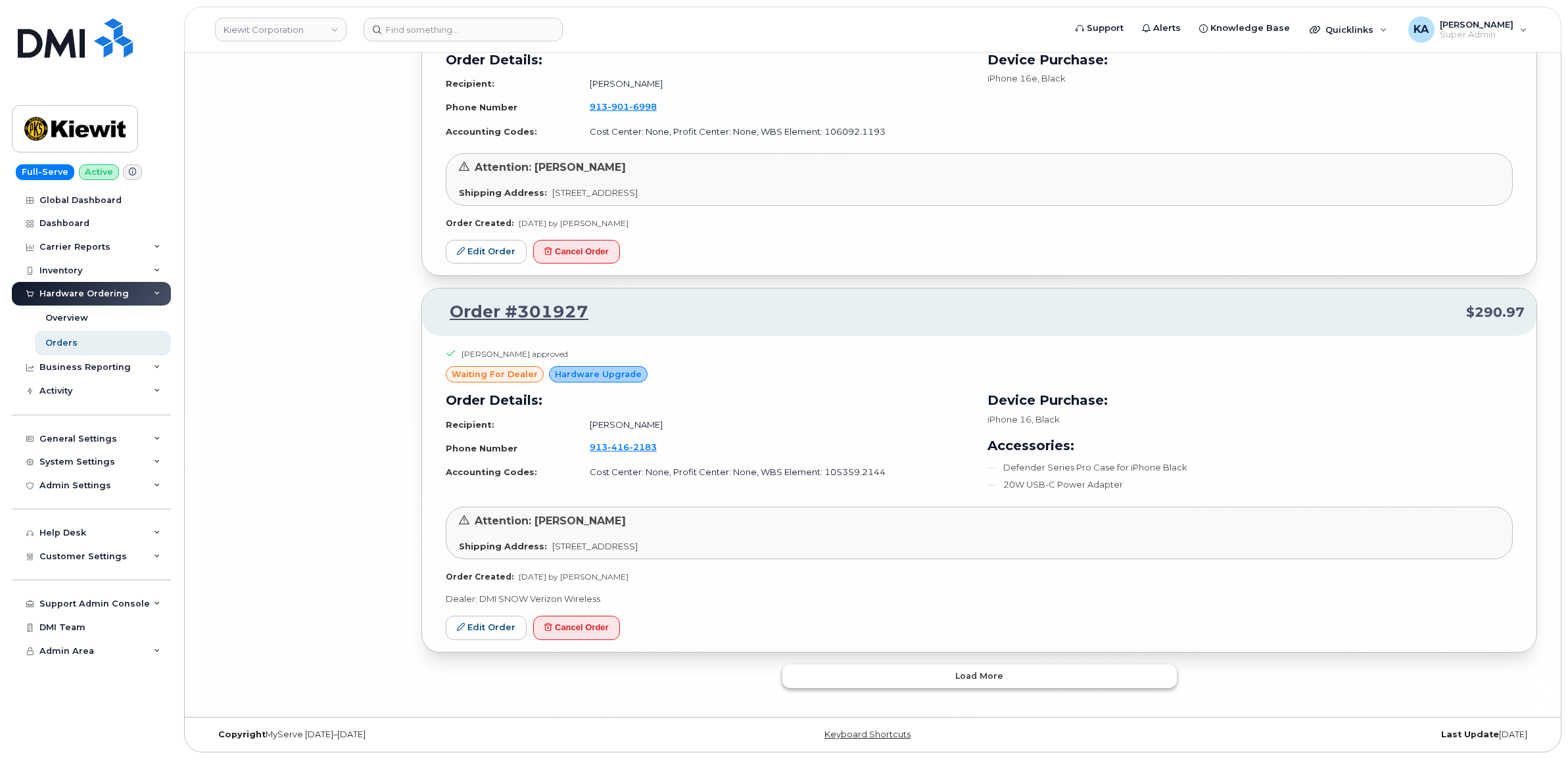
click at [922, 669] on button "Load more" at bounding box center [979, 677] width 394 height 24
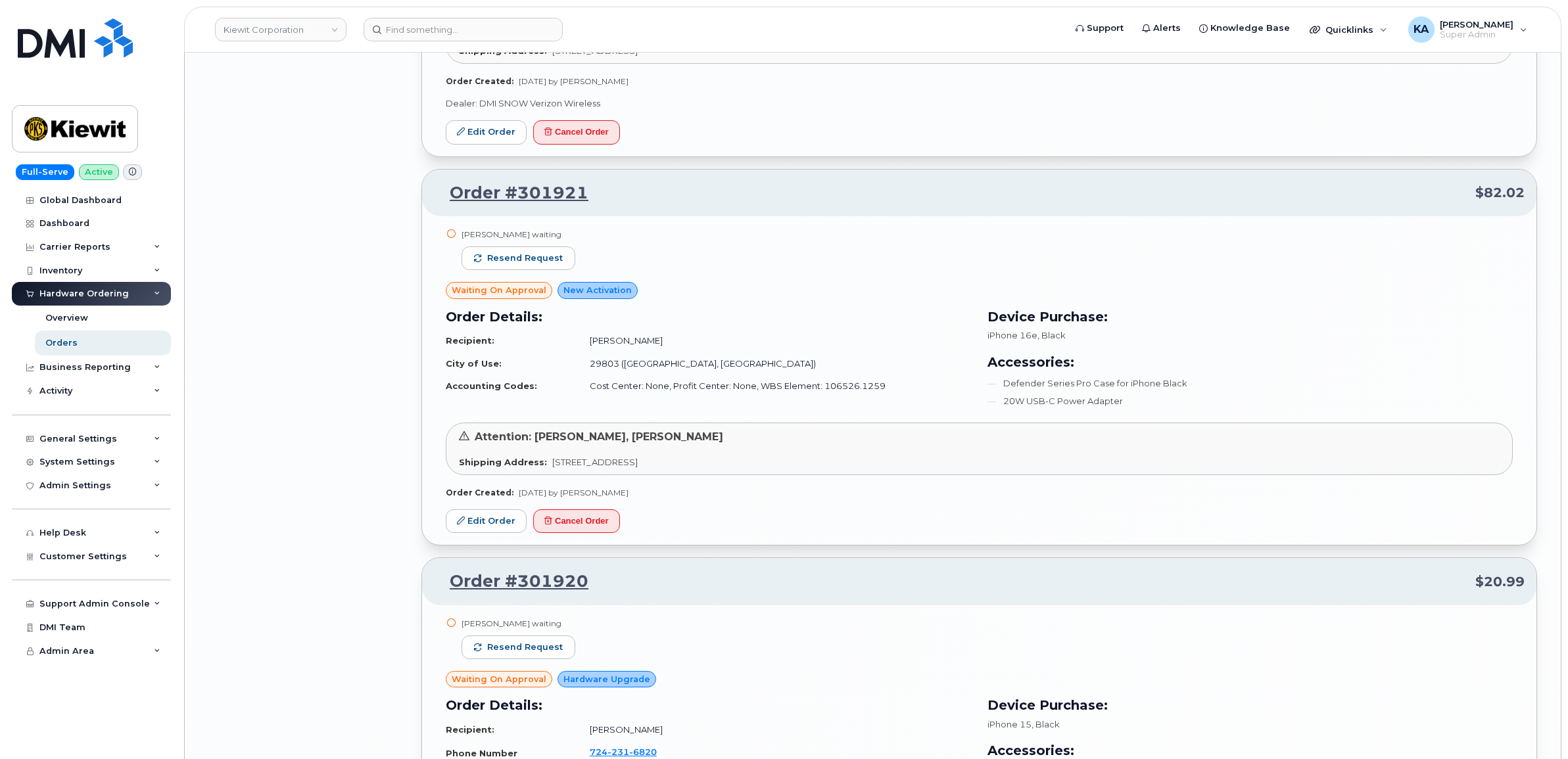
scroll to position [6837, 0]
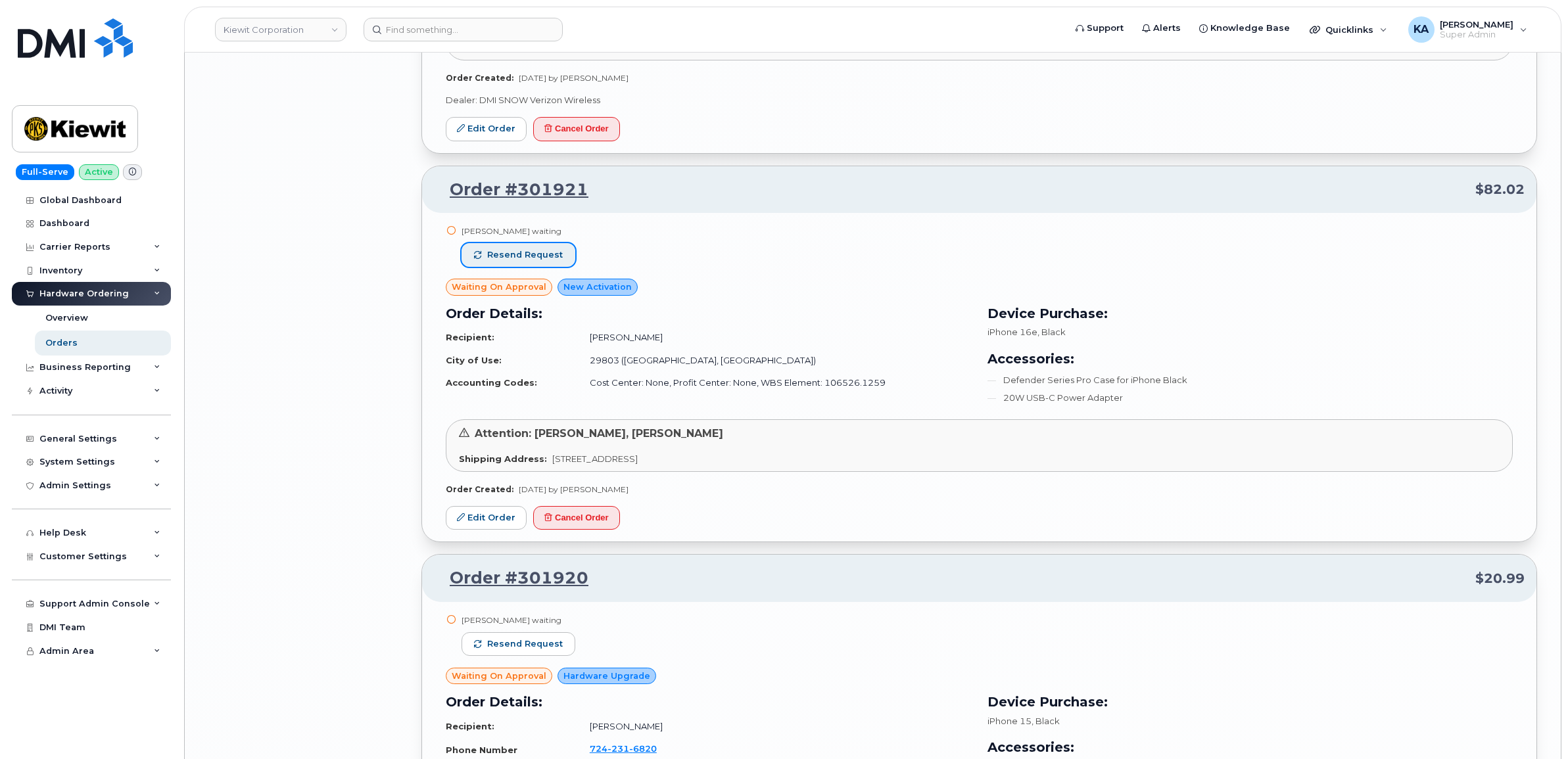
click at [533, 255] on span "Resend request" at bounding box center [525, 255] width 75 height 12
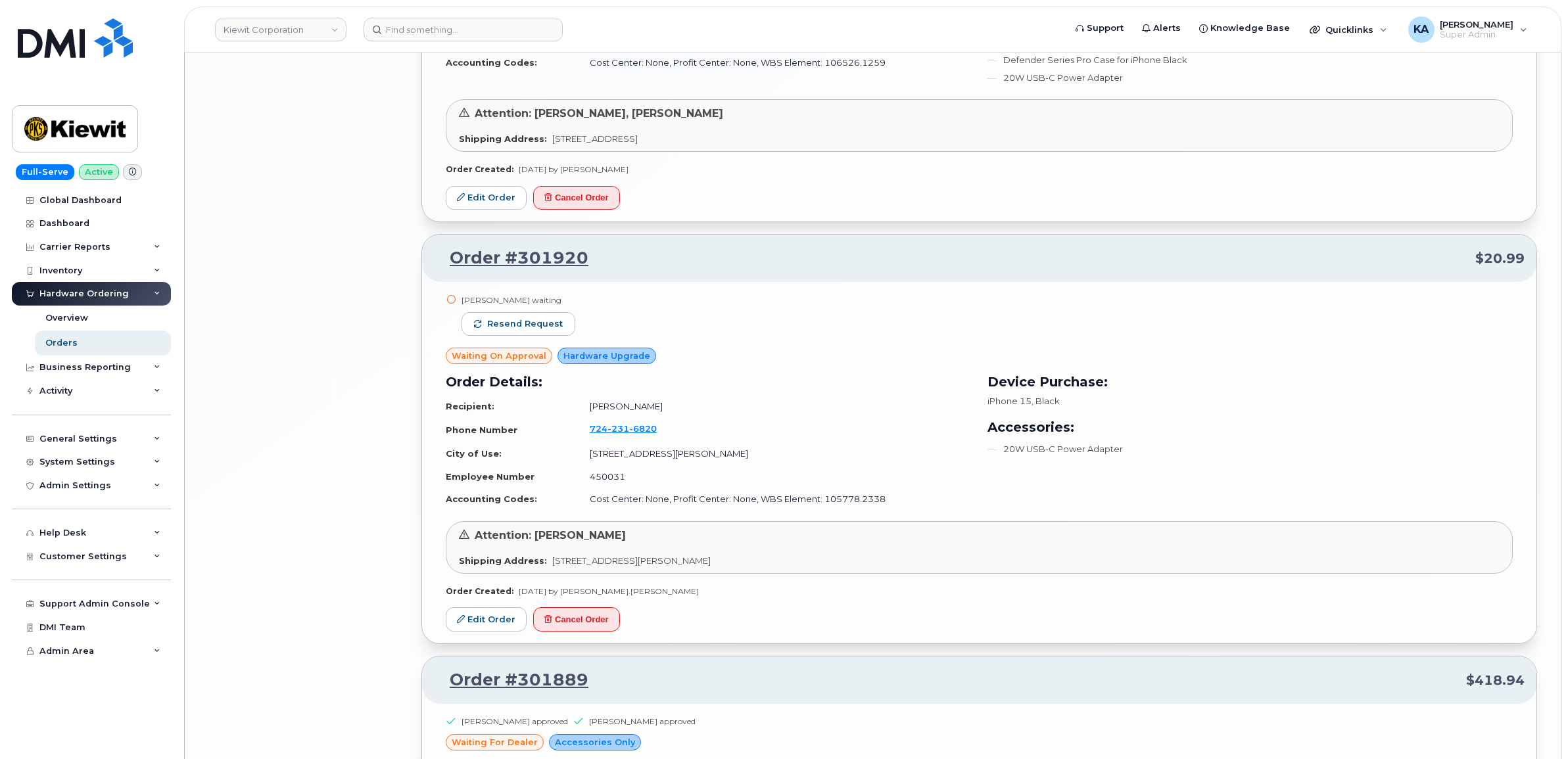
scroll to position [7166, 0]
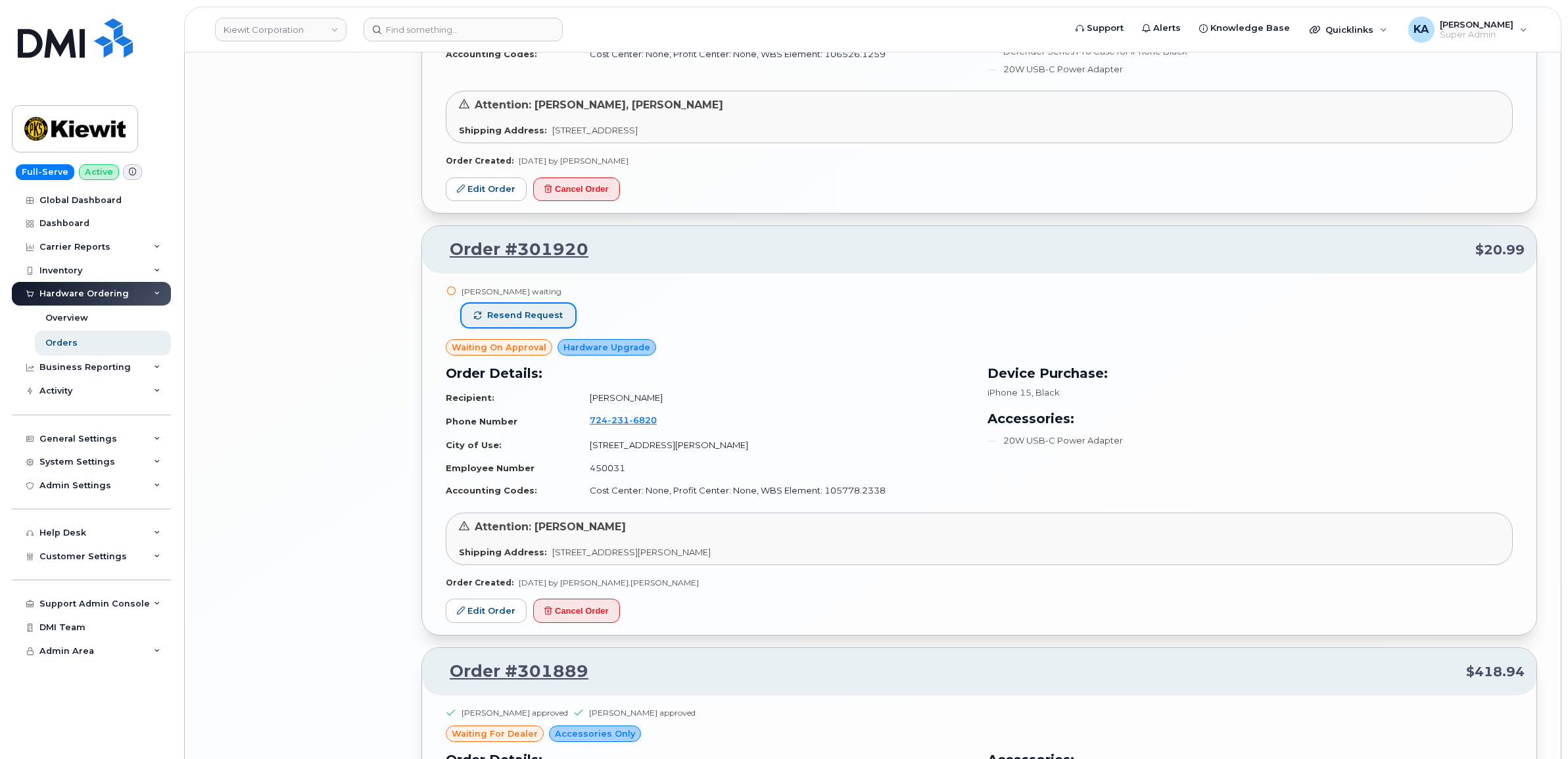
click at [550, 321] on span "Resend request" at bounding box center [525, 315] width 75 height 12
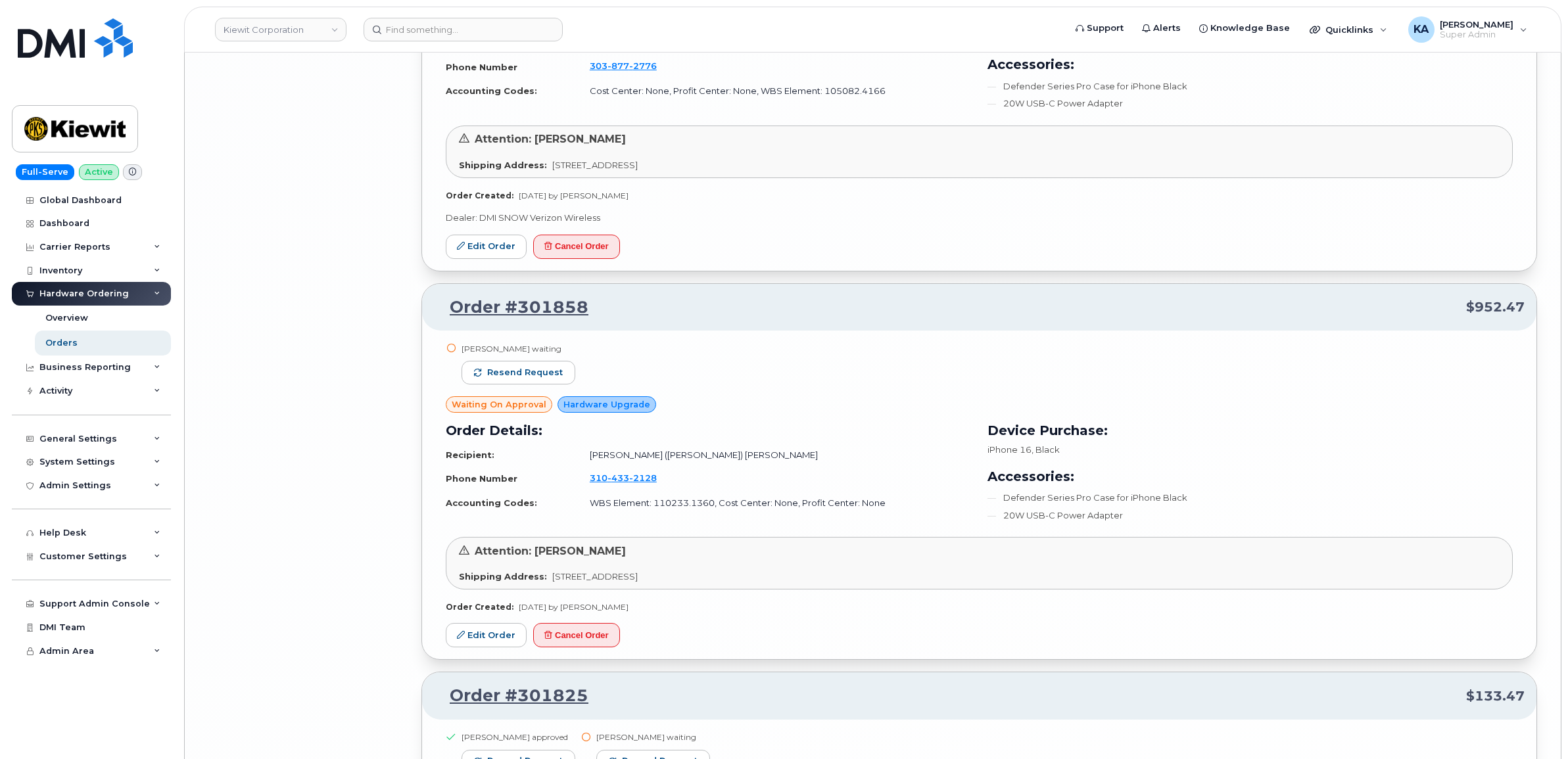
scroll to position [8399, 0]
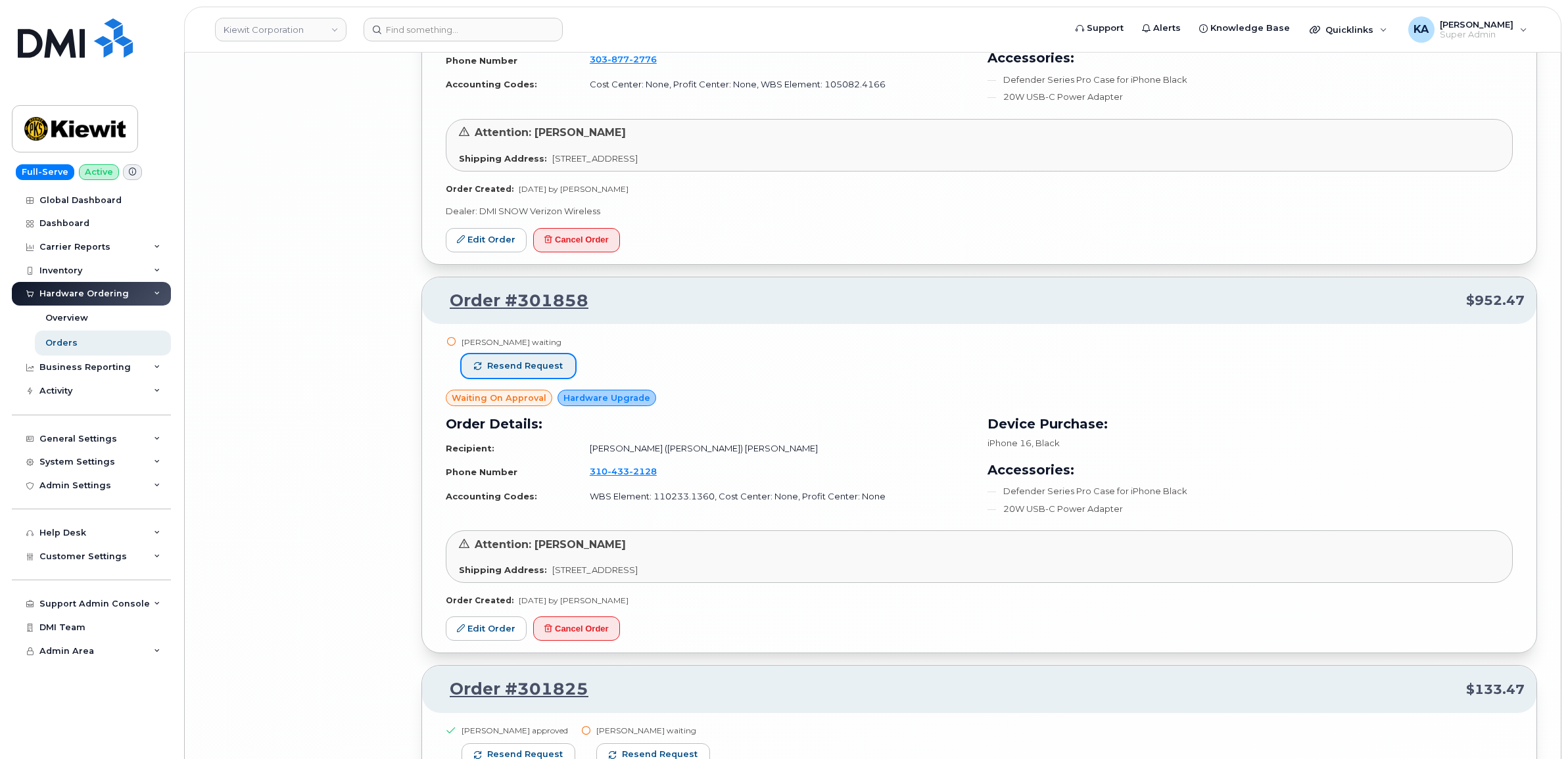
click at [551, 370] on span "Resend request" at bounding box center [525, 366] width 75 height 12
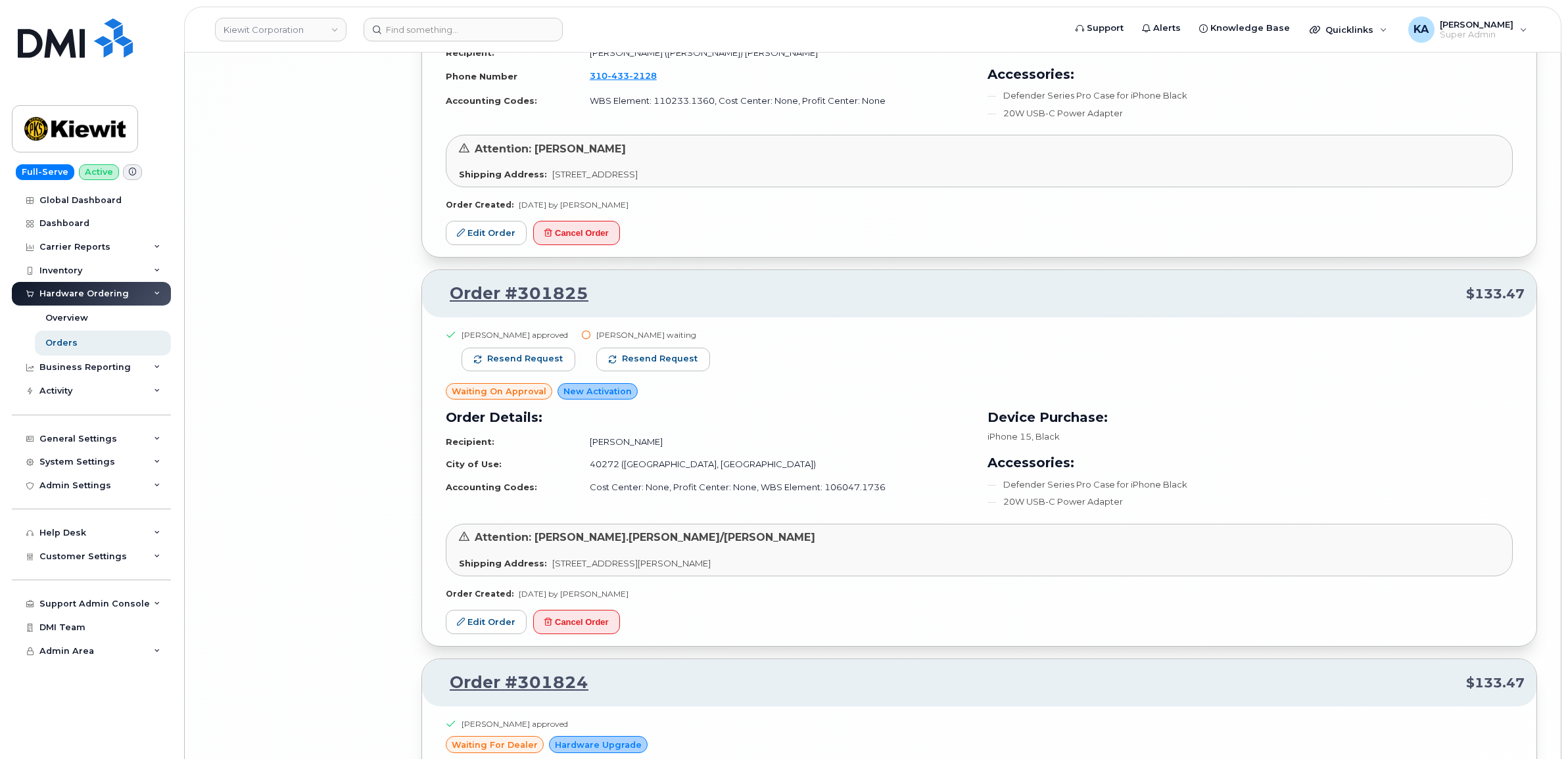
scroll to position [8809, 0]
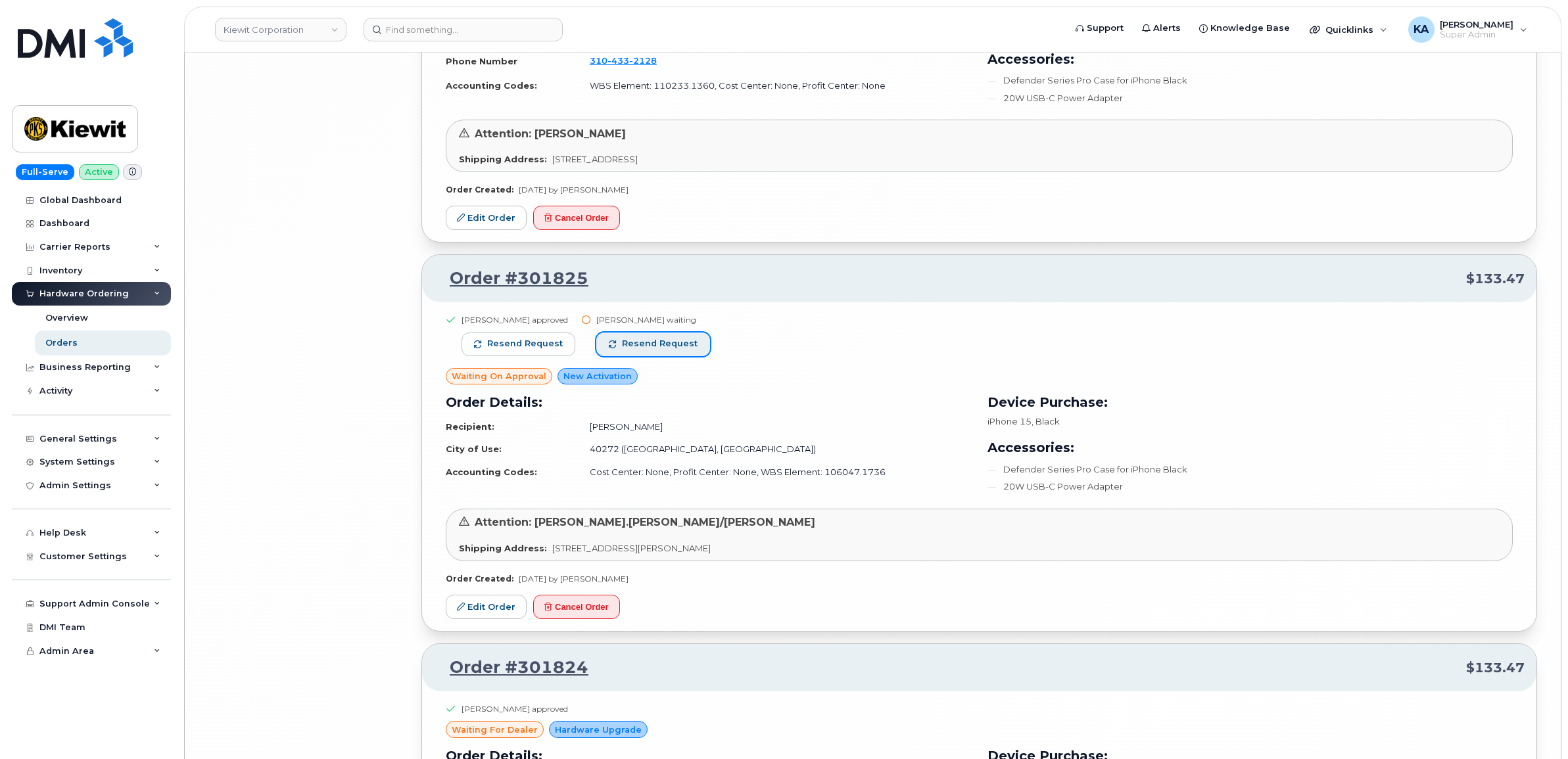
click at [633, 340] on button "Resend request" at bounding box center [653, 344] width 114 height 24
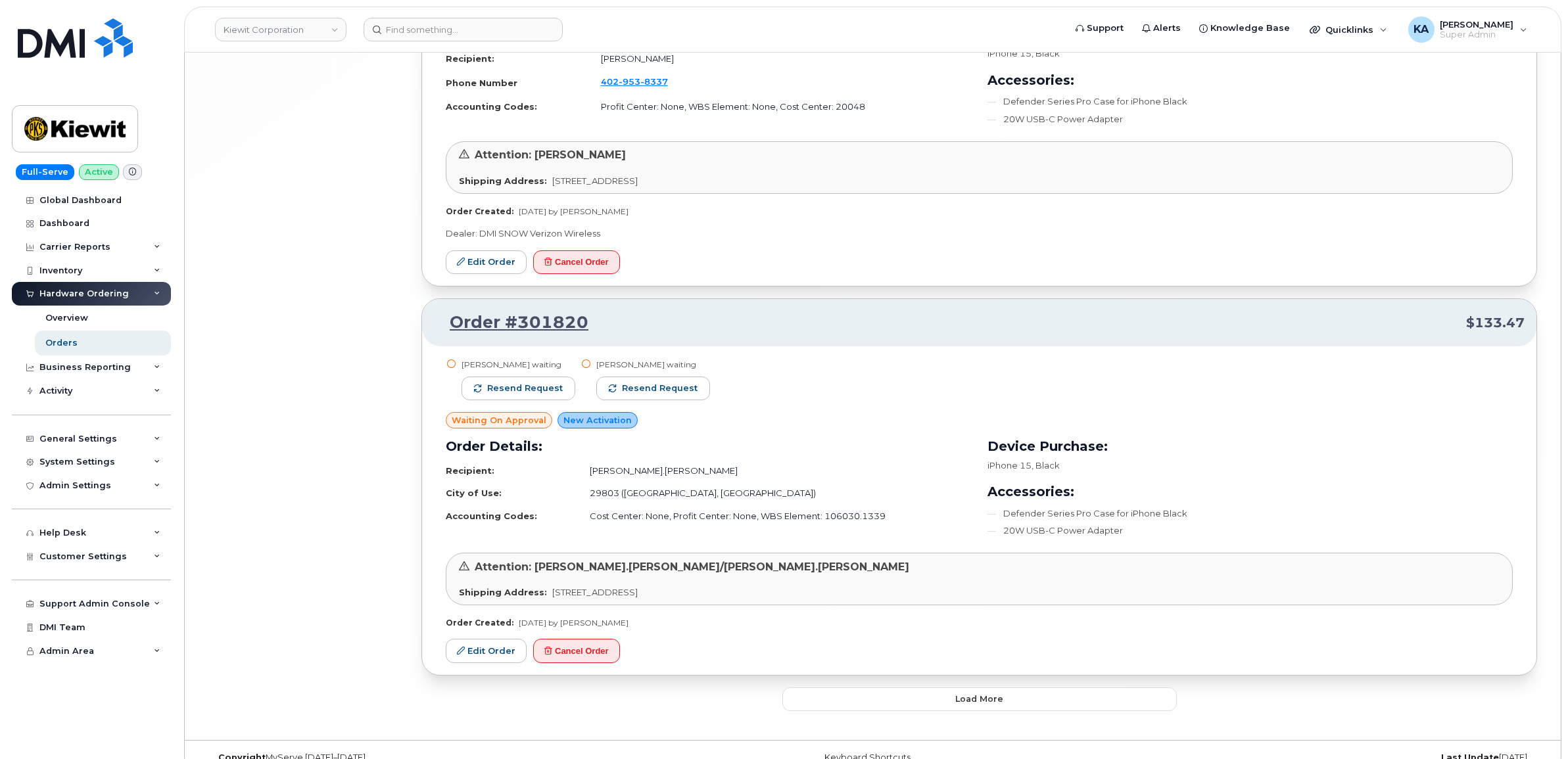
scroll to position [9560, 0]
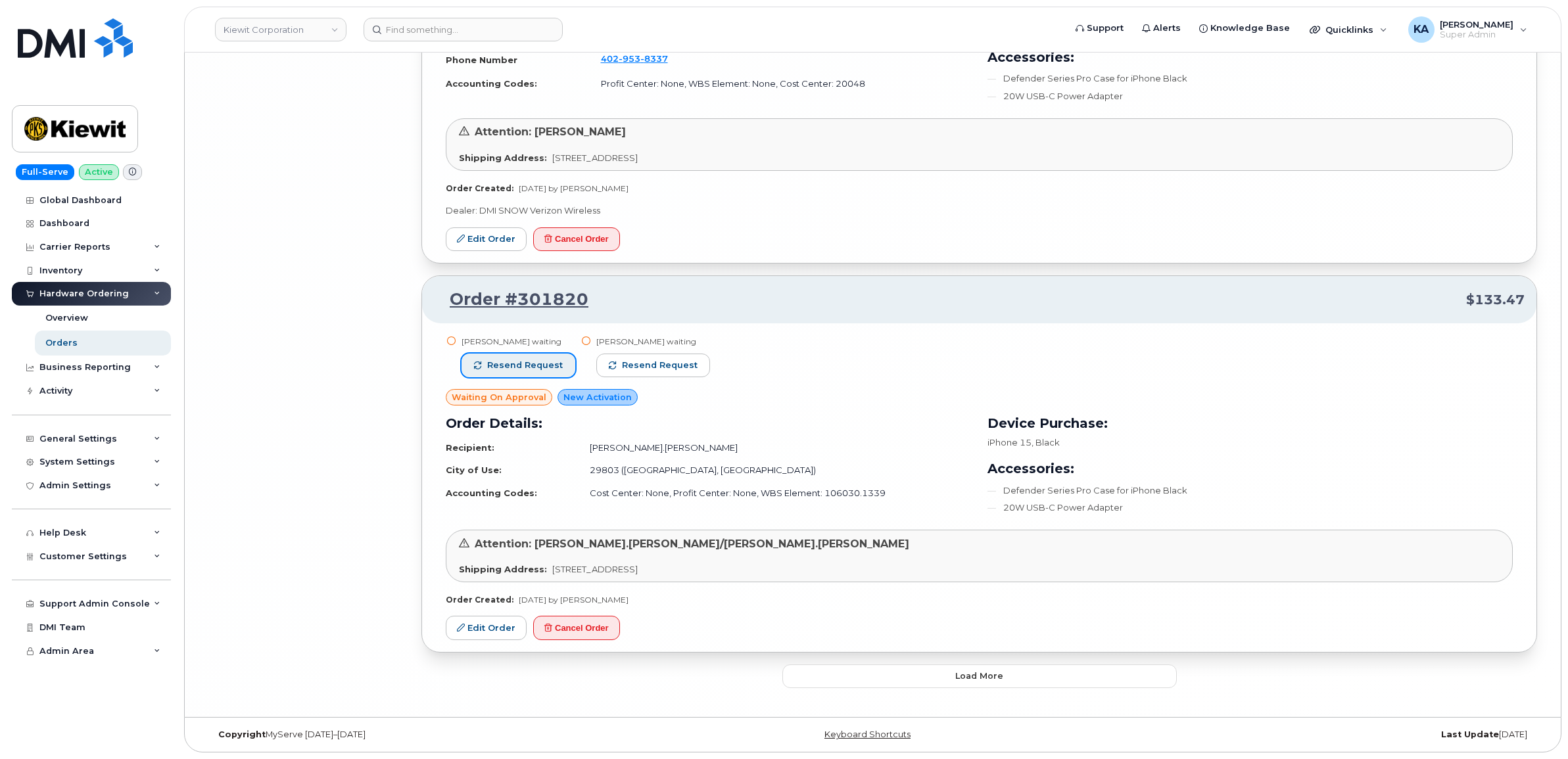
click at [545, 361] on span "Resend request" at bounding box center [525, 365] width 75 height 12
click at [622, 363] on span "Resend request" at bounding box center [660, 365] width 75 height 12
click at [914, 665] on button "Load more" at bounding box center [979, 677] width 394 height 24
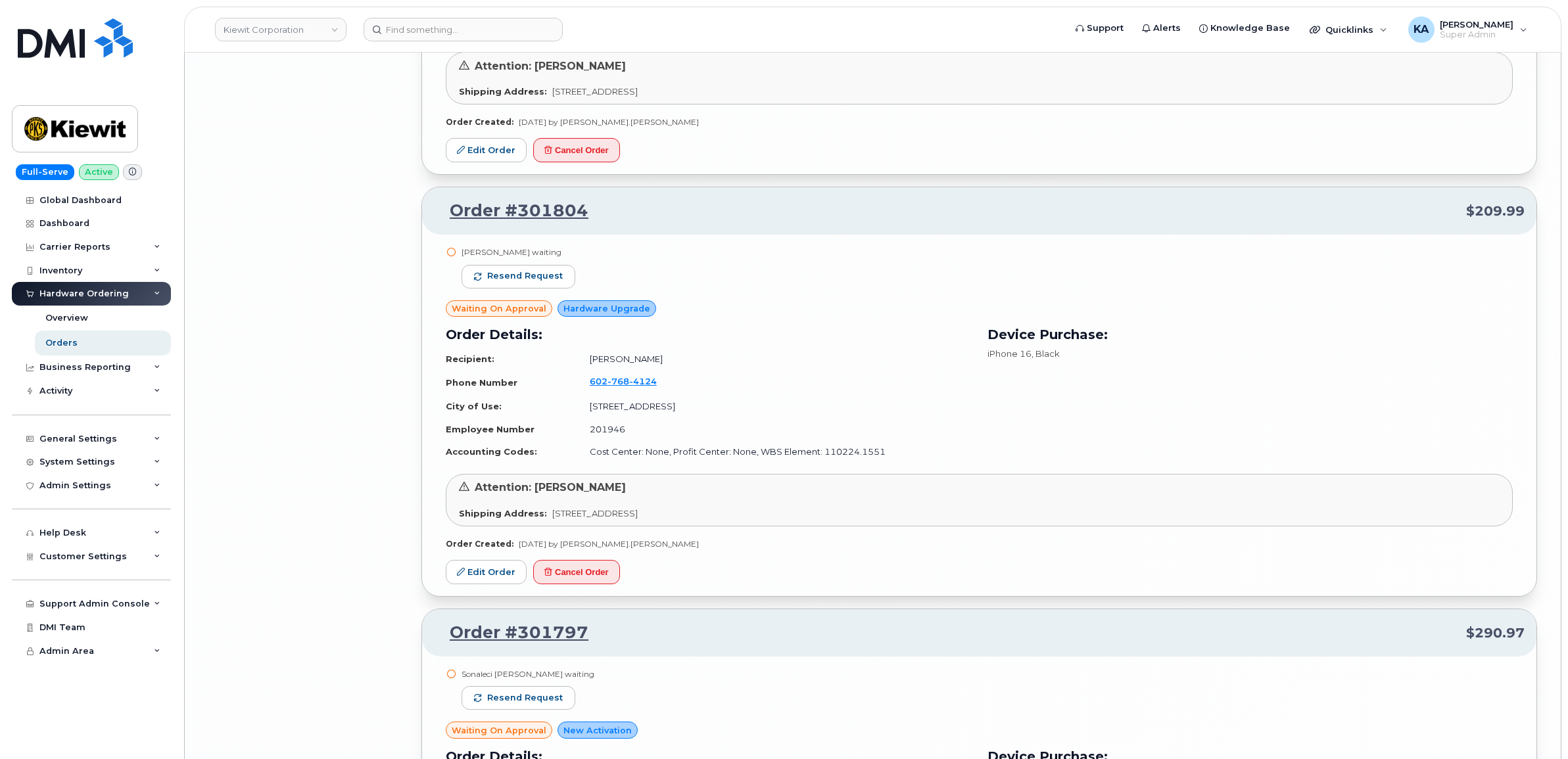
scroll to position [10382, 0]
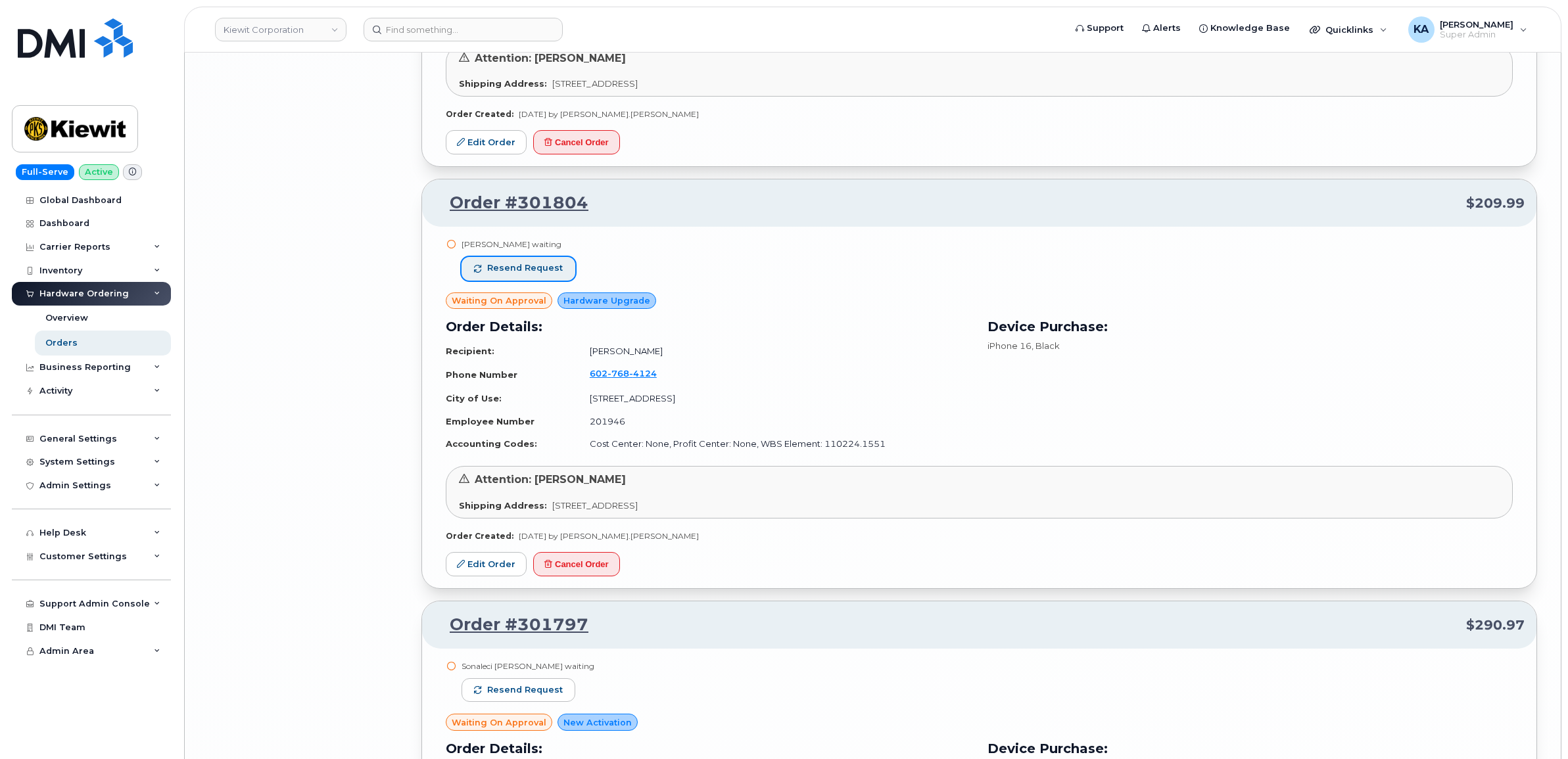
click at [541, 270] on span "Resend request" at bounding box center [525, 267] width 75 height 12
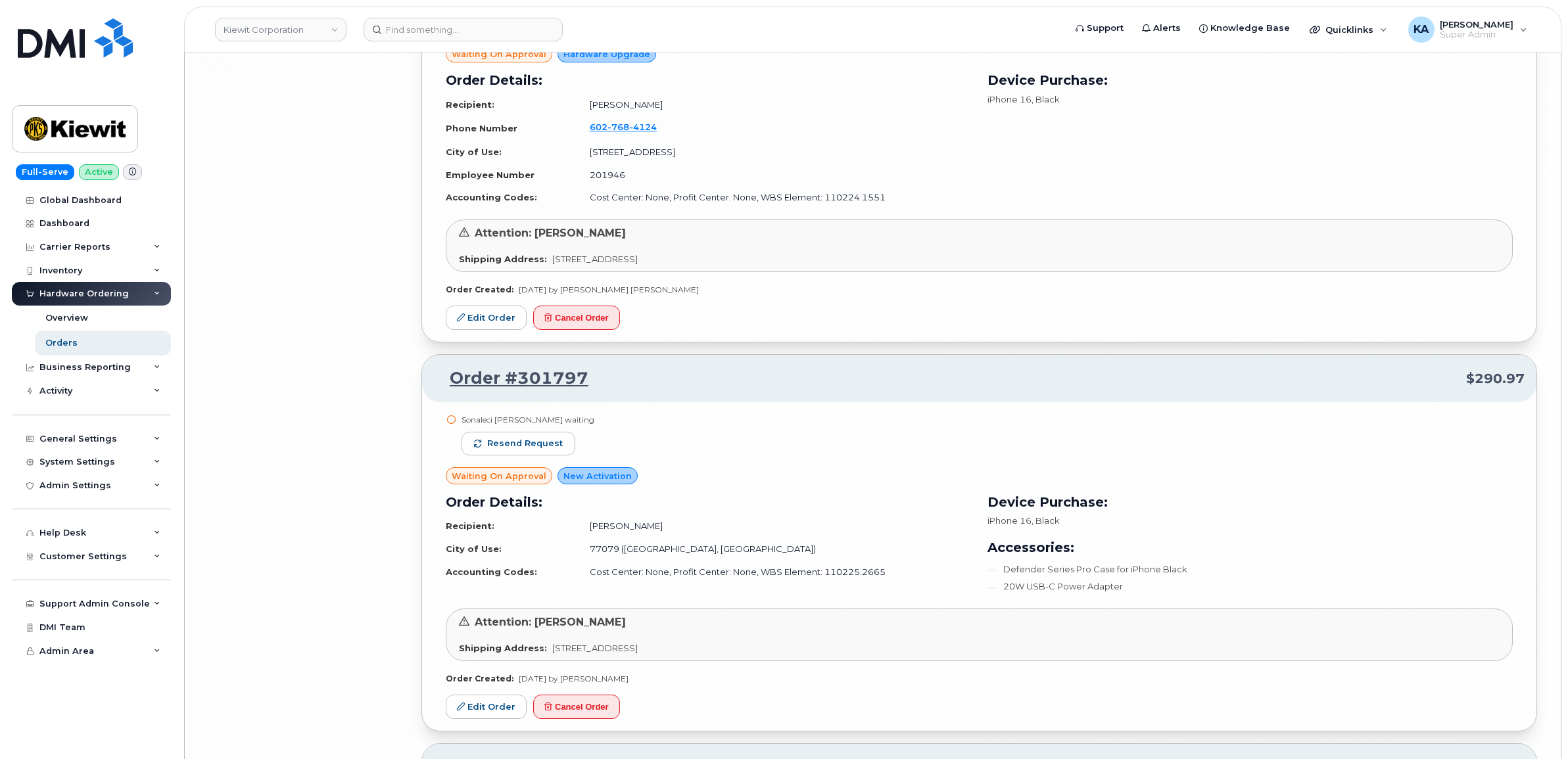
scroll to position [10793, 0]
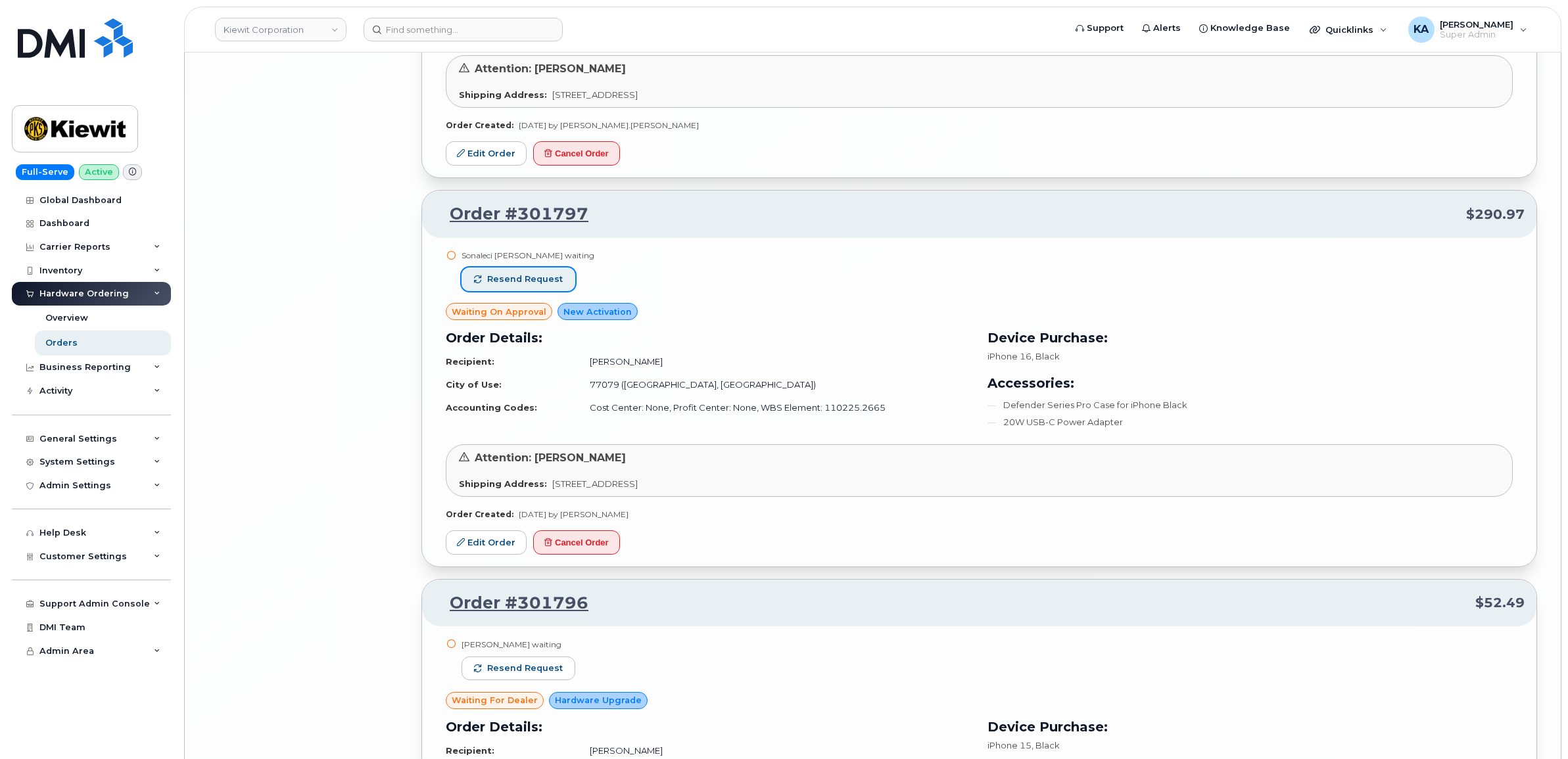
click at [526, 281] on span "Resend request" at bounding box center [525, 279] width 75 height 12
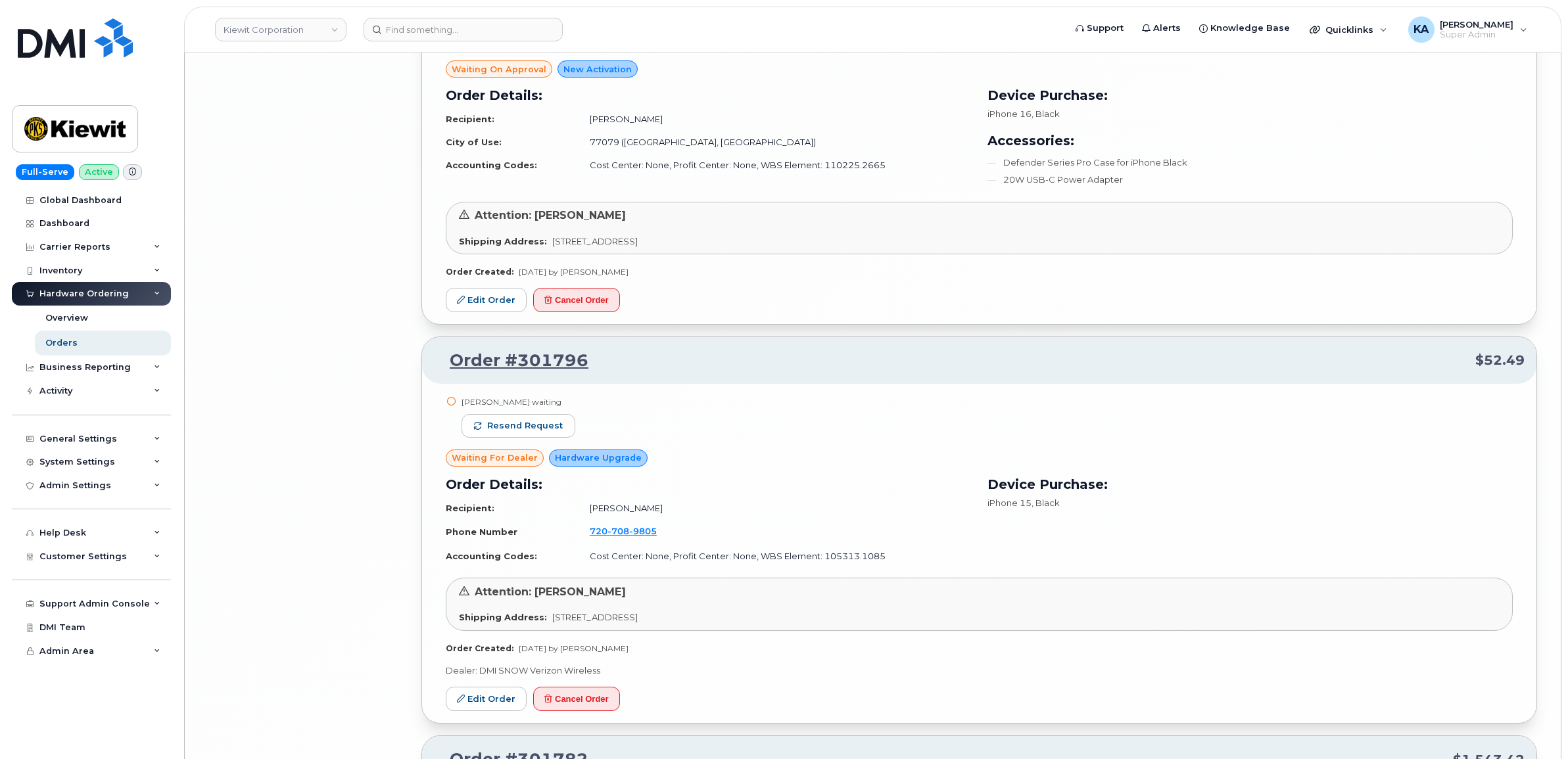
scroll to position [11203, 0]
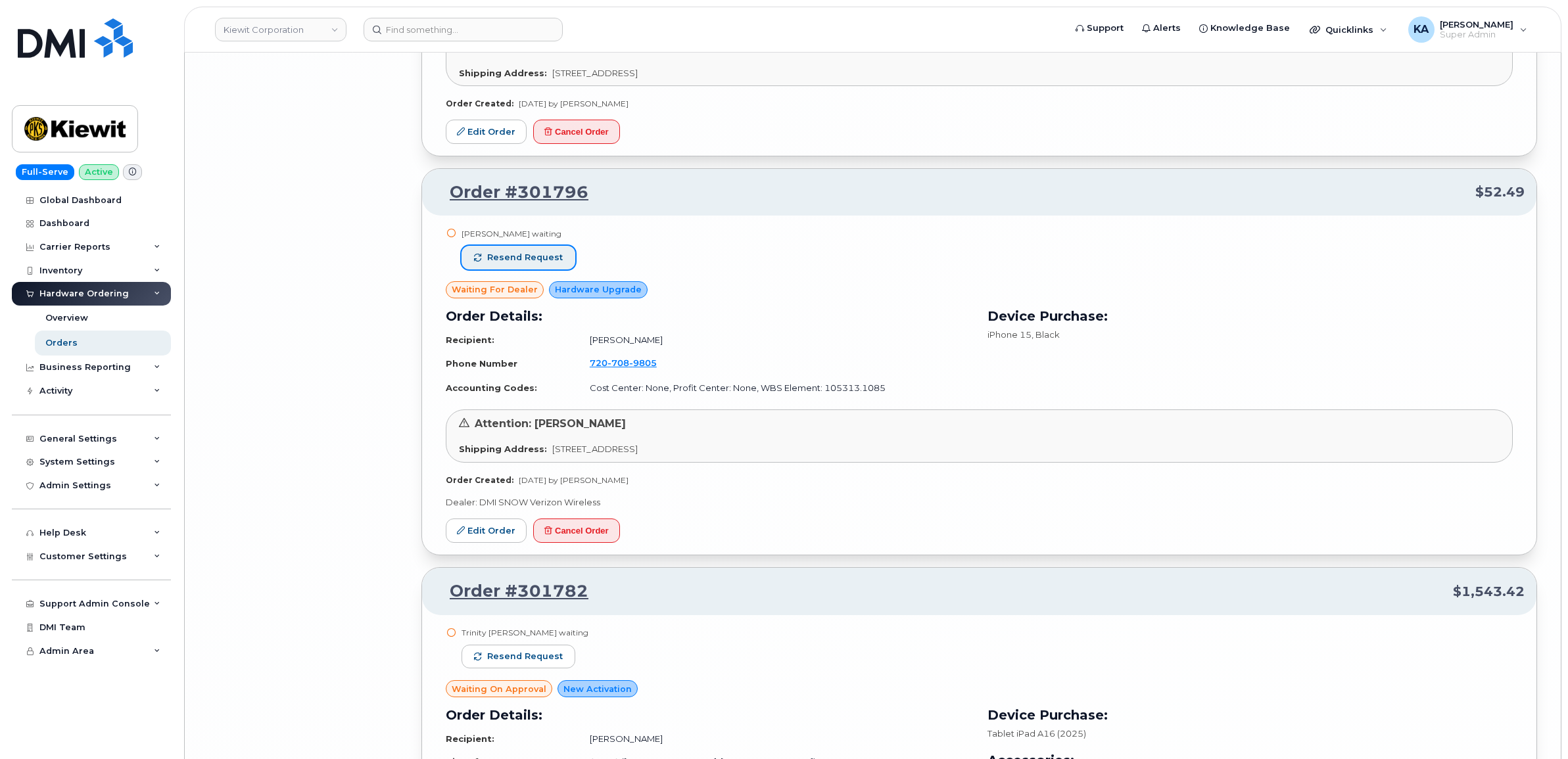
click at [537, 263] on span "Resend request" at bounding box center [525, 257] width 75 height 12
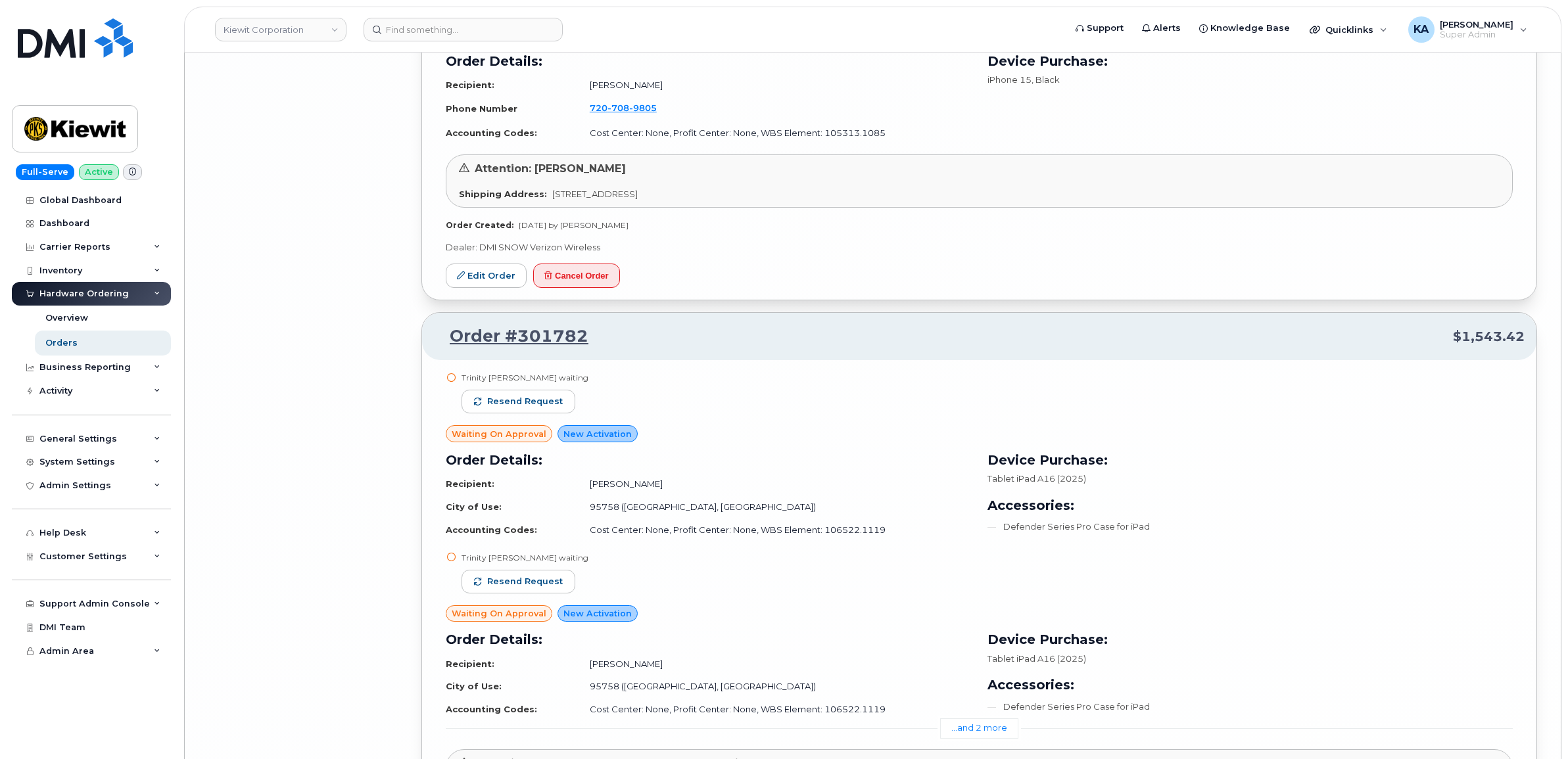
scroll to position [11532, 0]
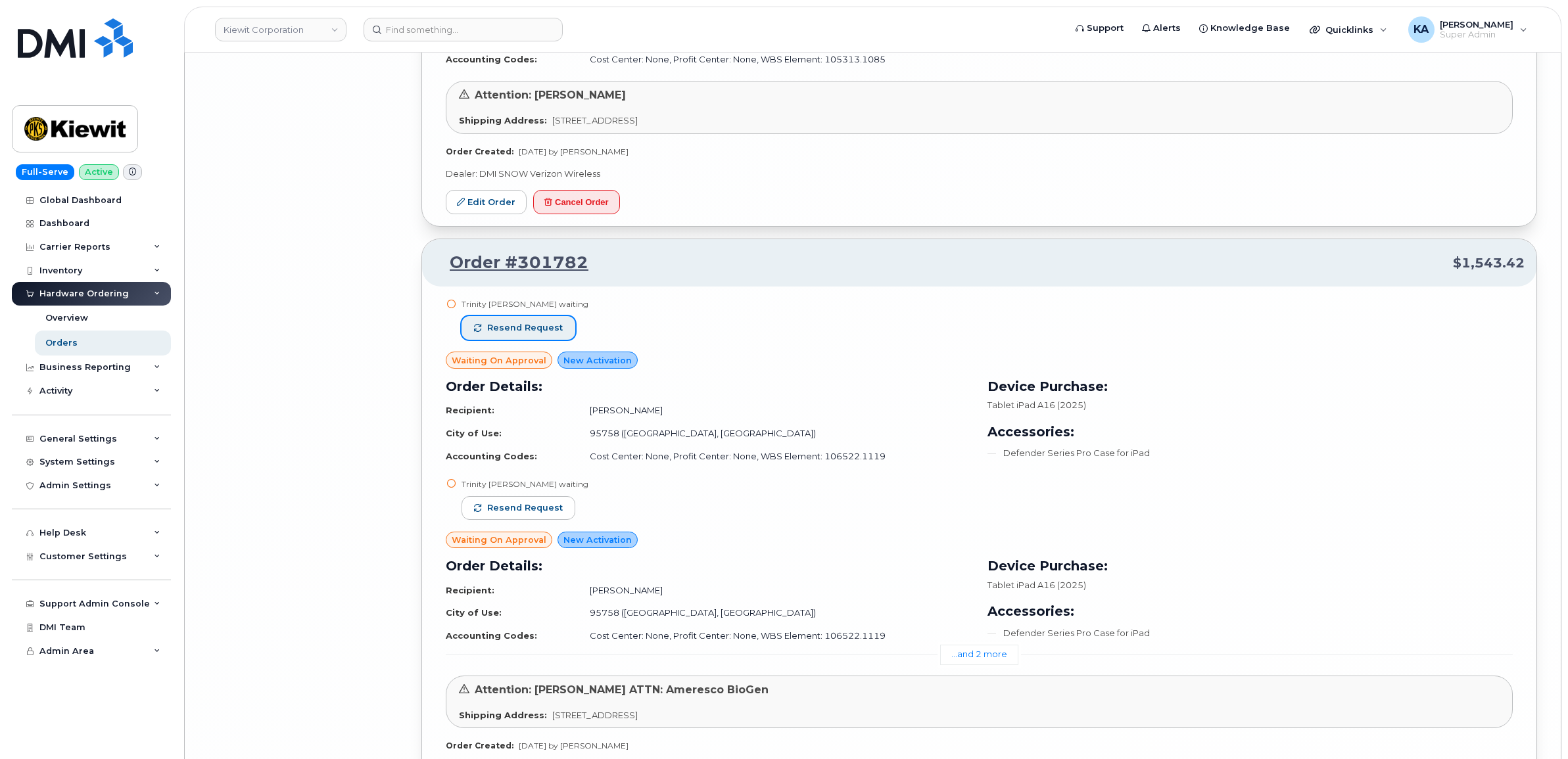
click at [543, 327] on button "Resend request" at bounding box center [518, 328] width 114 height 24
click at [545, 508] on button "Resend request" at bounding box center [518, 508] width 114 height 24
click at [952, 661] on link "...and 2 more" at bounding box center [979, 654] width 78 height 20
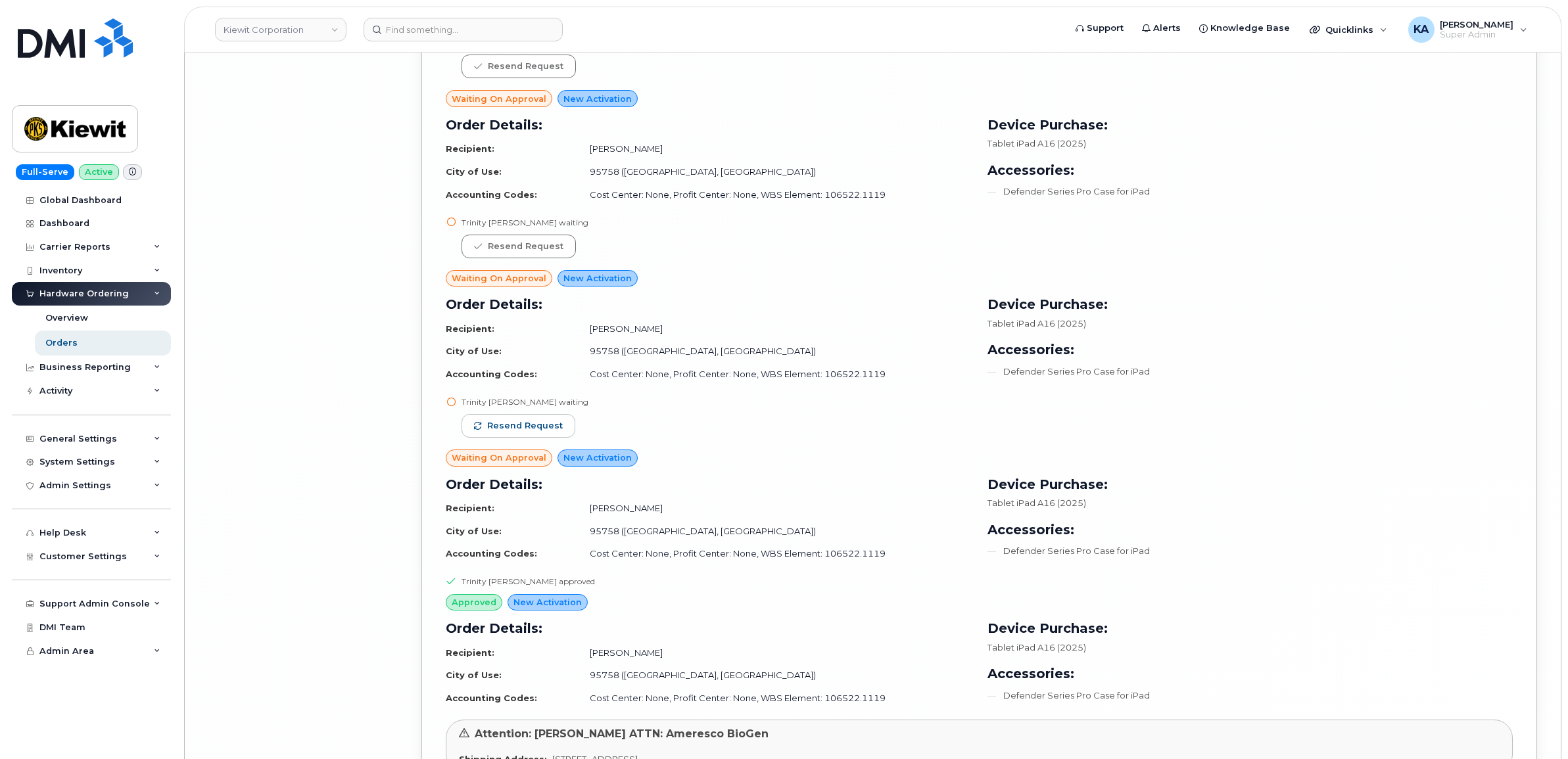
scroll to position [11861, 0]
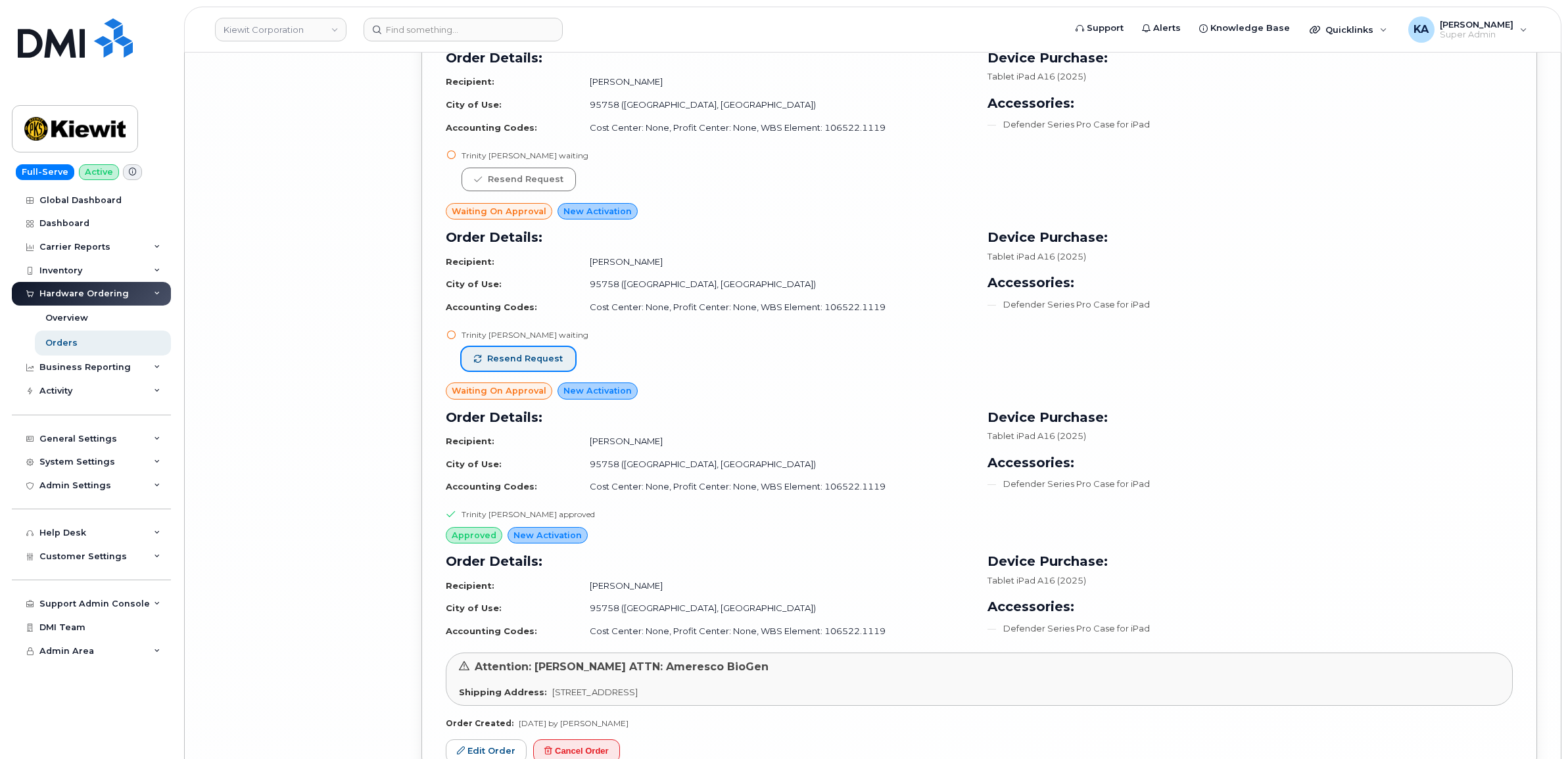
click at [528, 362] on span "Resend request" at bounding box center [525, 359] width 75 height 12
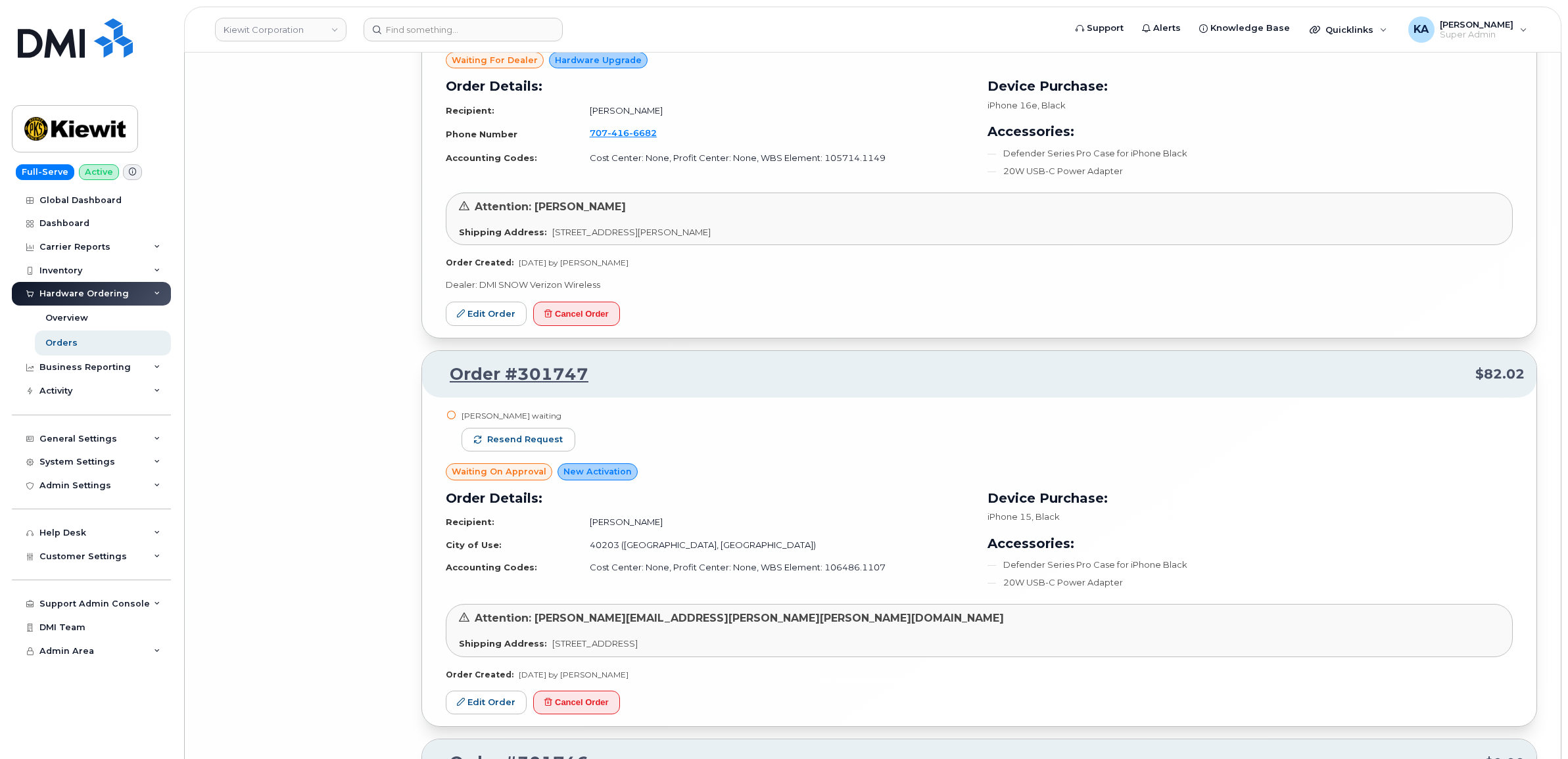
scroll to position [12682, 0]
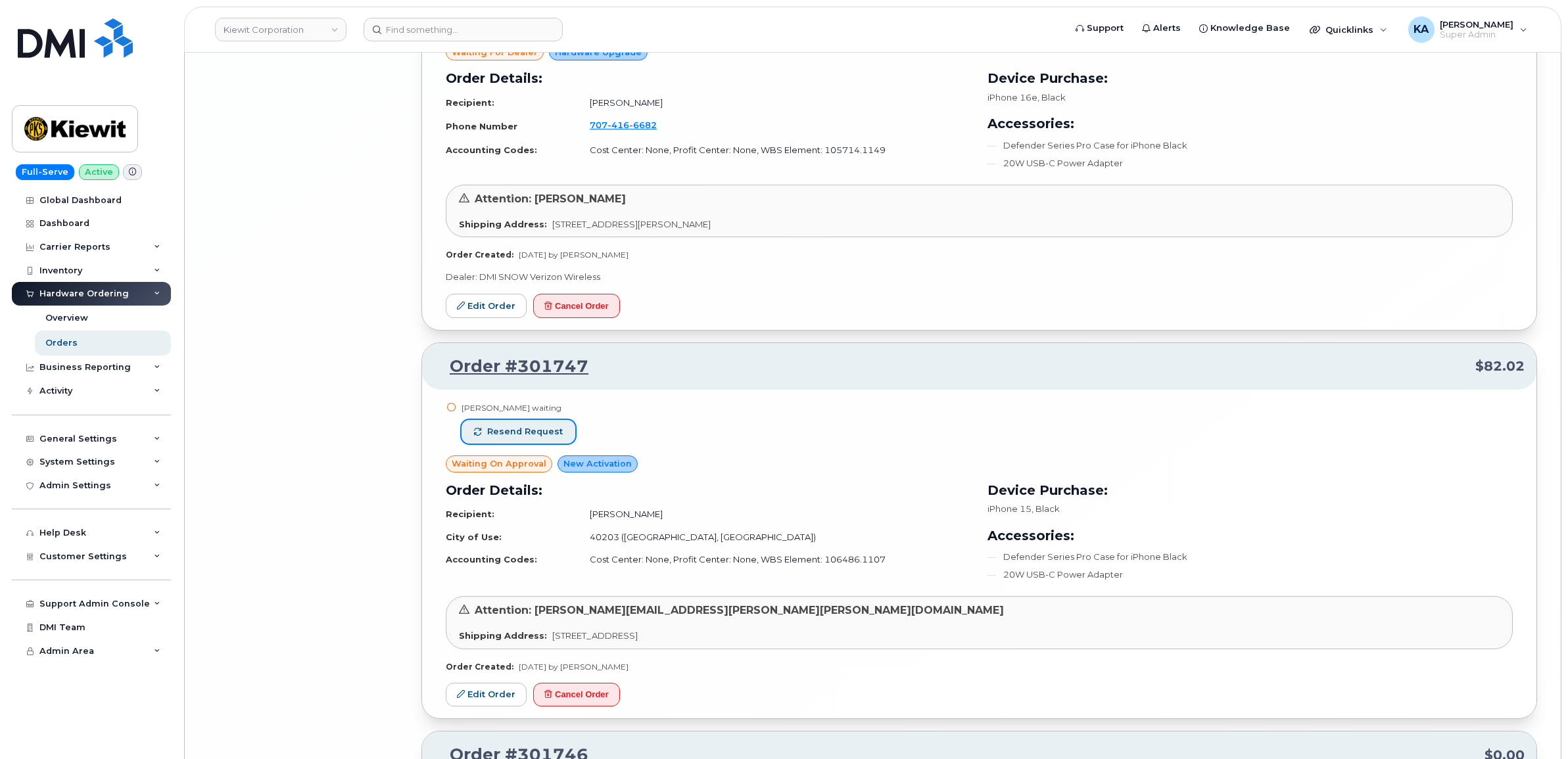
click at [527, 438] on span "Resend request" at bounding box center [525, 432] width 75 height 12
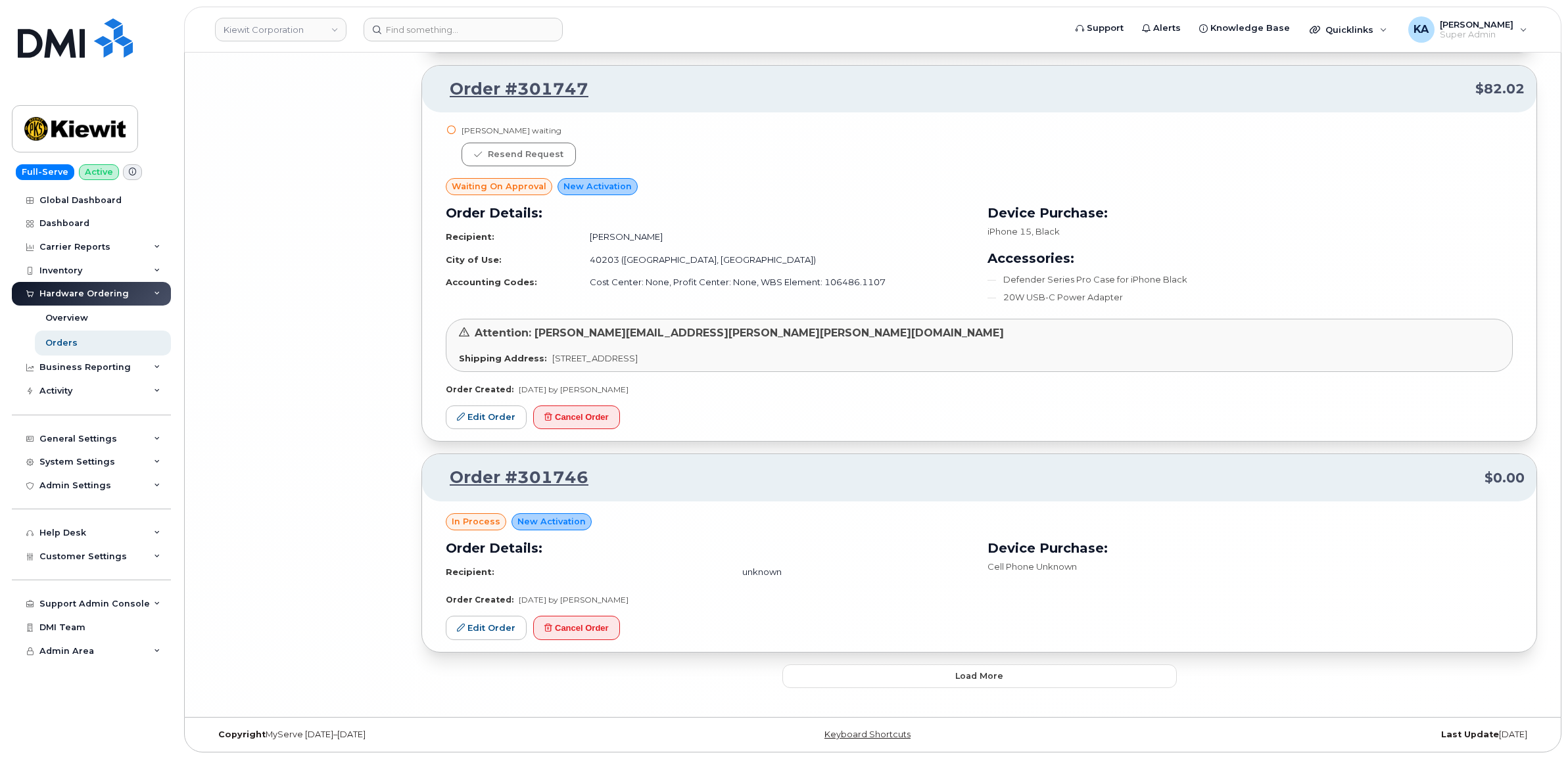
scroll to position [12968, 0]
click at [836, 681] on button "Load more" at bounding box center [979, 677] width 394 height 24
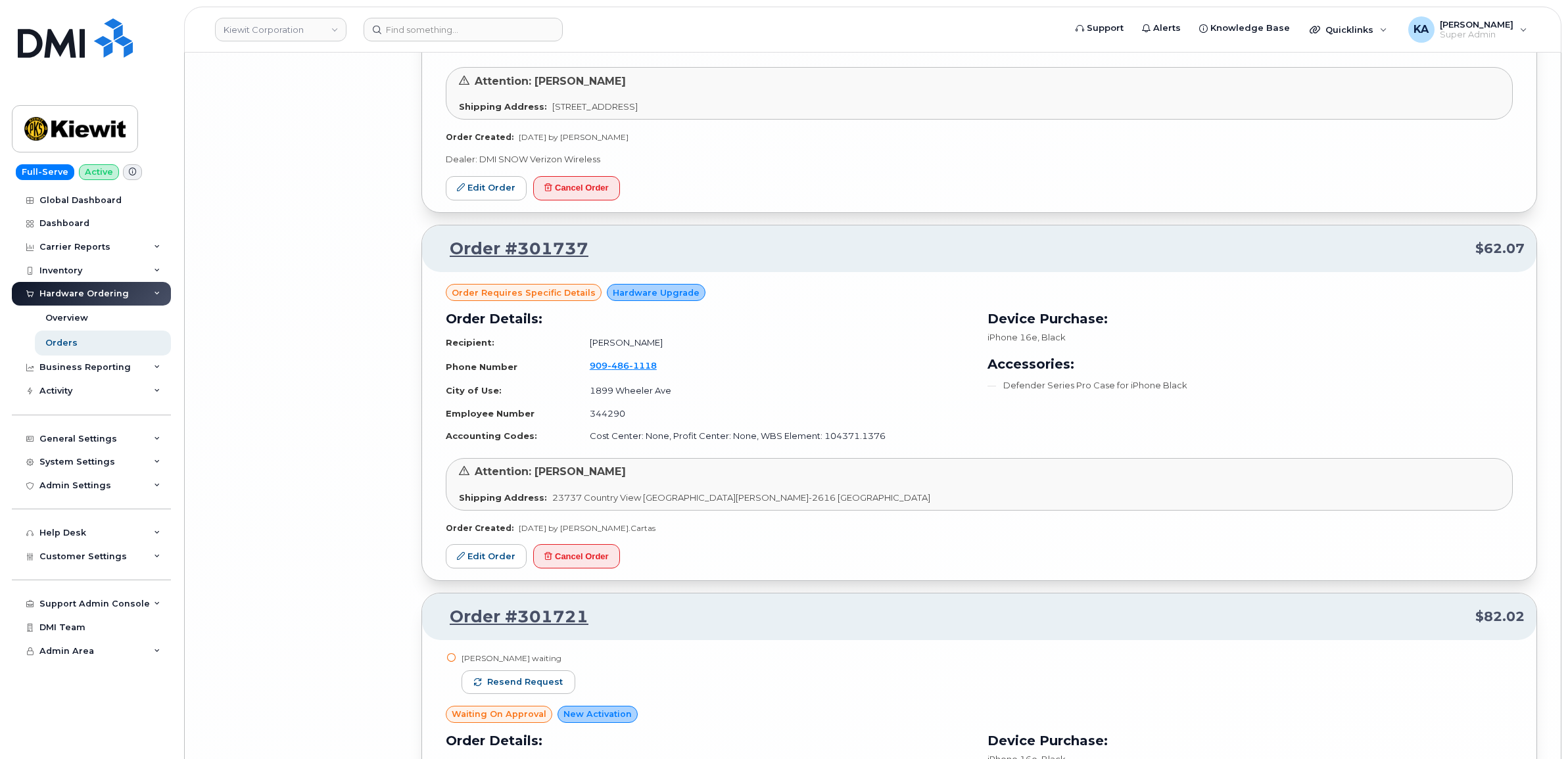
scroll to position [14528, 0]
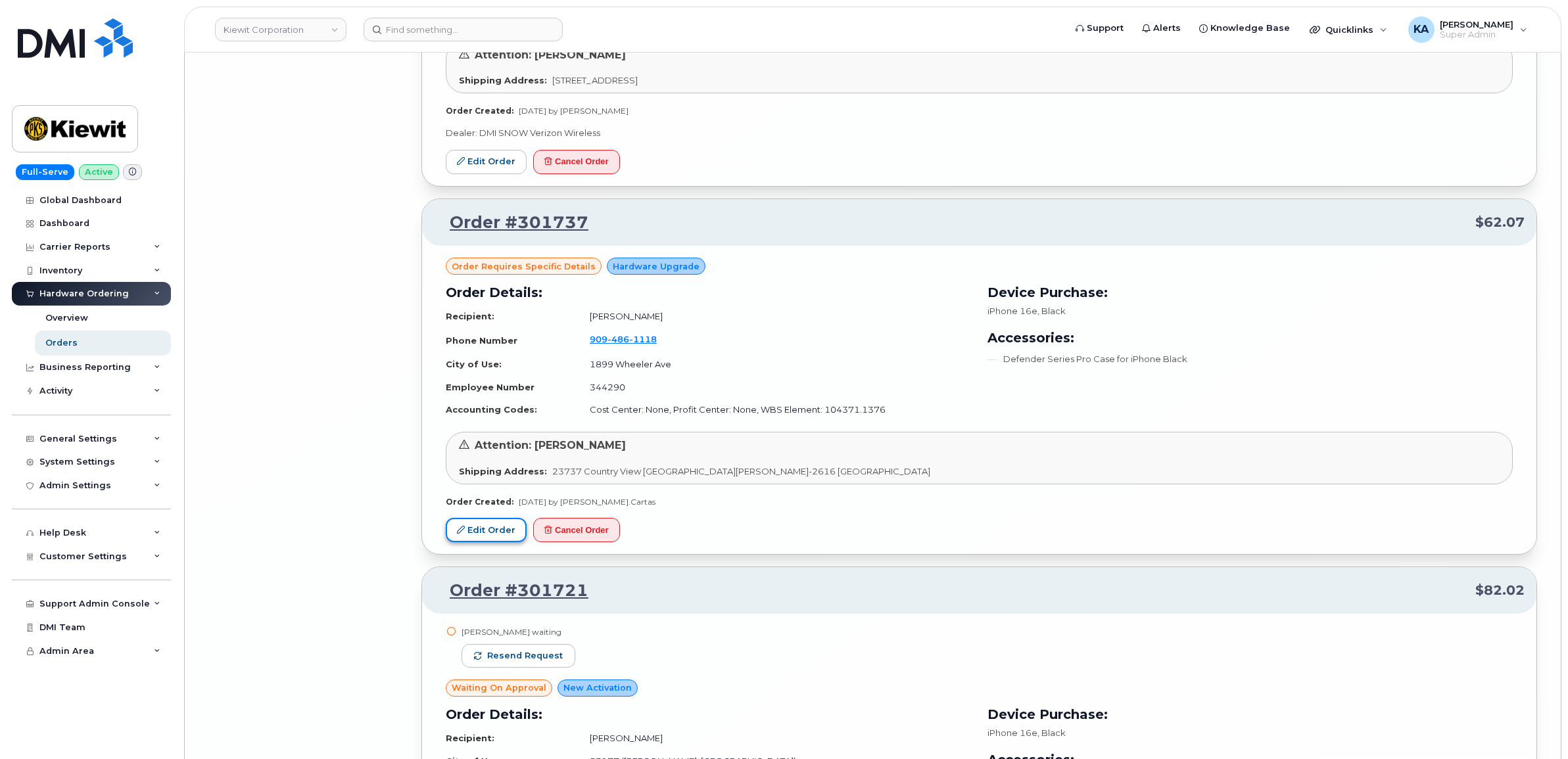
drag, startPoint x: 470, startPoint y: 531, endPoint x: 489, endPoint y: 528, distance: 19.2
click at [470, 531] on link "Edit Order" at bounding box center [485, 530] width 81 height 24
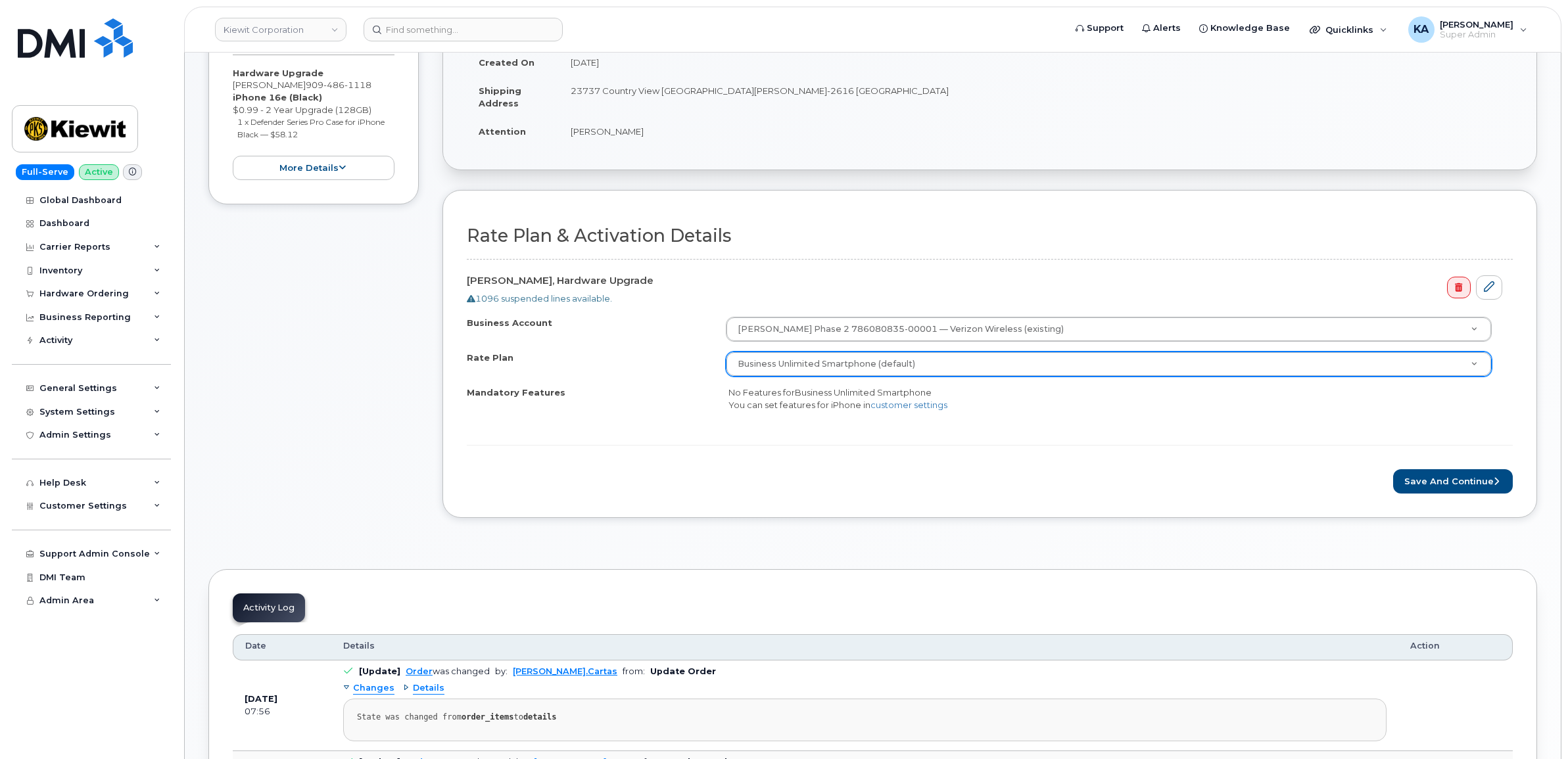
scroll to position [328, 0]
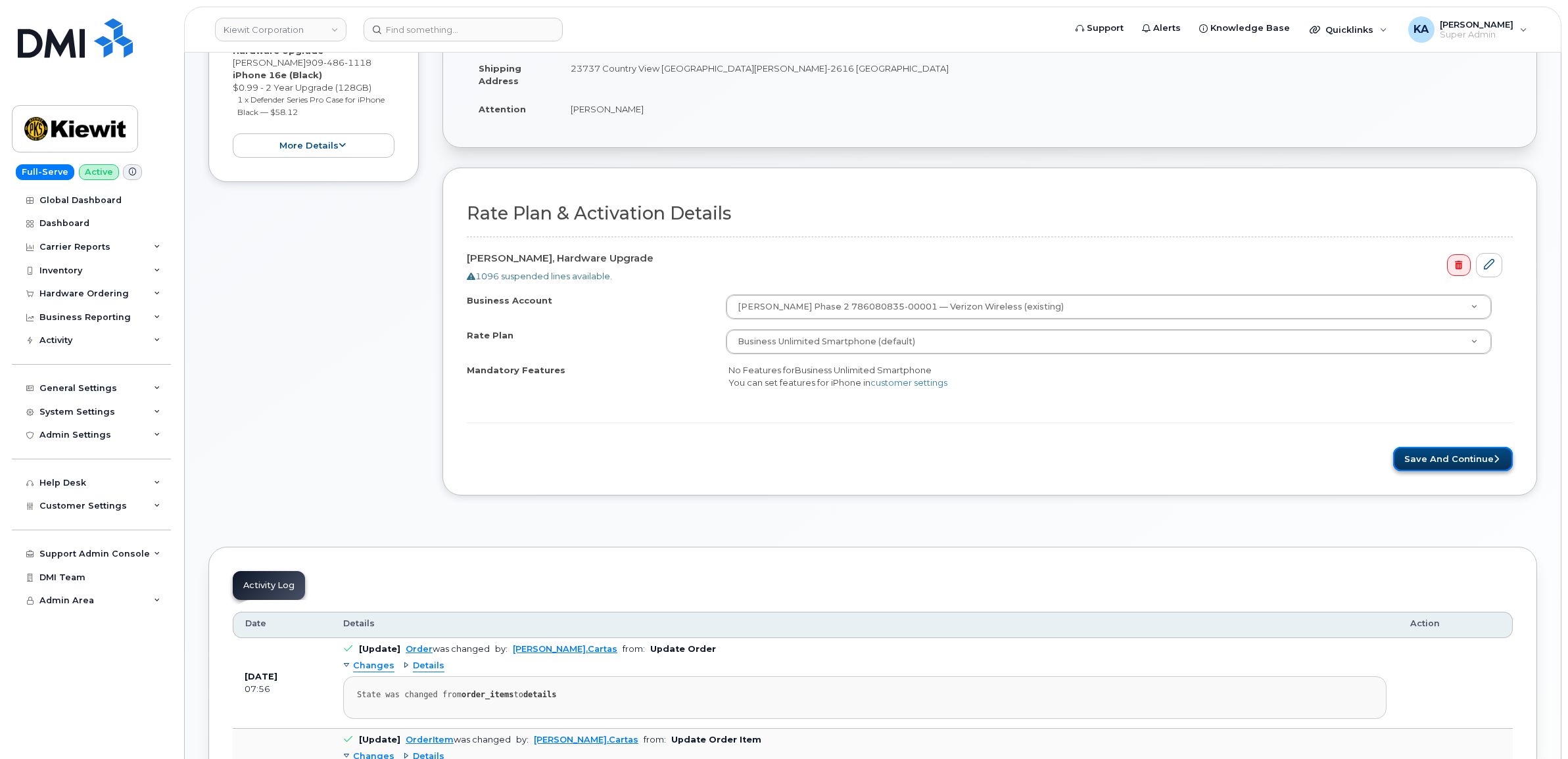
click at [1461, 464] on button "Save and Continue" at bounding box center [1452, 459] width 119 height 24
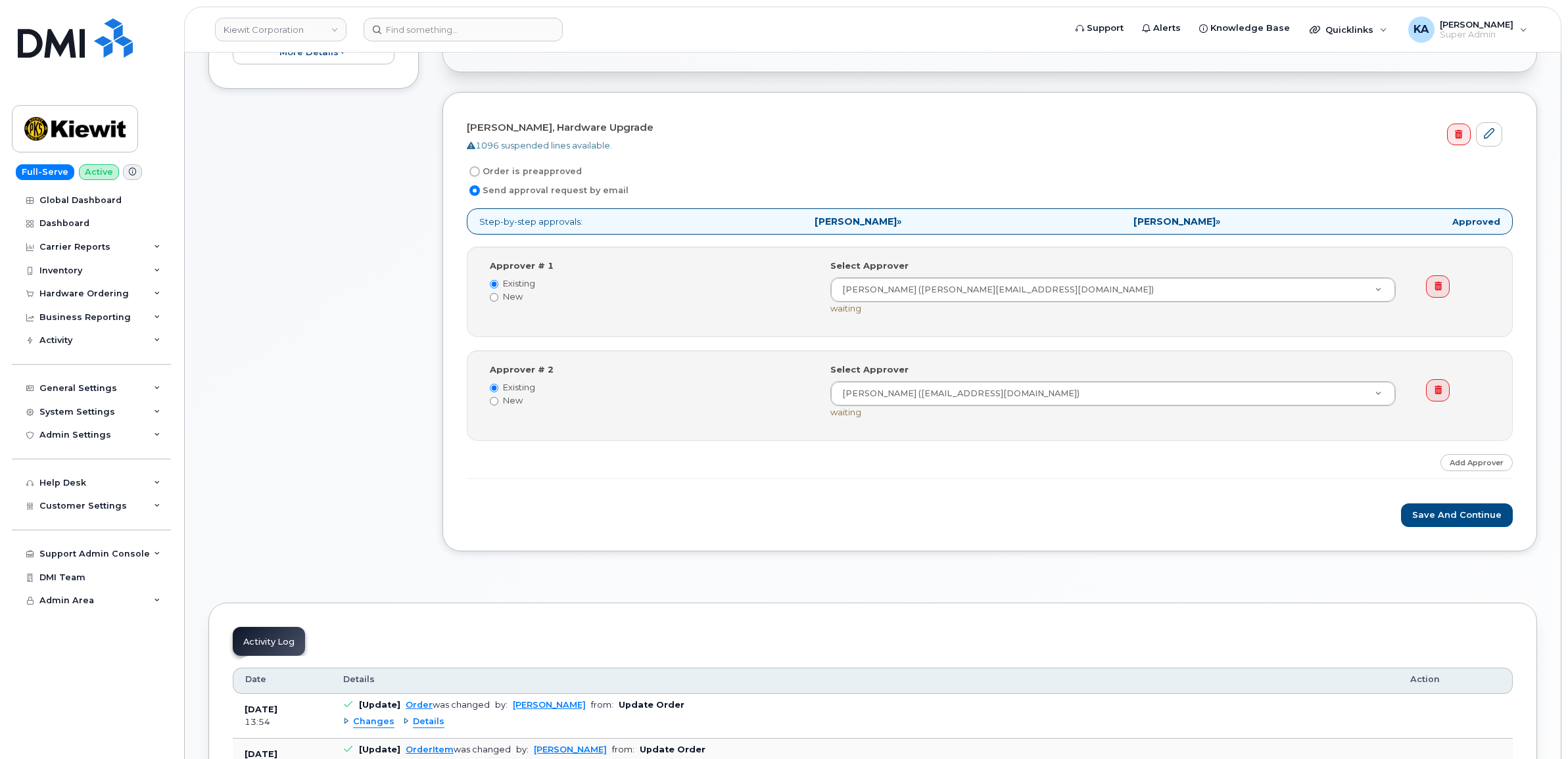
scroll to position [411, 0]
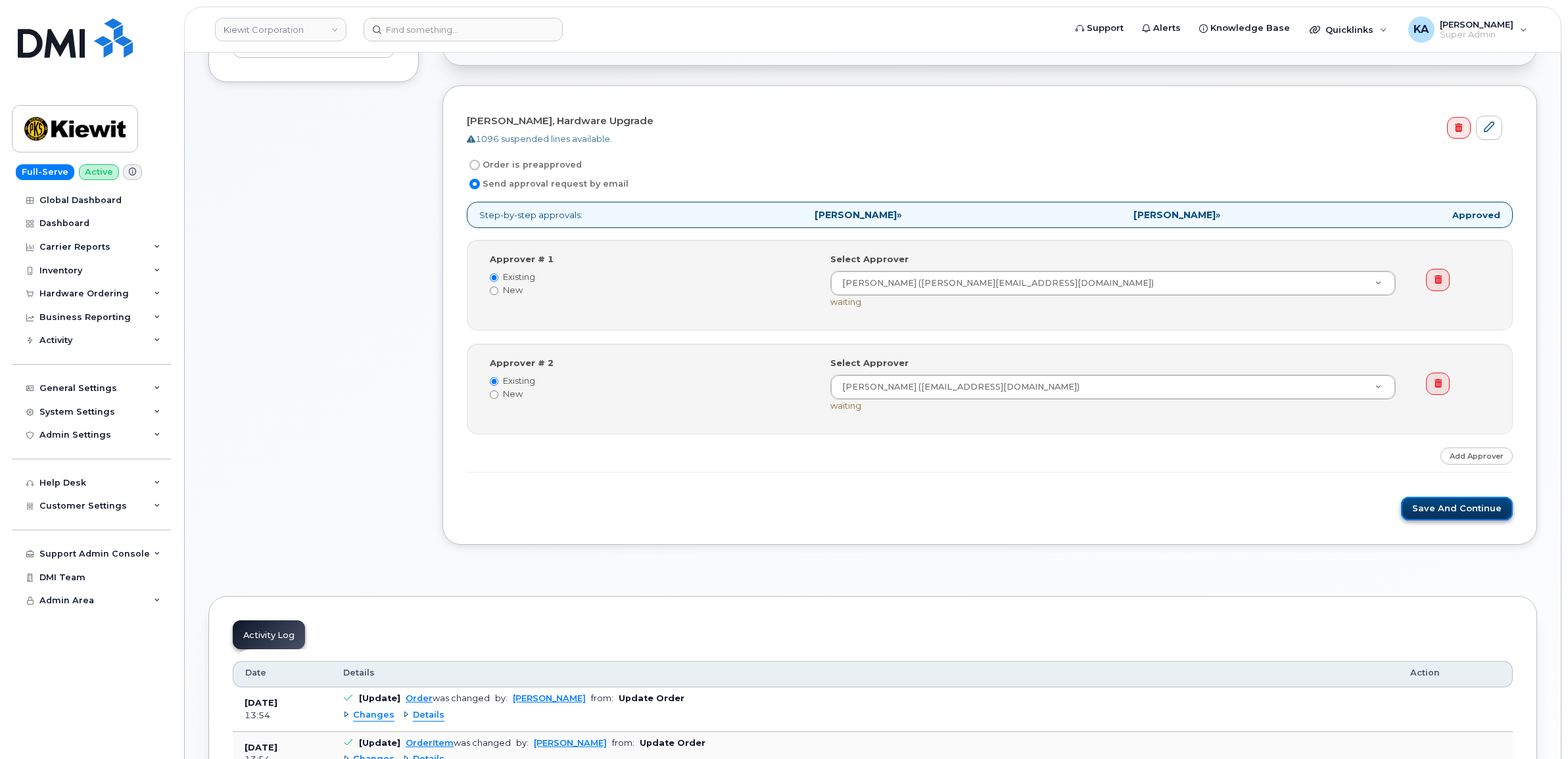
click at [1427, 507] on button "Save and Continue" at bounding box center [1457, 509] width 112 height 24
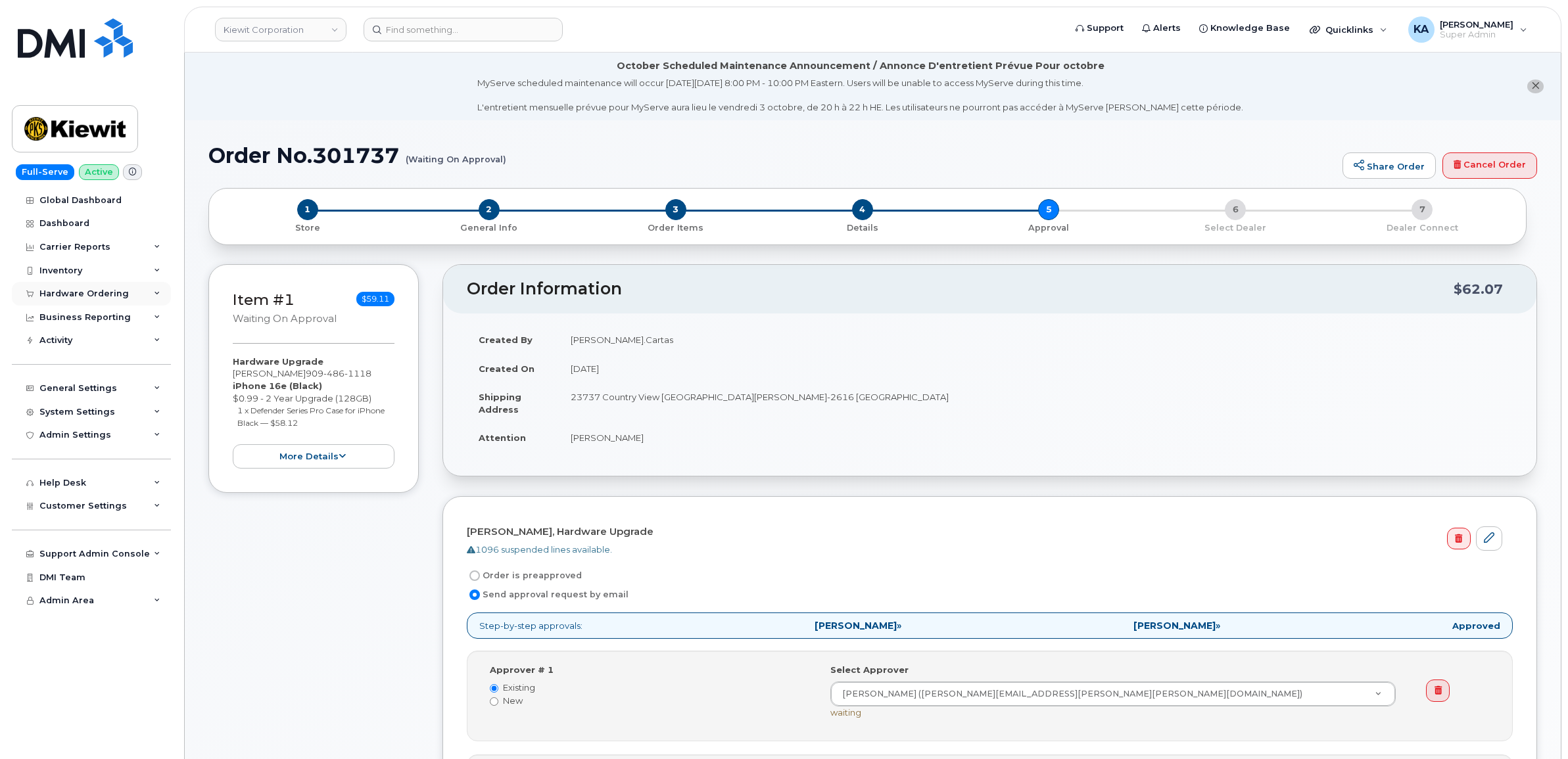
click at [66, 296] on div "Hardware Ordering" at bounding box center [84, 293] width 90 height 10
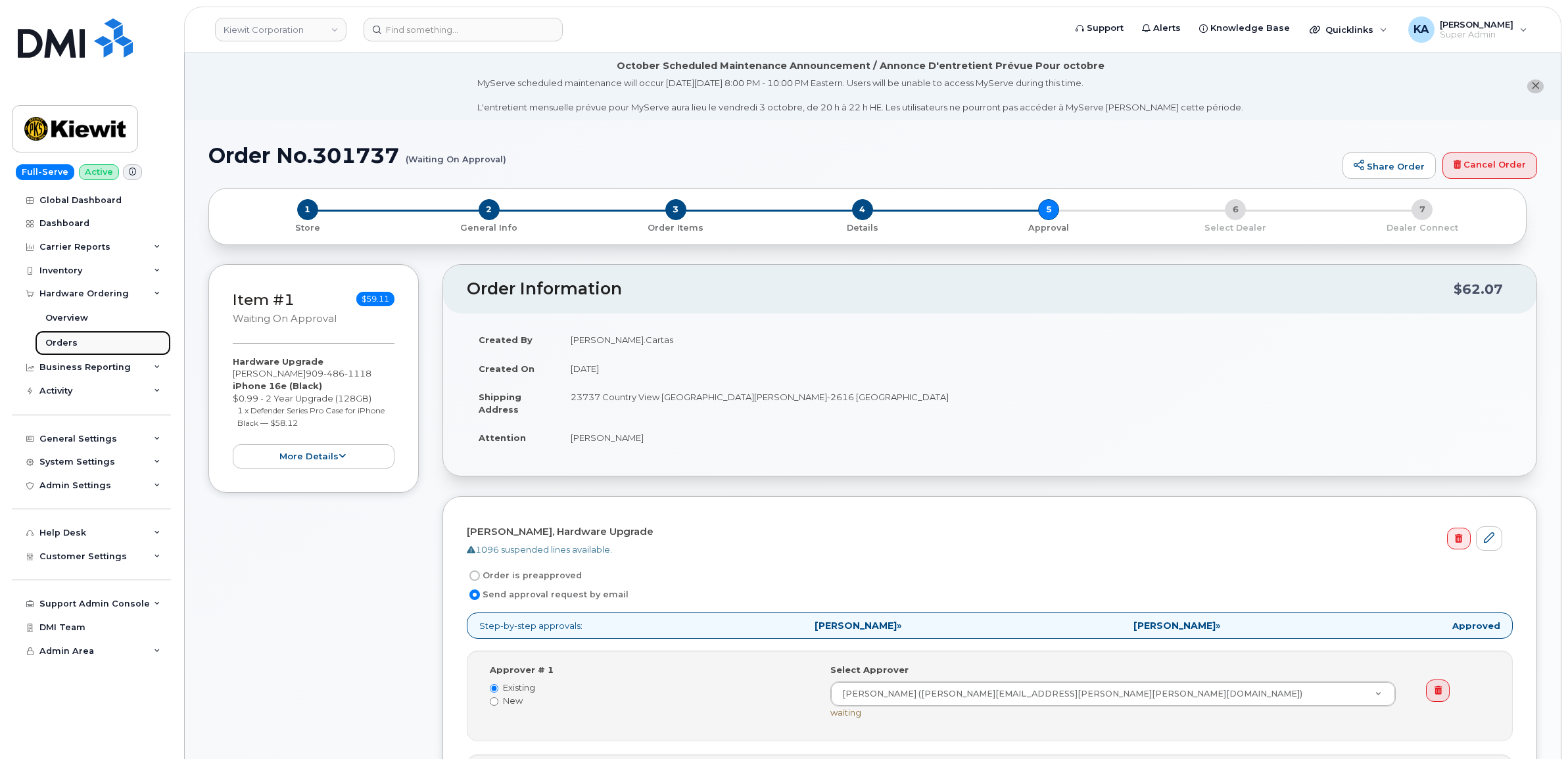
click at [57, 342] on div "Orders" at bounding box center [62, 343] width 32 height 12
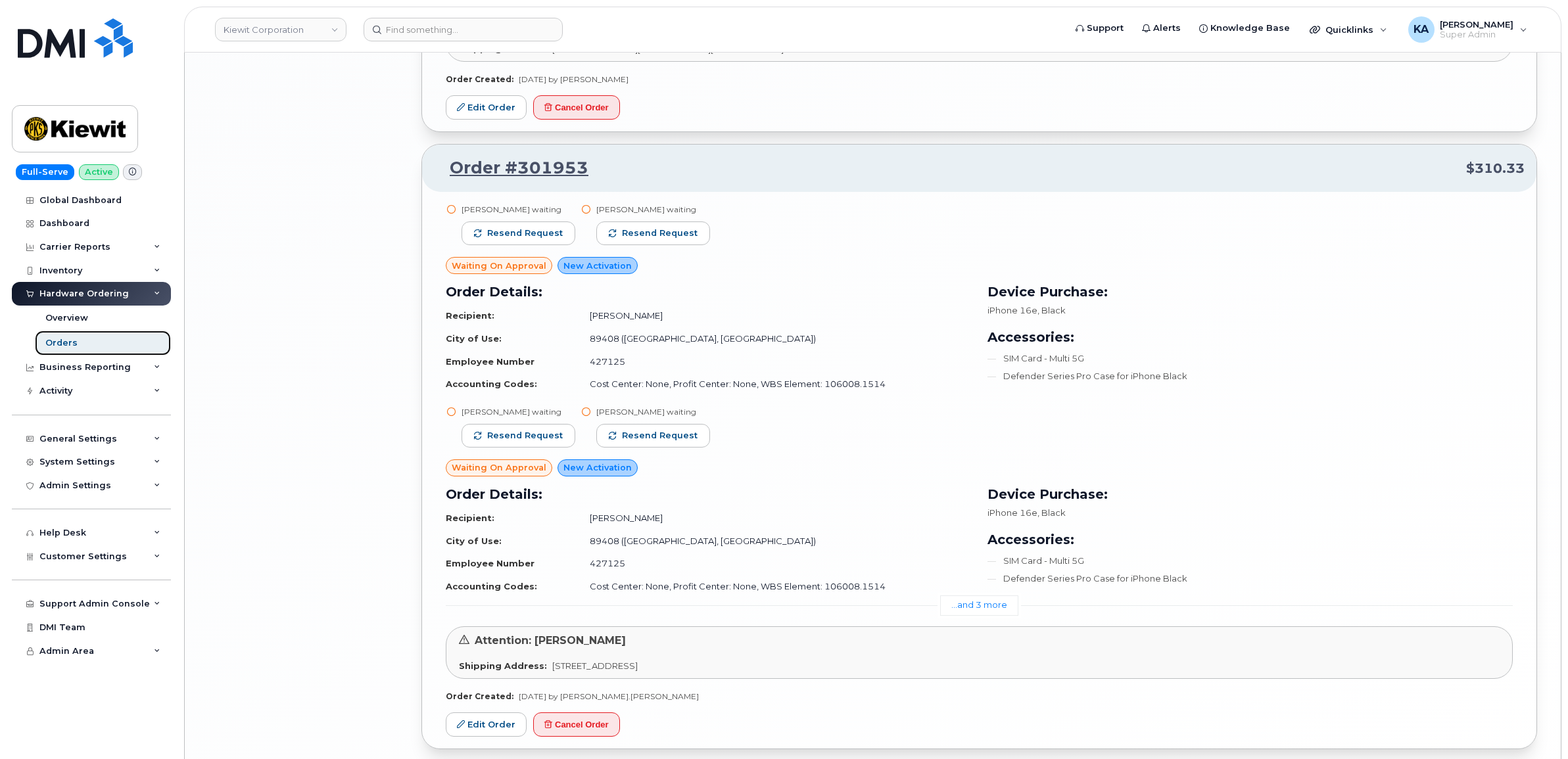
scroll to position [3070, 0]
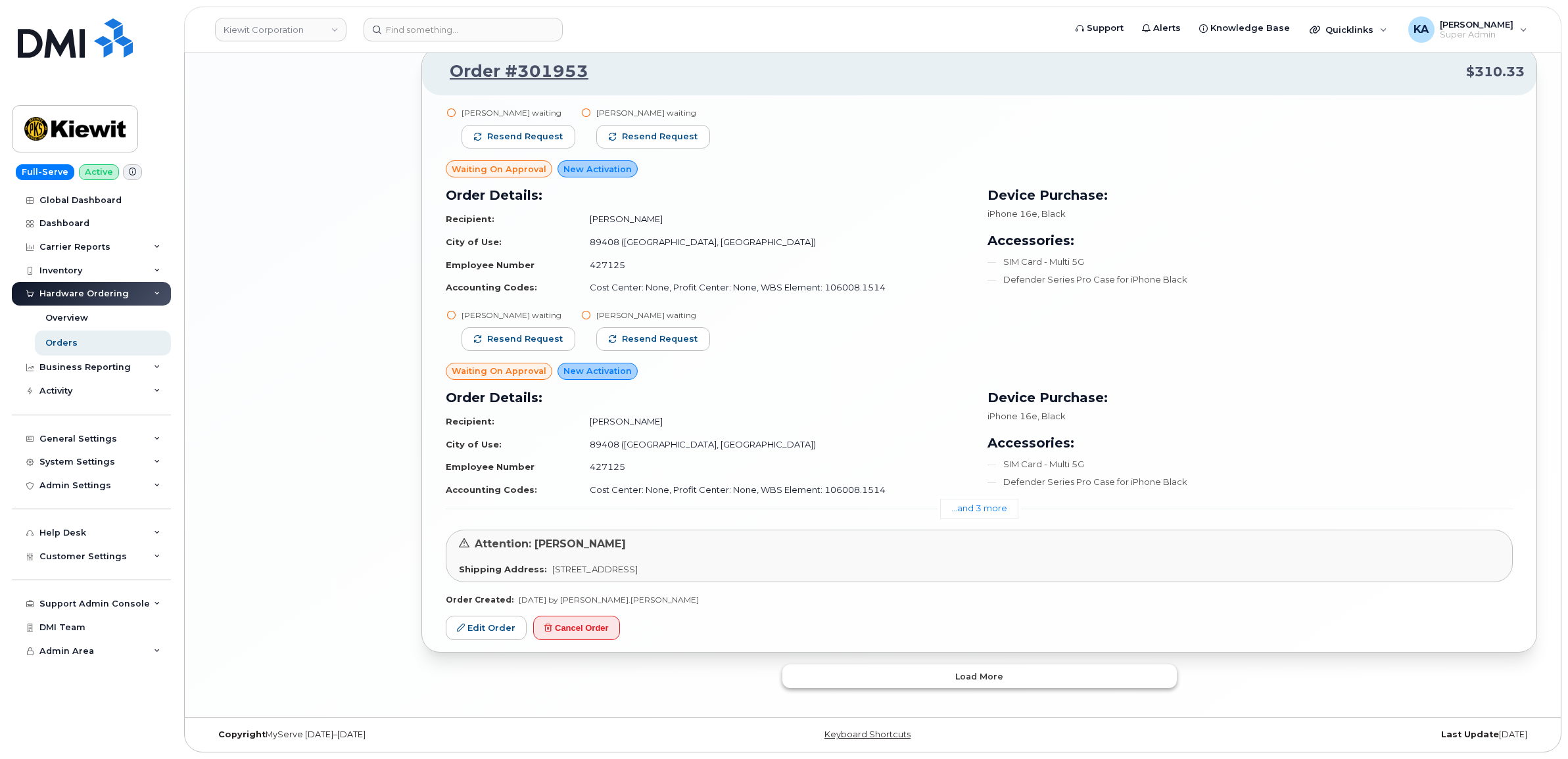
click at [947, 675] on button "Load more" at bounding box center [979, 677] width 394 height 24
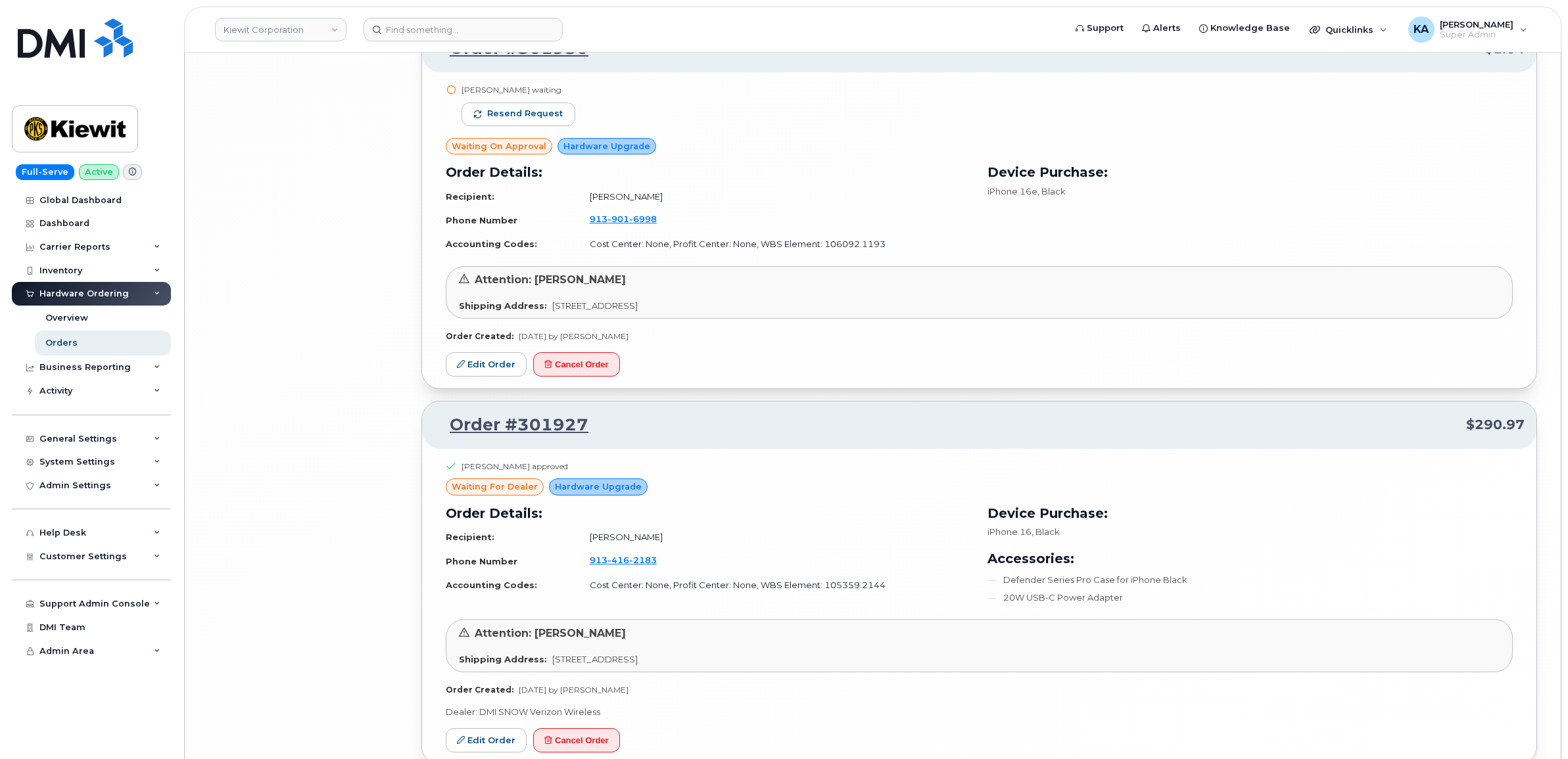
scroll to position [6331, 0]
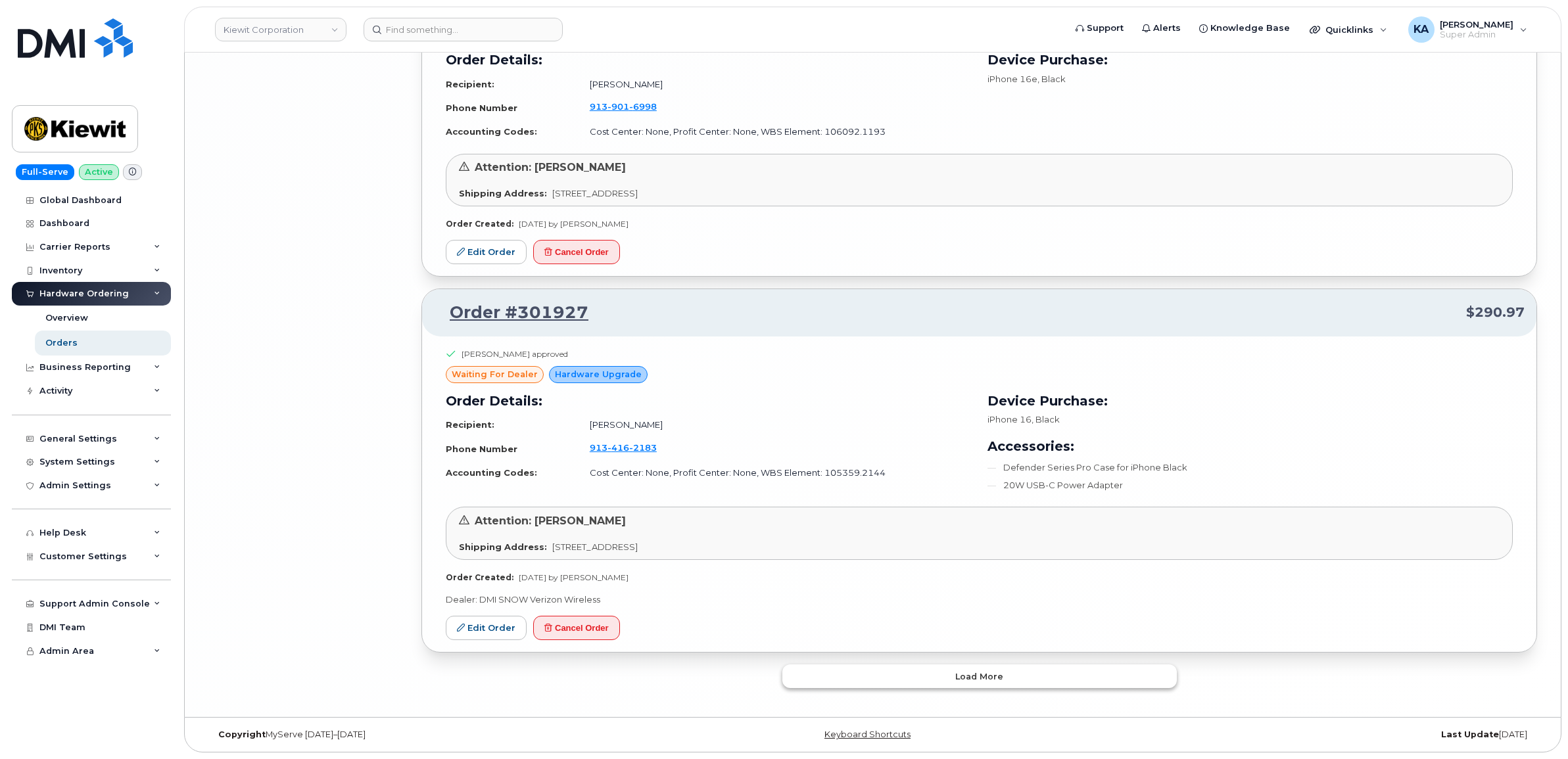
click at [944, 675] on button "Load more" at bounding box center [979, 677] width 394 height 24
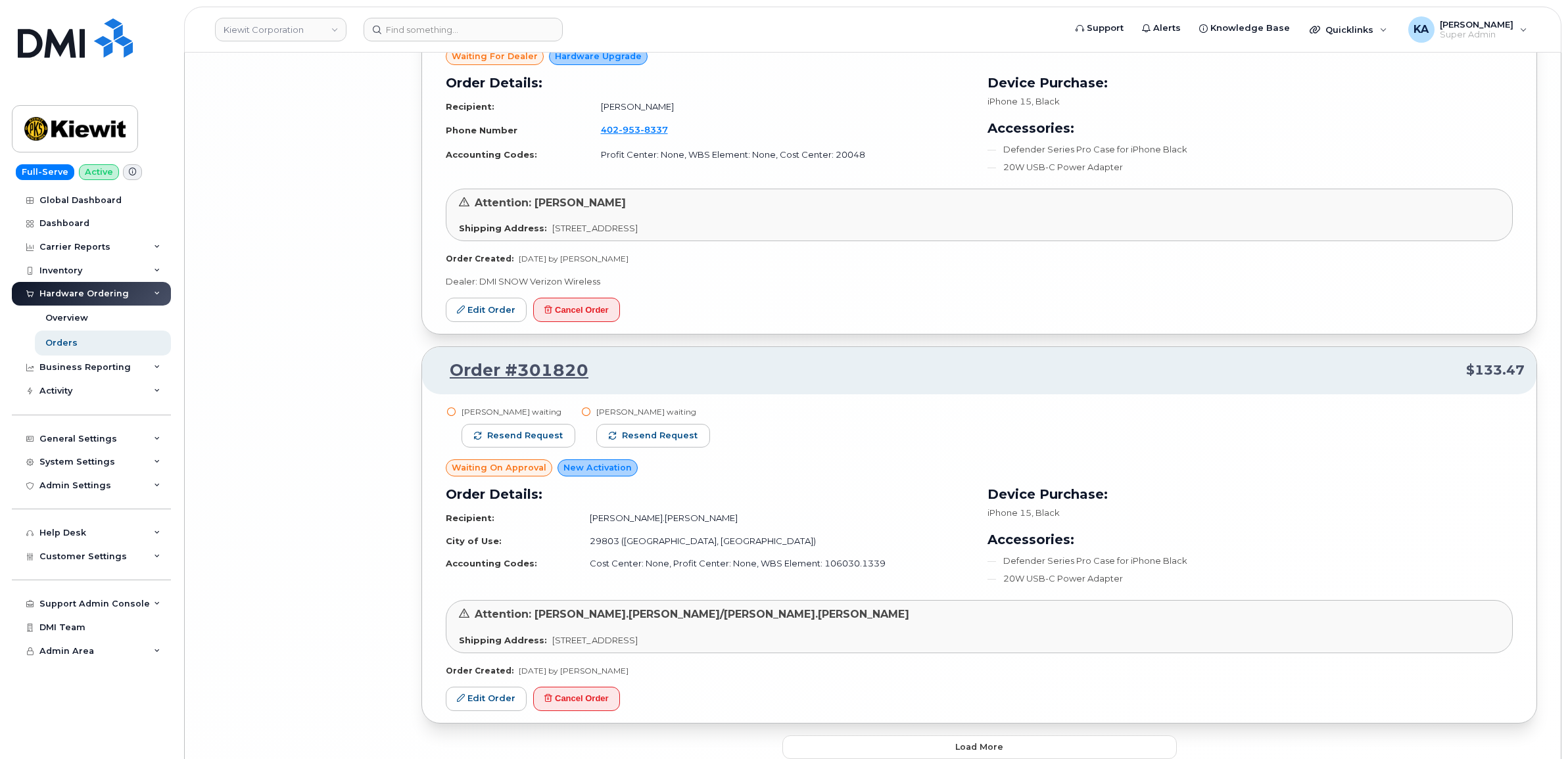
scroll to position [9548, 0]
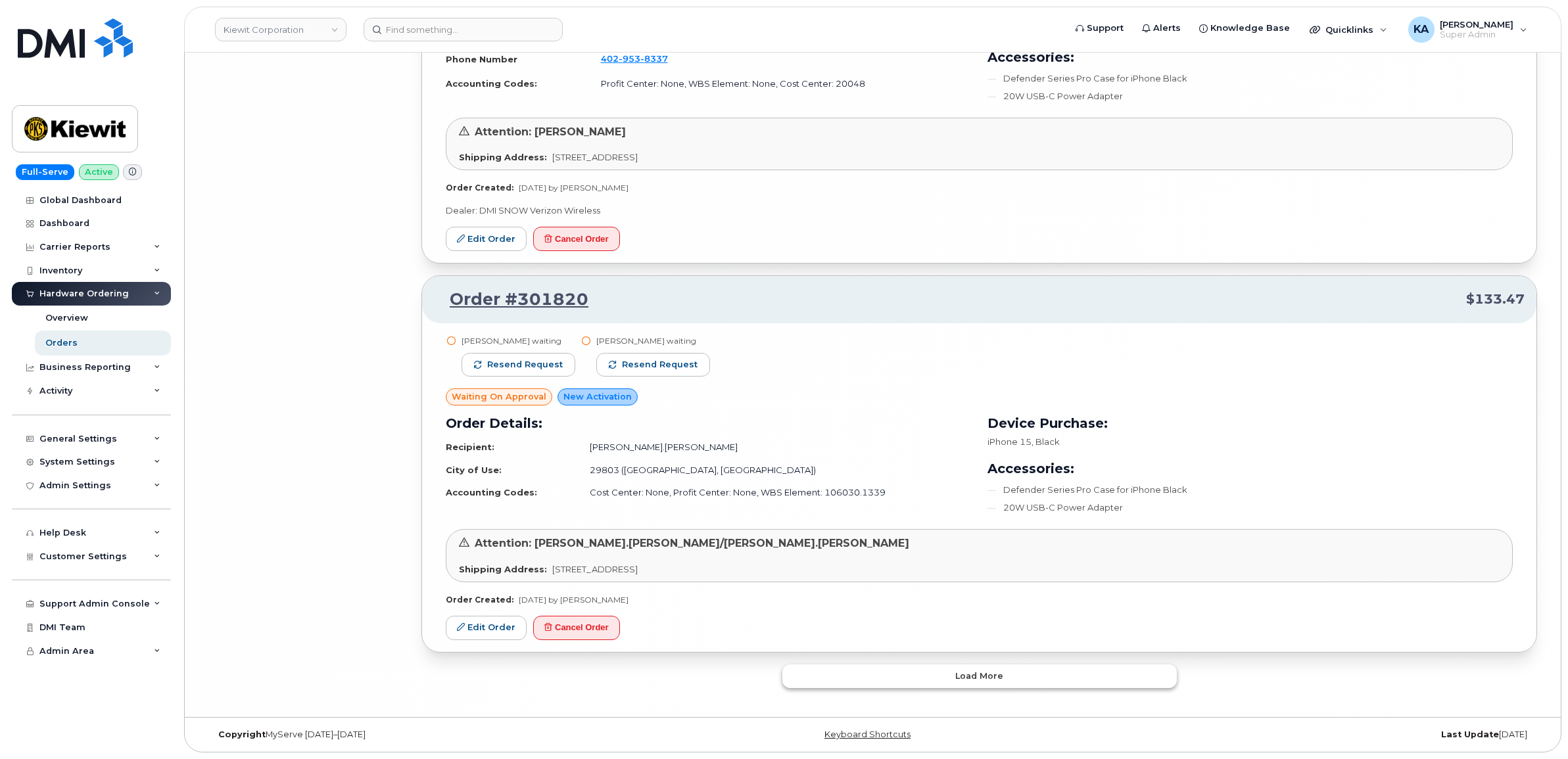
click at [919, 671] on button "Load more" at bounding box center [979, 677] width 394 height 24
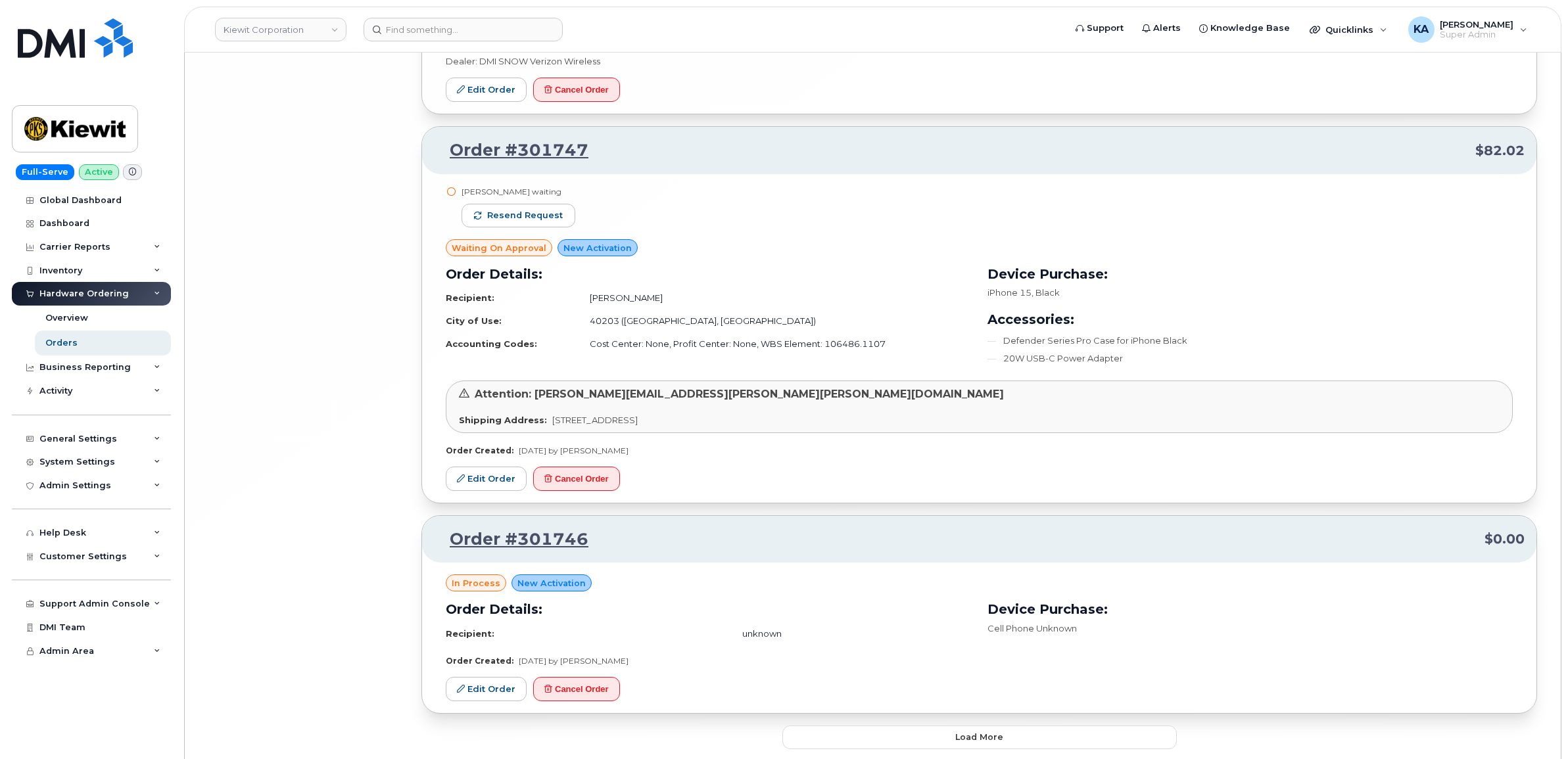
scroll to position [12651, 0]
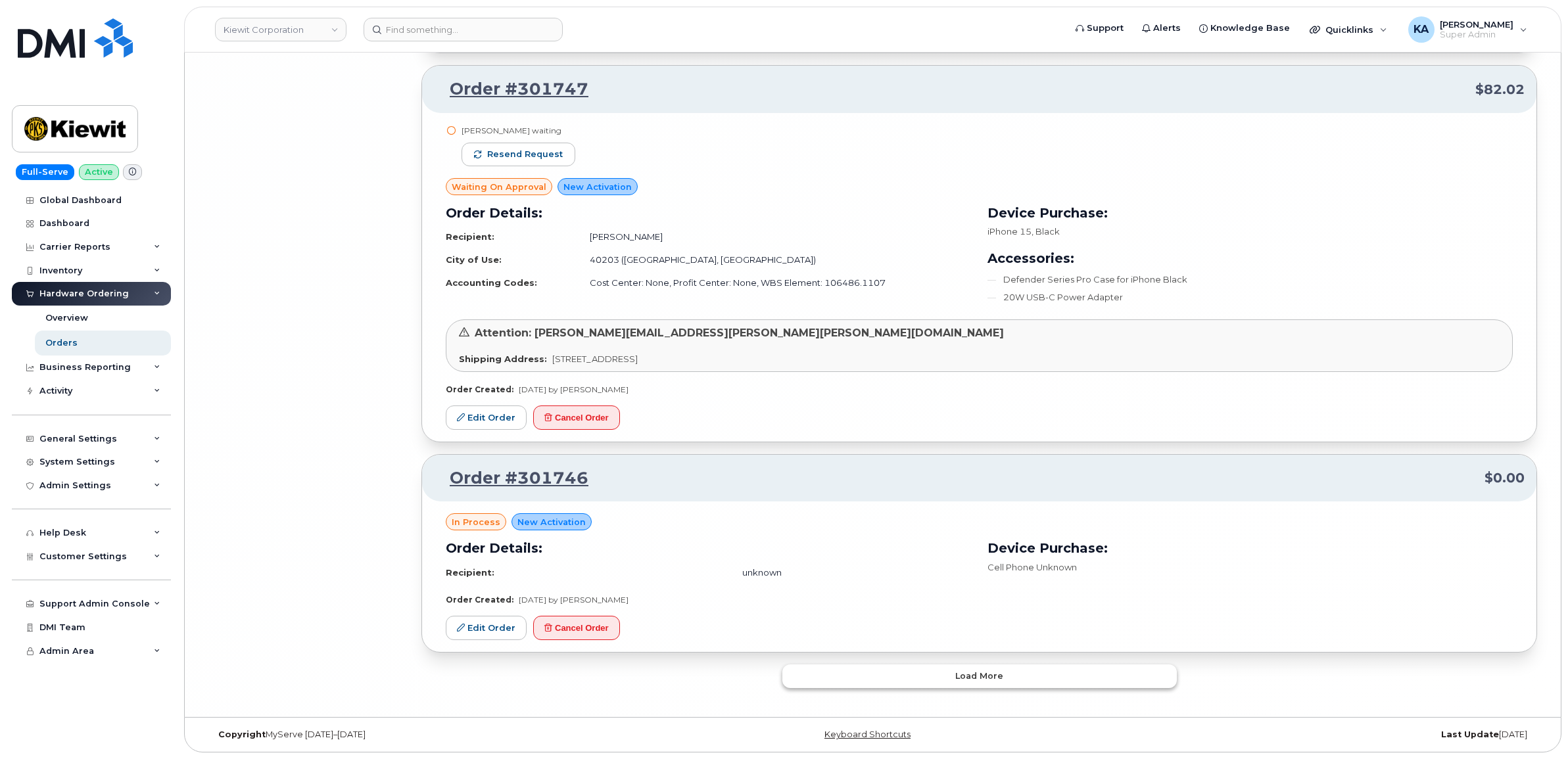
click at [899, 669] on button "Load more" at bounding box center [979, 677] width 394 height 24
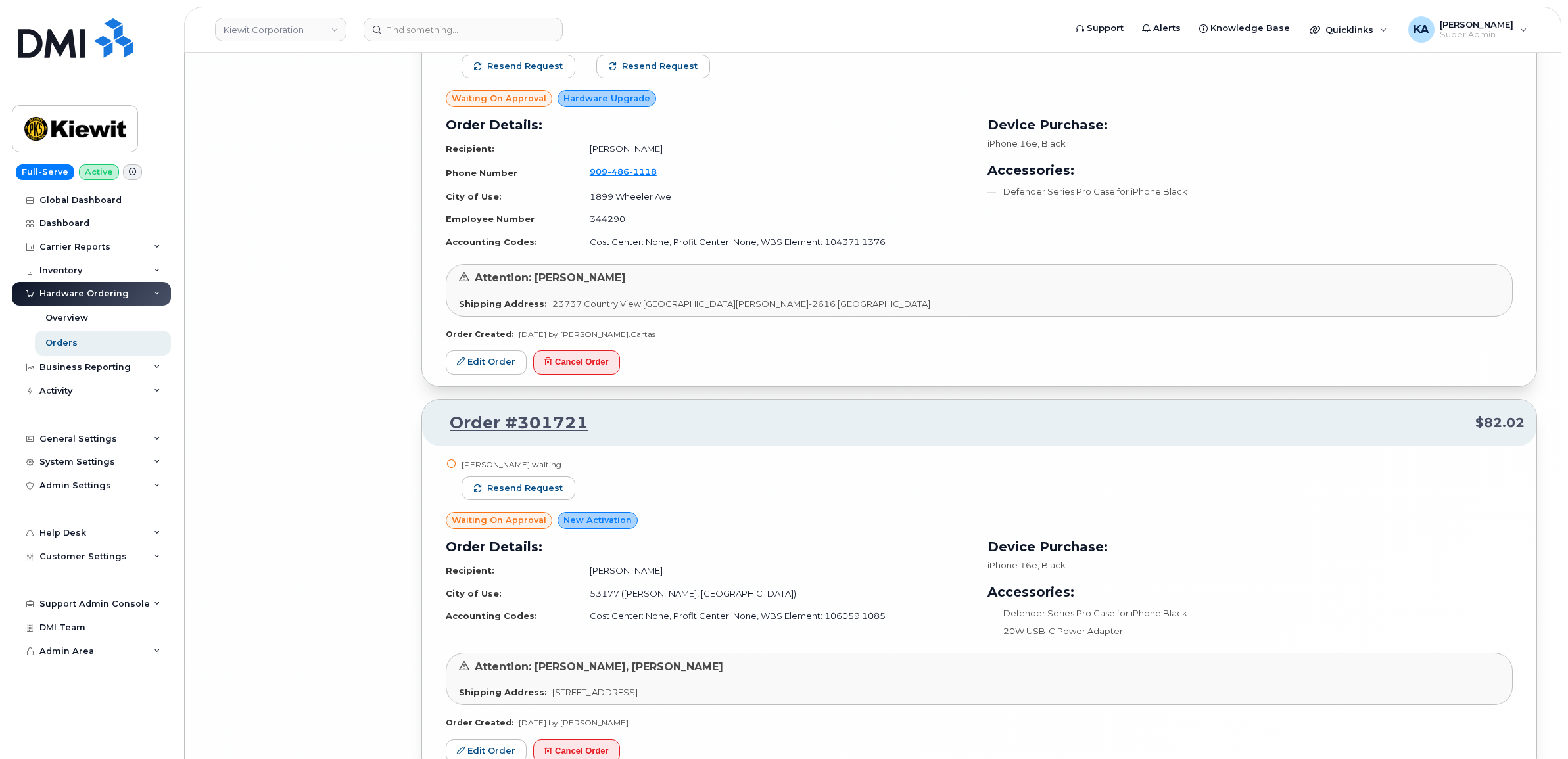
scroll to position [14540, 0]
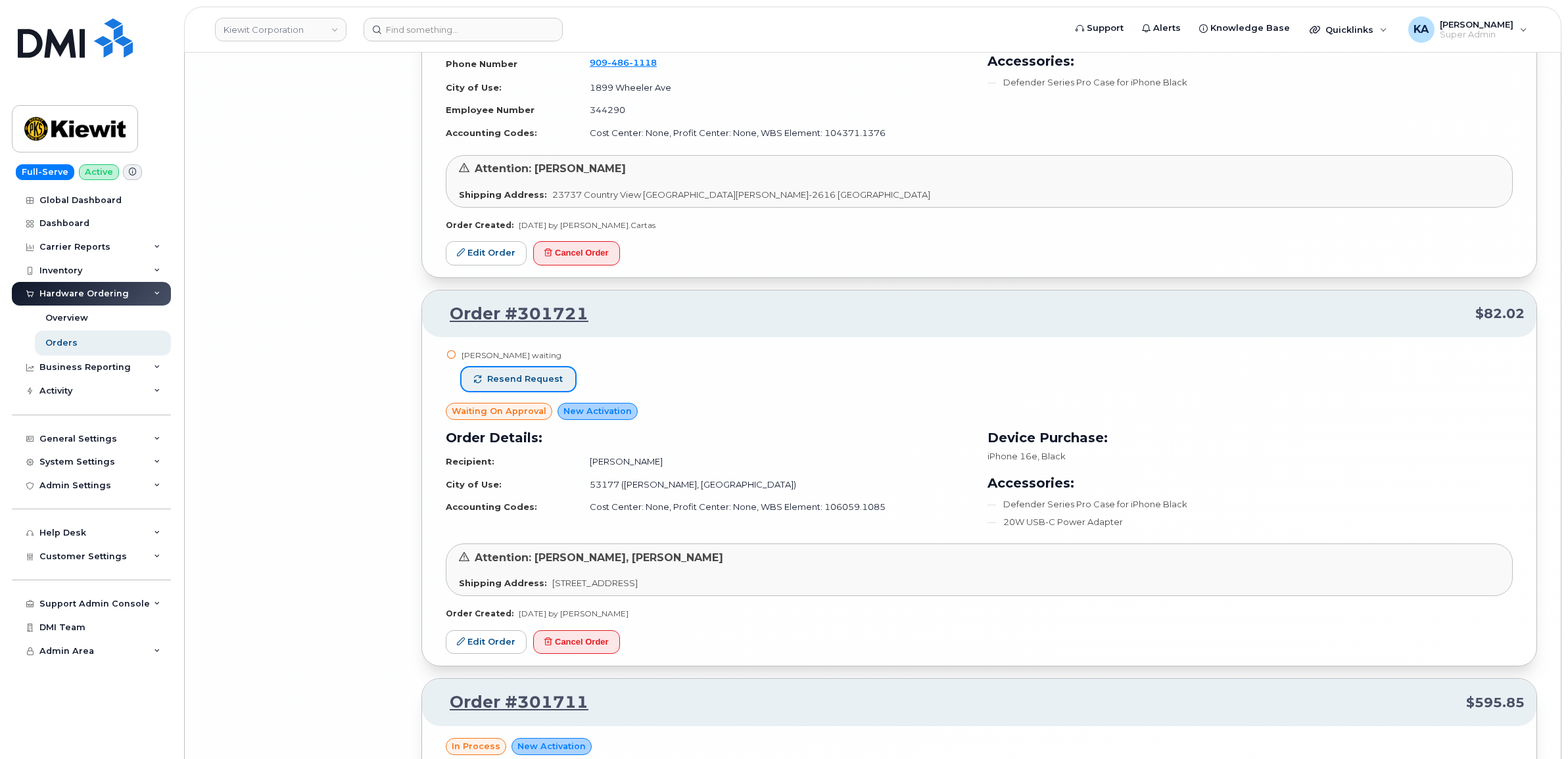
click at [537, 385] on span "Resend request" at bounding box center [525, 379] width 75 height 12
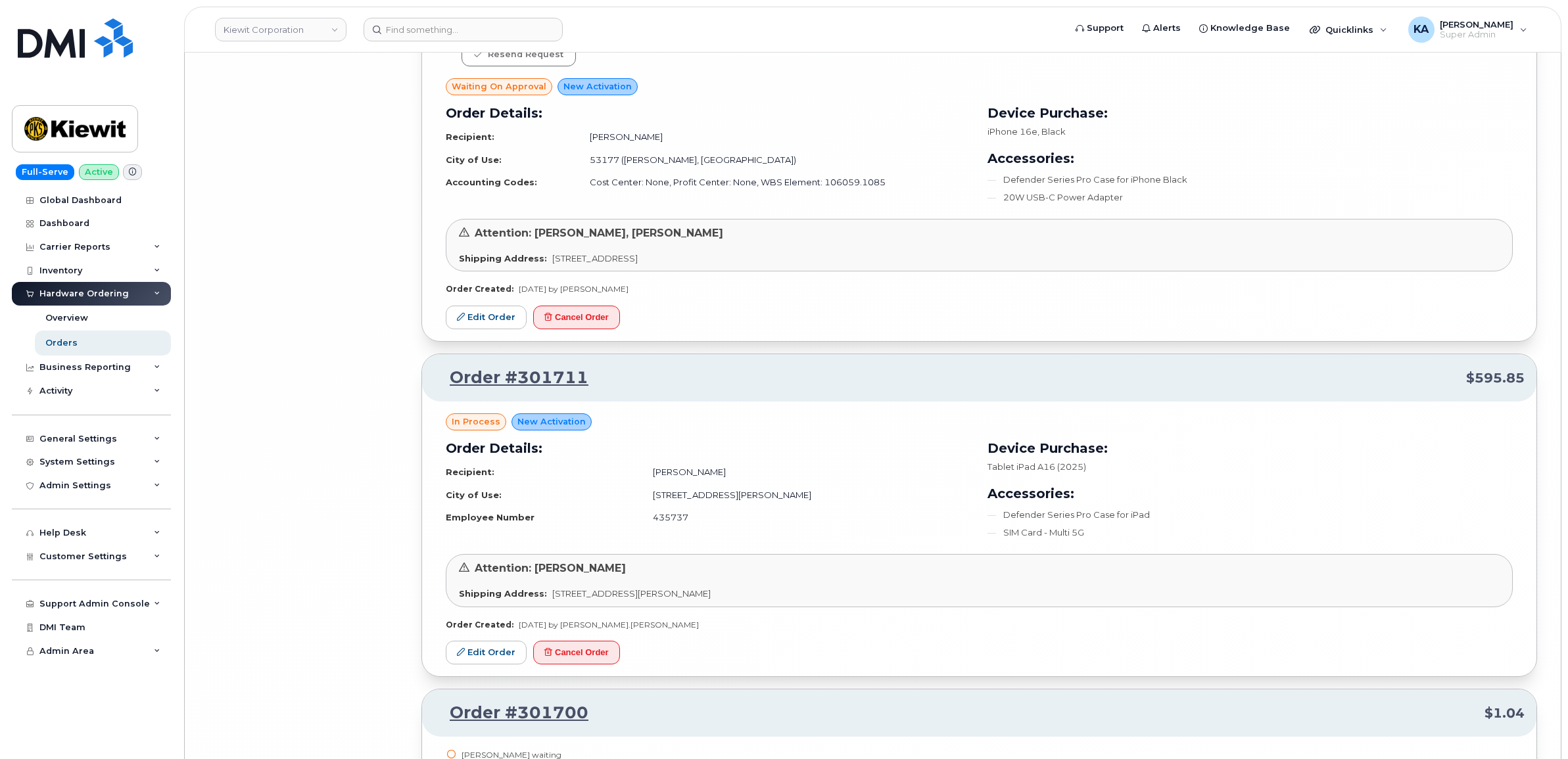
scroll to position [14951, 0]
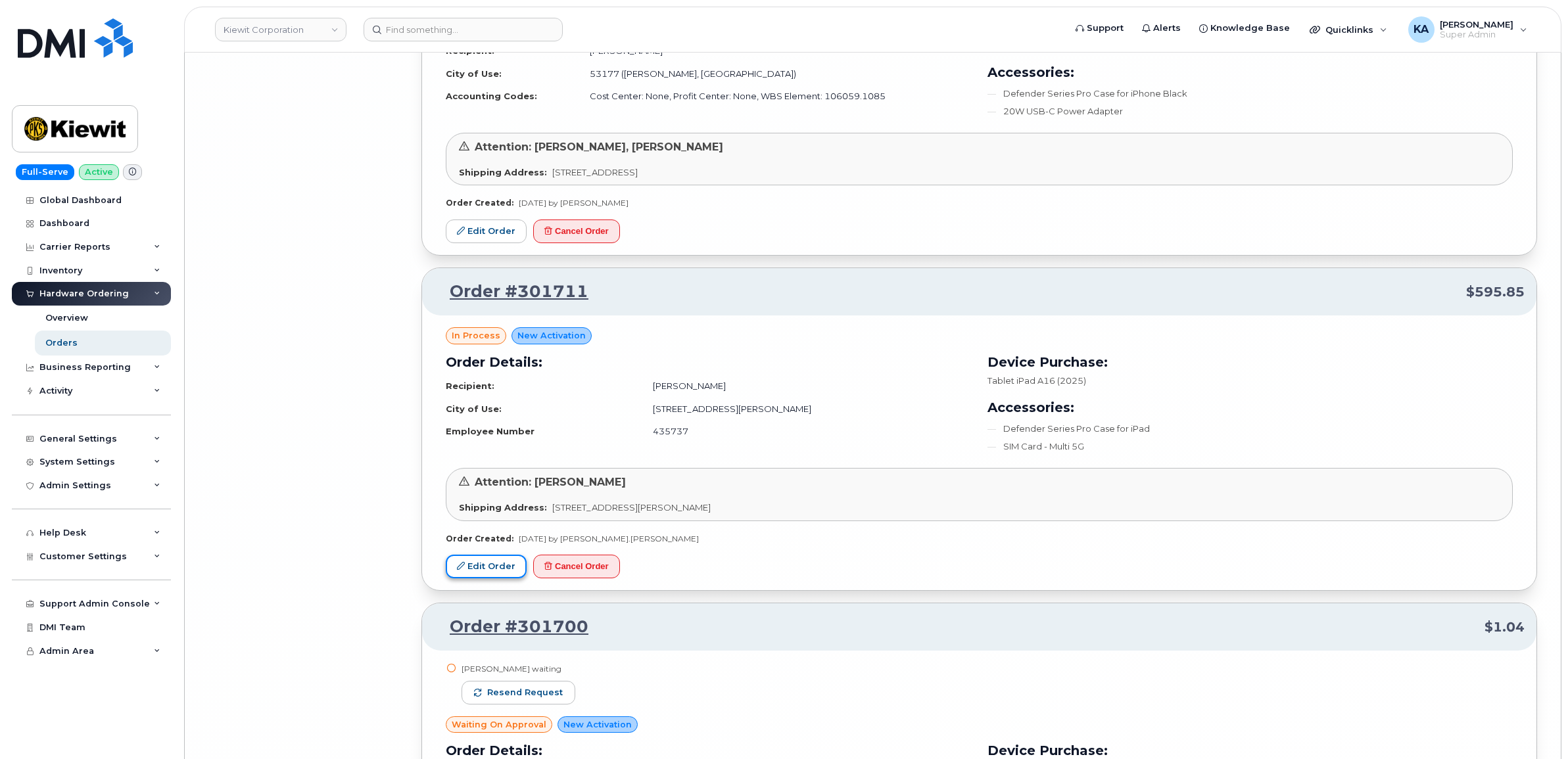
click at [488, 568] on link "Edit Order" at bounding box center [485, 567] width 81 height 24
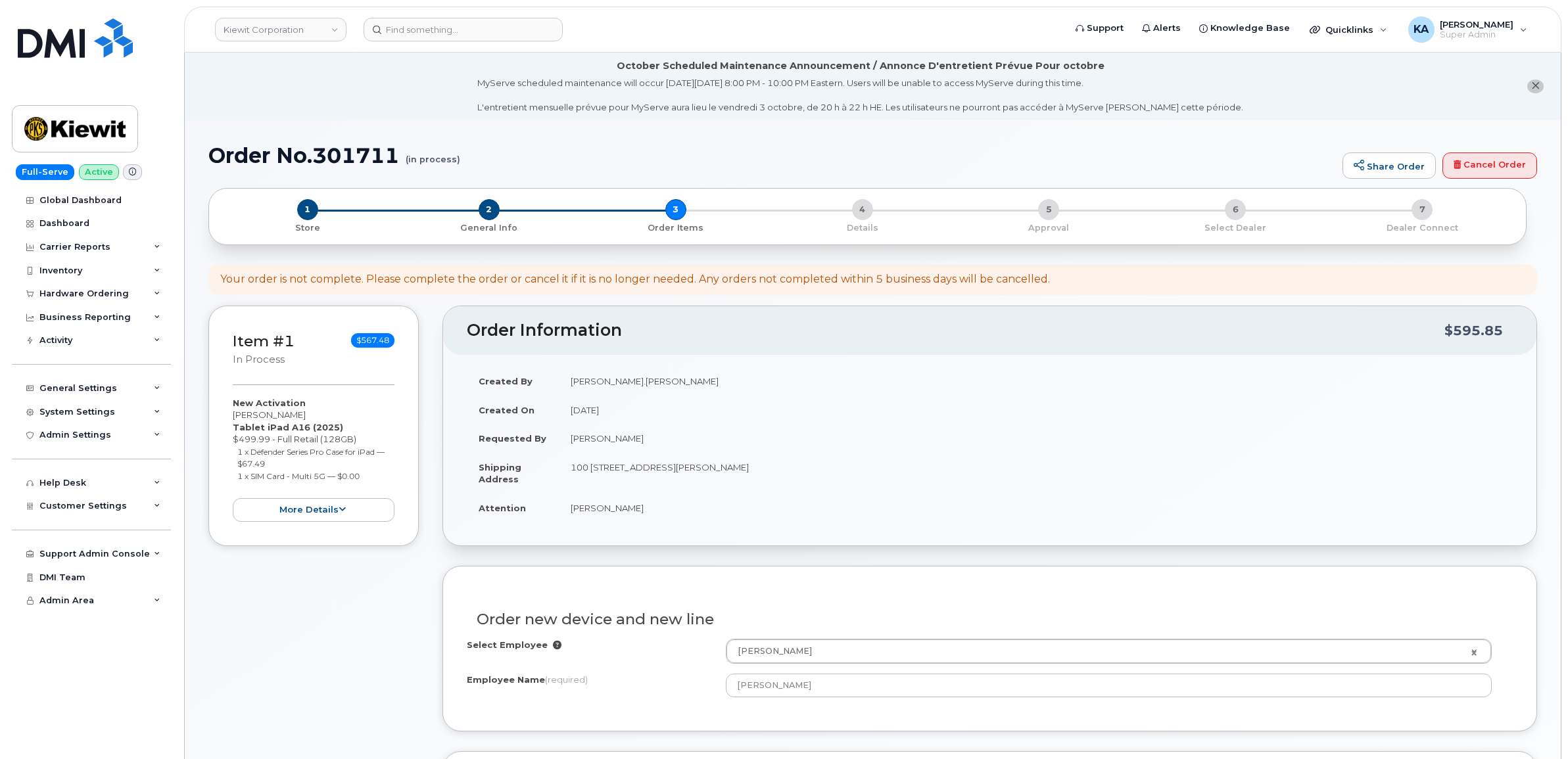
select select
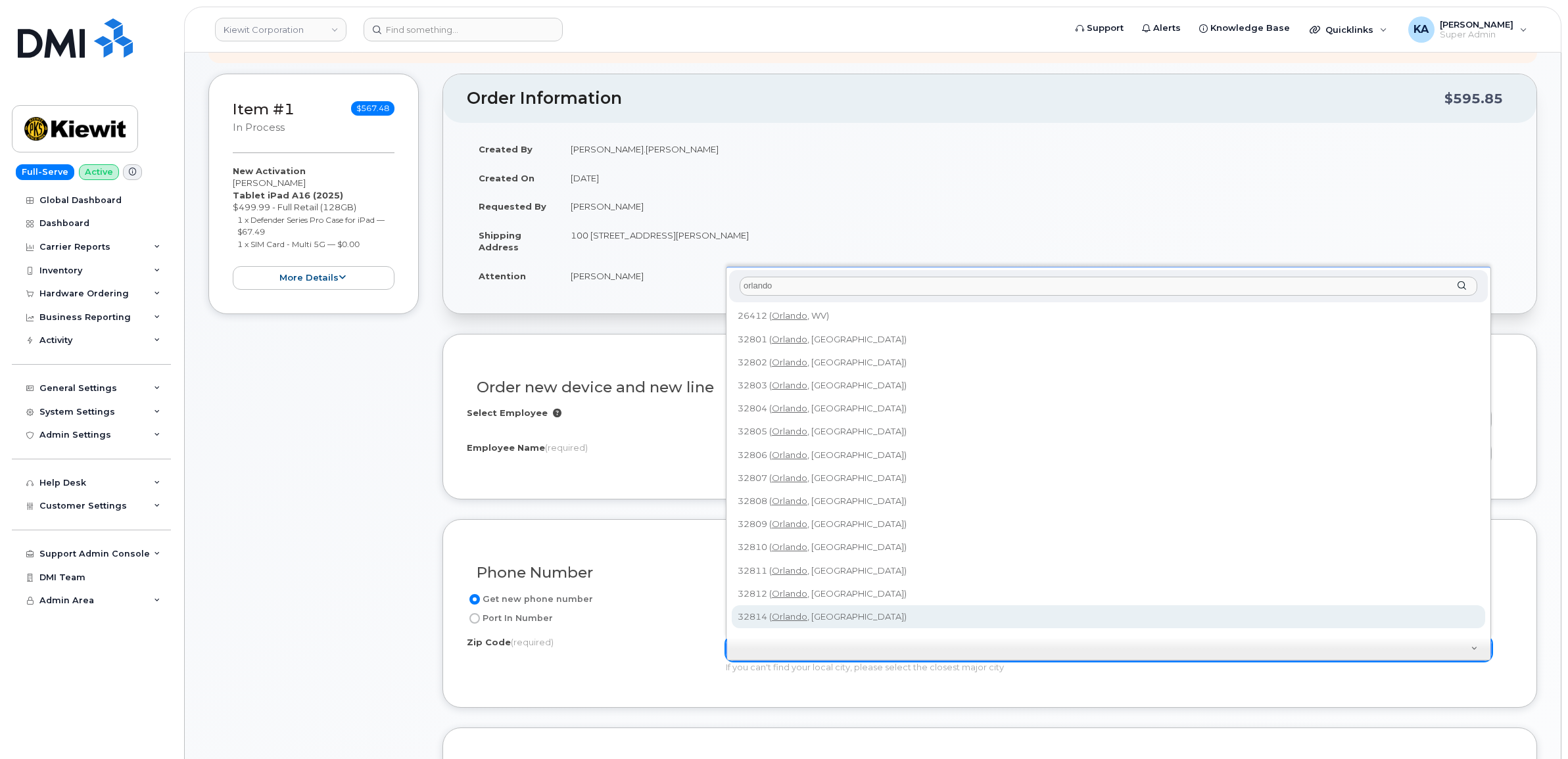
scroll to position [114, 0]
type input "orlando"
type input "32820 (Orlando, FL)"
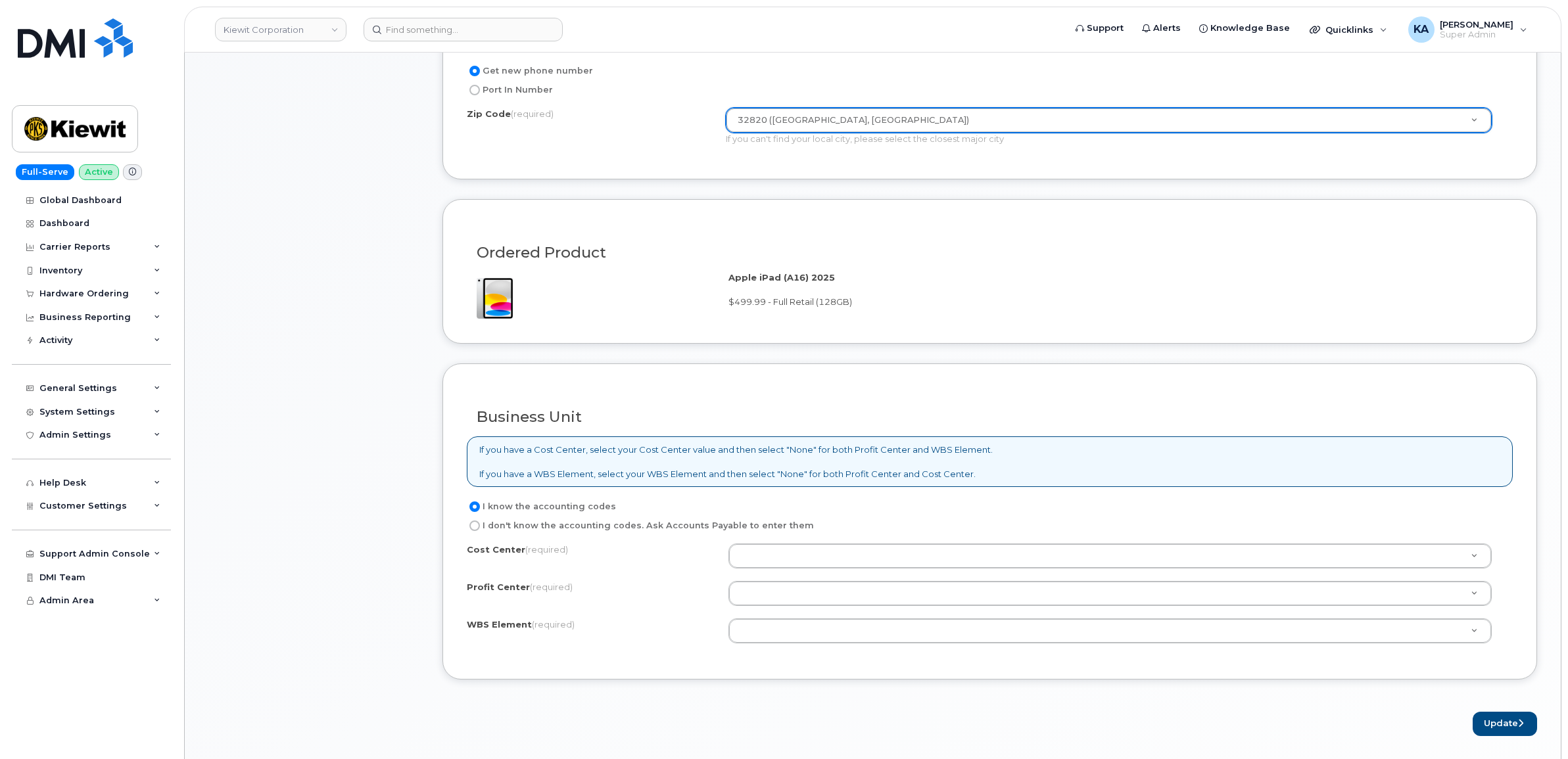
scroll to position [807, 0]
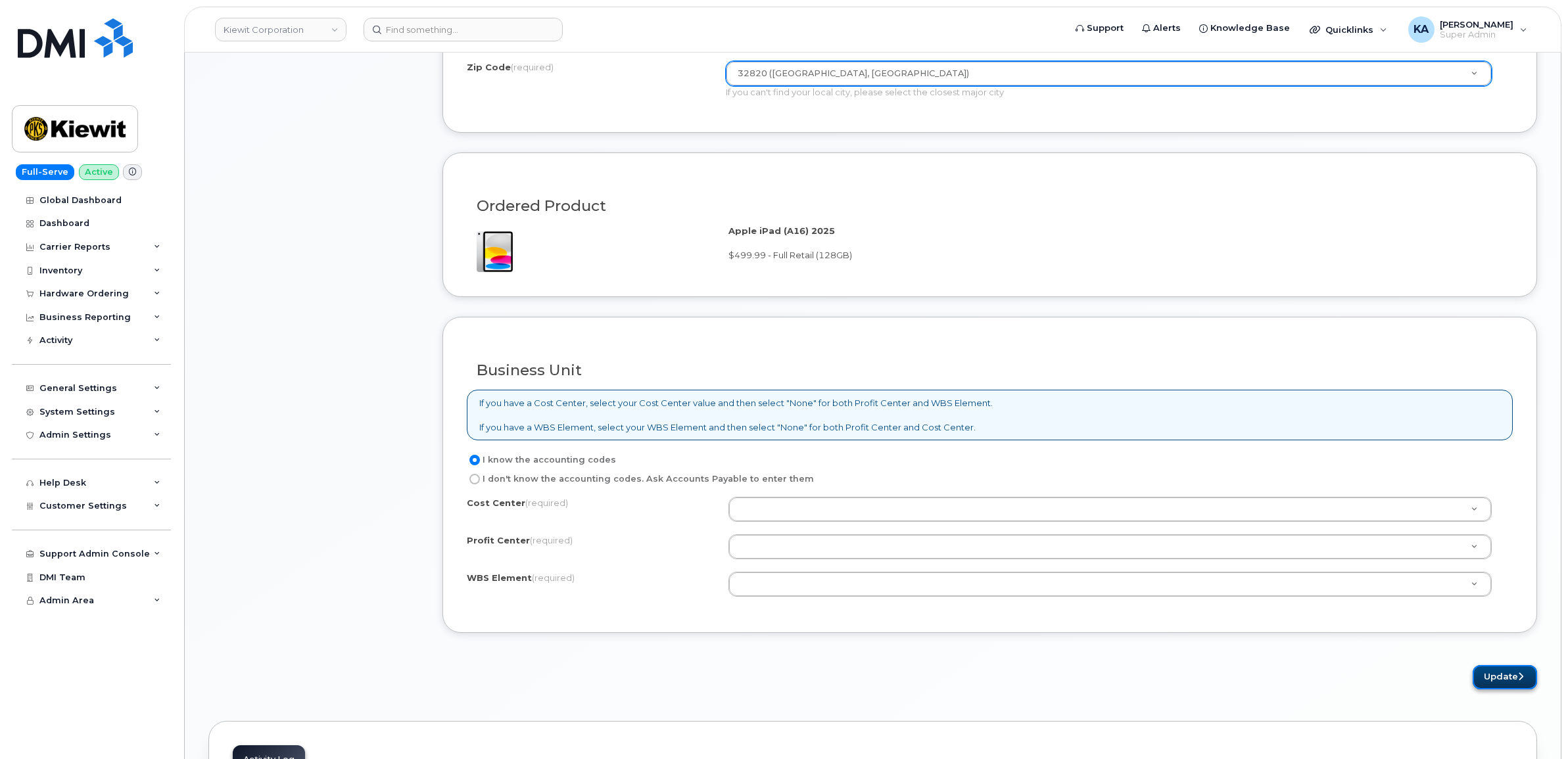
click at [1493, 677] on button "Update" at bounding box center [1505, 677] width 64 height 24
click at [473, 483] on input "I don't know the accounting codes. Ask Accounts Payable to enter them" at bounding box center [474, 479] width 10 height 10
radio input "true"
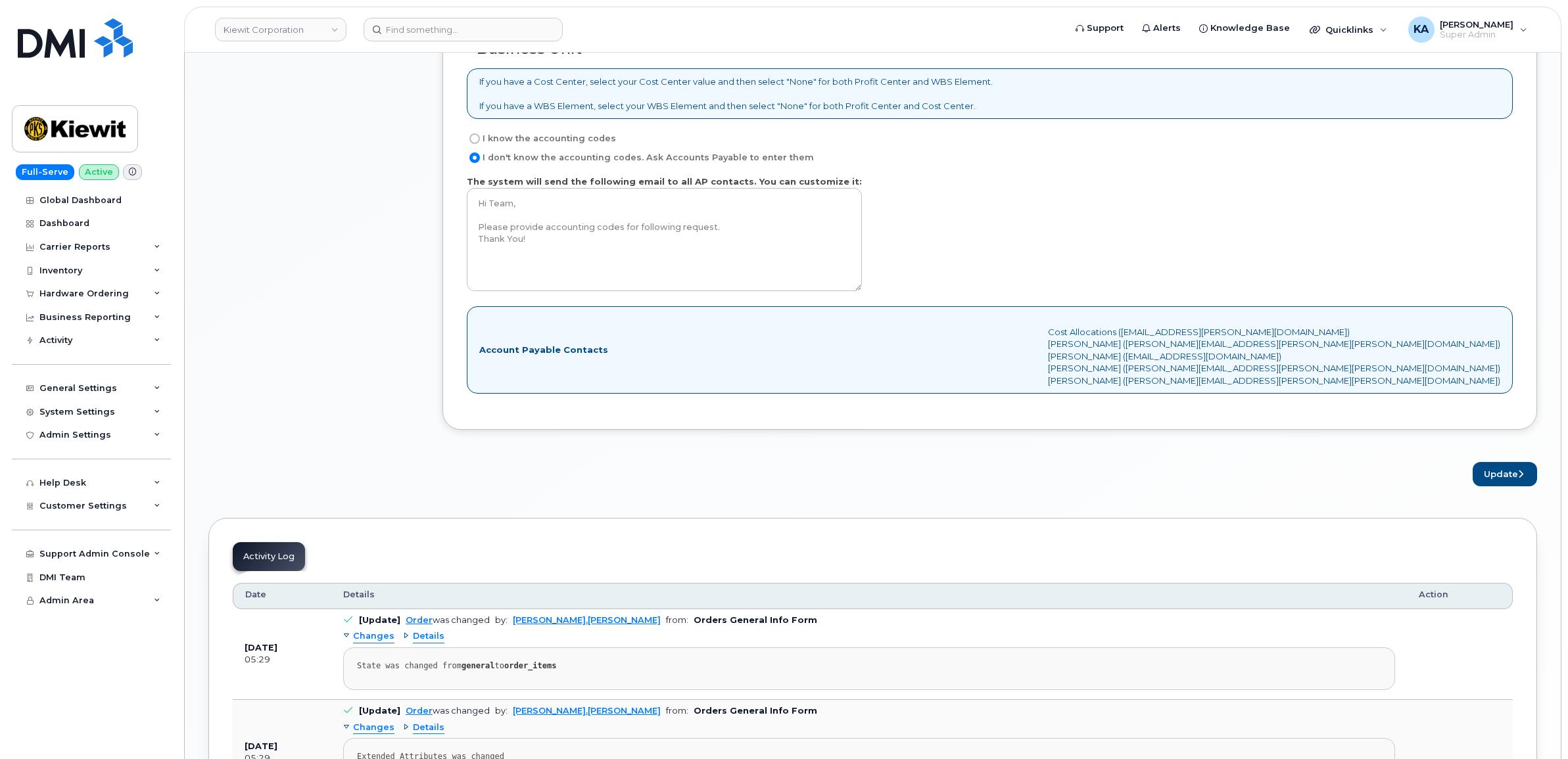
scroll to position [1135, 0]
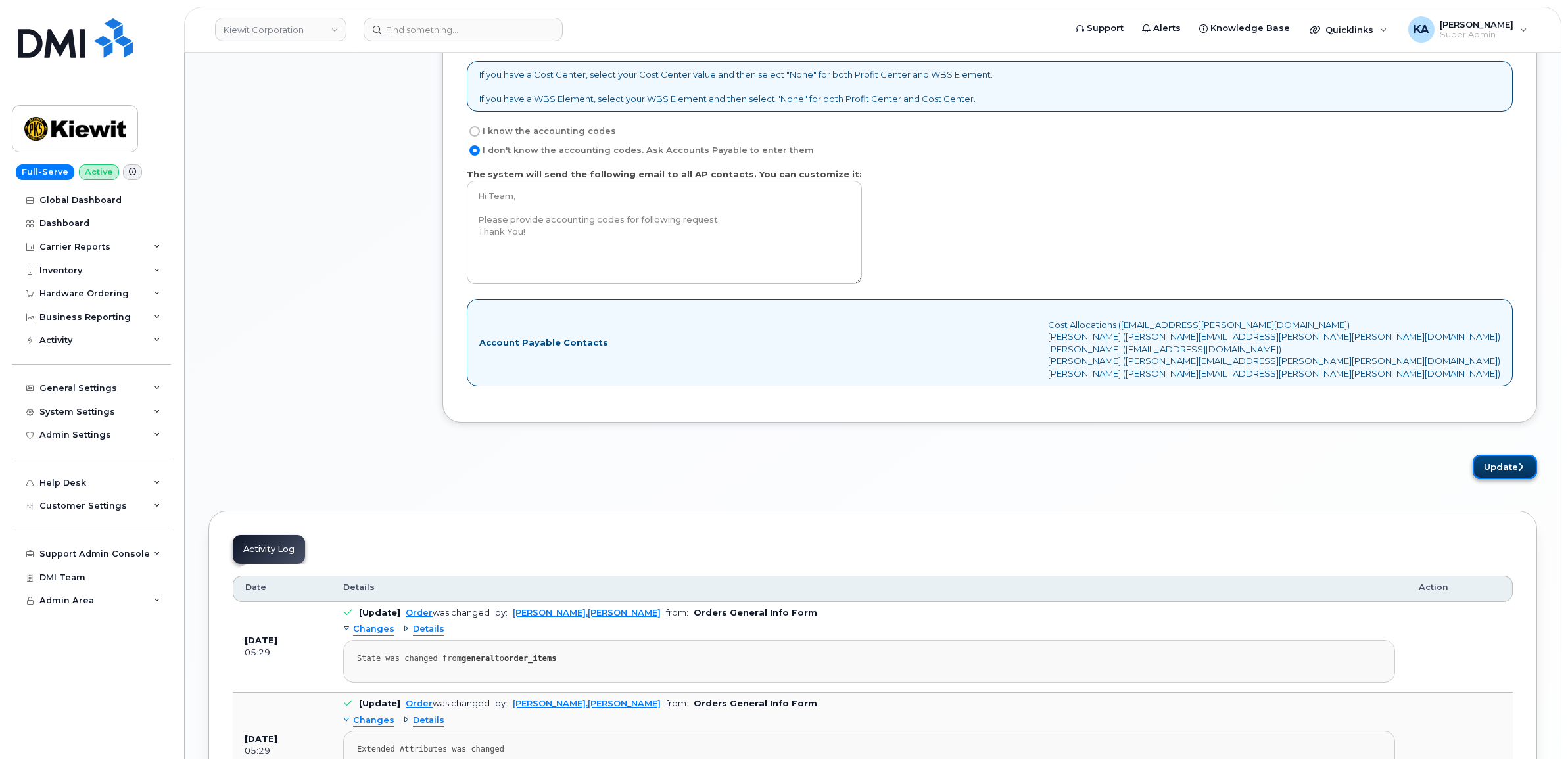
click at [1507, 465] on button "Update" at bounding box center [1505, 467] width 64 height 24
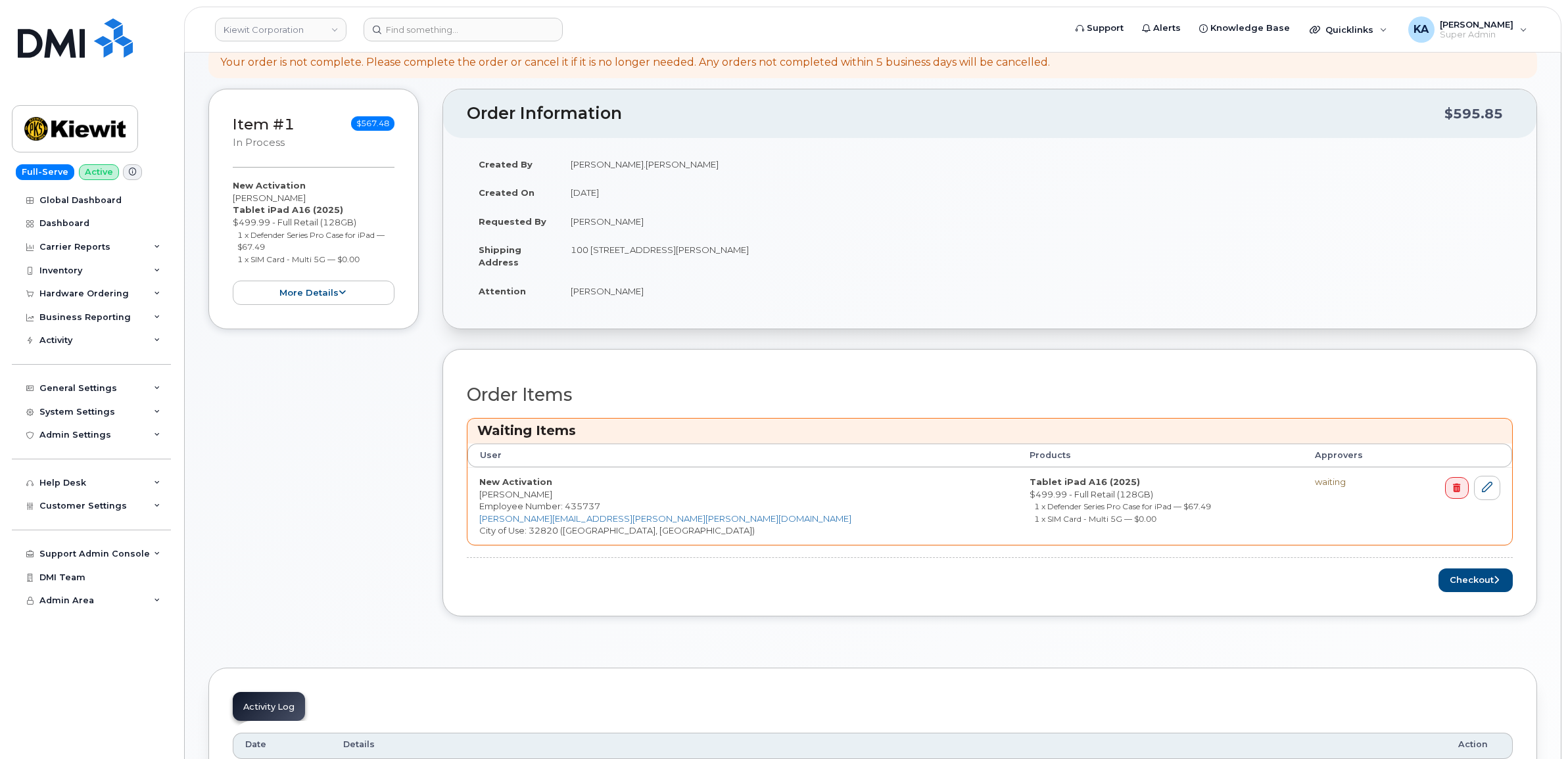
scroll to position [328, 0]
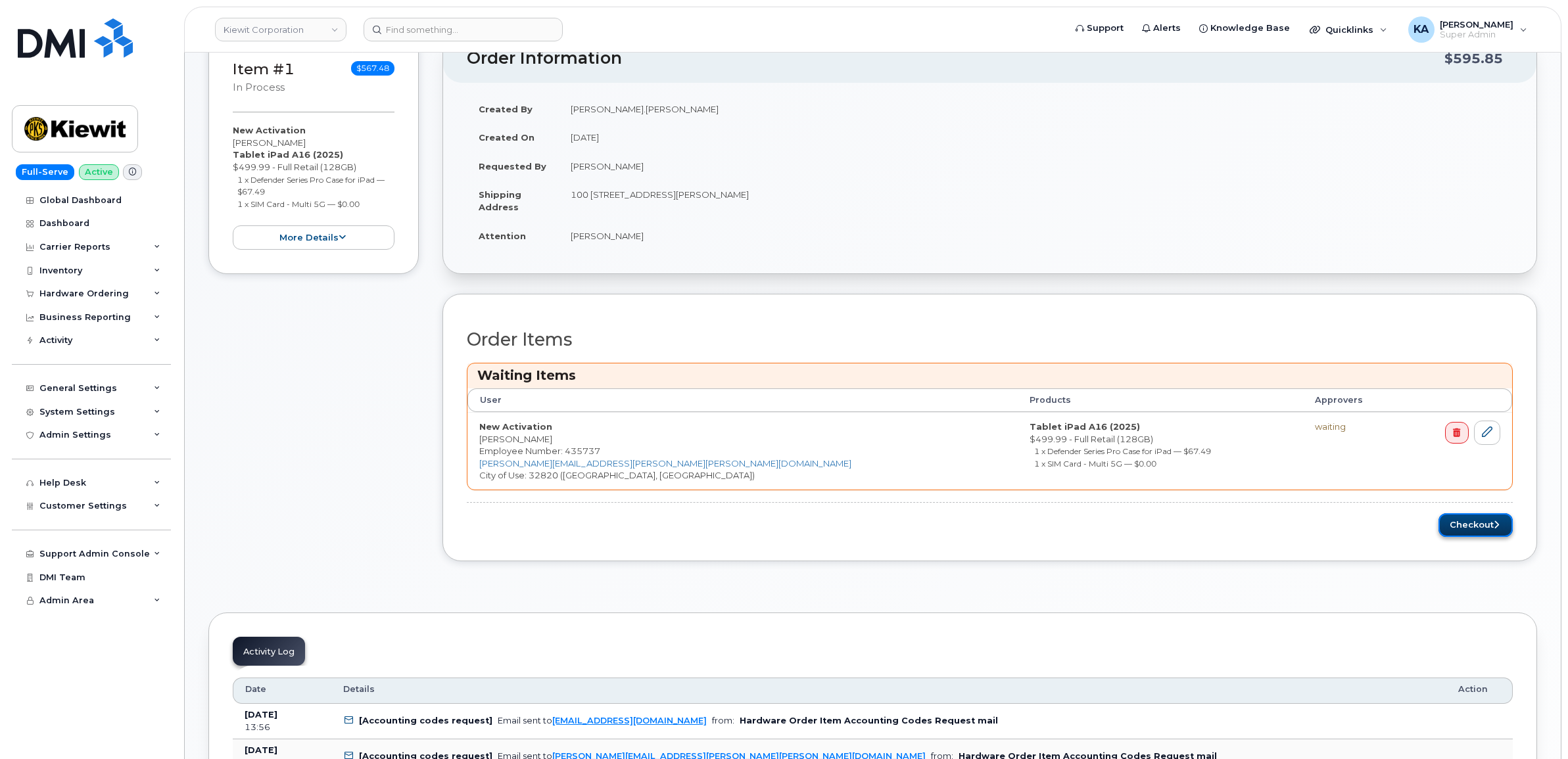
click at [1462, 528] on button "Checkout" at bounding box center [1475, 525] width 74 height 24
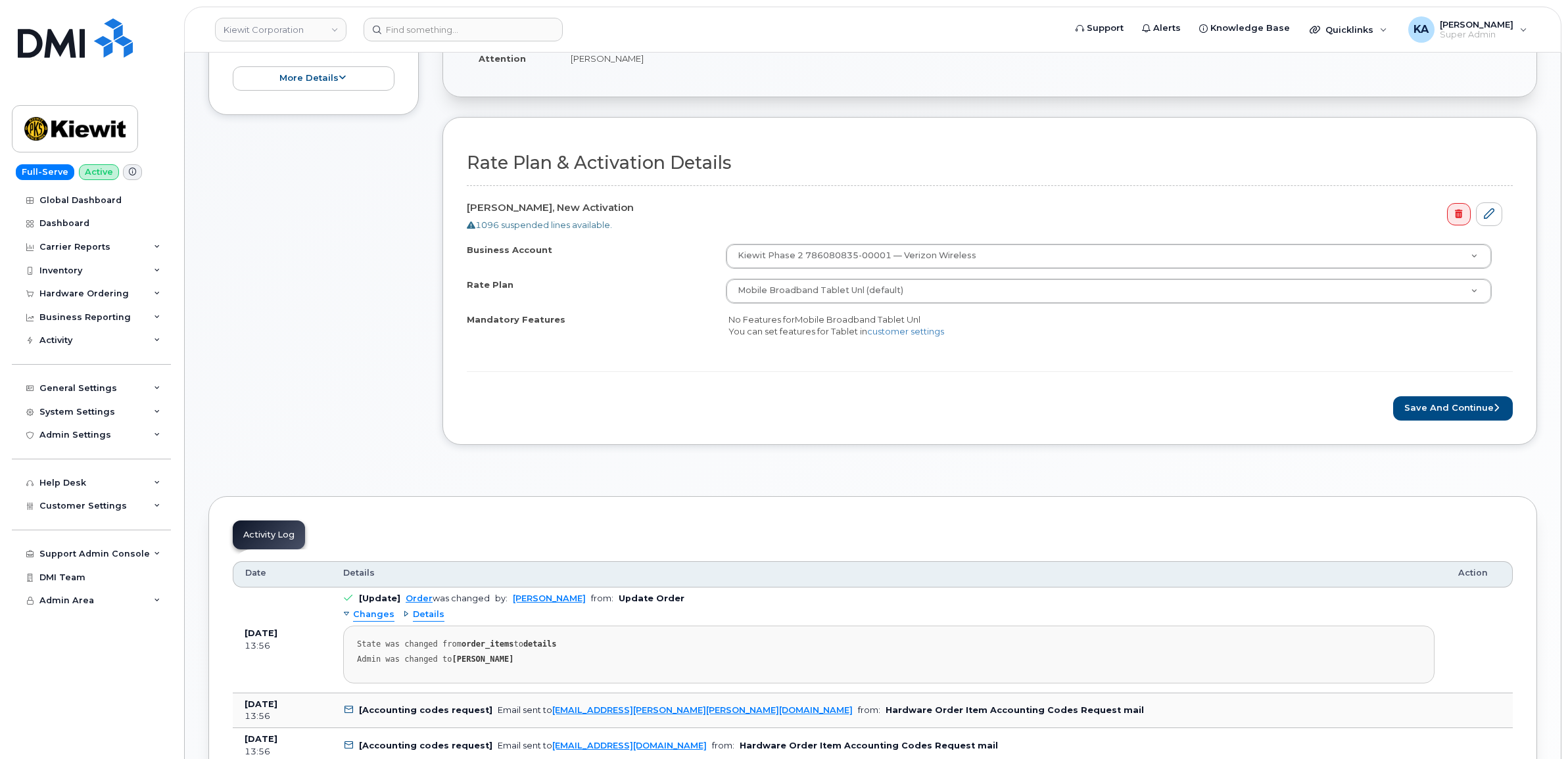
scroll to position [411, 0]
click at [1425, 409] on button "Save and Continue" at bounding box center [1452, 406] width 119 height 24
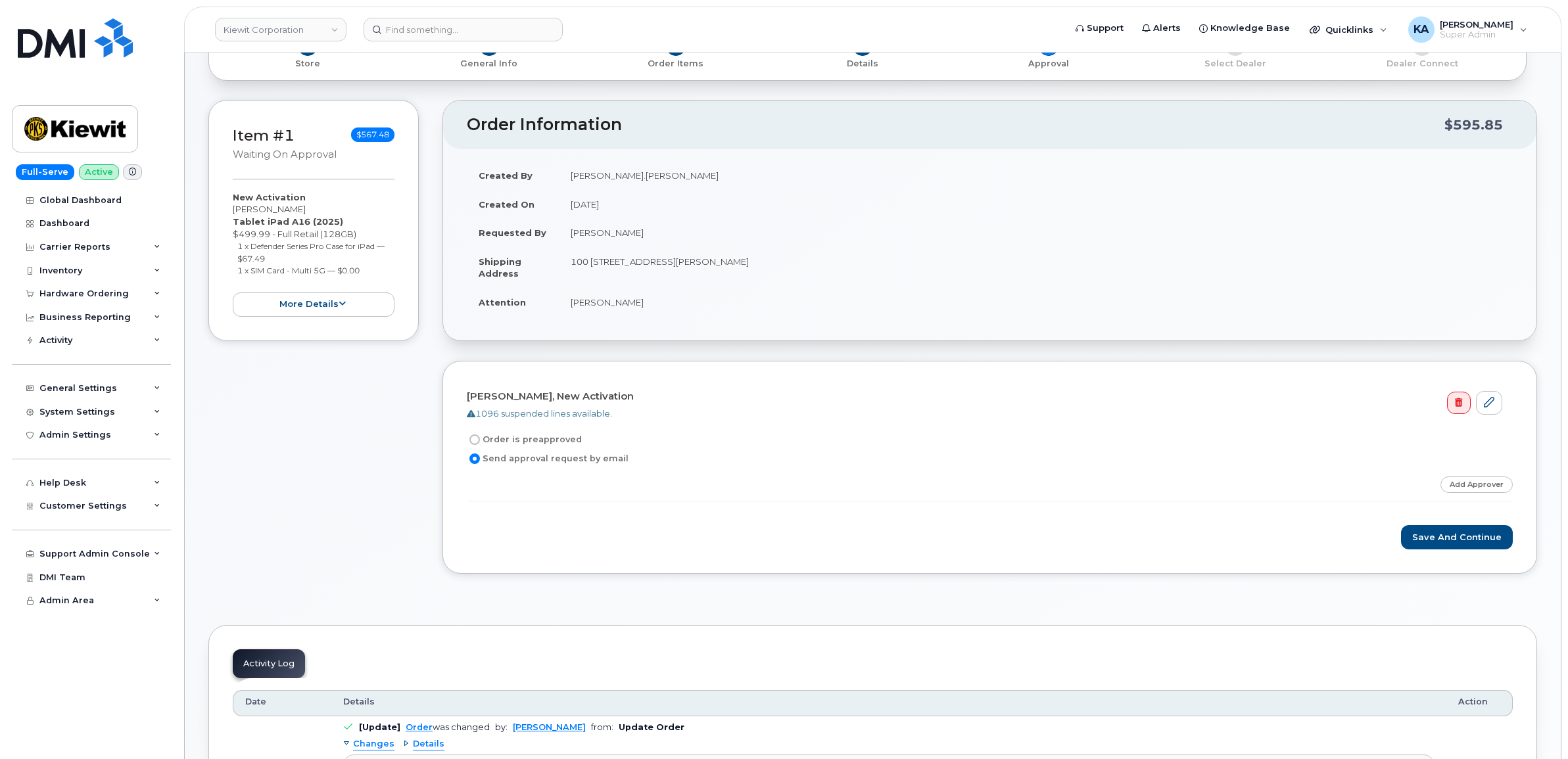
scroll to position [247, 0]
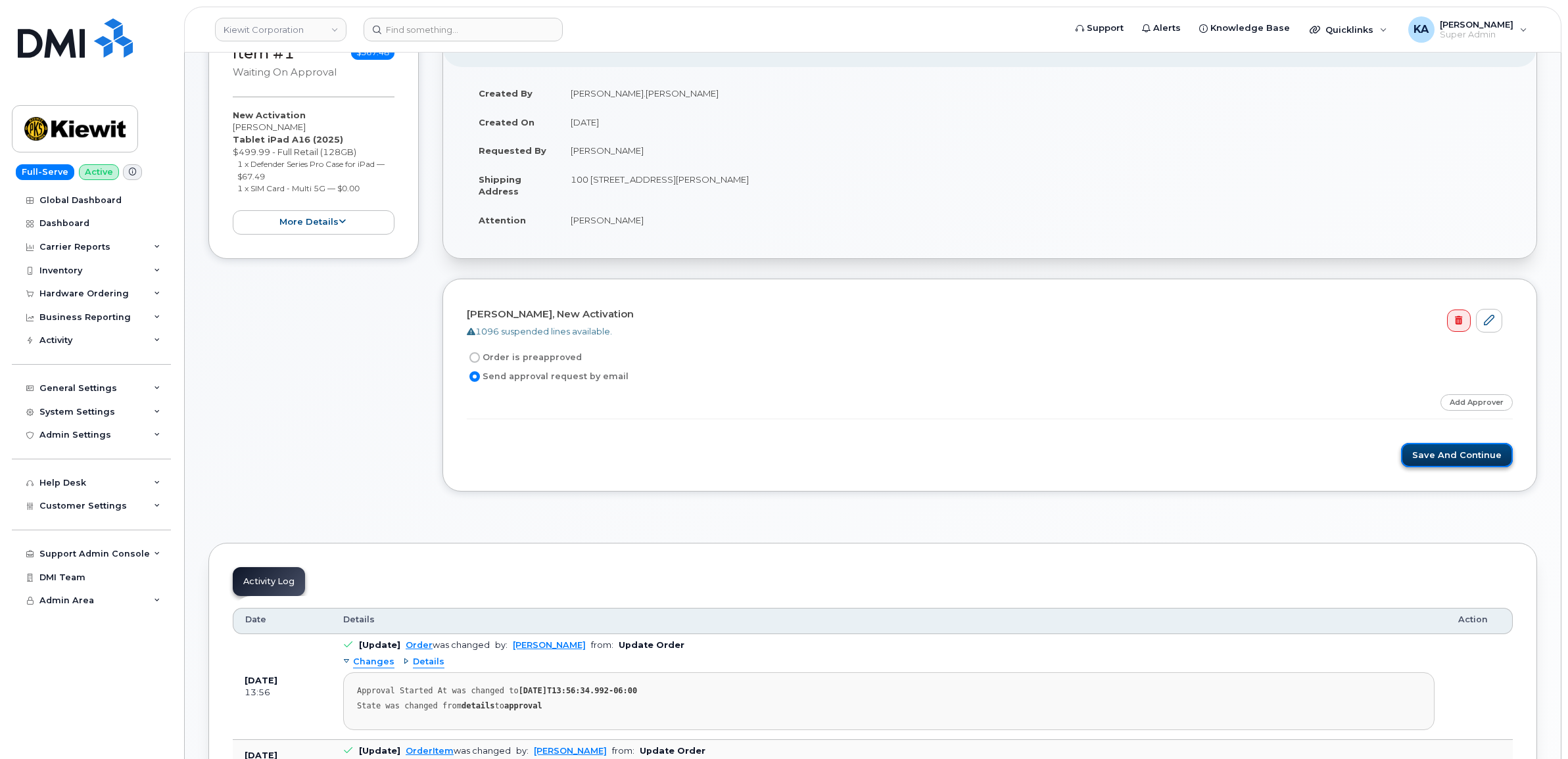
click at [1443, 454] on button "Save and Continue" at bounding box center [1457, 455] width 112 height 24
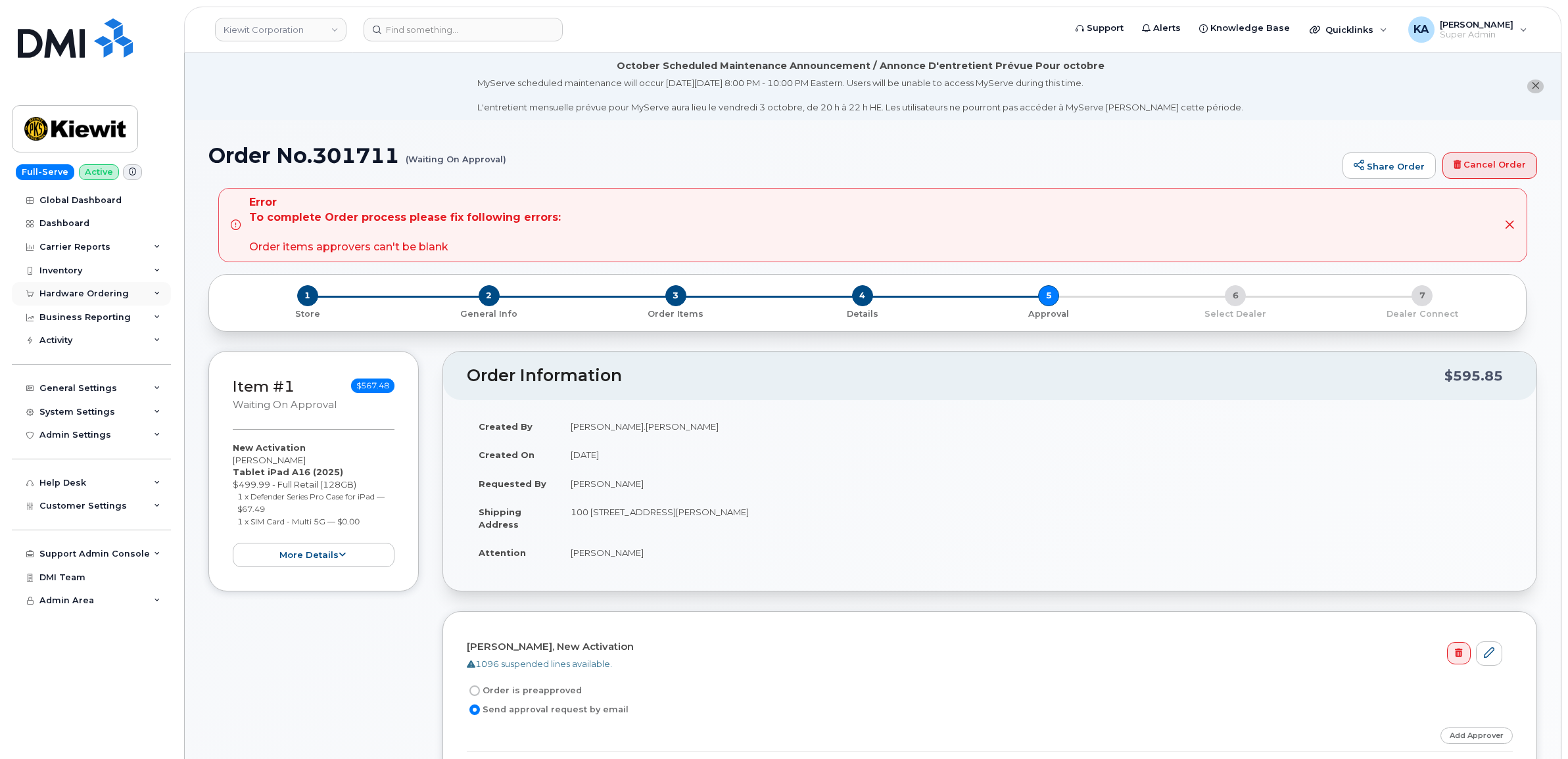
click at [74, 295] on div "Hardware Ordering" at bounding box center [84, 293] width 90 height 10
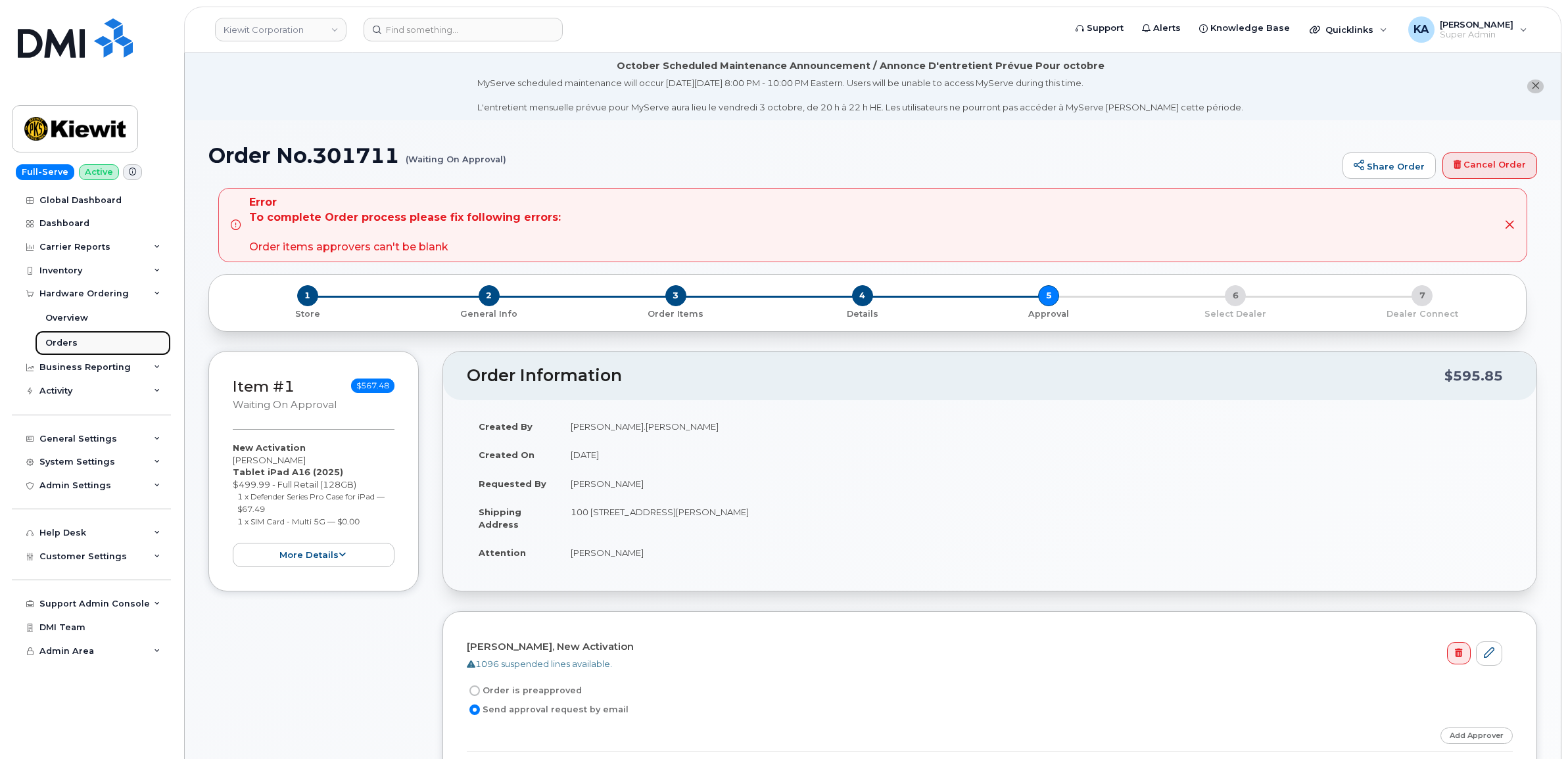
click at [59, 335] on link "Orders" at bounding box center [103, 343] width 136 height 25
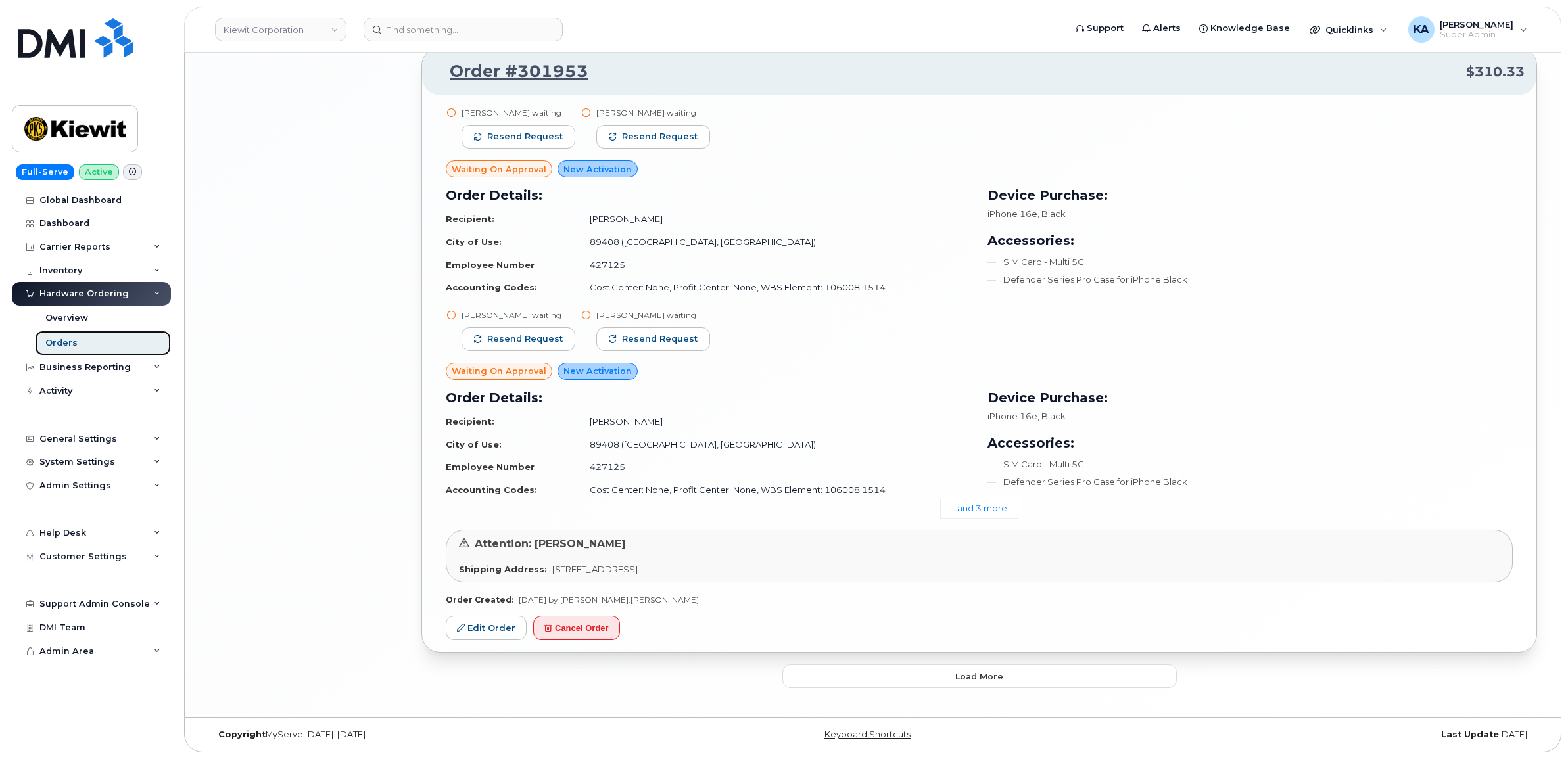
scroll to position [3070, 0]
click at [886, 677] on button "Load more" at bounding box center [979, 677] width 394 height 24
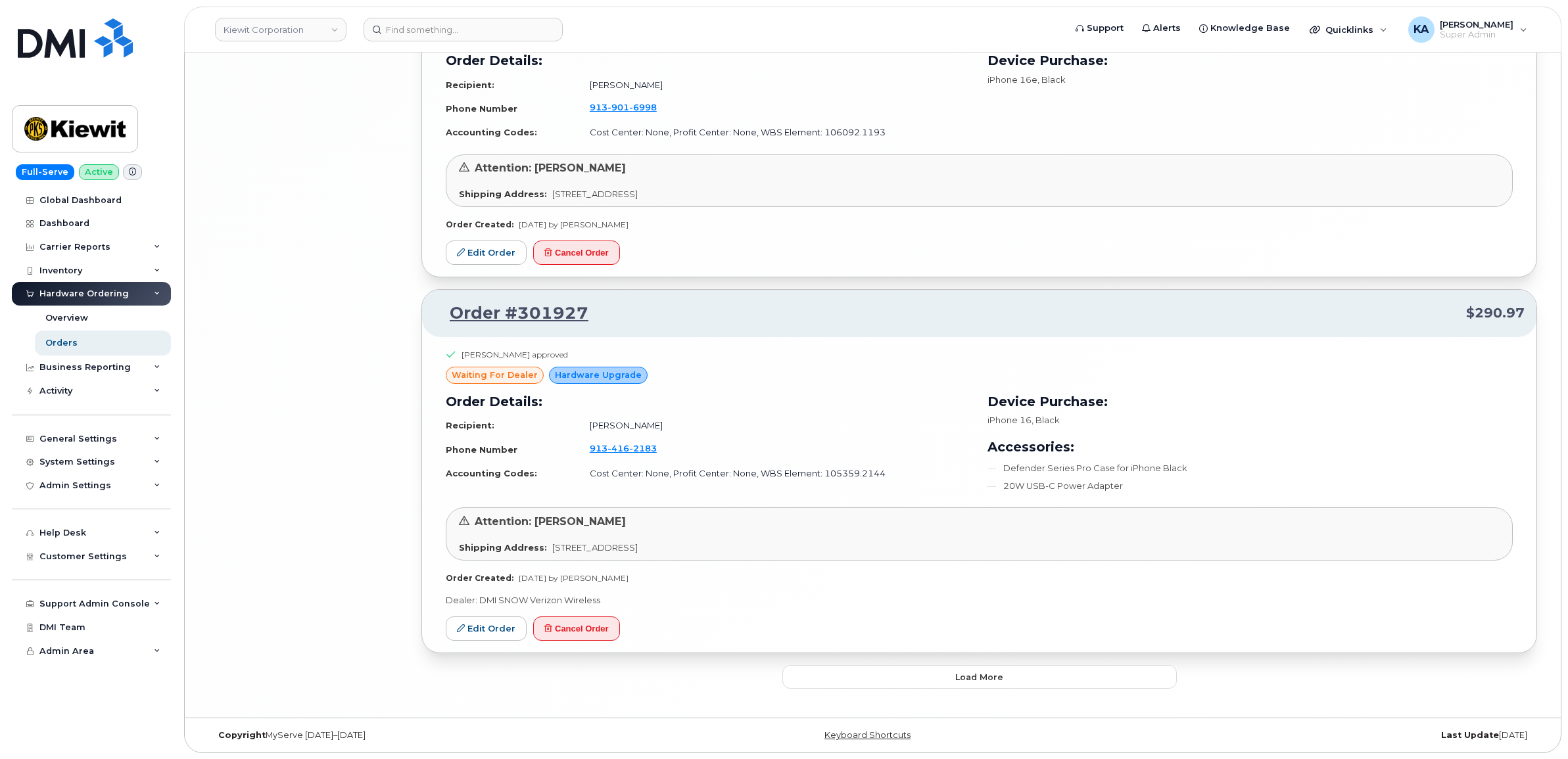
scroll to position [6331, 0]
click at [901, 672] on button "Load more" at bounding box center [979, 677] width 394 height 24
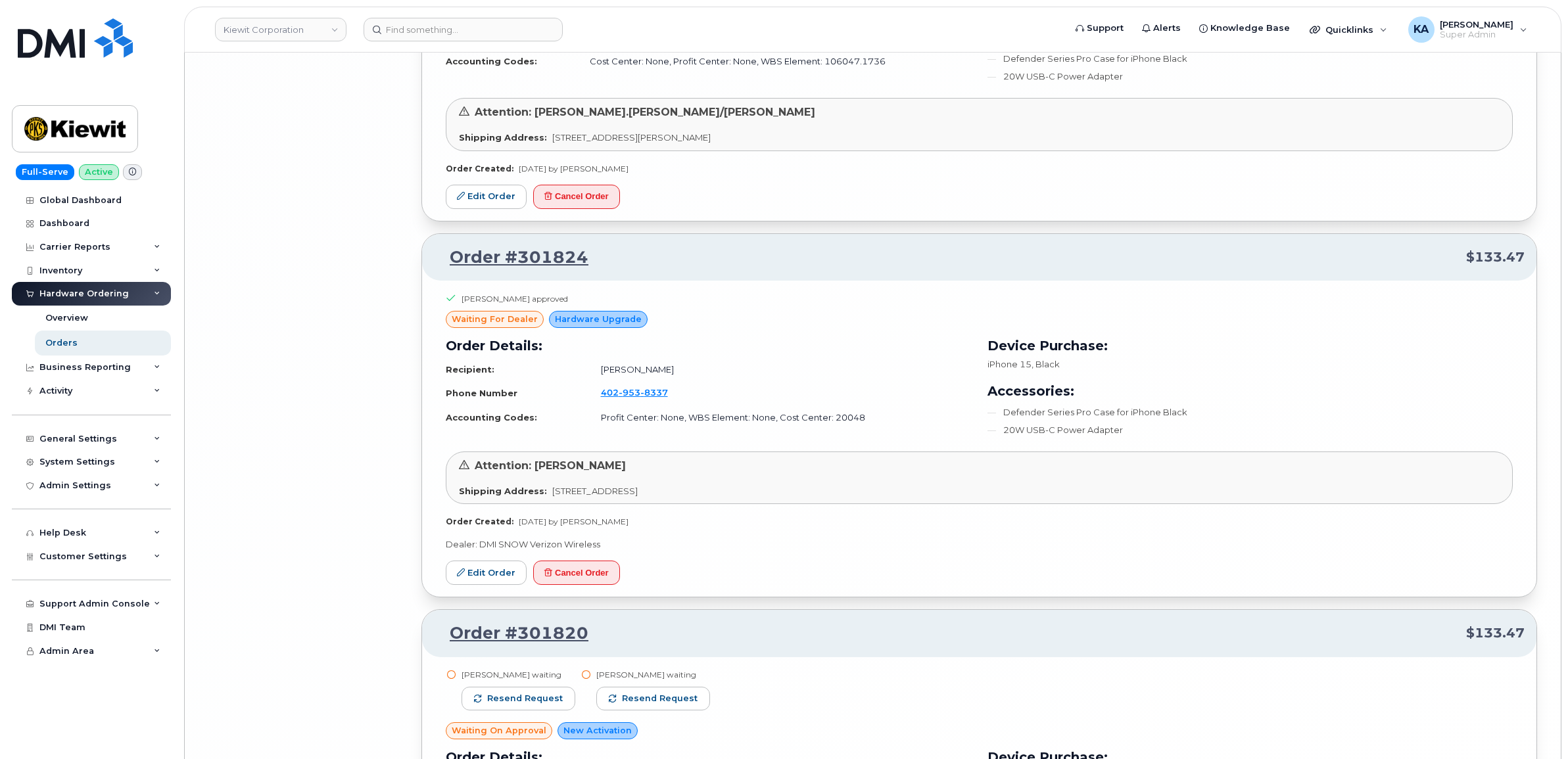
scroll to position [9548, 0]
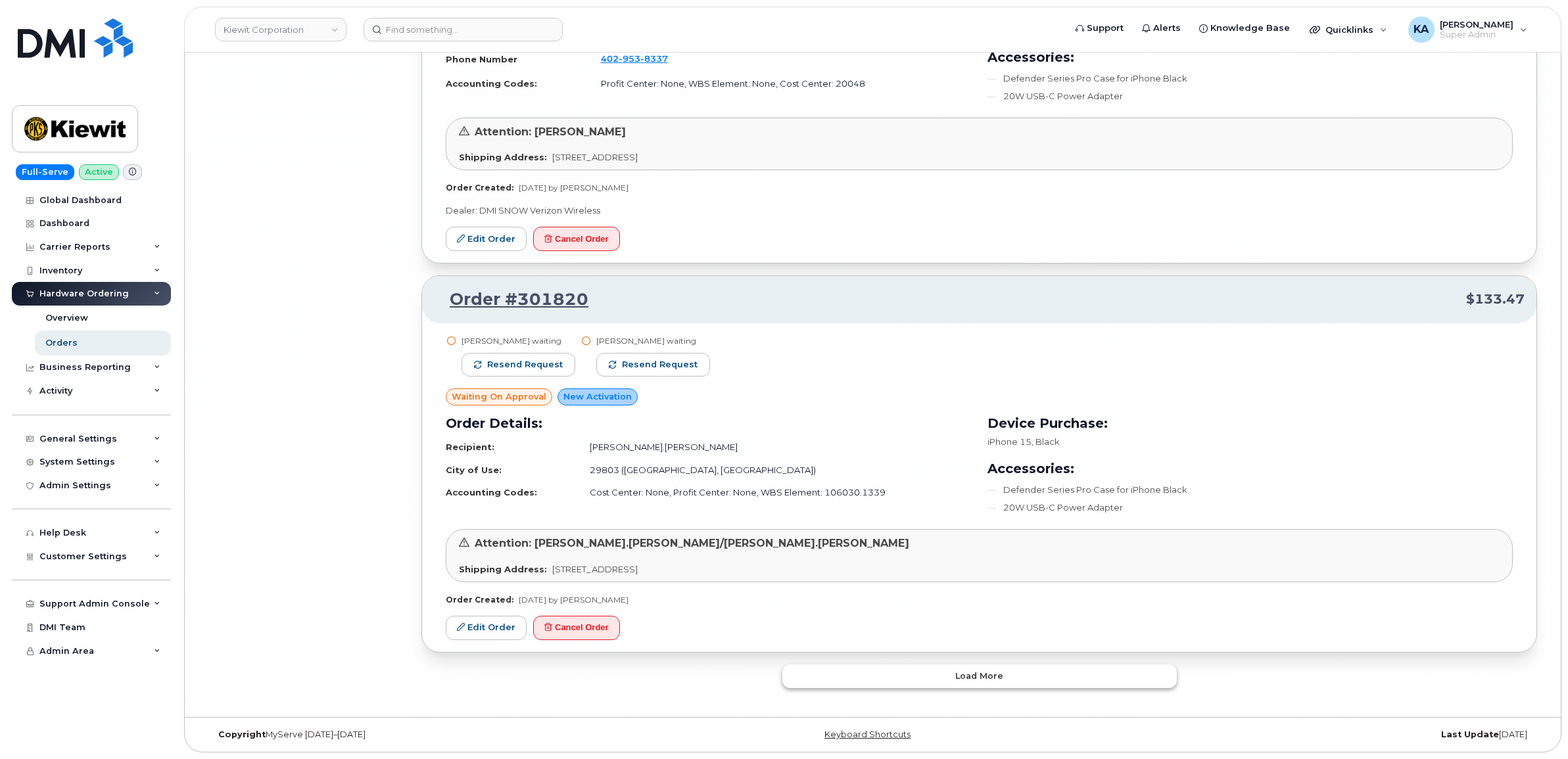
click at [907, 668] on button "Load more" at bounding box center [979, 677] width 394 height 24
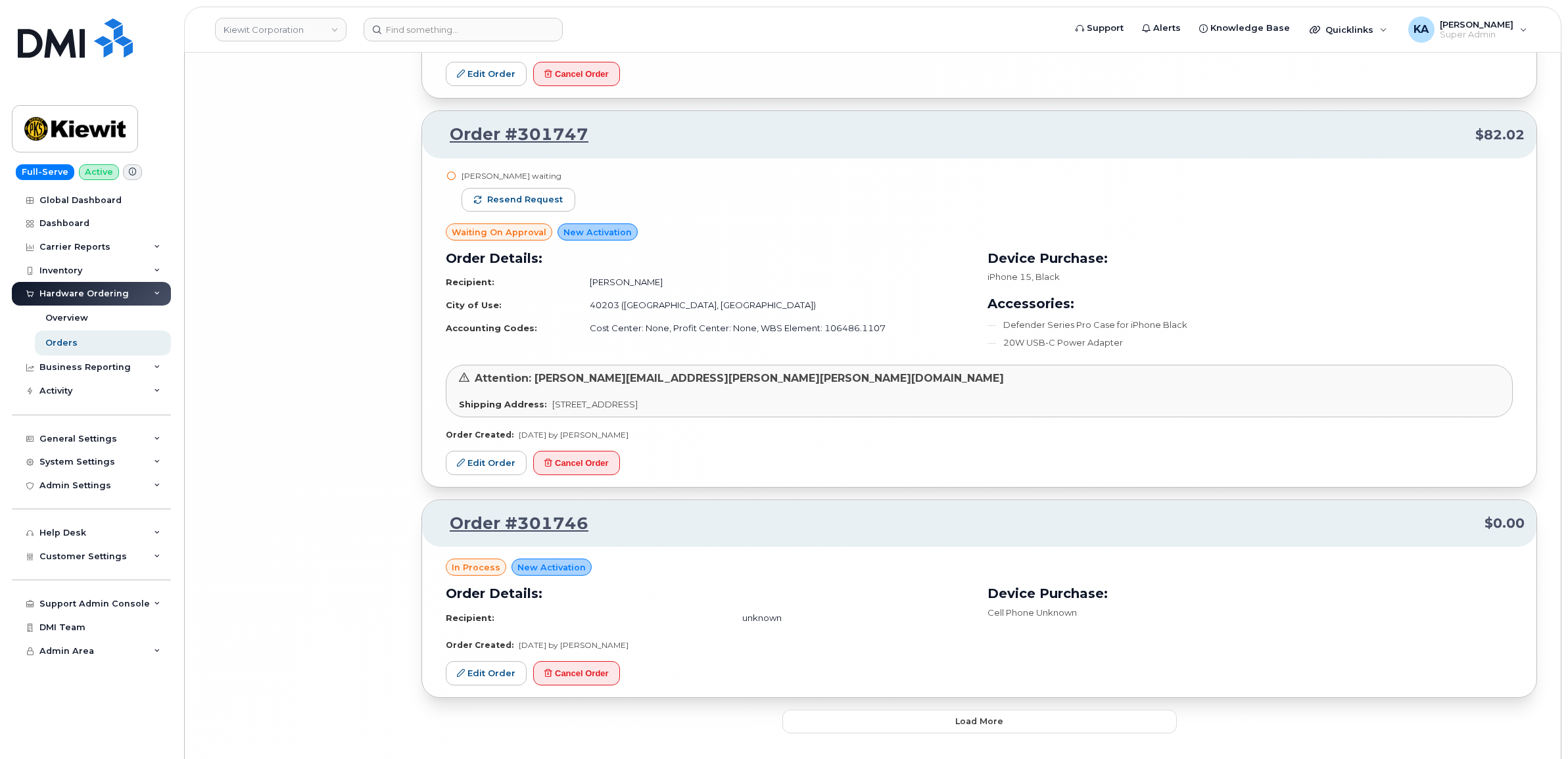
scroll to position [12615, 0]
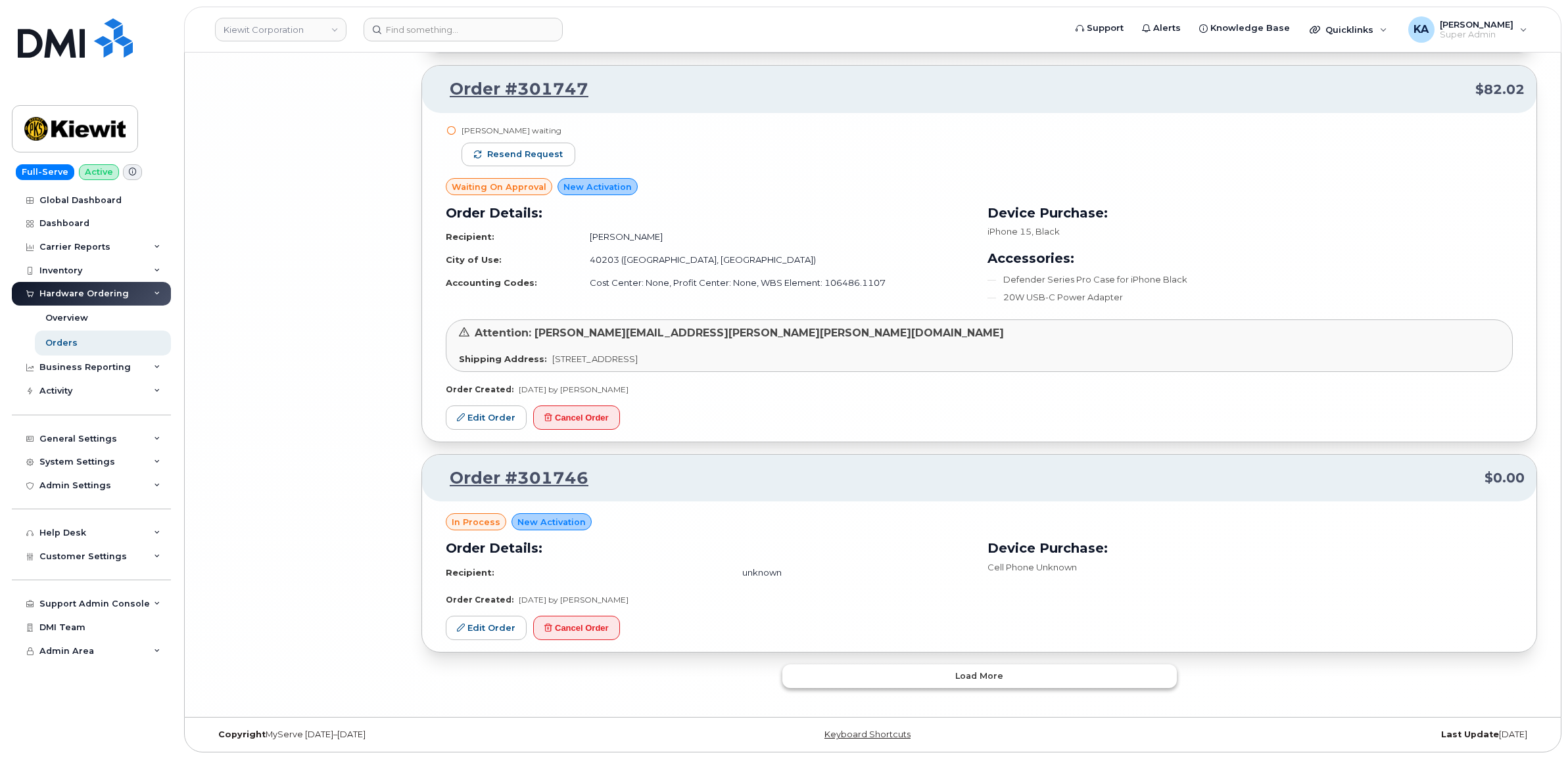
click at [920, 674] on button "Load more" at bounding box center [979, 677] width 394 height 24
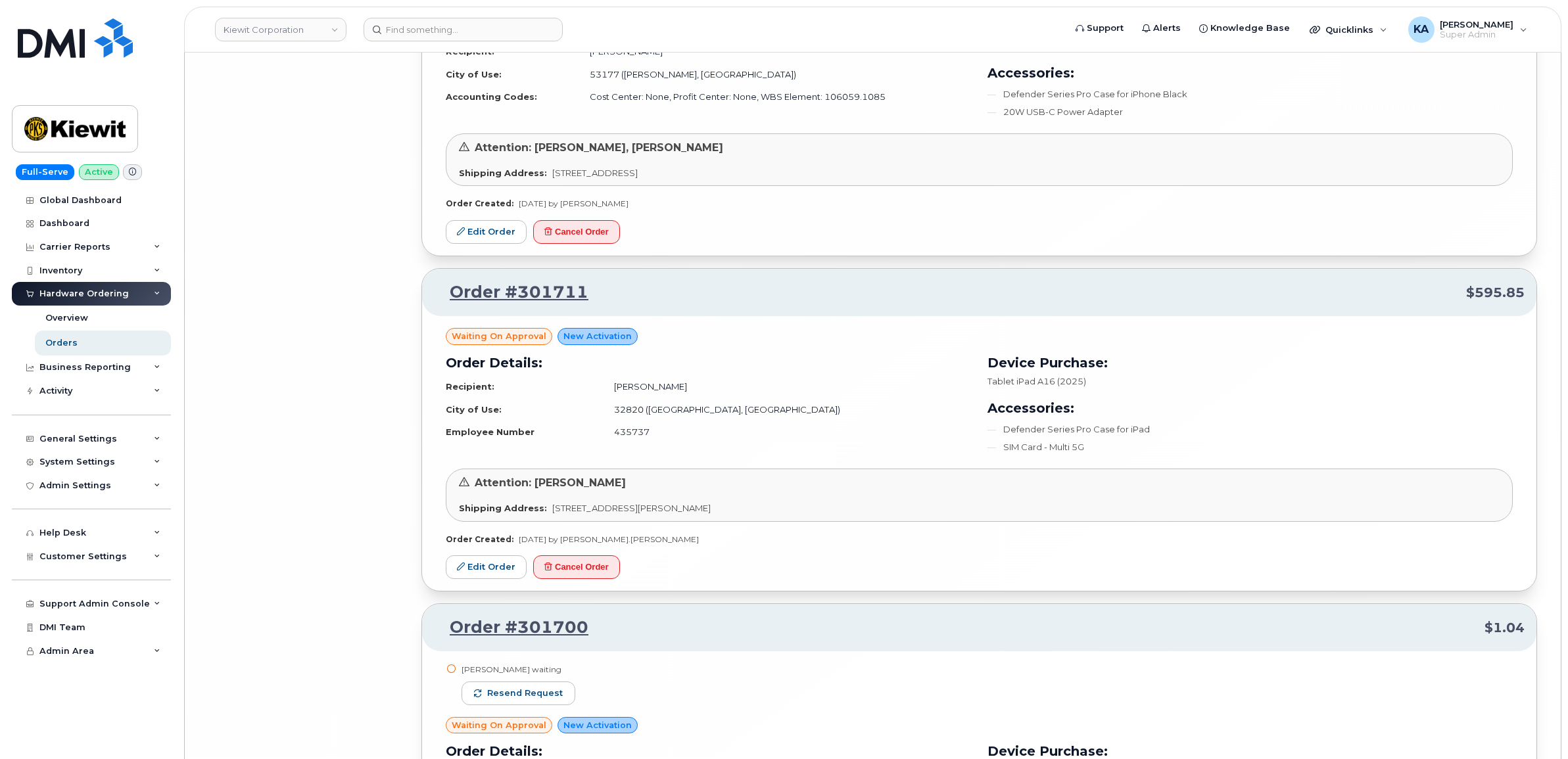
scroll to position [15243, 0]
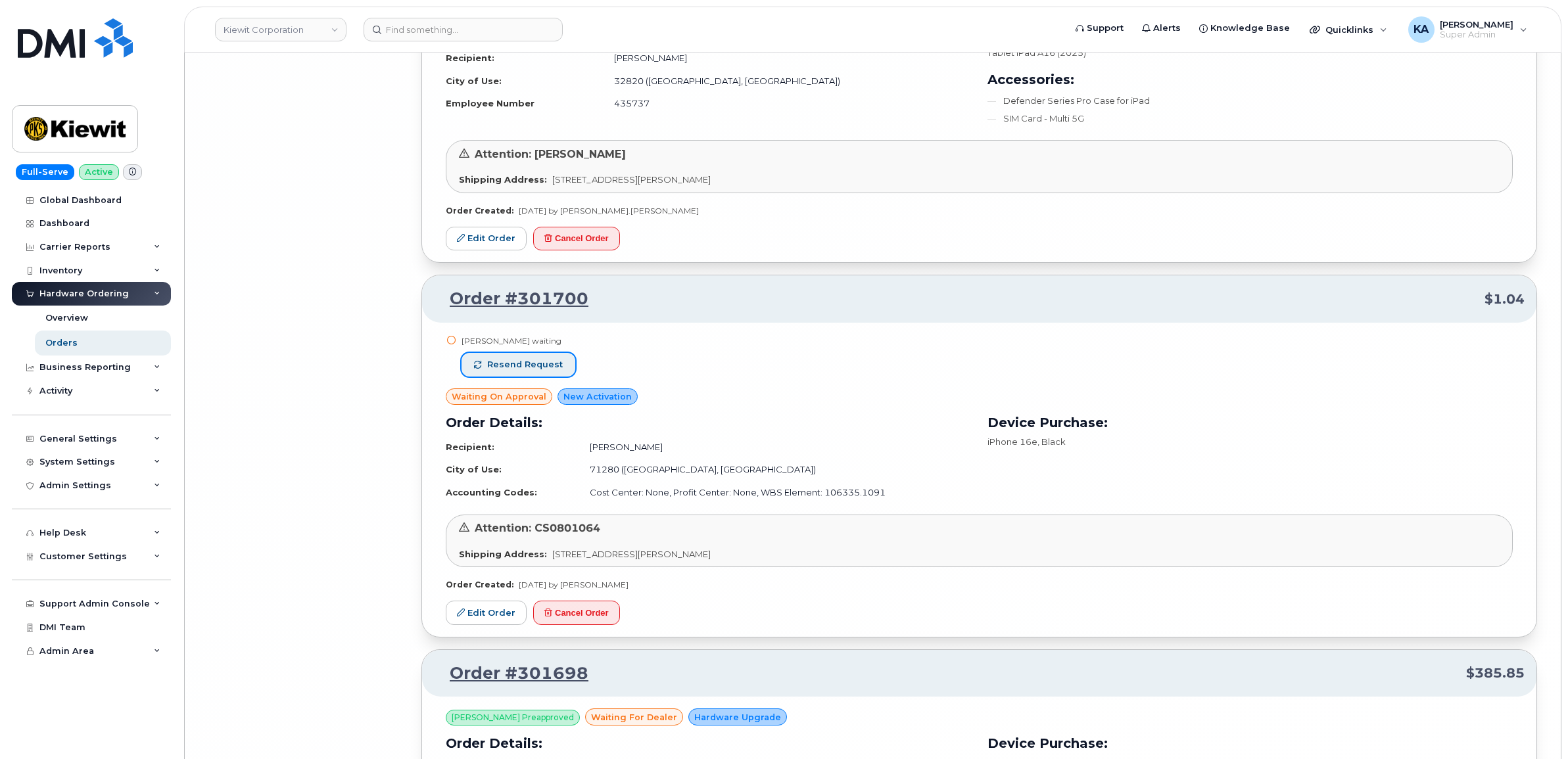
click at [545, 371] on span "Resend request" at bounding box center [525, 364] width 75 height 12
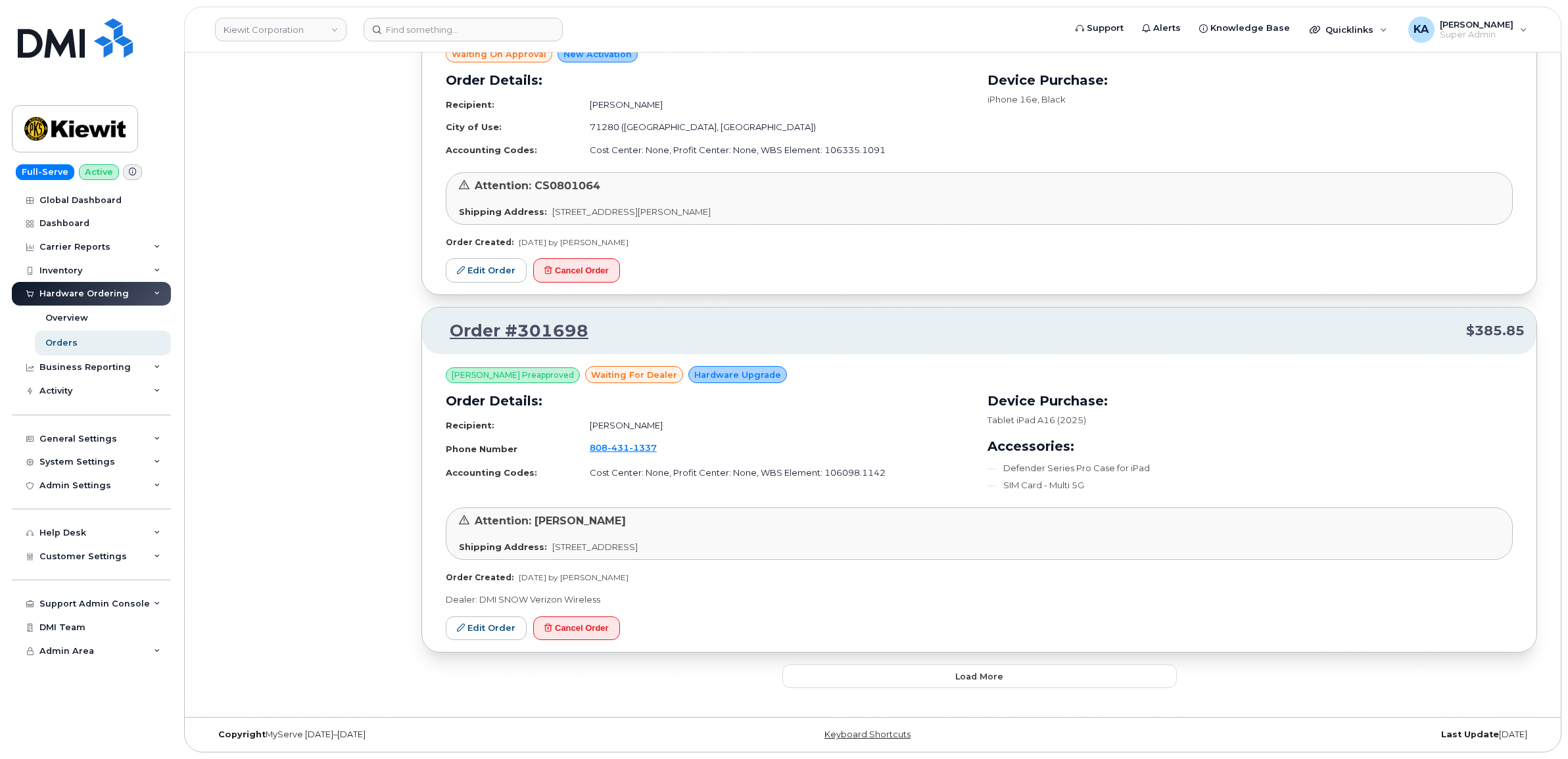
scroll to position [15598, 0]
click at [865, 675] on button "Load more" at bounding box center [979, 677] width 394 height 24
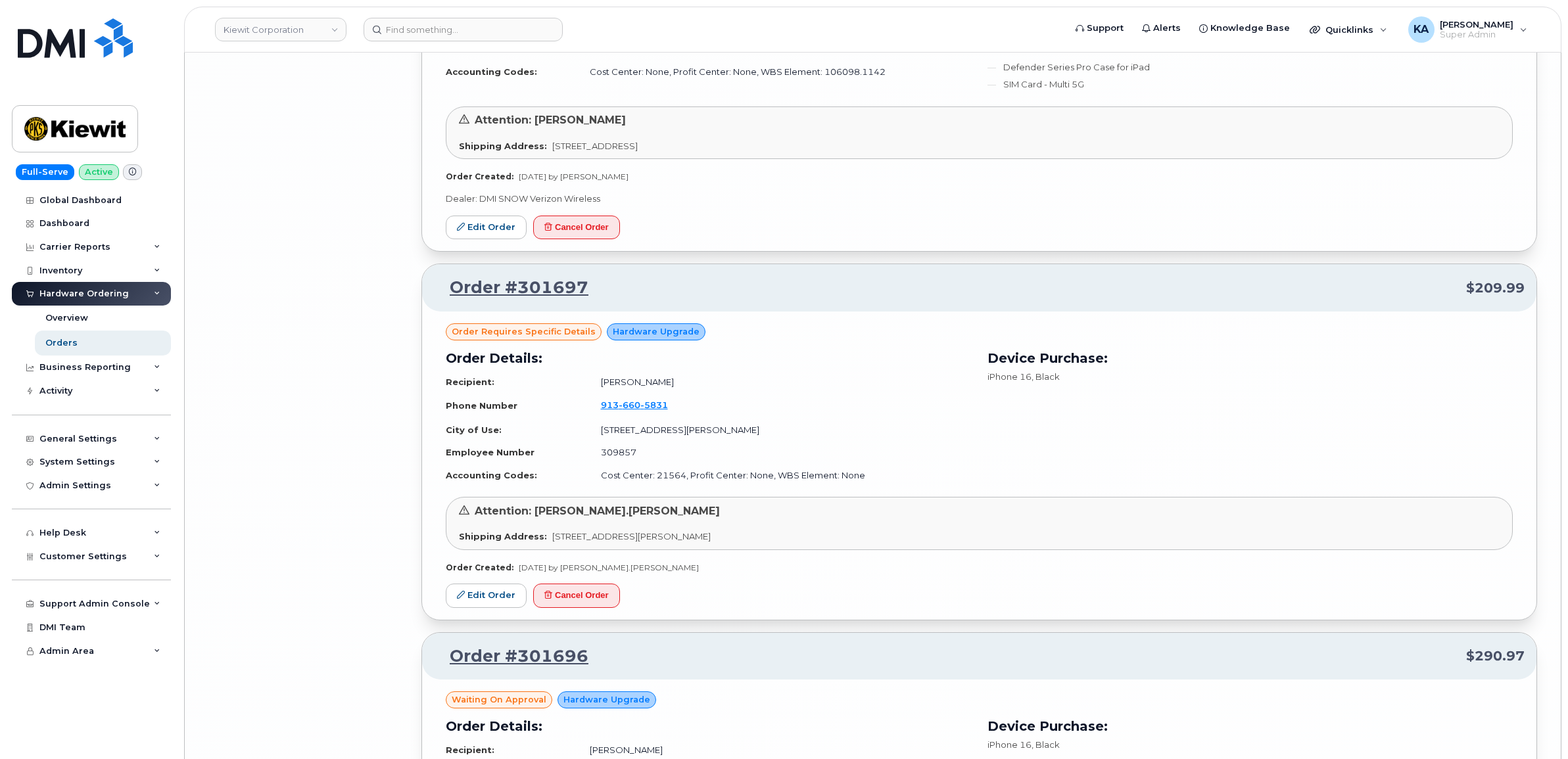
scroll to position [16009, 0]
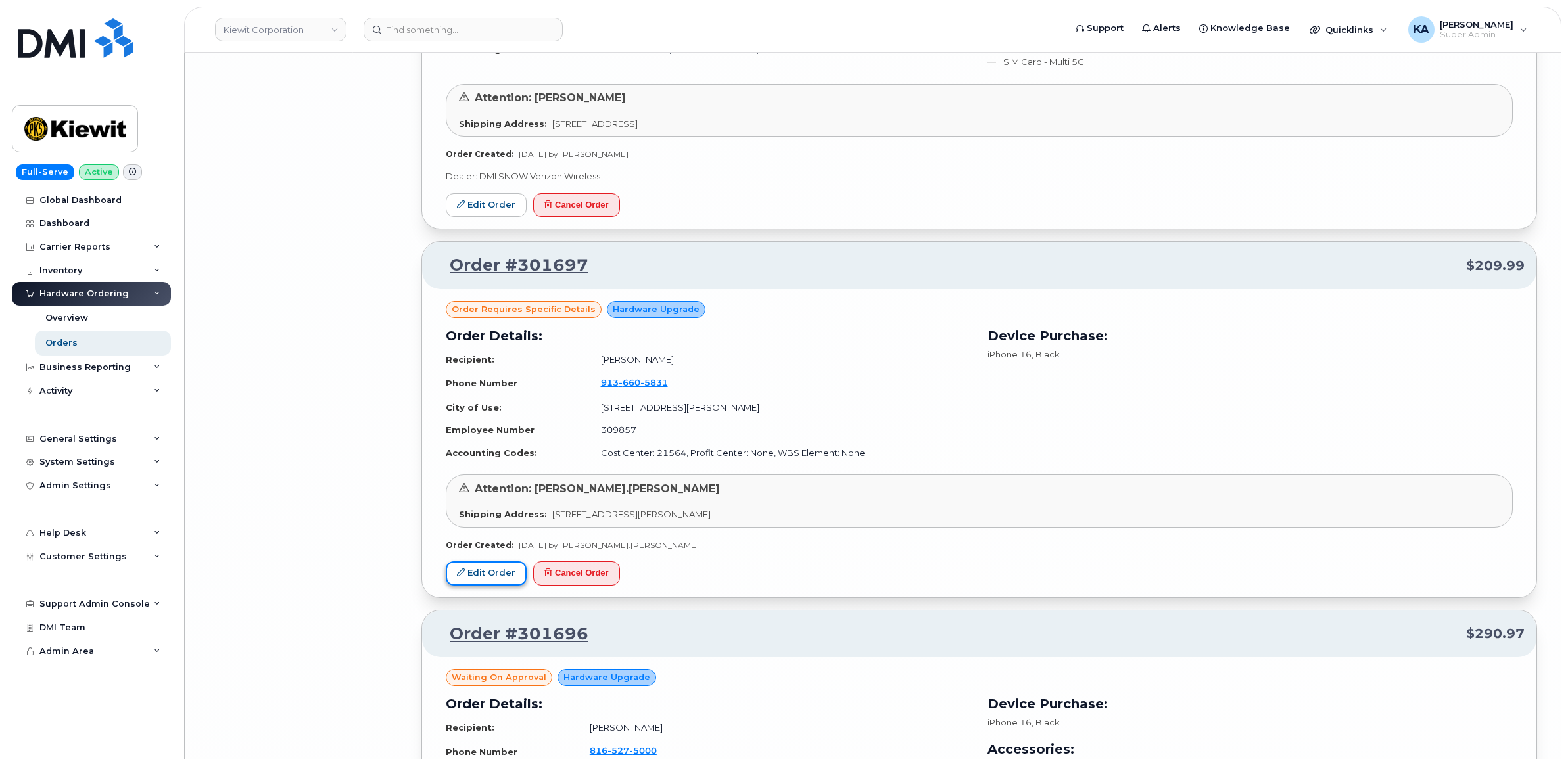
click at [498, 580] on link "Edit Order" at bounding box center [485, 573] width 81 height 24
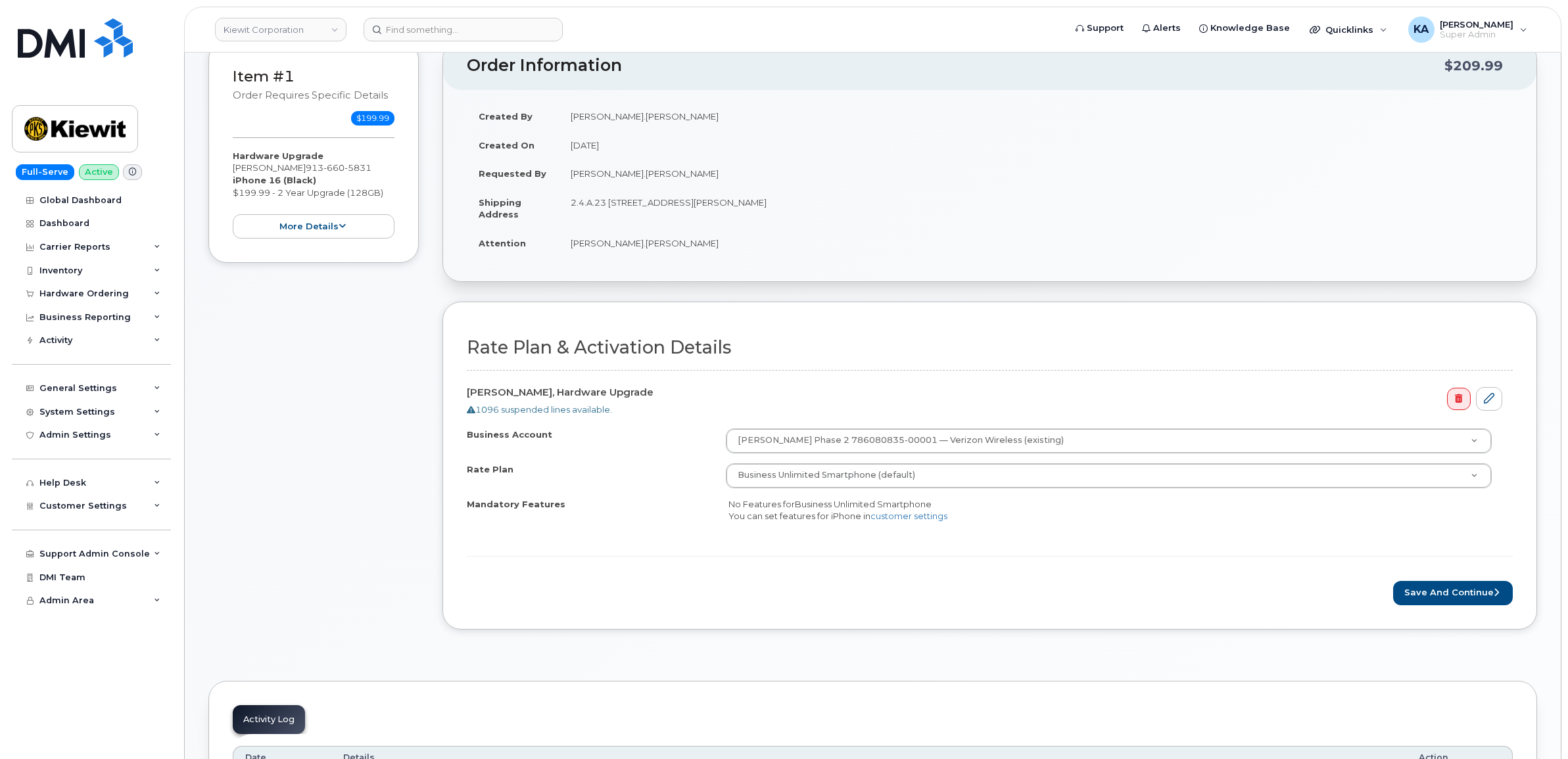
scroll to position [328, 0]
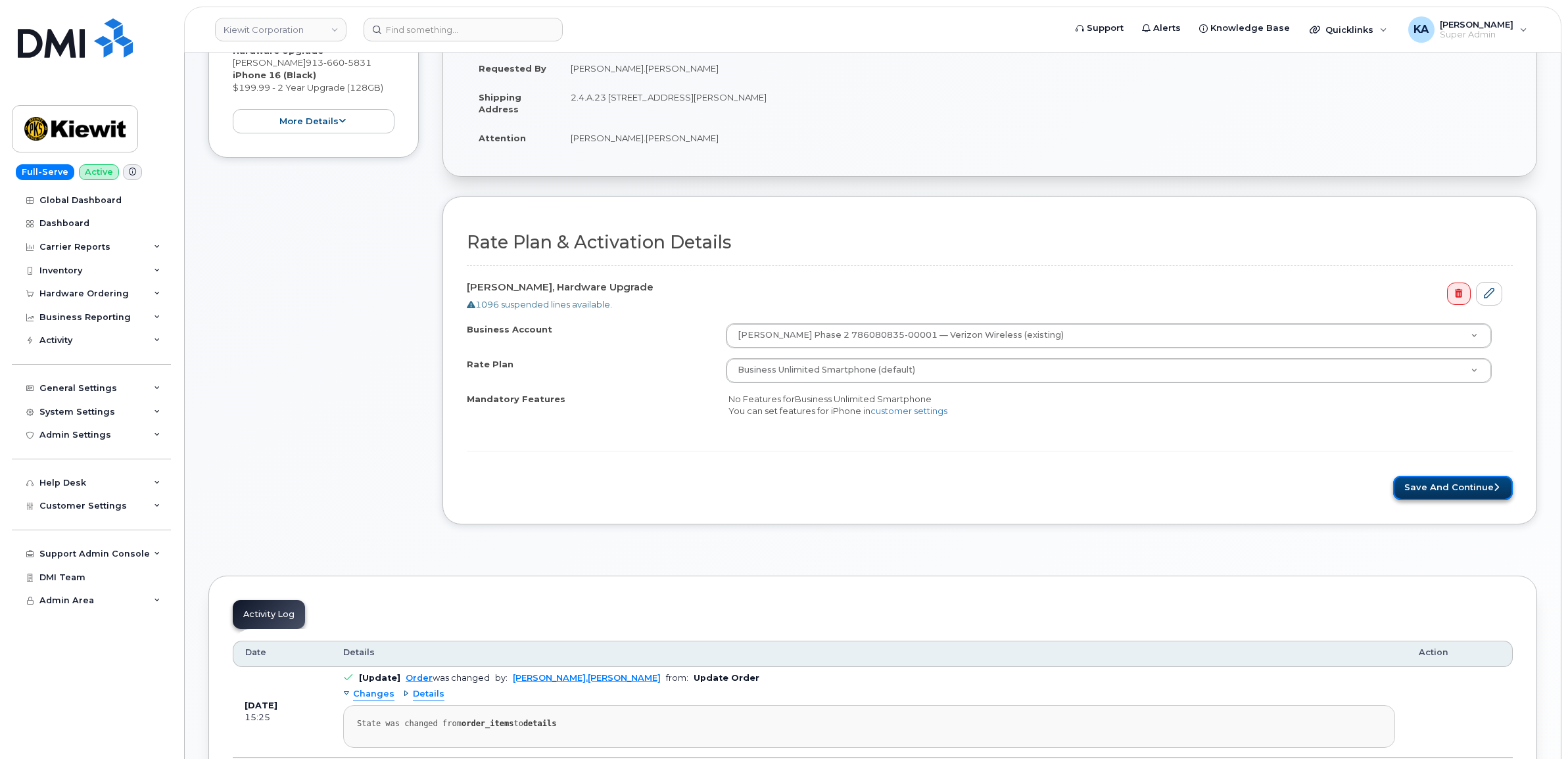
click at [1448, 485] on button "Save and Continue" at bounding box center [1452, 488] width 119 height 24
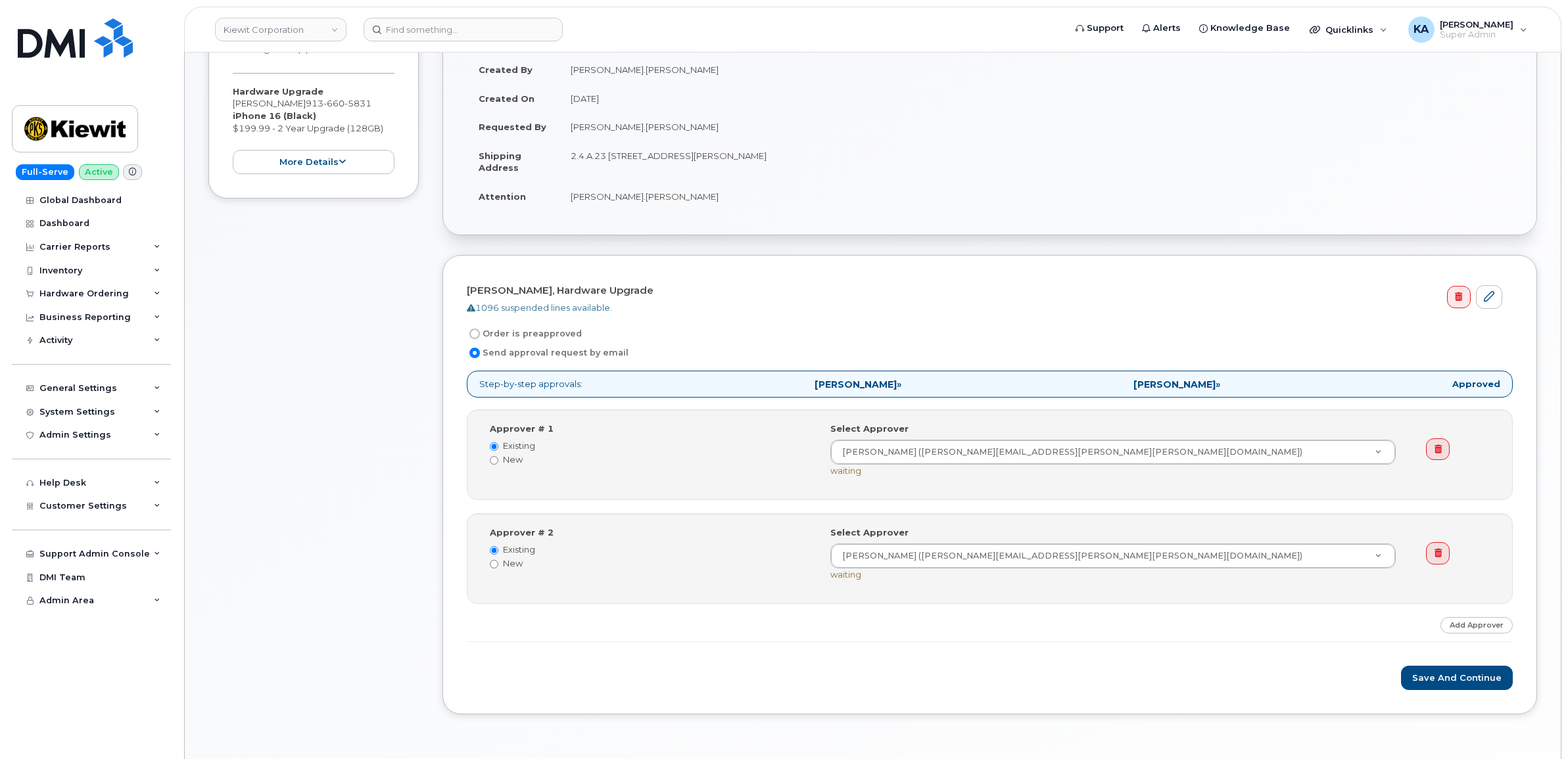
scroll to position [411, 0]
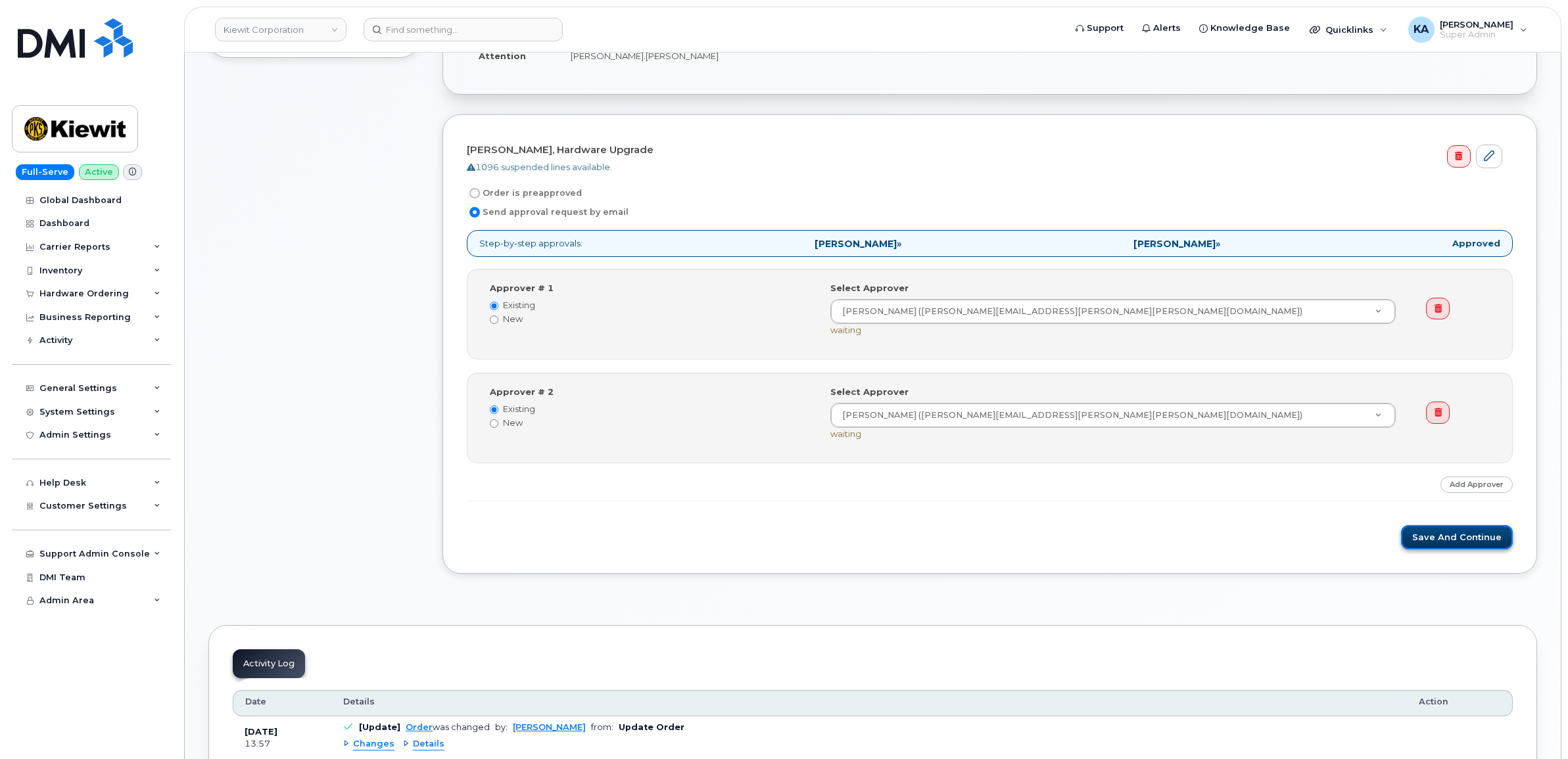
click at [1449, 530] on button "Save and Continue" at bounding box center [1457, 537] width 112 height 24
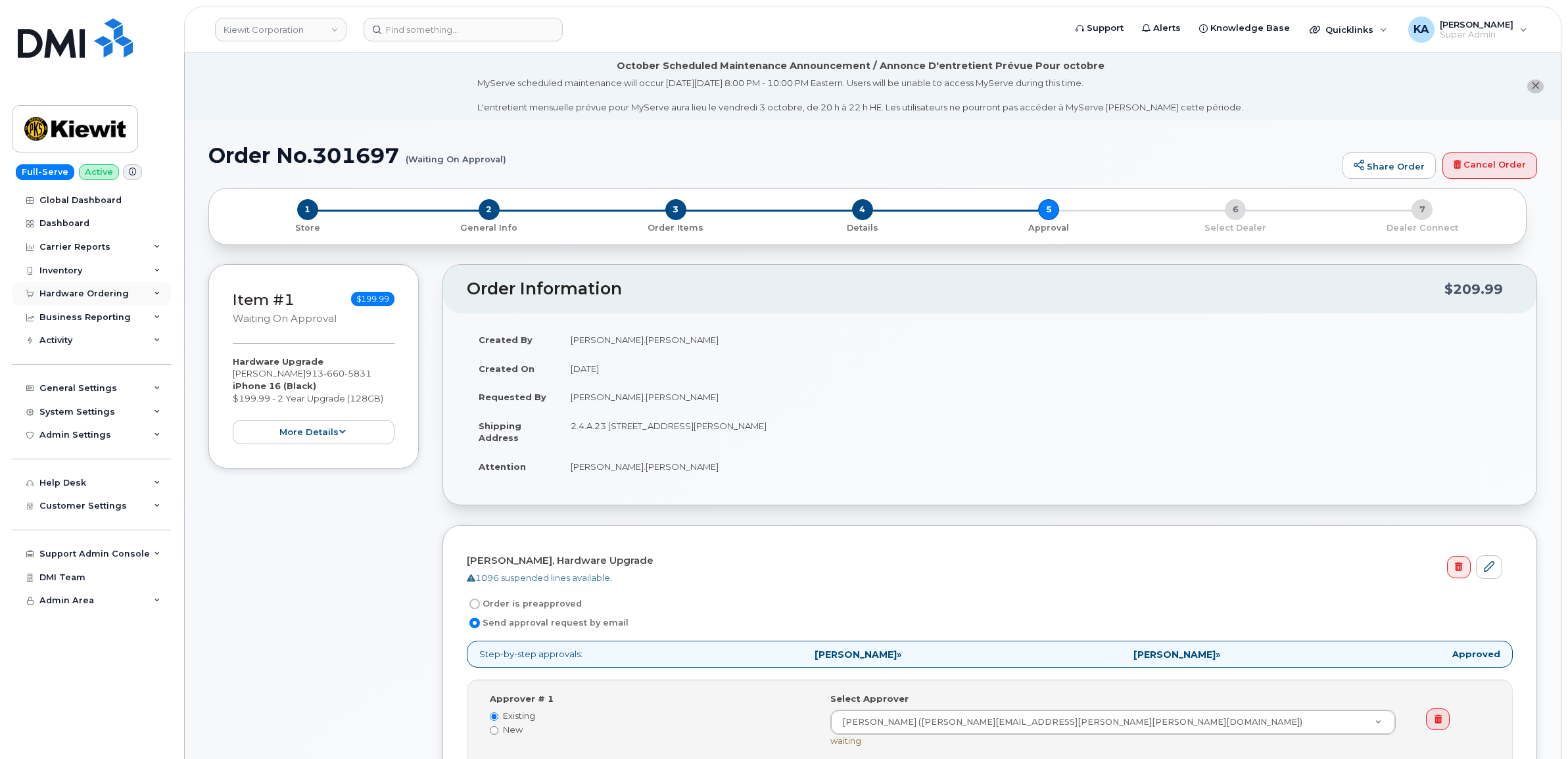
click at [81, 291] on div "Hardware Ordering" at bounding box center [84, 293] width 90 height 10
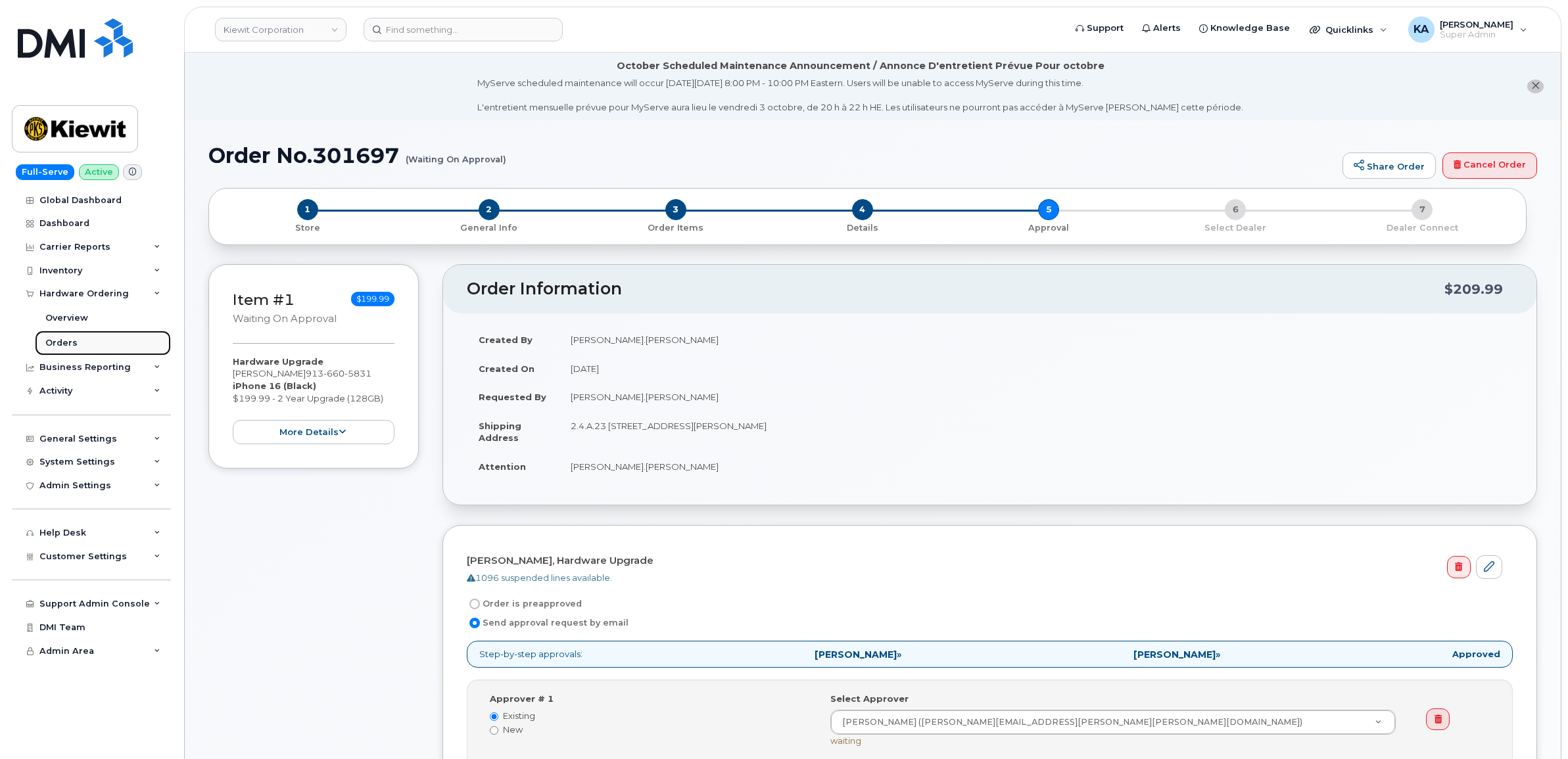
click at [58, 340] on div "Orders" at bounding box center [62, 343] width 32 height 12
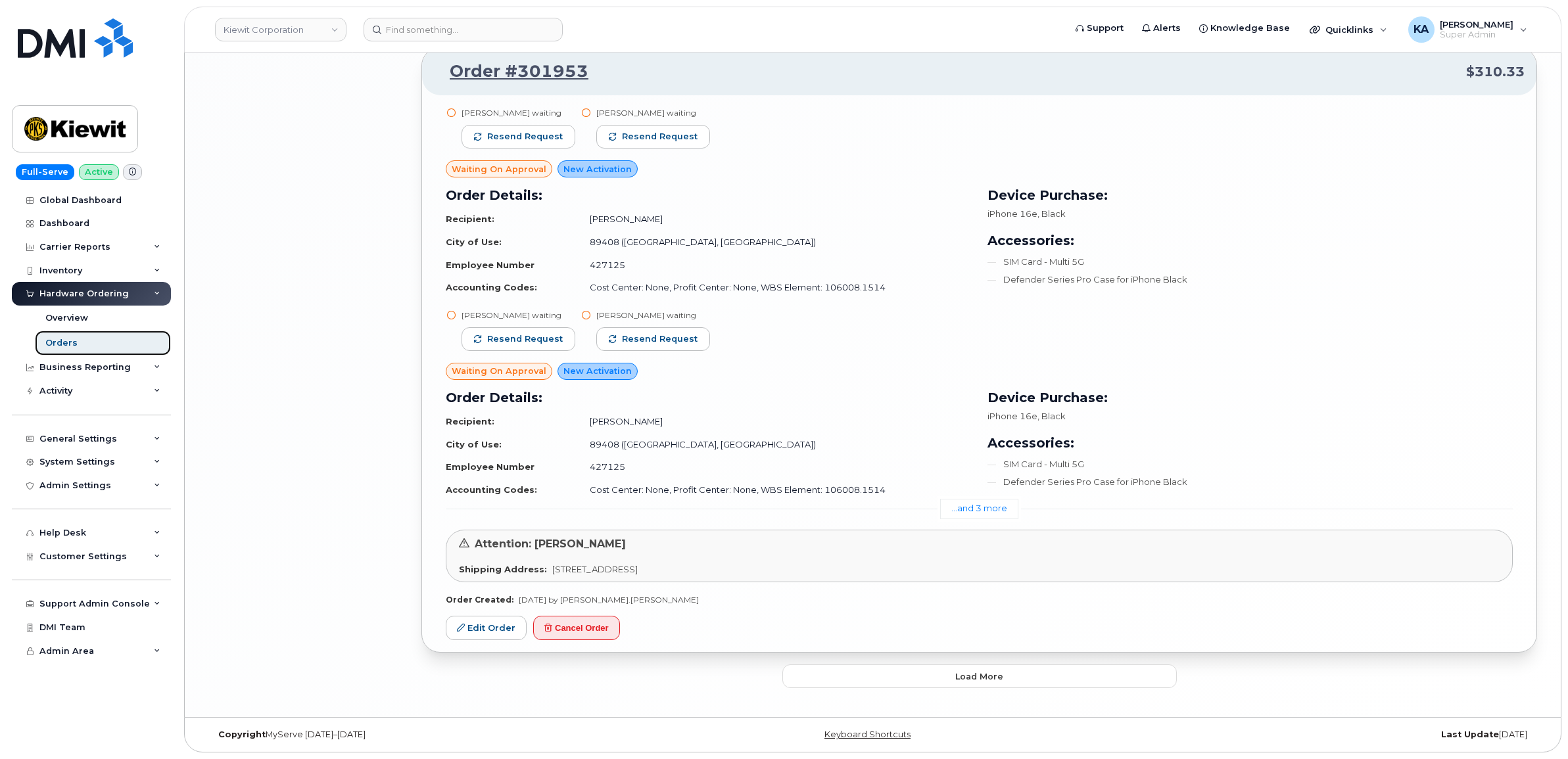
scroll to position [3070, 0]
click at [960, 682] on button "Load more" at bounding box center [979, 677] width 394 height 24
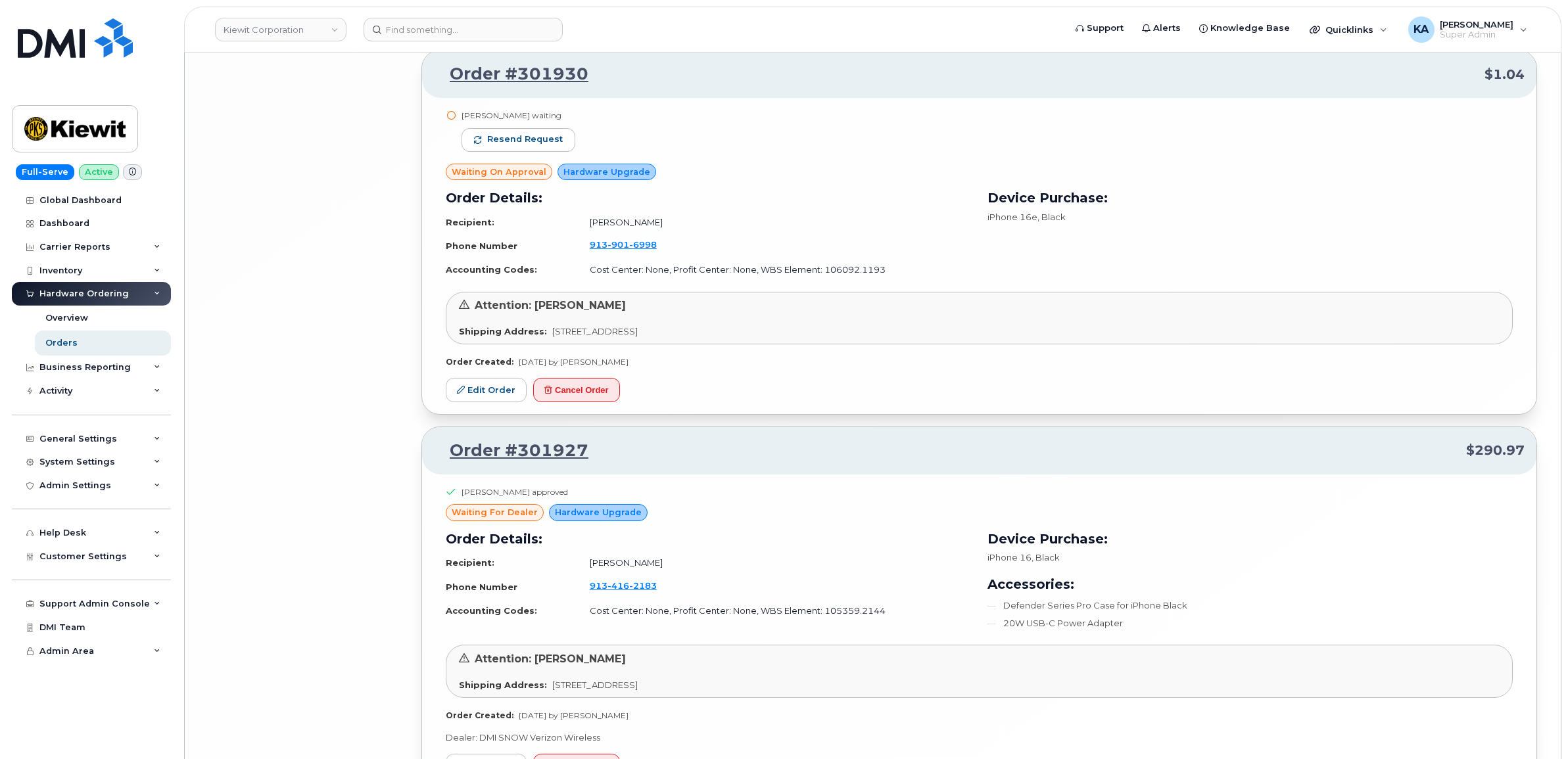
scroll to position [6331, 0]
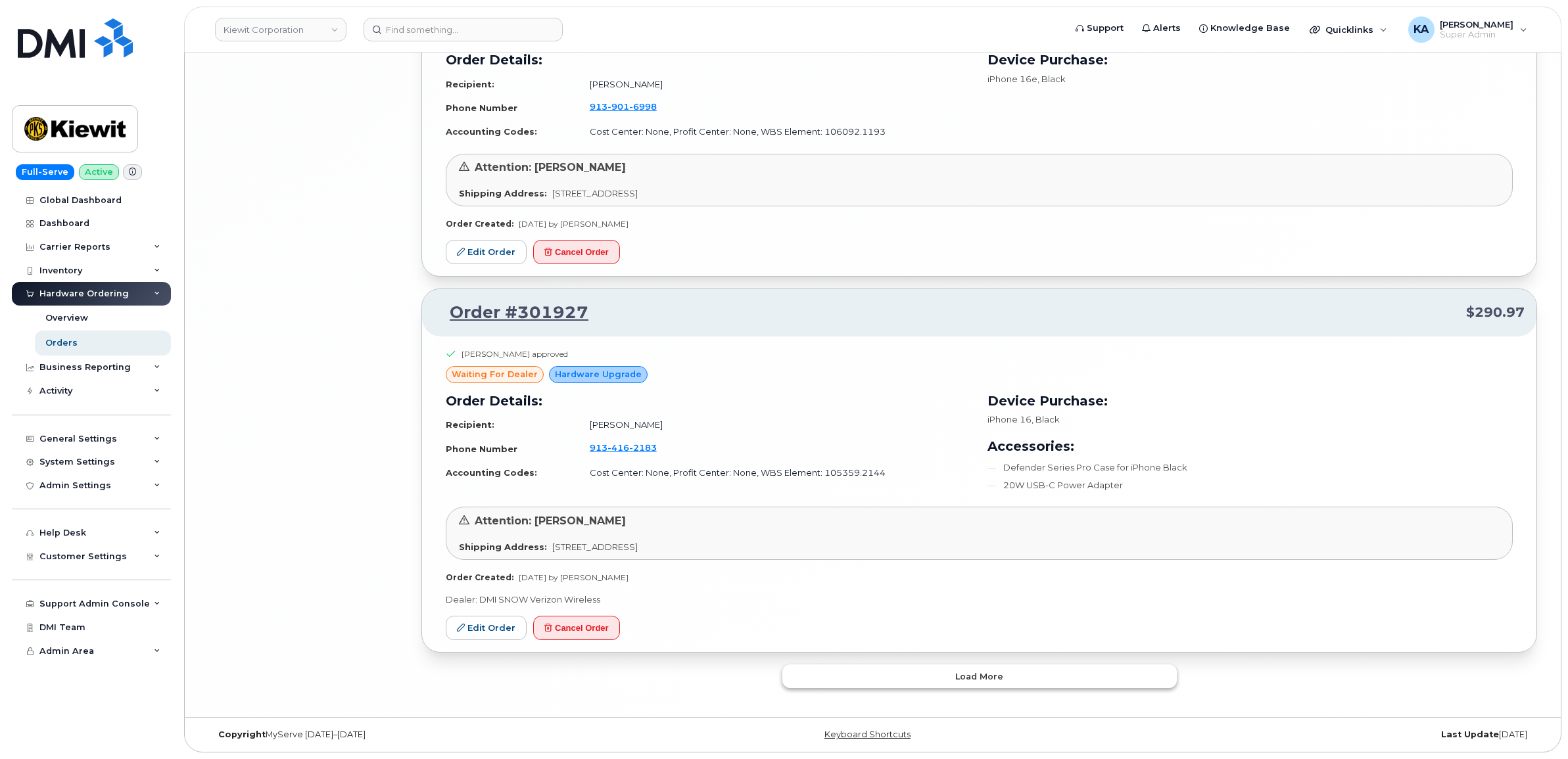
click at [968, 670] on span "Load more" at bounding box center [979, 677] width 48 height 13
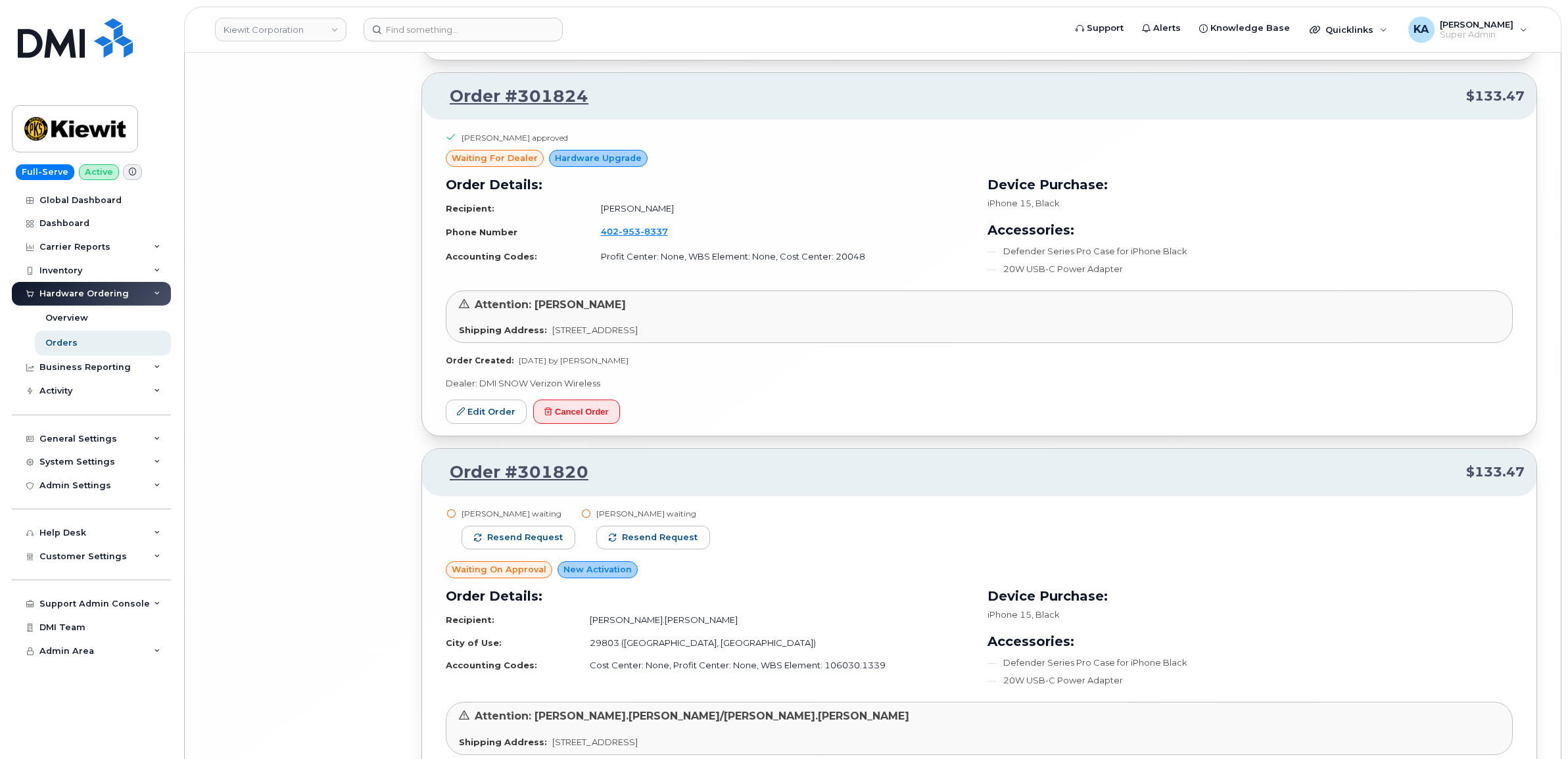
scroll to position [9548, 0]
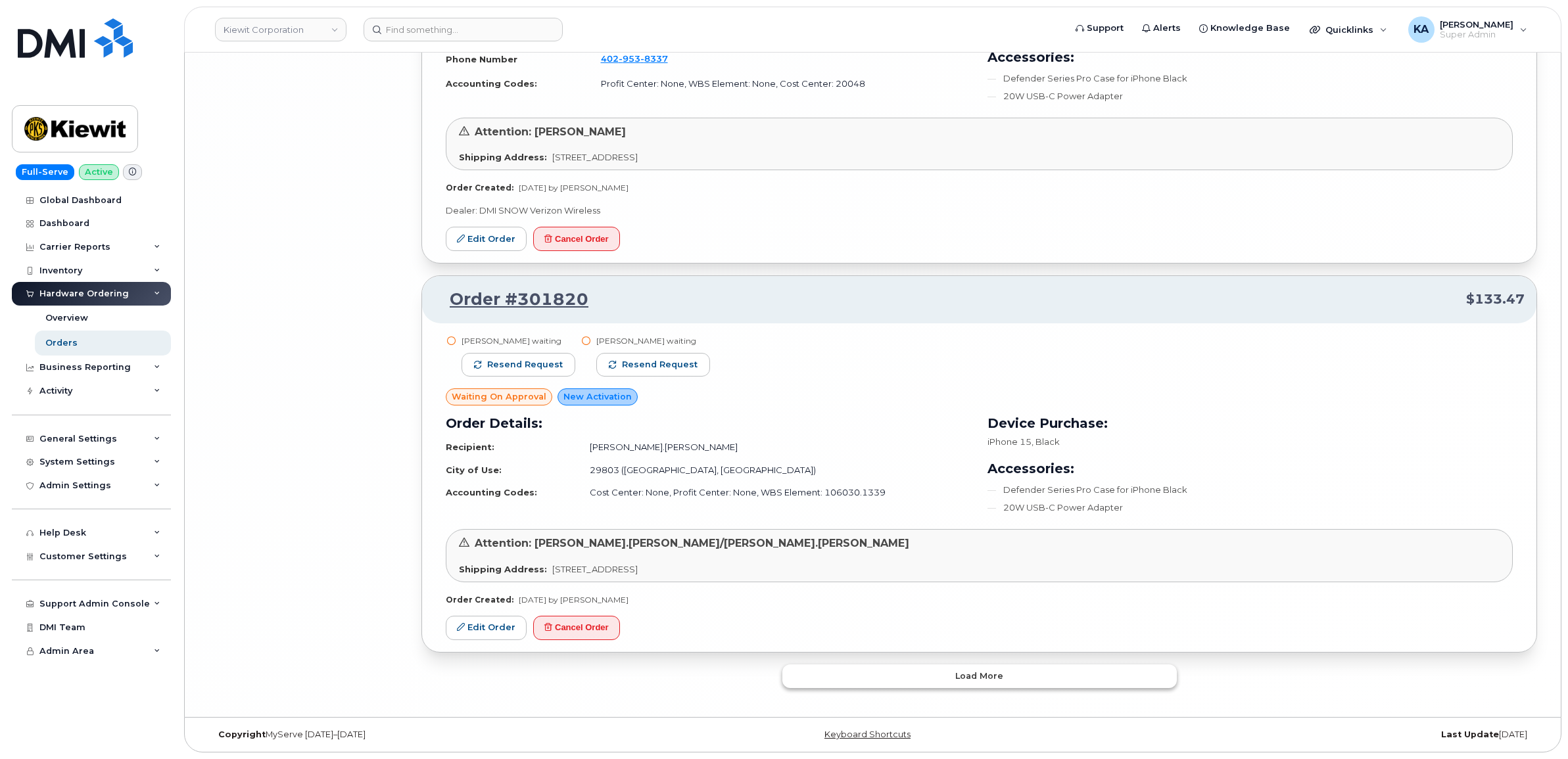
click at [976, 665] on button "Load more" at bounding box center [979, 677] width 394 height 24
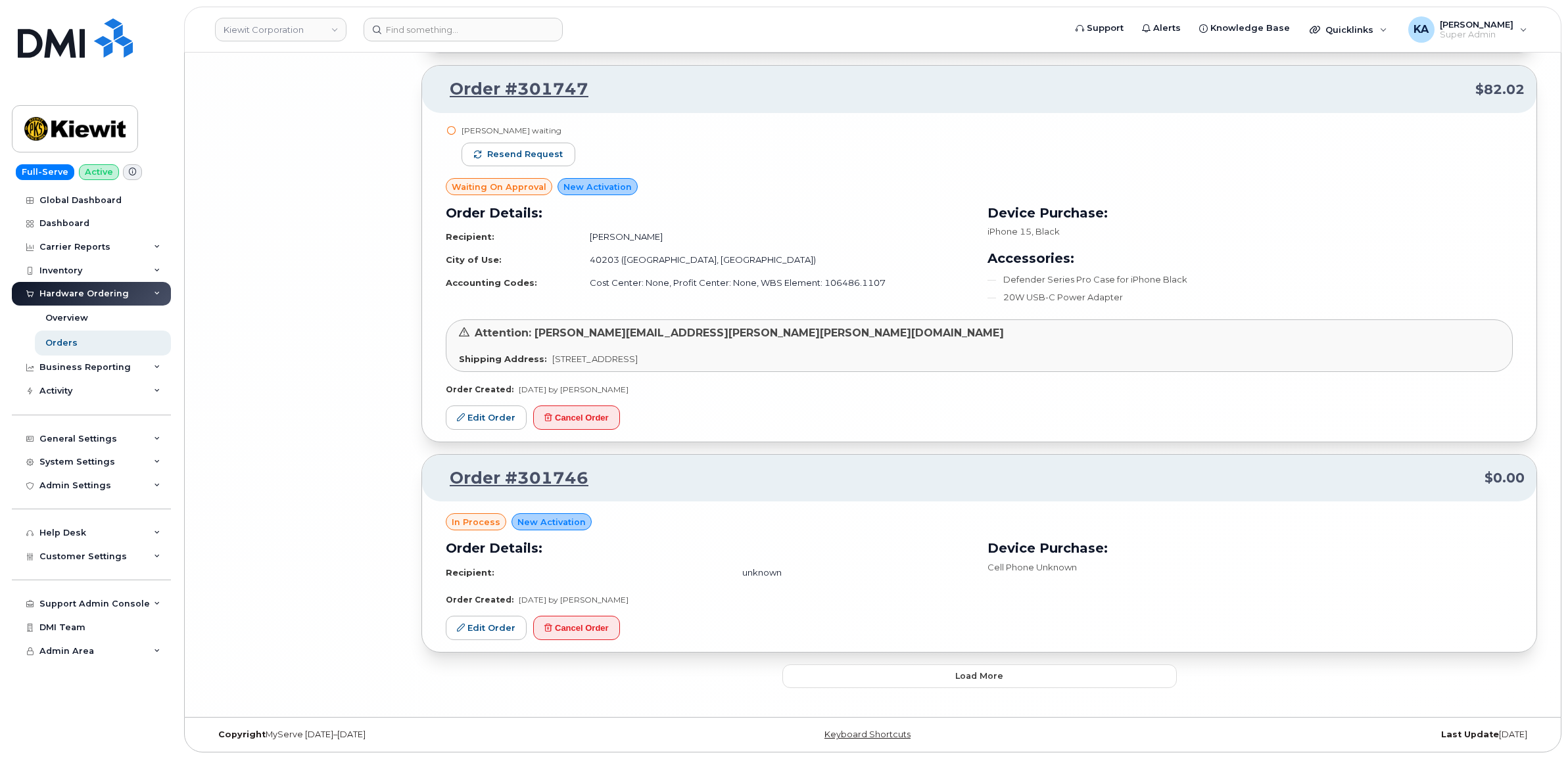
scroll to position [12615, 0]
click at [992, 677] on span "Load more" at bounding box center [979, 676] width 48 height 13
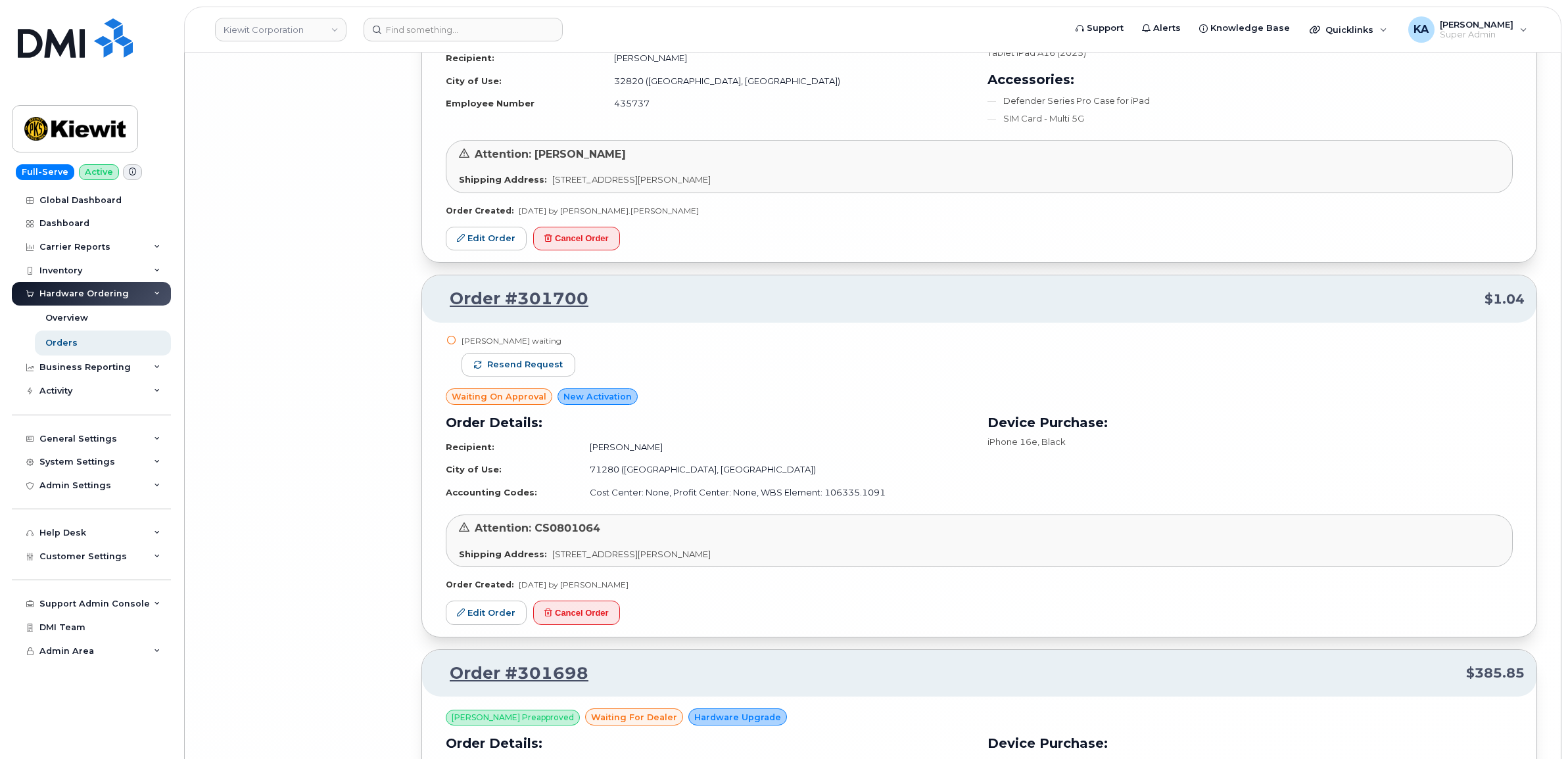
scroll to position [15598, 0]
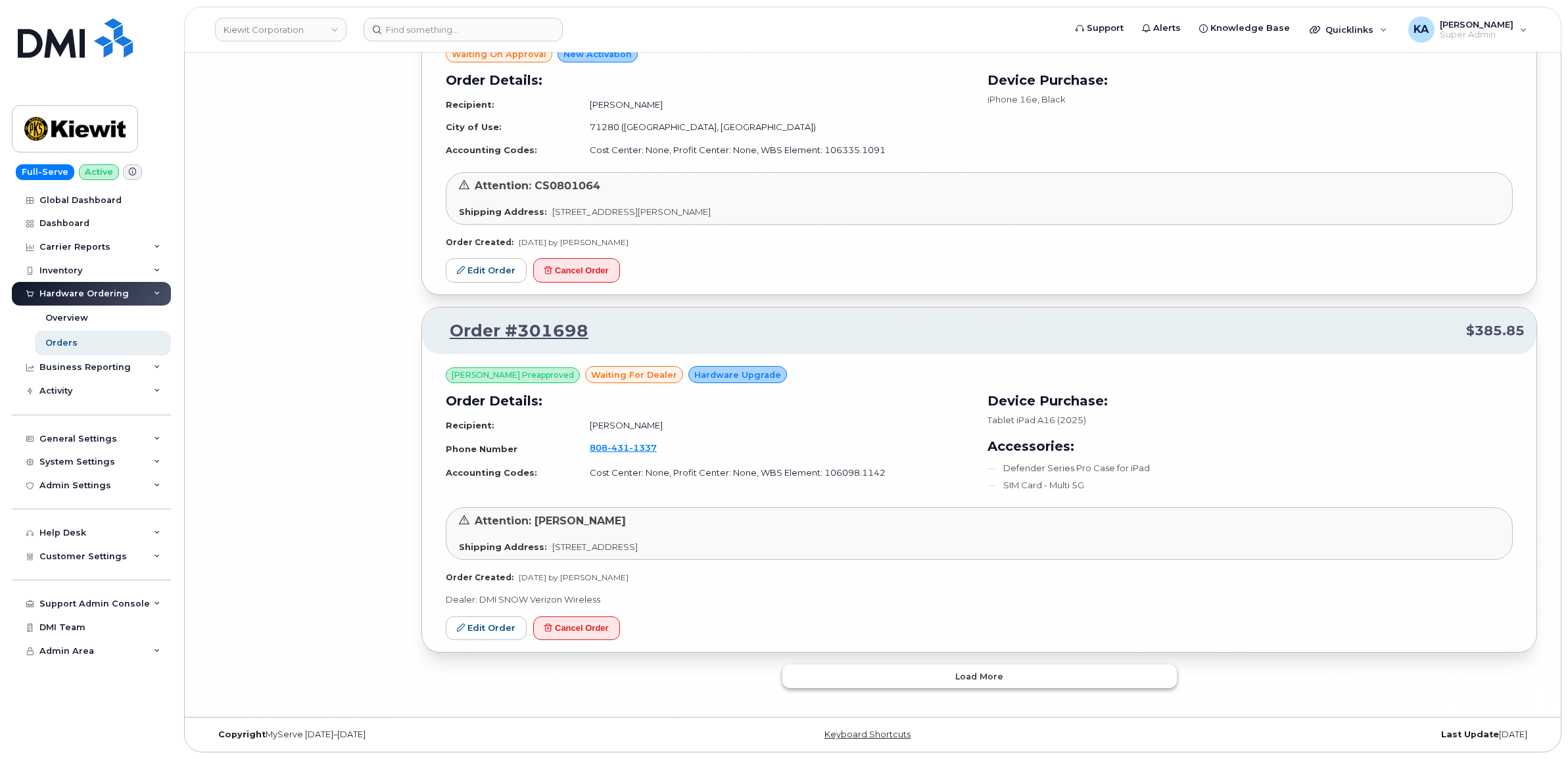
click at [977, 675] on span "Load more" at bounding box center [979, 677] width 48 height 13
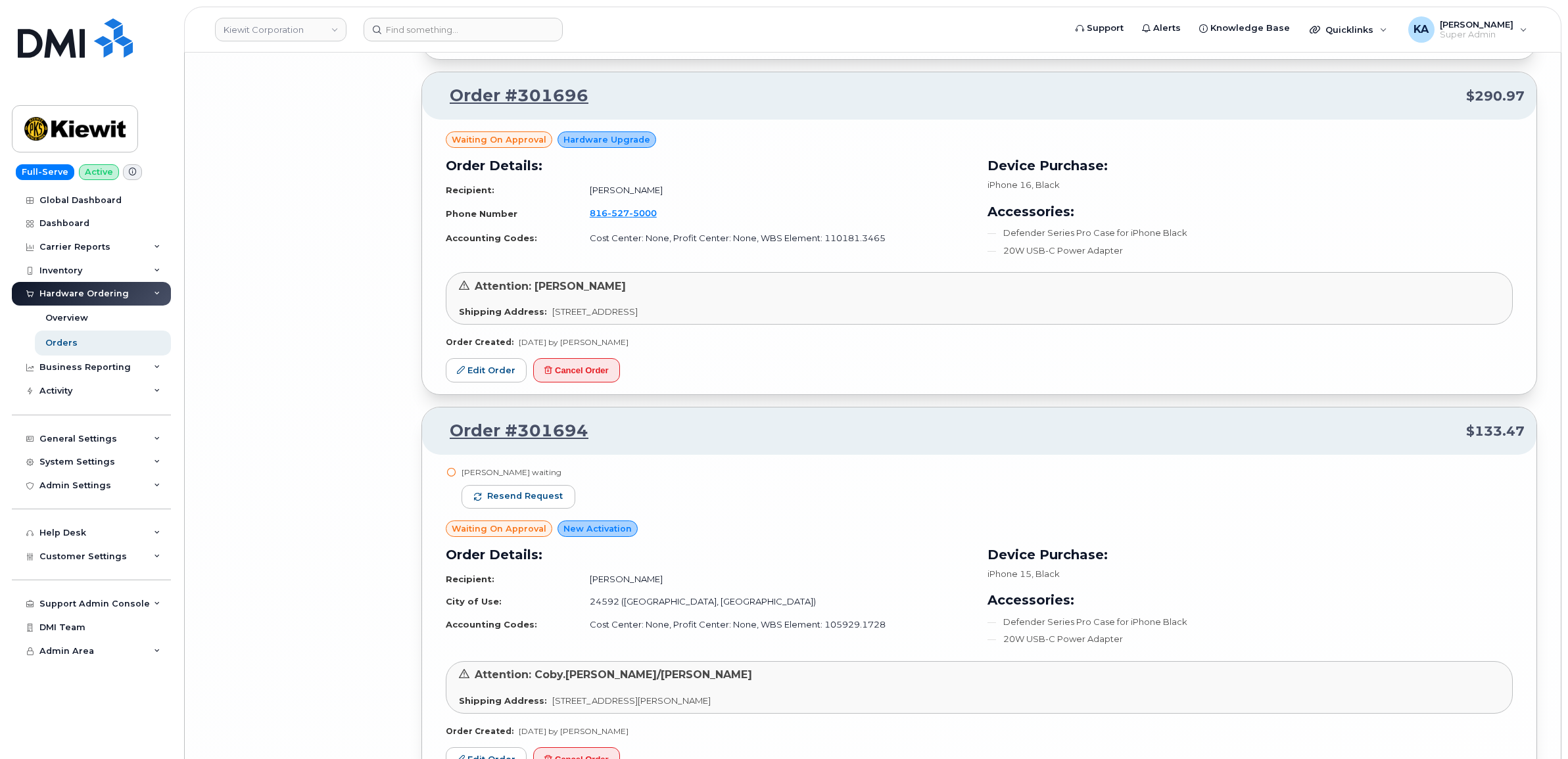
scroll to position [16748, 0]
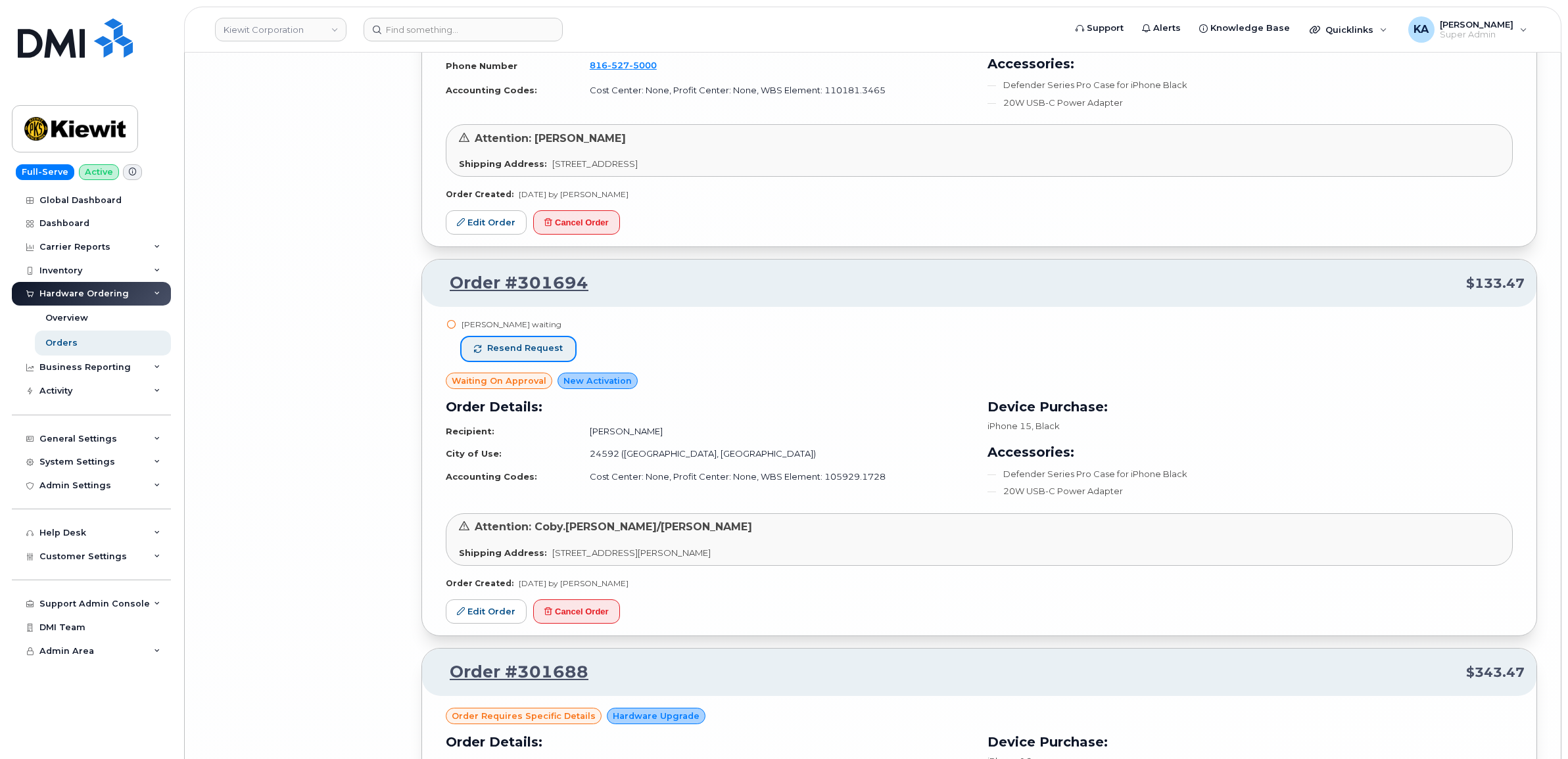
click at [546, 354] on span "Resend request" at bounding box center [525, 348] width 75 height 12
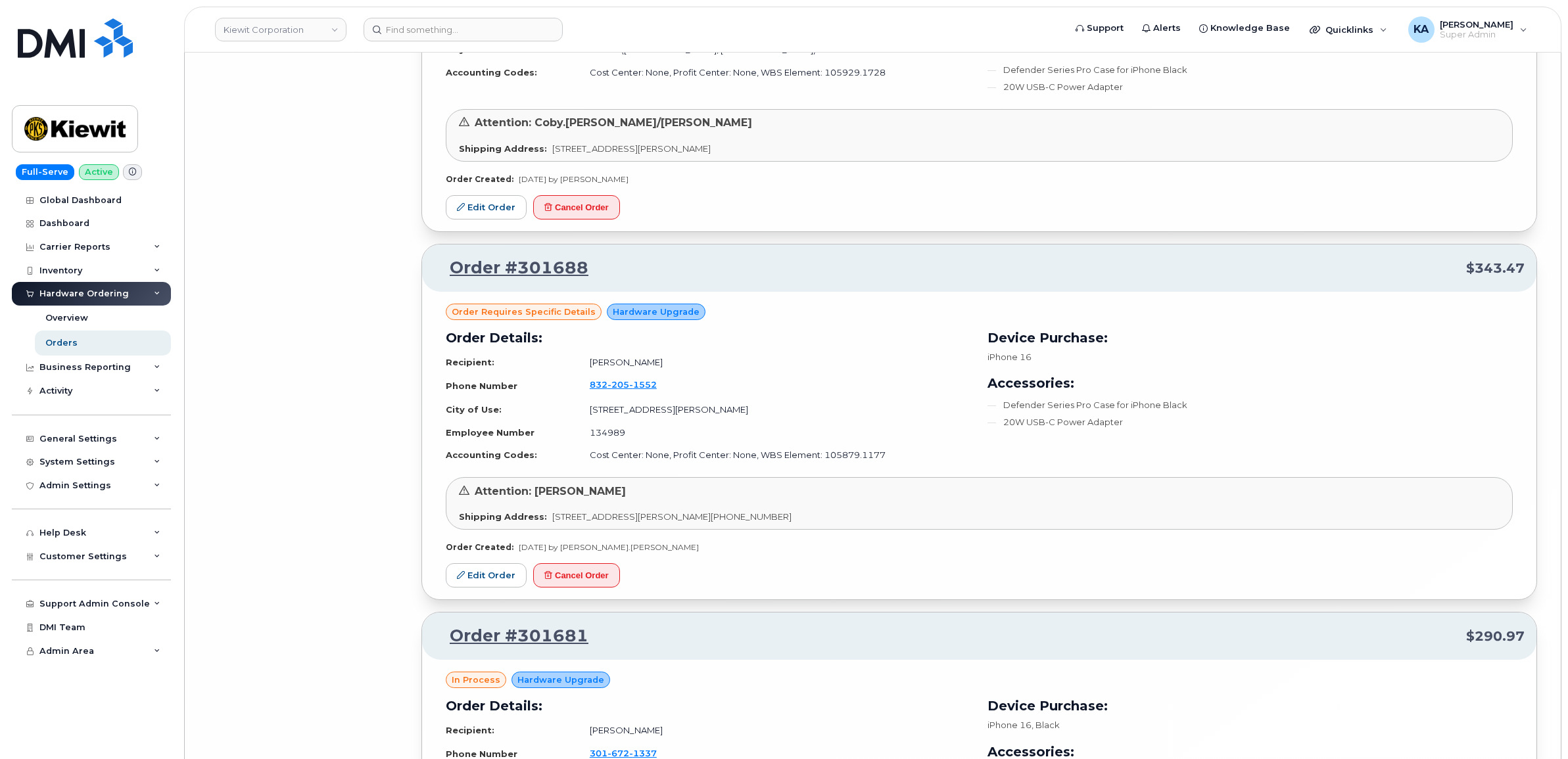
scroll to position [17159, 0]
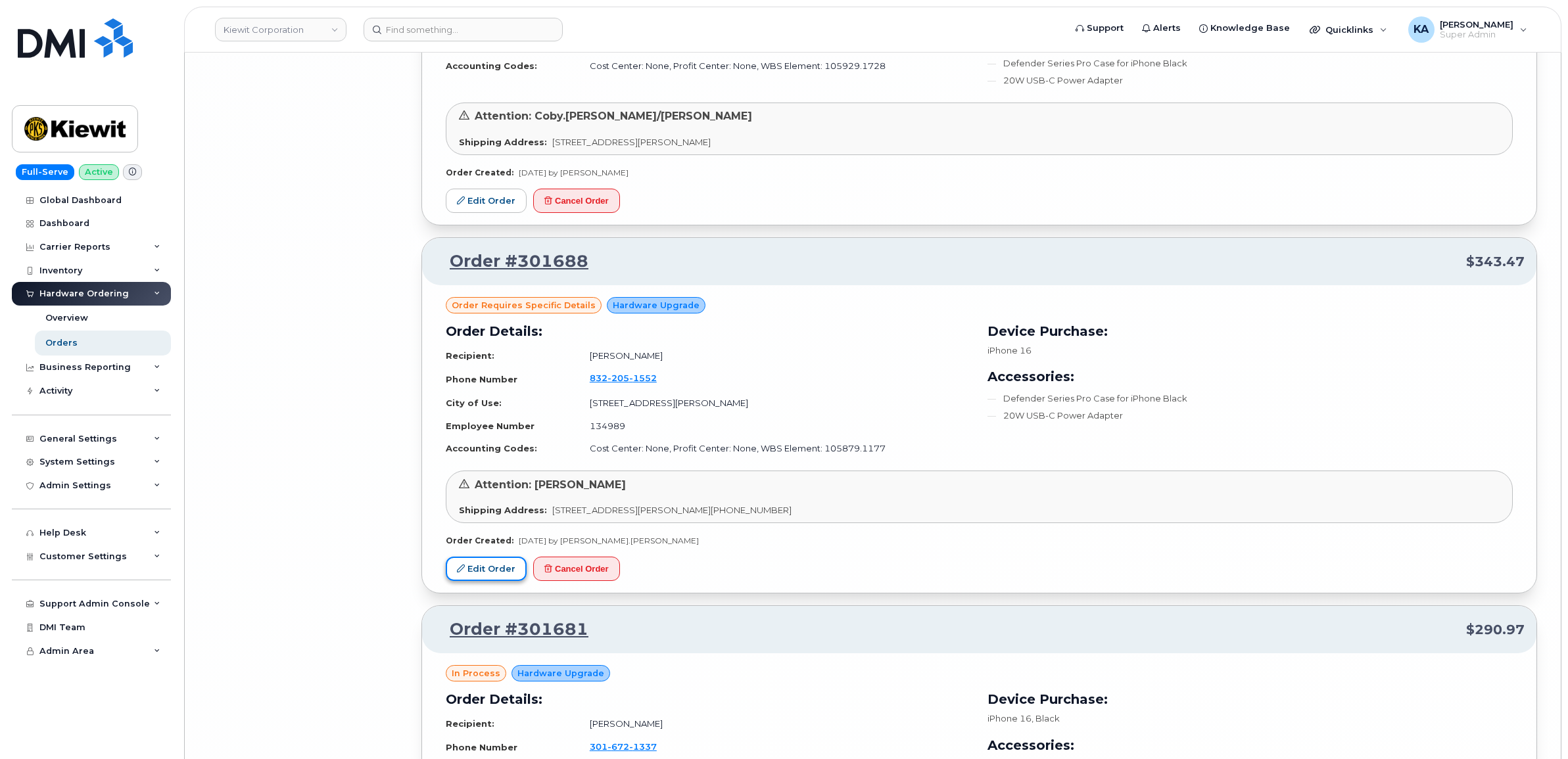
click at [501, 579] on link "Edit Order" at bounding box center [485, 568] width 81 height 24
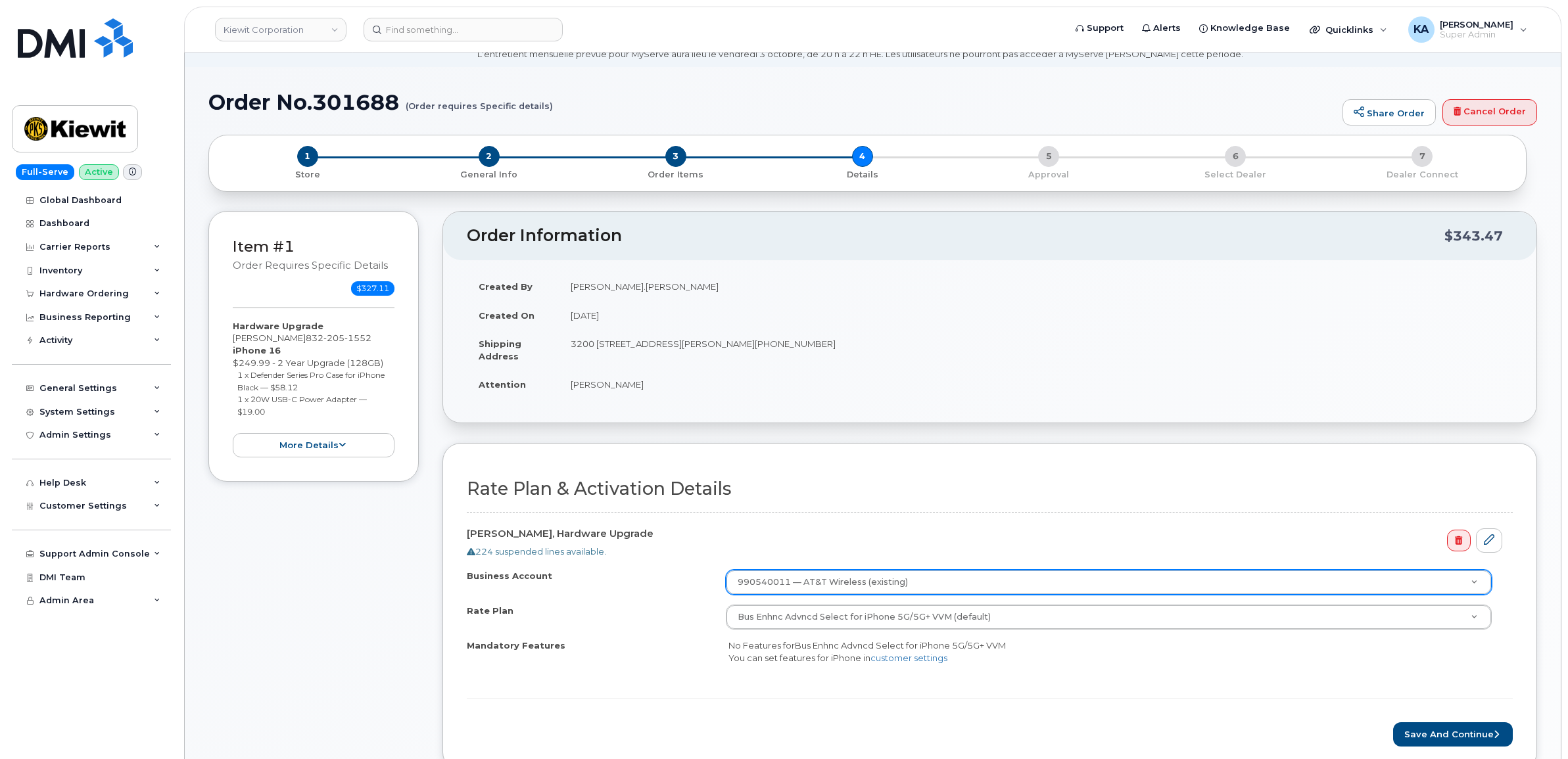
scroll to position [247, 0]
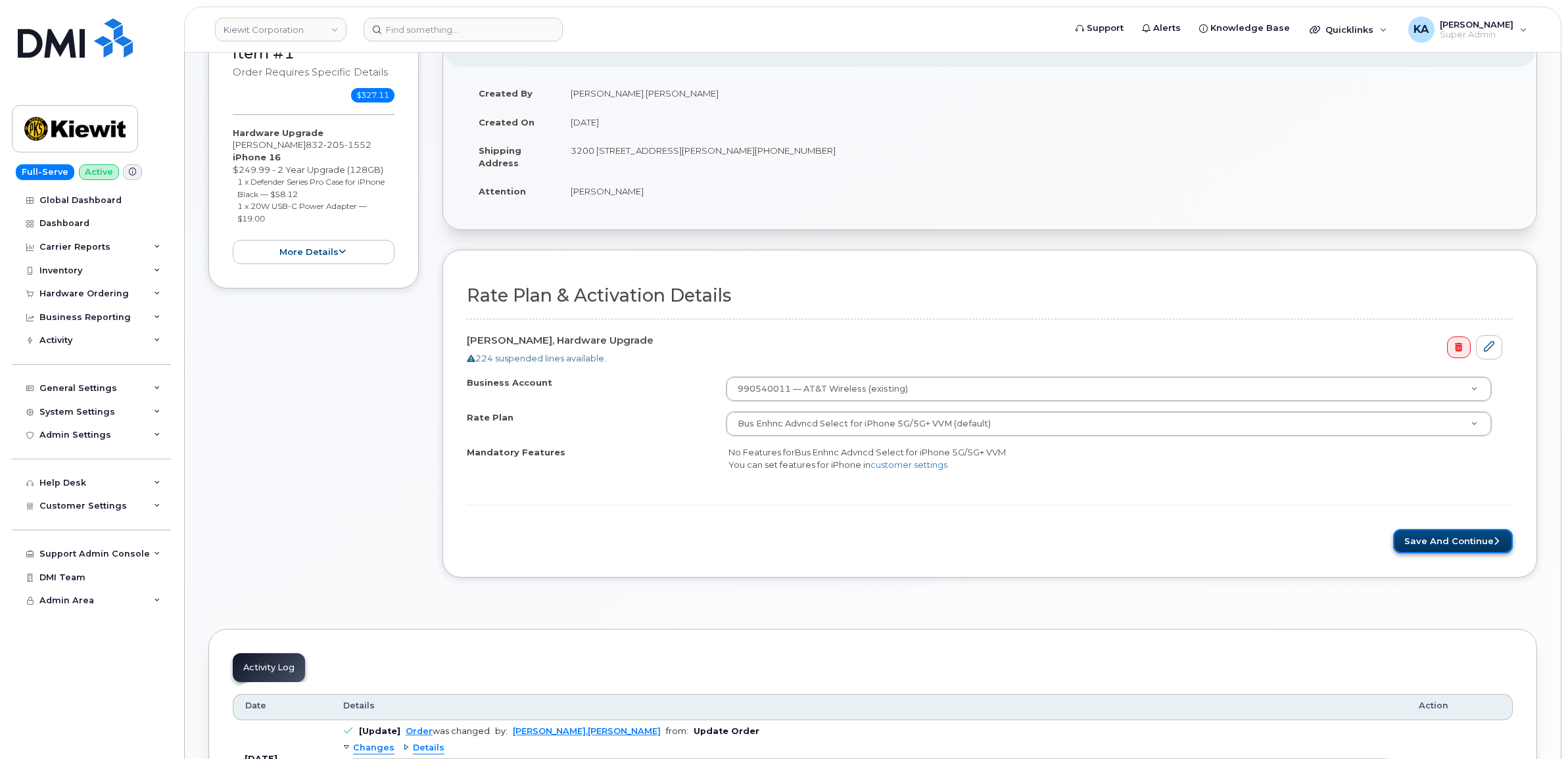
click at [1459, 547] on button "Save and Continue" at bounding box center [1452, 541] width 119 height 24
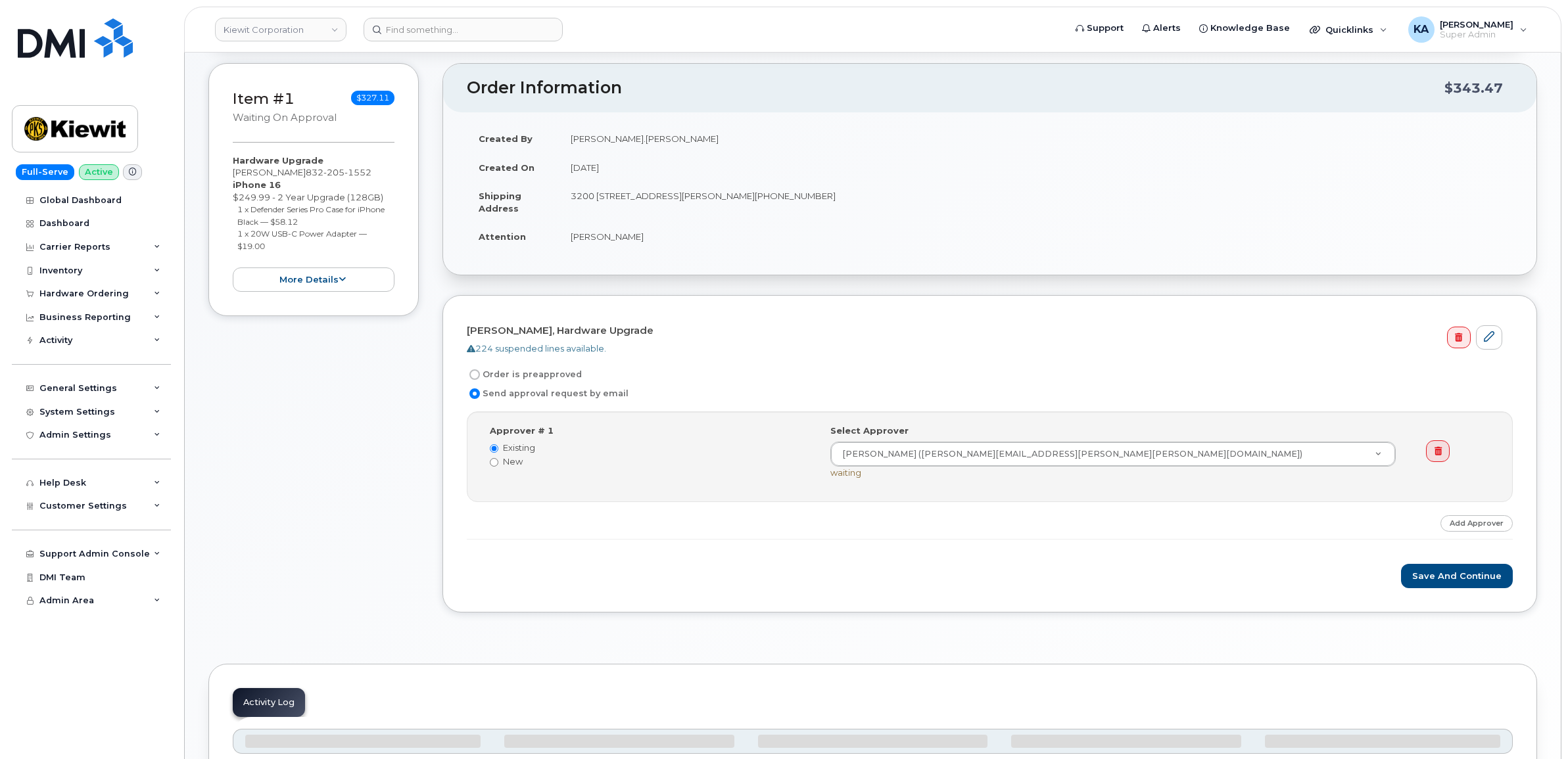
scroll to position [247, 0]
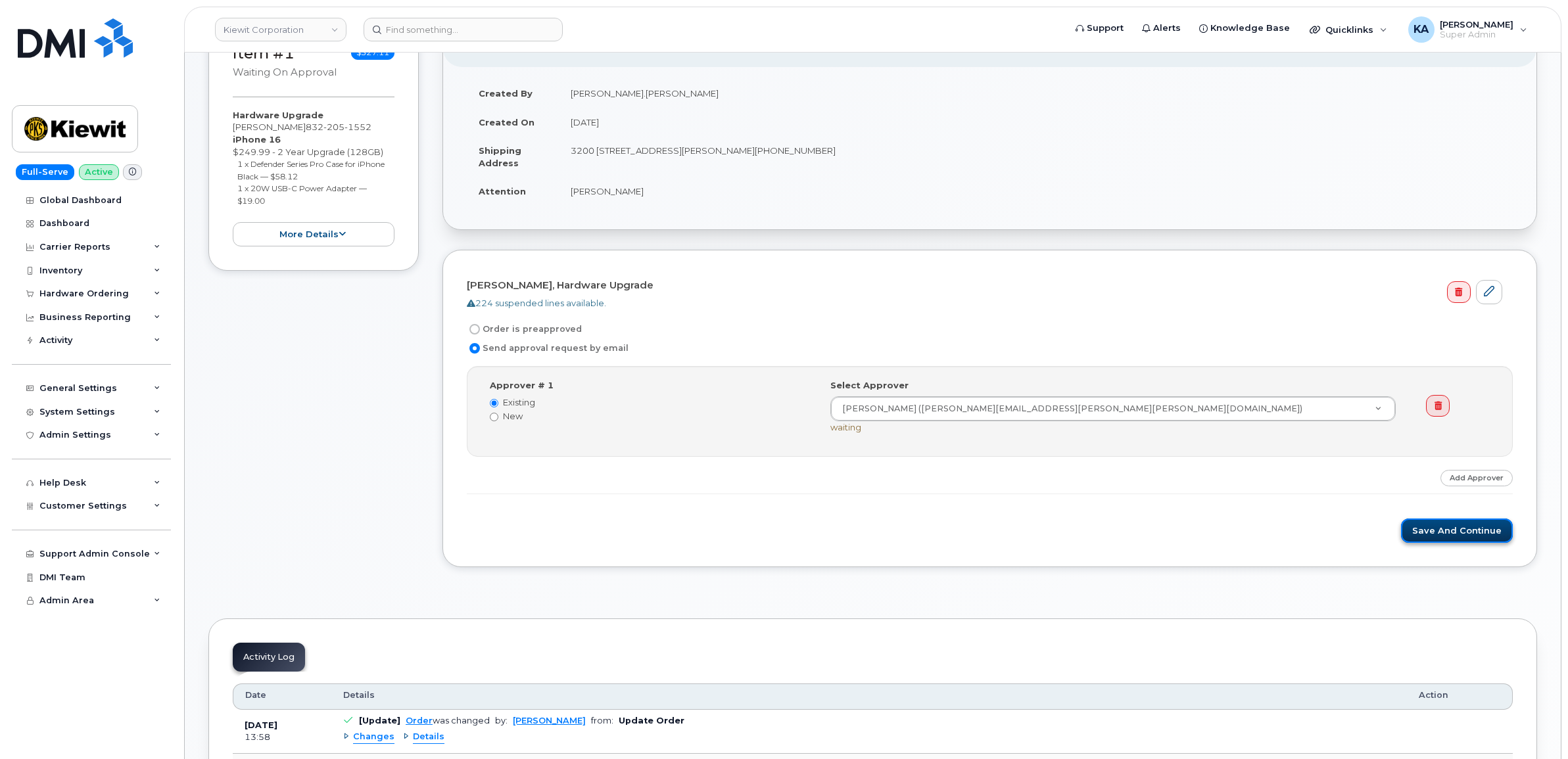
click at [1447, 532] on button "Save and Continue" at bounding box center [1457, 531] width 112 height 24
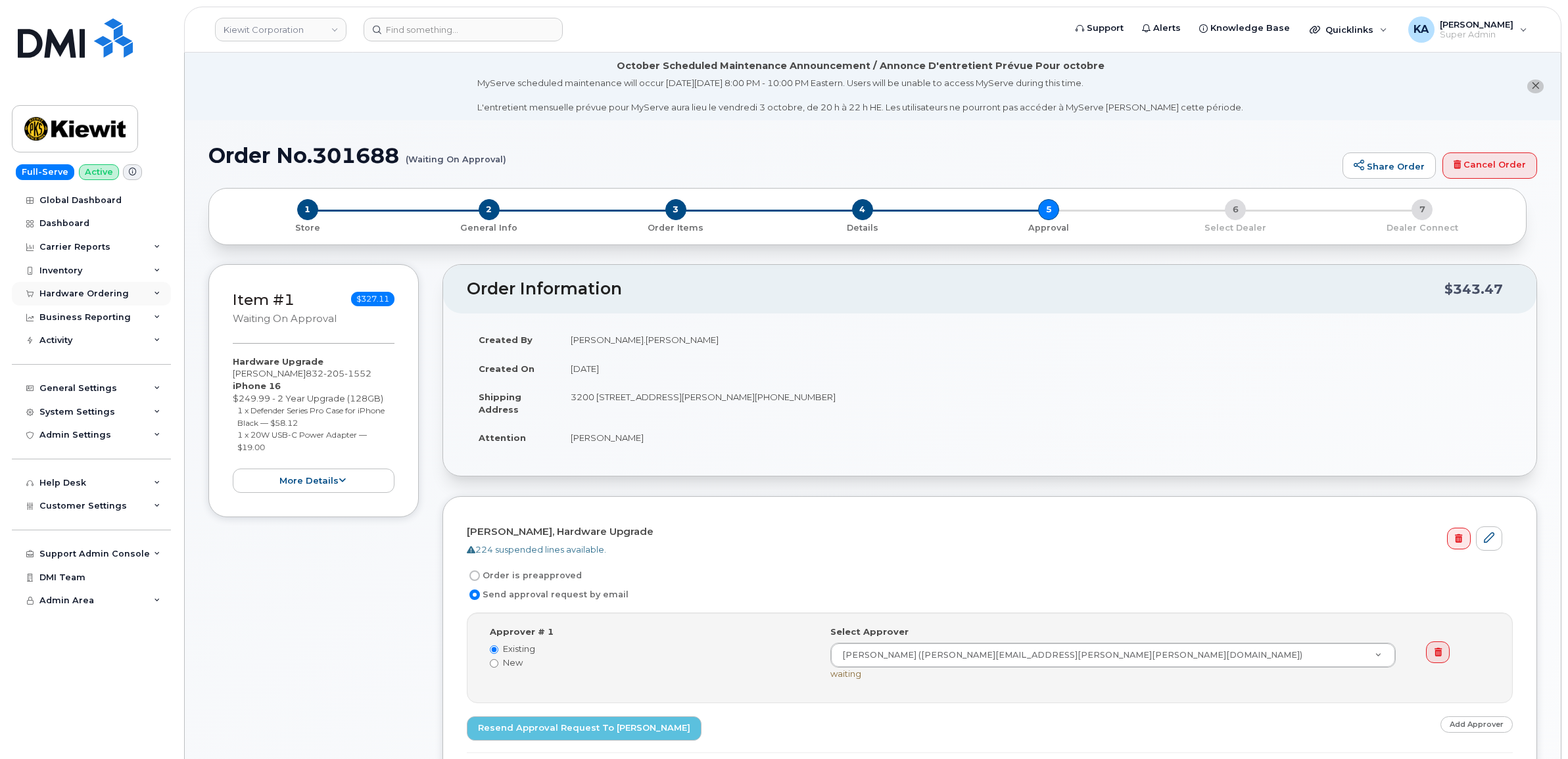
click at [80, 288] on div "Hardware Ordering" at bounding box center [91, 294] width 159 height 24
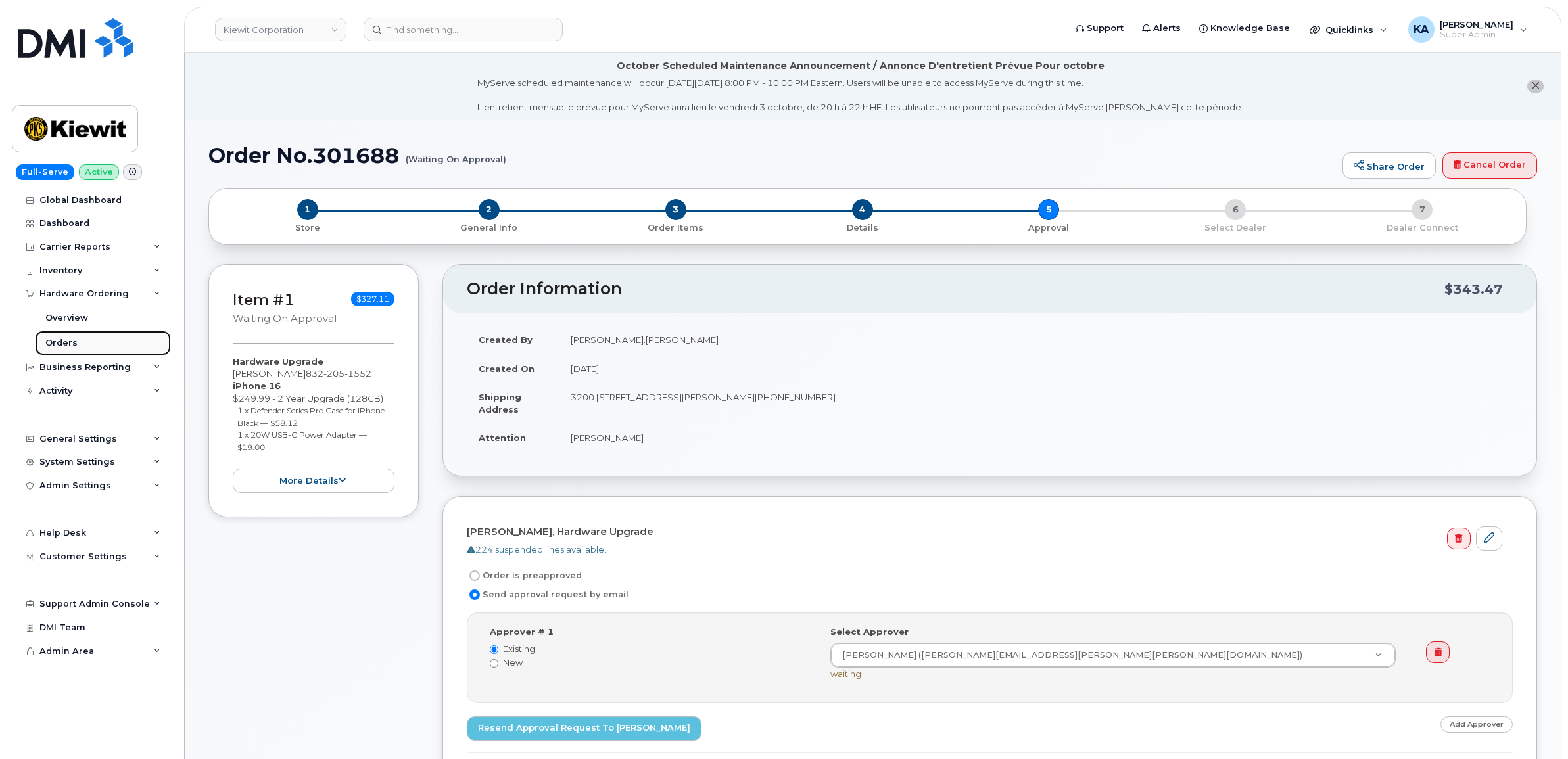
click at [59, 342] on div "Orders" at bounding box center [62, 343] width 32 height 12
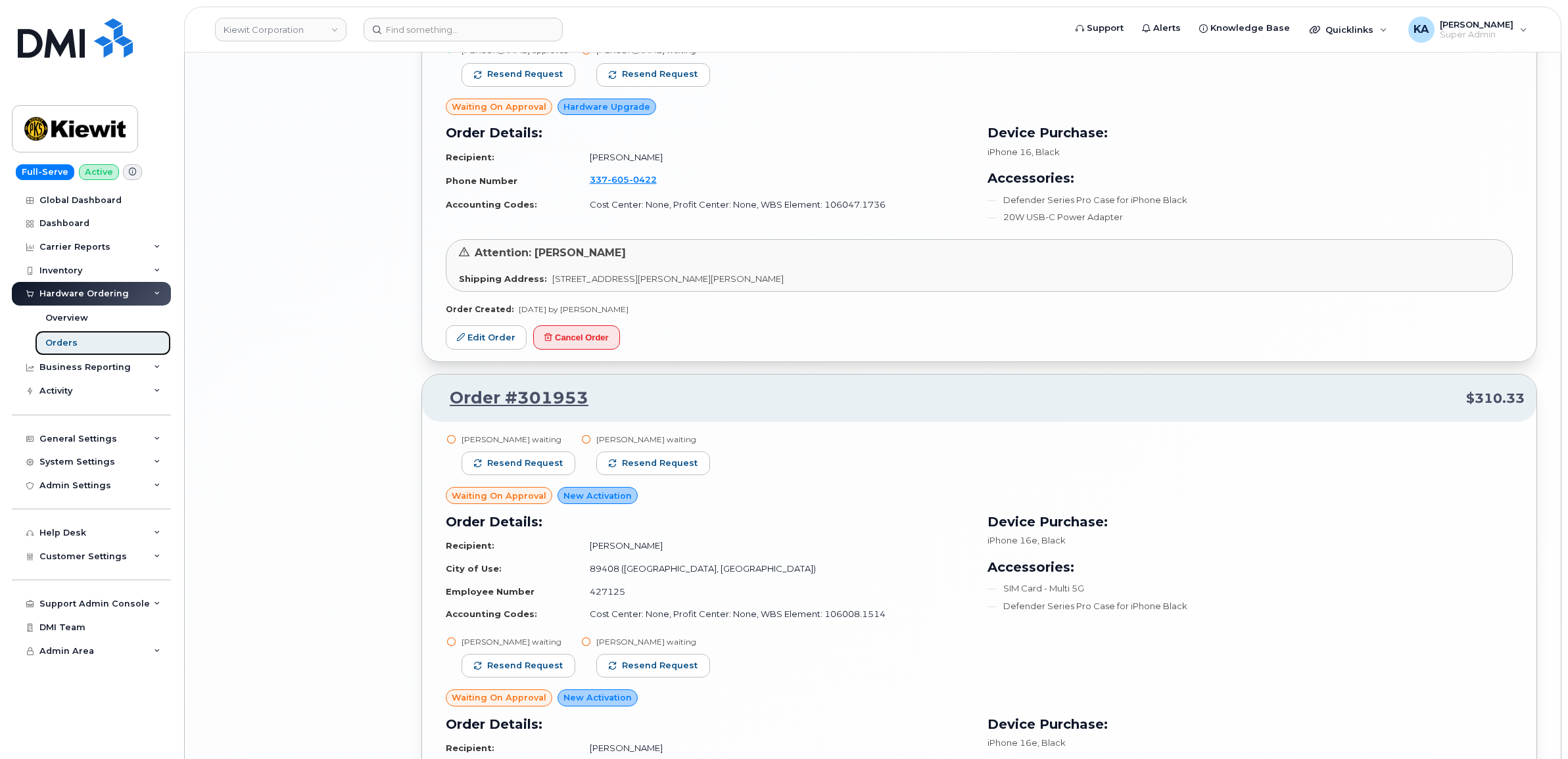
scroll to position [3070, 0]
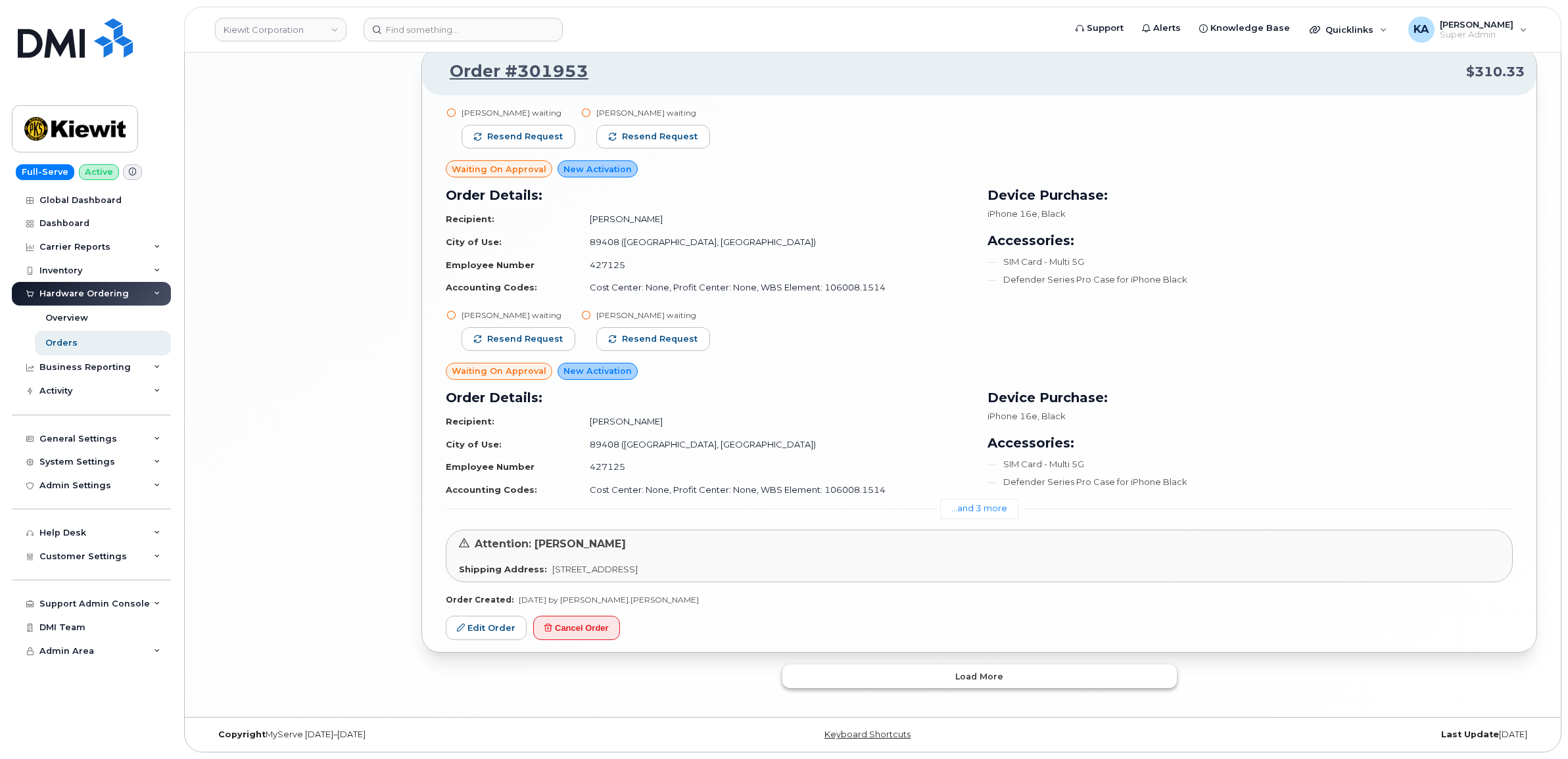
click at [985, 670] on span "Load more" at bounding box center [979, 677] width 48 height 13
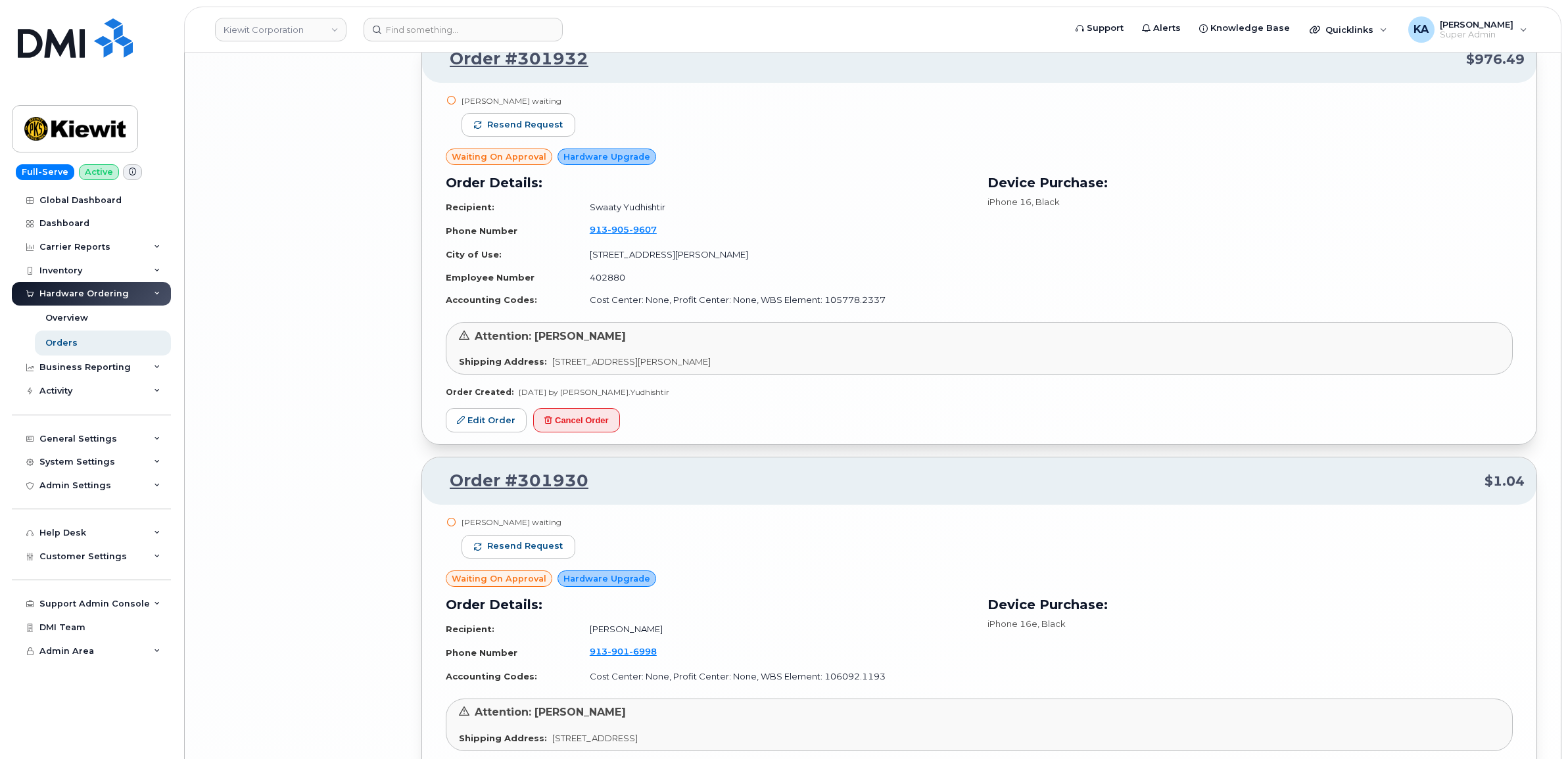
scroll to position [6331, 0]
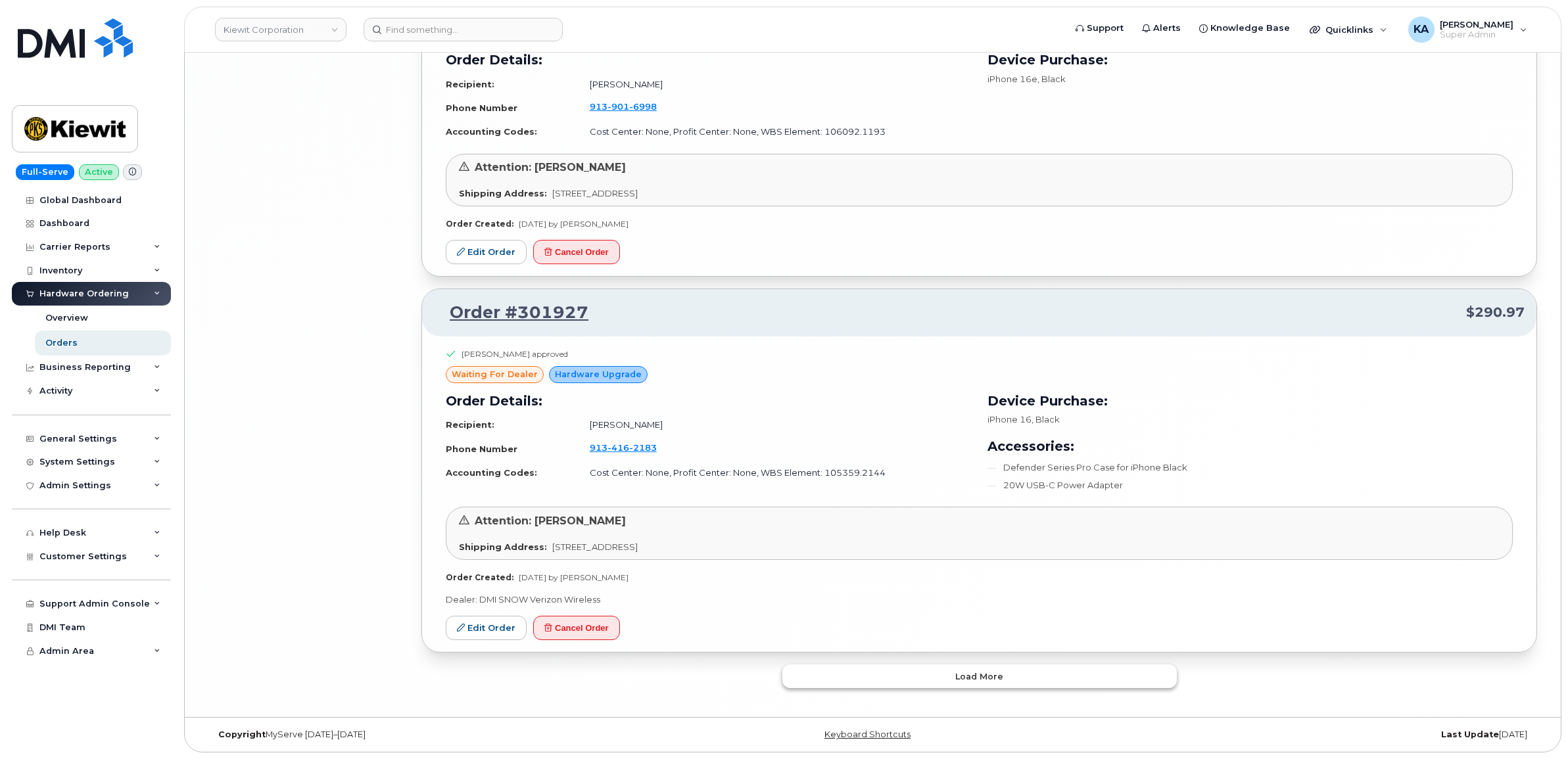
click at [1001, 679] on span "Load more" at bounding box center [979, 677] width 48 height 13
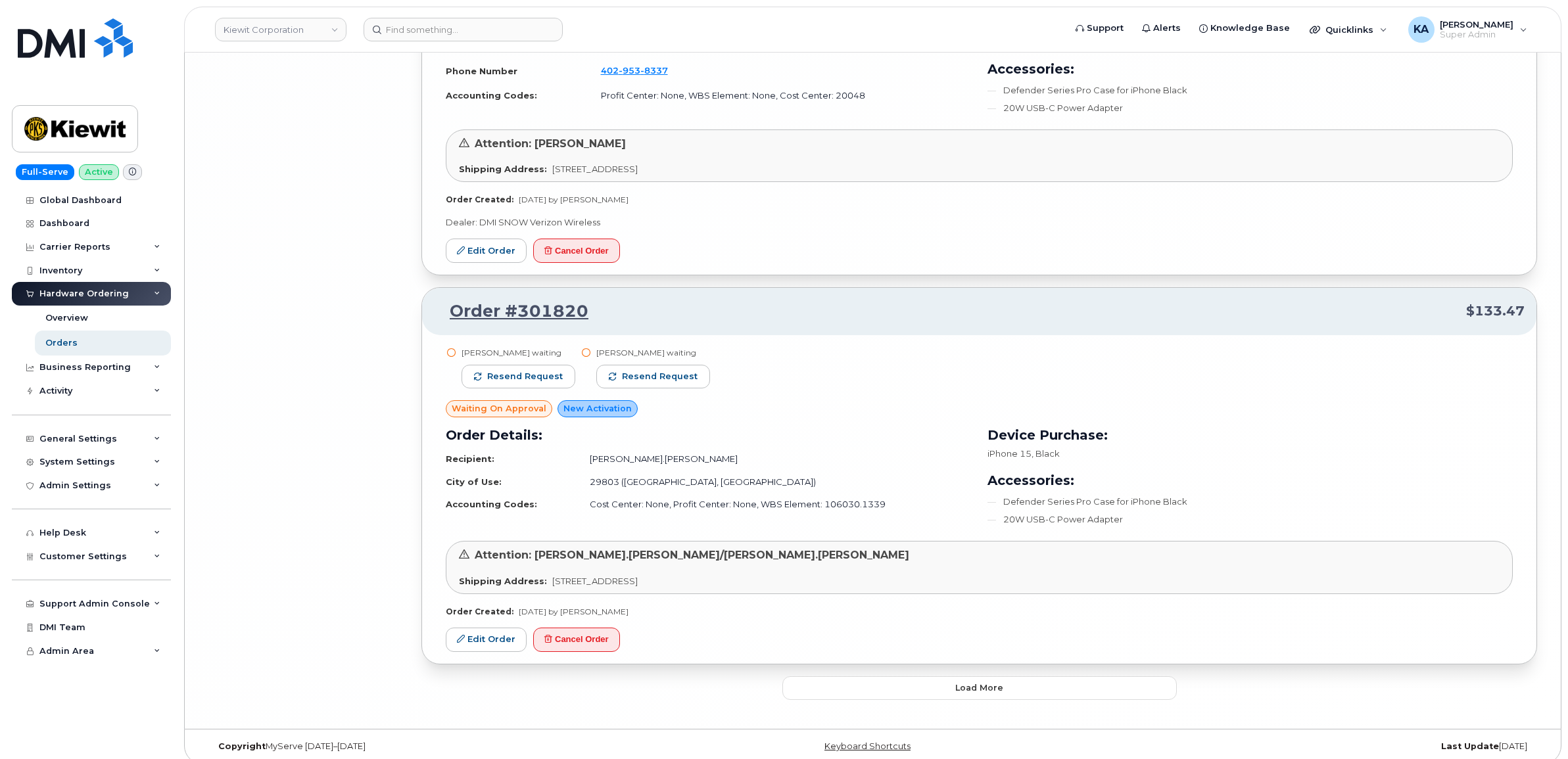
scroll to position [9548, 0]
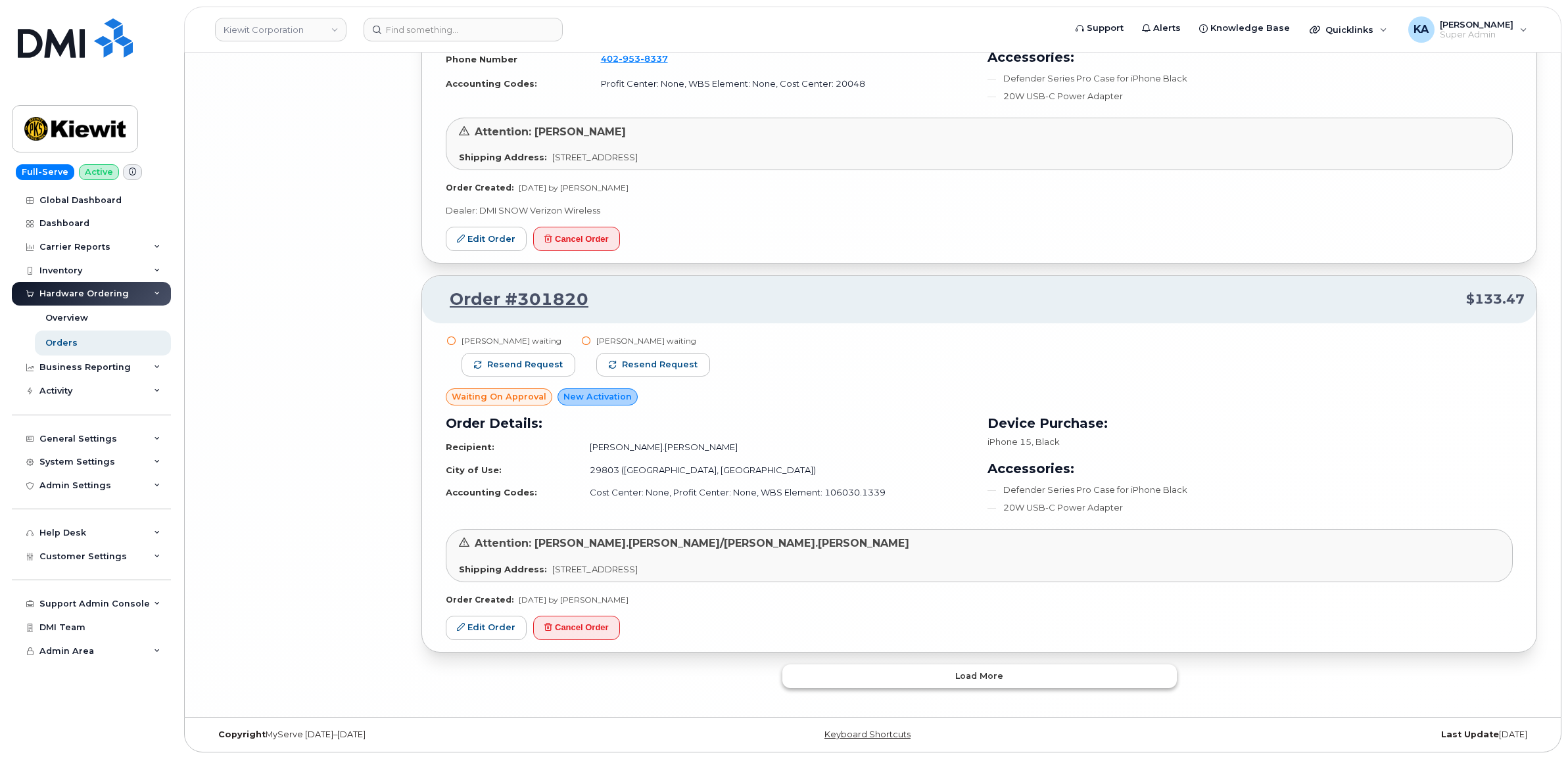
click at [979, 672] on span "Load more" at bounding box center [979, 676] width 48 height 13
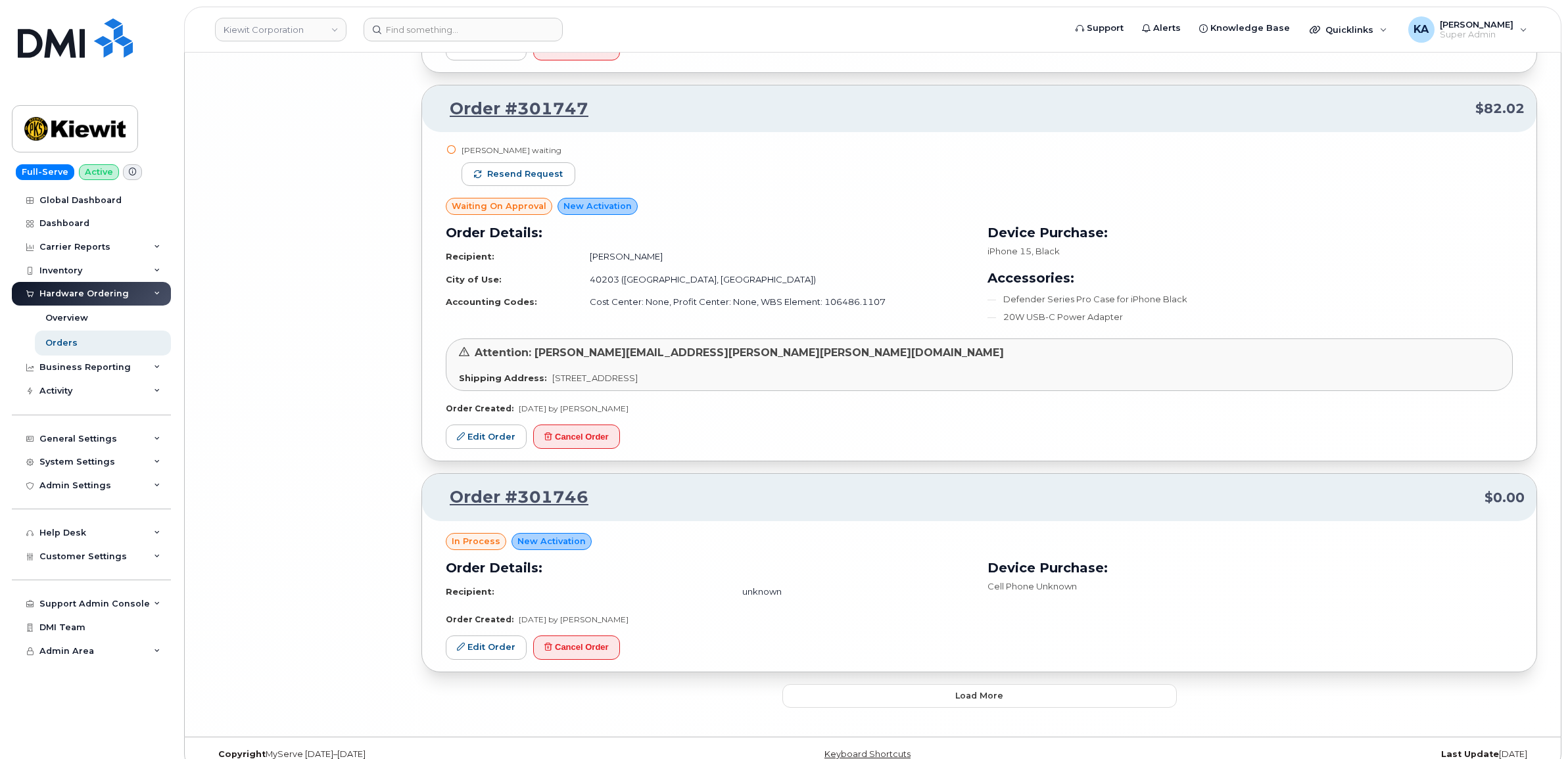
scroll to position [12567, 0]
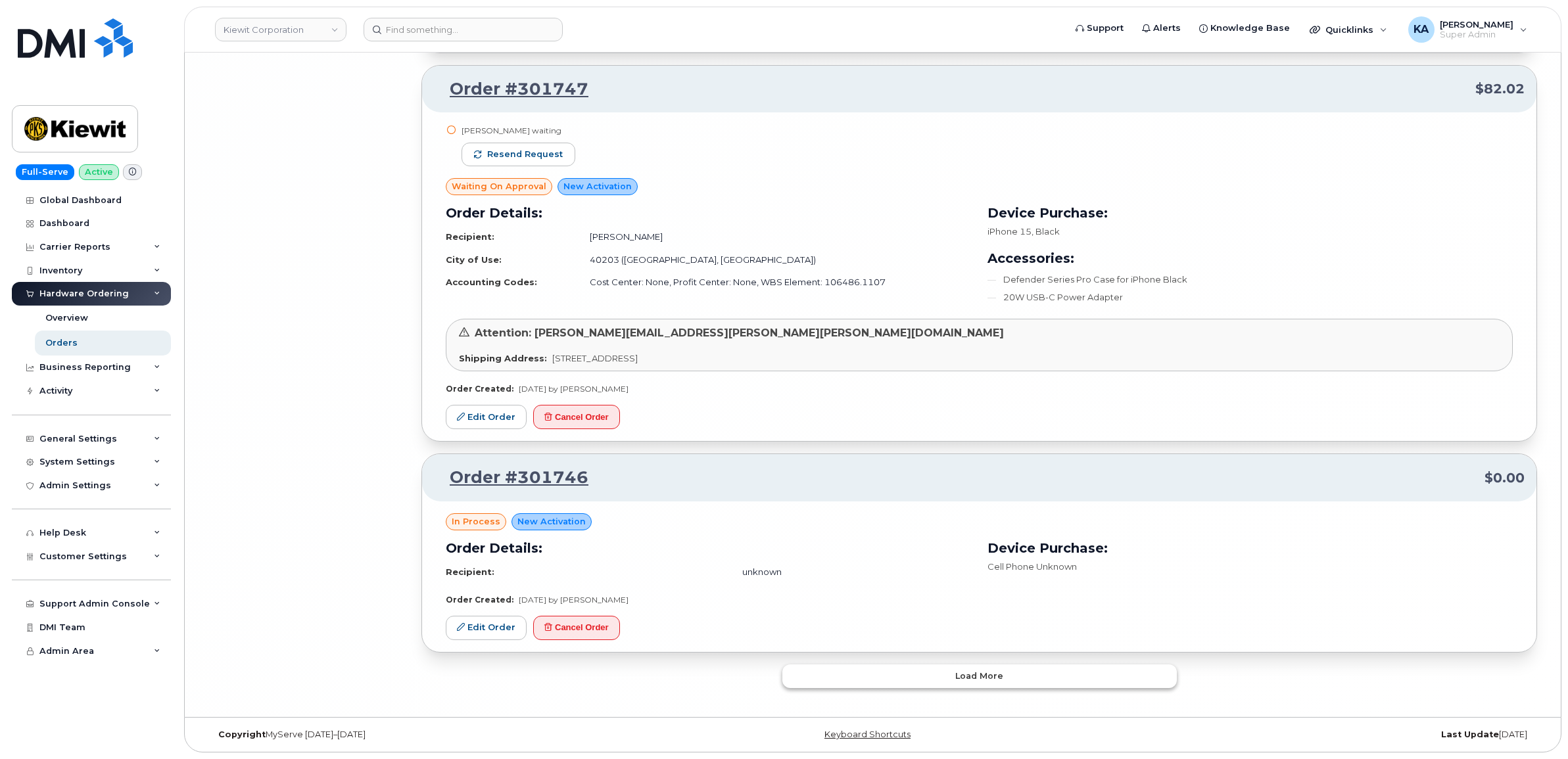
click at [1004, 677] on button "Load more" at bounding box center [979, 677] width 394 height 24
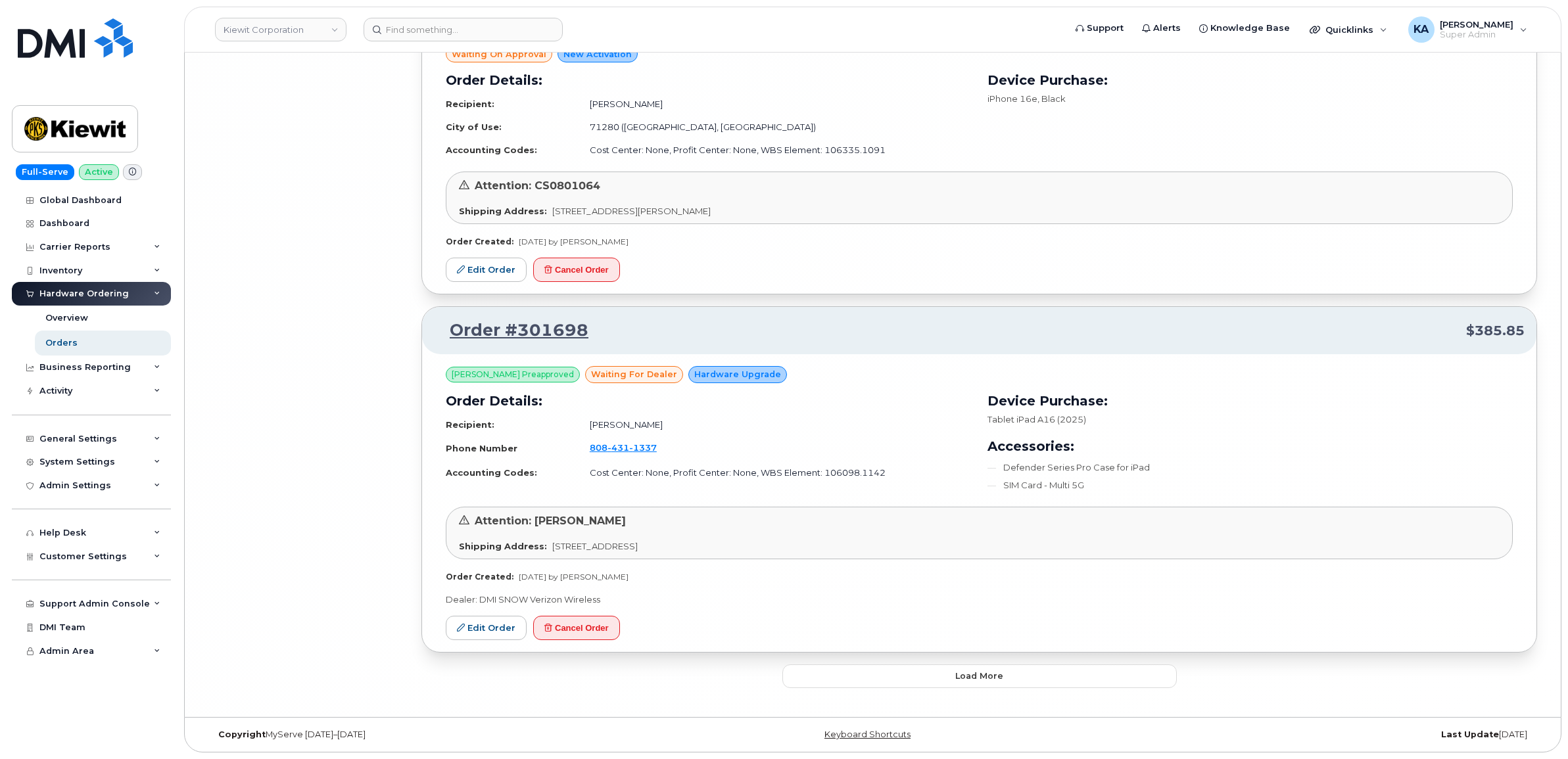
scroll to position [15550, 0]
click at [1015, 679] on button "Load more" at bounding box center [979, 677] width 394 height 24
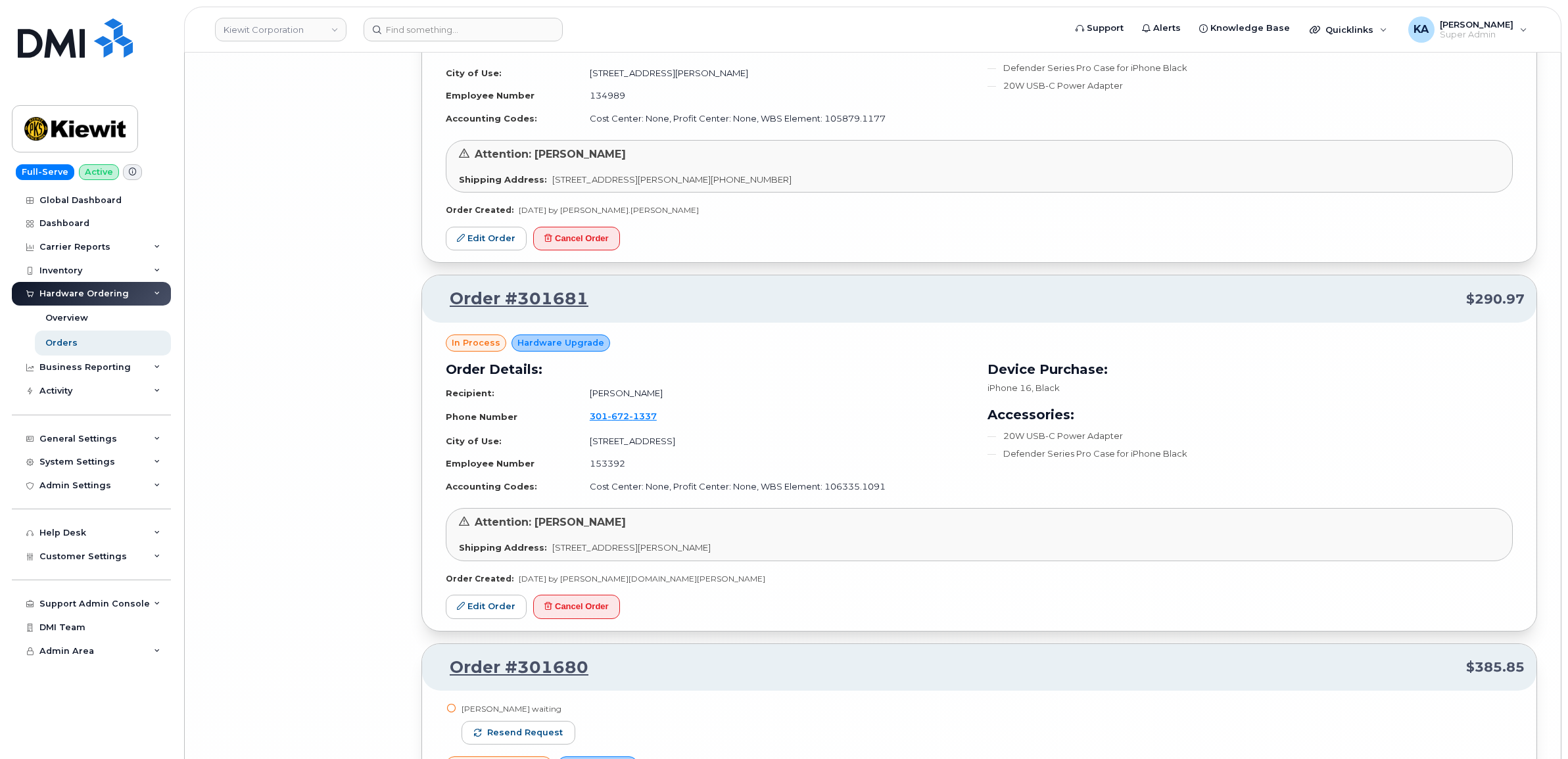
scroll to position [17521, 0]
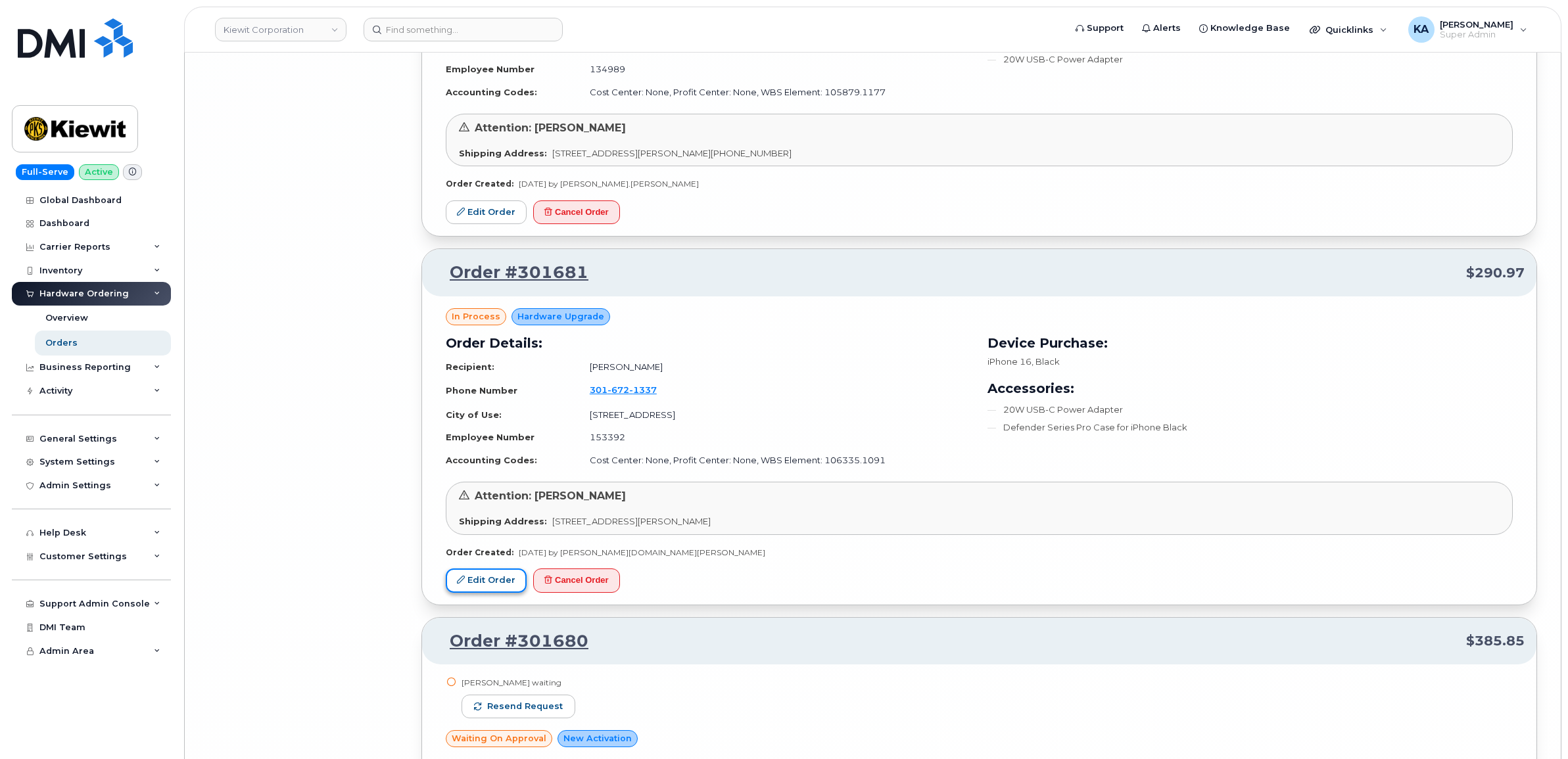
click at [480, 590] on link "Edit Order" at bounding box center [485, 580] width 81 height 24
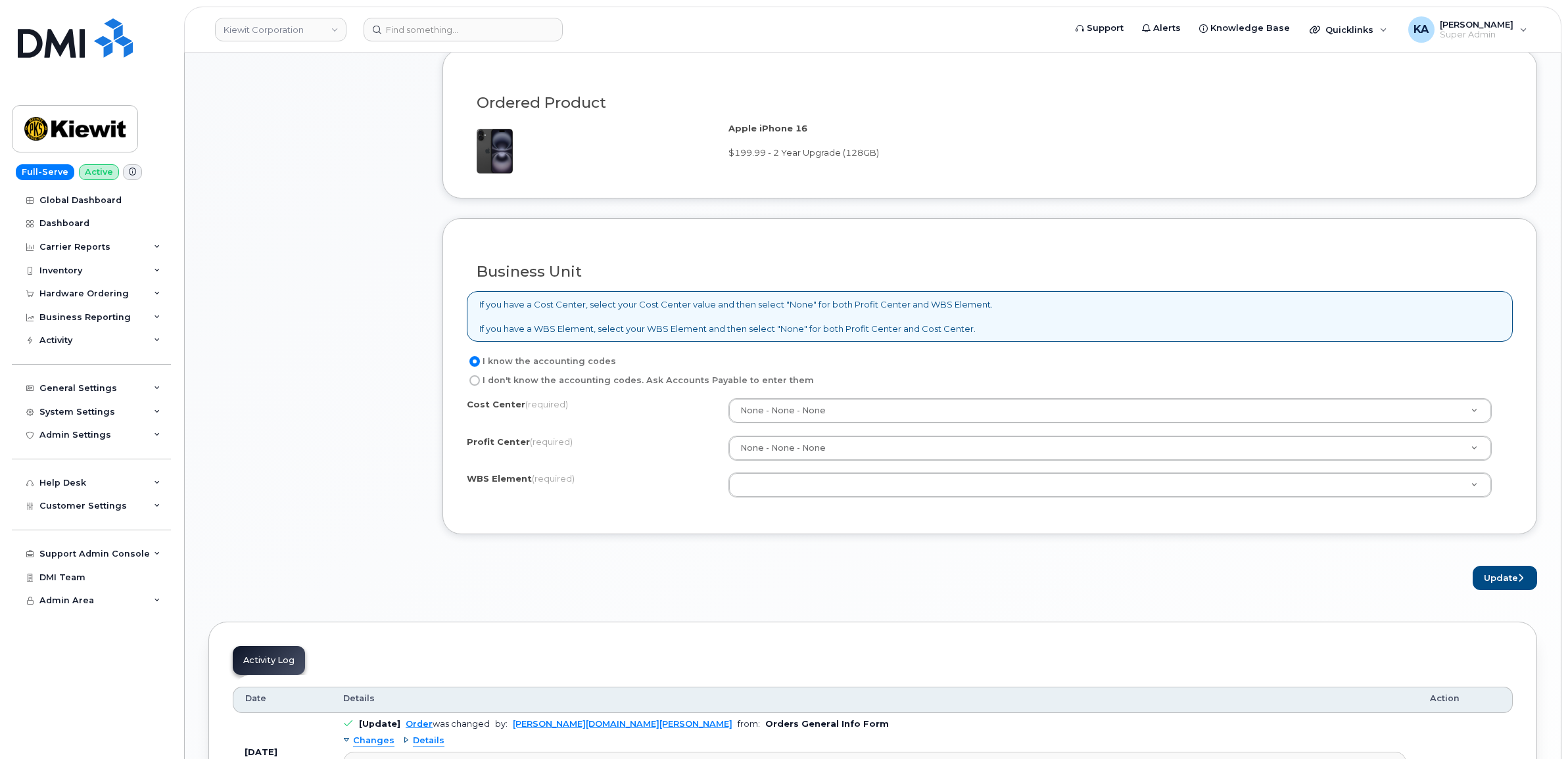
scroll to position [970, 0]
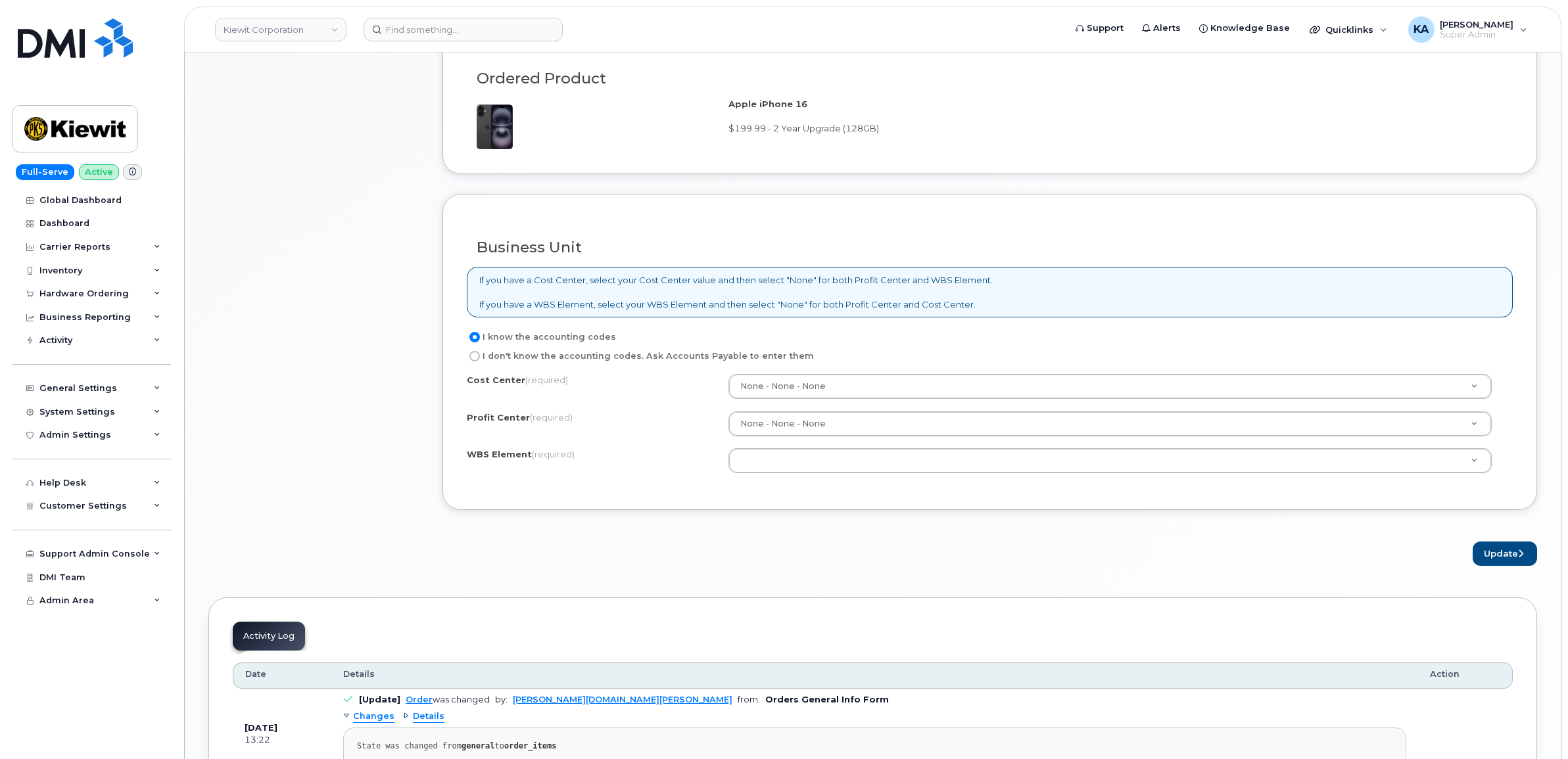
click at [472, 360] on input "I don't know the accounting codes. Ask Accounts Payable to enter them" at bounding box center [474, 355] width 10 height 10
radio input "true"
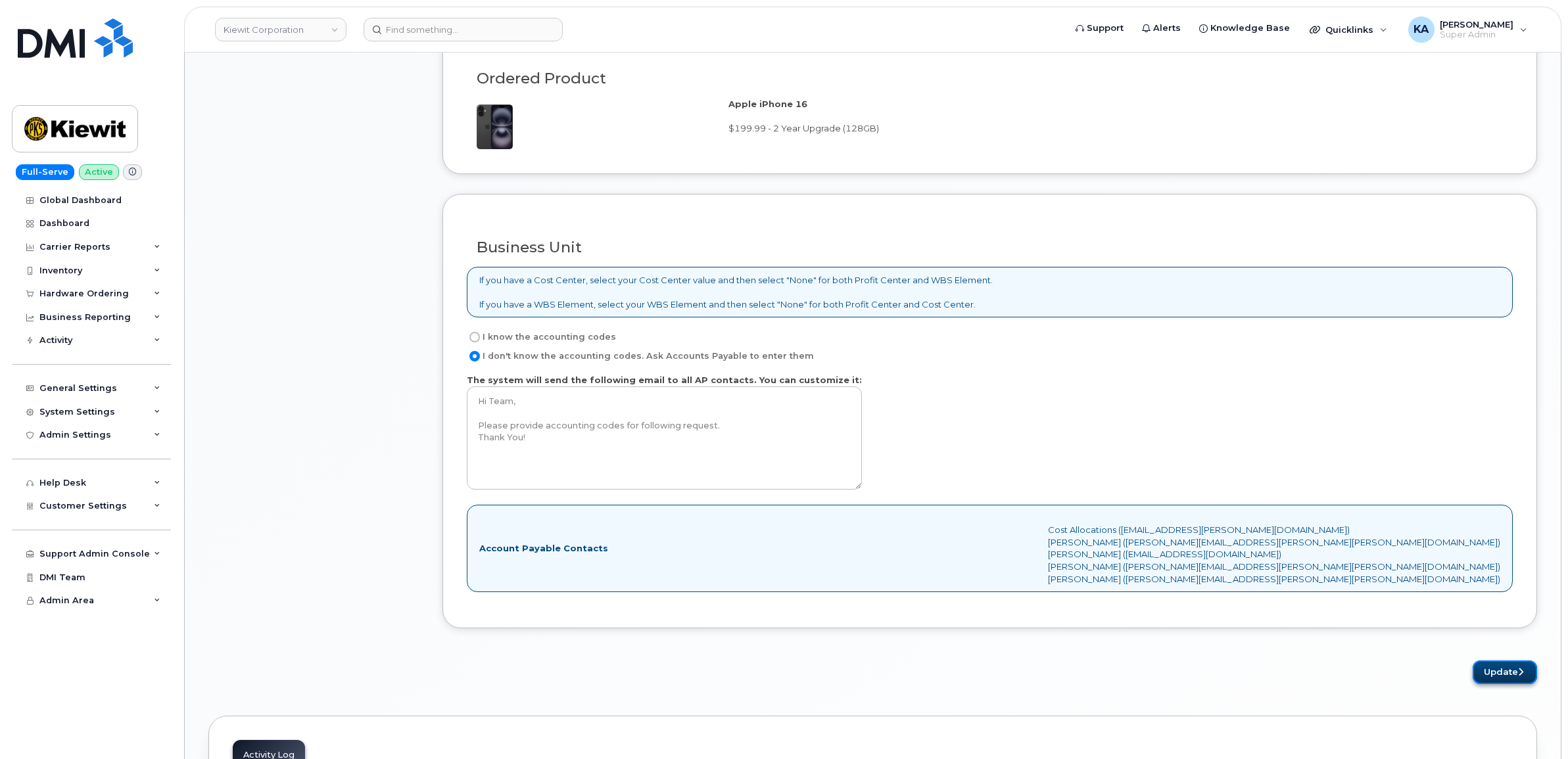
click at [1487, 667] on button "Update" at bounding box center [1505, 673] width 64 height 24
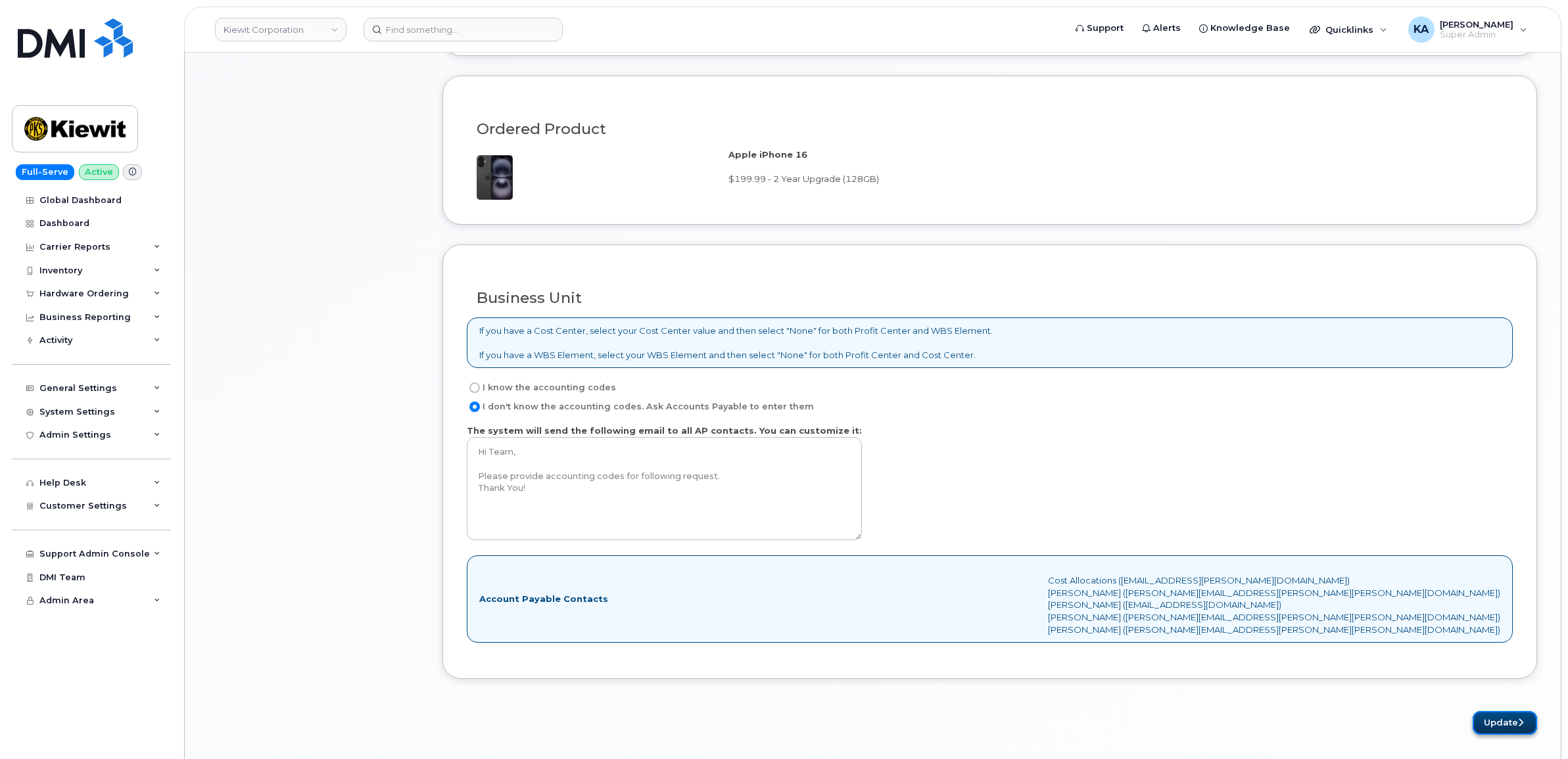
click at [1490, 725] on button "Update" at bounding box center [1505, 723] width 64 height 24
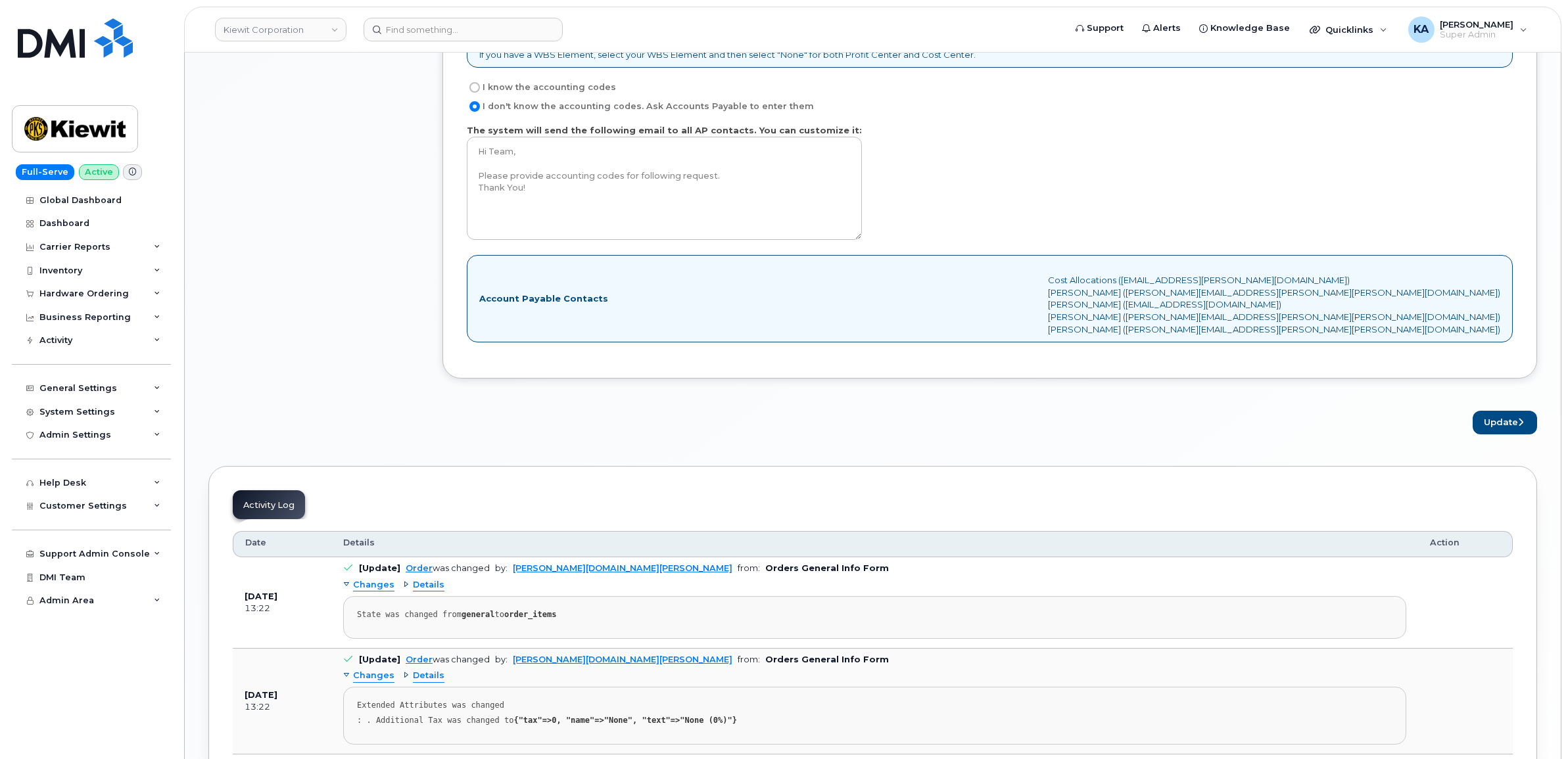
scroll to position [1249, 0]
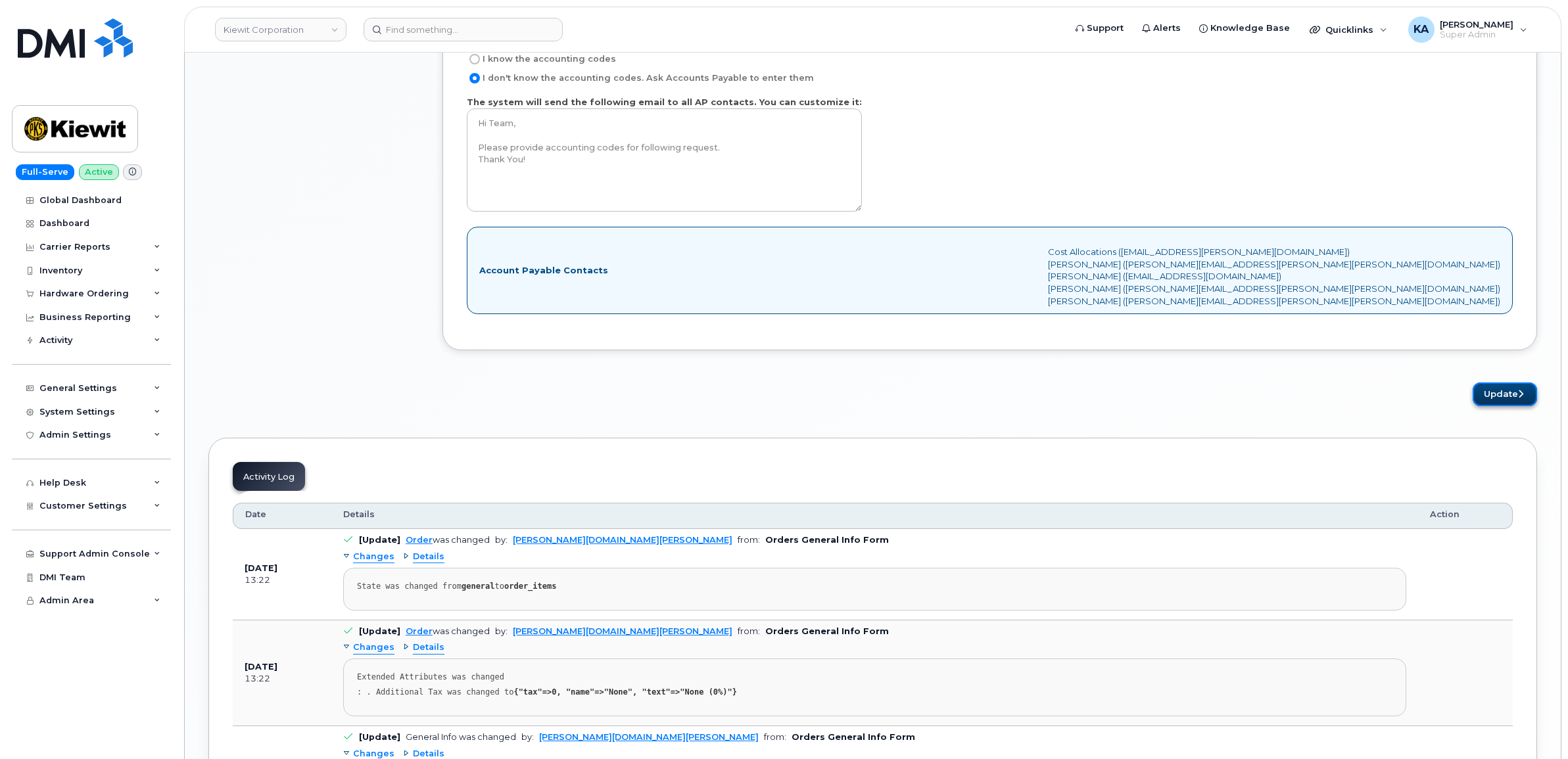
click at [1495, 396] on button "Update" at bounding box center [1505, 395] width 64 height 24
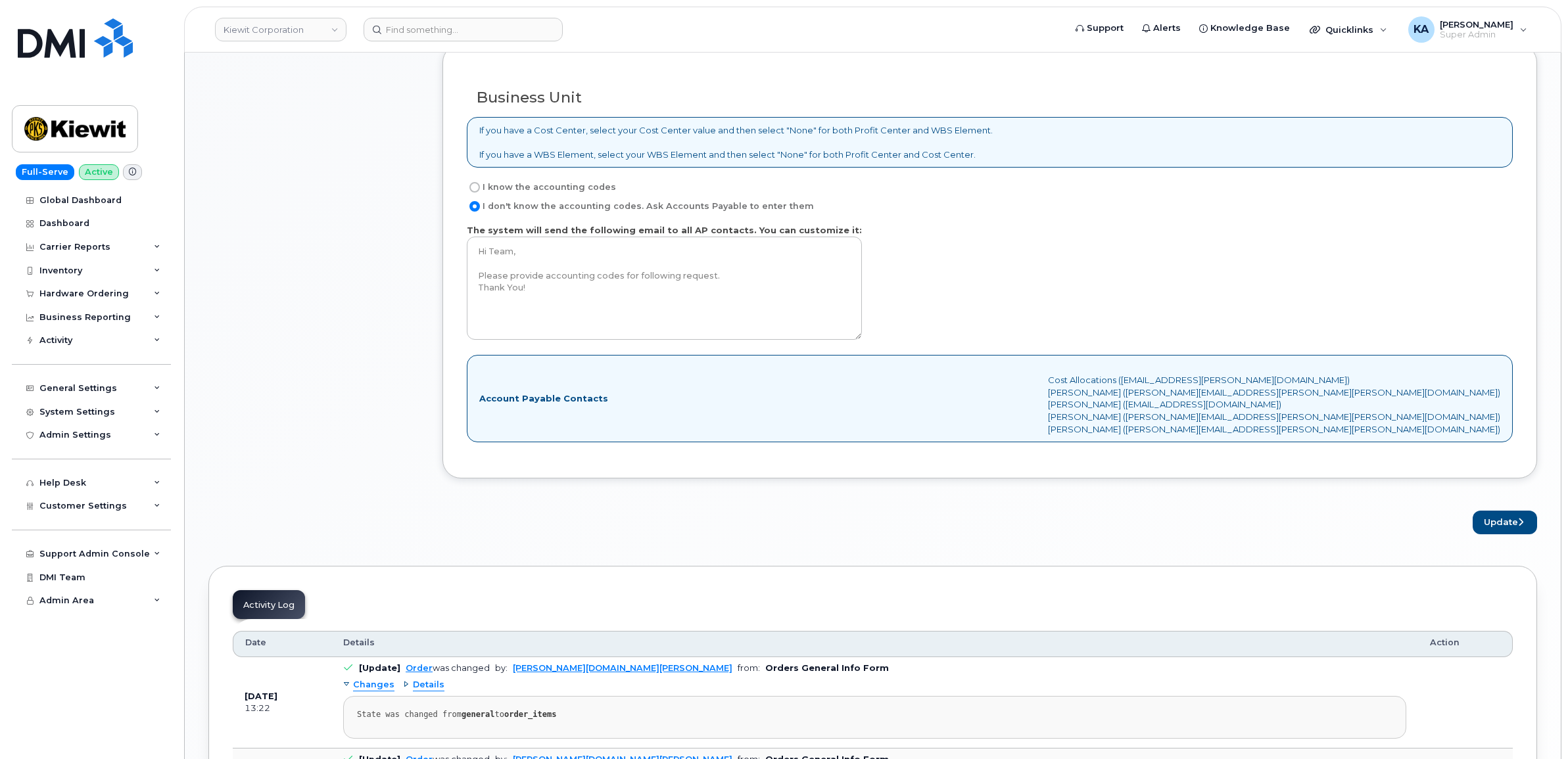
scroll to position [1167, 0]
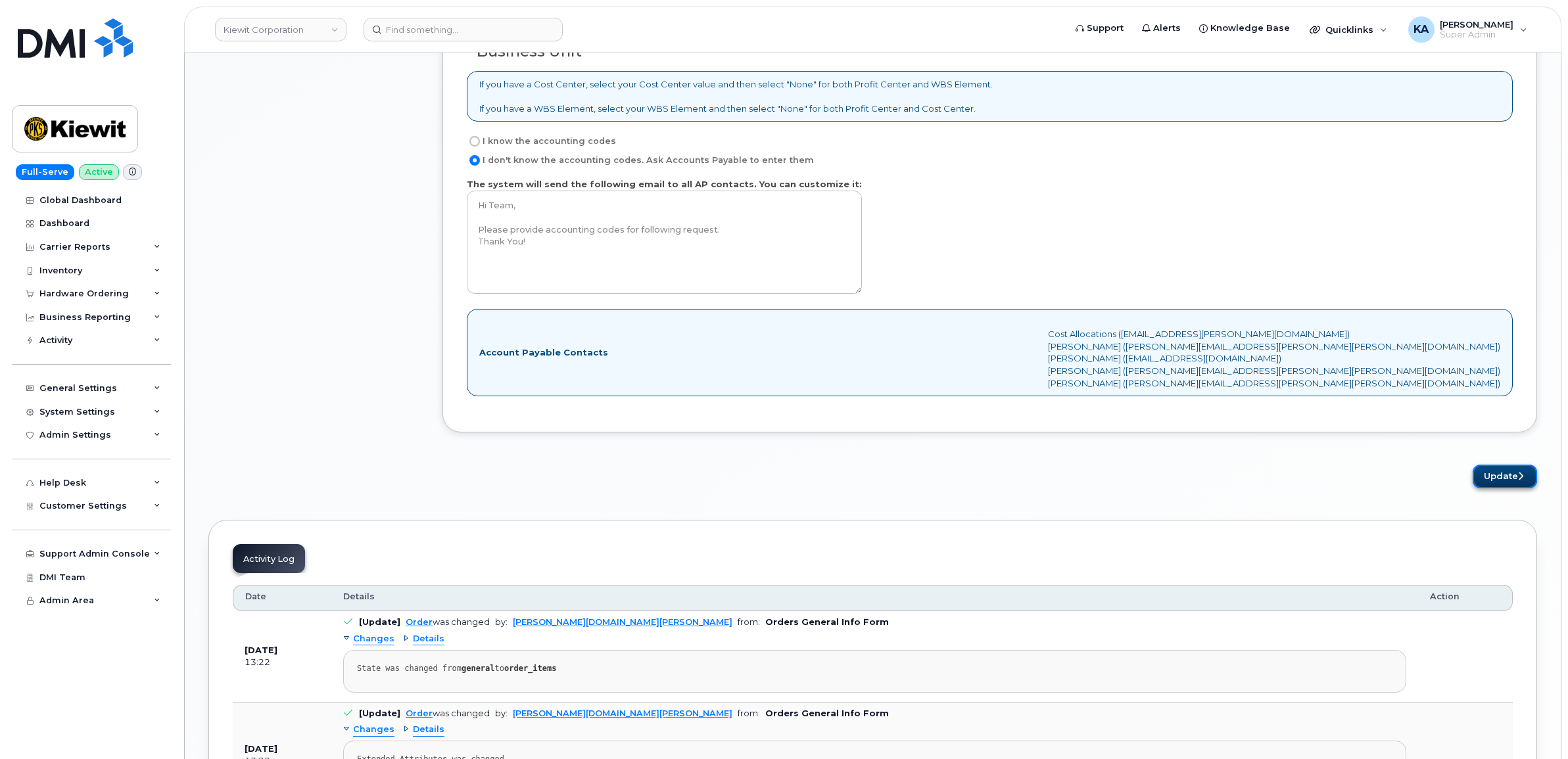
click at [1495, 476] on button "Update" at bounding box center [1505, 476] width 64 height 24
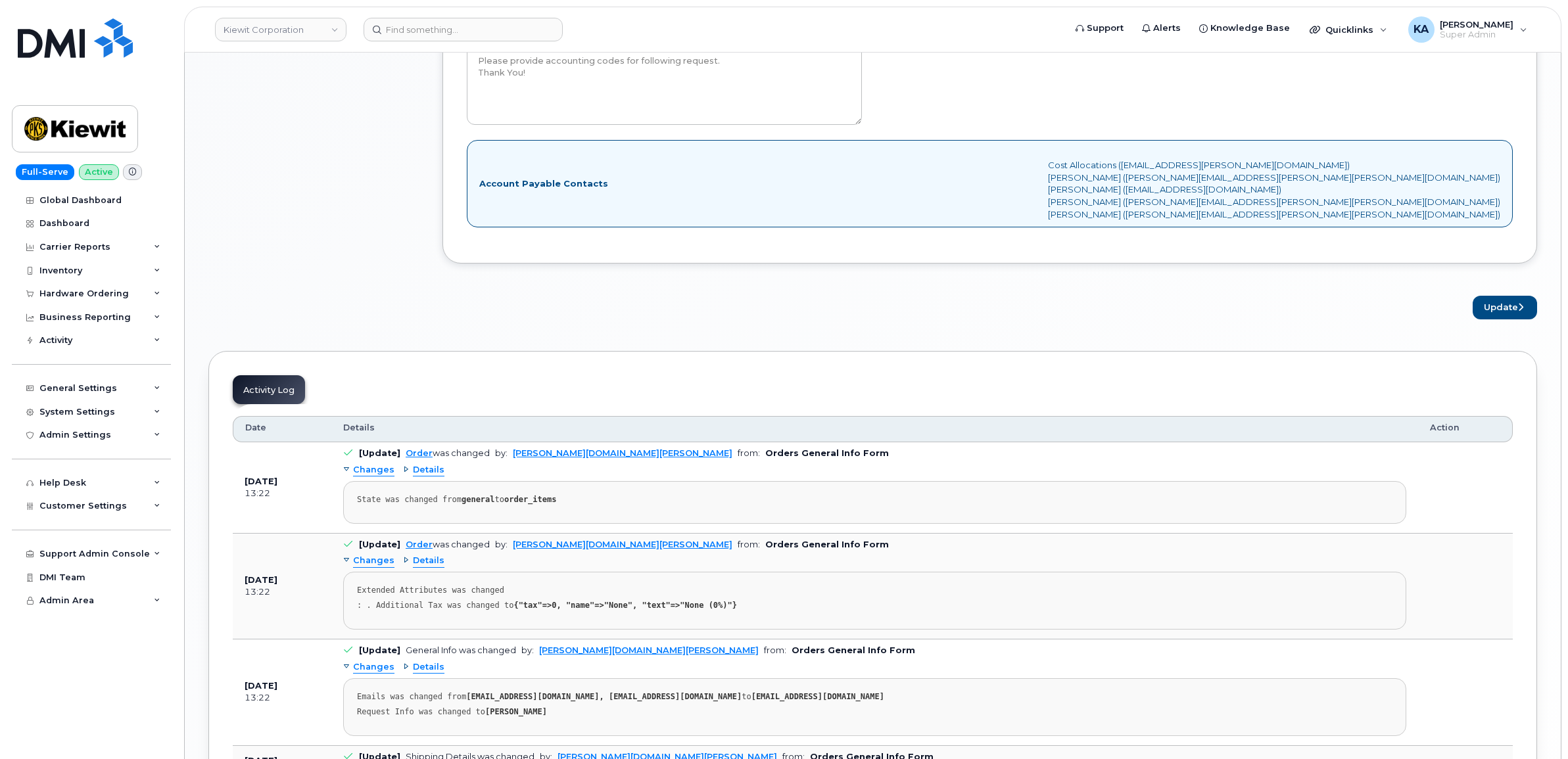
scroll to position [1413, 0]
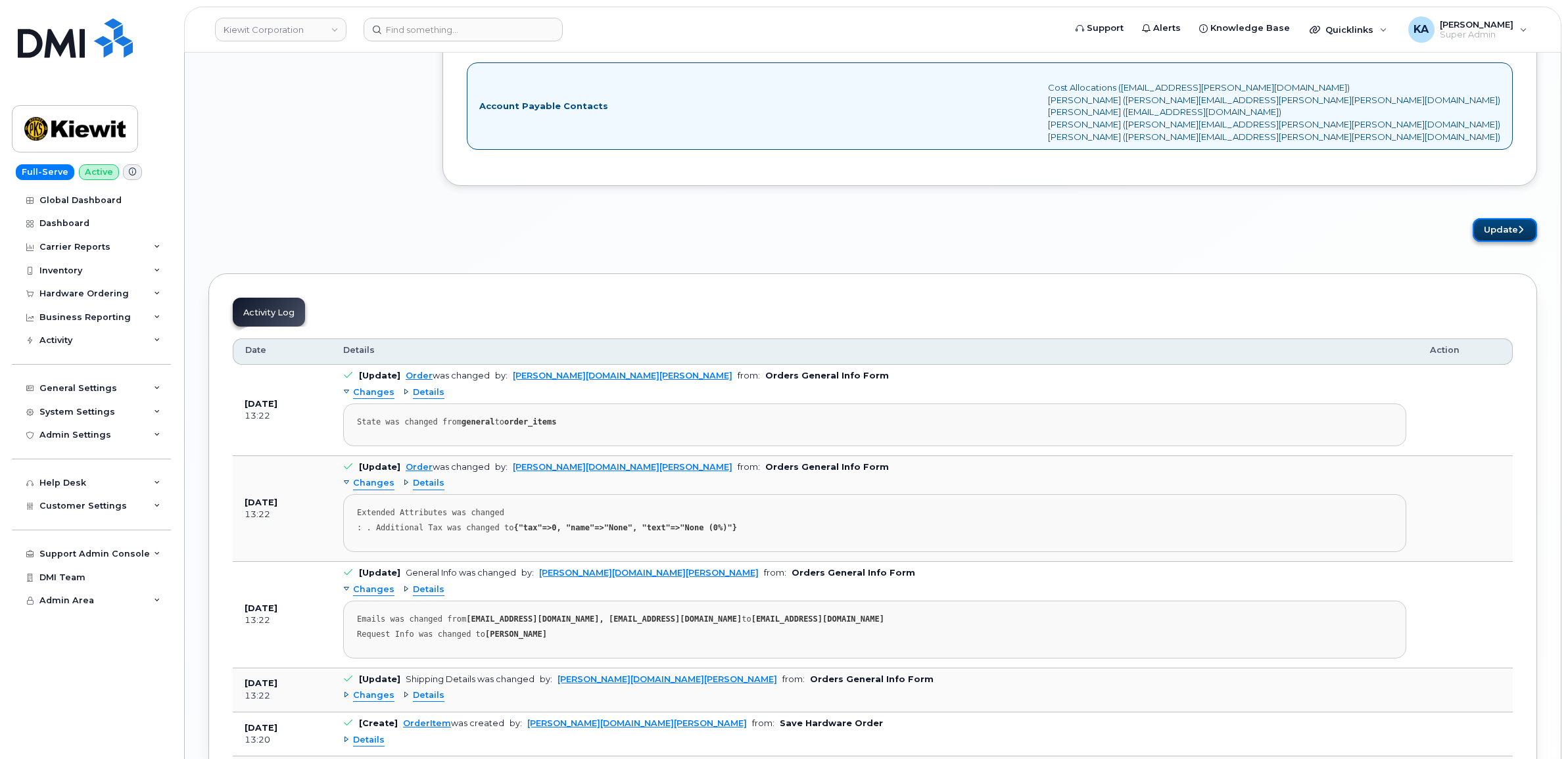
click at [1484, 235] on button "Update" at bounding box center [1505, 231] width 64 height 24
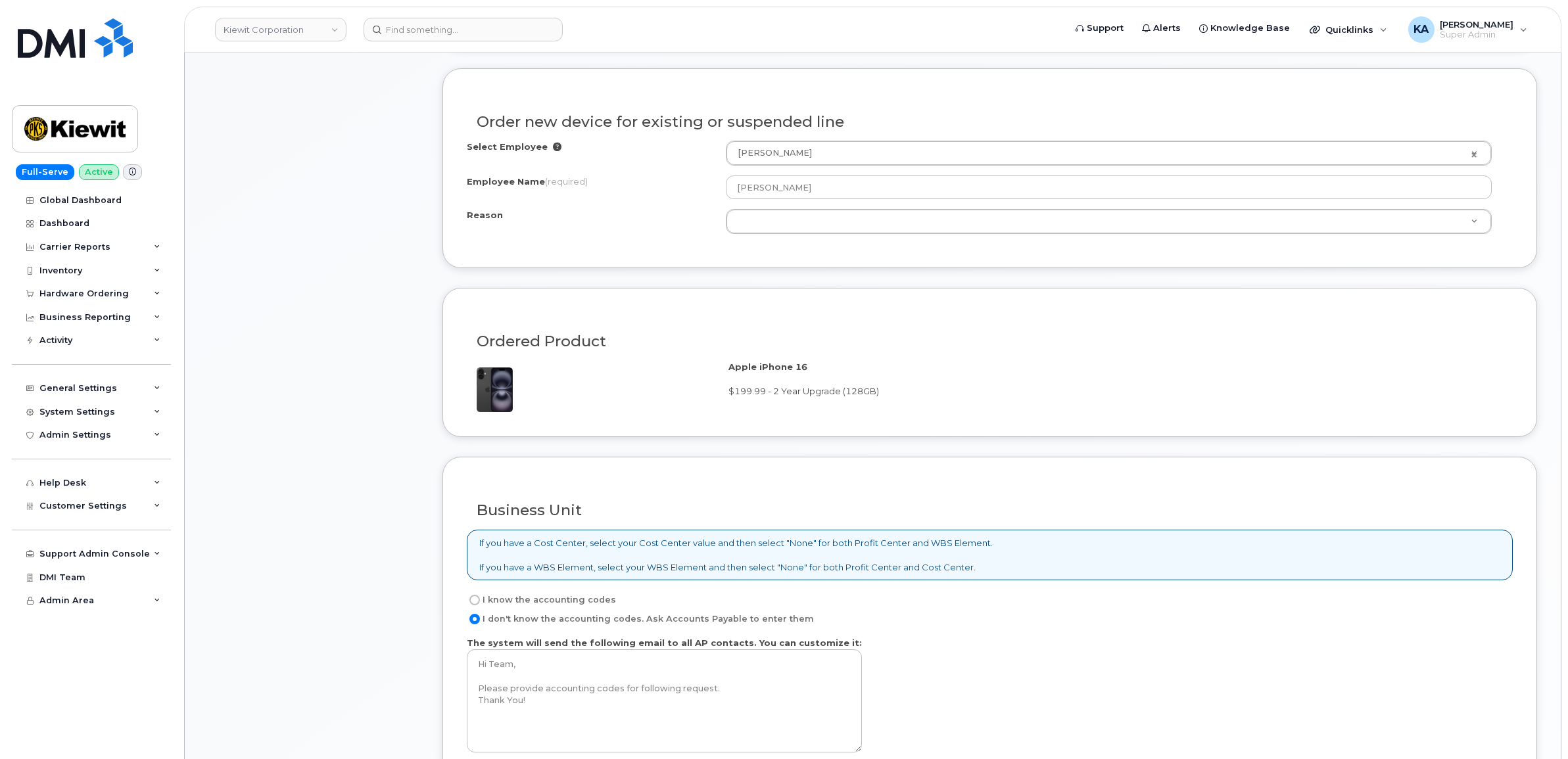
scroll to position [592, 0]
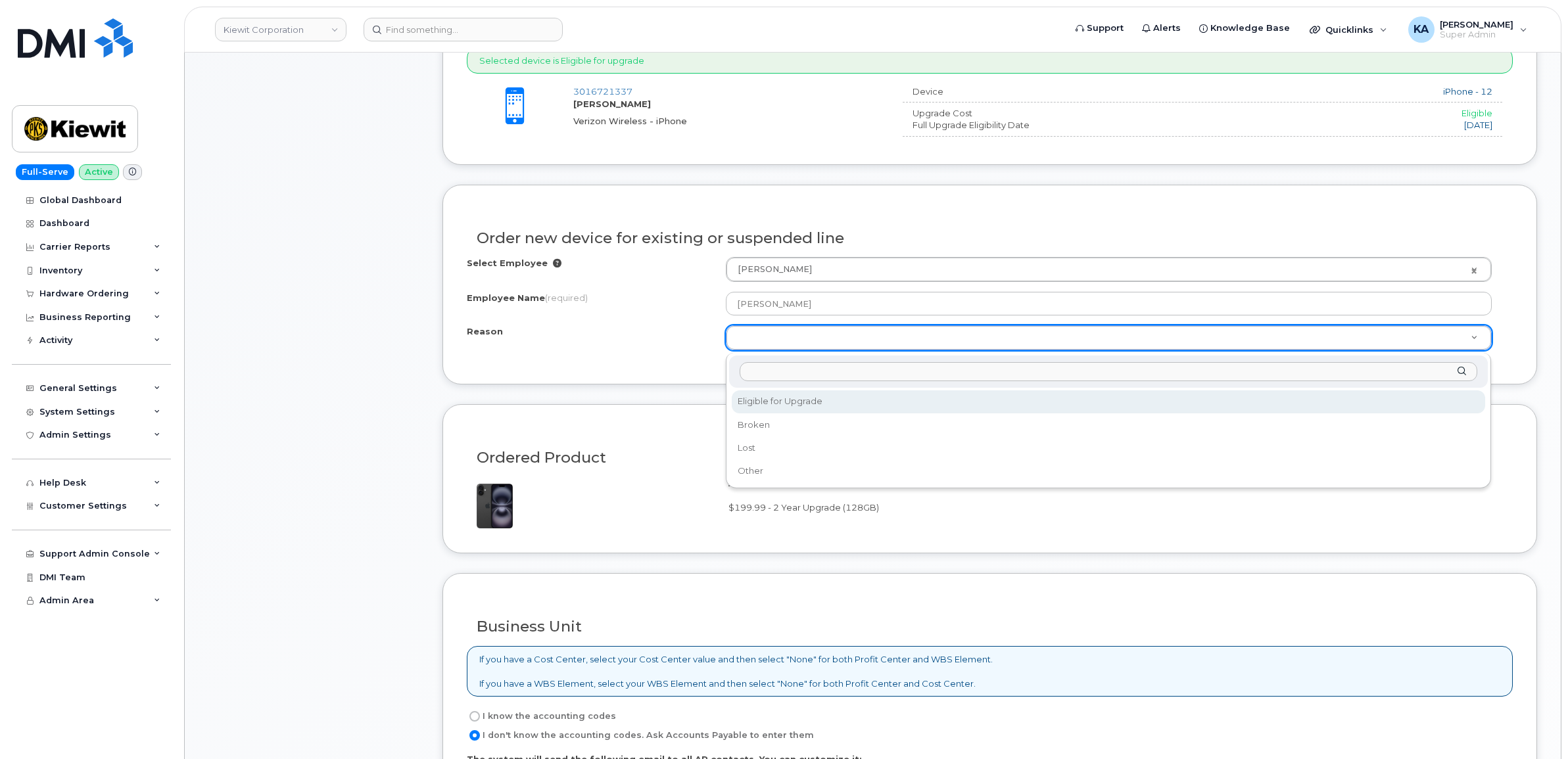
select select "eligible_for_upgrade"
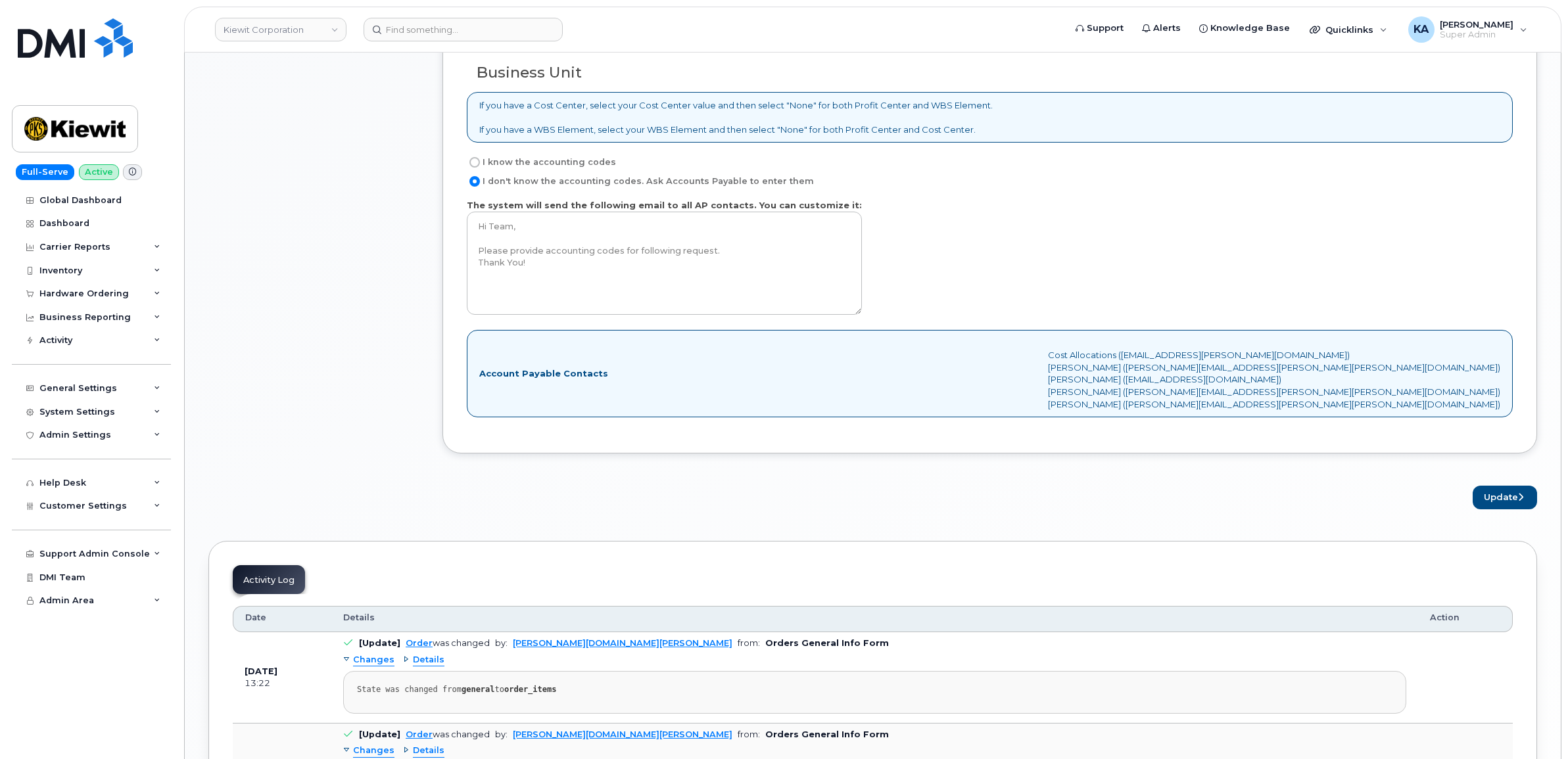
scroll to position [1249, 0]
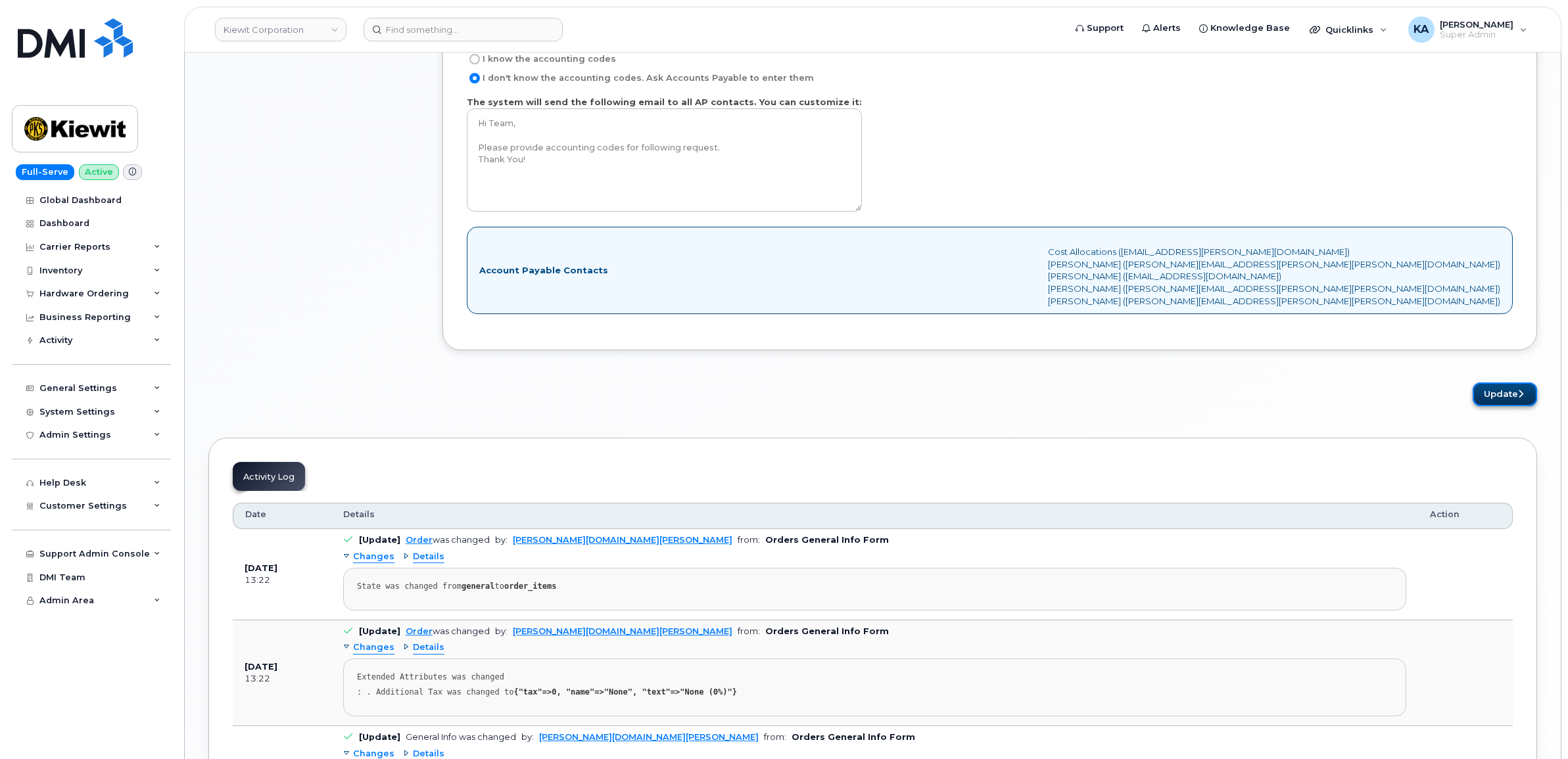
click at [1498, 399] on button "Update" at bounding box center [1505, 395] width 64 height 24
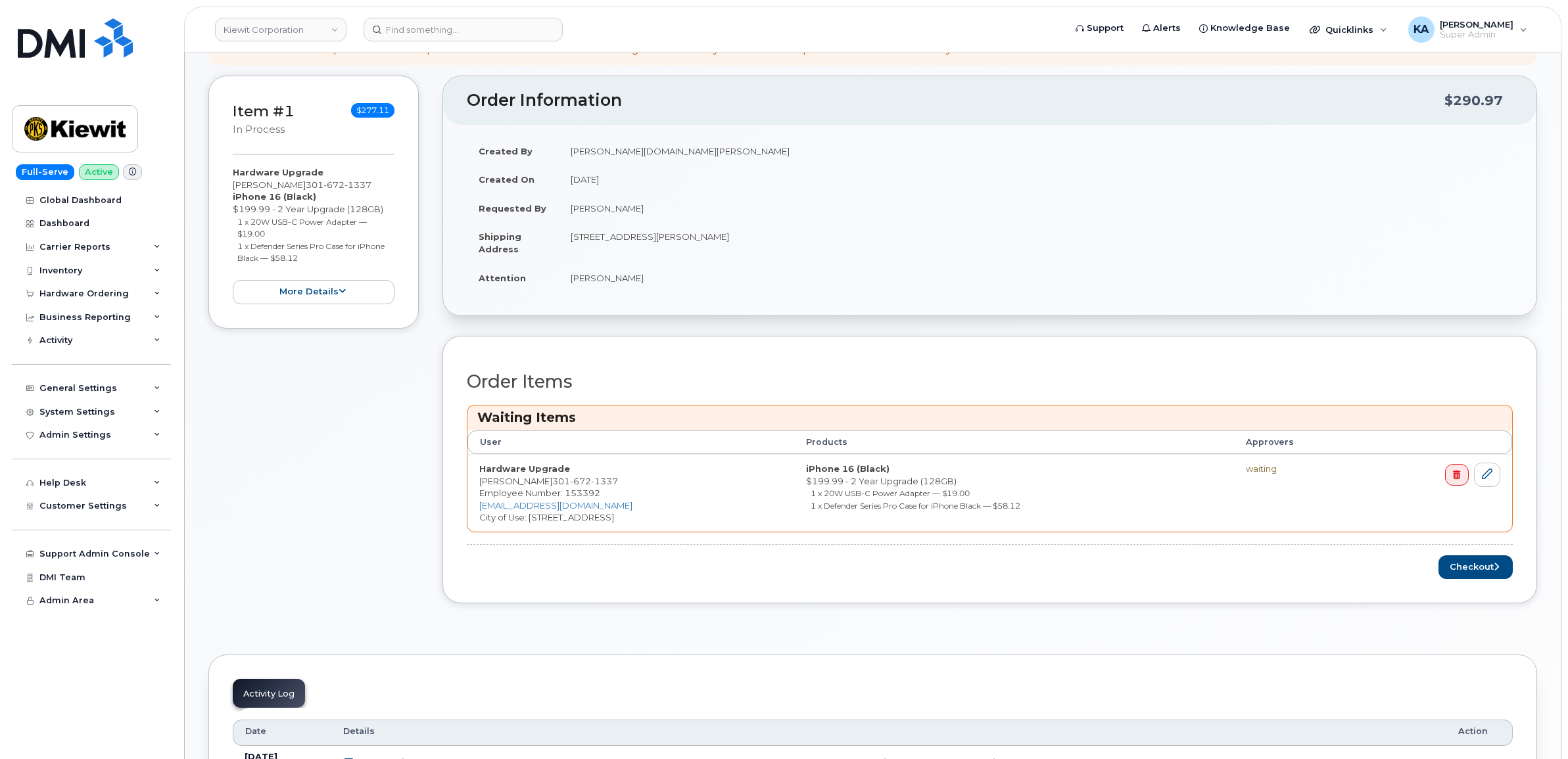
scroll to position [328, 0]
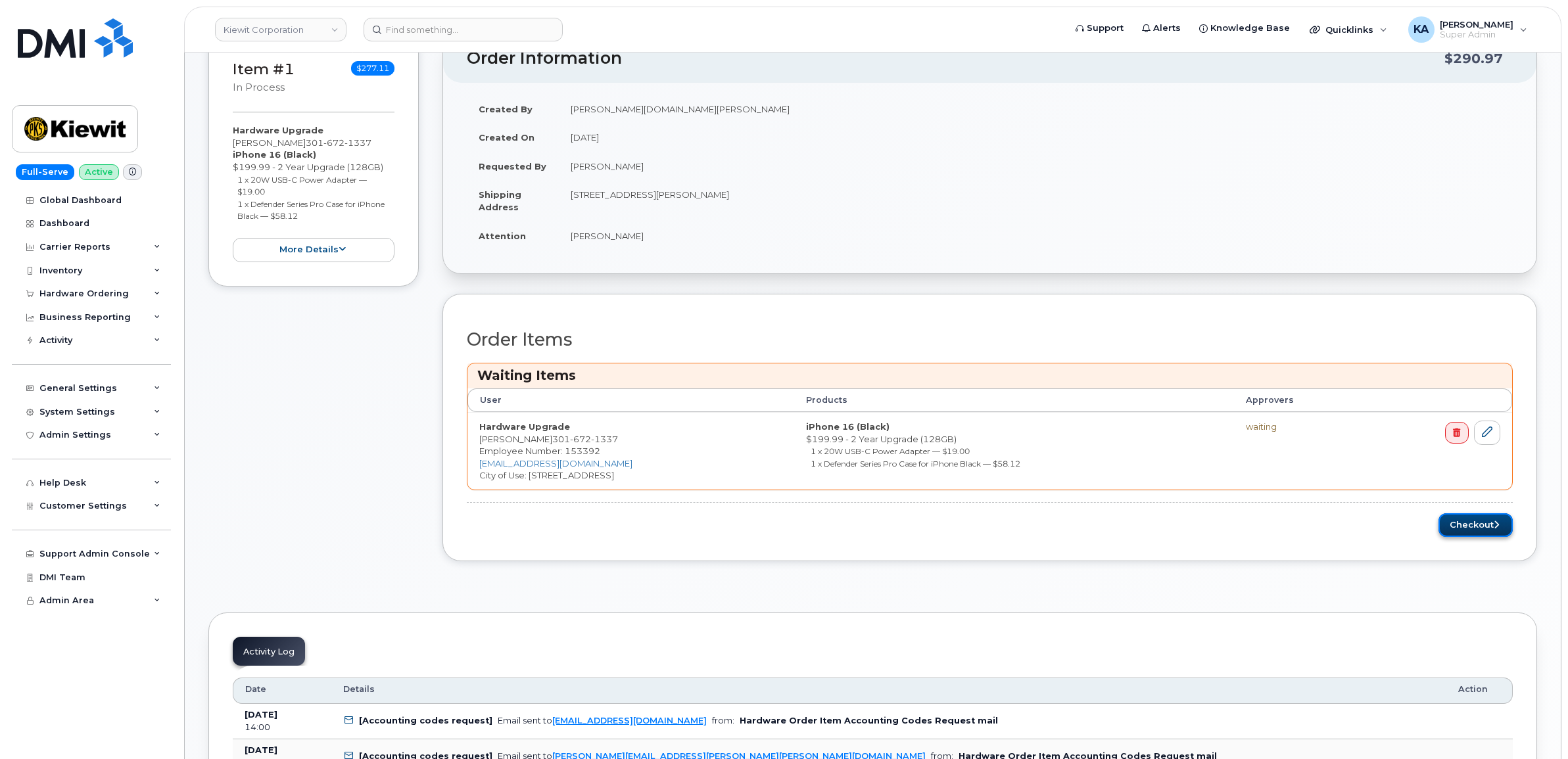
click at [1454, 527] on button "Checkout" at bounding box center [1475, 525] width 74 height 24
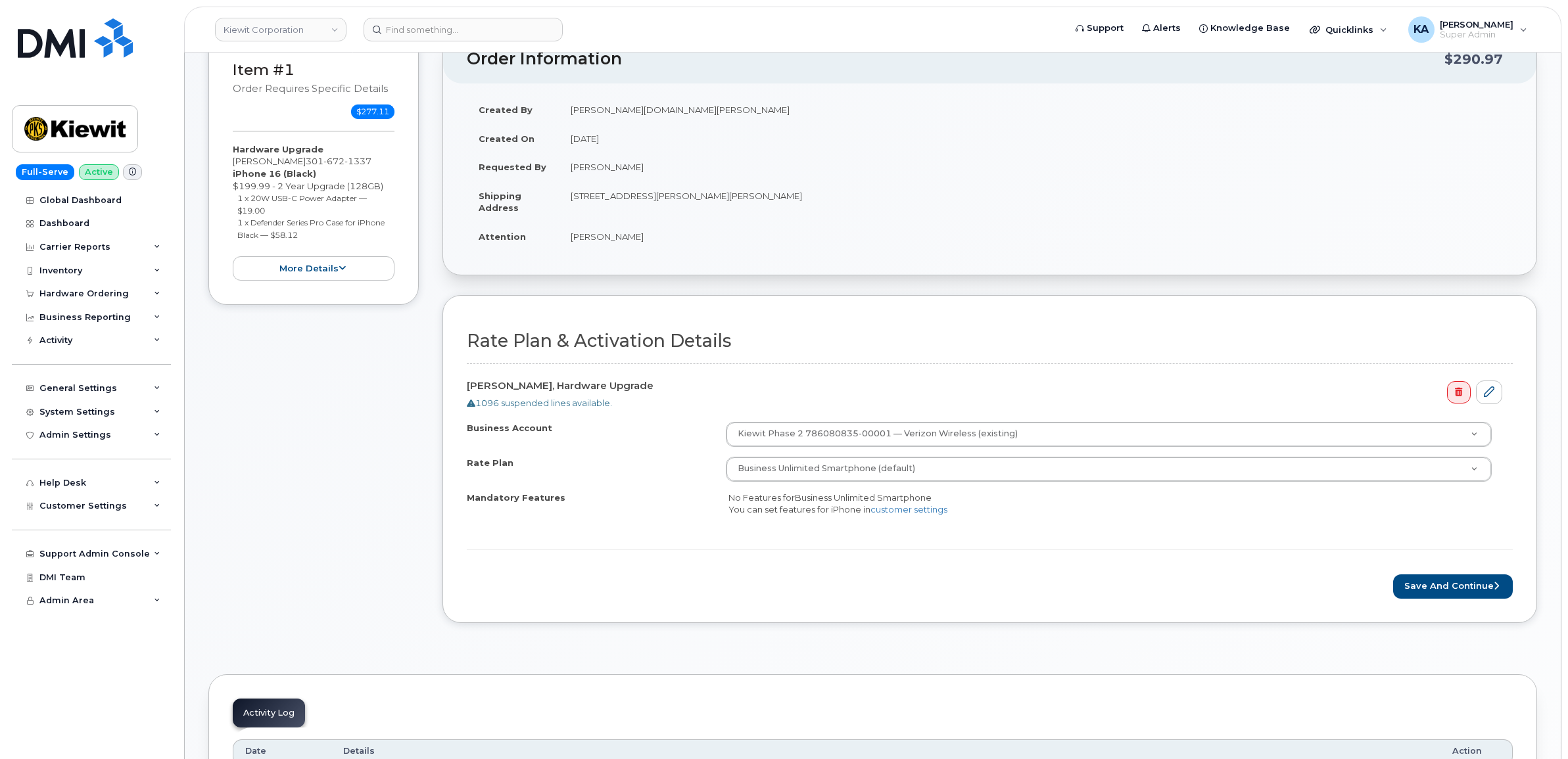
scroll to position [247, 0]
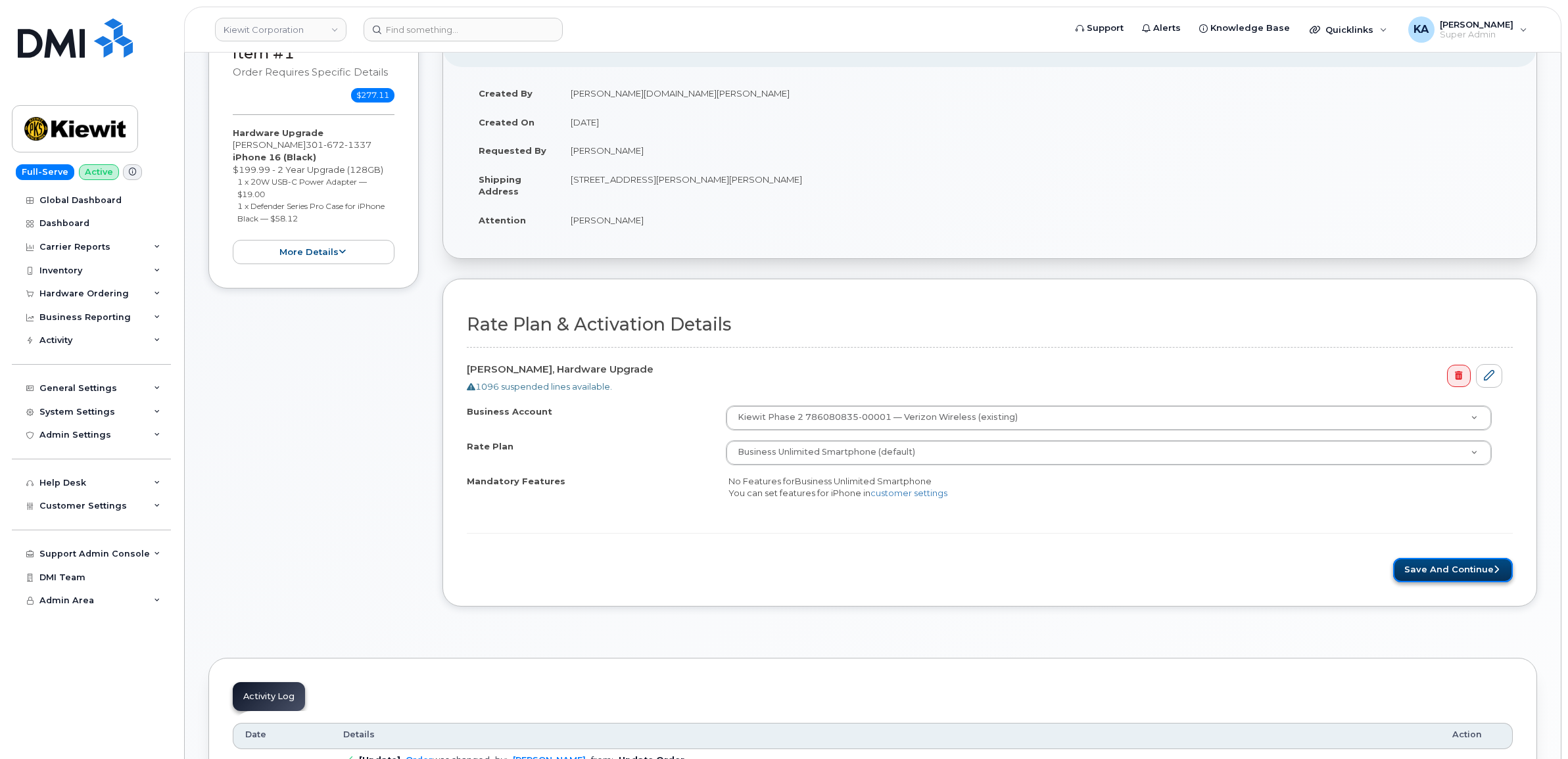
click at [1447, 569] on button "Save and Continue" at bounding box center [1452, 570] width 119 height 24
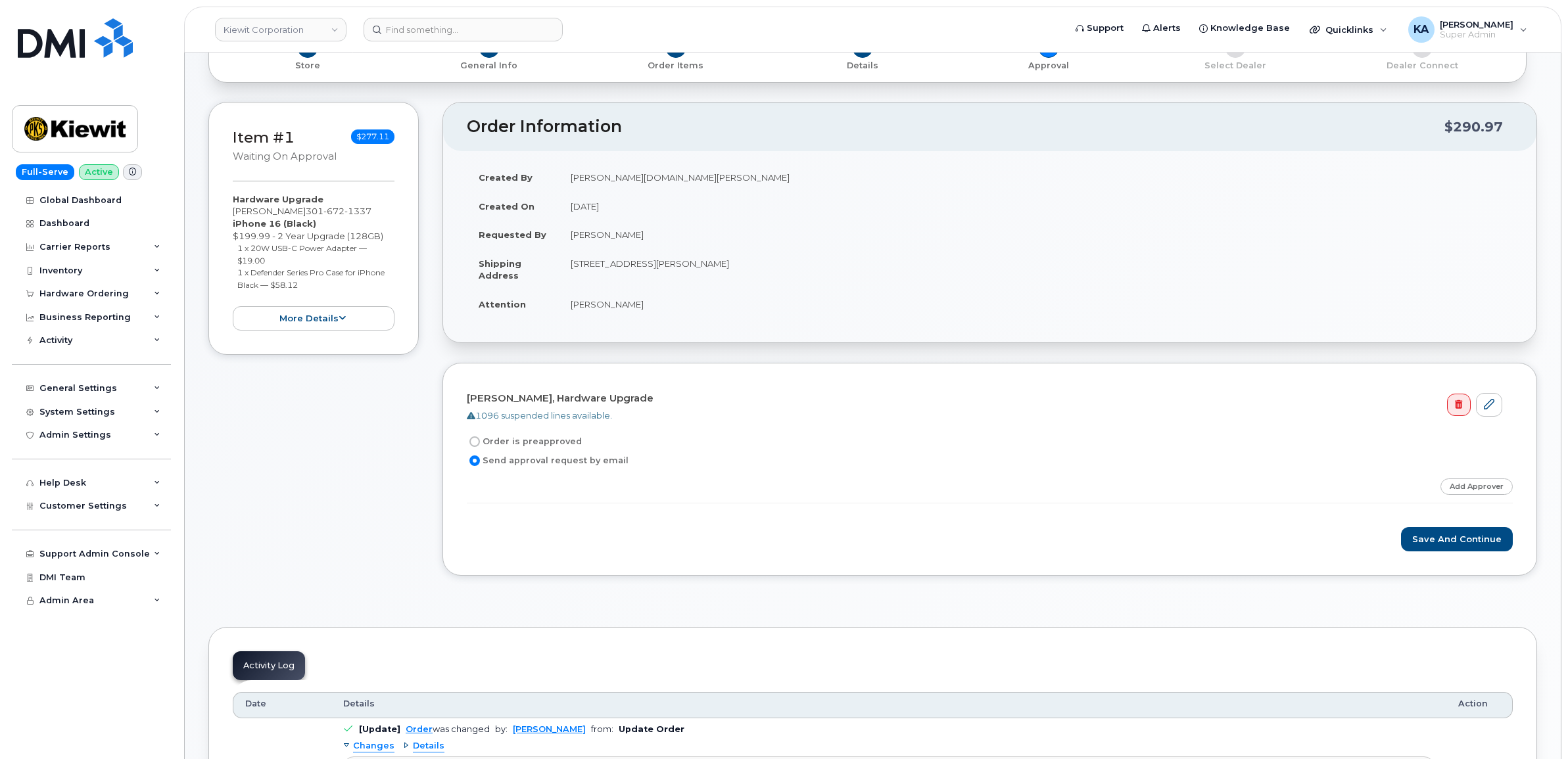
scroll to position [164, 0]
click at [1433, 540] on button "Save and Continue" at bounding box center [1457, 537] width 112 height 24
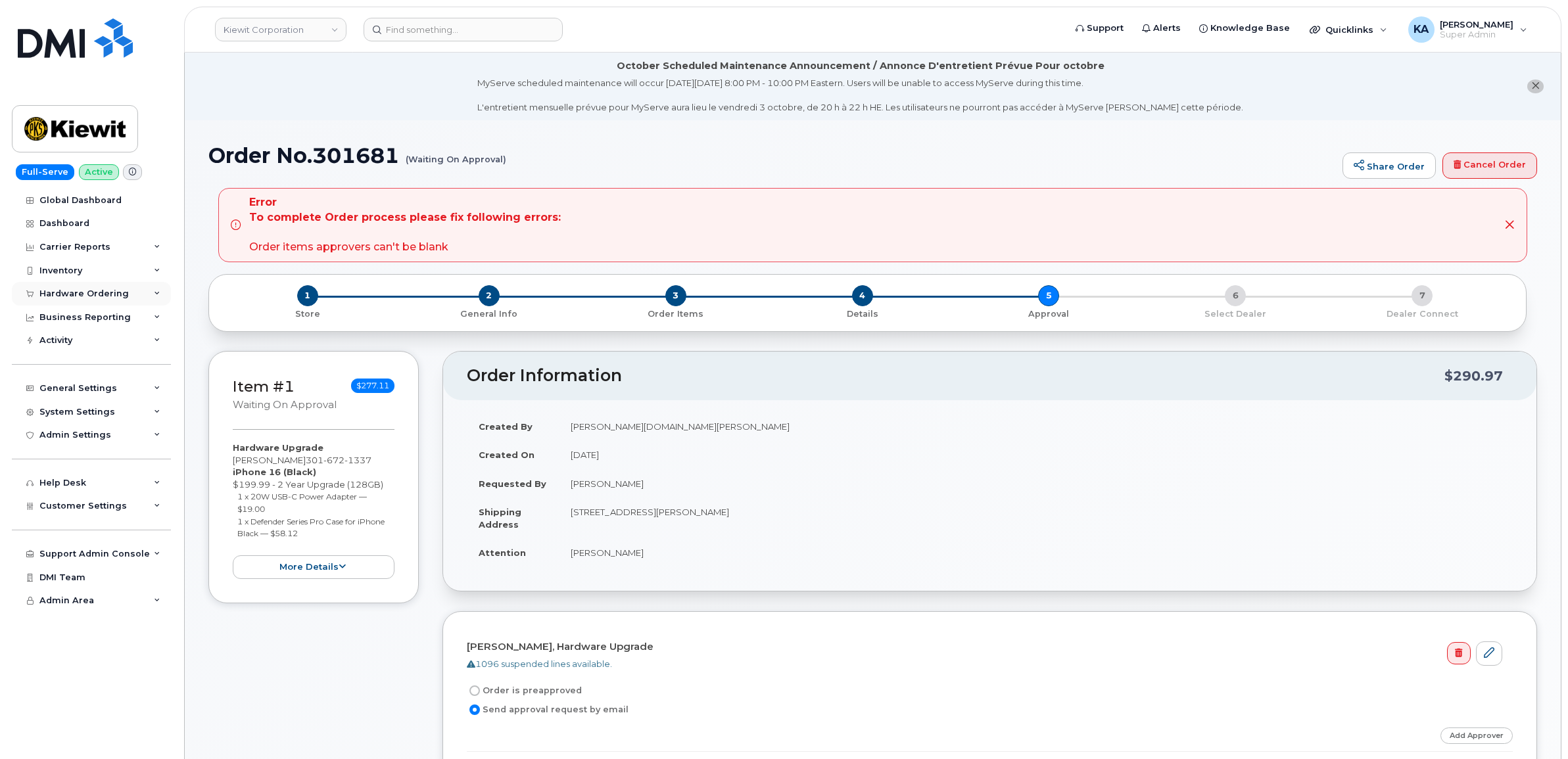
click at [82, 294] on div "Hardware Ordering" at bounding box center [84, 293] width 90 height 10
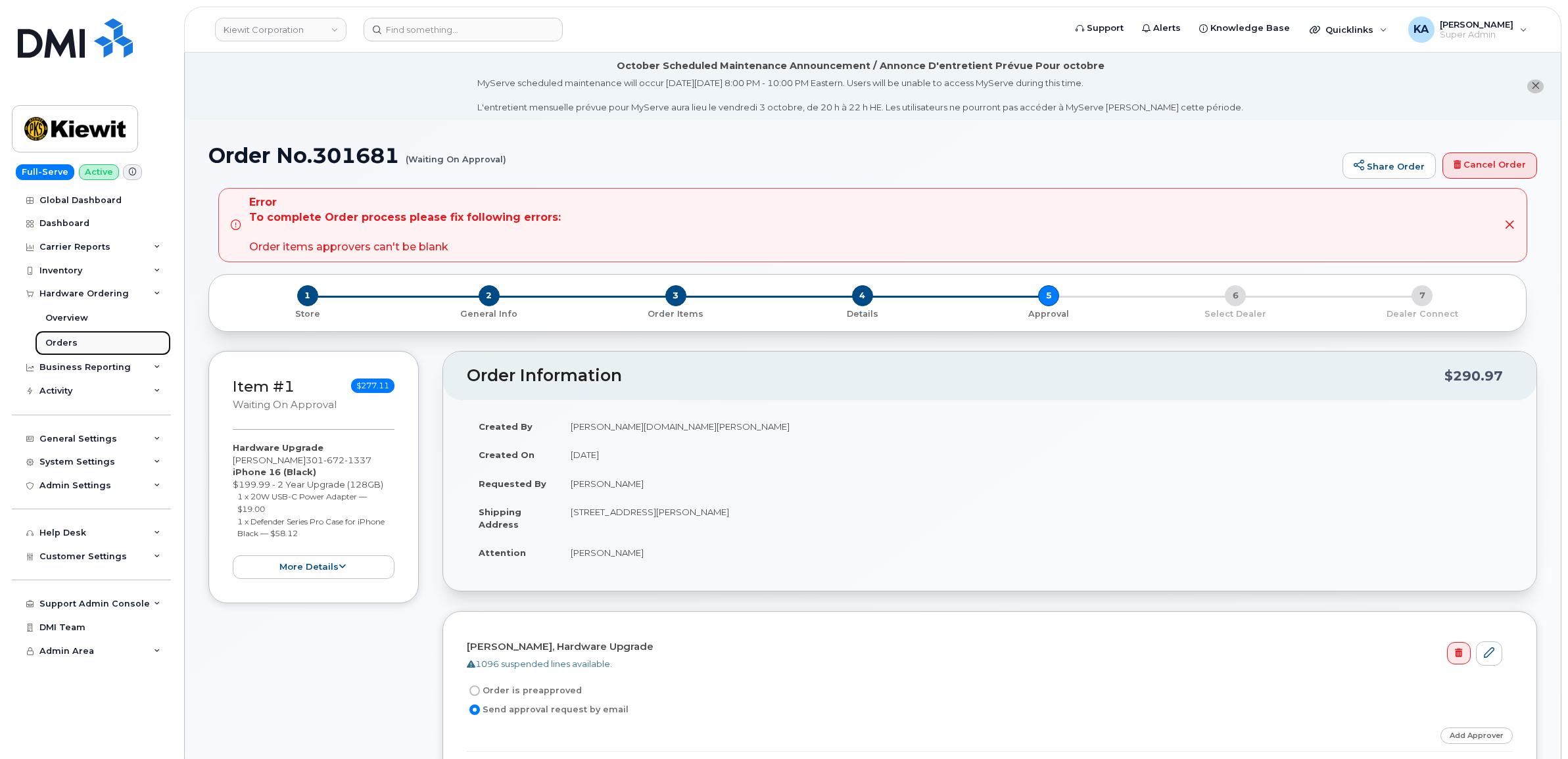
click at [59, 339] on div "Orders" at bounding box center [62, 343] width 32 height 12
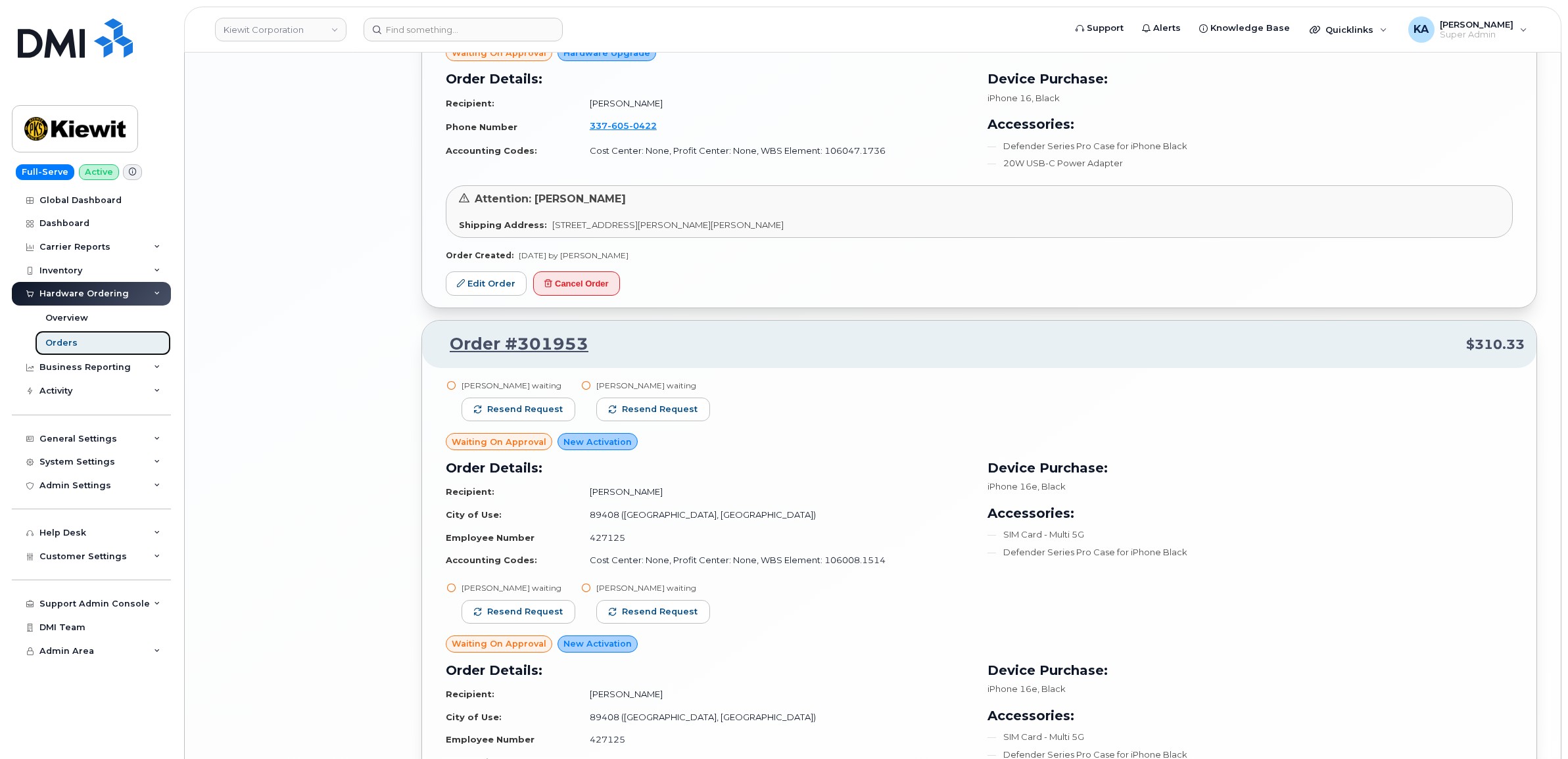
scroll to position [3070, 0]
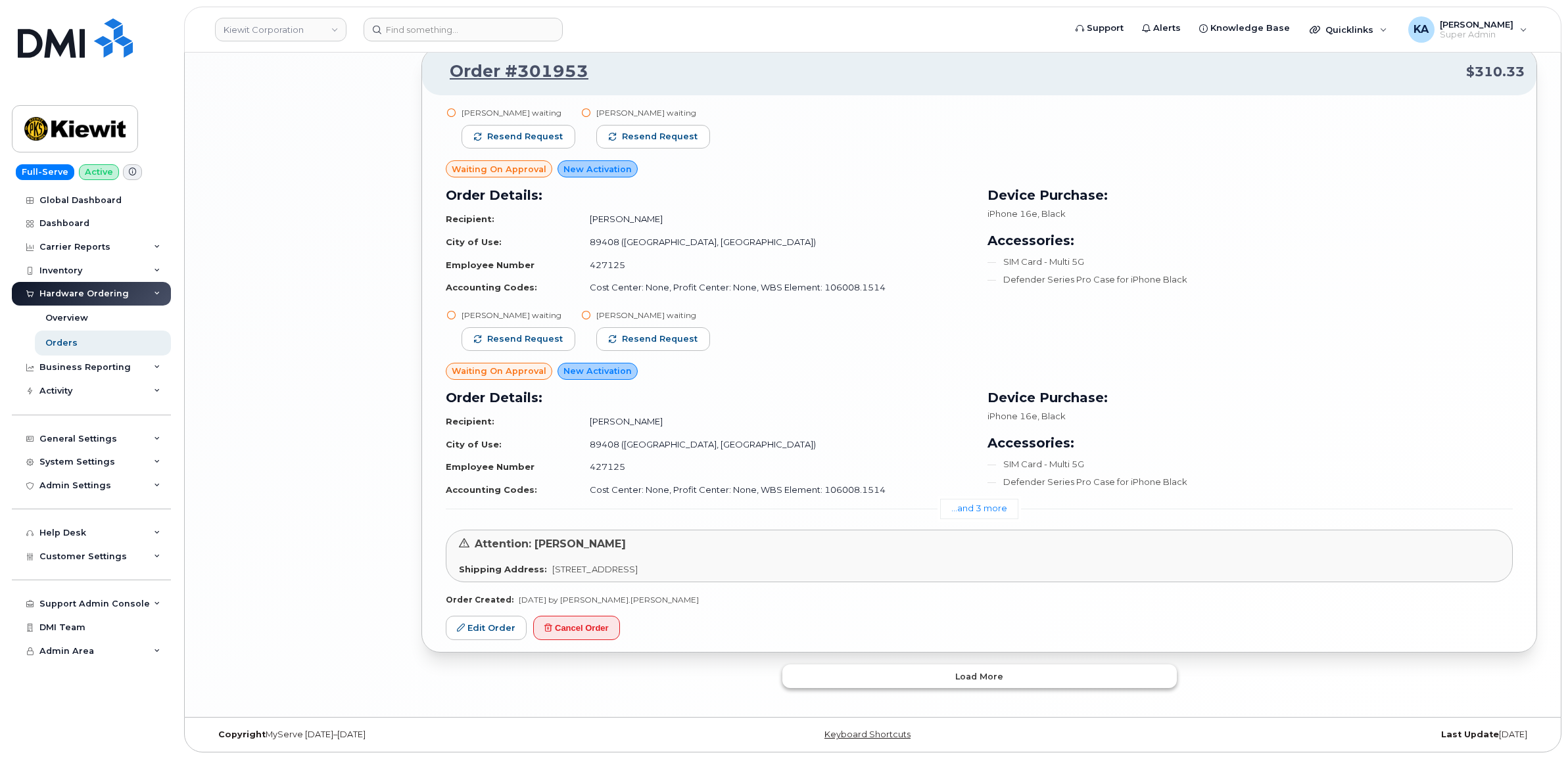
click at [878, 677] on button "Load more" at bounding box center [979, 677] width 394 height 24
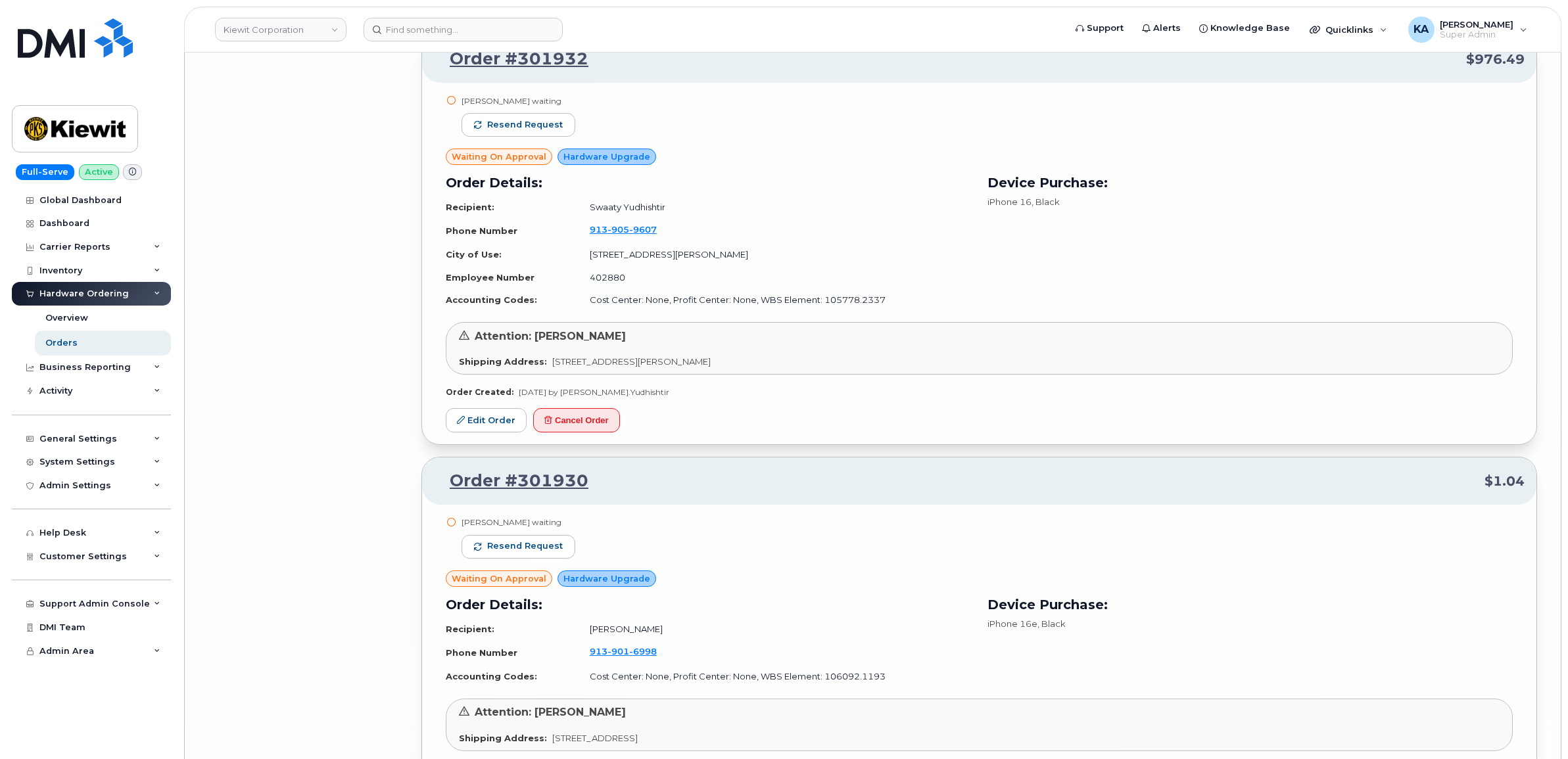
scroll to position [6331, 0]
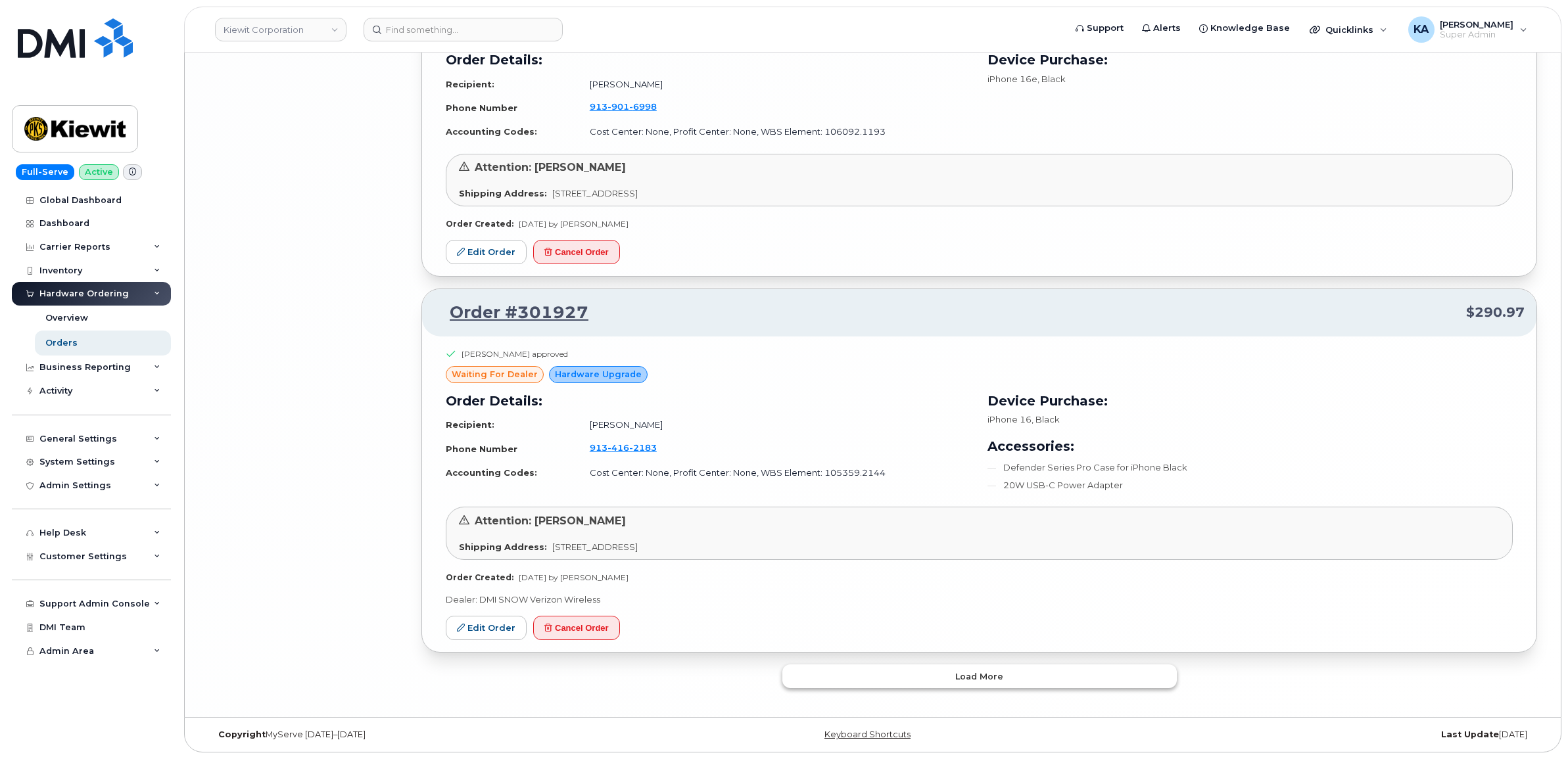
click at [879, 669] on button "Load more" at bounding box center [979, 677] width 394 height 24
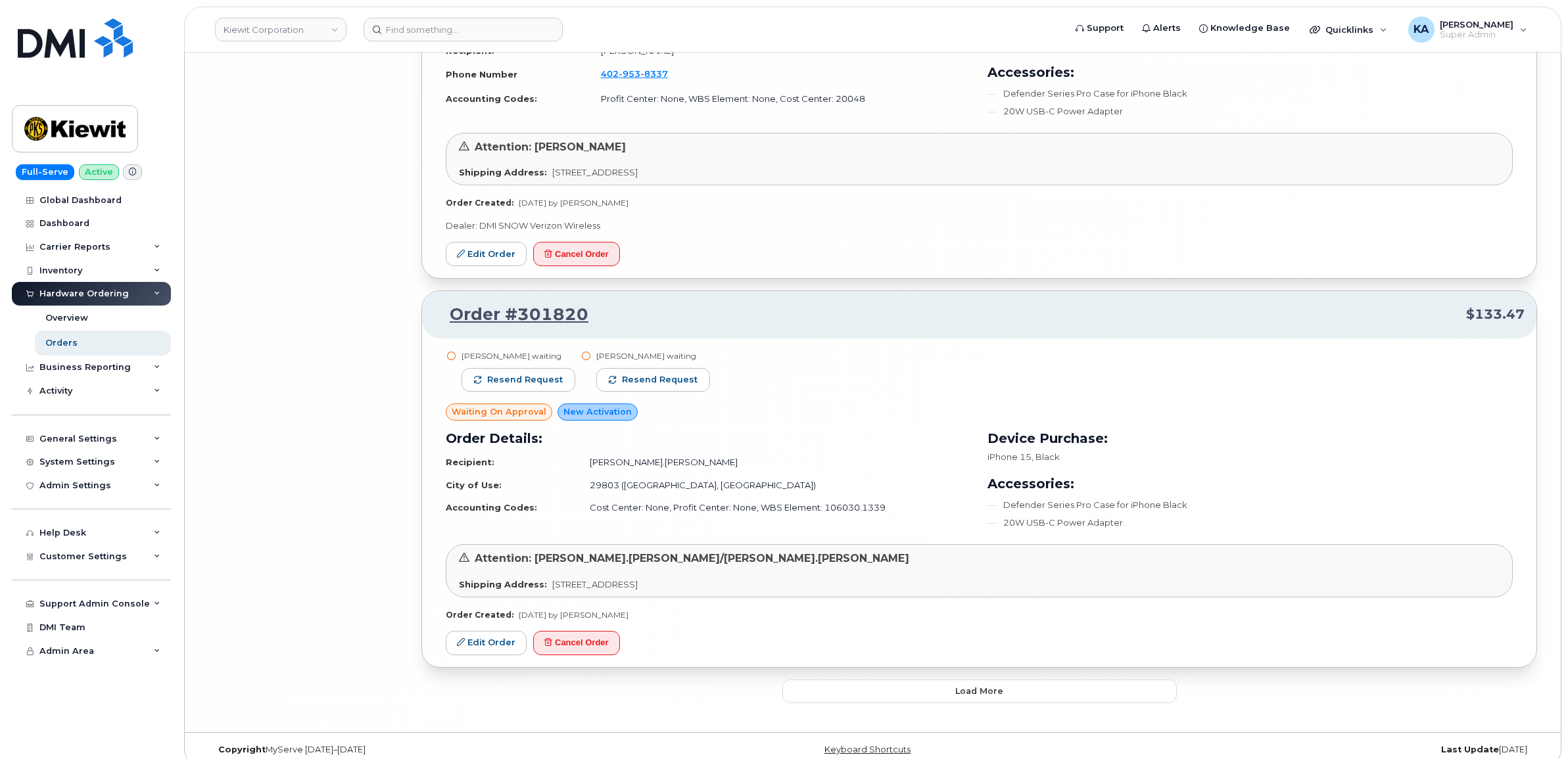
scroll to position [9548, 0]
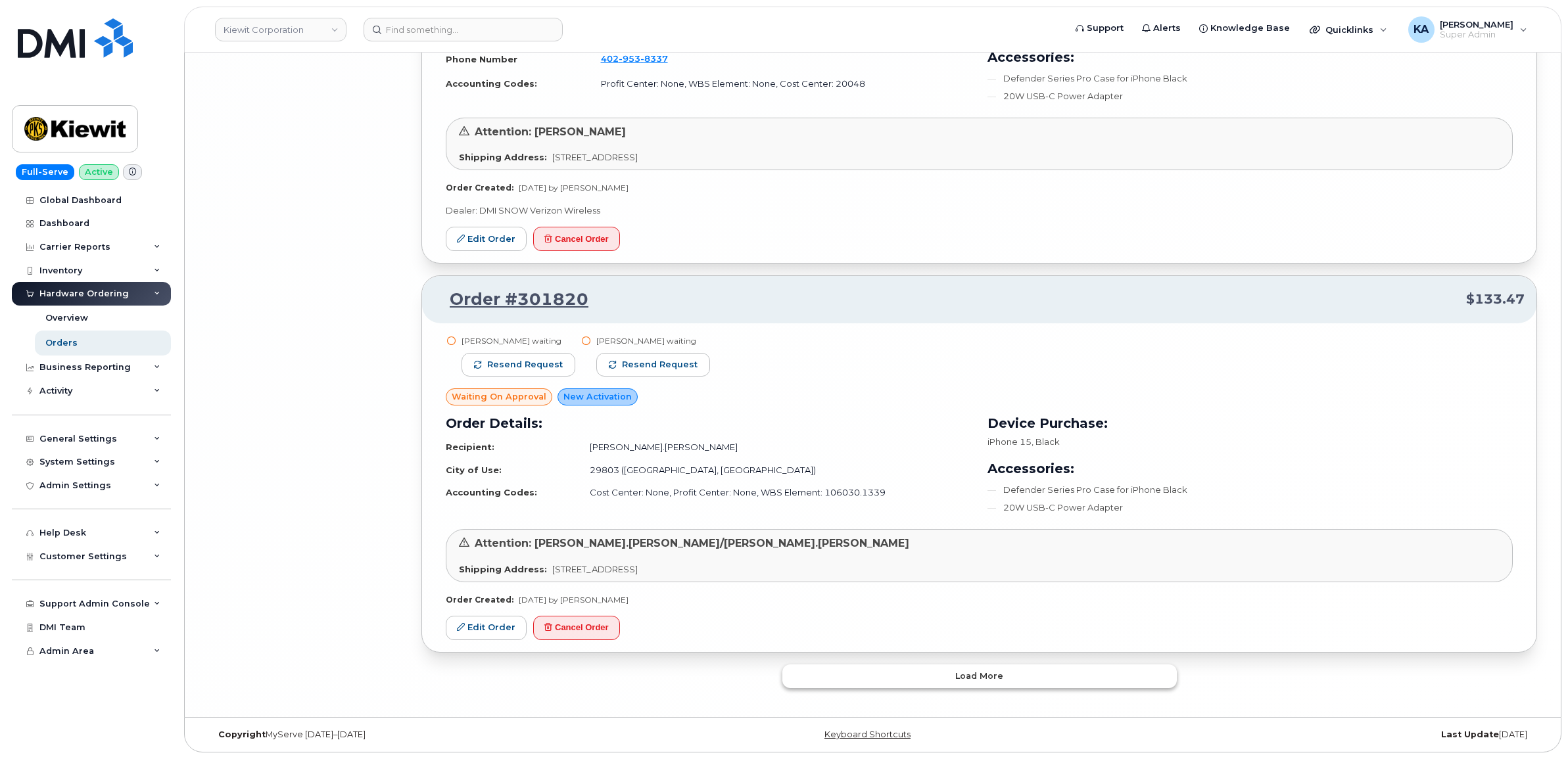
click at [899, 665] on button "Load more" at bounding box center [979, 677] width 394 height 24
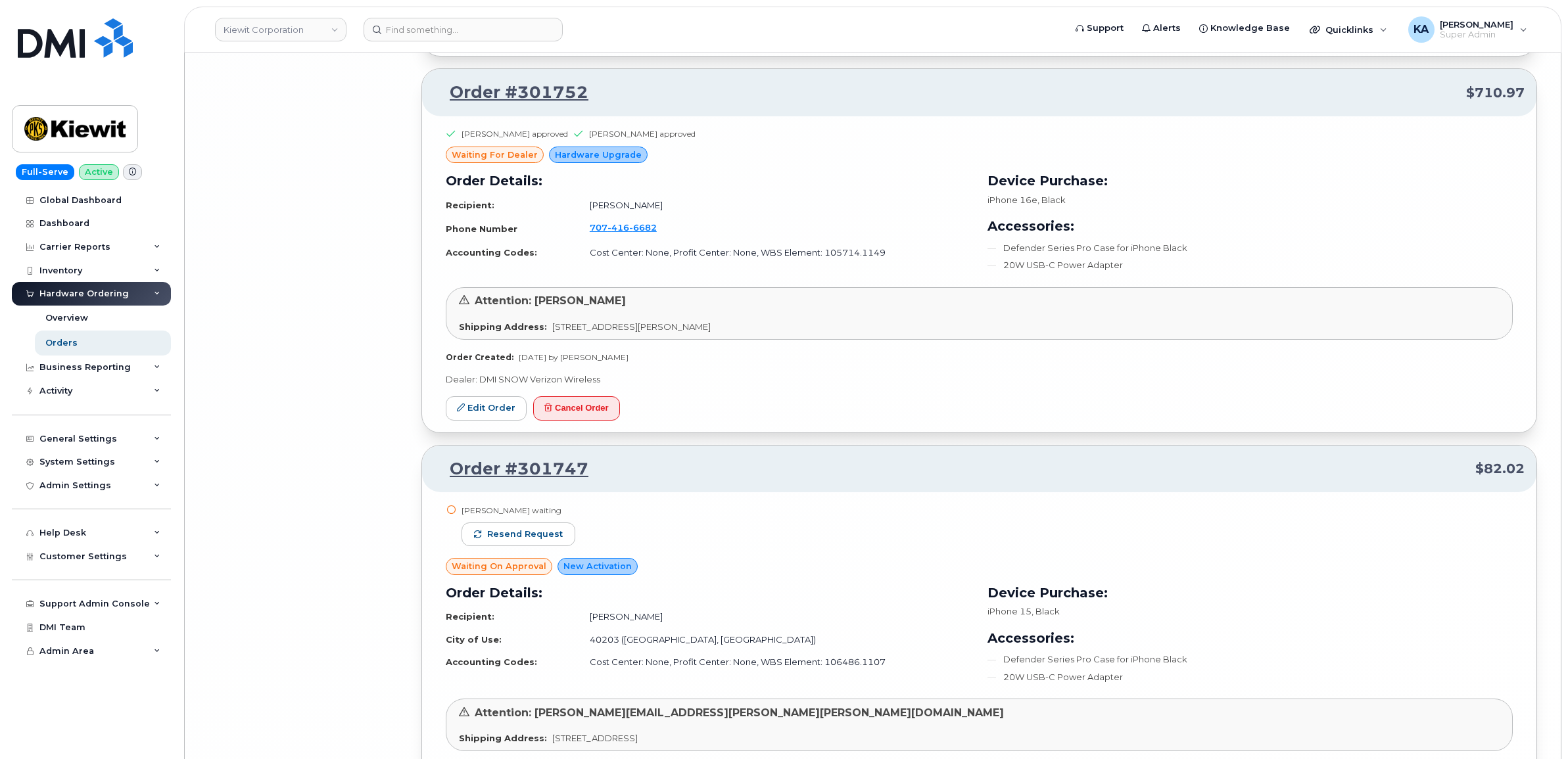
scroll to position [12567, 0]
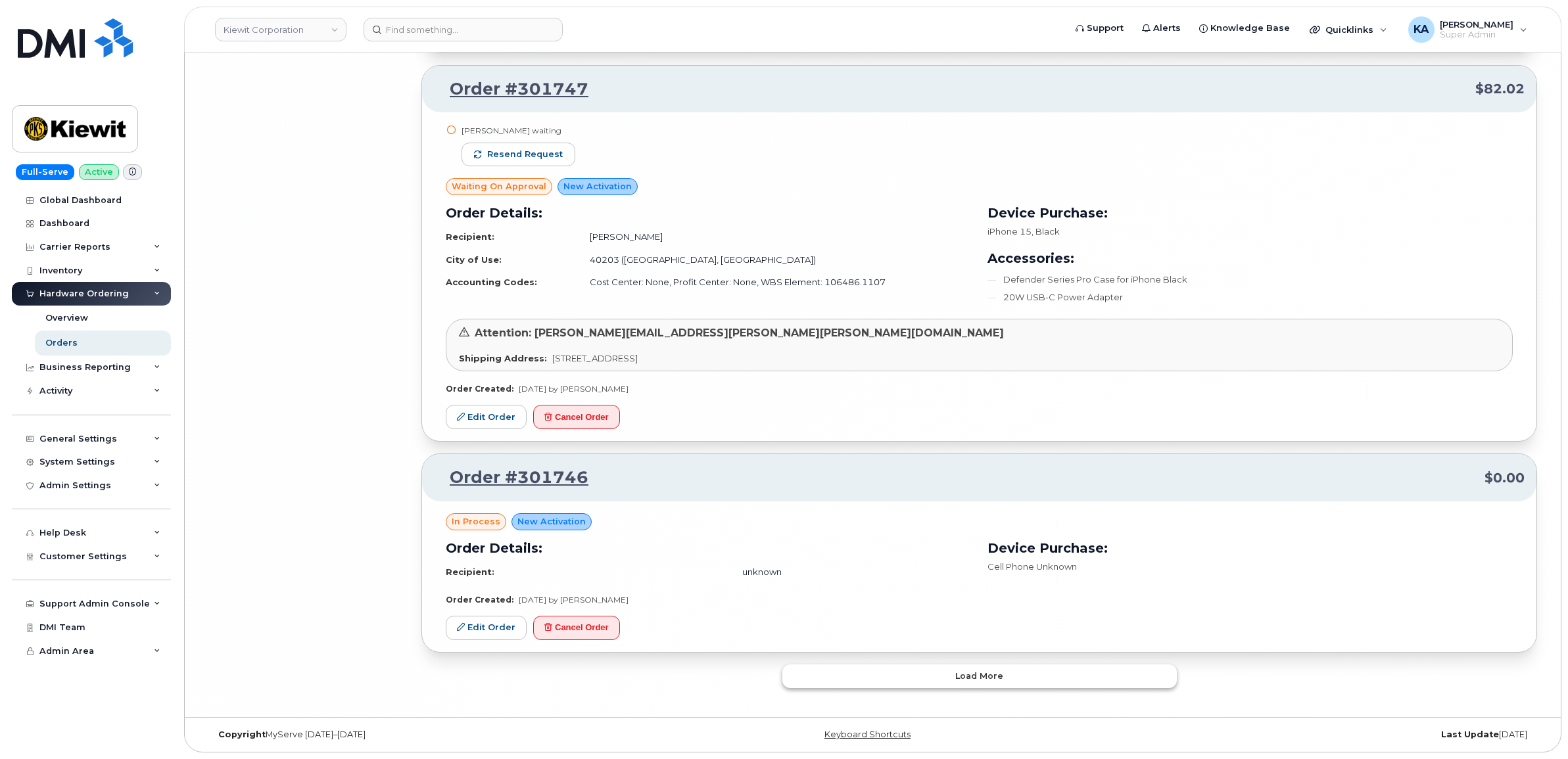
click at [885, 677] on button "Load more" at bounding box center [979, 677] width 394 height 24
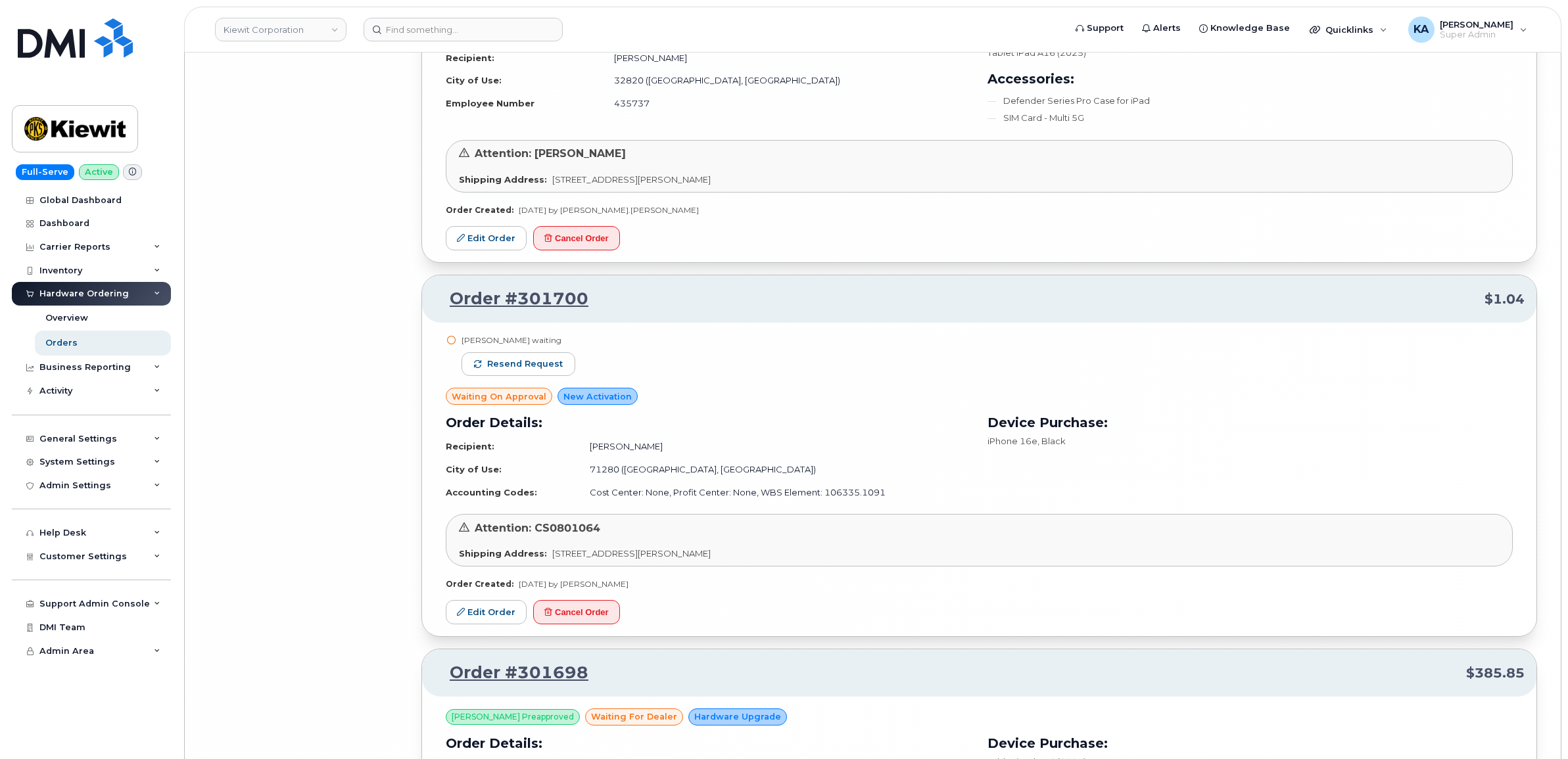
scroll to position [15550, 0]
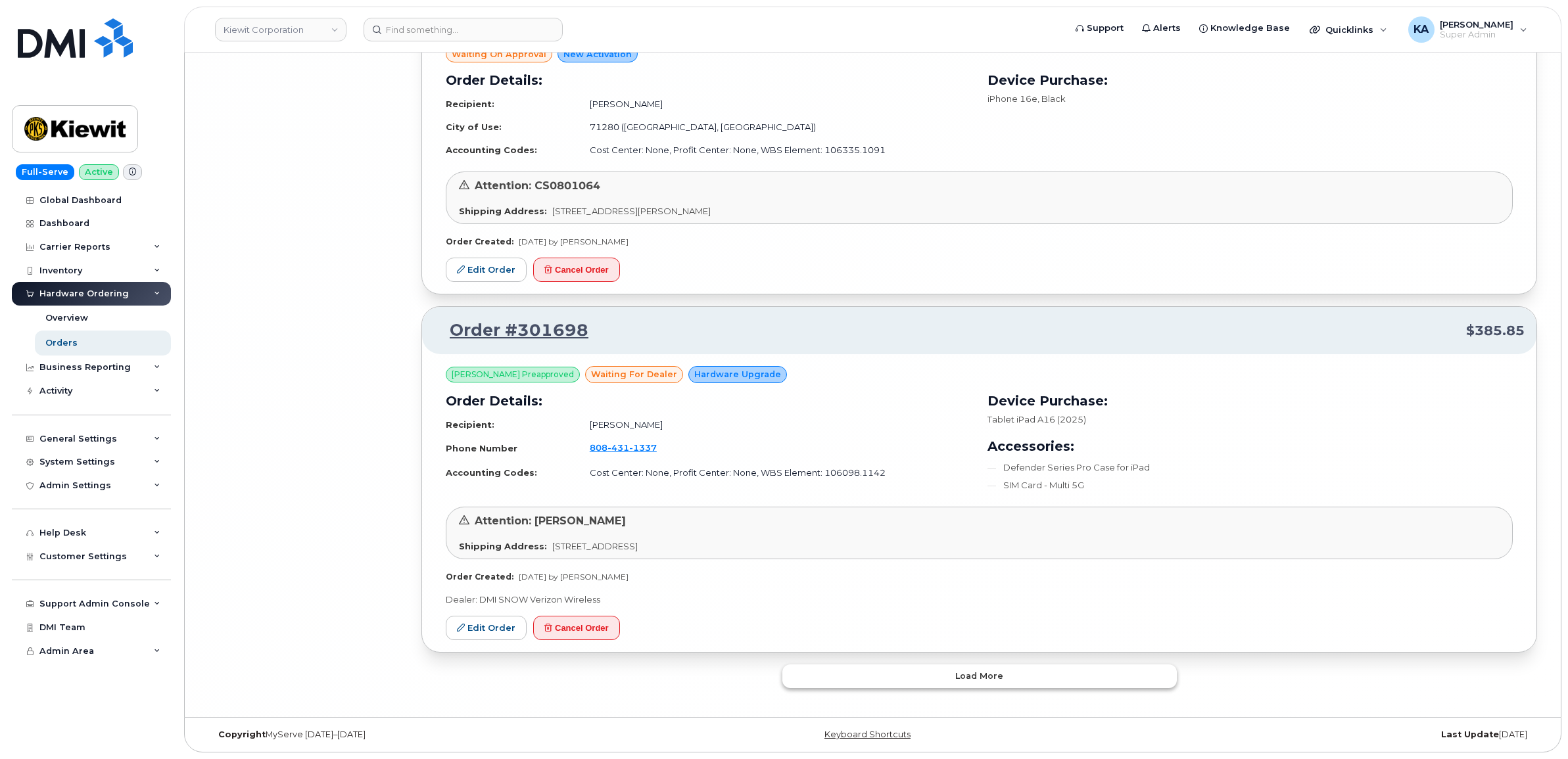
click at [886, 669] on button "Load more" at bounding box center [979, 677] width 394 height 24
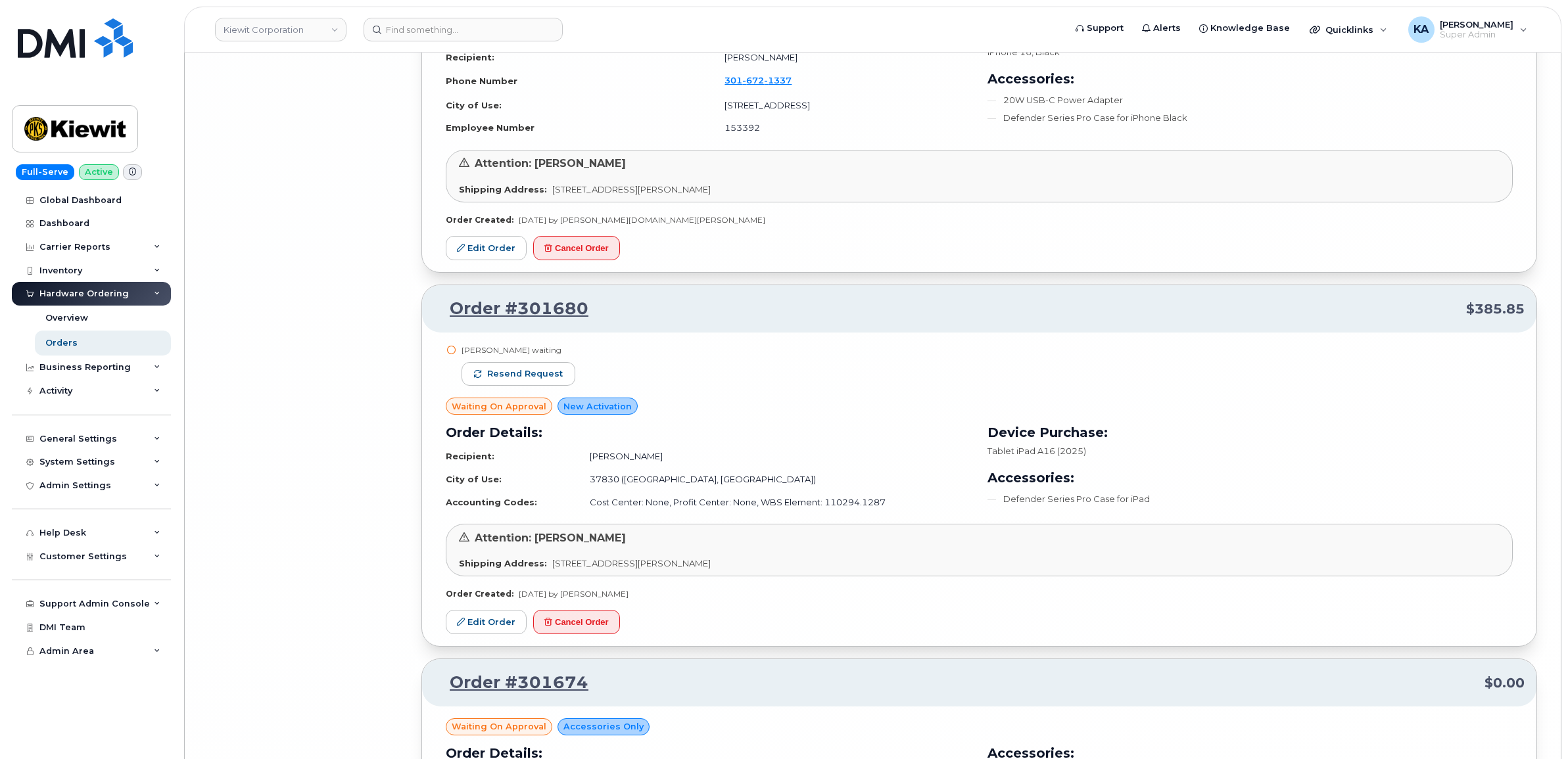
scroll to position [17849, 0]
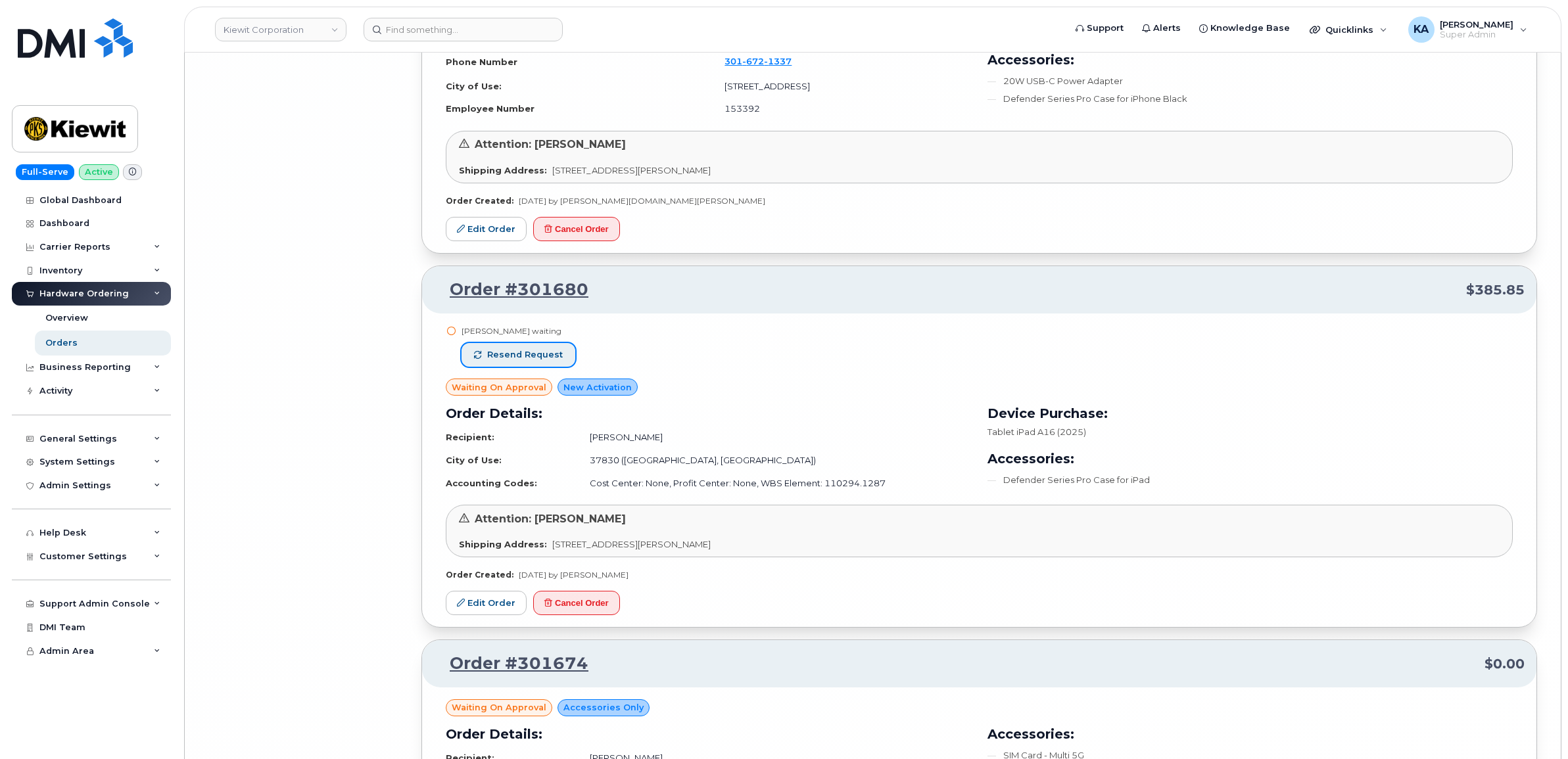
click at [553, 361] on span "Resend request" at bounding box center [525, 355] width 75 height 12
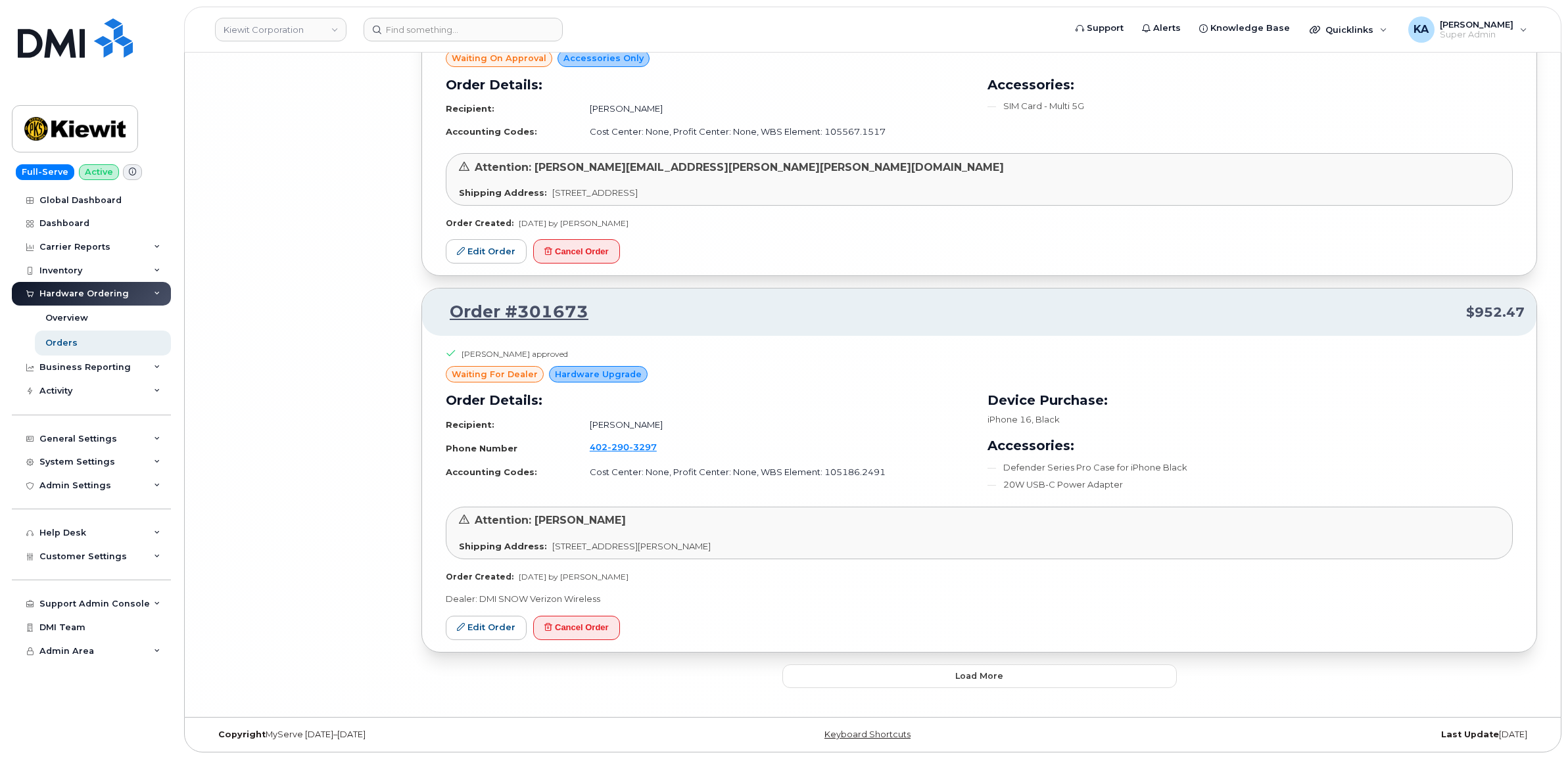
scroll to position [18512, 0]
click at [835, 669] on button "Load more" at bounding box center [979, 677] width 394 height 24
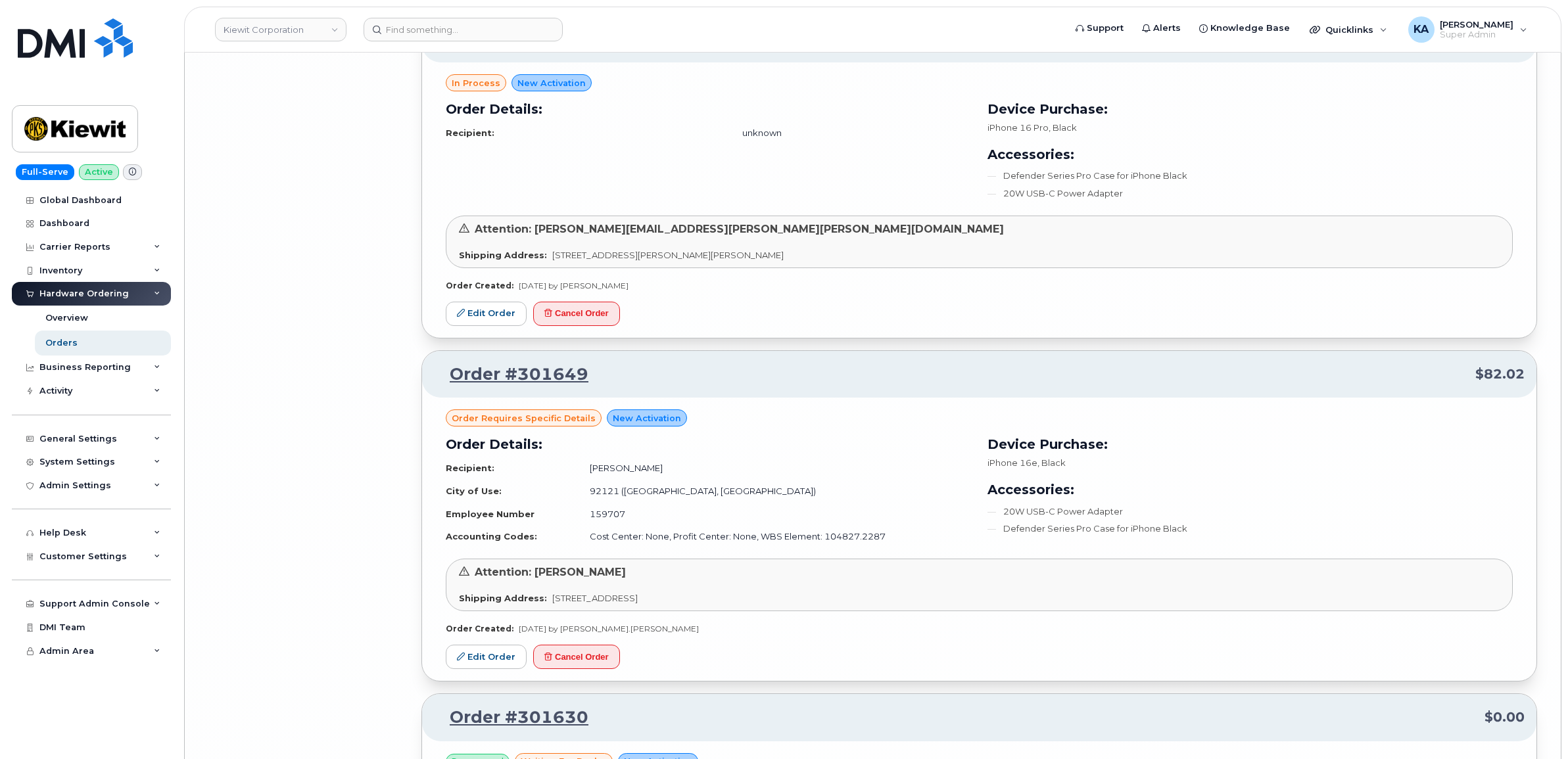
scroll to position [19170, 0]
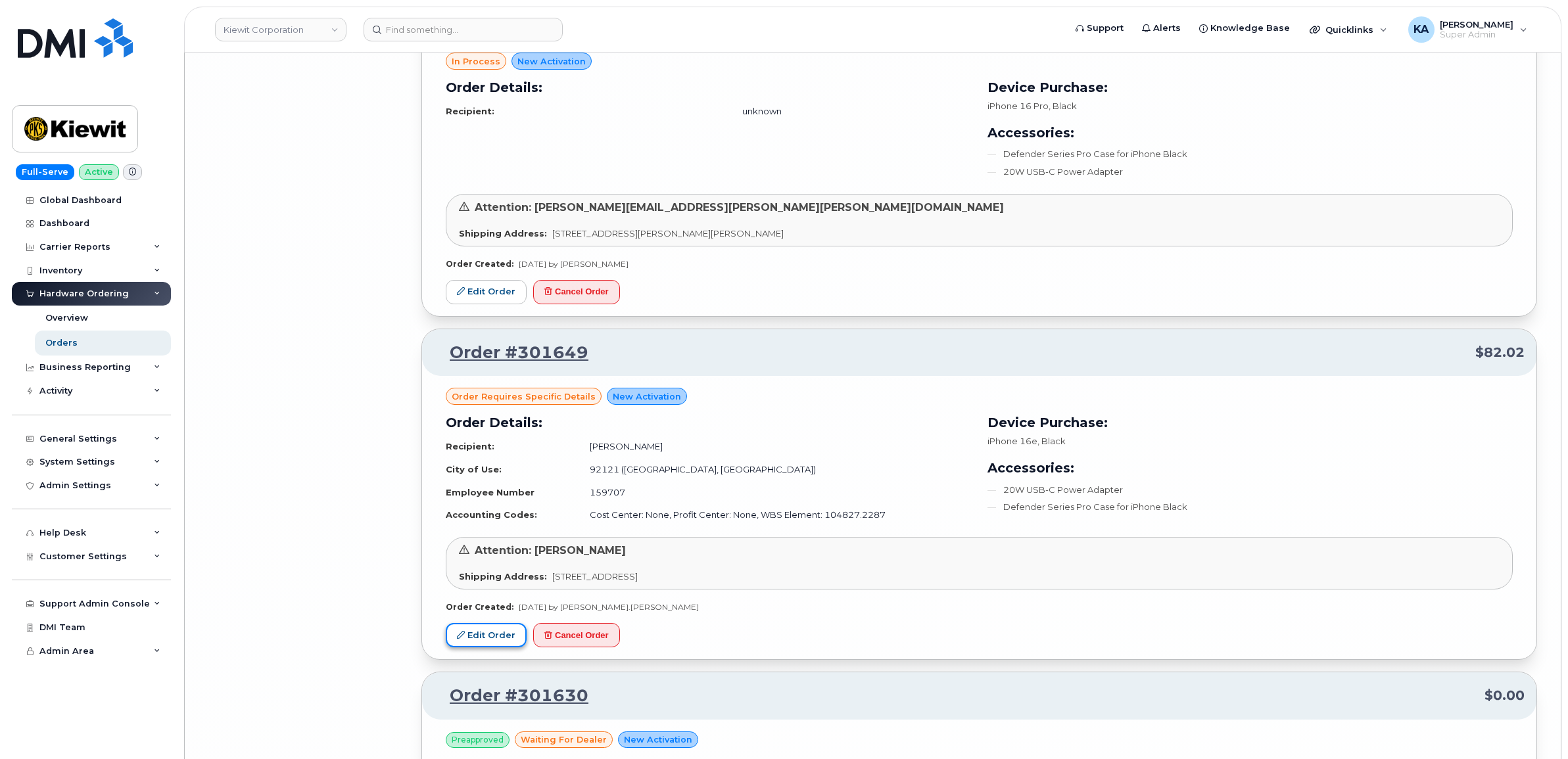
click at [491, 647] on link "Edit Order" at bounding box center [485, 635] width 81 height 24
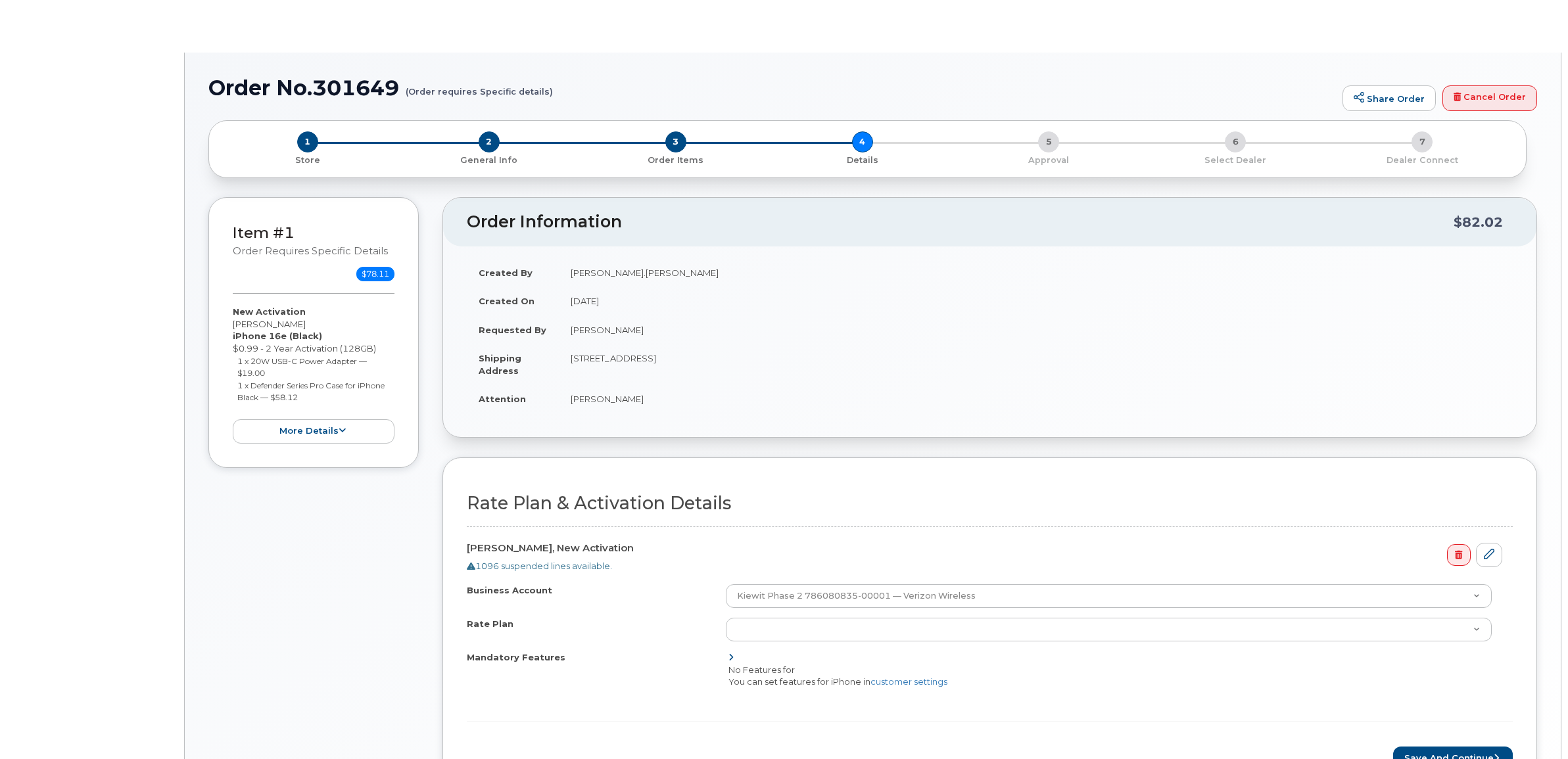
select select "Business Unlimited Smartphone"
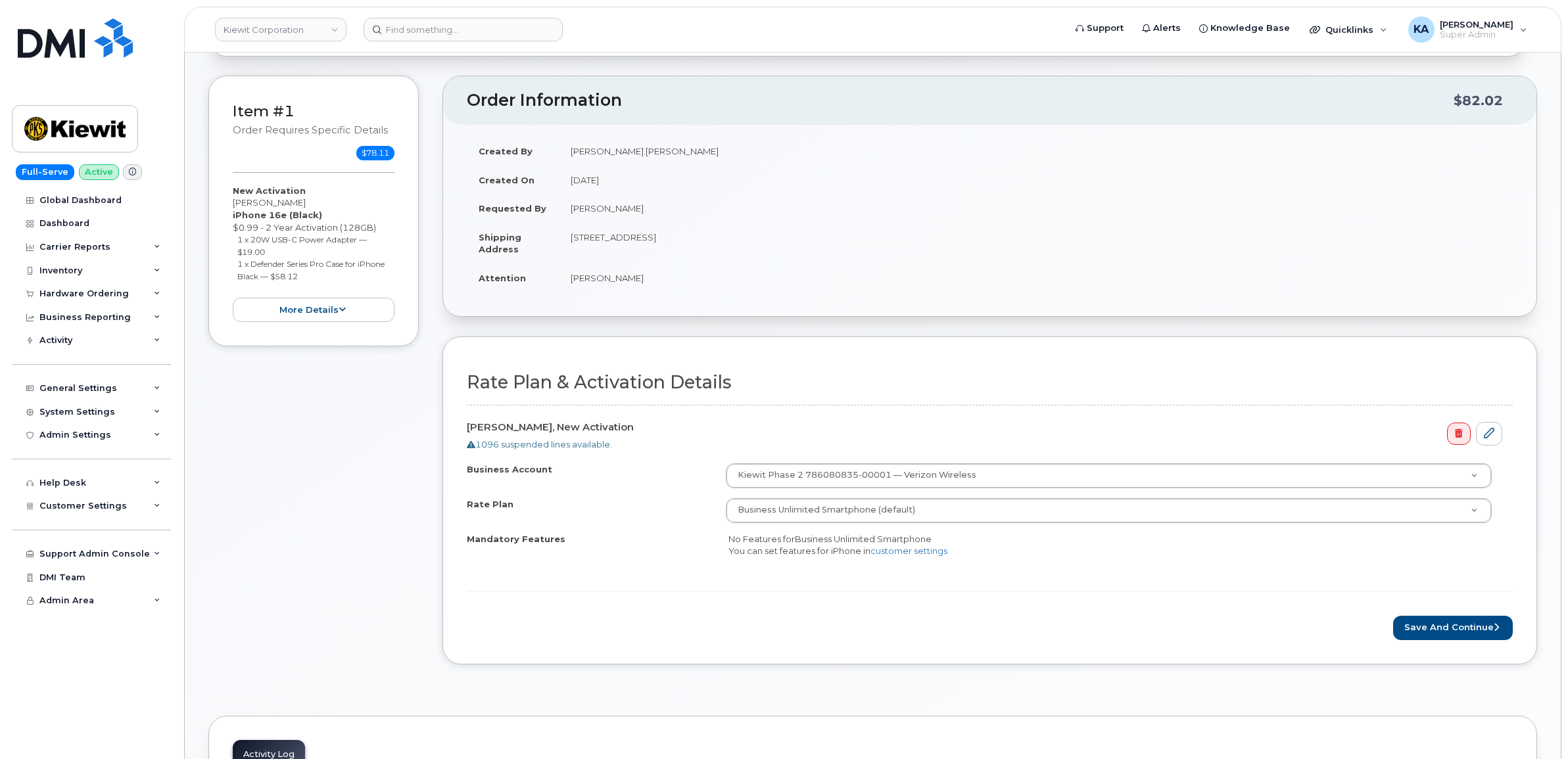
scroll to position [328, 0]
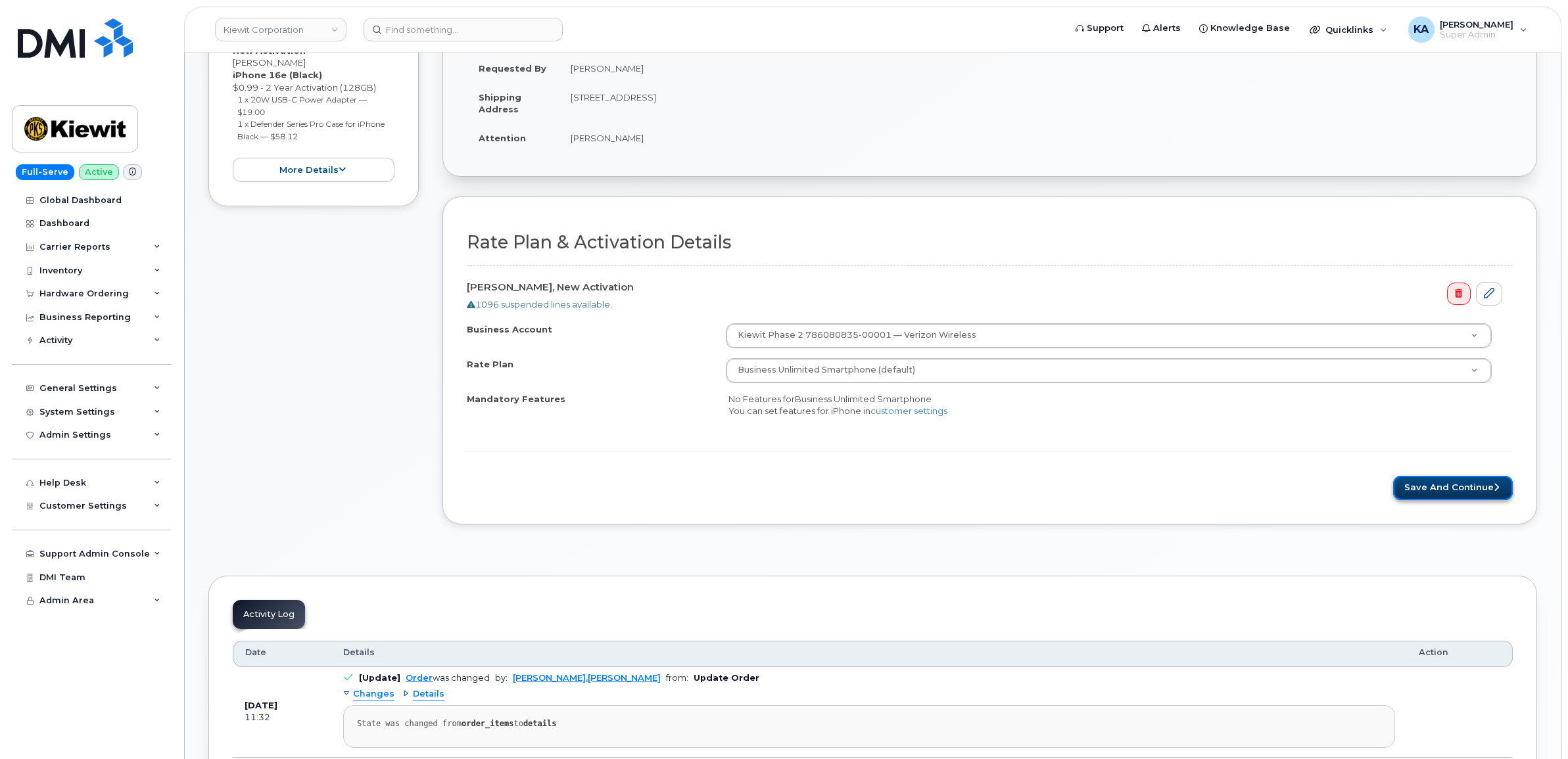
click at [1431, 487] on button "Save and Continue" at bounding box center [1452, 488] width 119 height 24
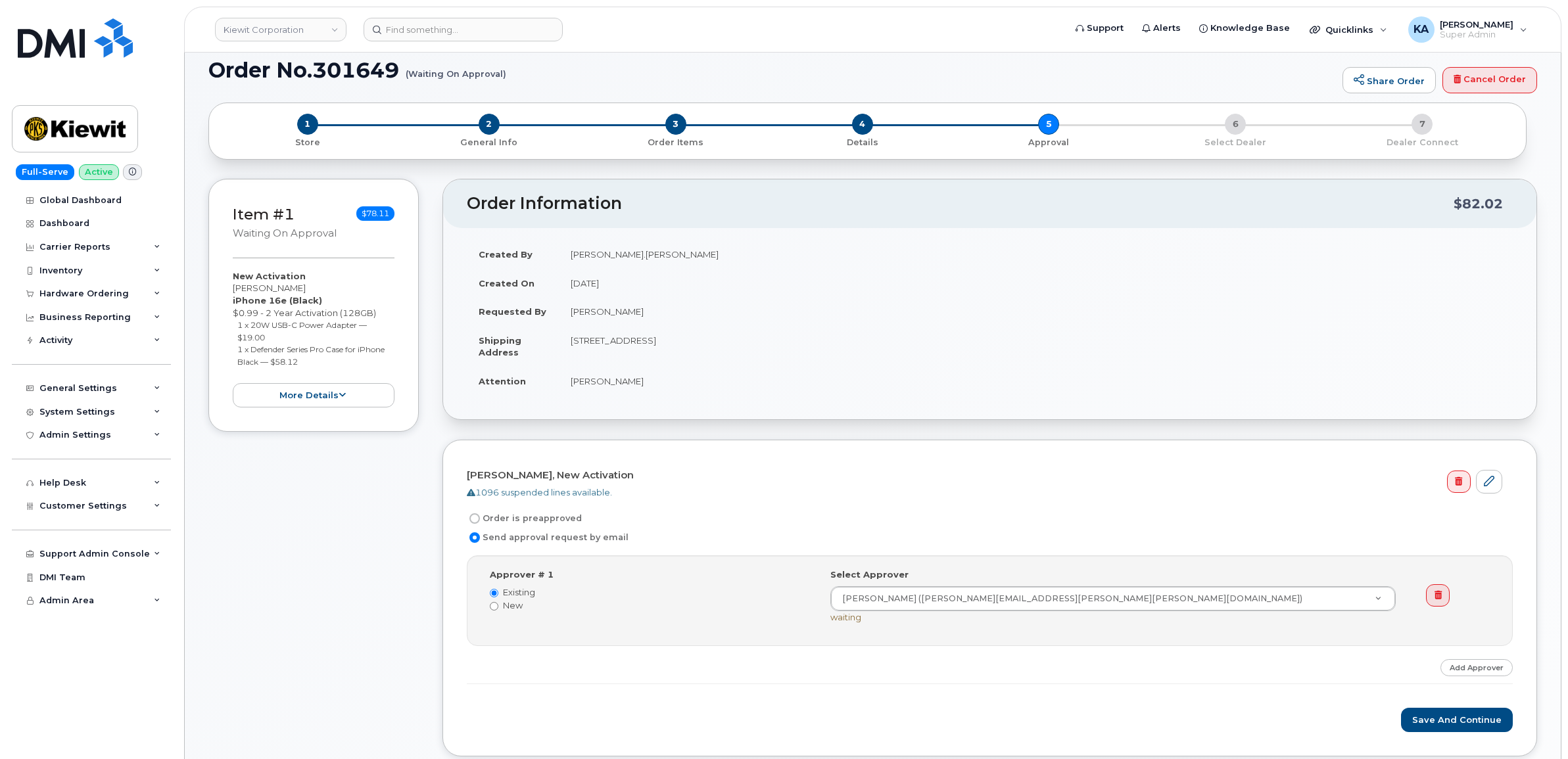
scroll to position [164, 0]
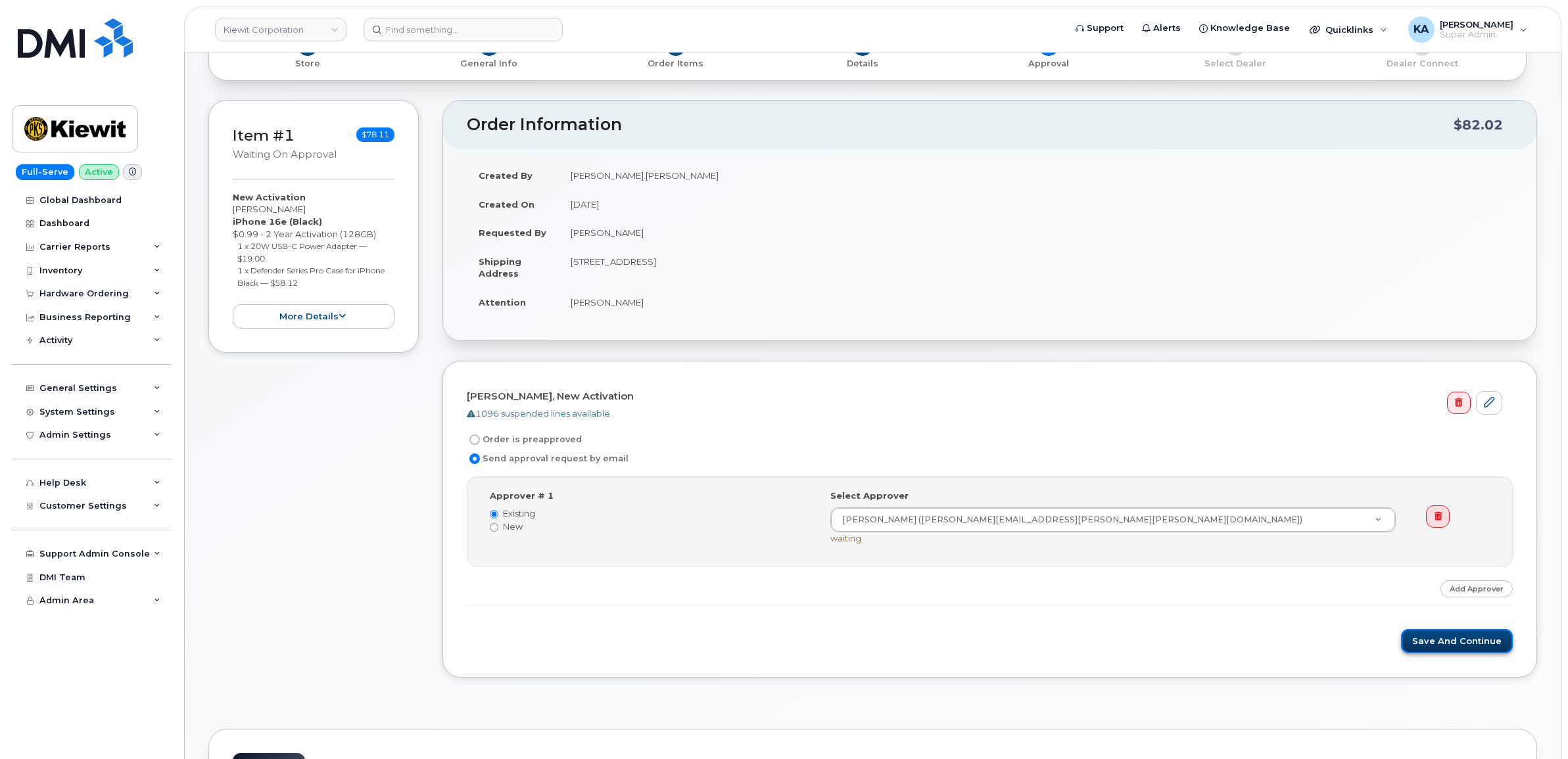
click at [1436, 648] on button "Save and Continue" at bounding box center [1457, 641] width 112 height 24
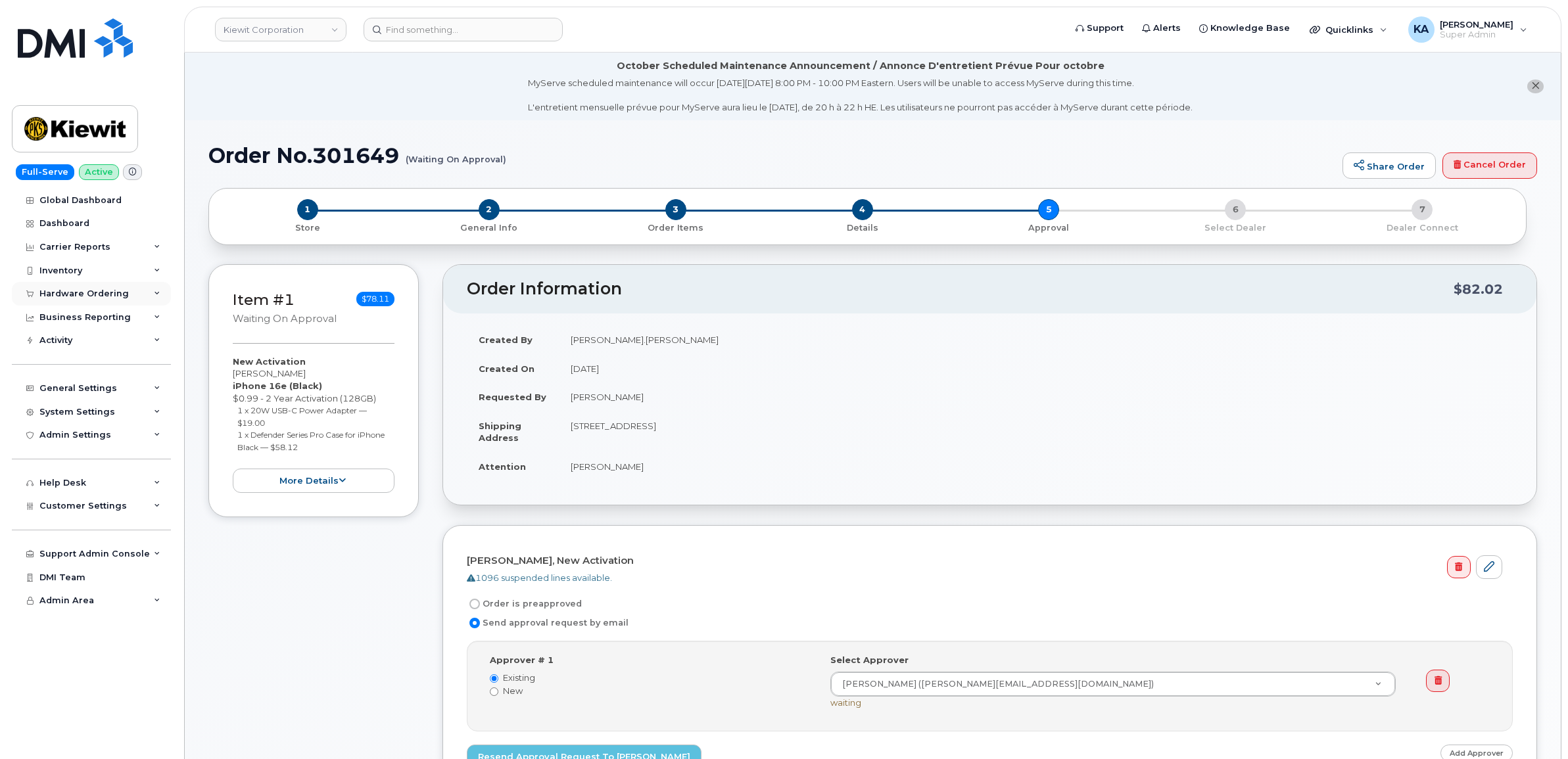
click at [90, 291] on div "Hardware Ordering" at bounding box center [84, 293] width 90 height 10
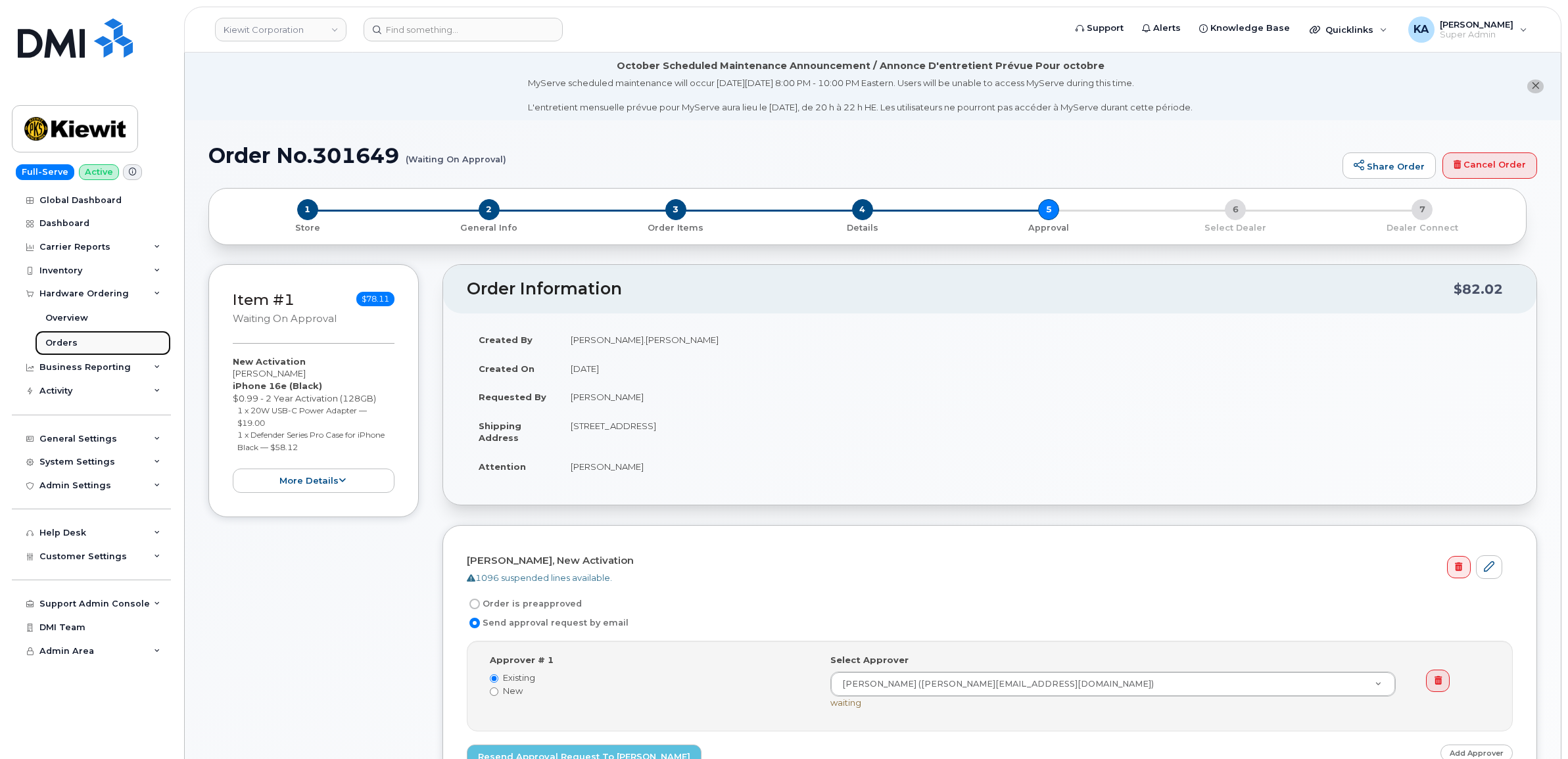
click at [50, 339] on div "Orders" at bounding box center [62, 343] width 32 height 12
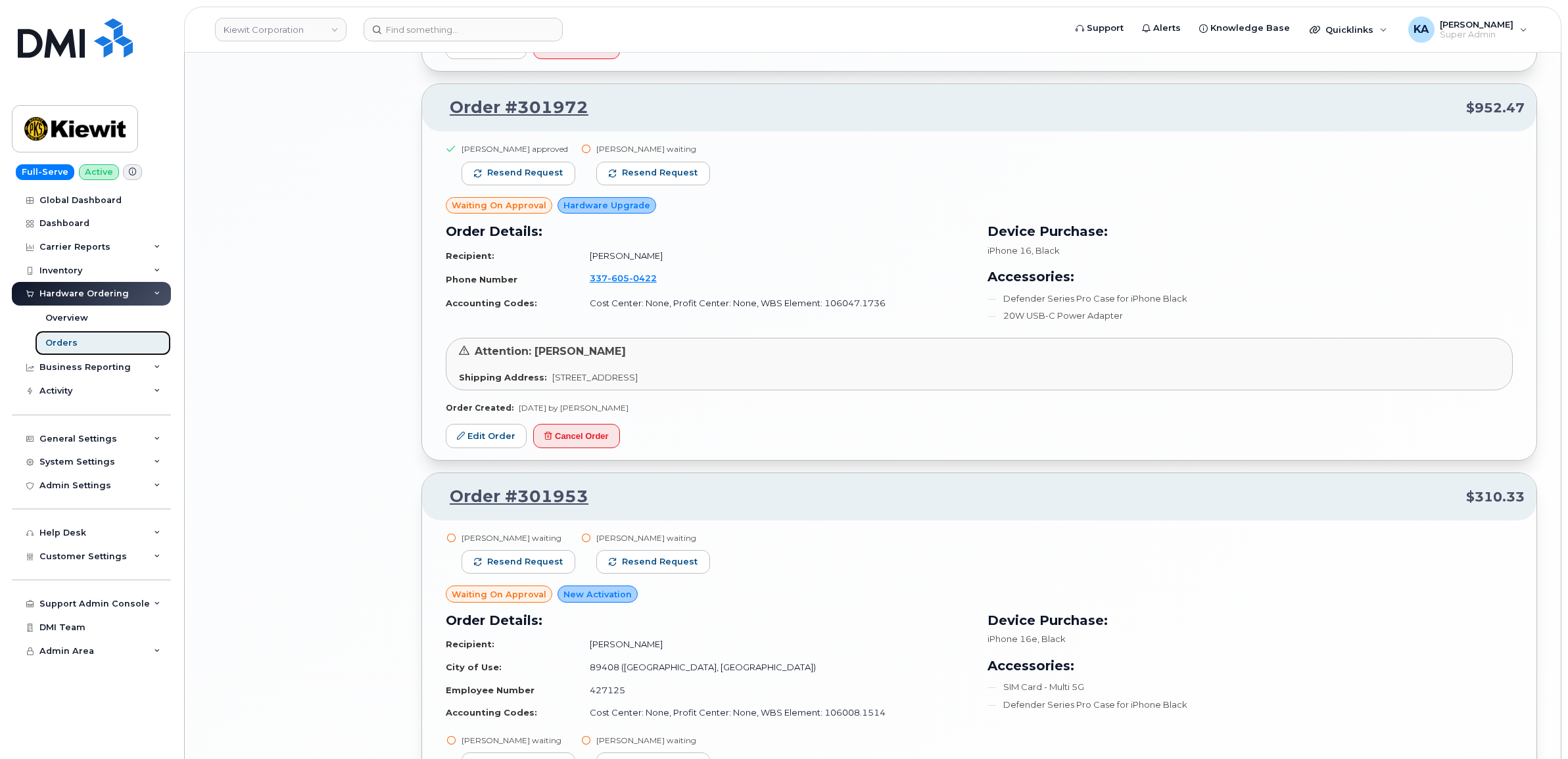
scroll to position [3070, 0]
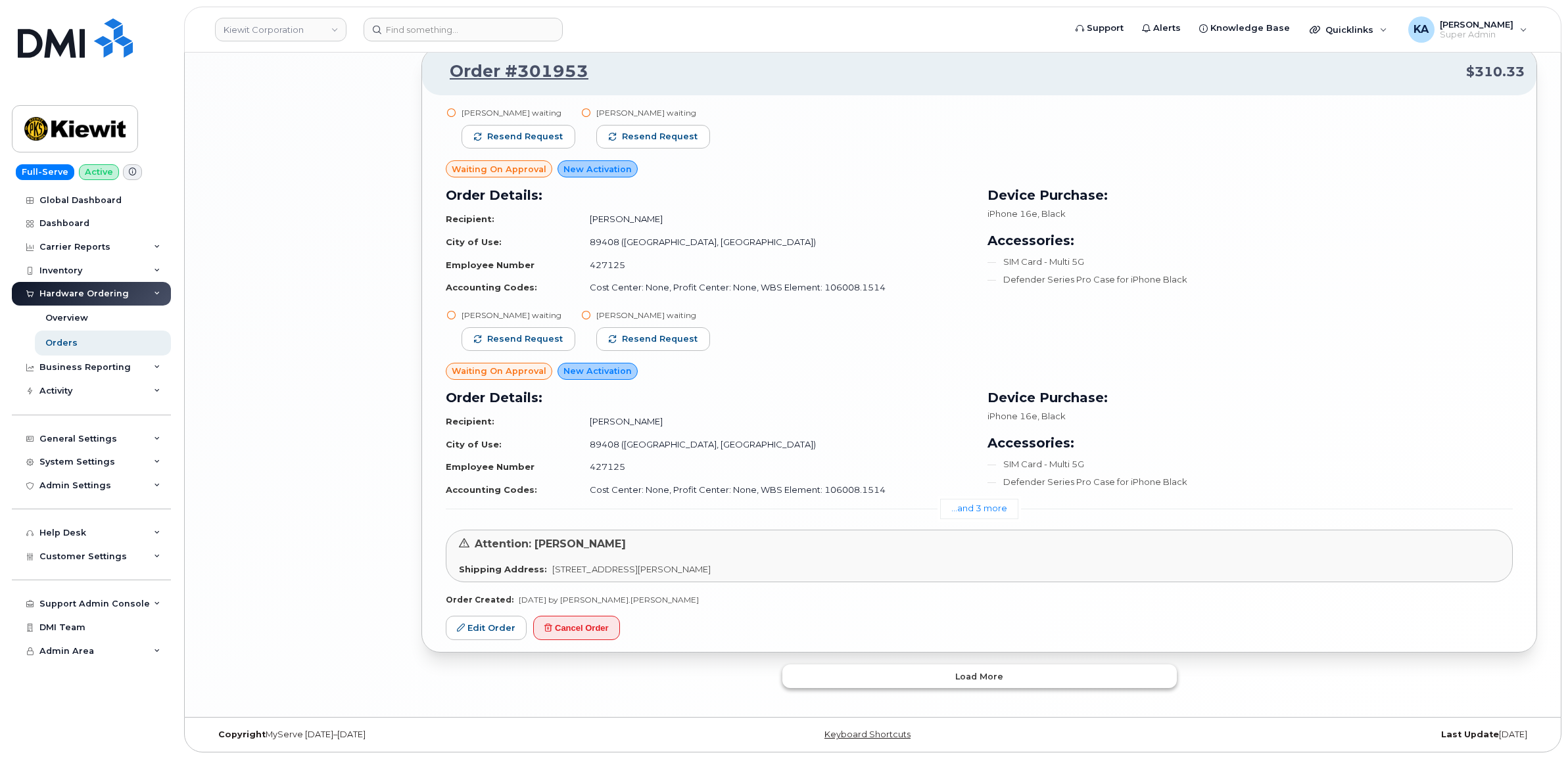
click at [941, 672] on button "Load more" at bounding box center [979, 677] width 394 height 24
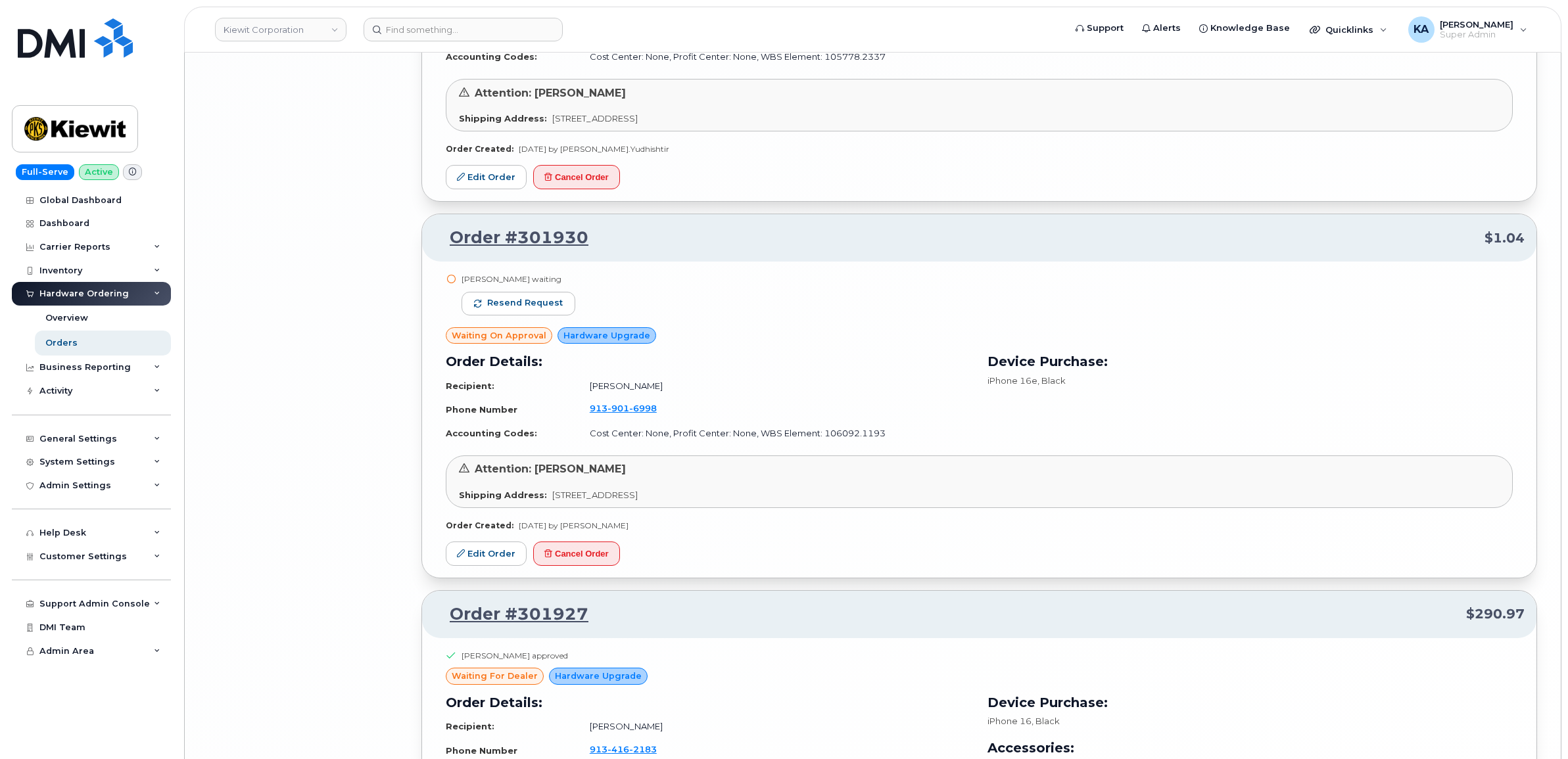
scroll to position [6331, 0]
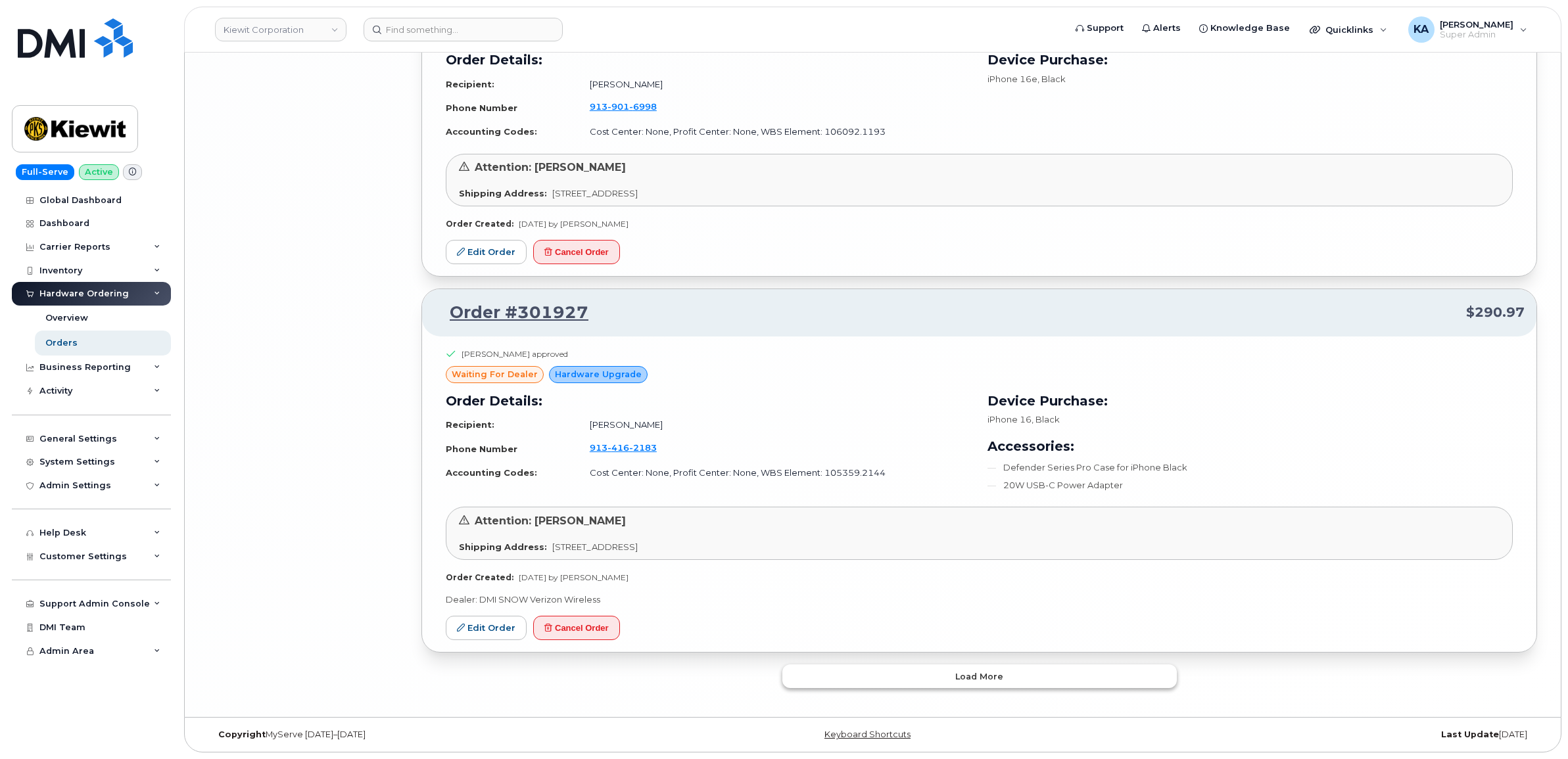
click at [921, 669] on button "Load more" at bounding box center [979, 677] width 394 height 24
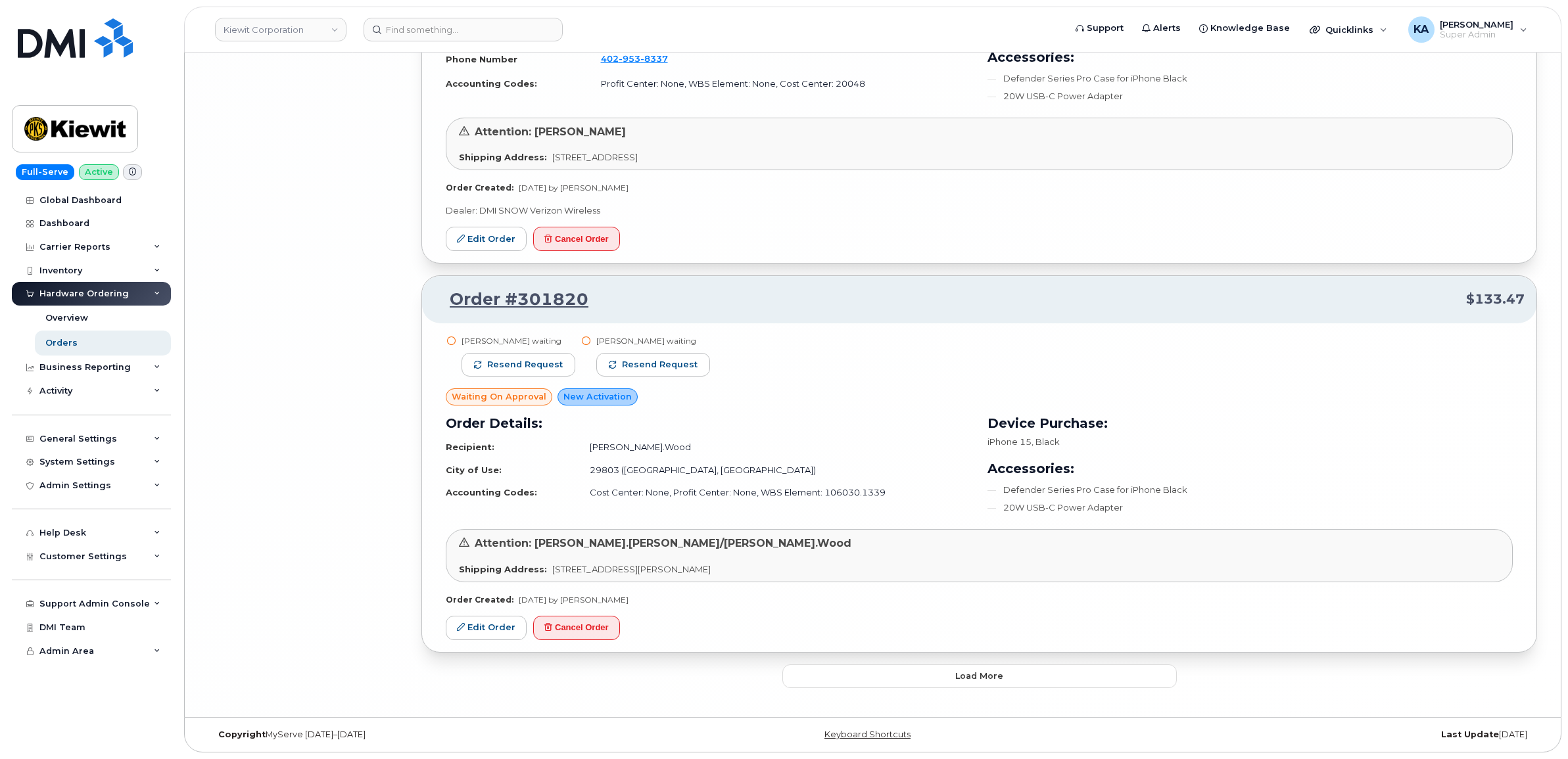
scroll to position [9548, 0]
click at [918, 679] on button "Load more" at bounding box center [979, 677] width 394 height 24
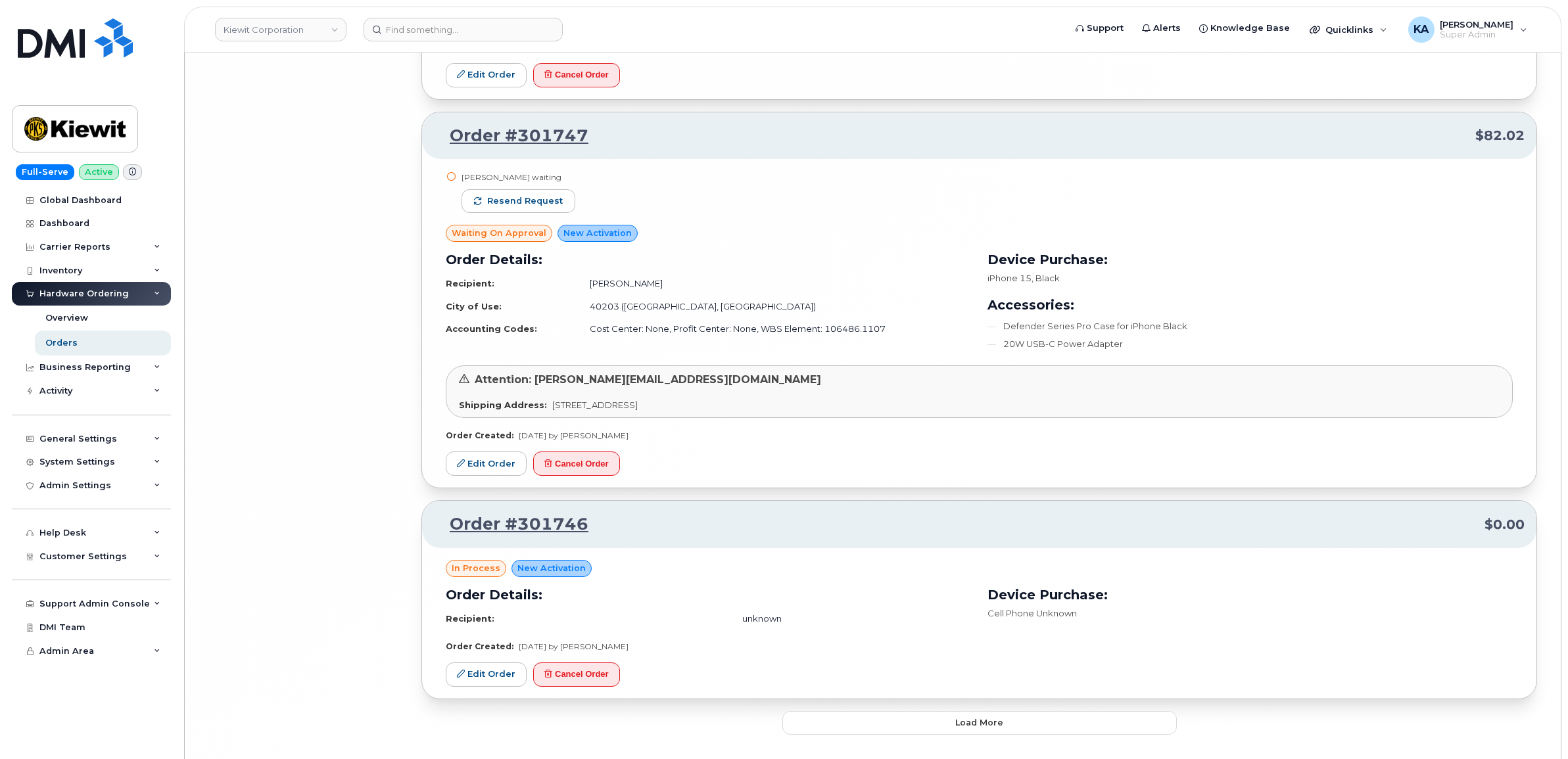
scroll to position [12567, 0]
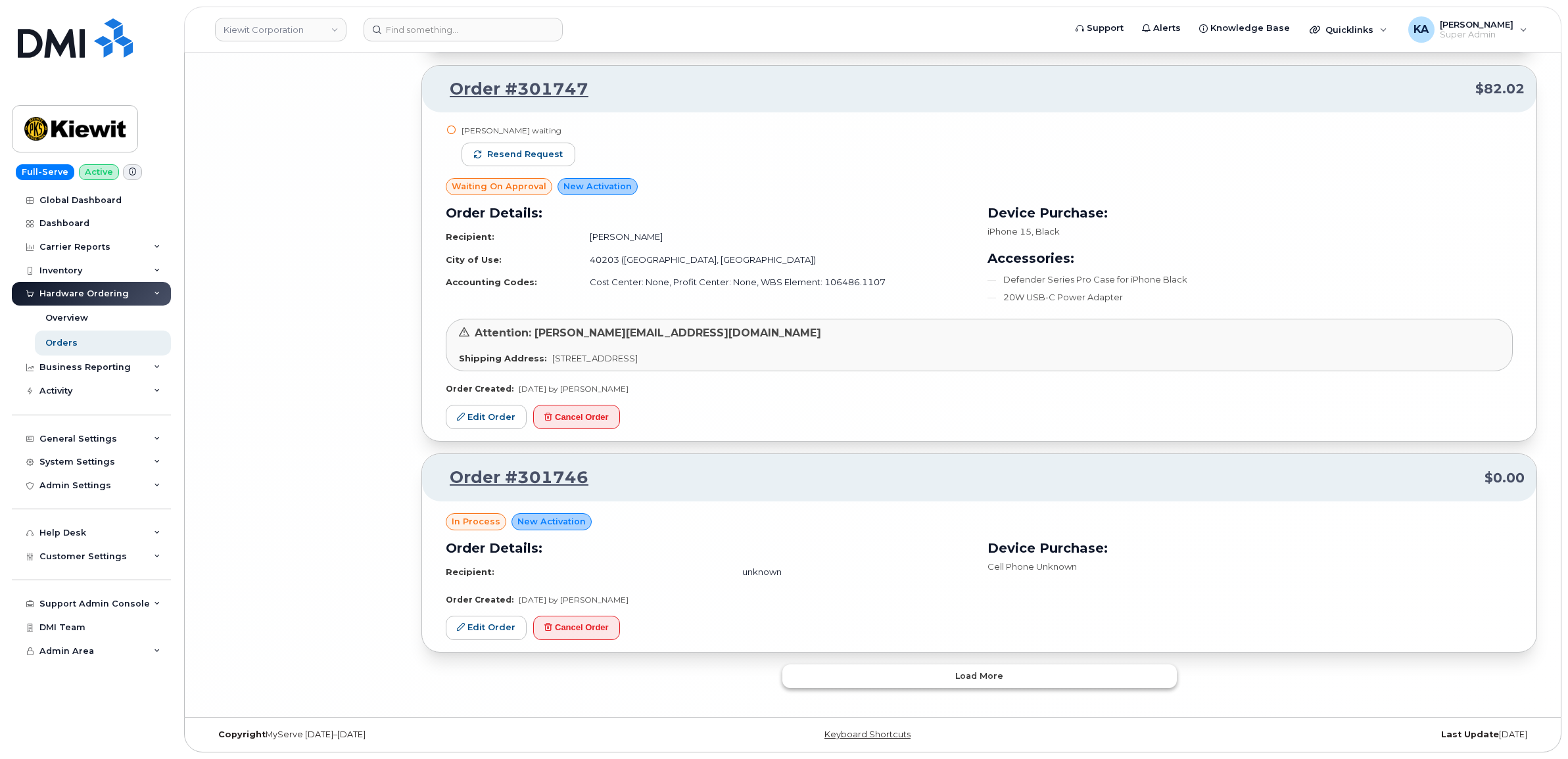
click at [900, 670] on button "Load more" at bounding box center [979, 677] width 394 height 24
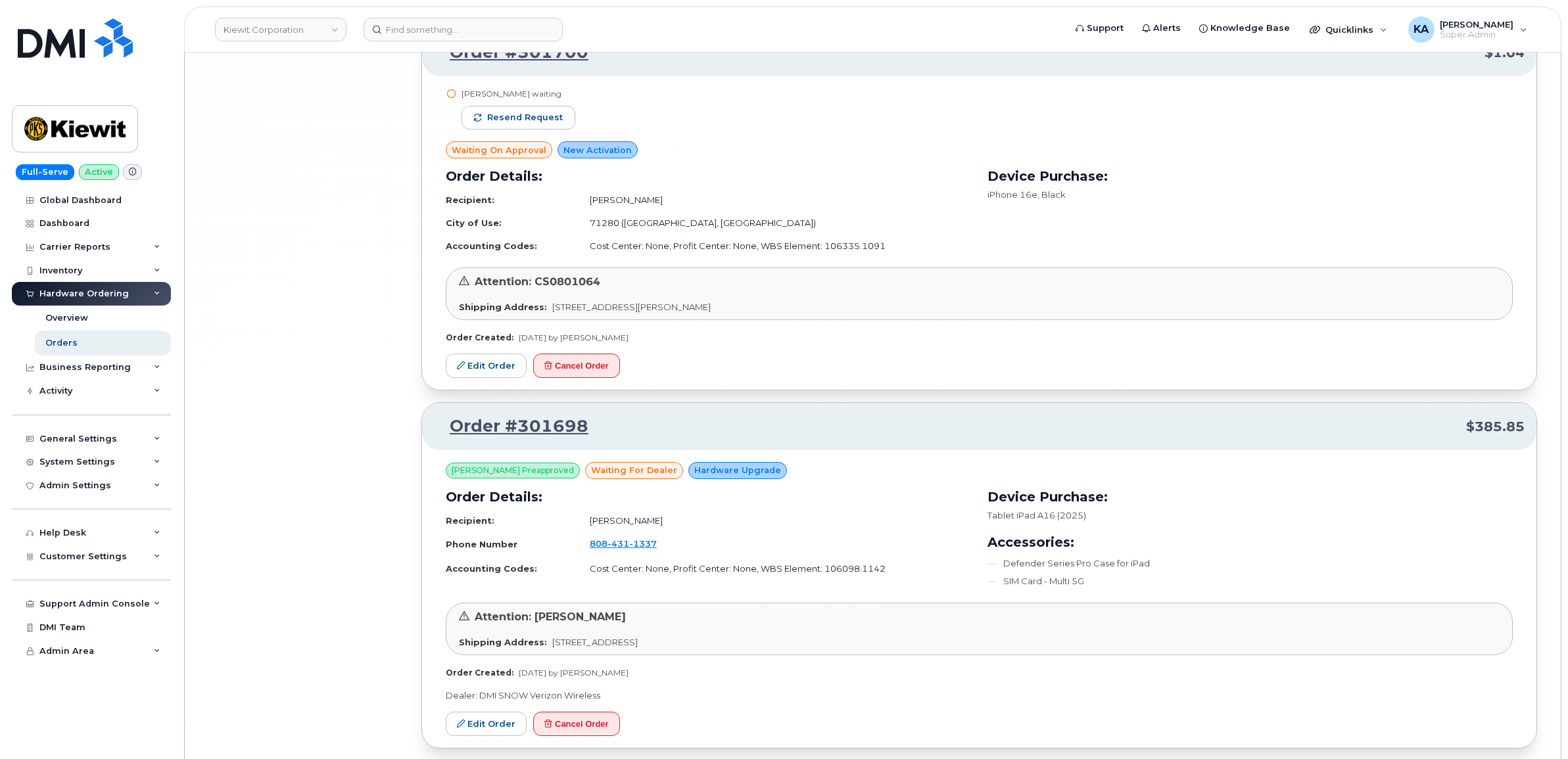
scroll to position [15550, 0]
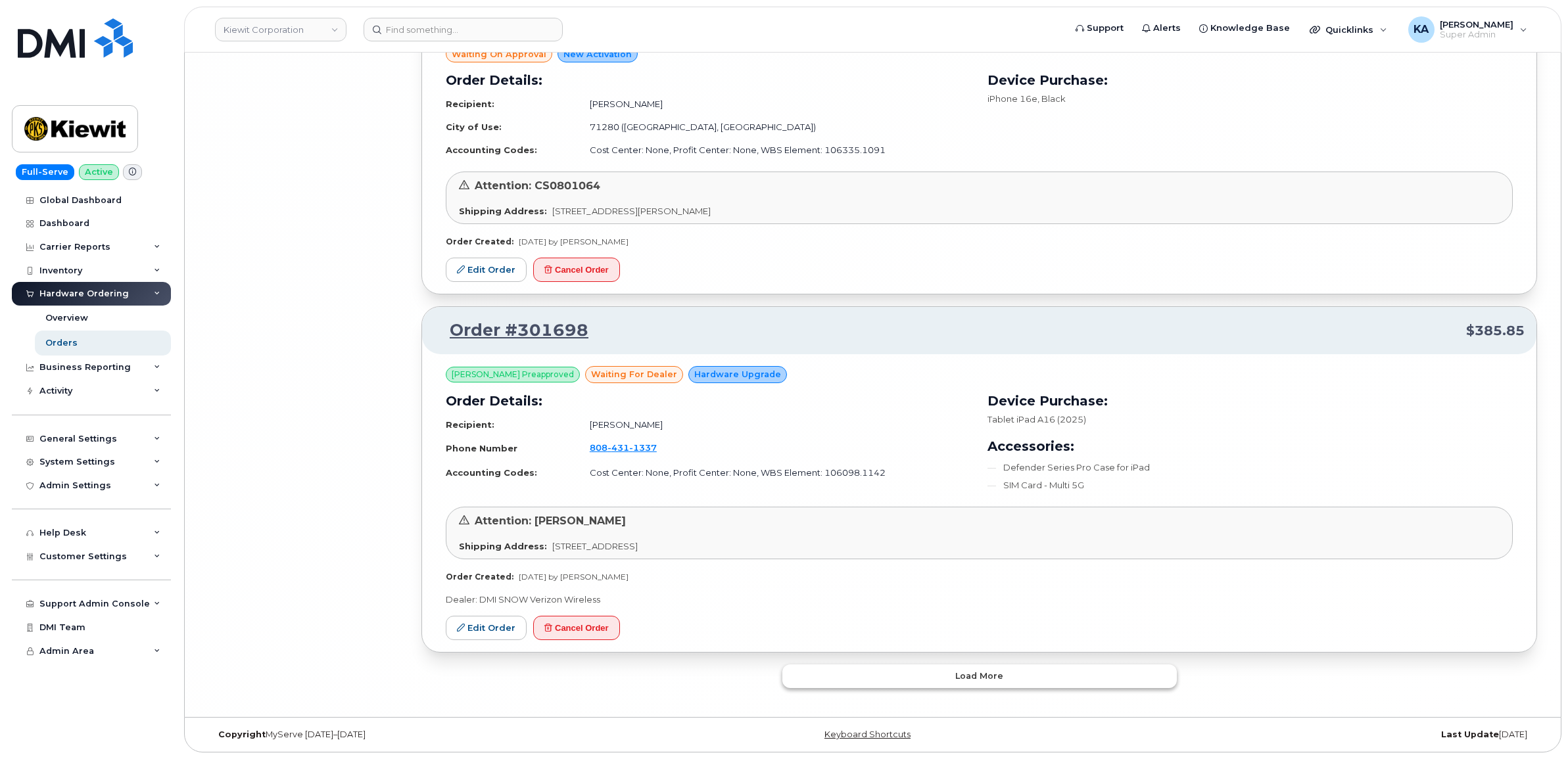
click at [899, 670] on button "Load more" at bounding box center [979, 677] width 394 height 24
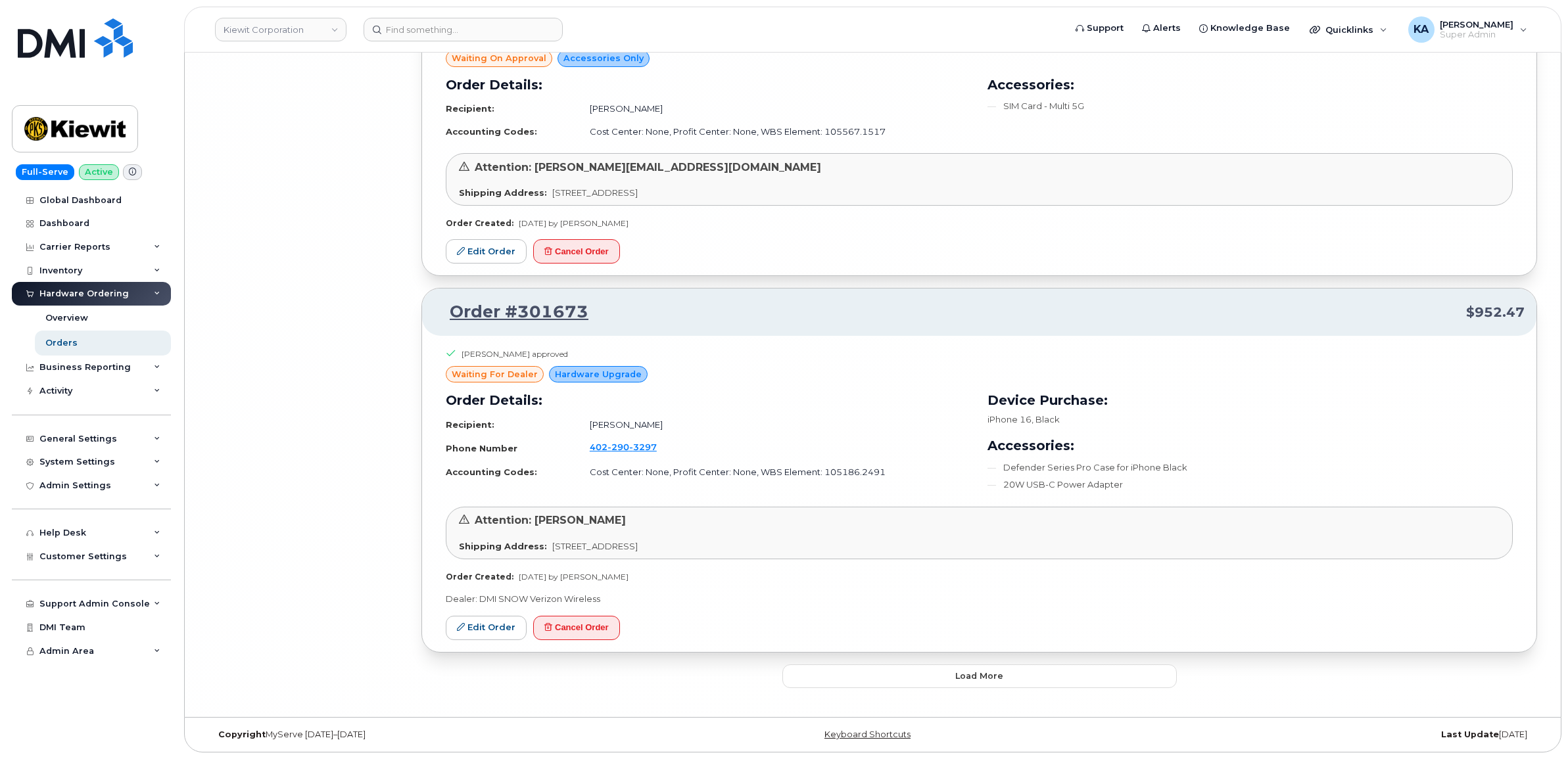
scroll to position [18512, 0]
click at [900, 678] on button "Load more" at bounding box center [979, 677] width 394 height 24
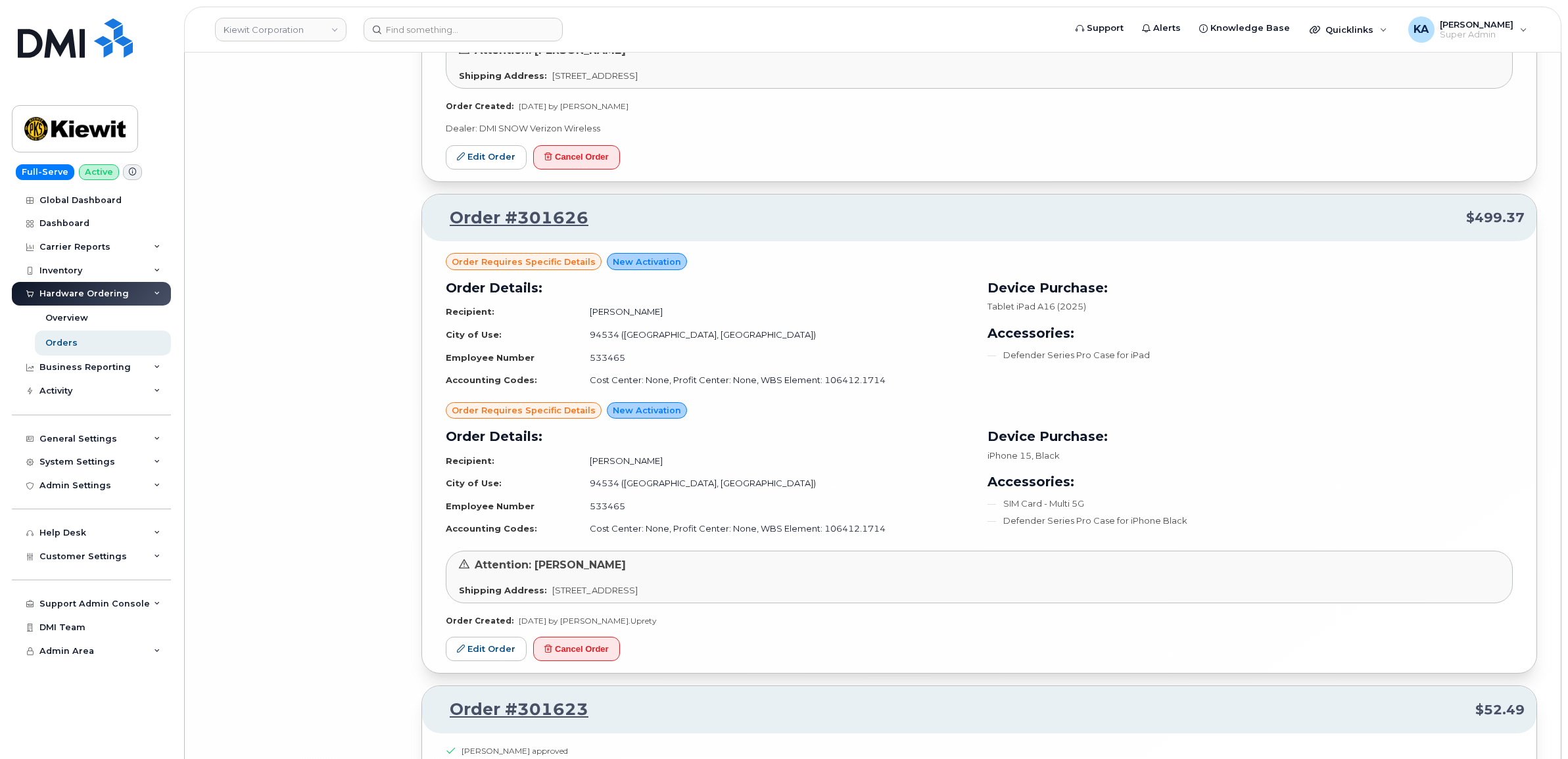
scroll to position [20073, 0]
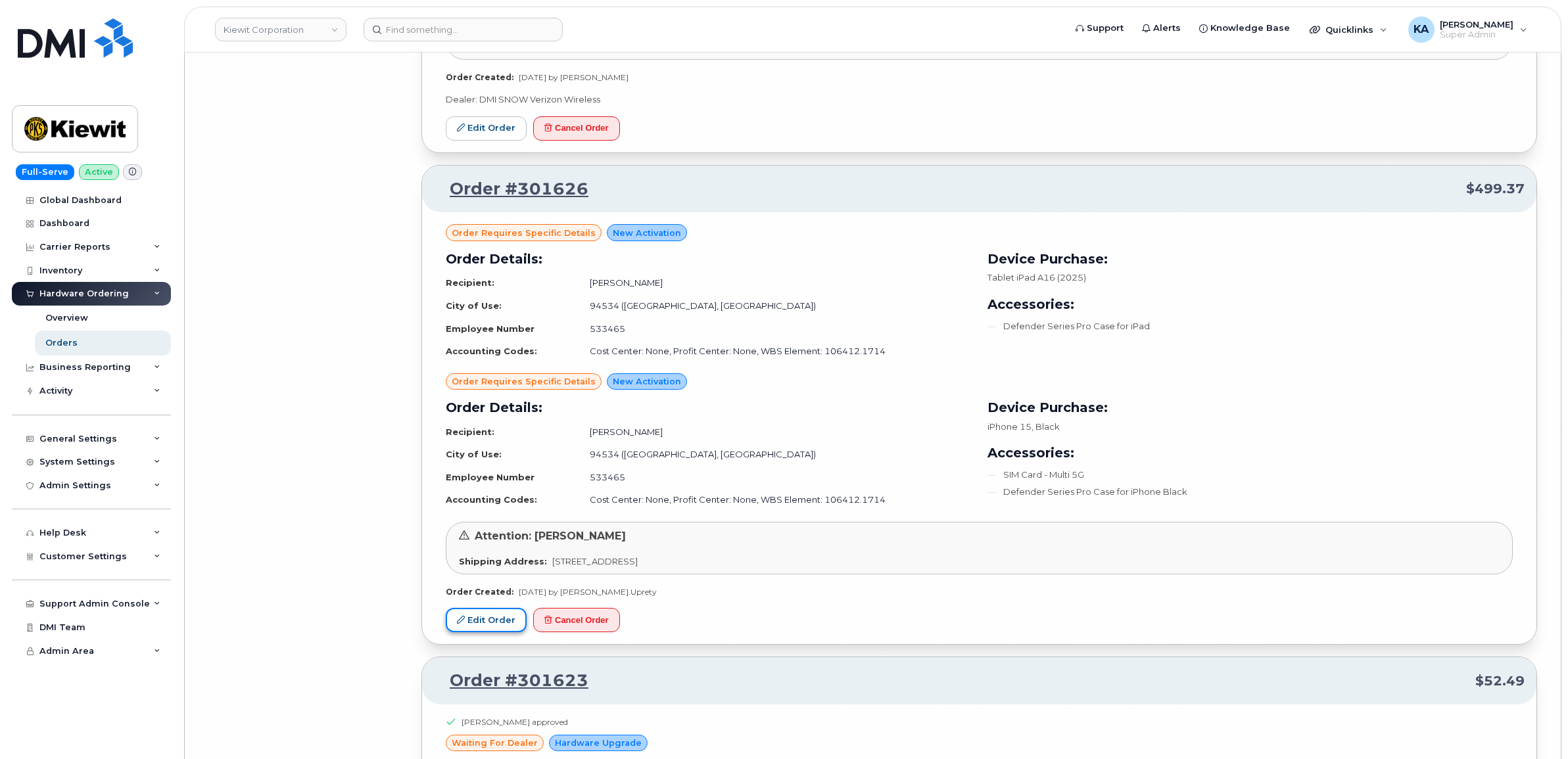
click at [493, 632] on link "Edit Order" at bounding box center [485, 620] width 81 height 24
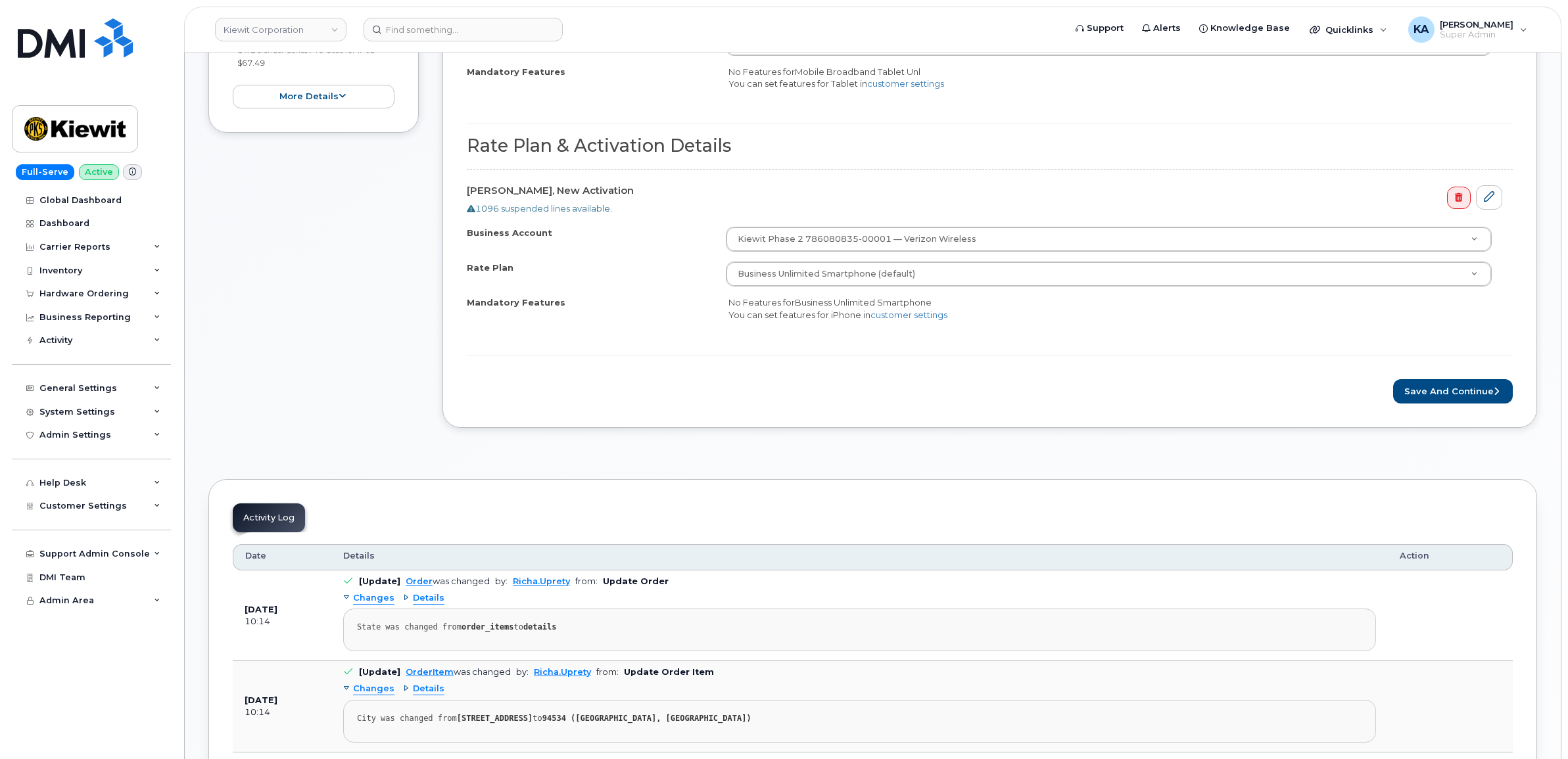
scroll to position [657, 0]
click at [1429, 390] on button "Save and Continue" at bounding box center [1452, 390] width 119 height 24
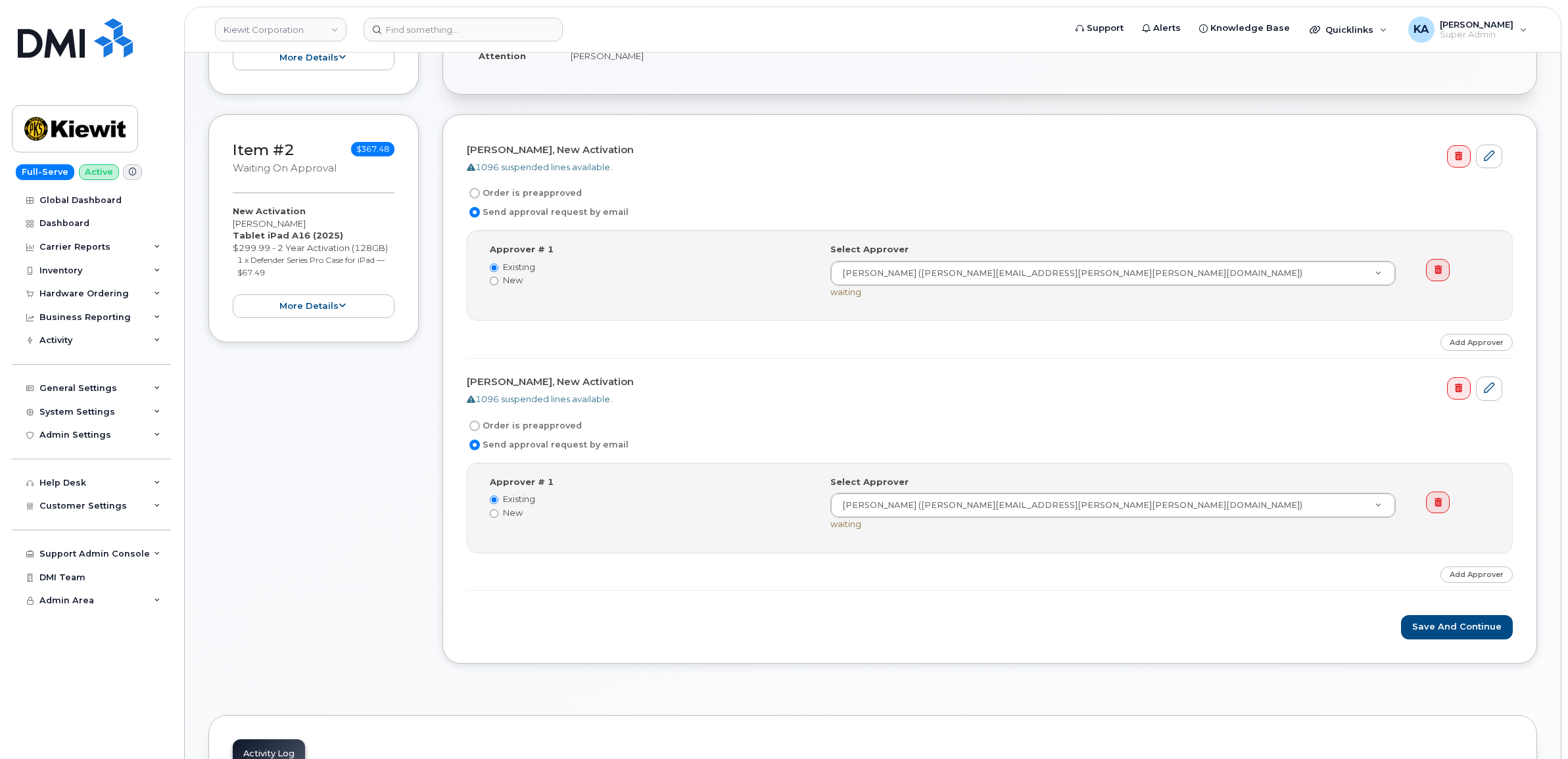
scroll to position [493, 0]
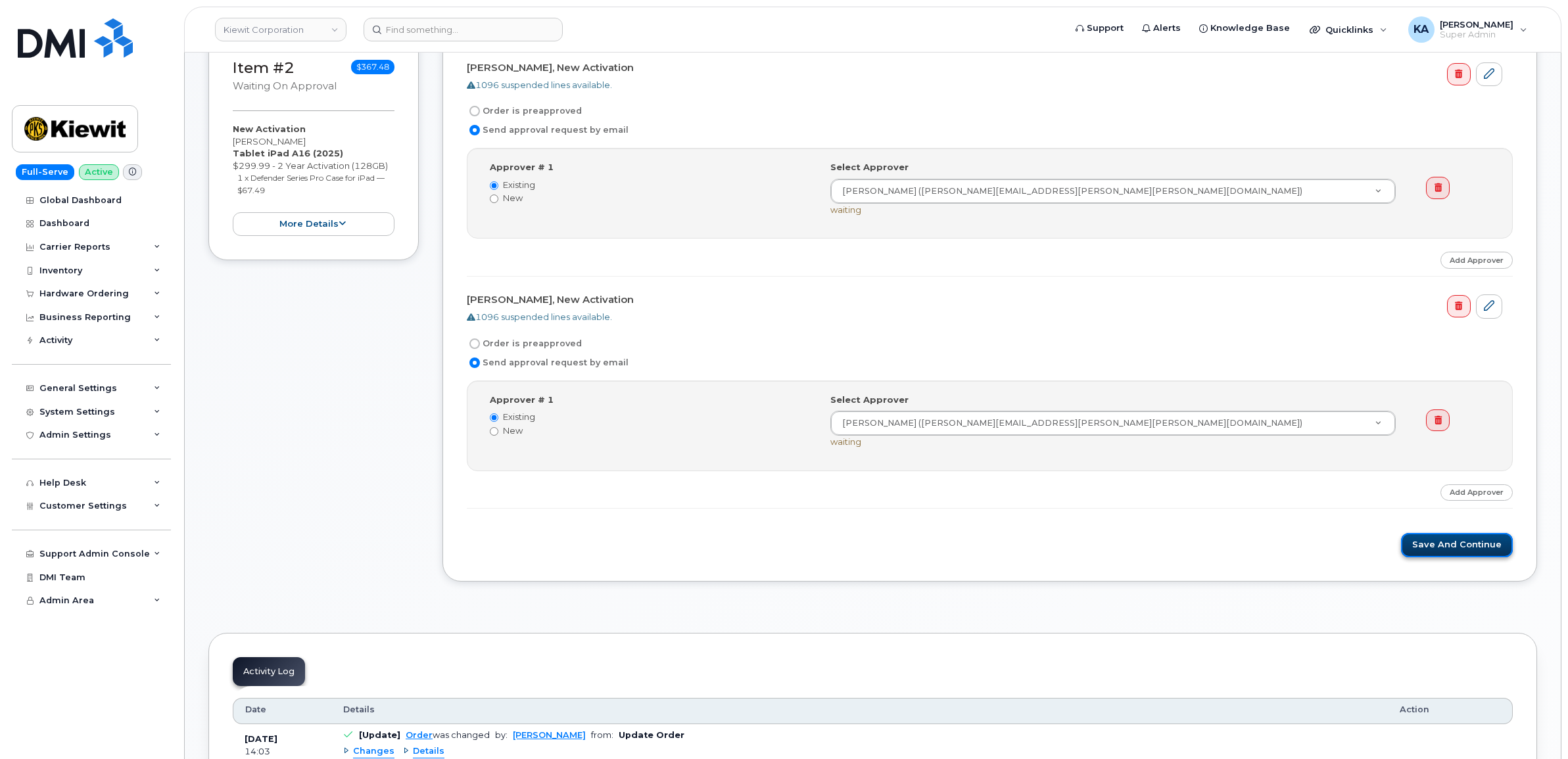
click at [1426, 541] on button "Save and Continue" at bounding box center [1457, 545] width 112 height 24
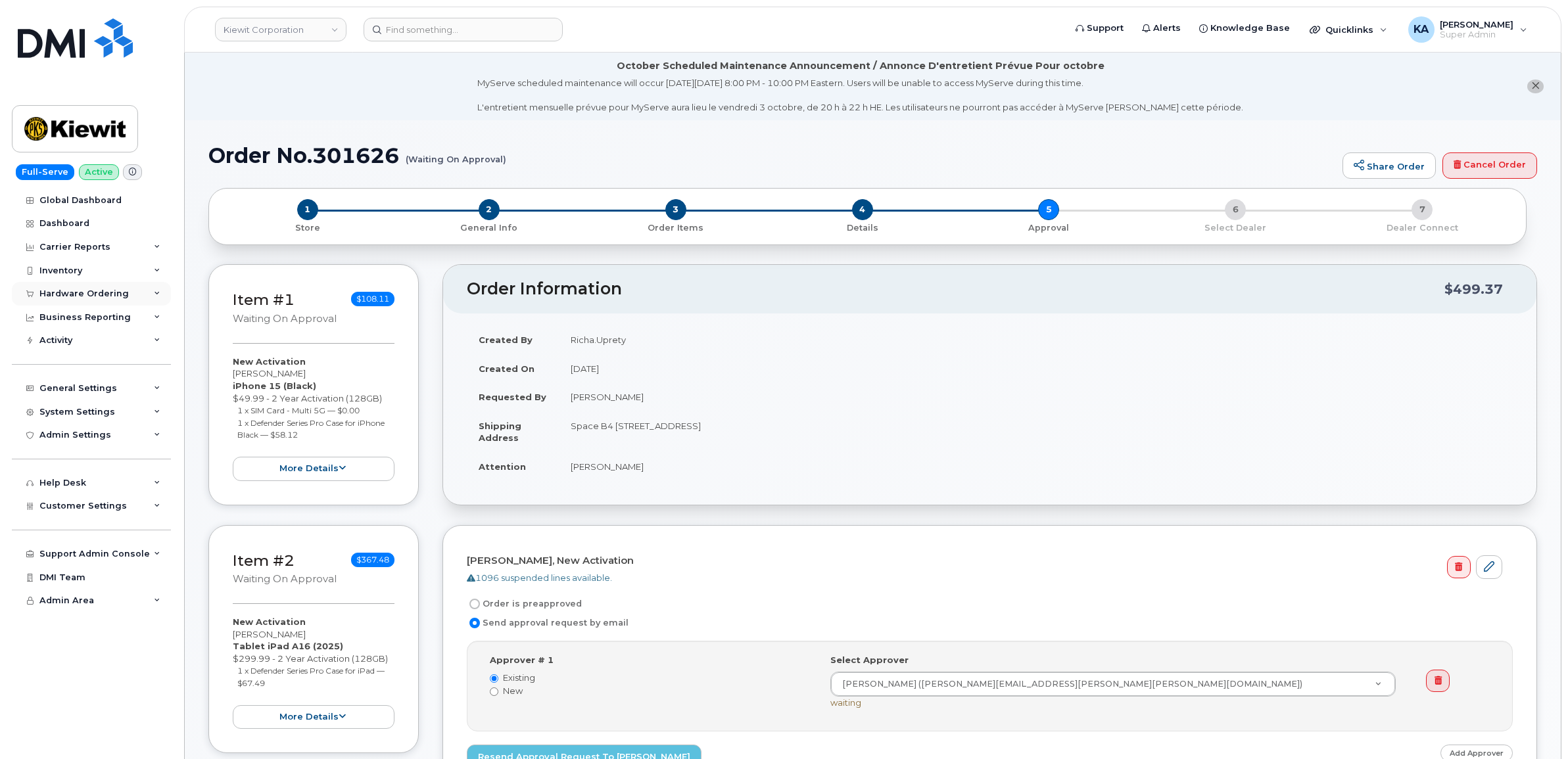
click at [110, 291] on div "Hardware Ordering" at bounding box center [84, 293] width 90 height 10
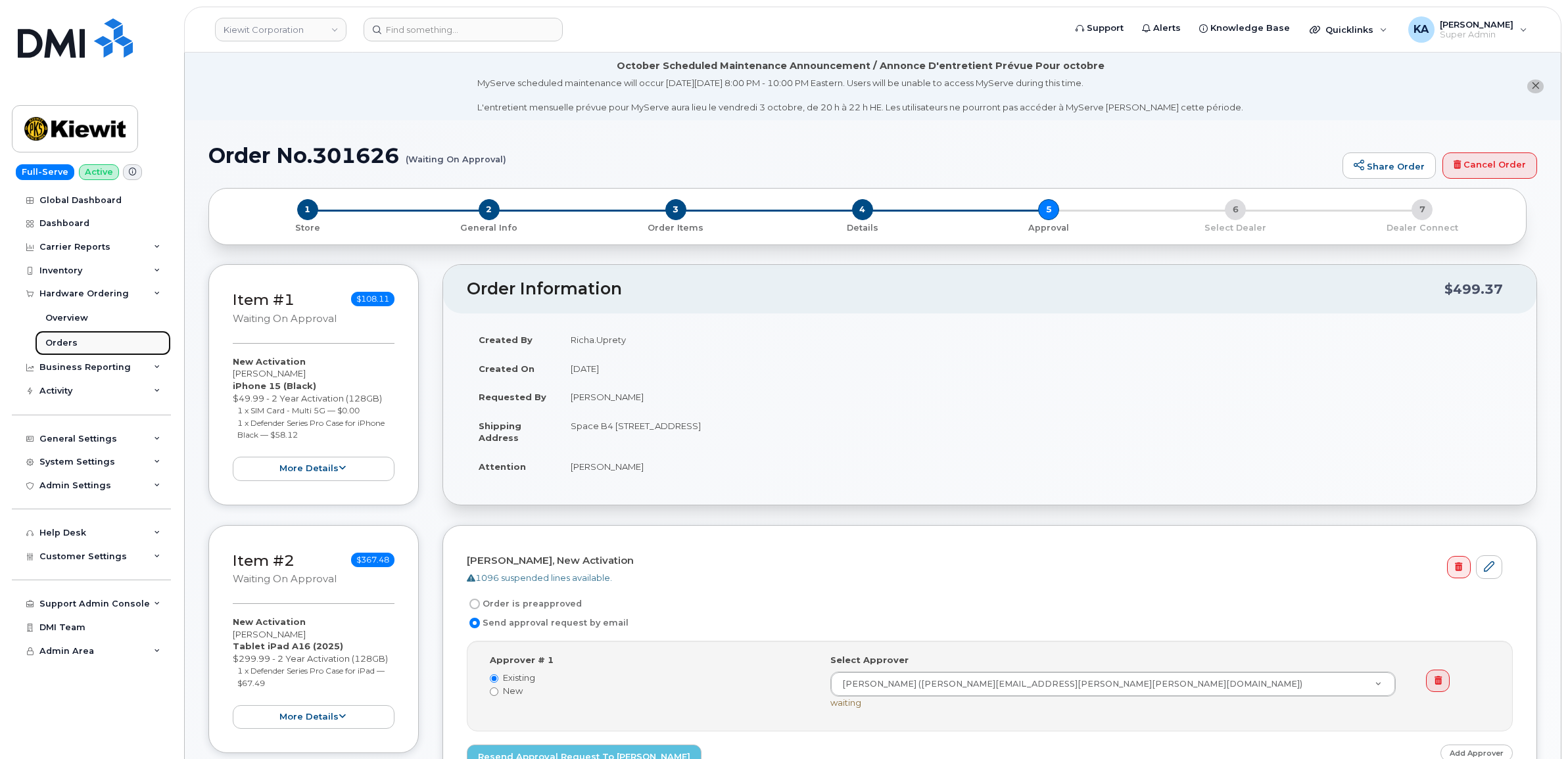
click at [57, 339] on div "Orders" at bounding box center [62, 343] width 32 height 12
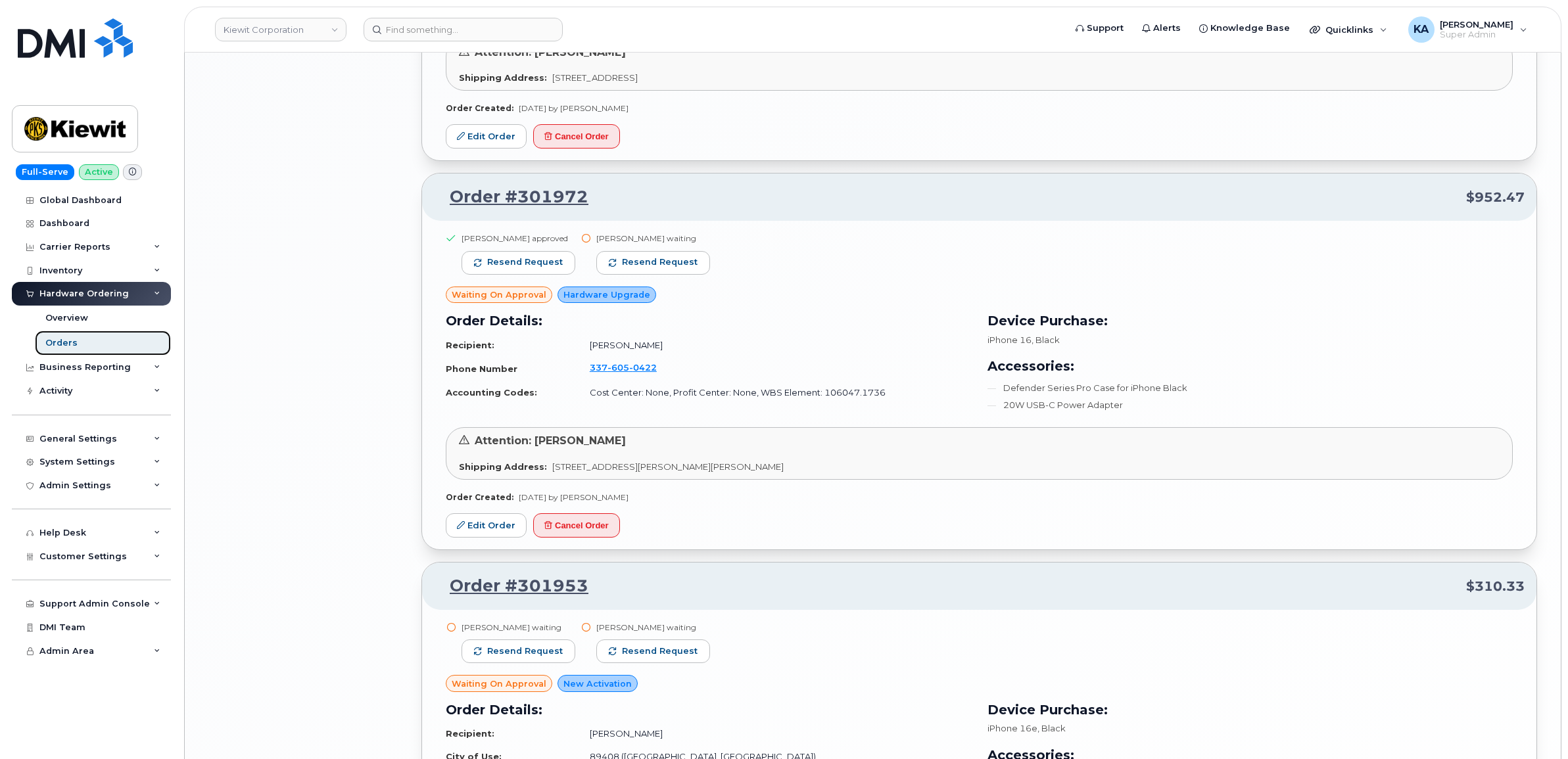
scroll to position [3070, 0]
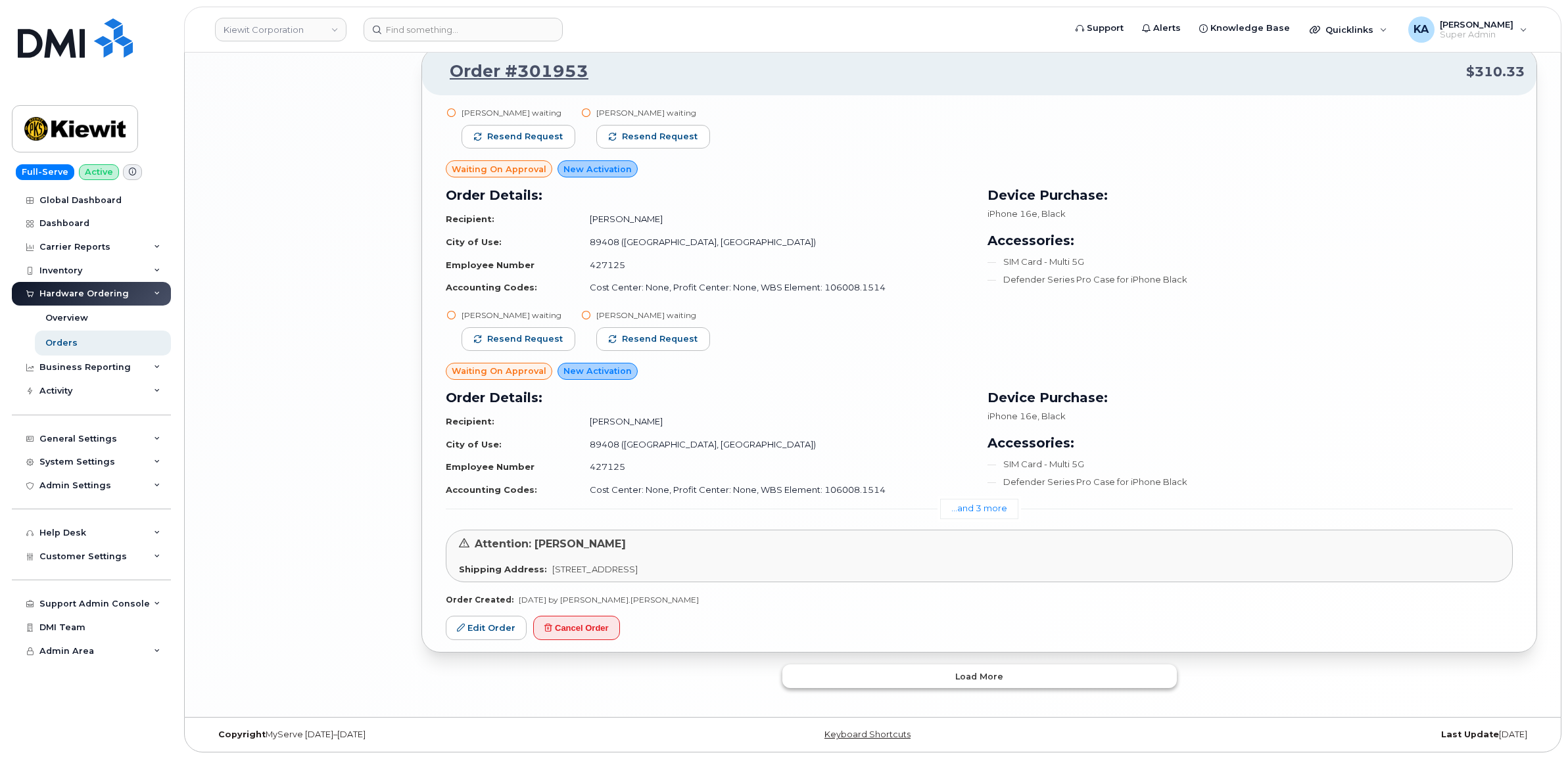
click at [917, 673] on button "Load more" at bounding box center [979, 677] width 394 height 24
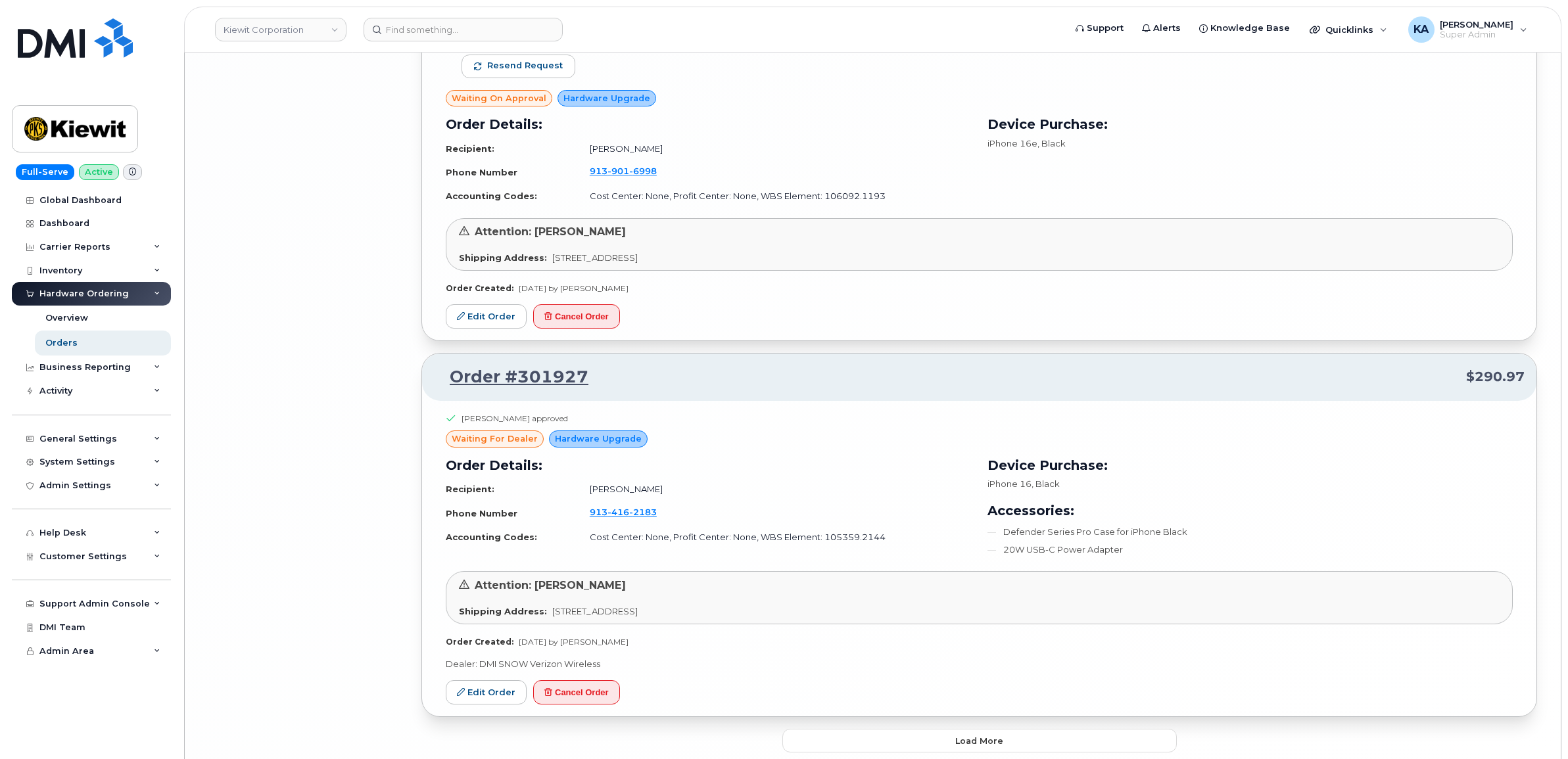
scroll to position [6331, 0]
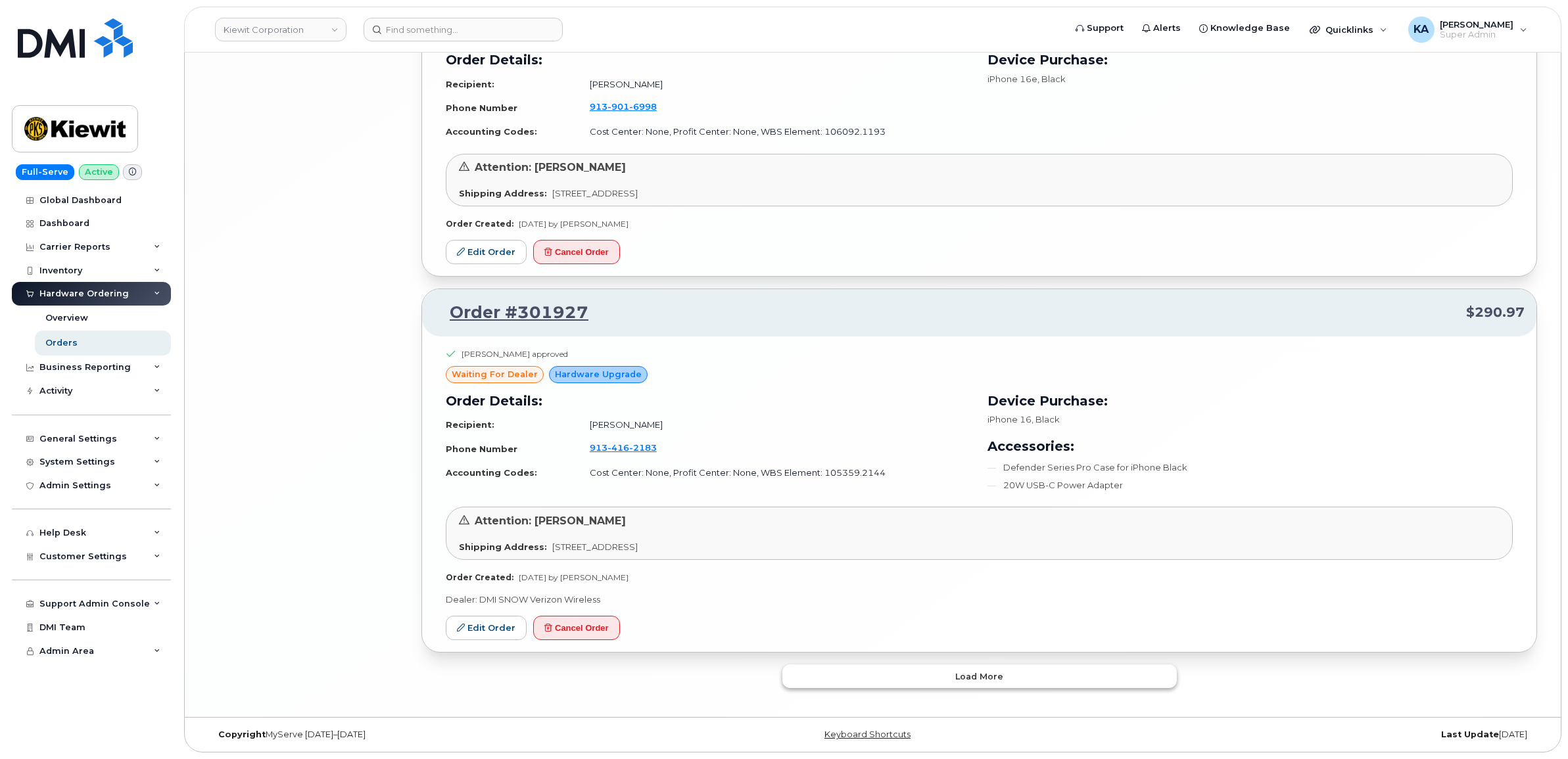
click at [929, 676] on button "Load more" at bounding box center [979, 677] width 394 height 24
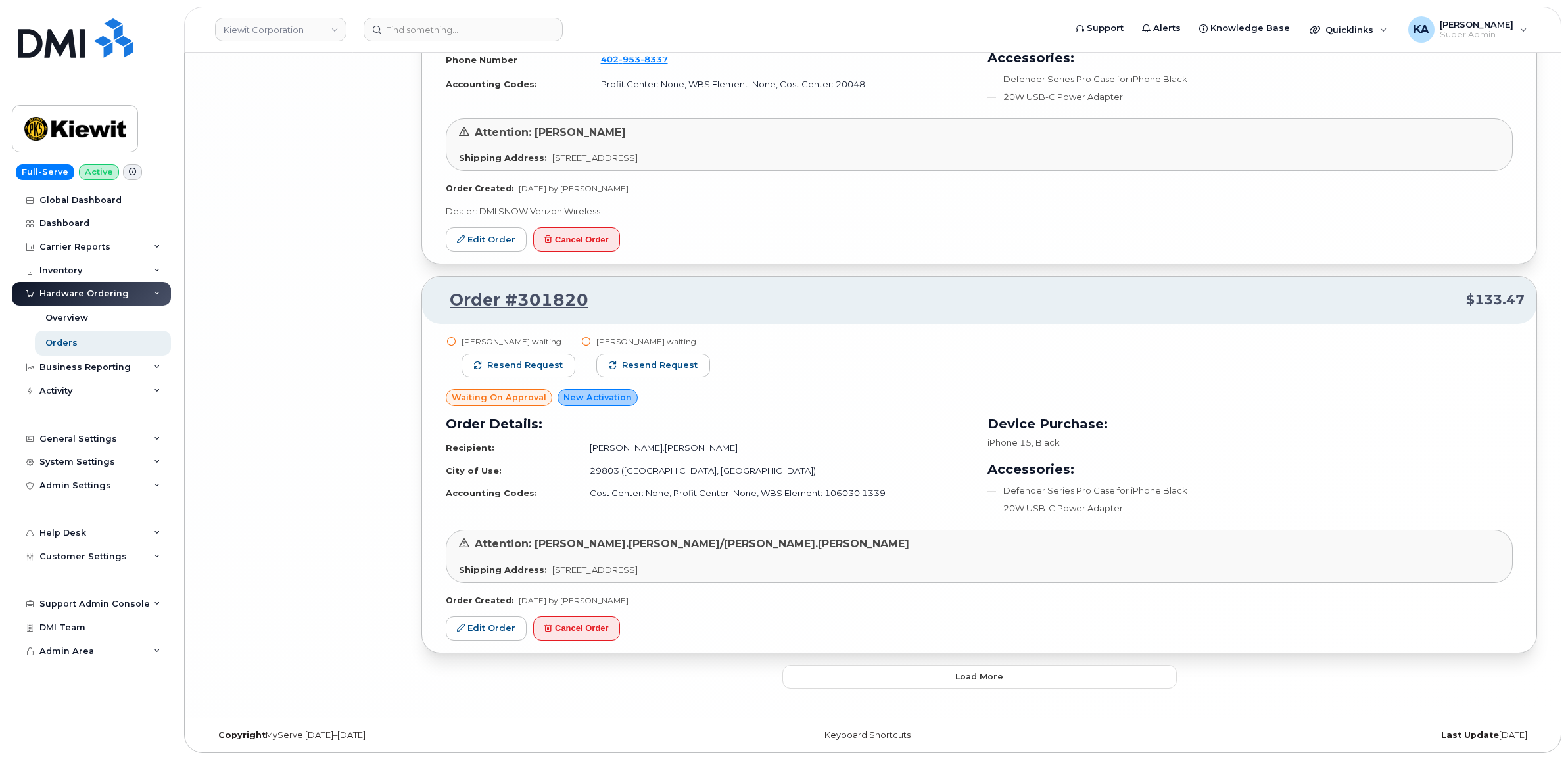
scroll to position [9548, 0]
click at [924, 673] on button "Load more" at bounding box center [979, 677] width 394 height 24
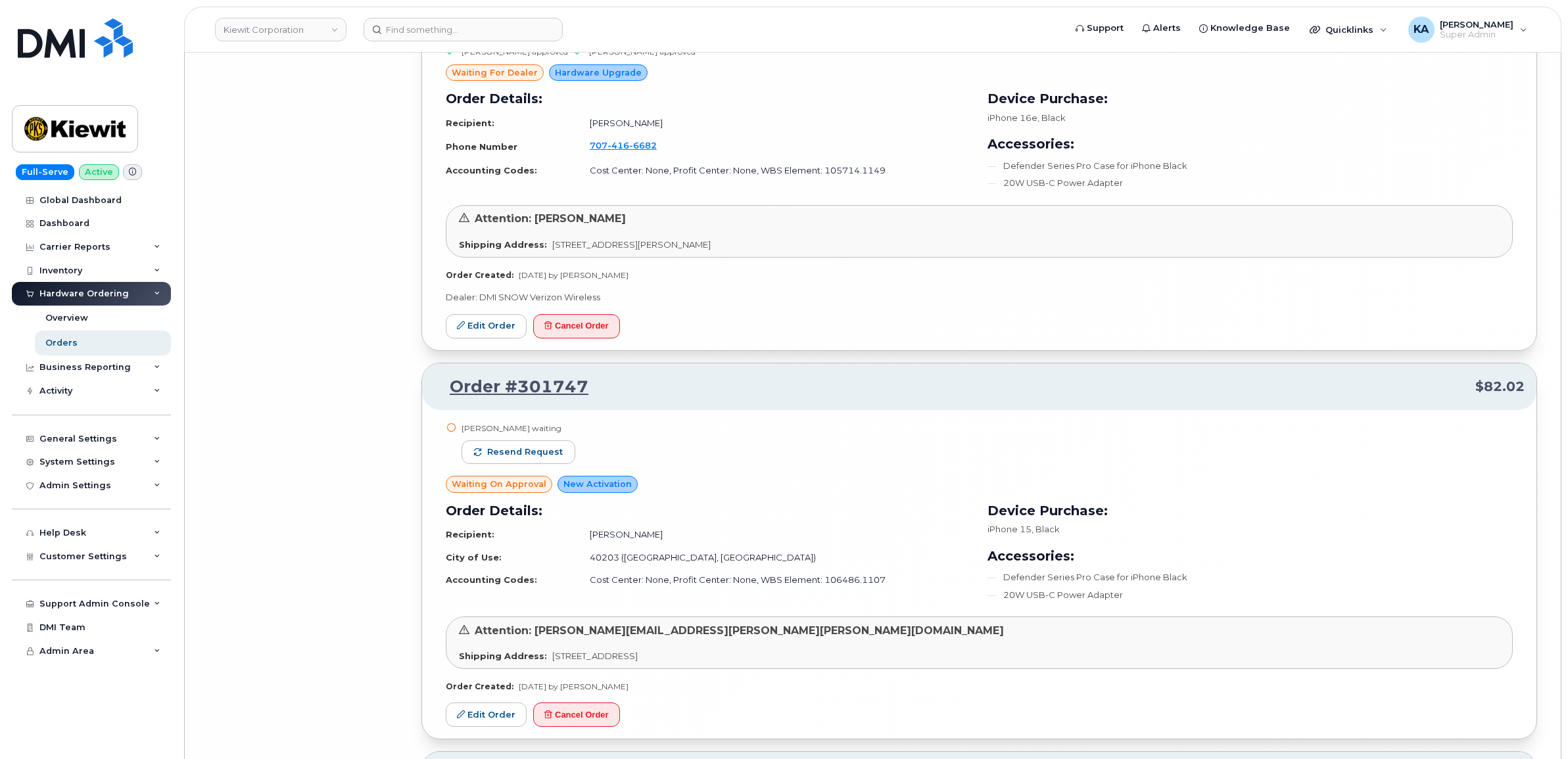
scroll to position [12567, 0]
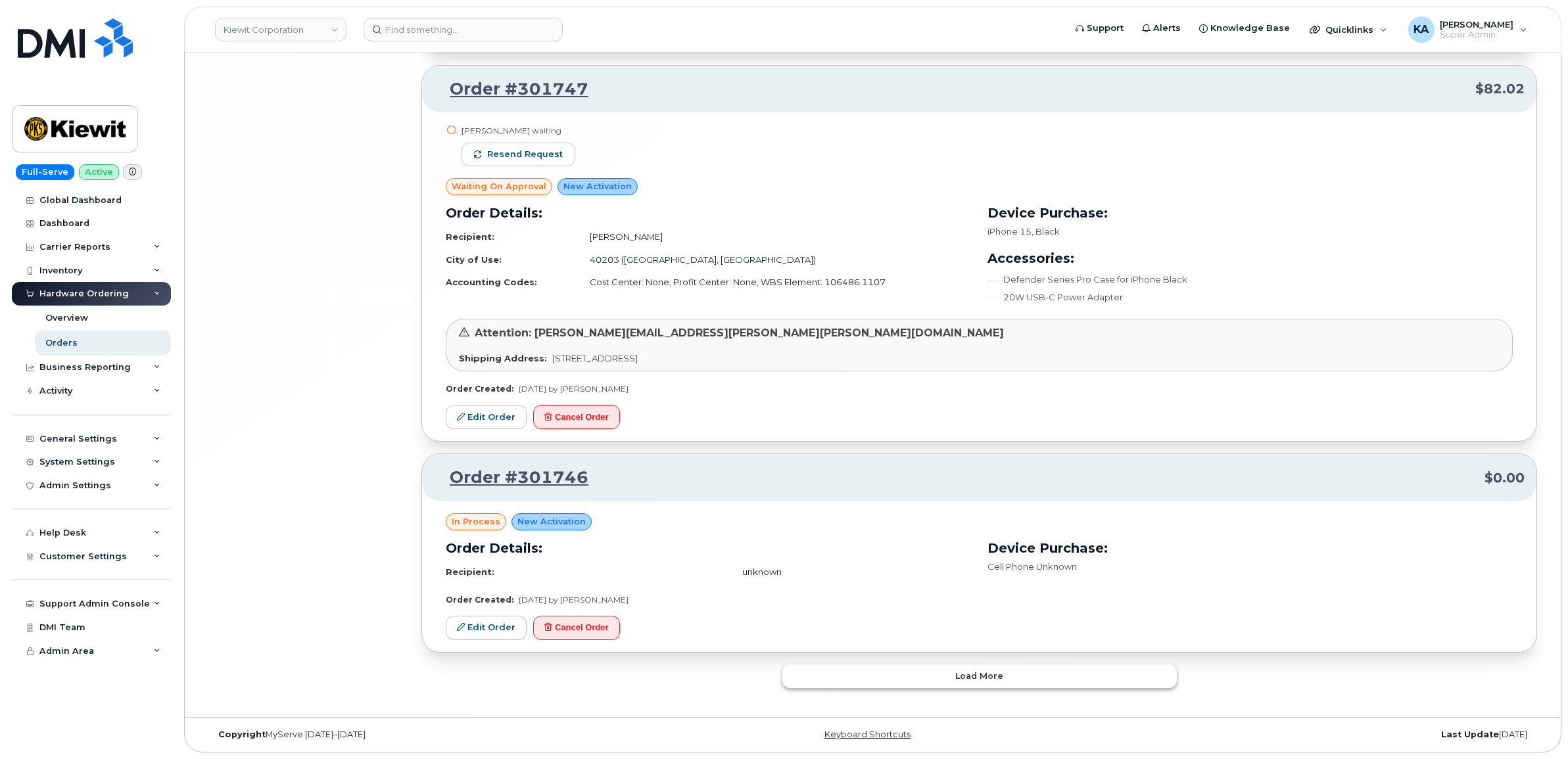
click at [919, 677] on button "Load more" at bounding box center [979, 677] width 394 height 24
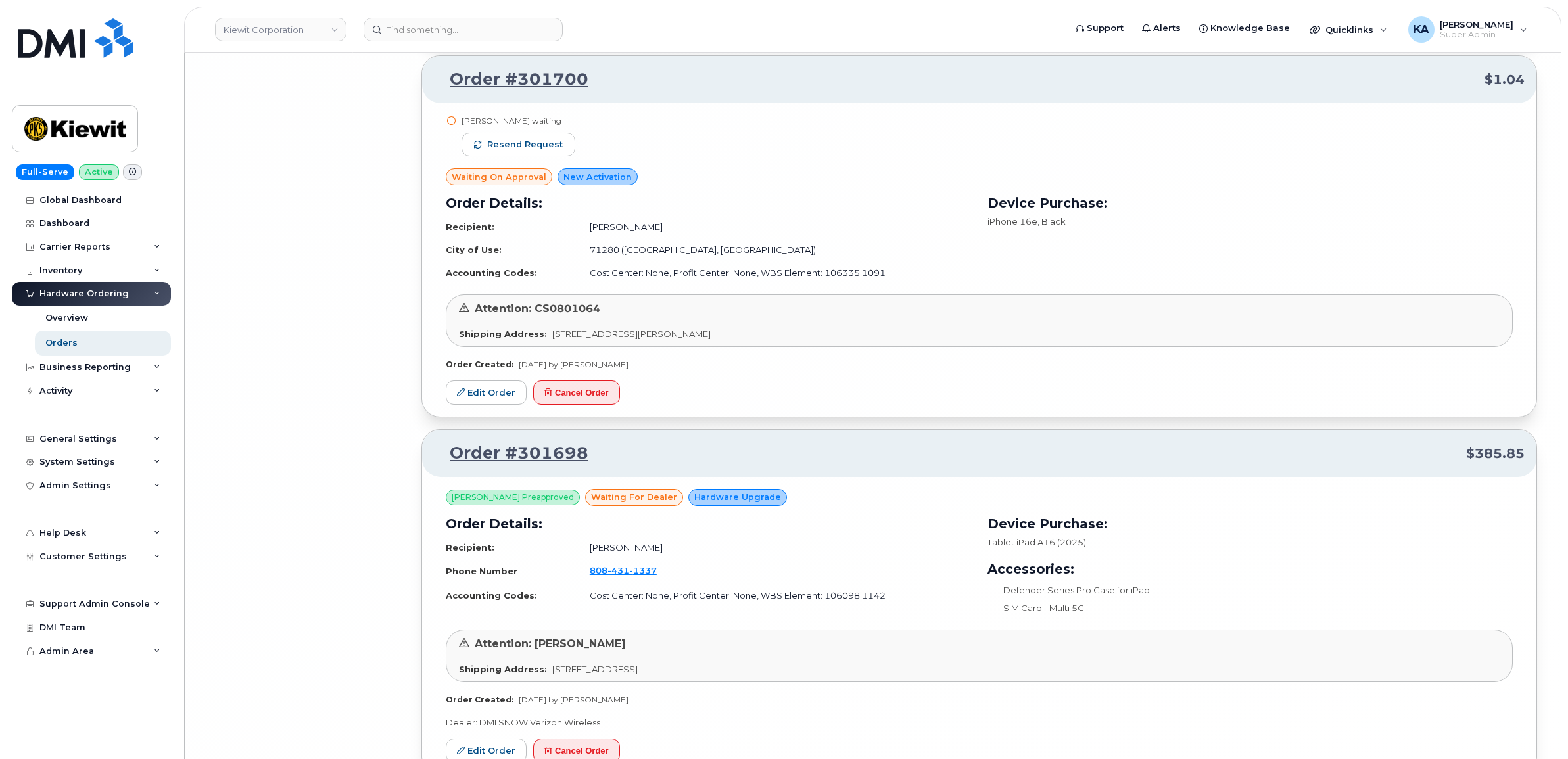
scroll to position [15550, 0]
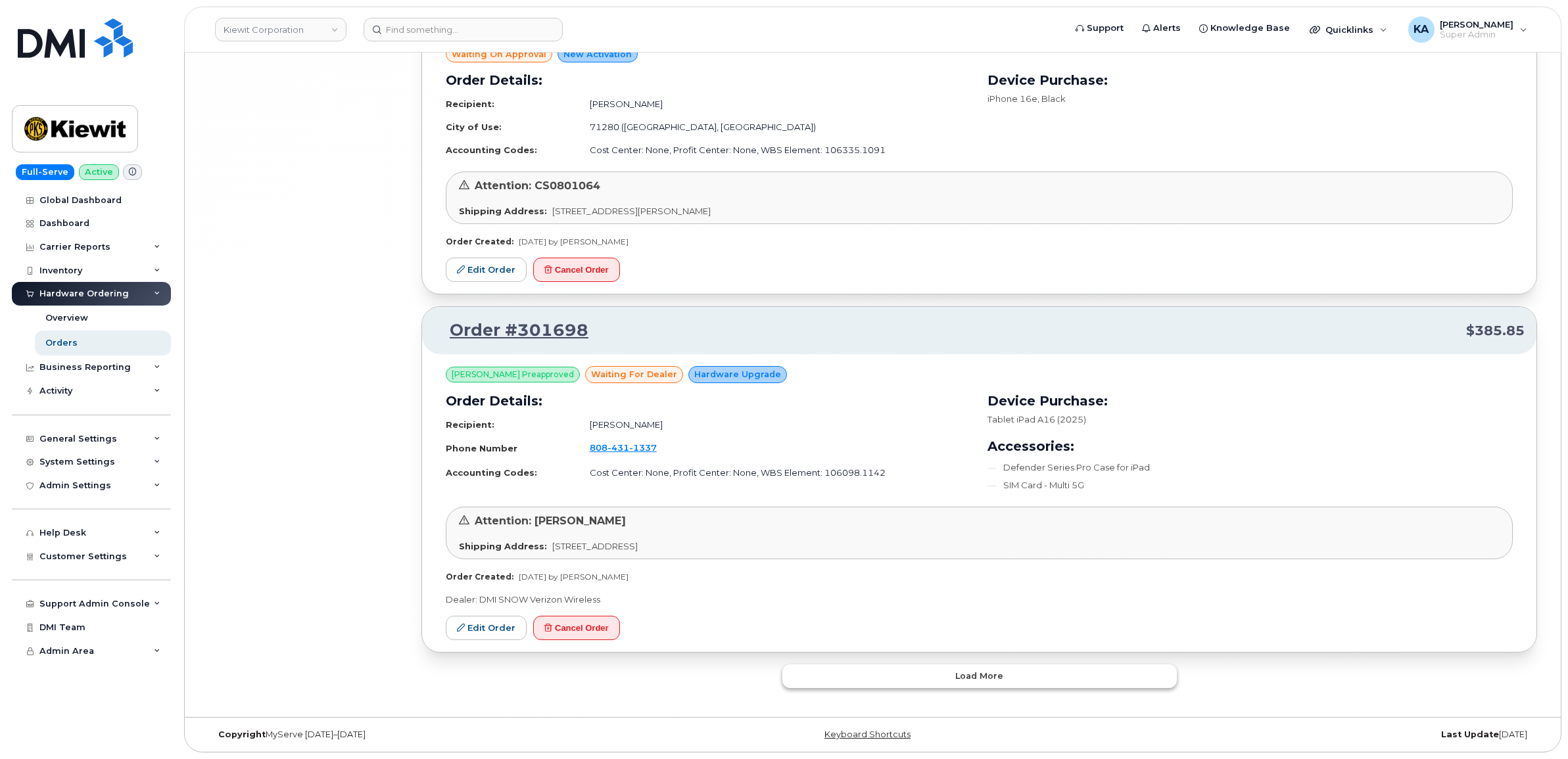
click at [921, 674] on button "Load more" at bounding box center [979, 677] width 394 height 24
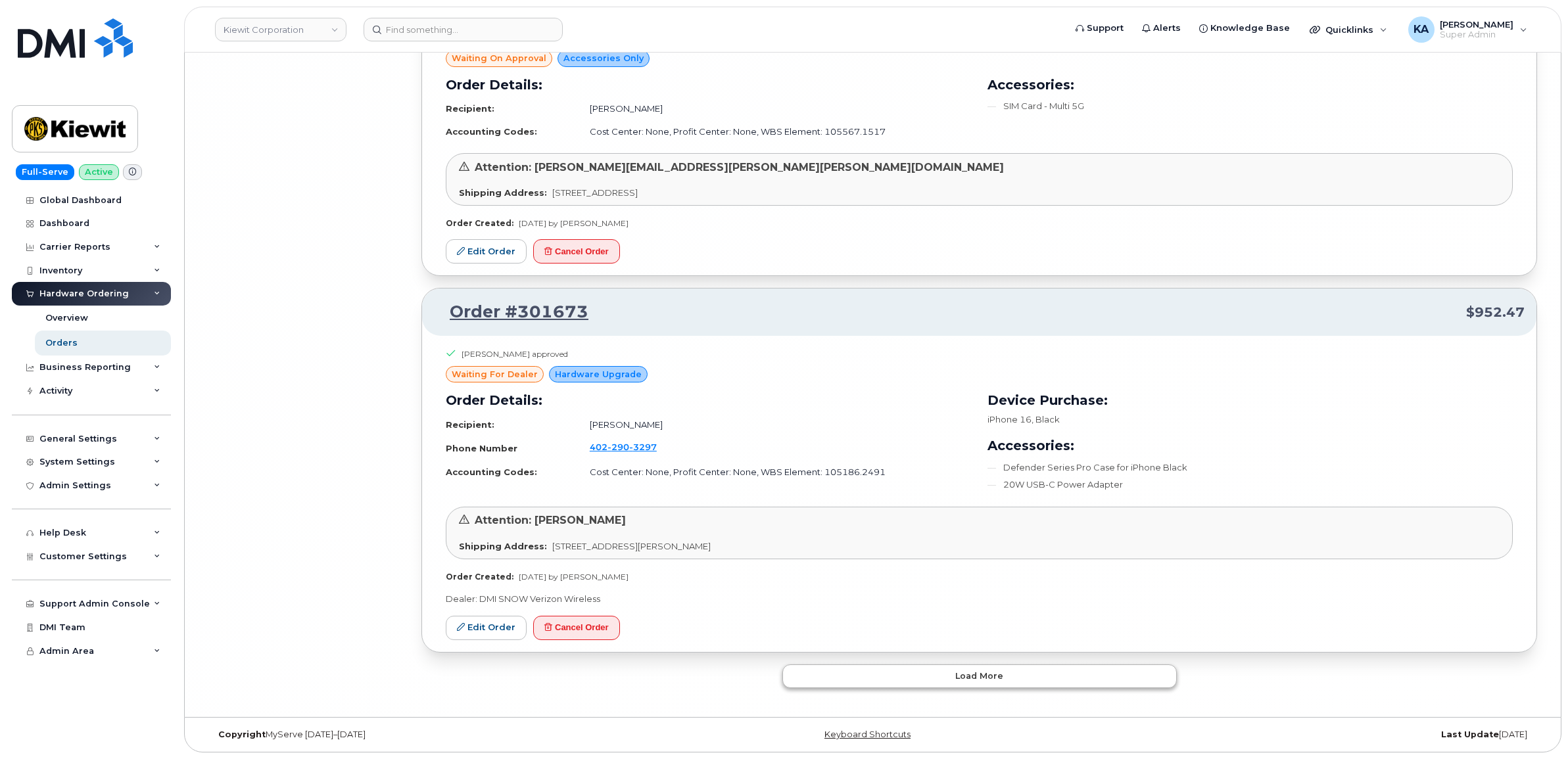
scroll to position [18512, 0]
click at [923, 672] on button "Load more" at bounding box center [979, 677] width 394 height 24
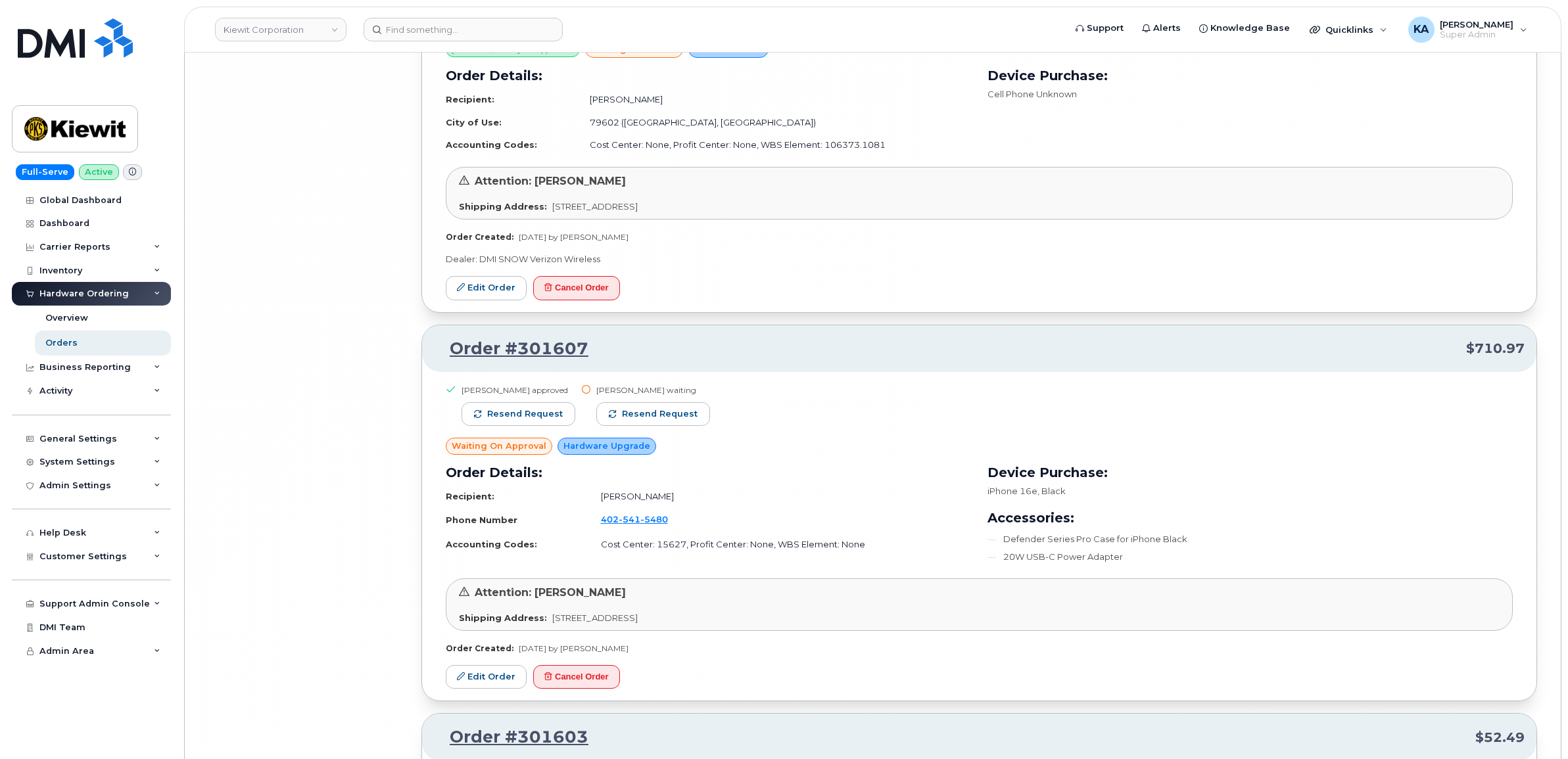
scroll to position [21387, 0]
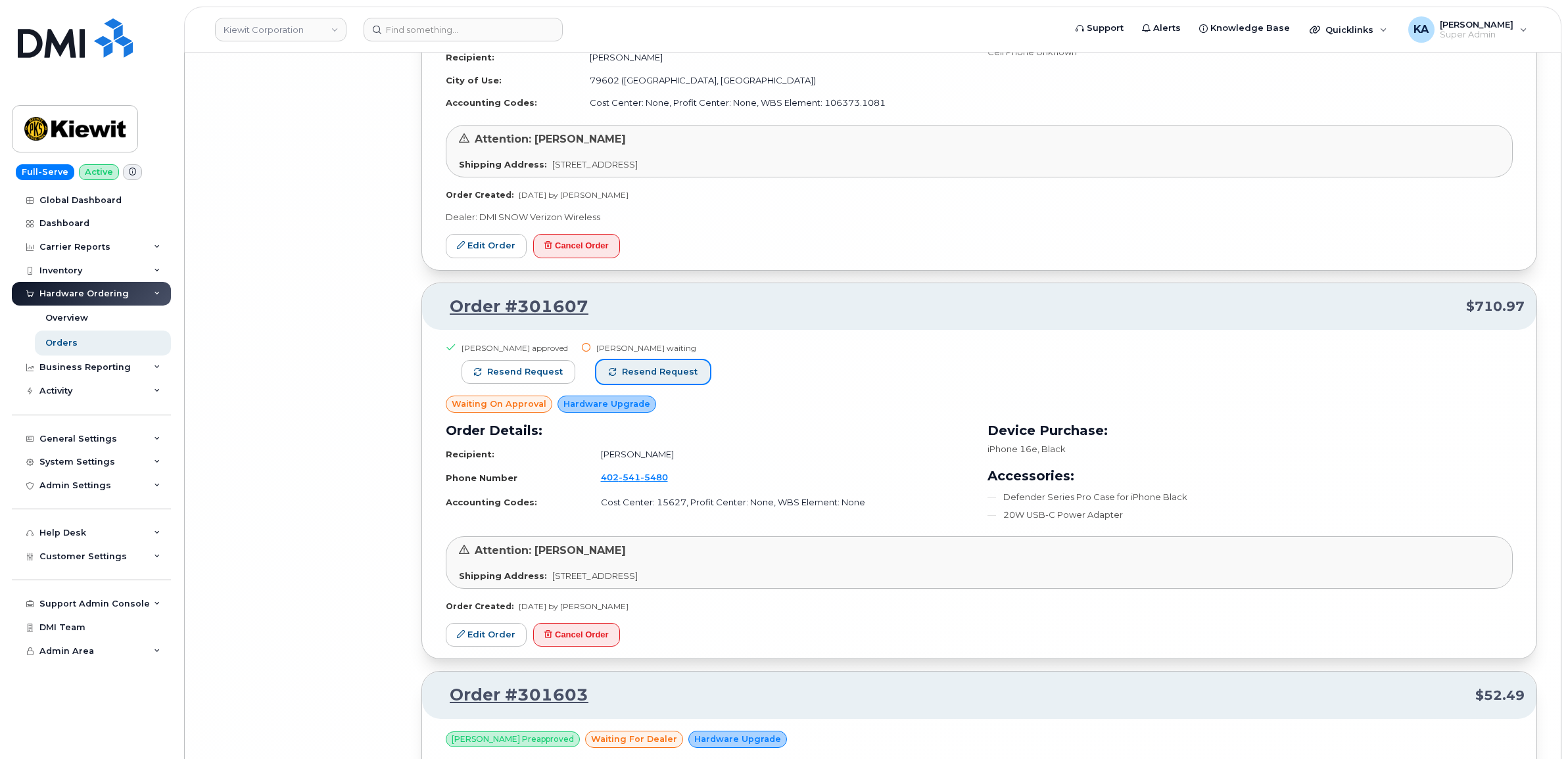
click at [622, 378] on span "Resend request" at bounding box center [659, 371] width 75 height 12
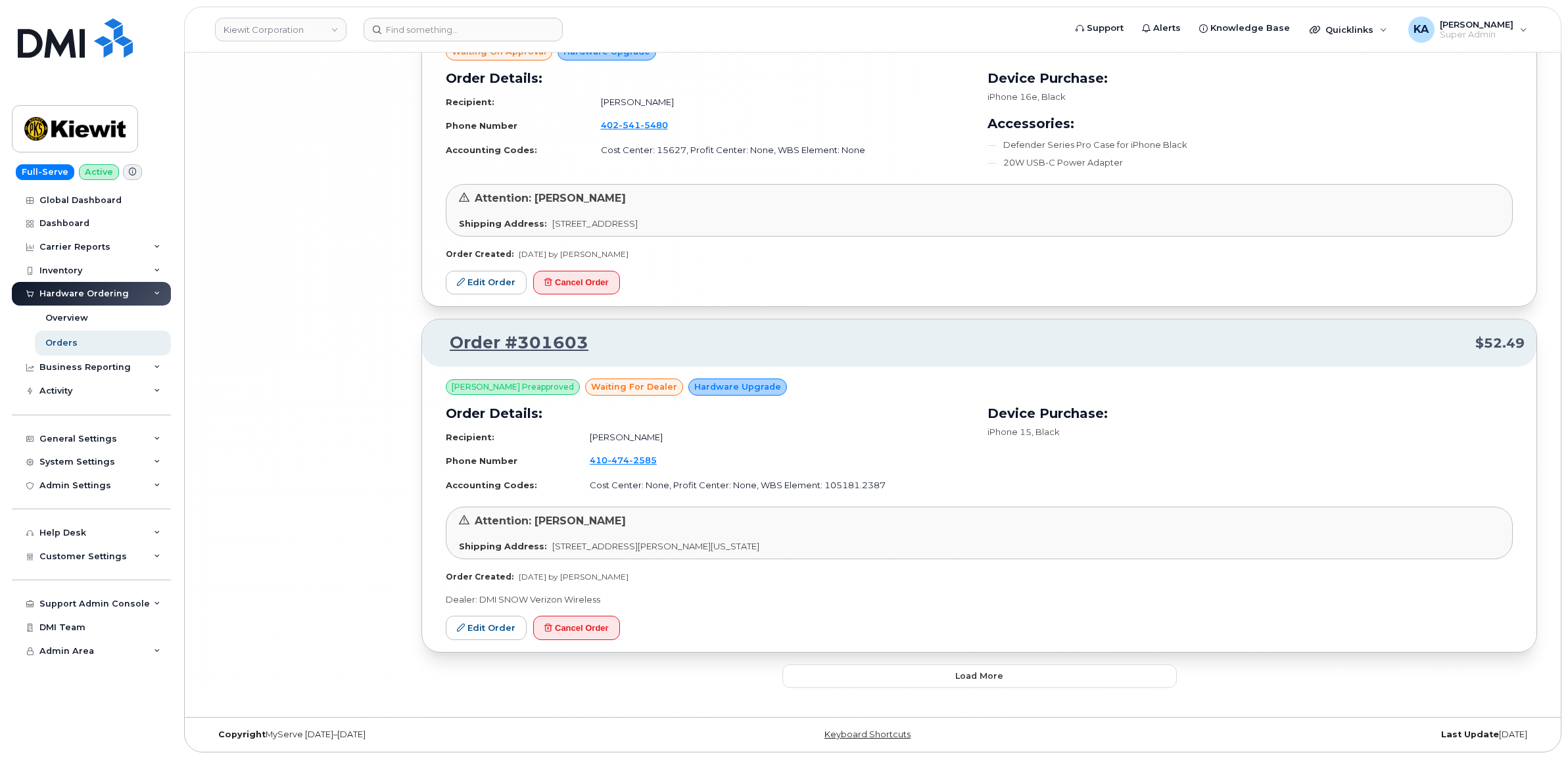
scroll to position [21757, 0]
click at [858, 681] on button "Load more" at bounding box center [979, 677] width 394 height 24
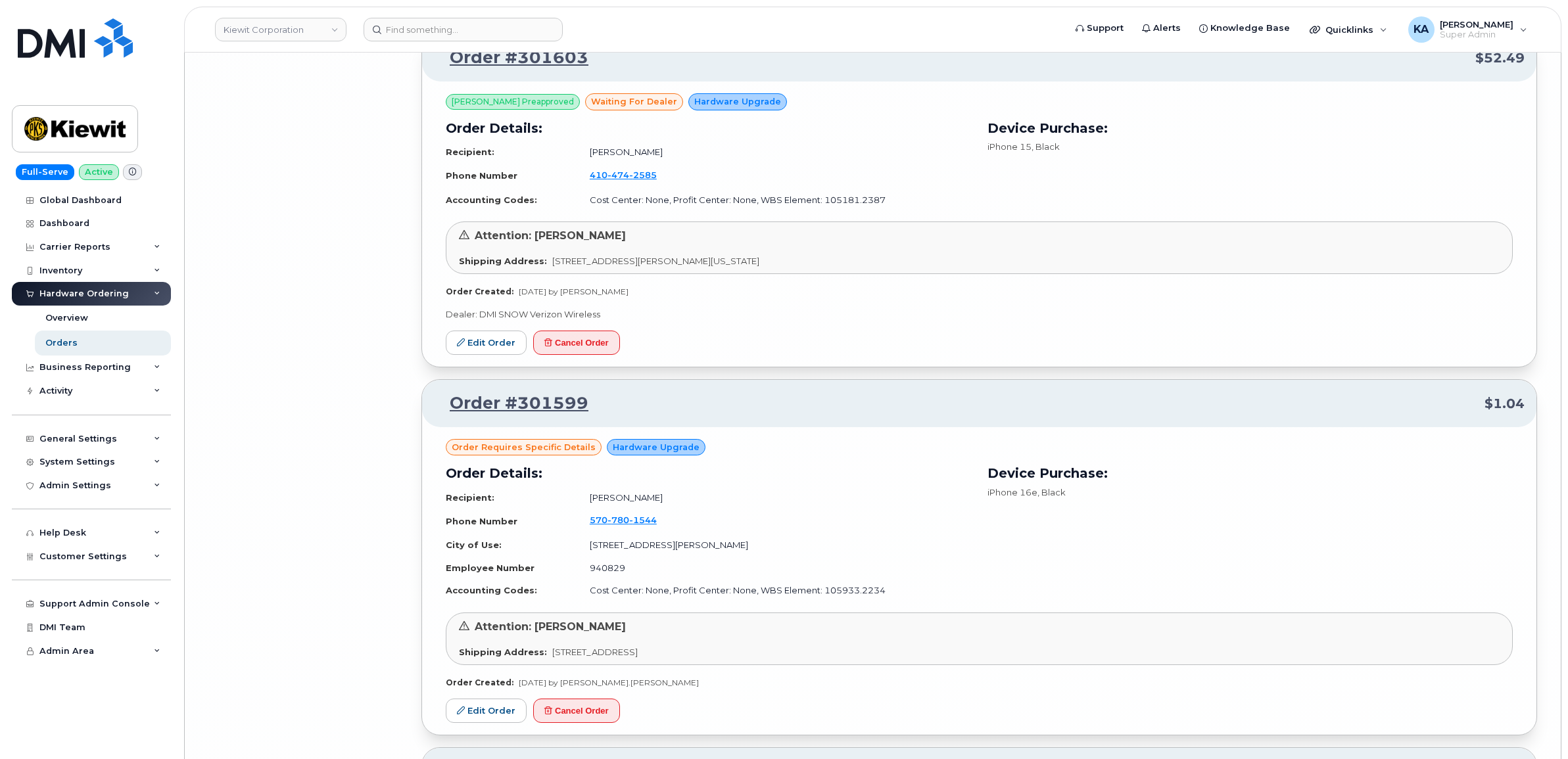
scroll to position [22168, 0]
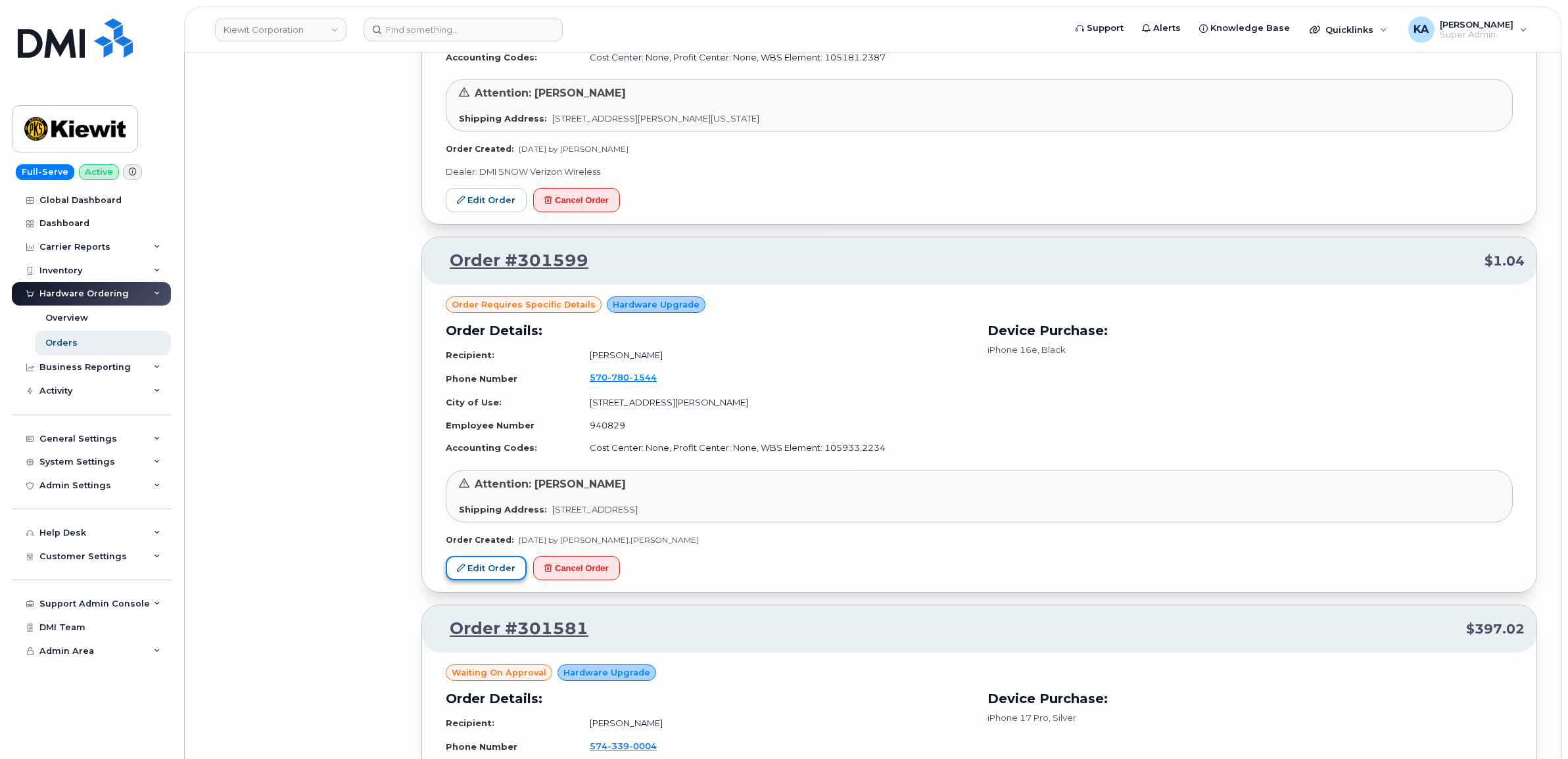
click at [498, 580] on link "Edit Order" at bounding box center [485, 568] width 81 height 24
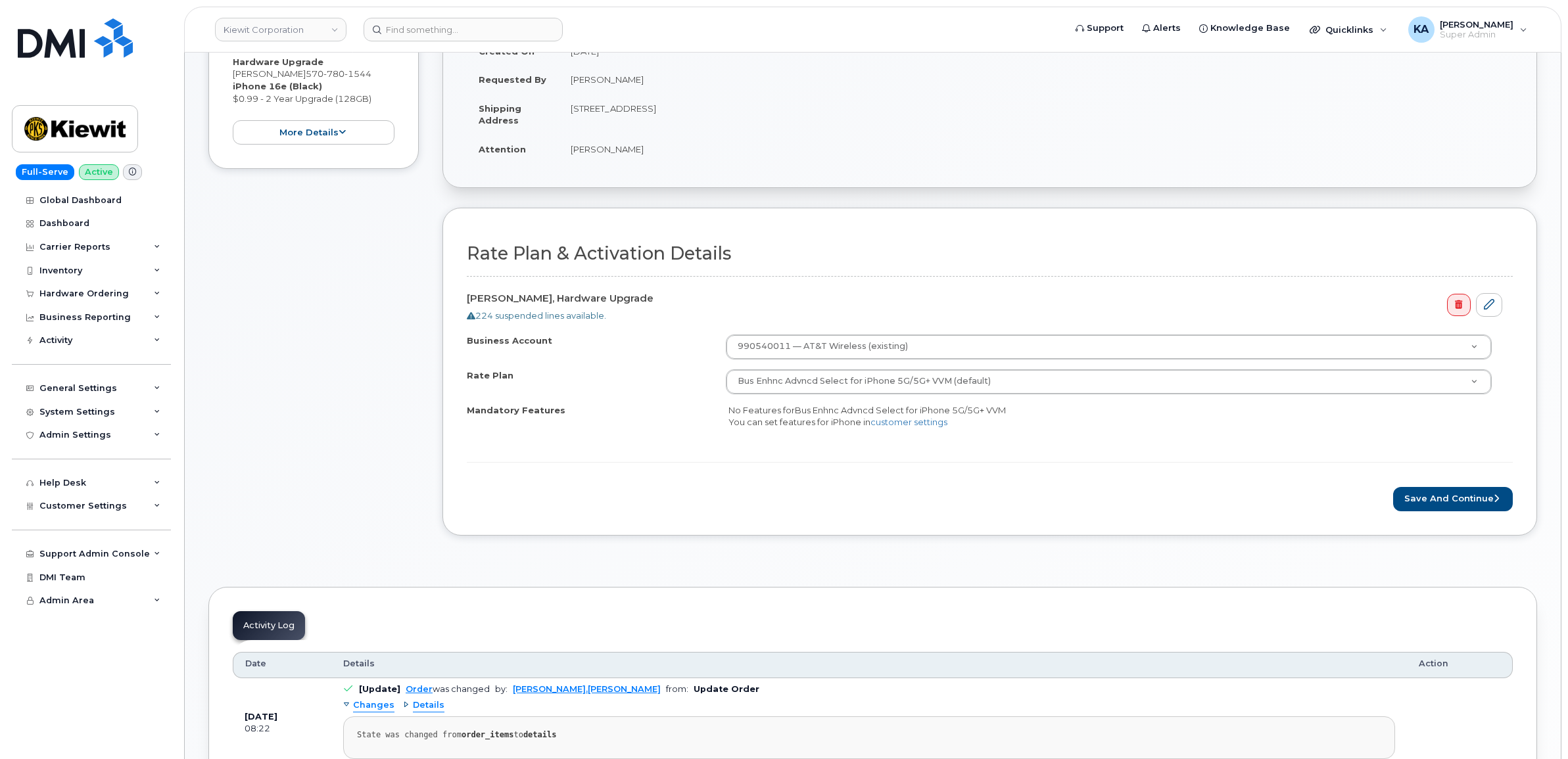
scroll to position [328, 0]
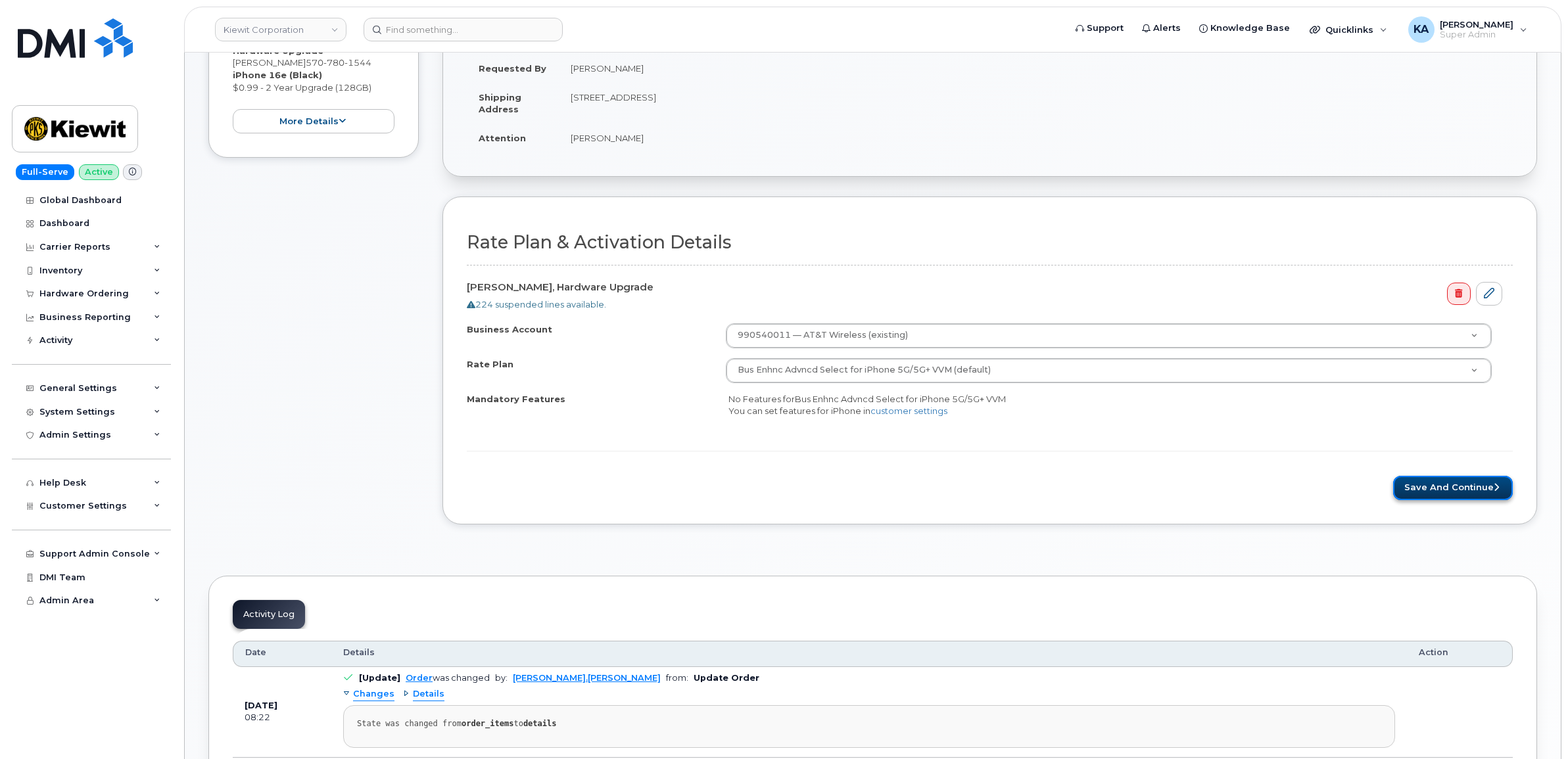
click at [1465, 485] on button "Save and Continue" at bounding box center [1452, 488] width 119 height 24
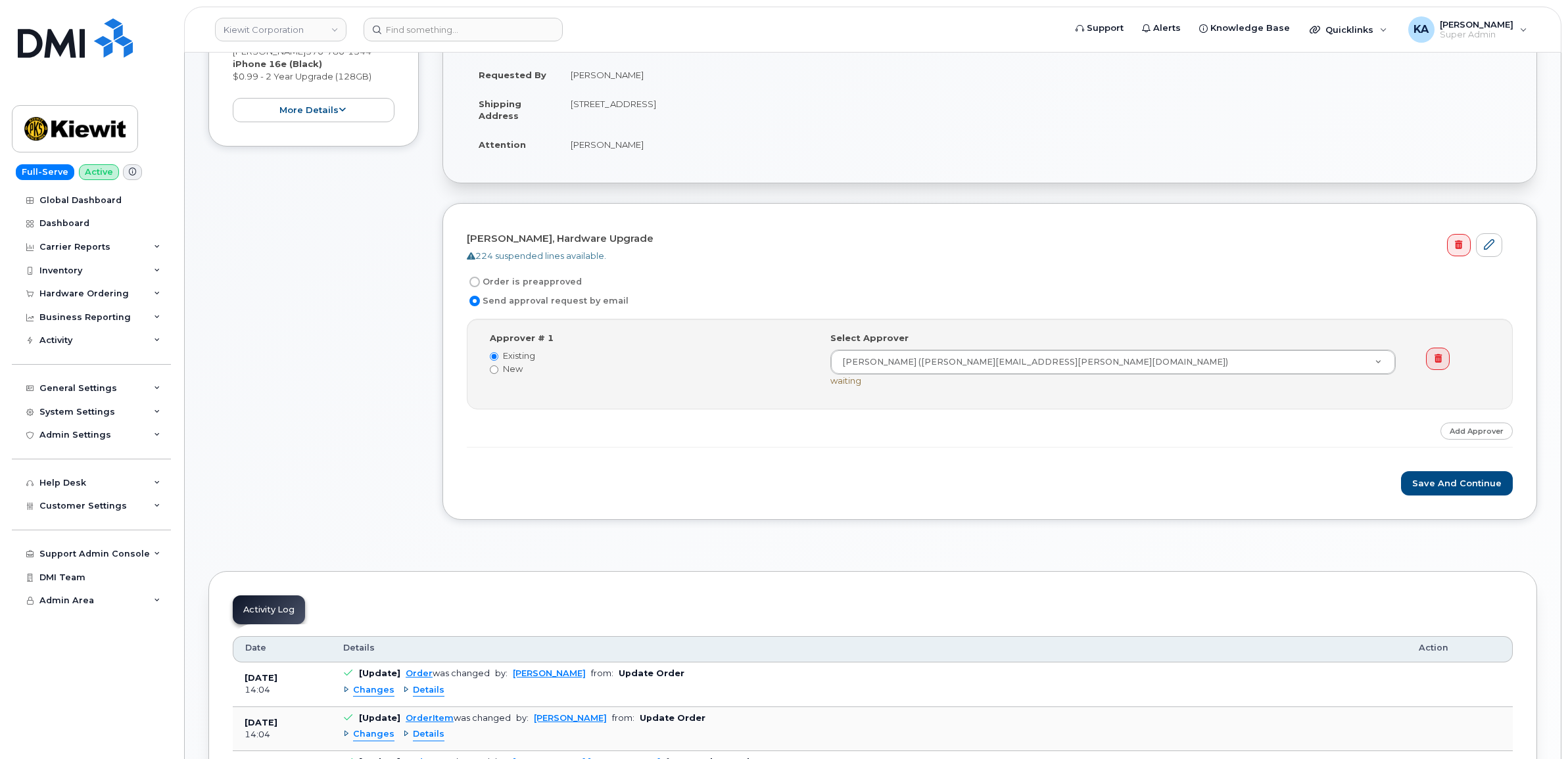
scroll to position [328, 0]
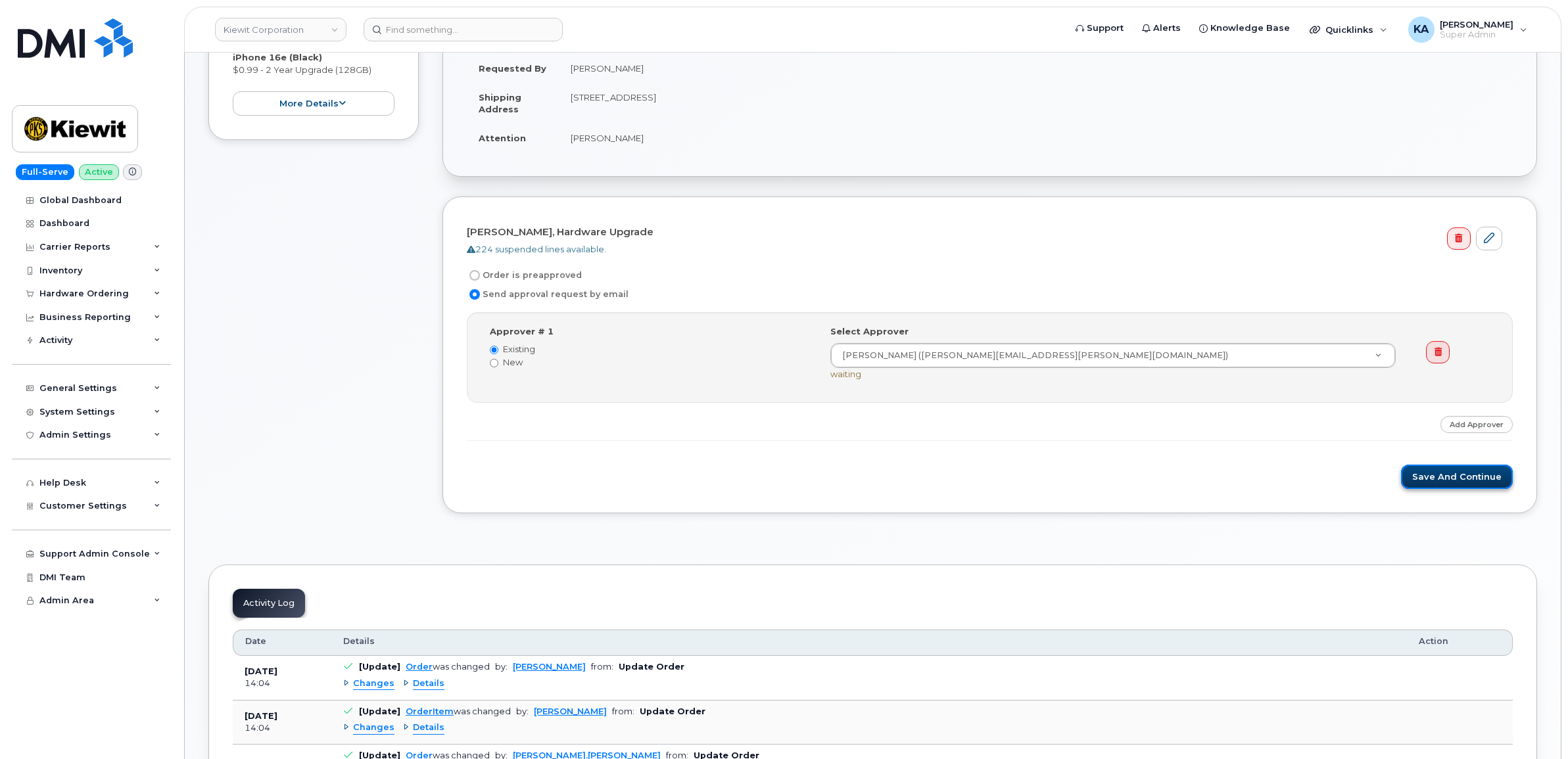
click at [1424, 479] on button "Save and Continue" at bounding box center [1457, 476] width 112 height 24
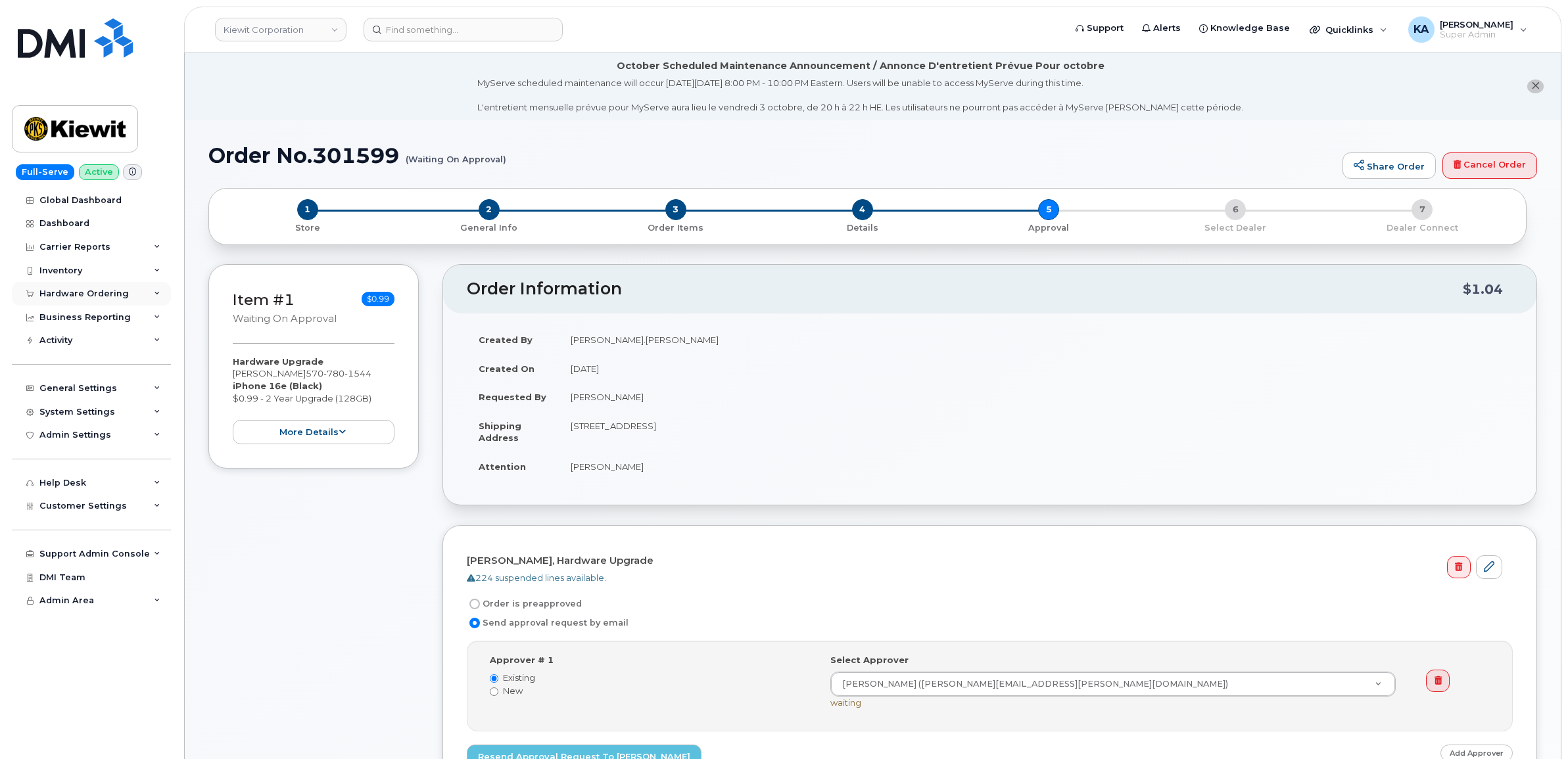
click at [59, 288] on div "Hardware Ordering" at bounding box center [91, 294] width 159 height 24
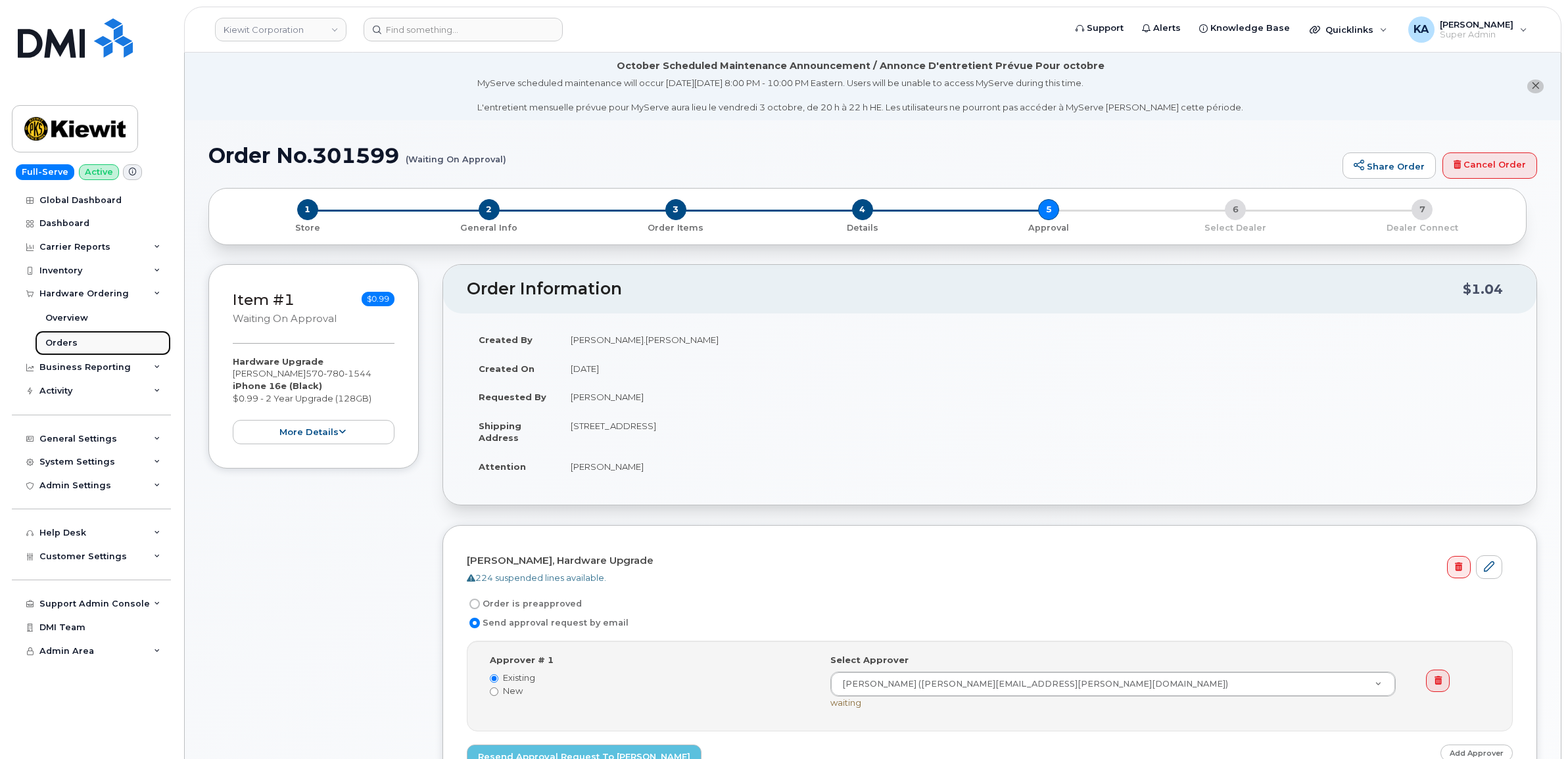
click at [64, 343] on div "Orders" at bounding box center [62, 343] width 32 height 12
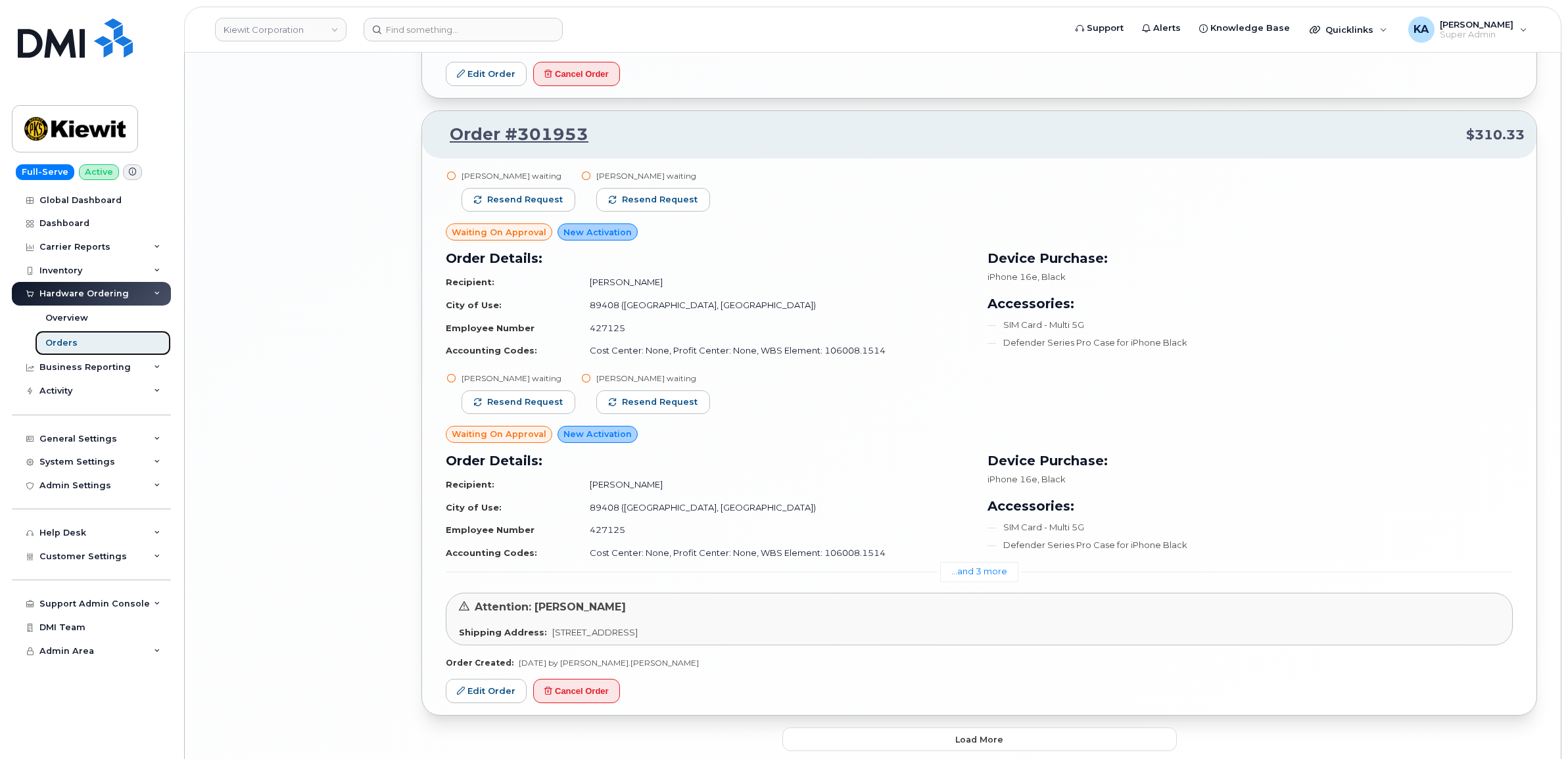
scroll to position [3070, 0]
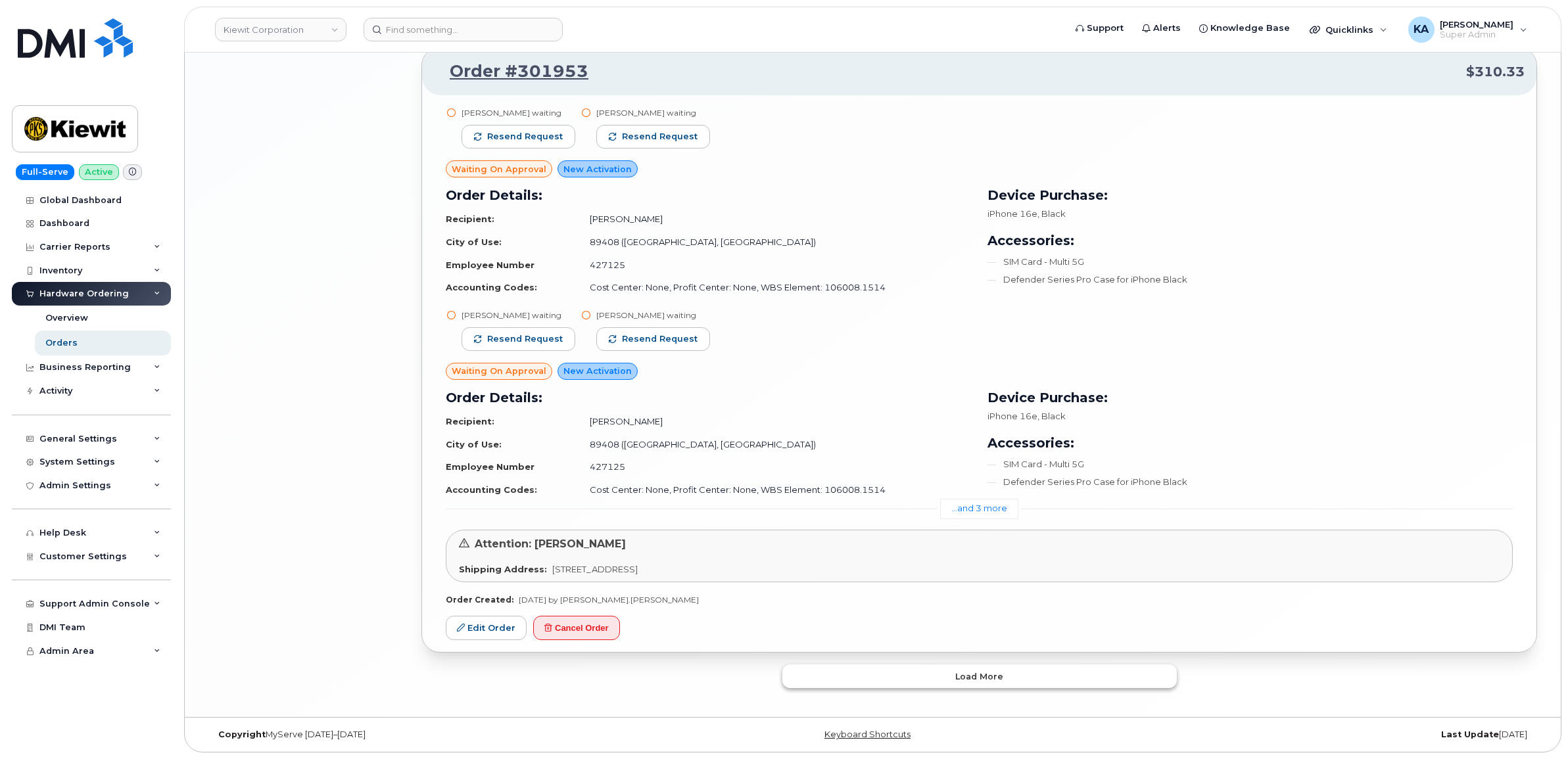
click at [828, 674] on button "Load more" at bounding box center [979, 677] width 394 height 24
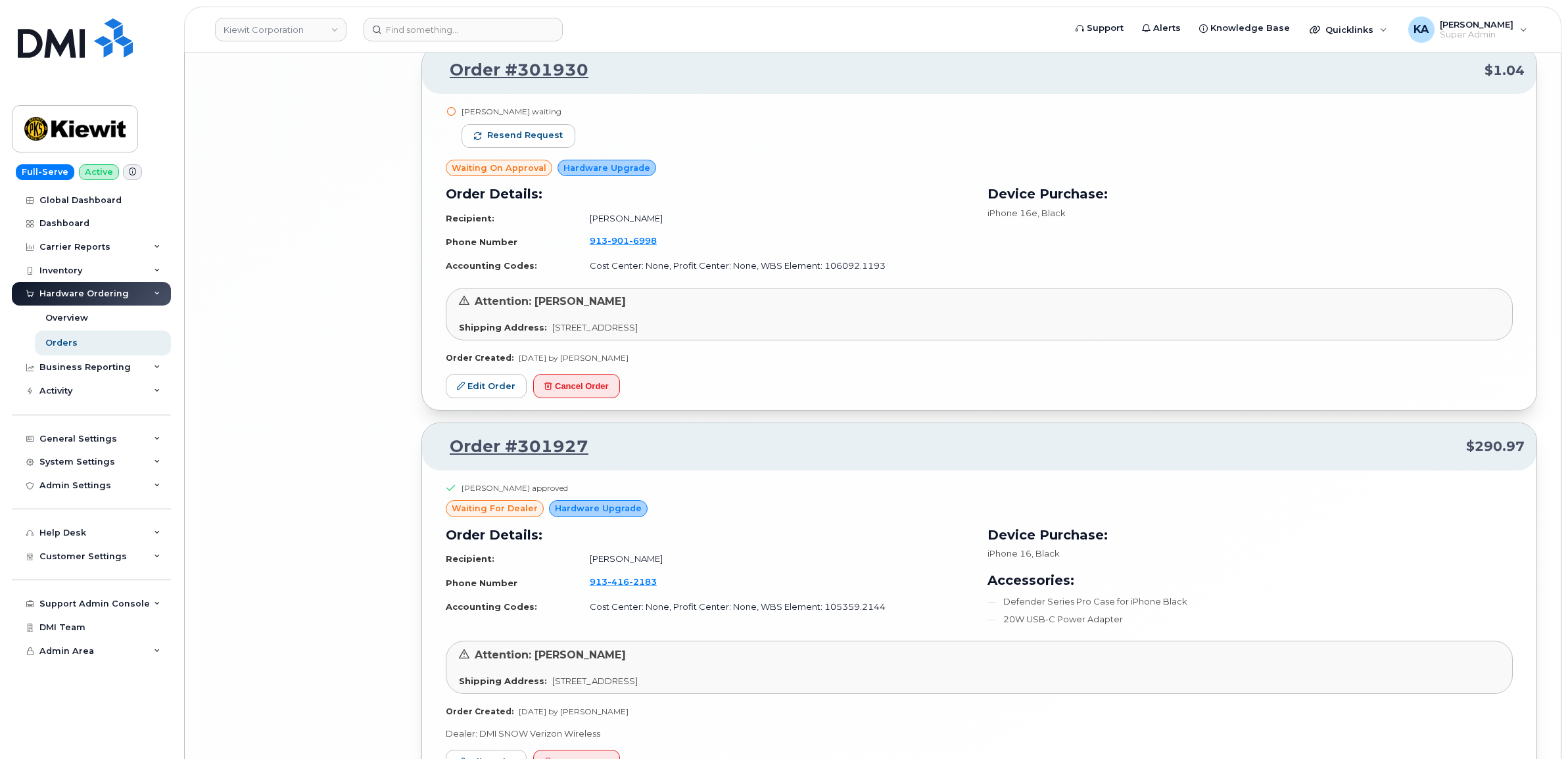
scroll to position [6331, 0]
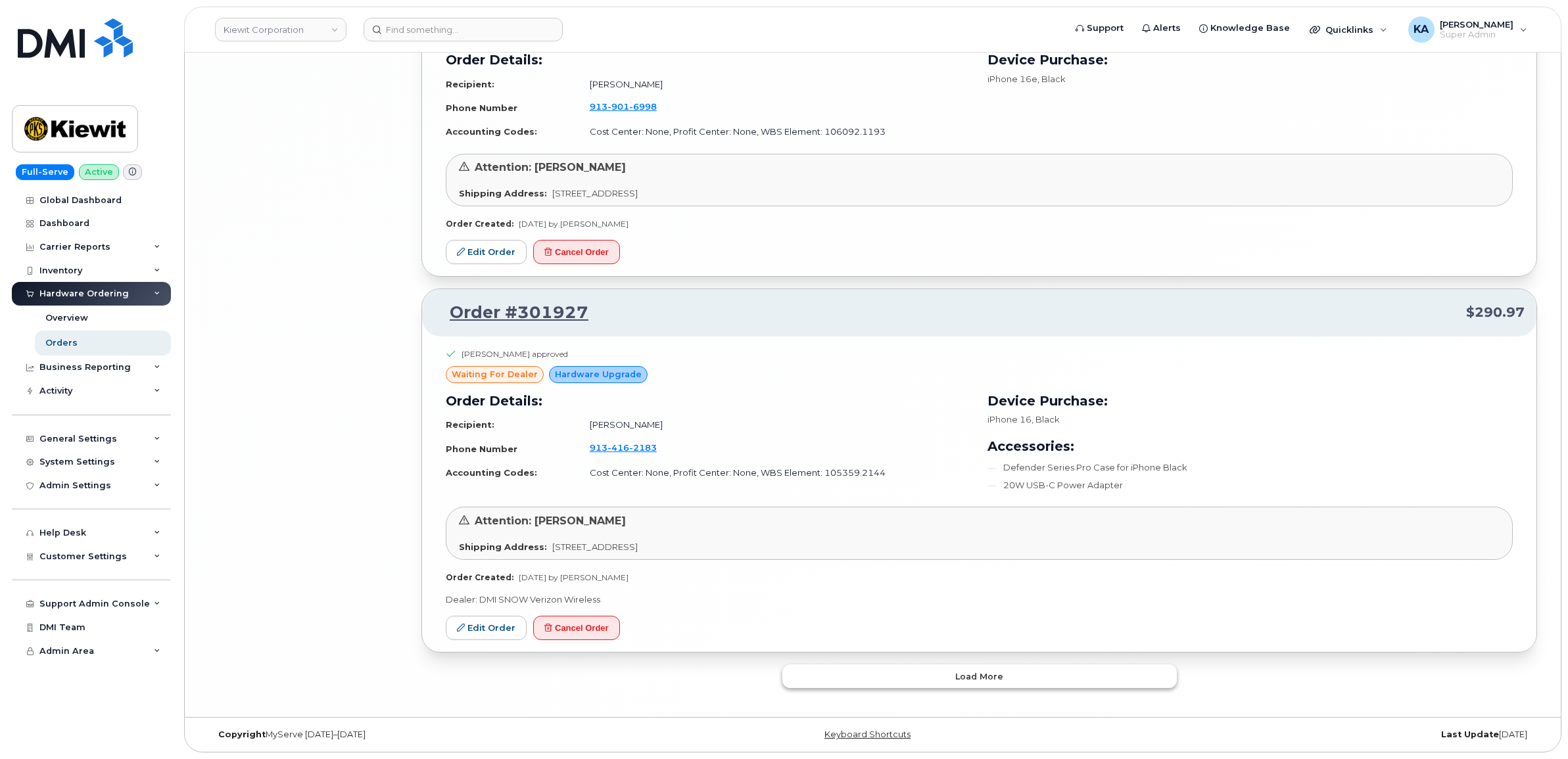
click at [863, 668] on button "Load more" at bounding box center [979, 677] width 394 height 24
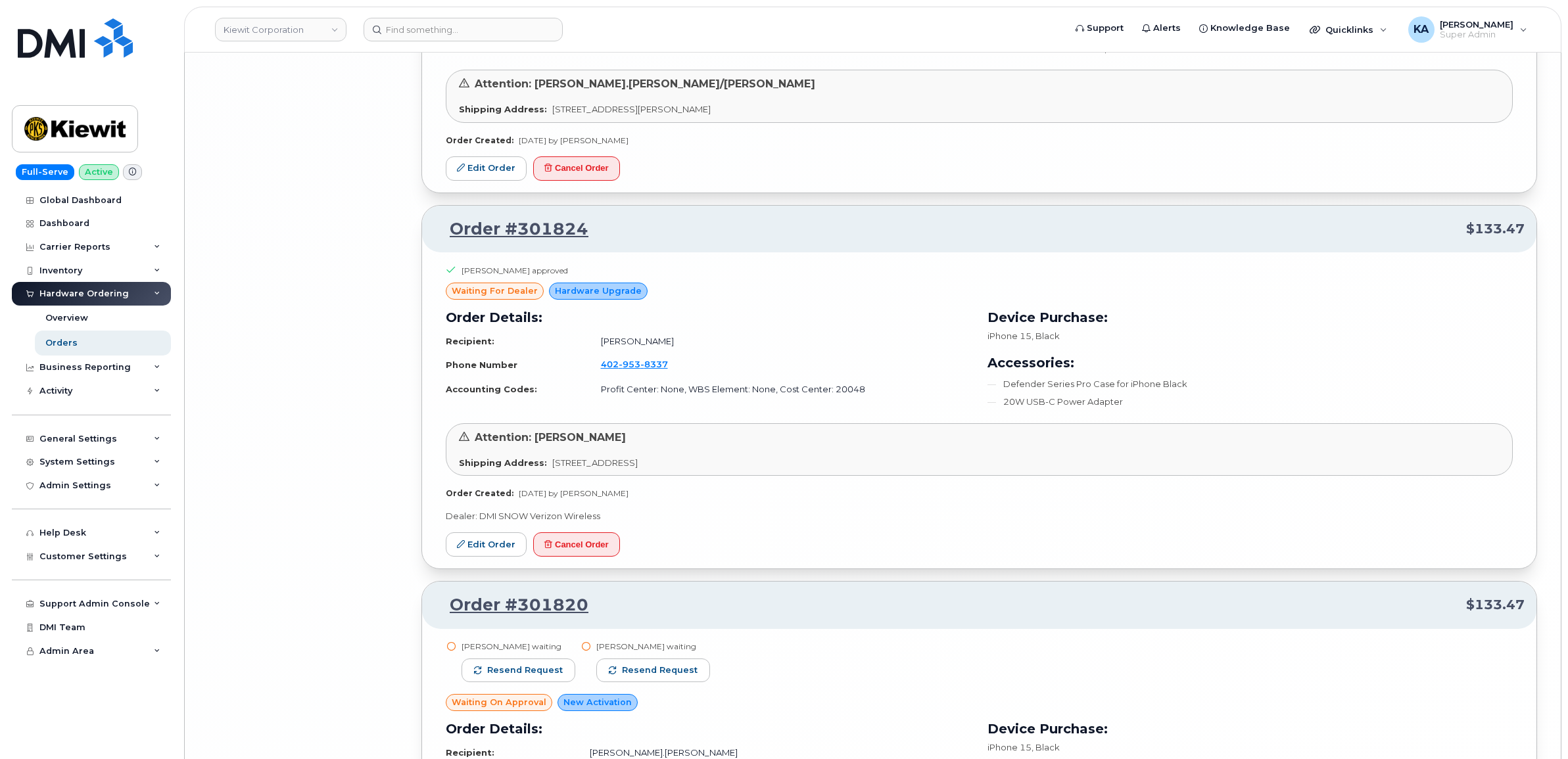
scroll to position [9548, 0]
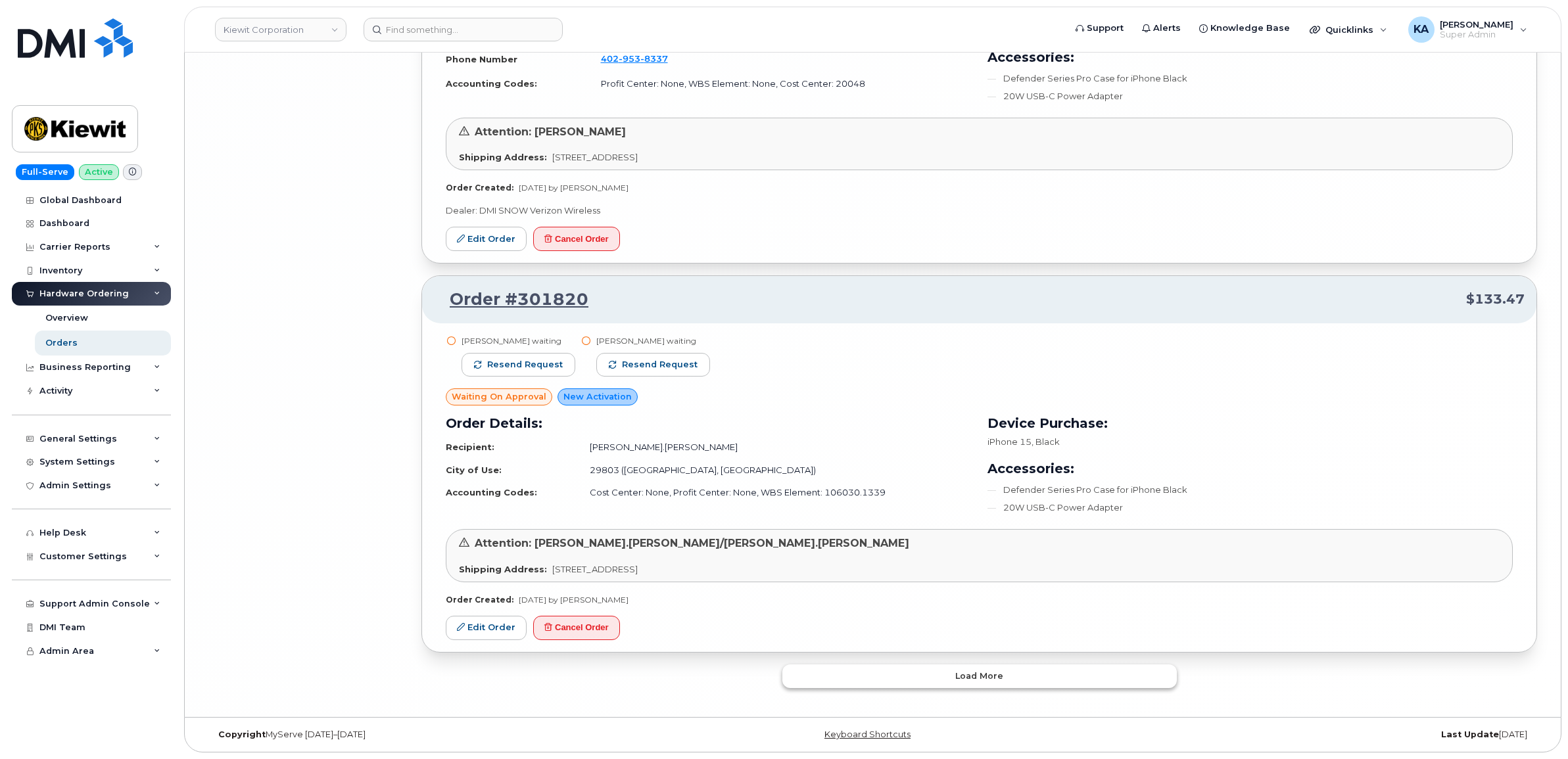
click at [866, 681] on button "Load more" at bounding box center [979, 677] width 394 height 24
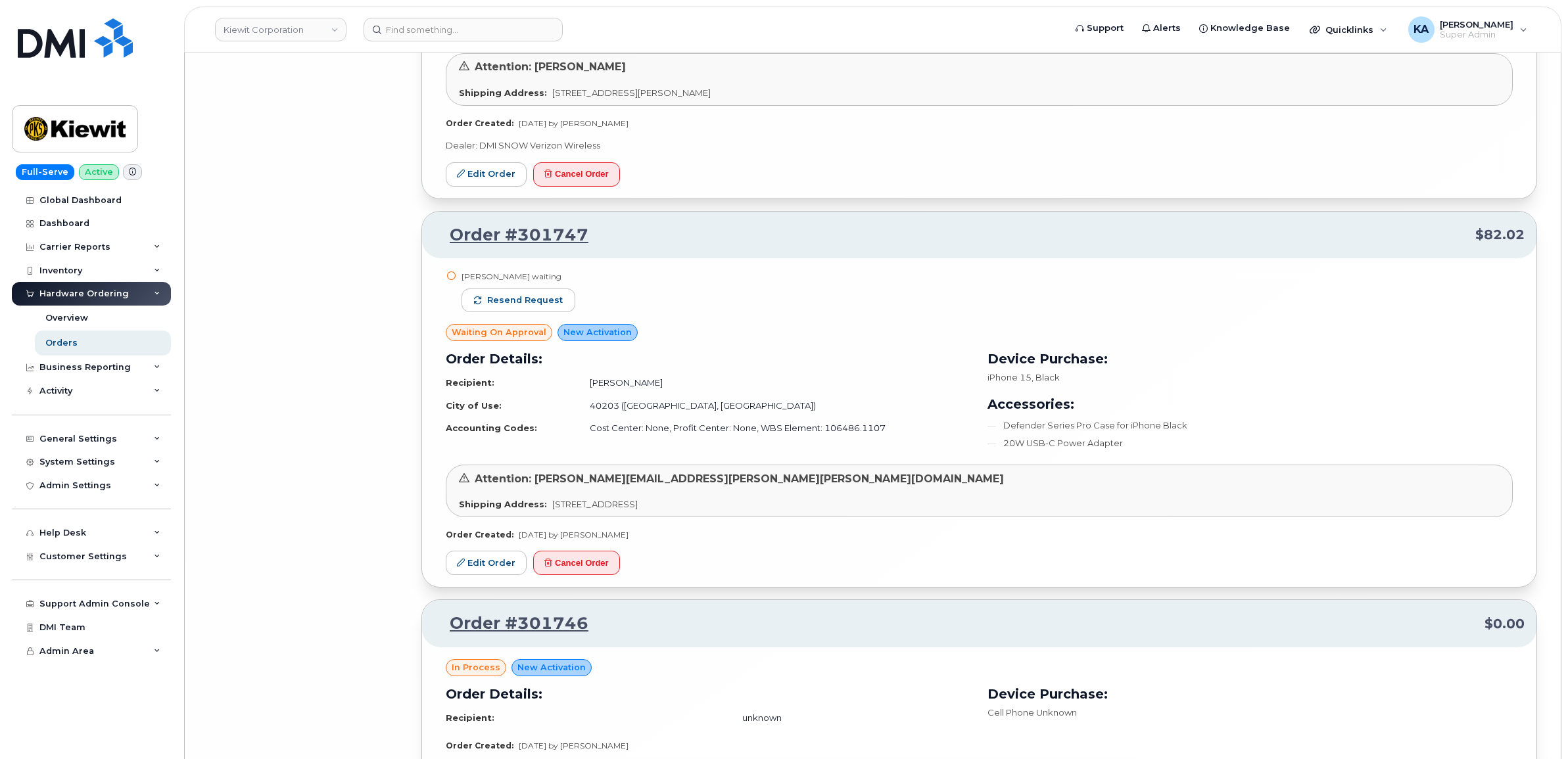
scroll to position [12567, 0]
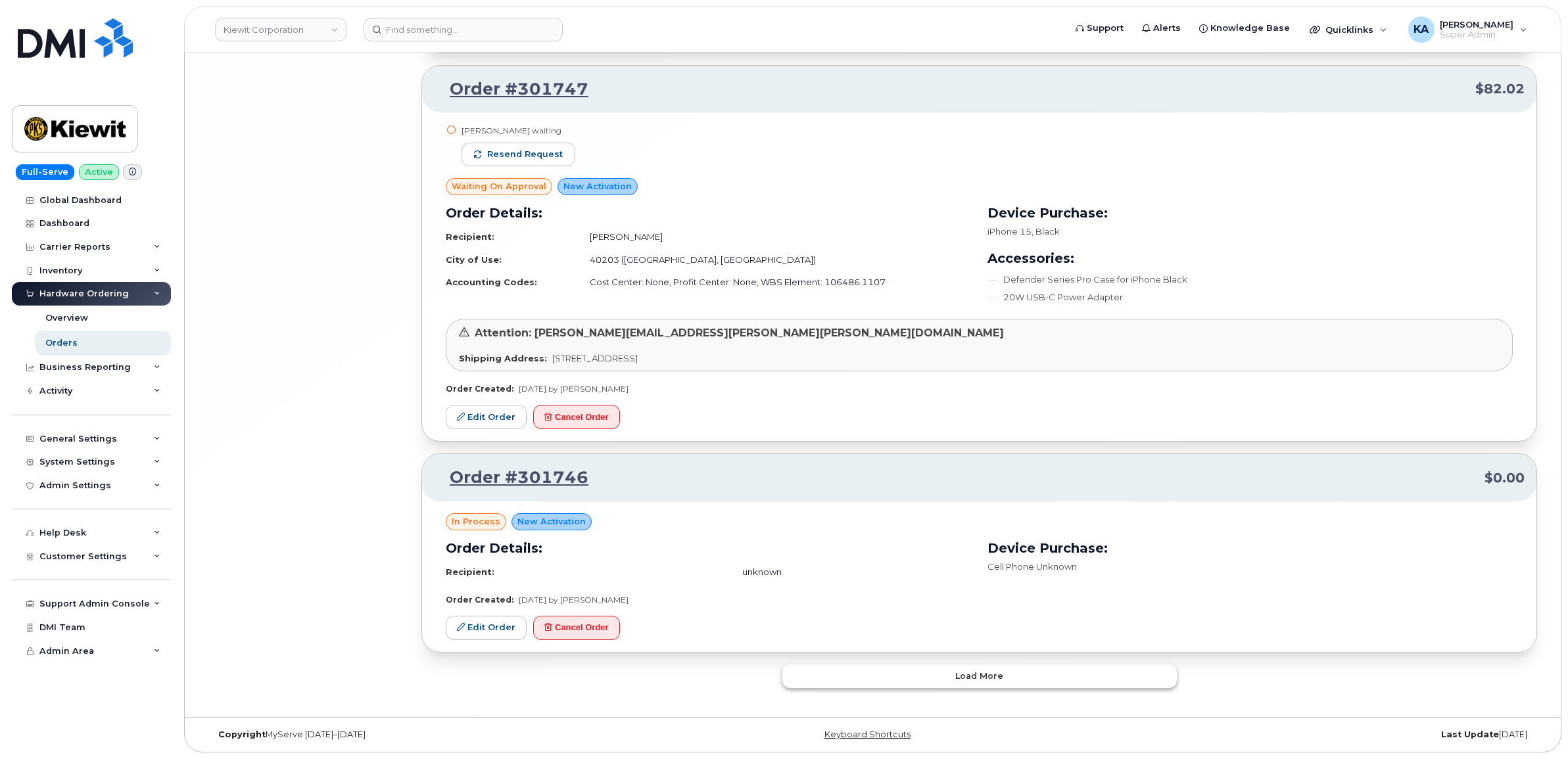
click at [866, 671] on button "Load more" at bounding box center [979, 677] width 394 height 24
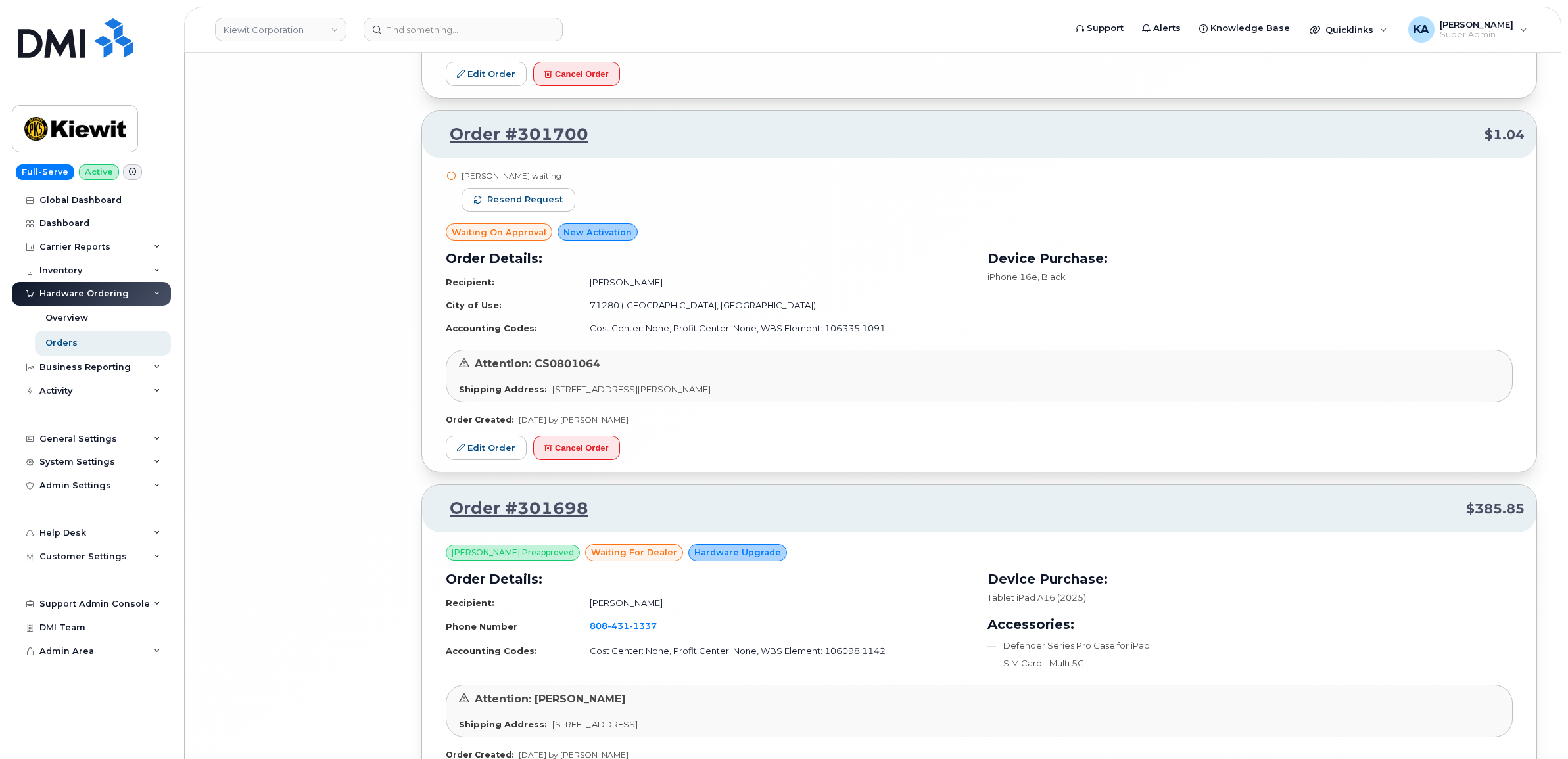
scroll to position [15550, 0]
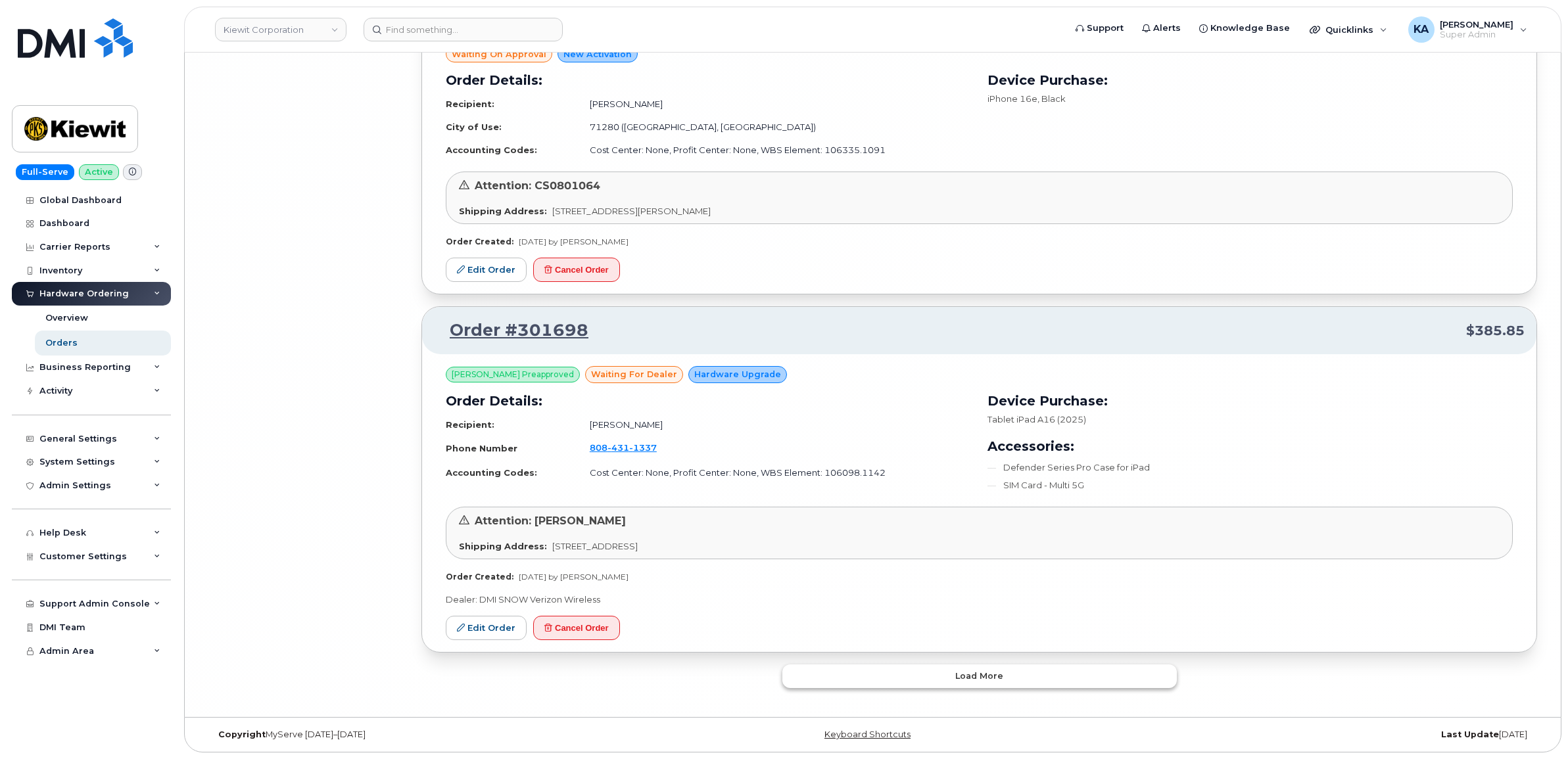
click at [866, 675] on button "Load more" at bounding box center [979, 677] width 394 height 24
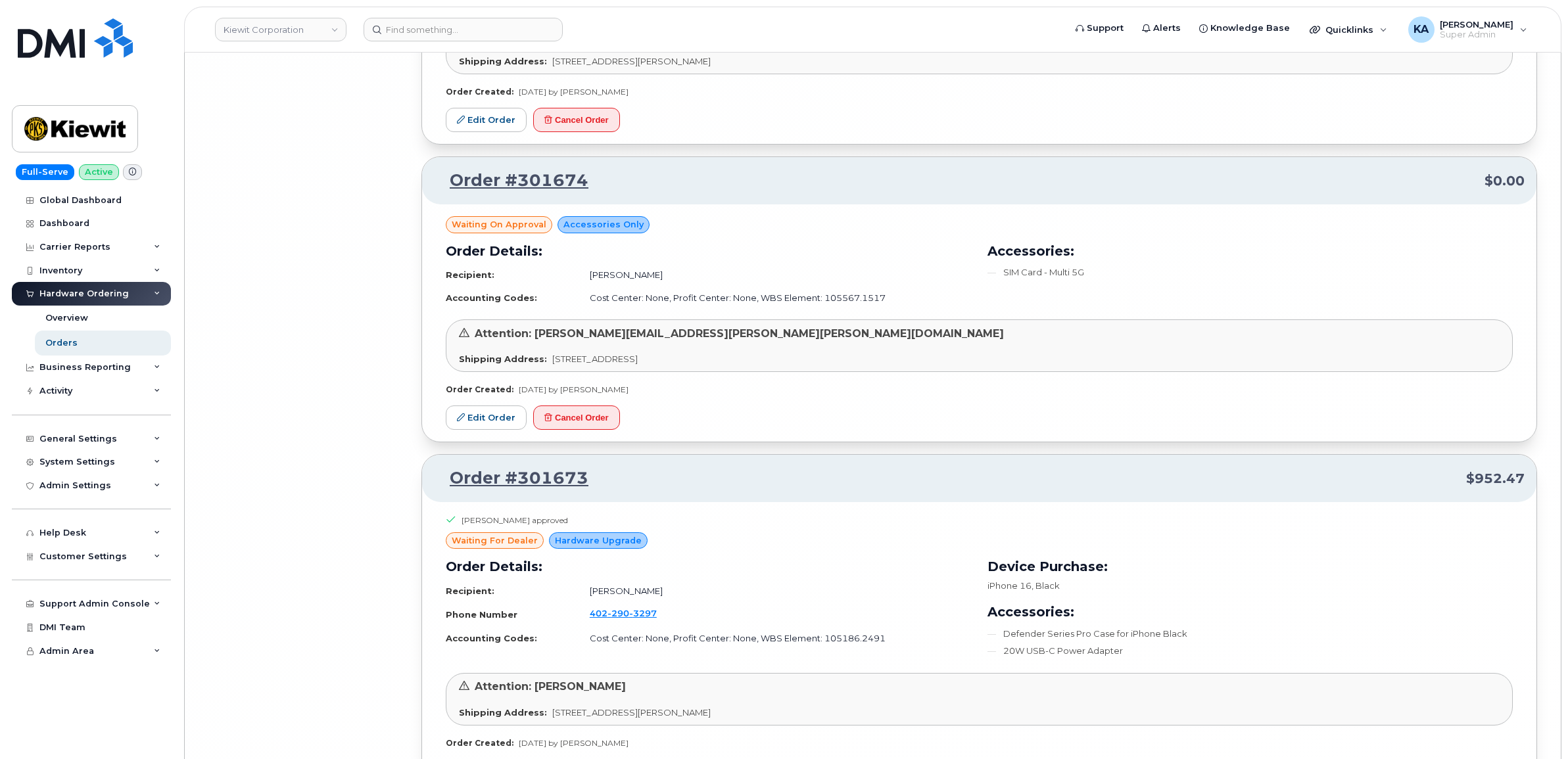
scroll to position [18512, 0]
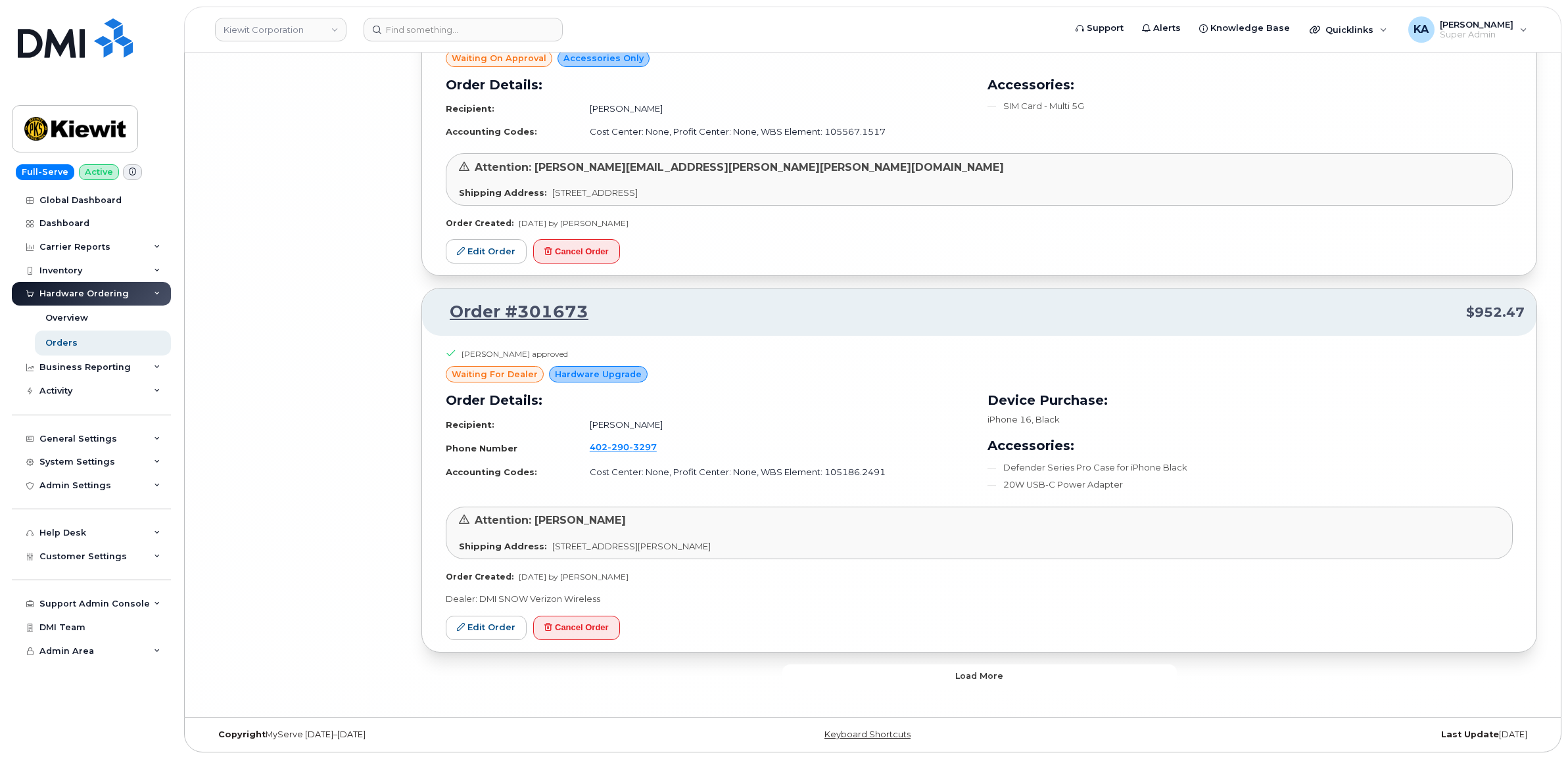
click at [869, 669] on button "Load more" at bounding box center [979, 677] width 394 height 24
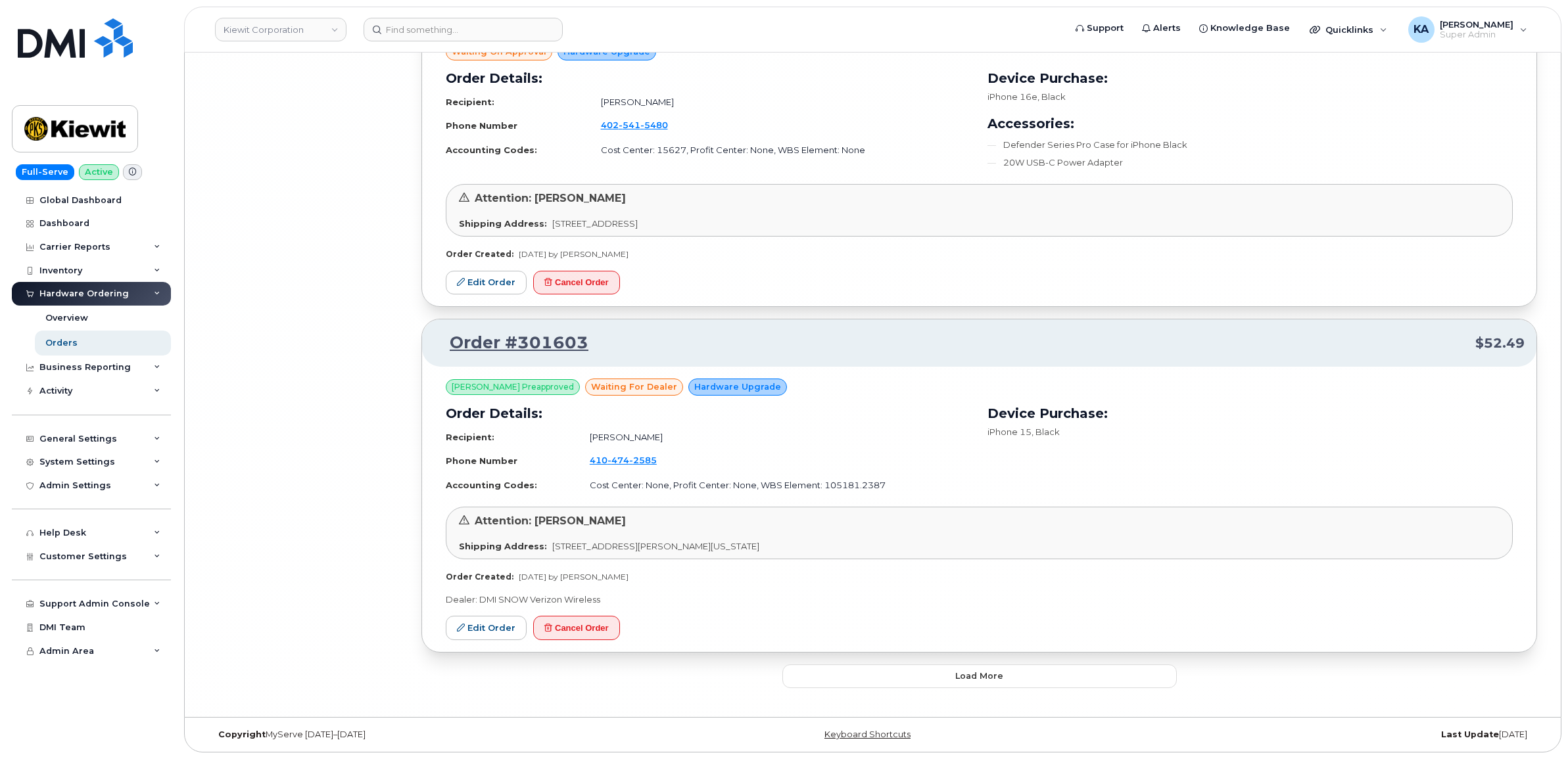
scroll to position [21757, 0]
click at [871, 673] on button "Load more" at bounding box center [979, 677] width 394 height 24
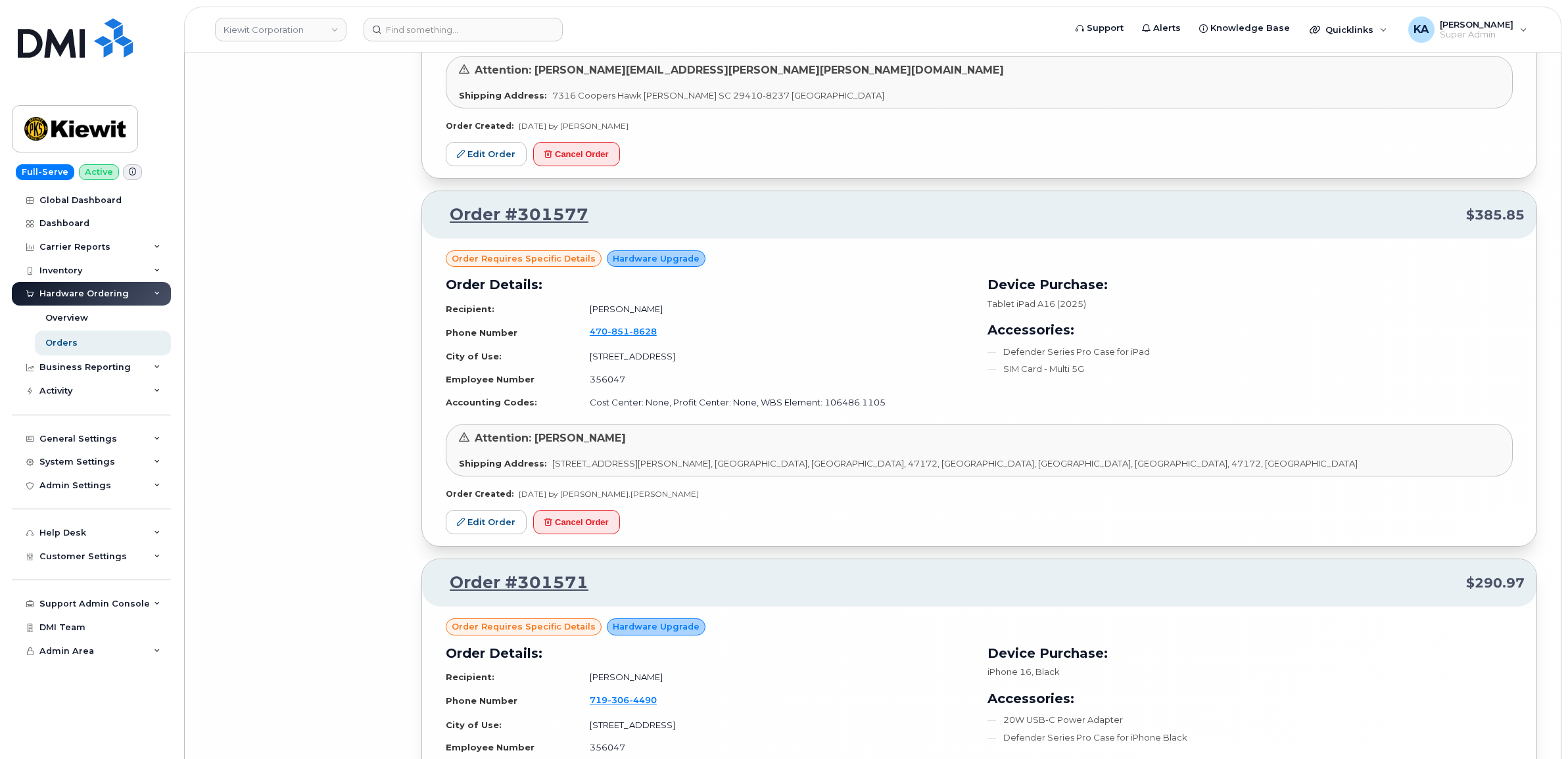
scroll to position [23071, 0]
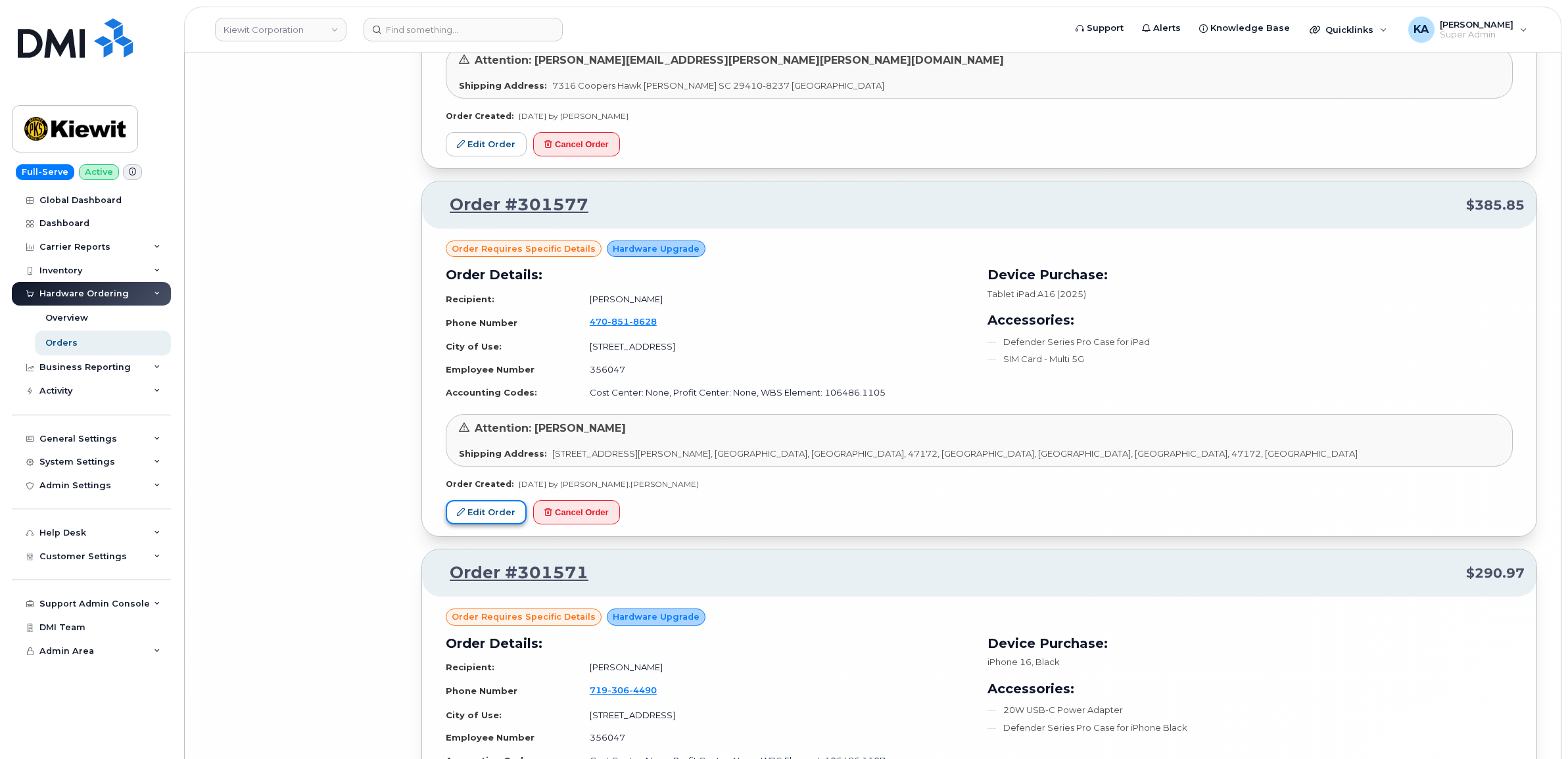
click at [497, 524] on link "Edit Order" at bounding box center [485, 512] width 81 height 24
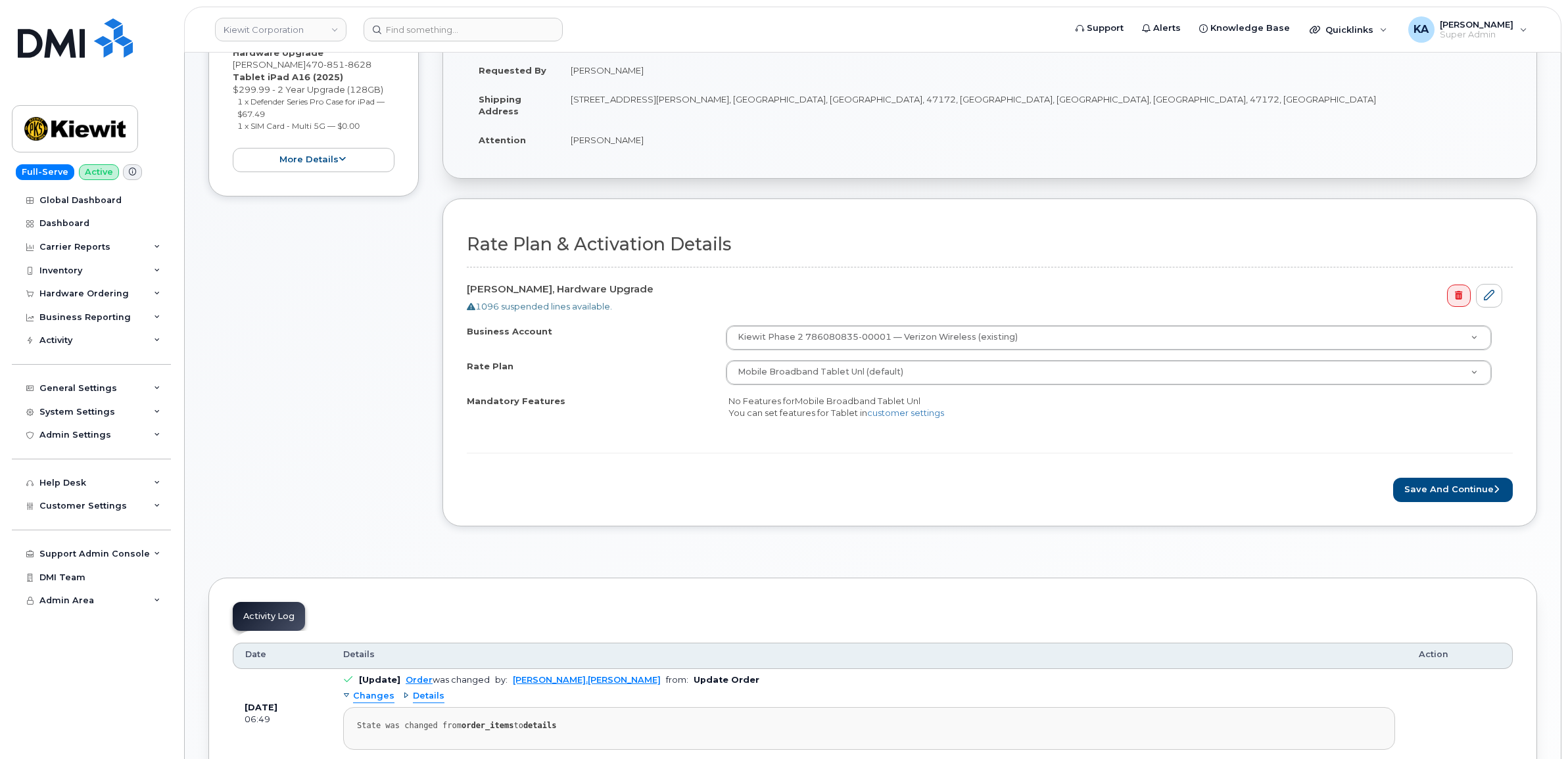
scroll to position [328, 0]
click at [1420, 488] on button "Save and Continue" at bounding box center [1452, 488] width 119 height 24
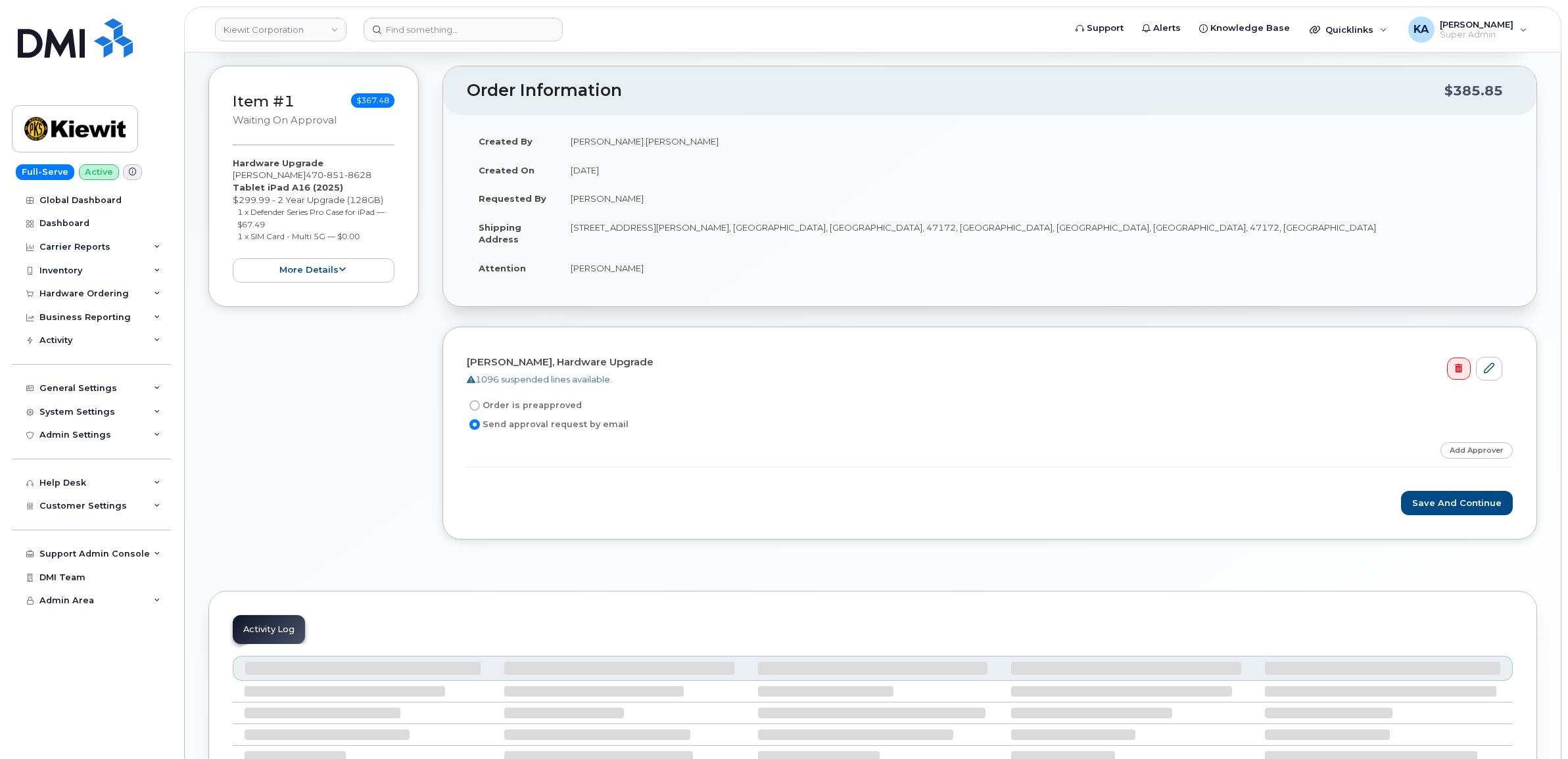
scroll to position [231, 0]
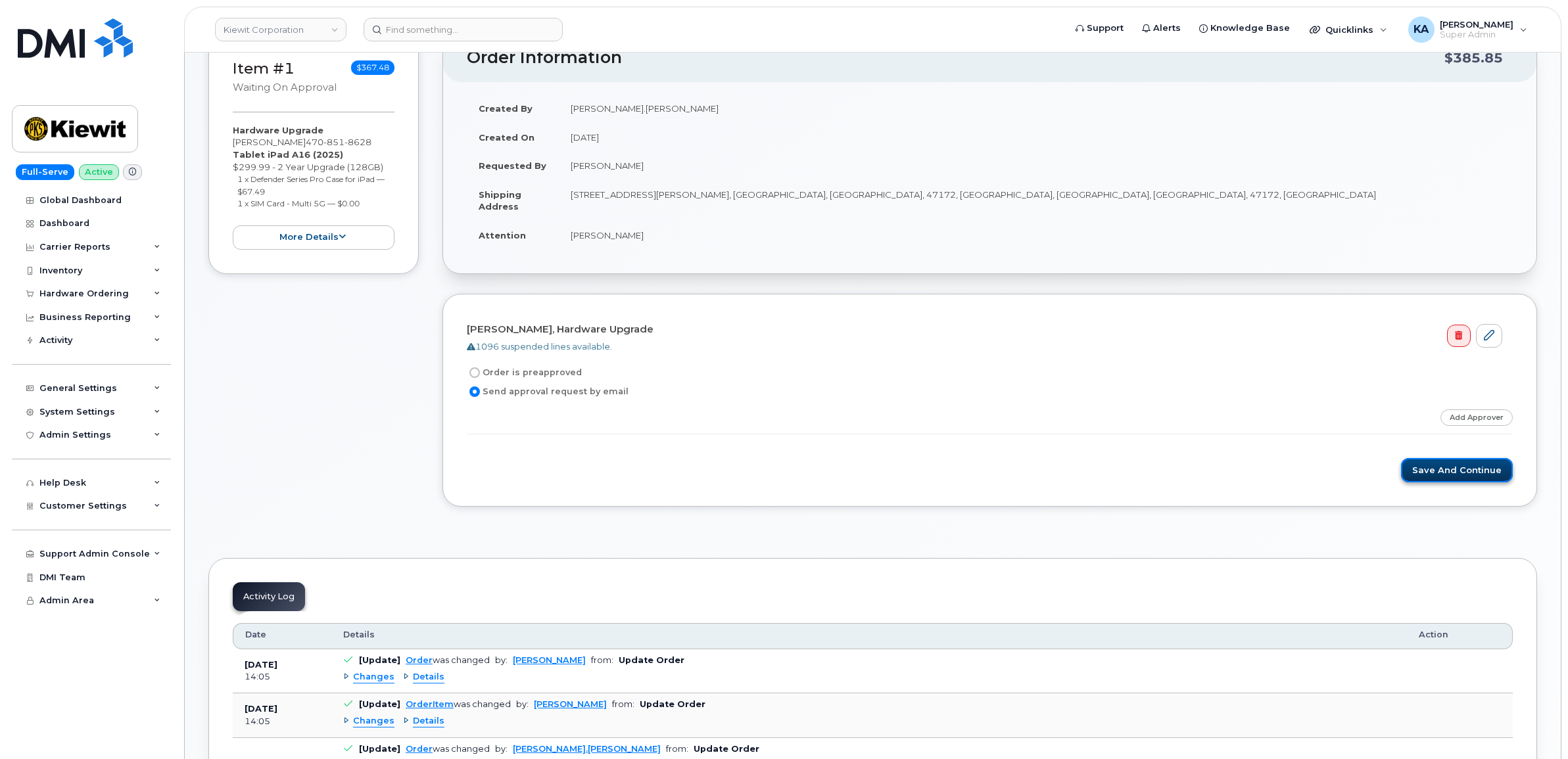
click at [1441, 474] on button "Save and Continue" at bounding box center [1457, 470] width 112 height 24
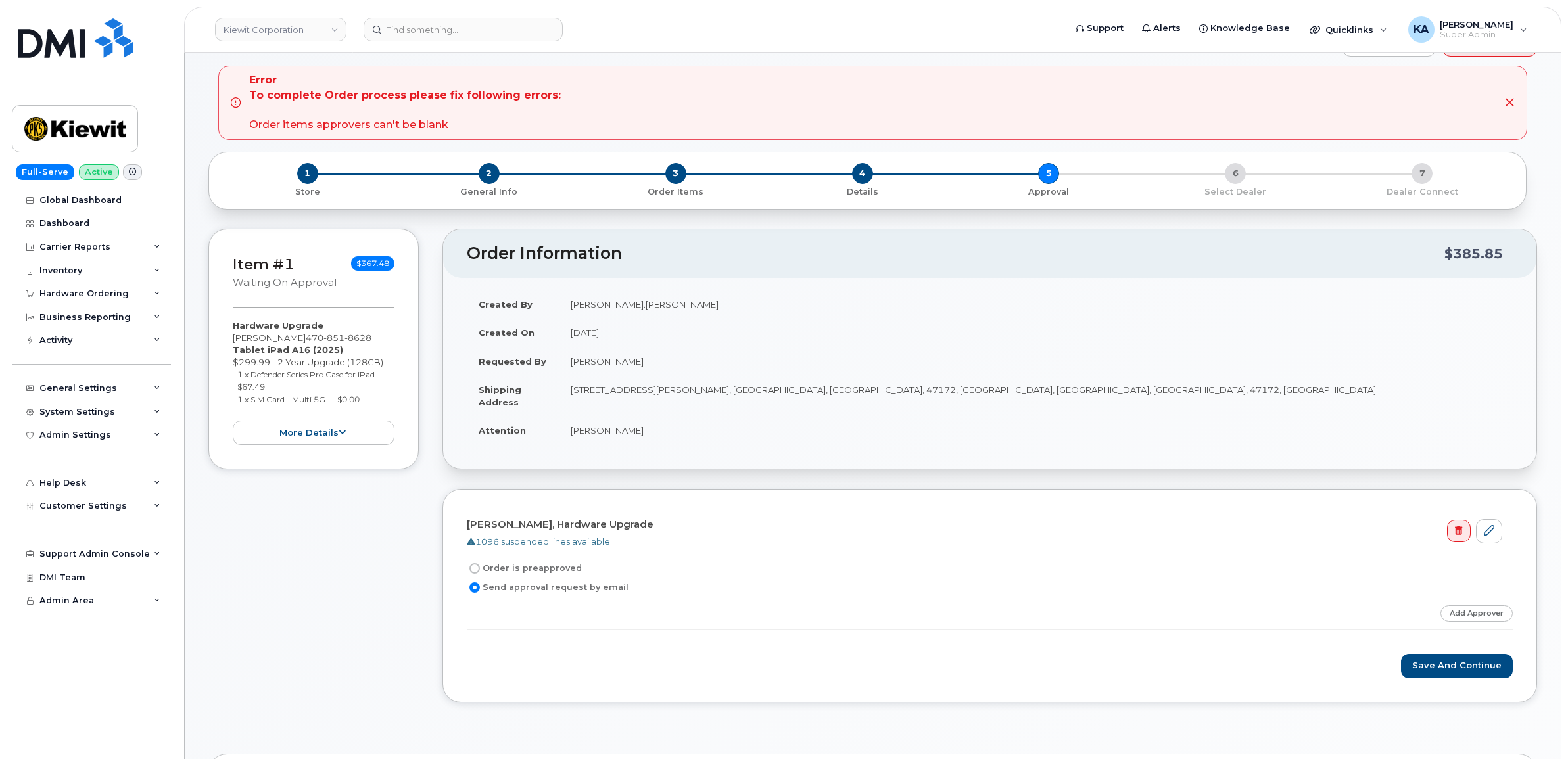
scroll to position [82, 0]
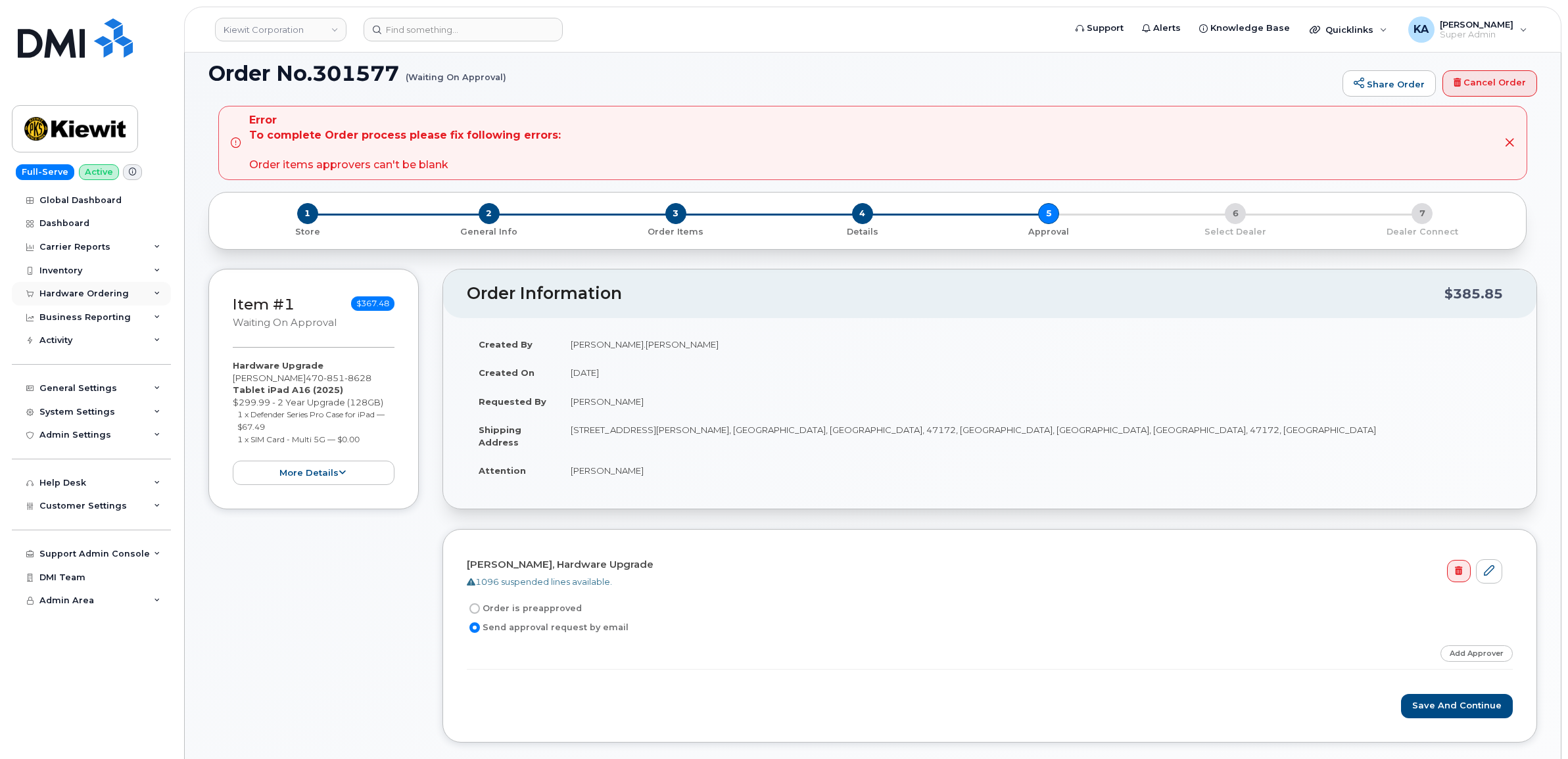
click at [82, 295] on div "Hardware Ordering" at bounding box center [84, 293] width 90 height 10
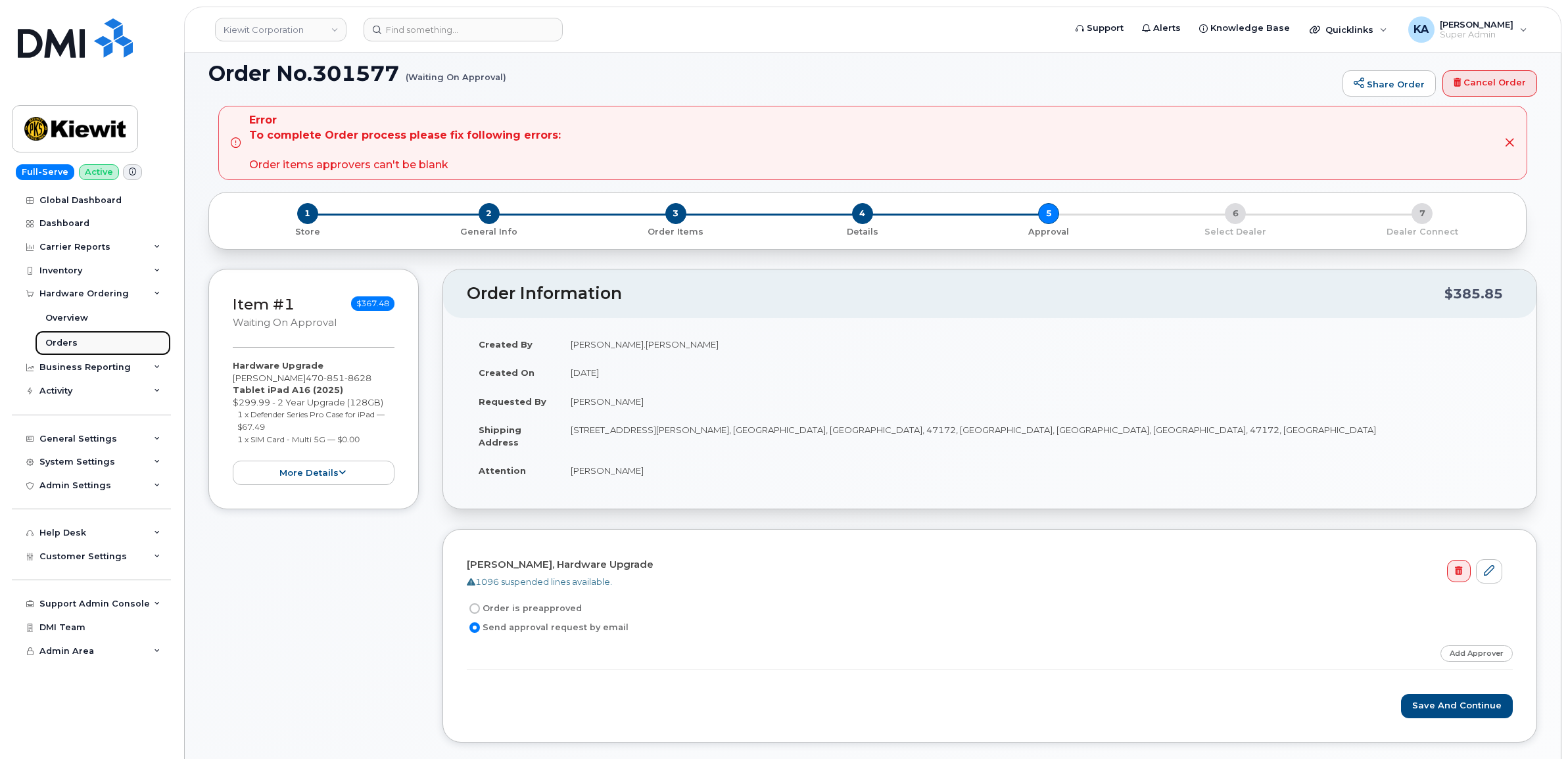
click at [57, 343] on div "Orders" at bounding box center [62, 343] width 32 height 12
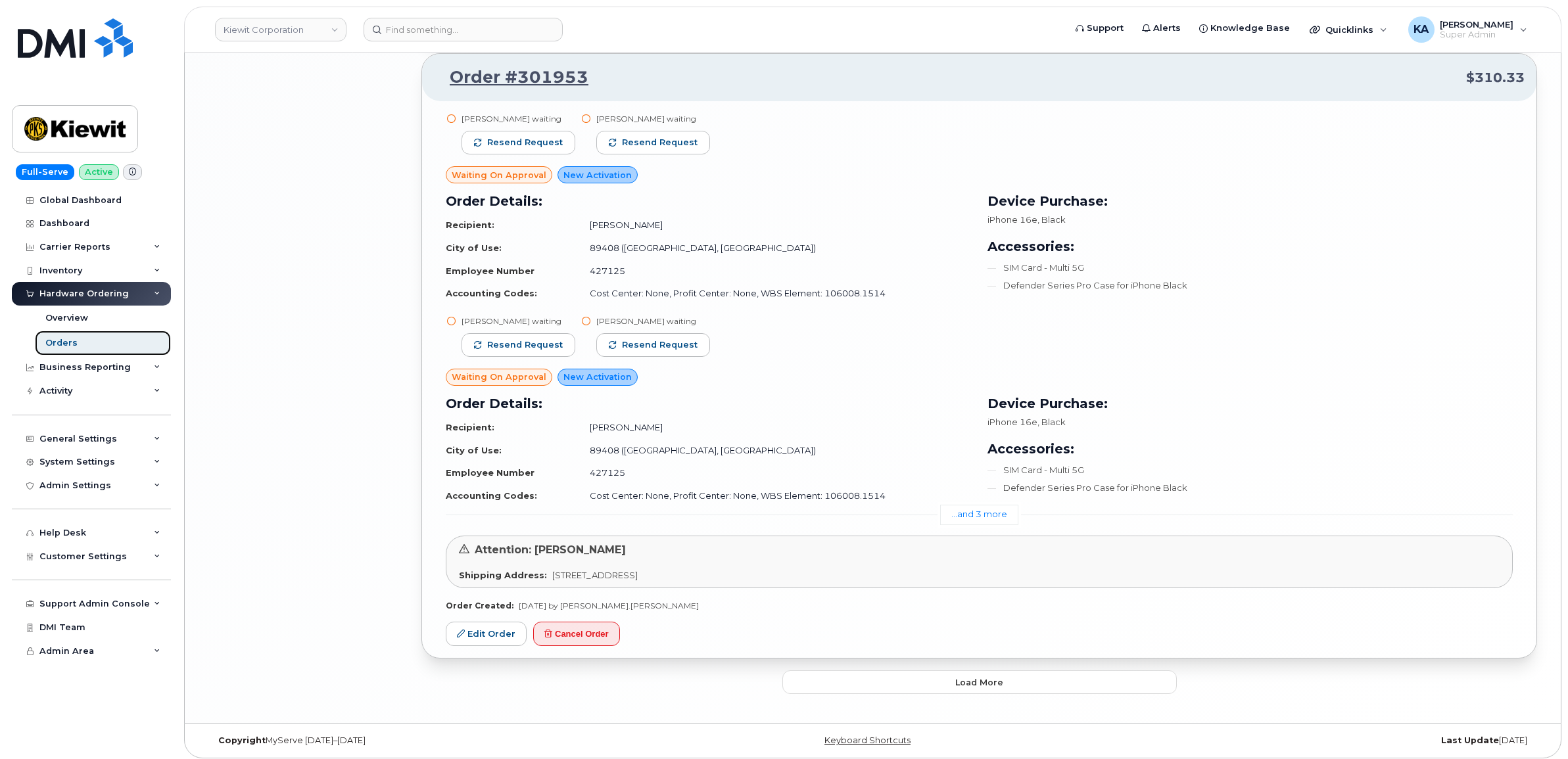
scroll to position [3070, 0]
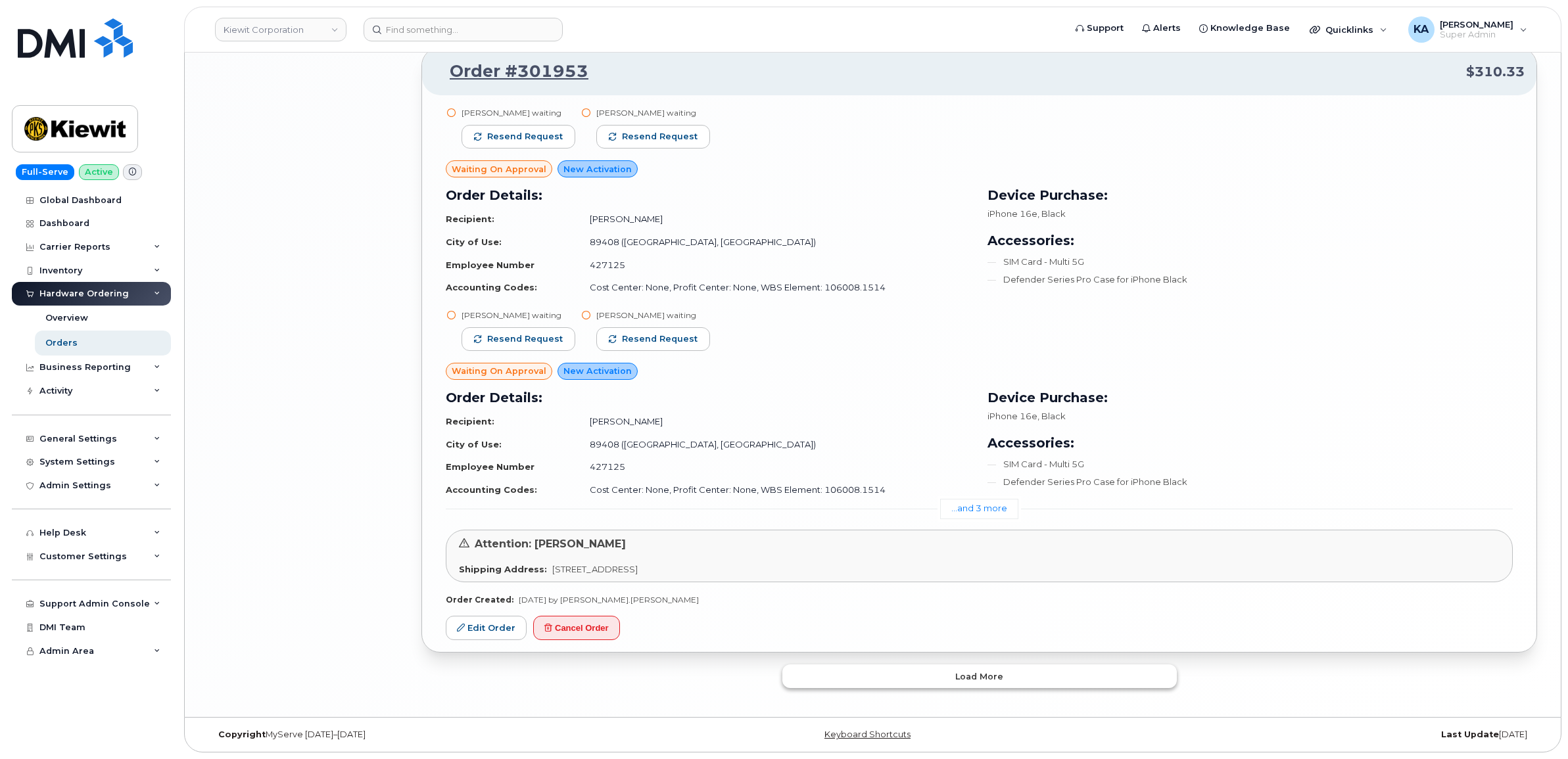
click at [854, 679] on button "Load more" at bounding box center [979, 677] width 394 height 24
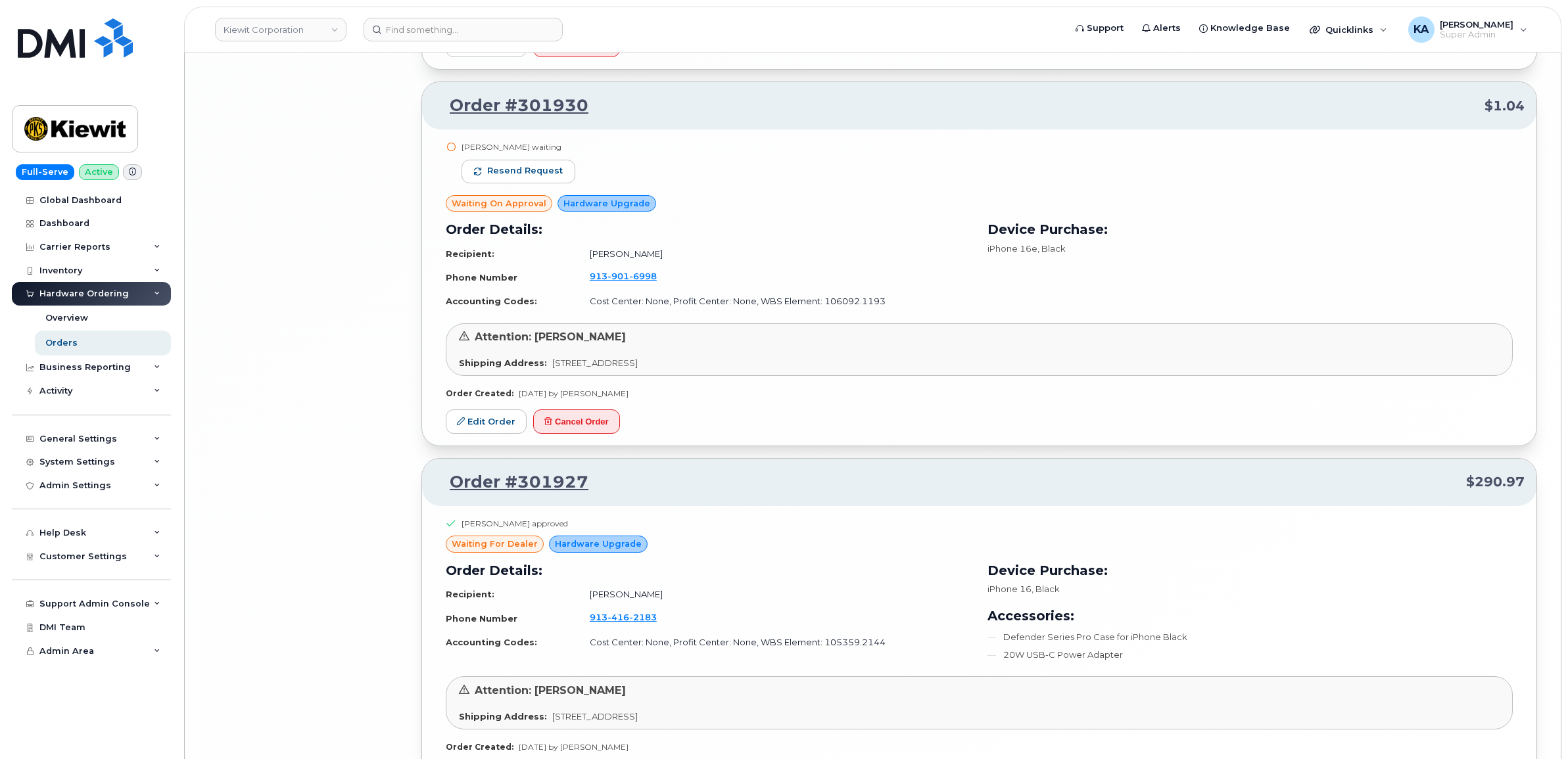
scroll to position [6331, 0]
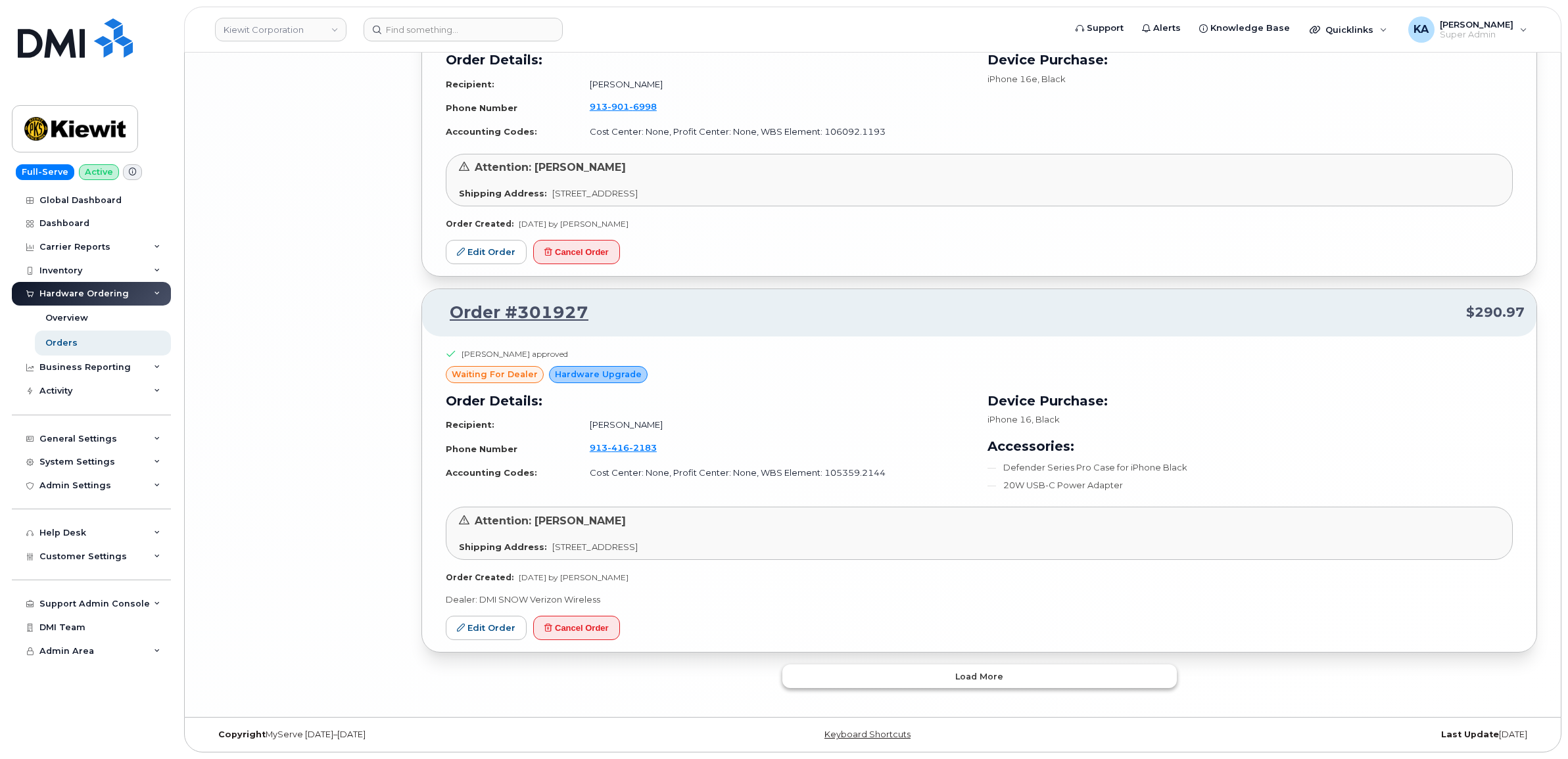
click at [874, 678] on button "Load more" at bounding box center [979, 677] width 394 height 24
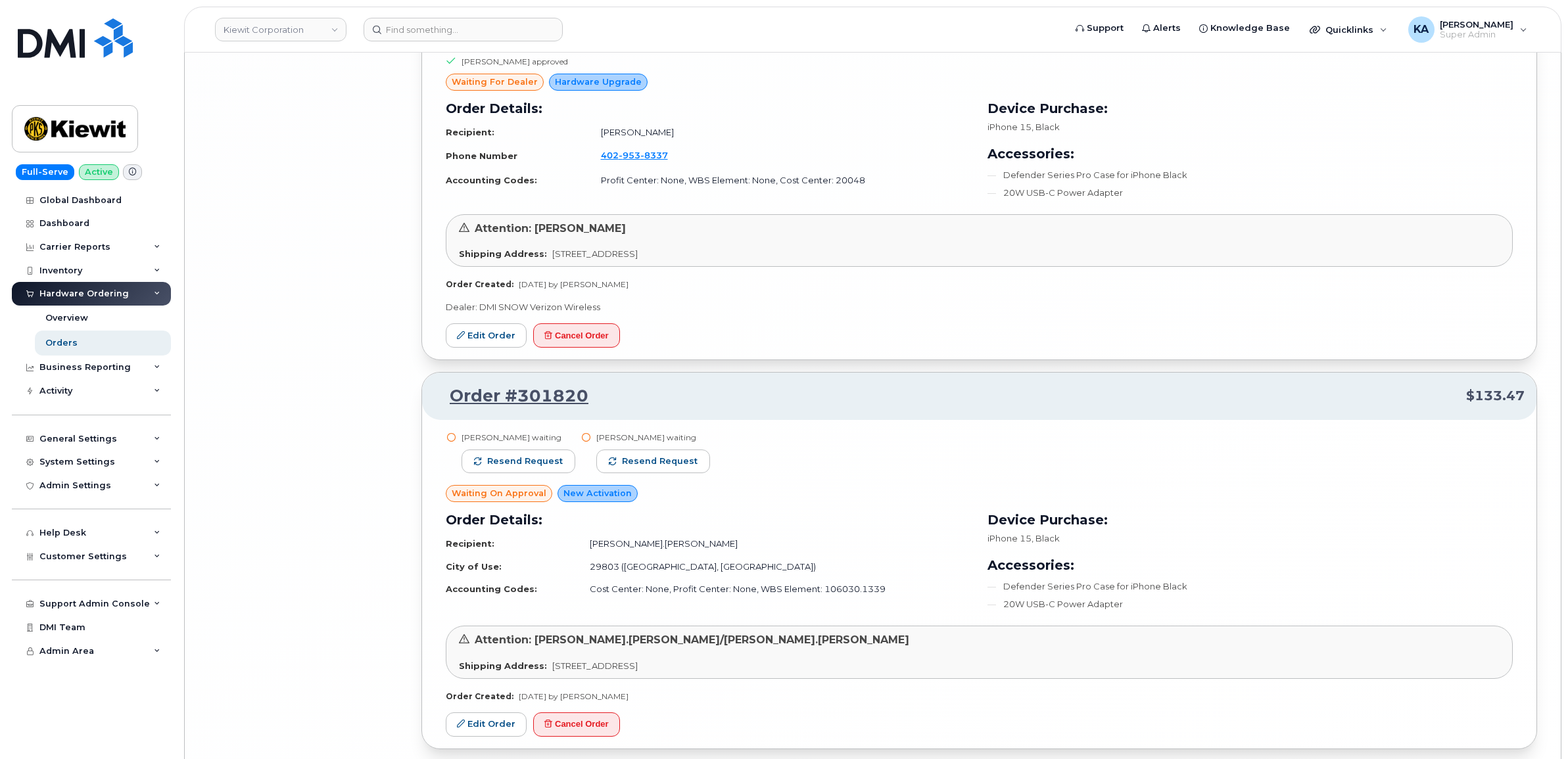
scroll to position [9548, 0]
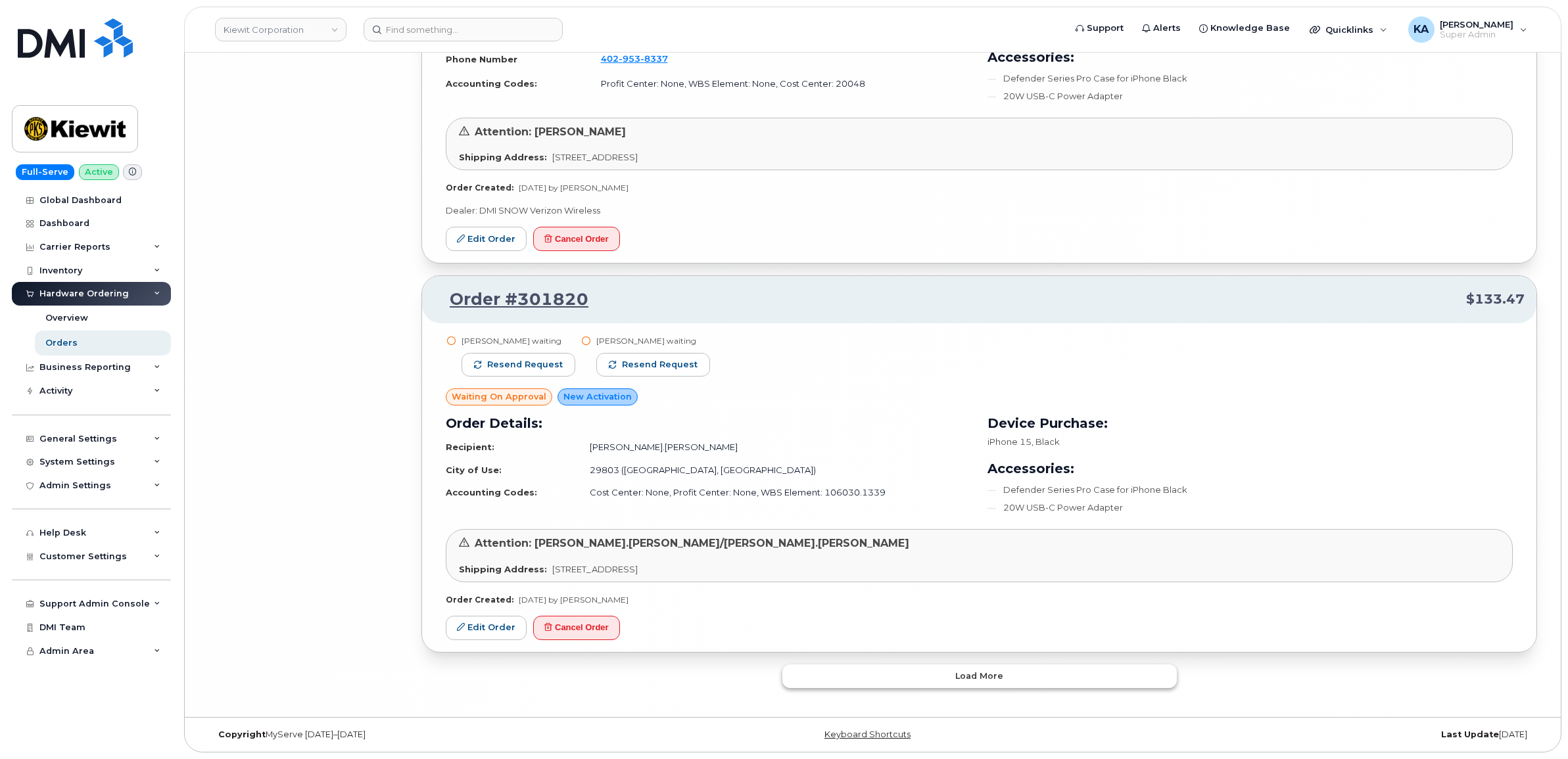
click at [923, 677] on button "Load more" at bounding box center [979, 677] width 394 height 24
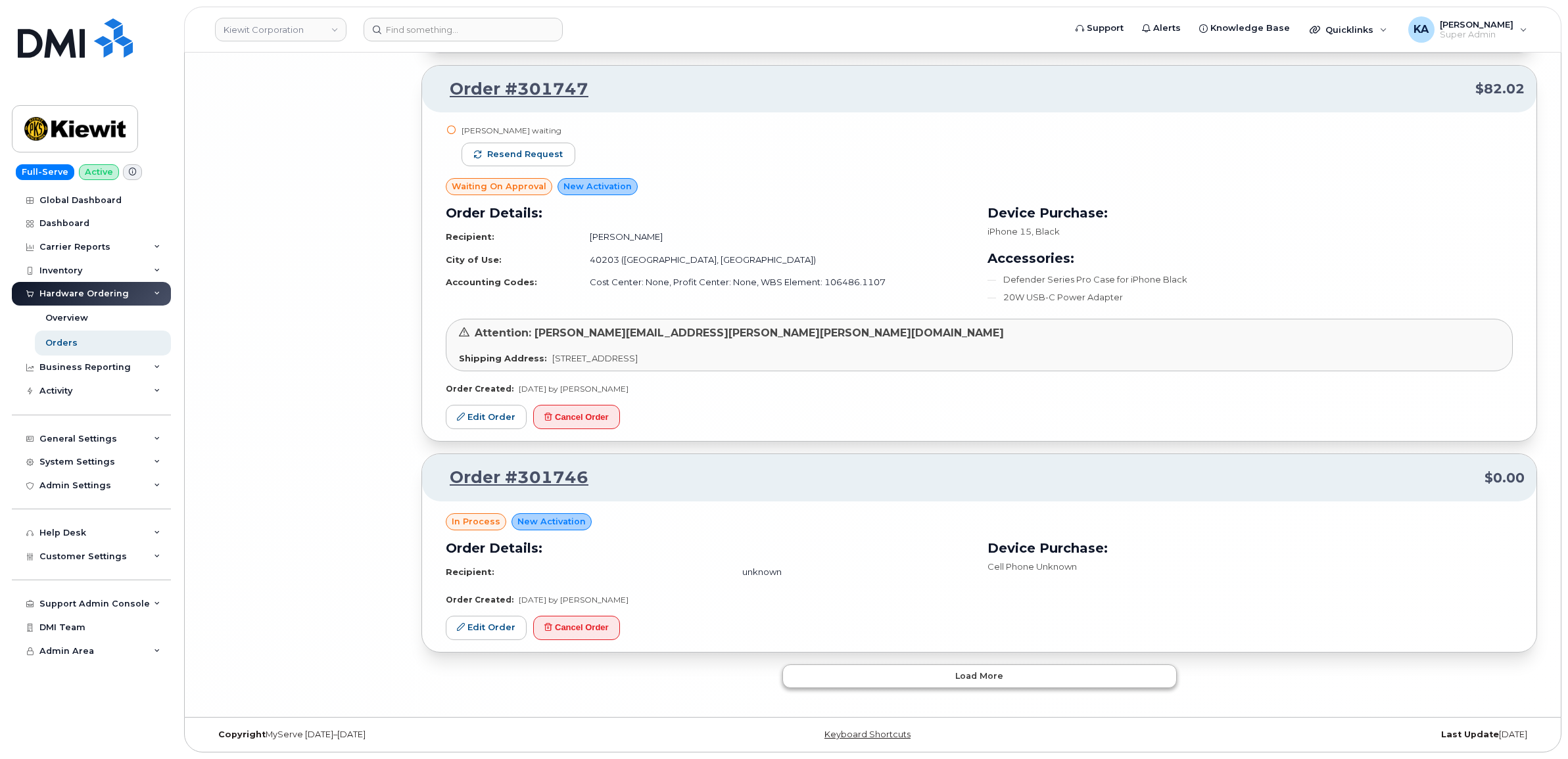
scroll to position [12567, 0]
click at [935, 667] on button "Load more" at bounding box center [979, 677] width 394 height 24
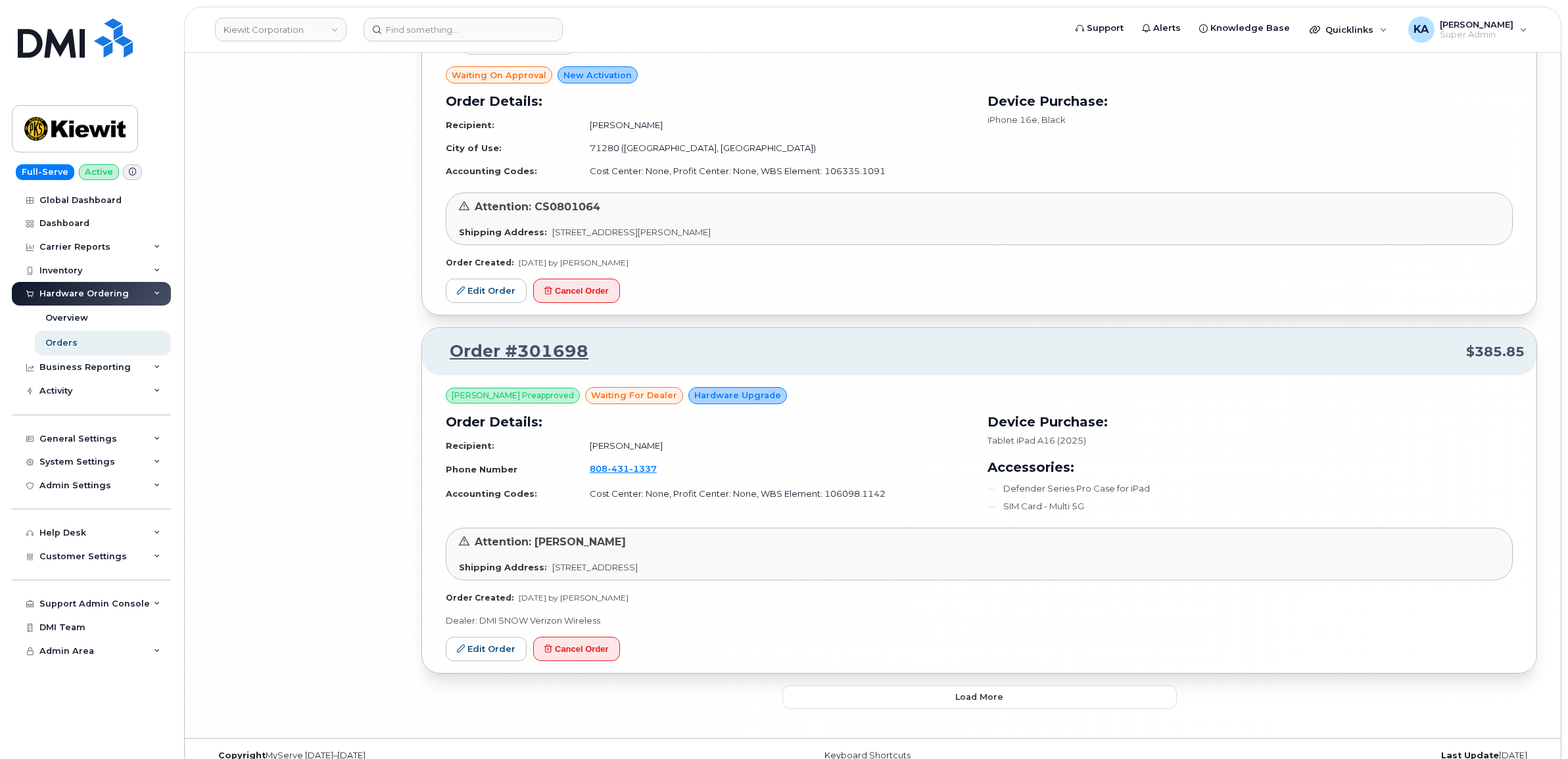
scroll to position [15550, 0]
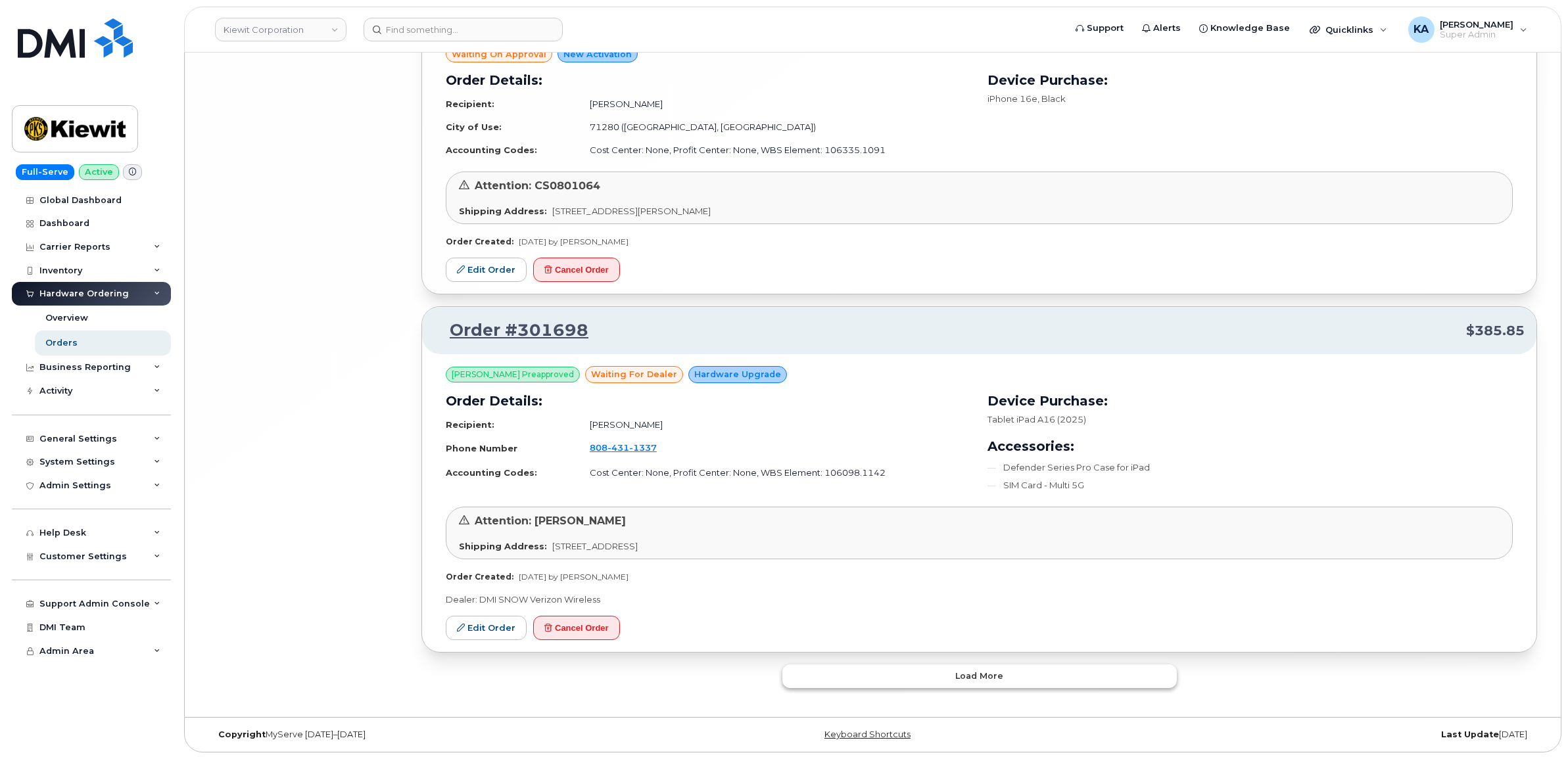
click at [955, 672] on button "Load more" at bounding box center [979, 677] width 394 height 24
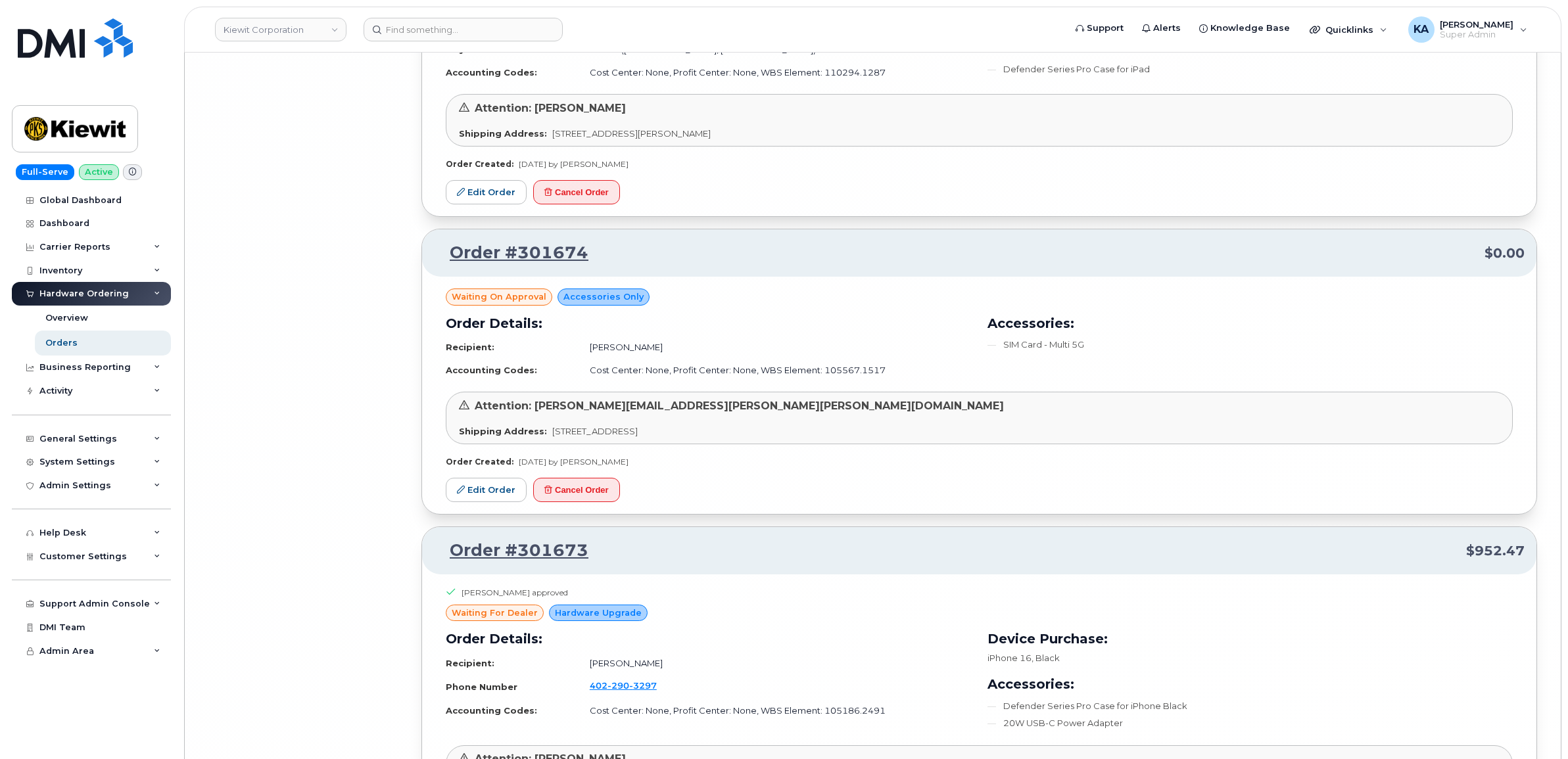
scroll to position [18512, 0]
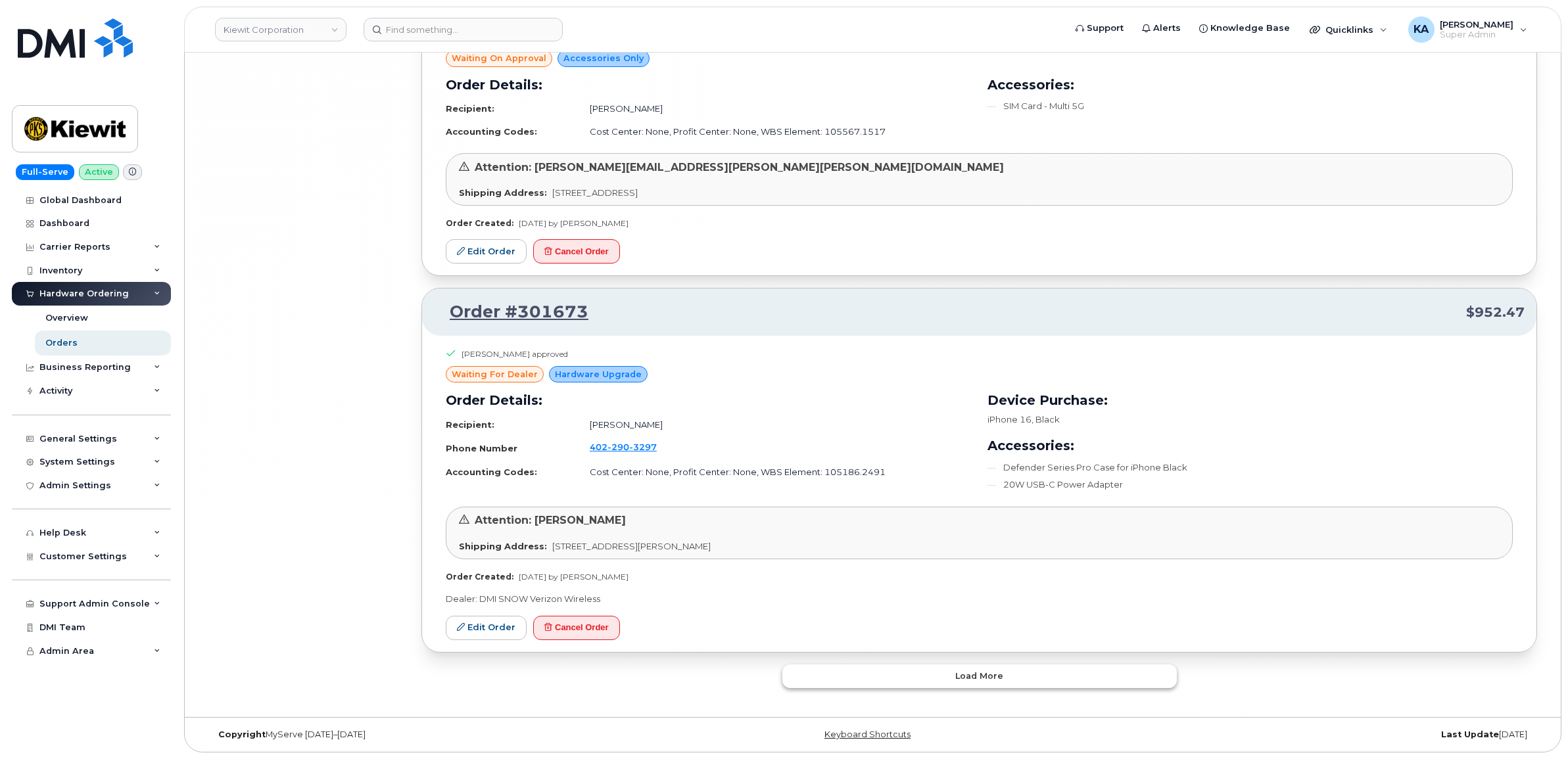
click at [955, 672] on button "Load more" at bounding box center [979, 677] width 394 height 24
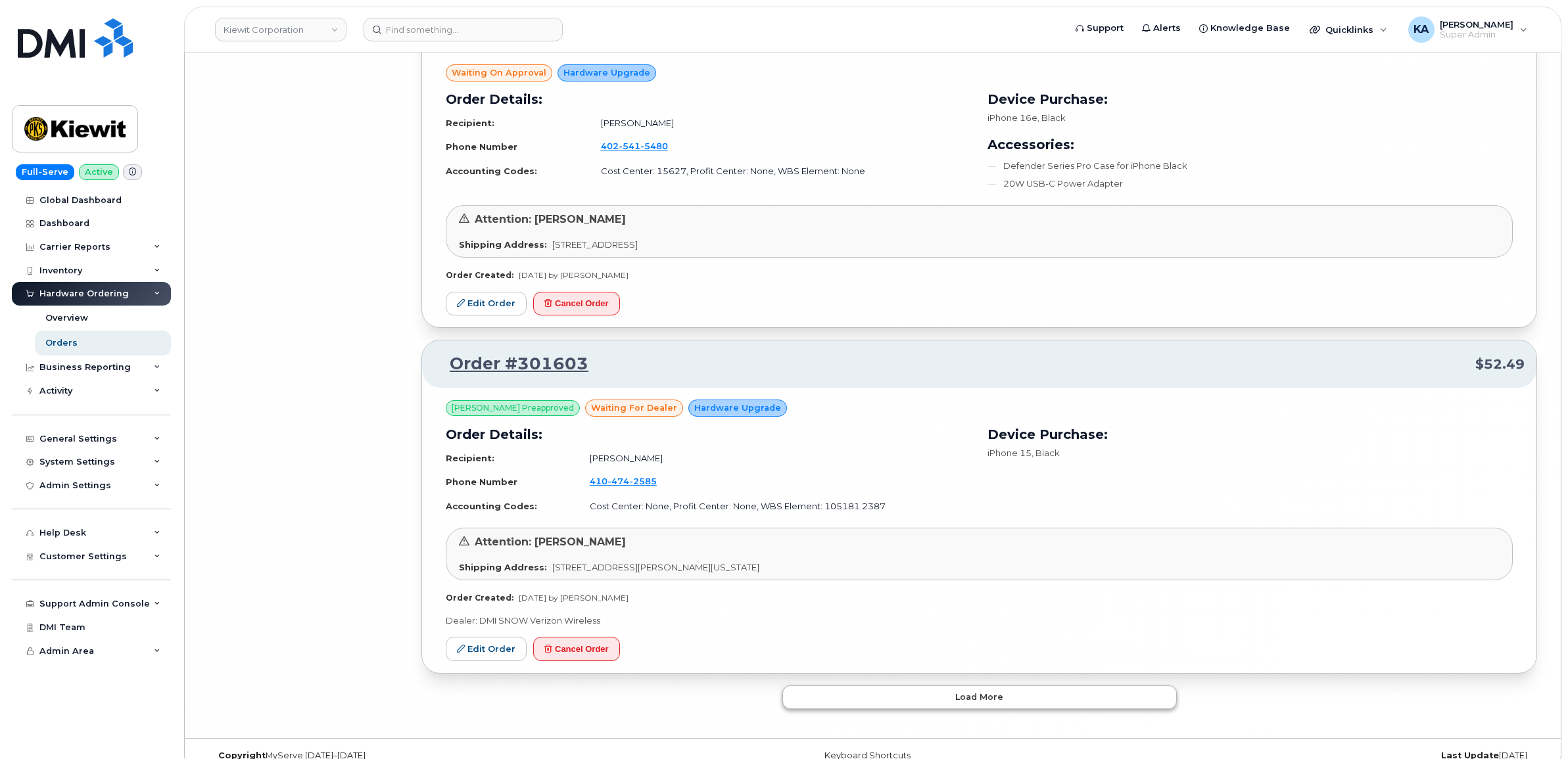
scroll to position [21757, 0]
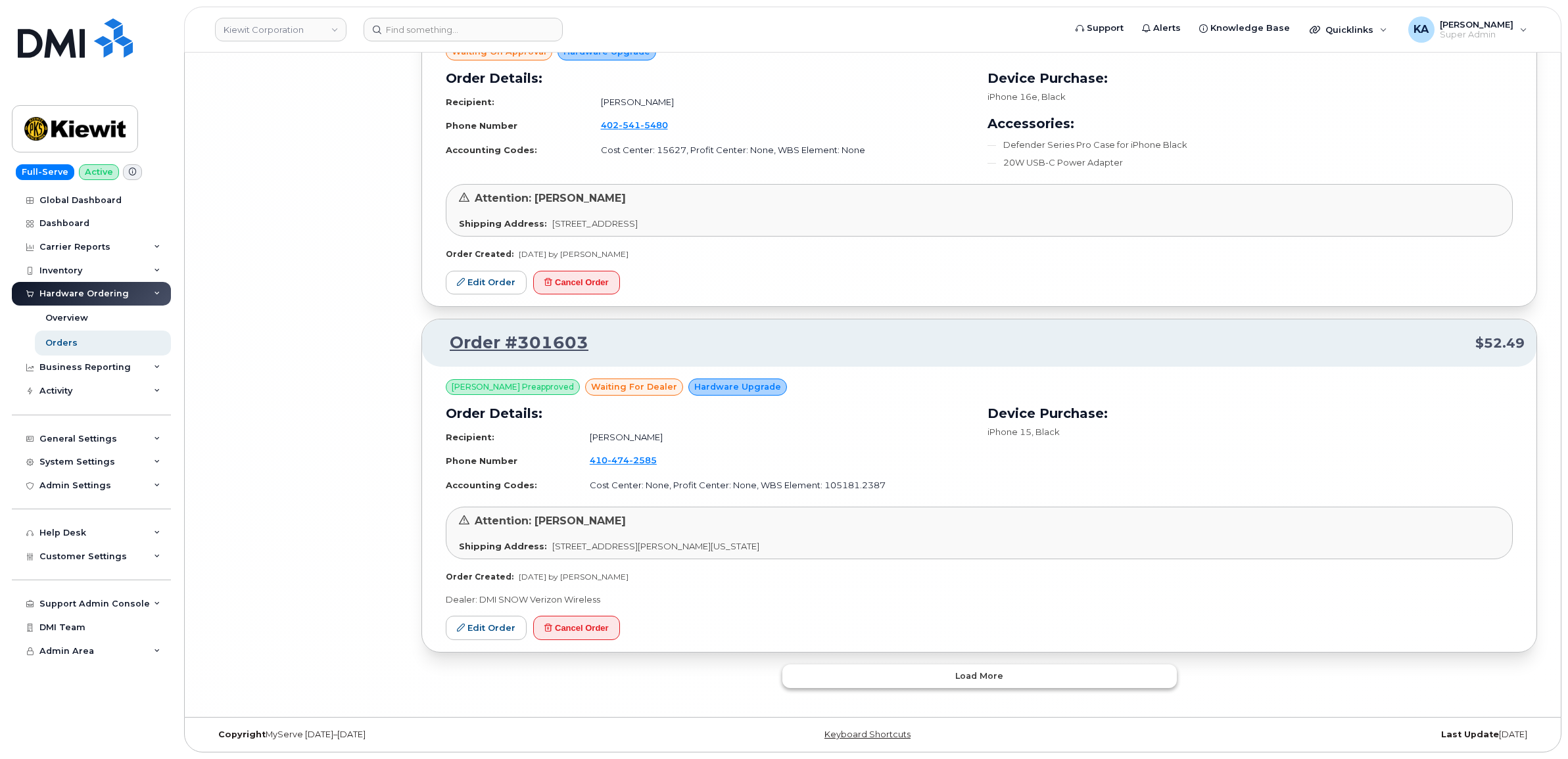
click at [955, 672] on button "Load more" at bounding box center [979, 677] width 394 height 24
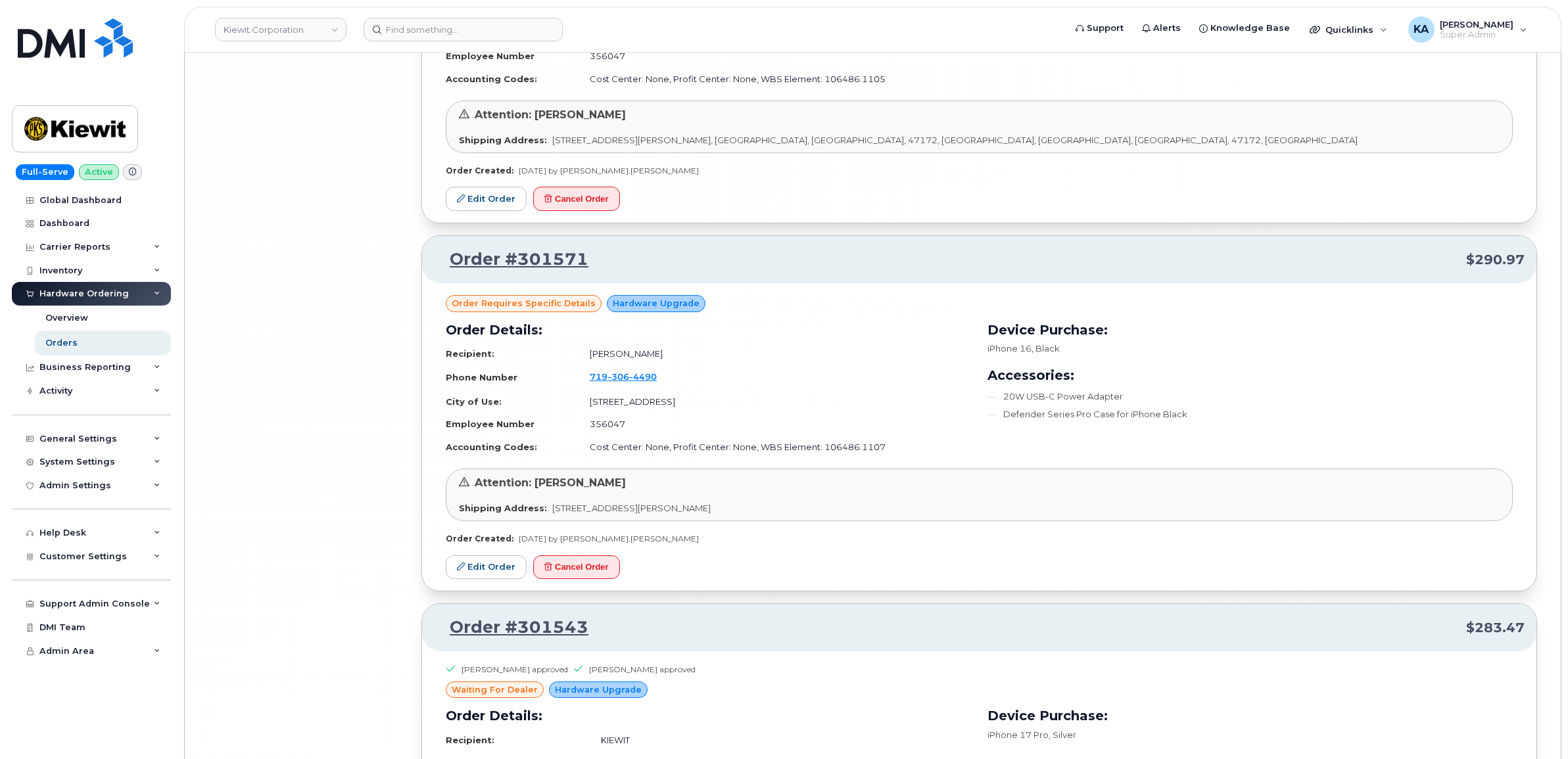
scroll to position [23482, 0]
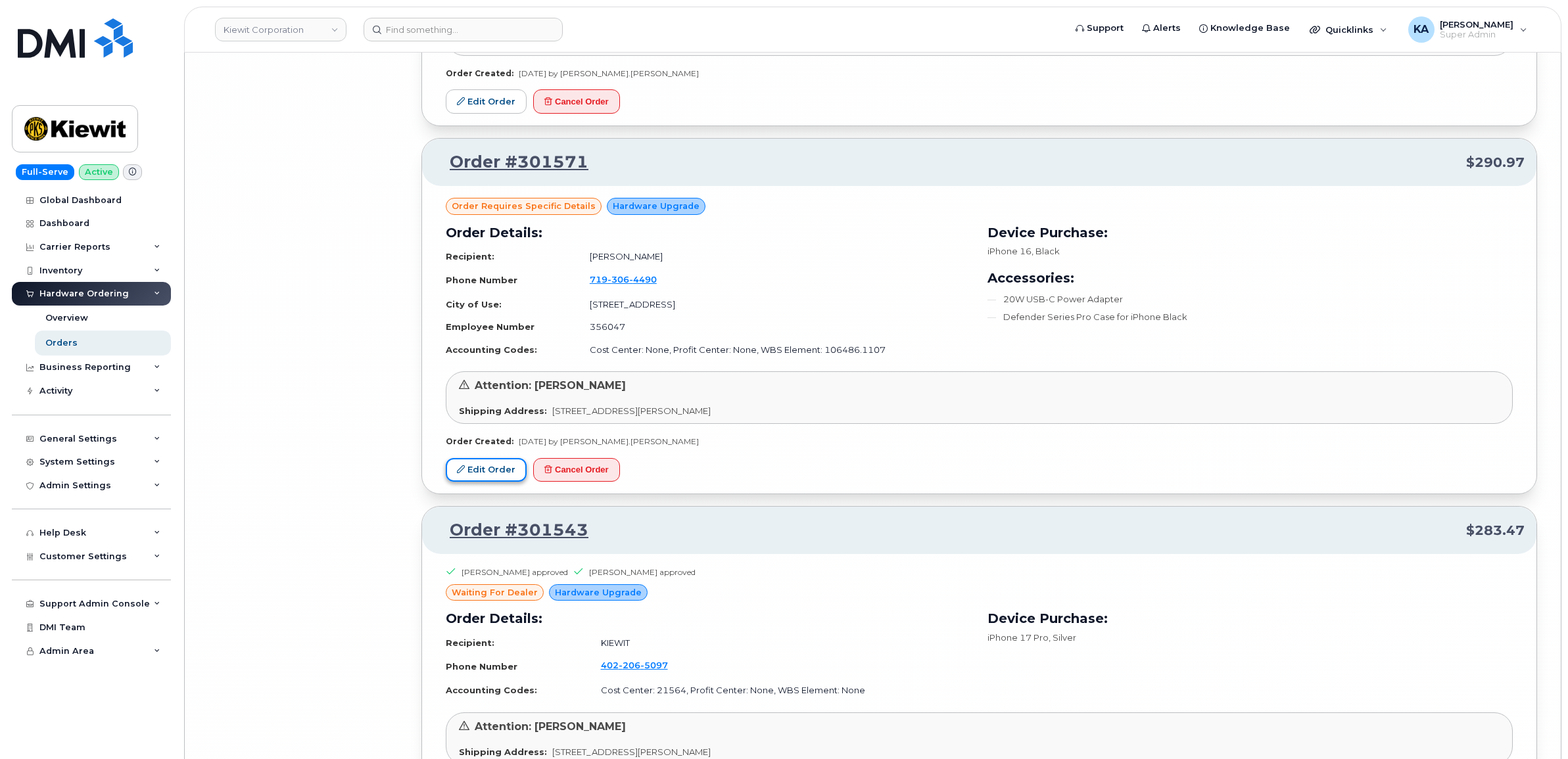
click at [489, 482] on link "Edit Order" at bounding box center [485, 470] width 81 height 24
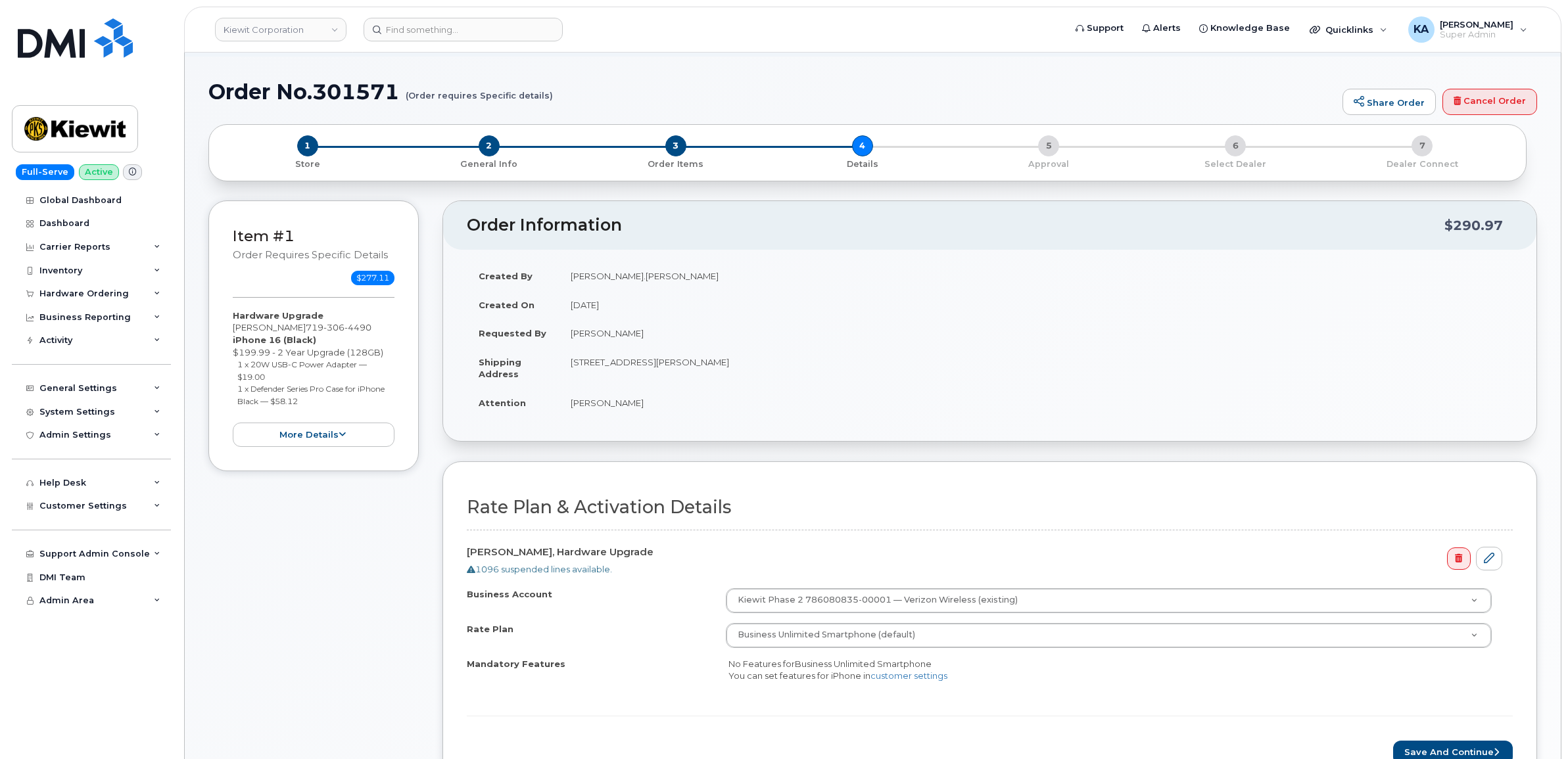
scroll to position [328, 0]
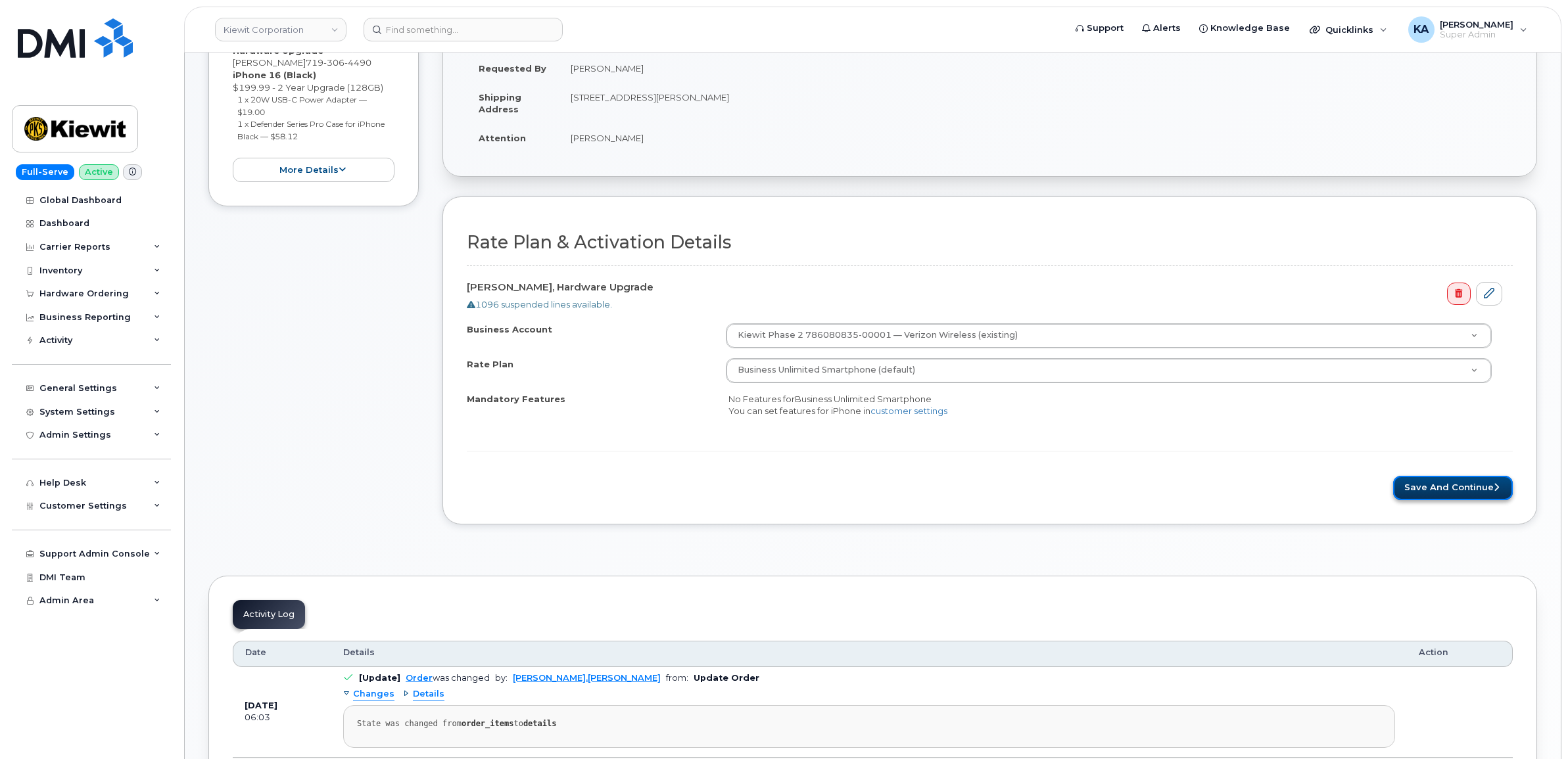
click at [1444, 483] on button "Save and Continue" at bounding box center [1452, 488] width 119 height 24
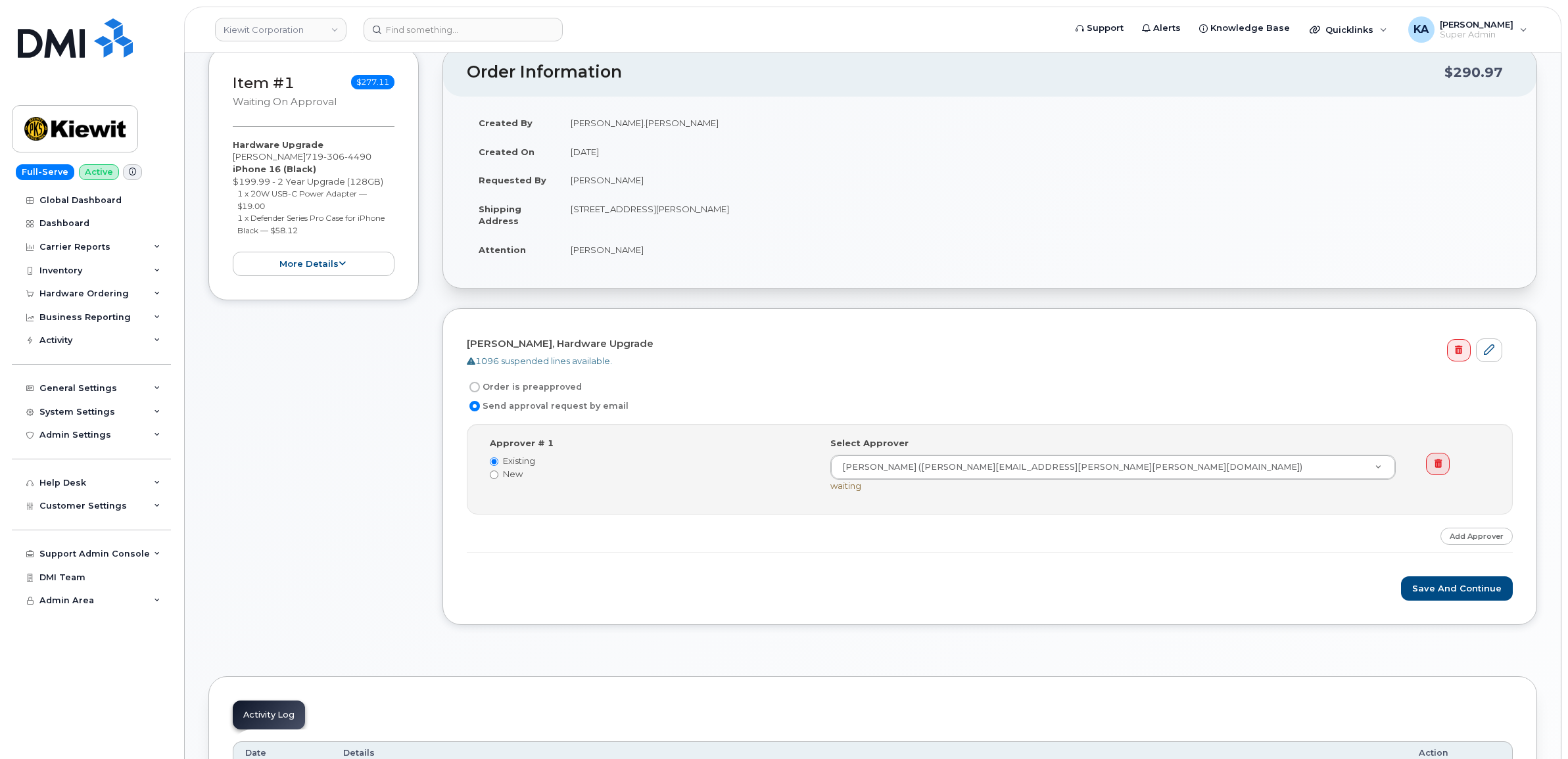
scroll to position [247, 0]
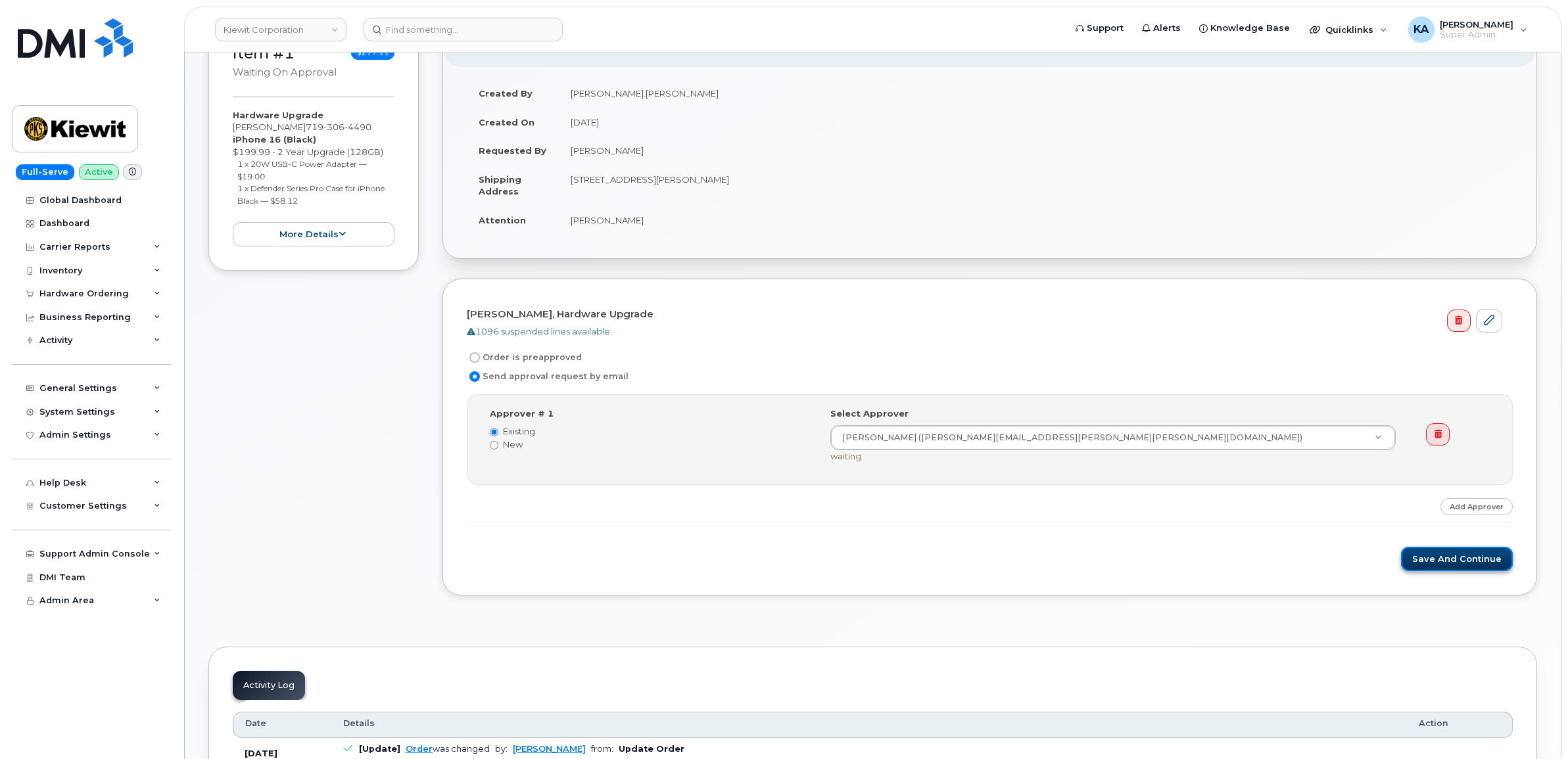
click at [1461, 566] on button "Save and Continue" at bounding box center [1457, 559] width 112 height 24
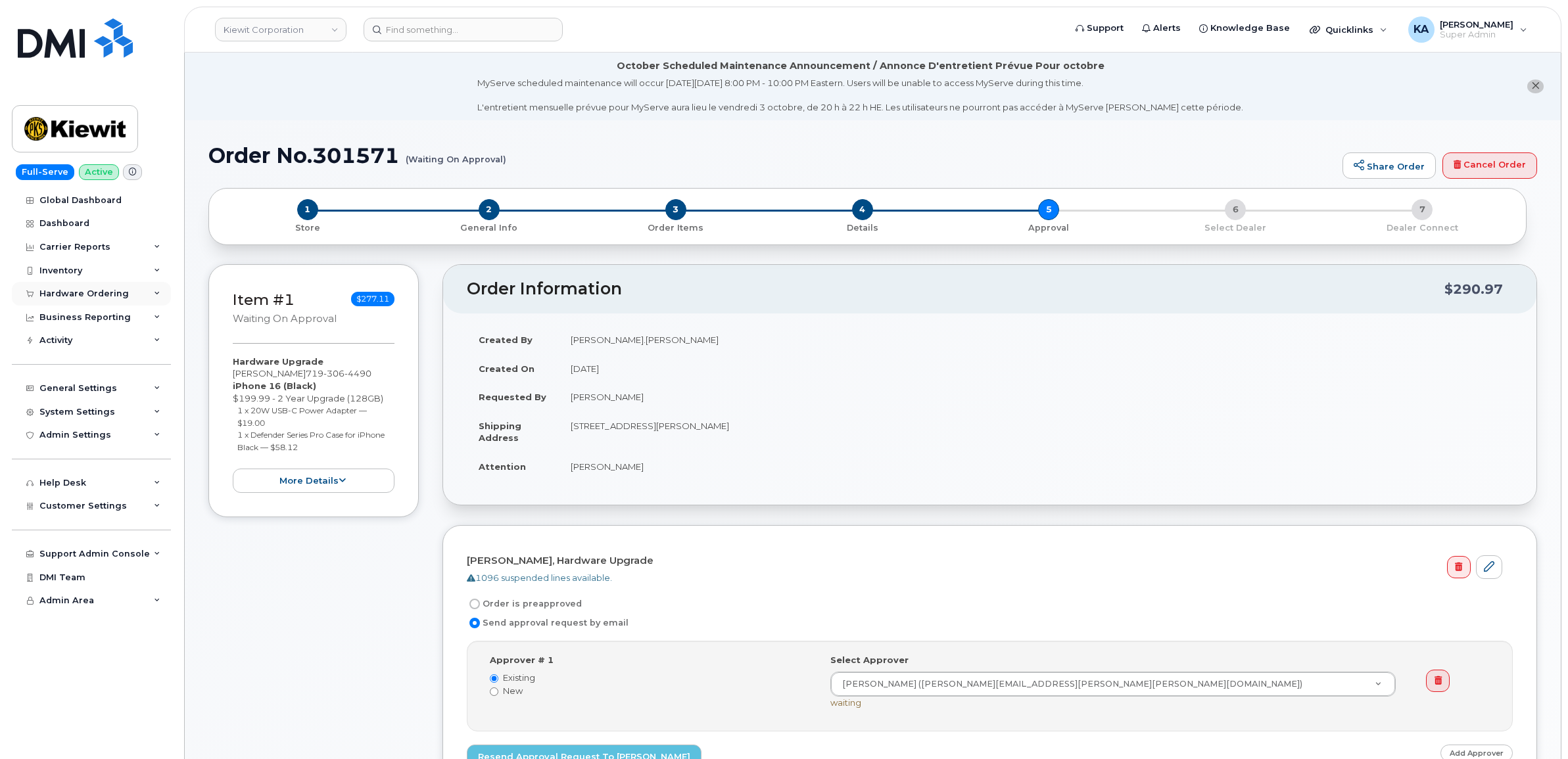
click at [86, 291] on div "Hardware Ordering" at bounding box center [84, 293] width 90 height 10
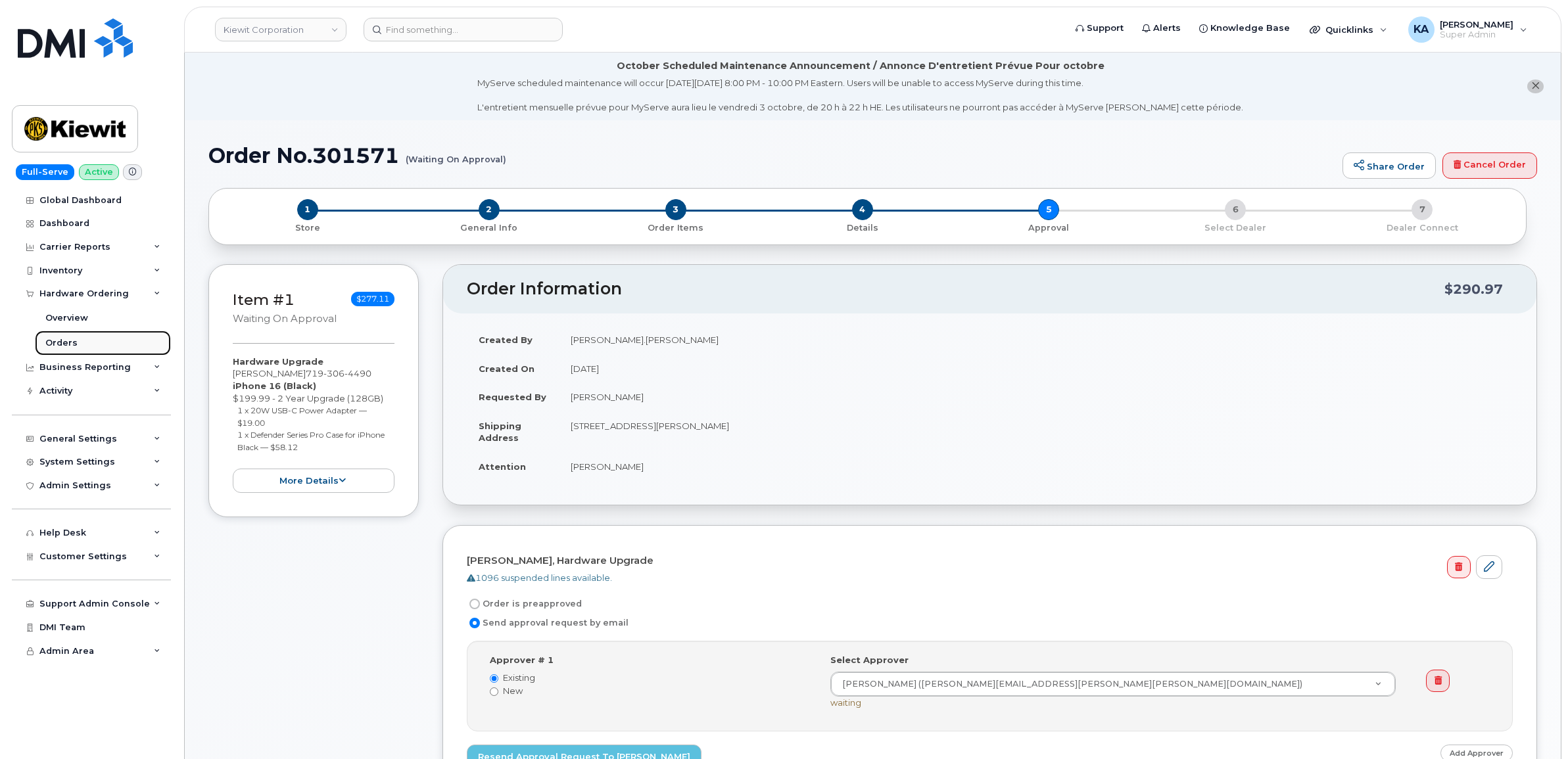
click at [46, 337] on link "Orders" at bounding box center [103, 343] width 136 height 25
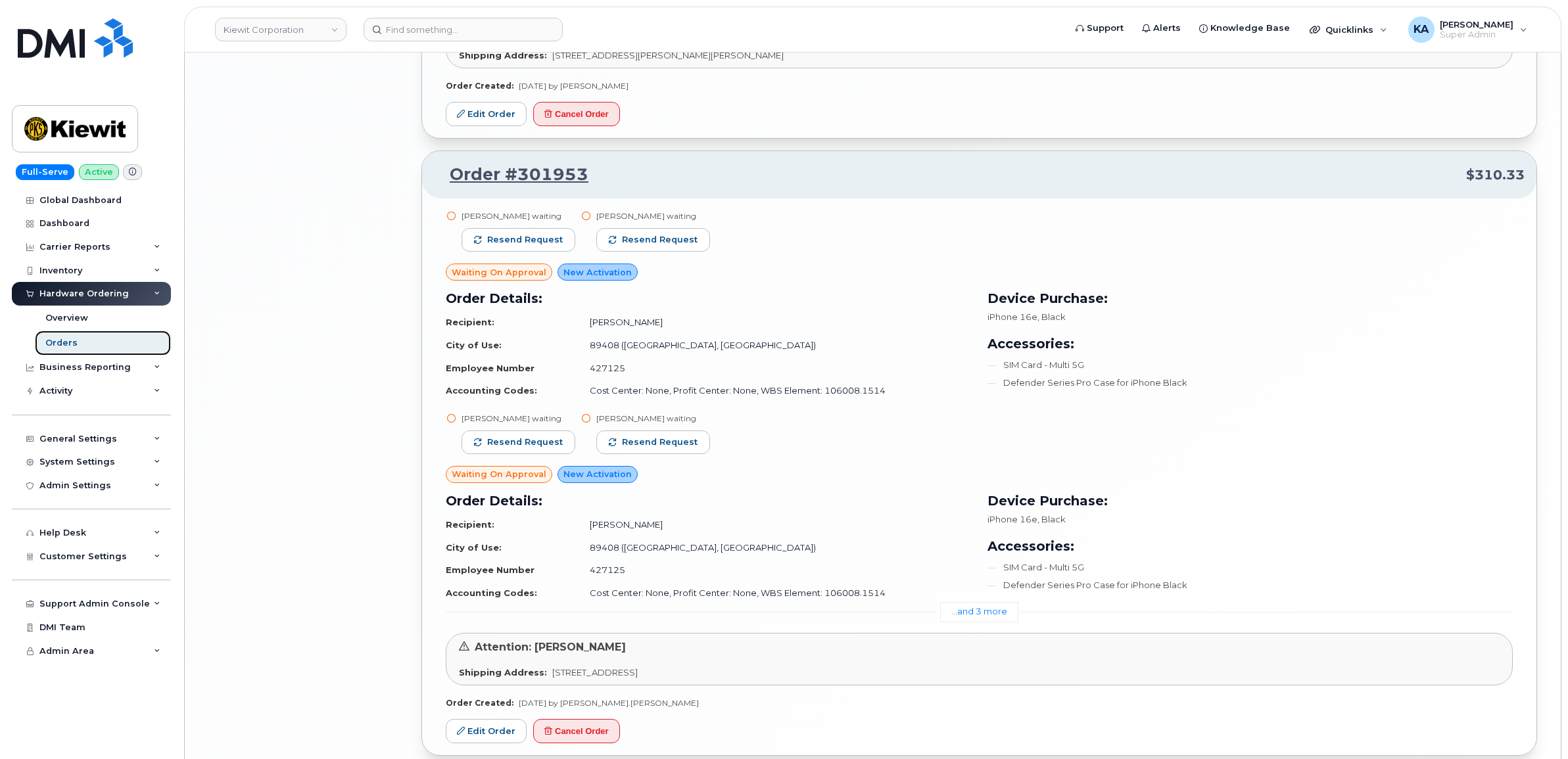
scroll to position [3070, 0]
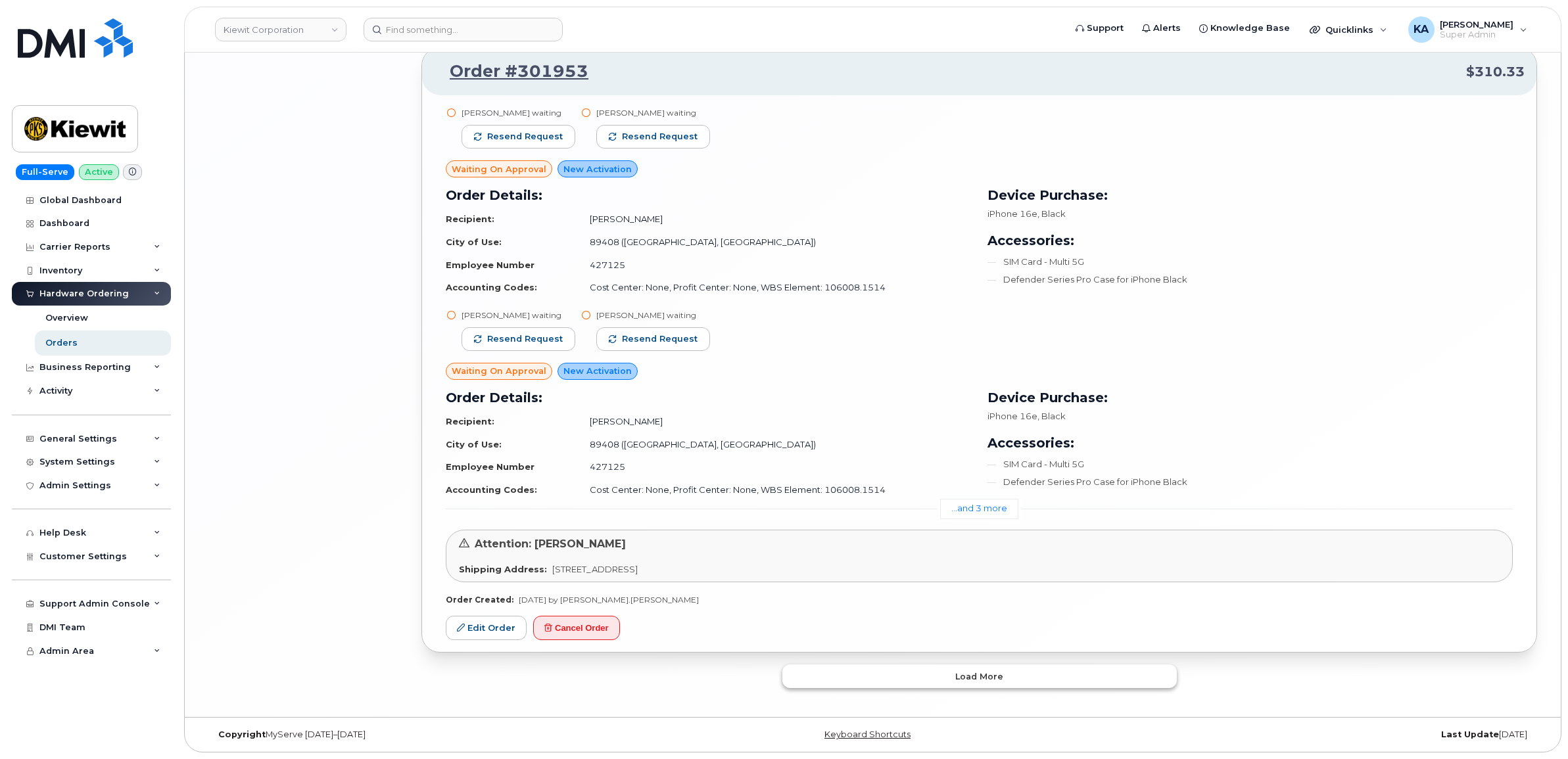
click at [907, 681] on button "Load more" at bounding box center [979, 677] width 394 height 24
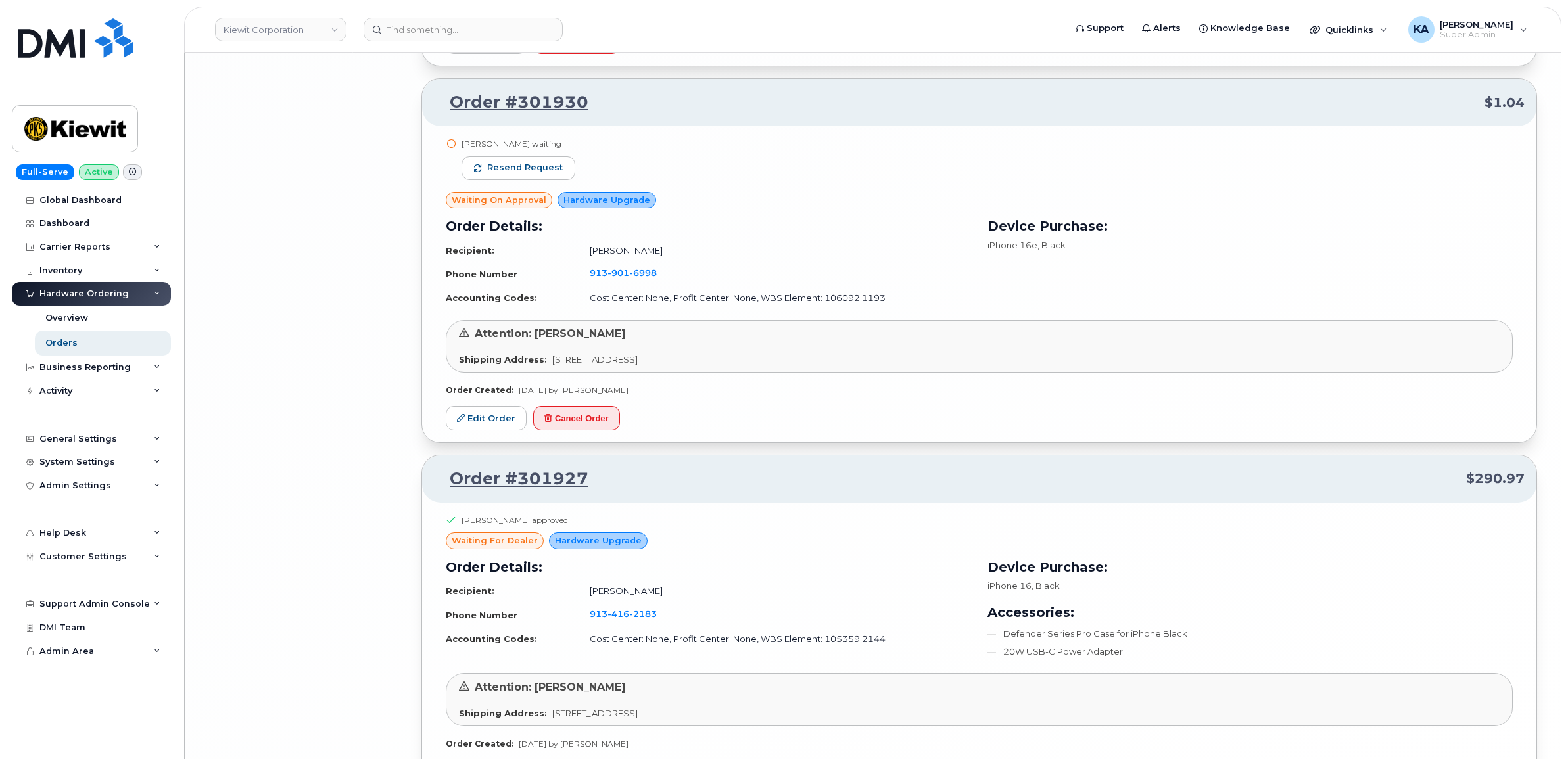
scroll to position [6331, 0]
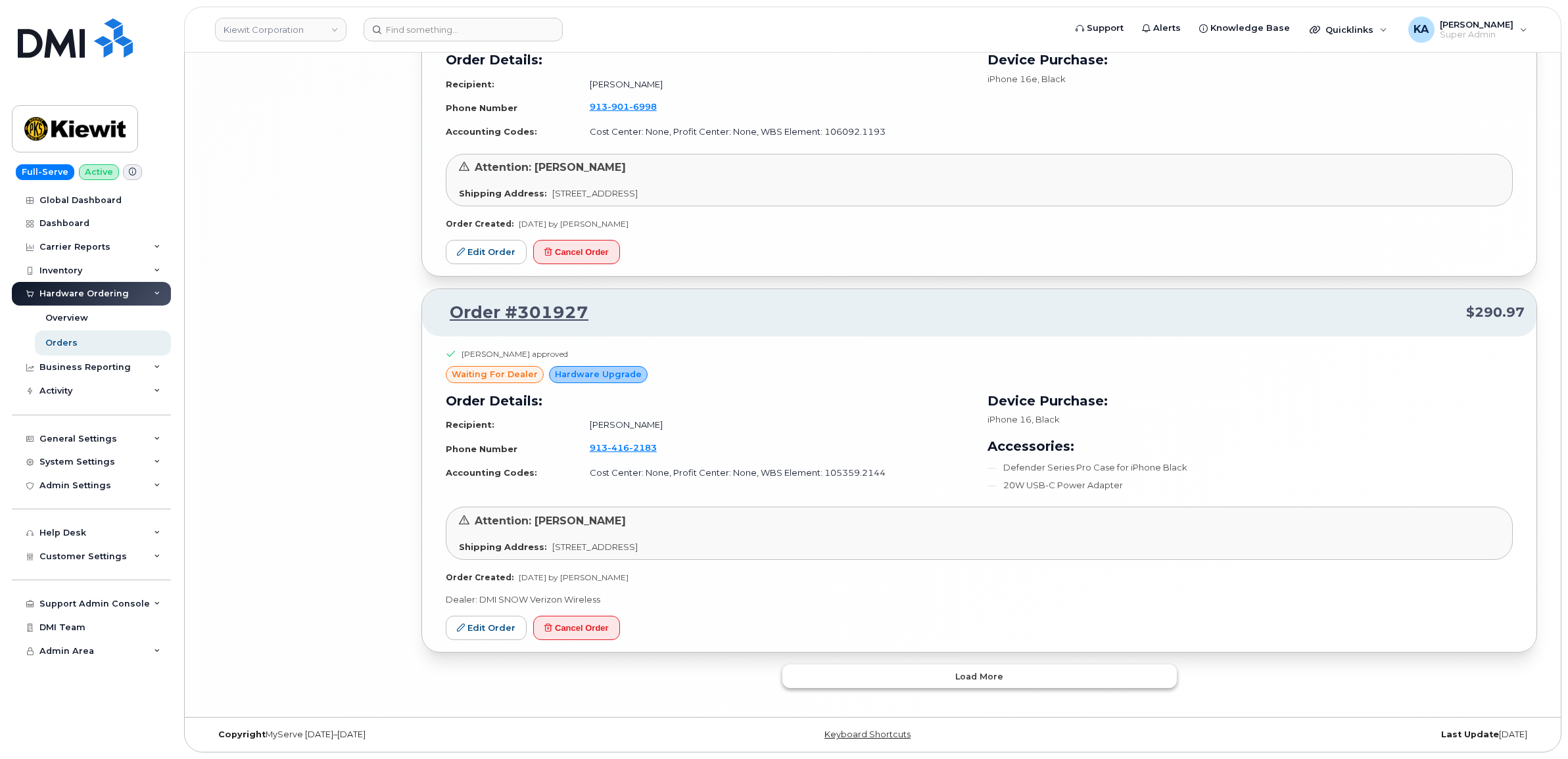
click at [907, 677] on button "Load more" at bounding box center [979, 677] width 394 height 24
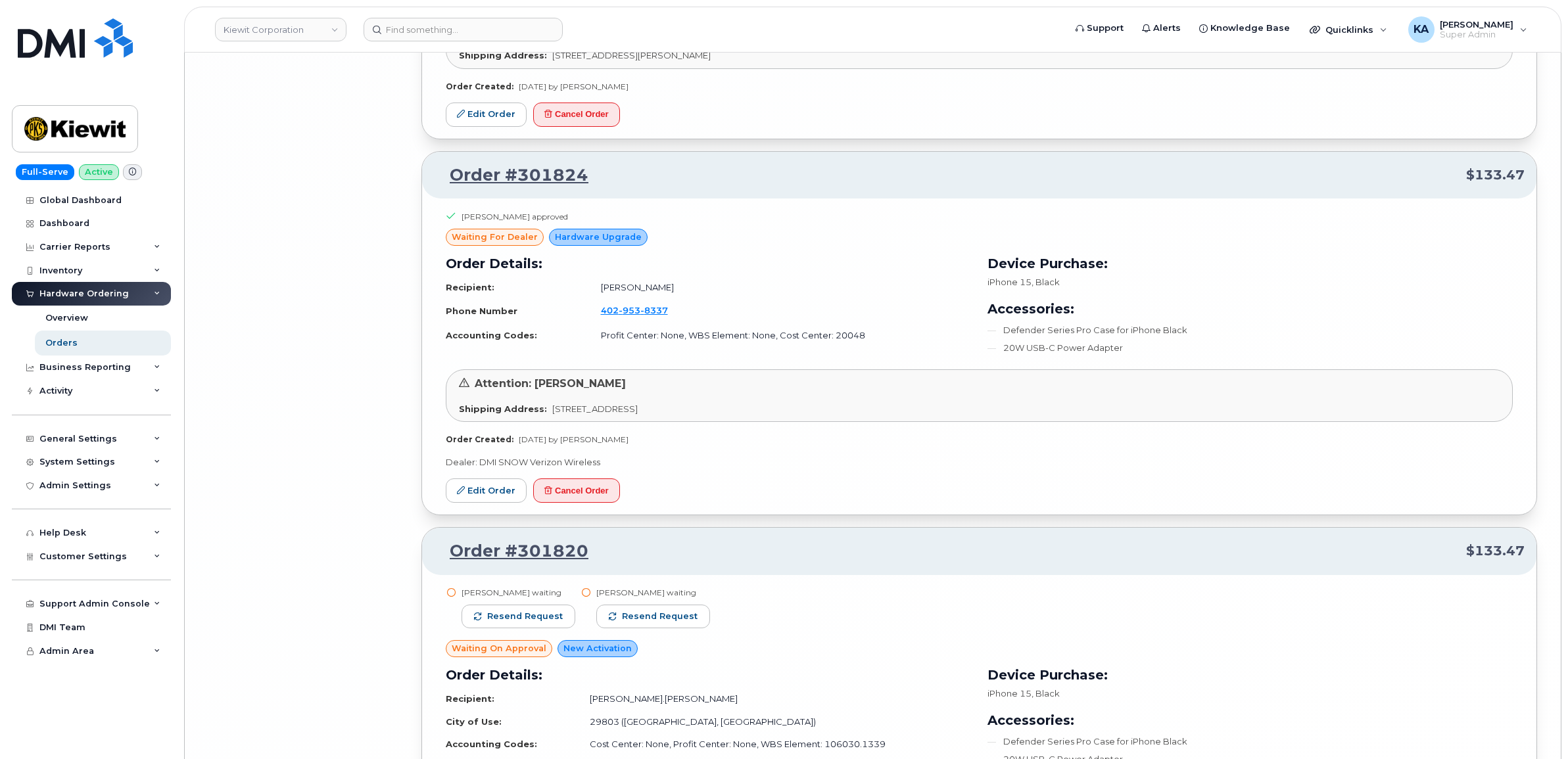
scroll to position [9548, 0]
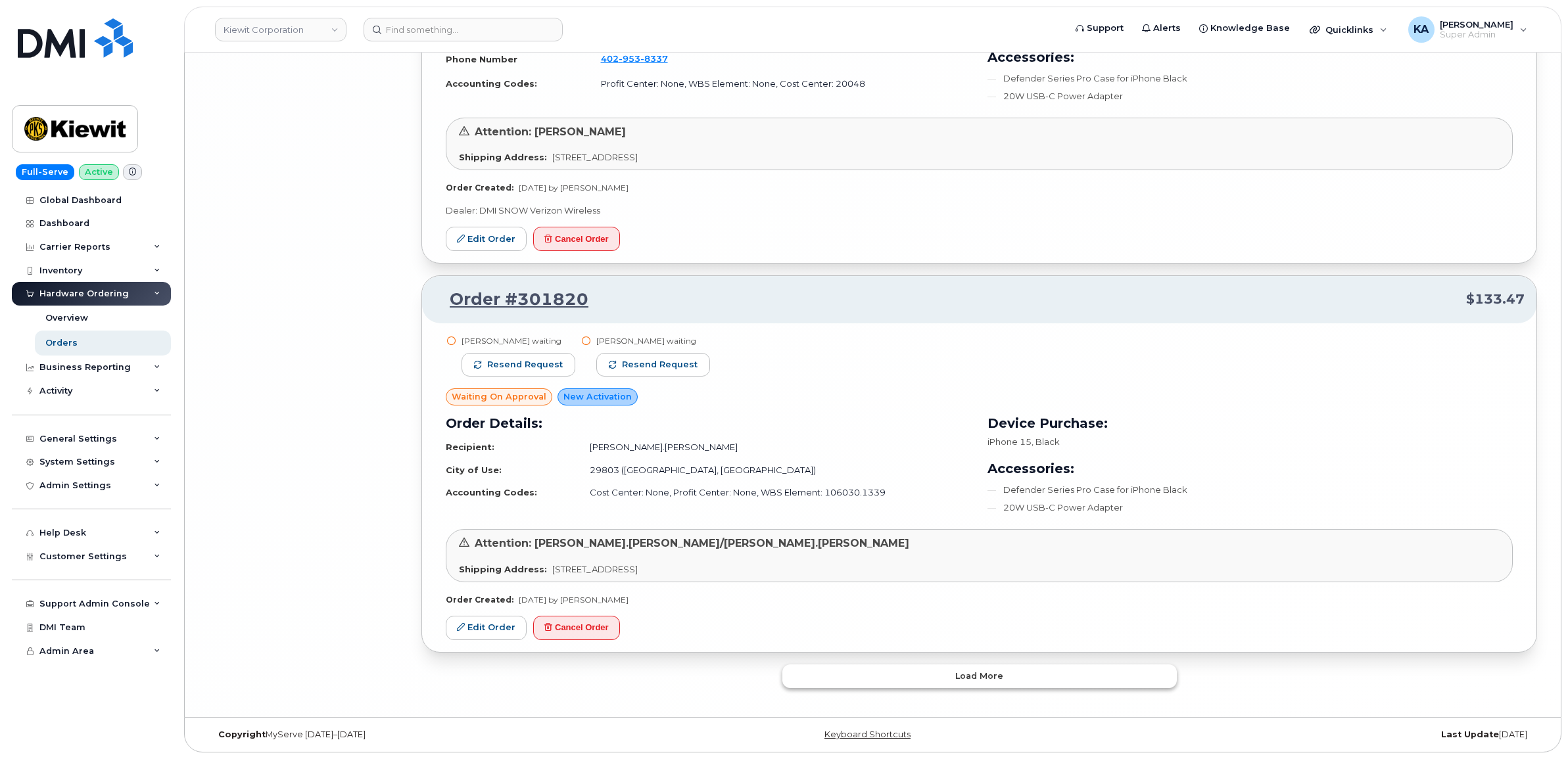
click at [907, 677] on button "Load more" at bounding box center [979, 677] width 394 height 24
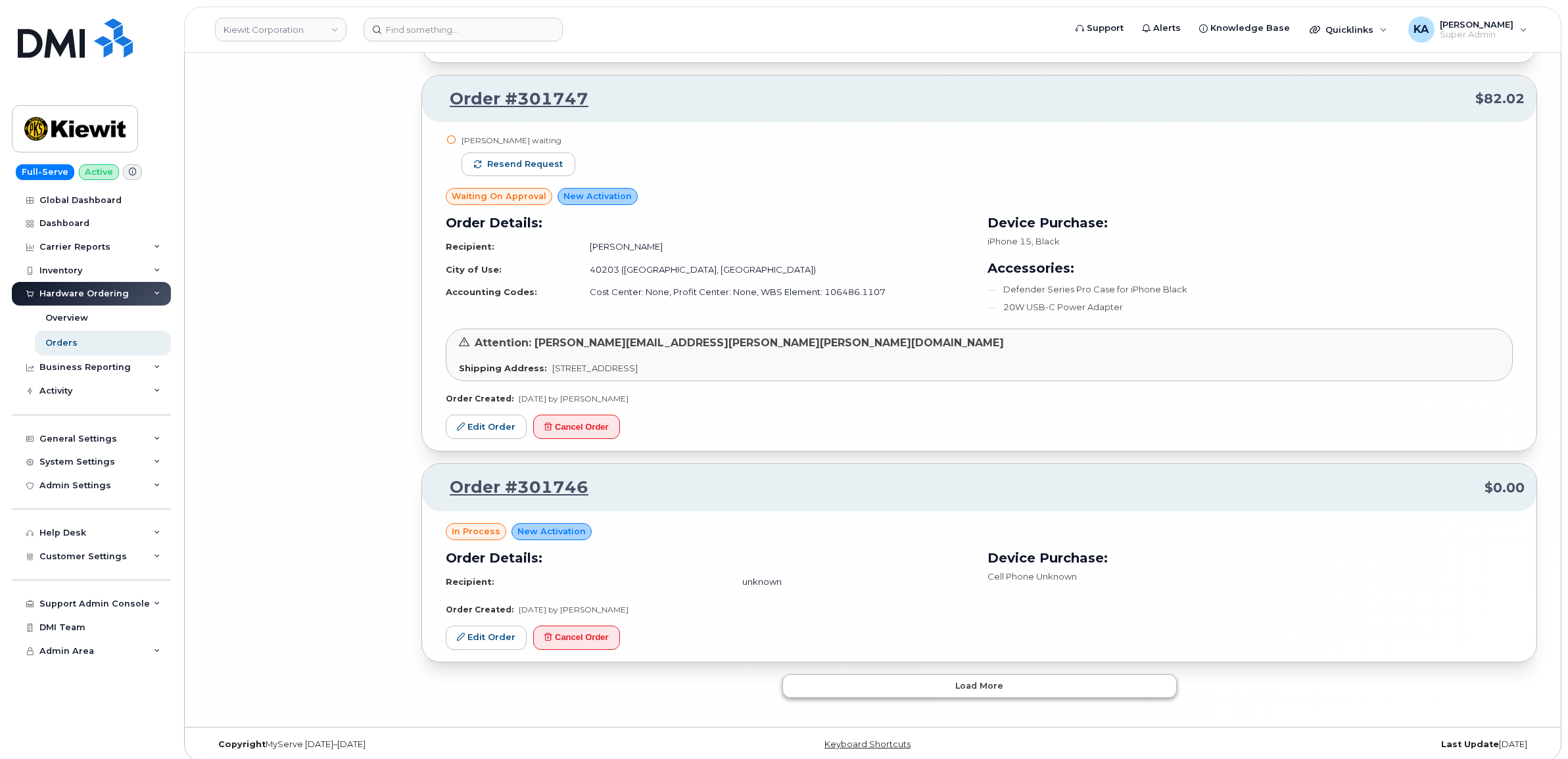
scroll to position [12567, 0]
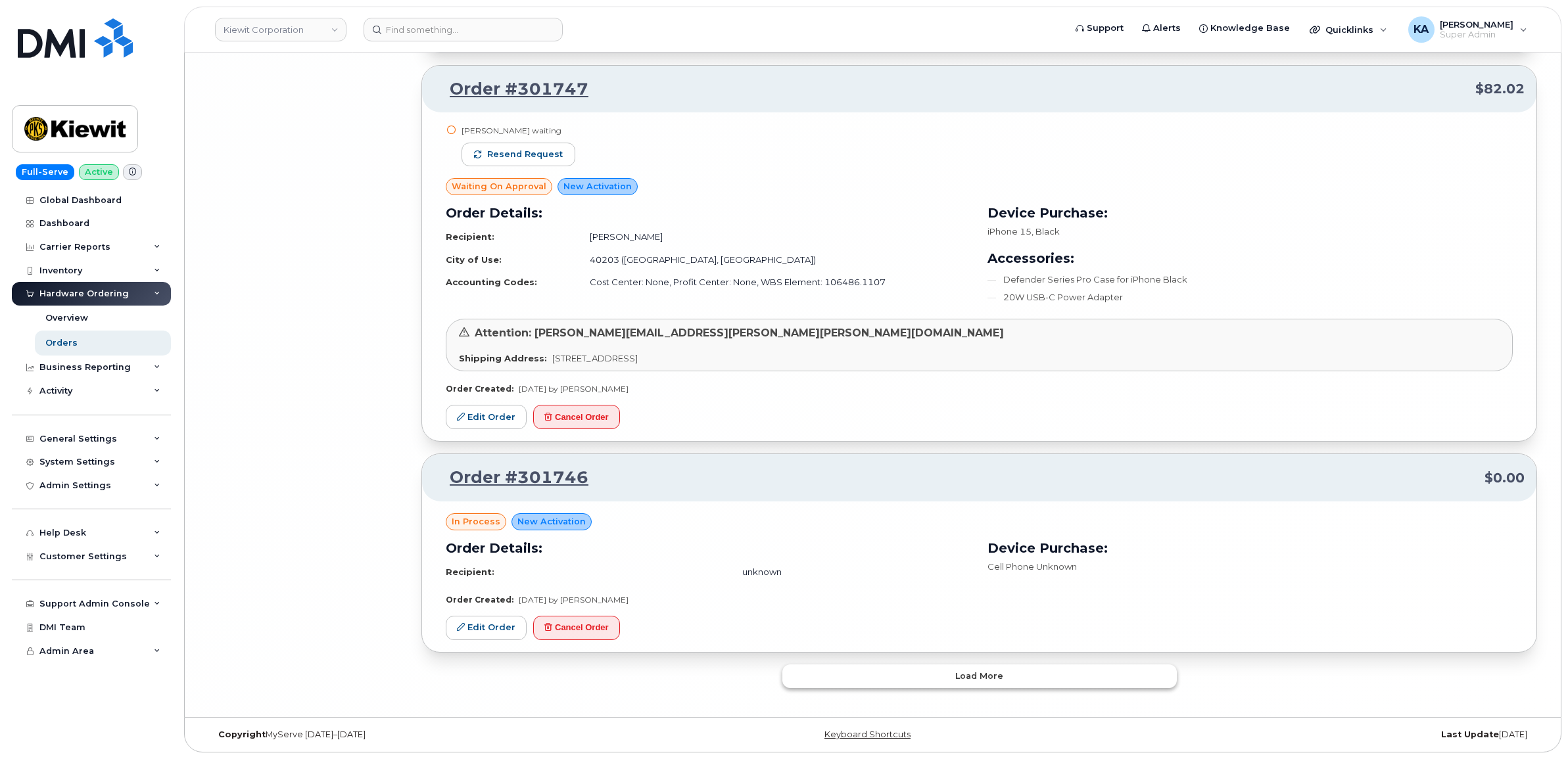
click at [907, 673] on button "Load more" at bounding box center [979, 677] width 394 height 24
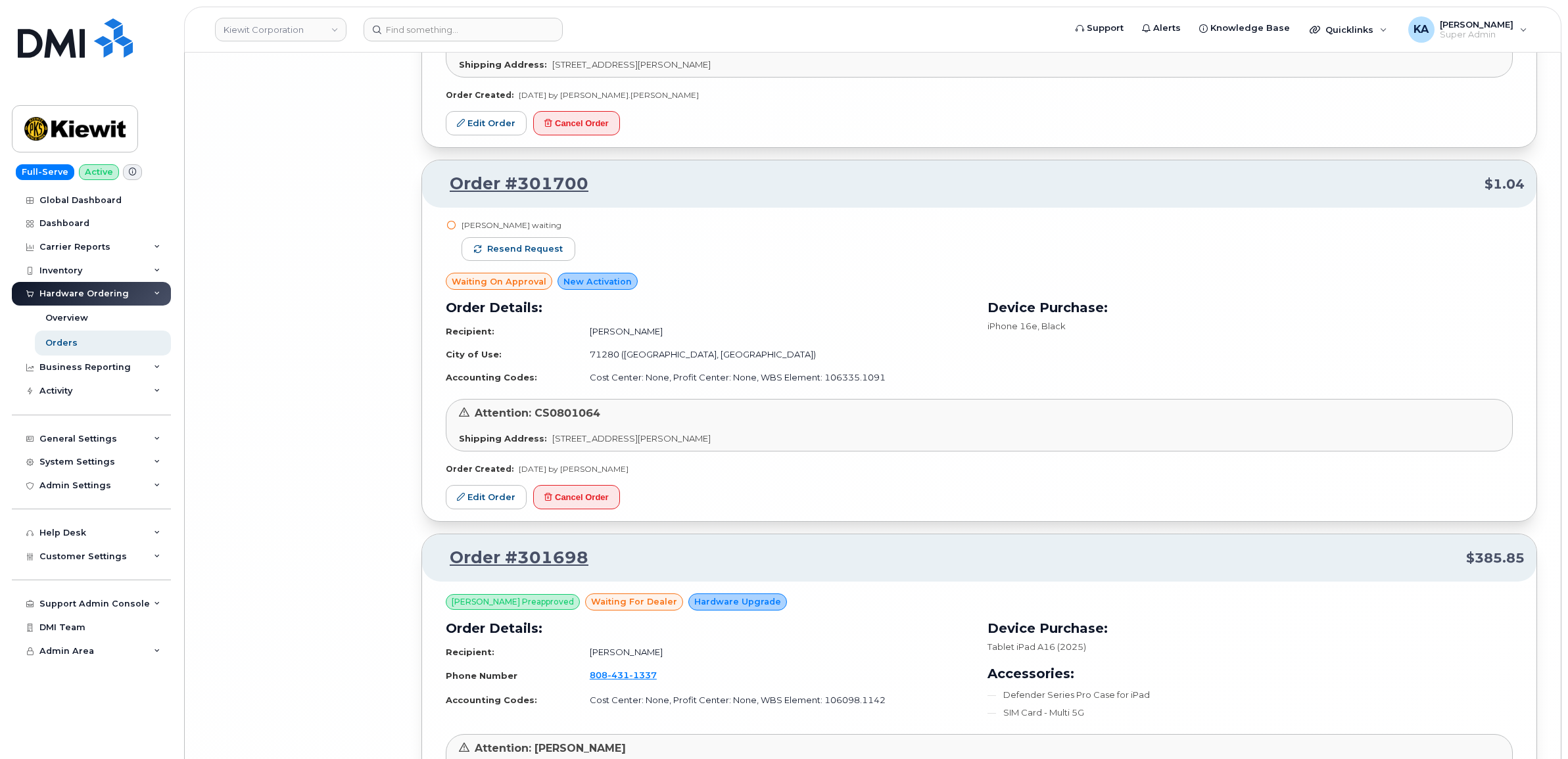
scroll to position [15550, 0]
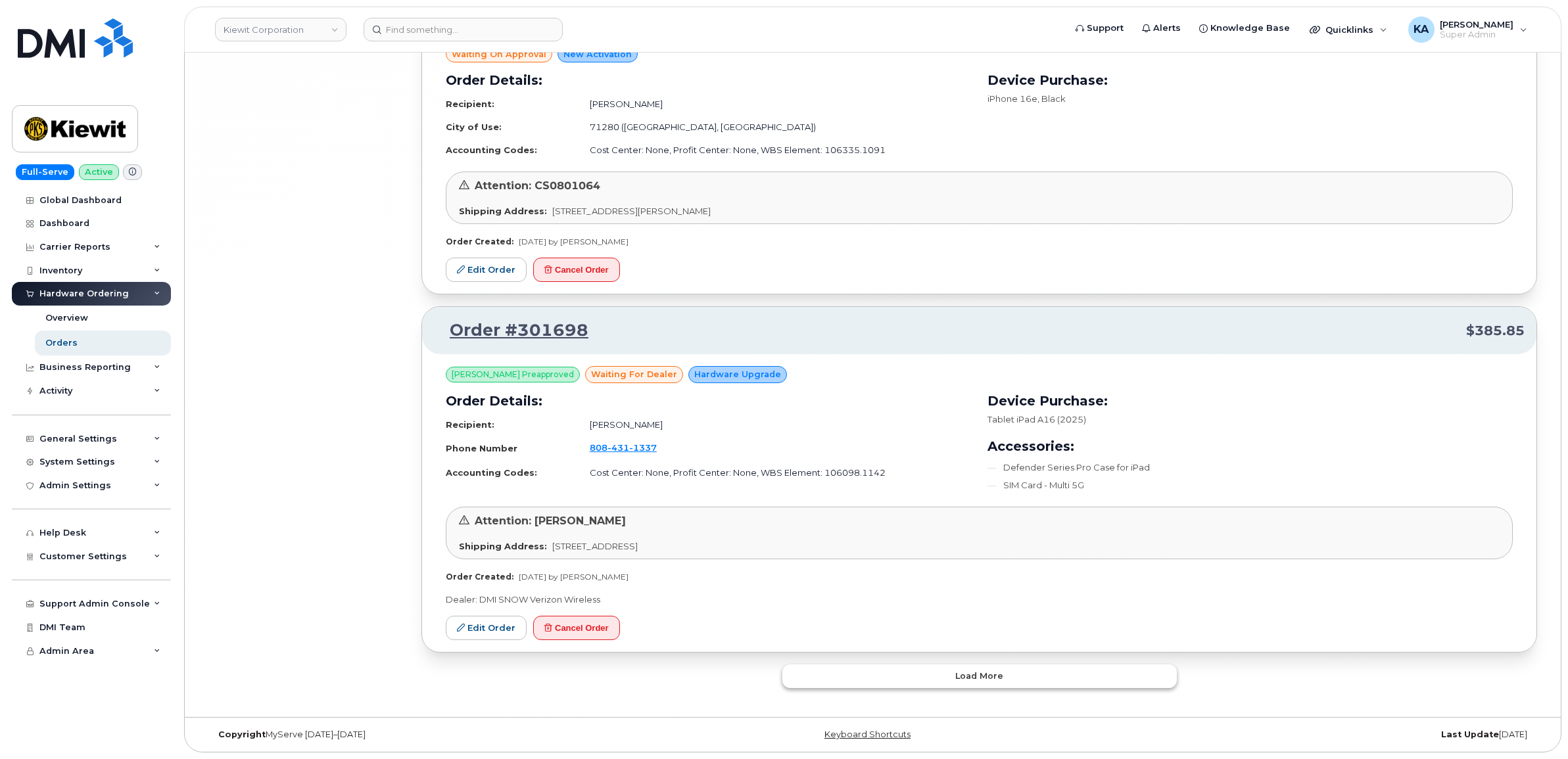
click at [907, 673] on button "Load more" at bounding box center [979, 677] width 394 height 24
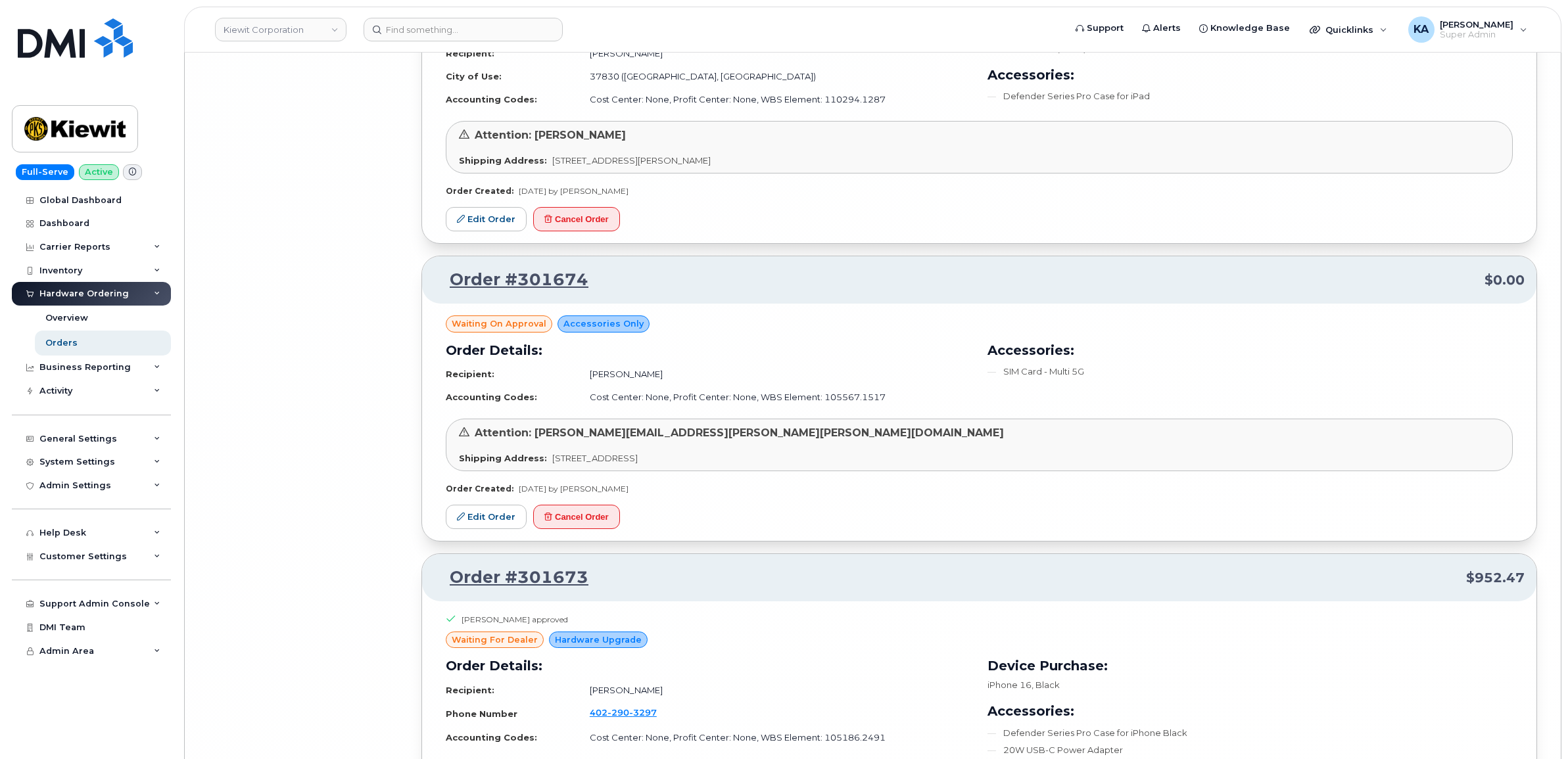
scroll to position [18512, 0]
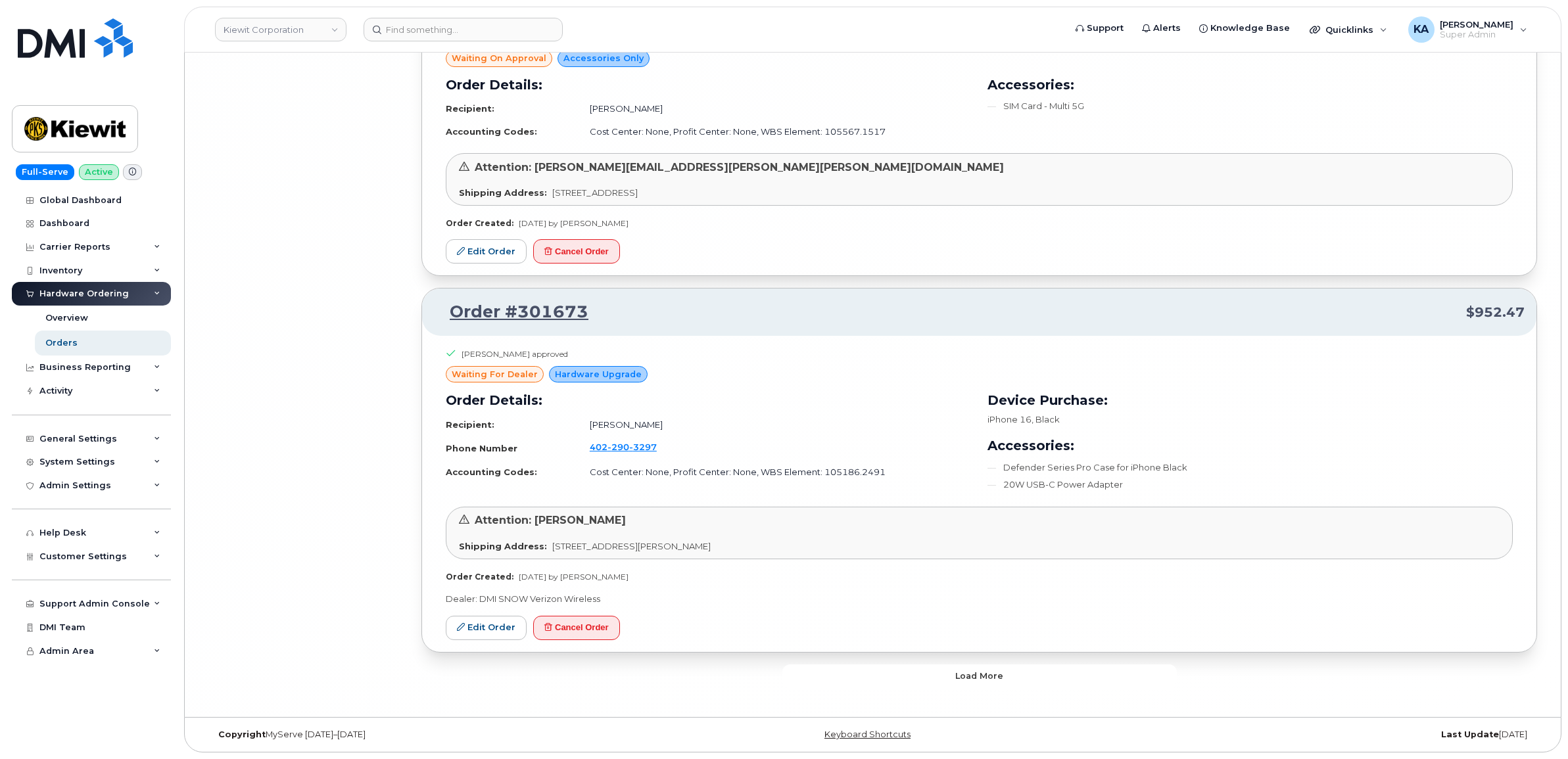
click at [907, 674] on button "Load more" at bounding box center [979, 677] width 394 height 24
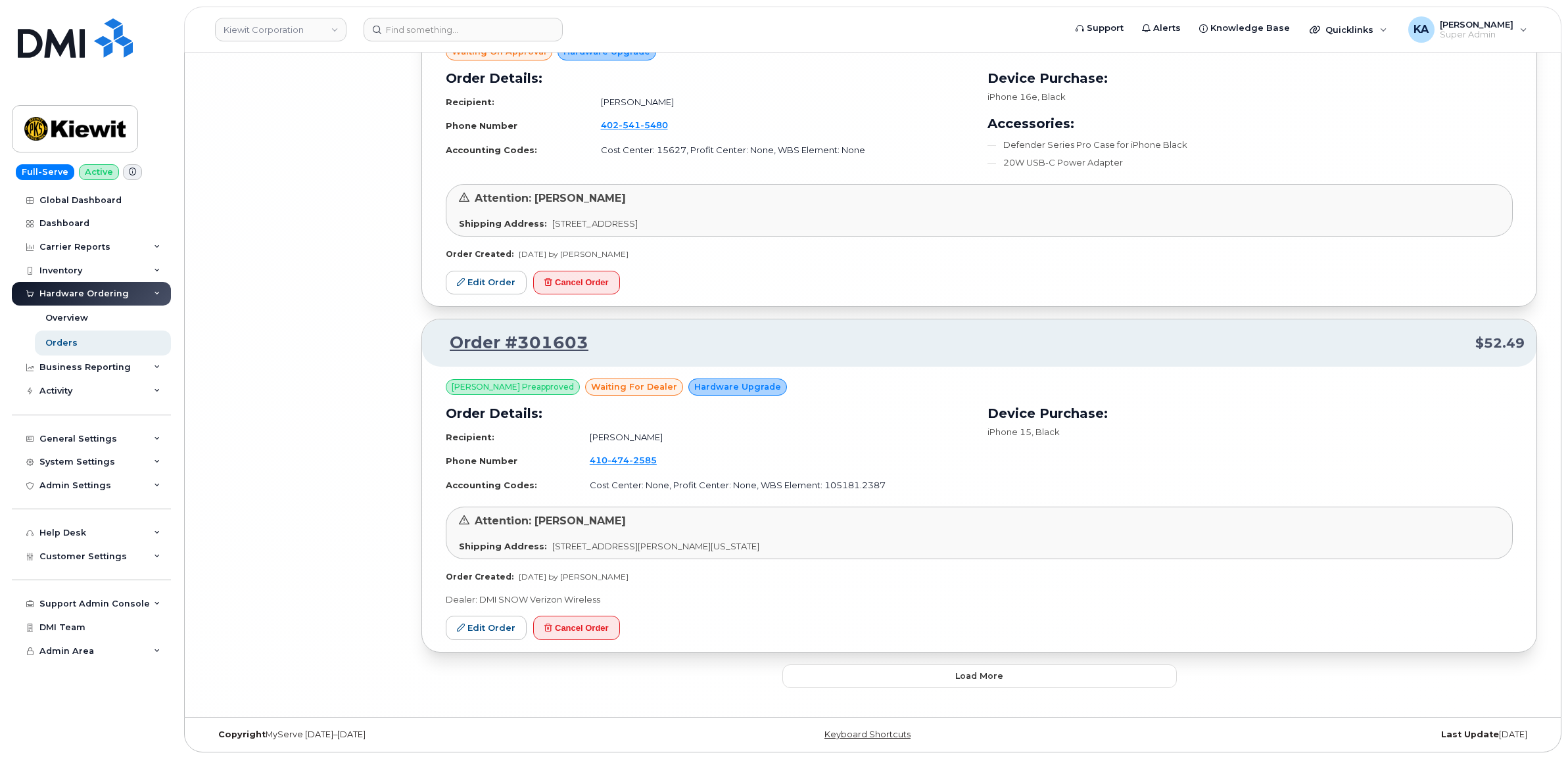
scroll to position [21757, 0]
click at [907, 674] on button "Load more" at bounding box center [979, 677] width 394 height 24
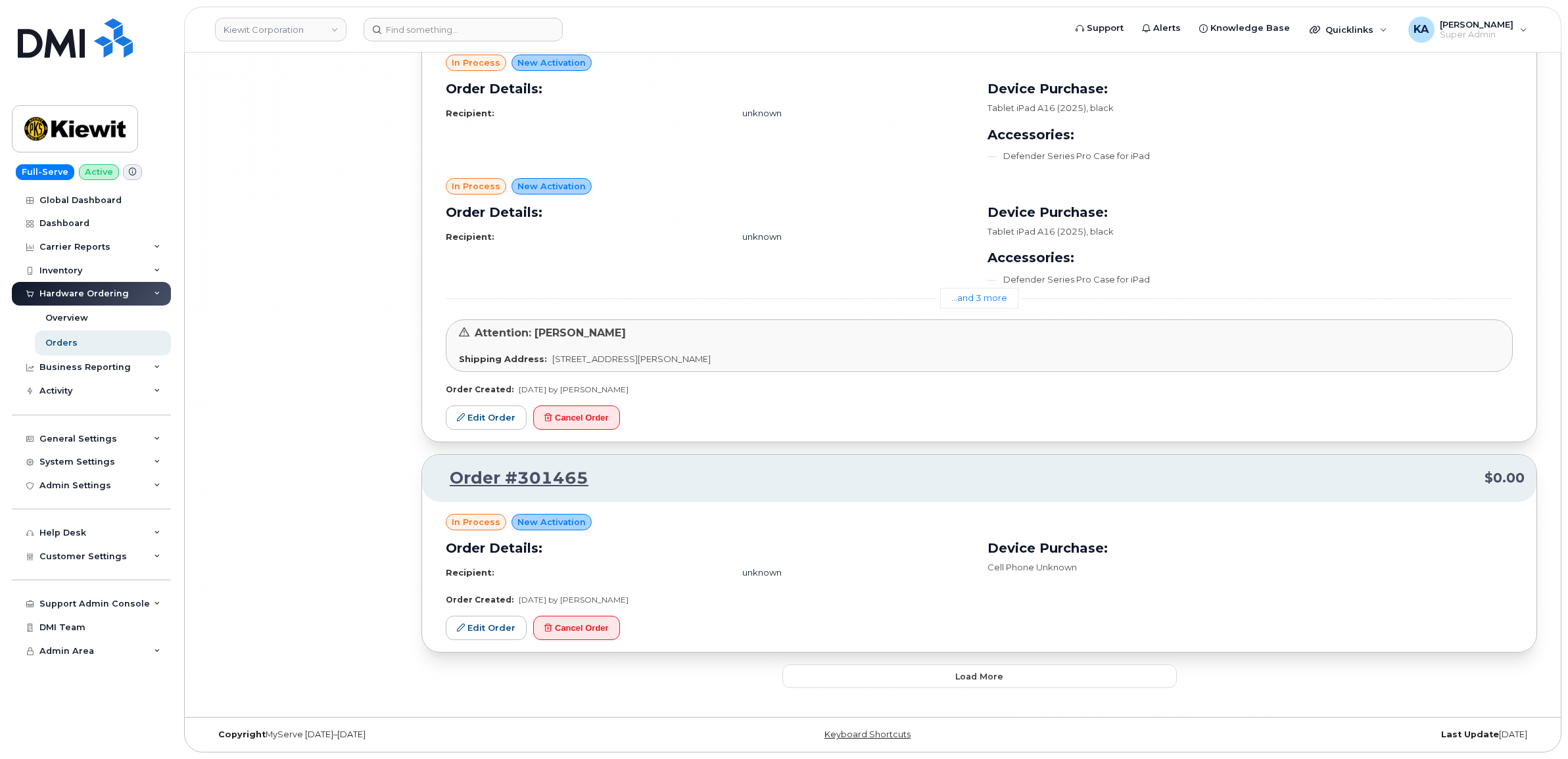
scroll to position [24700, 0]
click at [965, 665] on button "Load more" at bounding box center [979, 677] width 394 height 24
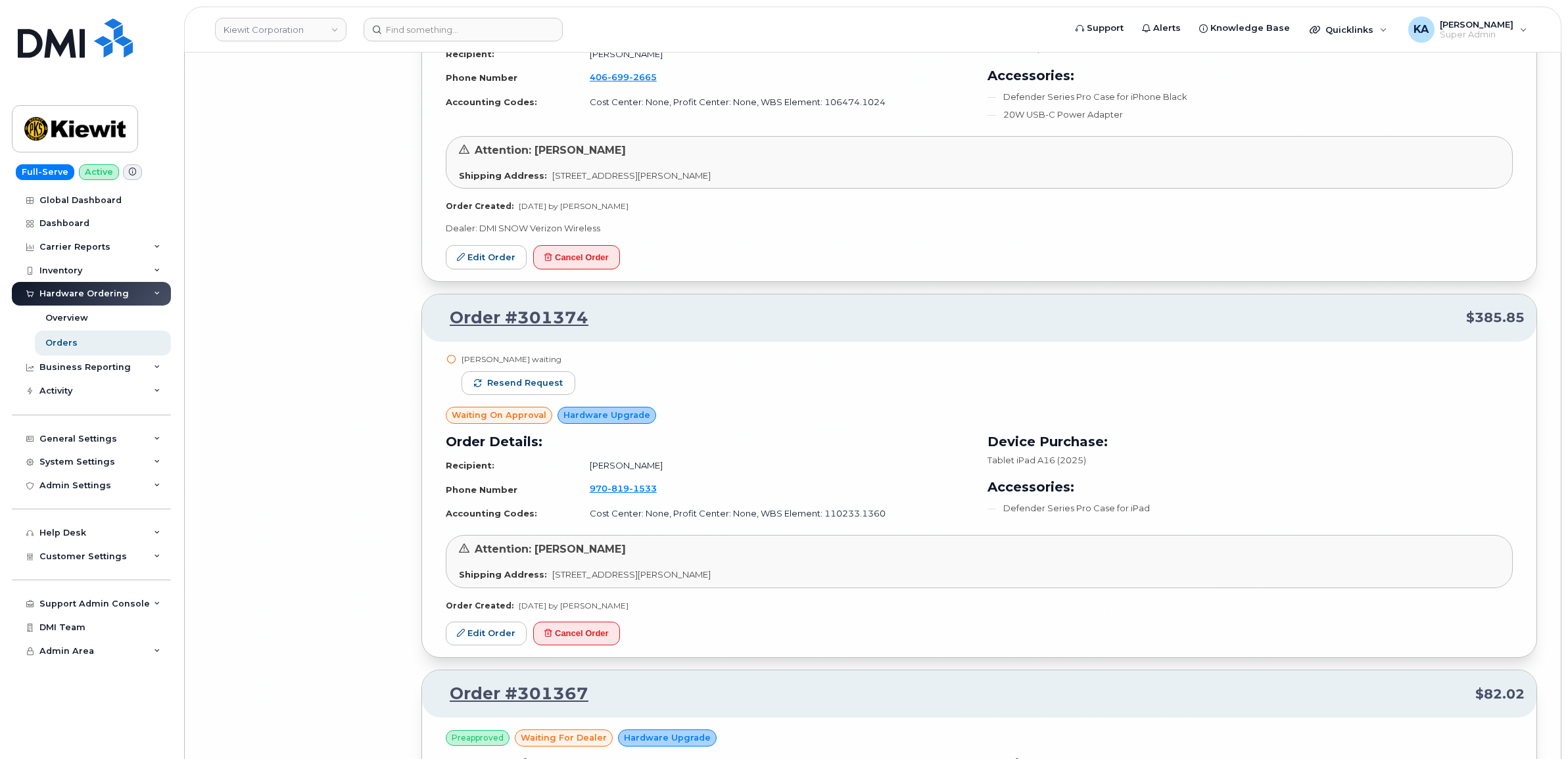
scroll to position [25439, 0]
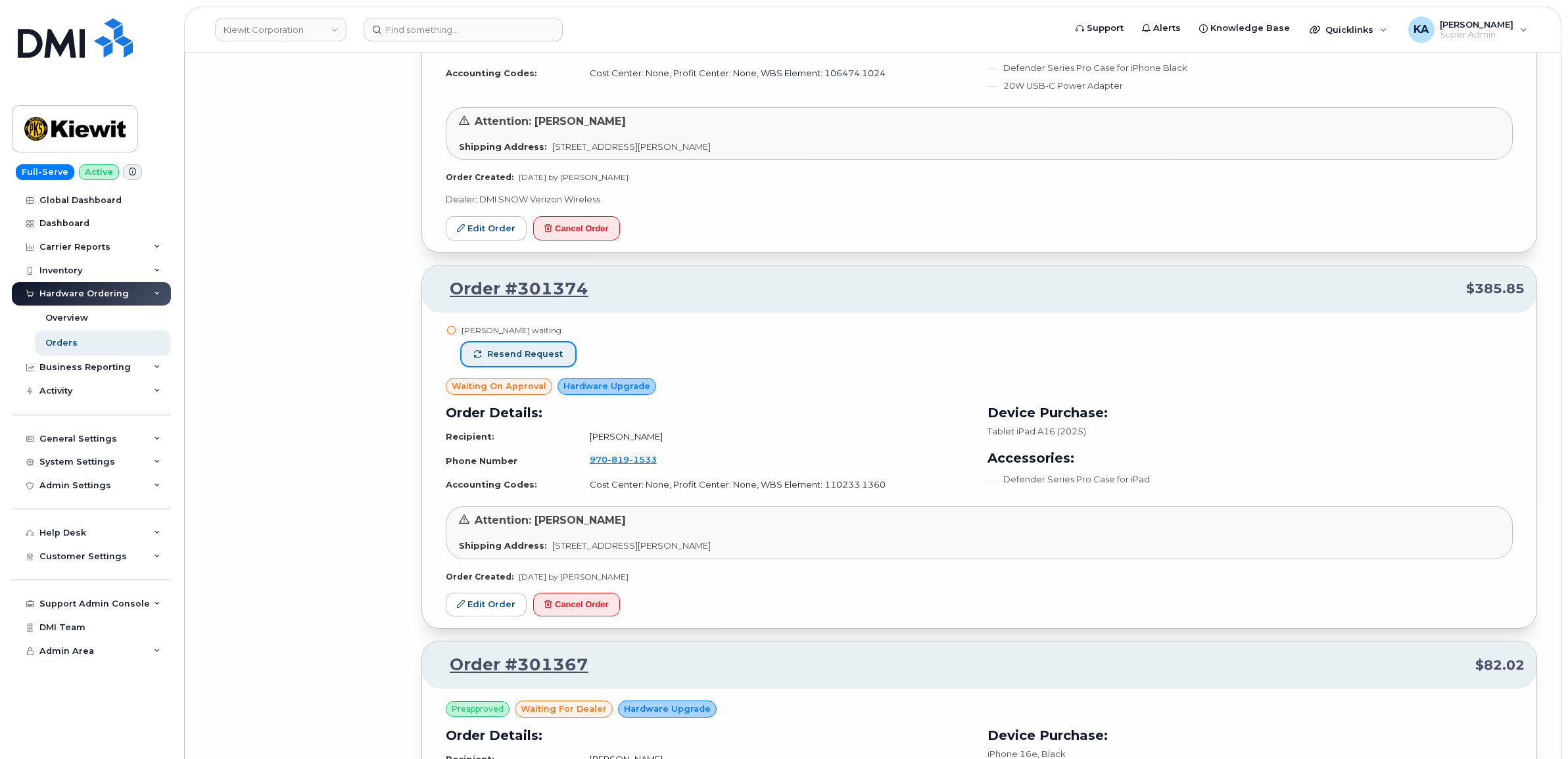
click at [542, 360] on span "Resend request" at bounding box center [525, 354] width 75 height 12
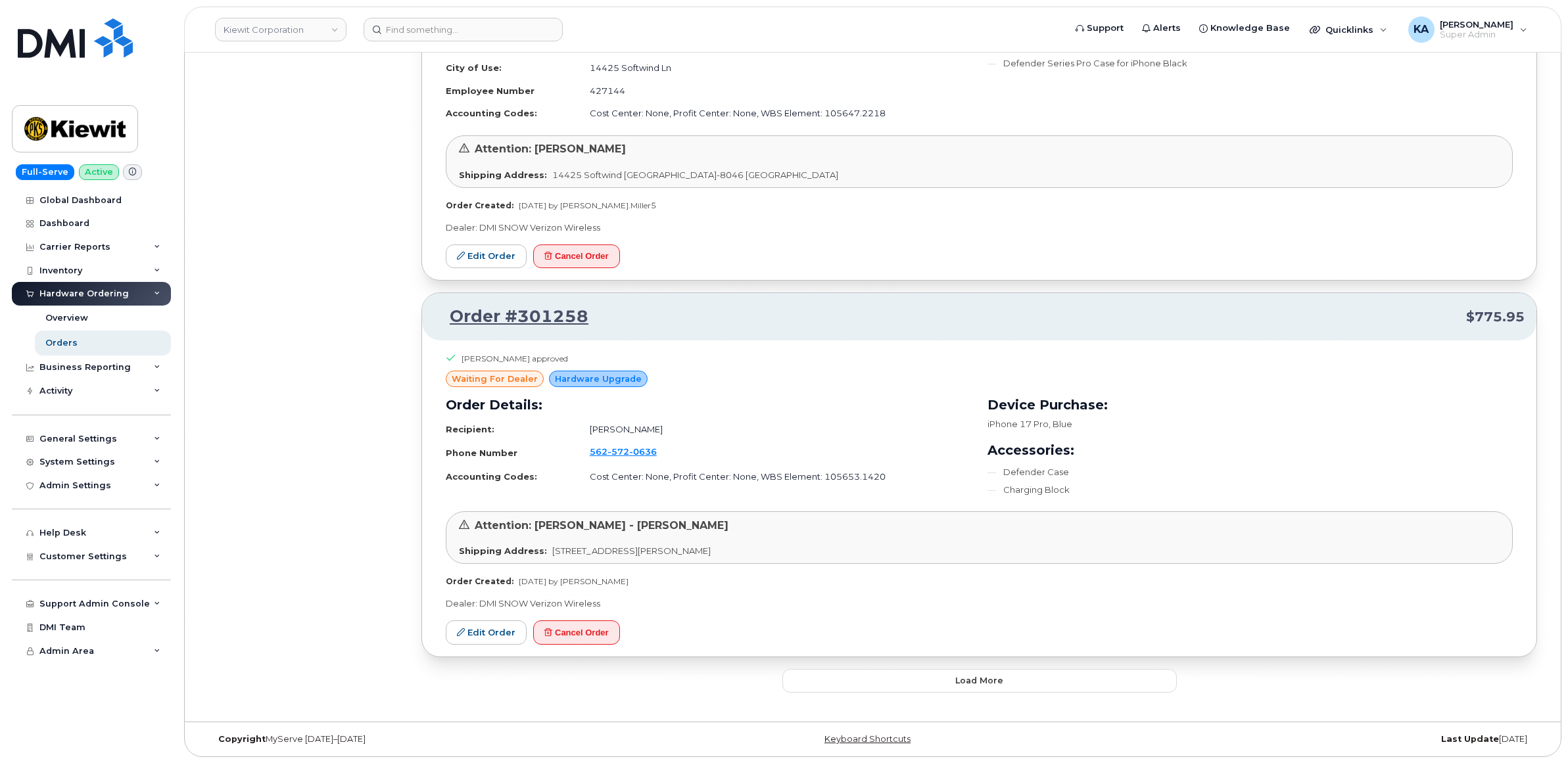
scroll to position [27727, 0]
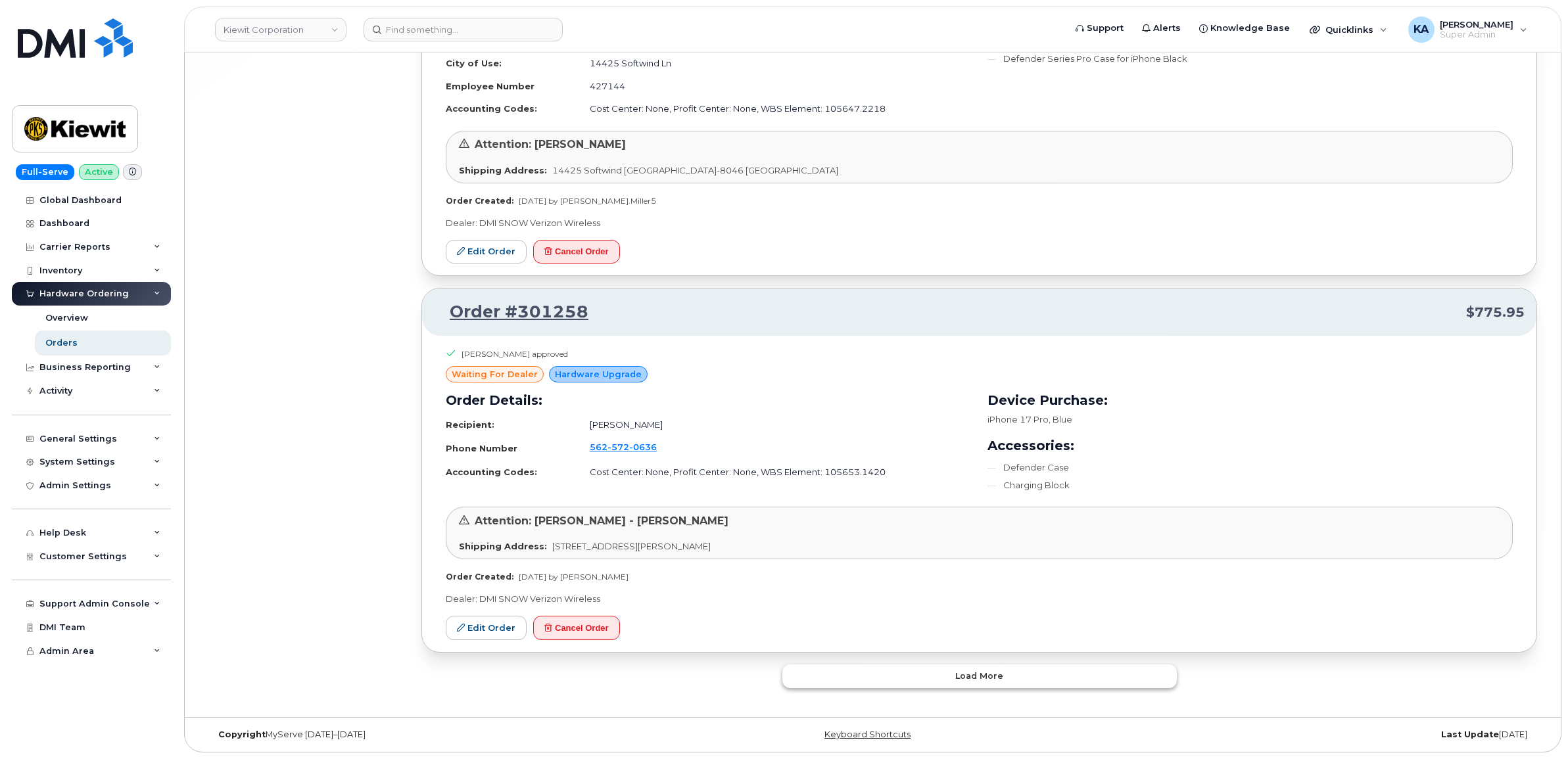
click at [979, 677] on span "Load more" at bounding box center [979, 676] width 48 height 13
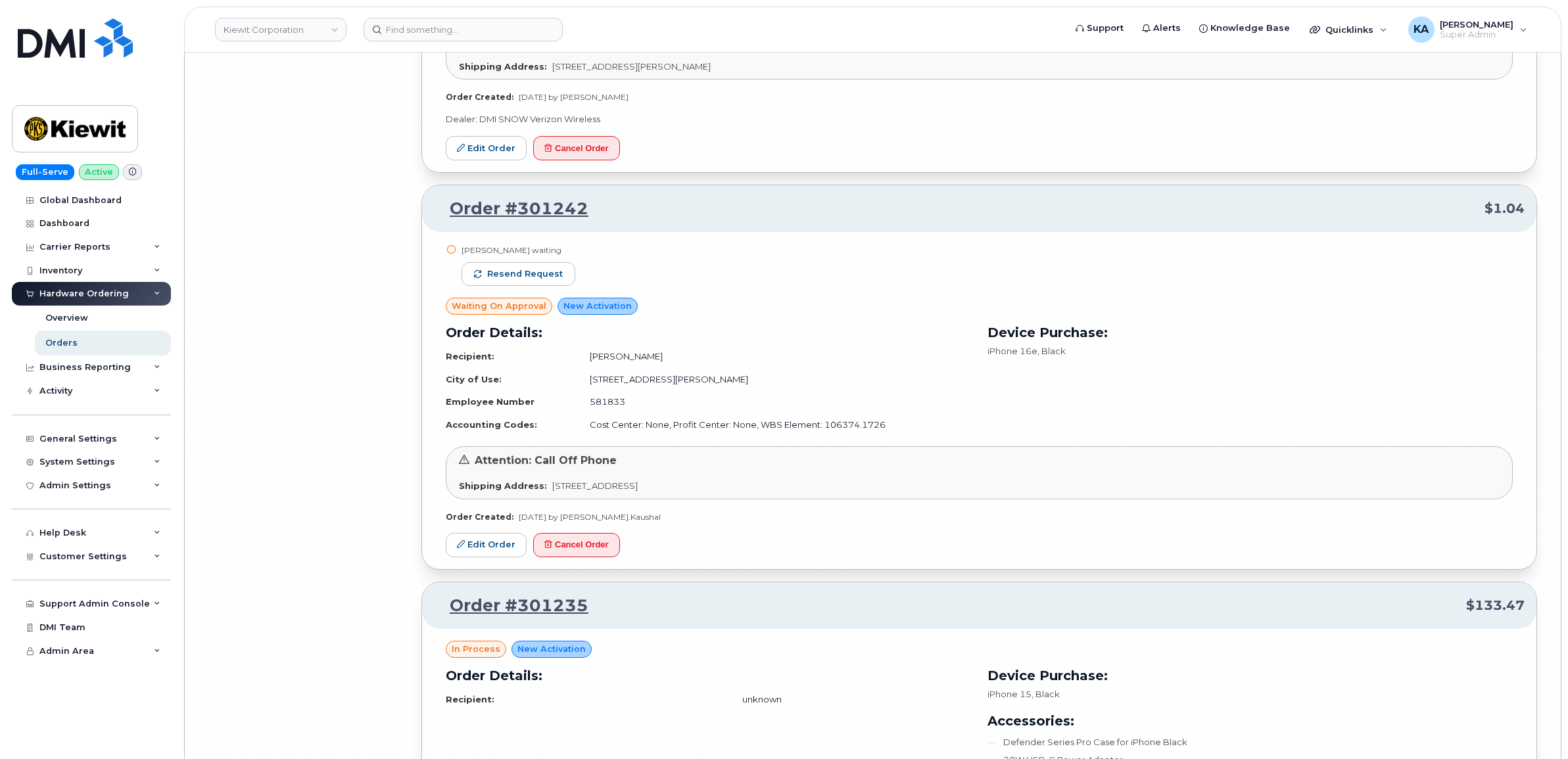
scroll to position [28219, 0]
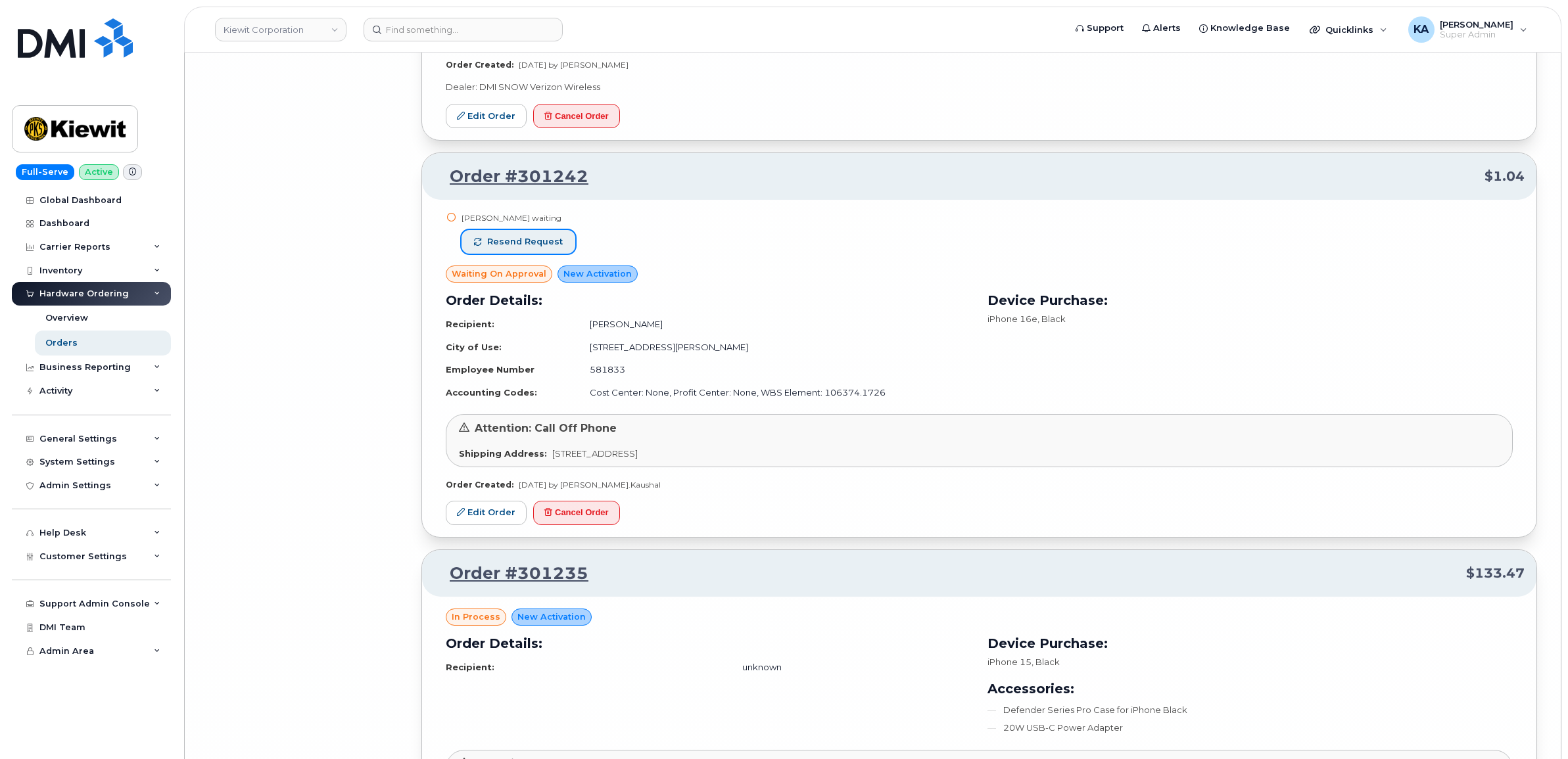
click at [541, 247] on span "Resend request" at bounding box center [525, 242] width 75 height 12
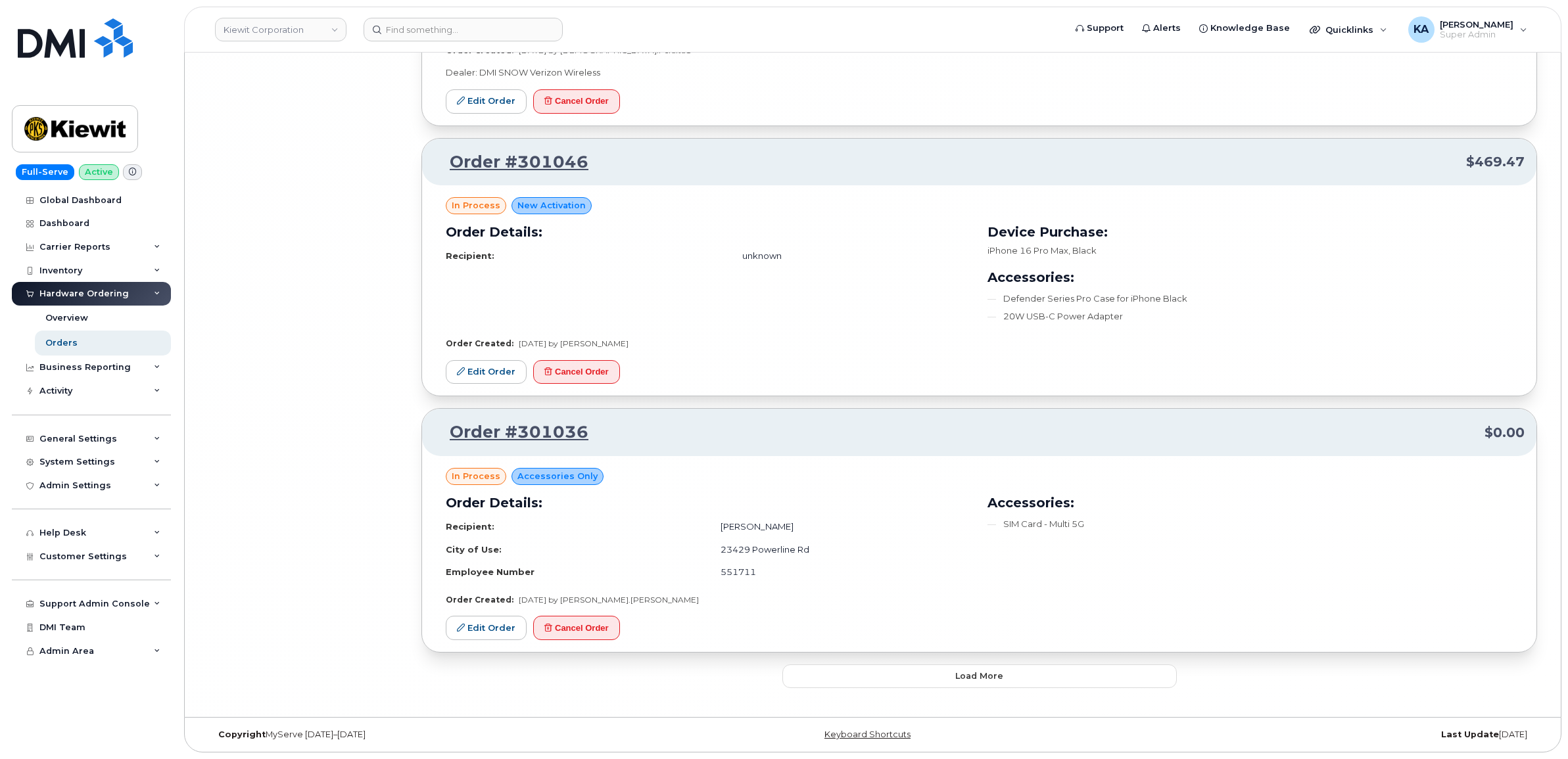
scroll to position [30255, 0]
click at [919, 671] on button "Load more" at bounding box center [979, 677] width 394 height 24
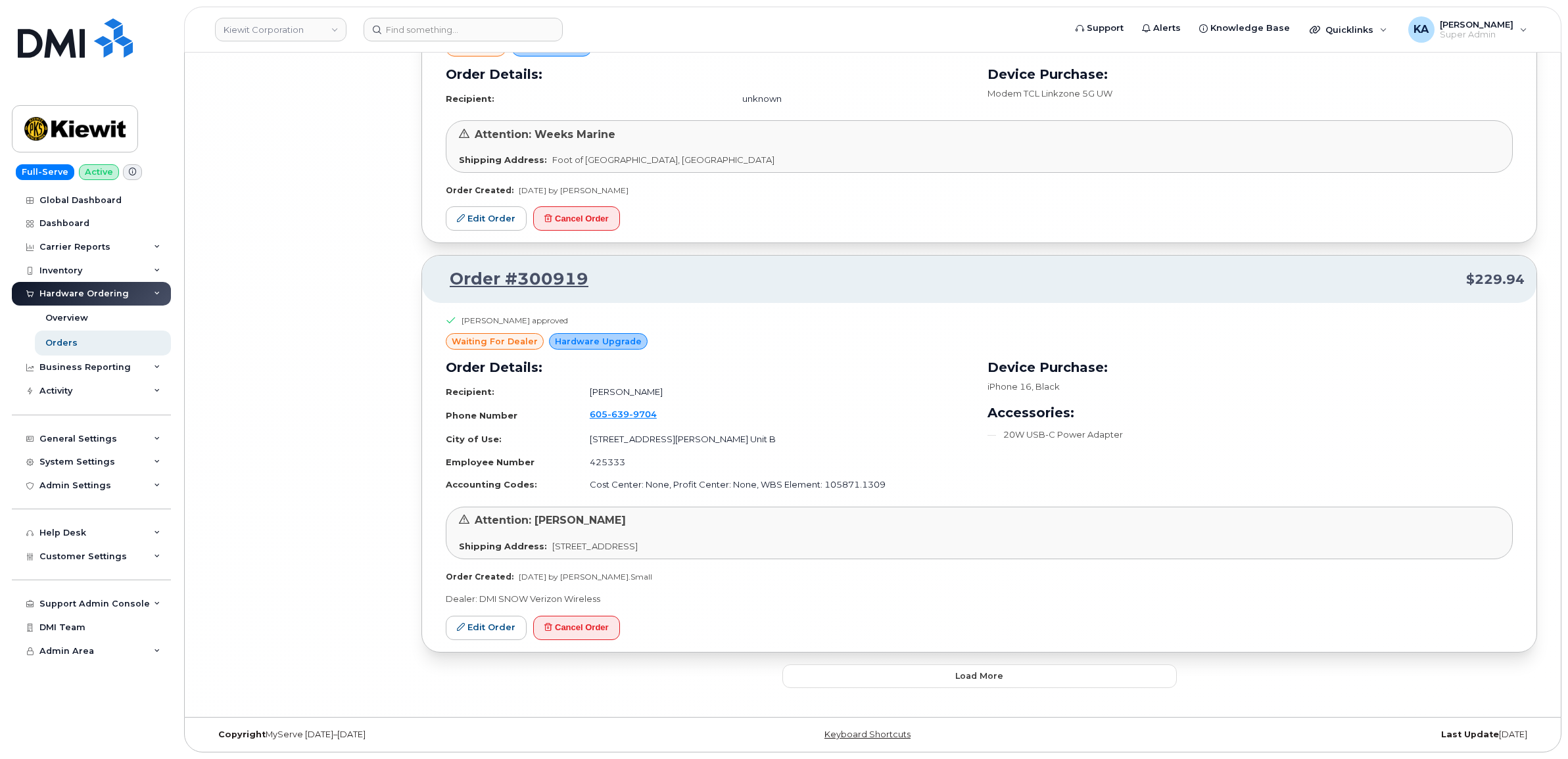
scroll to position [33133, 0]
click at [942, 669] on button "Load more" at bounding box center [979, 677] width 394 height 24
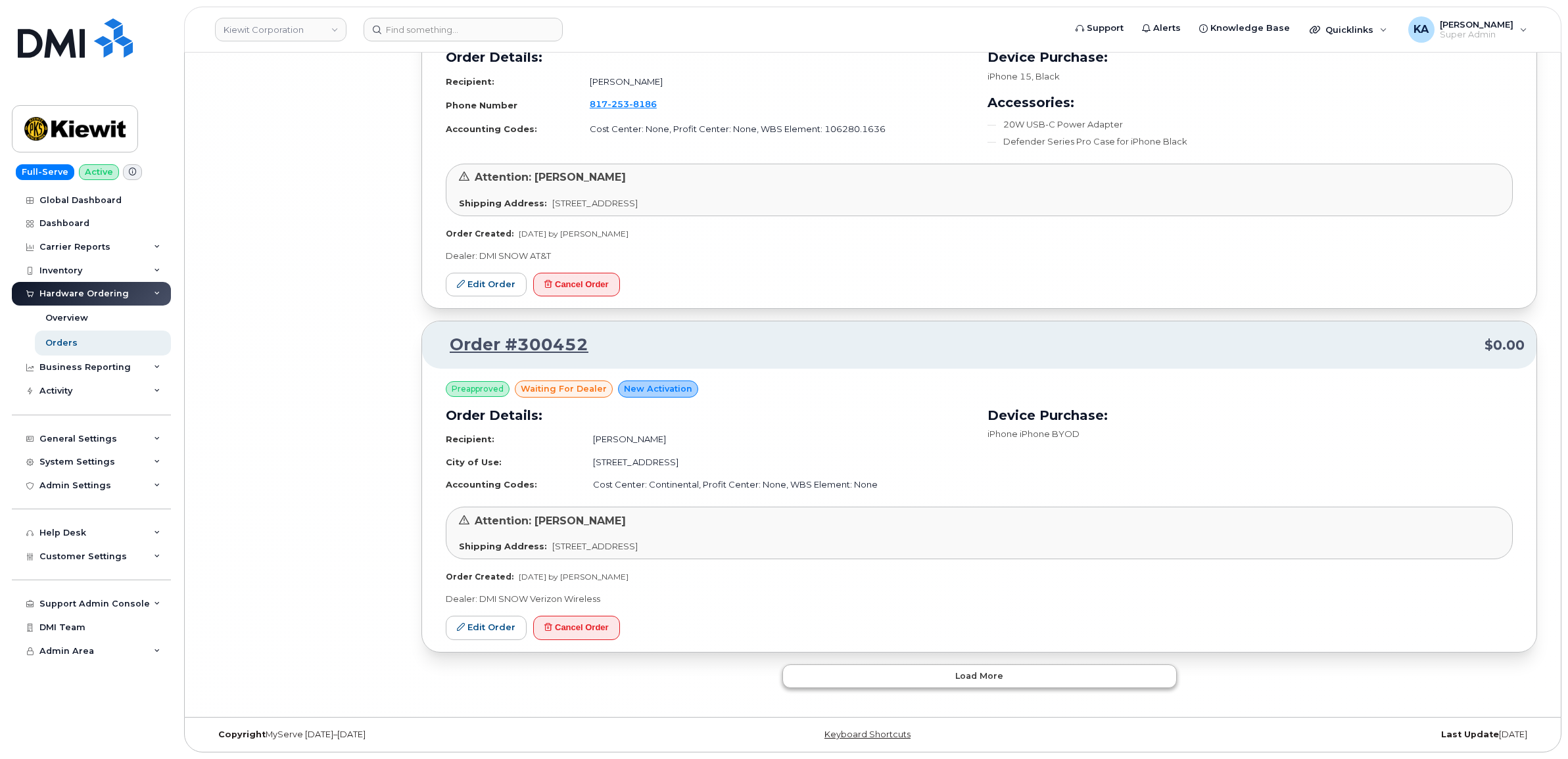
scroll to position [35933, 0]
click at [942, 669] on button "Load more" at bounding box center [979, 677] width 394 height 24
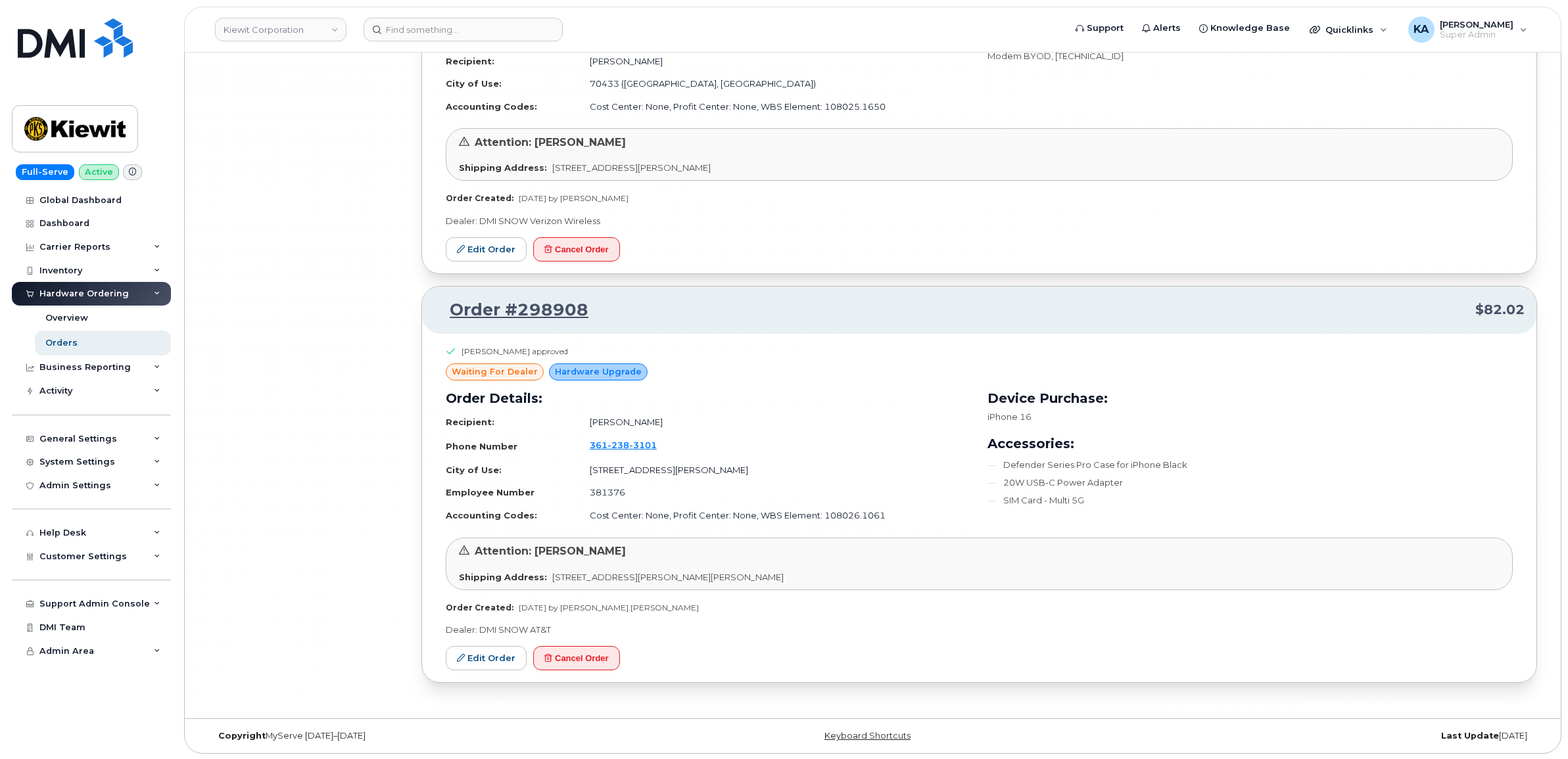
scroll to position [38684, 0]
click at [242, 34] on link "Kiewit Corporation" at bounding box center [280, 30] width 131 height 24
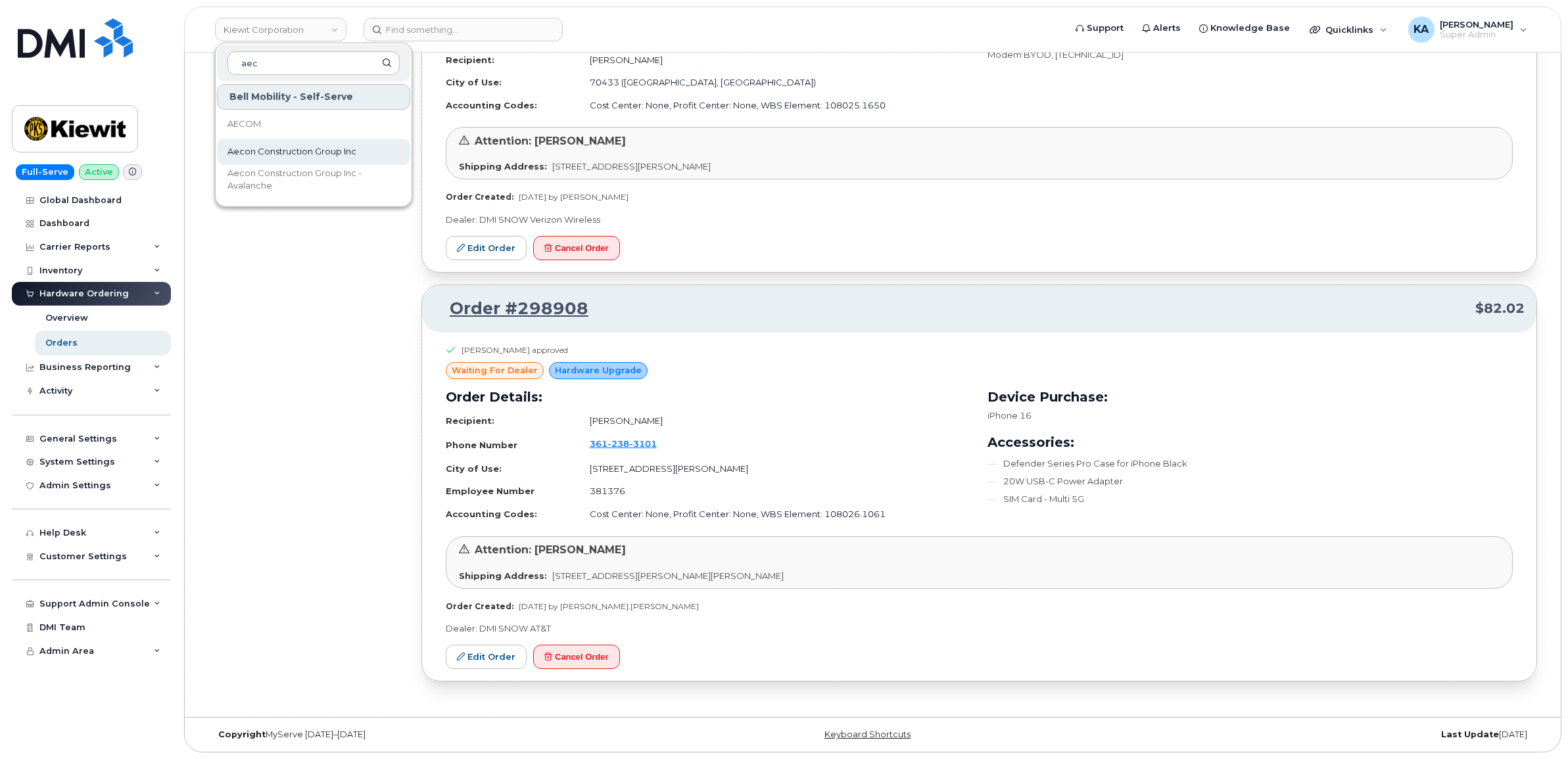
type input "aec"
click at [244, 148] on span "Aecon Construction Group Inc" at bounding box center [291, 151] width 129 height 13
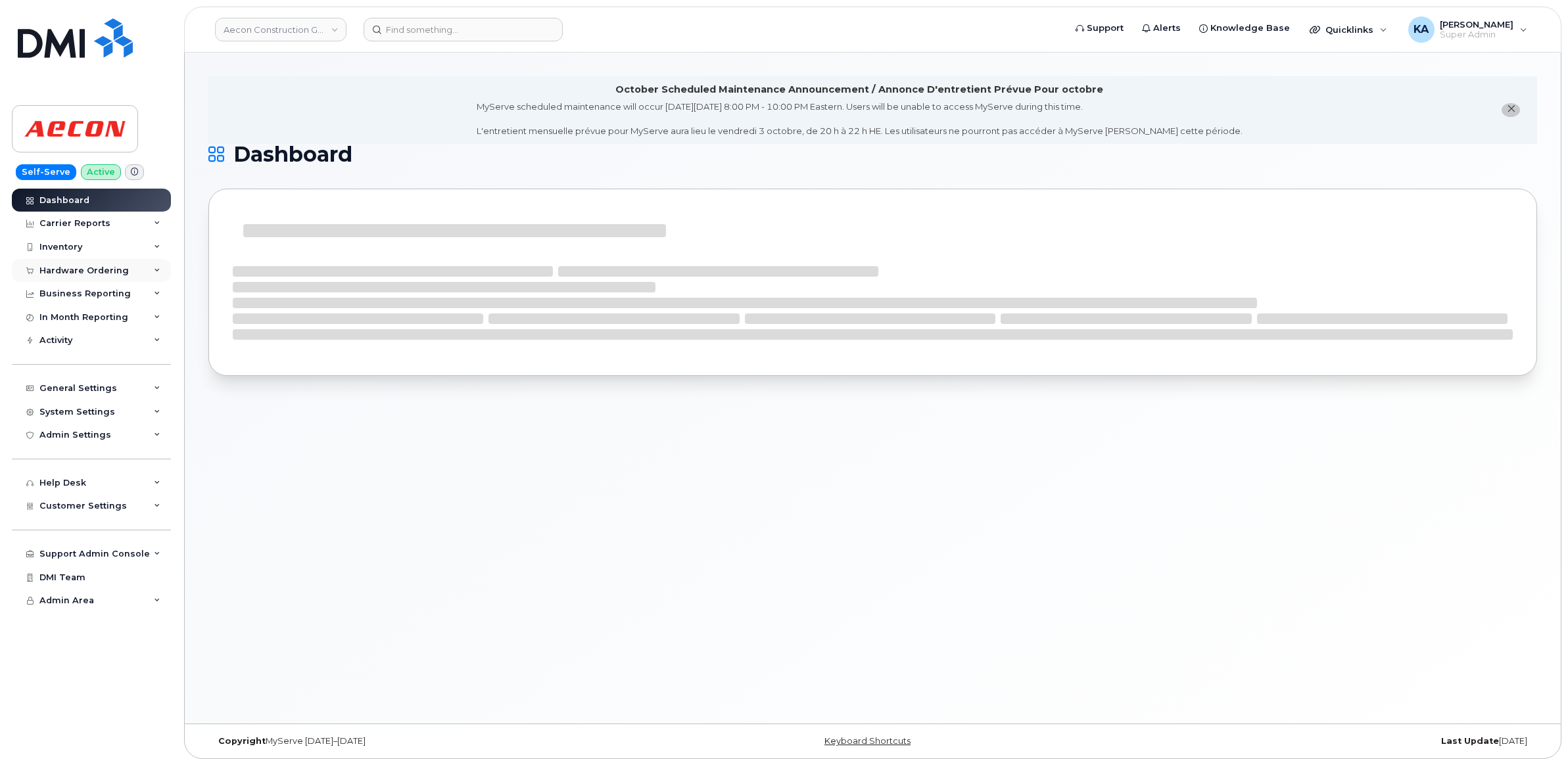
click at [87, 268] on div "Hardware Ordering" at bounding box center [84, 271] width 90 height 10
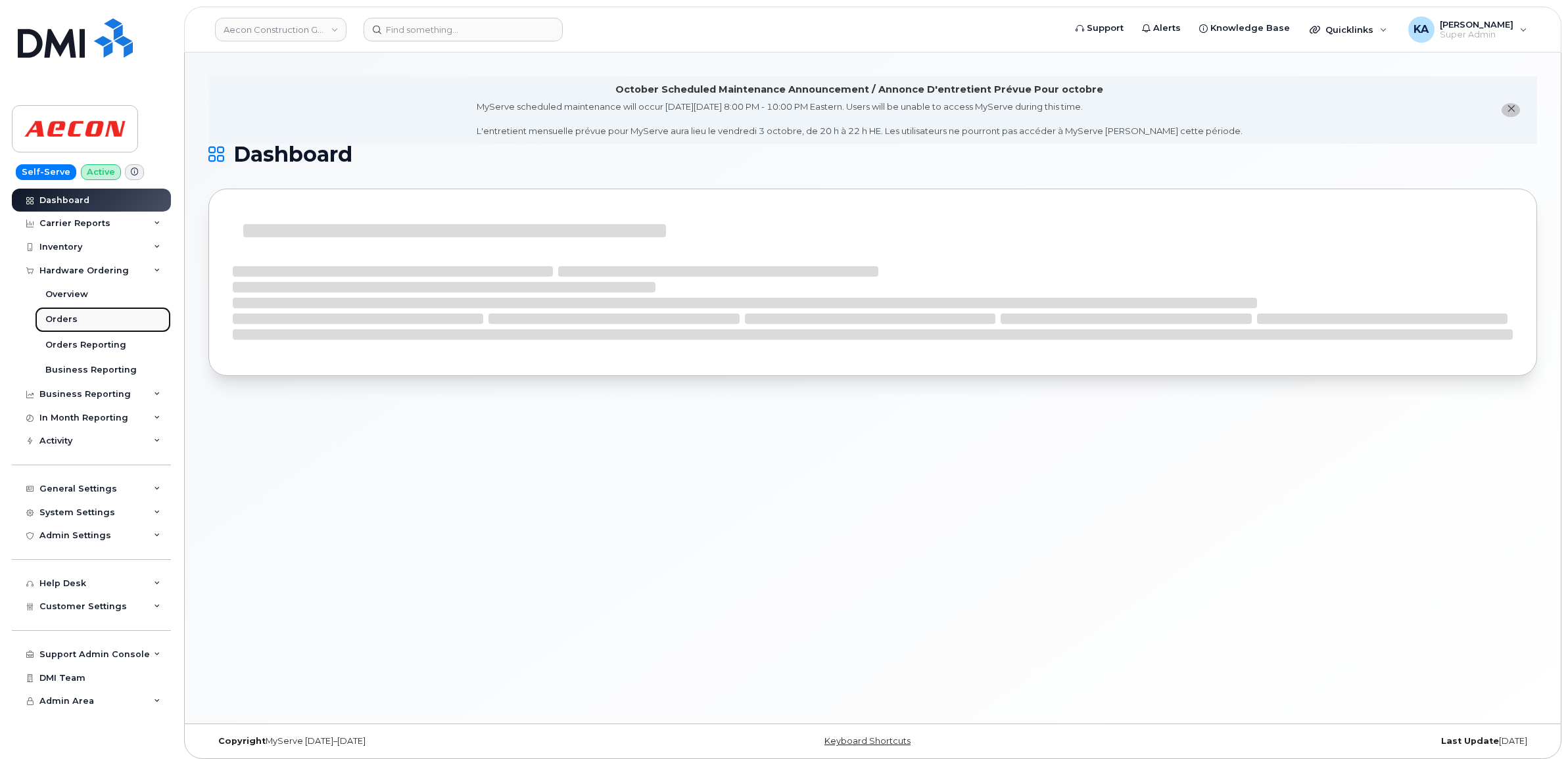
click at [61, 319] on div "Orders" at bounding box center [62, 319] width 32 height 12
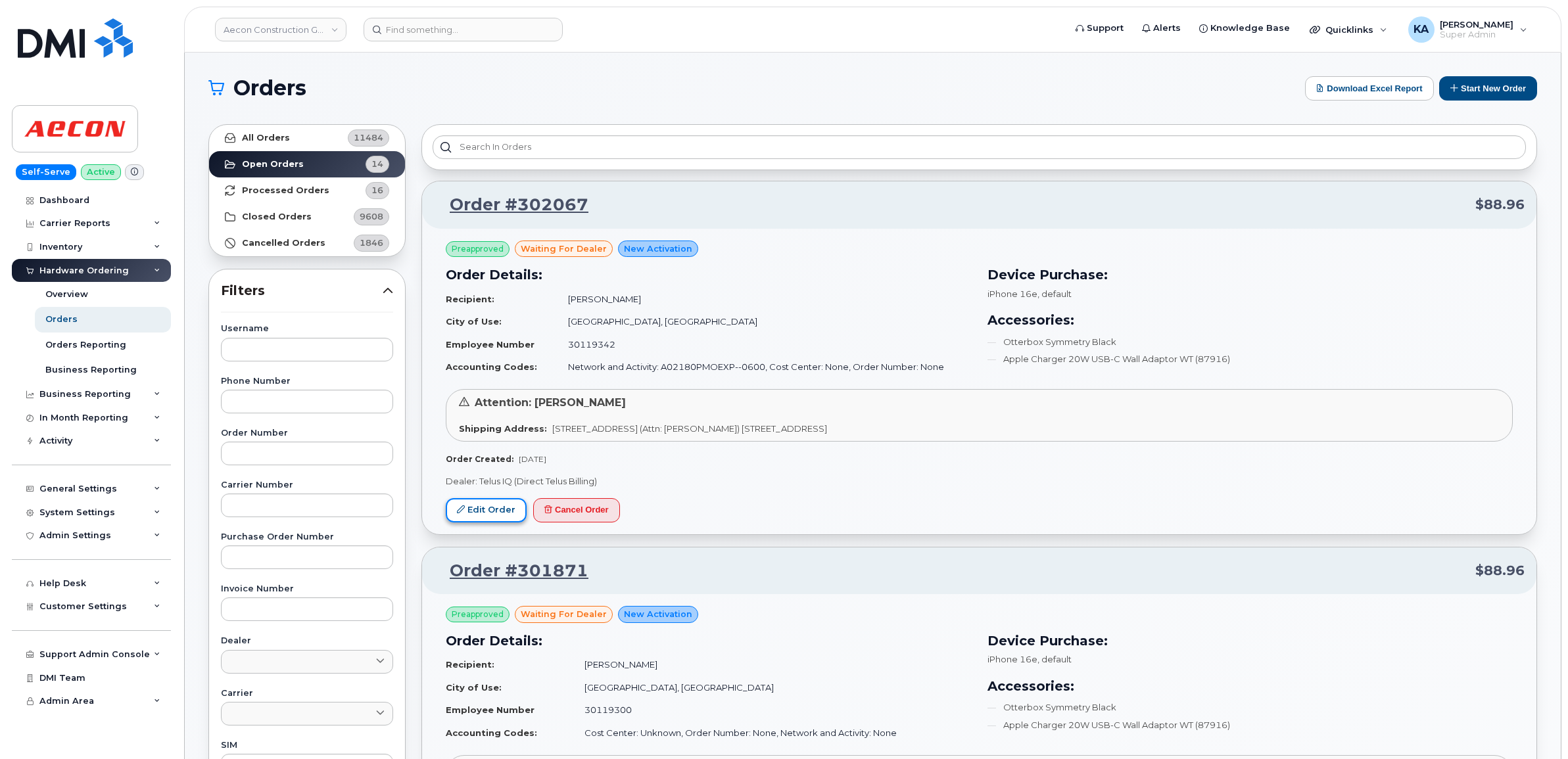
click at [465, 504] on link "Edit Order" at bounding box center [485, 510] width 81 height 24
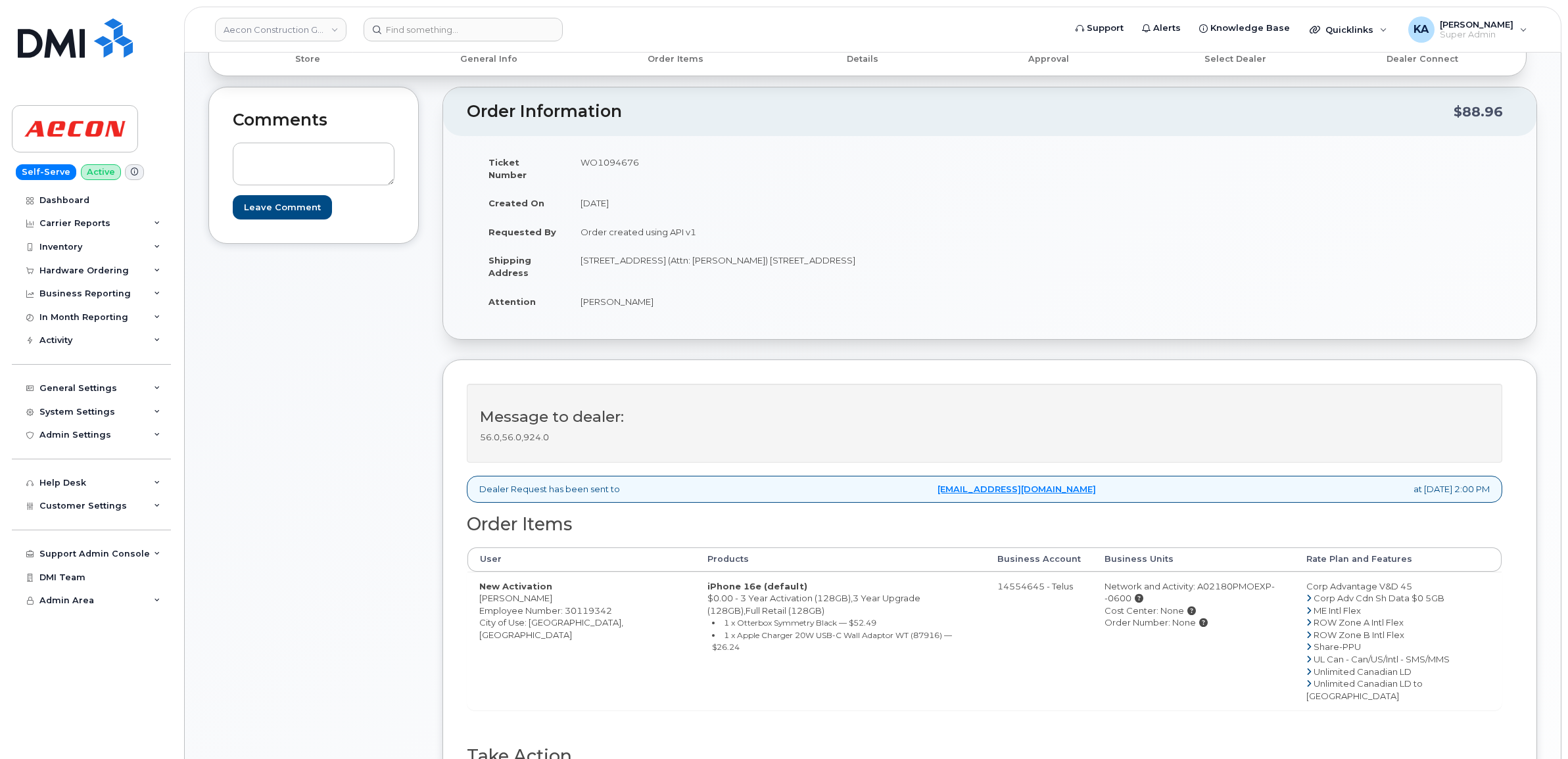
scroll to position [247, 0]
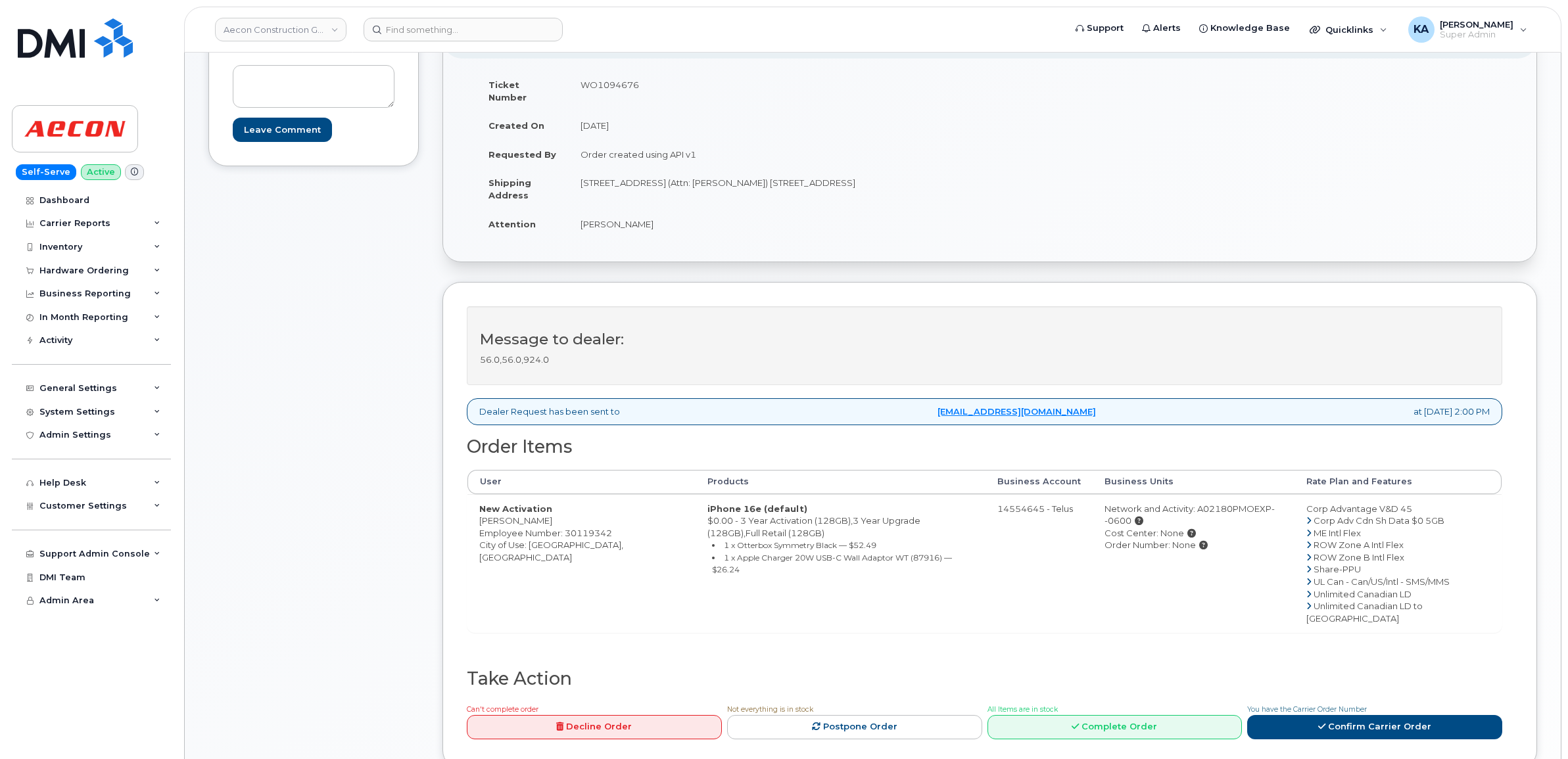
drag, startPoint x: 474, startPoint y: 511, endPoint x: 559, endPoint y: 516, distance: 85.1
click at [559, 516] on td "New Activation [PERSON_NAME] Employee Number: 30119342 City of Use: [GEOGRAPHIC…" at bounding box center [581, 563] width 228 height 139
copy td "[PERSON_NAME]"
click at [598, 84] on td "WO1094676" at bounding box center [774, 90] width 412 height 41
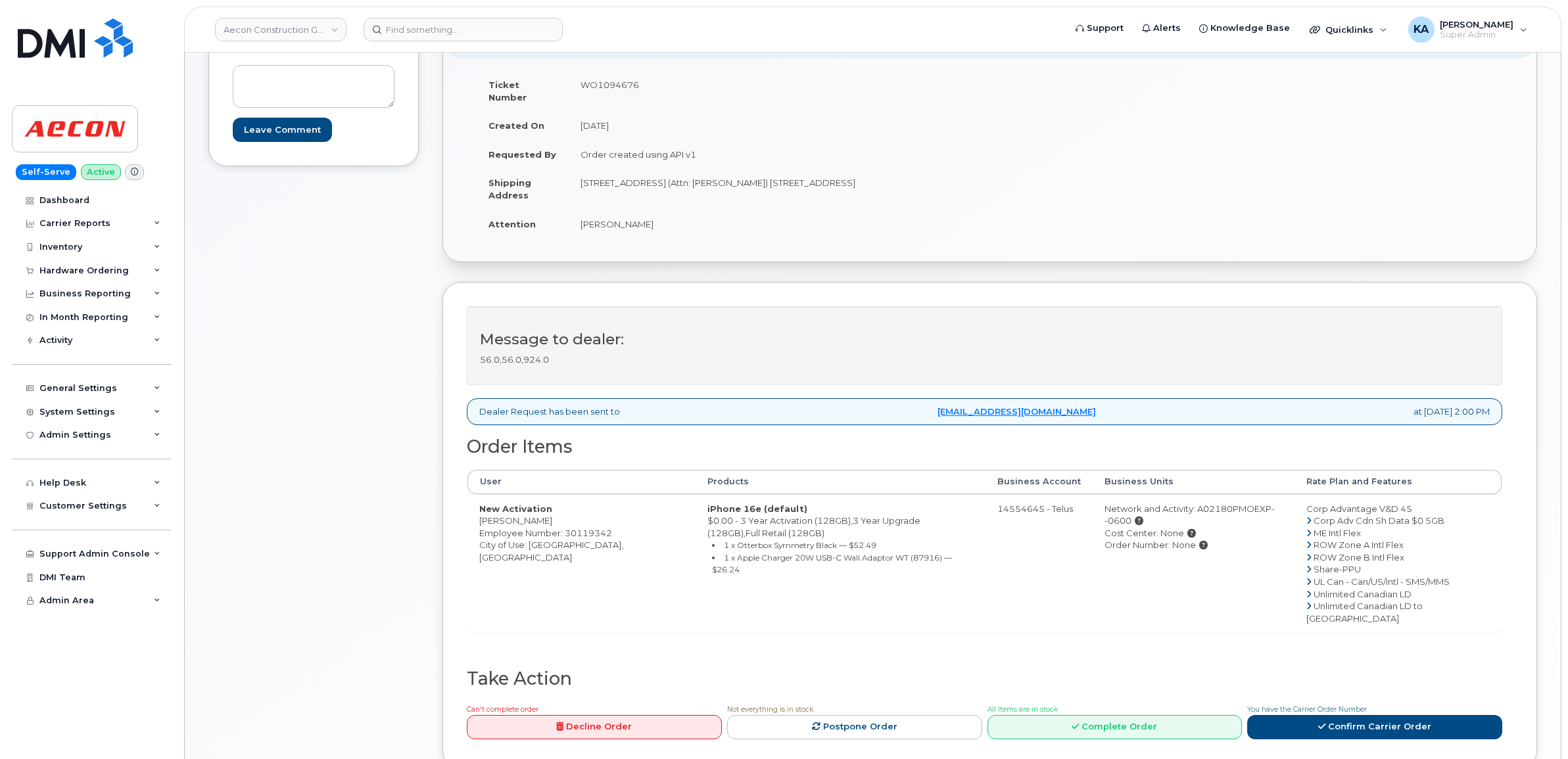
copy td "WO1094676"
drag, startPoint x: 475, startPoint y: 507, endPoint x: 557, endPoint y: 515, distance: 82.4
click at [557, 515] on td "New Activation [PERSON_NAME] Employee Number: 30119342 City of Use: [GEOGRAPHIC…" at bounding box center [581, 563] width 228 height 139
copy td "[PERSON_NAME]"
click at [1328, 715] on link "Confirm Carrier Order" at bounding box center [1374, 727] width 255 height 24
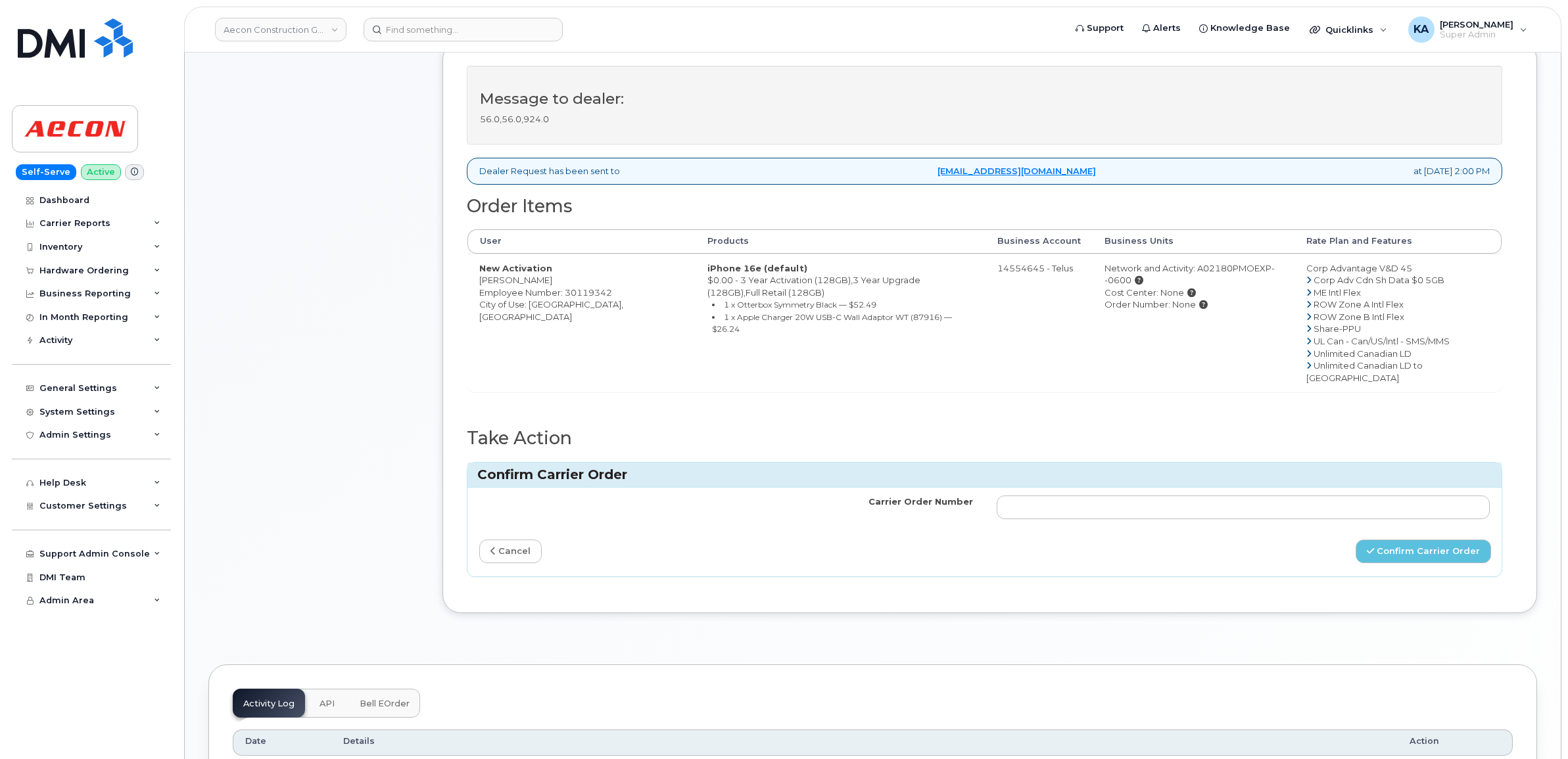
scroll to position [493, 0]
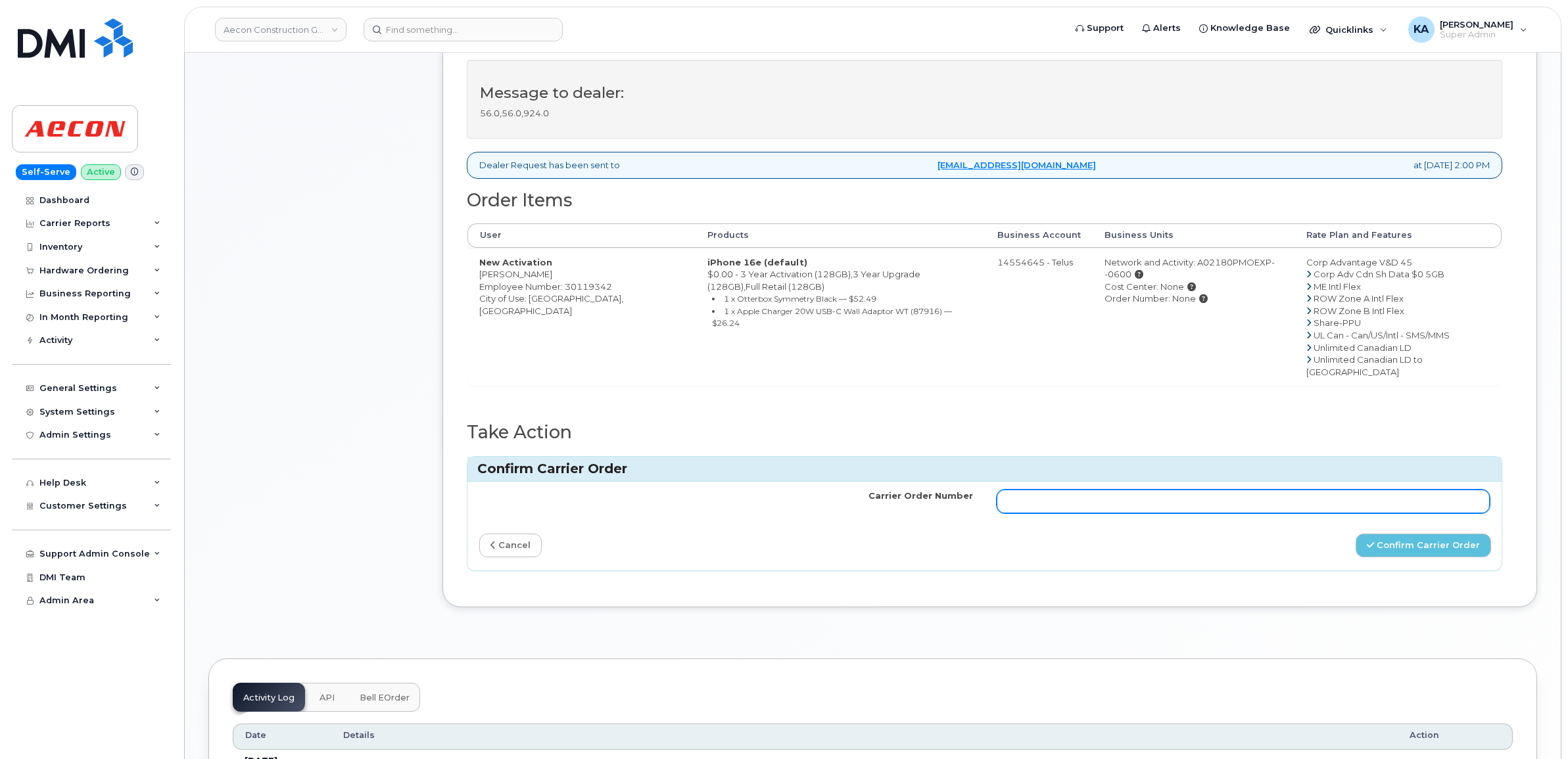
click at [1228, 489] on input "Carrier Order Number" at bounding box center [1243, 501] width 493 height 24
paste input "TL60033938"
type input "TL60033938"
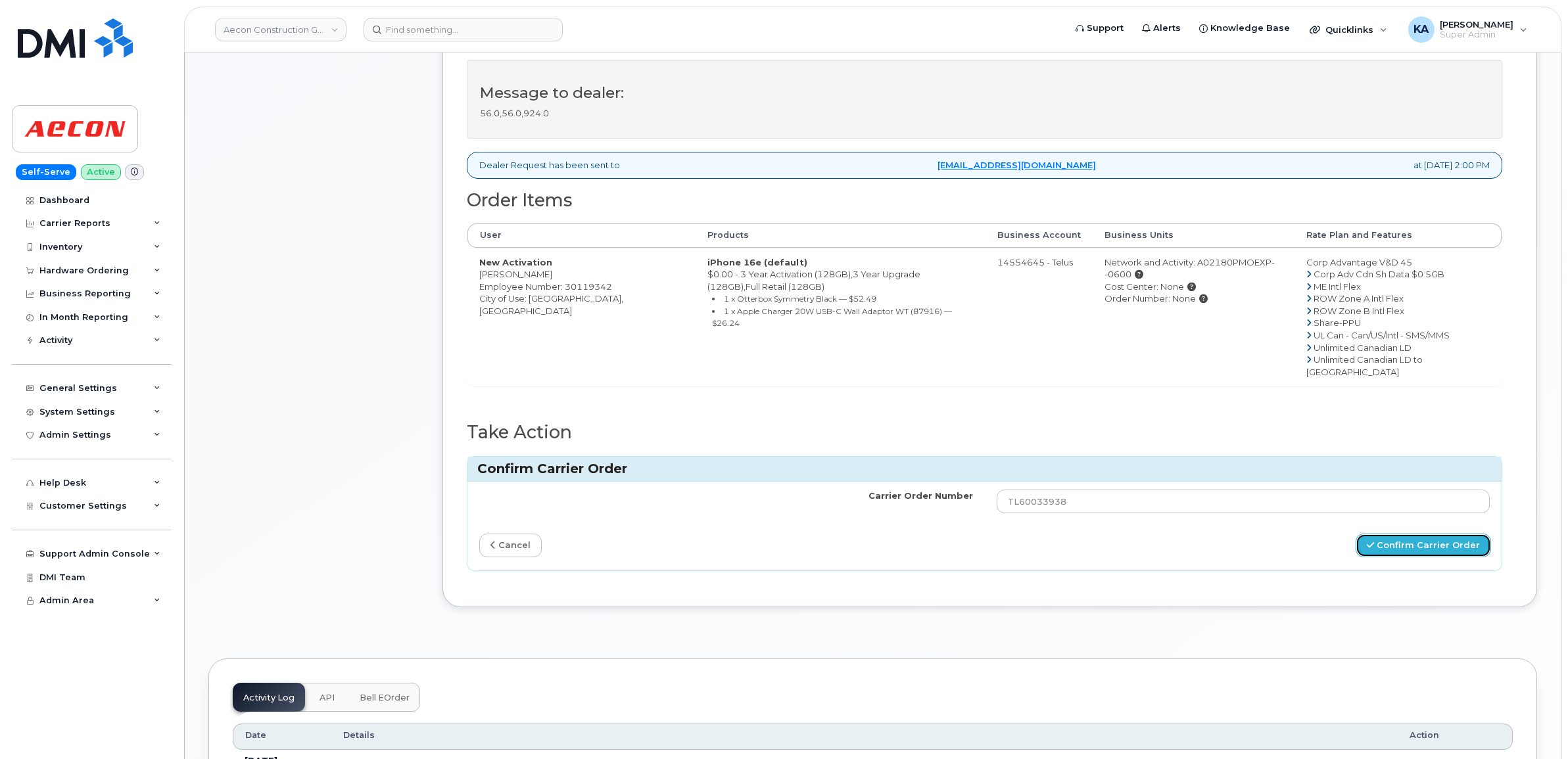
click at [1397, 533] on button "Confirm Carrier Order" at bounding box center [1422, 545] width 135 height 24
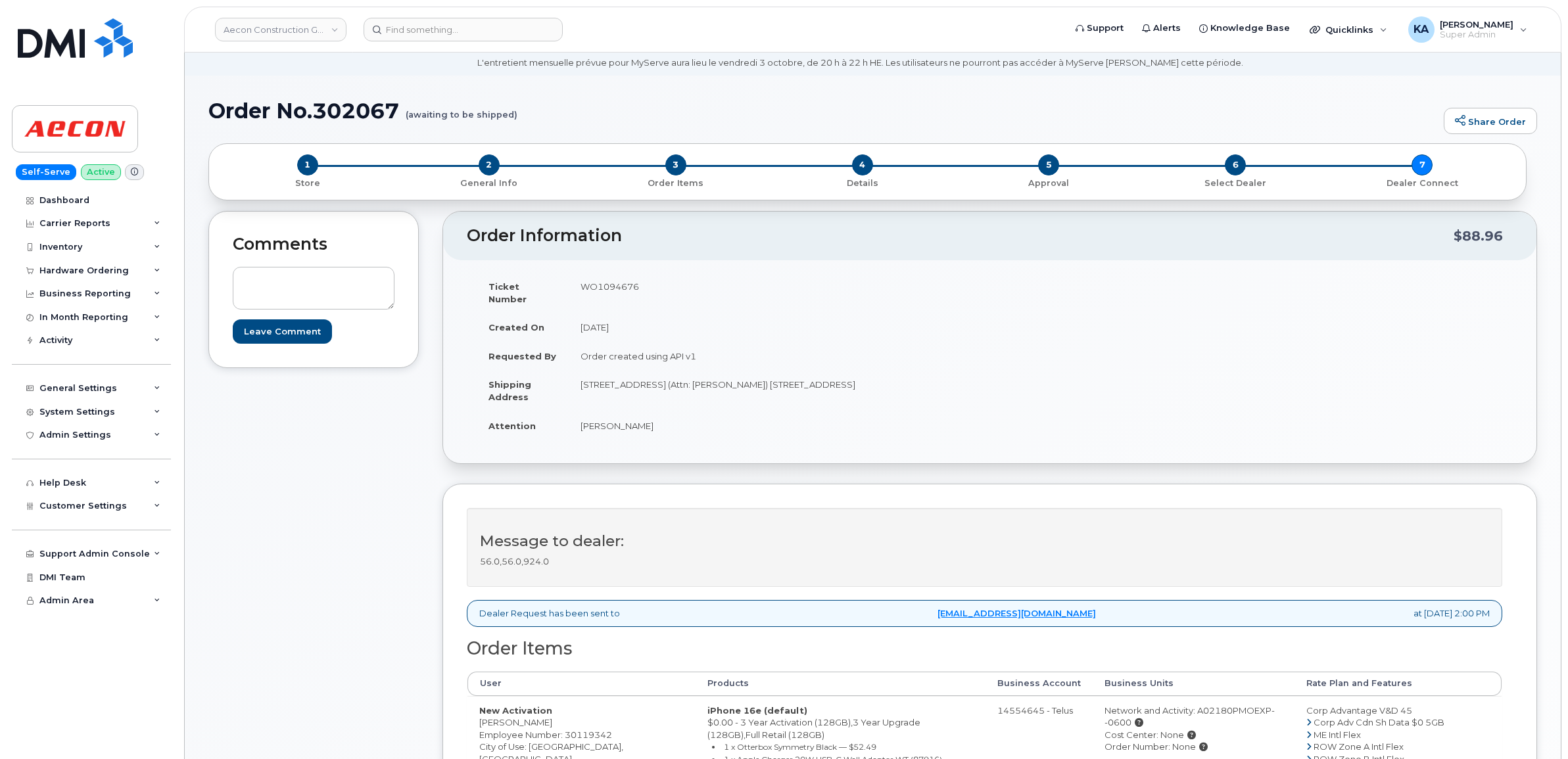
scroll to position [82, 0]
